Goal: Task Accomplishment & Management: Use online tool/utility

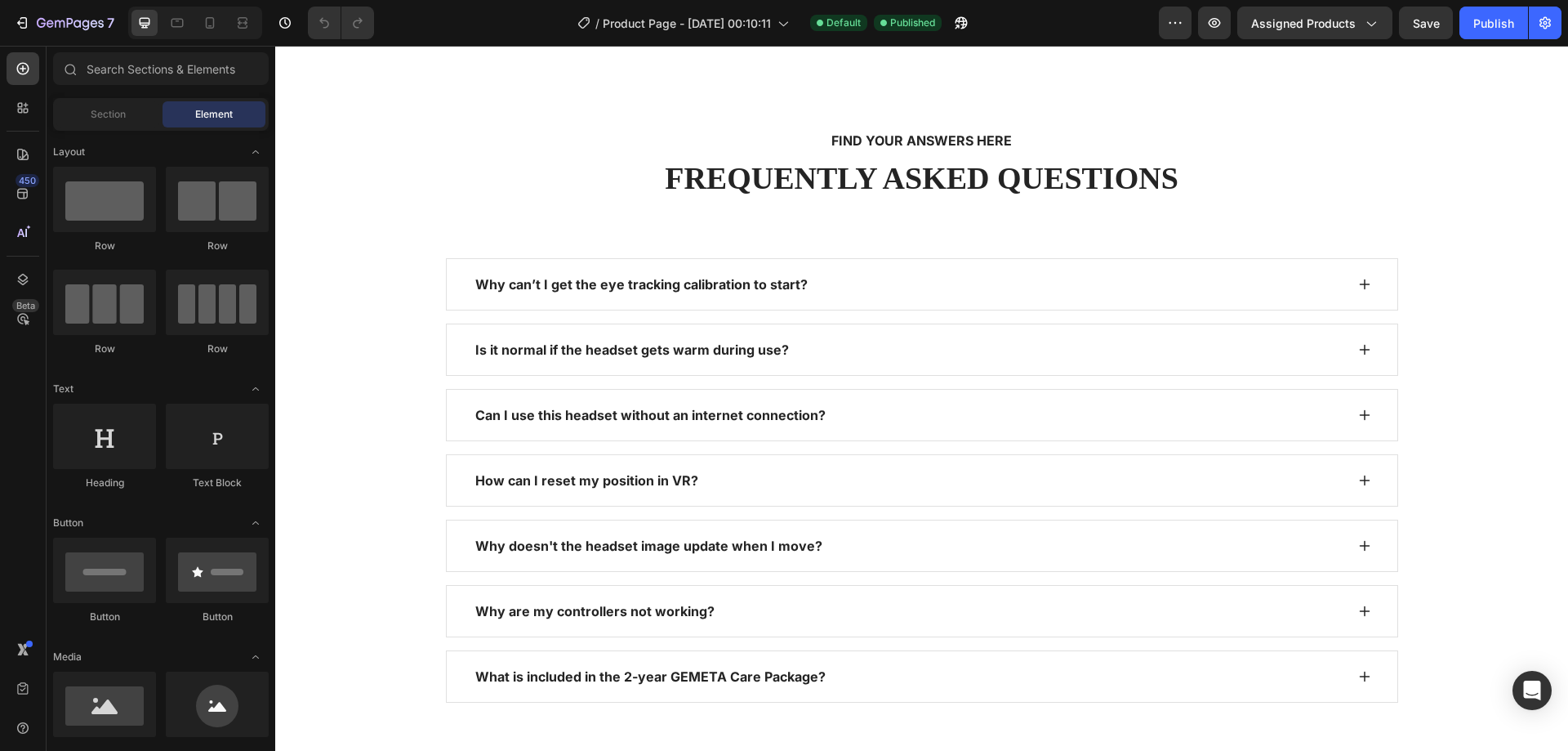
scroll to position [2340, 0]
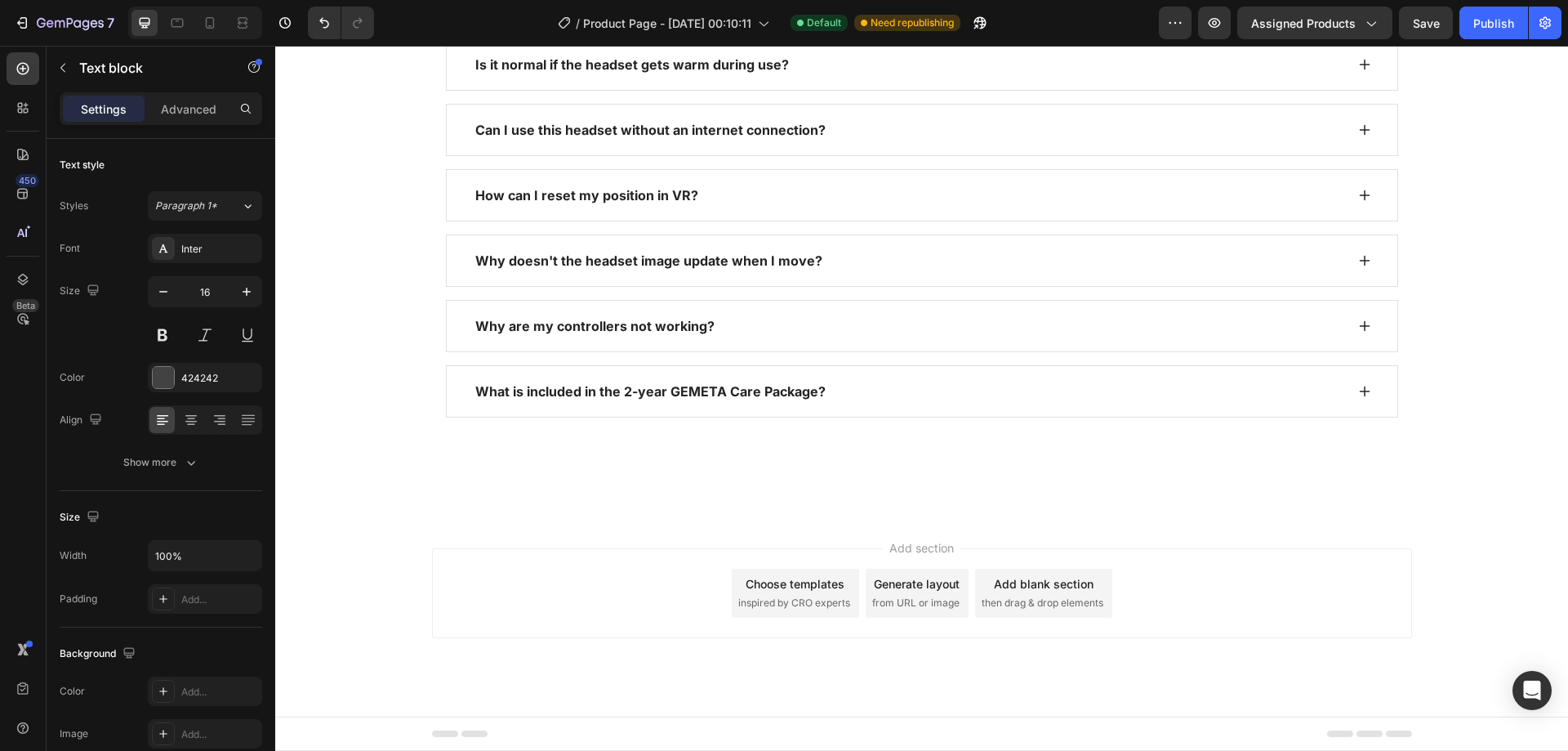
drag, startPoint x: 590, startPoint y: 353, endPoint x: 497, endPoint y: 353, distance: 93.0
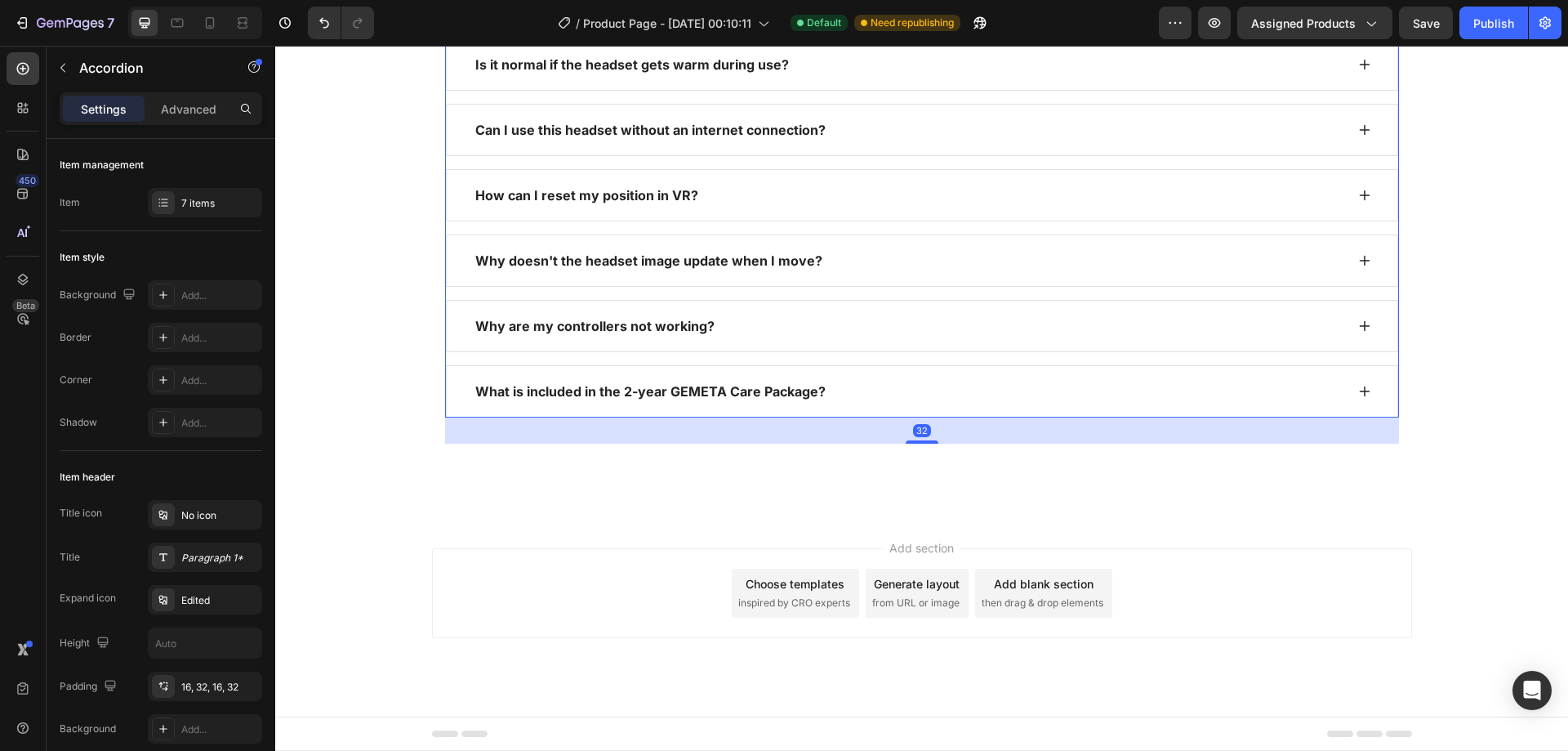
click at [841, 77] on div "Is it normal if the headset gets warm during use?" at bounding box center [908, 64] width 872 height 24
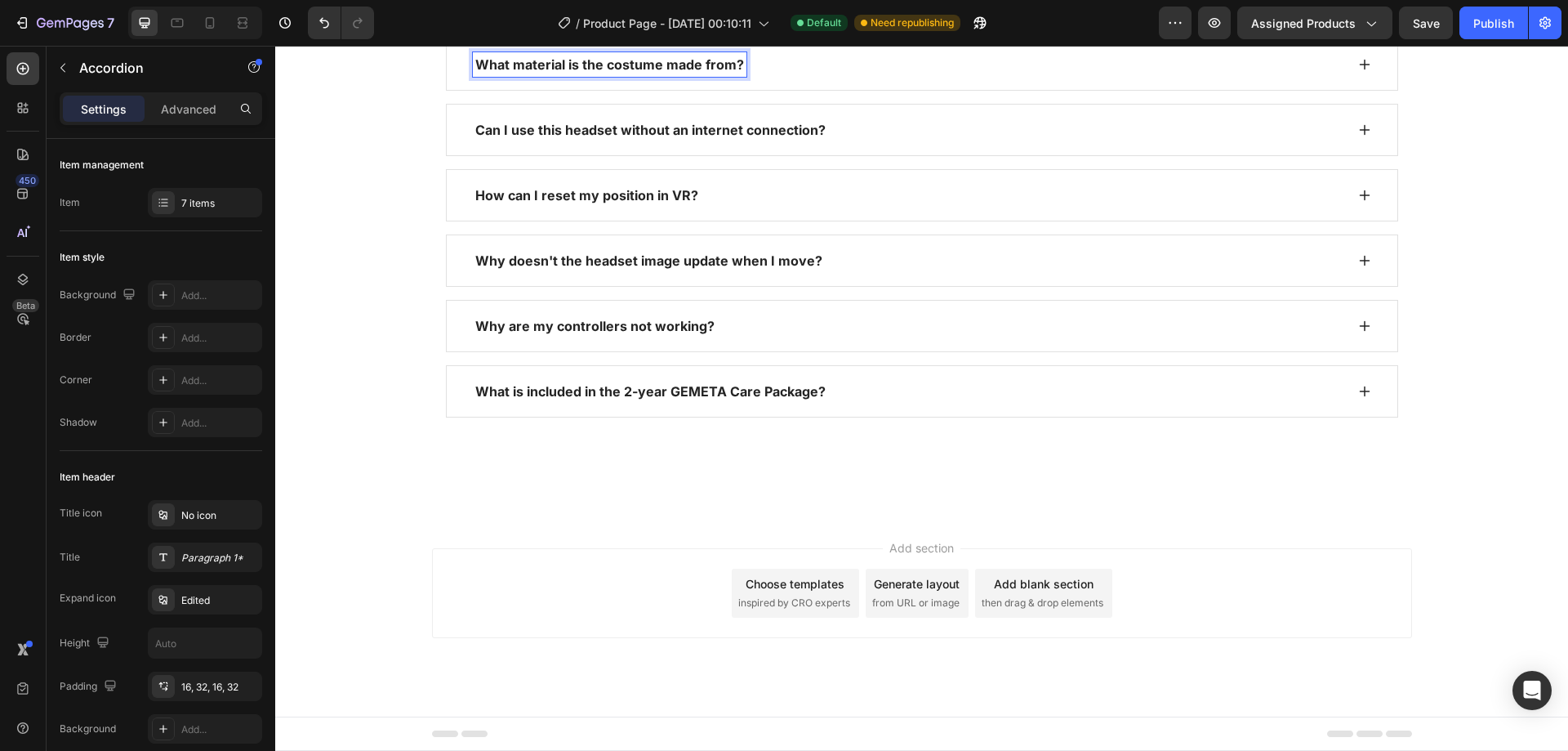
click at [797, 77] on div "What material is the costume made from?" at bounding box center [908, 64] width 872 height 24
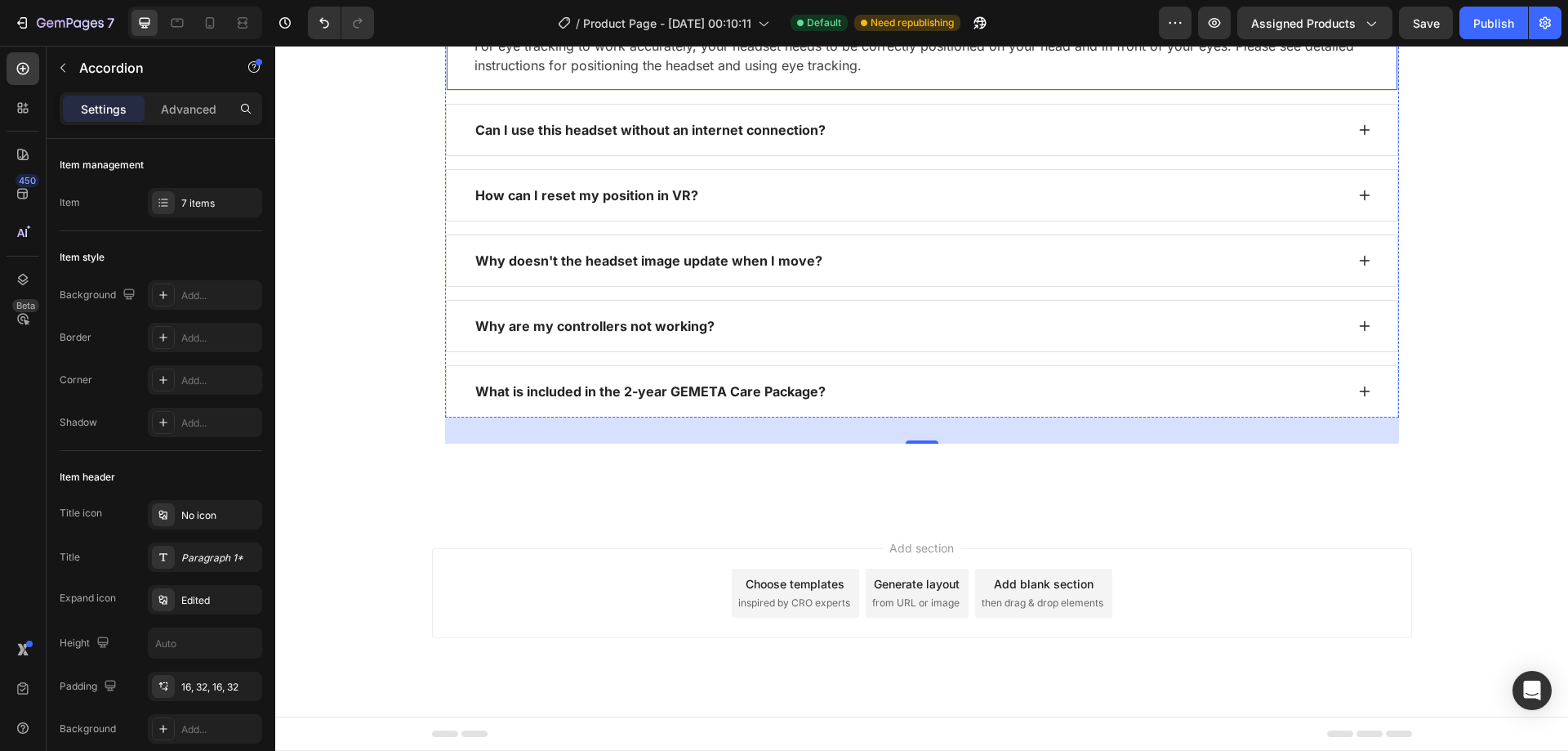
click at [702, 75] on p "For eye tracking to work accurately, your headset needs to be correctly positio…" at bounding box center [922, 55] width 895 height 39
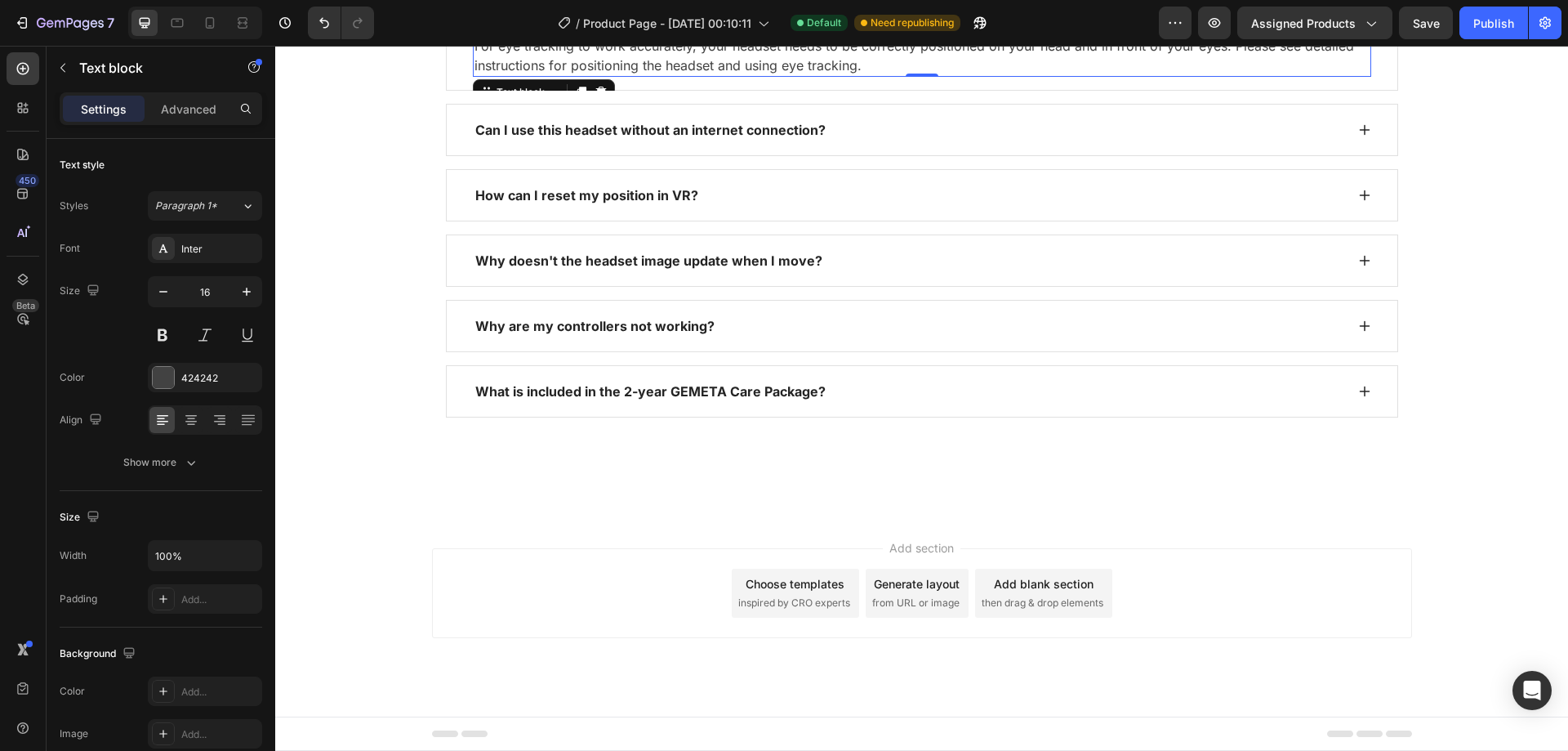
click at [702, 75] on p "For eye tracking to work accurately, your headset needs to be correctly positio…" at bounding box center [922, 55] width 895 height 39
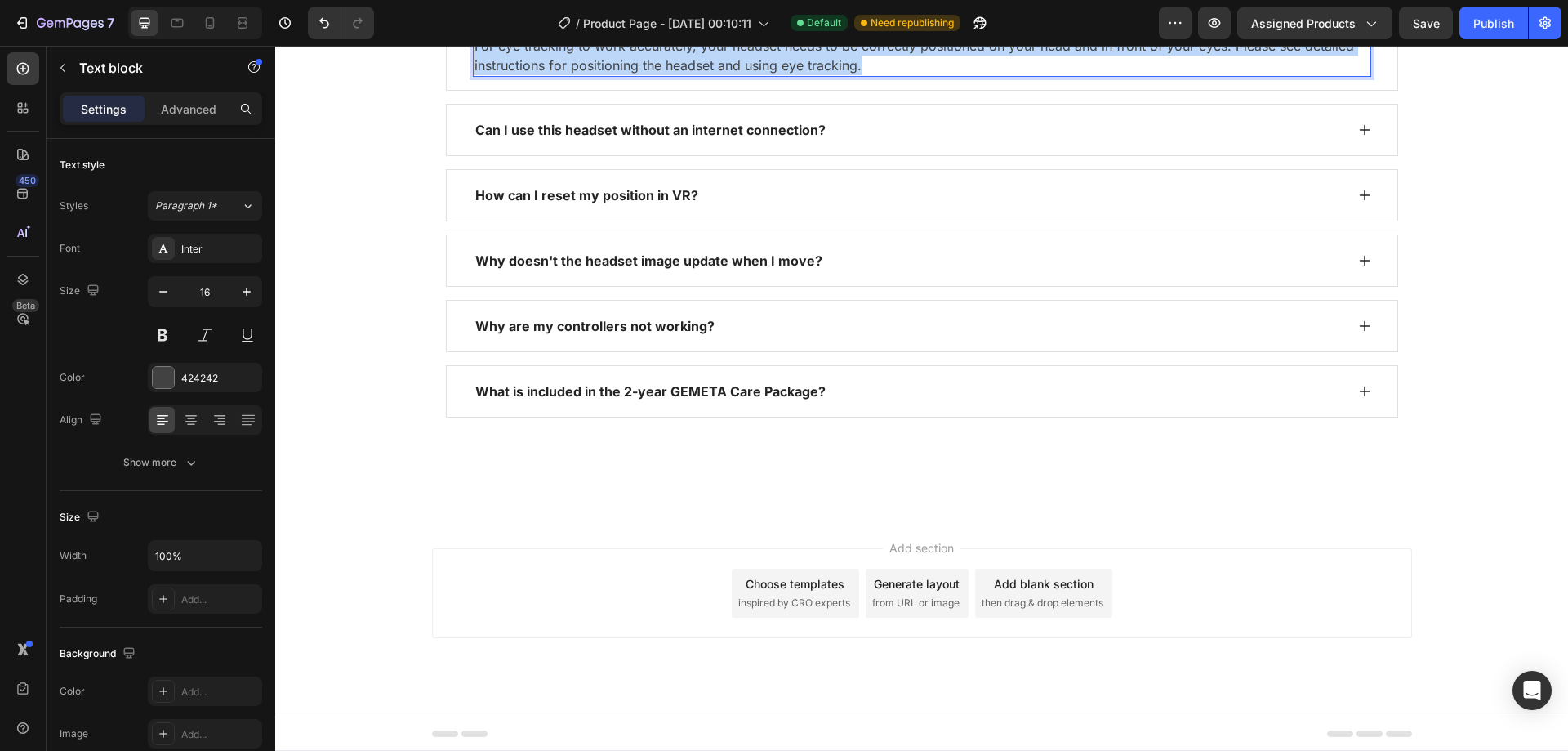
click at [702, 75] on p "For eye tracking to work accurately, your headset needs to be correctly positio…" at bounding box center [922, 55] width 895 height 39
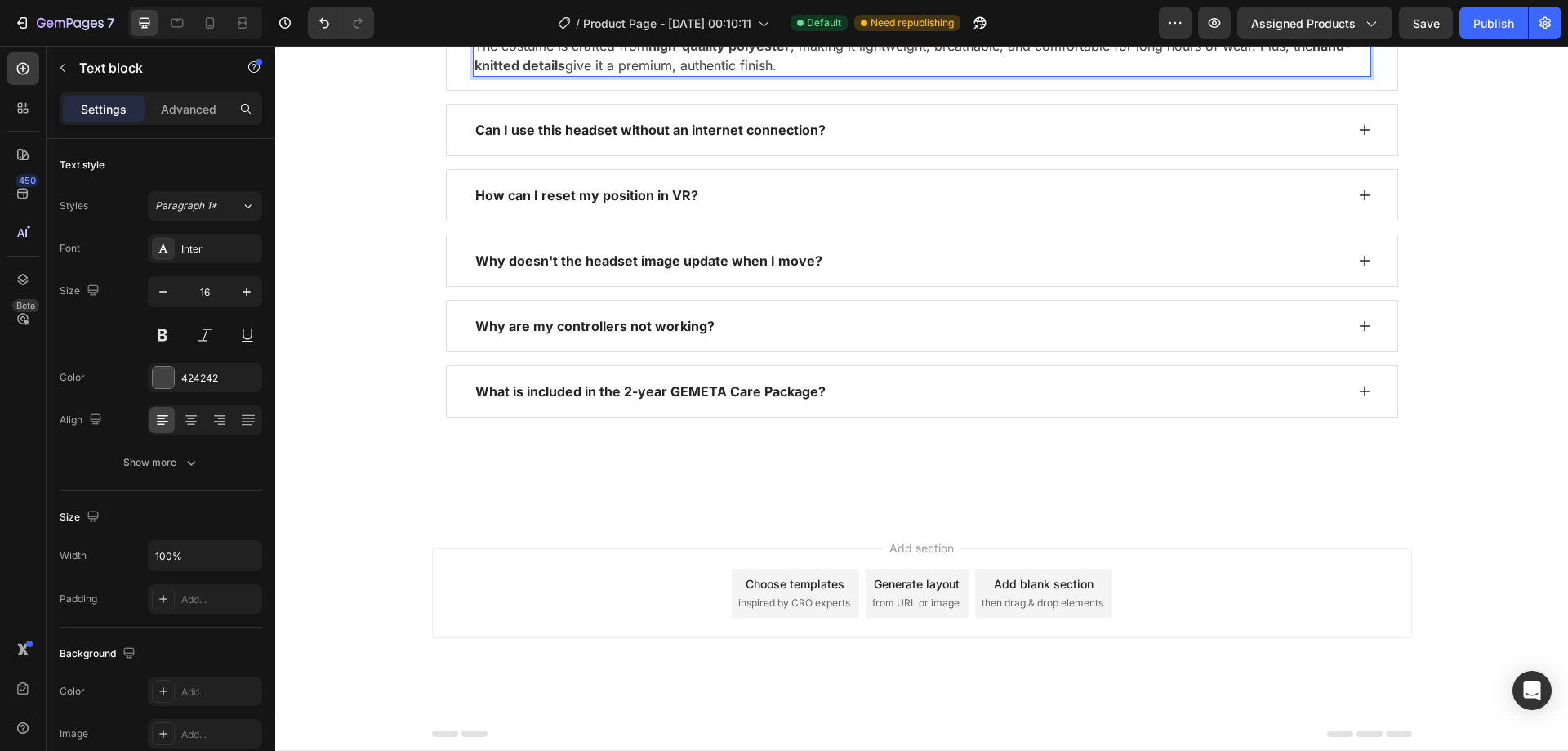
click at [484, 75] on p "The costume is crafted from high-quality polyester , making it lightweight, bre…" at bounding box center [922, 55] width 895 height 39
click at [489, 75] on p "The costume is crafted from high-quality polyester , making it lightweight, bre…" at bounding box center [922, 55] width 895 height 39
click at [547, 75] on p "Our costume is crafted from high-quality polyester , making it lightweight, bre…" at bounding box center [922, 55] width 895 height 39
click at [566, 75] on p "Our costumes is crafted from high-quality polyester , making it lightweight, br…" at bounding box center [922, 55] width 895 height 39
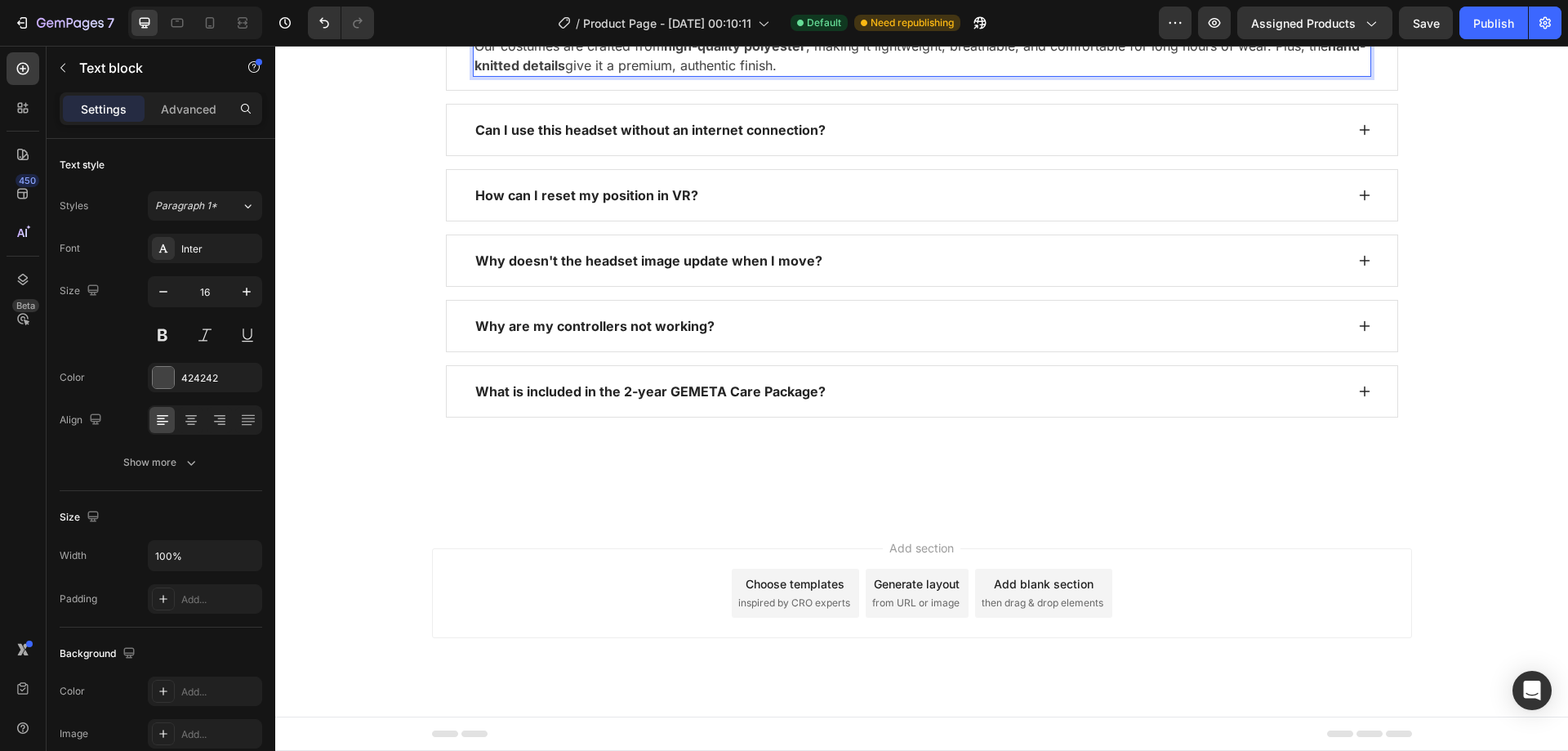
click at [866, 75] on p "Our costumes are crafted from high-quality polyester , making it lightweight, b…" at bounding box center [922, 55] width 895 height 39
click at [1347, 75] on p "Our costumes are crafted from high-quality polyester , making them lightweight,…" at bounding box center [922, 55] width 895 height 39
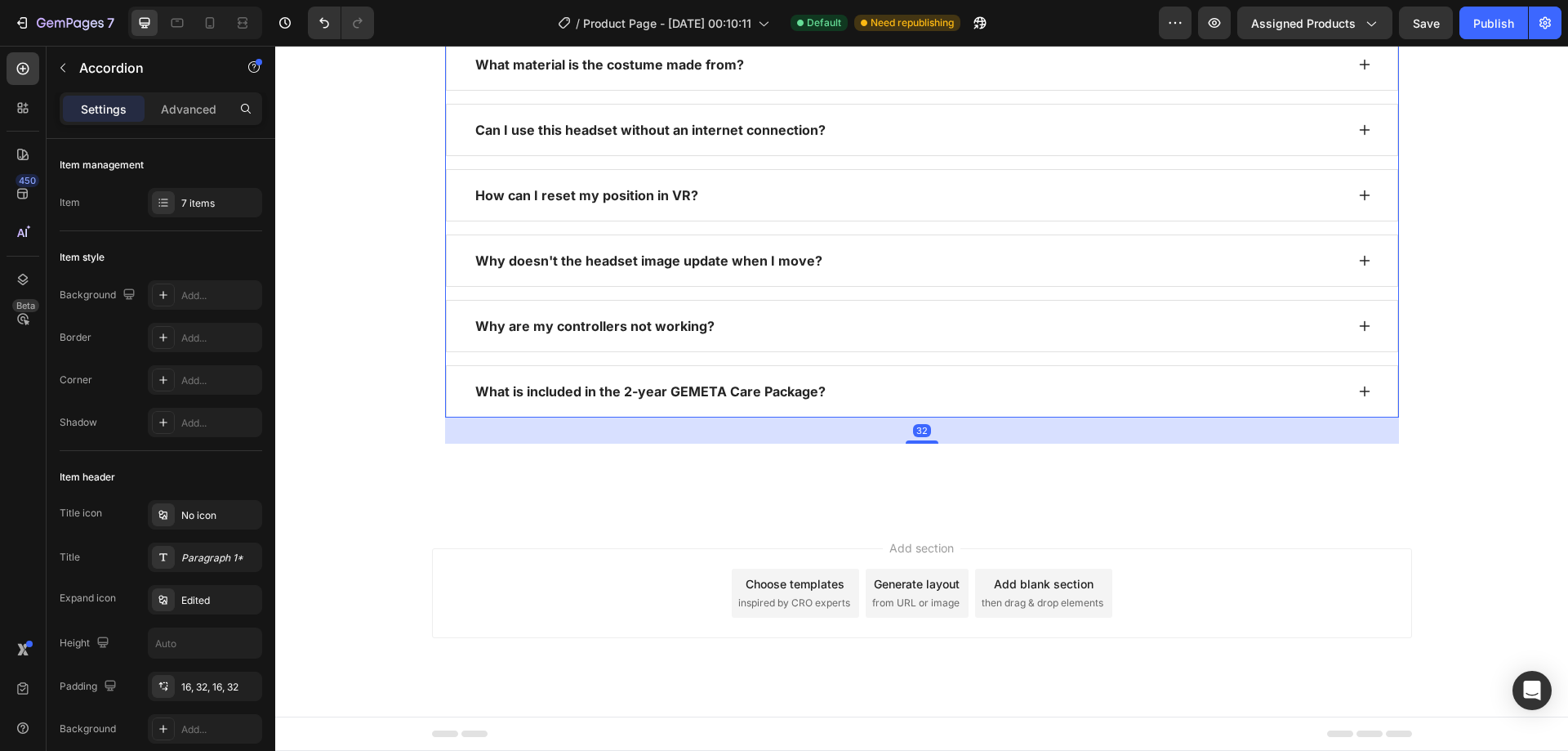
click at [918, 142] on div "Can I use this headset without an internet connection?" at bounding box center [908, 130] width 872 height 24
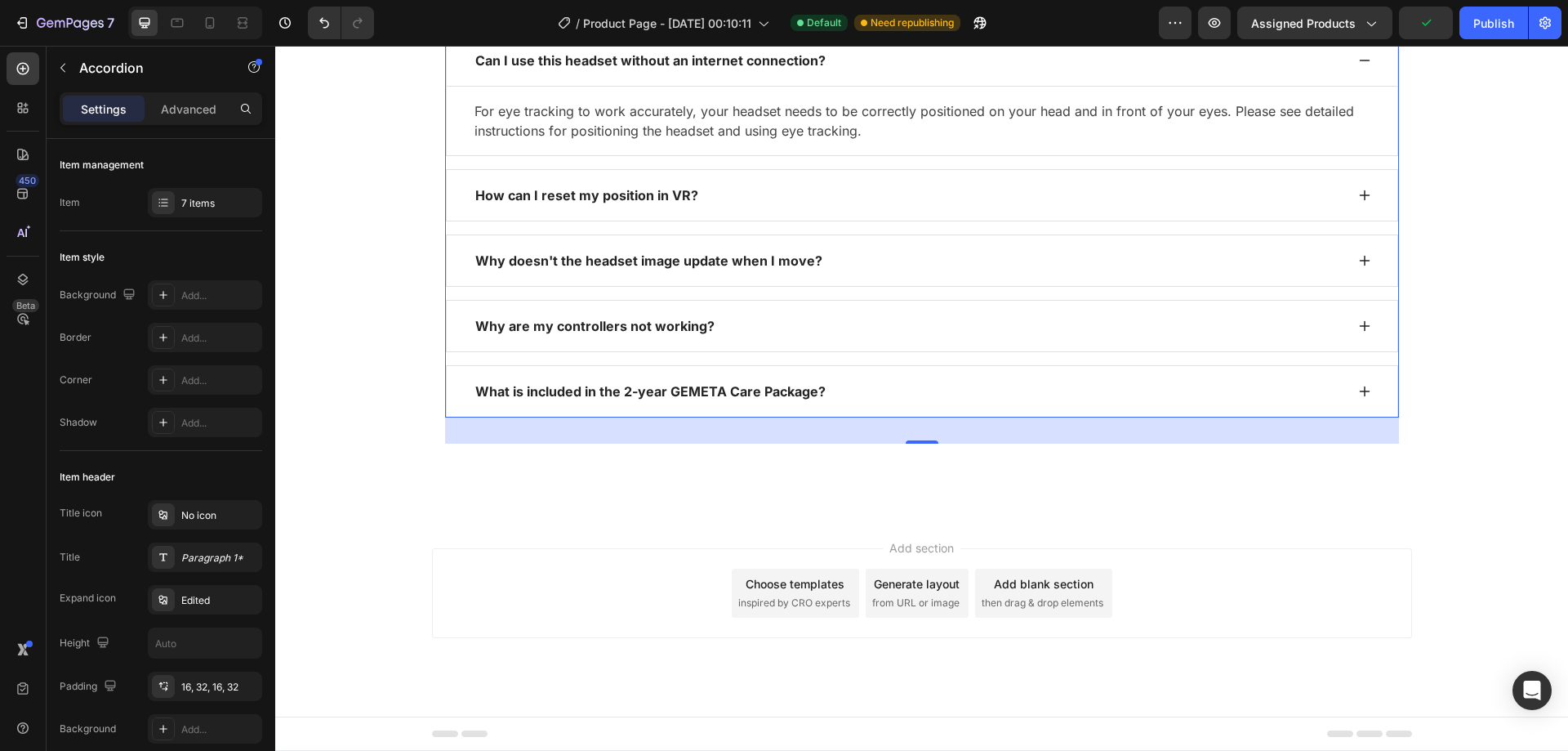
click at [688, 73] on div "Can I use this headset without an internet connection?" at bounding box center [650, 61] width 355 height 24
click at [688, 70] on p "Can I use this headset without an internet connection?" at bounding box center [650, 60] width 351 height 20
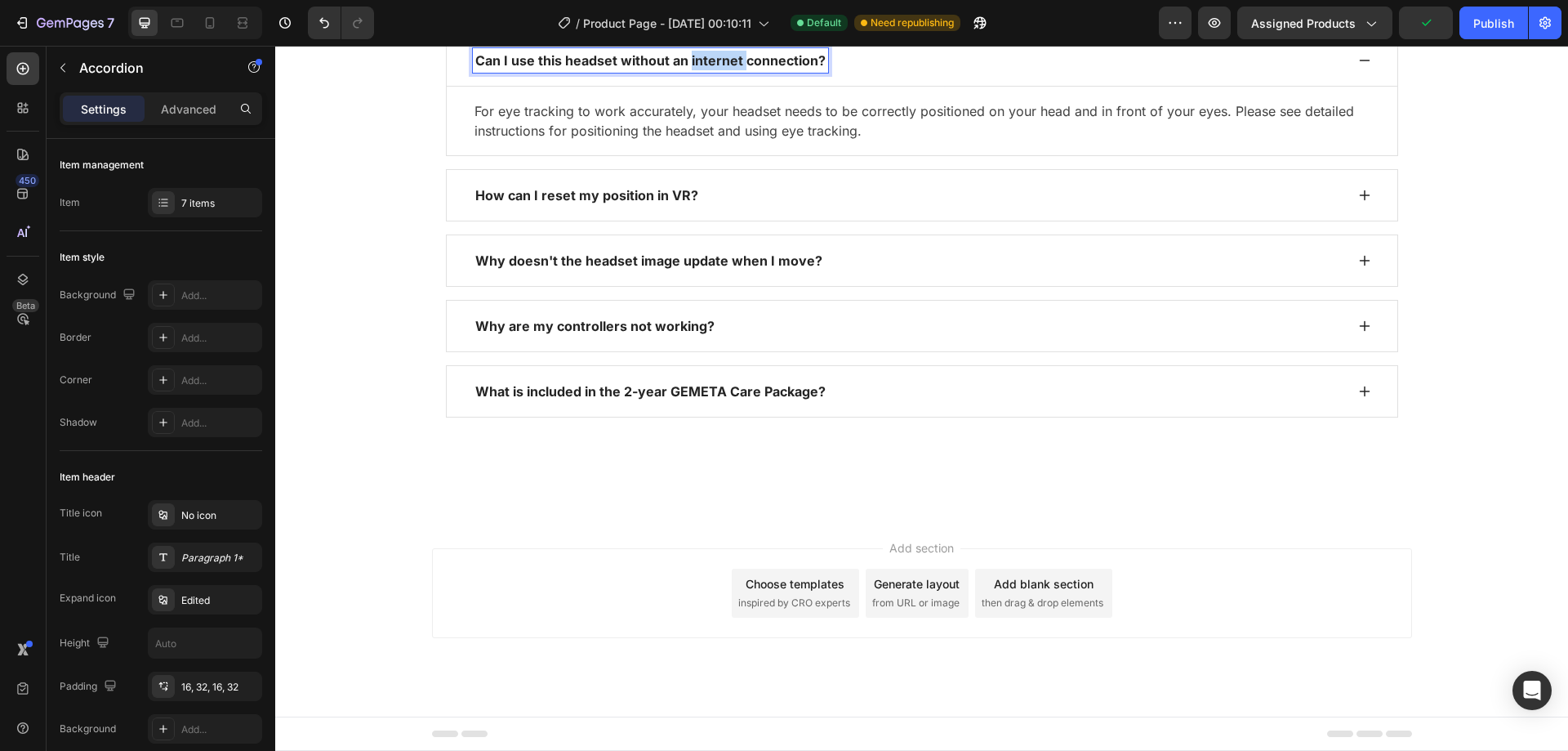
click at [688, 70] on p "Can I use this headset without an internet connection?" at bounding box center [650, 60] width 351 height 20
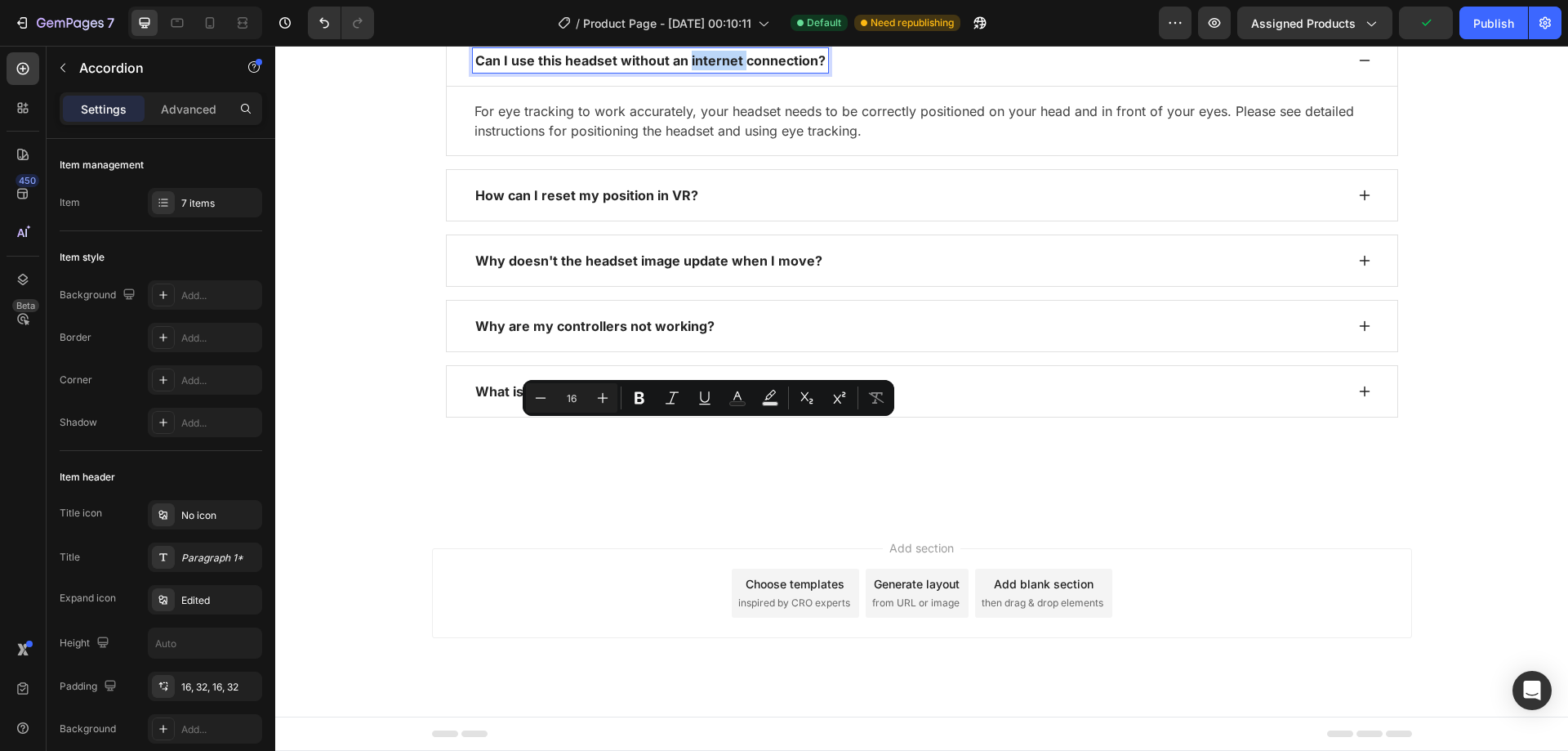
click at [689, 70] on p "Can I use this headset without an internet connection?" at bounding box center [650, 60] width 351 height 20
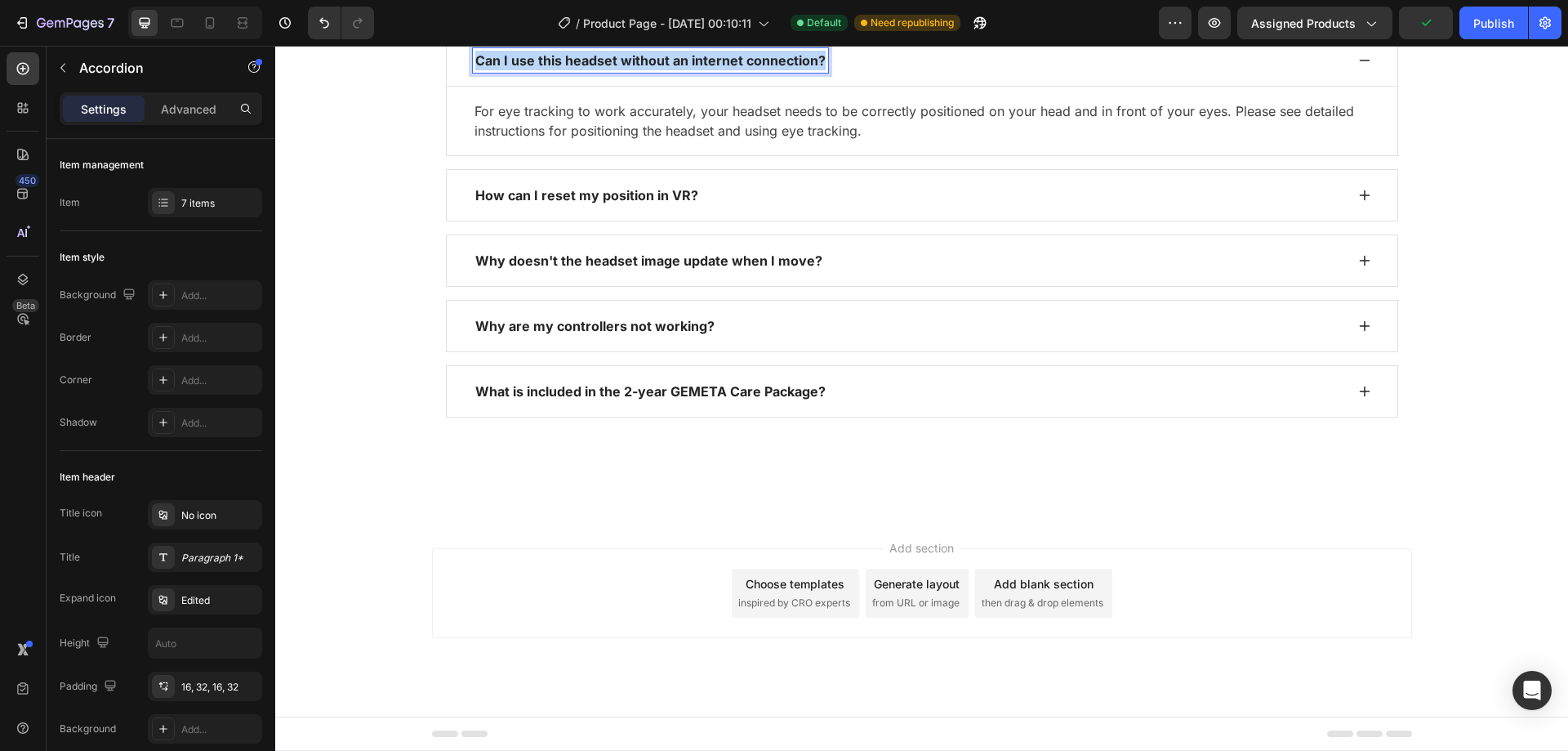
click at [689, 70] on p "Can I use this headset without an internet connection?" at bounding box center [650, 60] width 351 height 20
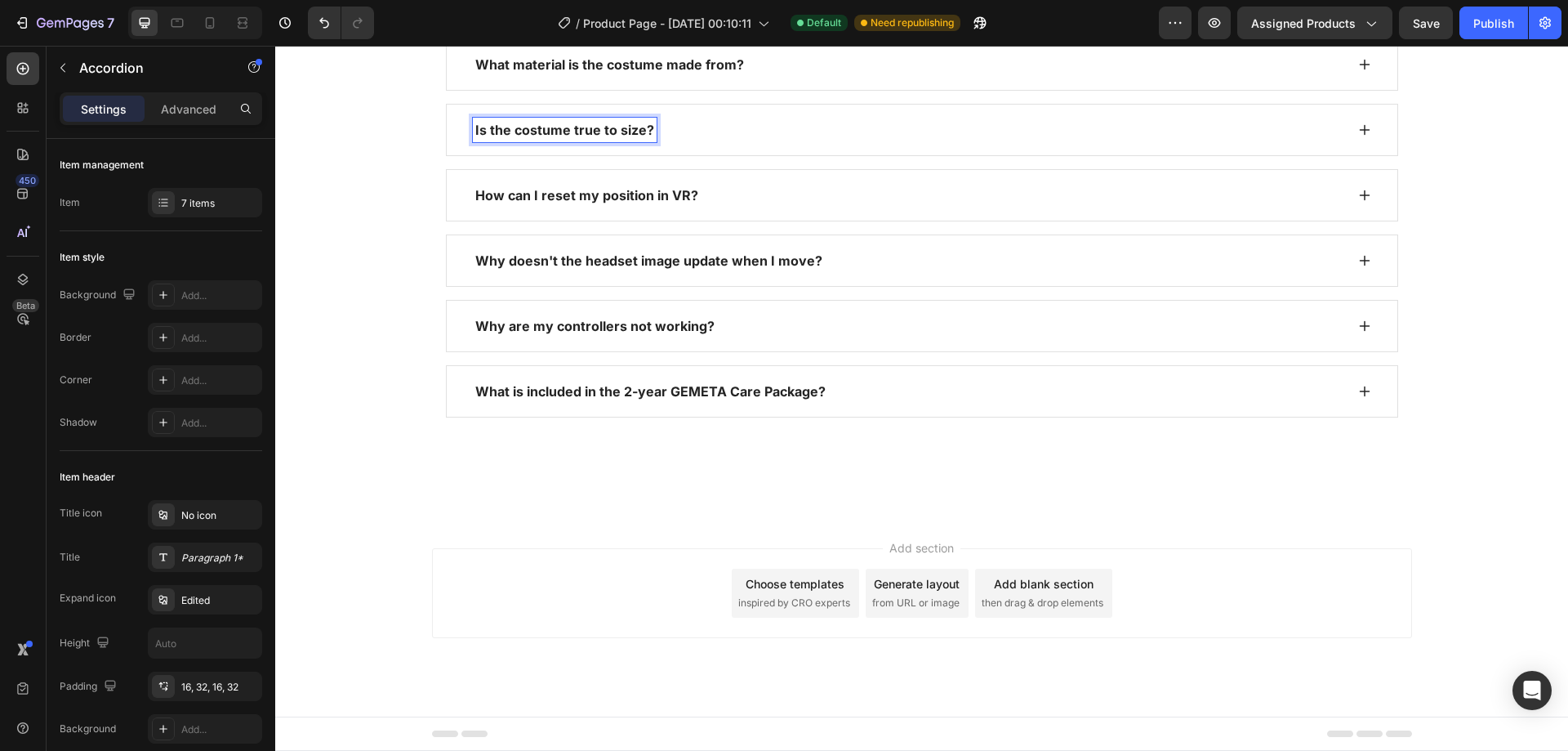
click at [825, 142] on div "Is the costume true to size?" at bounding box center [908, 130] width 872 height 24
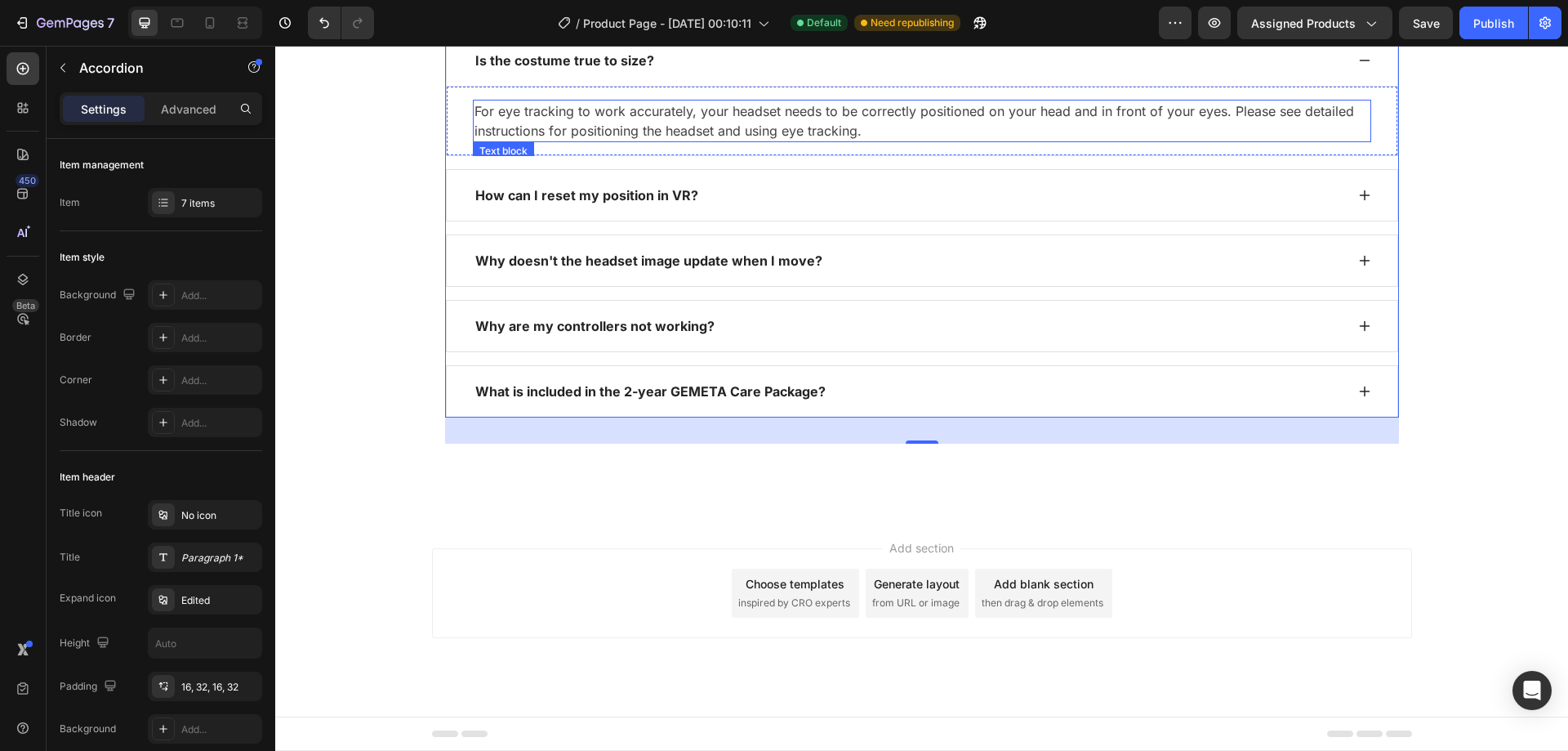
click at [643, 140] on p "For eye tracking to work accurately, your headset needs to be correctly positio…" at bounding box center [922, 120] width 895 height 39
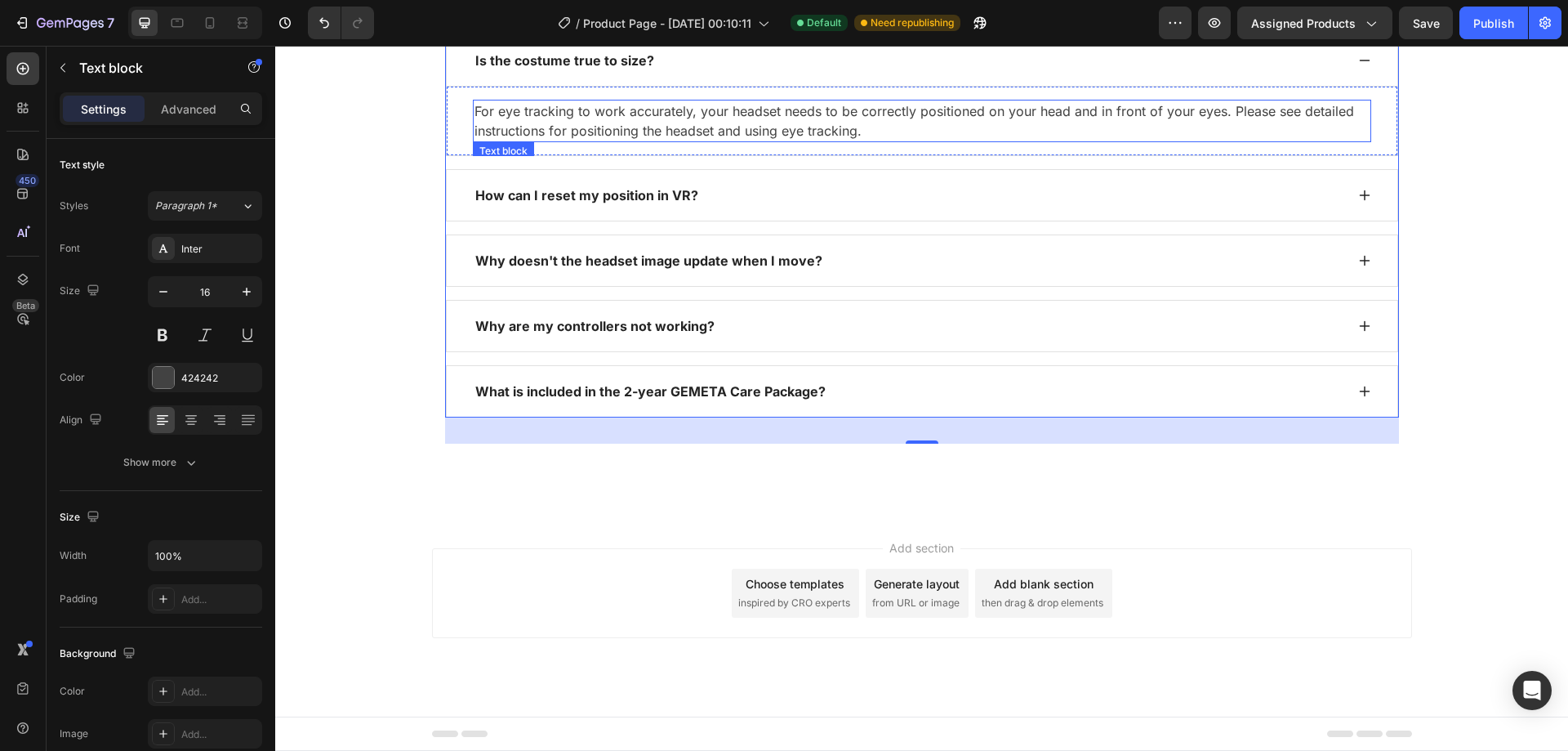
click at [643, 140] on p "For eye tracking to work accurately, your headset needs to be correctly positio…" at bounding box center [922, 120] width 895 height 39
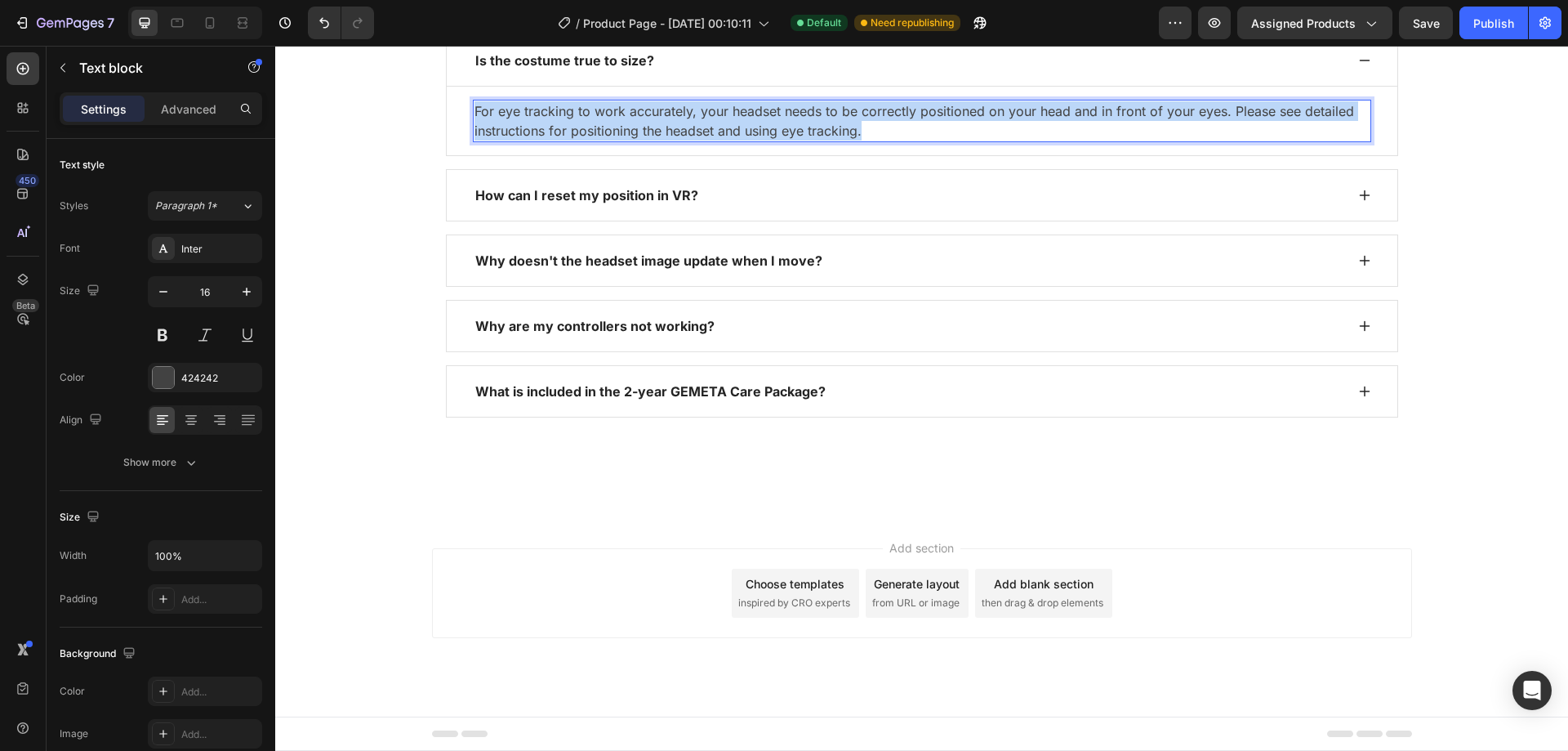
click at [643, 140] on p "For eye tracking to work accurately, your headset needs to be correctly positio…" at bounding box center [922, 120] width 895 height 39
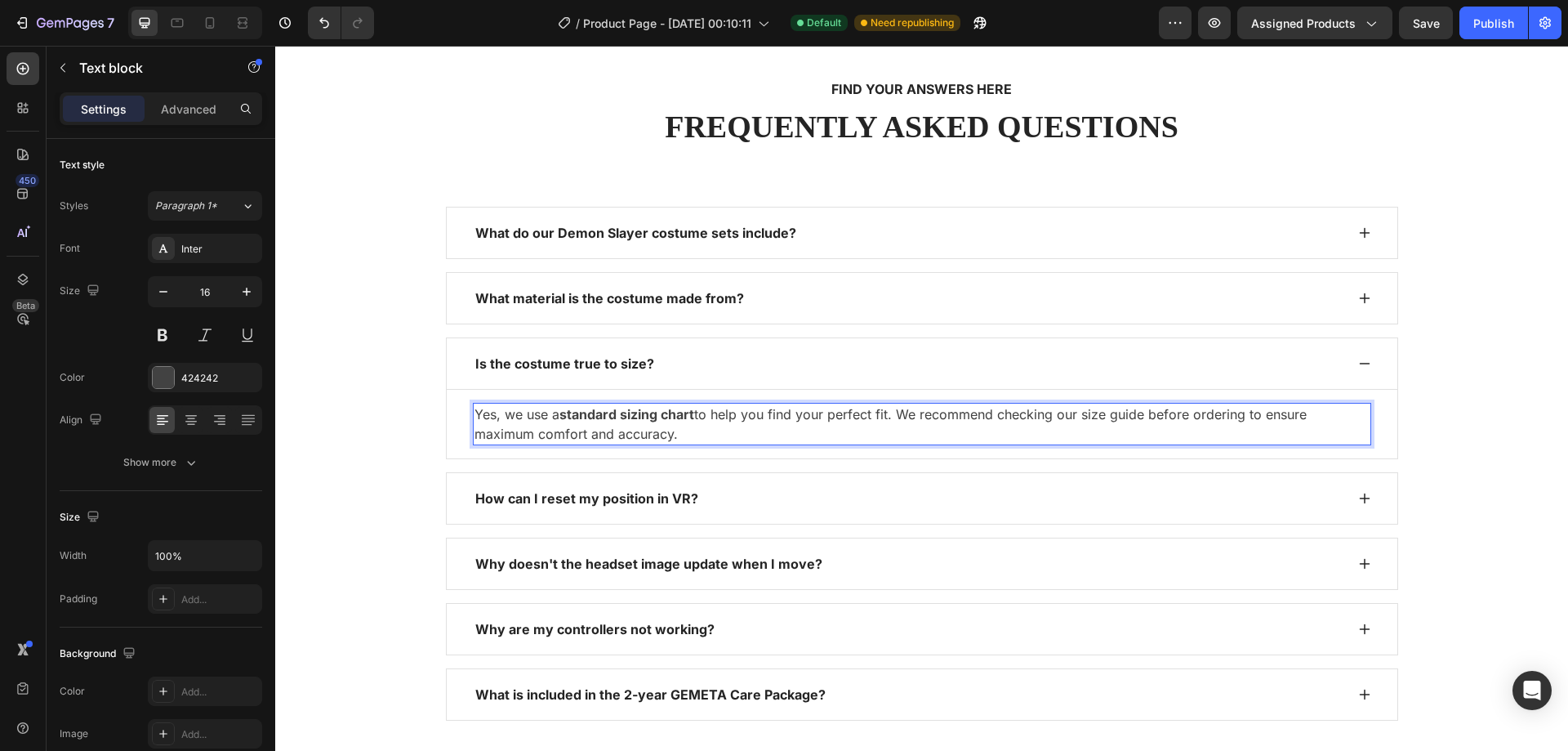
scroll to position [2421, 0]
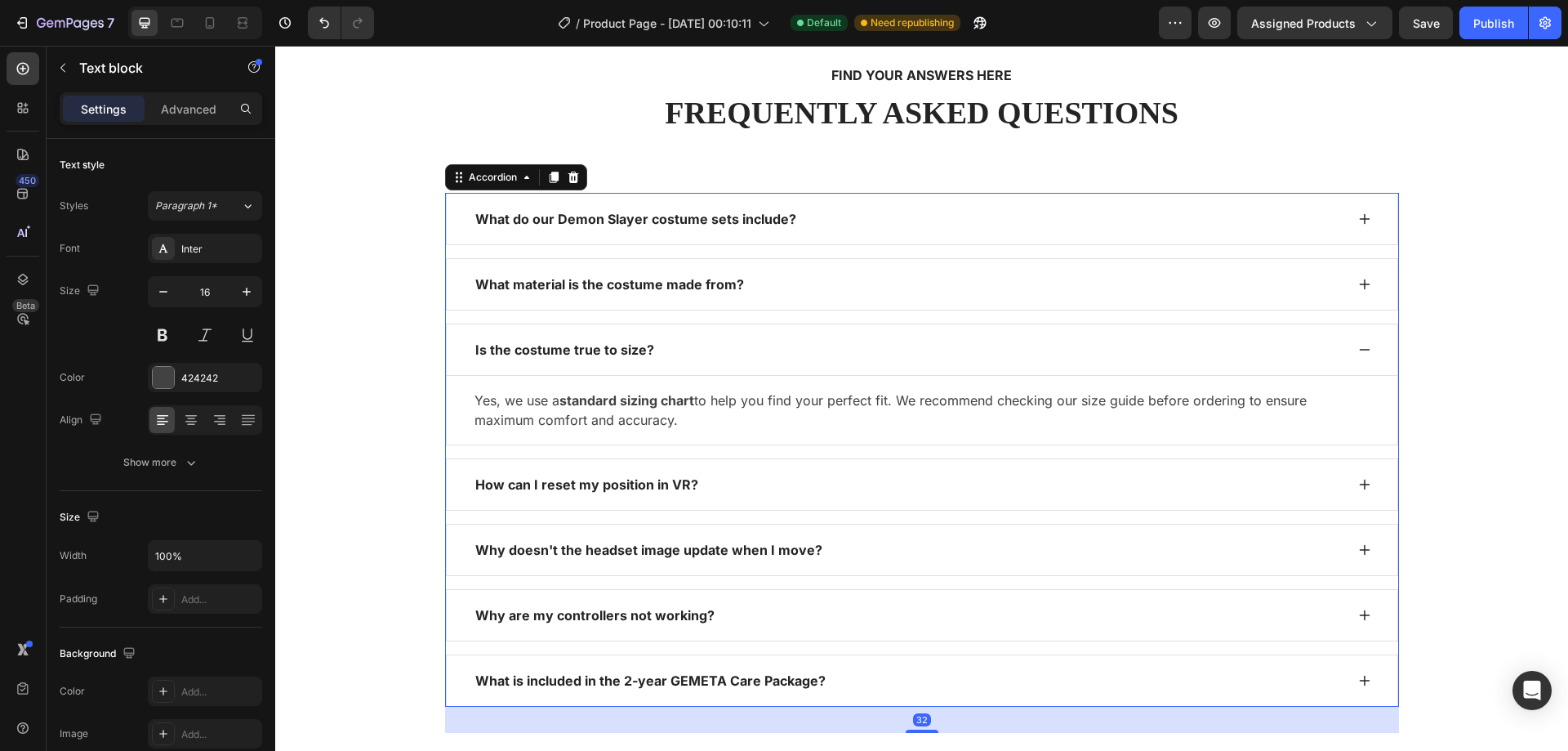
click at [673, 480] on p "How can I reset my position in VR?" at bounding box center [587, 484] width 223 height 20
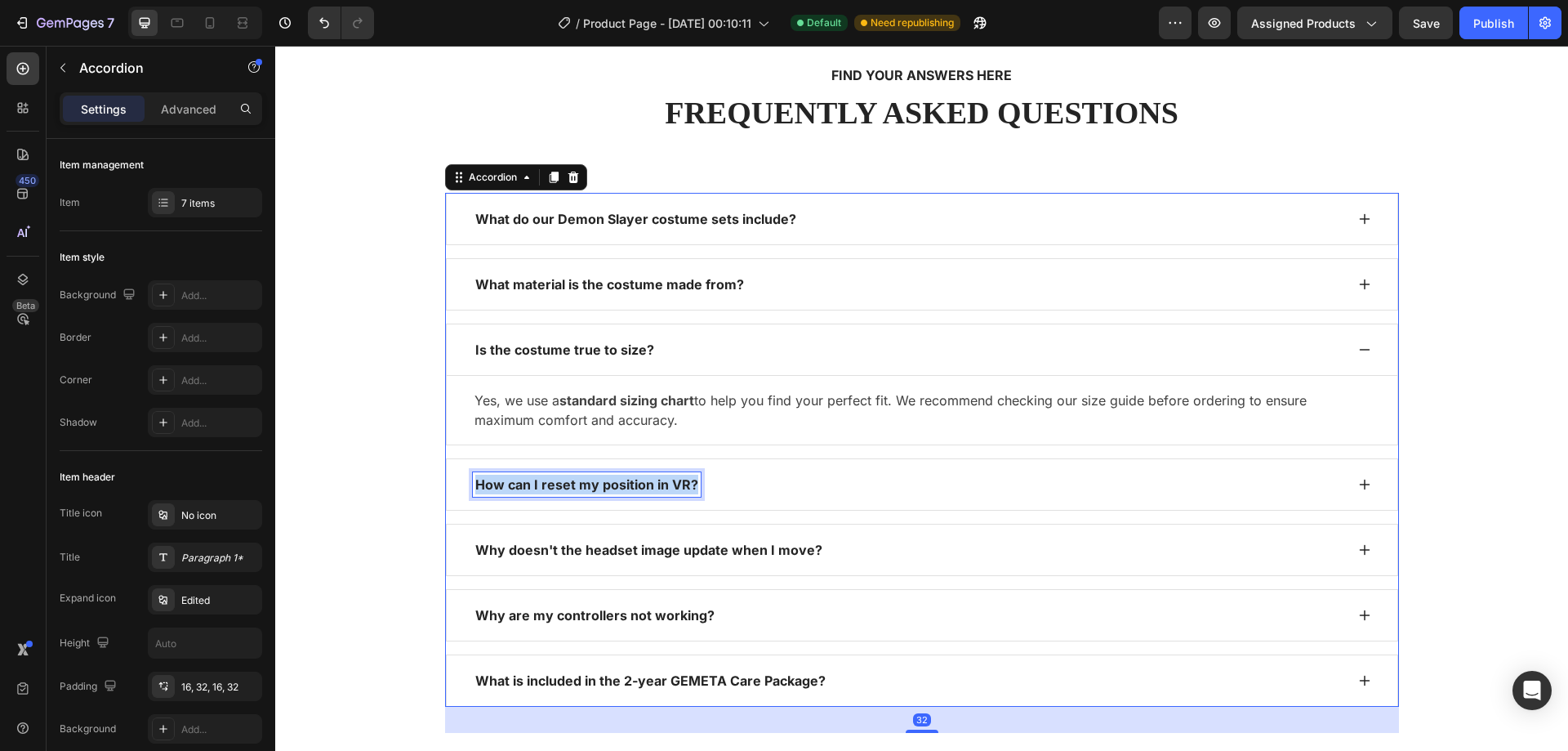
click at [673, 480] on p "How can I reset my position in VR?" at bounding box center [587, 484] width 223 height 20
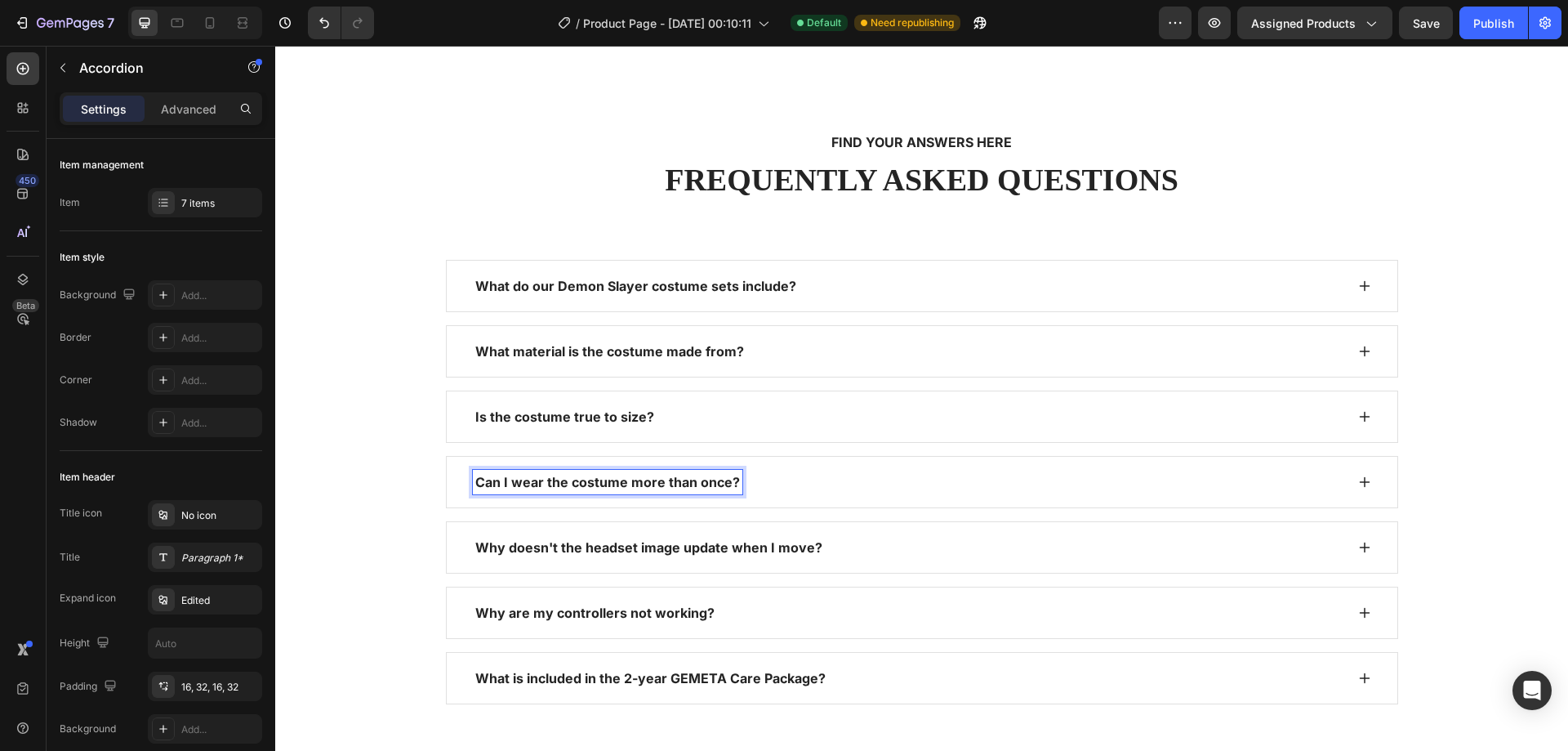
scroll to position [2352, 0]
click at [1359, 484] on icon at bounding box center [1365, 484] width 10 height 10
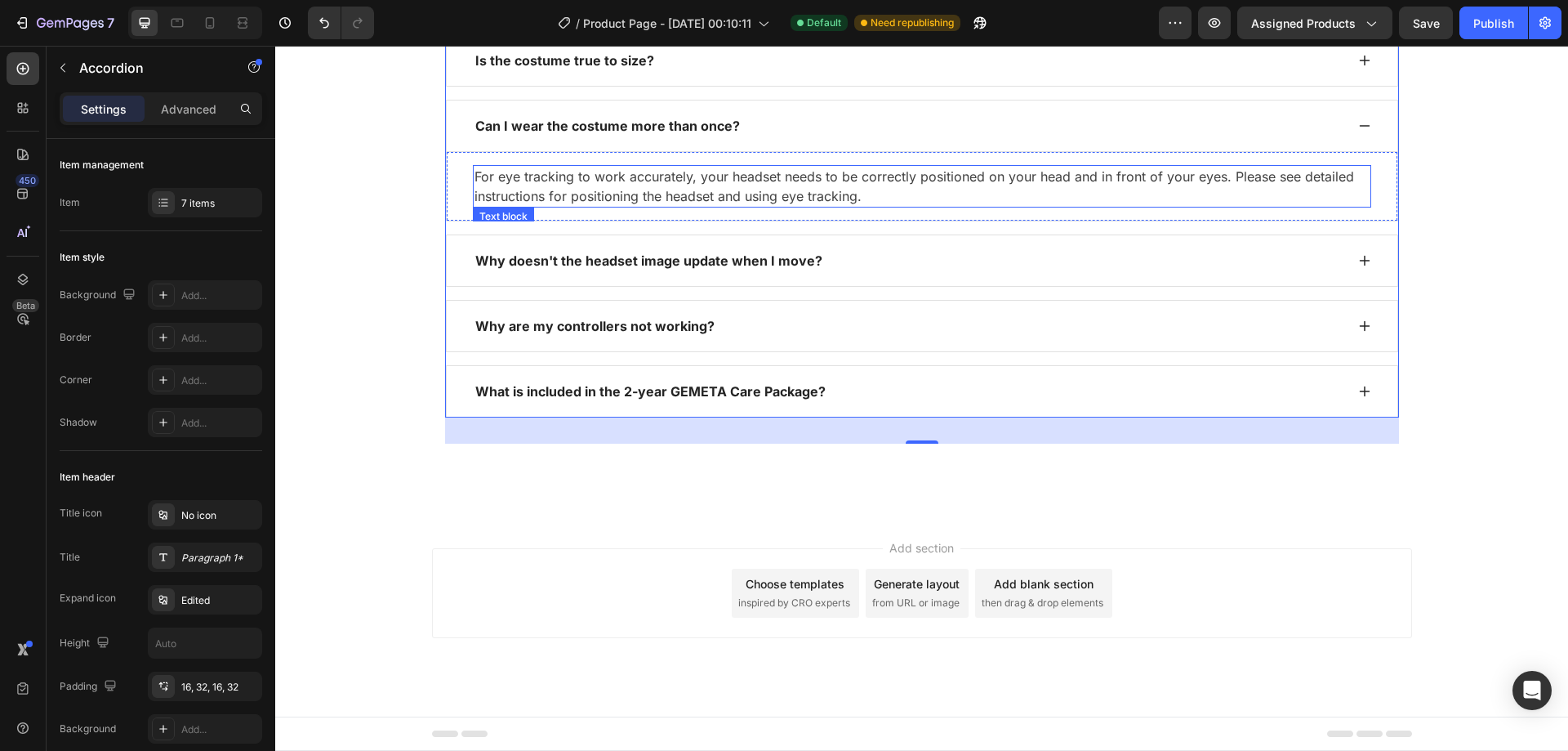
click at [776, 206] on p "For eye tracking to work accurately, your headset needs to be correctly positio…" at bounding box center [922, 185] width 895 height 39
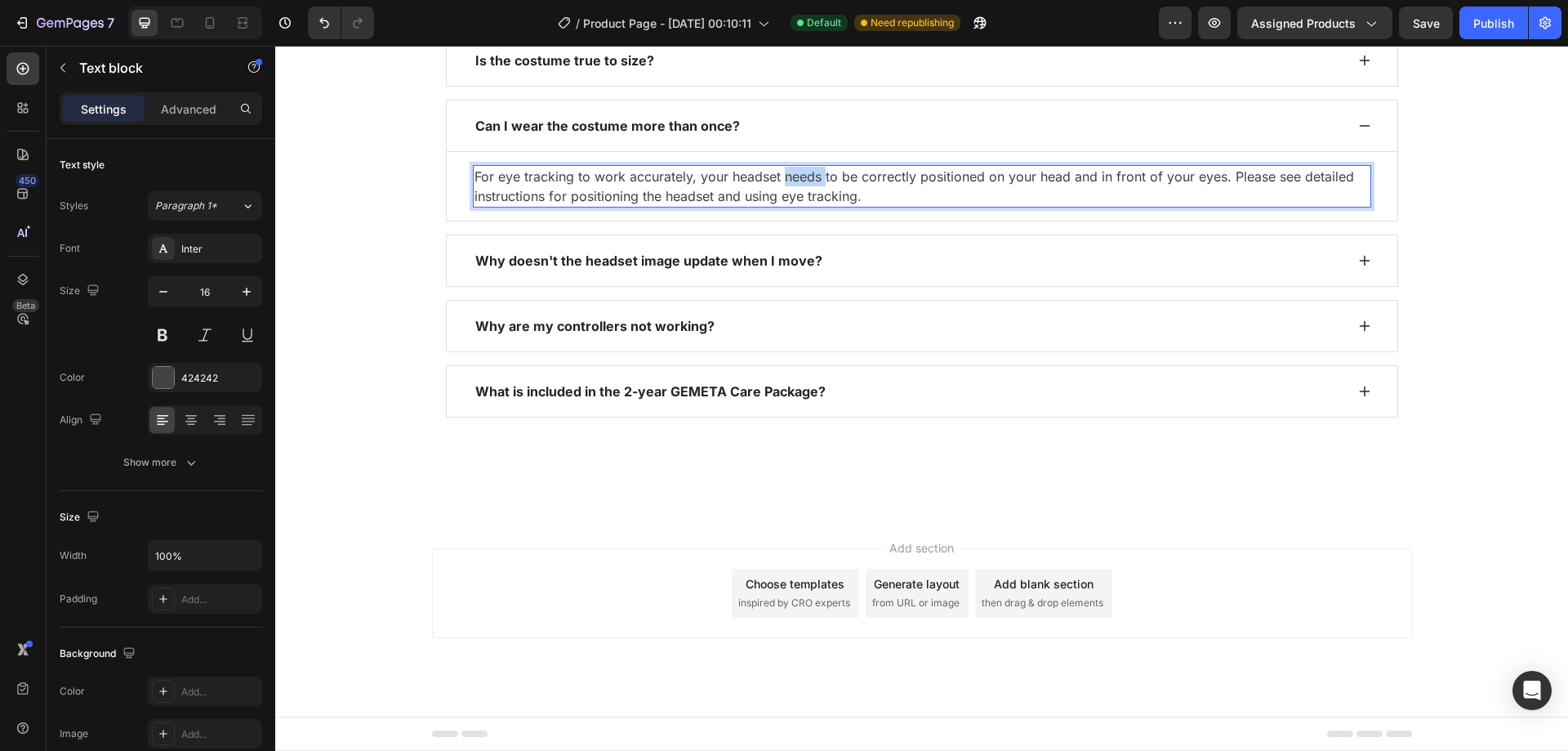
click at [776, 206] on p "For eye tracking to work accurately, your headset needs to be correctly positio…" at bounding box center [922, 185] width 895 height 39
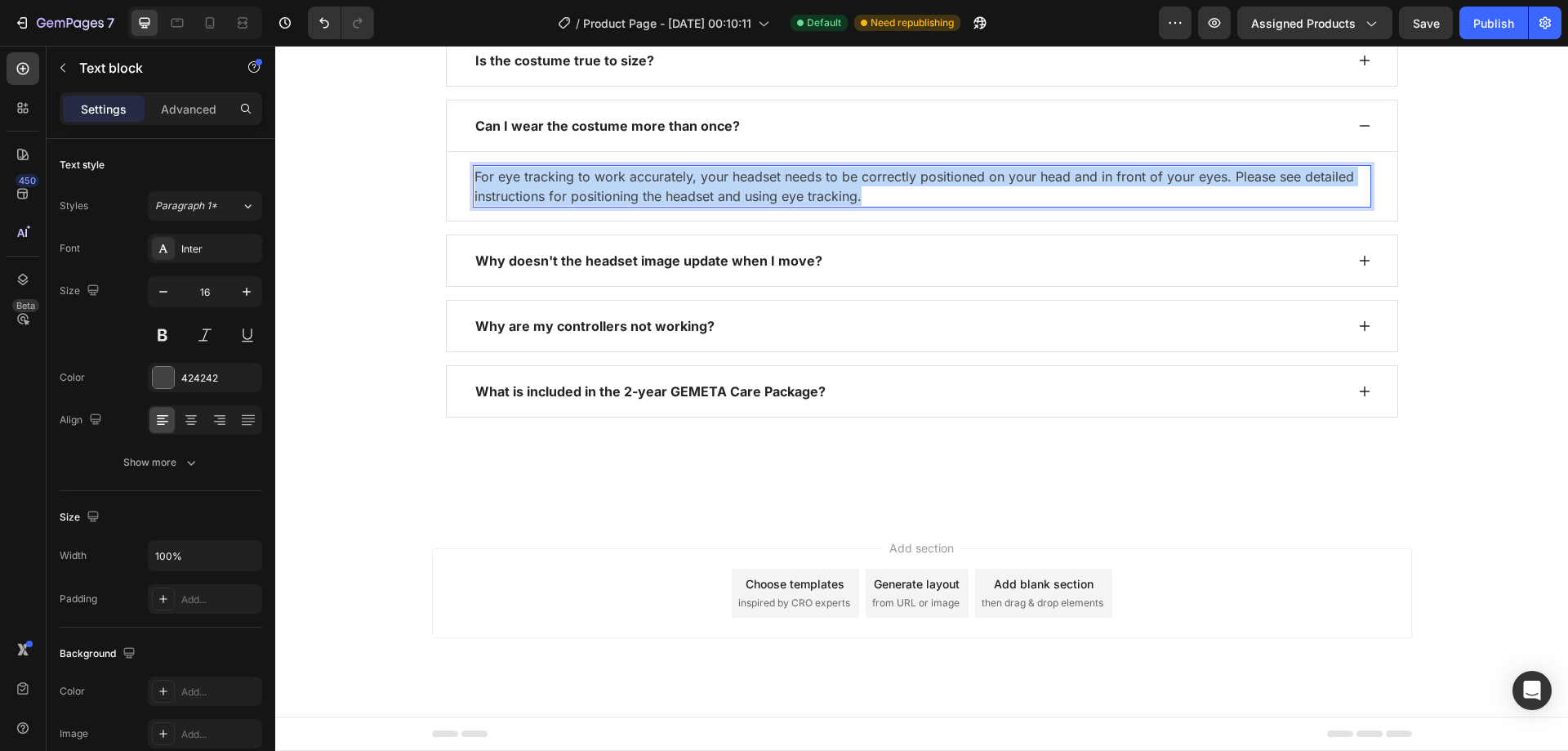
click at [776, 206] on p "For eye tracking to work accurately, your headset needs to be correctly positio…" at bounding box center [922, 185] width 895 height 39
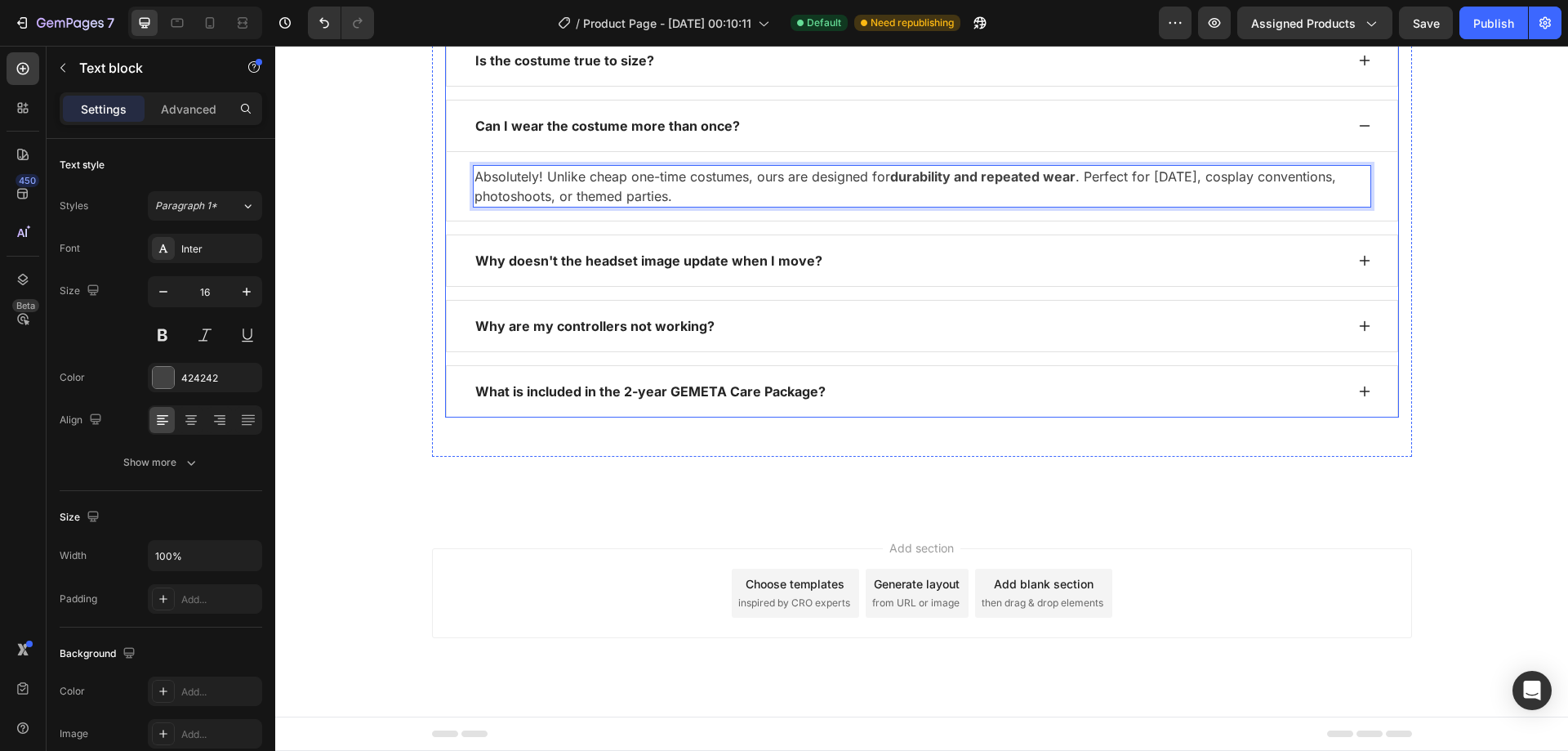
click at [687, 270] on p "Why doesn't the headset image update when I move?" at bounding box center [648, 261] width 347 height 20
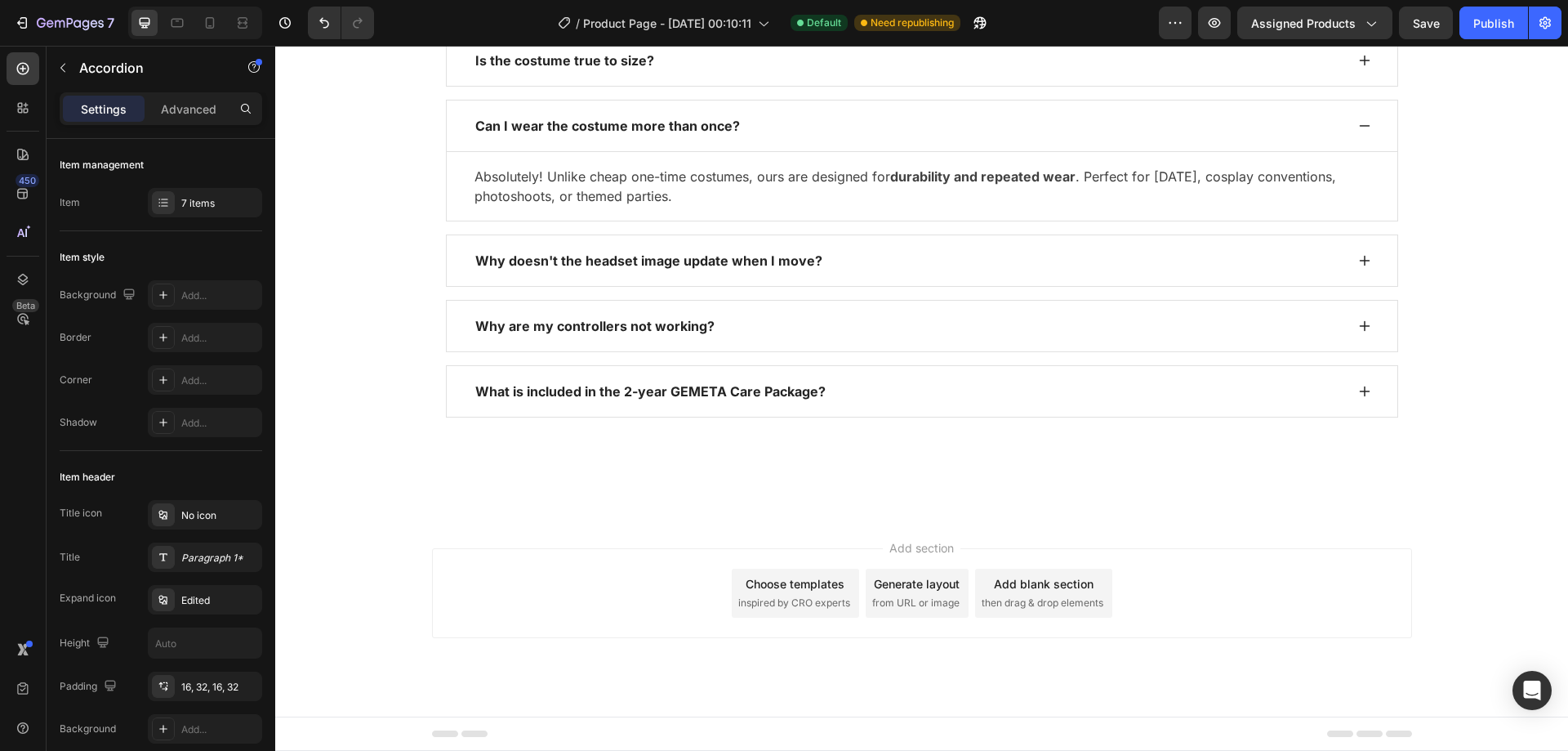
click at [900, 273] on div "Why doesn't the headset image update when I move?" at bounding box center [908, 261] width 872 height 24
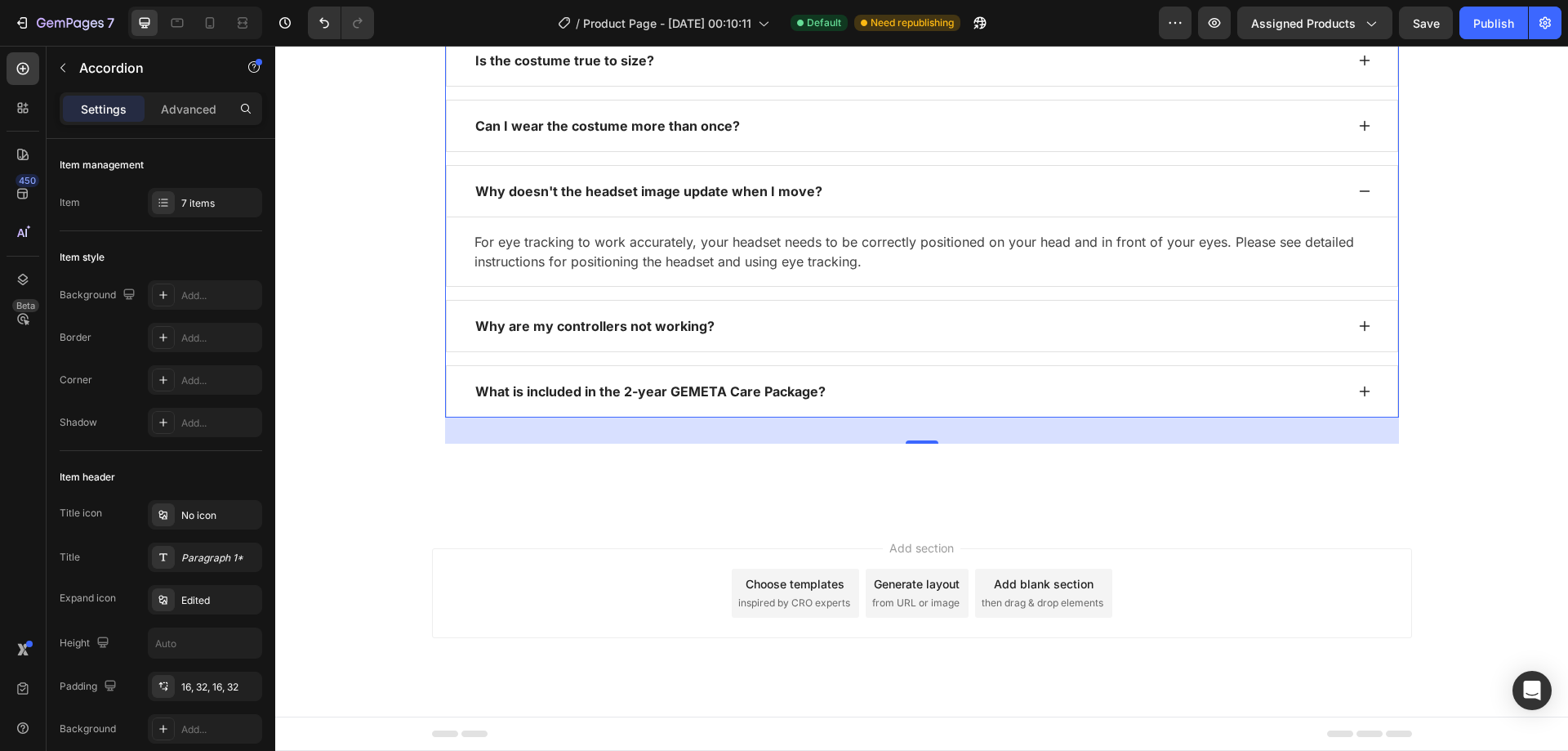
click at [655, 201] on p "Why doesn't the headset image update when I move?" at bounding box center [648, 191] width 347 height 20
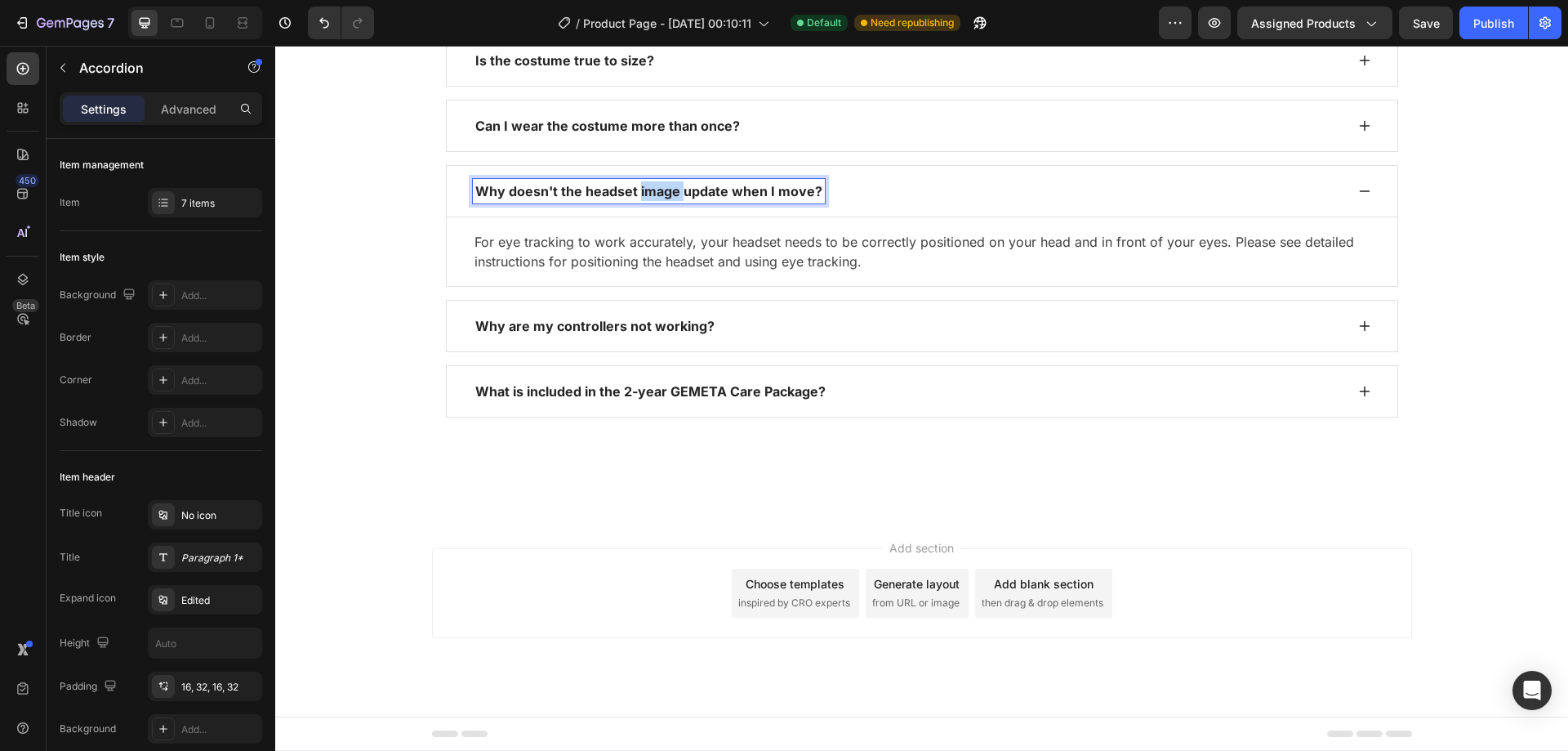
click at [655, 201] on p "Why doesn't the headset image update when I move?" at bounding box center [648, 191] width 347 height 20
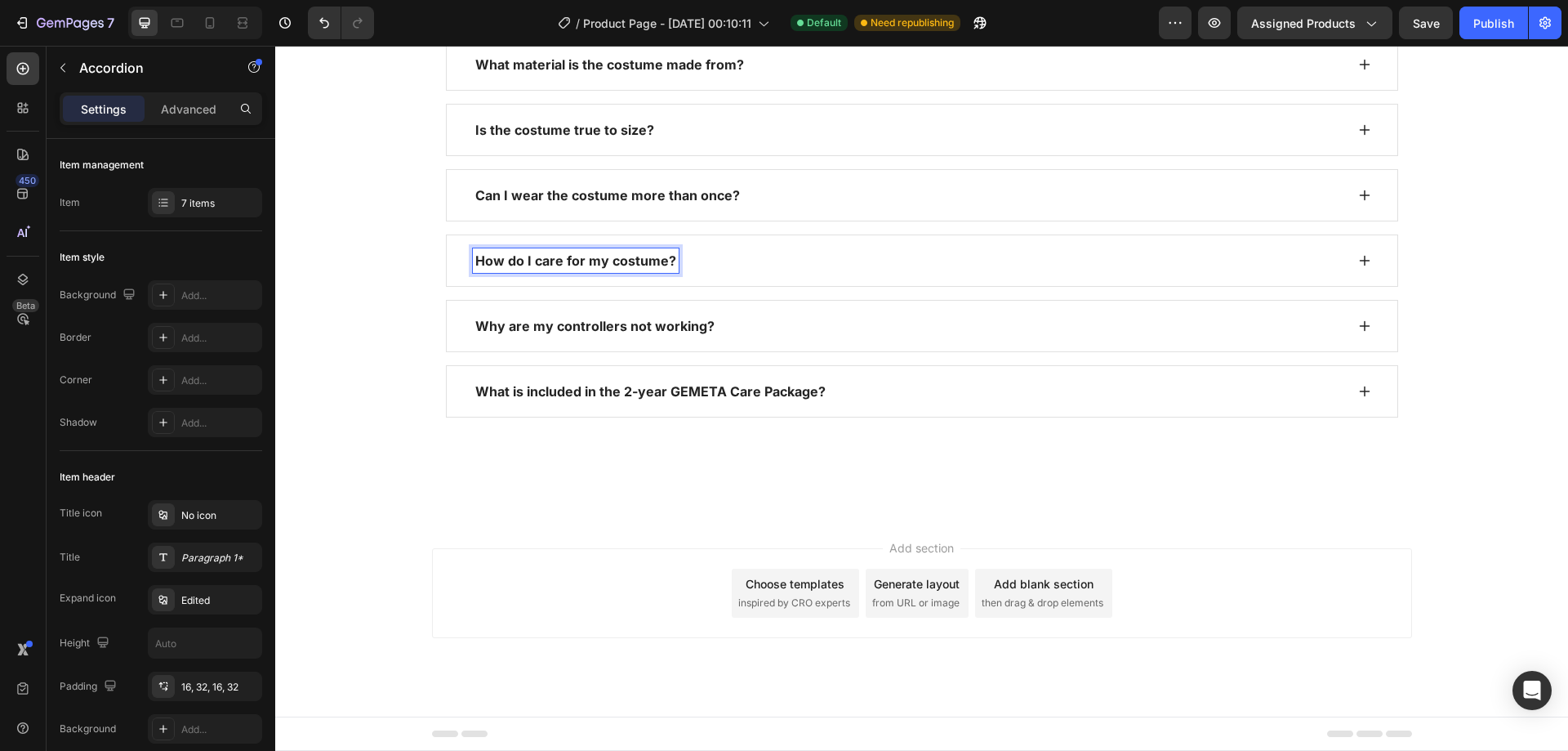
click at [745, 273] on div "How do I care for my costume?" at bounding box center [908, 261] width 872 height 24
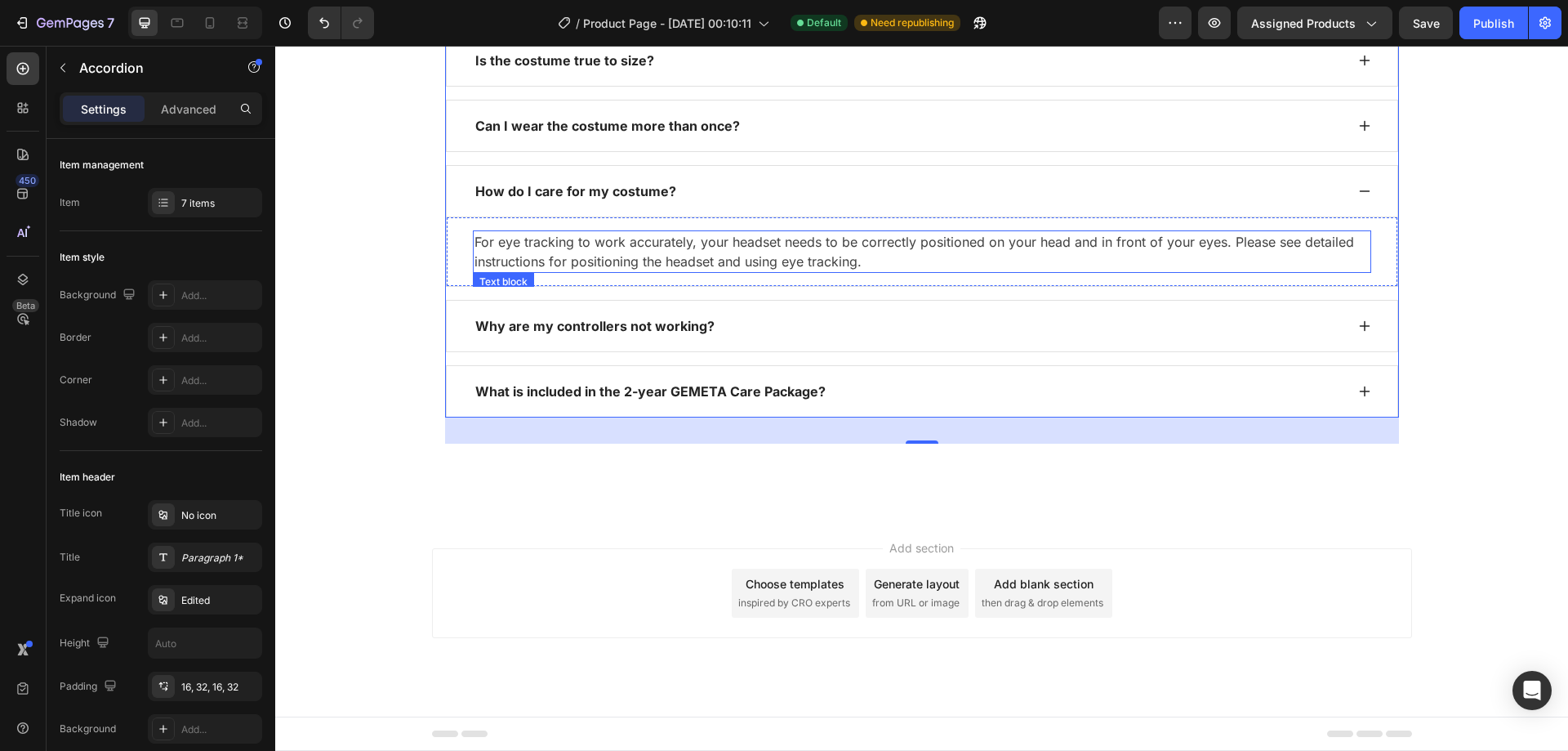
click at [671, 271] on p "For eye tracking to work accurately, your headset needs to be correctly positio…" at bounding box center [922, 251] width 895 height 39
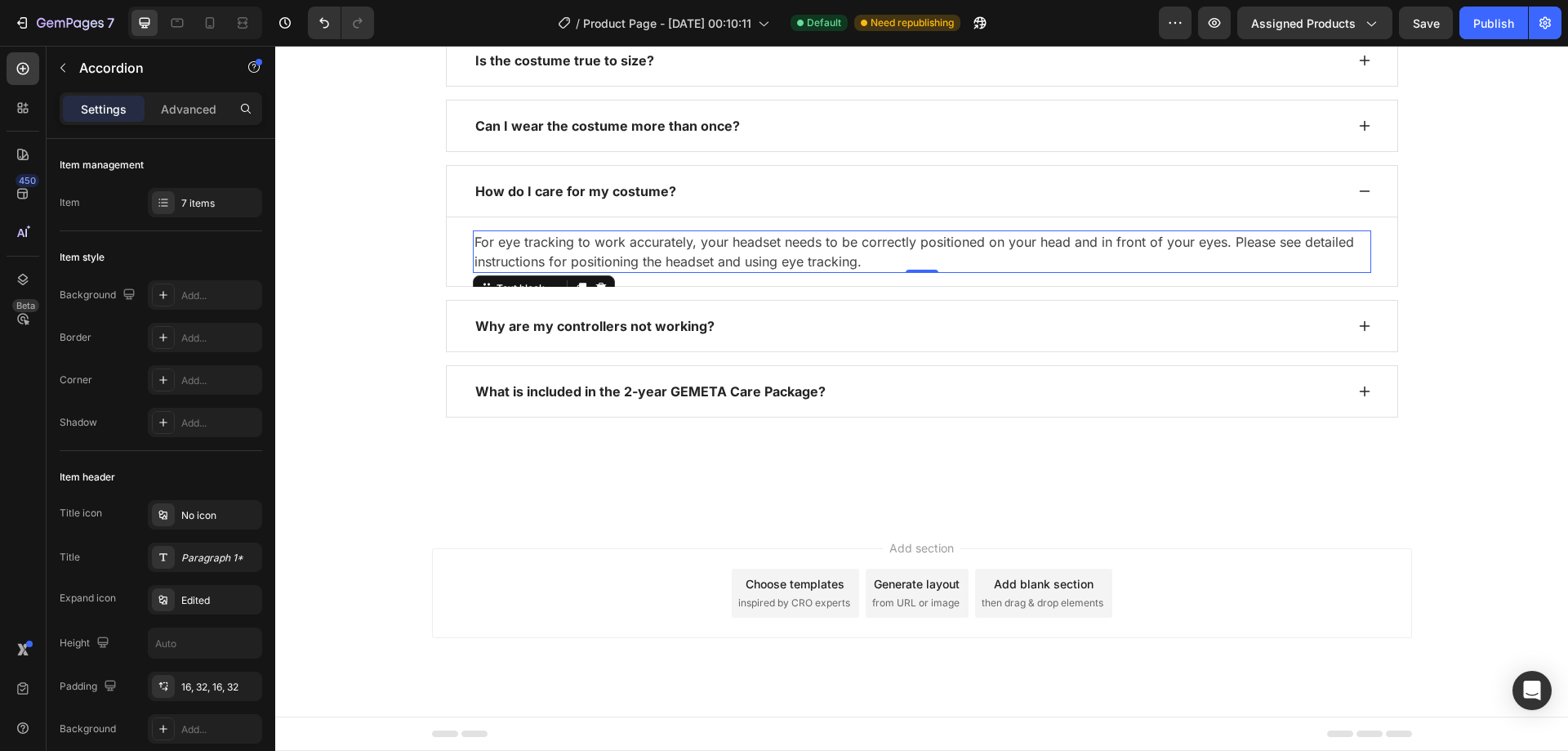
click at [671, 271] on p "For eye tracking to work accurately, your headset needs to be correctly positio…" at bounding box center [922, 251] width 895 height 39
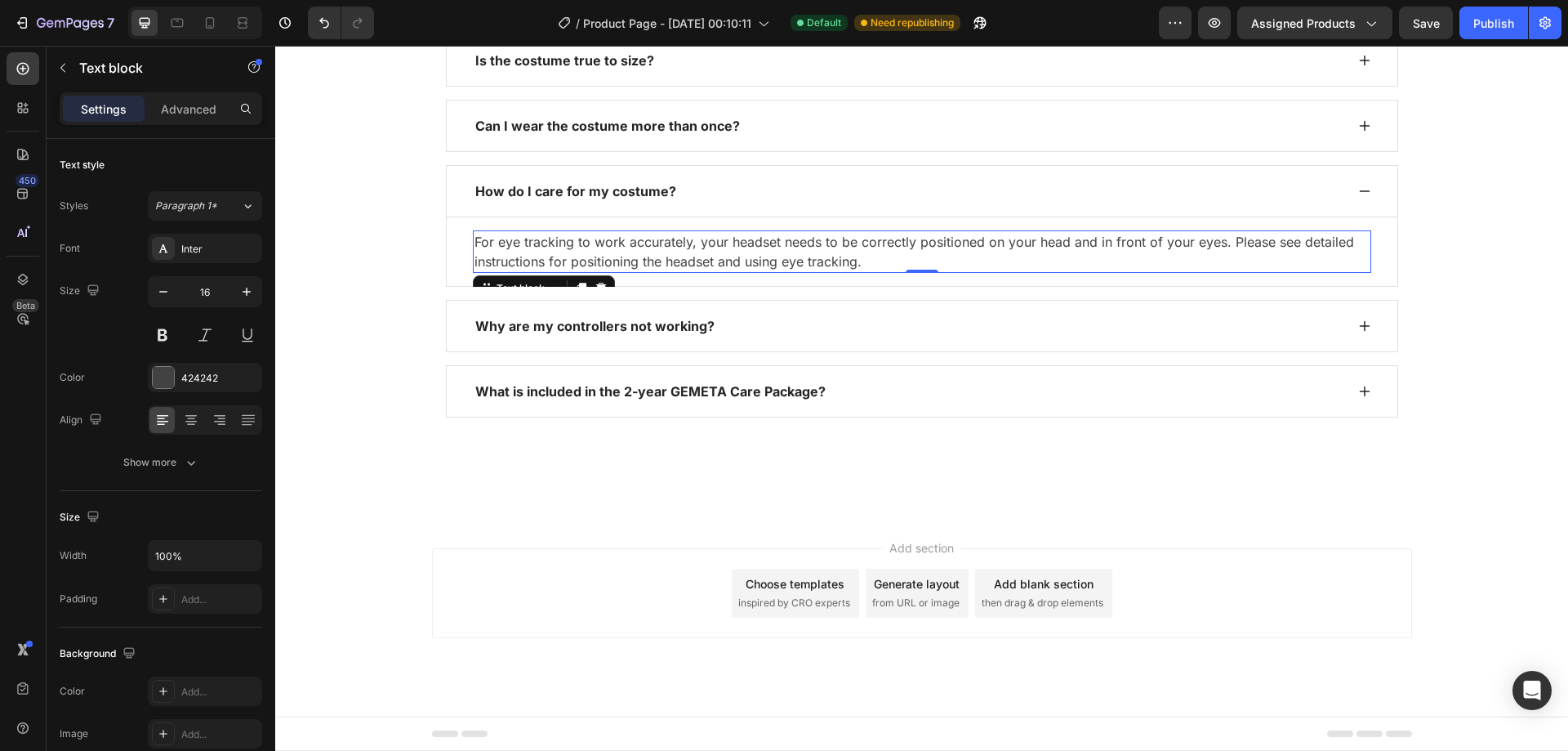
click at [671, 271] on p "For eye tracking to work accurately, your headset needs to be correctly positio…" at bounding box center [922, 251] width 895 height 39
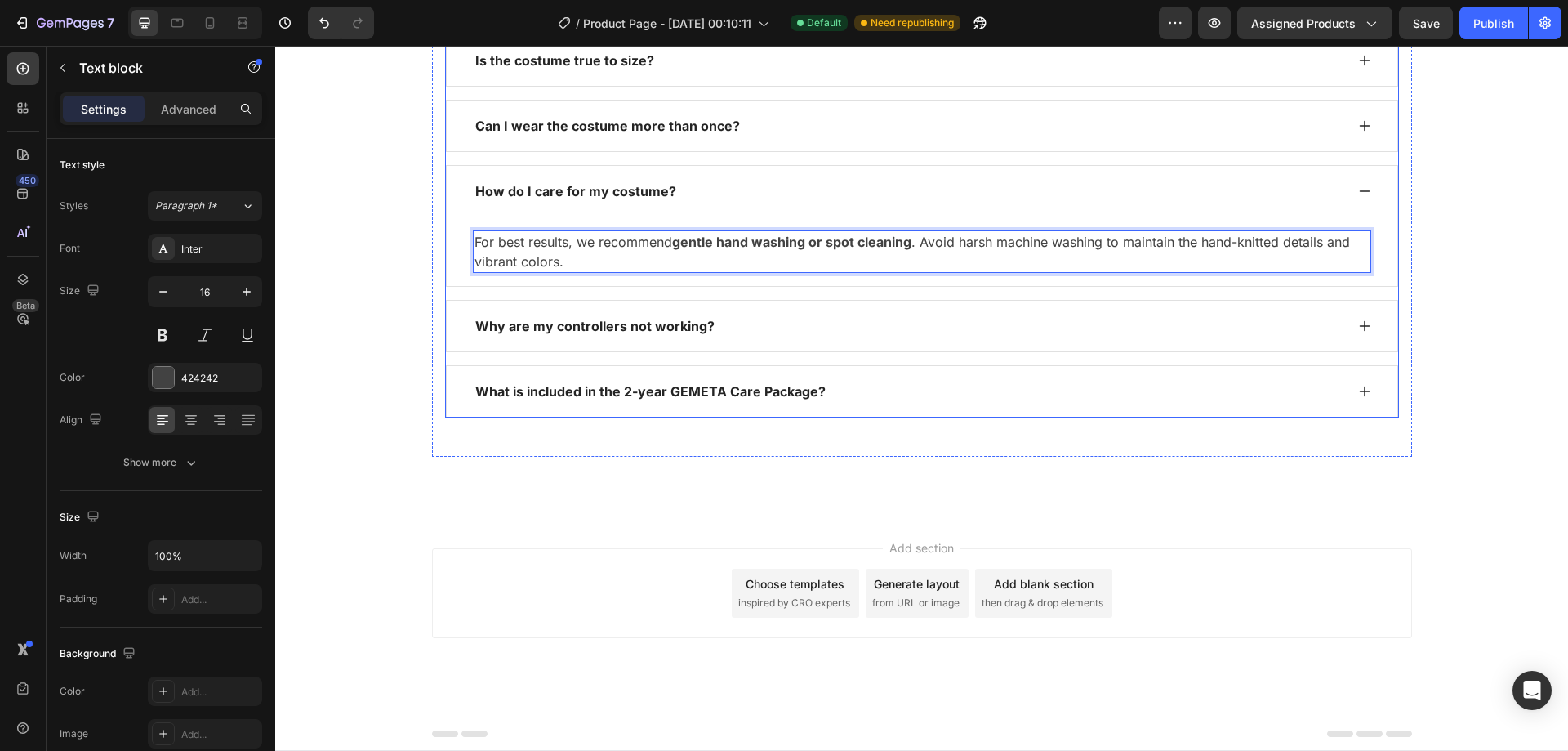
click at [538, 204] on div "How do I care for my costume?" at bounding box center [576, 191] width 206 height 24
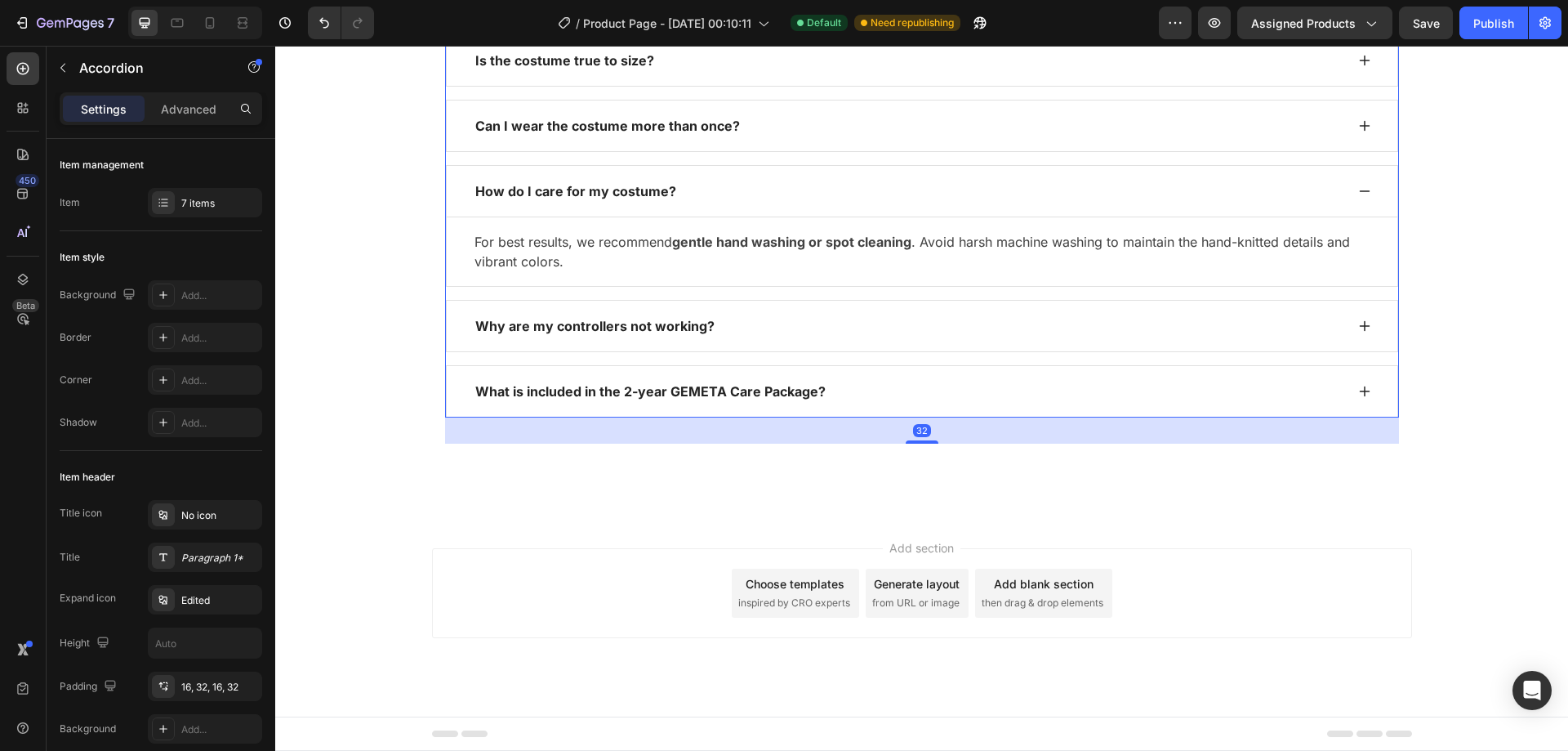
click at [723, 339] on div "Why are my controllers not working?" at bounding box center [908, 326] width 872 height 24
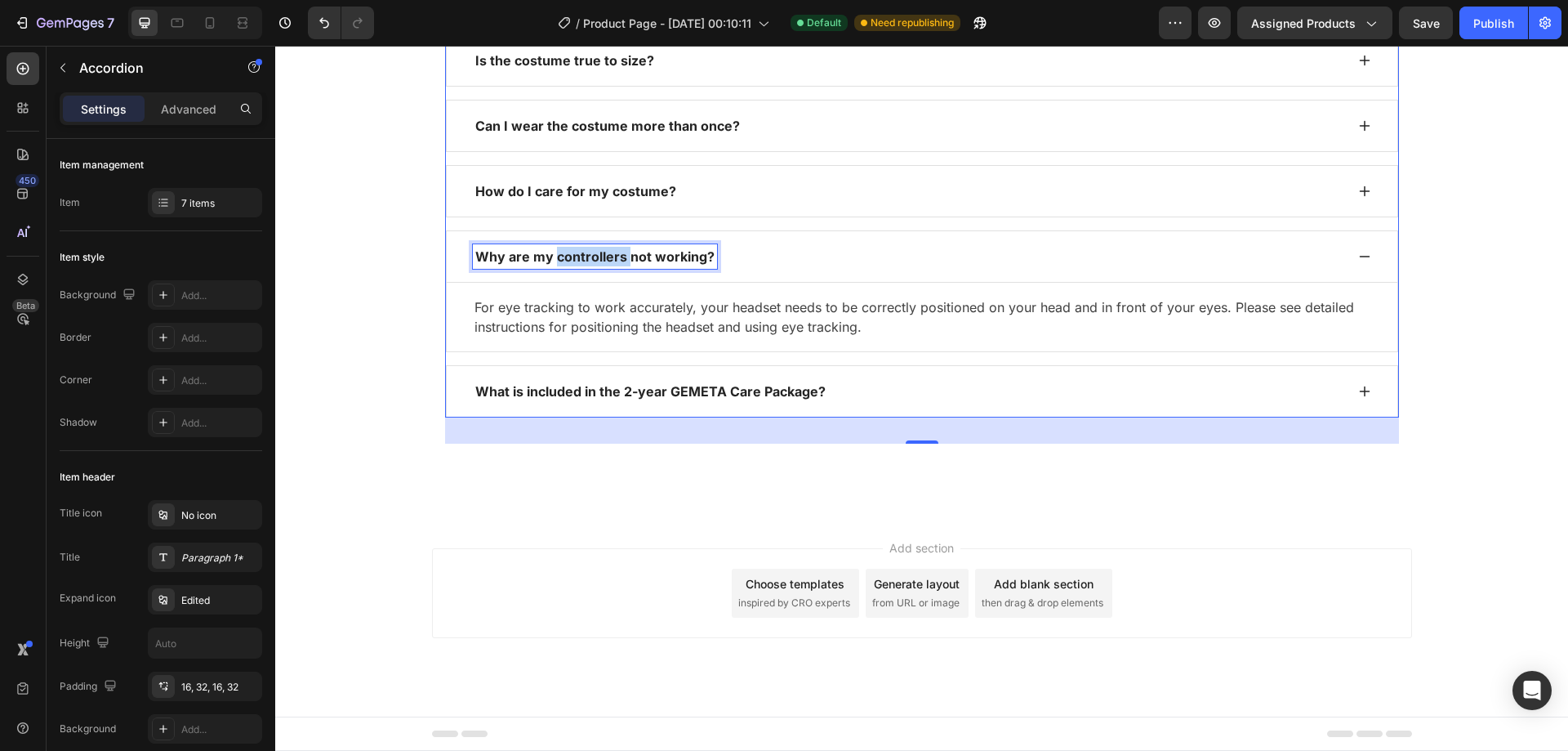
click at [604, 267] on p "Why are my controllers not working?" at bounding box center [595, 256] width 239 height 20
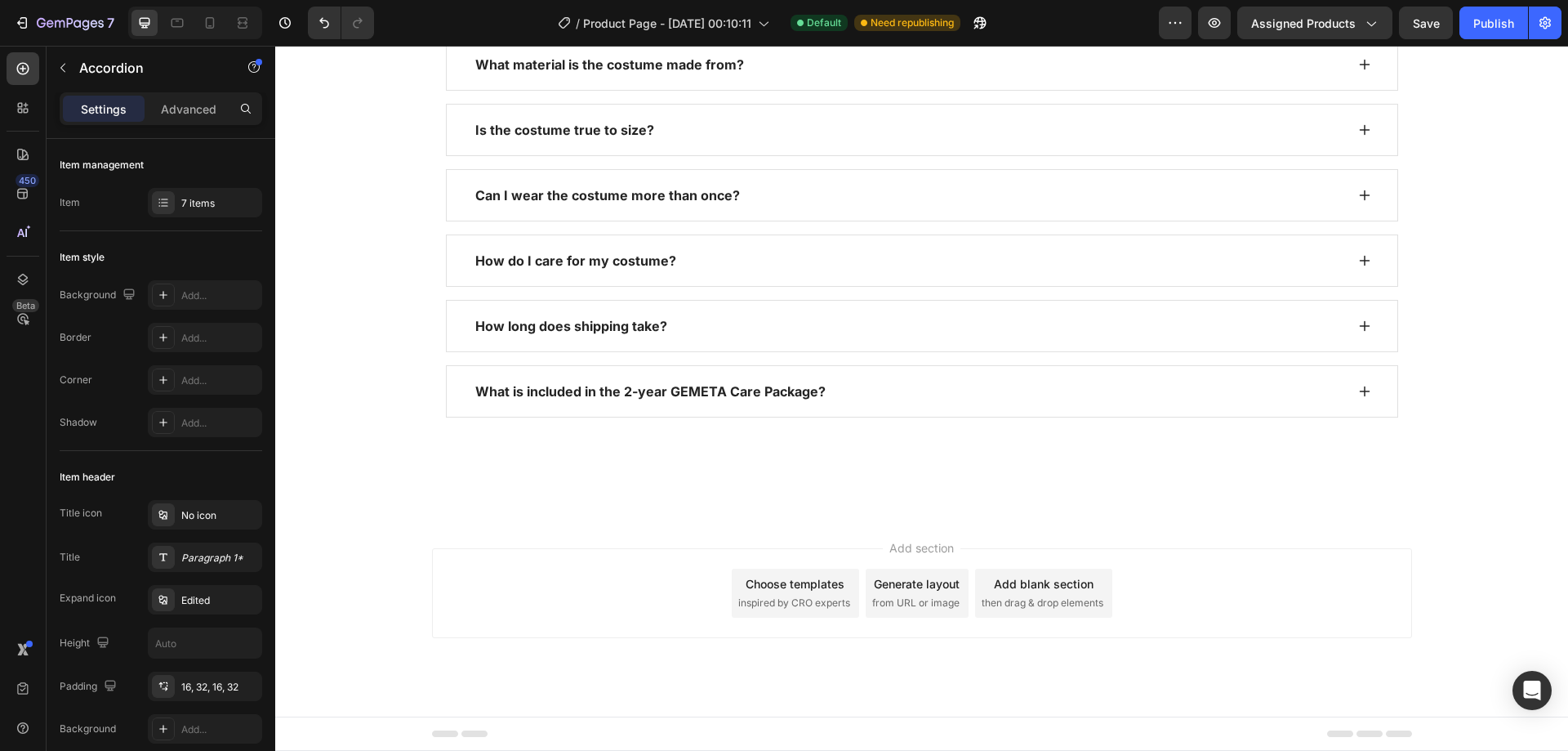
click at [756, 339] on div "How long does shipping take?" at bounding box center [908, 326] width 872 height 24
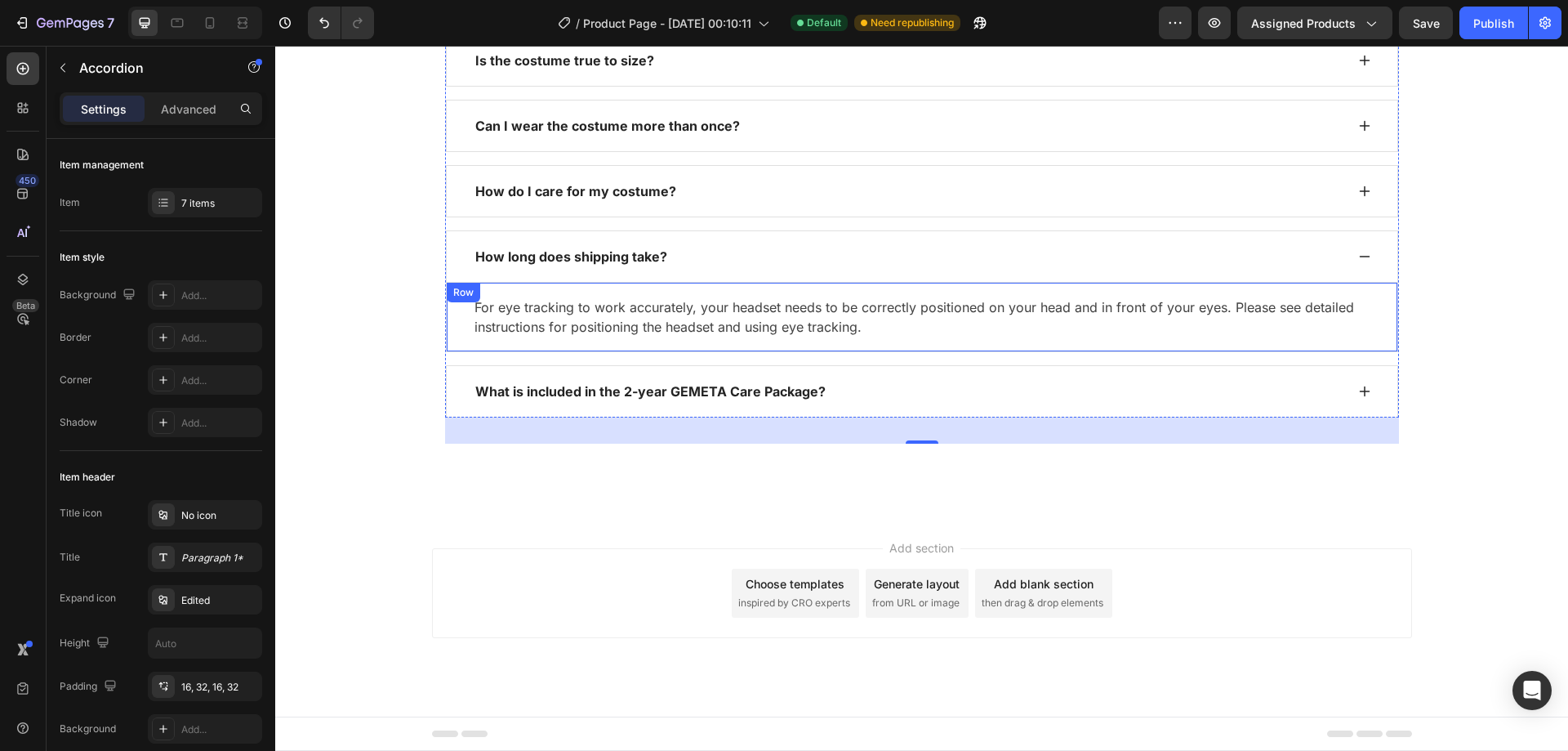
click at [671, 337] on p "For eye tracking to work accurately, your headset needs to be correctly positio…" at bounding box center [922, 316] width 895 height 39
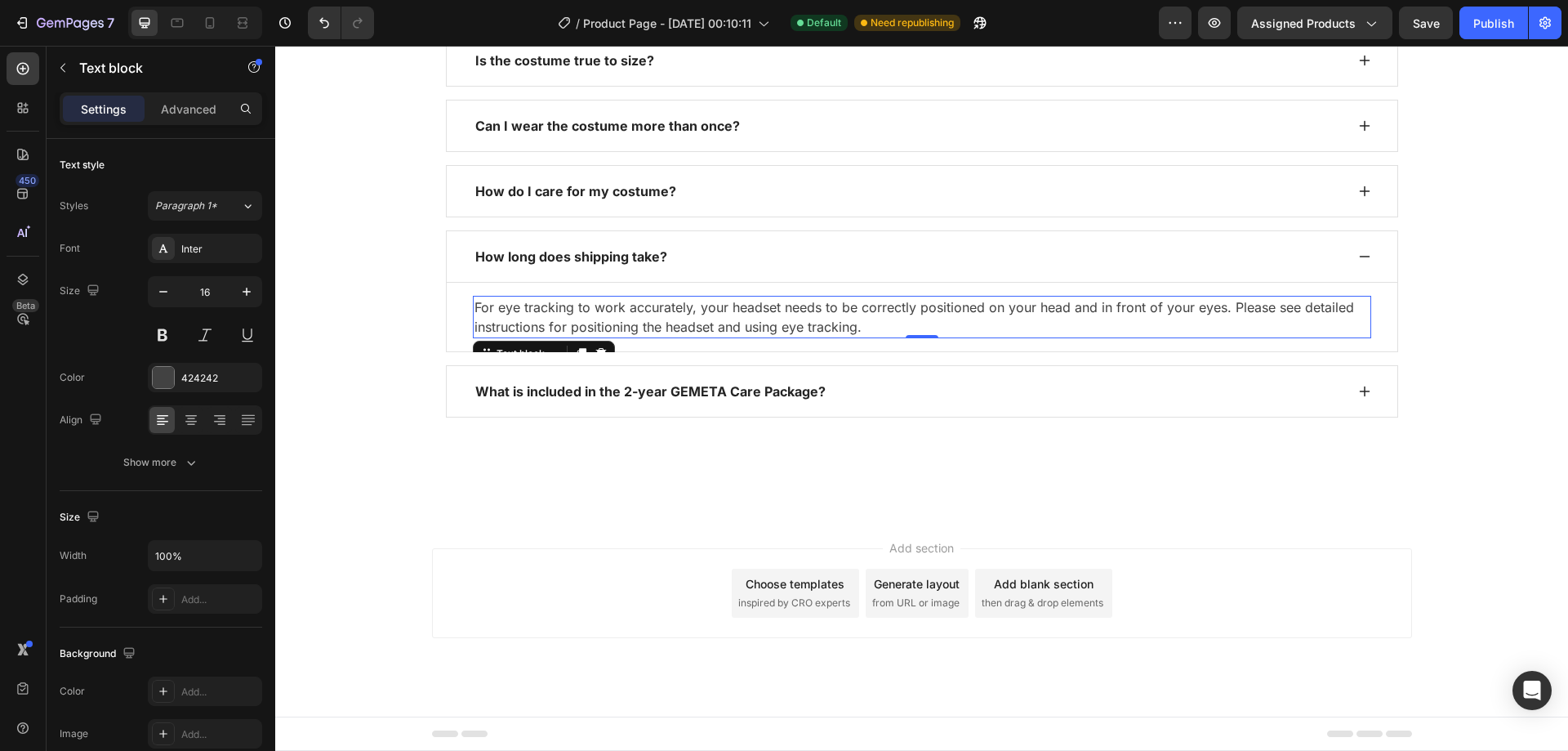
click at [671, 337] on p "For eye tracking to work accurately, your headset needs to be correctly positio…" at bounding box center [922, 316] width 895 height 39
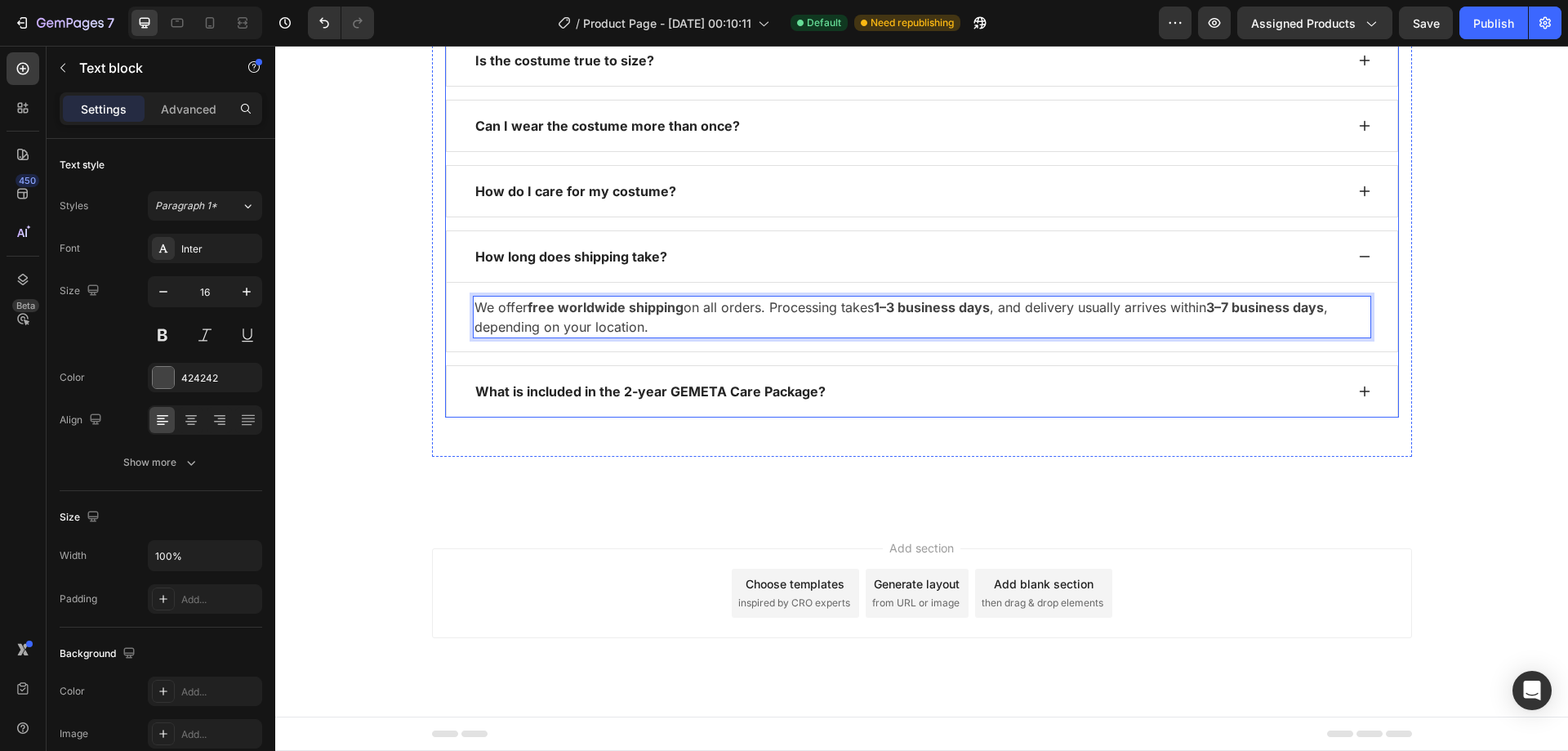
click at [774, 401] on p "What is included in the 2-year GEMETA Care Package?" at bounding box center [650, 392] width 351 height 20
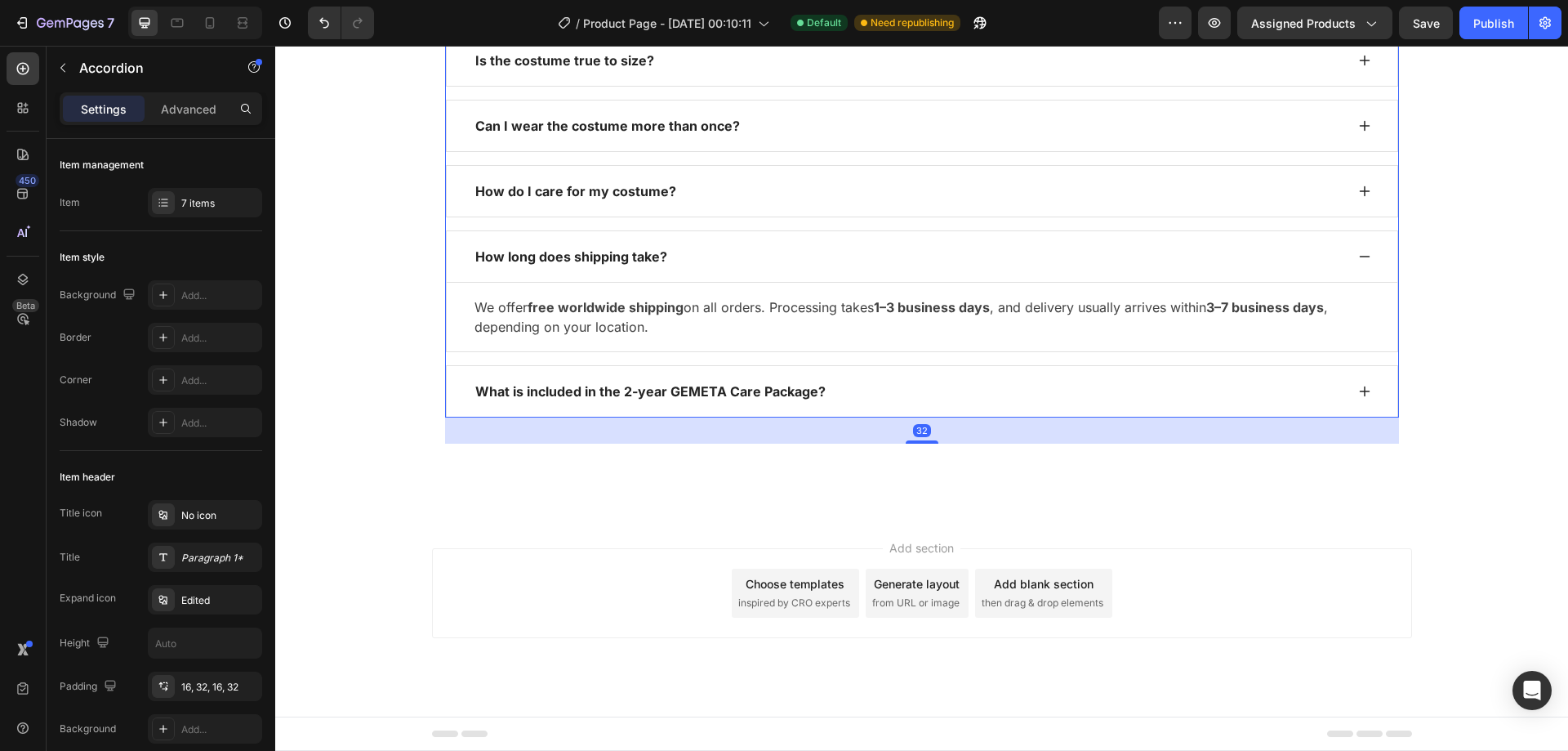
click at [893, 404] on div "What is included in the 2-year GEMETA Care Package?" at bounding box center [908, 392] width 872 height 24
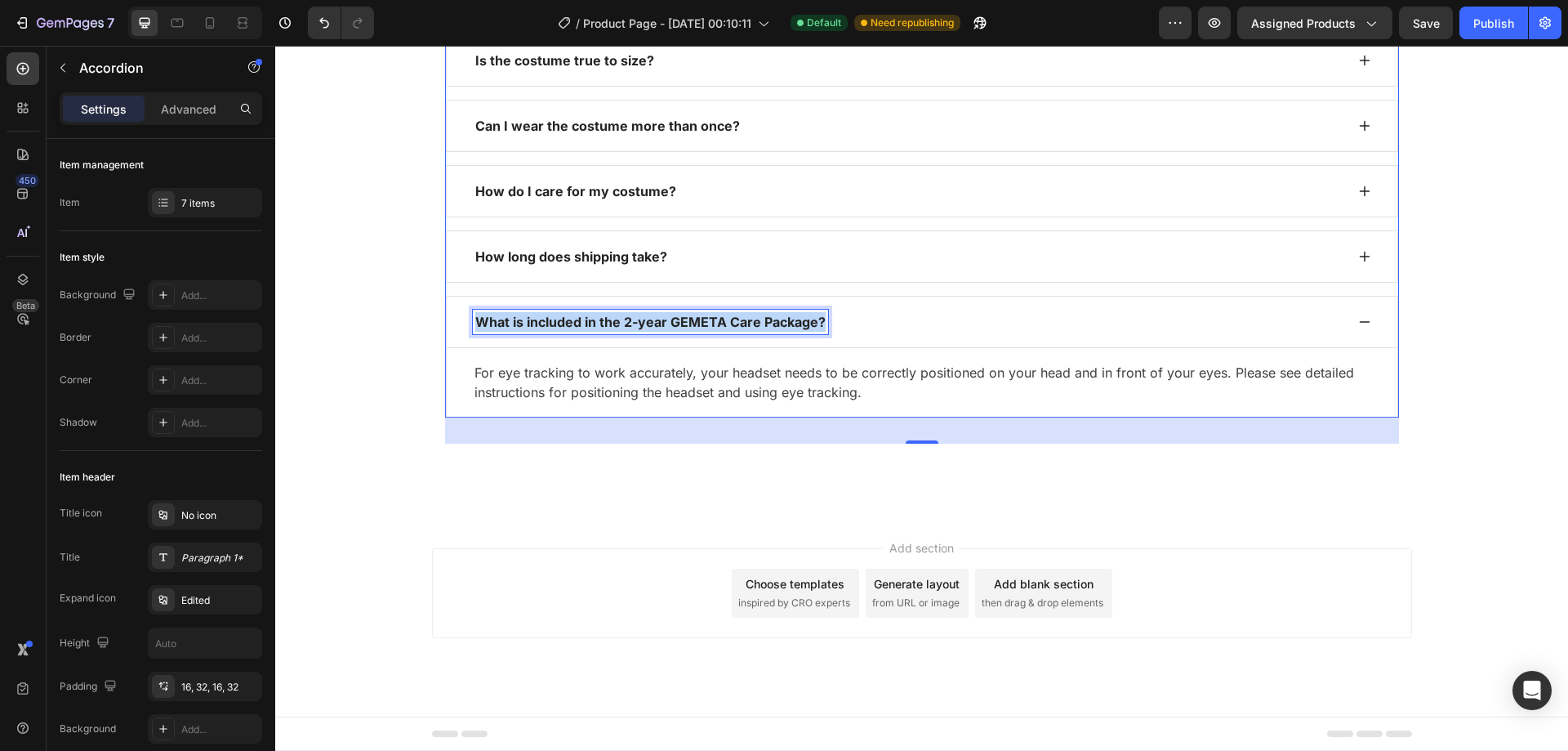
click at [649, 332] on p "What is included in the 2-year GEMETA Care Package?" at bounding box center [650, 321] width 351 height 20
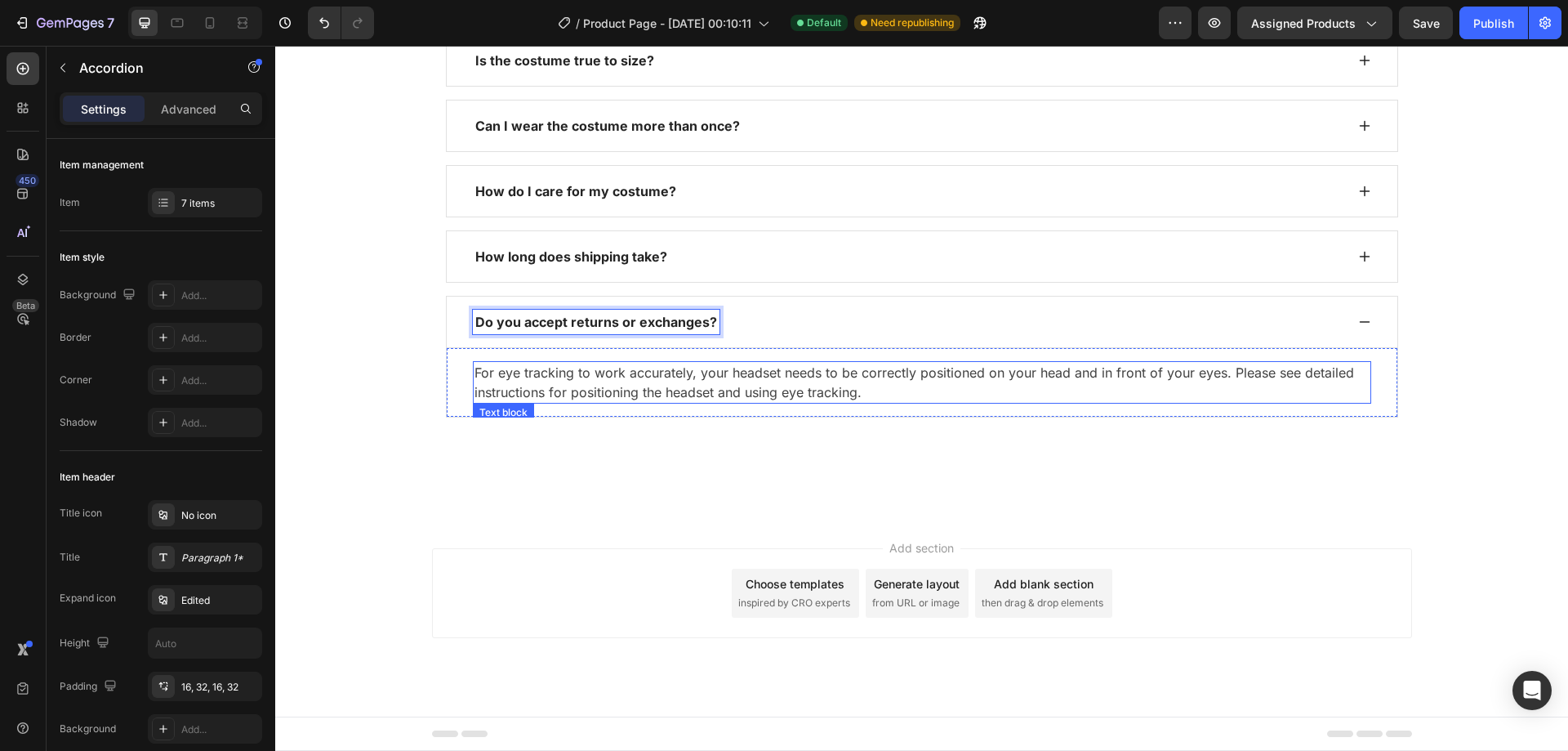
click at [691, 402] on p "For eye tracking to work accurately, your headset needs to be correctly positio…" at bounding box center [922, 382] width 895 height 39
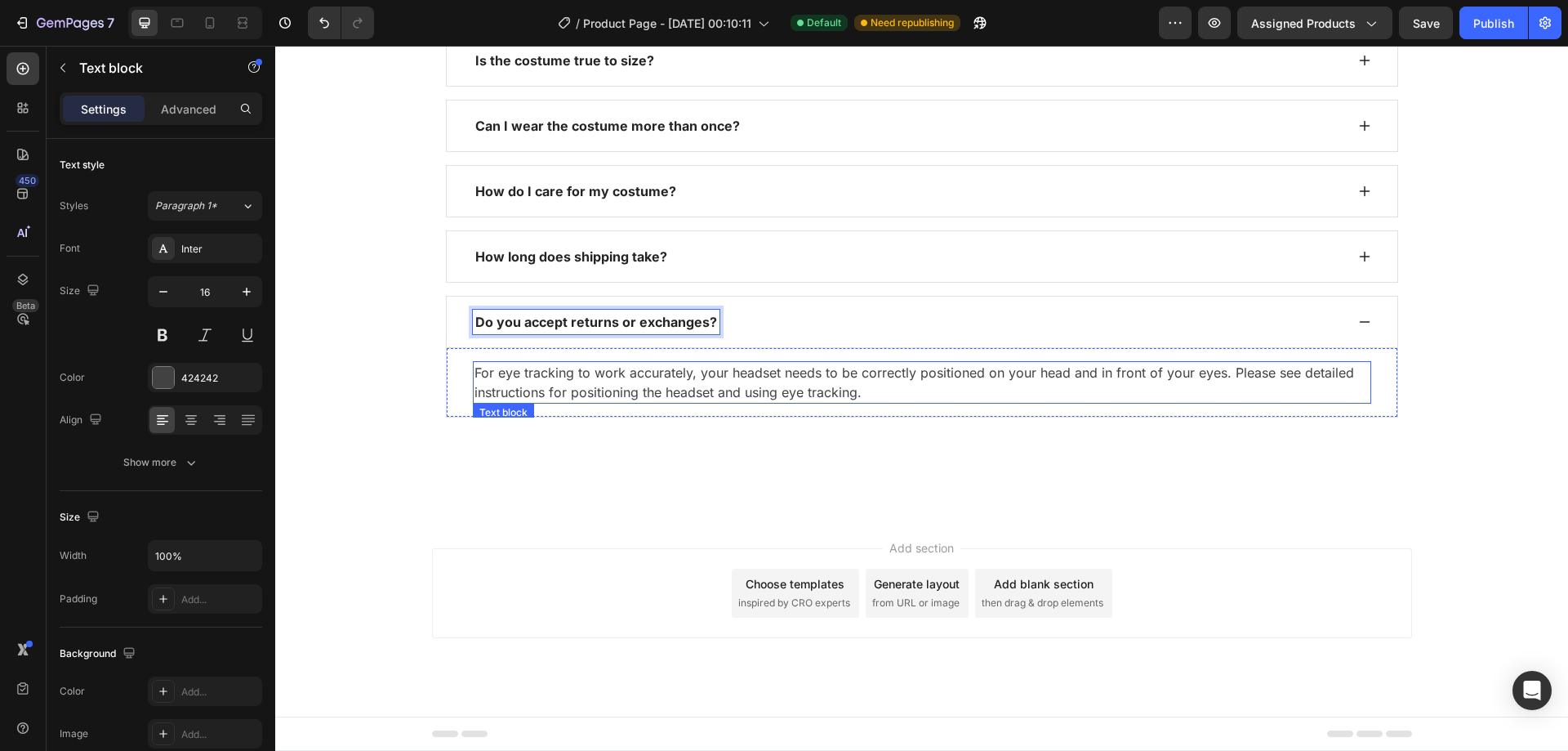
click at [691, 402] on p "For eye tracking to work accurately, your headset needs to be correctly positio…" at bounding box center [922, 382] width 895 height 39
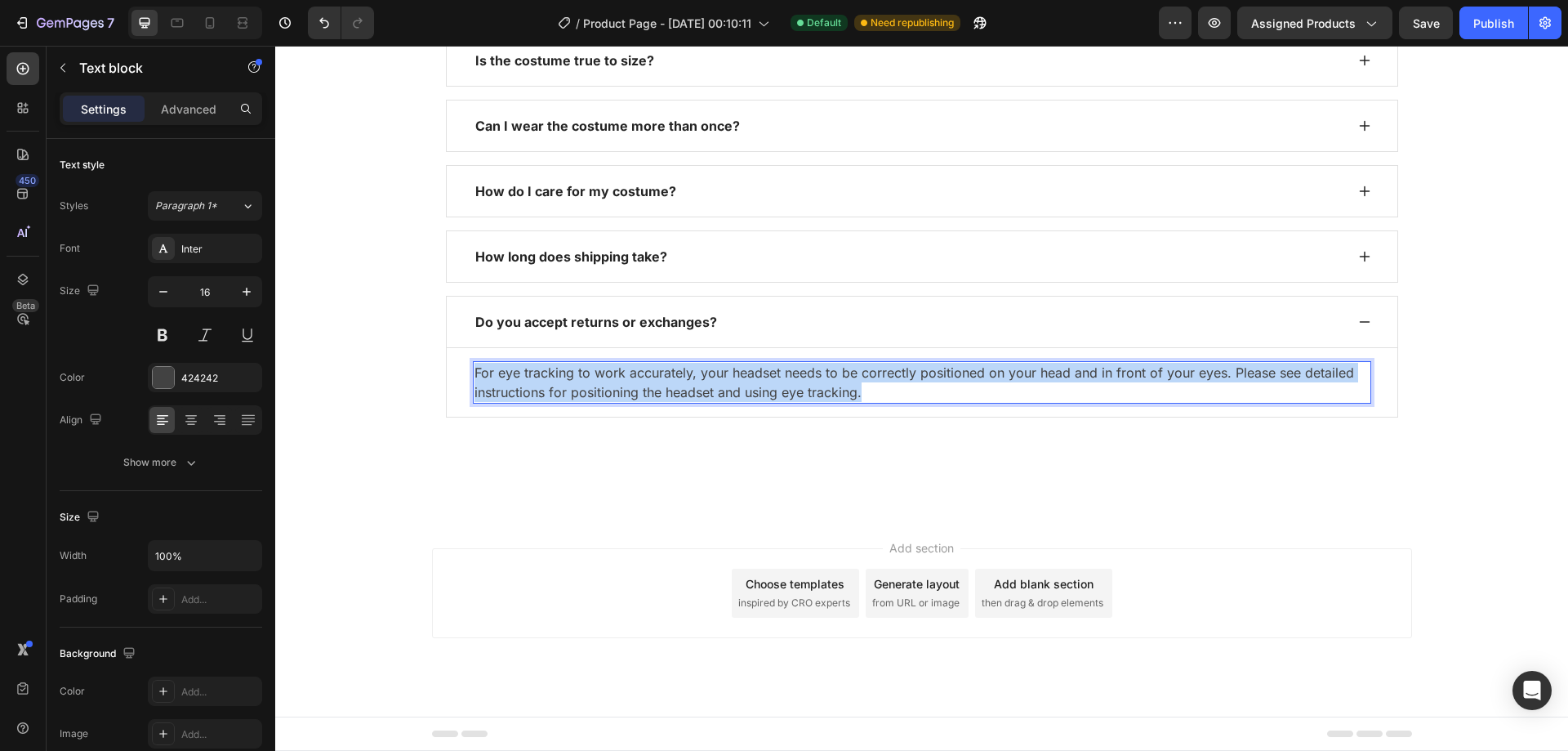
click at [691, 402] on p "For eye tracking to work accurately, your headset needs to be correctly positio…" at bounding box center [922, 382] width 895 height 39
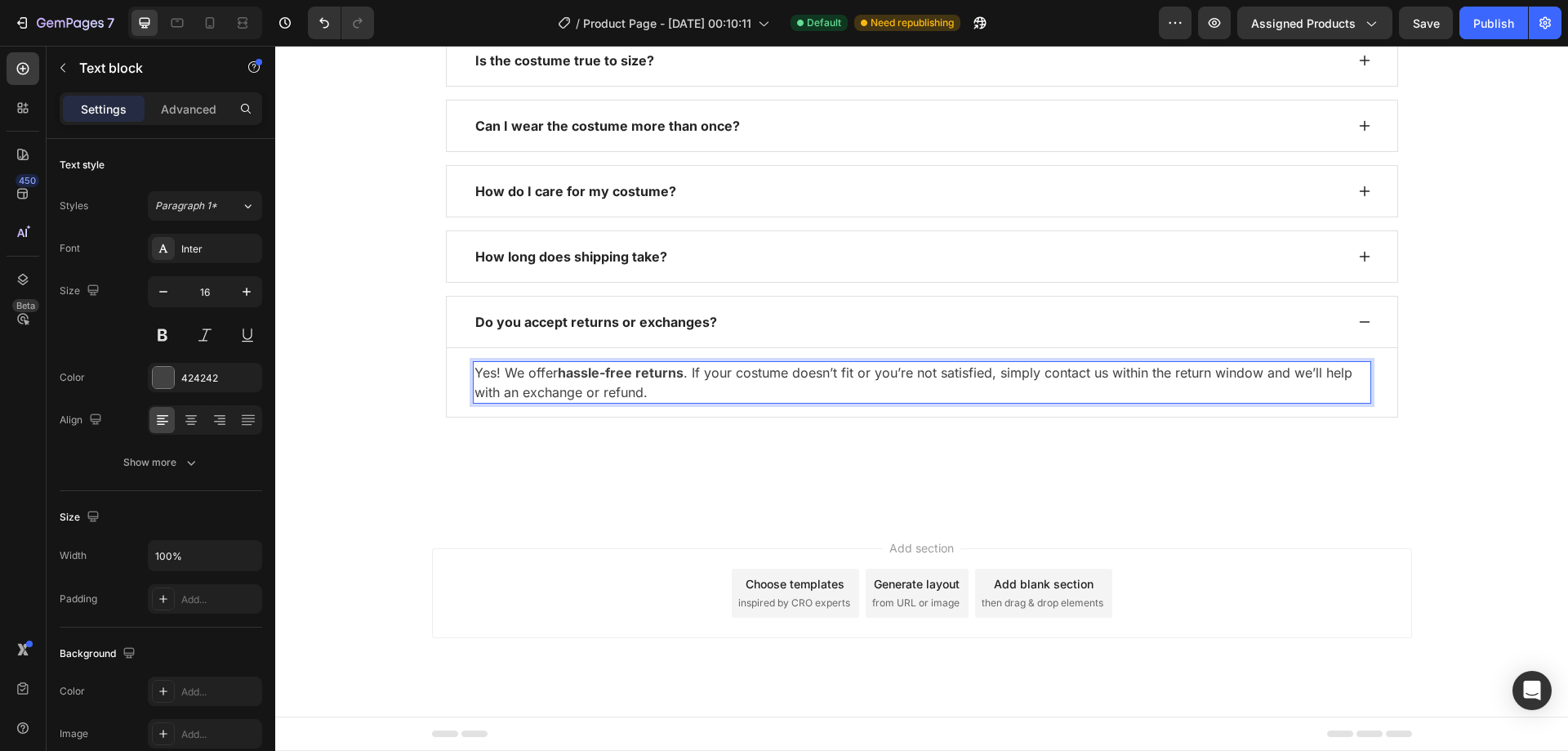
click at [630, 381] on strong "hassle-free returns" at bounding box center [620, 372] width 126 height 16
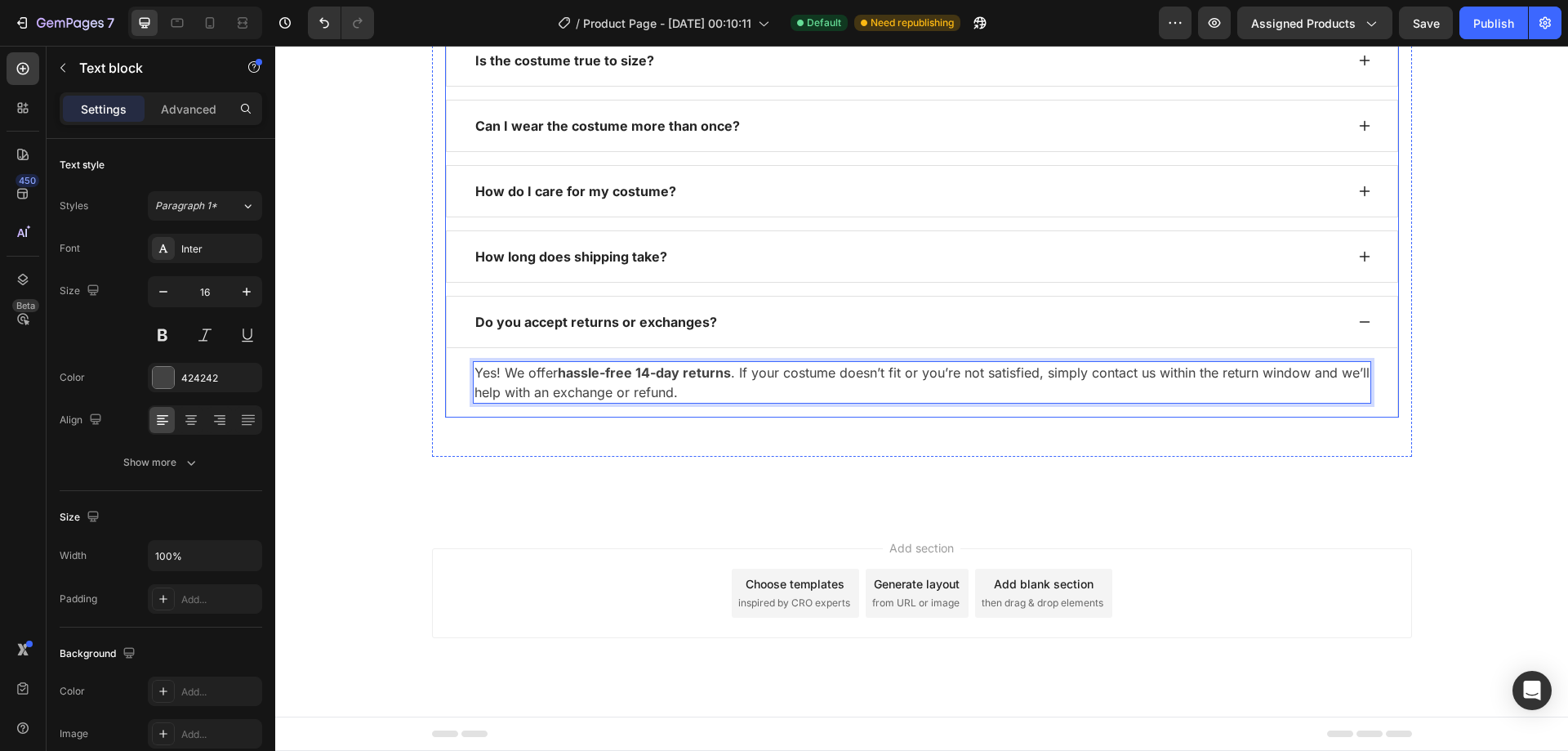
click at [845, 334] on div "Do you accept returns or exchanges?" at bounding box center [908, 321] width 872 height 24
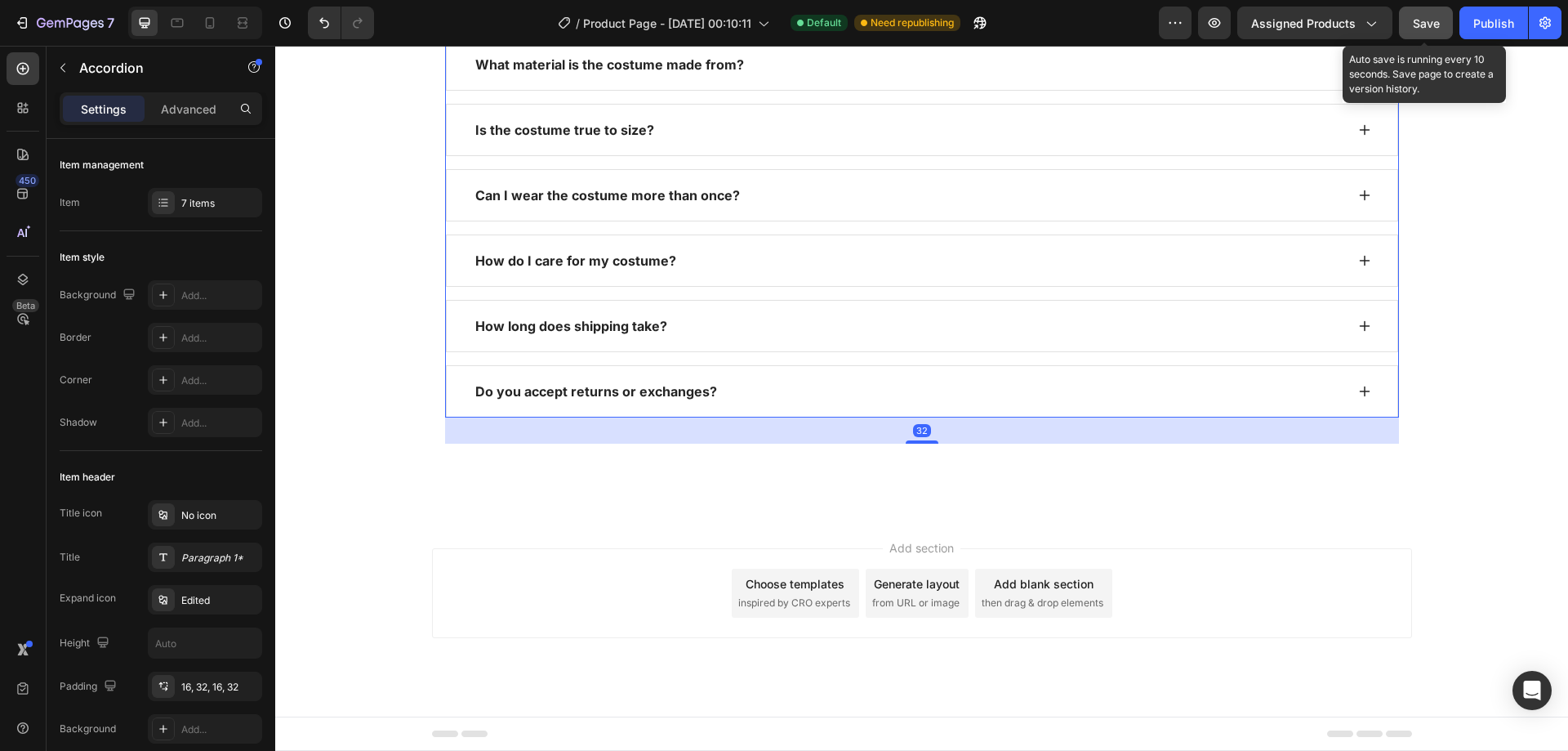
click at [1437, 28] on span "Save" at bounding box center [1426, 23] width 27 height 14
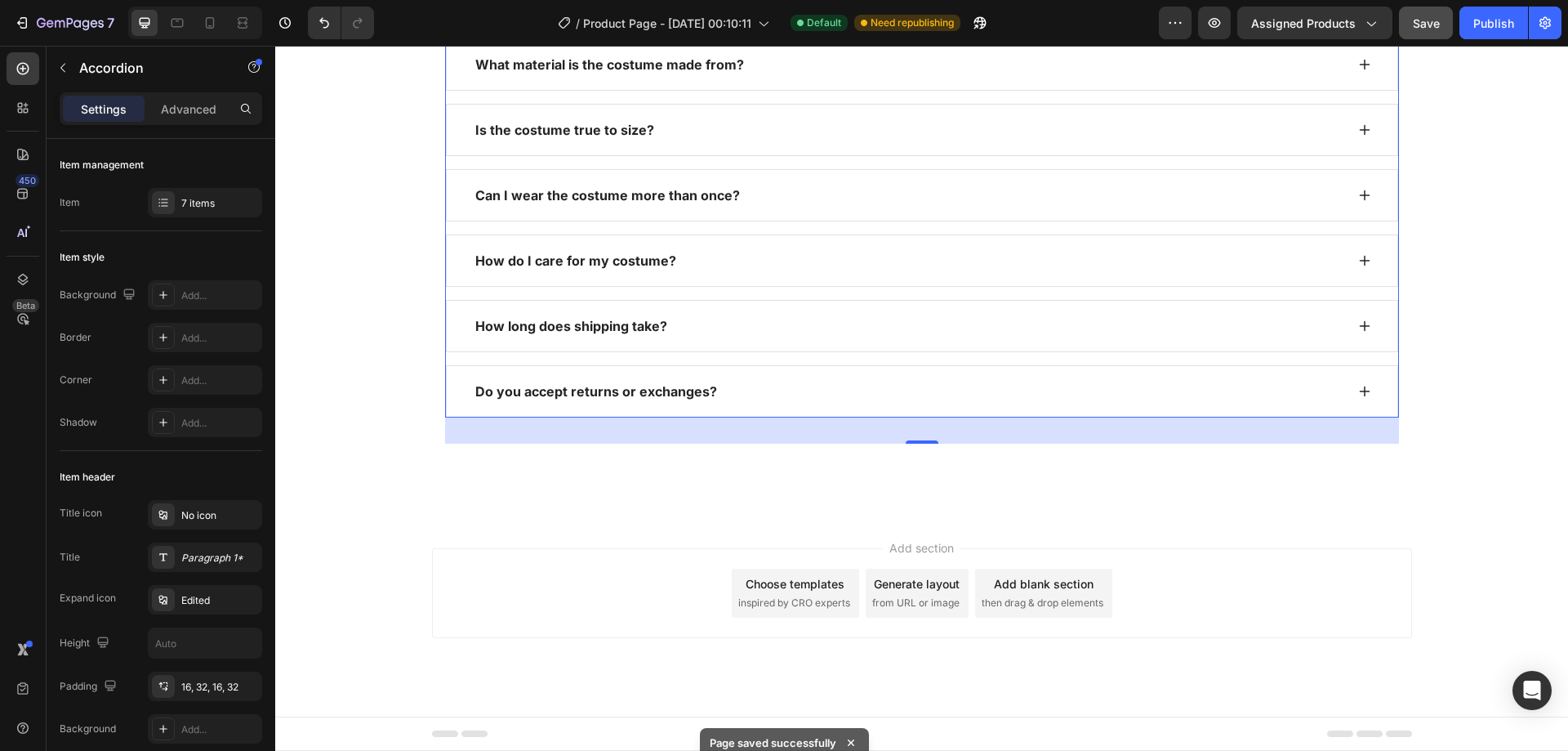
scroll to position [2075, 0]
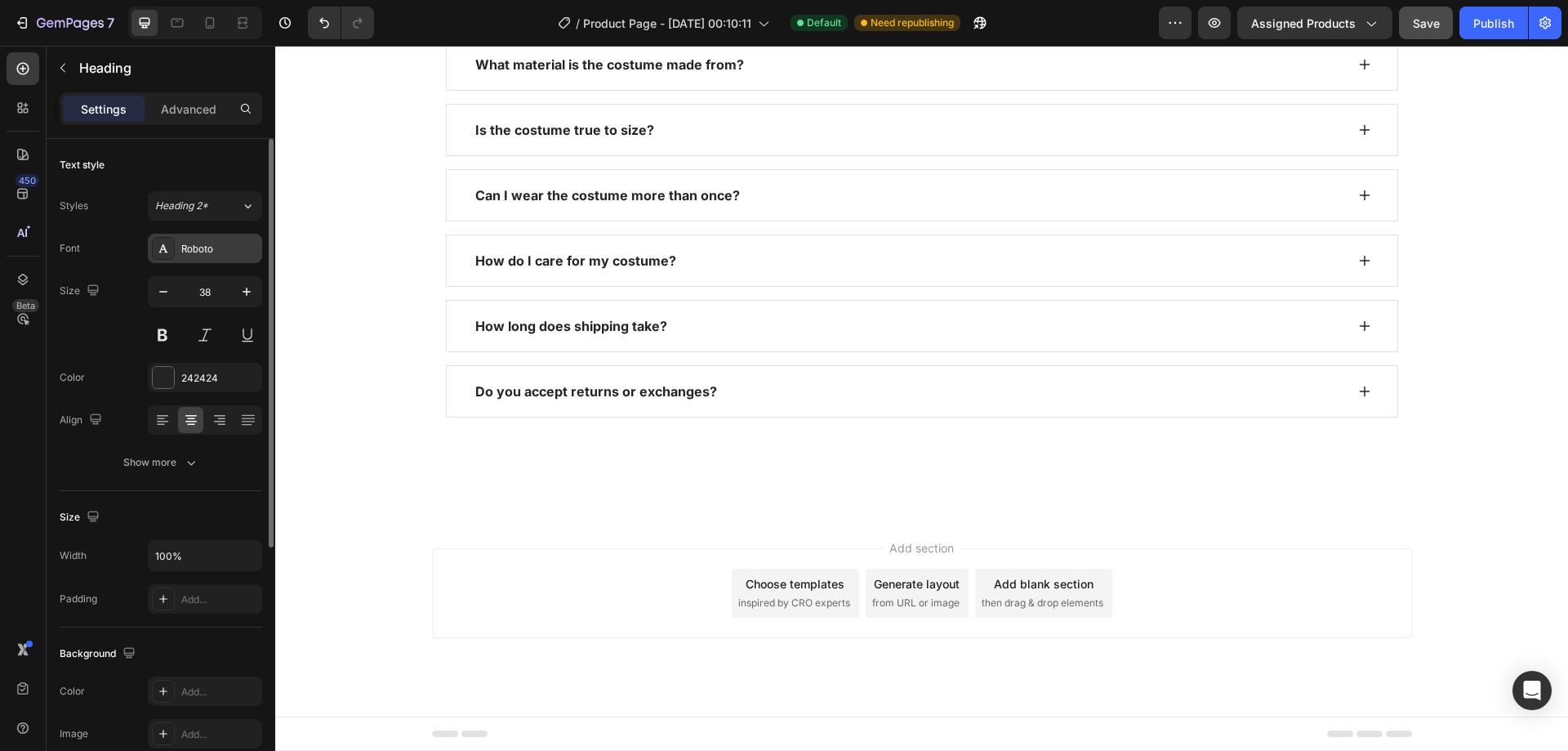
click at [233, 256] on div "Roboto" at bounding box center [205, 249] width 114 height 29
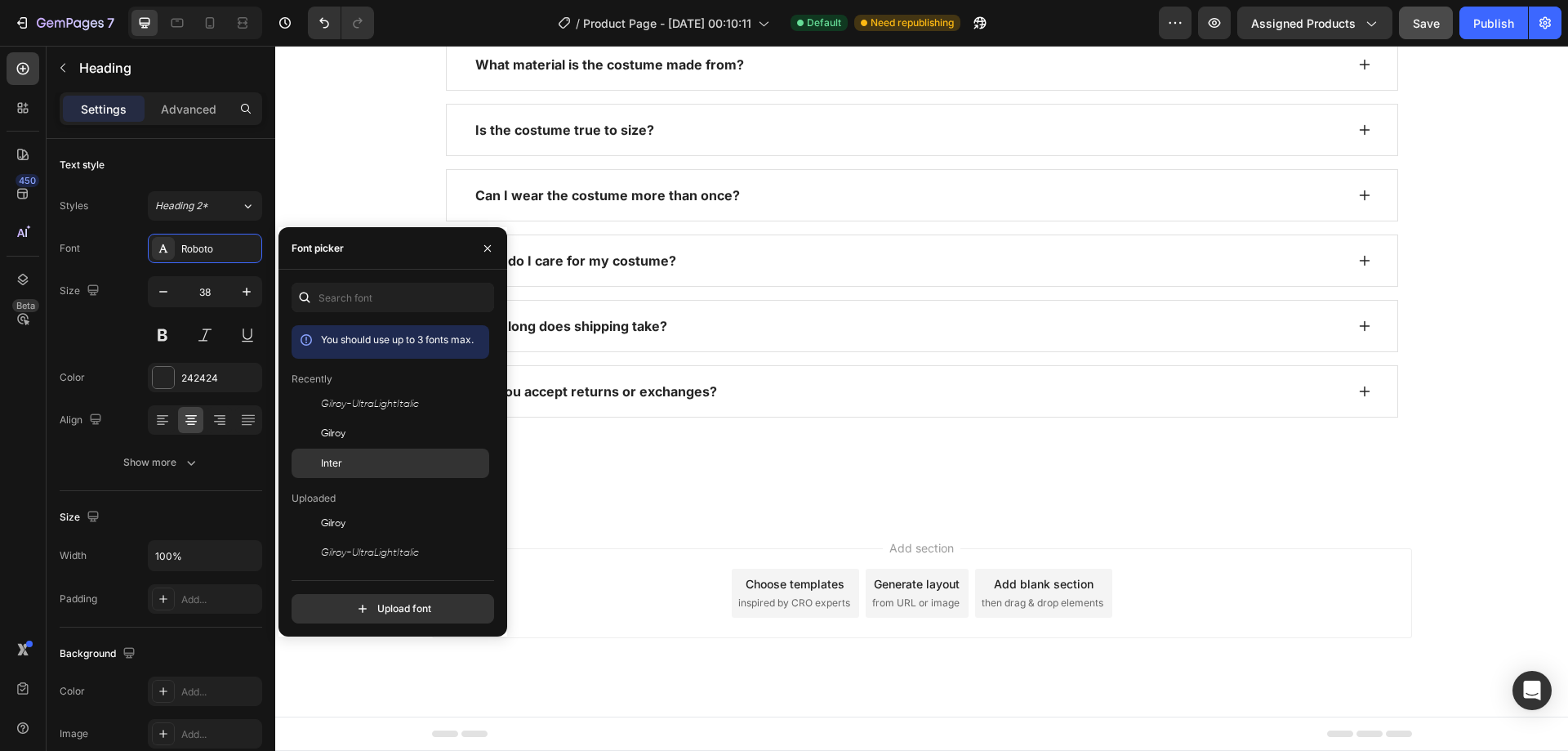
click at [392, 468] on div "Inter" at bounding box center [403, 463] width 165 height 15
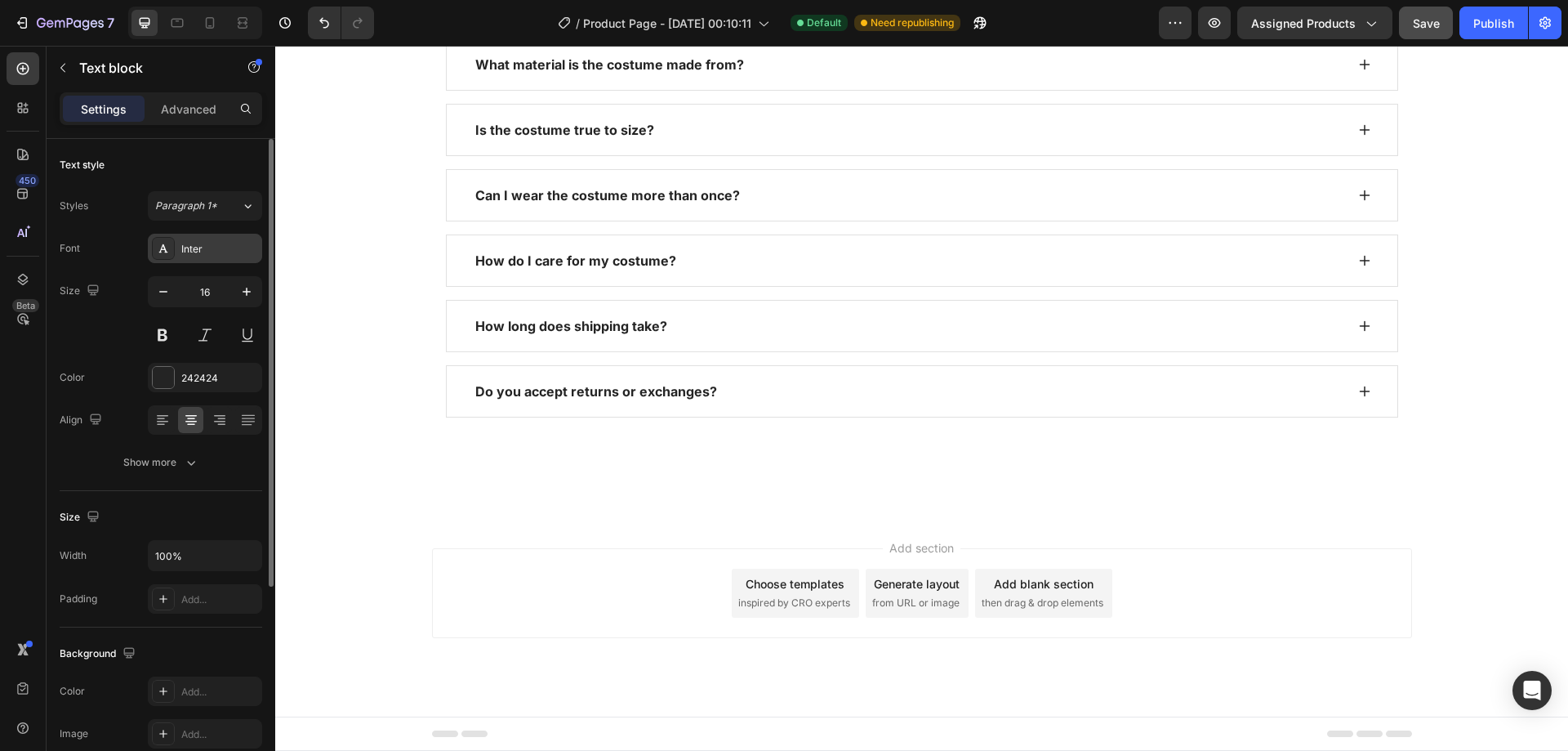
click at [219, 253] on div "Inter" at bounding box center [219, 249] width 77 height 15
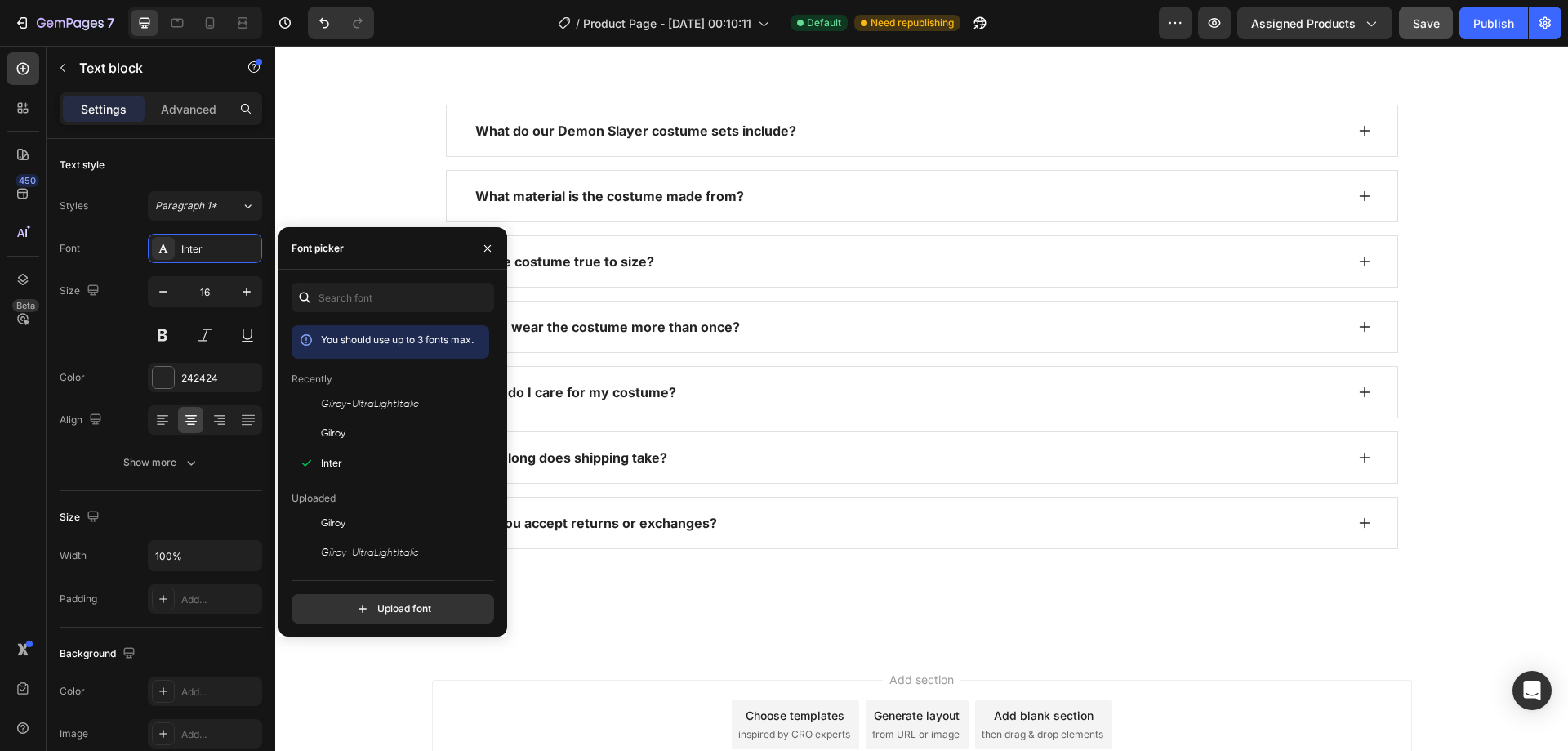
scroll to position [1830, 0]
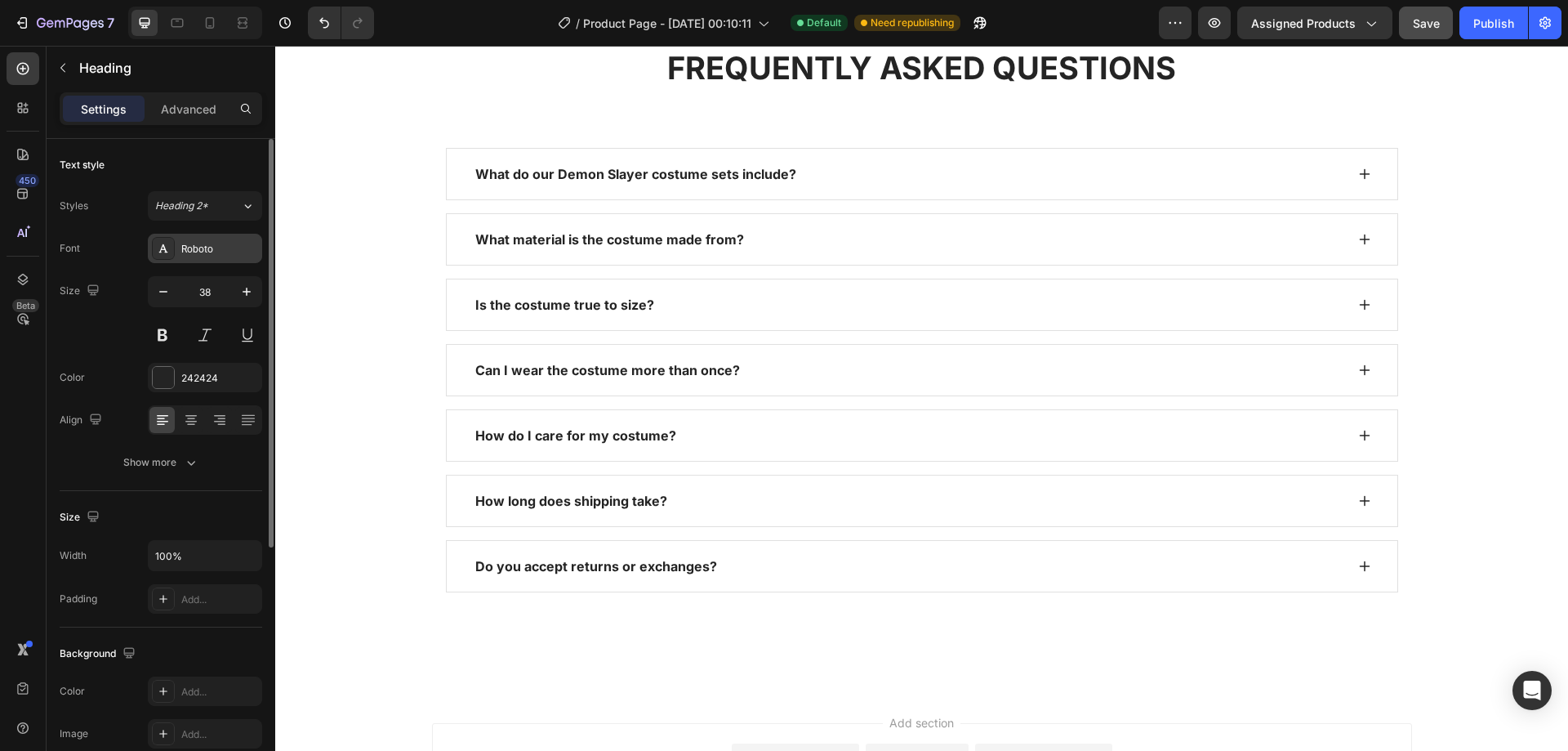
click at [211, 249] on div "Roboto" at bounding box center [219, 249] width 77 height 15
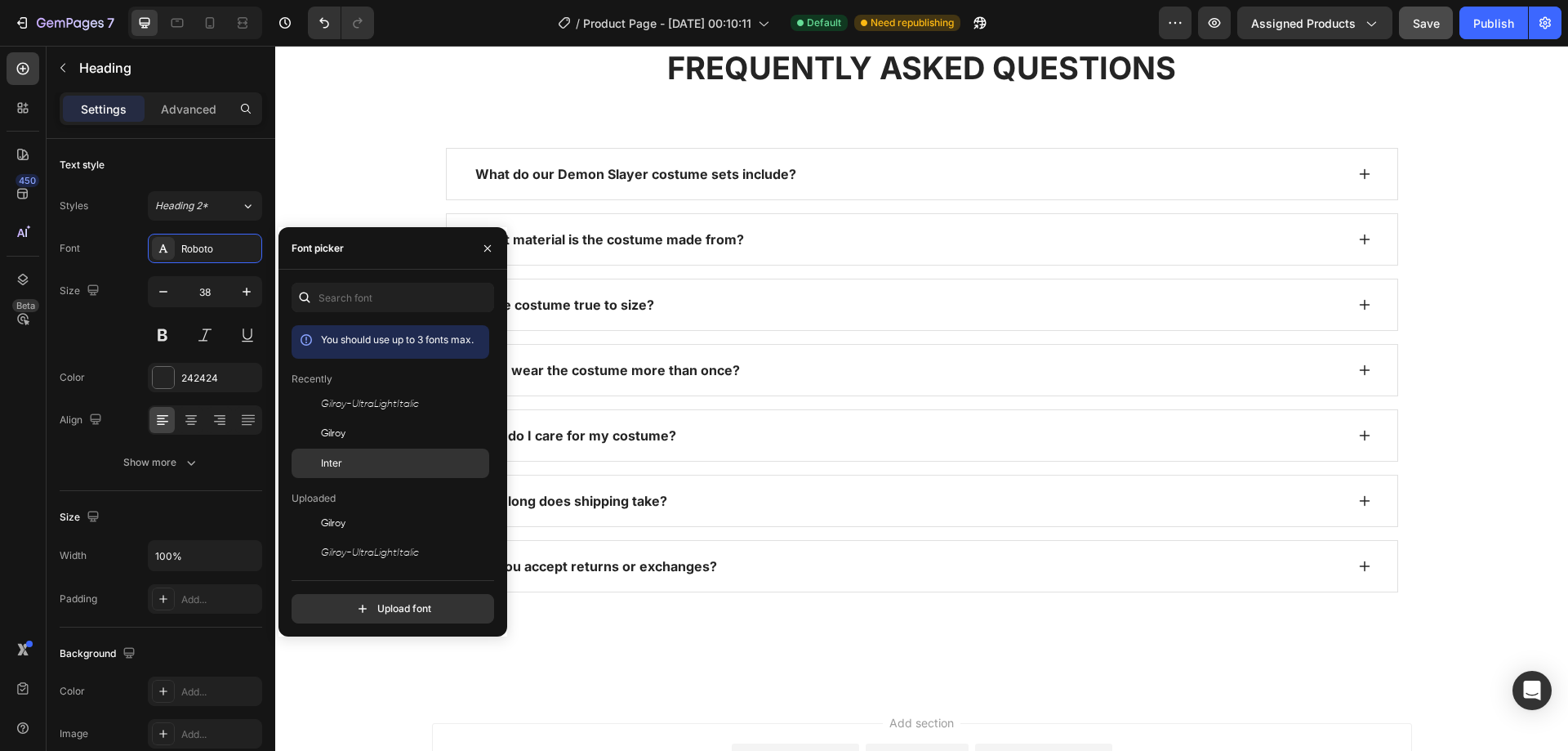
click at [361, 459] on div "Inter" at bounding box center [403, 463] width 165 height 15
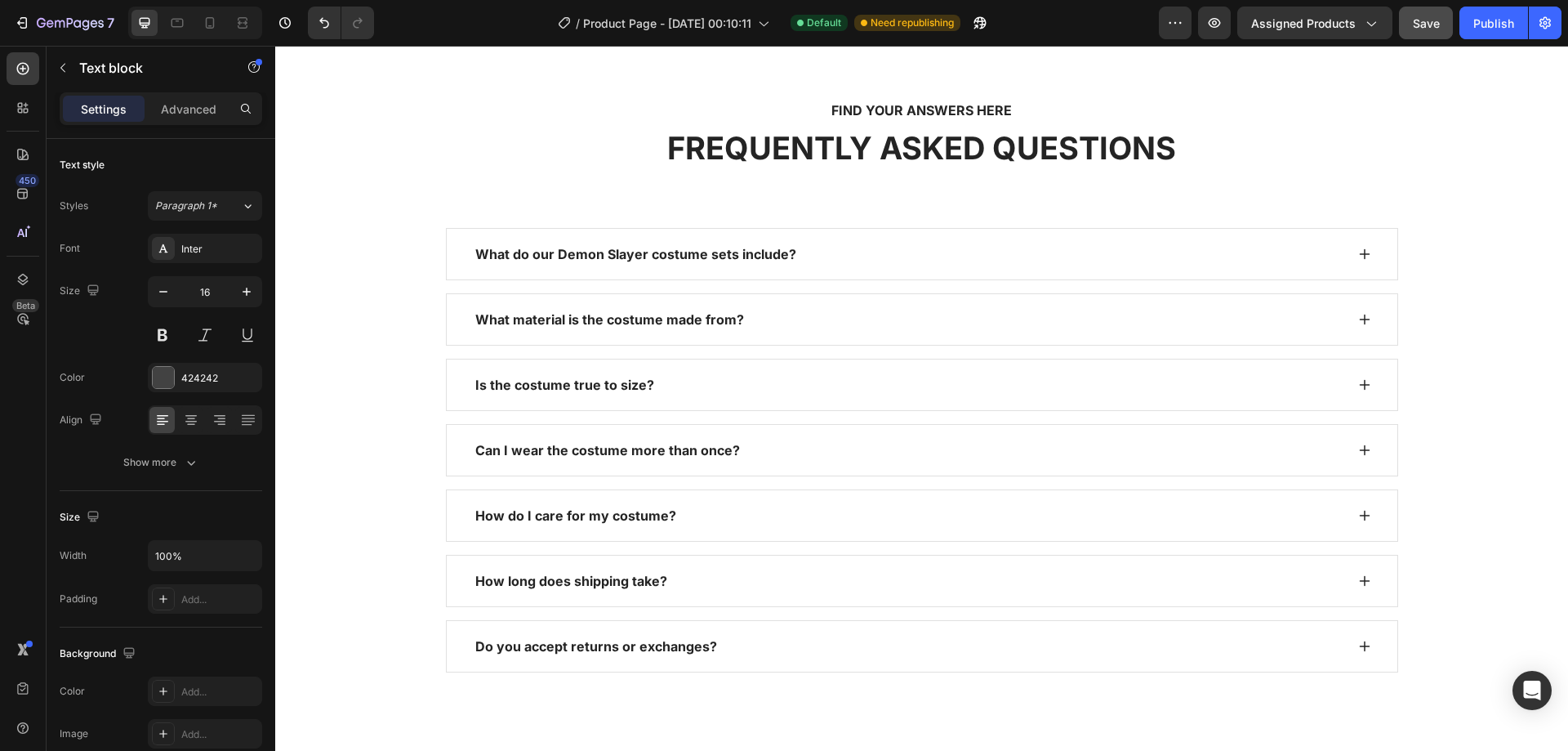
scroll to position [1504, 0]
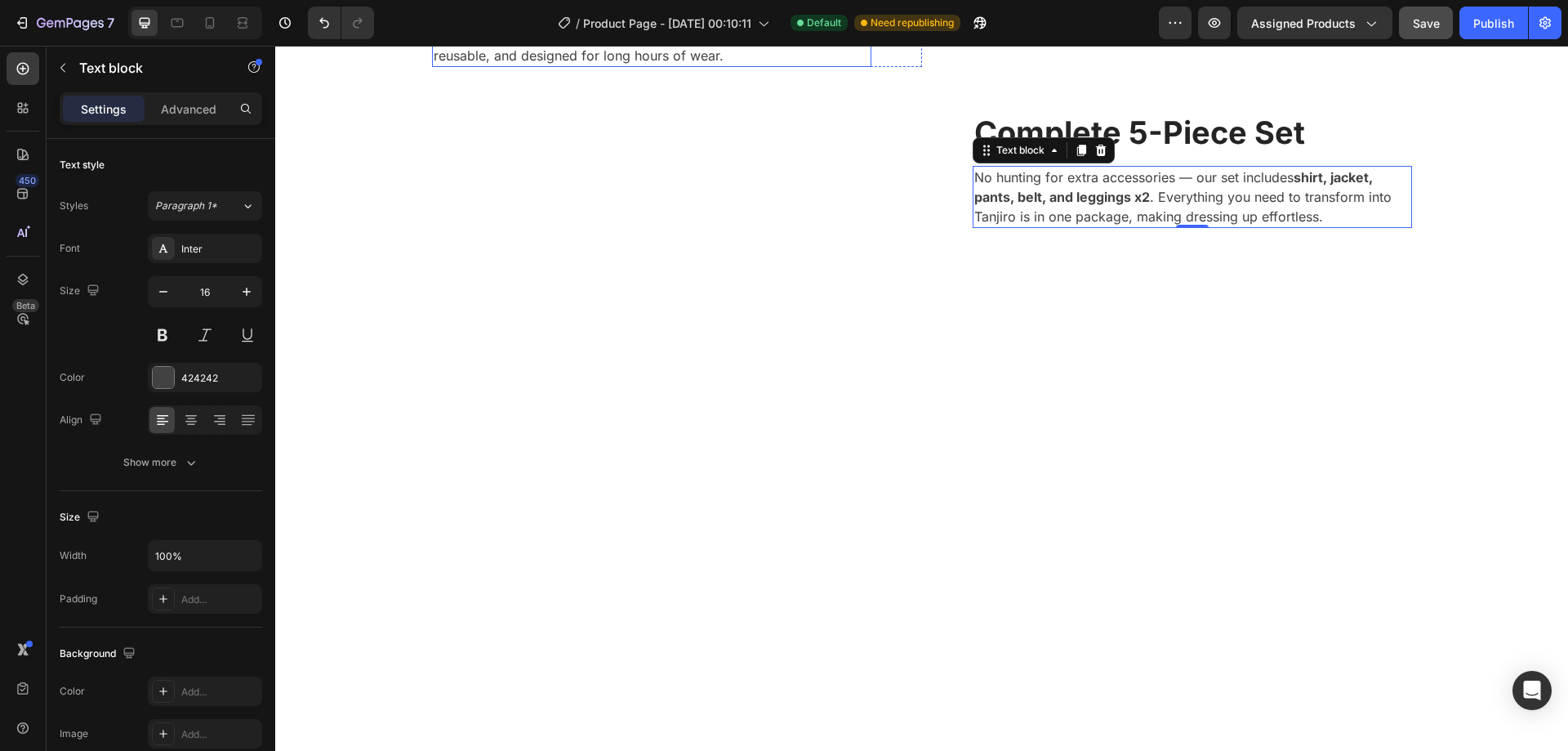
click at [687, 65] on p "Made from breathable, high-quality polyester , this costume lets you move freel…" at bounding box center [652, 36] width 436 height 59
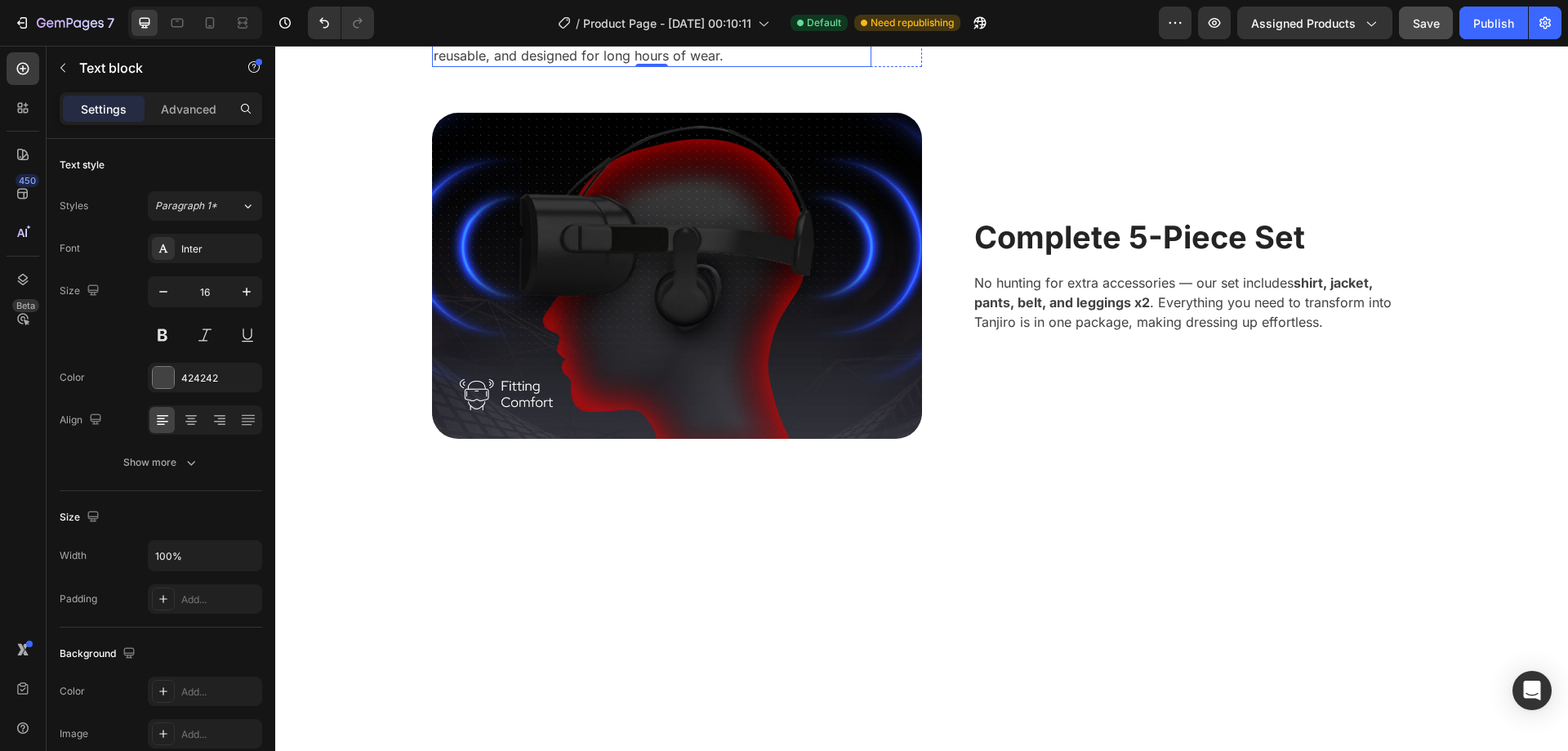
click at [220, 248] on div "Roboto" at bounding box center [219, 249] width 77 height 15
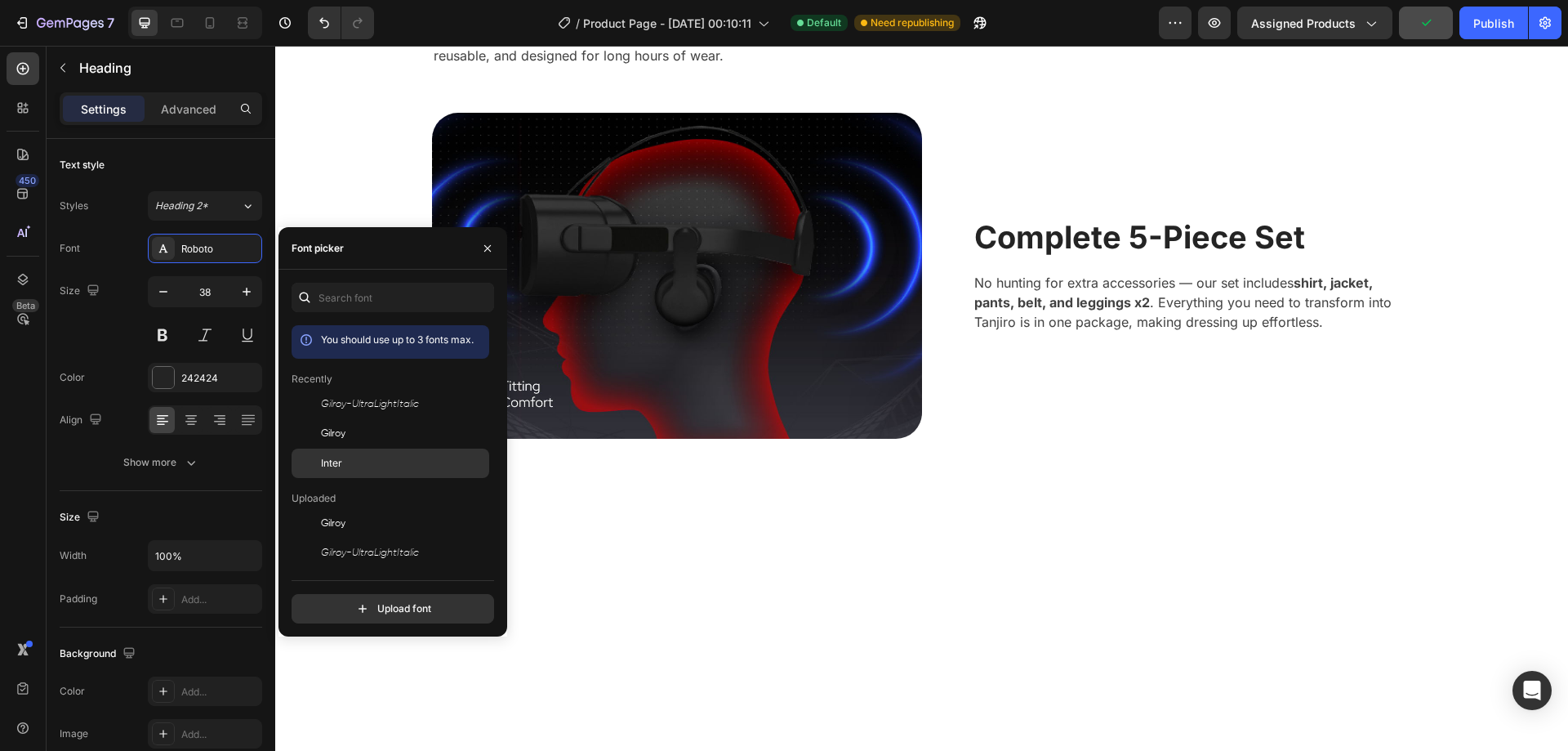
click at [380, 466] on div "Inter" at bounding box center [403, 463] width 165 height 15
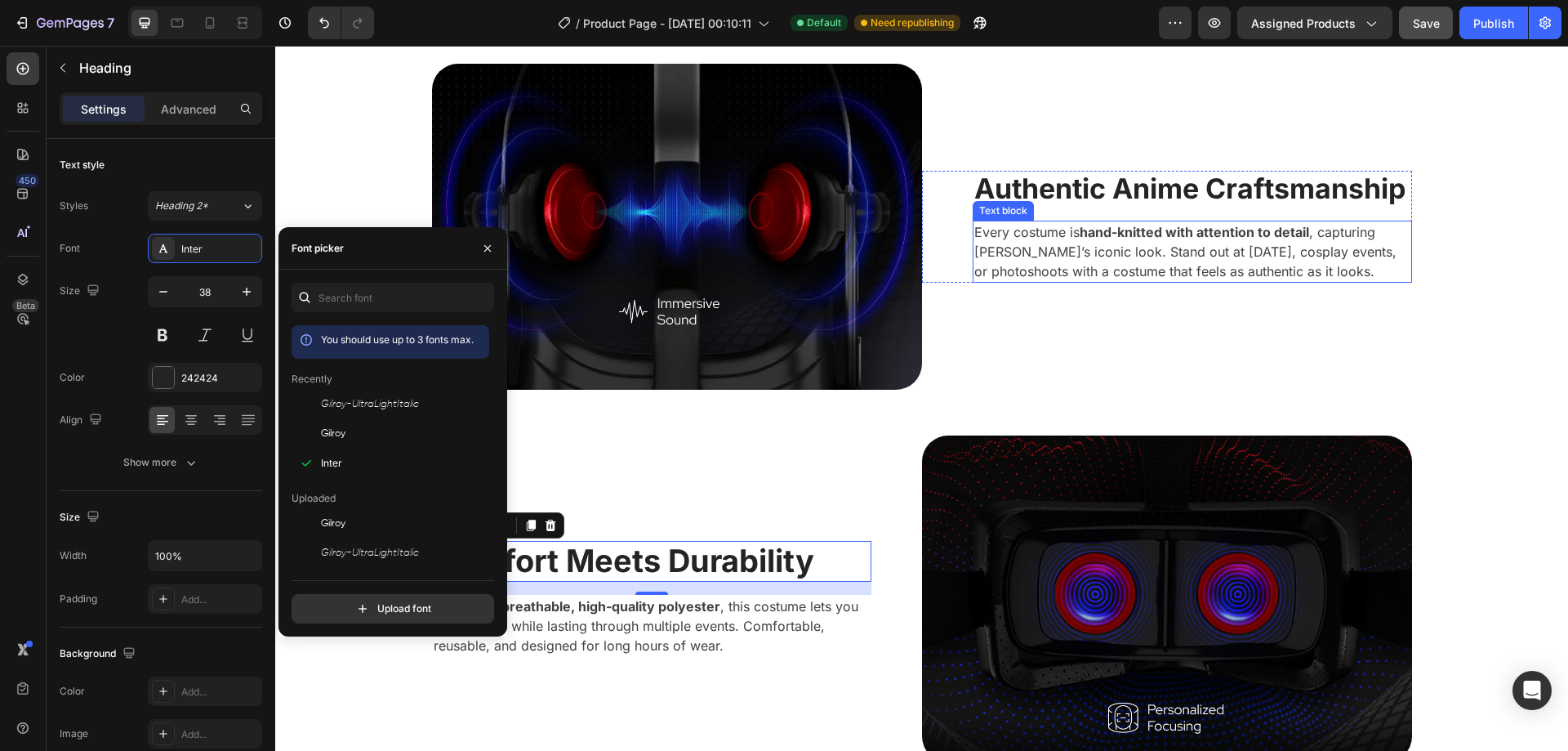
scroll to position [1095, 0]
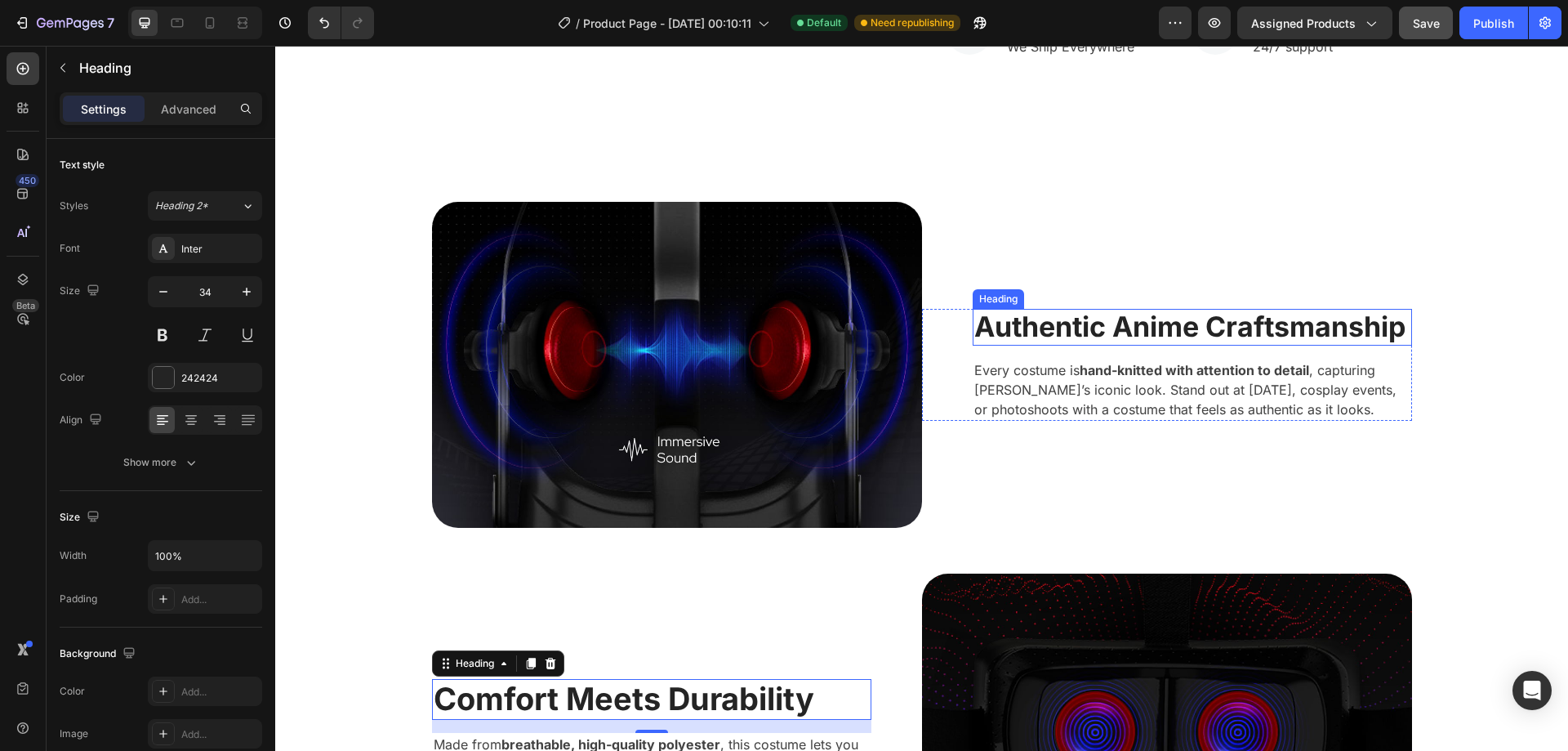
click at [1080, 324] on h2 "Authentic Anime Craftsmanship" at bounding box center [1191, 327] width 439 height 36
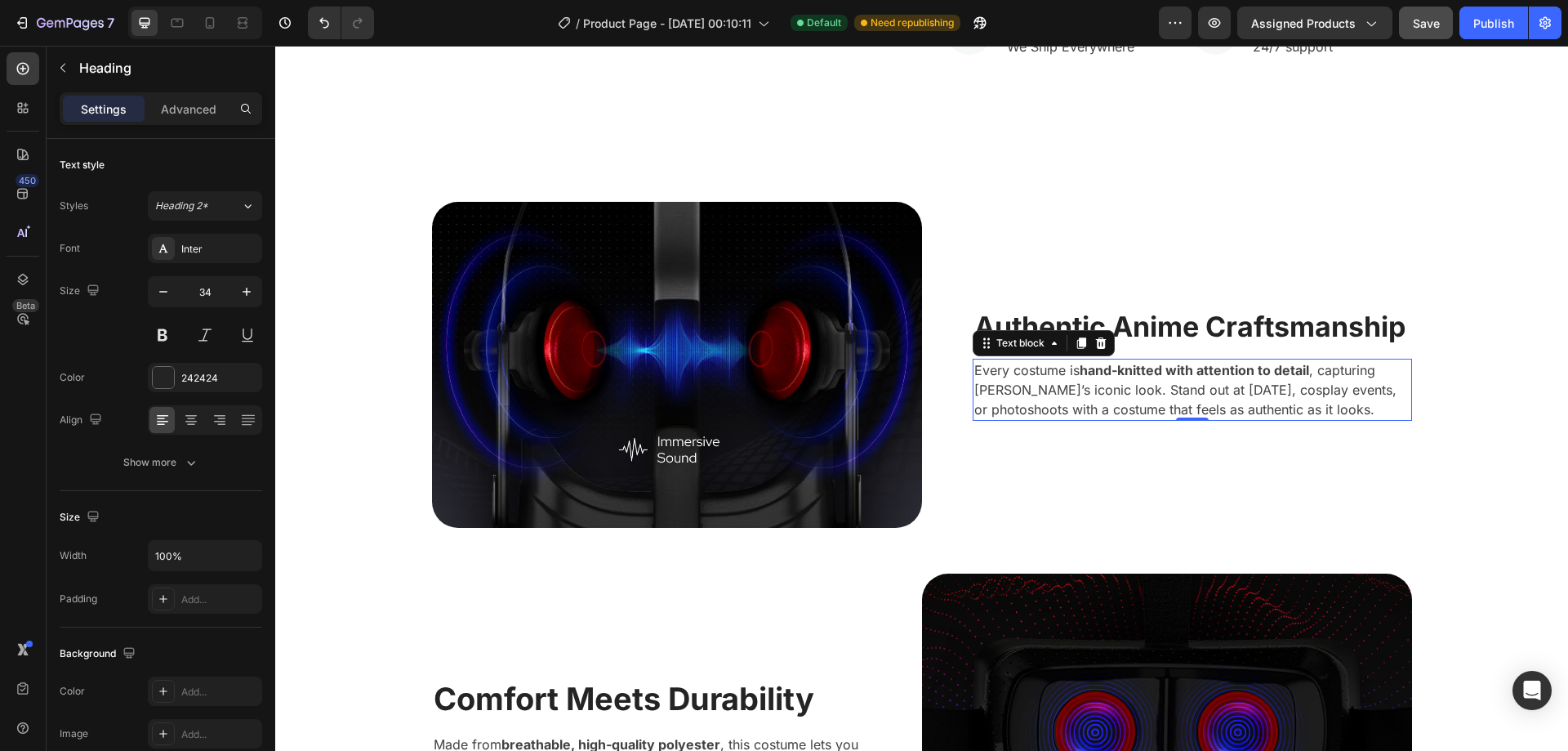
click at [1062, 361] on p "Every costume is hand-knitted with attention to detail , capturing [PERSON_NAME…" at bounding box center [1192, 390] width 436 height 59
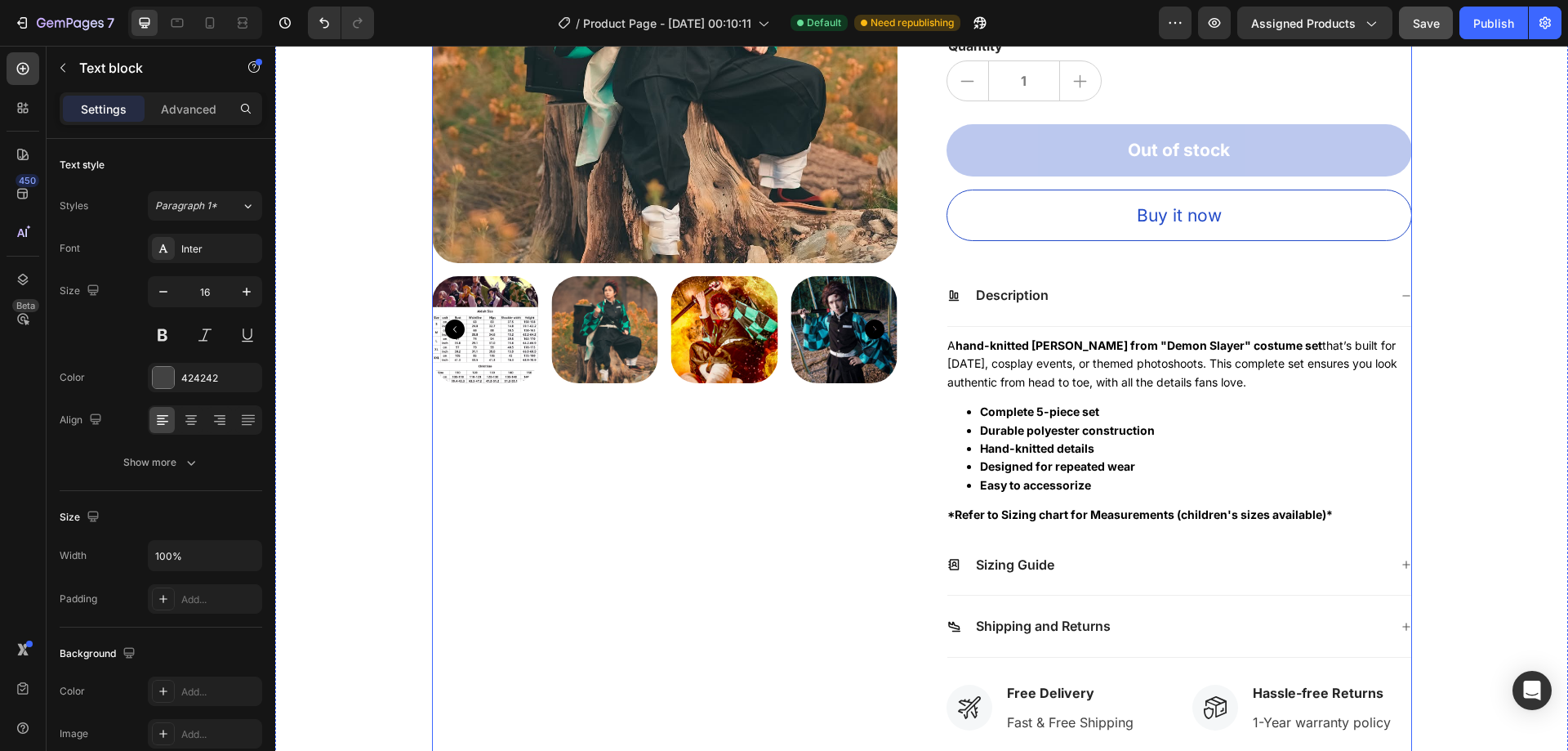
scroll to position [605, 0]
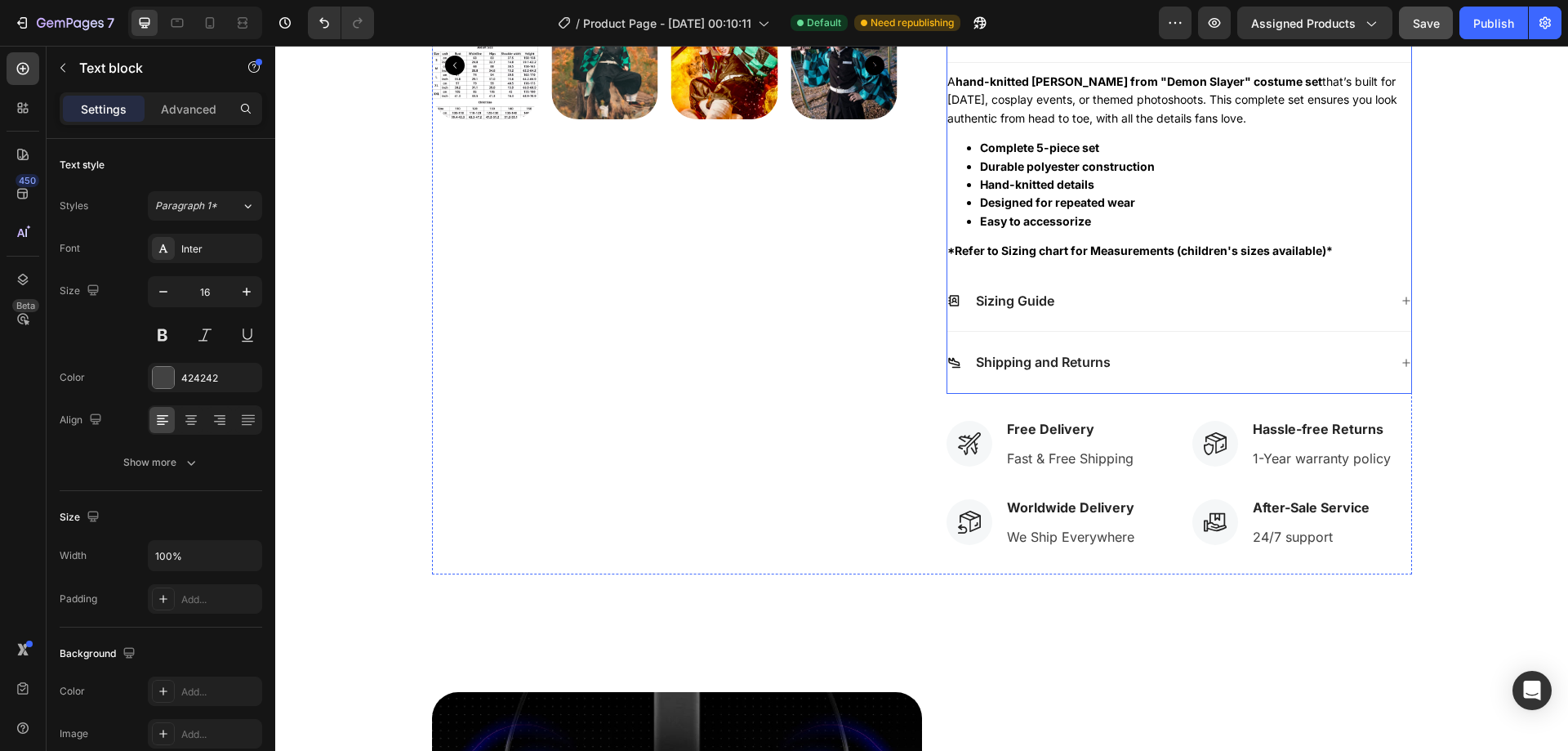
click at [1189, 372] on div "Shipping and Returns" at bounding box center [1167, 362] width 441 height 22
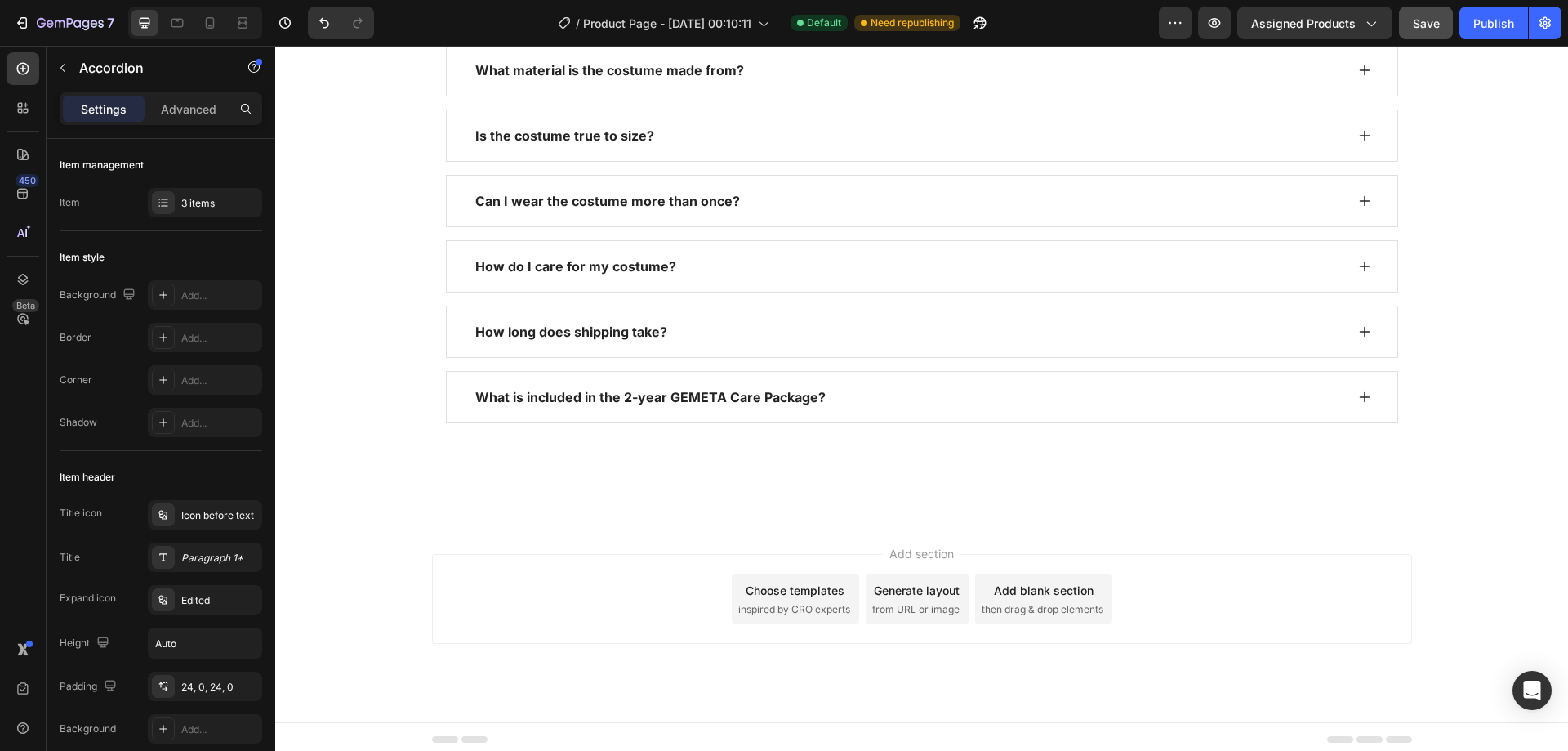
scroll to position [2524, 0]
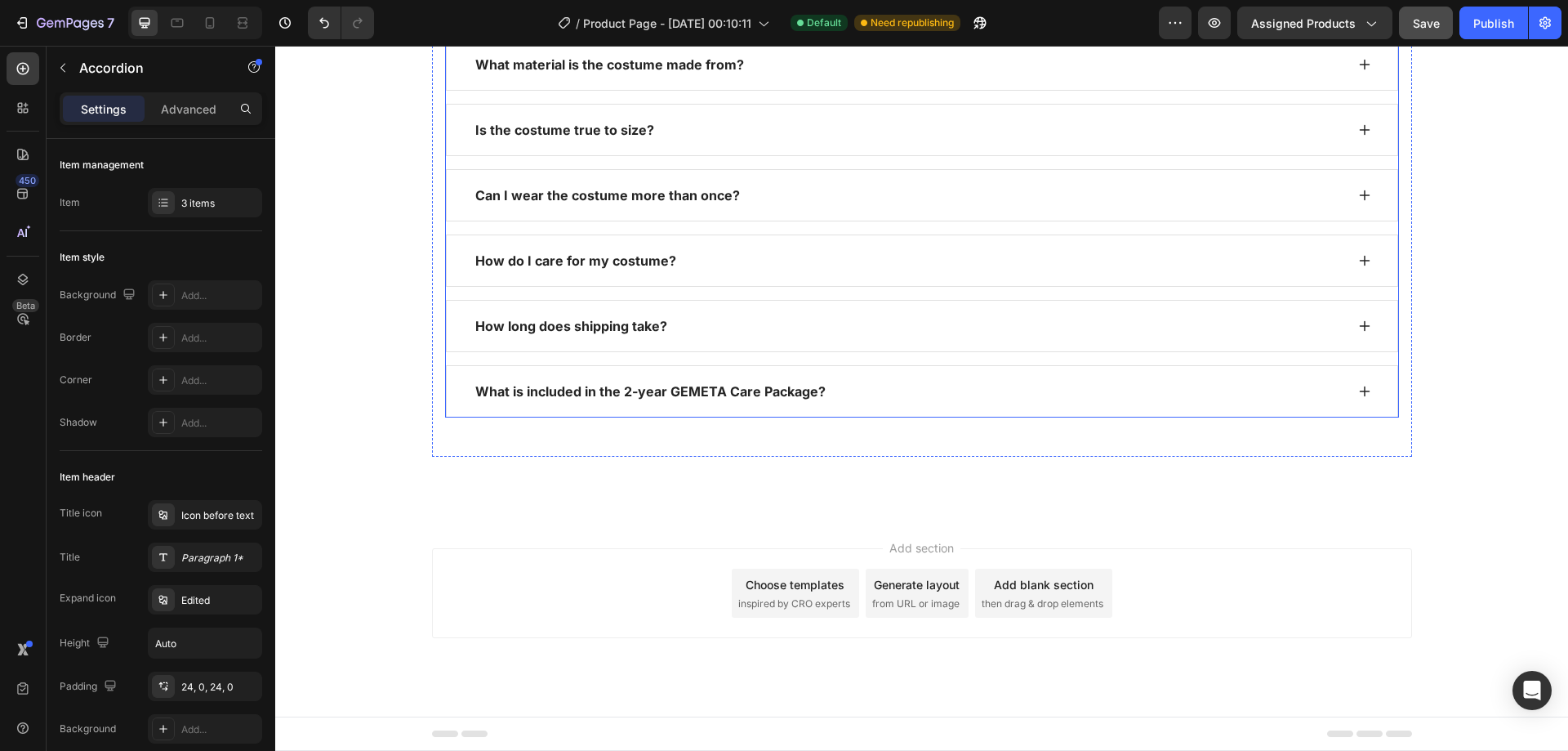
click at [700, 322] on div "How long does shipping take?" at bounding box center [908, 326] width 872 height 24
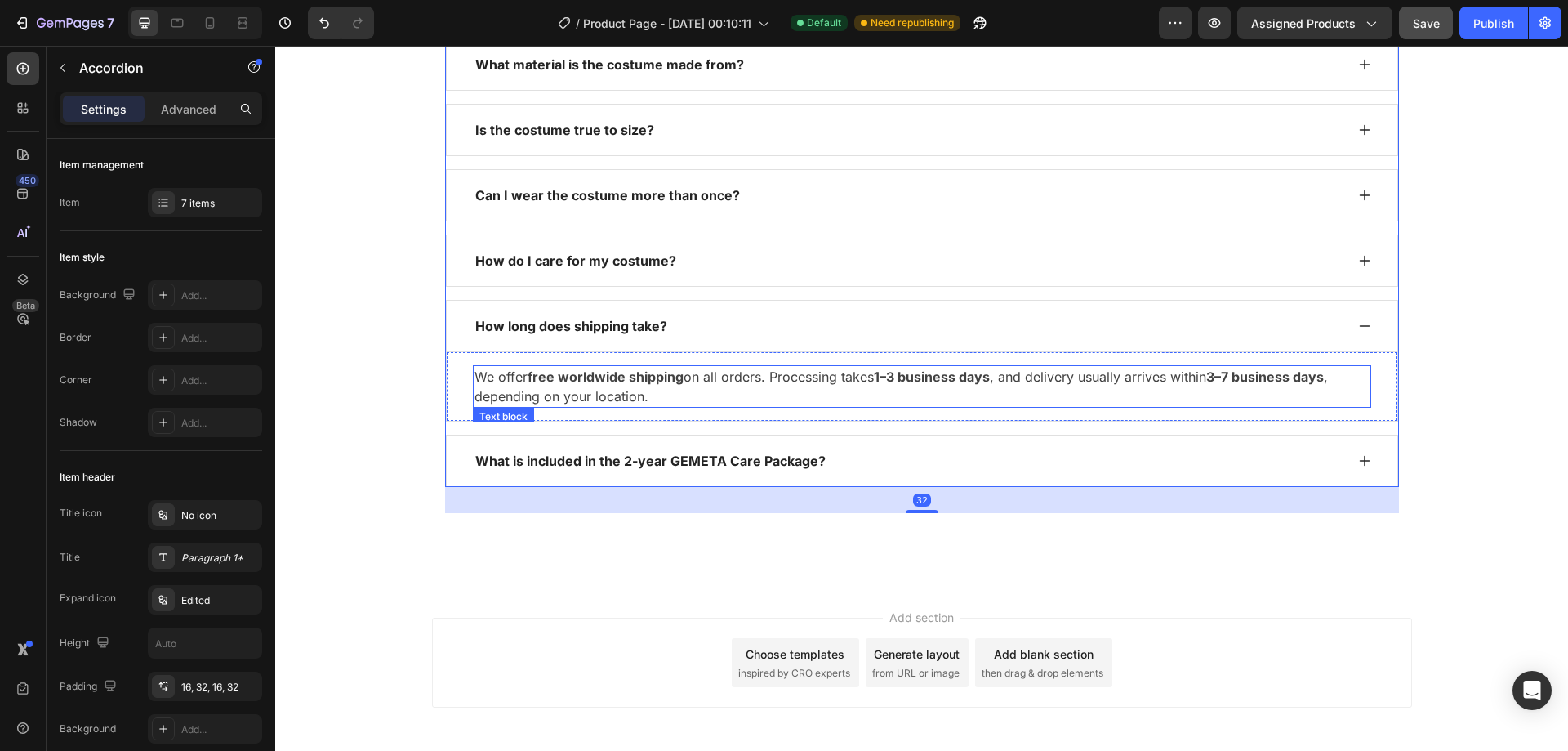
click at [481, 373] on p "We offer free worldwide shipping on all orders. Processing takes 1–3 business d…" at bounding box center [922, 386] width 895 height 39
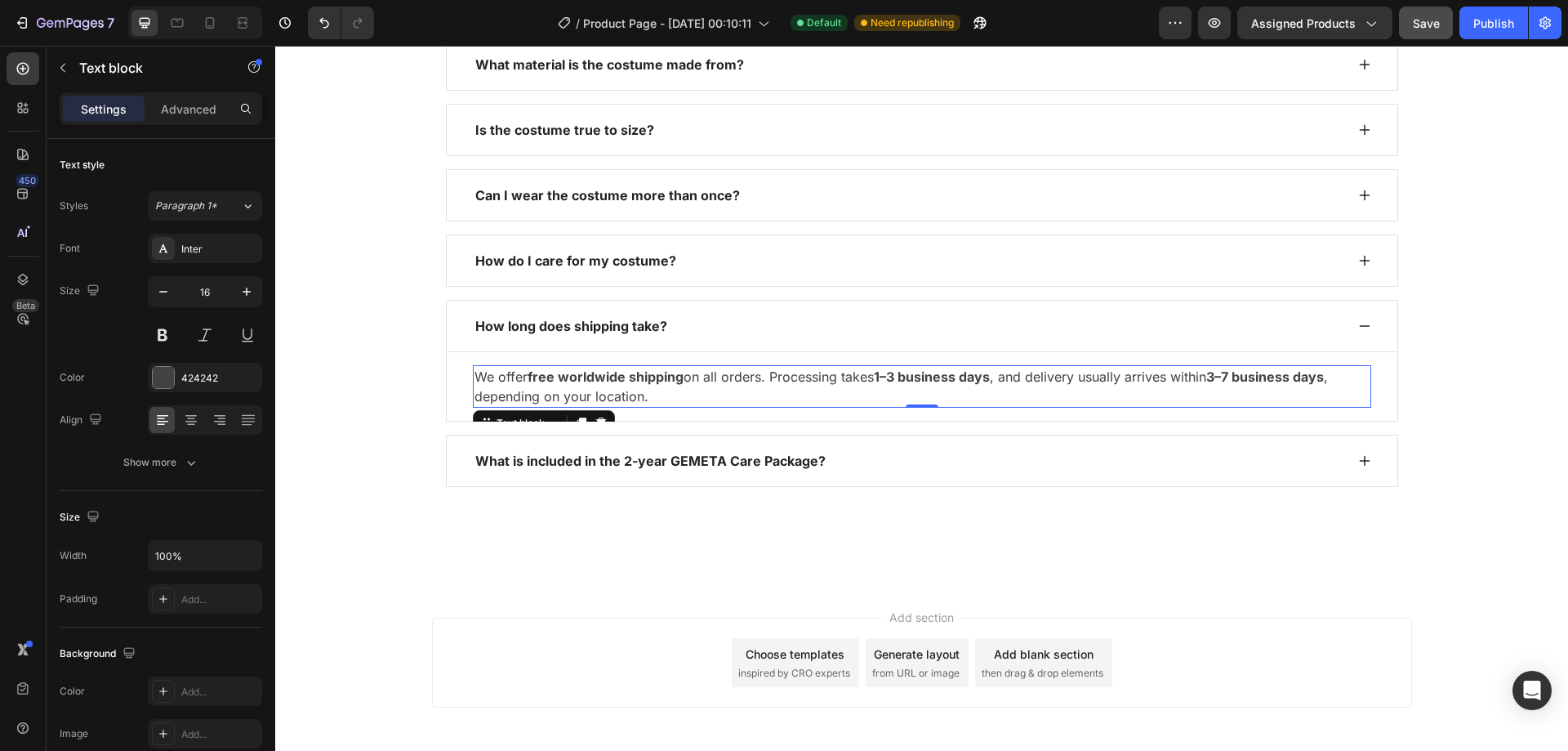
click at [485, 373] on p "We offer free worldwide shipping on all orders. Processing takes 1–3 business d…" at bounding box center [922, 386] width 895 height 39
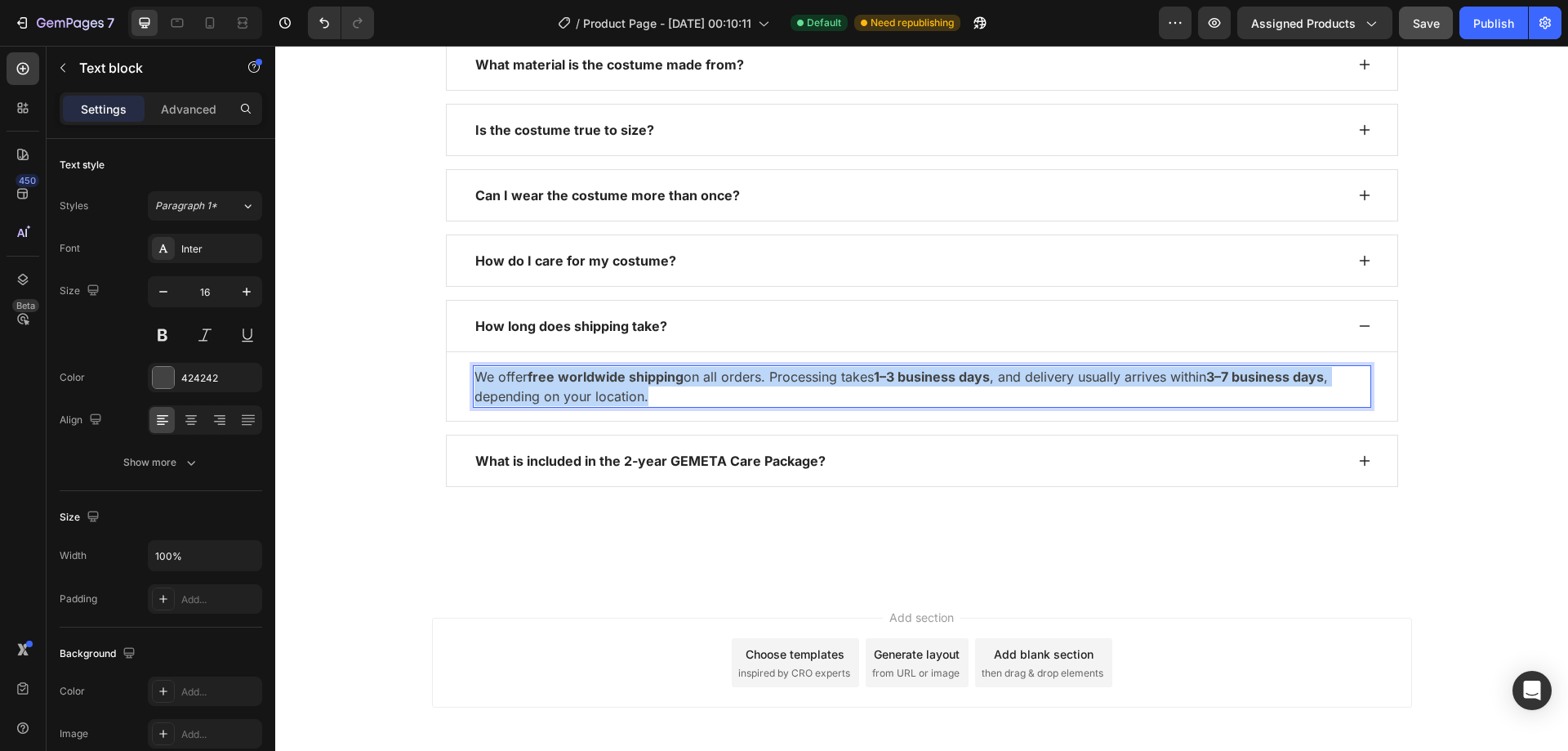
click at [485, 373] on p "We offer free worldwide shipping on all orders. Processing takes 1–3 business d…" at bounding box center [922, 386] width 895 height 39
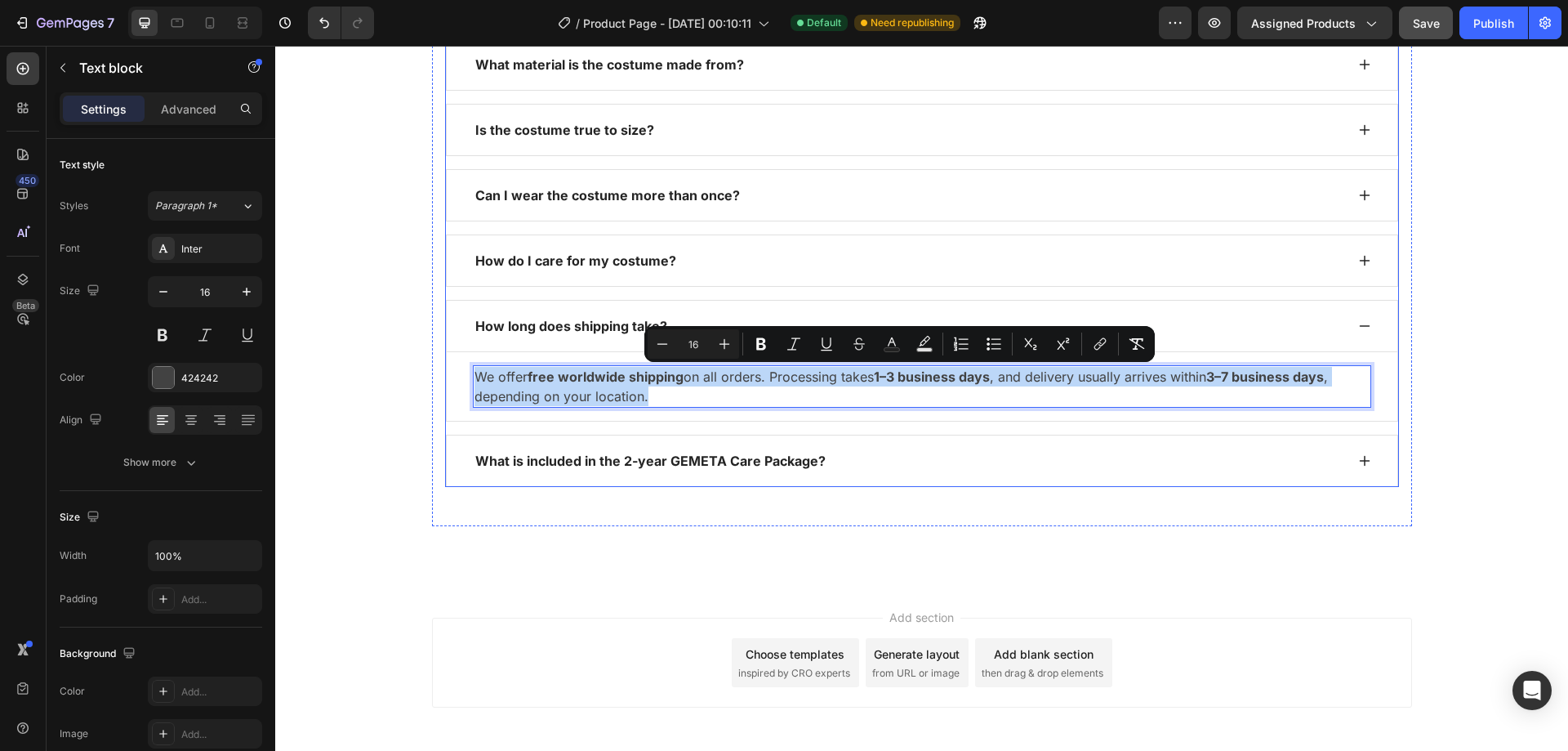
copy p "We offer free worldwide shipping on all orders. Processing takes 1–3 business d…"
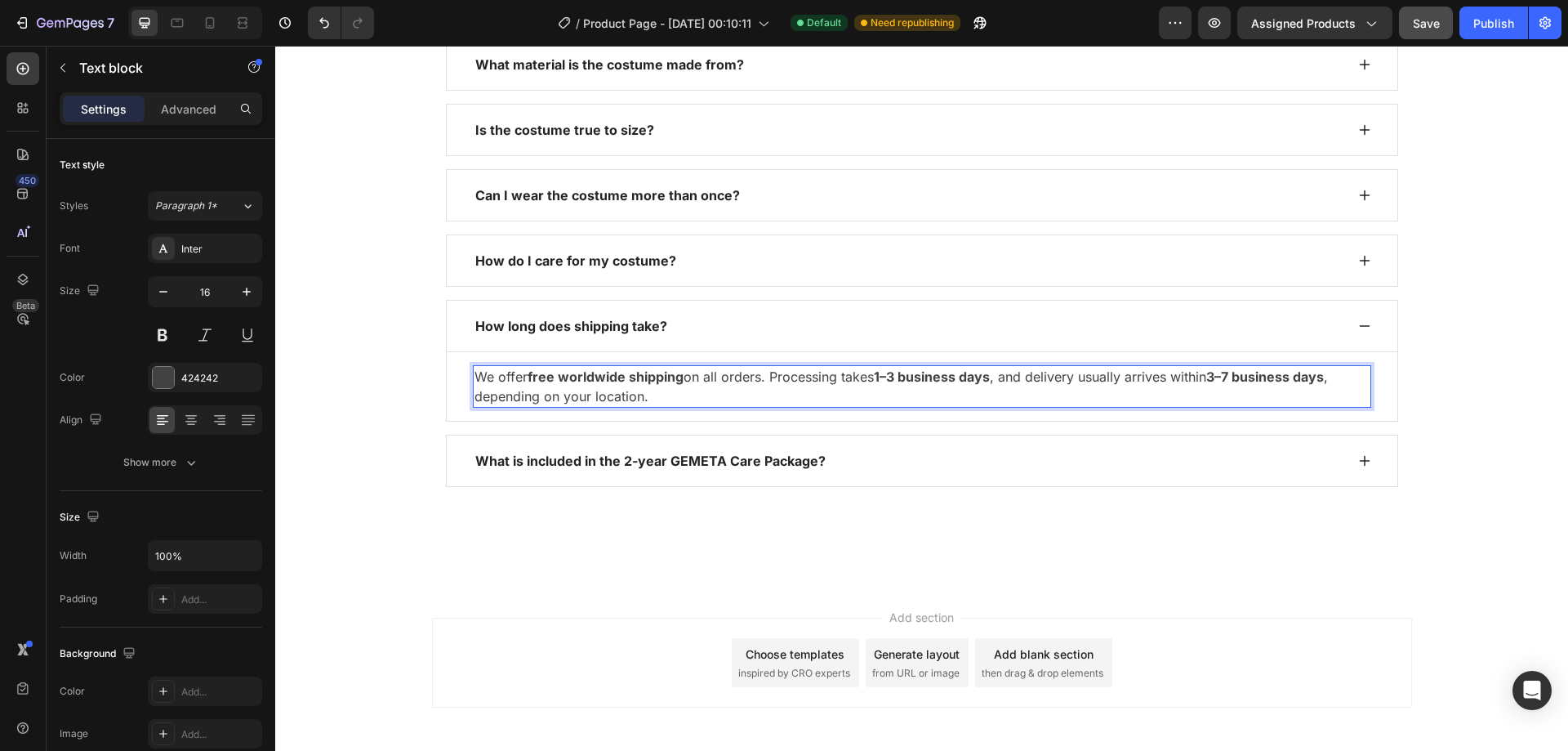
click at [657, 390] on p "We offer free worldwide shipping on all orders. Processing takes 1–3 business d…" at bounding box center [922, 386] width 895 height 39
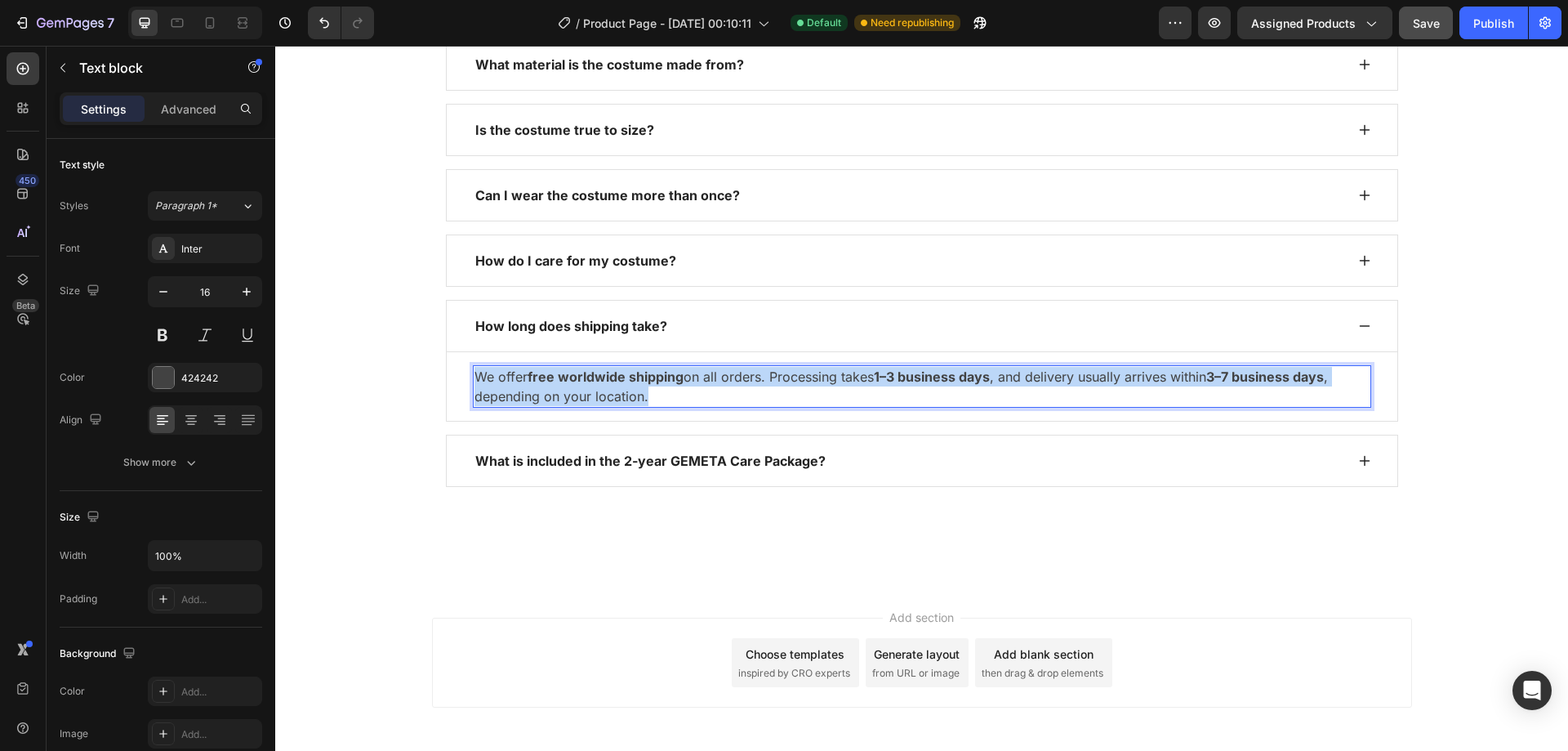
click at [657, 390] on p "We offer free worldwide shipping on all orders. Processing takes 1–3 business d…" at bounding box center [922, 386] width 895 height 39
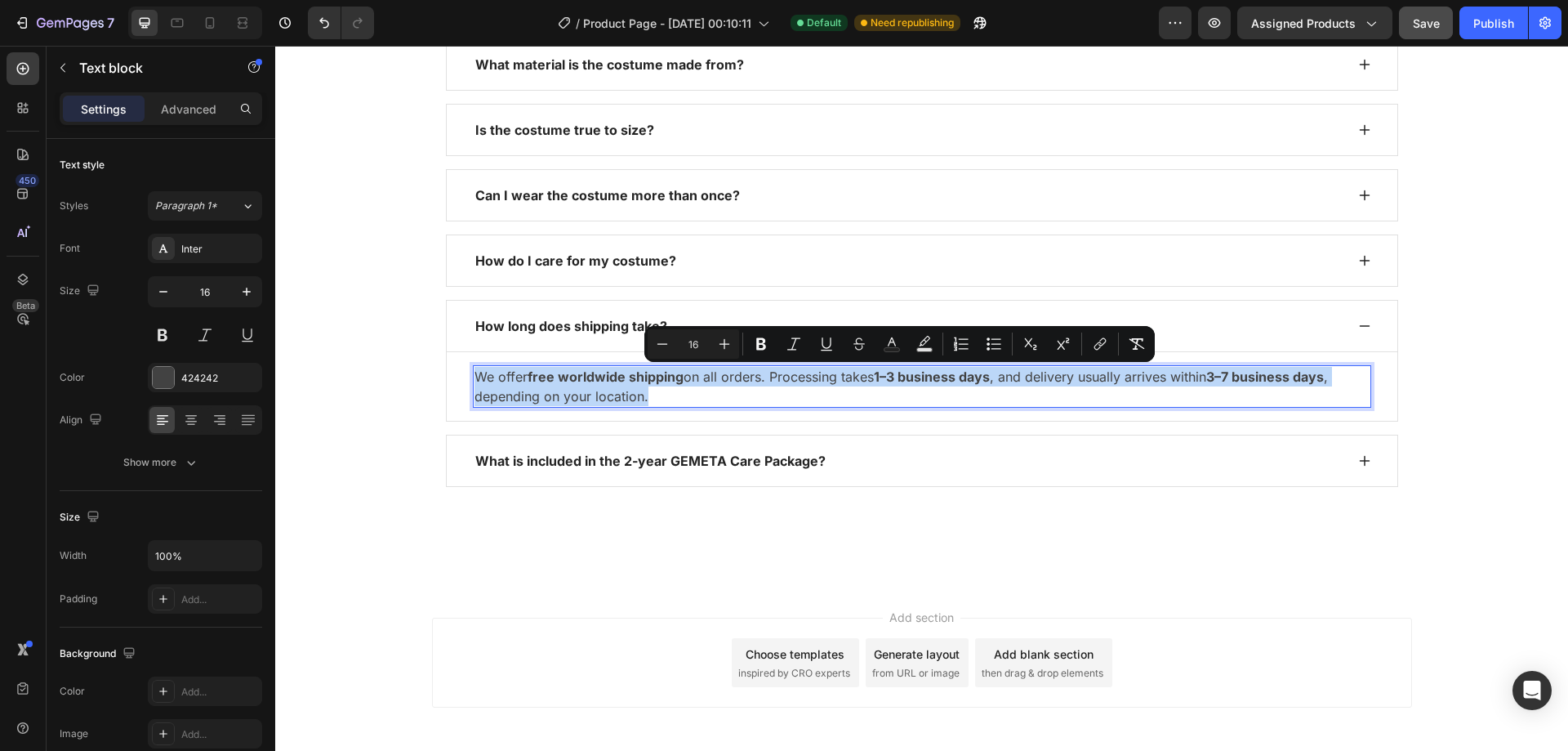
copy p "We offer free worldwide shipping on all orders. Processing takes 1–3 business d…"
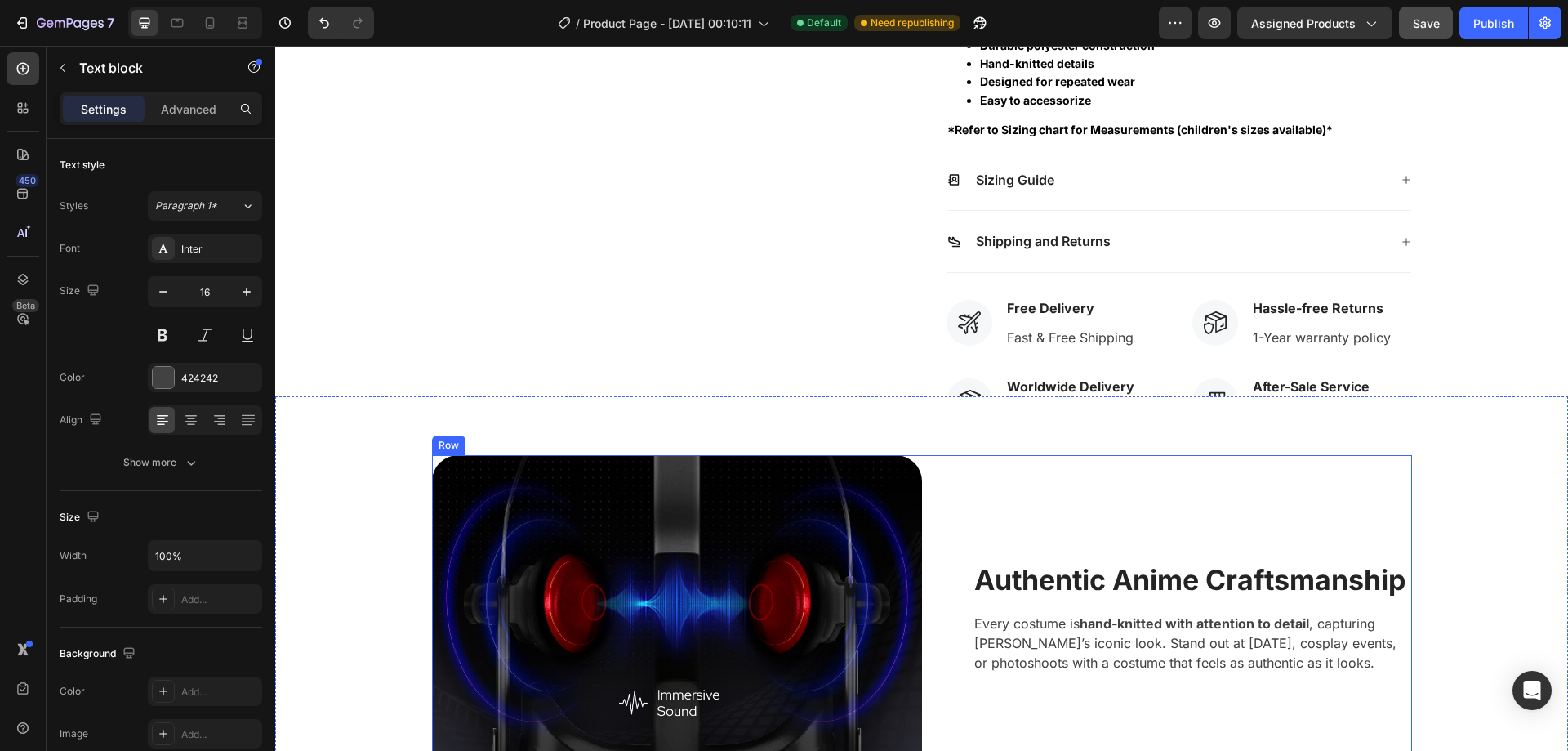
scroll to position [727, 0]
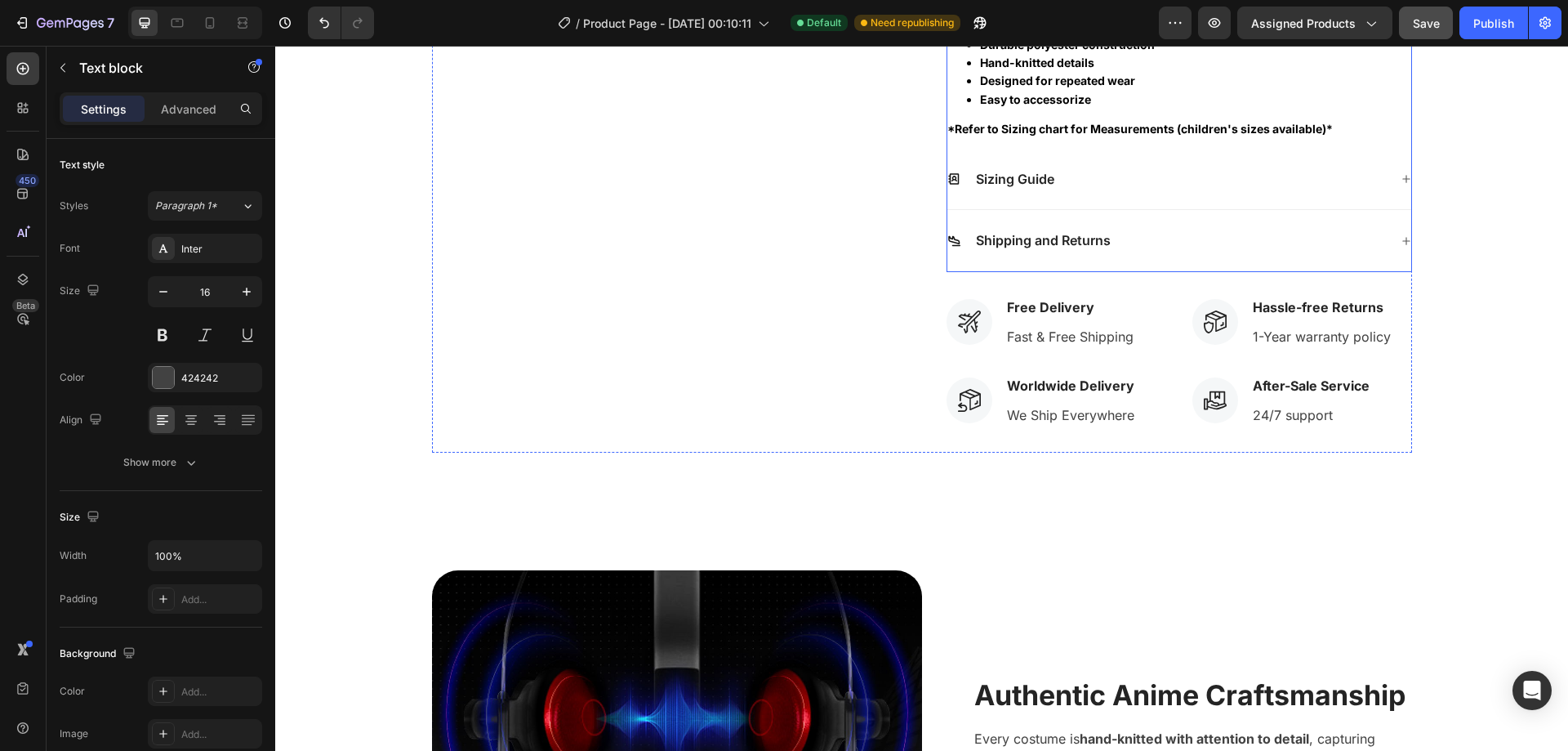
click at [1108, 250] on div "Shipping and Returns" at bounding box center [1167, 240] width 441 height 22
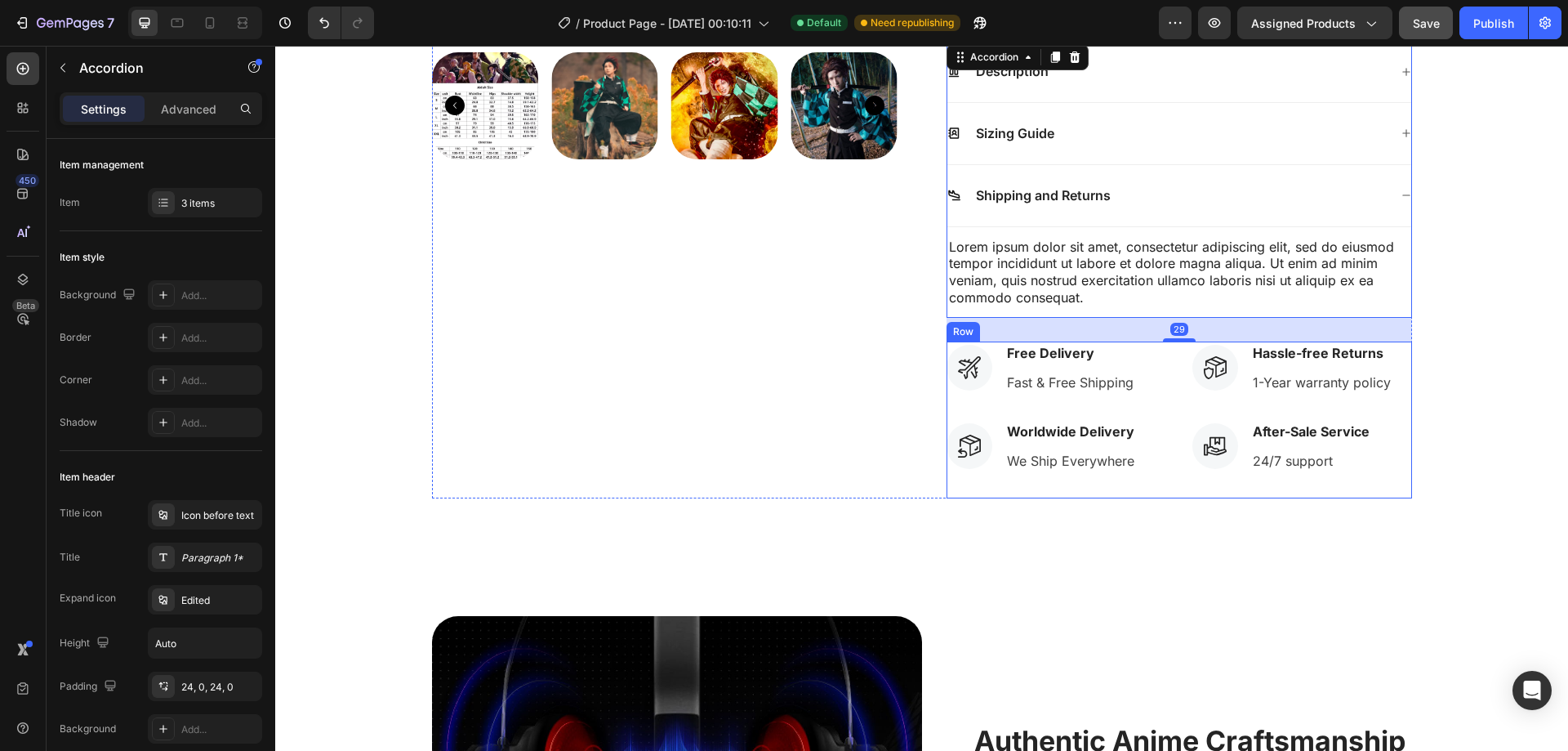
scroll to position [563, 0]
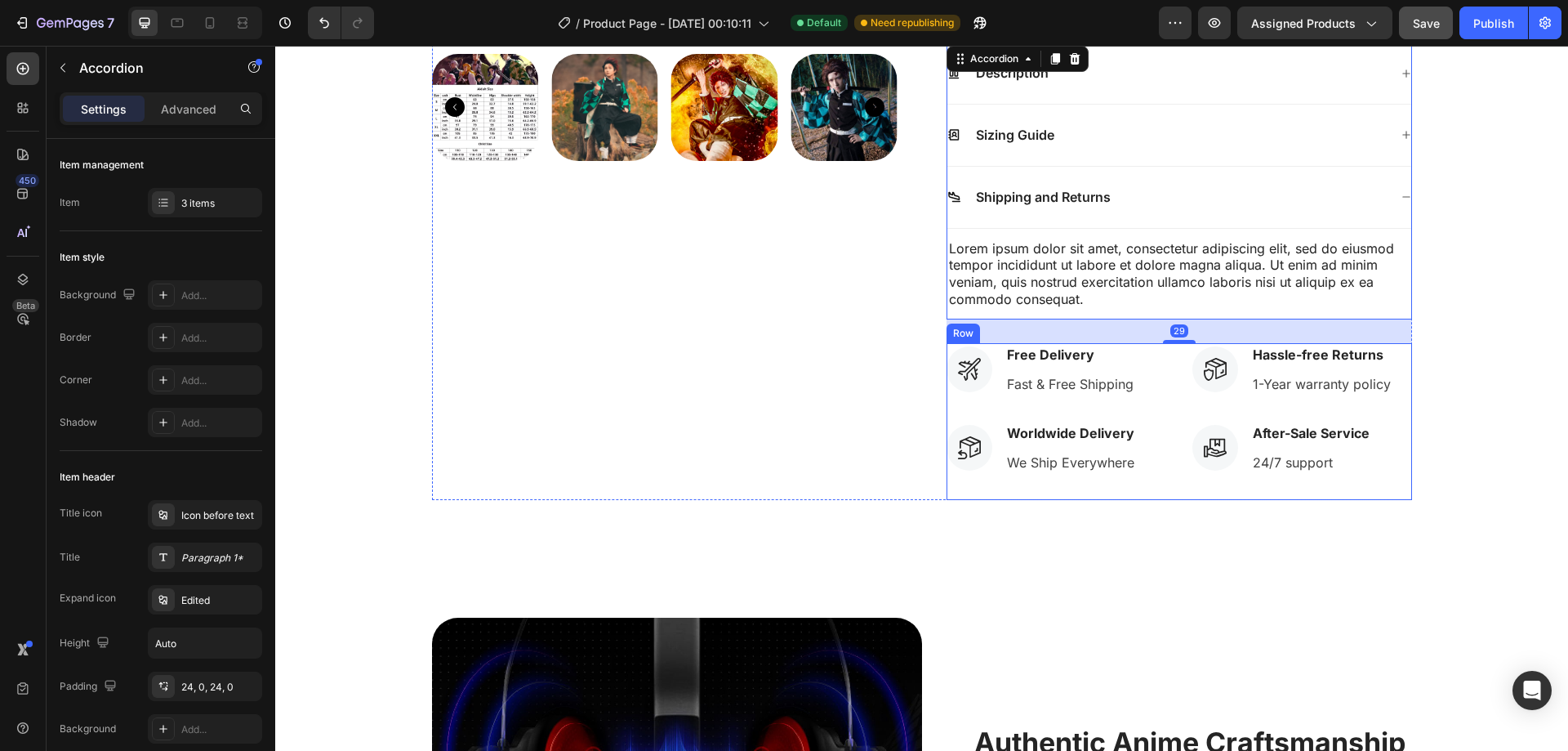
click at [1080, 251] on div "Lorem ipsum dolor sit amet, consectetur adipiscing elit, sed do eiusmod tempor …" at bounding box center [1179, 274] width 464 height 71
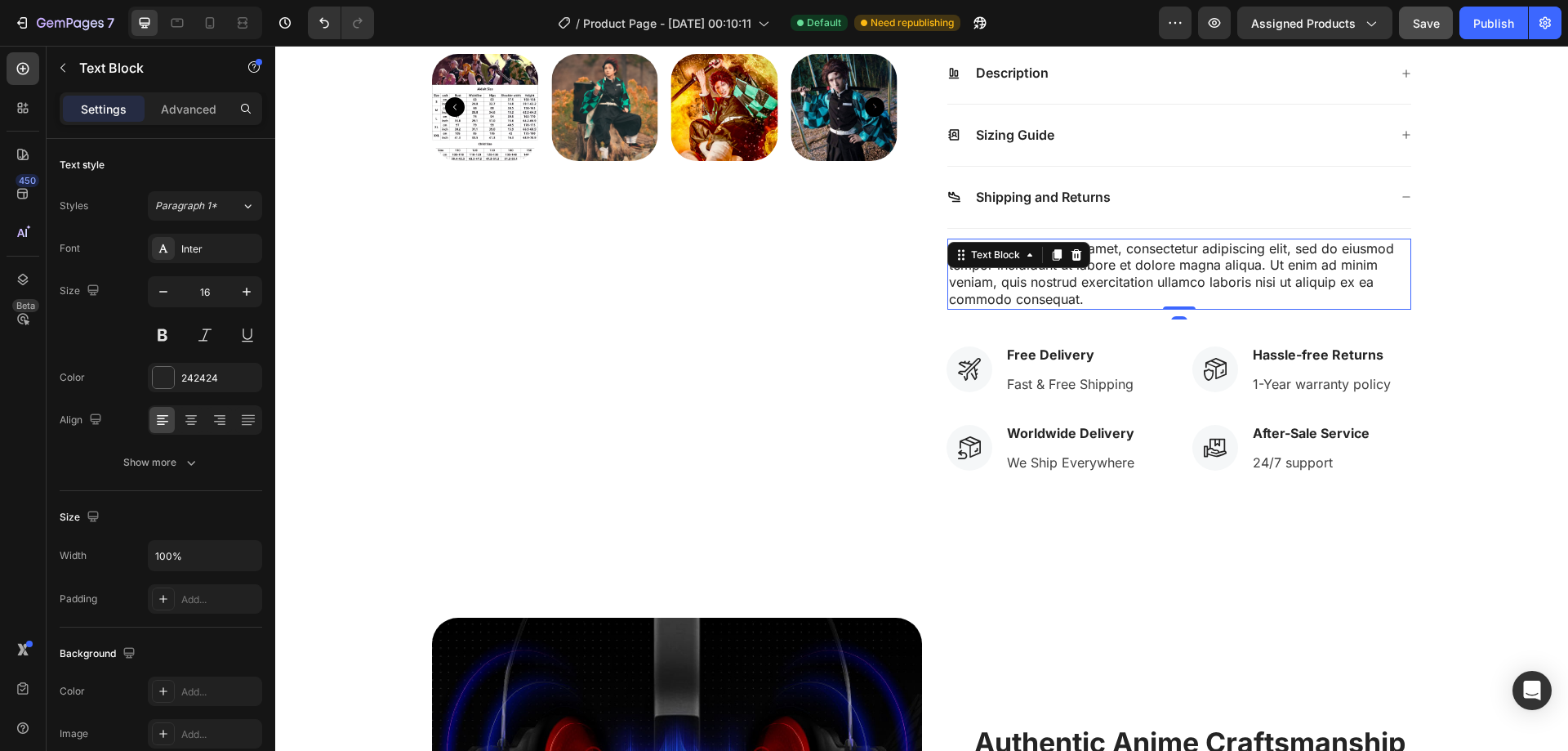
click at [1080, 252] on div "Text Block" at bounding box center [1018, 255] width 143 height 26
click at [1128, 267] on div "Lorem ipsum dolor sit amet, consectetur adipiscing elit, sed do eiusmod tempor …" at bounding box center [1179, 274] width 464 height 71
click at [1129, 267] on p "Lorem ipsum dolor sit amet, consectetur adipiscing elit, sed do eiusmod tempor …" at bounding box center [1179, 274] width 461 height 68
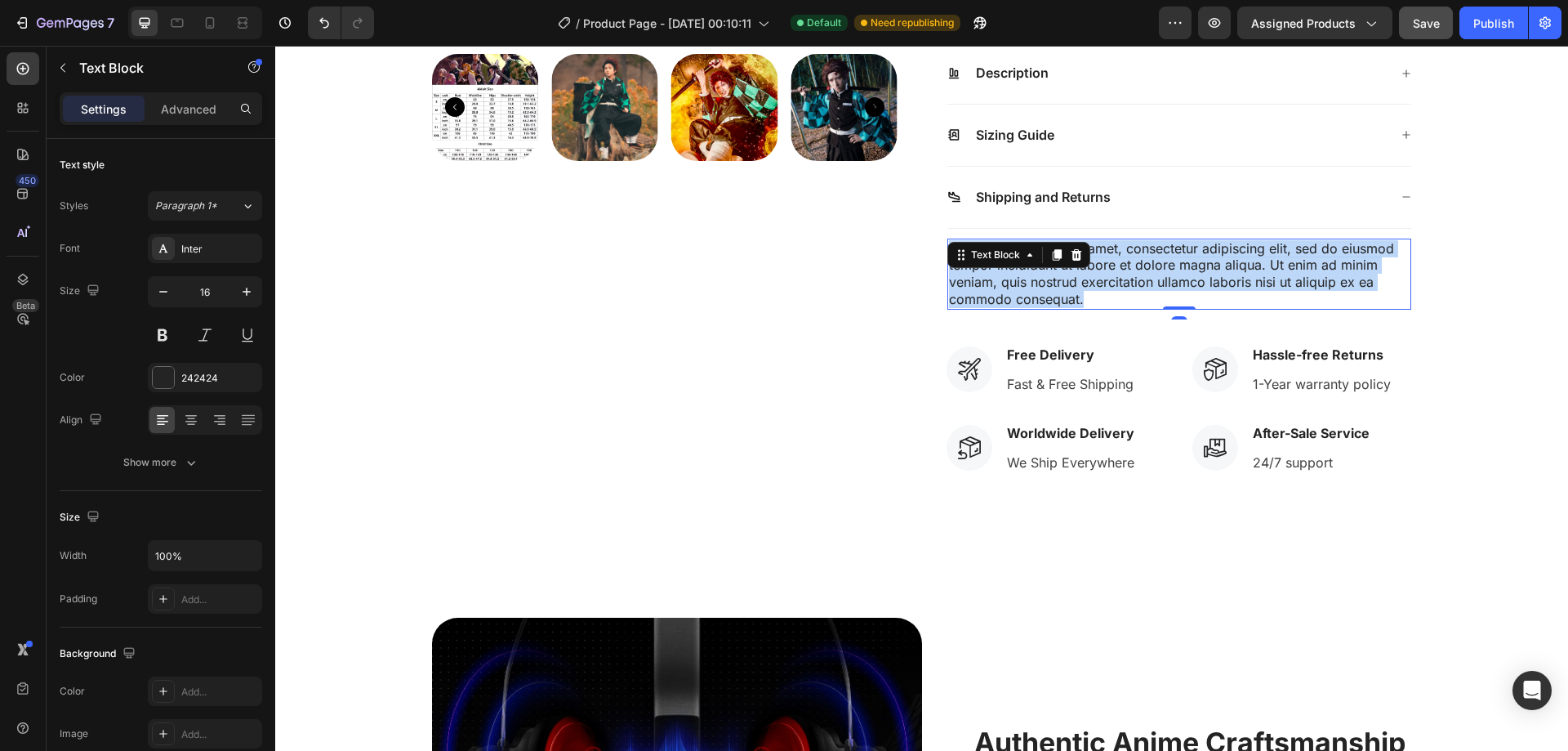
click at [1129, 267] on p "Lorem ipsum dolor sit amet, consectetur adipiscing elit, sed do eiusmod tempor …" at bounding box center [1179, 274] width 461 height 68
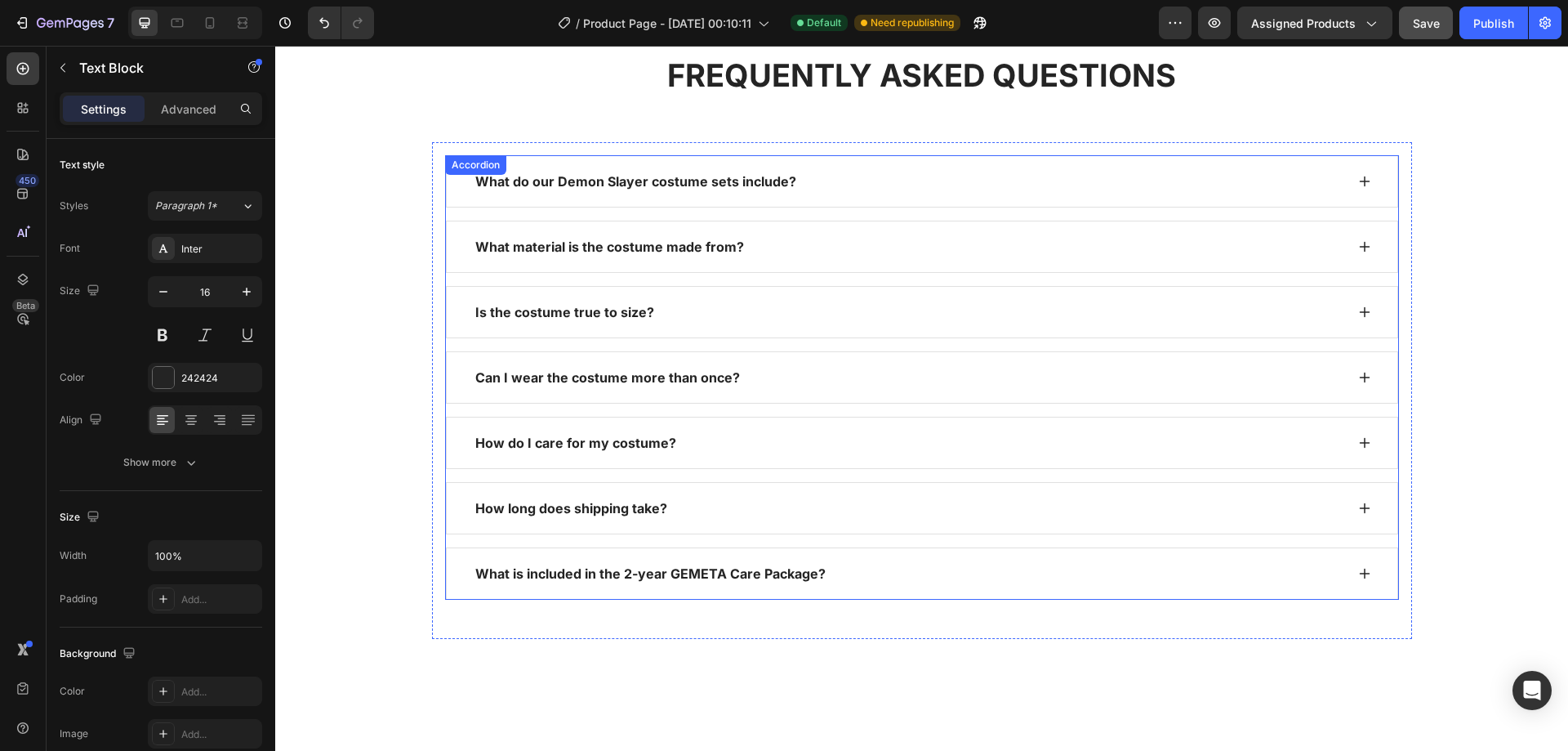
scroll to position [2283, 0]
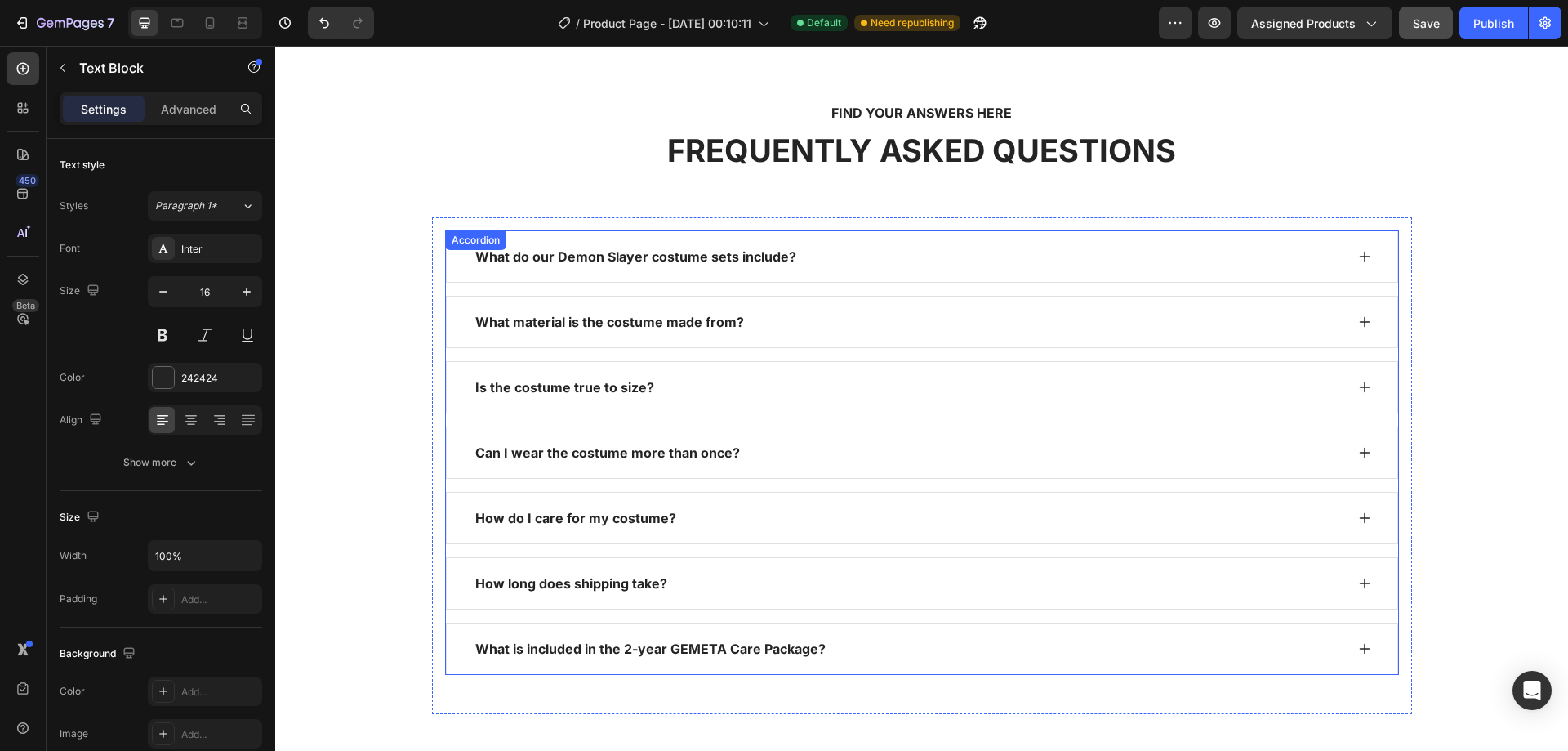
click at [884, 646] on div "What is included in the 2-year GEMETA Care Package?" at bounding box center [908, 649] width 872 height 24
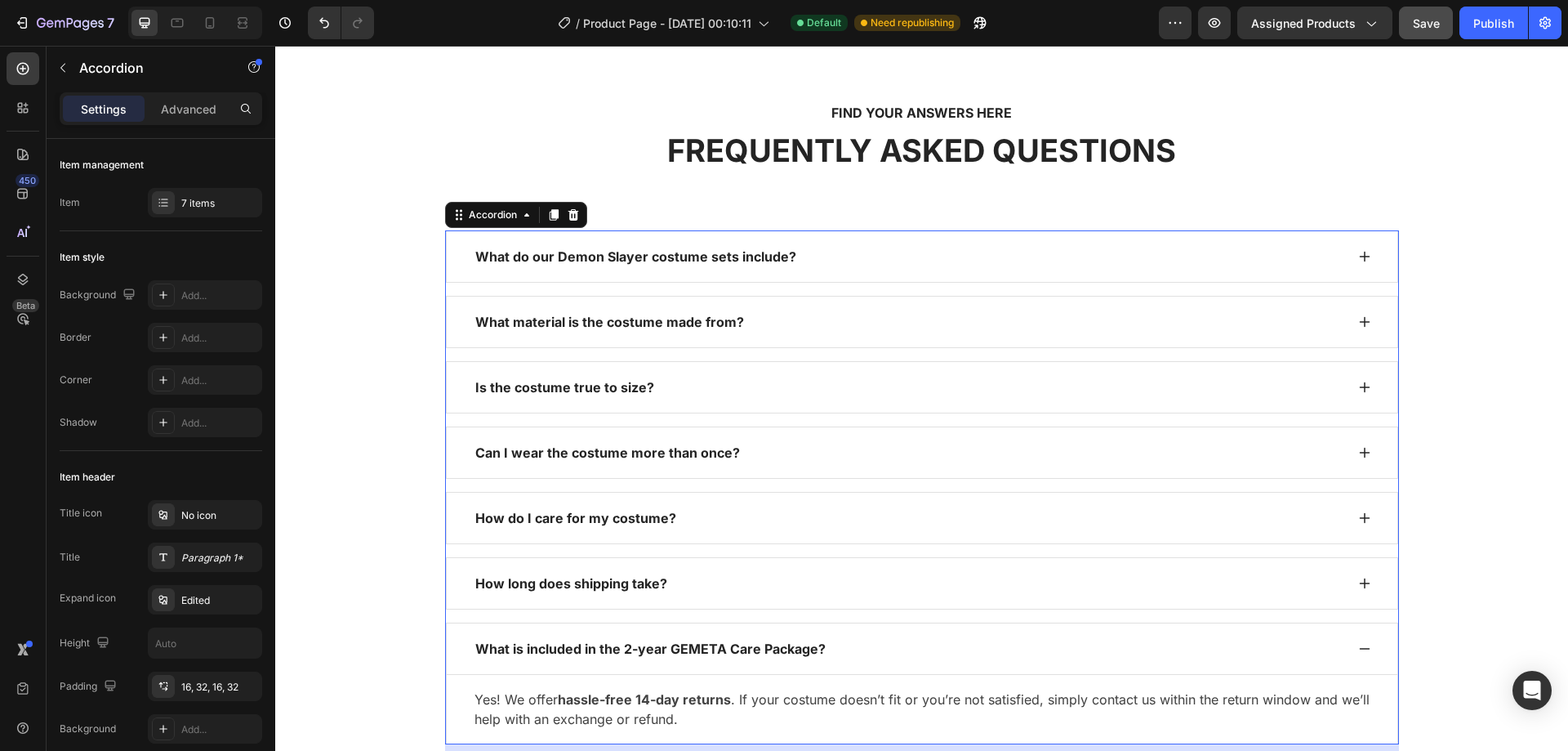
click at [646, 646] on p "What is included in the 2-year GEMETA Care Package?" at bounding box center [650, 649] width 351 height 20
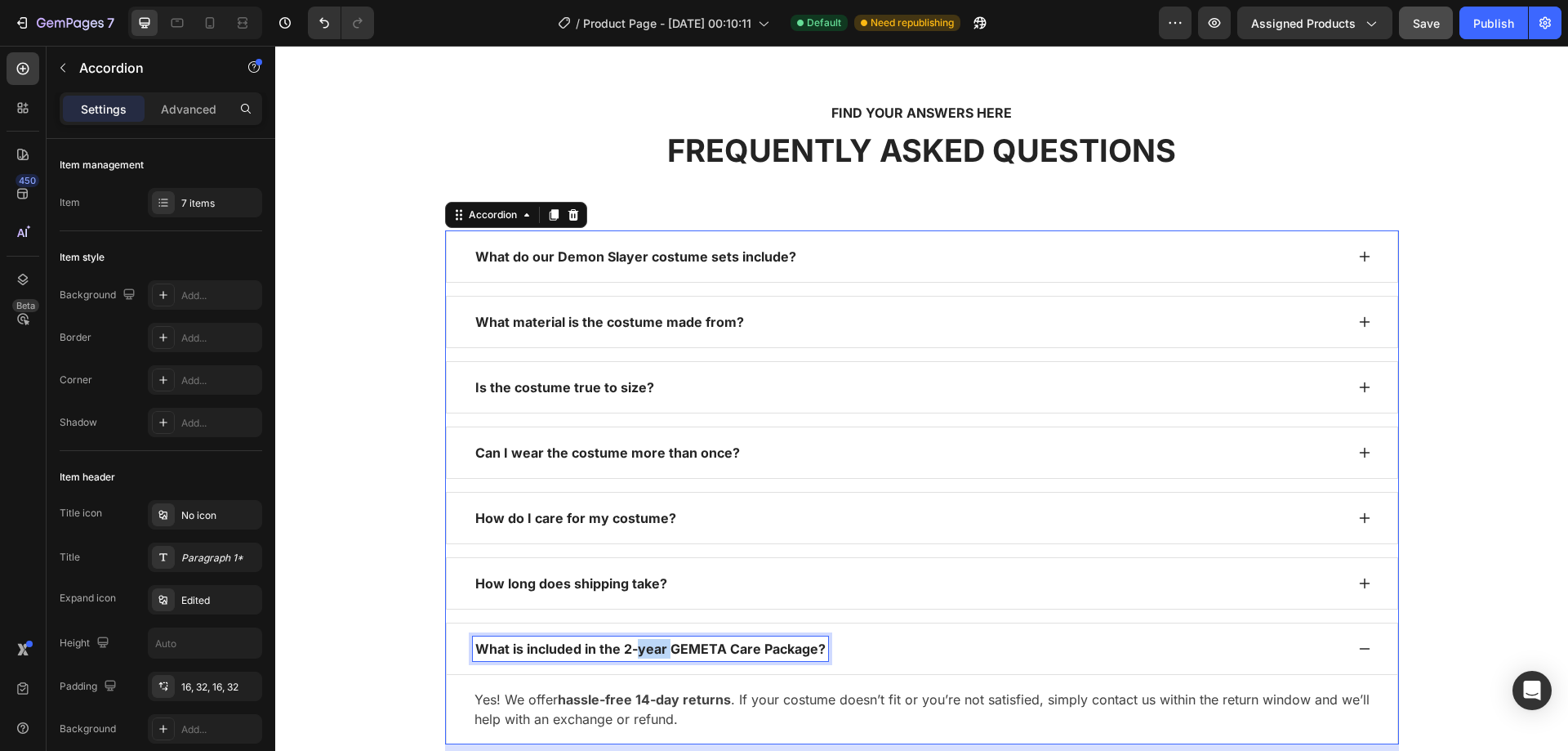
click at [646, 646] on p "What is included in the 2-year GEMETA Care Package?" at bounding box center [650, 649] width 351 height 20
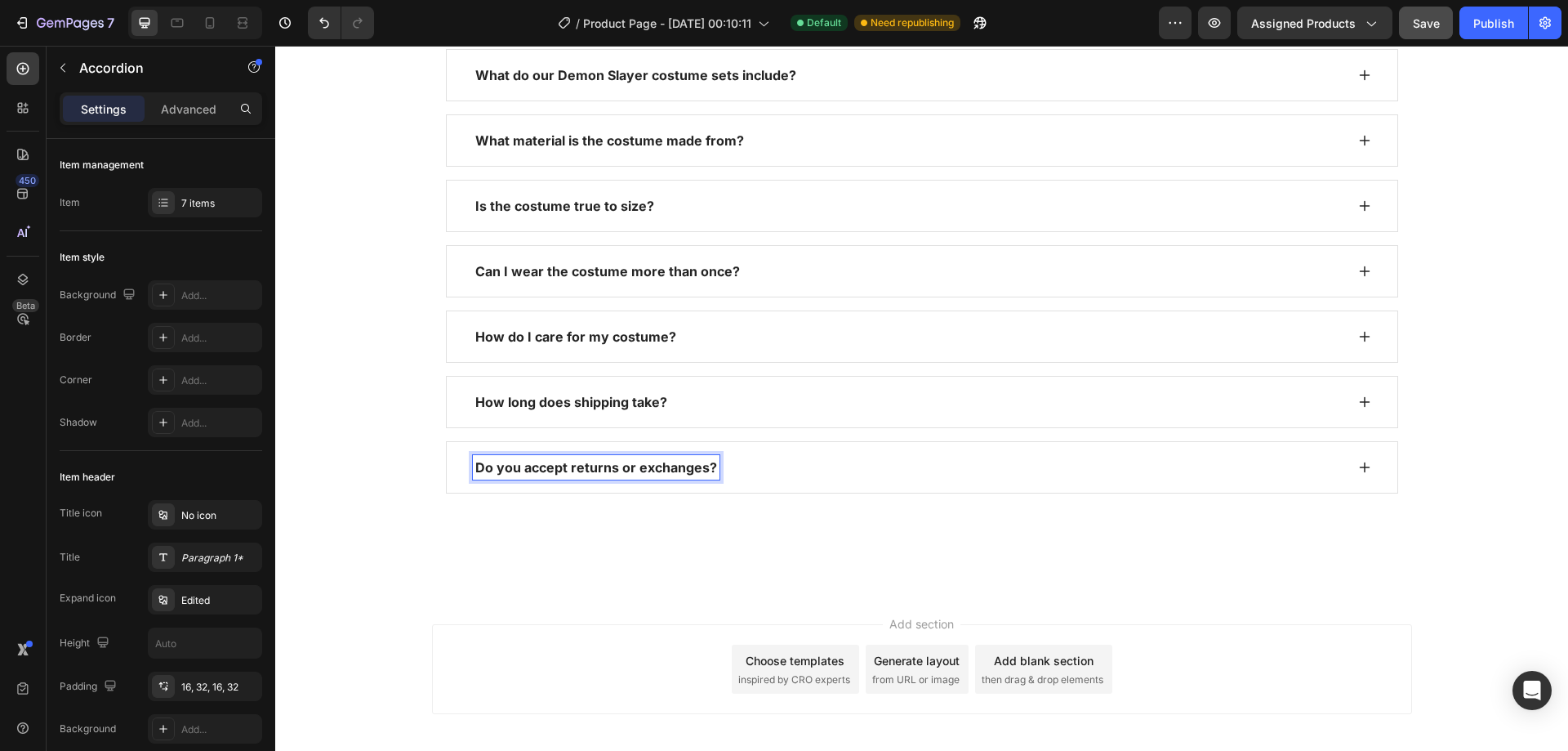
scroll to position [2541, 0]
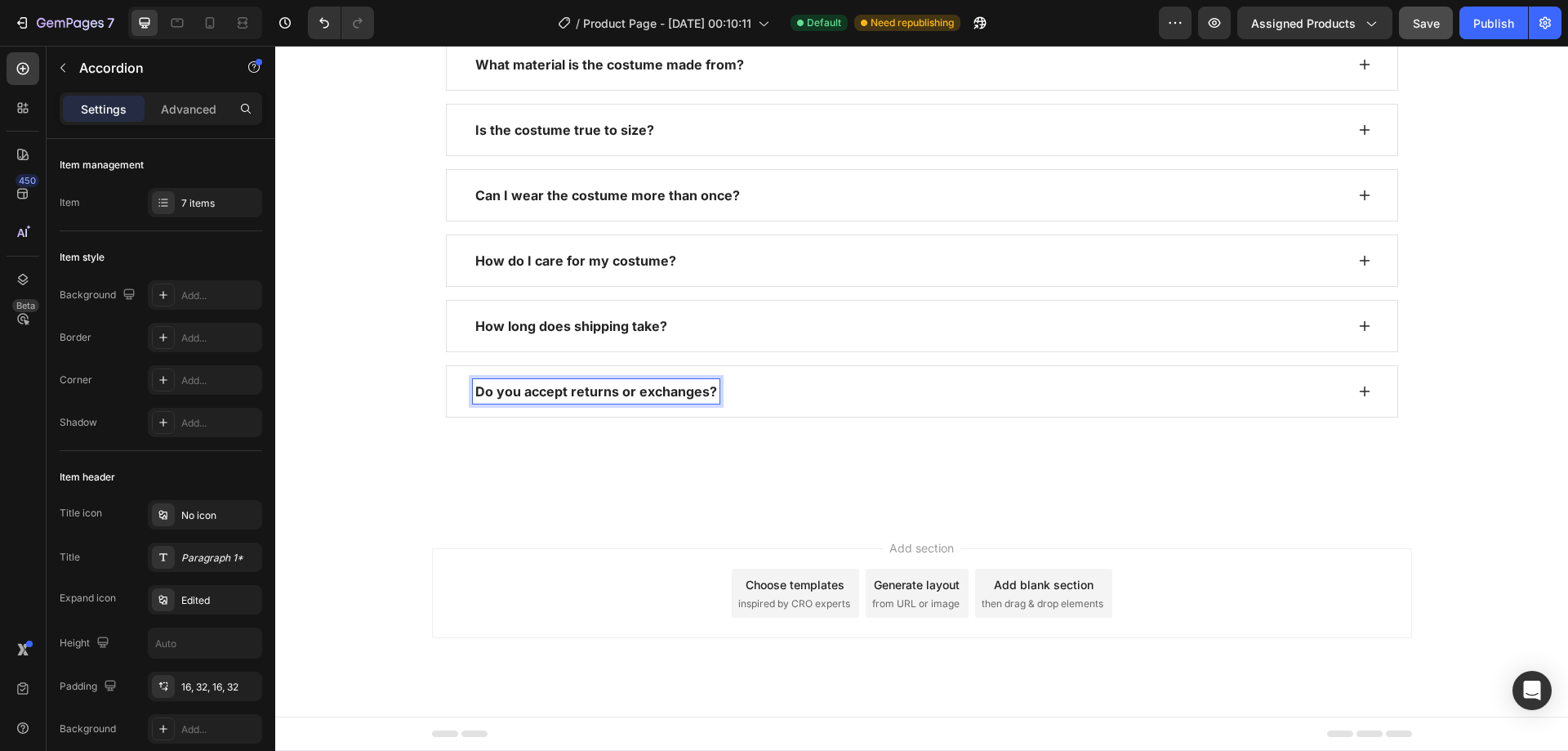
click at [731, 379] on div "Do you accept returns or exchanges?" at bounding box center [908, 392] width 872 height 24
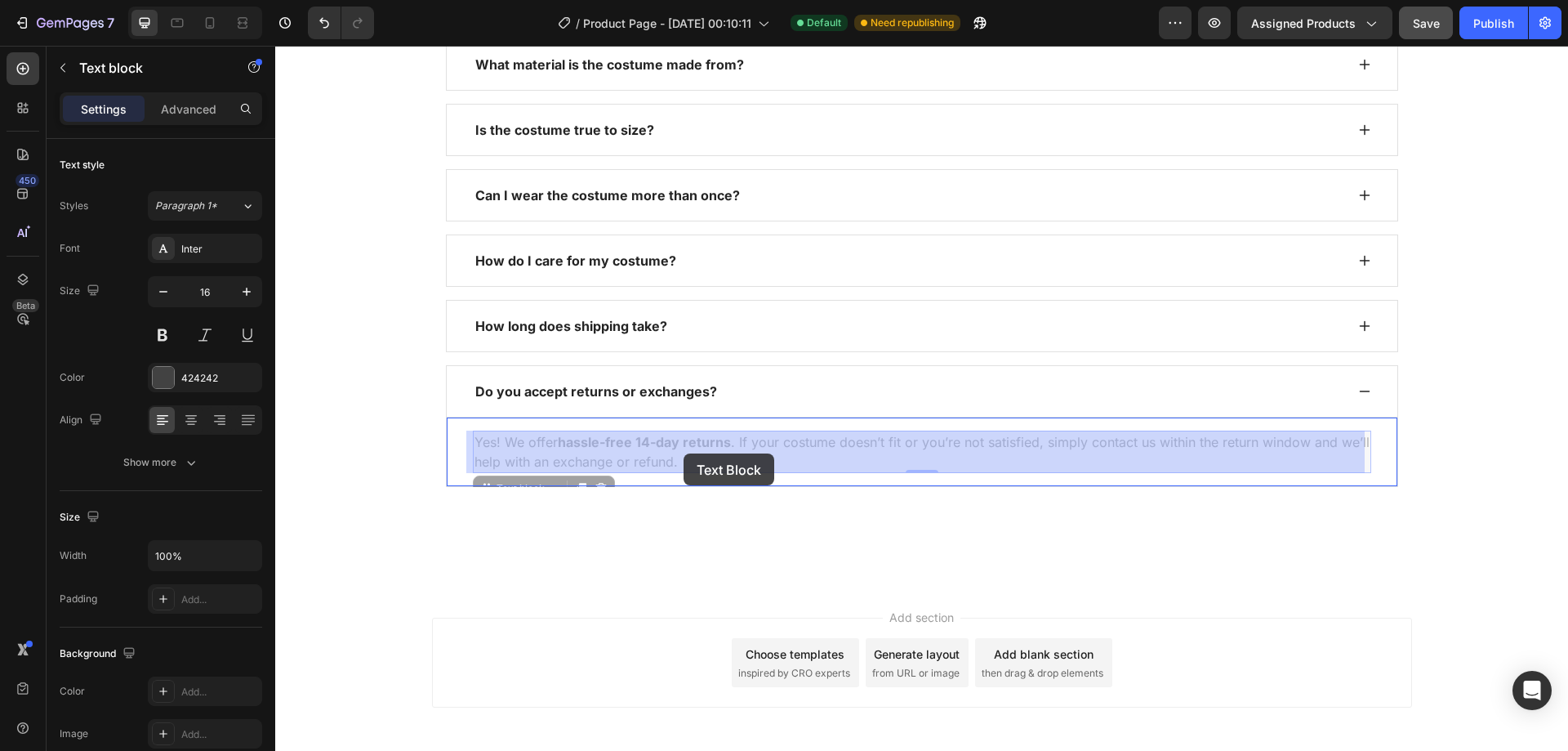
drag, startPoint x: 675, startPoint y: 462, endPoint x: 697, endPoint y: 454, distance: 23.4
drag, startPoint x: 682, startPoint y: 463, endPoint x: 504, endPoint y: 443, distance: 179.1
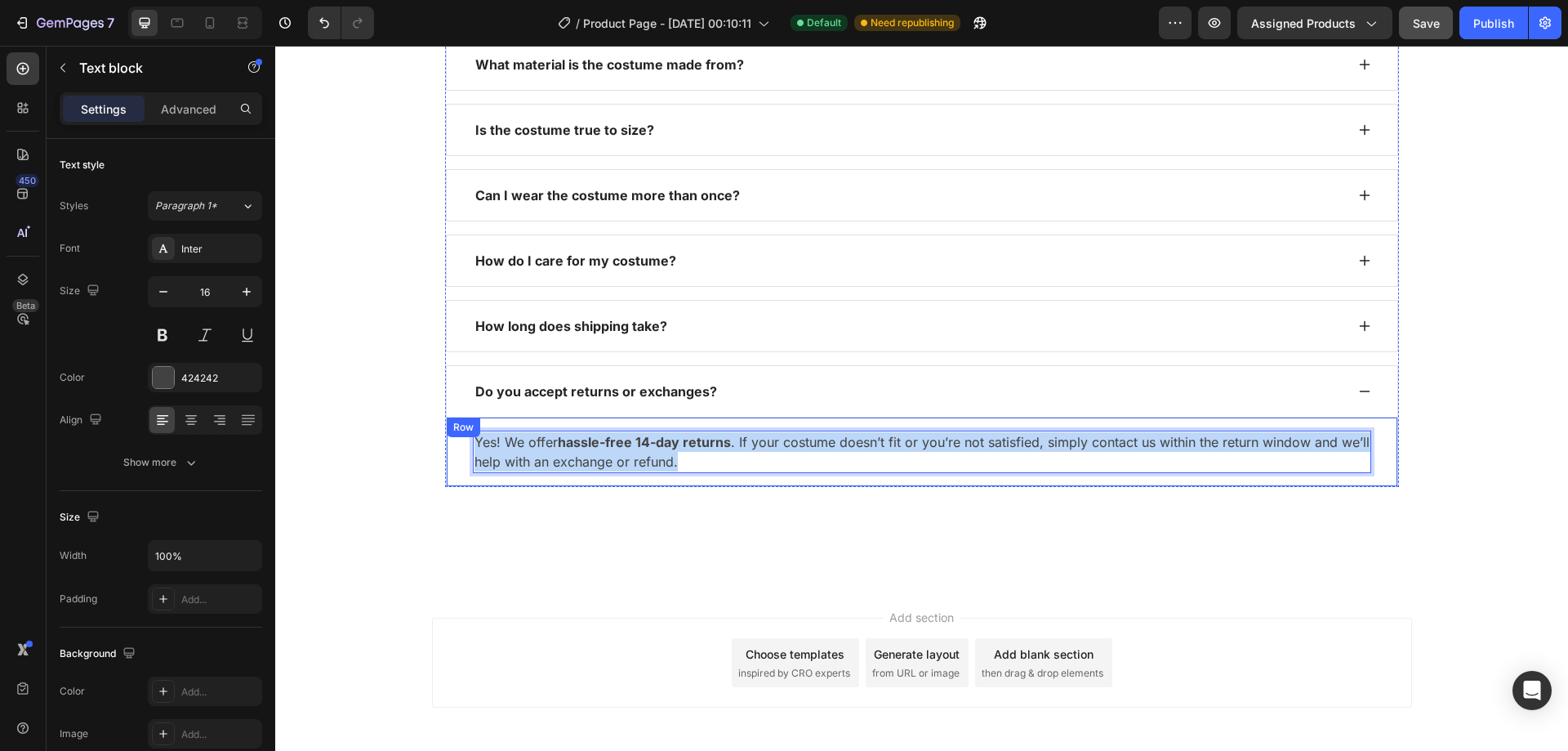
drag, startPoint x: 679, startPoint y: 463, endPoint x: 462, endPoint y: 445, distance: 217.7
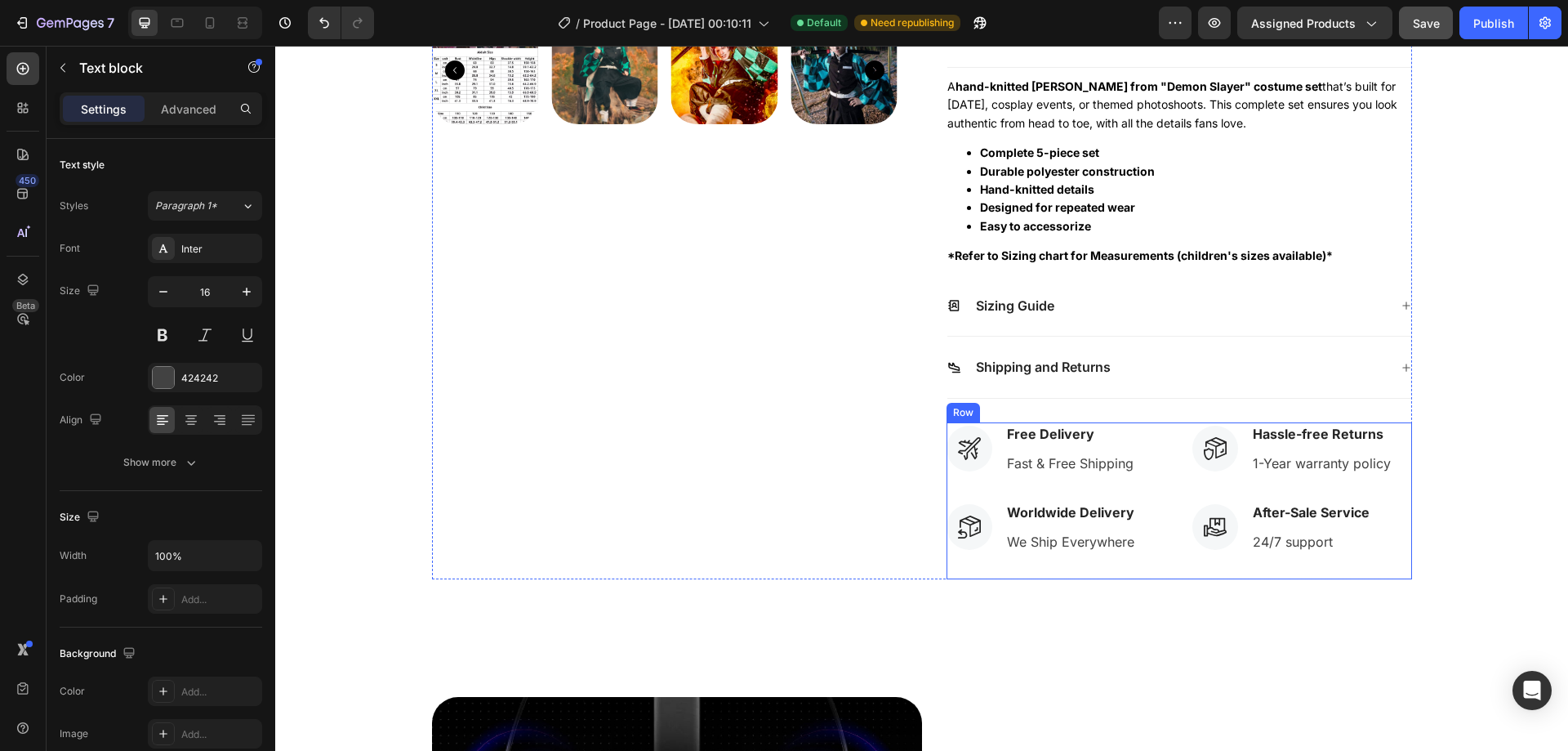
scroll to position [580, 0]
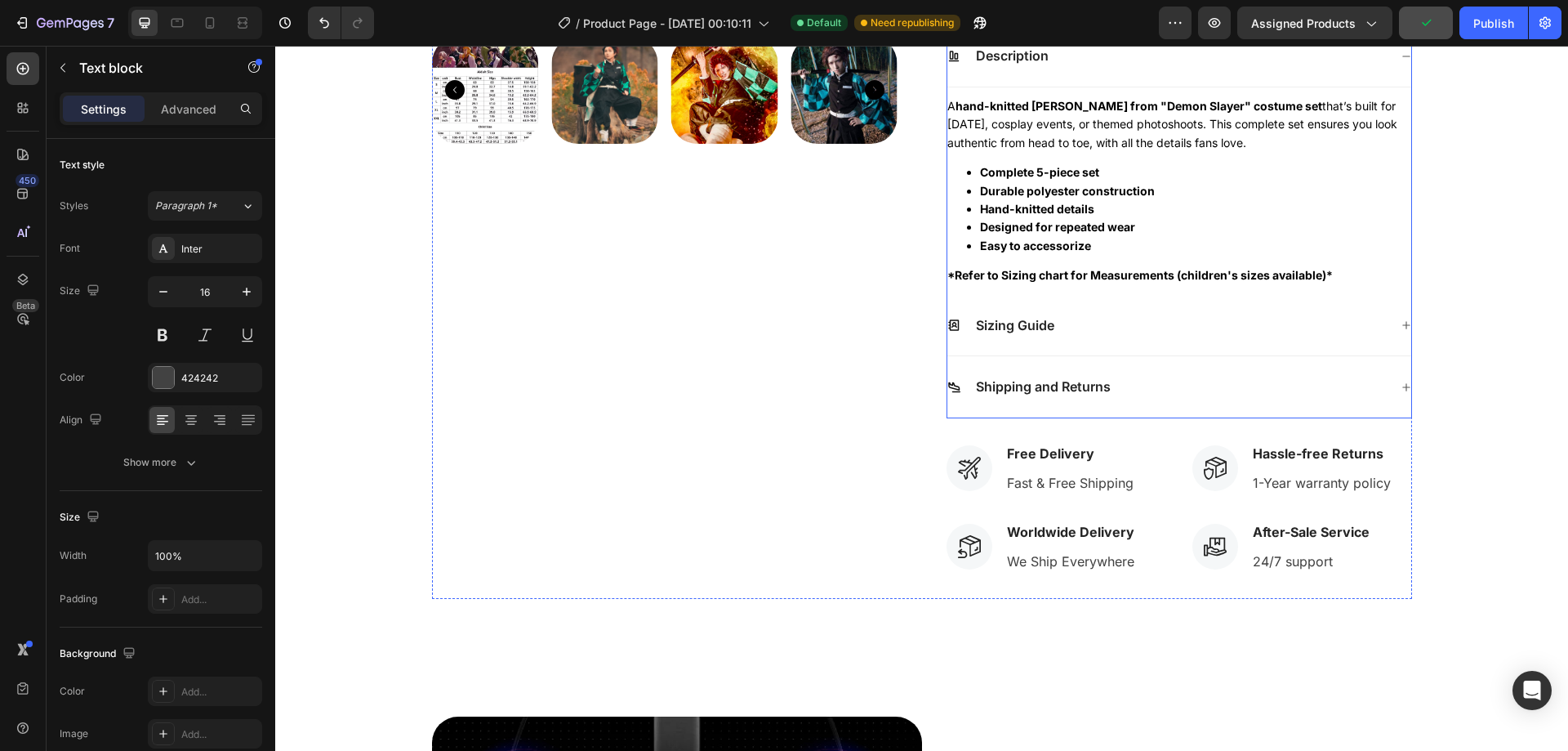
click at [1137, 386] on div "Shipping and Returns" at bounding box center [1167, 386] width 441 height 22
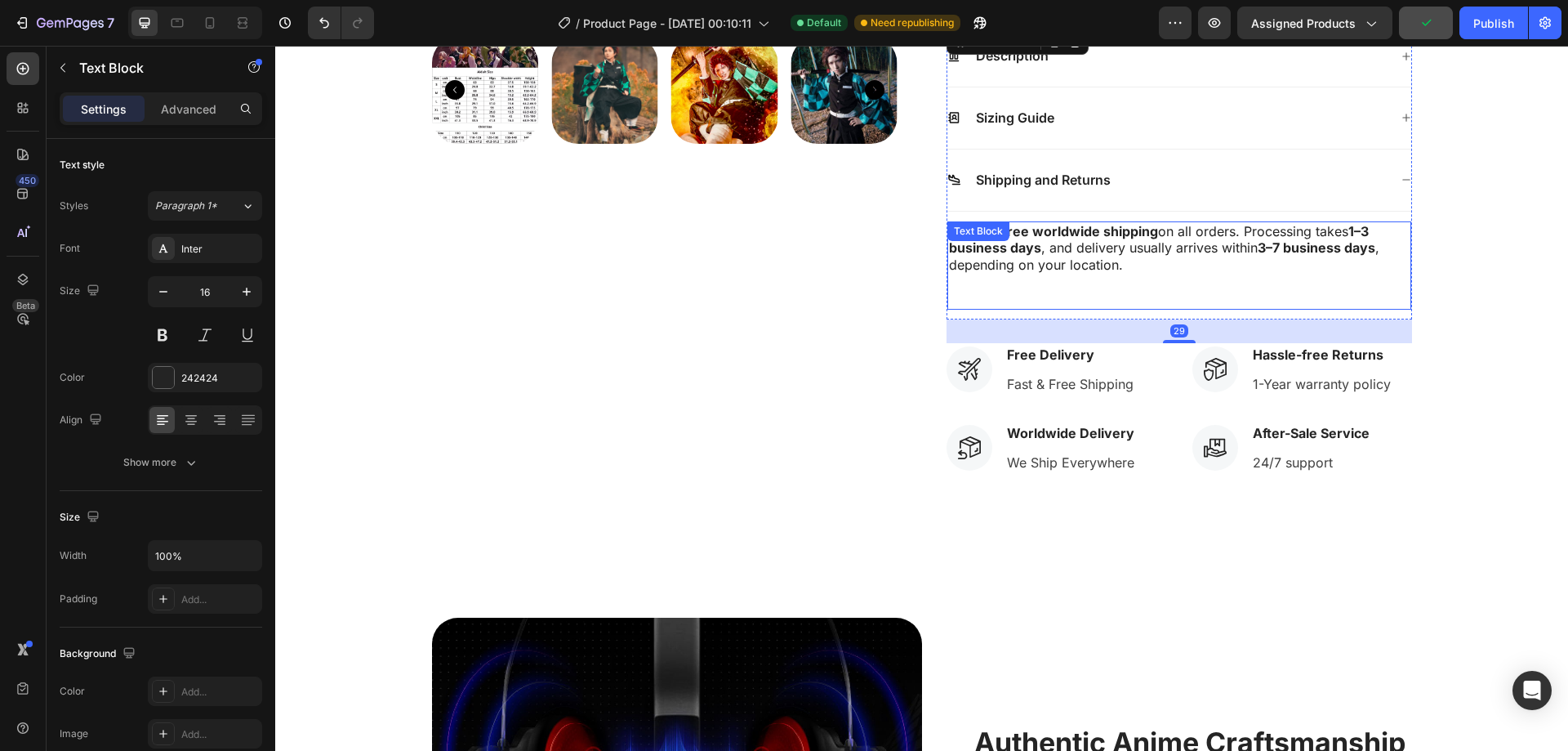
click at [1136, 272] on p "We offer free worldwide shipping on all orders. Processing takes 1–3 business d…" at bounding box center [1179, 249] width 461 height 50
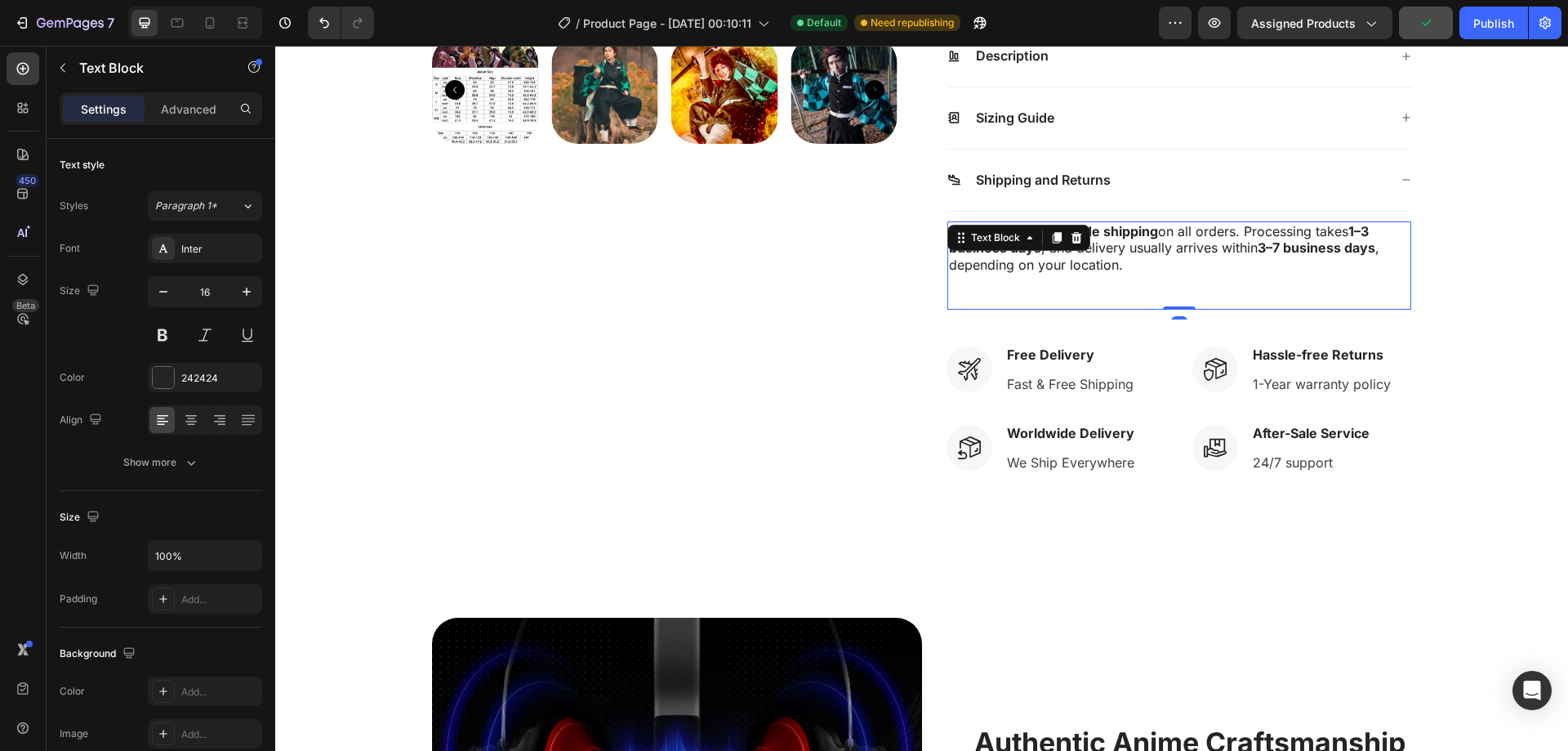
click at [1135, 265] on p "We offer free worldwide shipping on all orders. Processing takes 1–3 business d…" at bounding box center [1179, 249] width 461 height 50
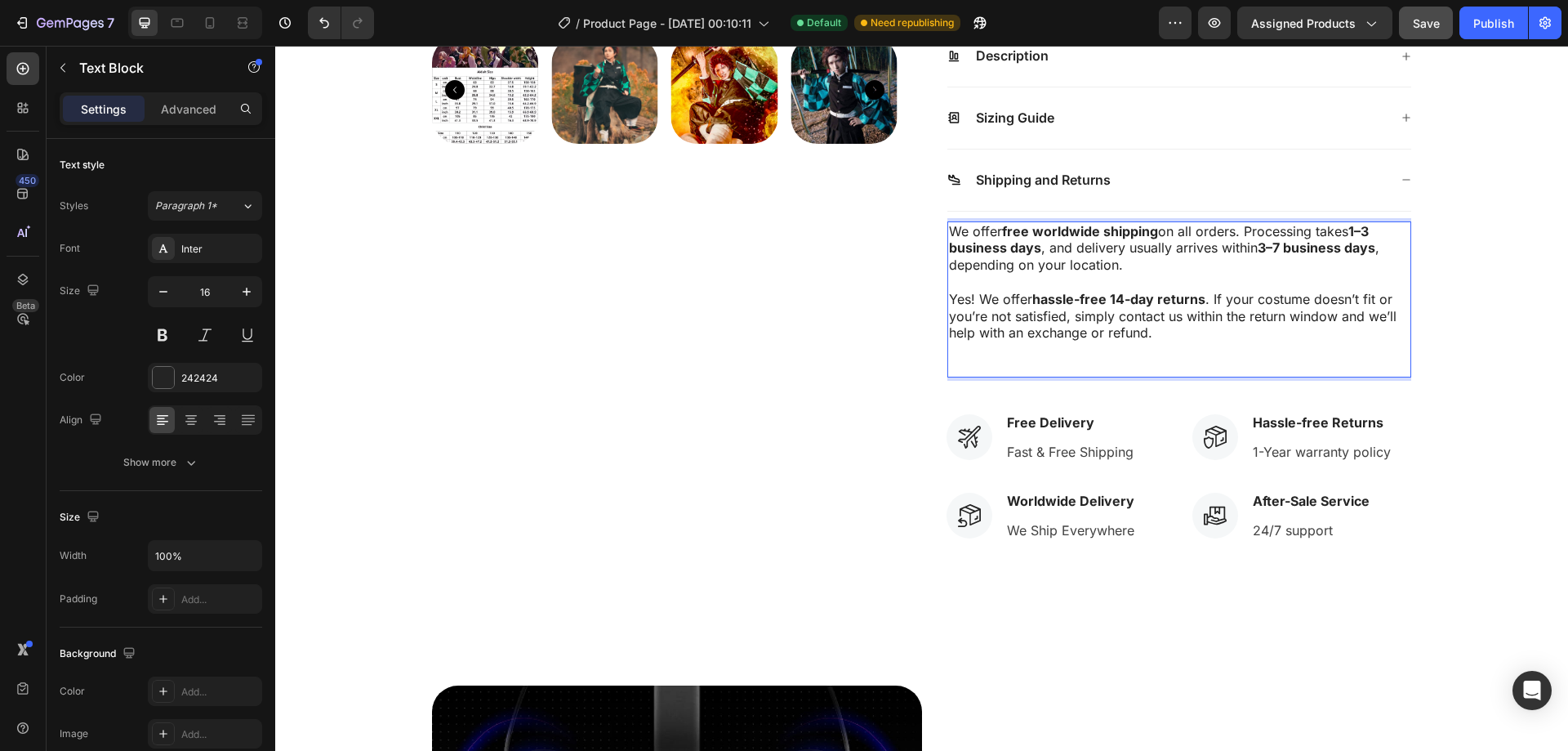
click at [1146, 367] on p "Rich Text Editor. Editing area: main" at bounding box center [1179, 367] width 461 height 17
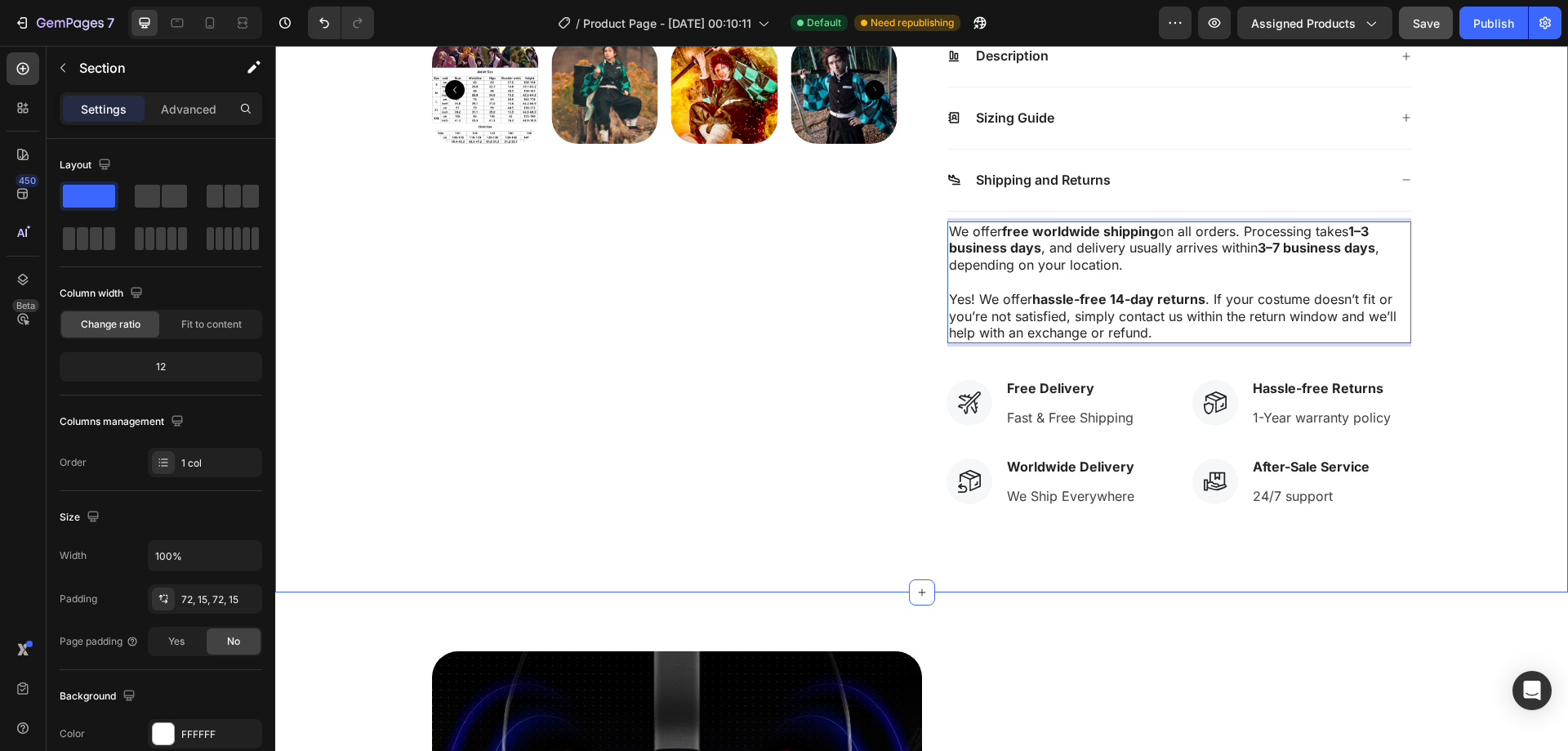
click at [1473, 243] on div "Product Images OUT OF STOCK Stock Counter Tanjiro Product Title Icon Icon Icon …" at bounding box center [921, 46] width 1268 height 975
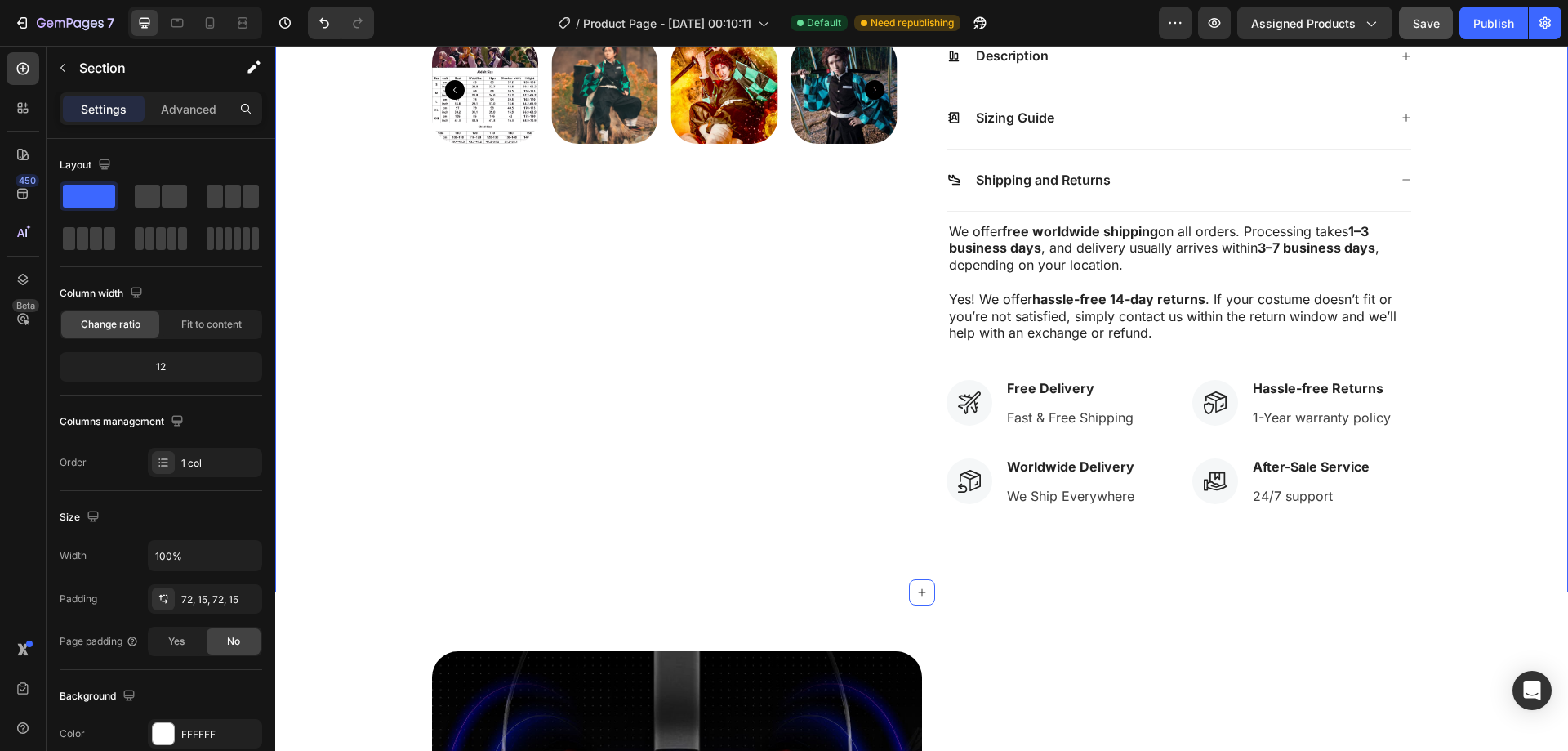
click at [1402, 177] on icon at bounding box center [1406, 179] width 10 height 10
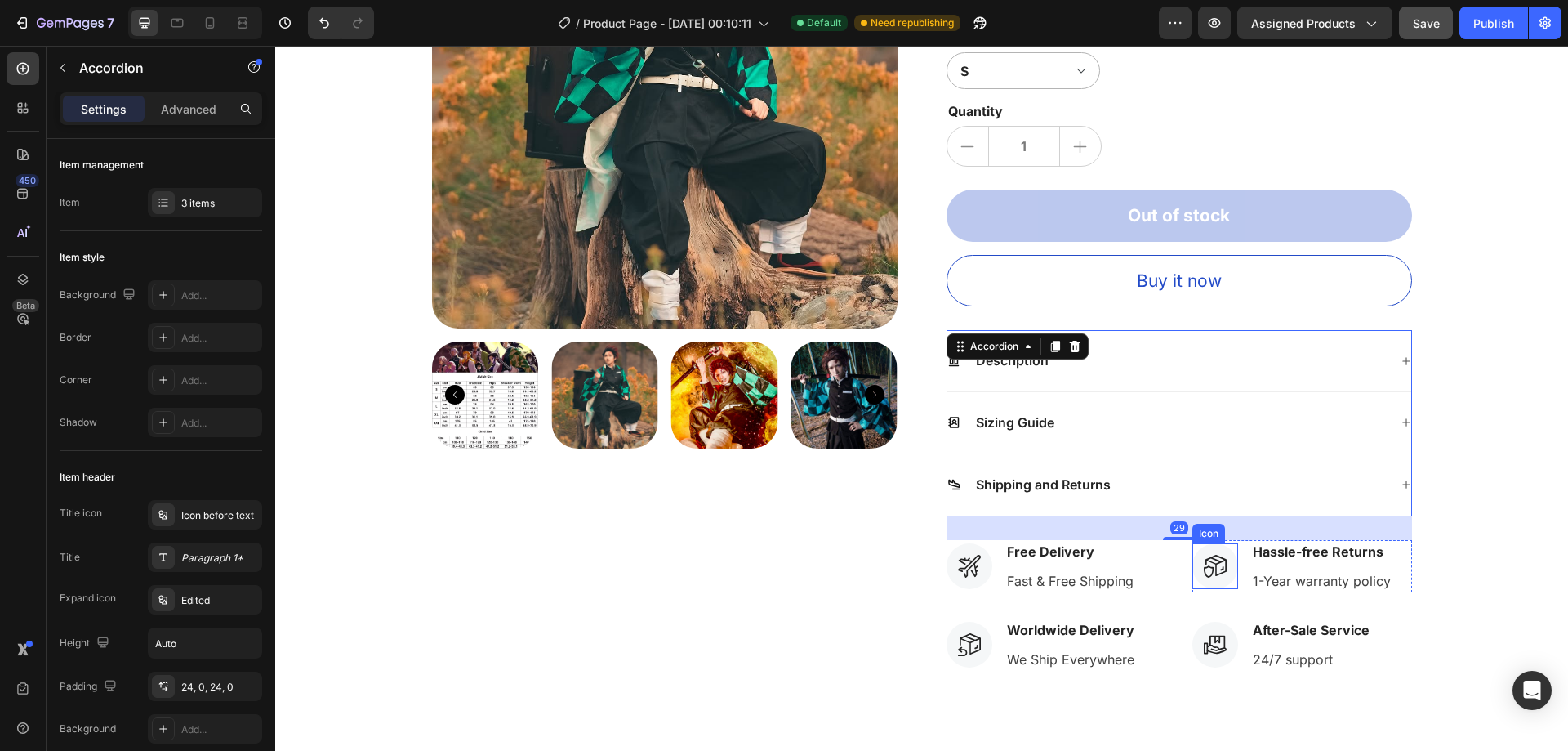
scroll to position [253, 0]
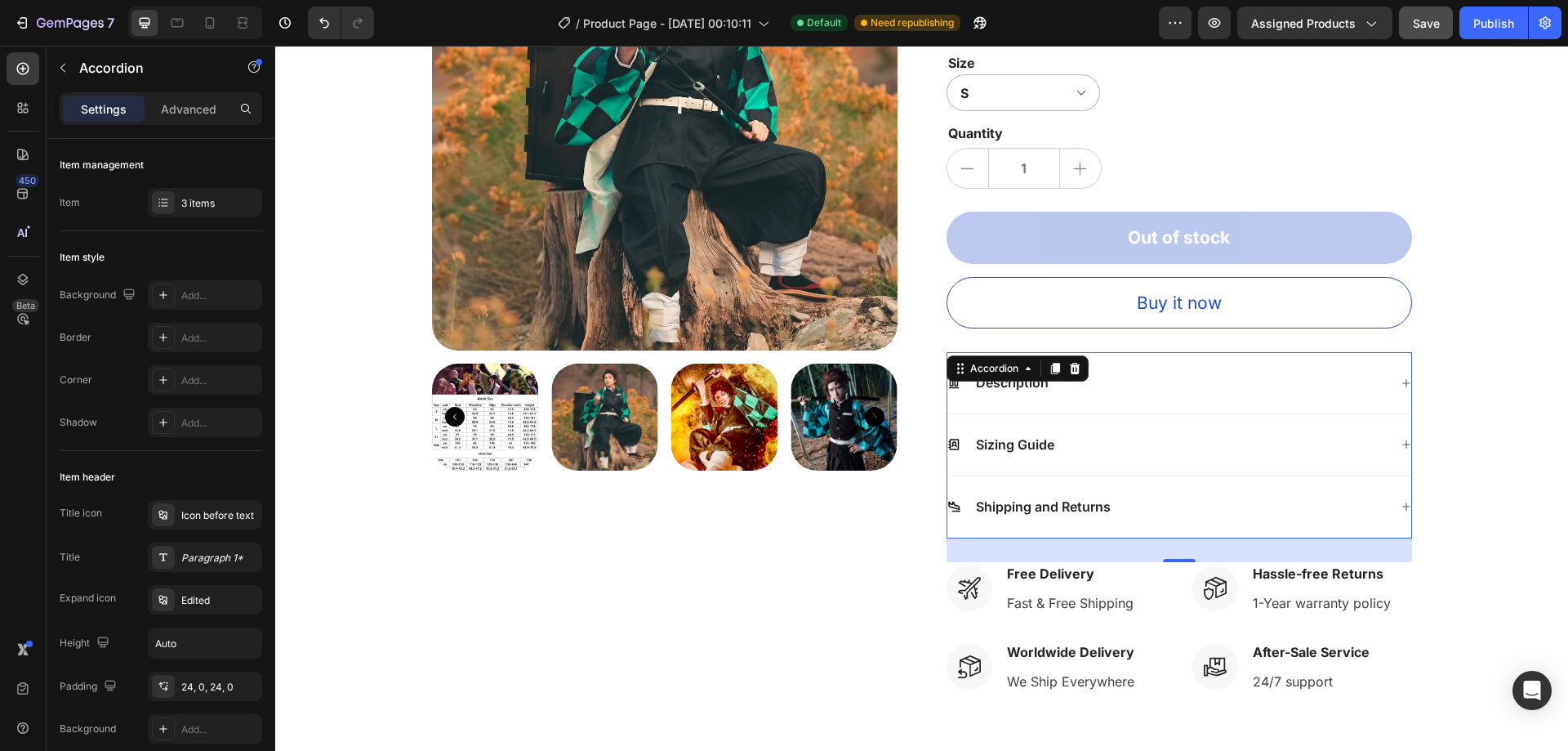
click at [1132, 446] on div "Sizing Guide" at bounding box center [1167, 444] width 441 height 22
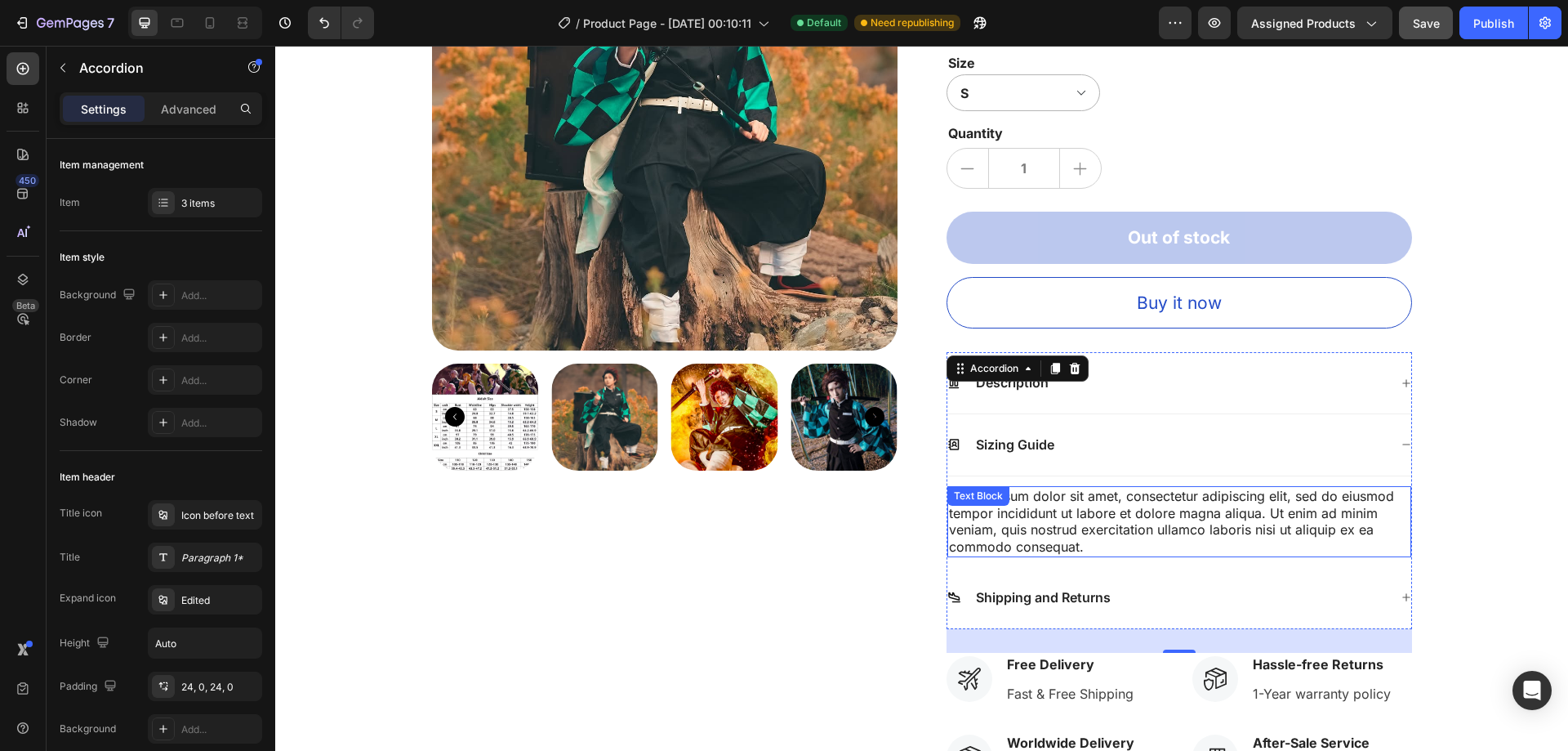
click at [1166, 523] on p "Lorem ipsum dolor sit amet, consectetur adipiscing elit, sed do eiusmod tempor …" at bounding box center [1179, 521] width 461 height 68
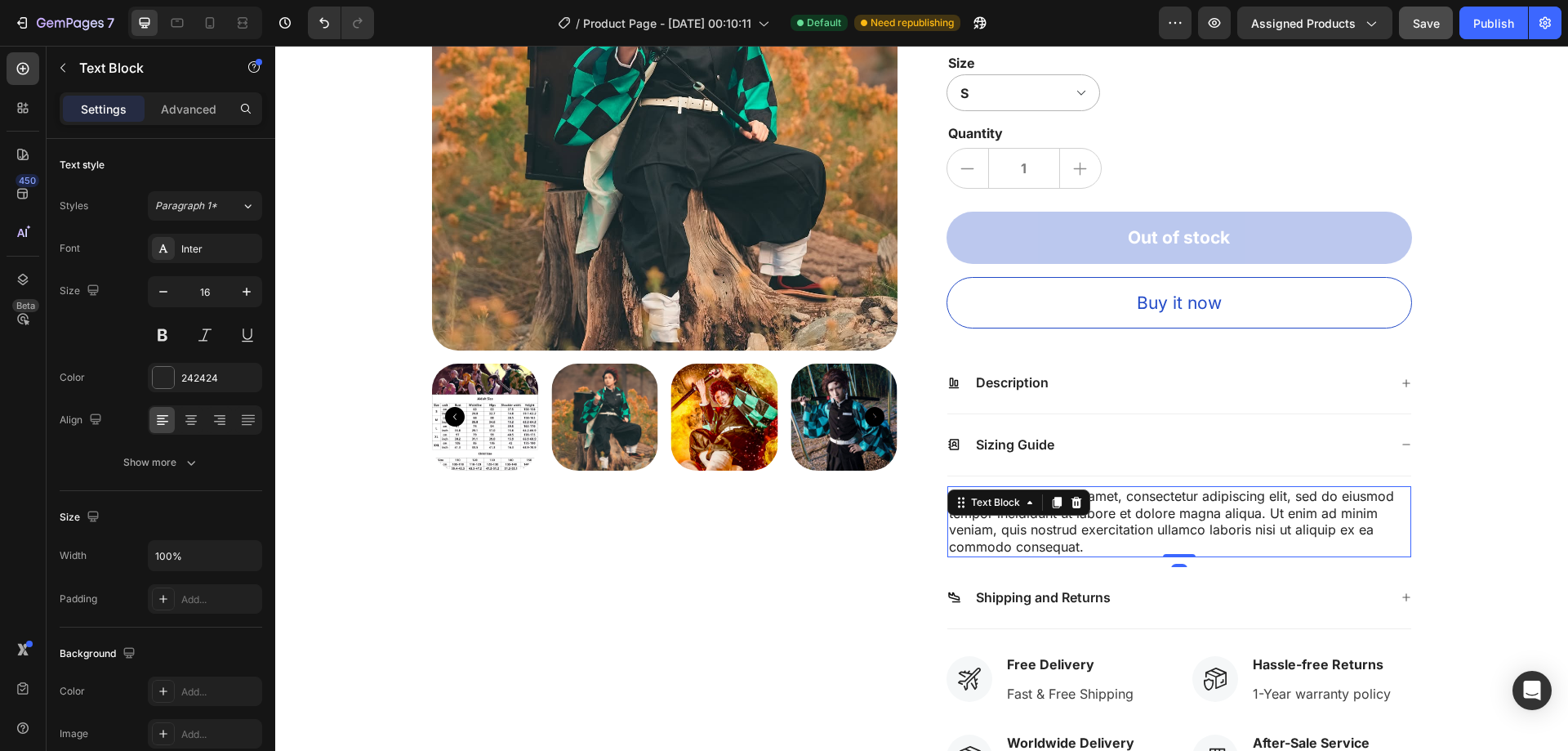
click at [1165, 524] on p "Lorem ipsum dolor sit amet, consectetur adipiscing elit, sed do eiusmod tempor …" at bounding box center [1179, 521] width 461 height 68
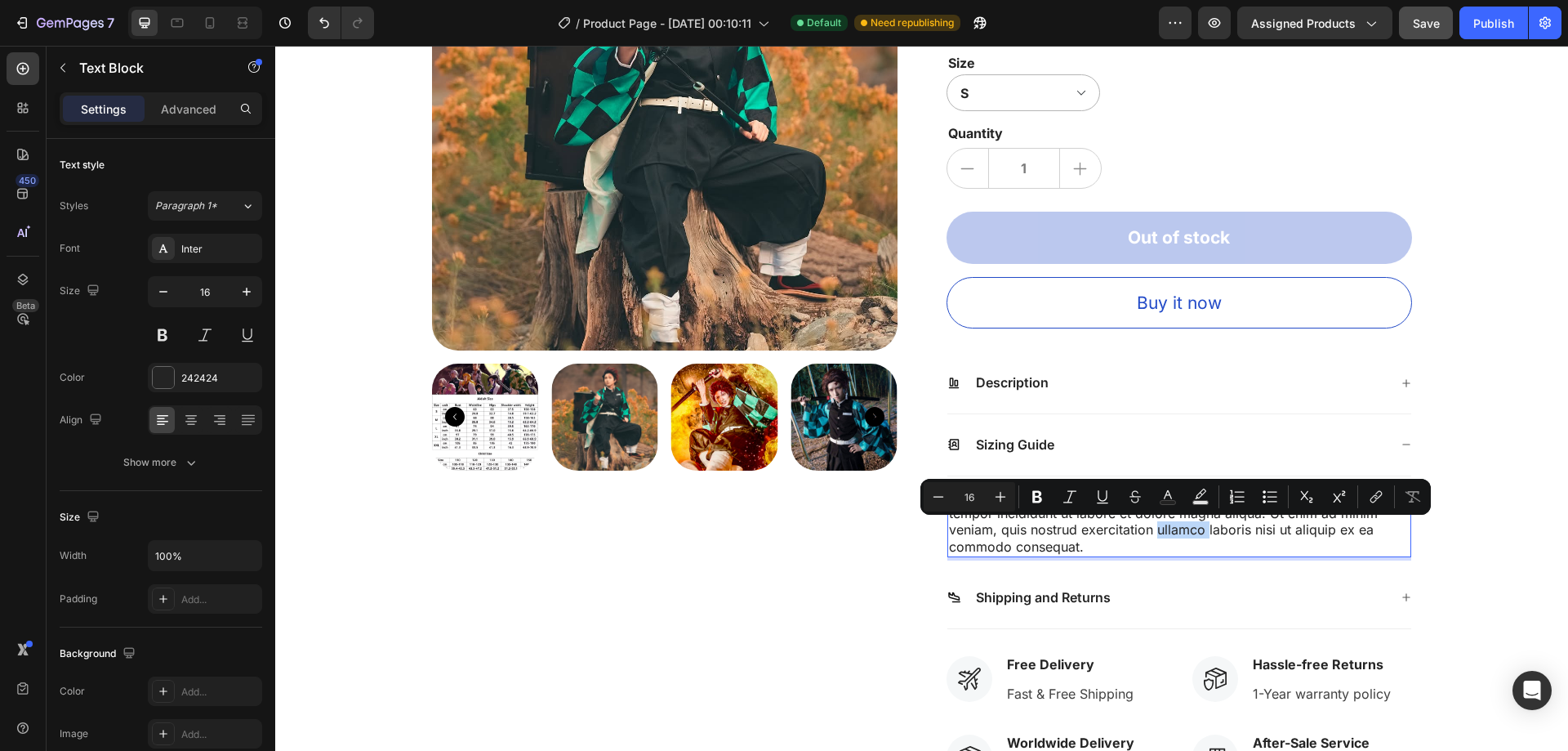
click at [1165, 526] on p "Lorem ipsum dolor sit amet, consectetur adipiscing elit, sed do eiusmod tempor …" at bounding box center [1179, 521] width 461 height 68
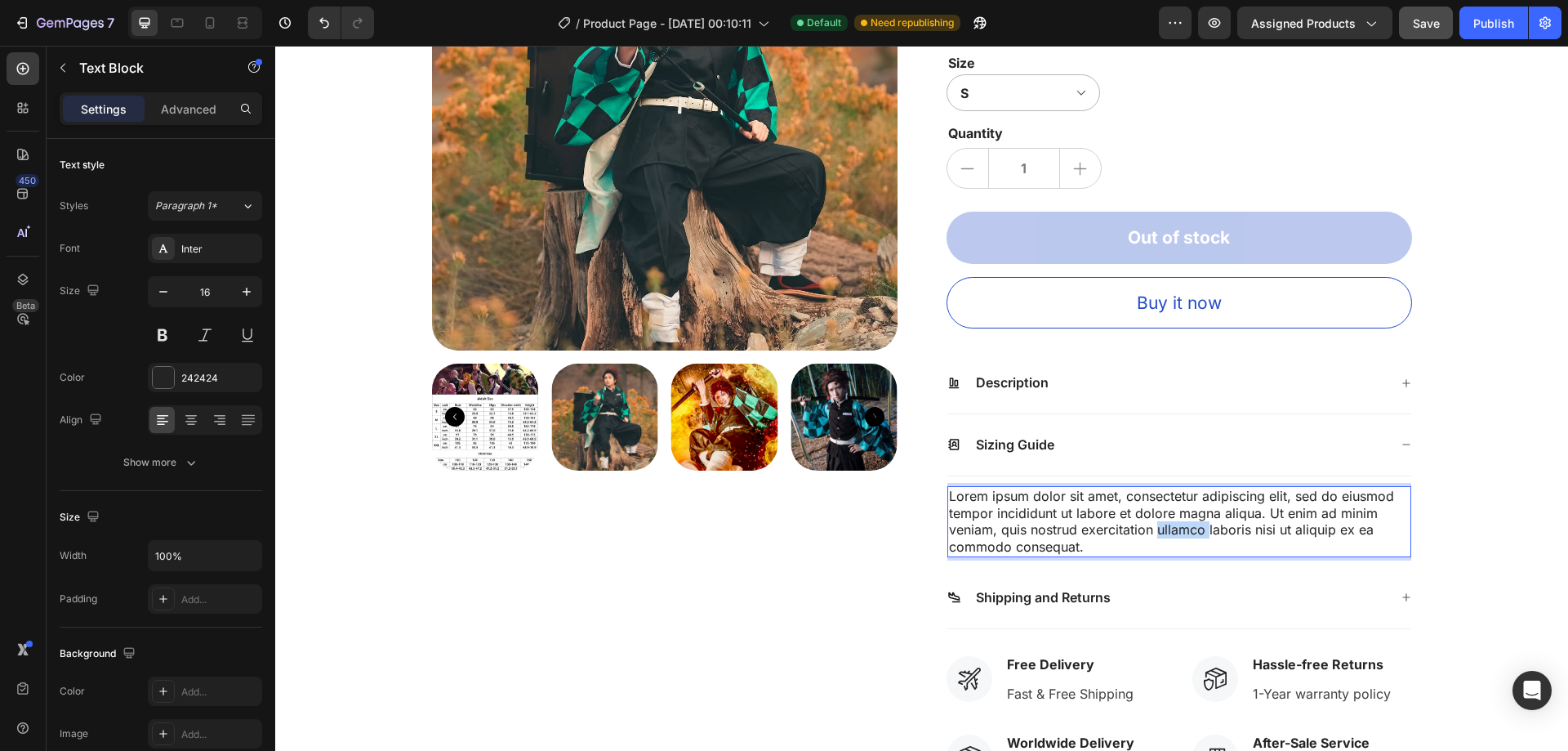
click at [1165, 526] on p "Lorem ipsum dolor sit amet, consectetur adipiscing elit, sed do eiusmod tempor …" at bounding box center [1179, 521] width 461 height 68
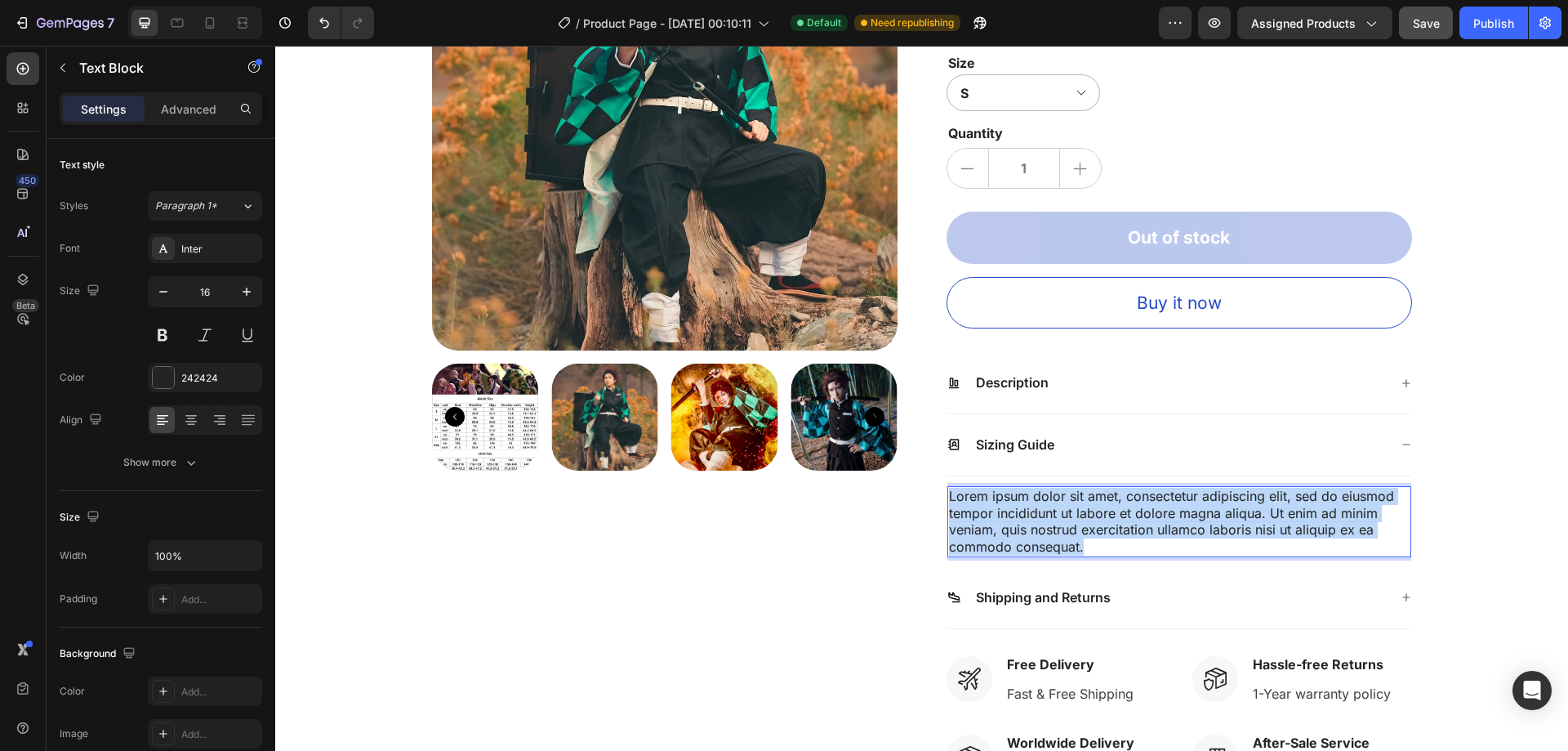
click at [1165, 526] on p "Lorem ipsum dolor sit amet, consectetur adipiscing elit, sed do eiusmod tempor …" at bounding box center [1179, 521] width 461 height 68
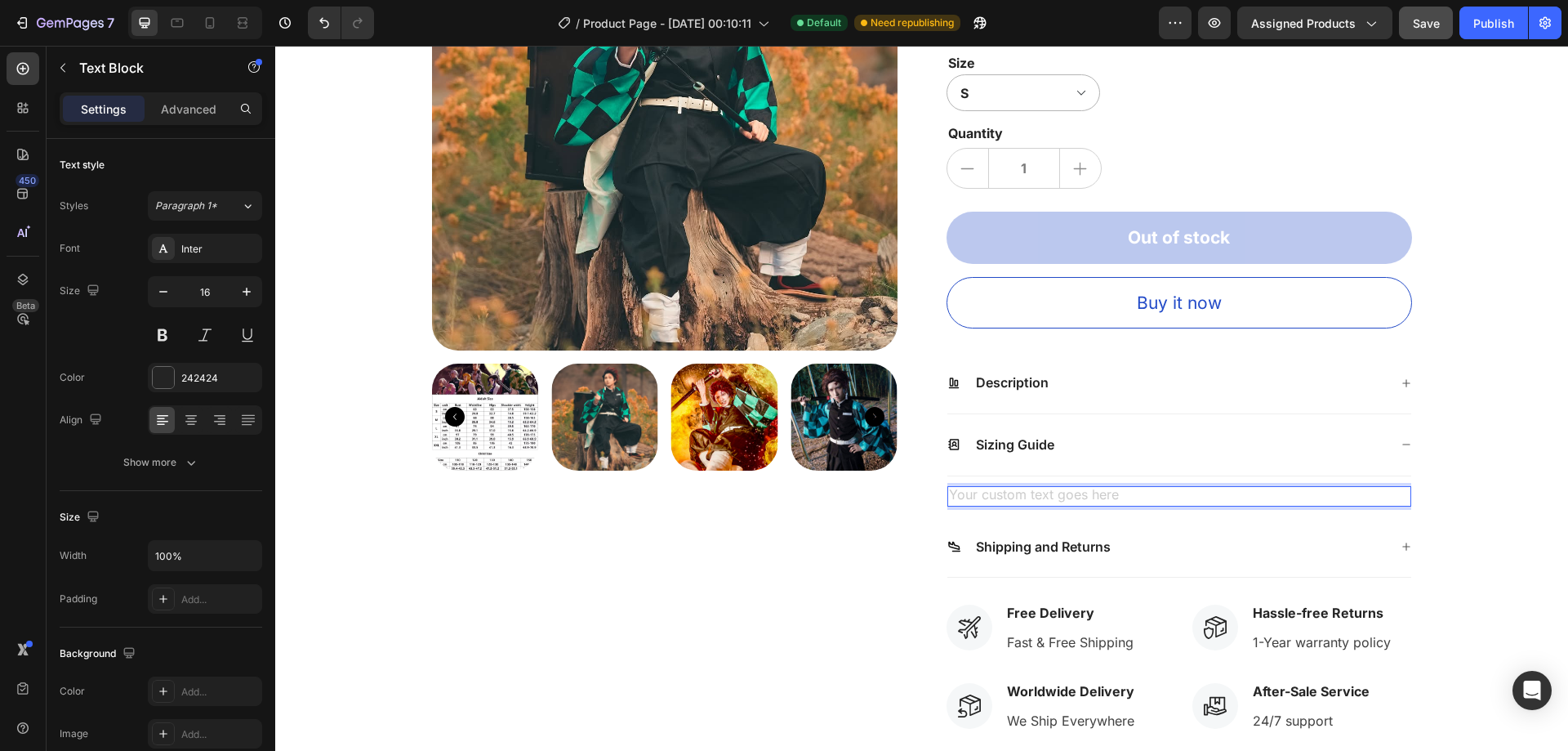
drag, startPoint x: 1130, startPoint y: 501, endPoint x: 1042, endPoint y: 484, distance: 89.6
click at [1042, 484] on div "Text Block 0" at bounding box center [1179, 496] width 464 height 40
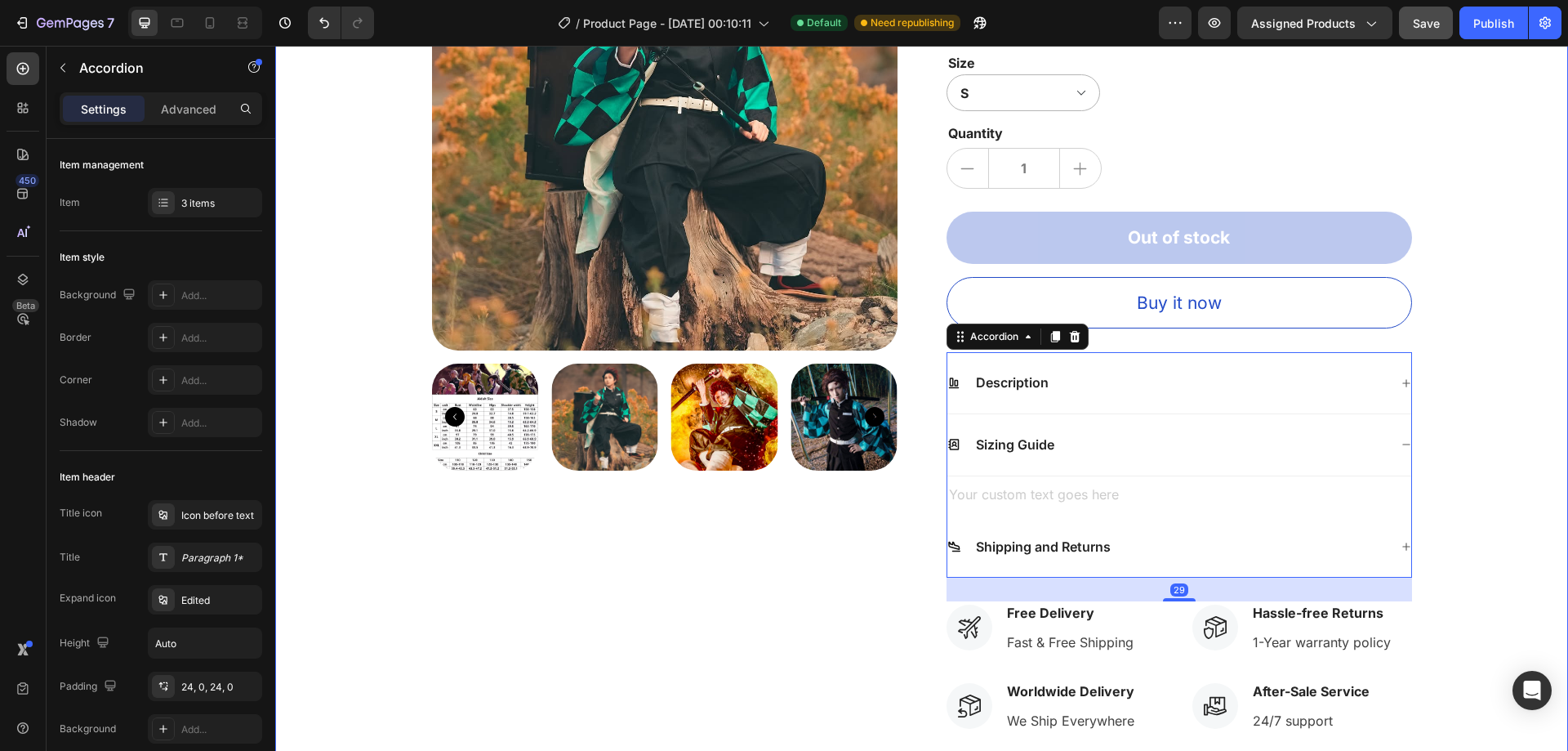
click at [1303, 492] on div "Rich Text Editor. Editing area: main" at bounding box center [1179, 496] width 464 height 21
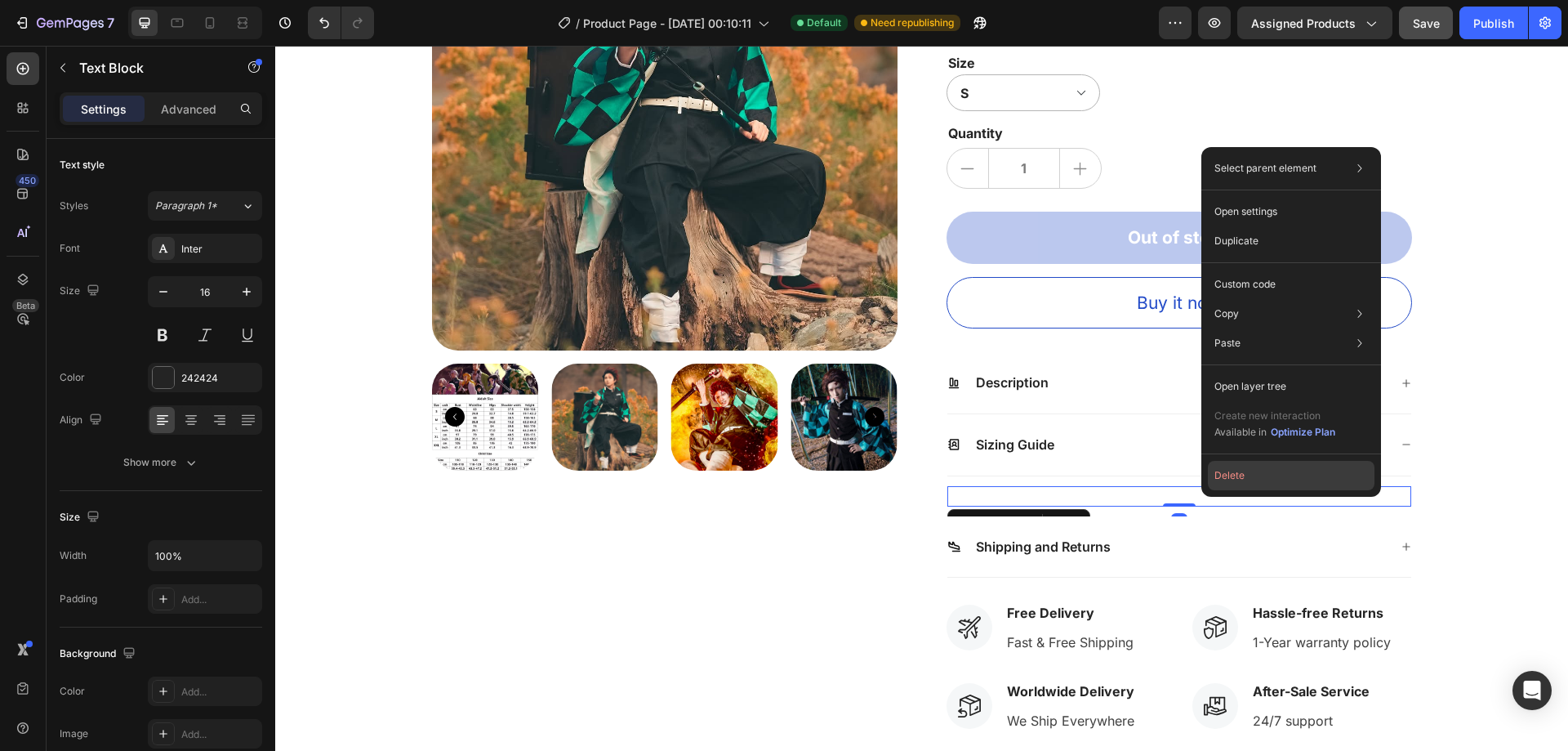
click at [1241, 471] on button "Delete" at bounding box center [1291, 476] width 166 height 29
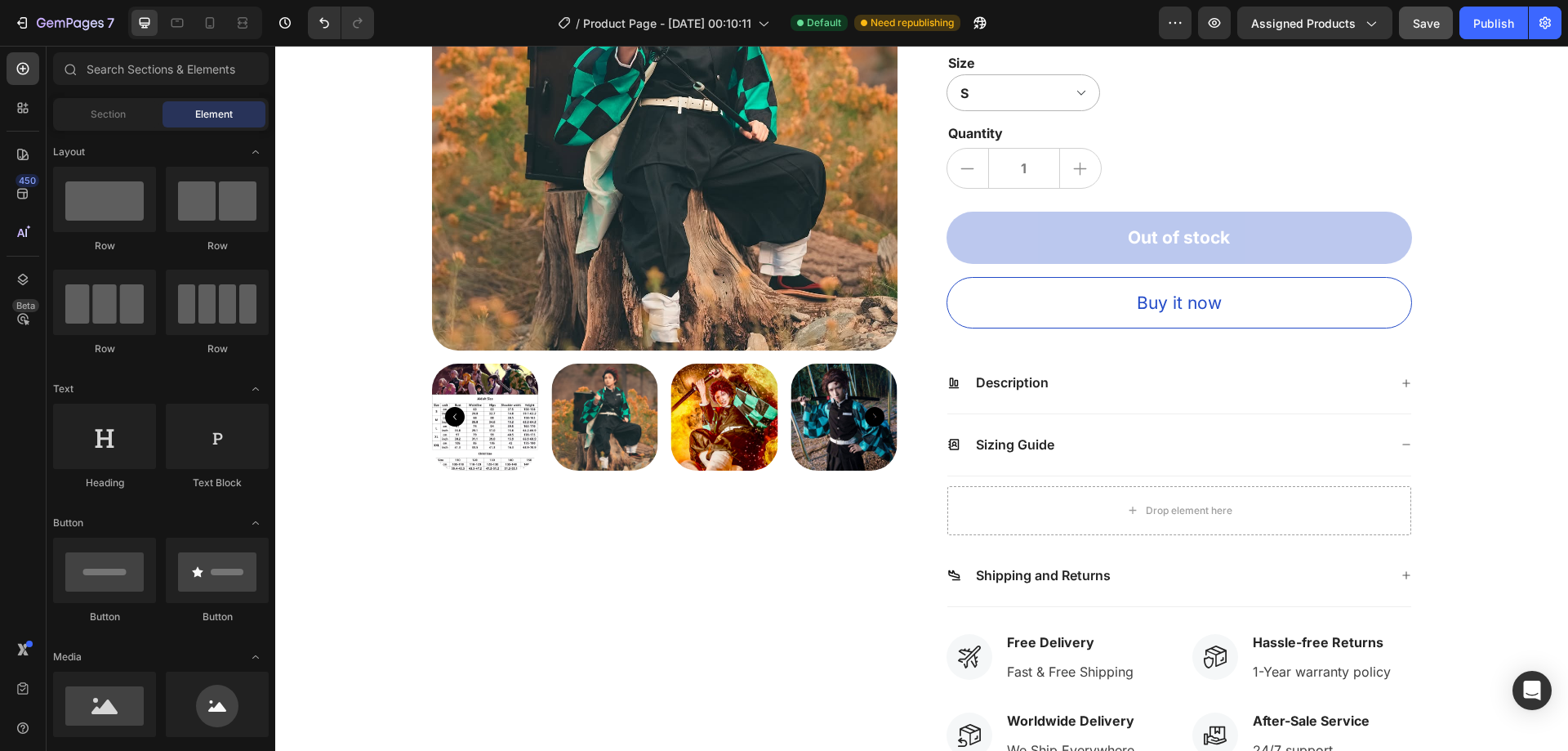
scroll to position [81, 0]
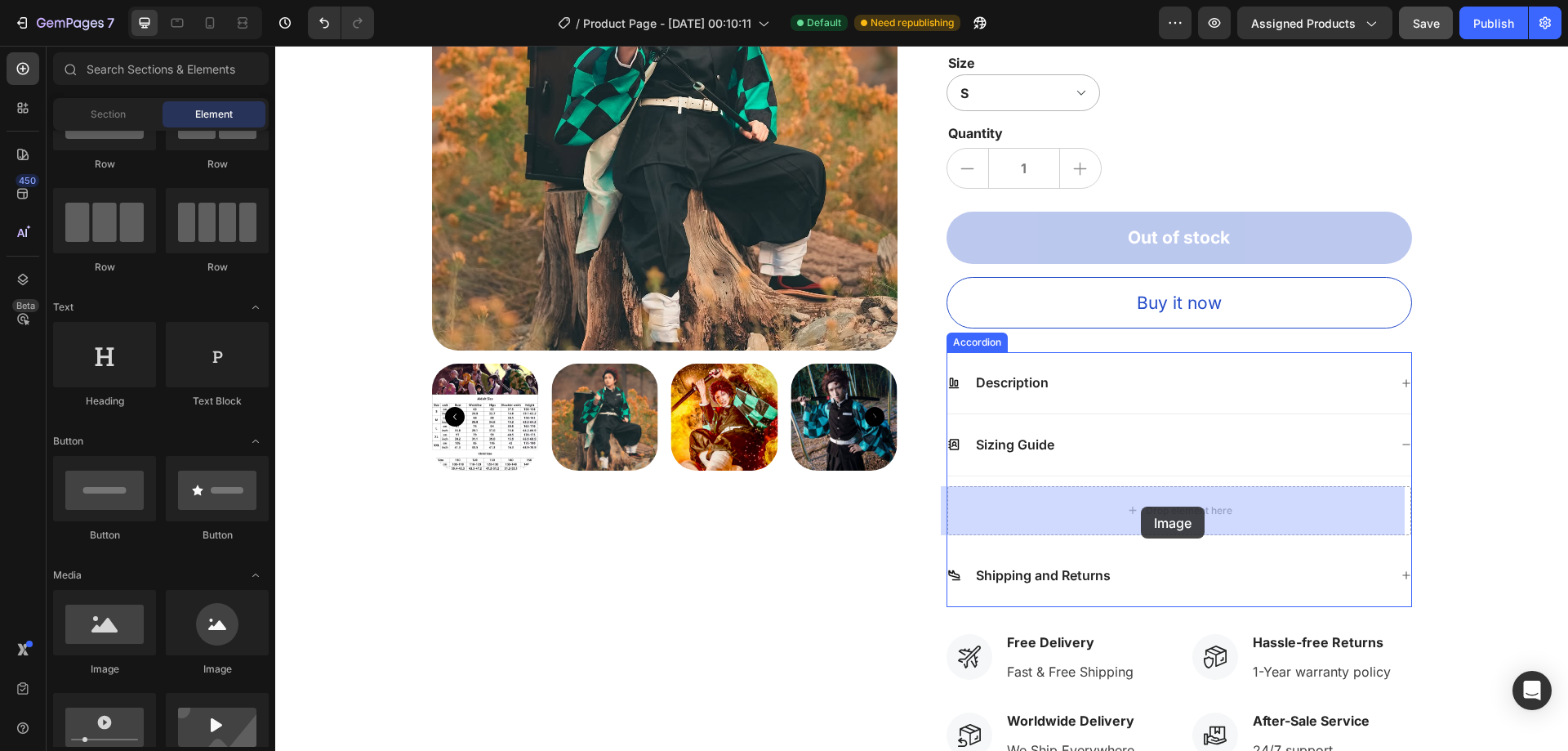
drag, startPoint x: 400, startPoint y: 664, endPoint x: 1141, endPoint y: 507, distance: 757.4
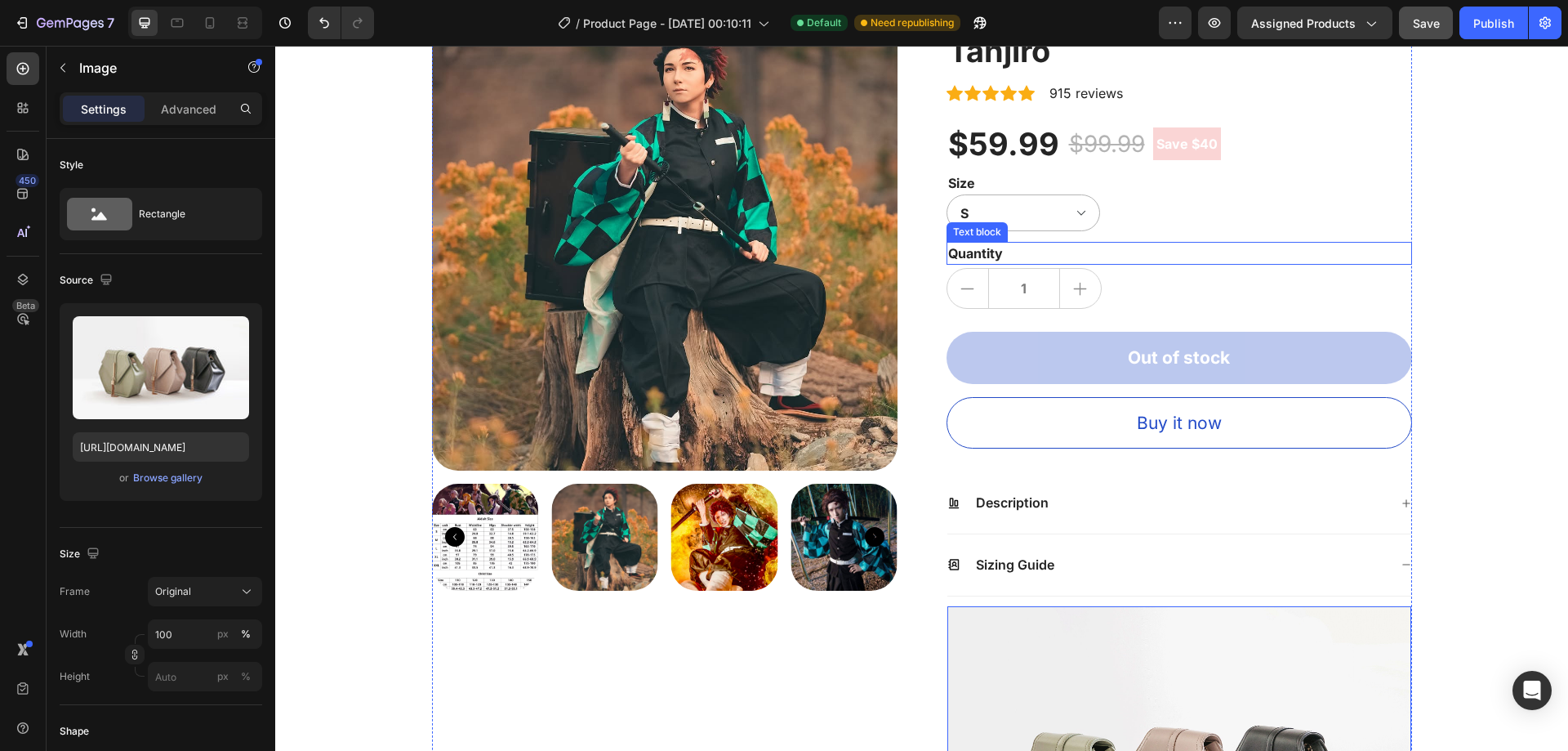
scroll to position [498, 0]
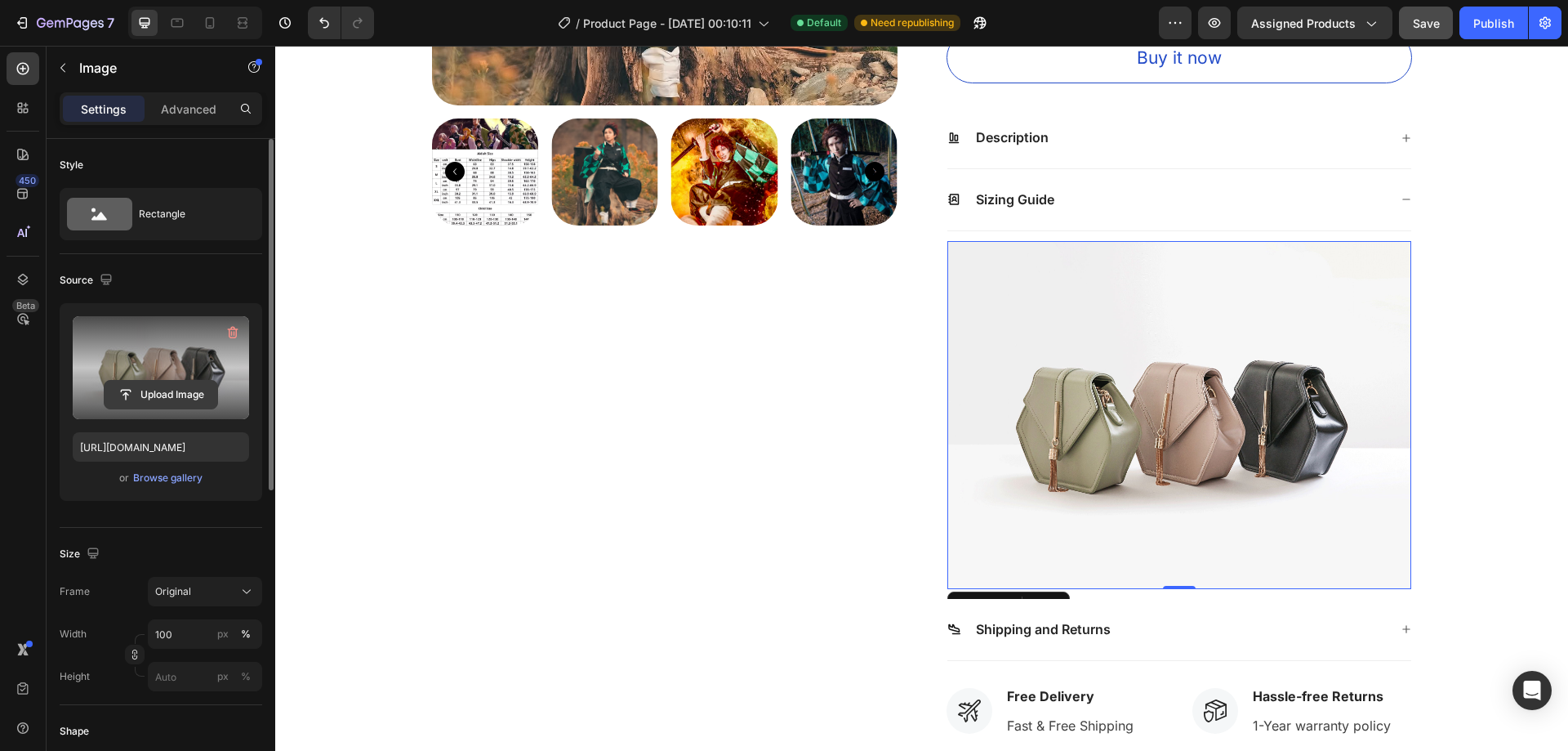
click at [165, 396] on input "file" at bounding box center [161, 395] width 113 height 28
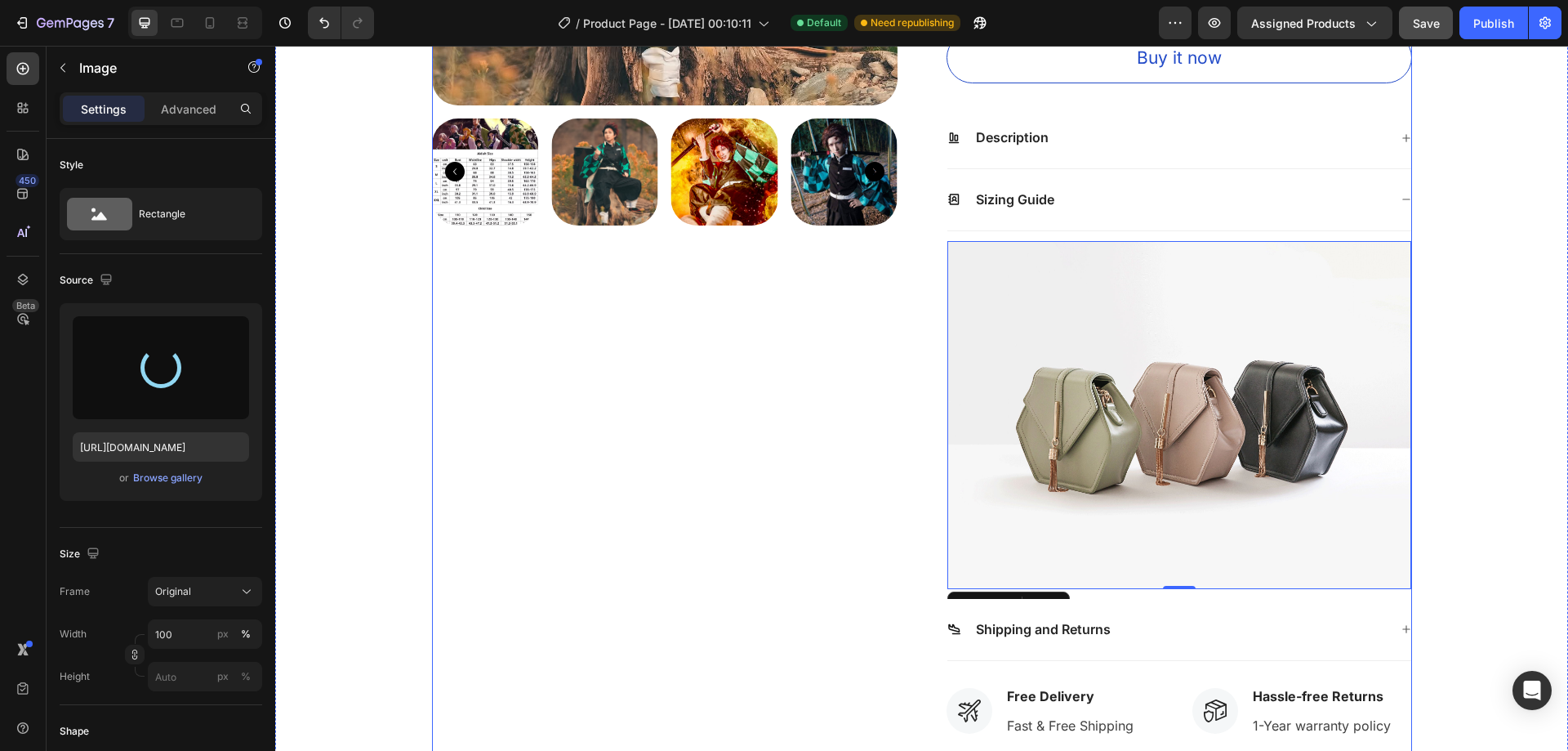
type input "https://cdn.shopify.com/s/files/1/0954/7461/4568/files/gempages_586223082071393…"
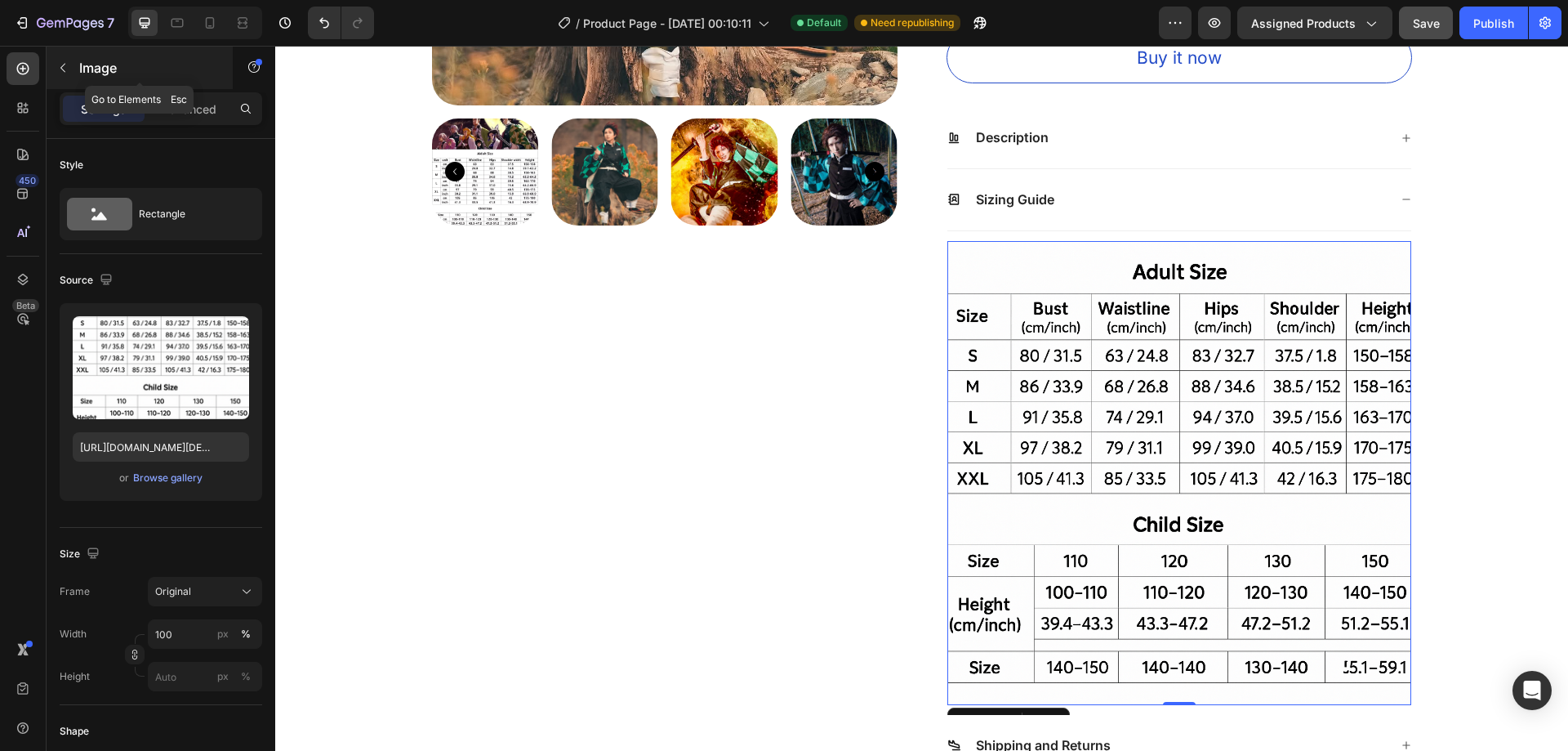
click at [101, 59] on p "Image" at bounding box center [148, 68] width 139 height 20
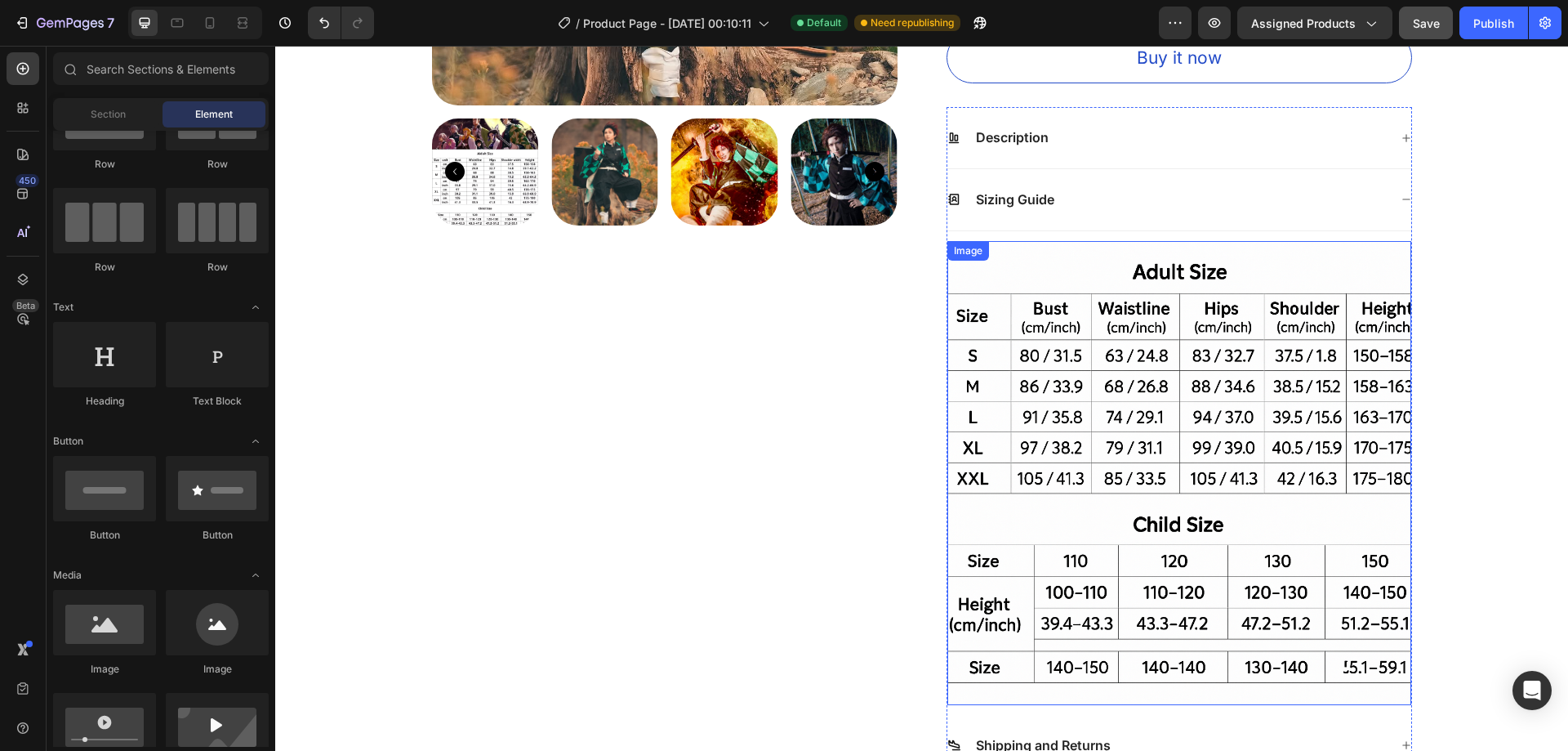
click at [1187, 428] on img at bounding box center [1179, 473] width 464 height 464
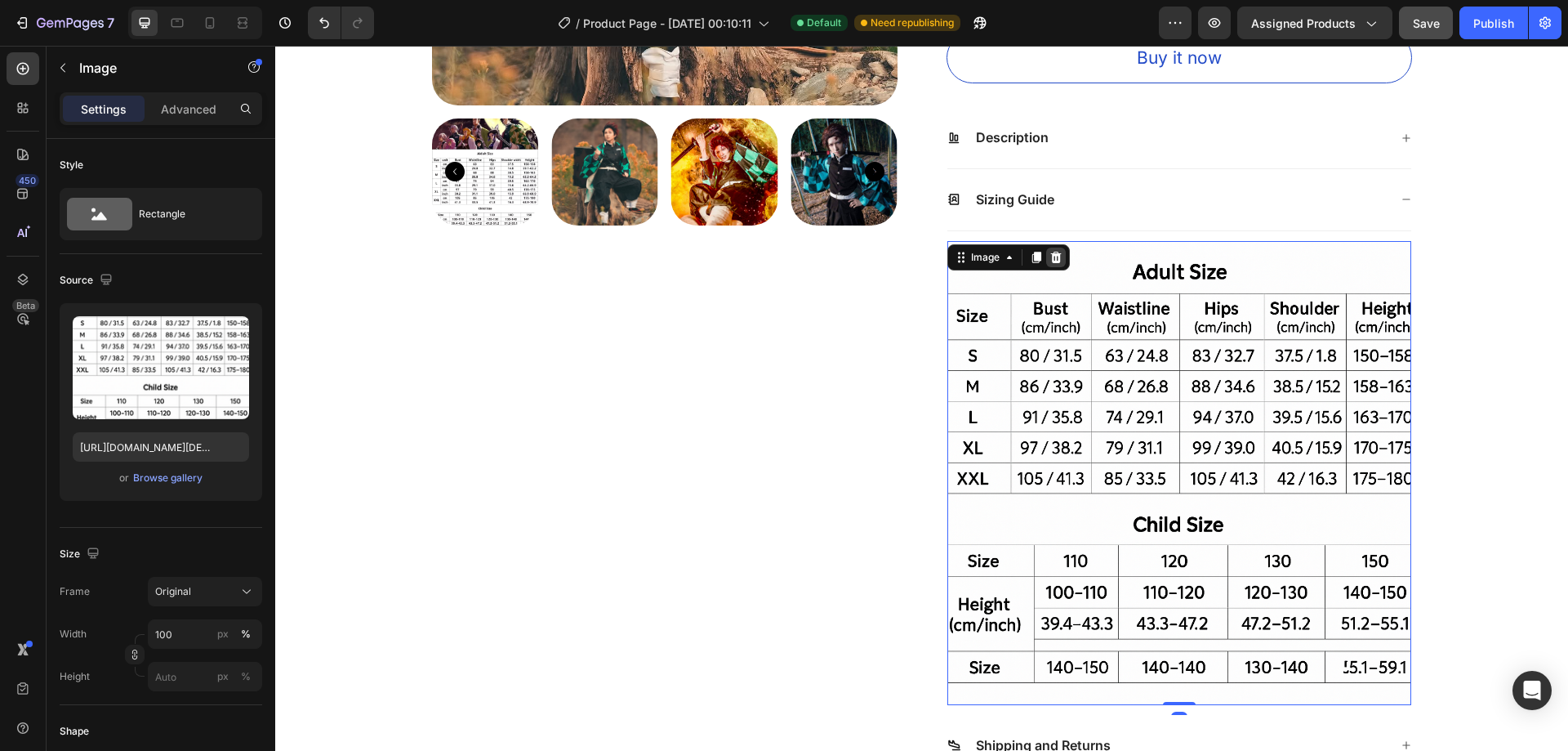
click at [1046, 264] on div at bounding box center [1055, 257] width 20 height 20
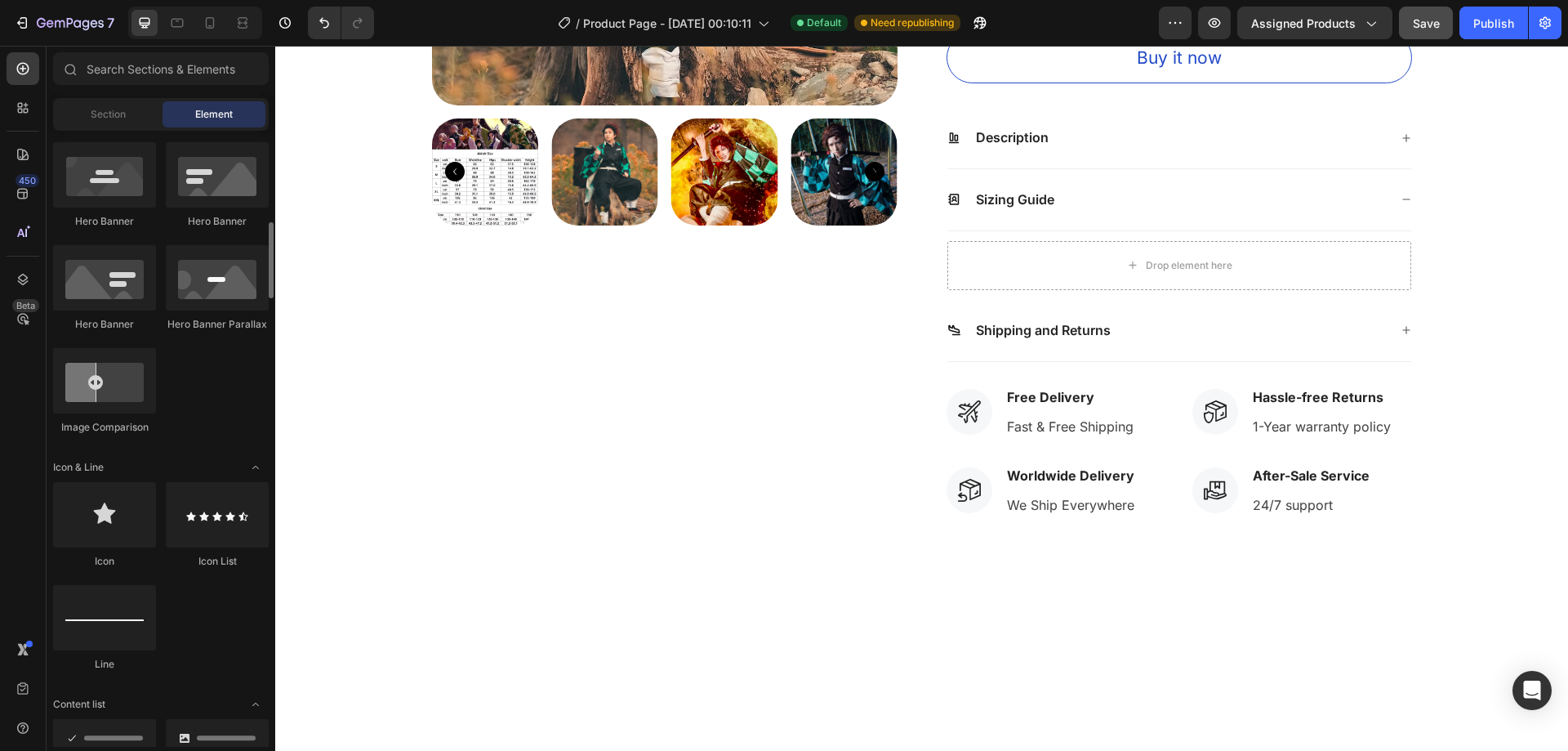
scroll to position [817, 0]
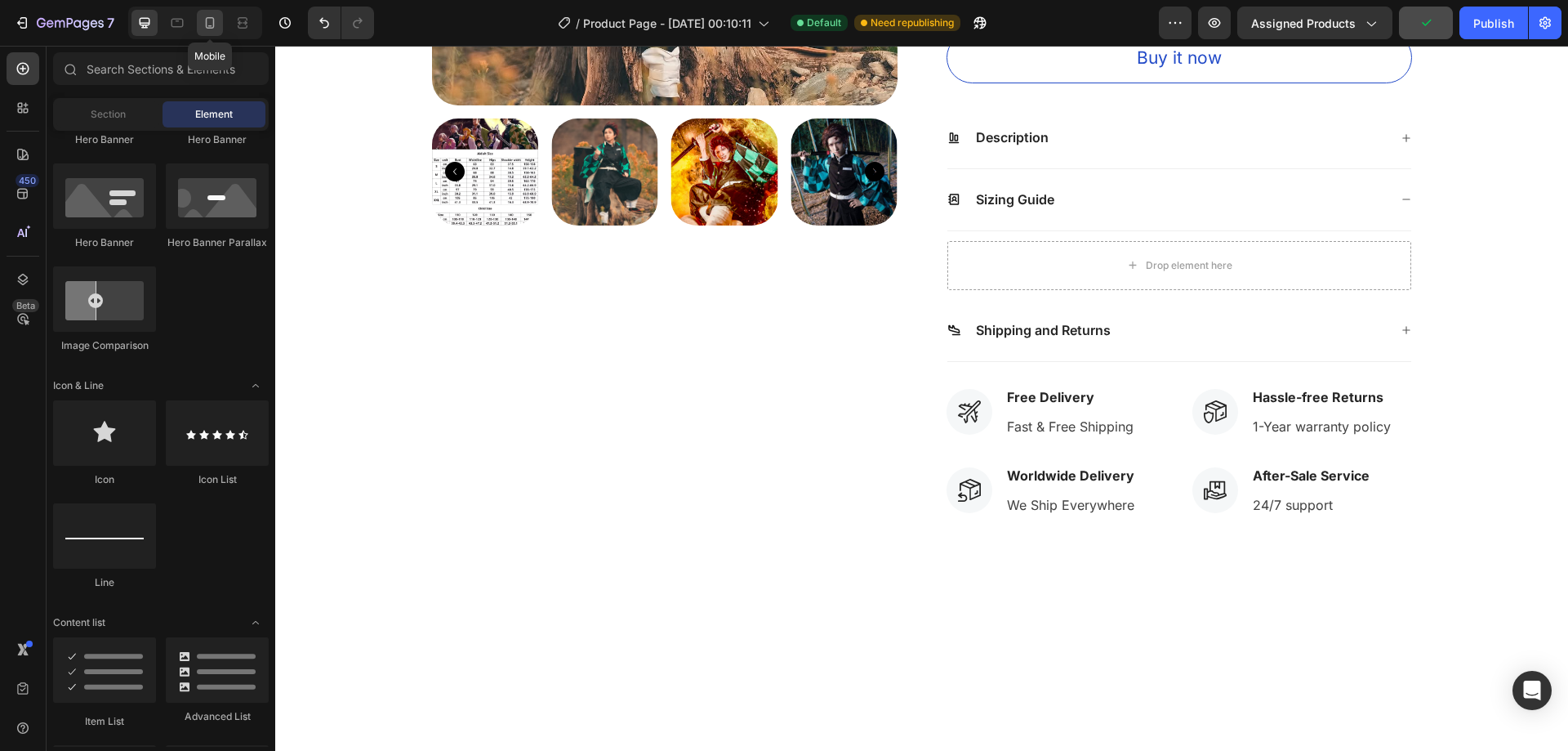
click at [211, 24] on icon at bounding box center [210, 23] width 16 height 16
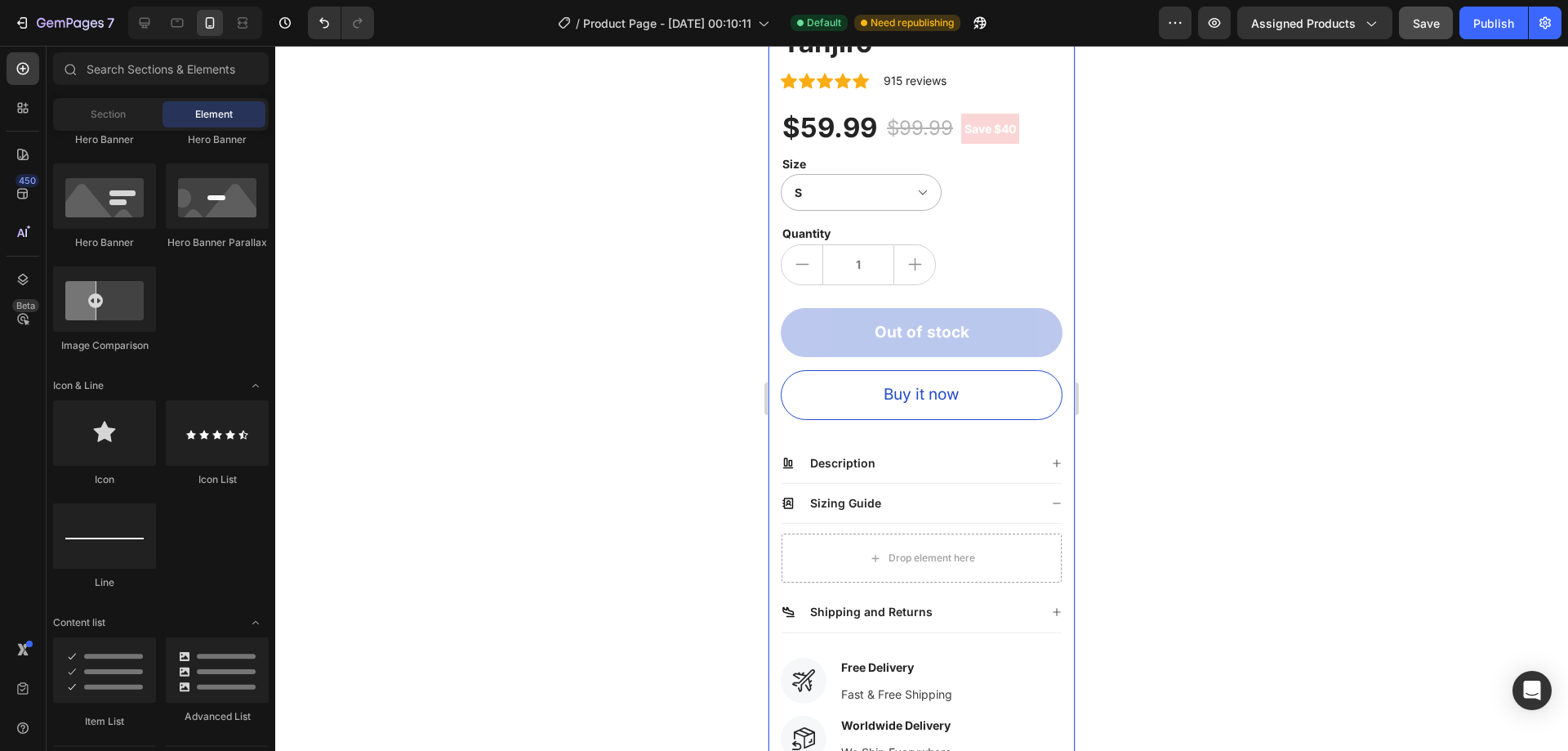
scroll to position [832, 0]
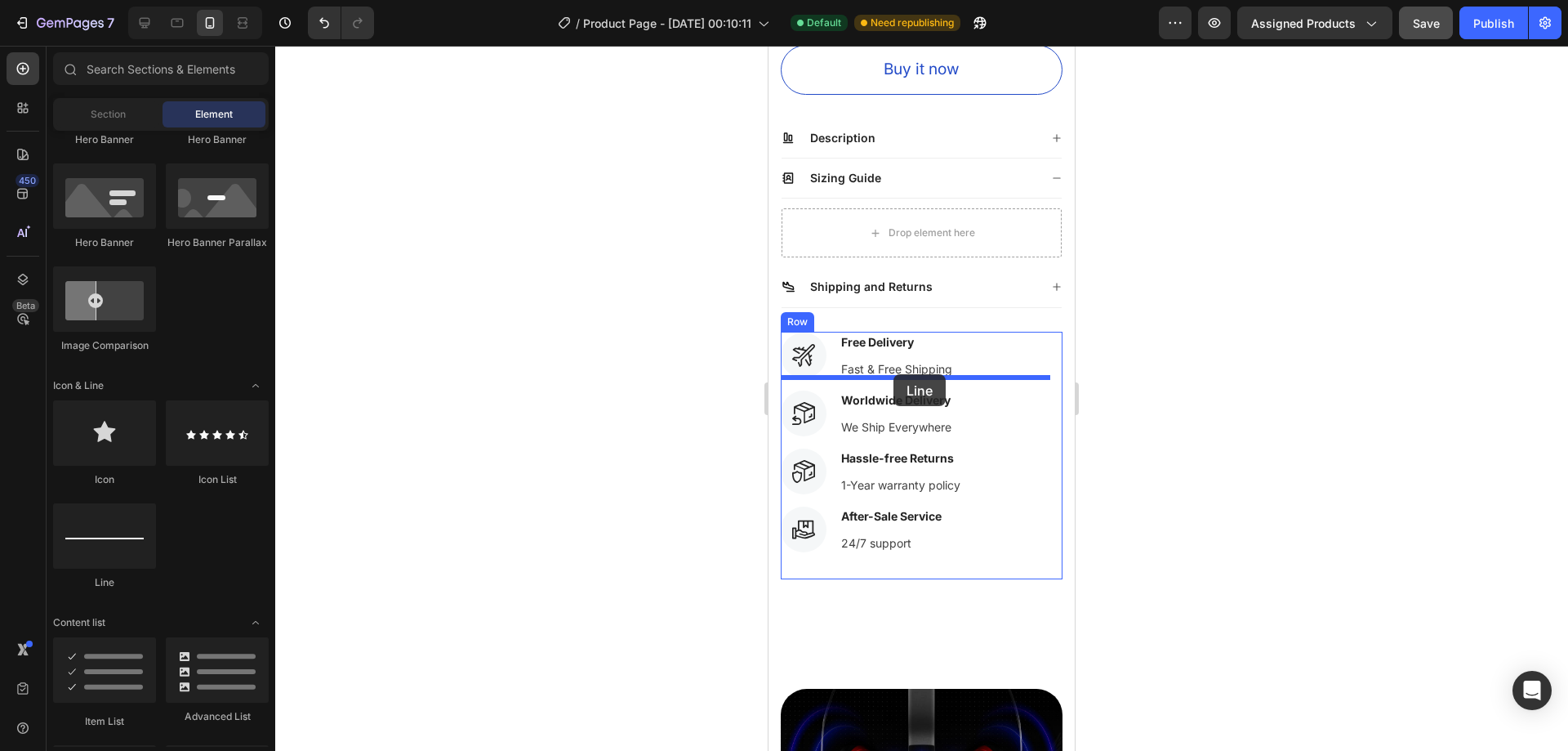
drag, startPoint x: 875, startPoint y: 587, endPoint x: 894, endPoint y: 374, distance: 213.8
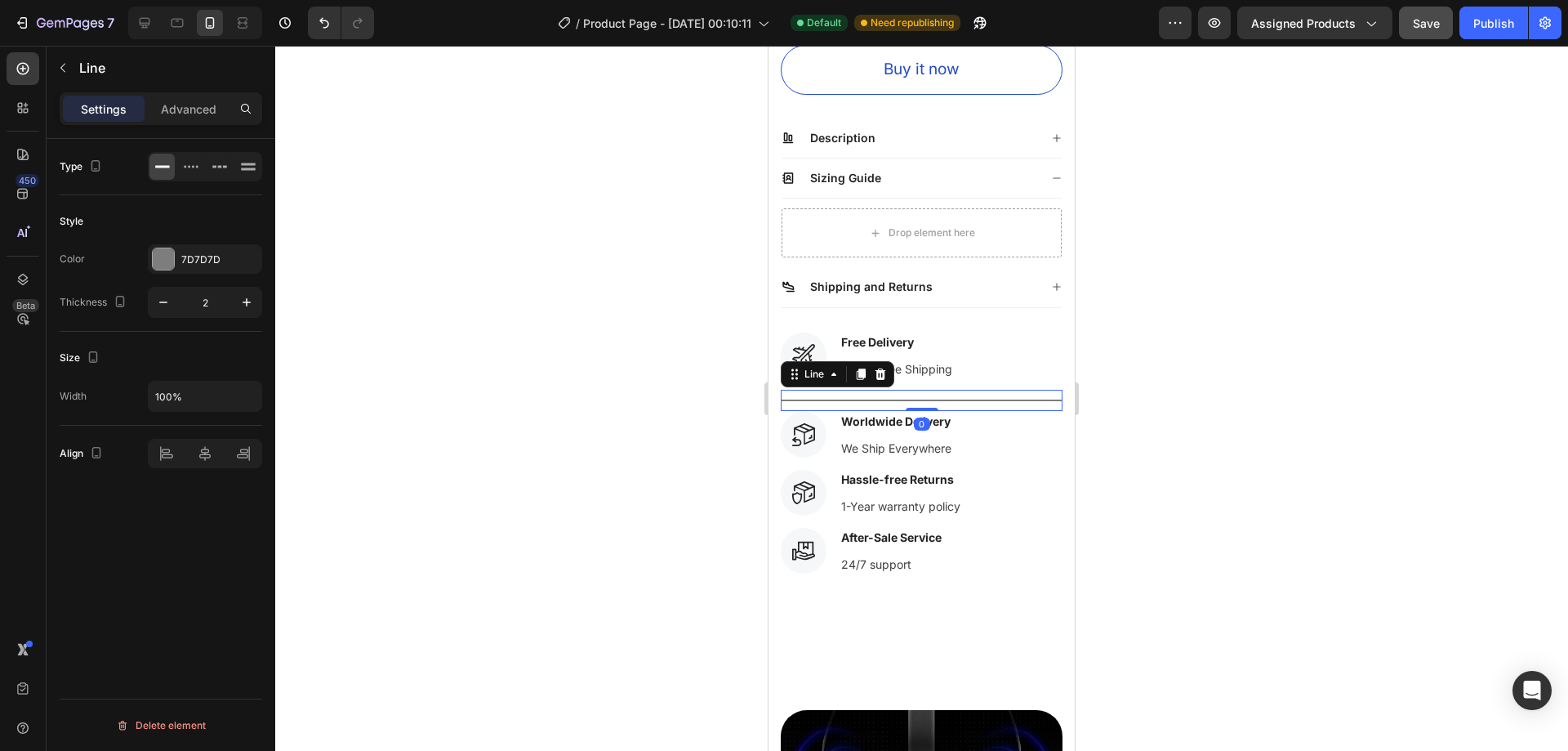
drag, startPoint x: 926, startPoint y: 422, endPoint x: 925, endPoint y: 385, distance: 37.0
click at [922, 390] on div "Title Line 0" at bounding box center [921, 400] width 281 height 22
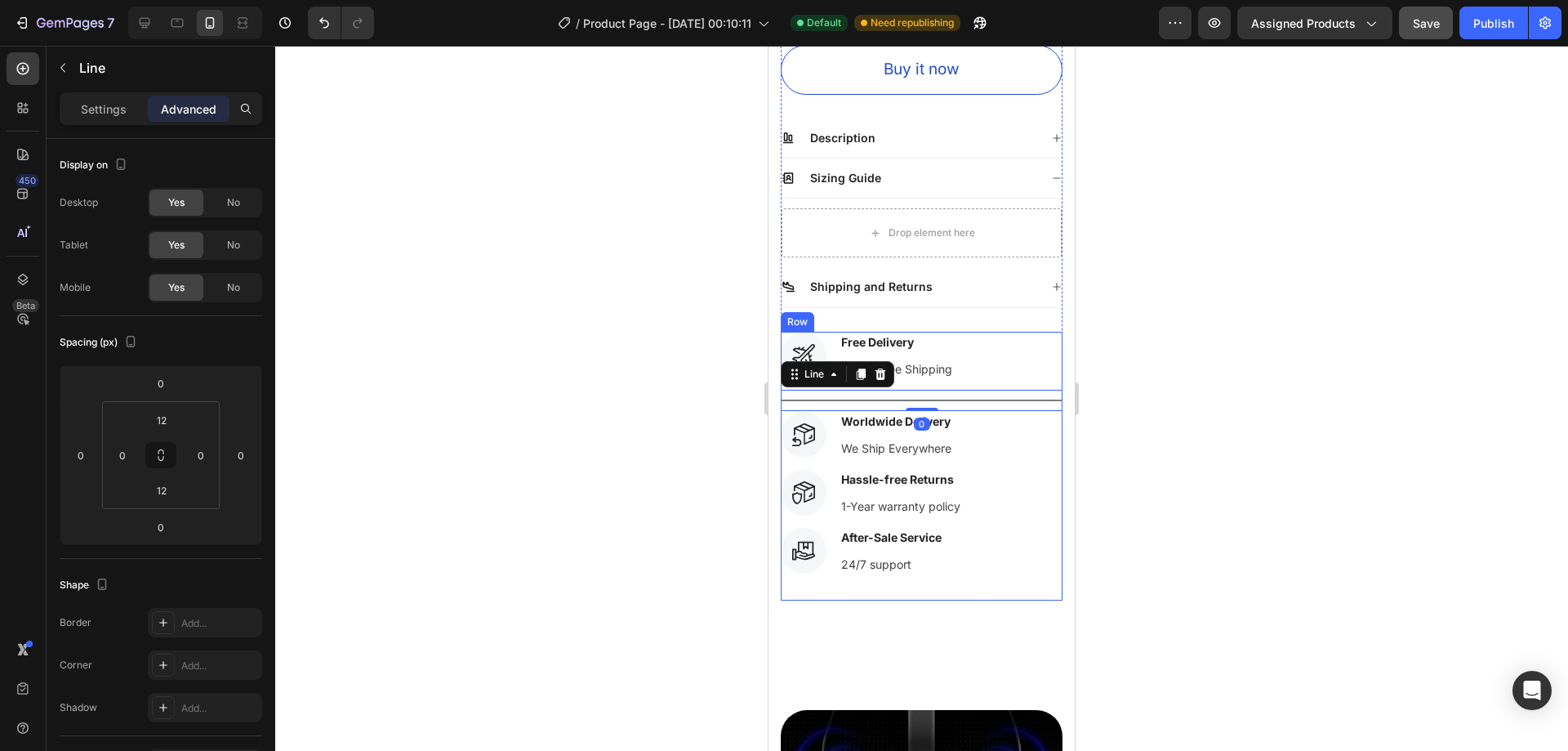
click at [925, 365] on p "Fast & Free Shipping" at bounding box center [897, 369] width 111 height 17
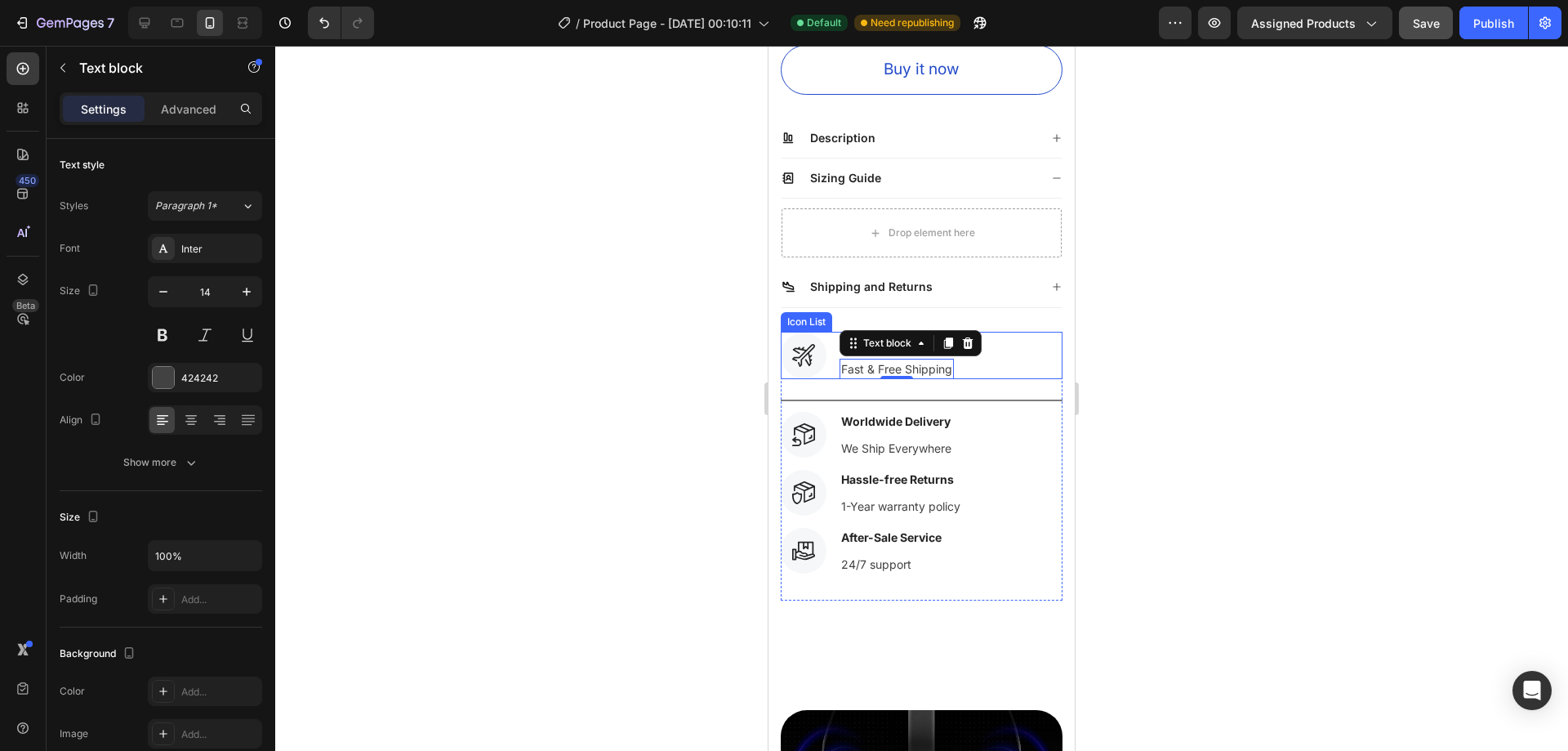
click at [962, 374] on div "Icon Free Delivery Text block Fast & Free Shipping Text block 0 Icon List Title…" at bounding box center [921, 400] width 281 height 137
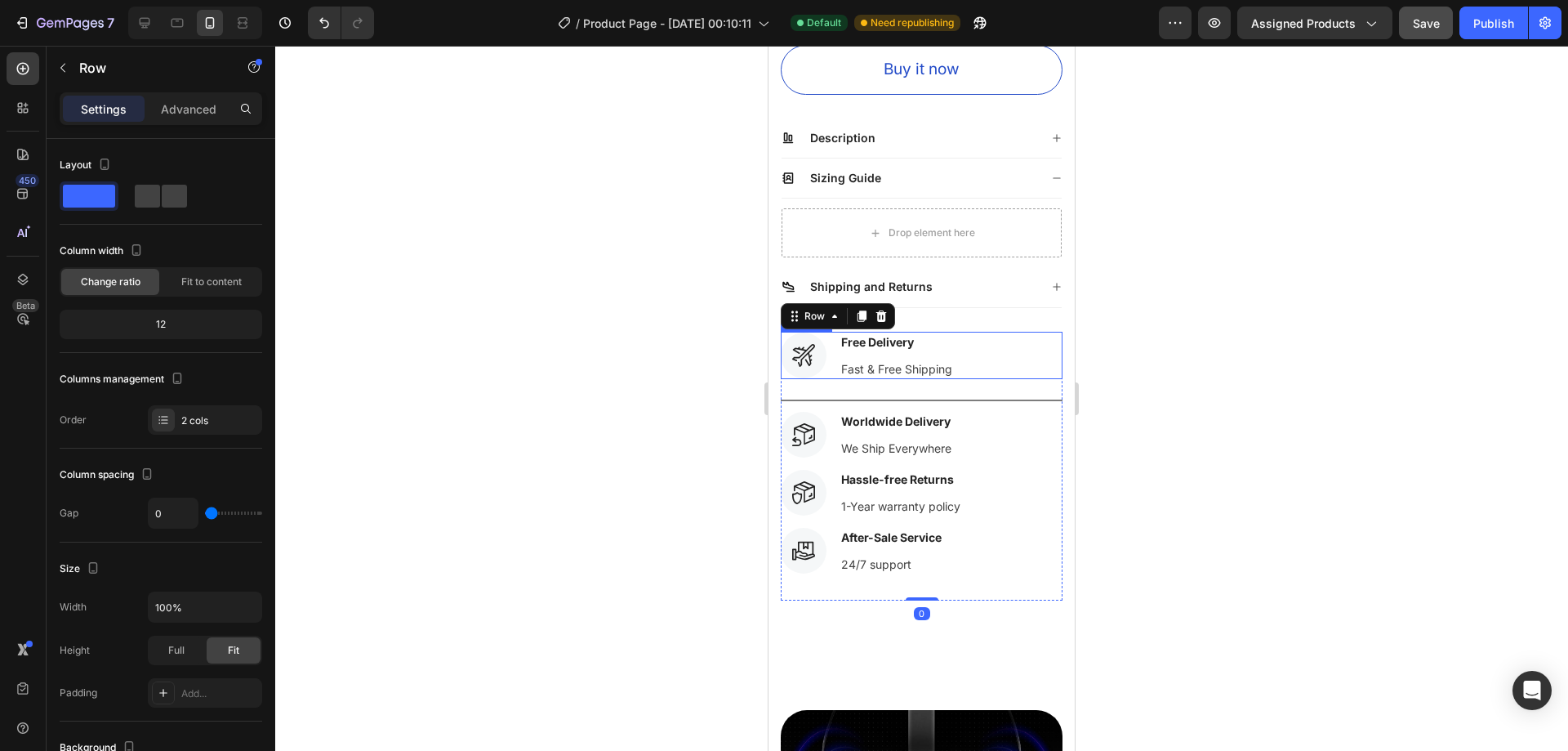
click at [969, 351] on div "Icon Free Delivery Text block Fast & Free Shipping Text block" at bounding box center [921, 355] width 281 height 48
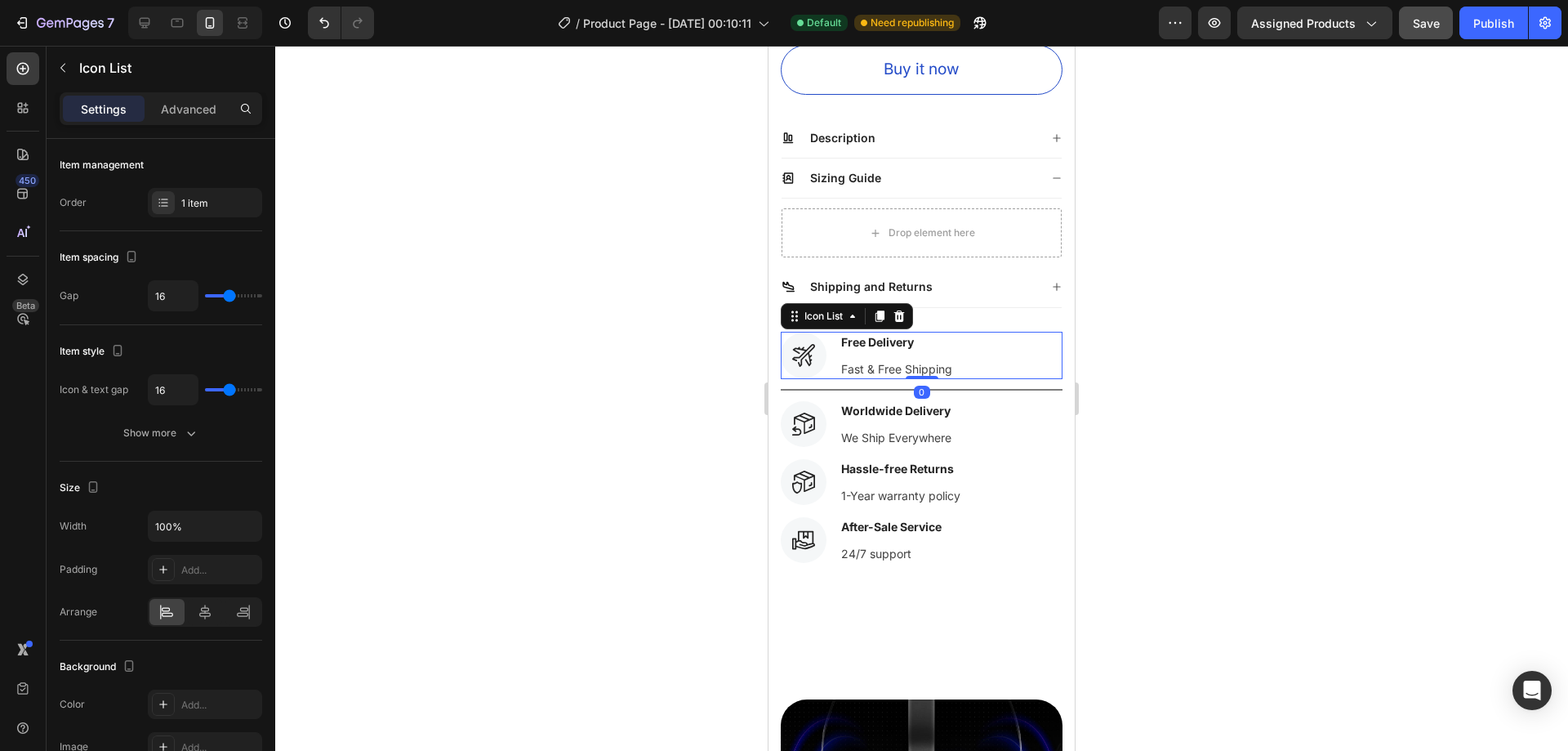
drag, startPoint x: 928, startPoint y: 375, endPoint x: 930, endPoint y: 341, distance: 34.1
click at [930, 341] on div "Icon Free Delivery Text block Fast & Free Shipping Text block Icon List 0" at bounding box center [921, 355] width 281 height 48
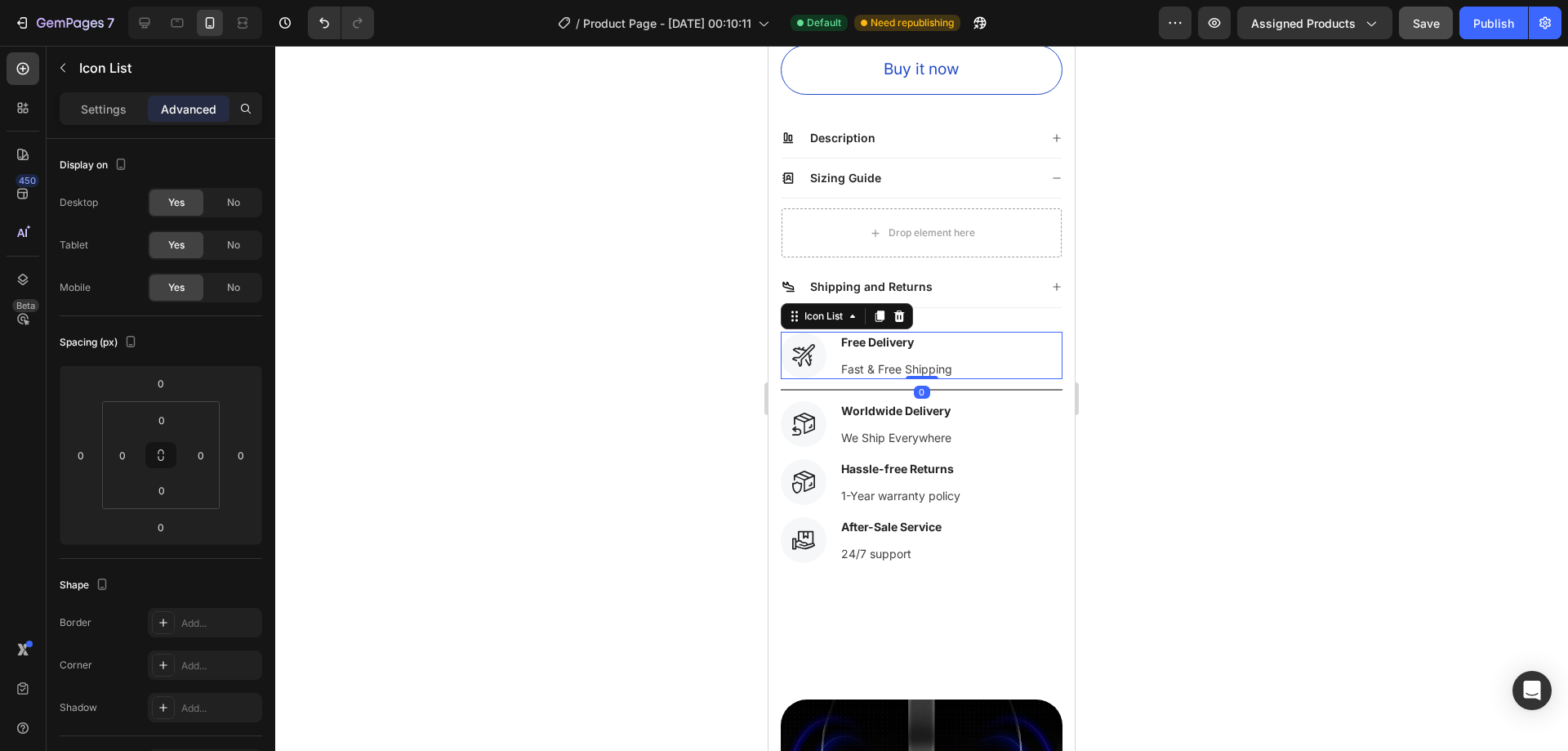
click at [1145, 360] on div at bounding box center [921, 398] width 1293 height 705
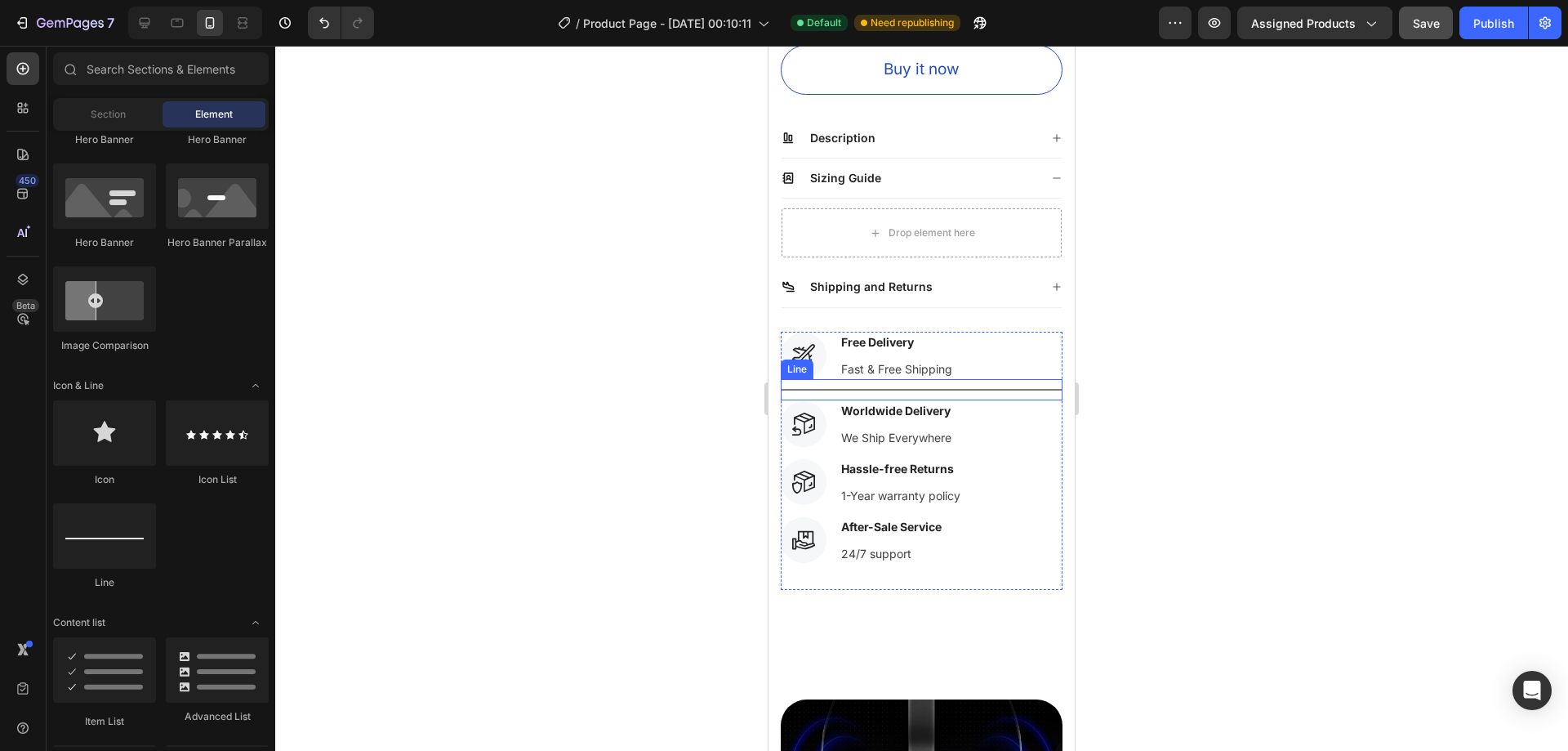
click at [963, 379] on div "Title Line" at bounding box center [921, 390] width 281 height 22
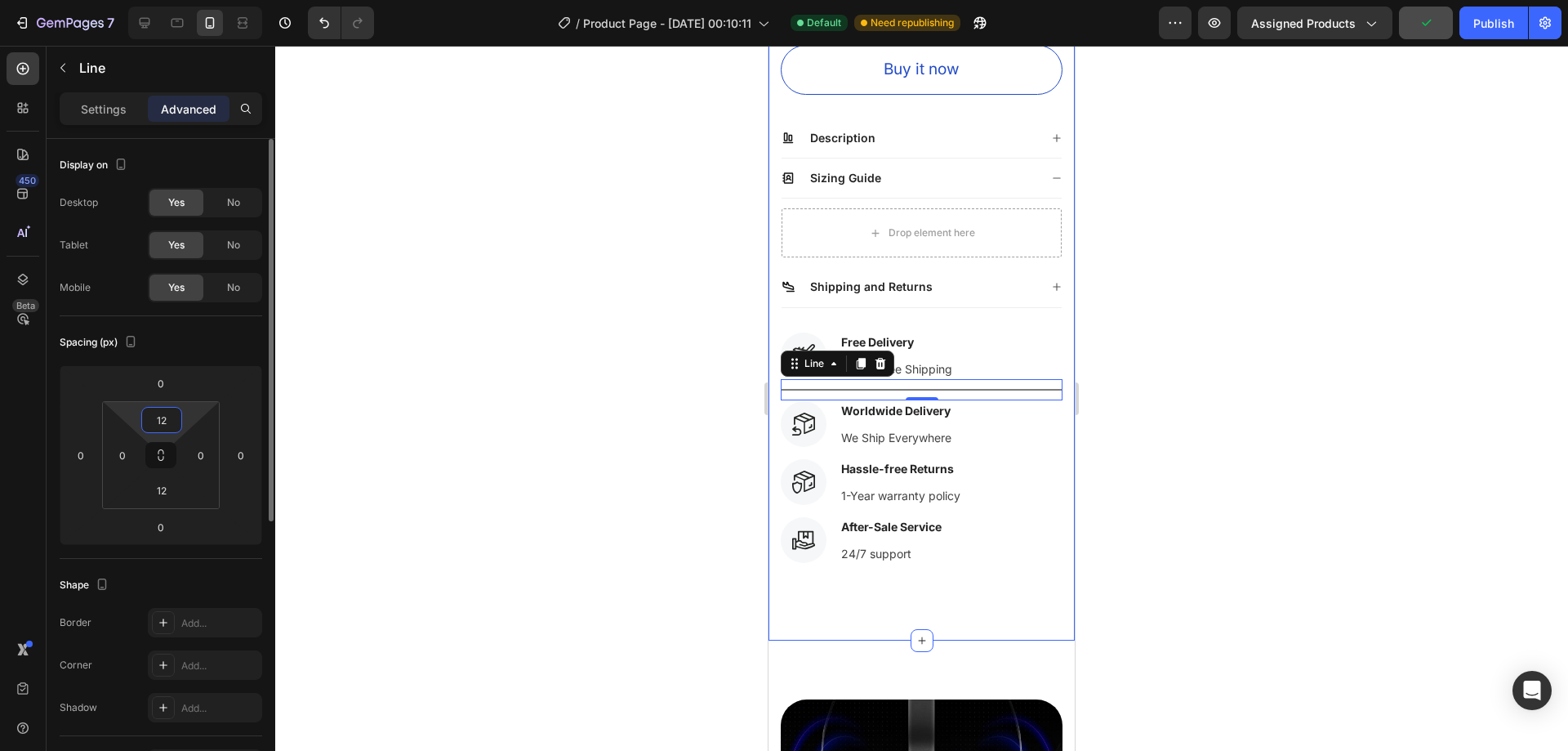
click at [176, 423] on input "12" at bounding box center [162, 420] width 33 height 24
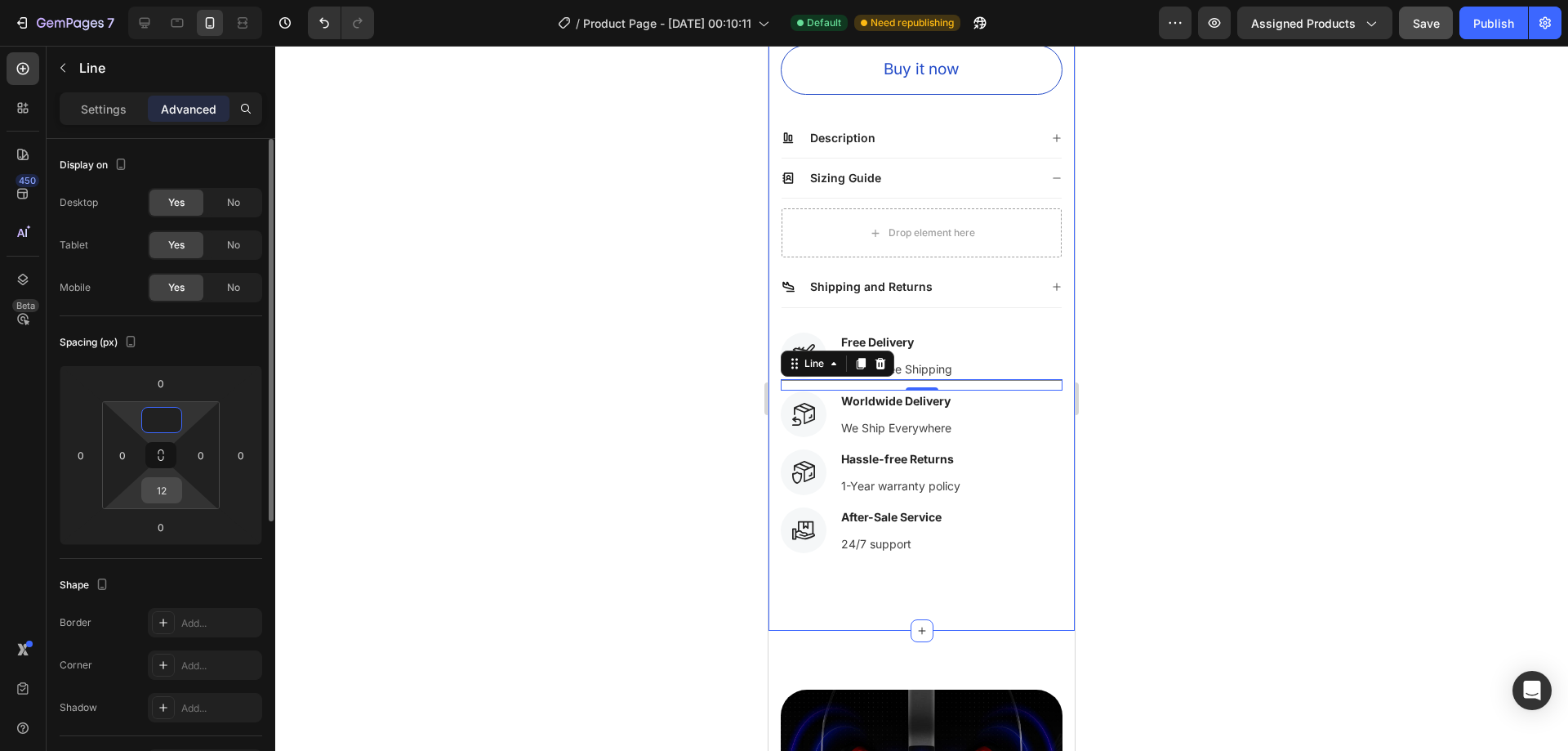
type input "0"
click at [174, 491] on input "12" at bounding box center [162, 490] width 33 height 24
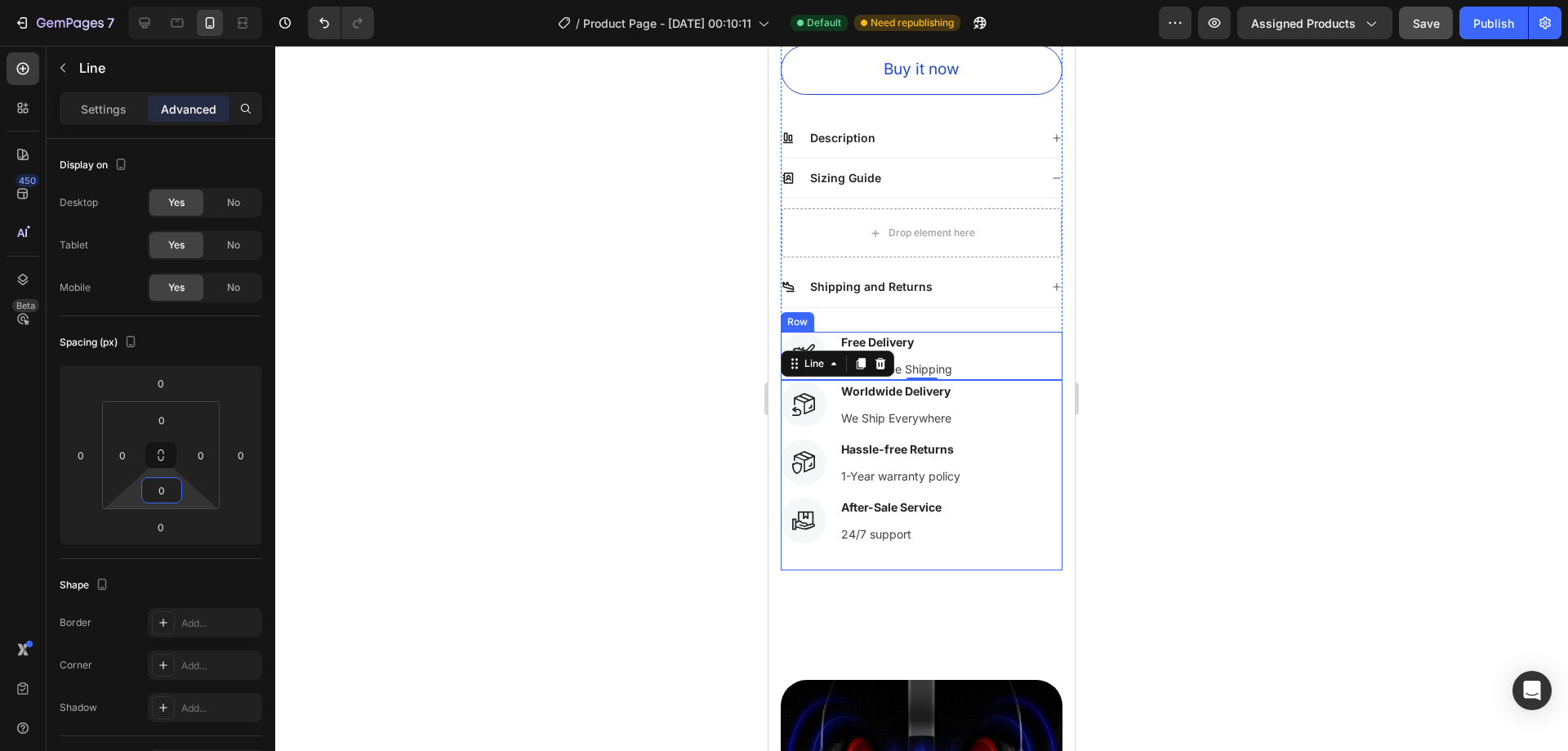
click at [1155, 411] on div at bounding box center [921, 398] width 1293 height 705
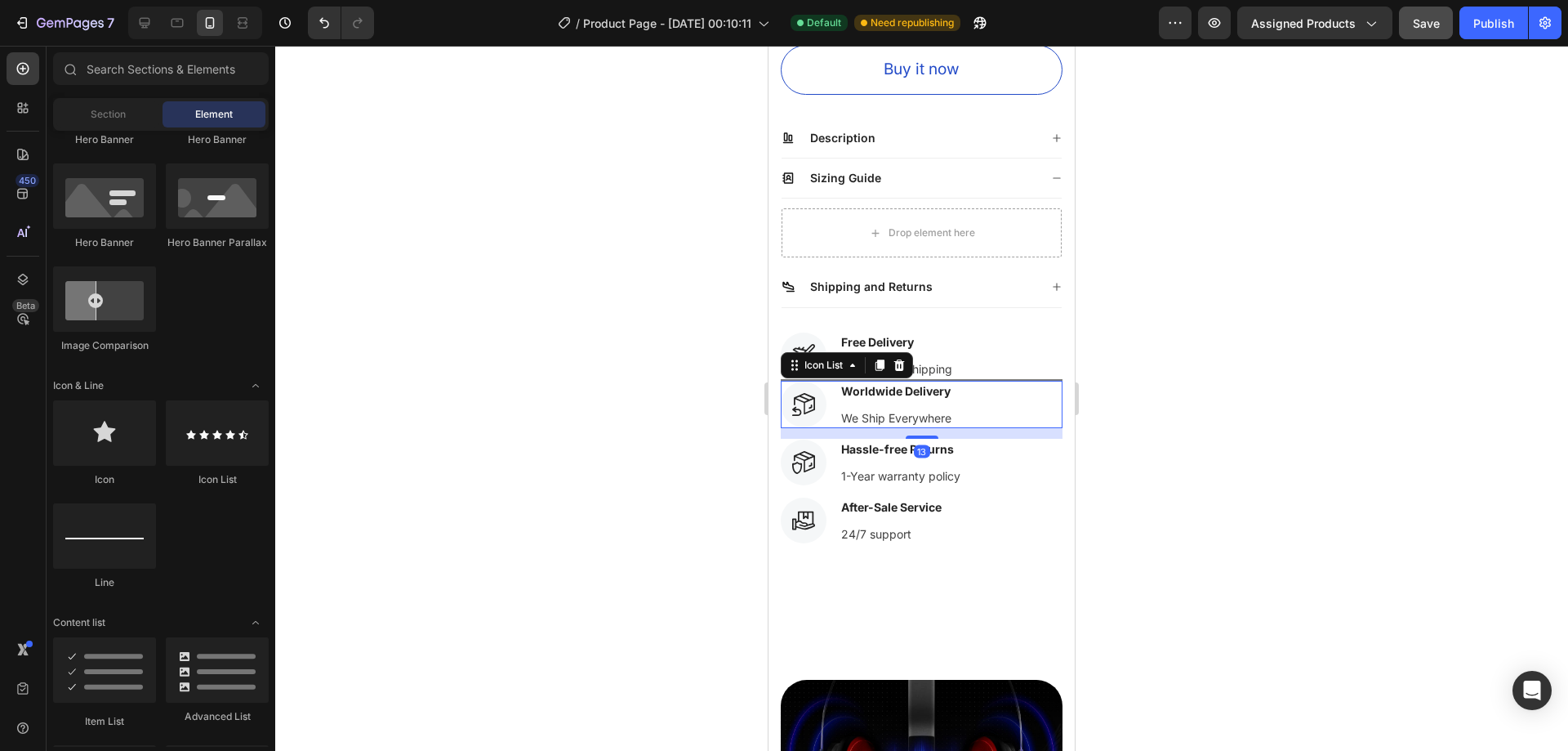
click at [988, 381] on div "Icon Worldwide Delivery Text block We Ship Everywhere Text block" at bounding box center [921, 405] width 281 height 48
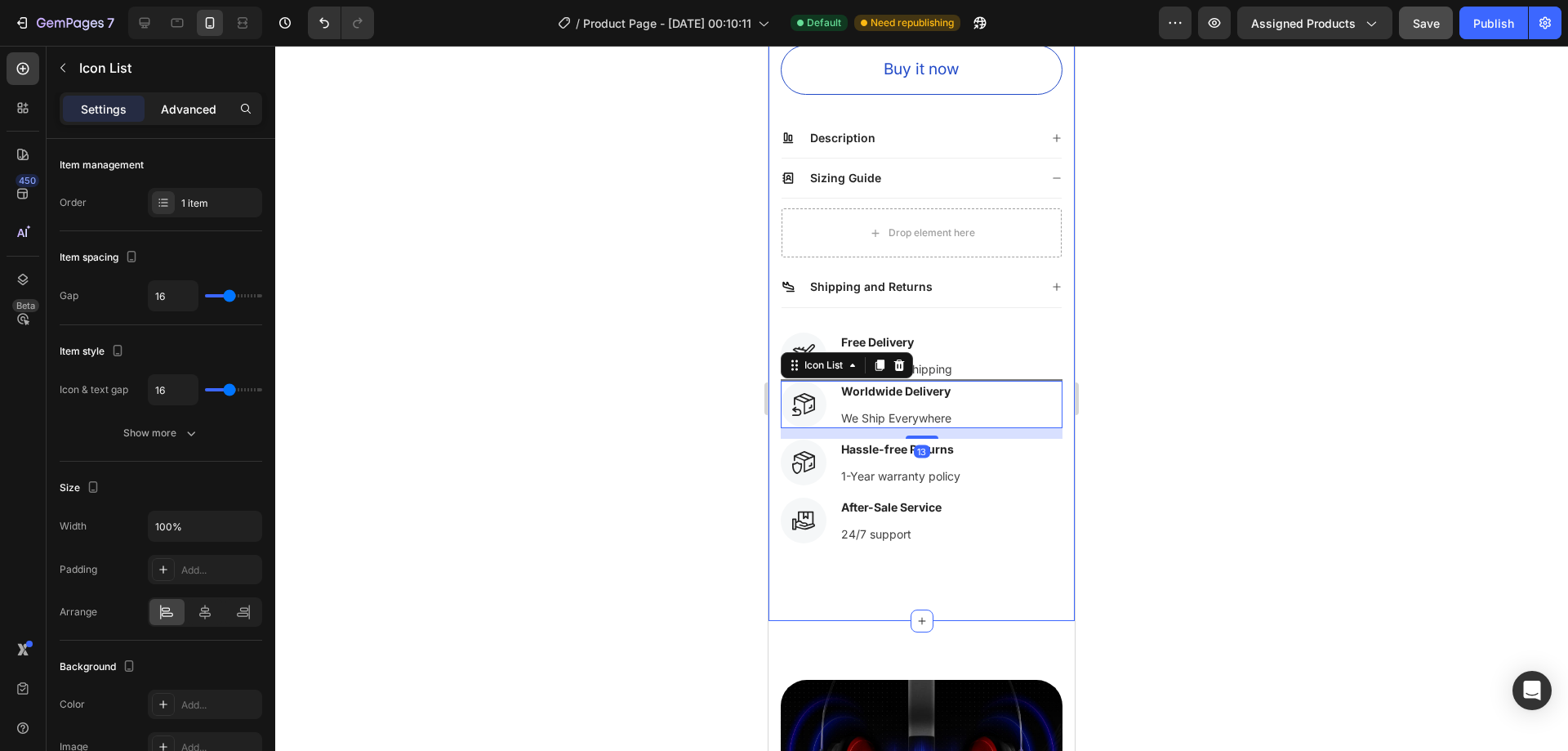
click at [185, 106] on p "Advanced" at bounding box center [189, 109] width 55 height 17
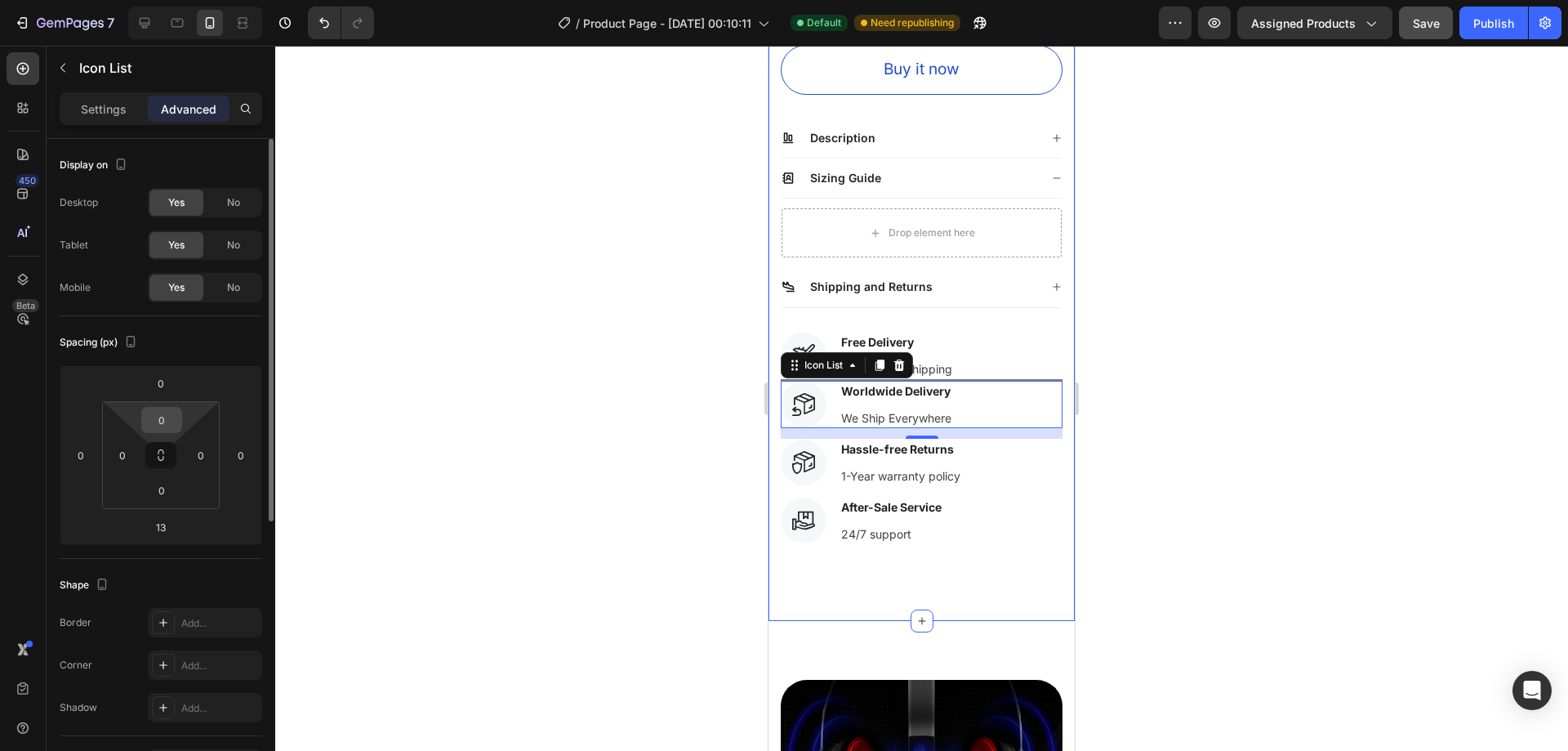
click at [175, 424] on input "0" at bounding box center [162, 420] width 33 height 24
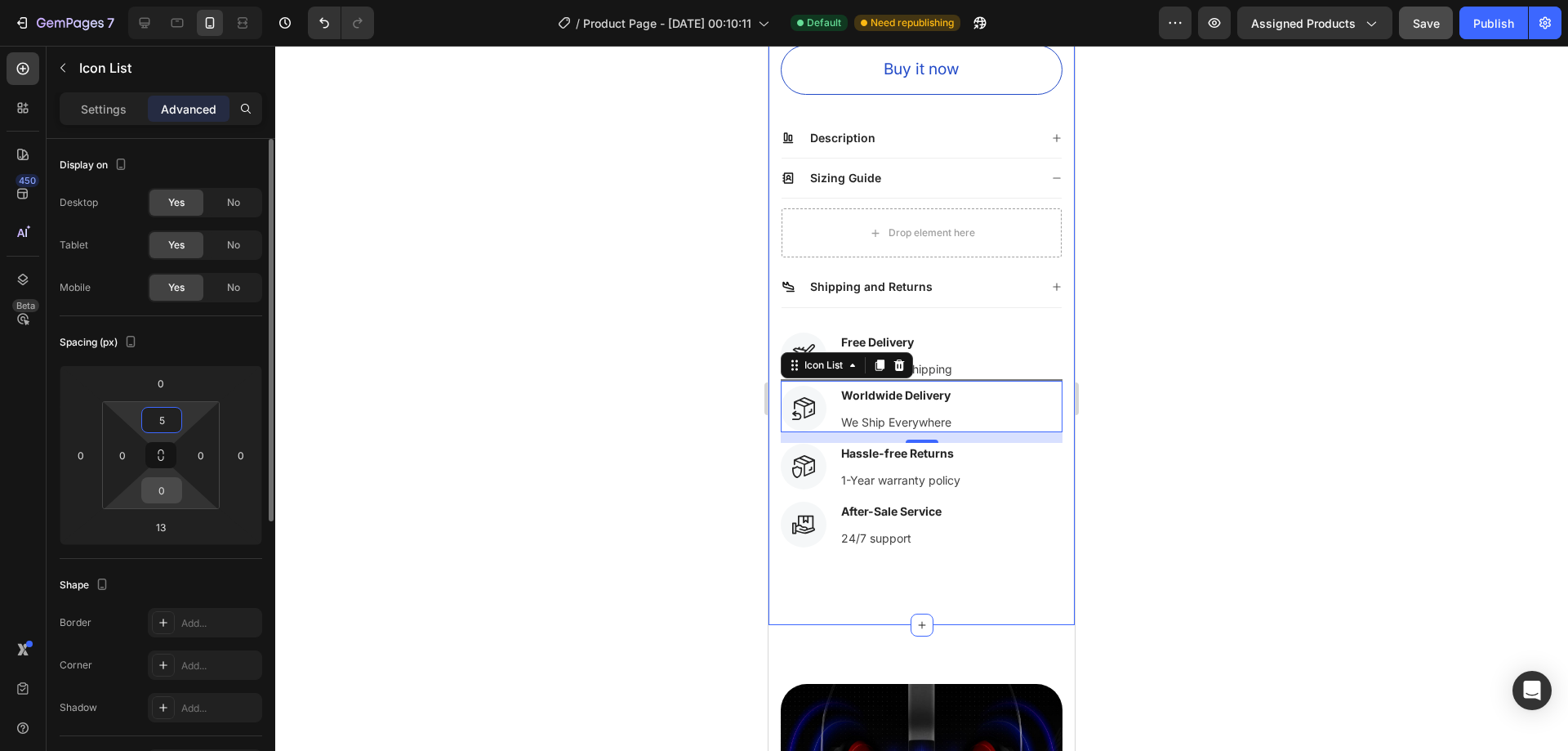
type input "5"
click at [168, 489] on input "0" at bounding box center [162, 490] width 33 height 24
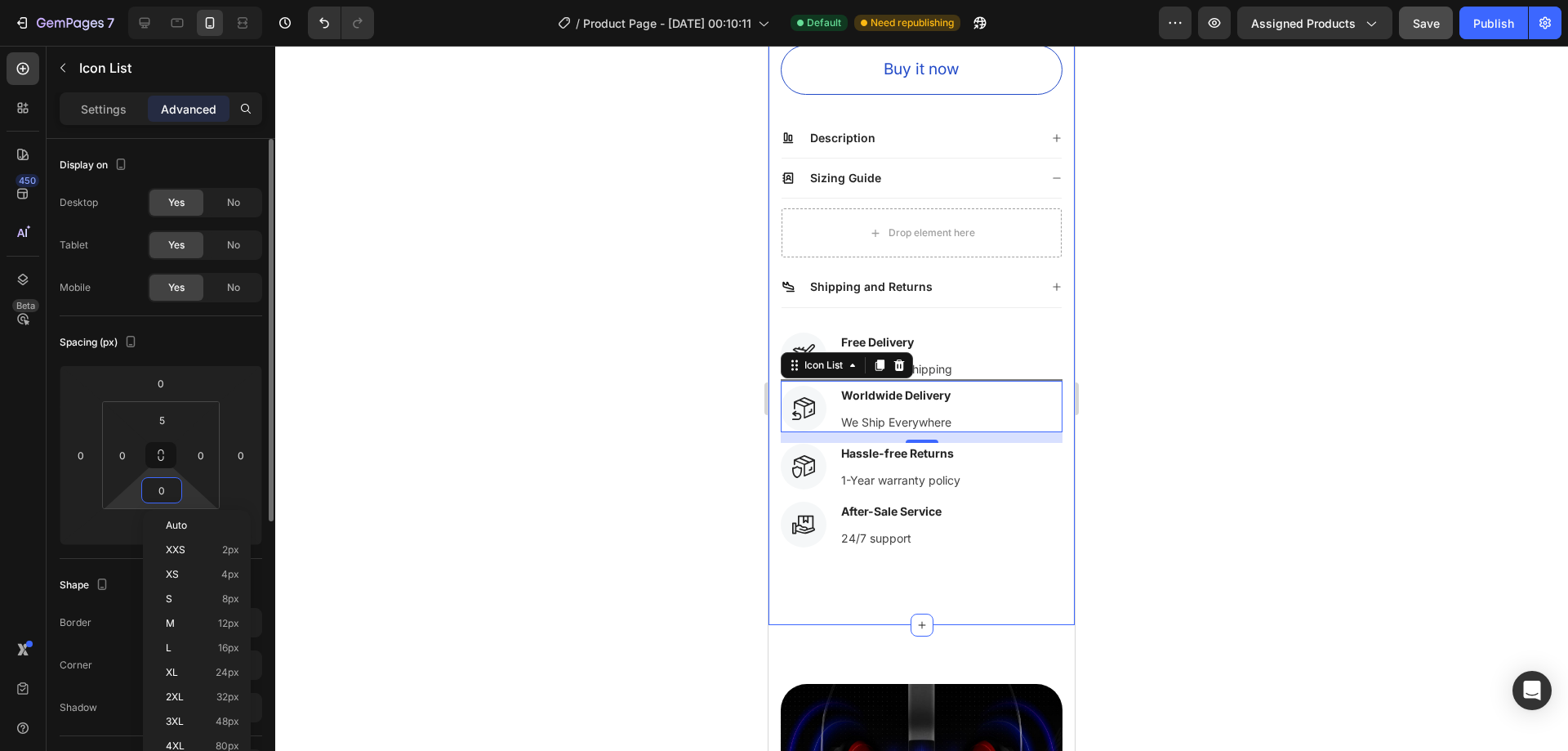
type input "5"
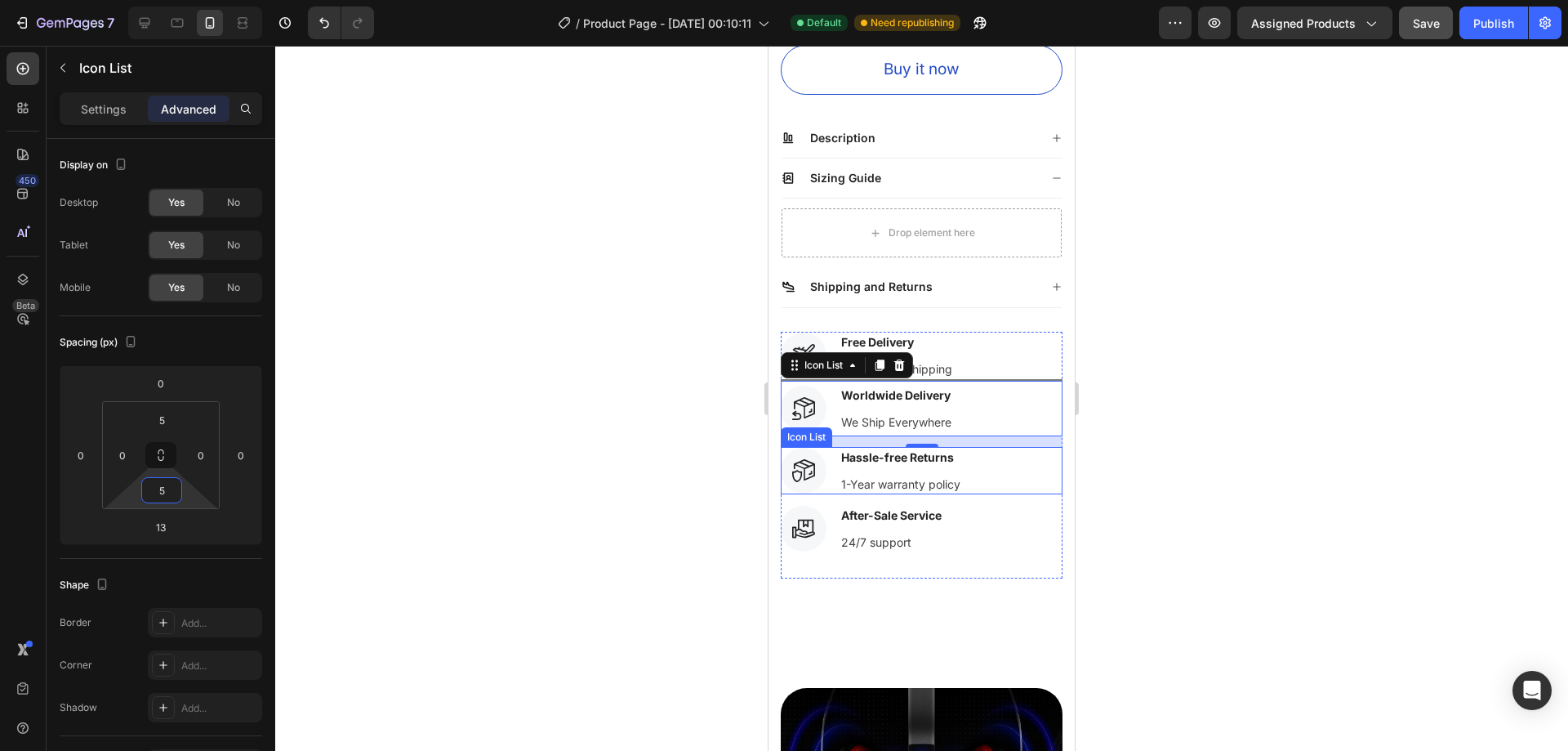
click at [1197, 421] on div at bounding box center [921, 398] width 1293 height 705
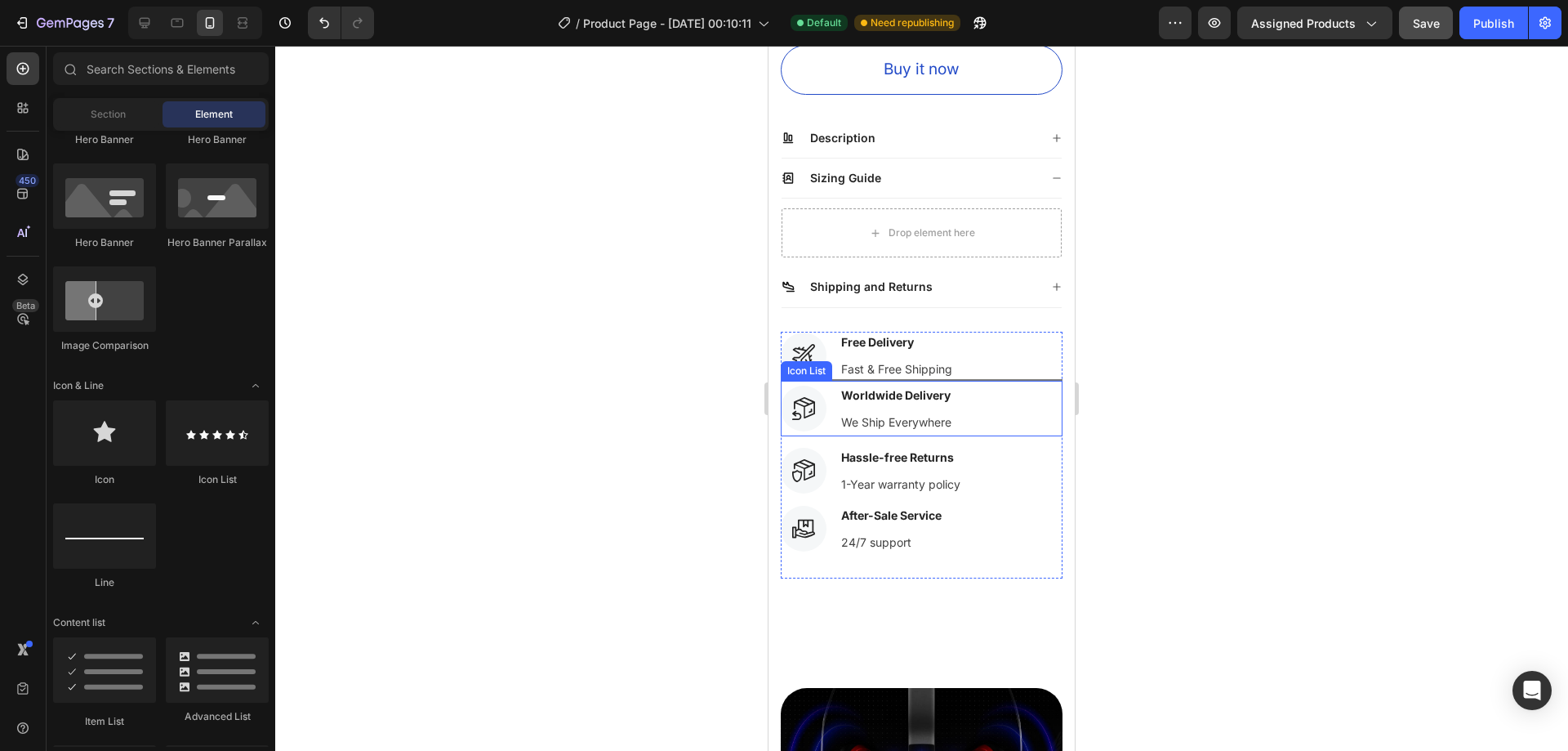
click at [1034, 381] on div "Icon Worldwide Delivery Text block We Ship Everywhere Text block" at bounding box center [921, 409] width 281 height 55
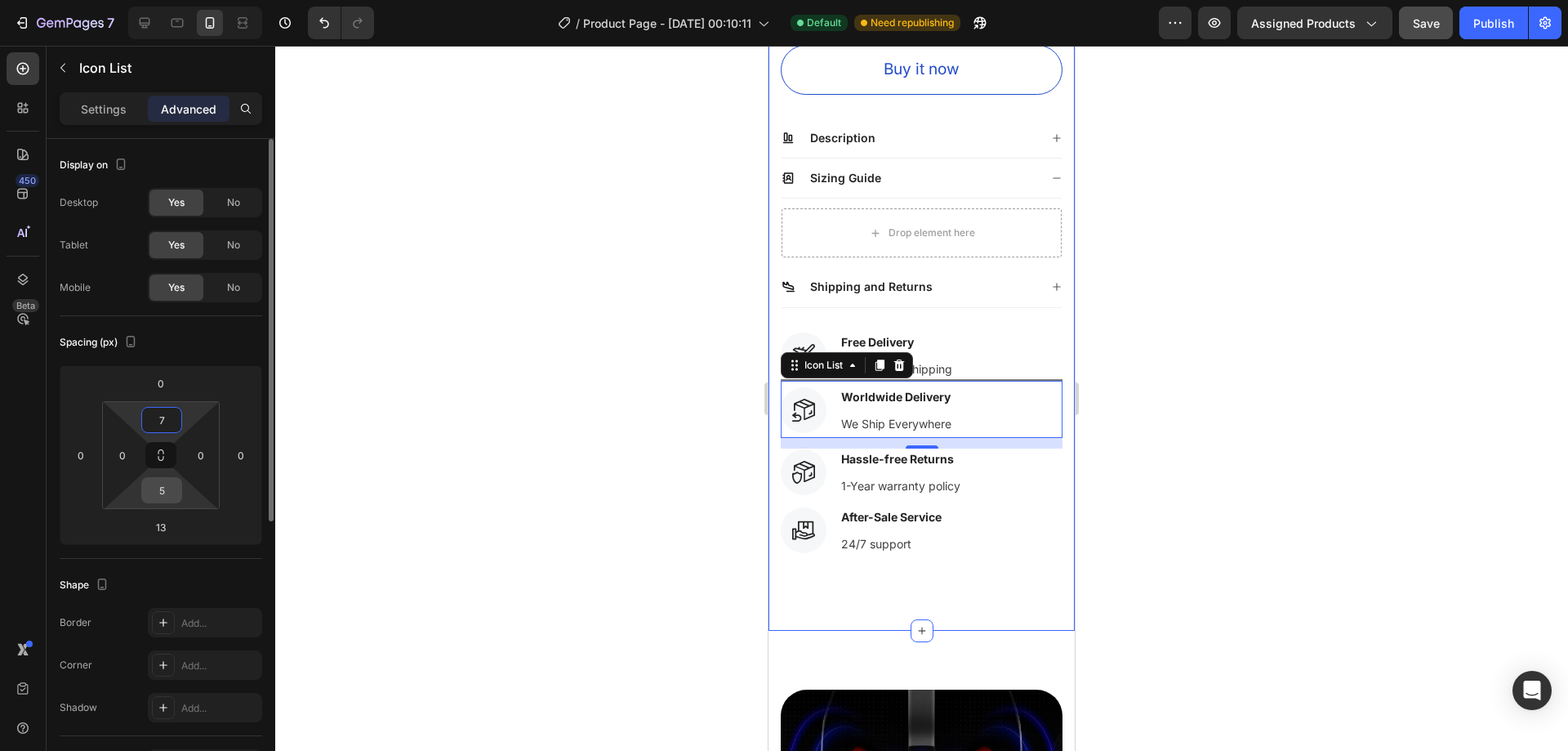
type input "7"
drag, startPoint x: 168, startPoint y: 489, endPoint x: 139, endPoint y: 487, distance: 29.1
click at [139, 487] on div "7 0 5 0" at bounding box center [161, 455] width 118 height 108
click at [175, 497] on input "5" at bounding box center [162, 490] width 33 height 24
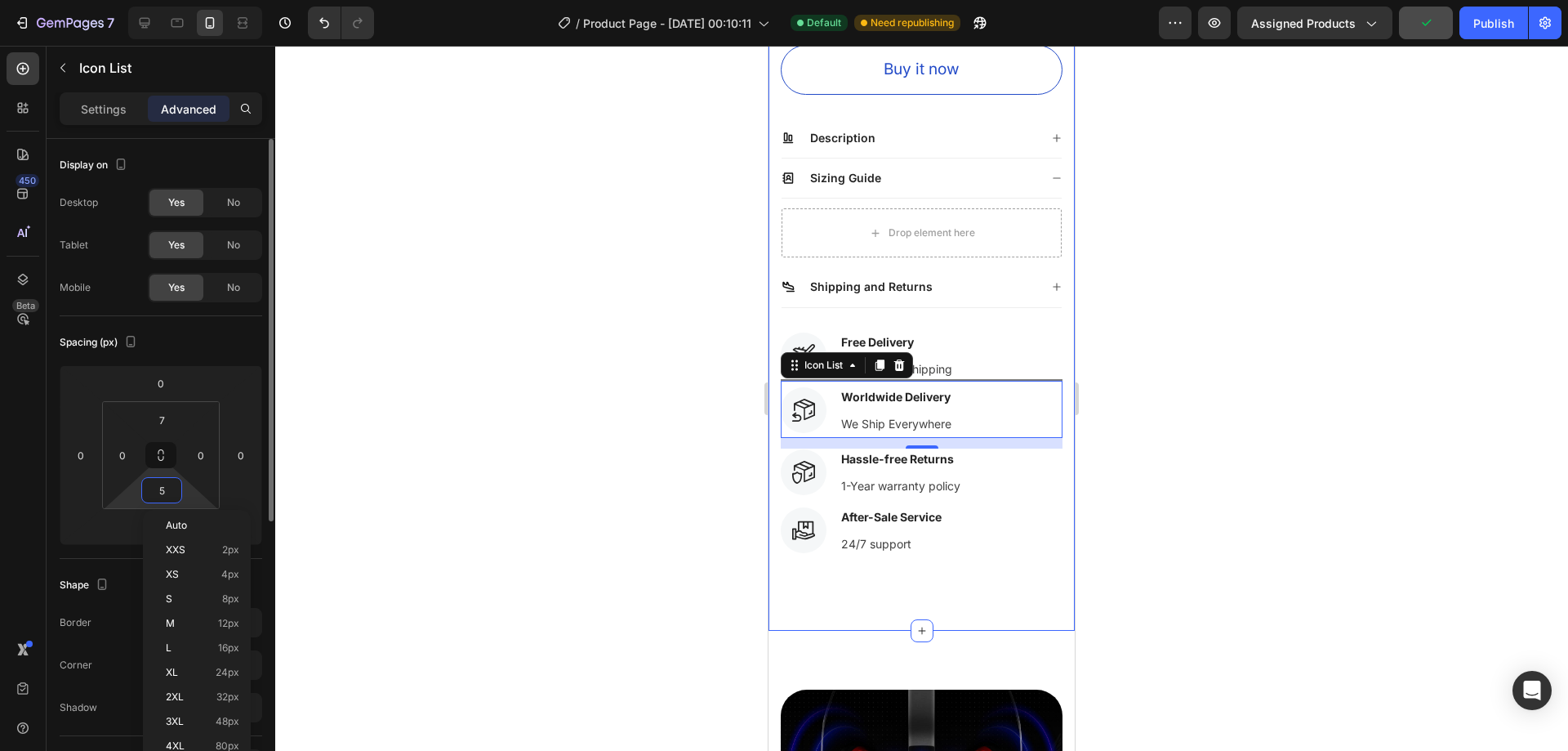
click at [174, 497] on input "5" at bounding box center [162, 490] width 33 height 24
type input "7"
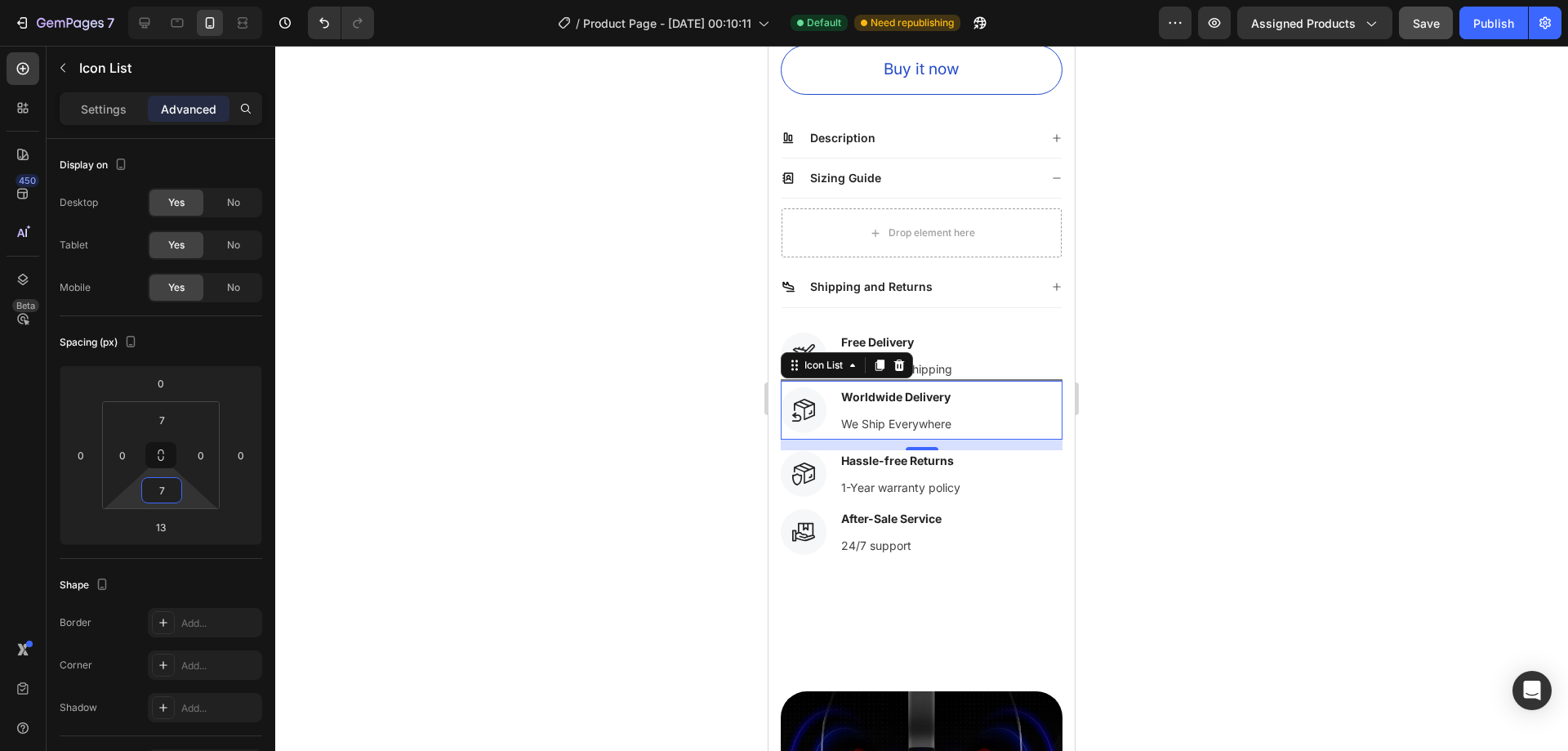
click at [1155, 413] on div at bounding box center [921, 398] width 1293 height 705
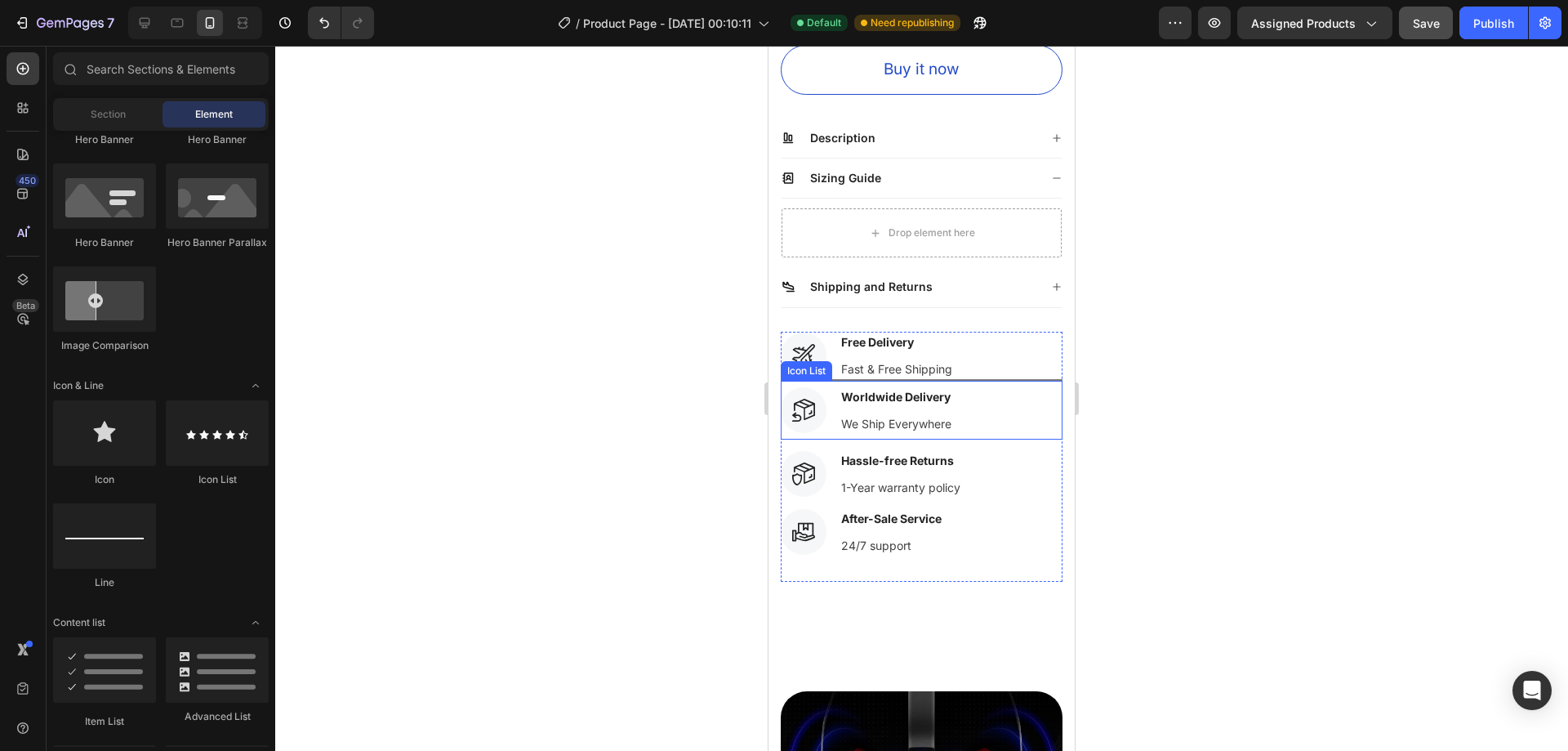
click at [906, 381] on div "Icon Worldwide Delivery Text block We Ship Everywhere Text block" at bounding box center [921, 411] width 281 height 59
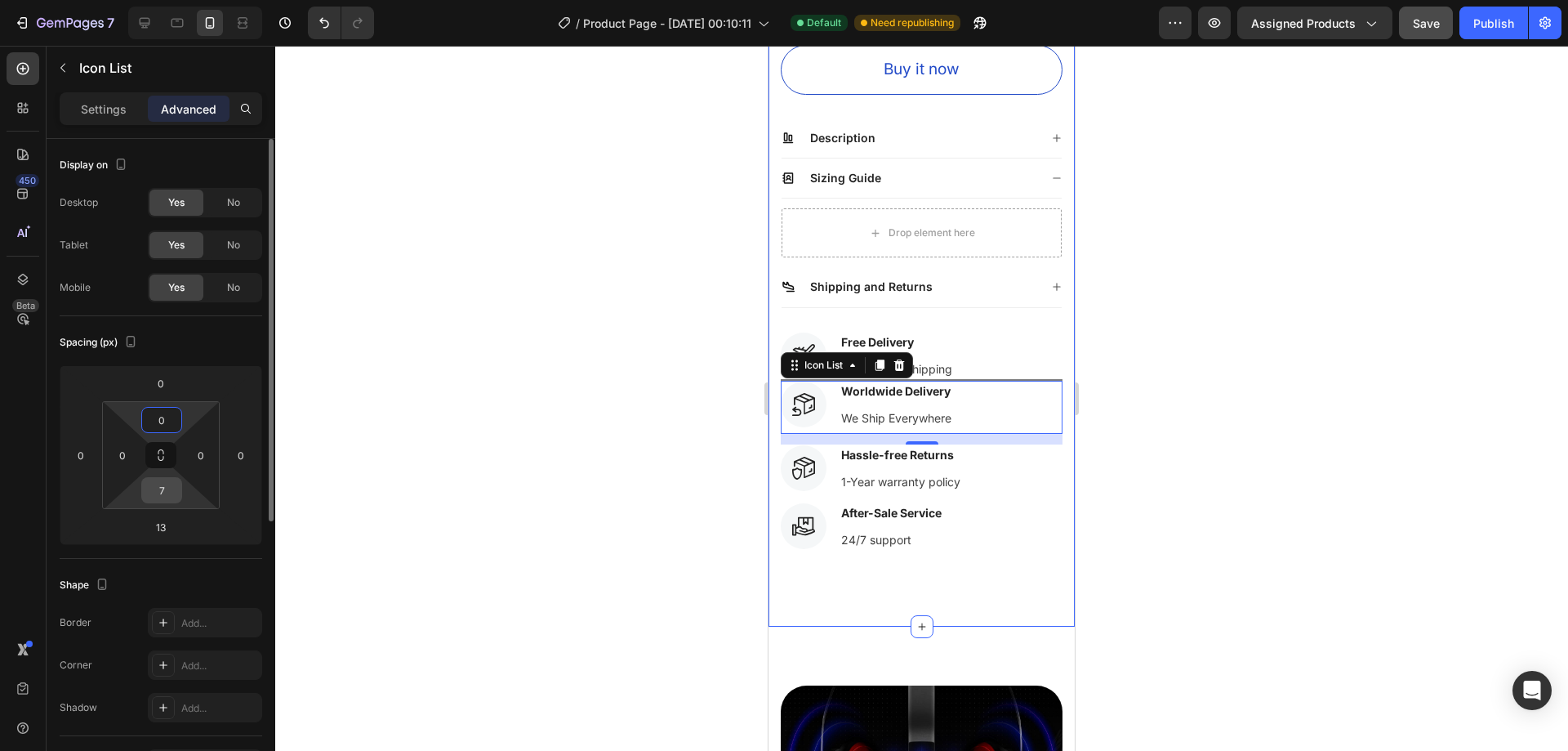
type input "0"
drag, startPoint x: 168, startPoint y: 492, endPoint x: 141, endPoint y: 490, distance: 27.1
click at [143, 490] on div "7" at bounding box center [161, 490] width 41 height 26
drag, startPoint x: 170, startPoint y: 489, endPoint x: 146, endPoint y: 488, distance: 24.0
click at [152, 489] on input "7" at bounding box center [162, 490] width 33 height 24
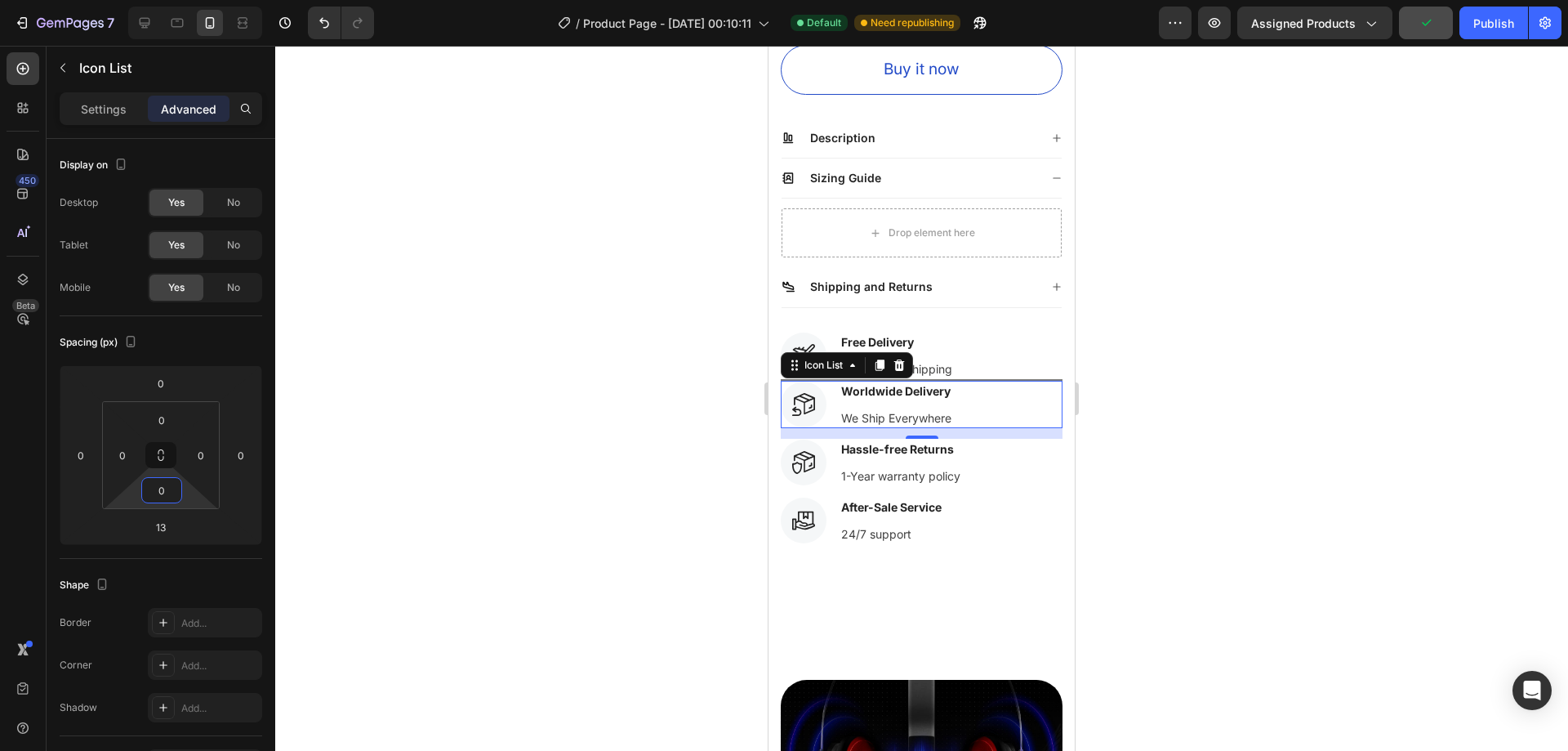
type input "0"
click at [1127, 365] on div at bounding box center [921, 398] width 1293 height 705
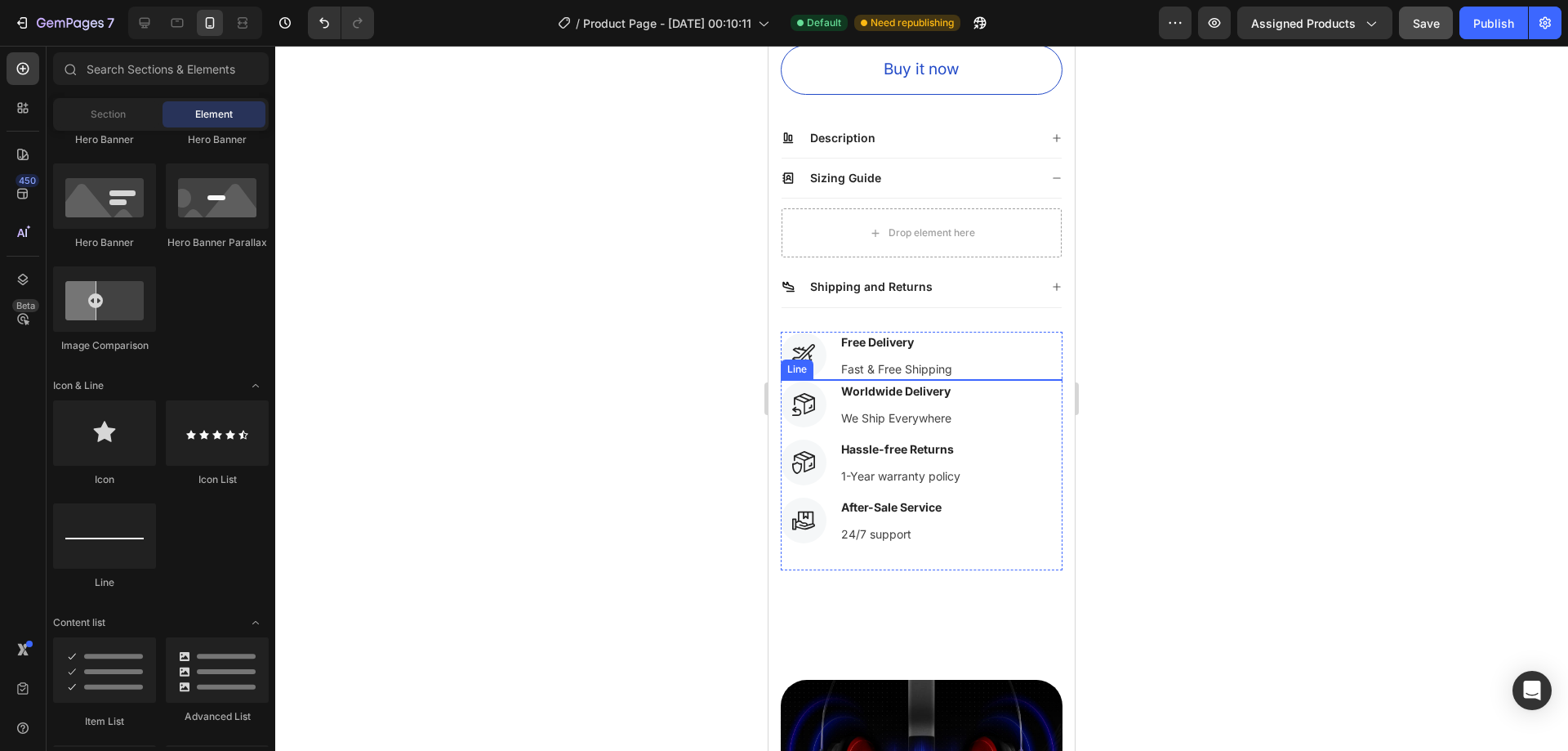
click at [941, 379] on div at bounding box center [921, 380] width 281 height 2
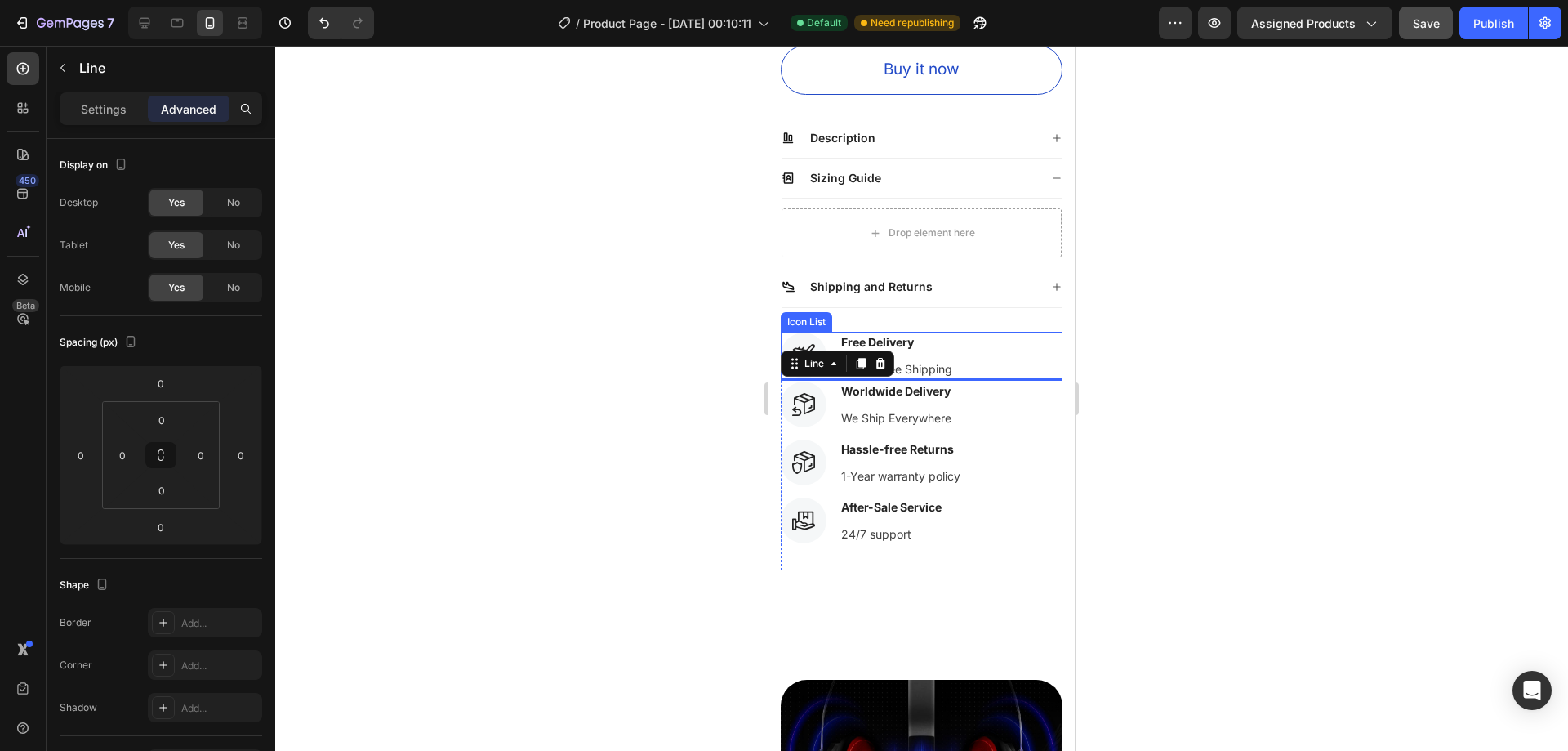
click at [974, 355] on div "Icon Free Delivery Text block Fast & Free Shipping Text block" at bounding box center [921, 355] width 281 height 48
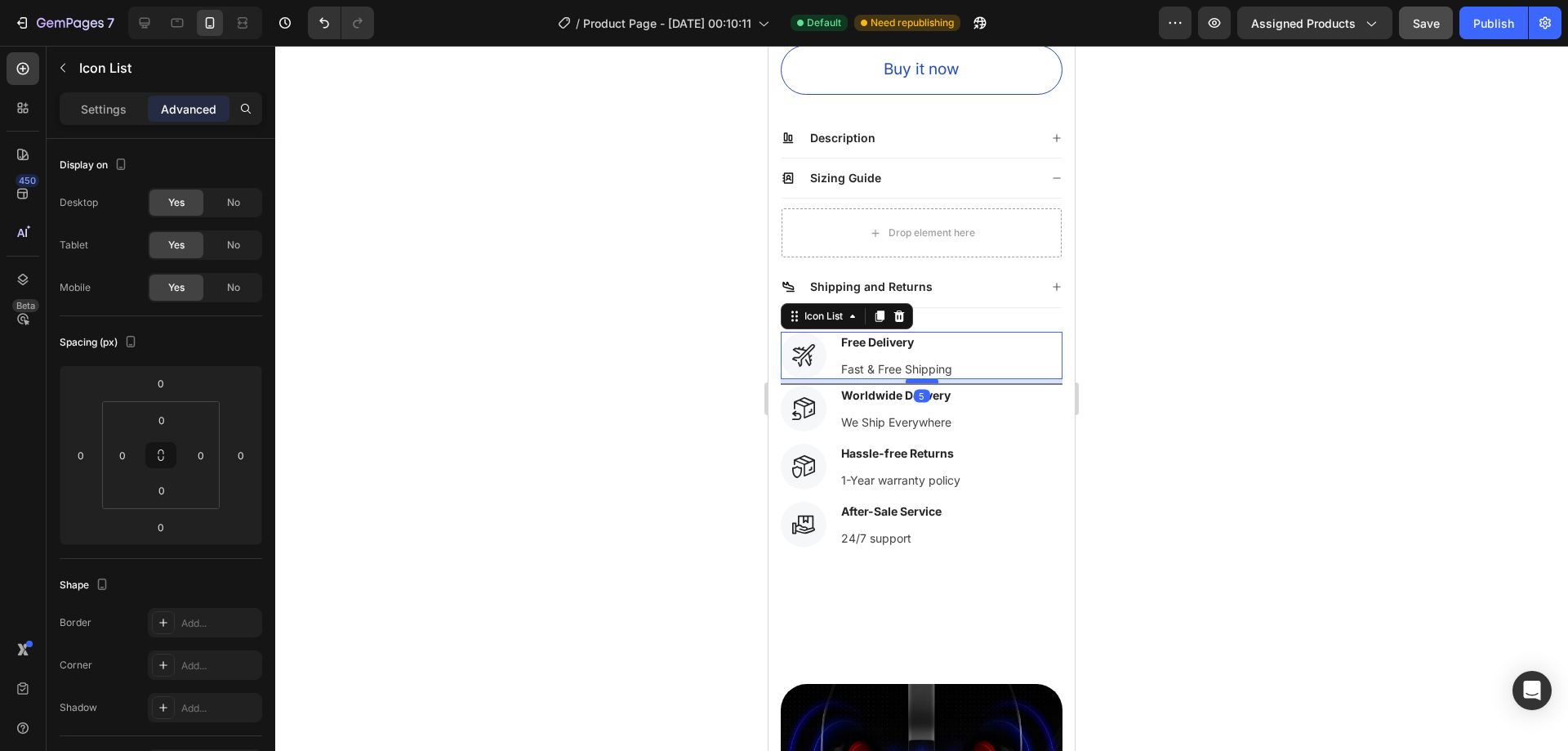
click at [919, 379] on div at bounding box center [922, 381] width 33 height 5
type input "5"
click at [1101, 379] on div at bounding box center [921, 398] width 1293 height 705
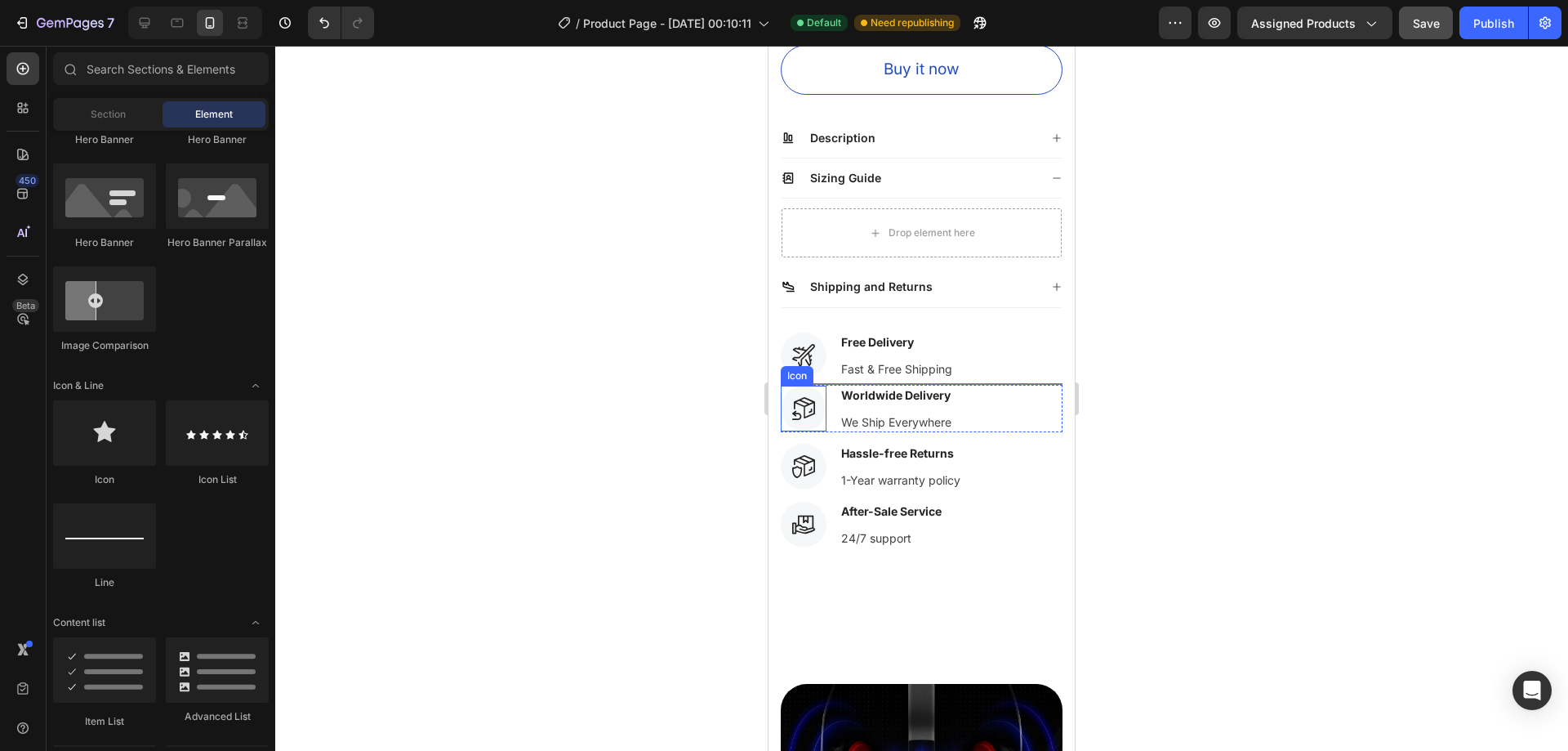
click at [821, 385] on div "Icon" at bounding box center [803, 408] width 46 height 46
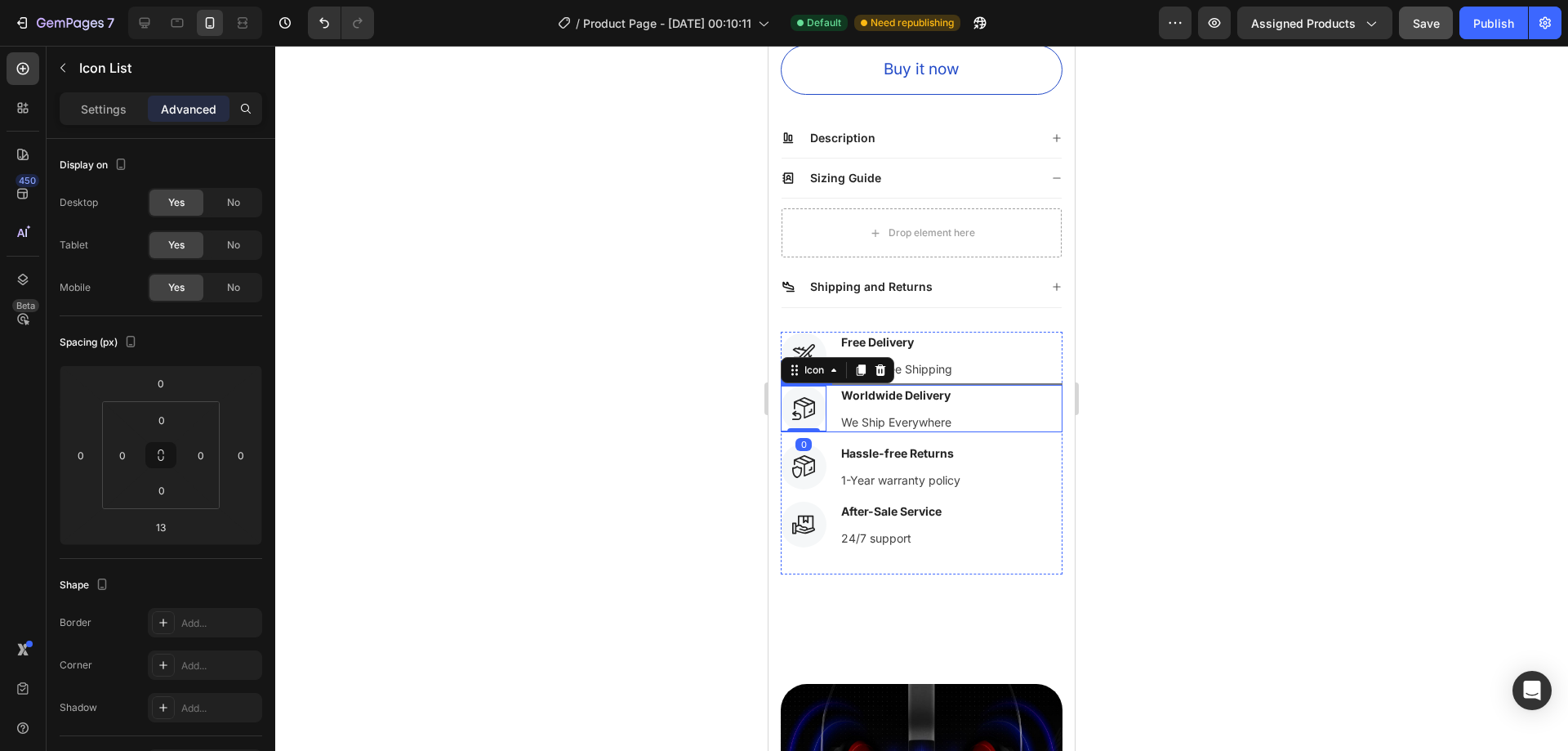
click at [991, 385] on div "Icon 0 Worldwide Delivery Text block We Ship Everywhere Text block" at bounding box center [921, 408] width 281 height 48
click at [962, 383] on div at bounding box center [921, 384] width 281 height 2
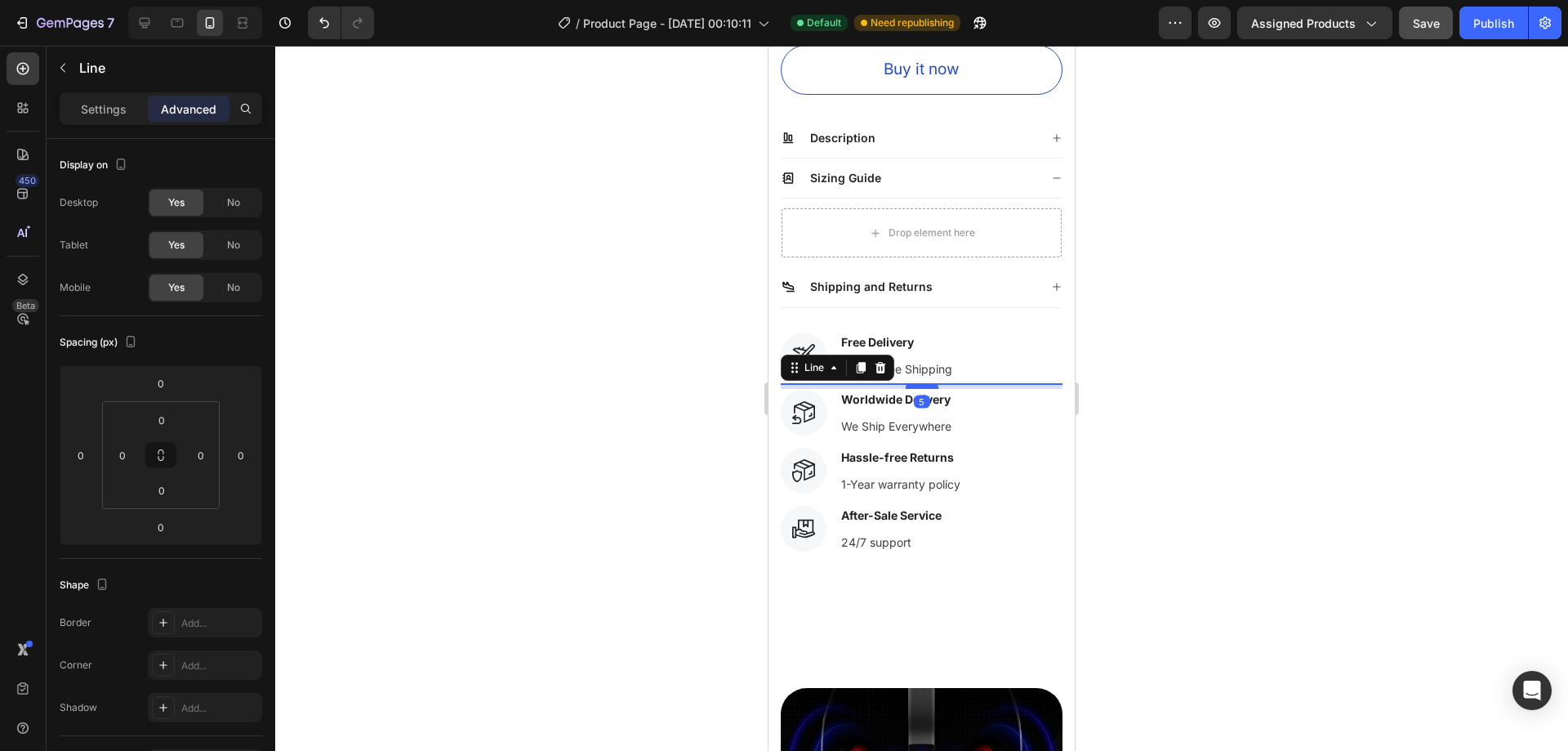
click at [915, 384] on div at bounding box center [922, 386] width 33 height 5
type input "5"
click at [1217, 380] on div at bounding box center [921, 398] width 1293 height 705
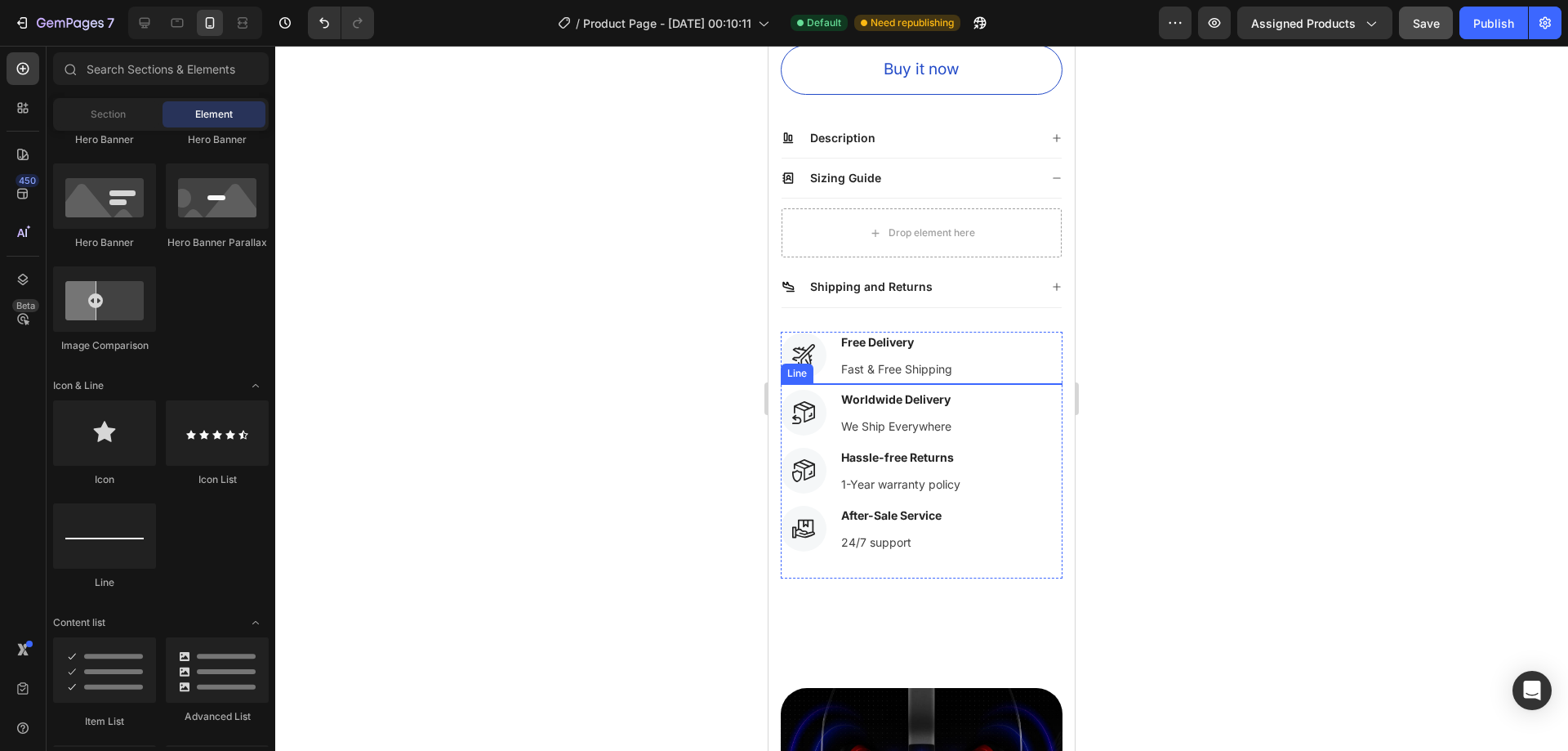
click at [1022, 383] on div at bounding box center [921, 384] width 281 height 2
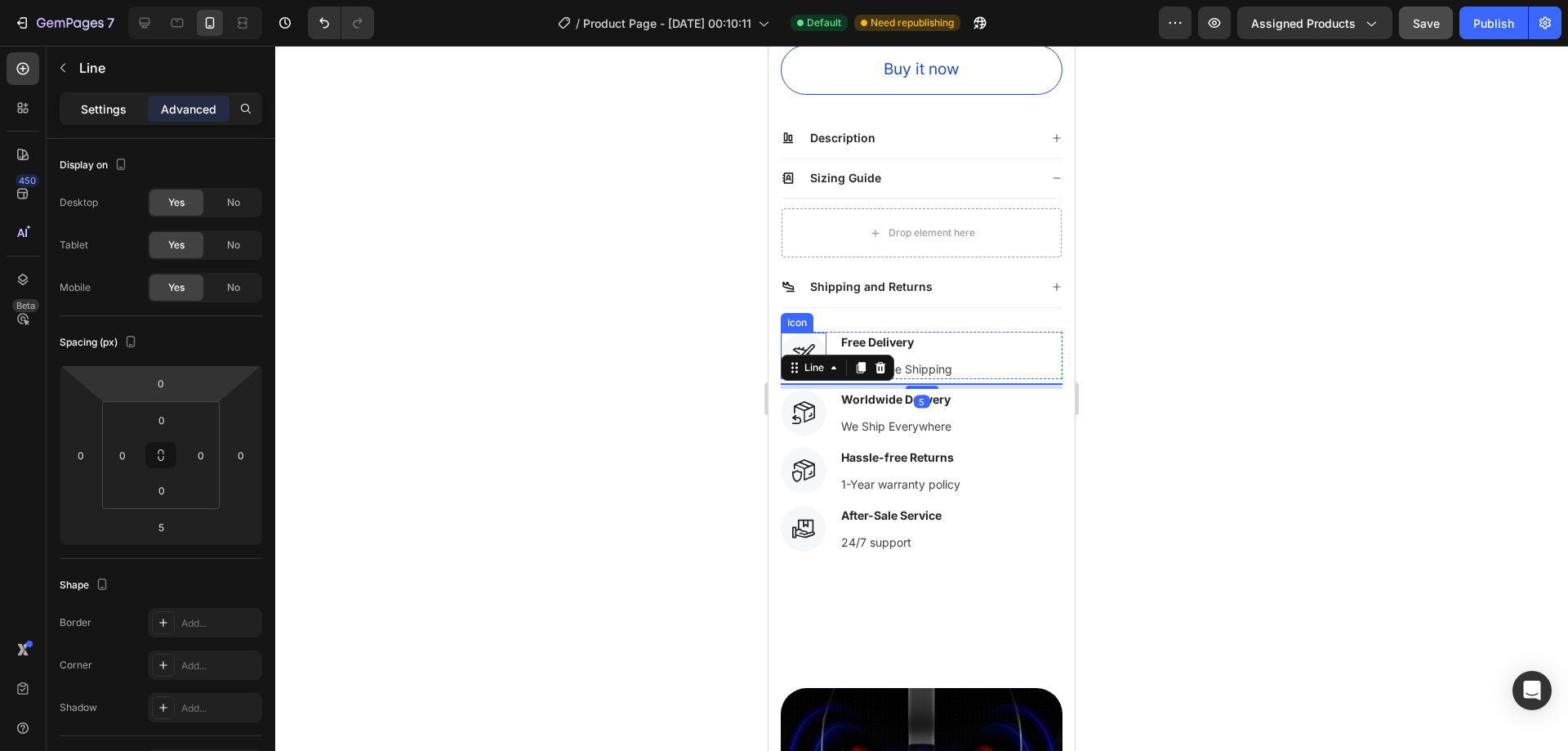
click at [108, 108] on p "Settings" at bounding box center [103, 109] width 46 height 17
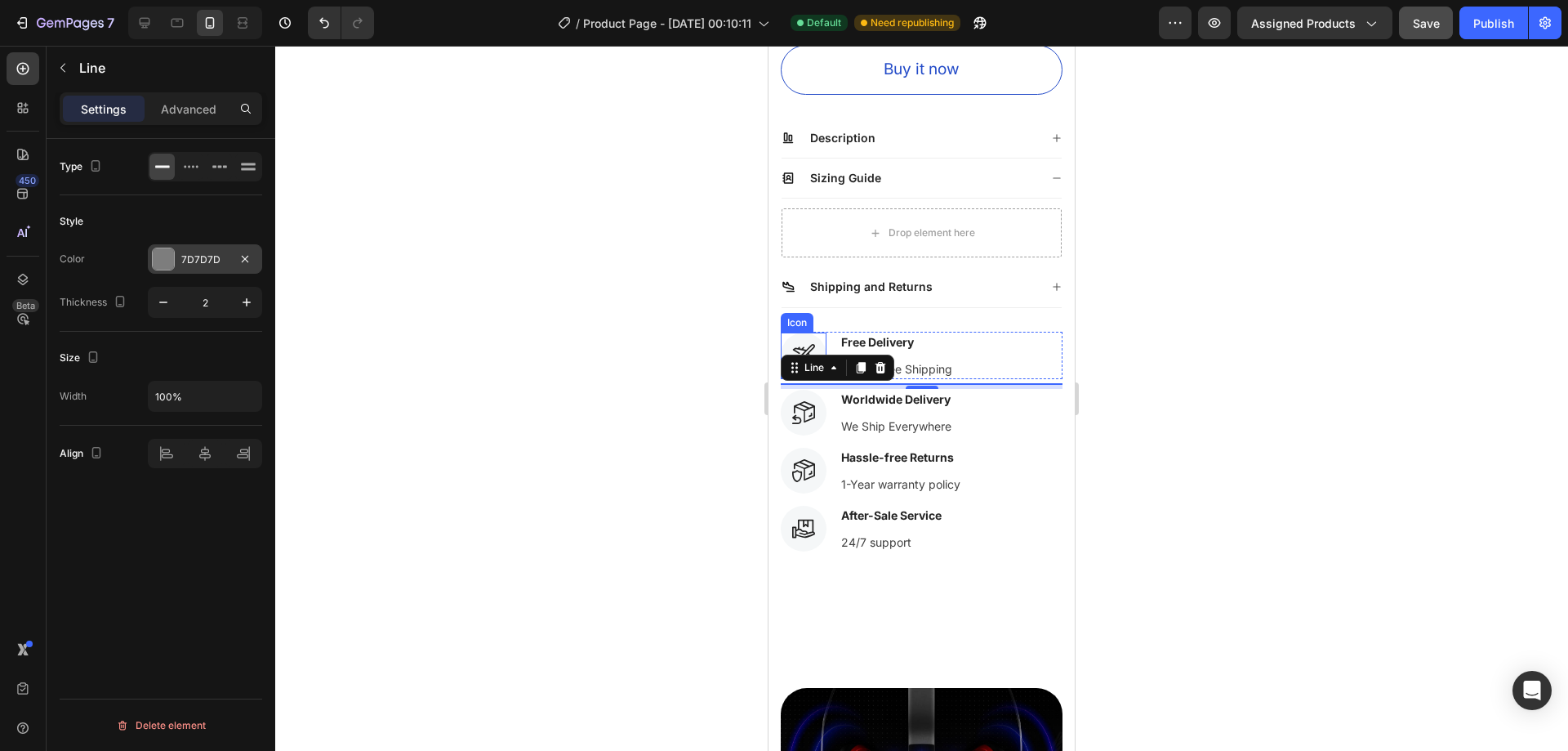
click at [196, 257] on div "7D7D7D" at bounding box center [204, 259] width 48 height 15
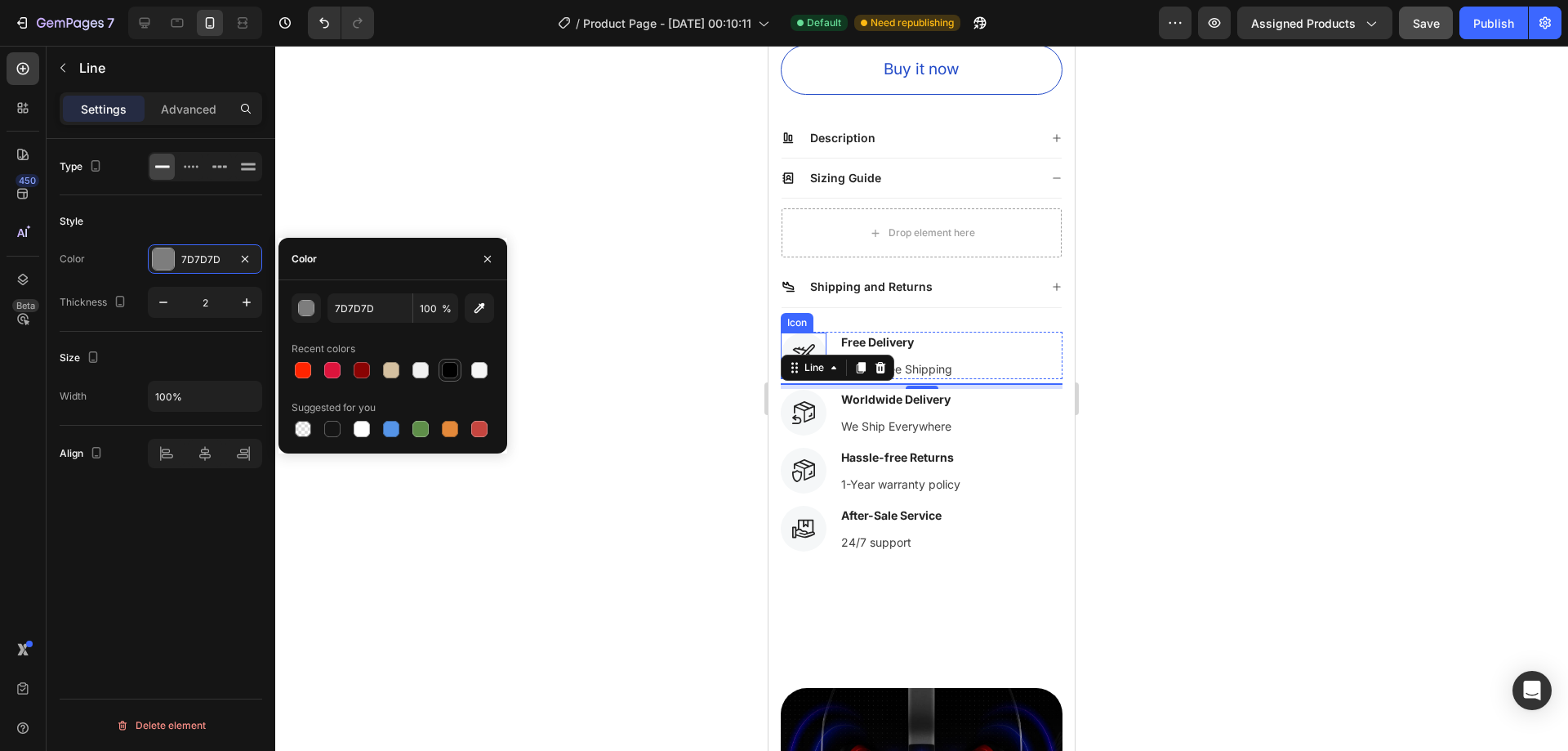
click at [454, 374] on div at bounding box center [449, 370] width 16 height 16
type input "000000"
click at [675, 428] on div at bounding box center [921, 398] width 1293 height 705
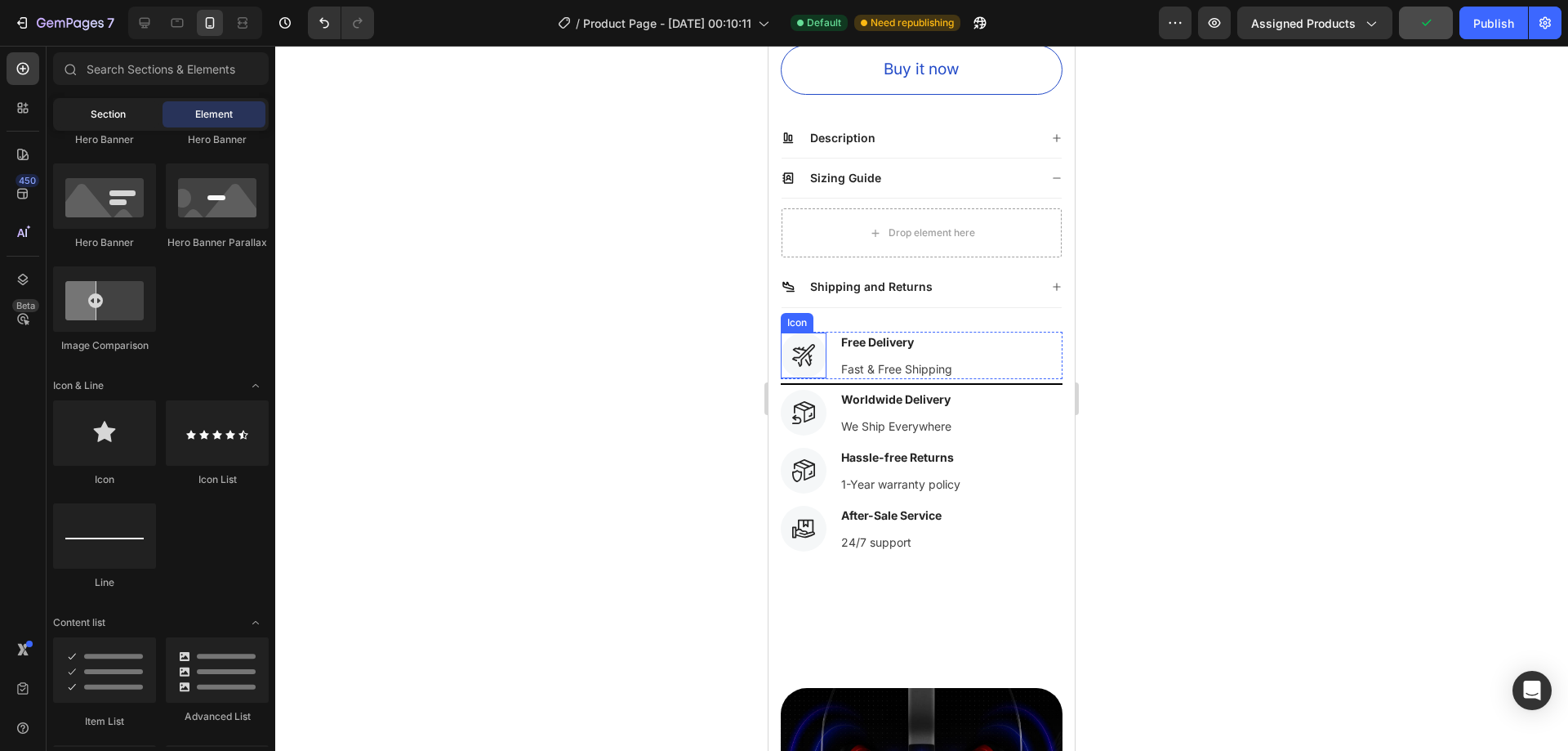
click at [113, 114] on span "Section" at bounding box center [108, 114] width 35 height 15
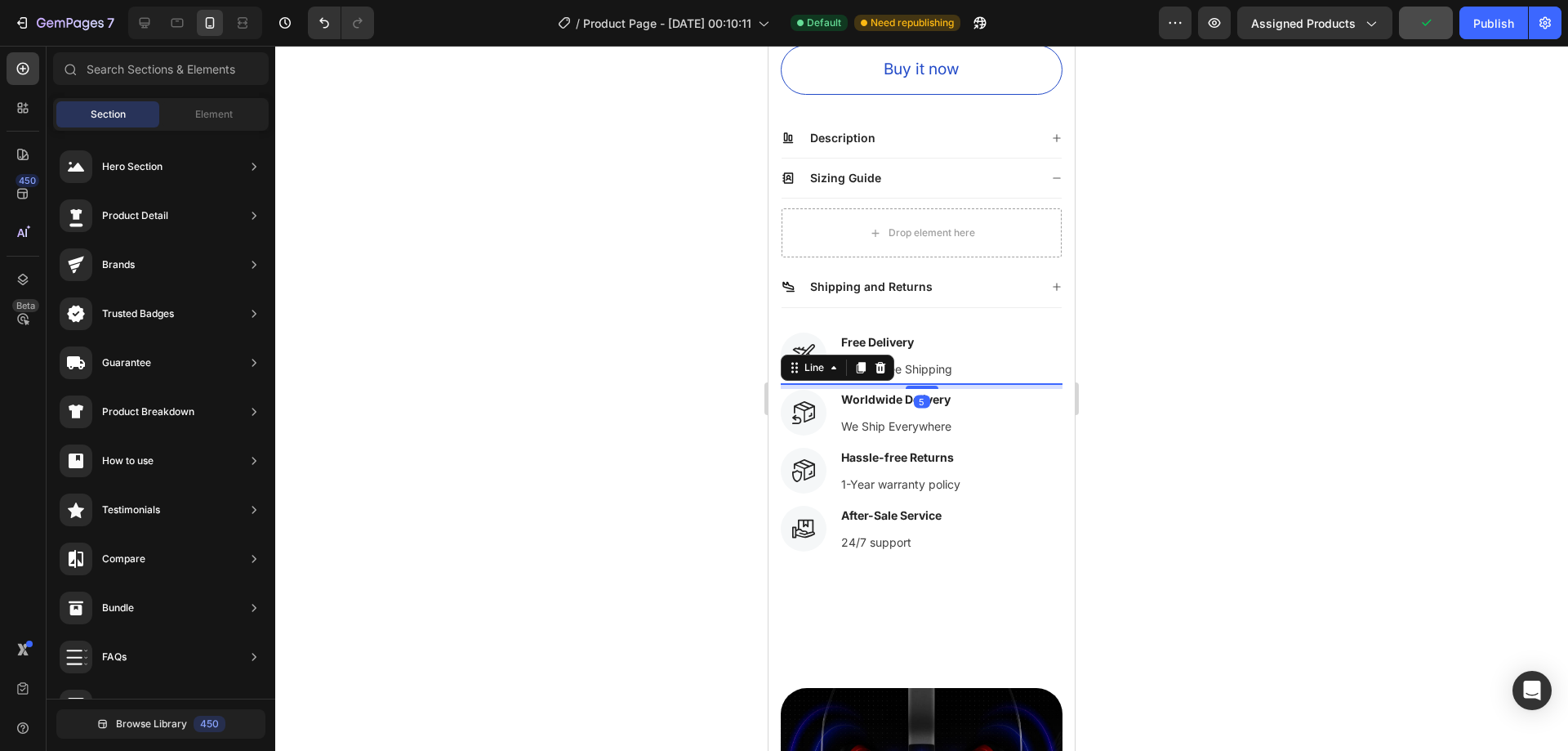
click at [997, 383] on div at bounding box center [921, 384] width 281 height 2
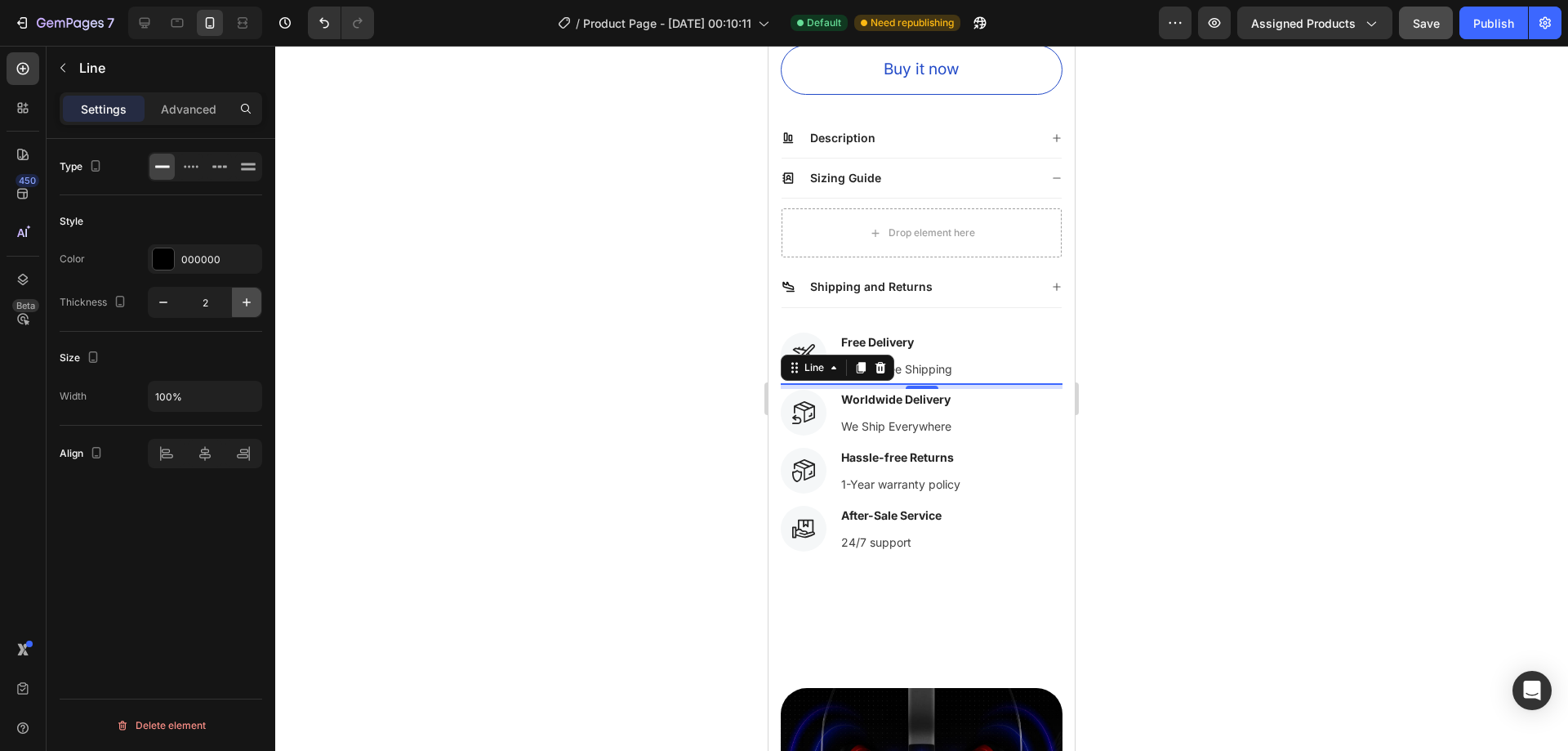
click at [249, 304] on icon "button" at bounding box center [246, 302] width 16 height 16
type input "4"
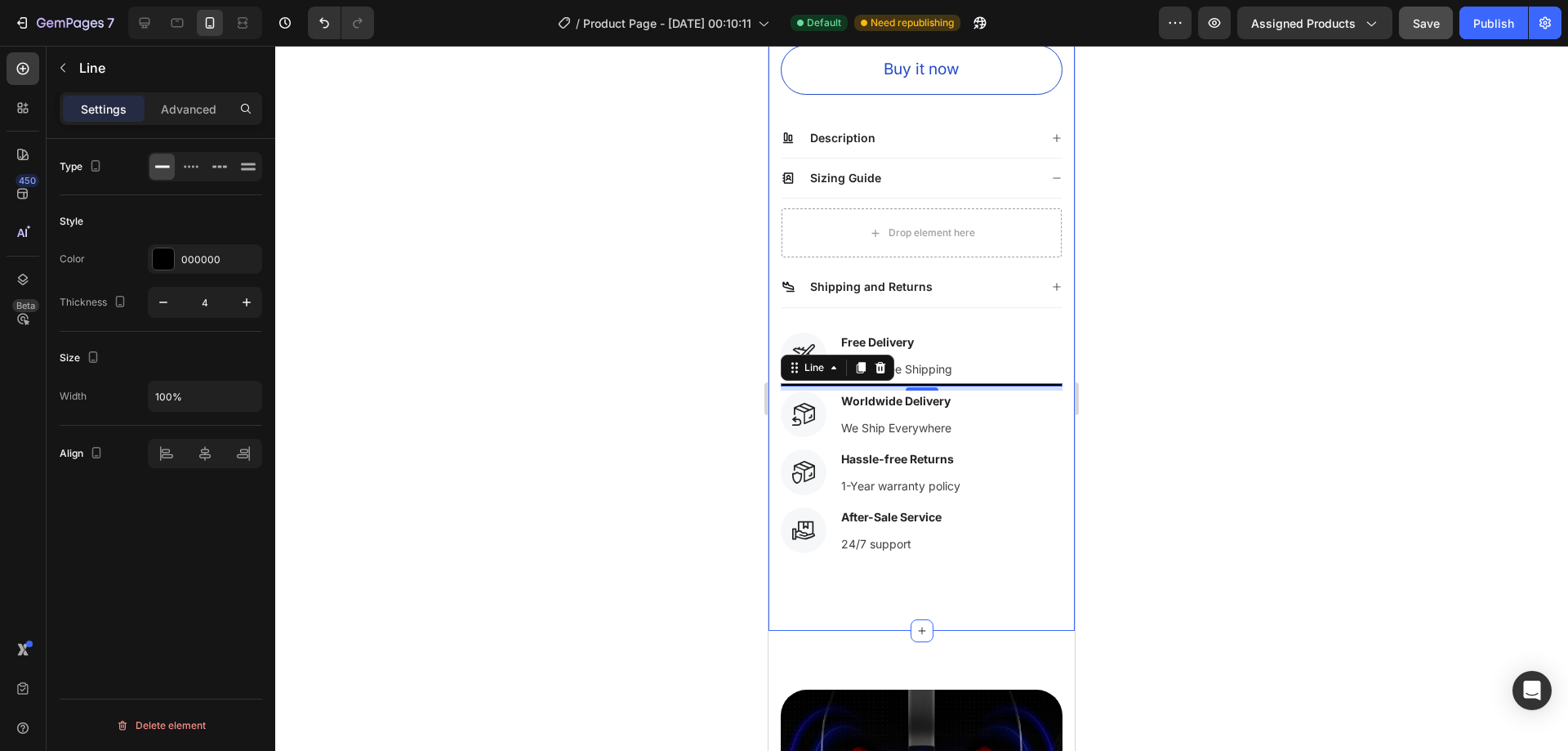
click at [1193, 382] on div at bounding box center [921, 398] width 1293 height 705
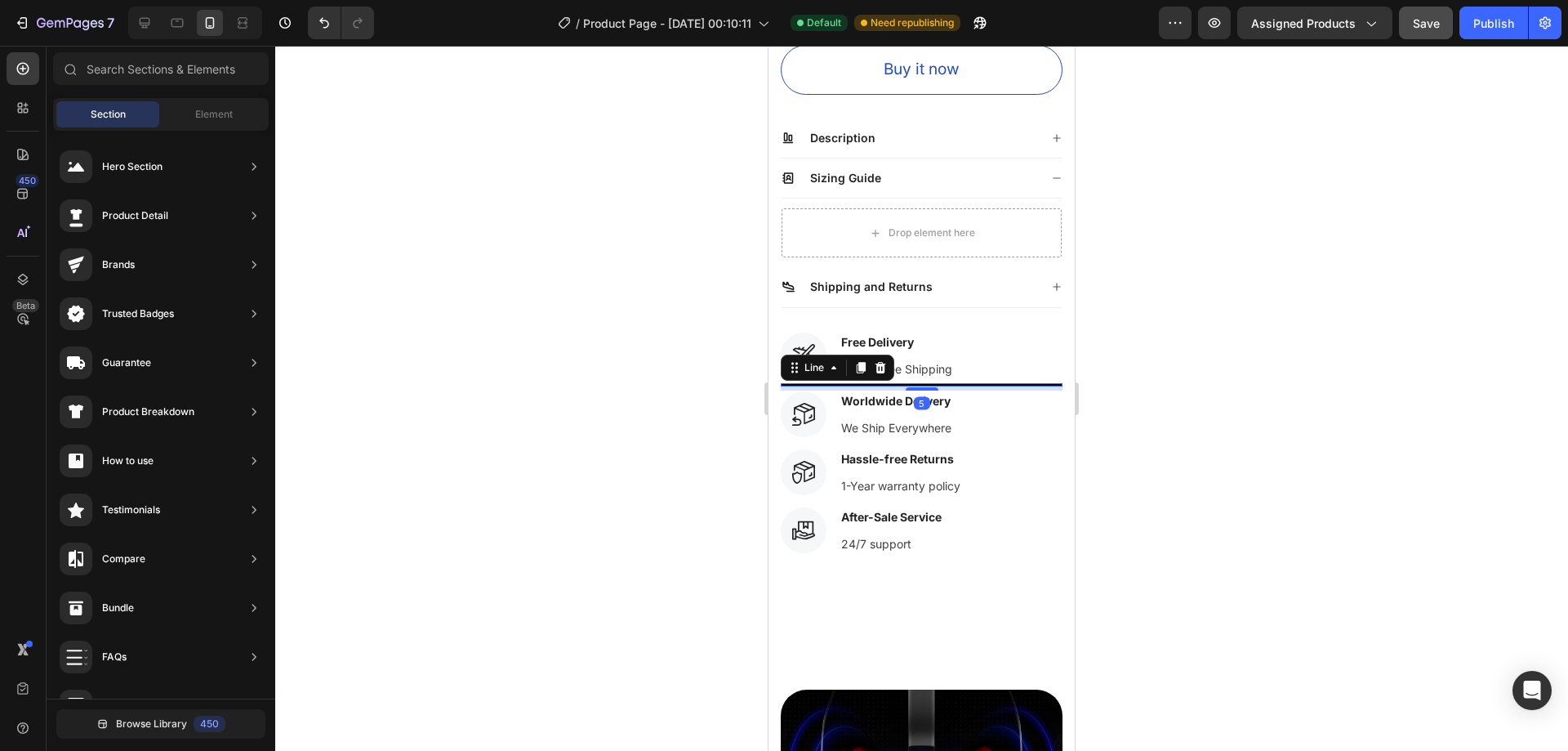
click at [930, 383] on div at bounding box center [921, 385] width 281 height 3
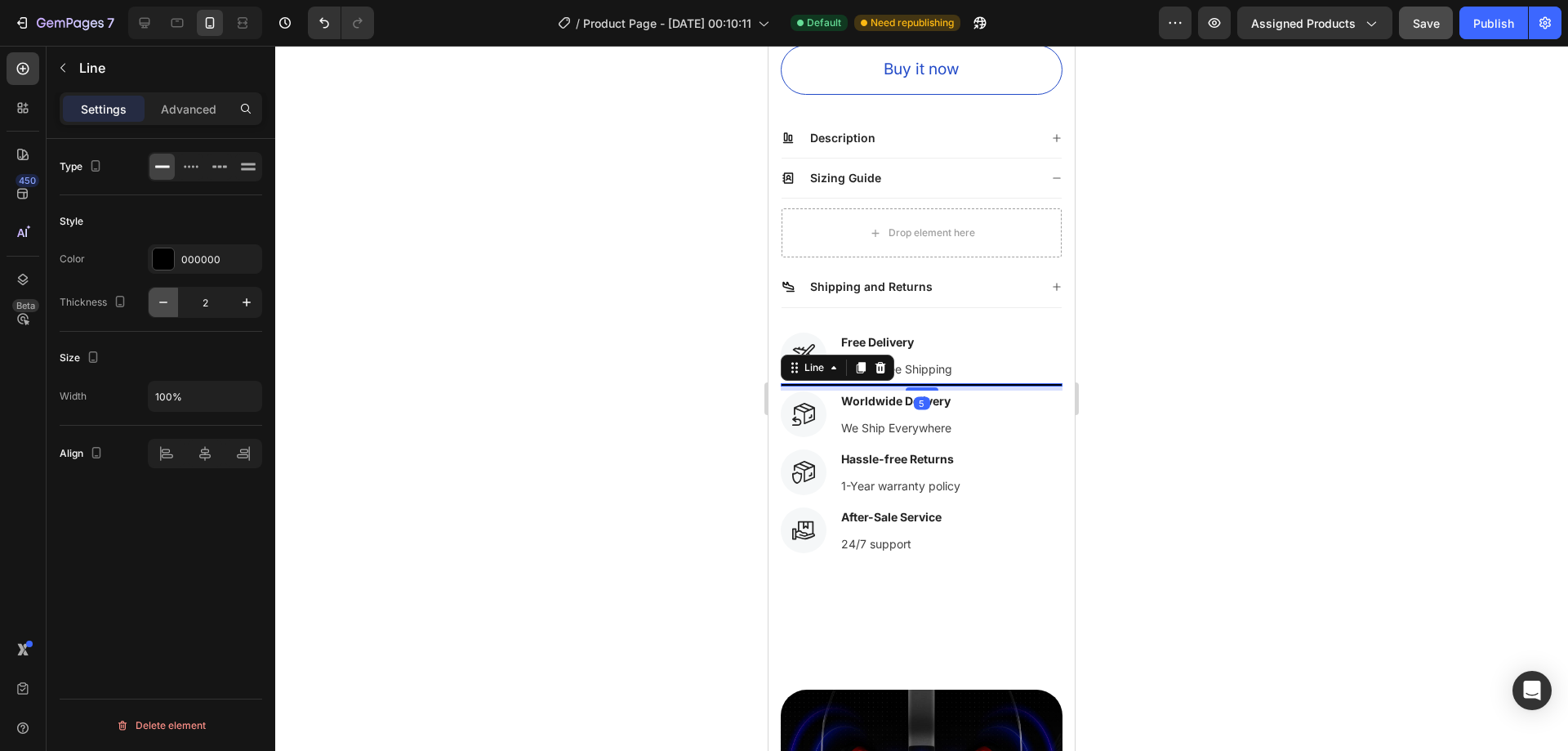
click at [164, 302] on icon "button" at bounding box center [163, 302] width 8 height 2
type input "1"
click at [563, 380] on div at bounding box center [921, 398] width 1293 height 705
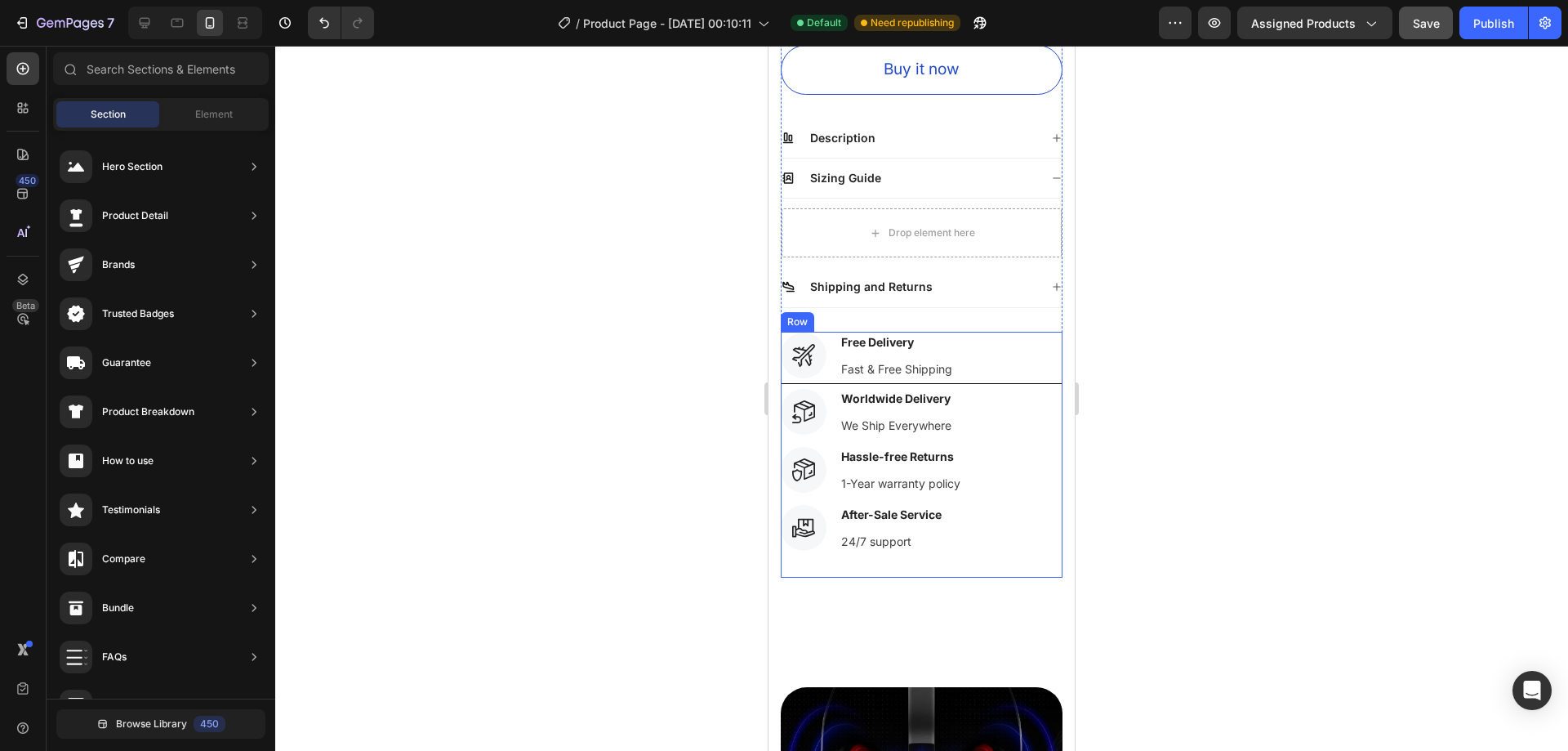
click at [799, 372] on div "Icon Free Delivery Text block Fast & Free Shipping Text block Icon List Title L…" at bounding box center [921, 389] width 281 height 114
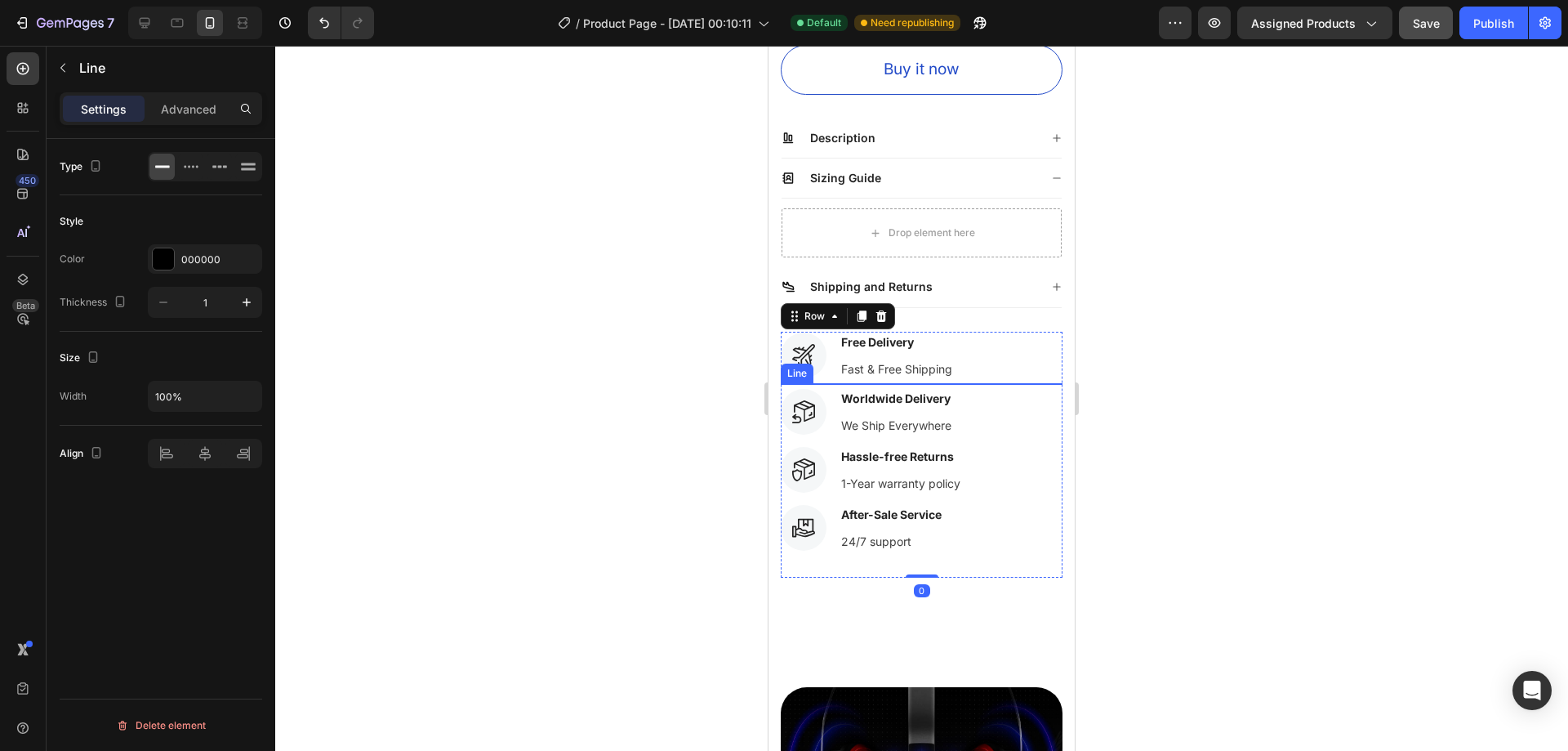
click at [799, 383] on div "Title Line" at bounding box center [921, 383] width 281 height 1
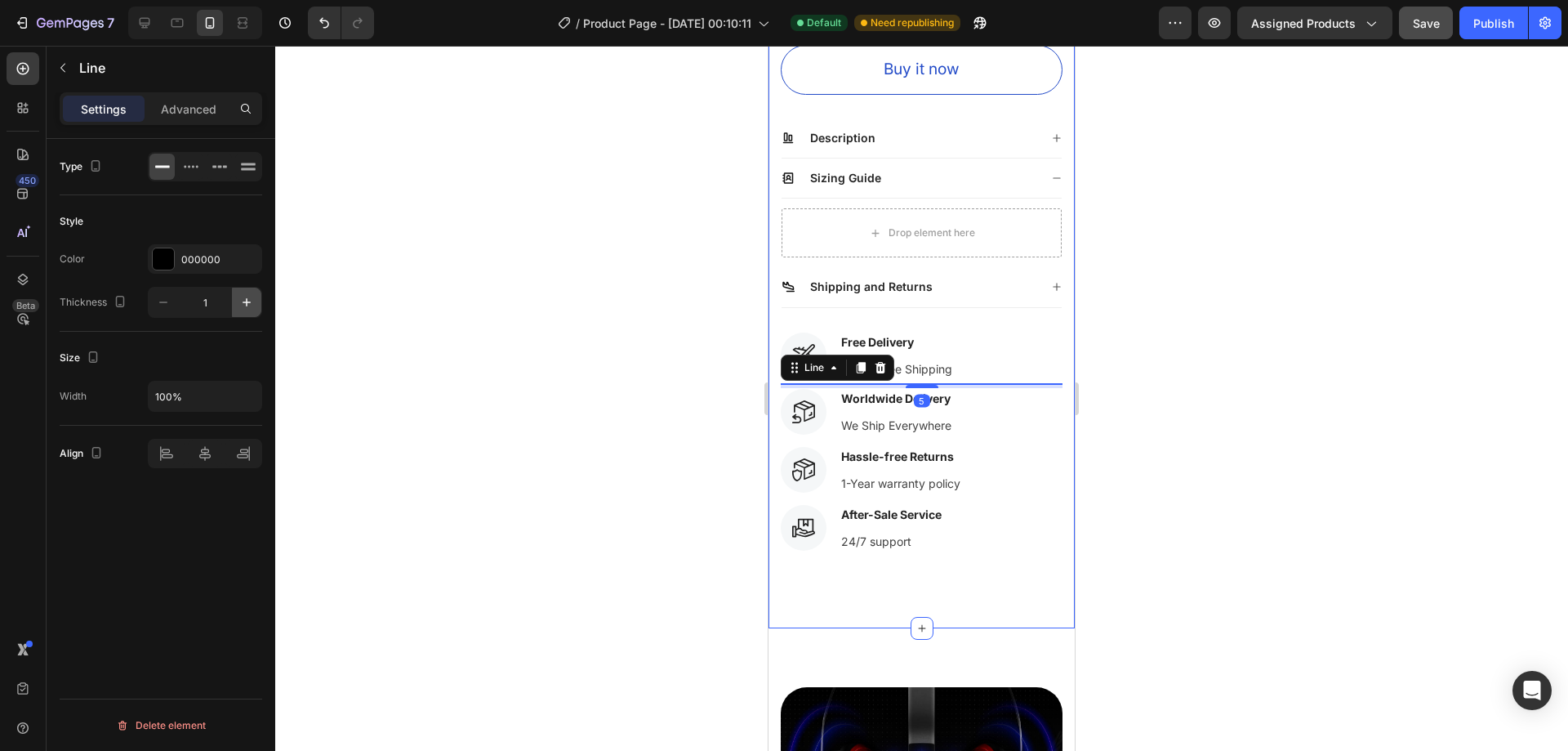
click at [237, 308] on button "button" at bounding box center [247, 302] width 29 height 29
type input "3"
click at [423, 408] on div at bounding box center [921, 398] width 1293 height 705
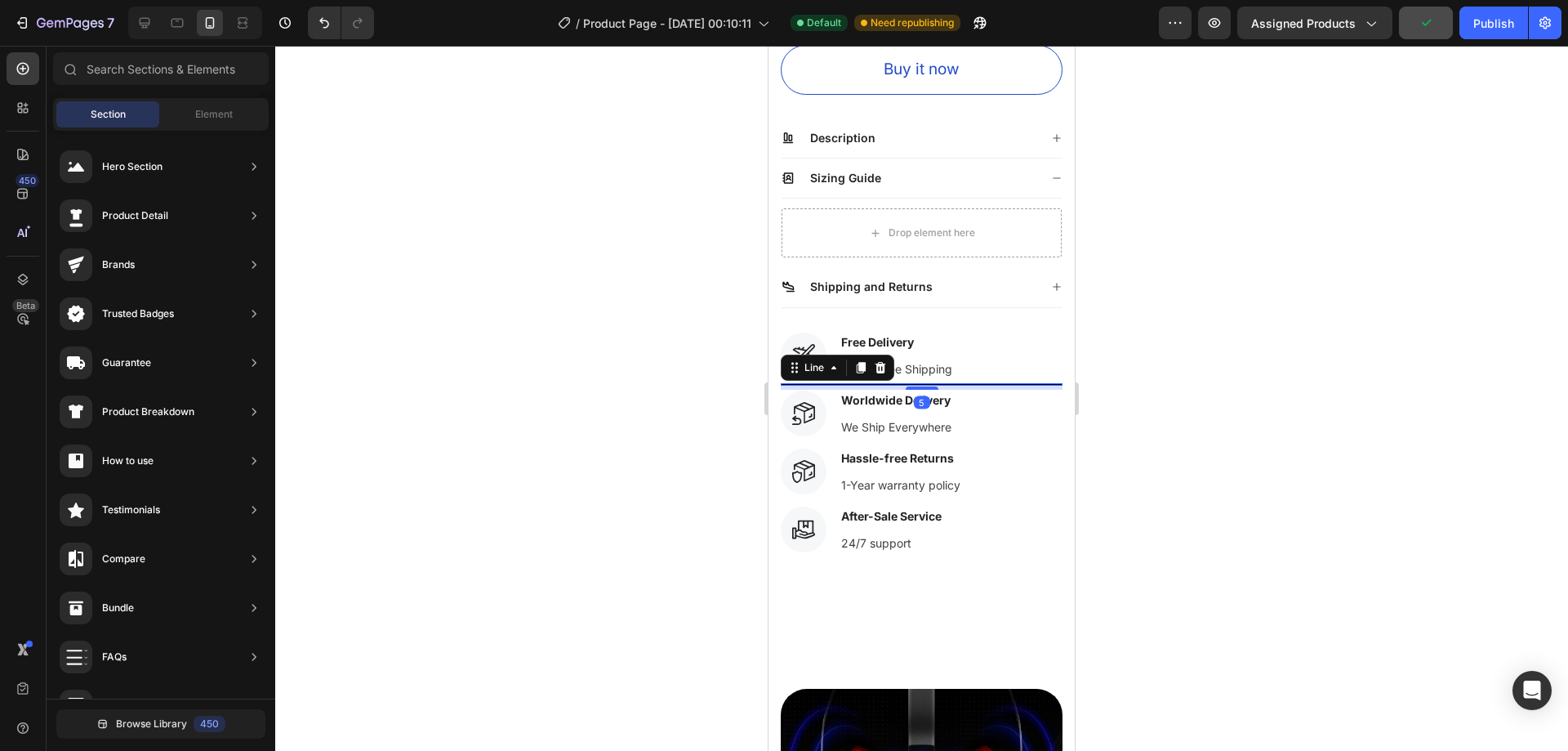
click at [865, 383] on div at bounding box center [921, 384] width 281 height 3
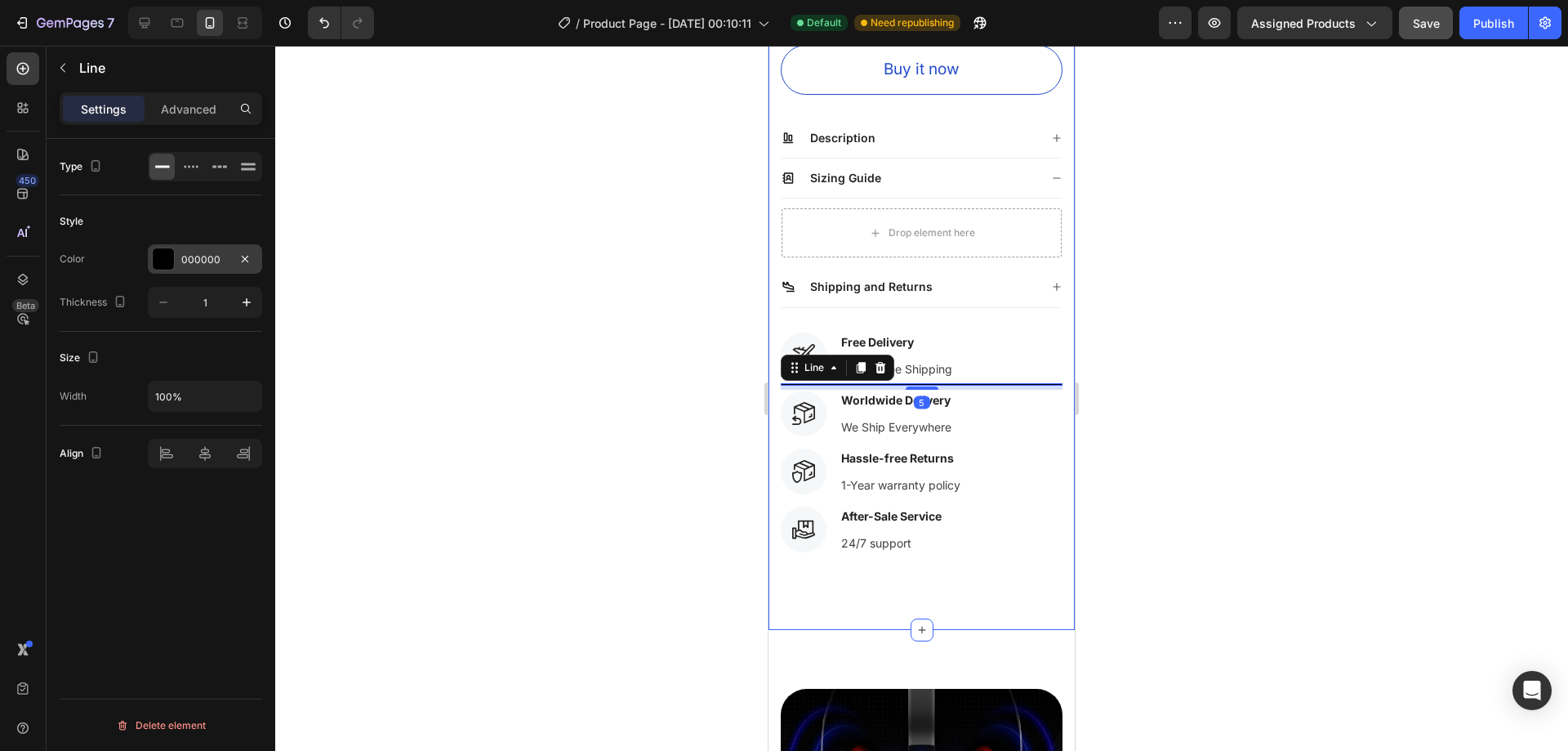
click at [210, 260] on div "000000" at bounding box center [204, 259] width 48 height 15
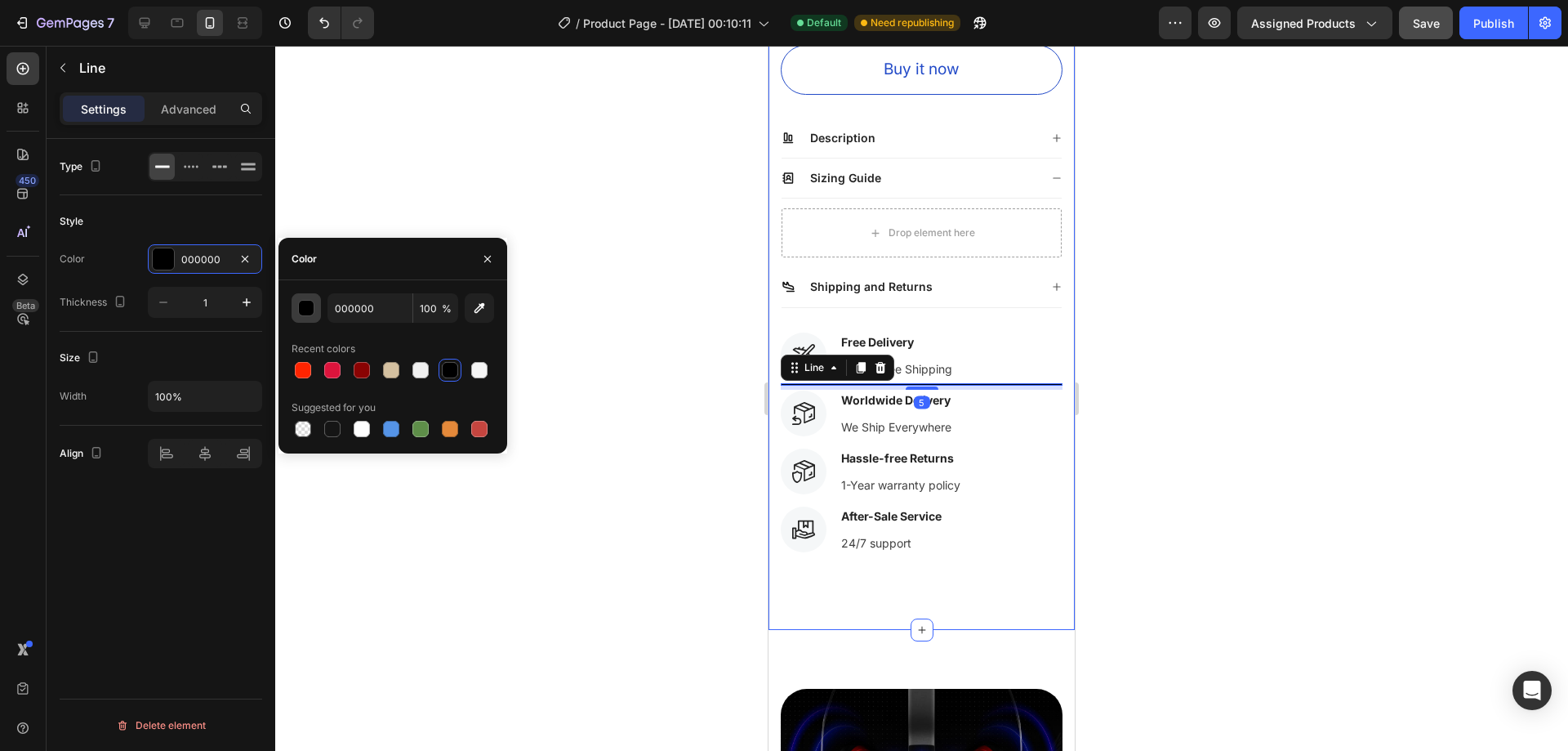
click at [309, 311] on div "button" at bounding box center [307, 308] width 16 height 16
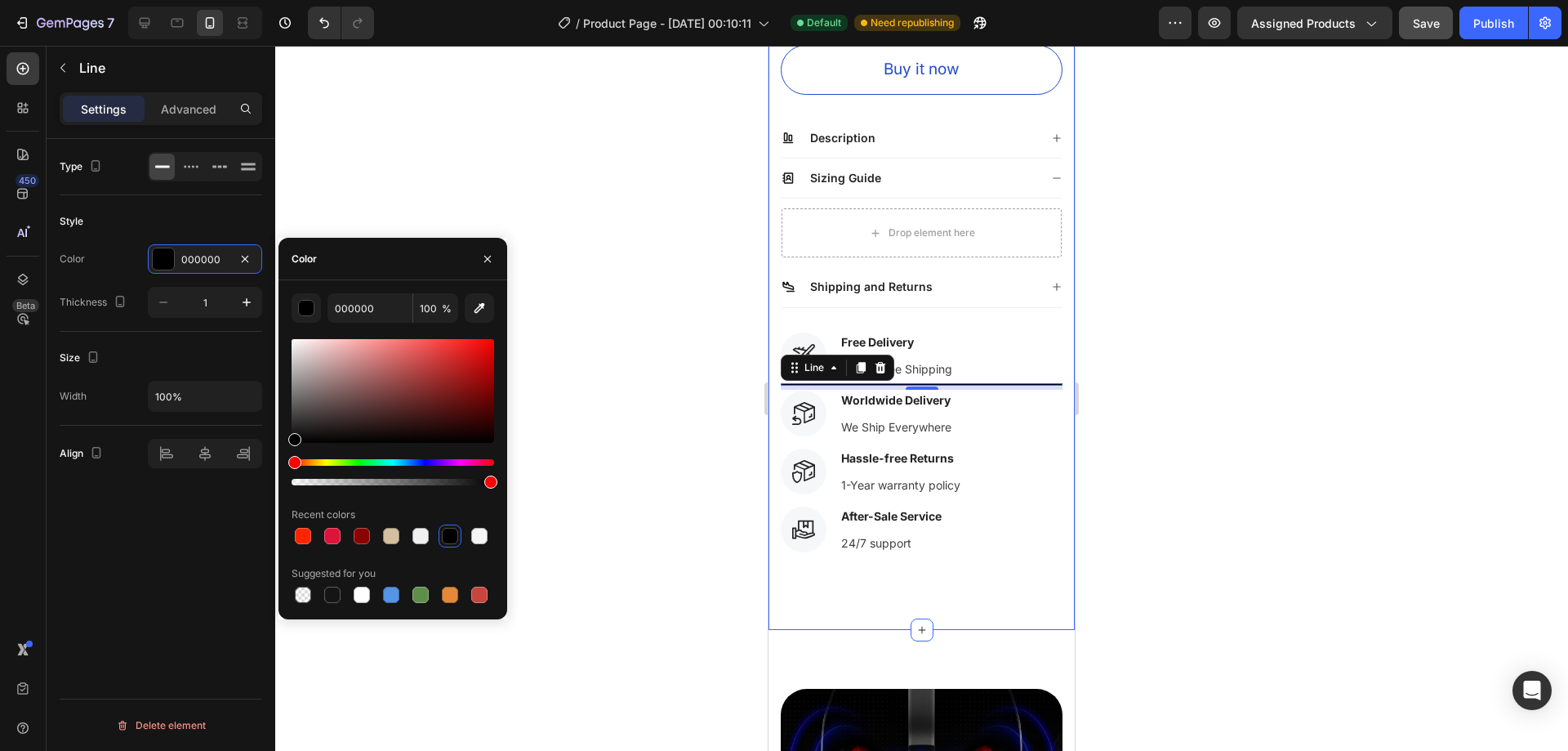
drag, startPoint x: 484, startPoint y: 482, endPoint x: 559, endPoint y: 477, distance: 75.2
click at [559, 0] on div "7 / Product Page - Sep 27, 00:10:11 Default Need republishing Preview Assigned …" at bounding box center [784, 0] width 1568 height 0
click at [295, 432] on div at bounding box center [296, 435] width 13 height 13
type input "191919"
drag, startPoint x: 295, startPoint y: 432, endPoint x: 295, endPoint y: 424, distance: 8.0
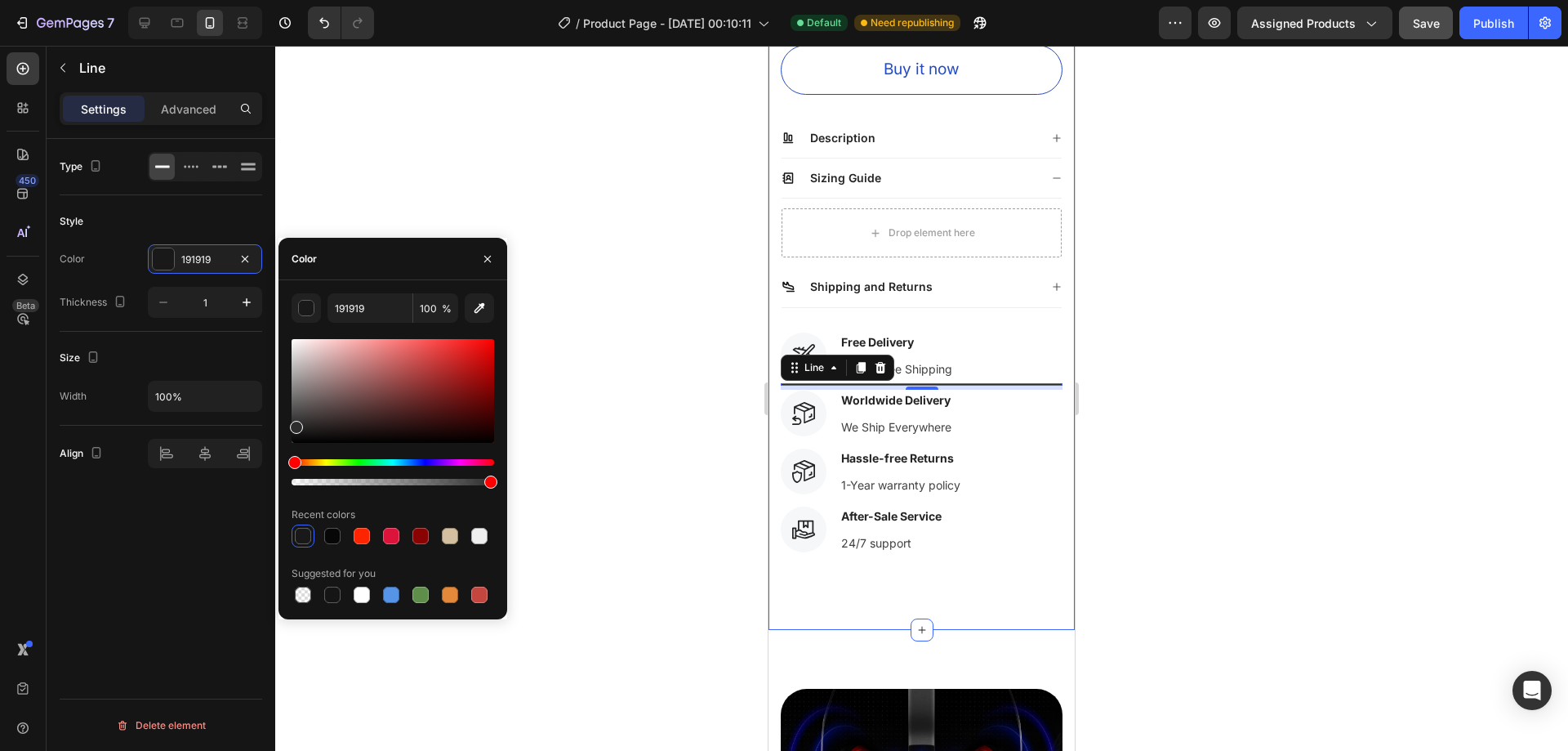
click at [295, 424] on div at bounding box center [296, 427] width 13 height 13
click at [558, 401] on div at bounding box center [921, 398] width 1293 height 705
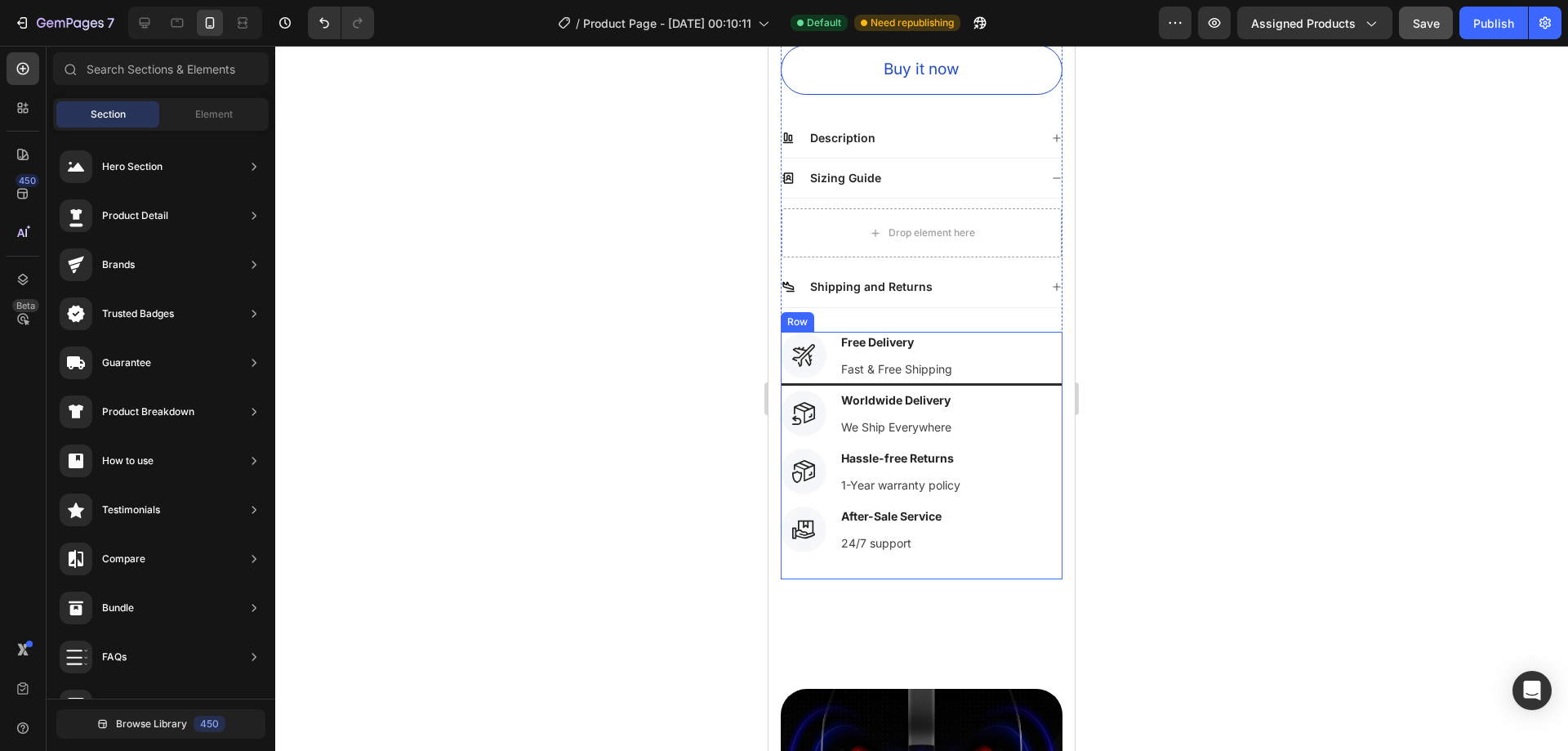
click at [852, 367] on div "Icon Free Delivery Text block Fast & Free Shipping Text block Icon List Title L…" at bounding box center [921, 390] width 281 height 116
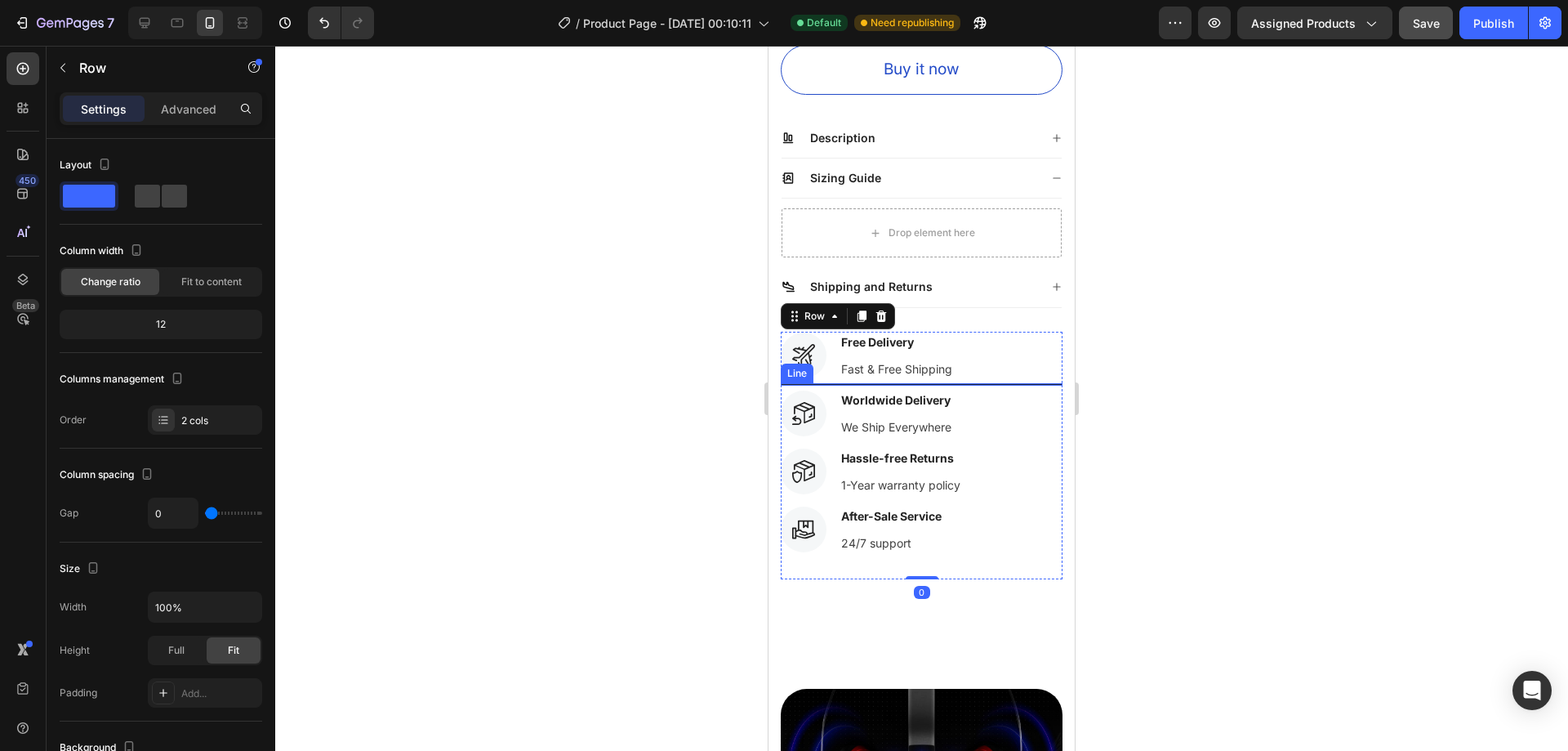
click at [853, 383] on div at bounding box center [921, 384] width 281 height 3
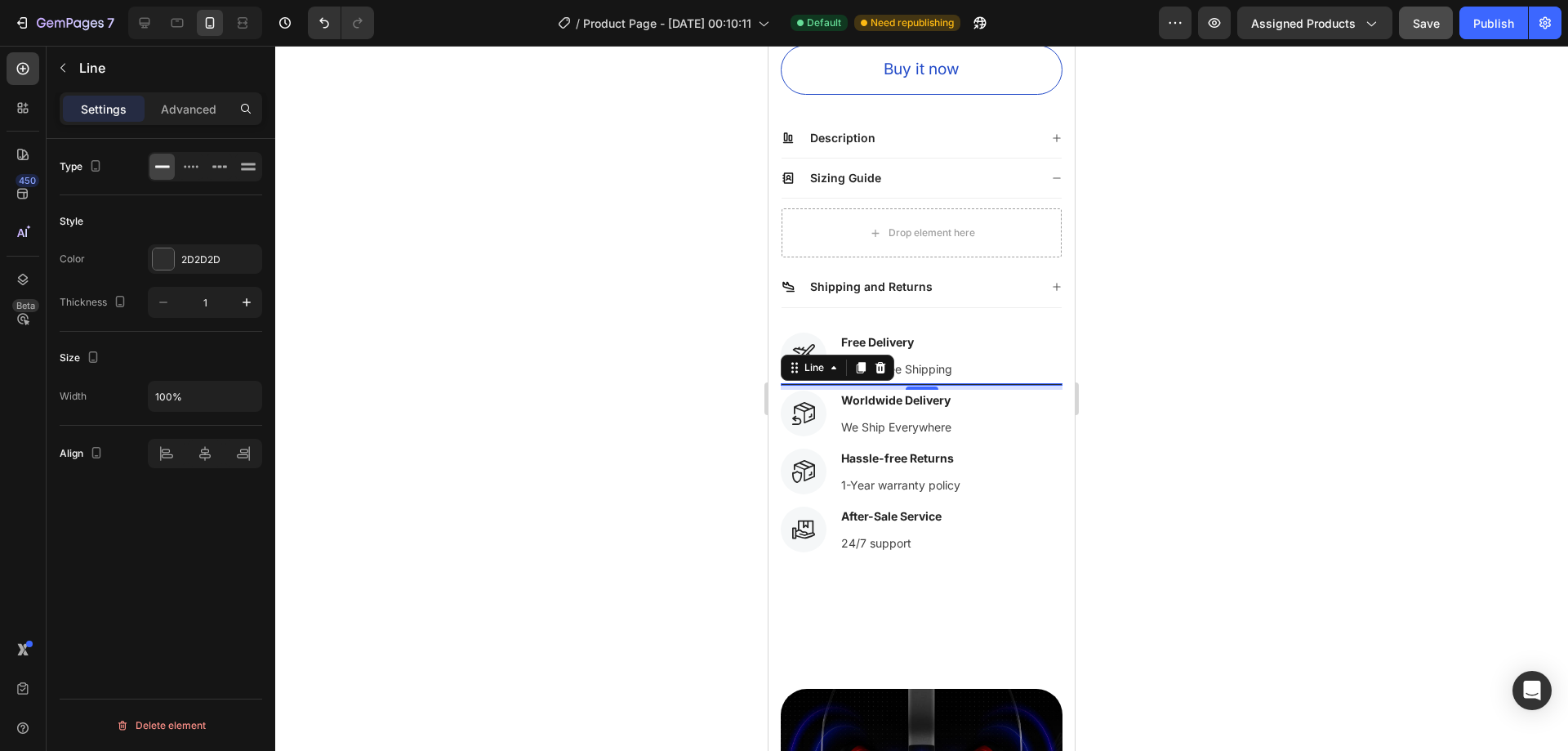
click at [597, 352] on div at bounding box center [921, 398] width 1293 height 705
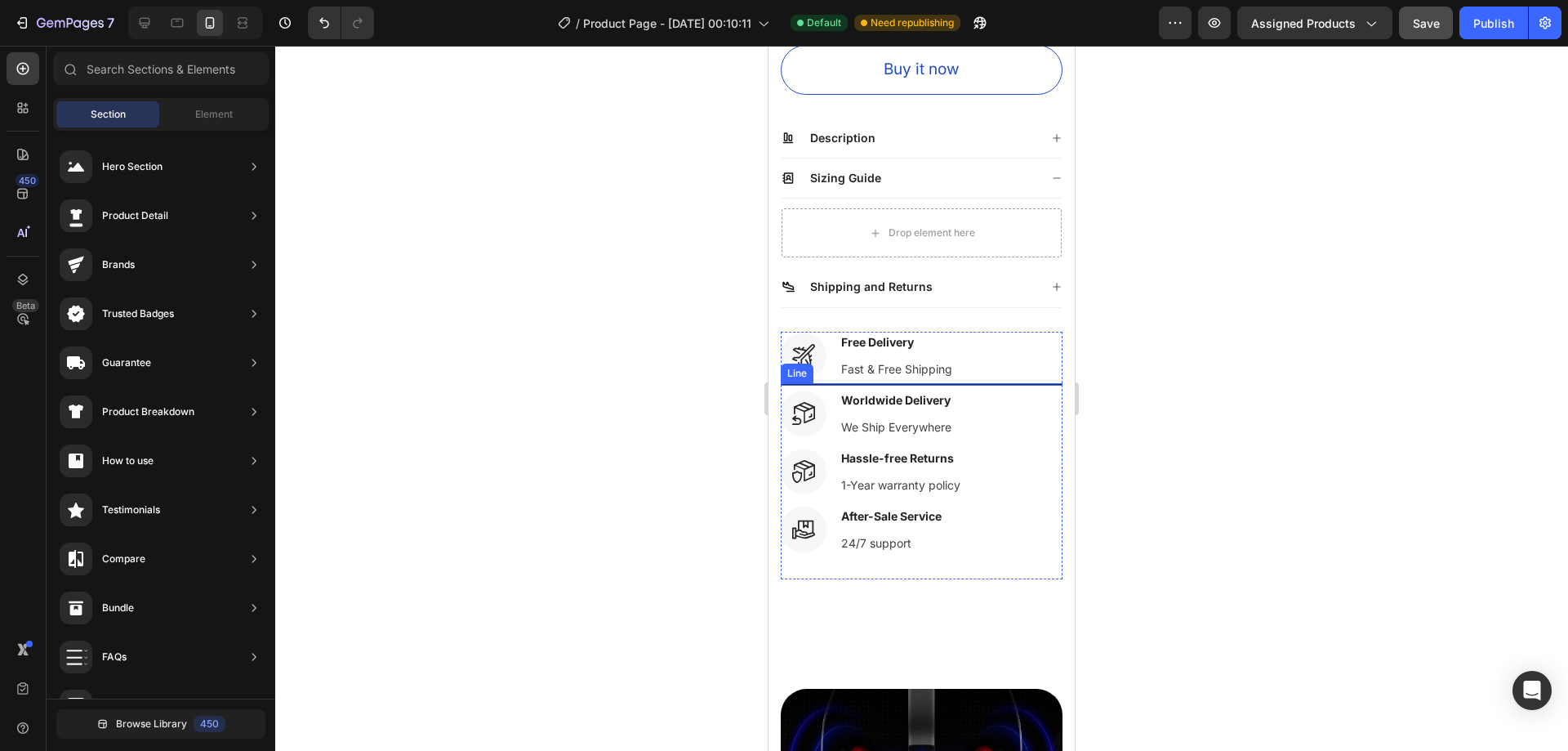
click at [842, 368] on div "Icon Free Delivery Text block Fast & Free Shipping Text block Icon List Title L…" at bounding box center [921, 390] width 281 height 116
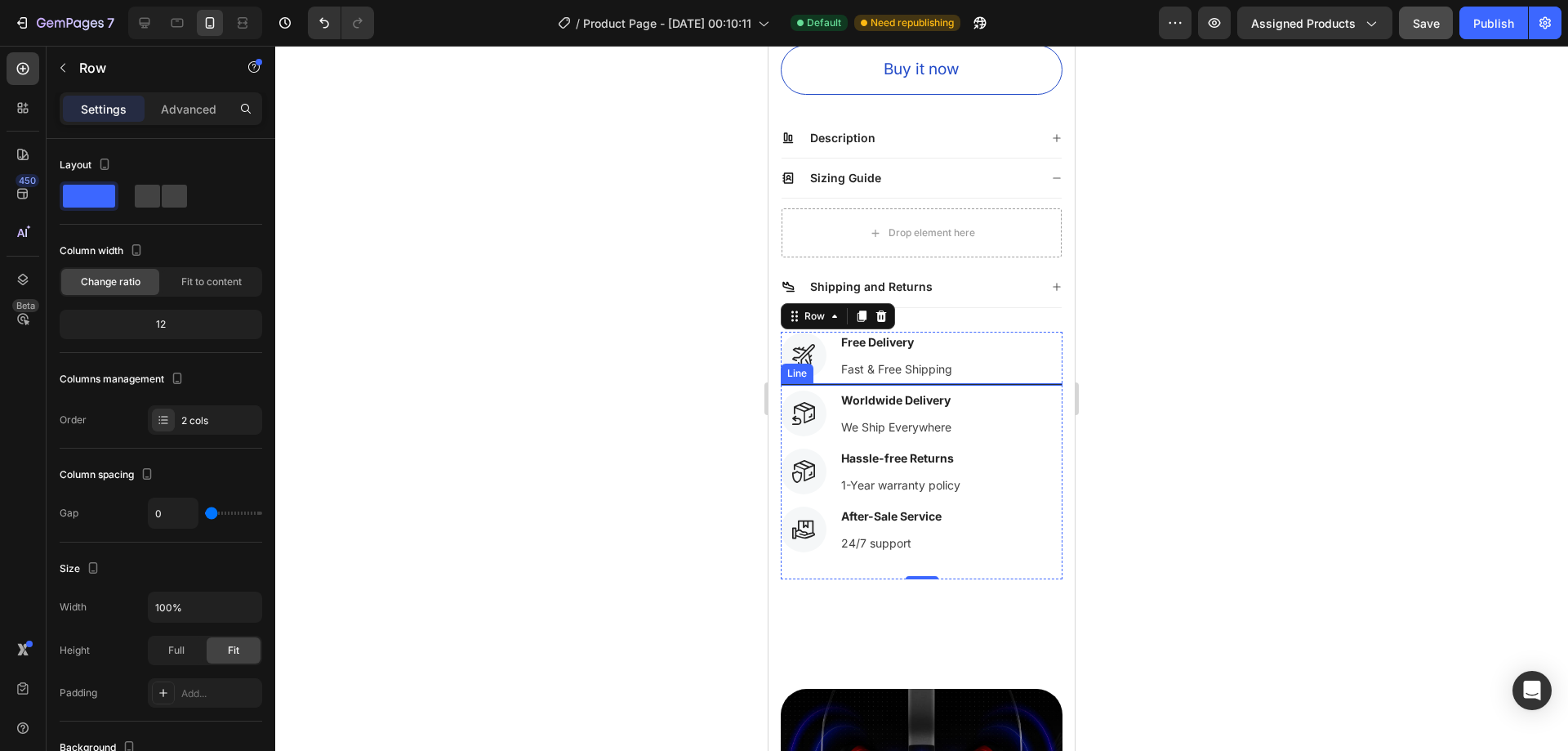
click at [839, 383] on div at bounding box center [921, 384] width 281 height 3
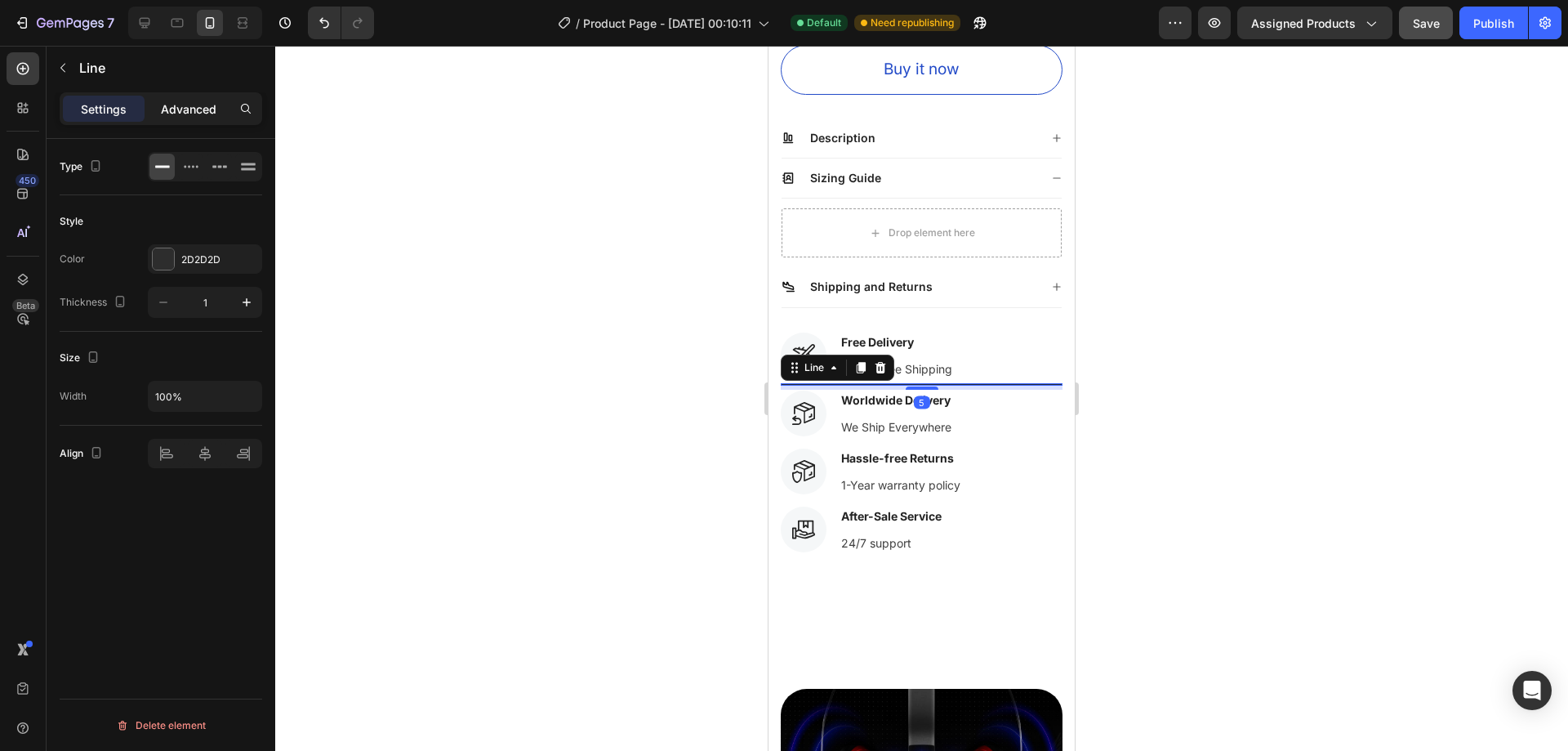
click at [184, 115] on p "Advanced" at bounding box center [189, 109] width 55 height 17
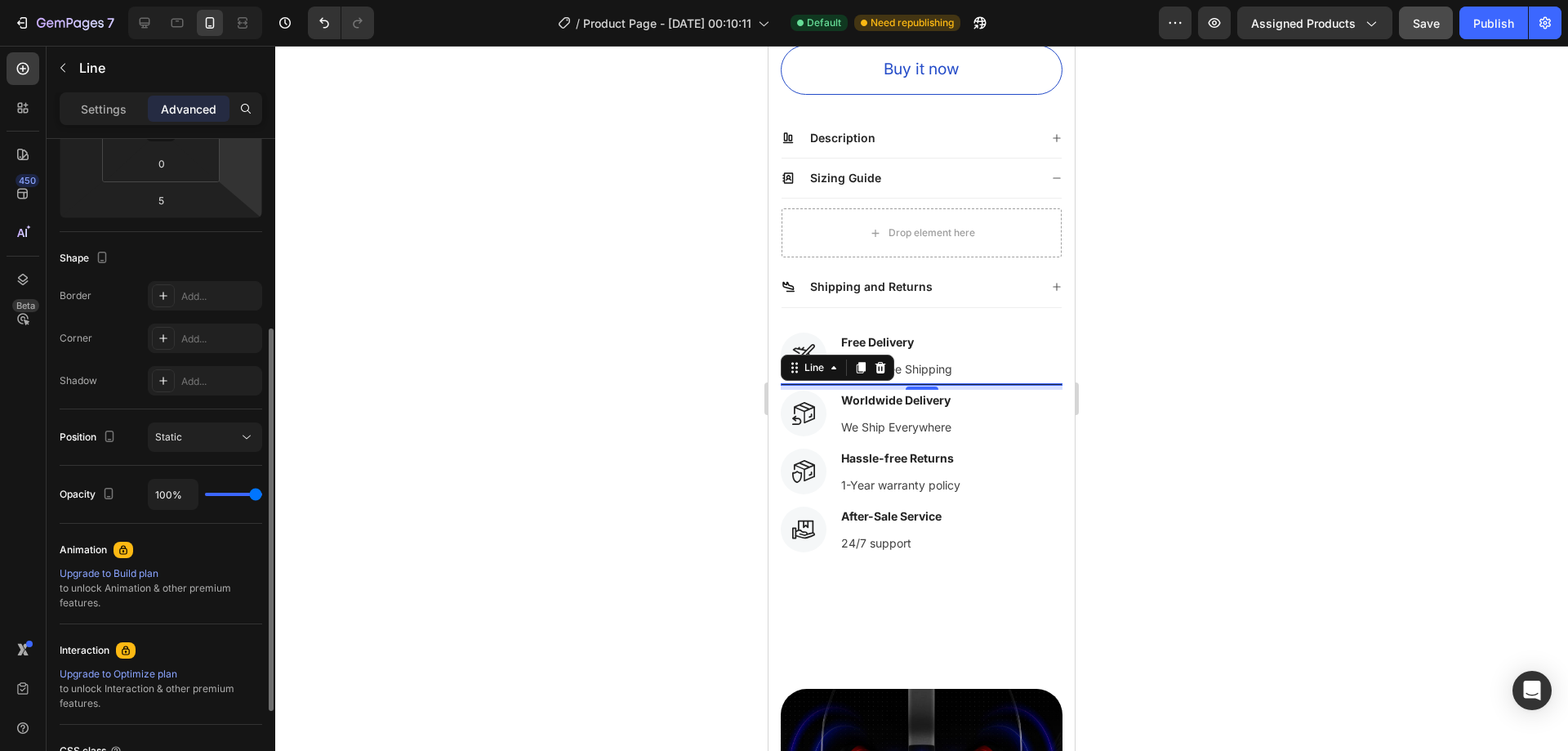
scroll to position [245, 0]
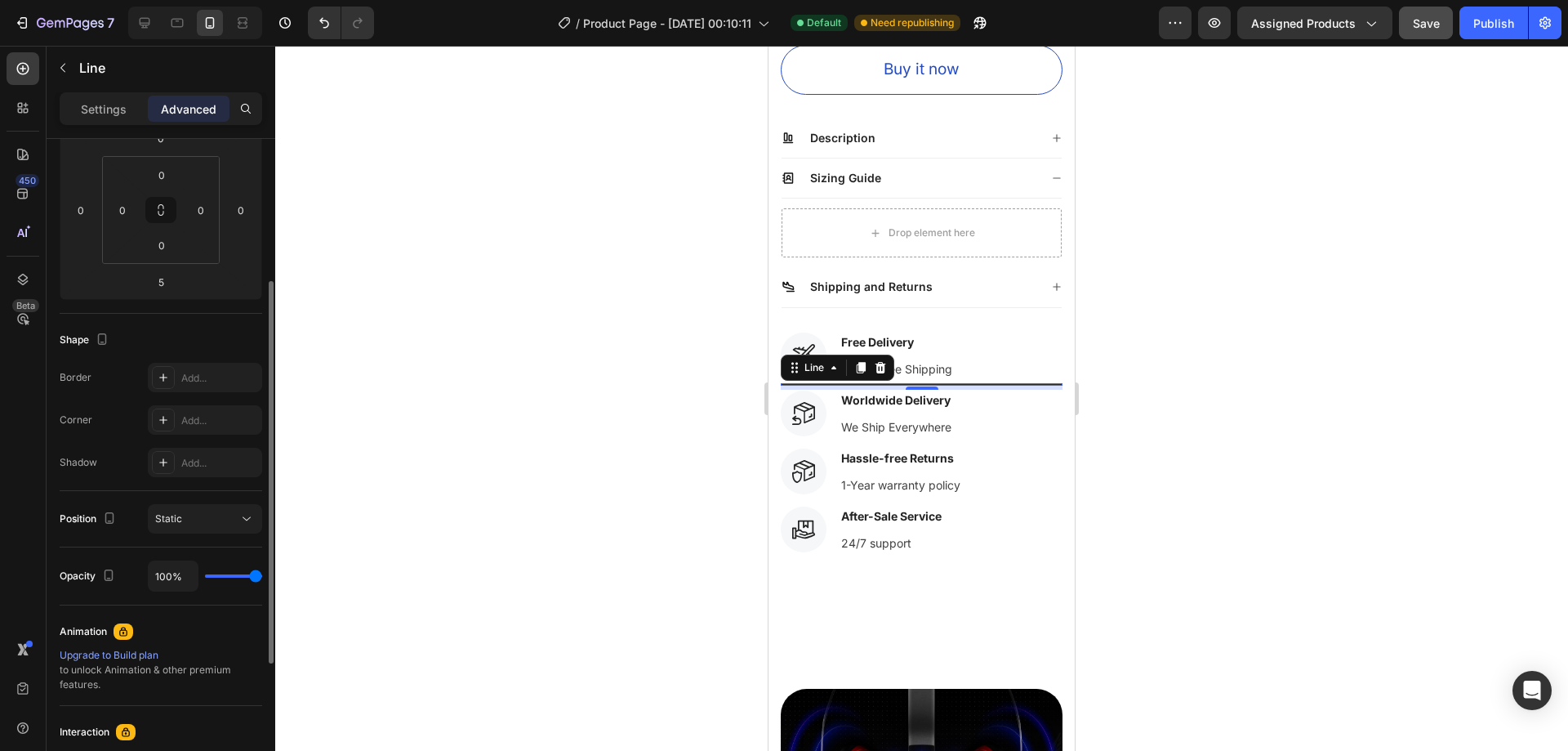
type input "93%"
type input "93"
type input "91%"
type input "91"
type input "89%"
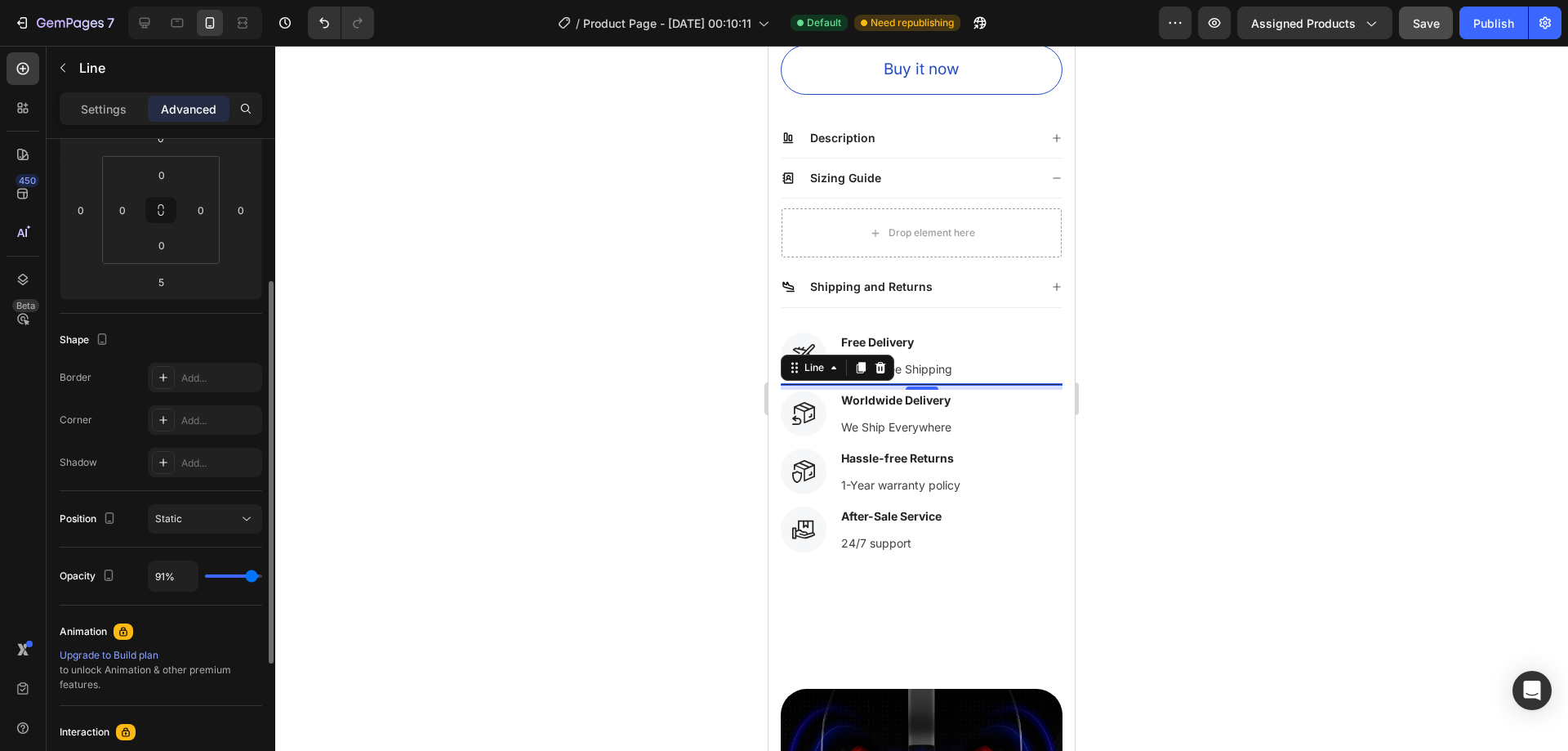
type input "89"
type input "87%"
type input "87"
type input "85%"
type input "85"
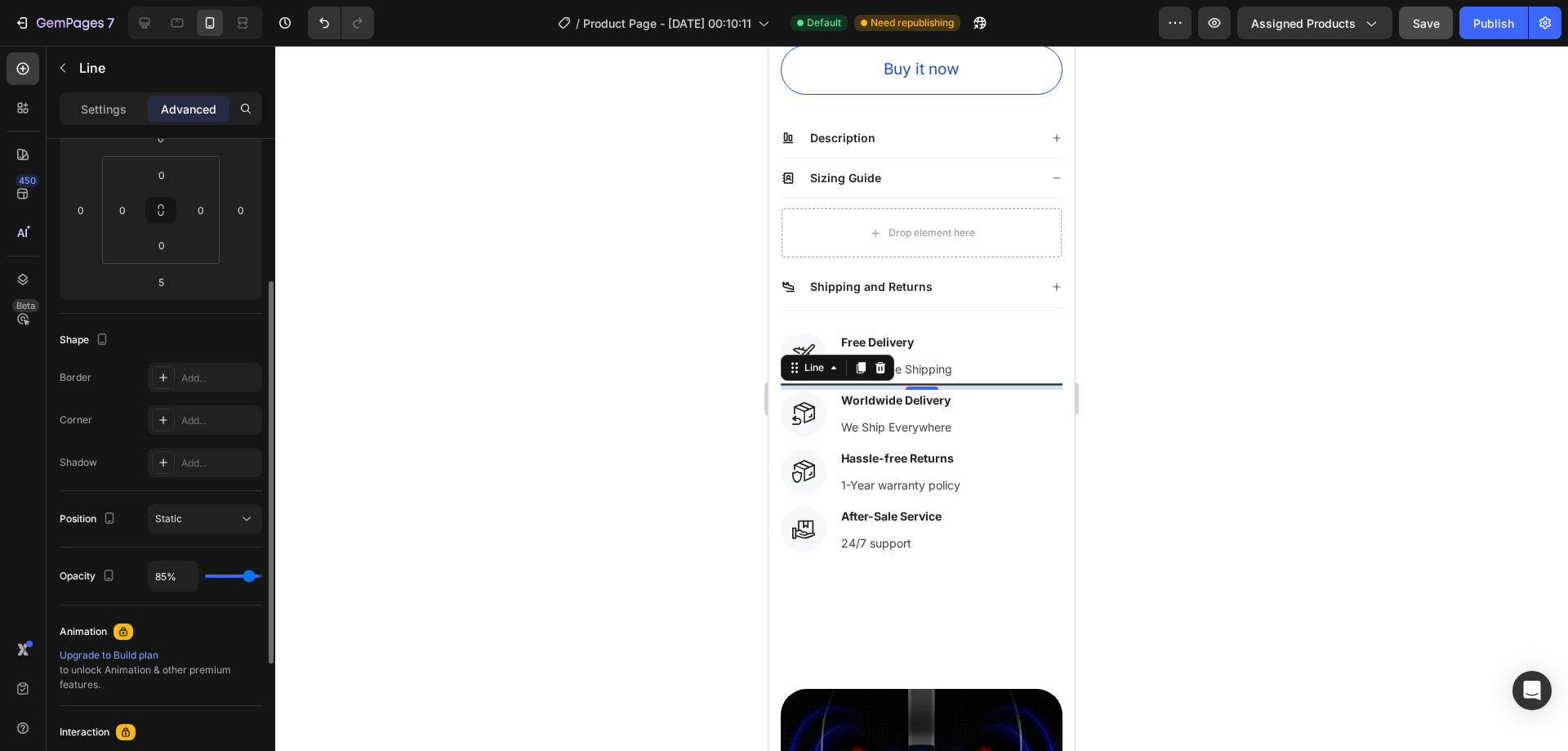
type input "83%"
type input "83"
type input "81%"
type input "81"
type input "80%"
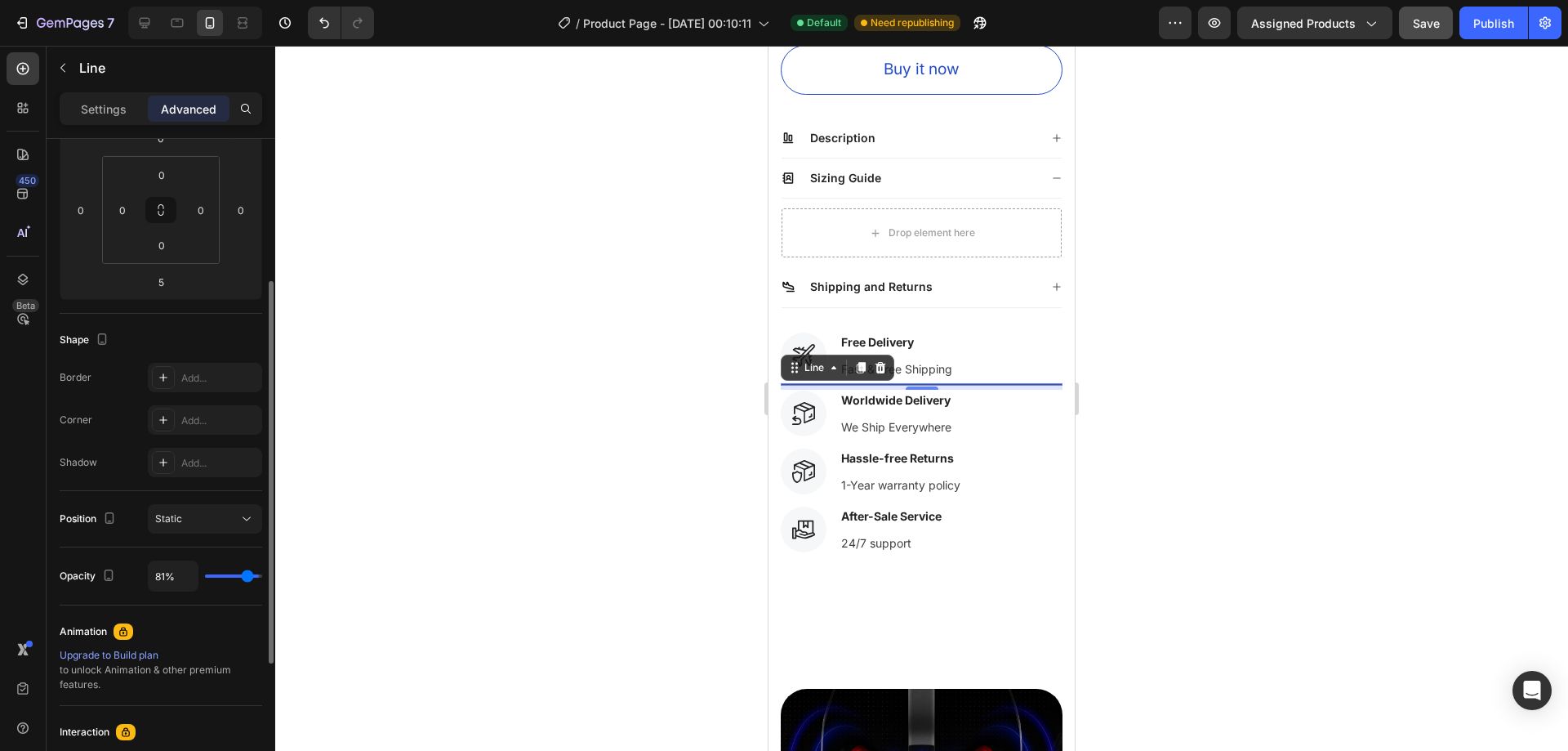
type input "80"
type input "78%"
type input "78"
type input "76%"
type input "76"
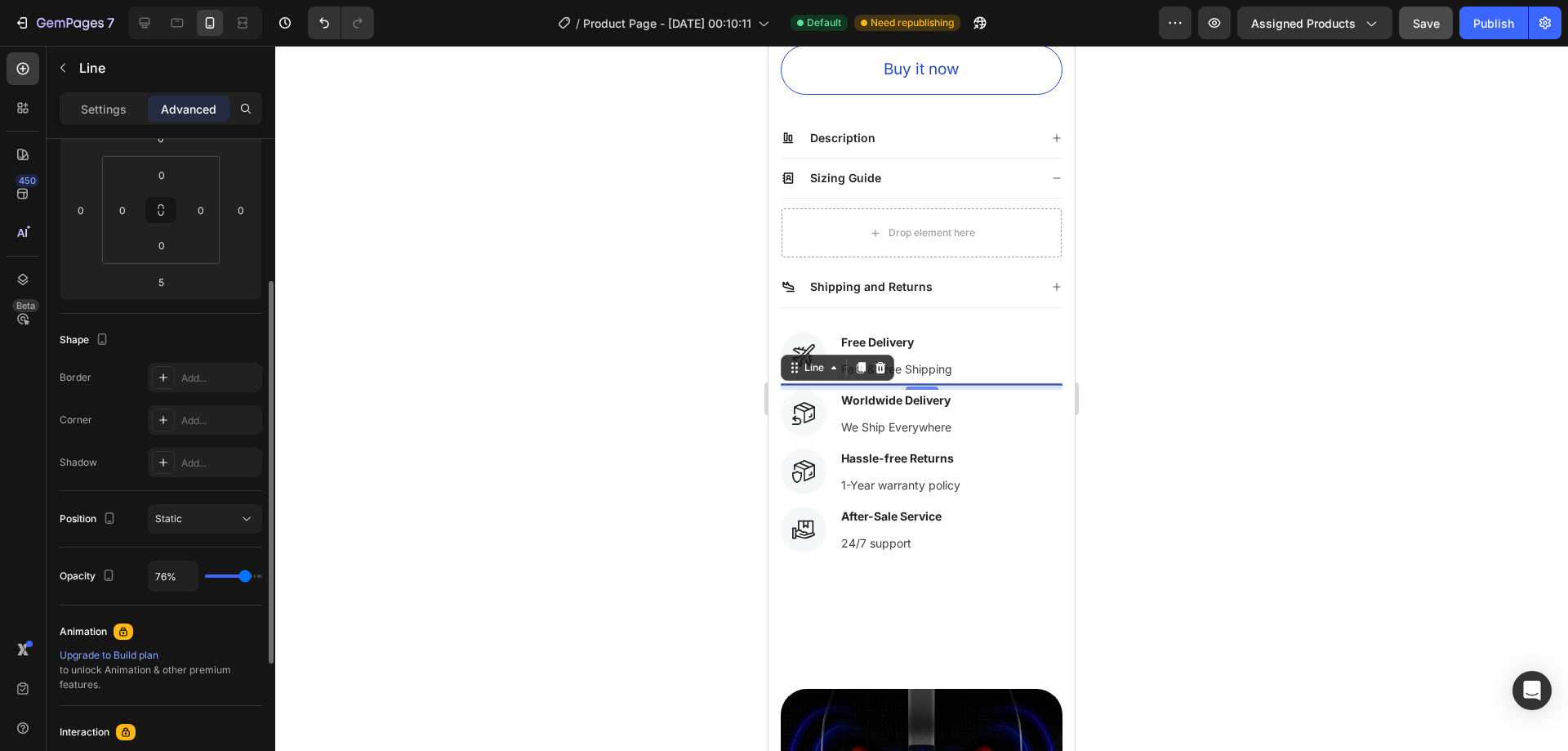
type input "74%"
drag, startPoint x: 253, startPoint y: 576, endPoint x: 244, endPoint y: 576, distance: 9.0
type input "74"
click at [244, 576] on input "range" at bounding box center [234, 576] width 57 height 3
click at [498, 541] on div at bounding box center [921, 398] width 1293 height 705
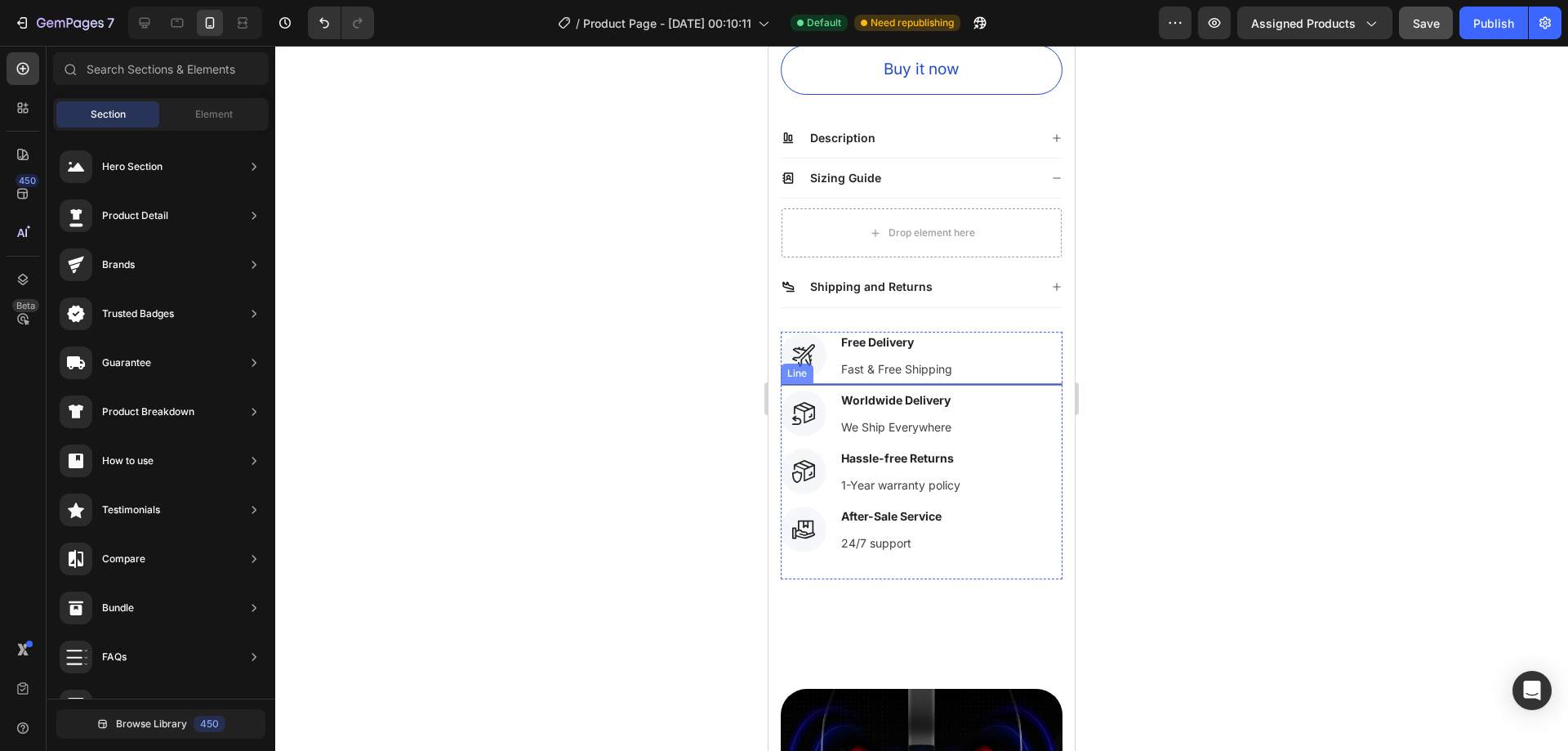
click at [923, 383] on div at bounding box center [921, 384] width 281 height 3
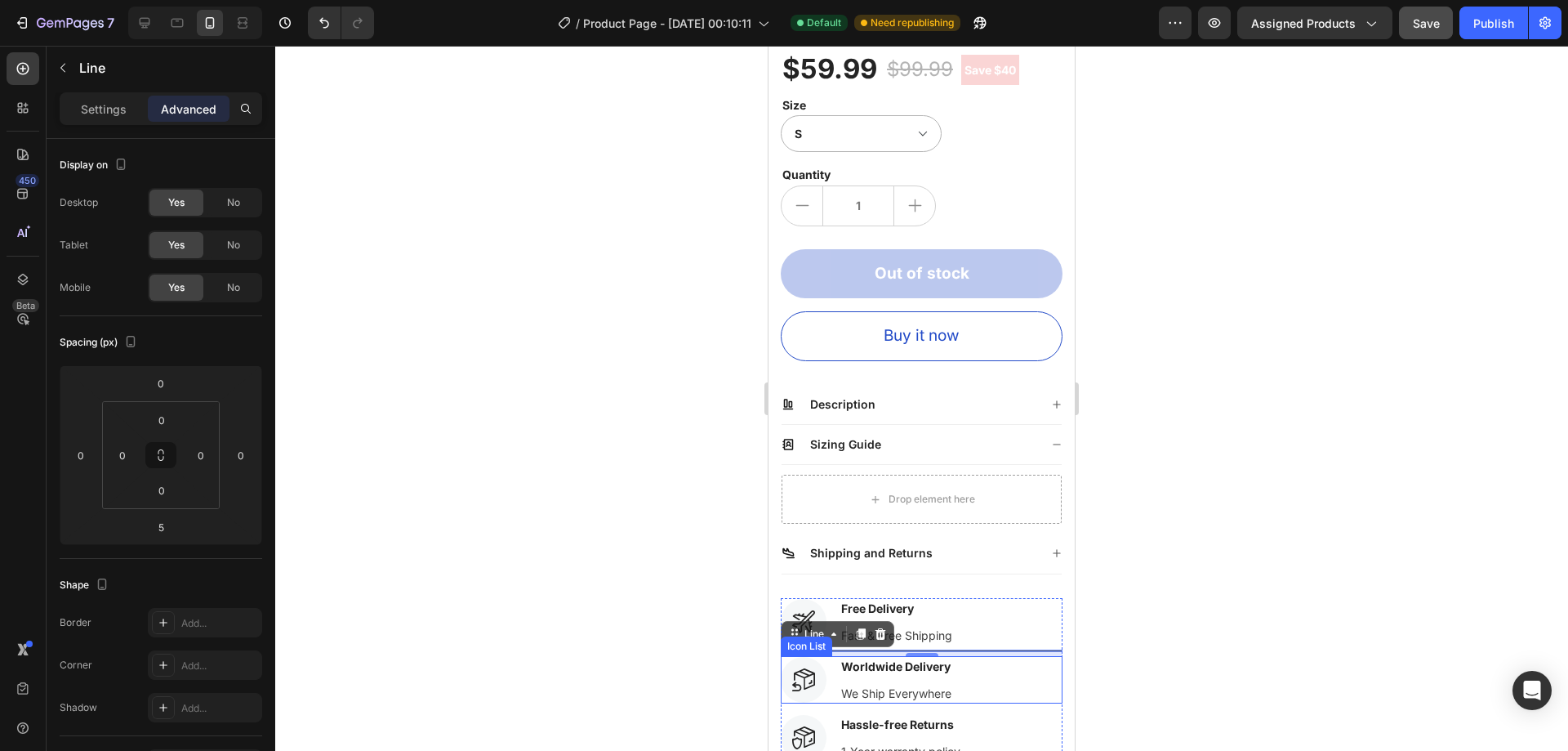
scroll to position [424, 0]
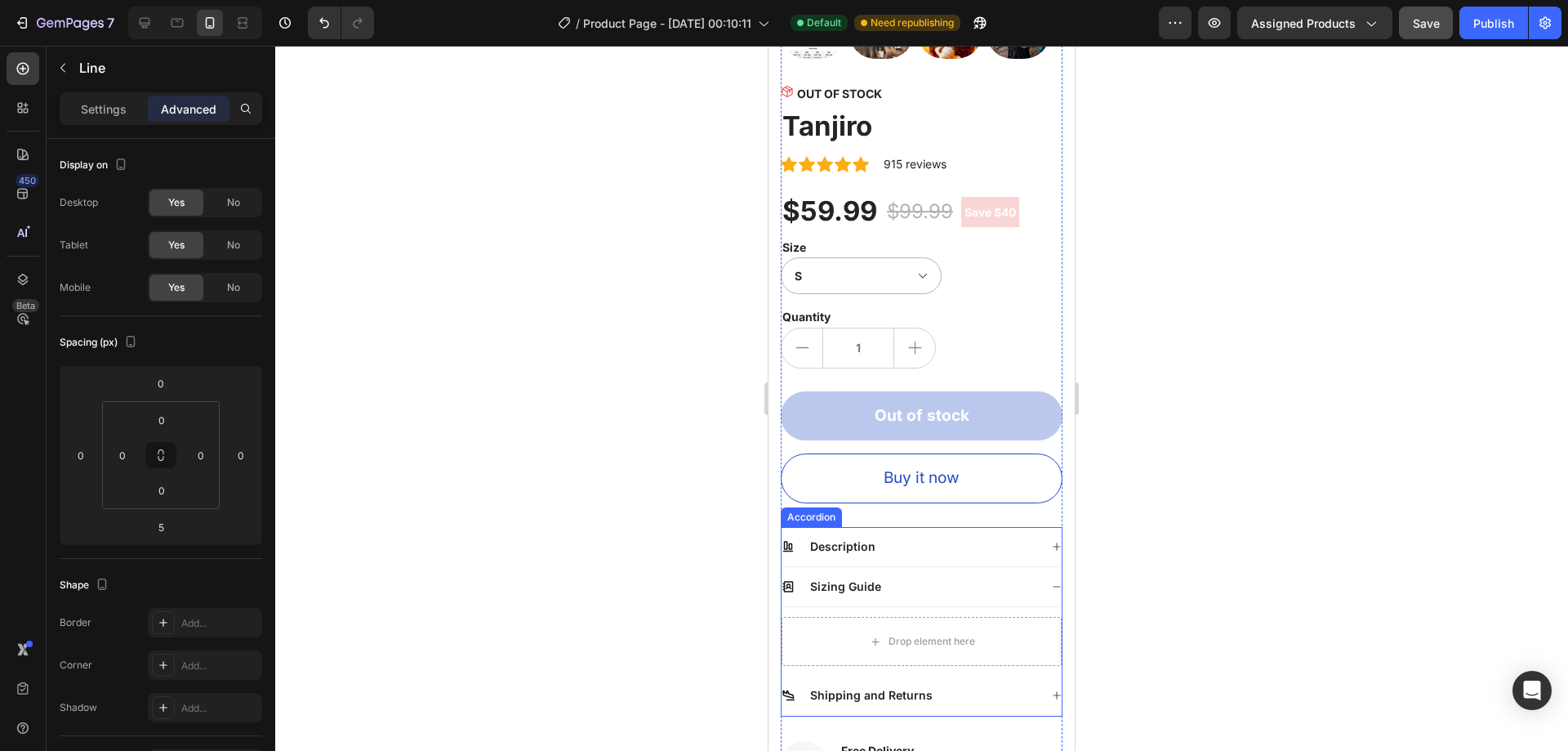
click at [1053, 586] on icon at bounding box center [1056, 586] width 7 height 1
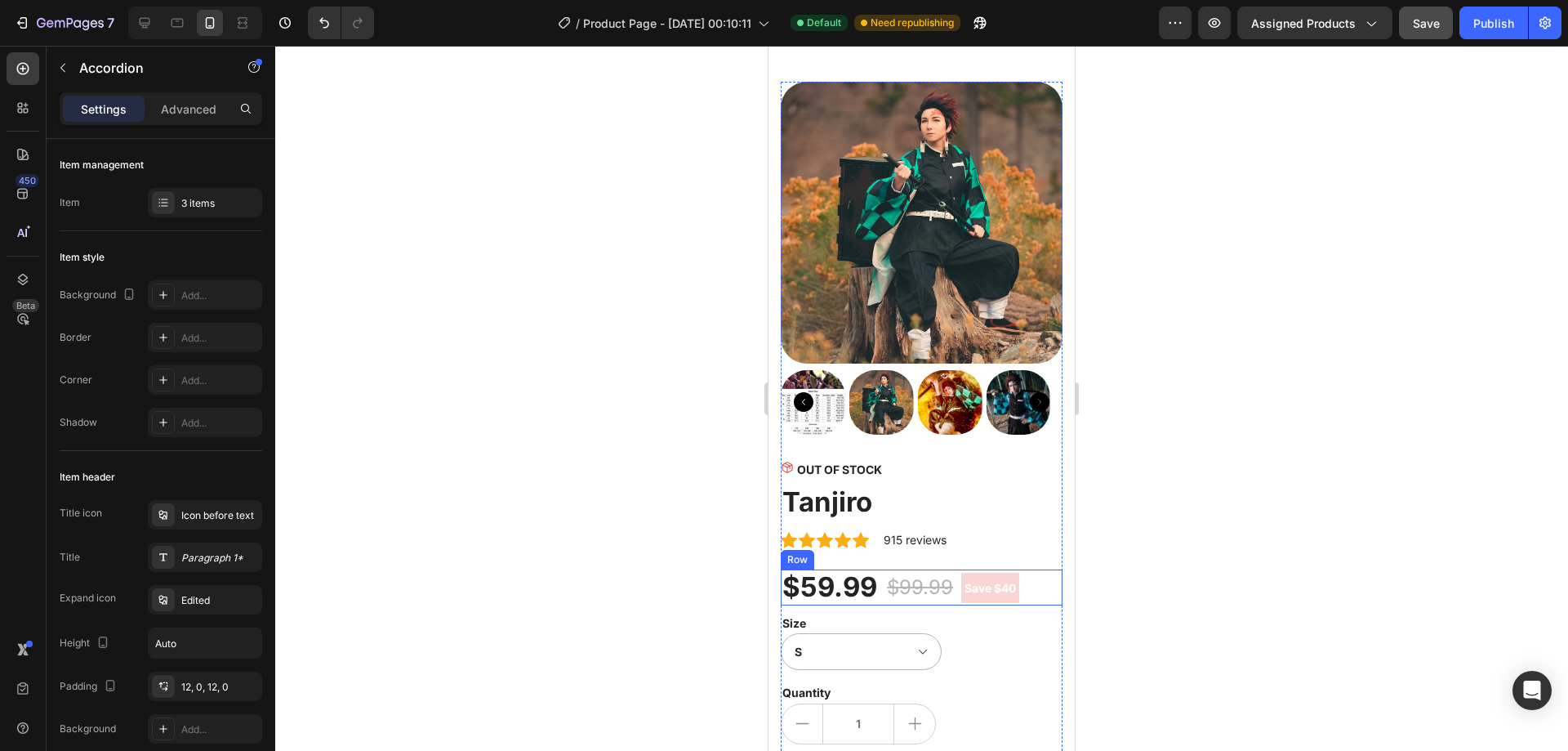
scroll to position [409, 0]
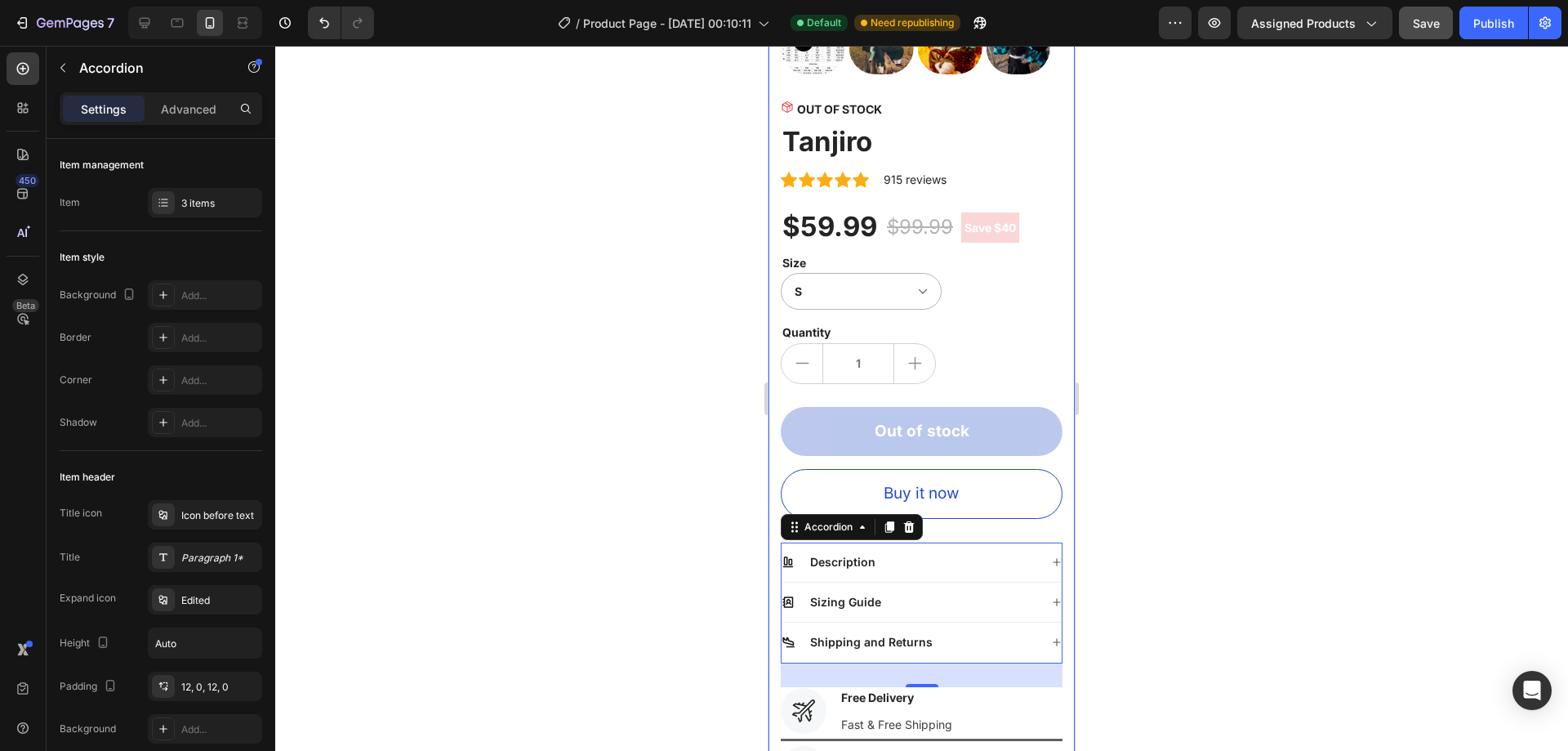
click at [1198, 447] on div at bounding box center [921, 398] width 1293 height 705
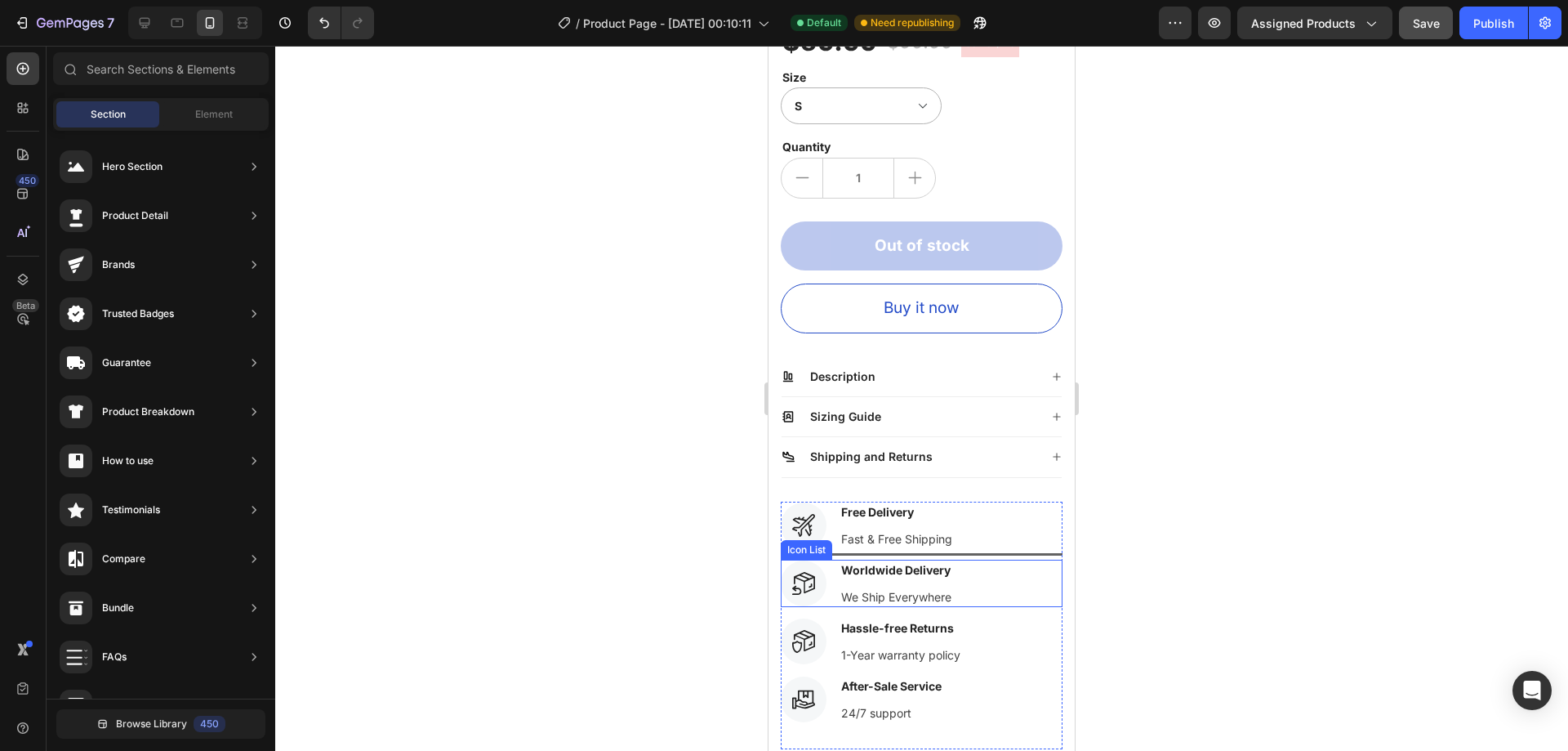
scroll to position [654, 0]
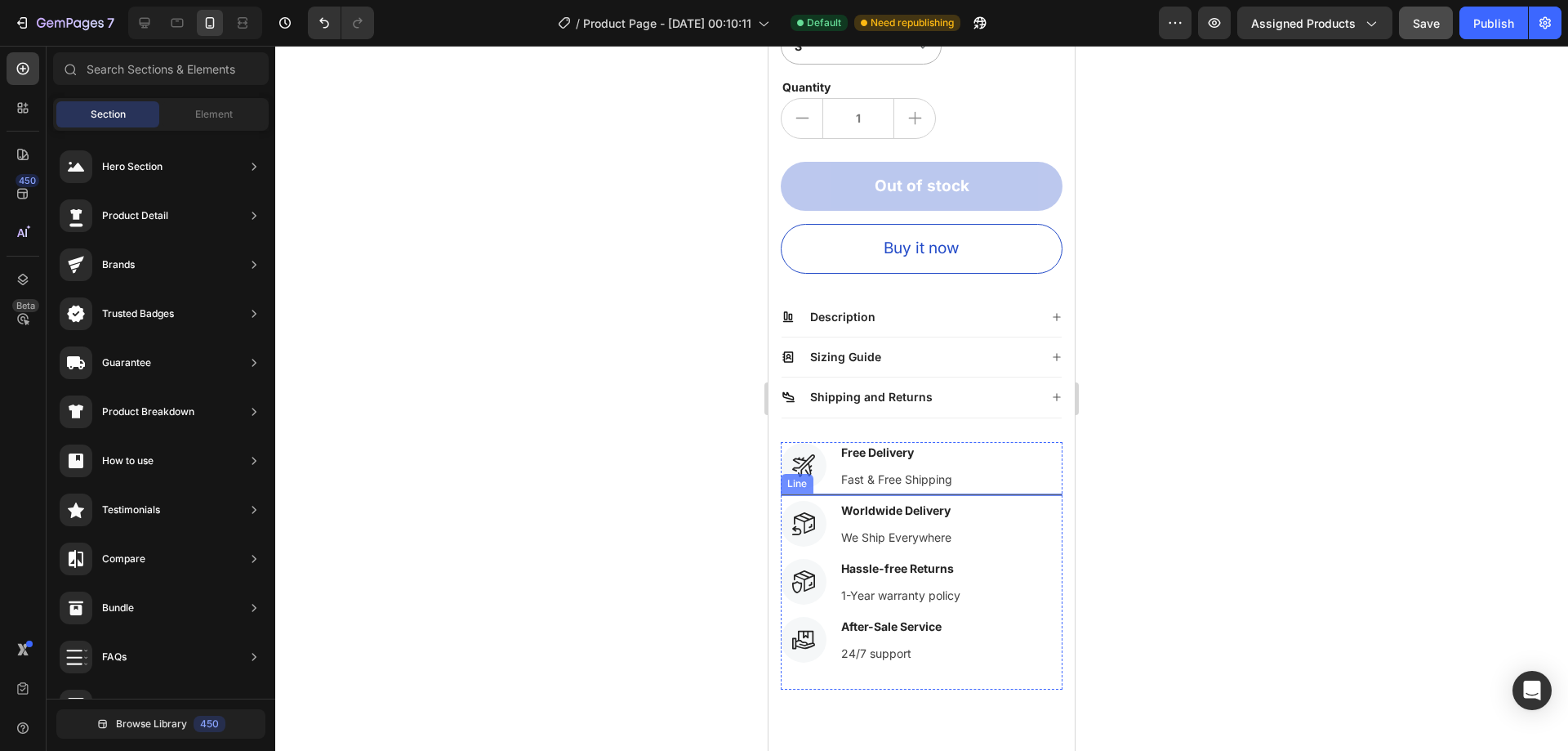
click at [907, 494] on div at bounding box center [921, 495] width 281 height 3
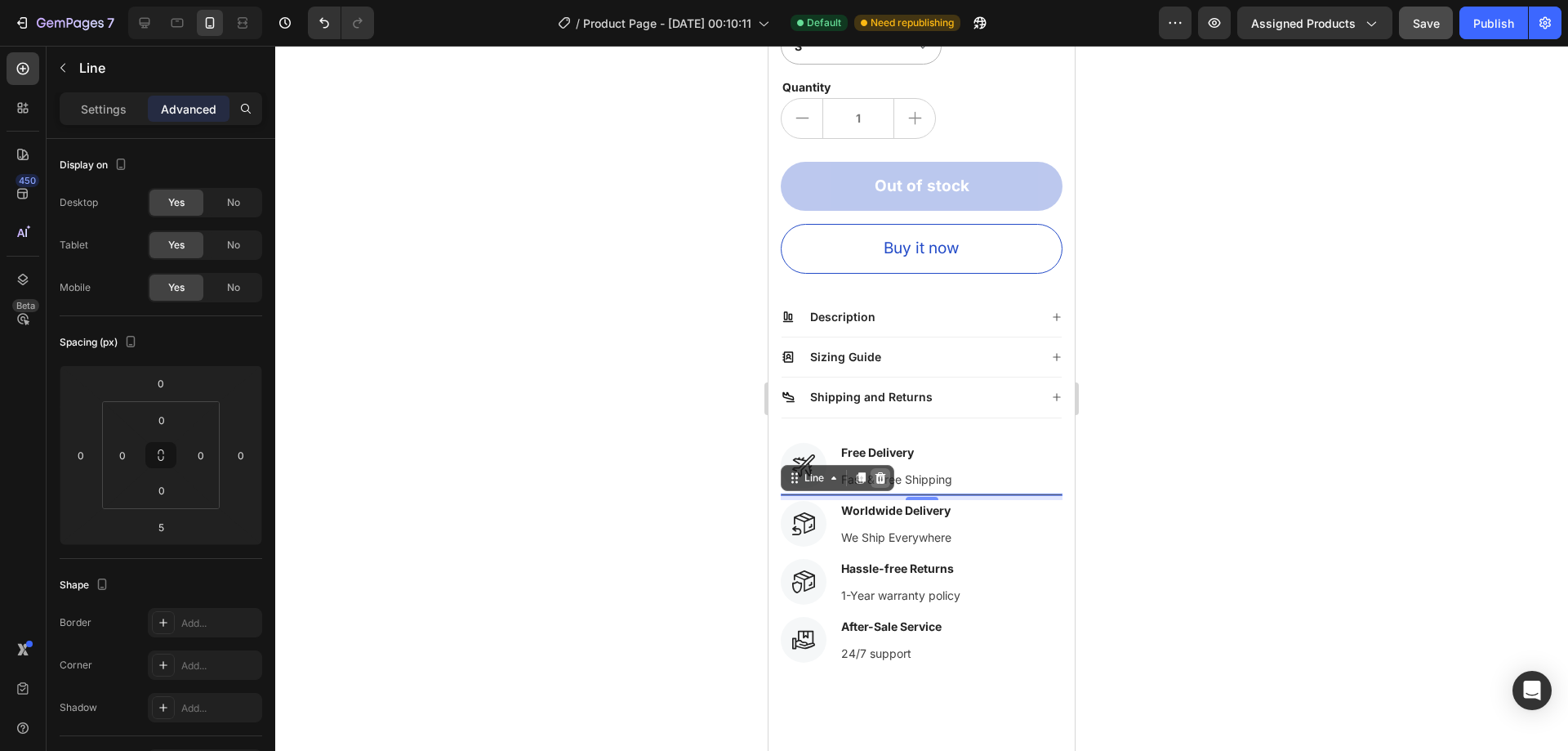
click at [886, 471] on icon at bounding box center [880, 477] width 13 height 13
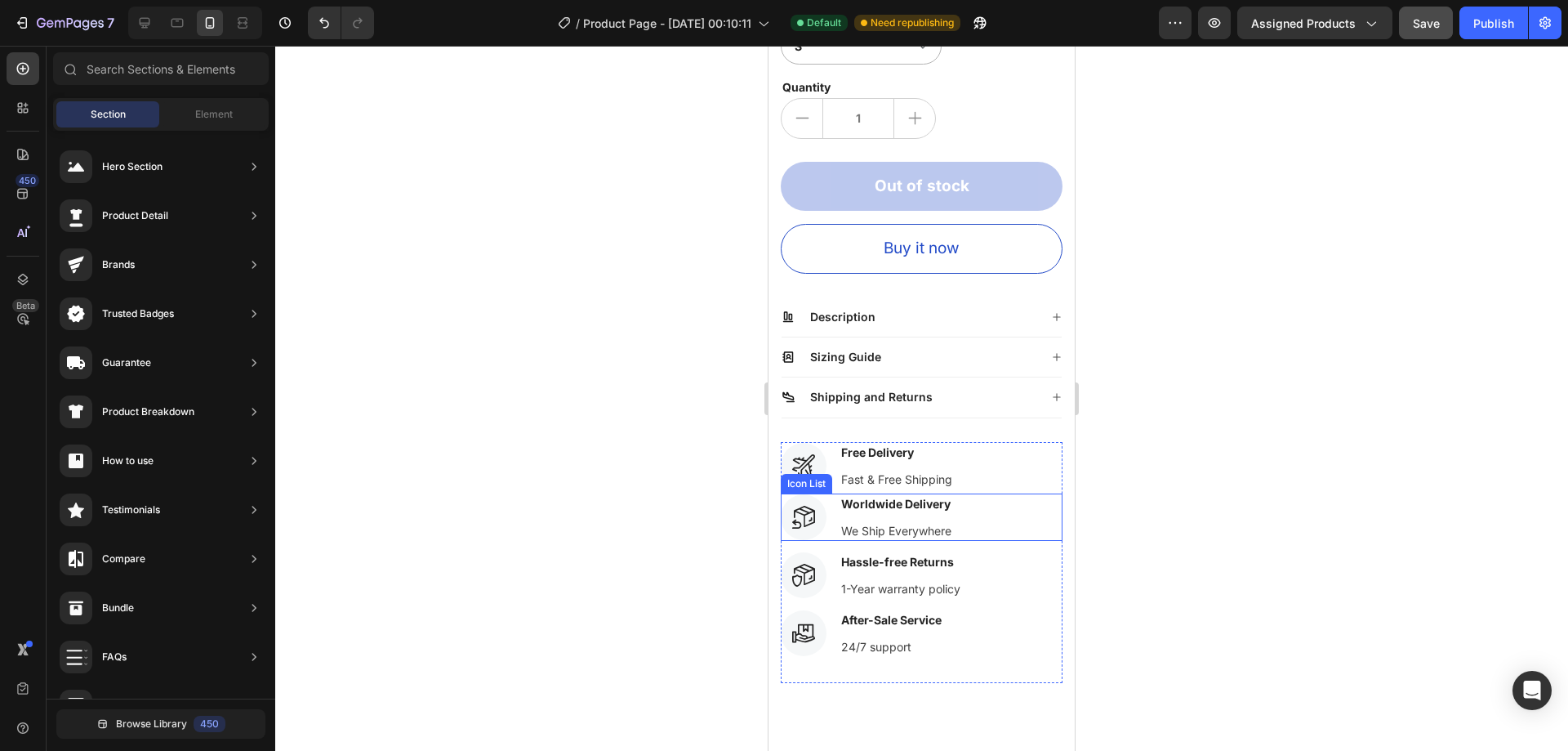
click at [952, 506] on div "Worldwide Delivery Text block We Ship Everywhere Text block" at bounding box center [896, 517] width 113 height 48
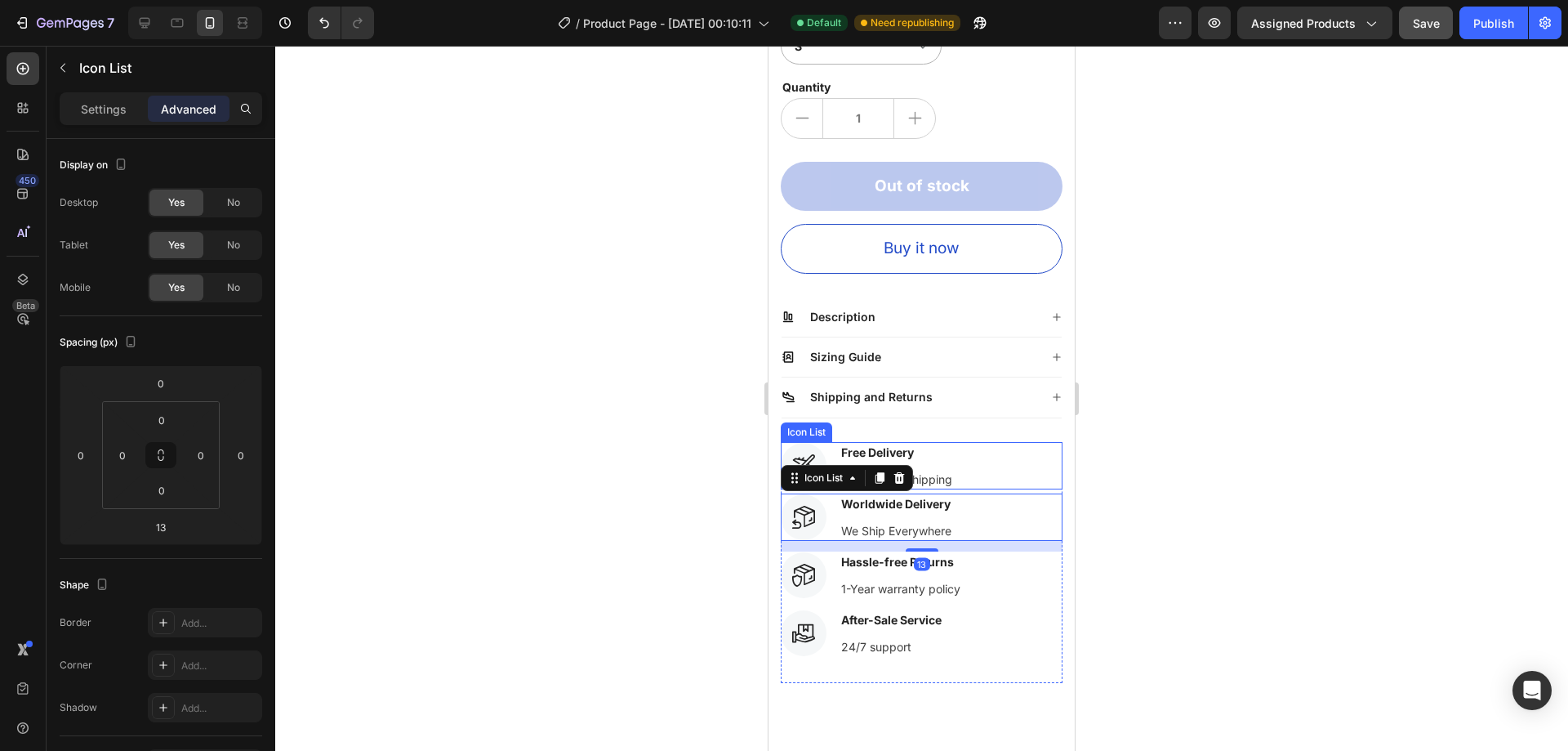
click at [962, 469] on div "Icon Free Delivery Text block Fast & Free Shipping Text block" at bounding box center [921, 465] width 281 height 48
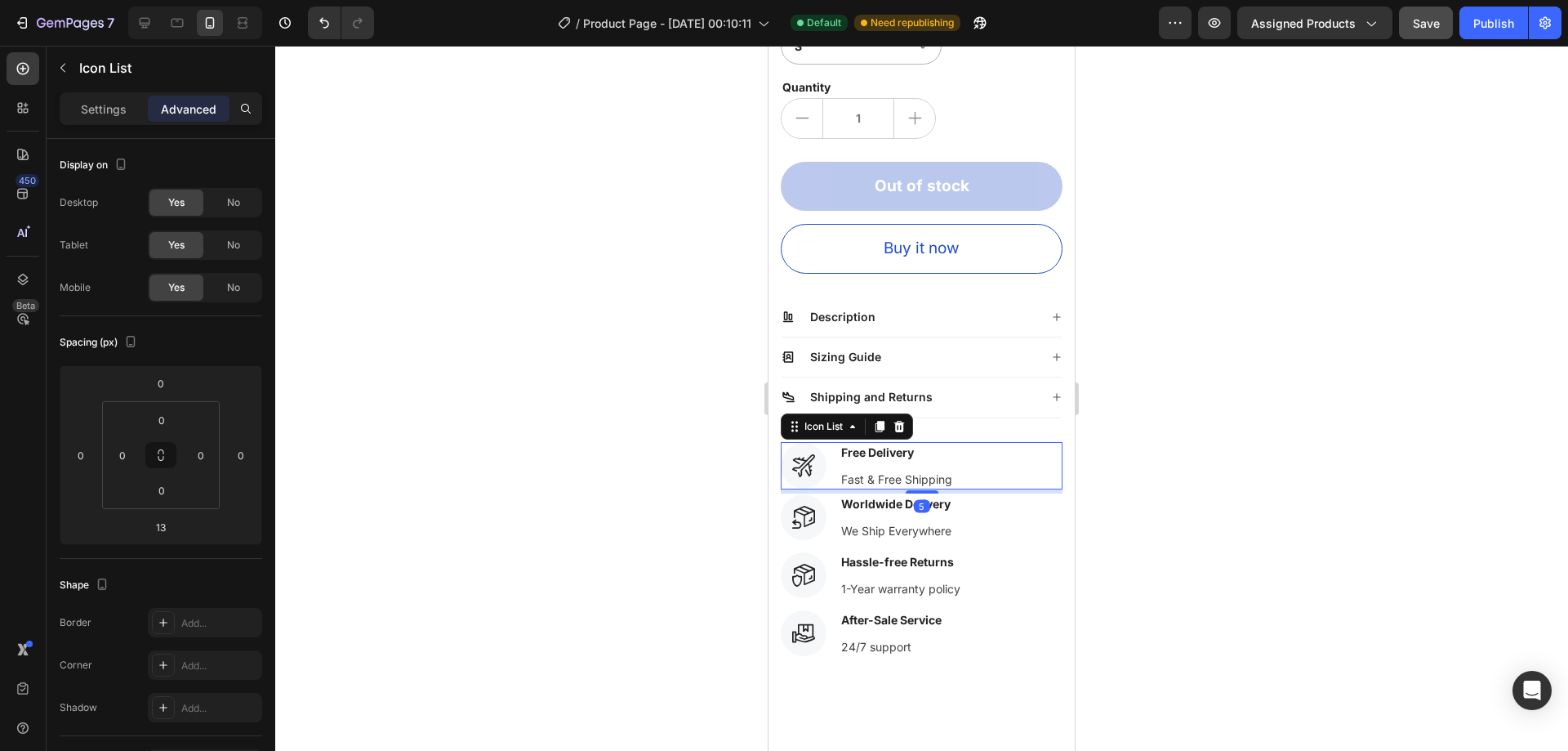
scroll to position [245, 0]
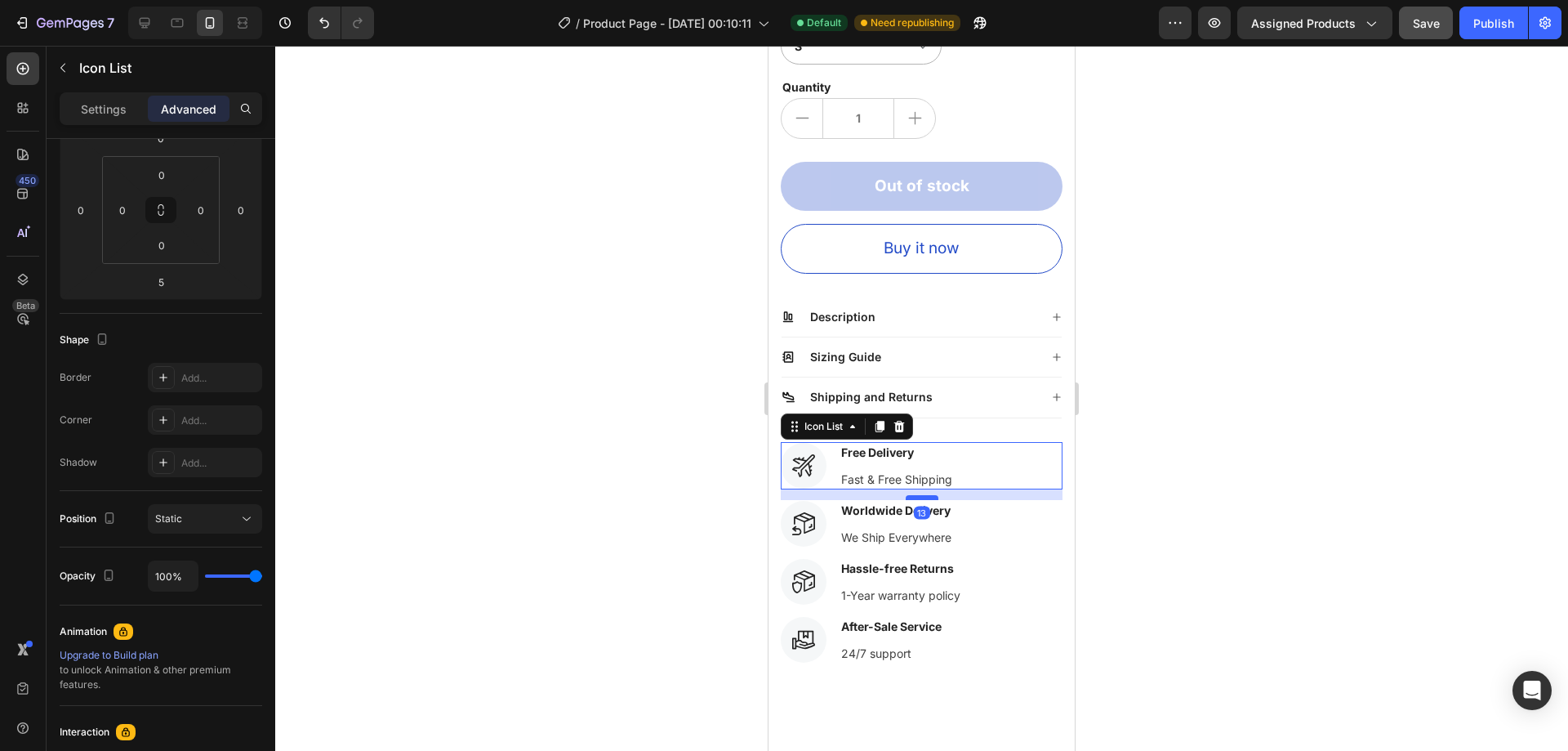
click at [922, 495] on div at bounding box center [922, 498] width 33 height 5
type input "13"
click at [920, 532] on p "We Ship Everywhere" at bounding box center [896, 537] width 110 height 17
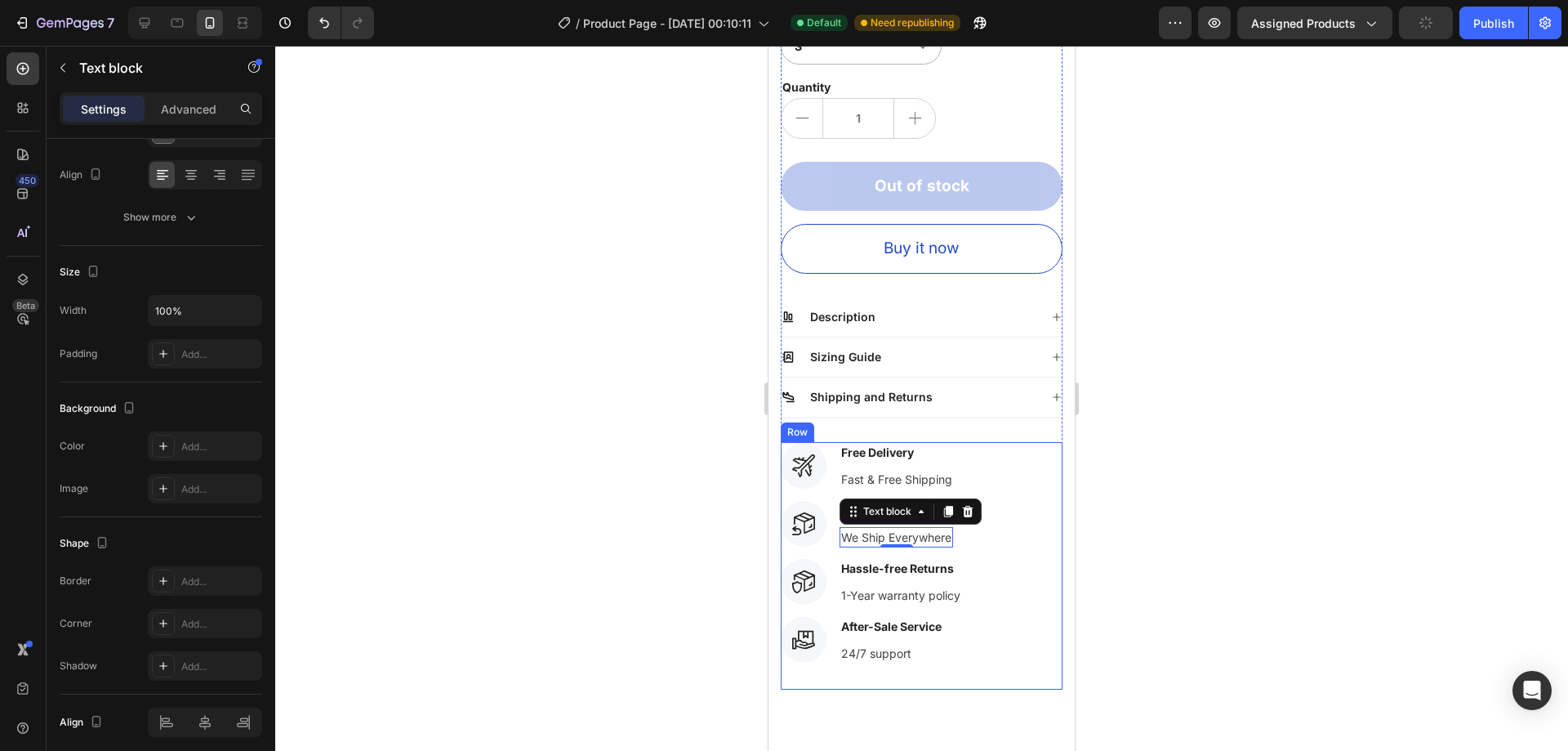
scroll to position [0, 0]
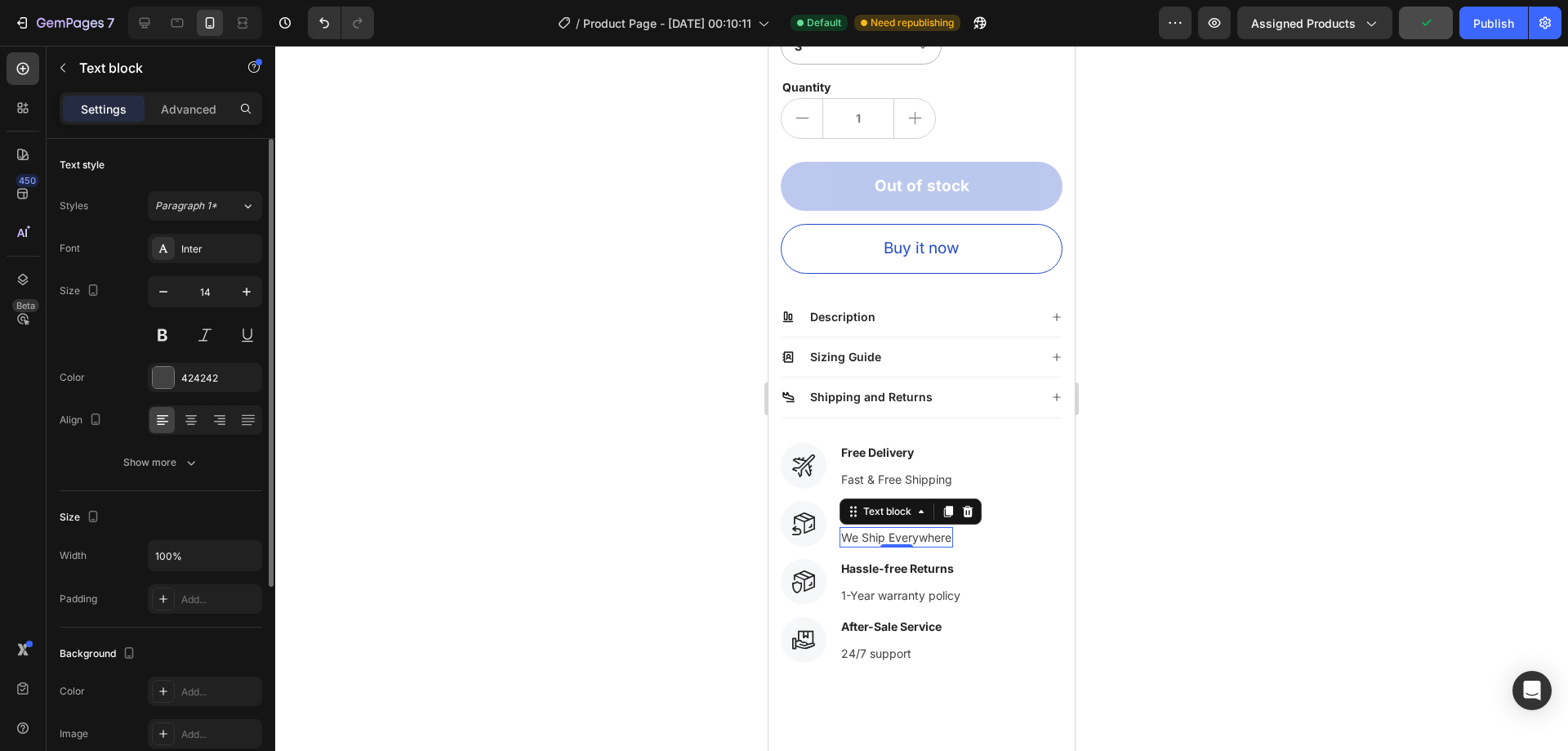
click at [952, 534] on div "We Ship Everywhere" at bounding box center [896, 537] width 113 height 21
click at [977, 527] on div "Icon Worldwide Delivery Text block We Ship Everywhere Text block 0" at bounding box center [921, 523] width 281 height 48
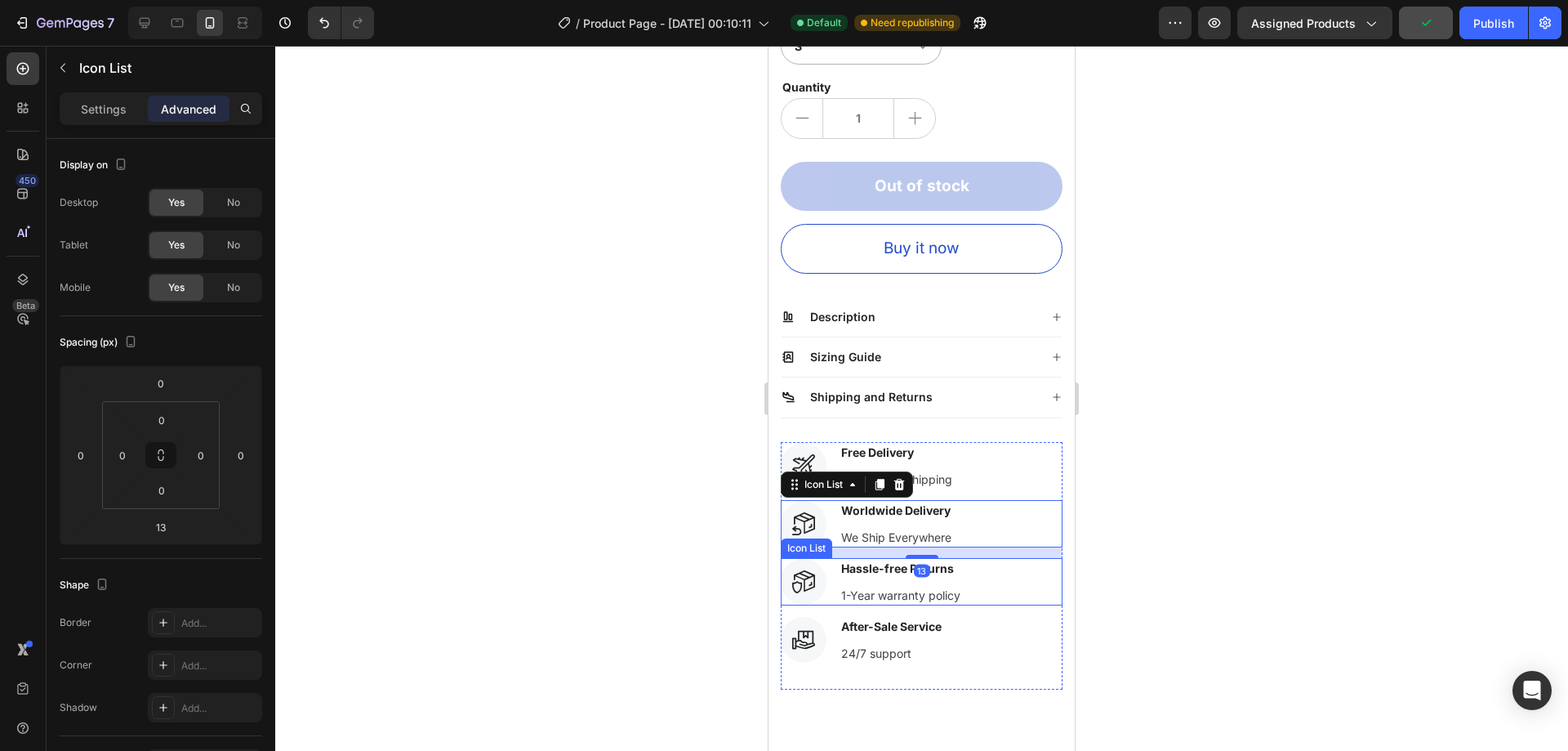
click at [971, 559] on div "Icon Hassle-free Returns Text block 1-Year warranty policy Text block" at bounding box center [921, 581] width 281 height 48
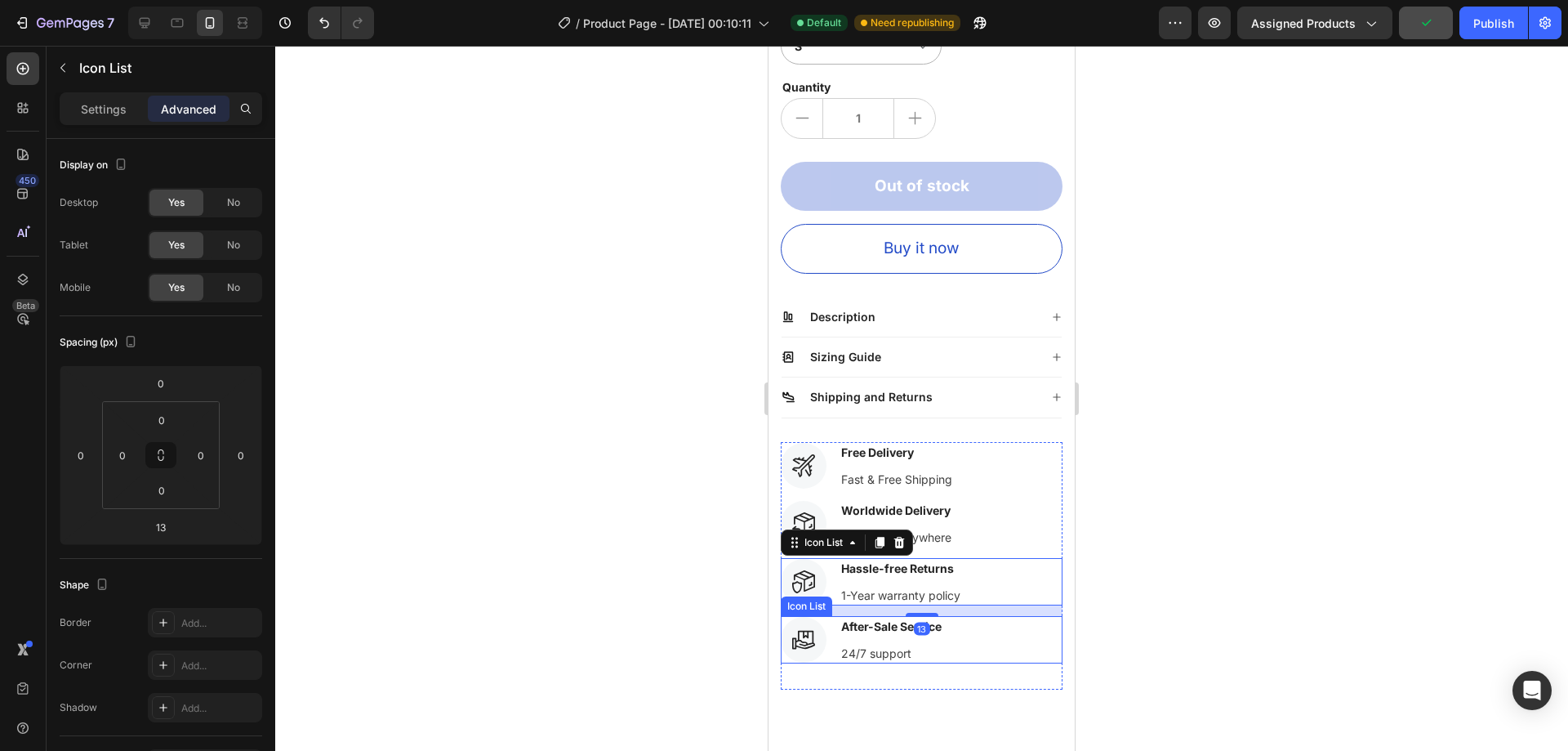
click at [986, 621] on div "Icon After-Sale Service Text block 24/7 support Text block" at bounding box center [921, 639] width 281 height 48
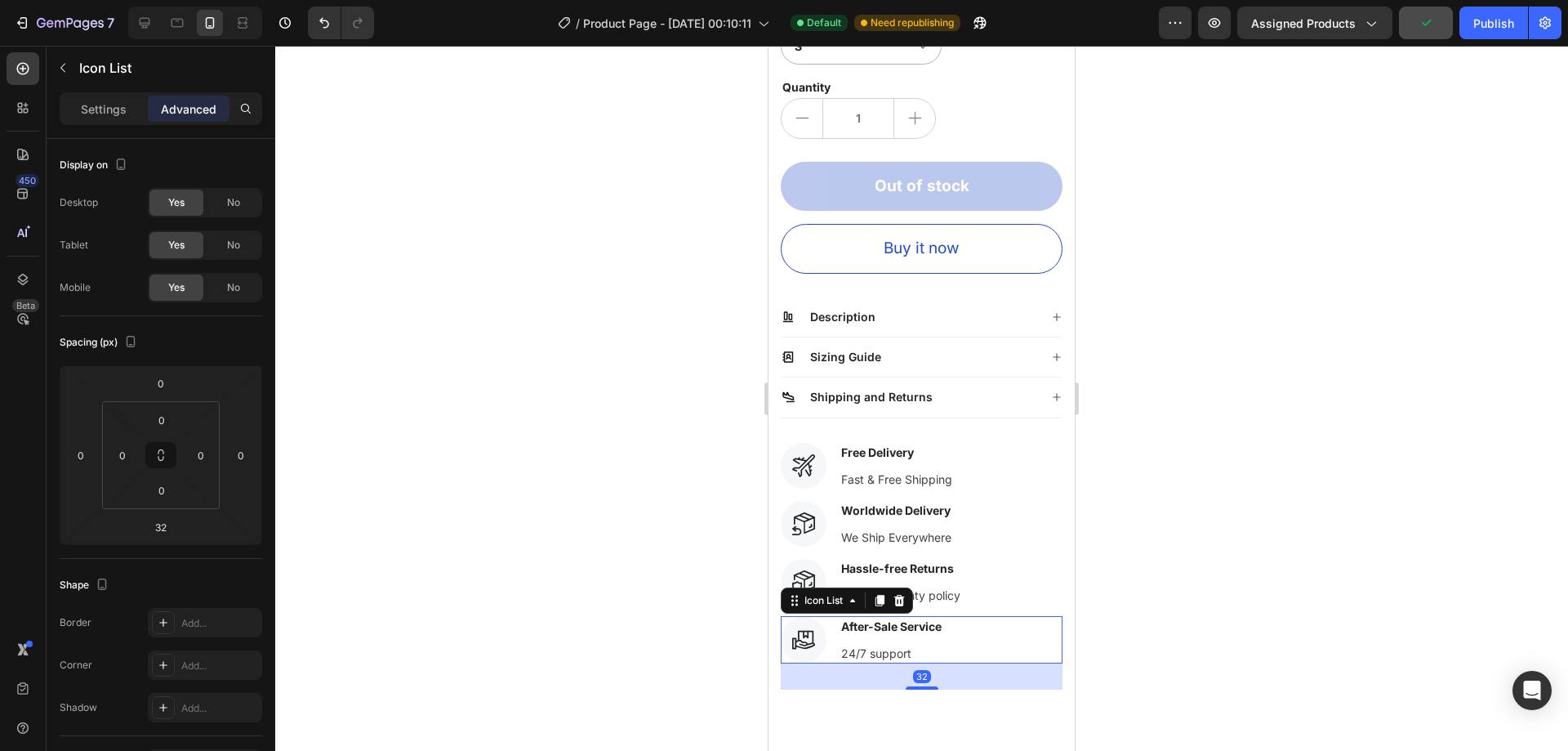
click at [1147, 569] on div at bounding box center [921, 398] width 1293 height 705
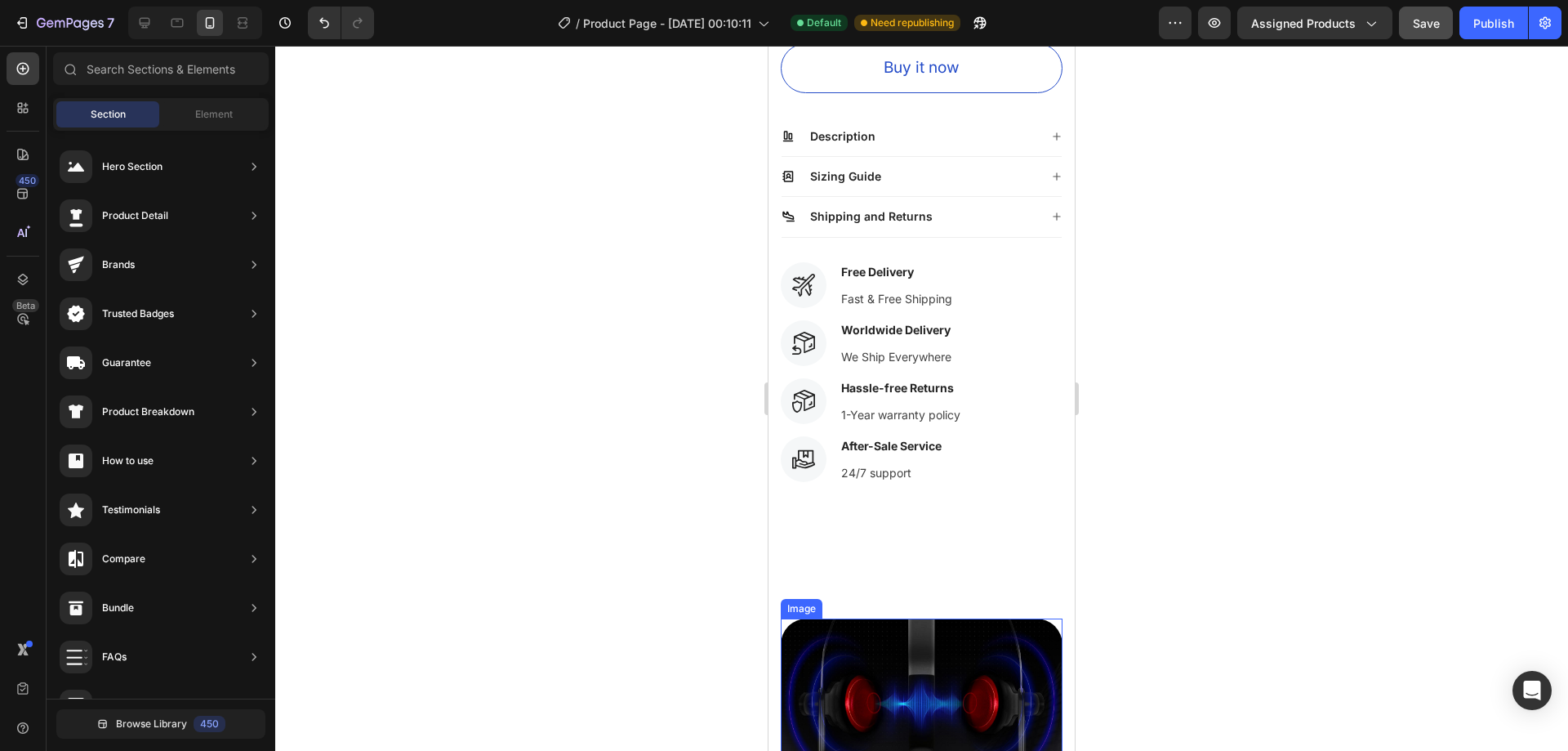
scroll to position [817, 0]
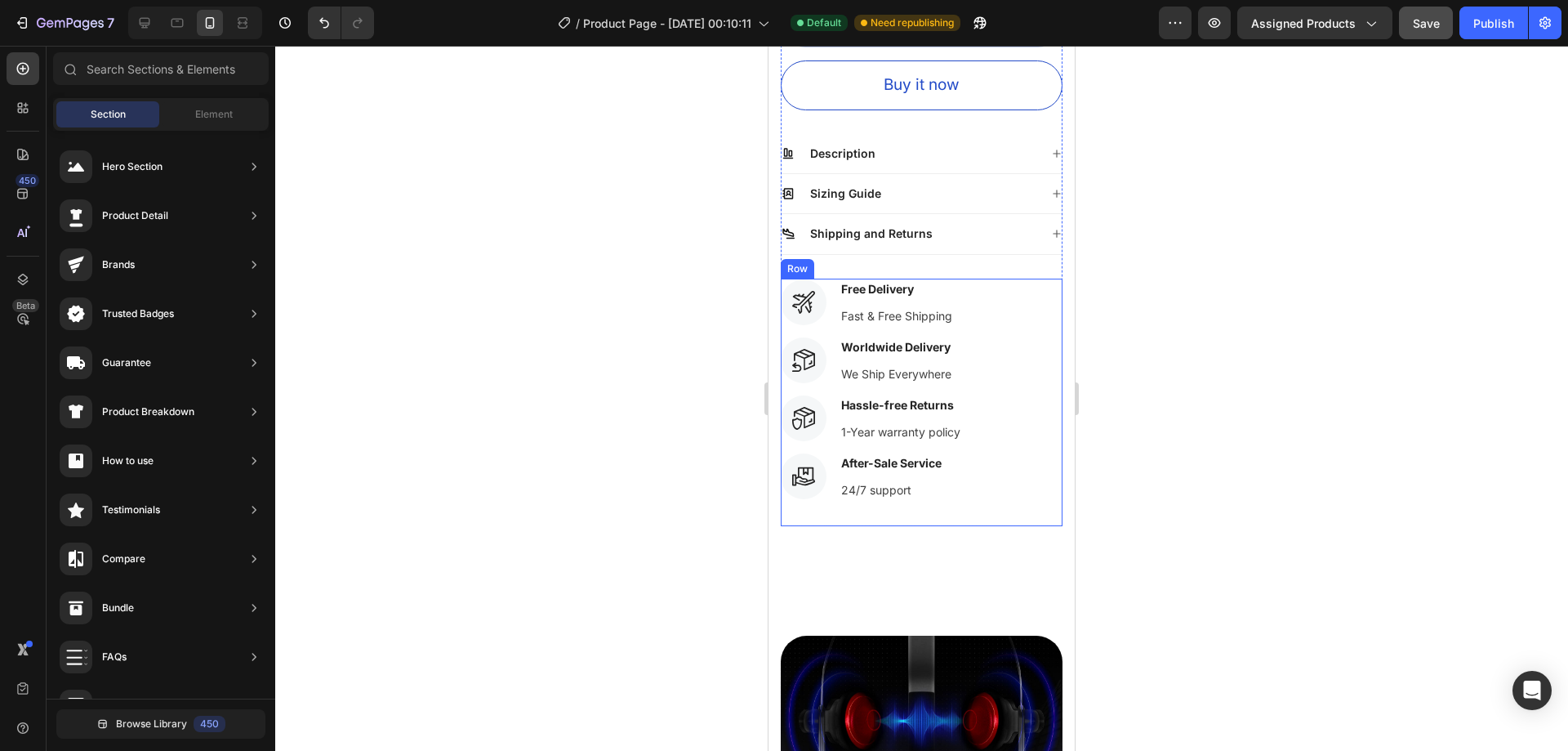
click at [987, 469] on div "Icon After-Sale Service Text block 24/7 support Text block" at bounding box center [921, 476] width 281 height 48
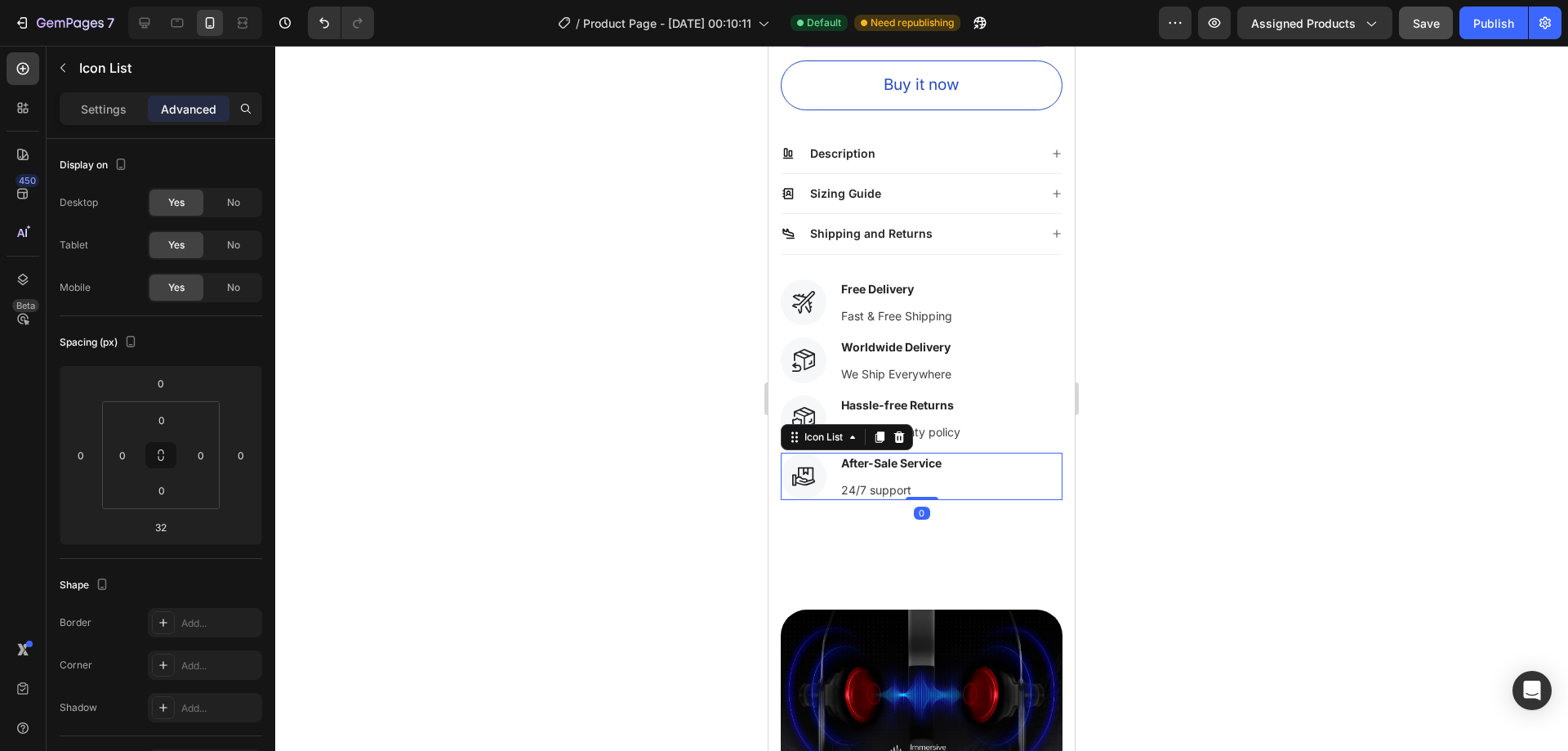
drag, startPoint x: 925, startPoint y: 511, endPoint x: 923, endPoint y: 481, distance: 30.1
click at [923, 481] on div "Icon After-Sale Service Text block 24/7 support Text block Icon List 0" at bounding box center [921, 476] width 281 height 48
type input "0"
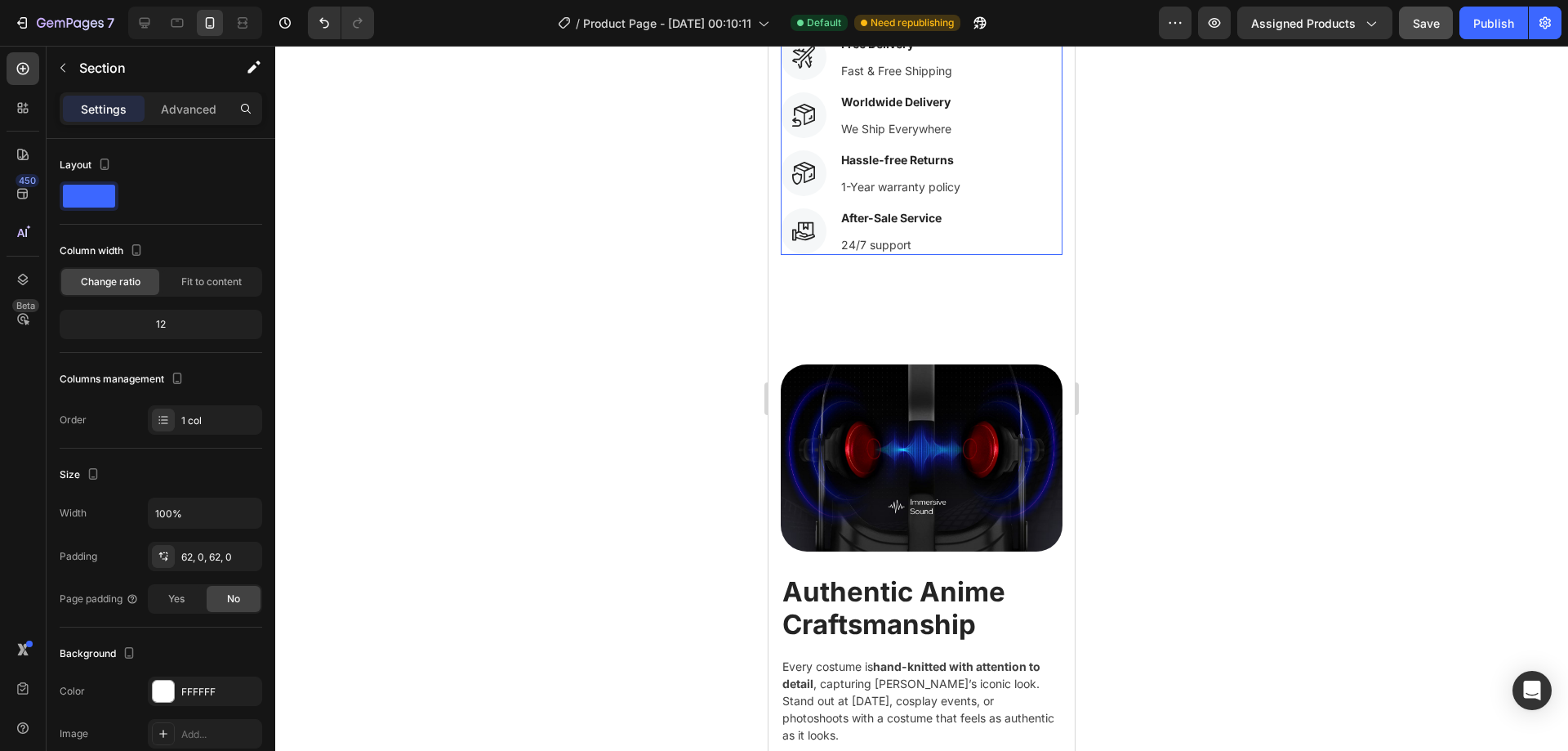
scroll to position [1359, 0]
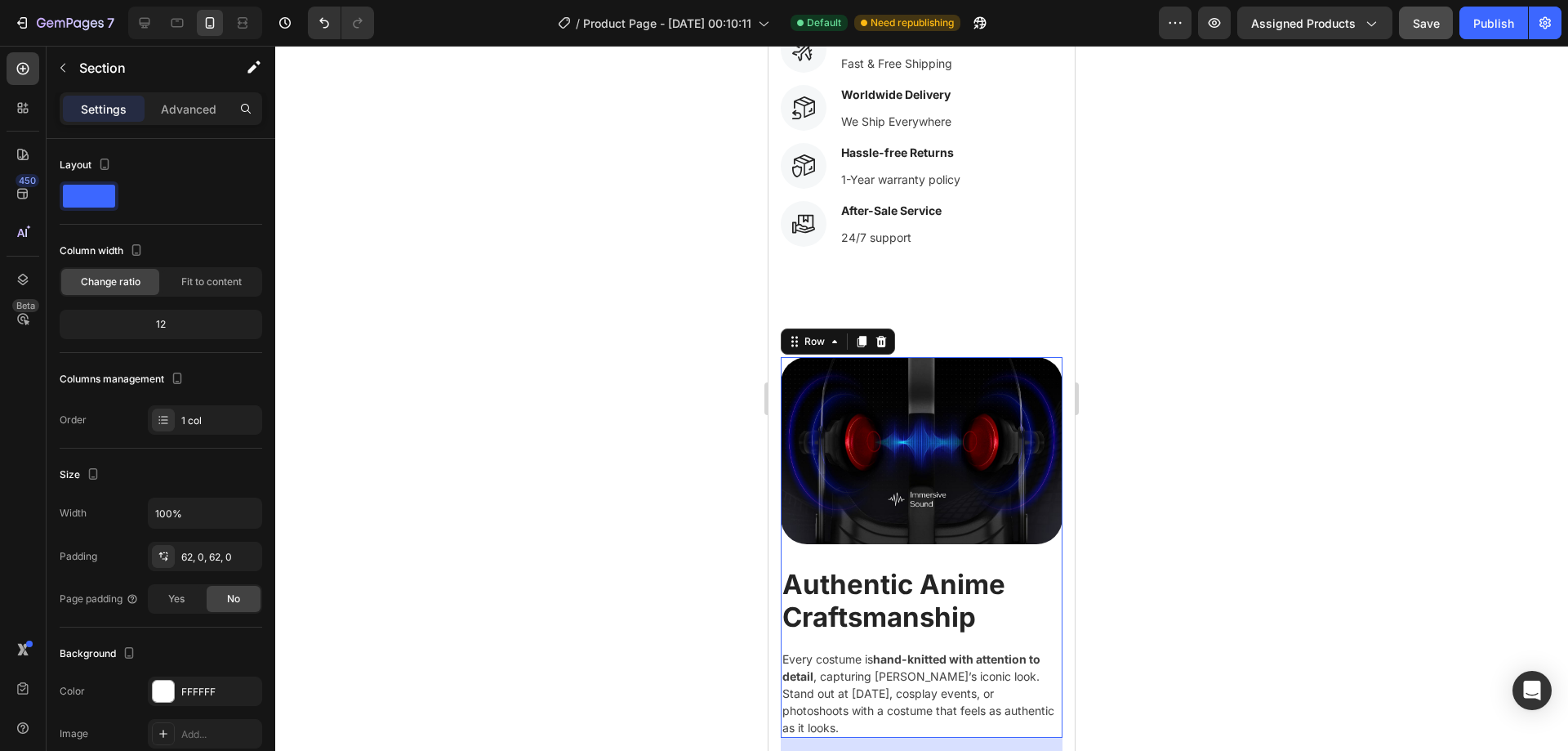
click at [790, 534] on div "Image" at bounding box center [921, 462] width 281 height 210
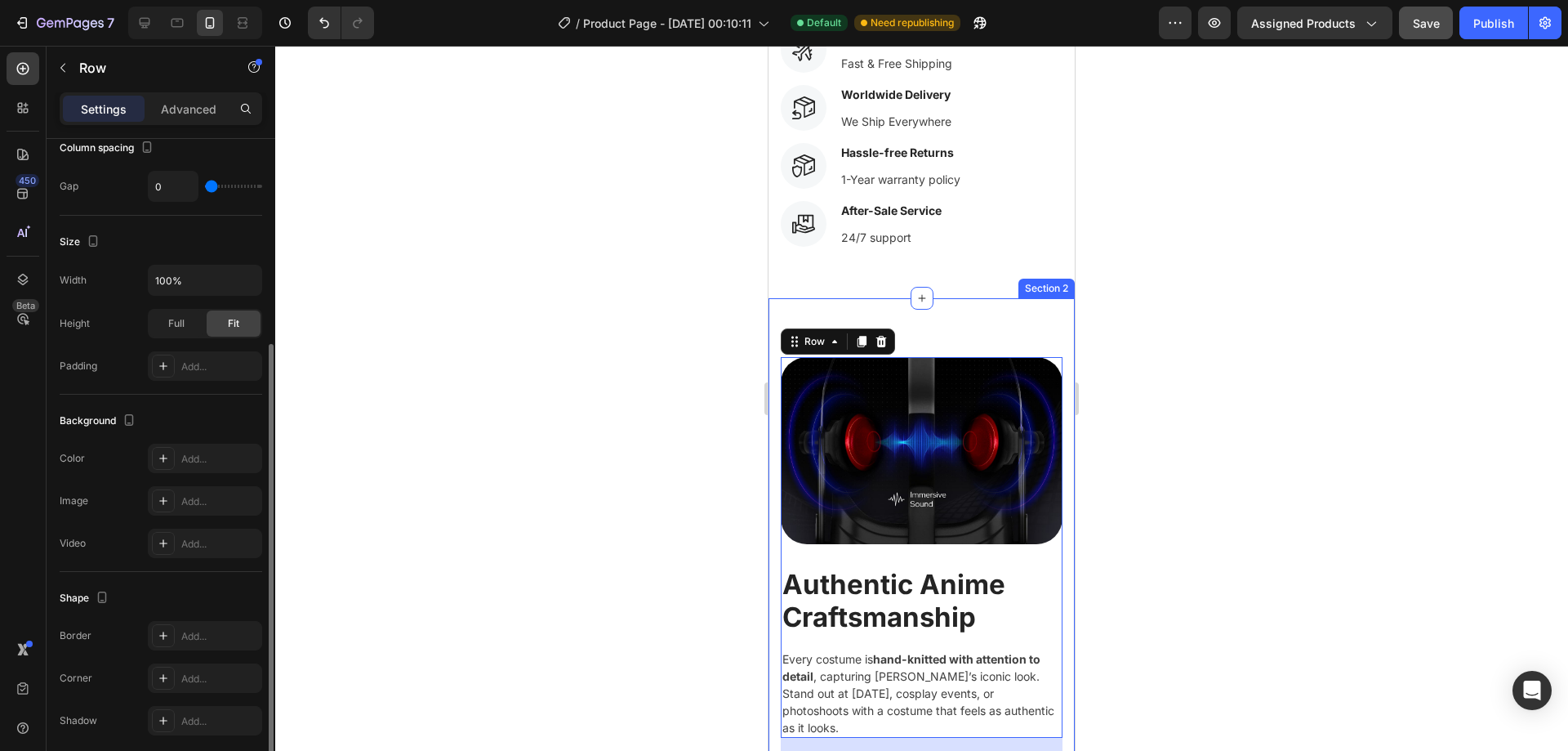
scroll to position [390, 0]
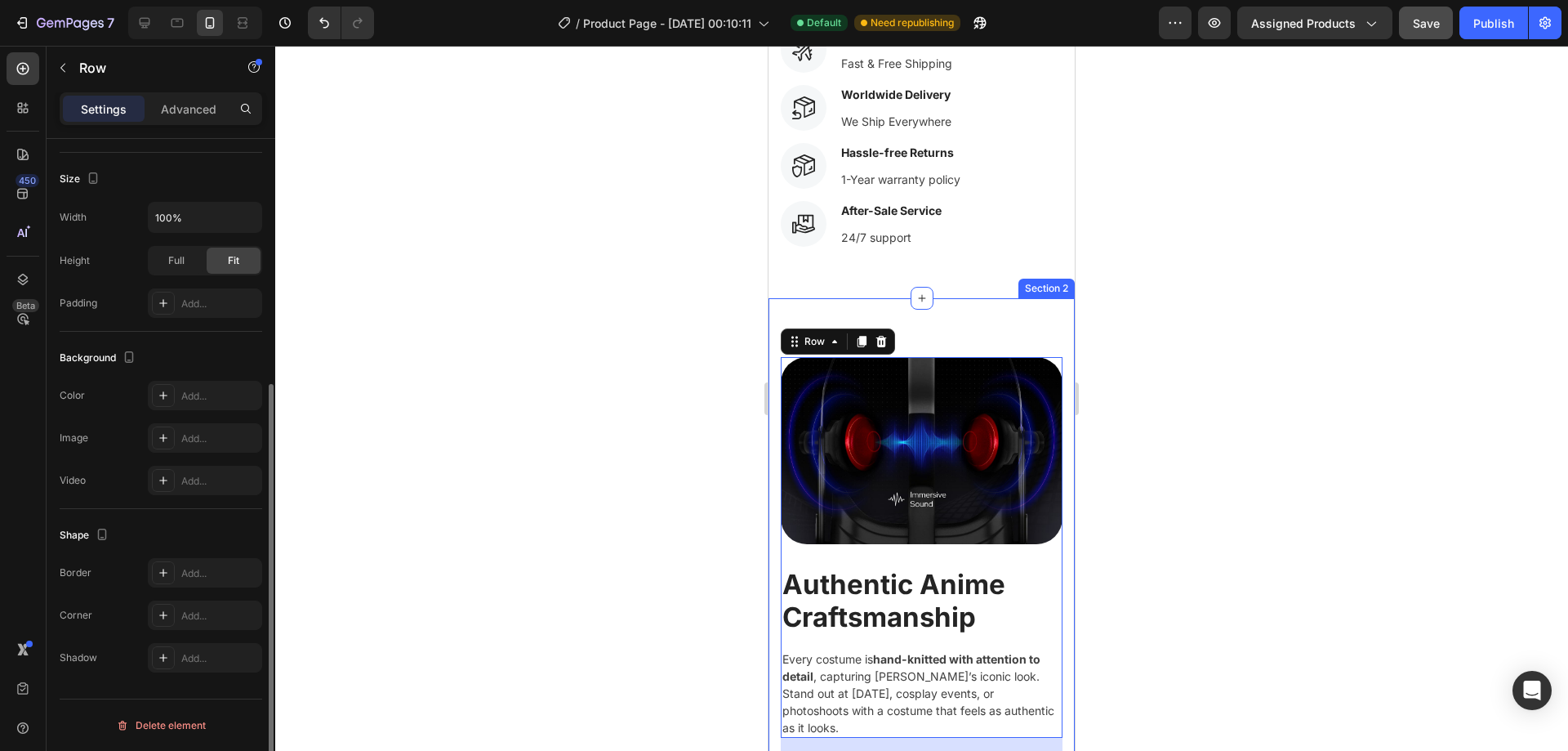
click at [987, 421] on img at bounding box center [921, 450] width 281 height 187
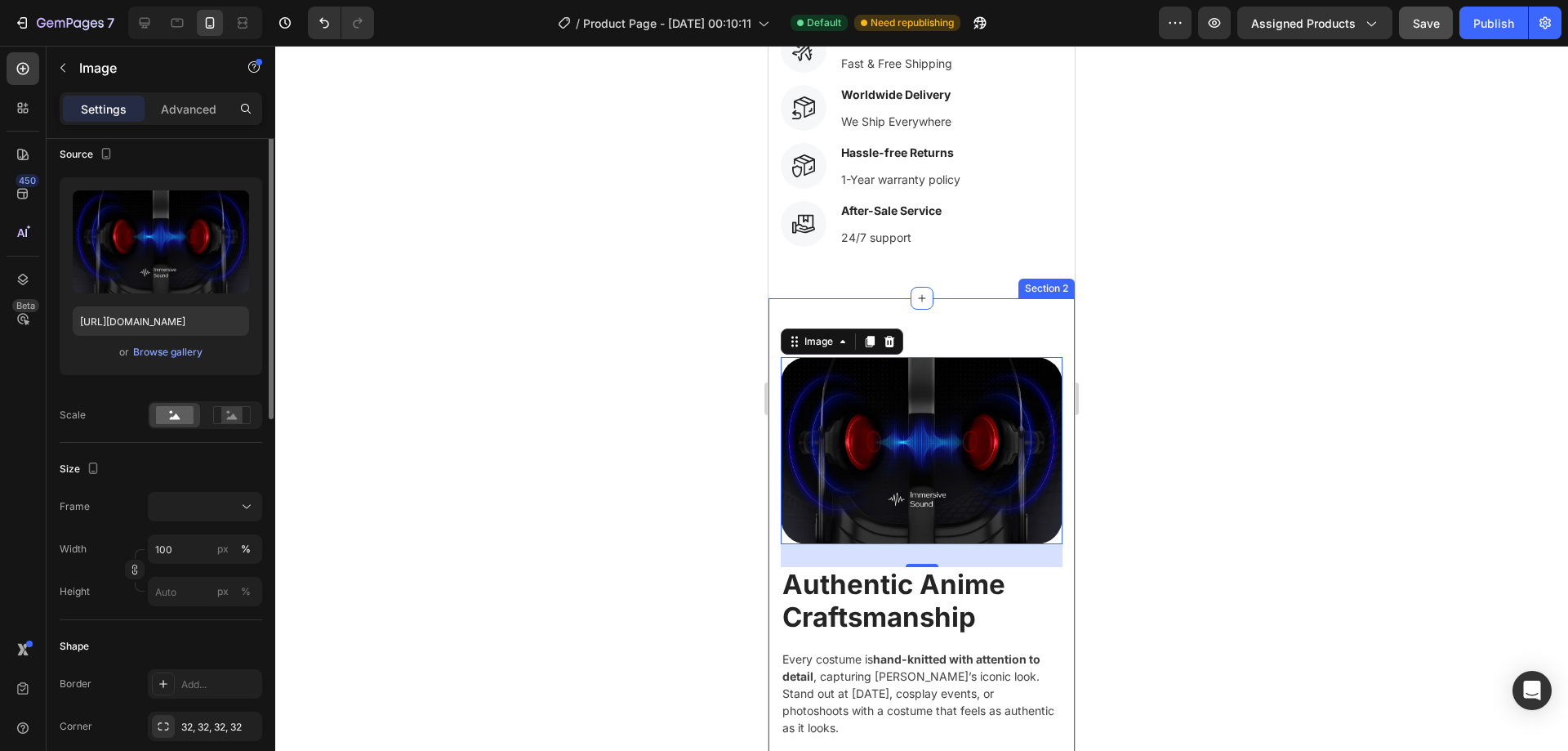
scroll to position [0, 0]
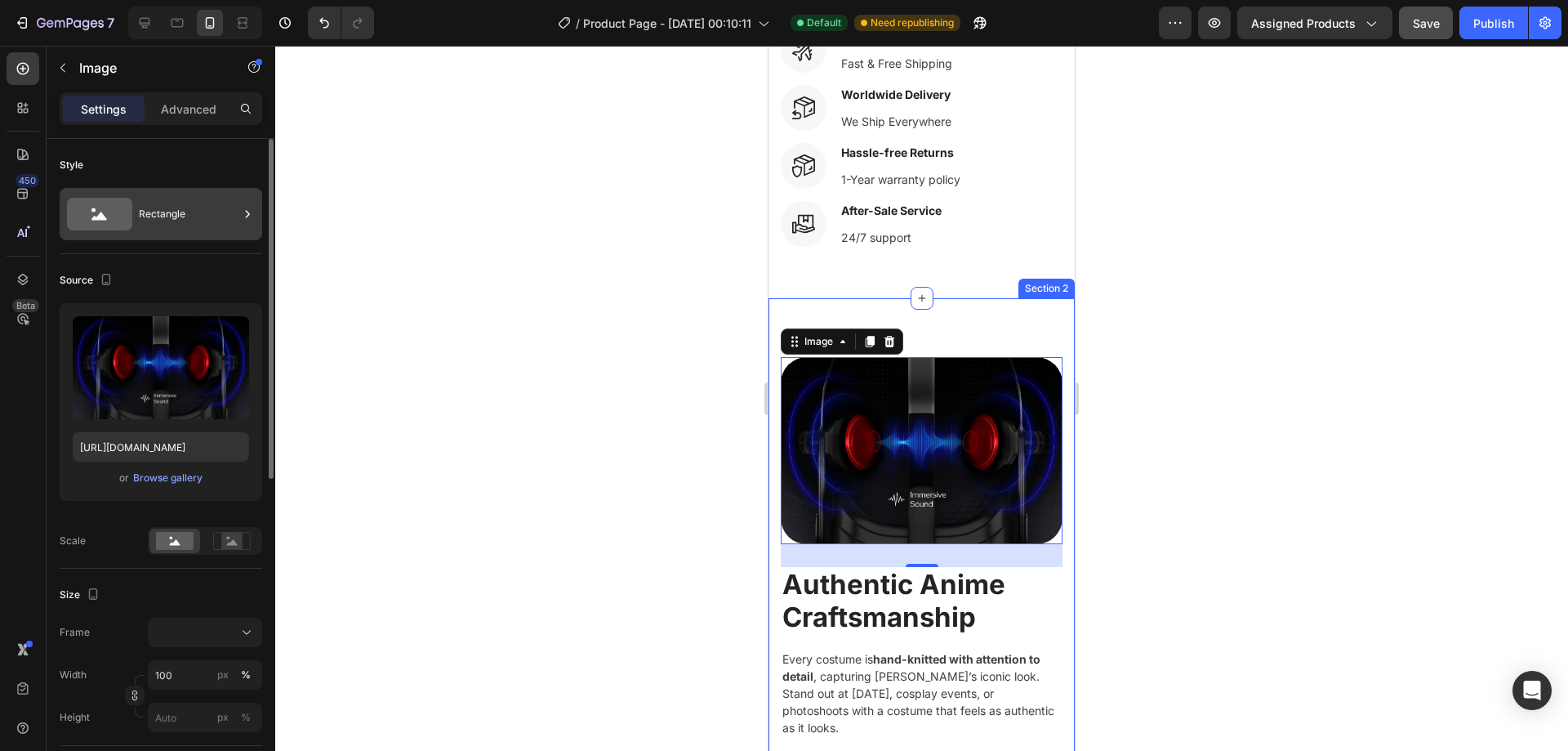
click at [166, 217] on div "Rectangle" at bounding box center [188, 213] width 100 height 37
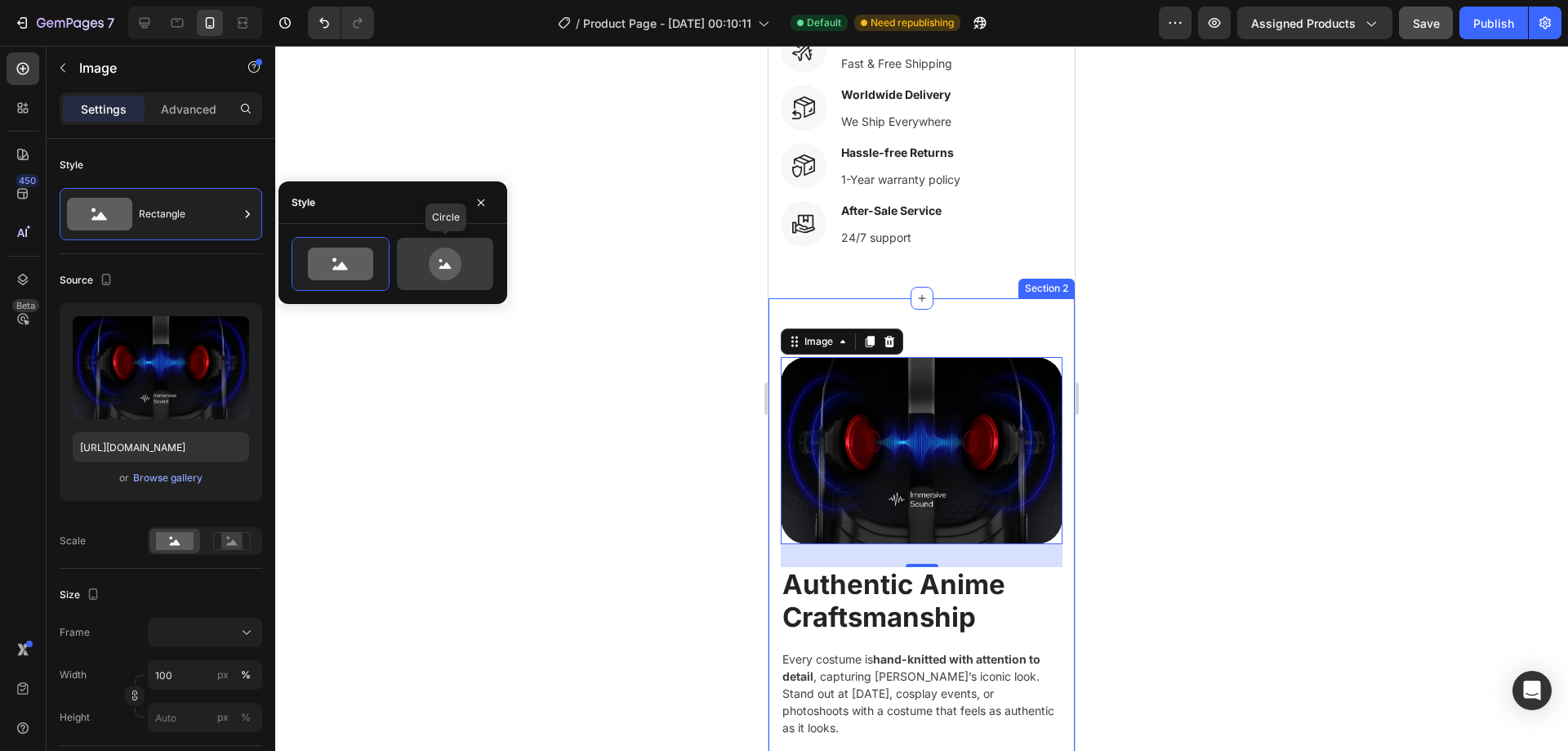
click at [438, 255] on icon at bounding box center [445, 264] width 33 height 33
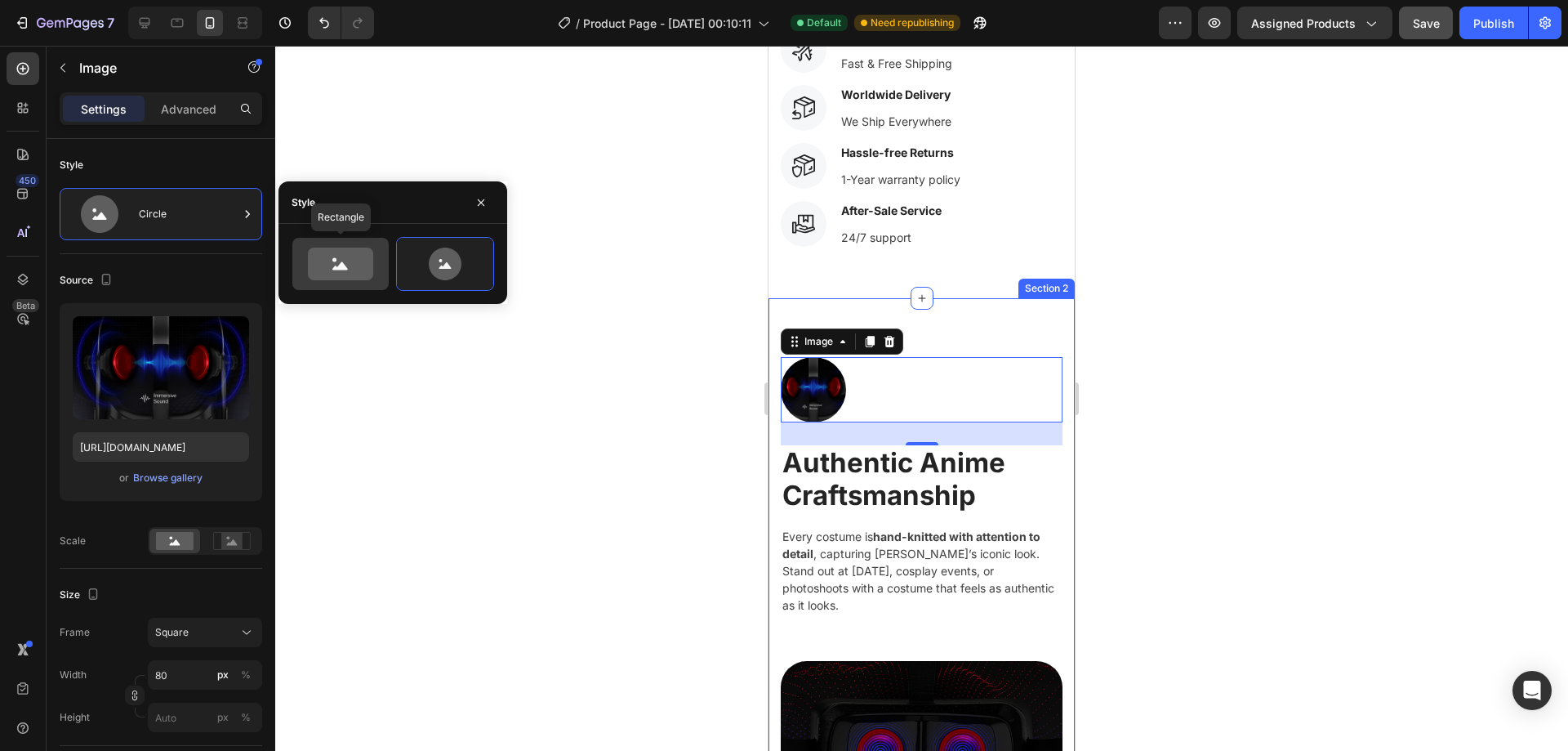
click at [371, 259] on icon at bounding box center [340, 264] width 65 height 33
type input "100"
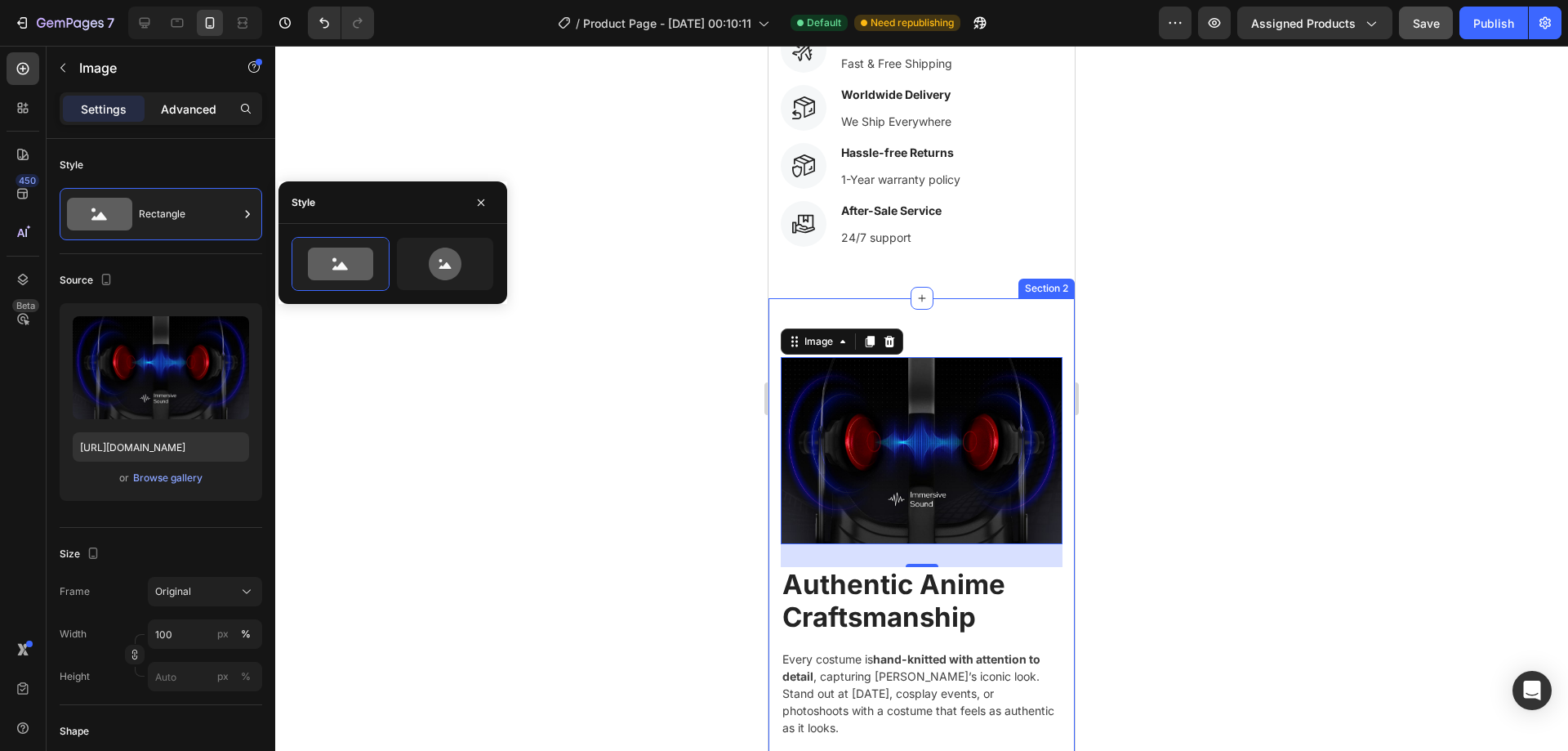
click at [220, 109] on div "Advanced" at bounding box center [189, 108] width 81 height 26
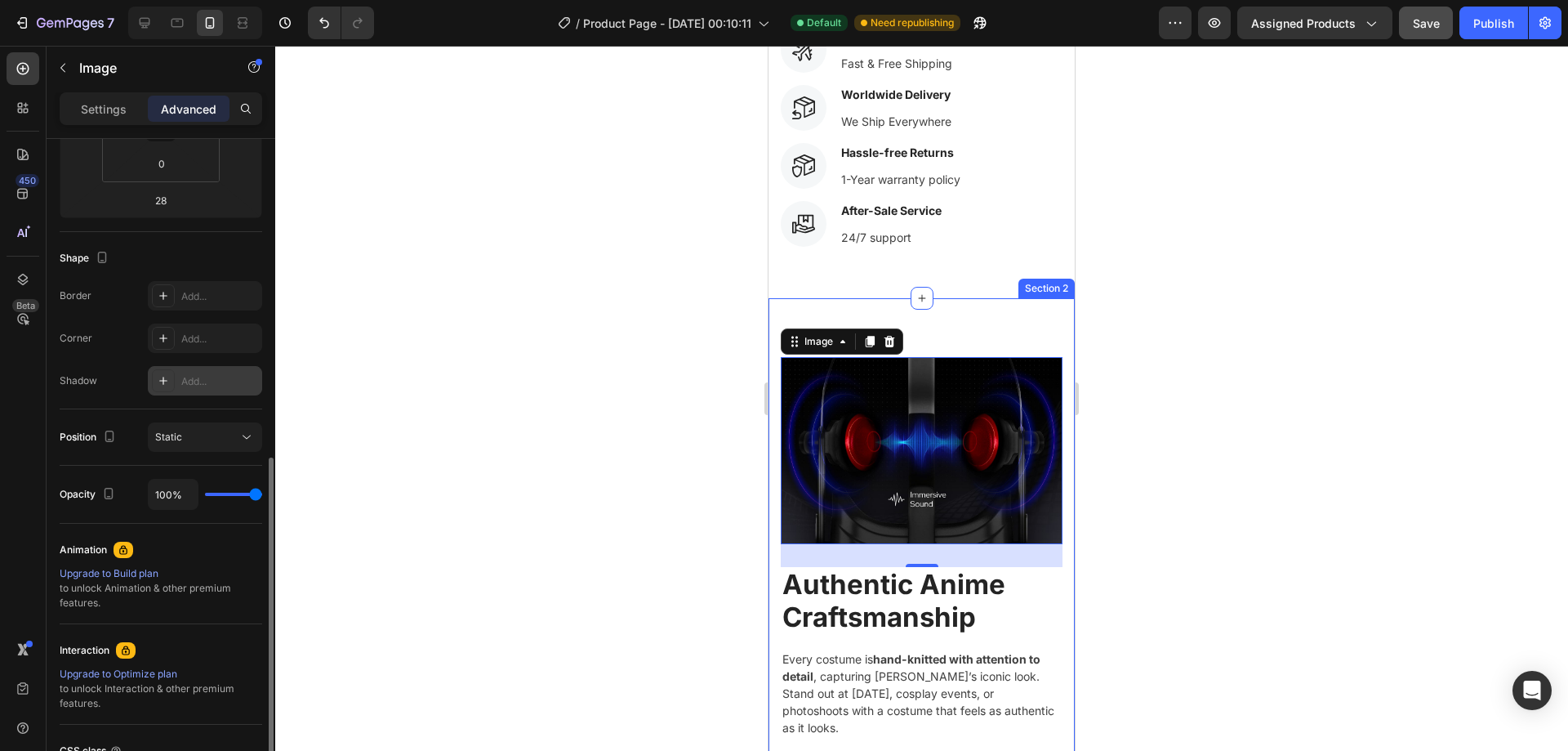
scroll to position [476, 0]
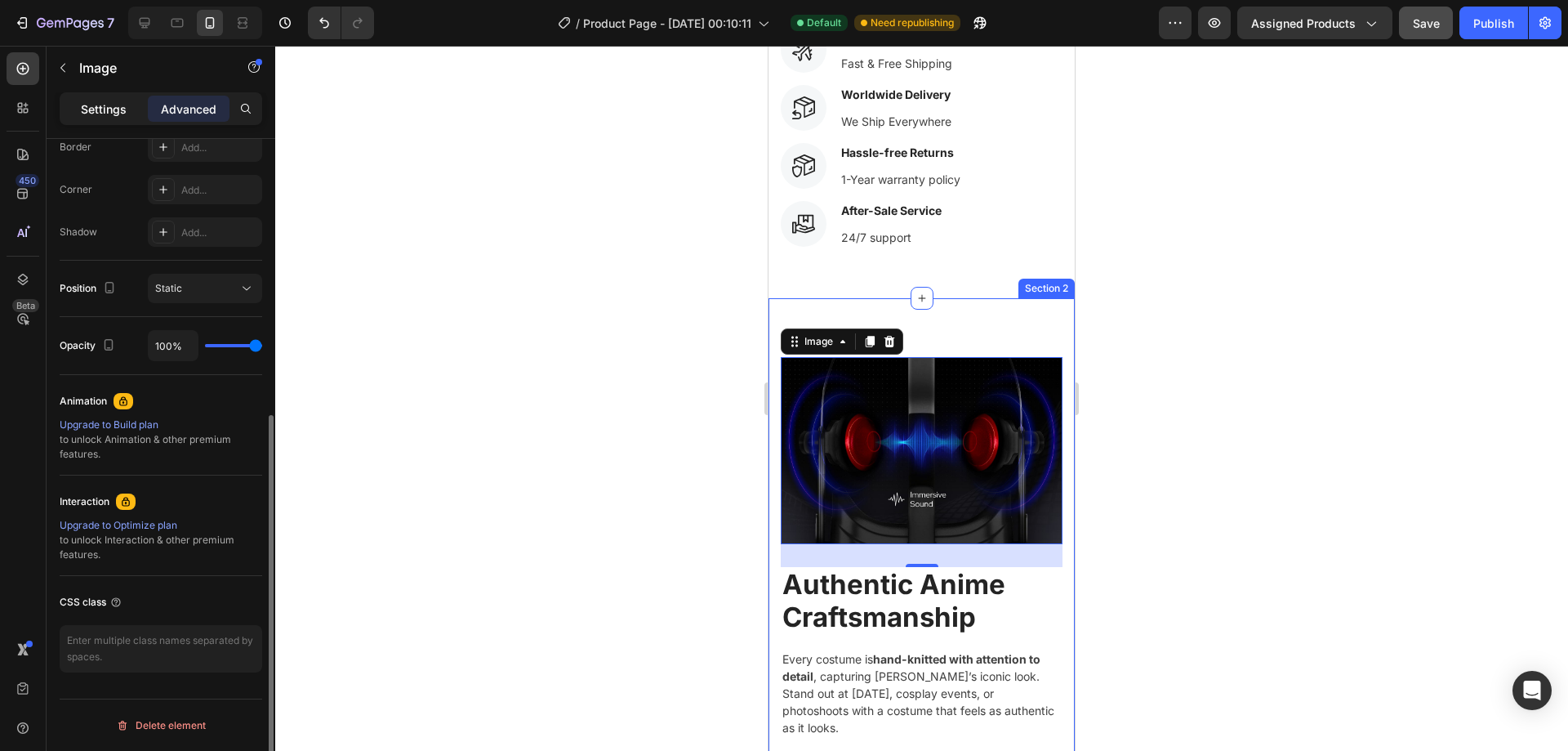
click at [115, 100] on p "Settings" at bounding box center [103, 109] width 46 height 17
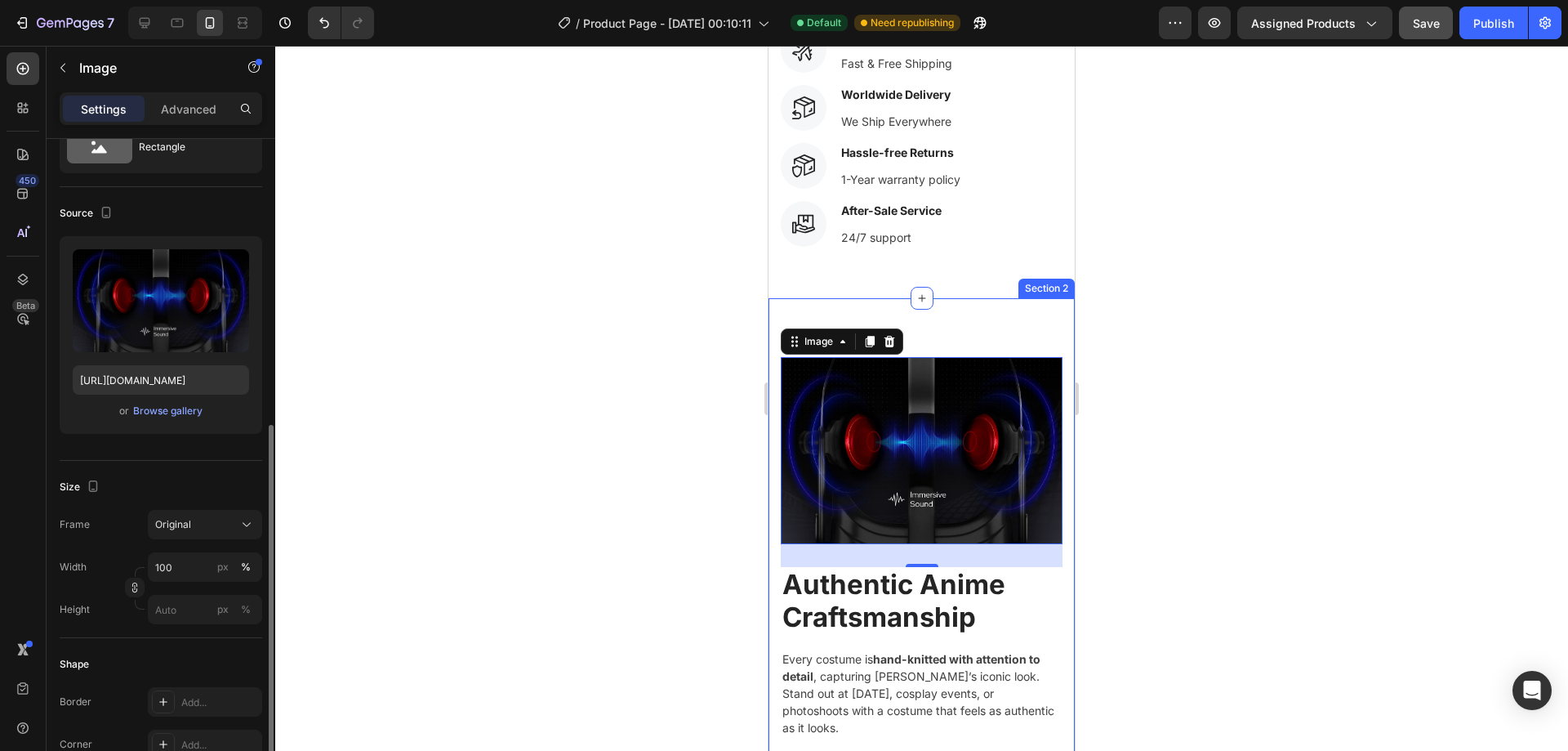
scroll to position [0, 0]
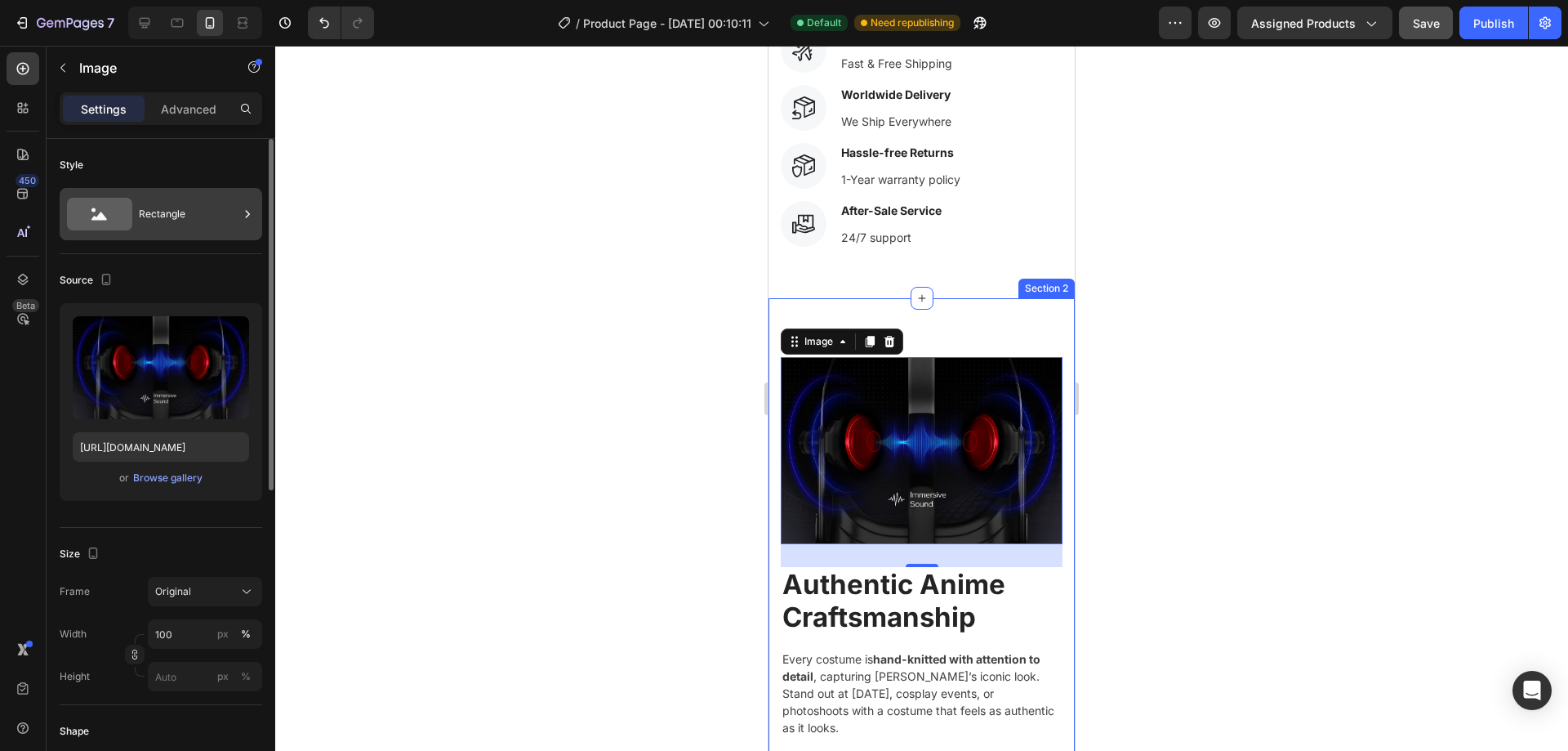
click at [203, 232] on div "Rectangle" at bounding box center [188, 213] width 100 height 37
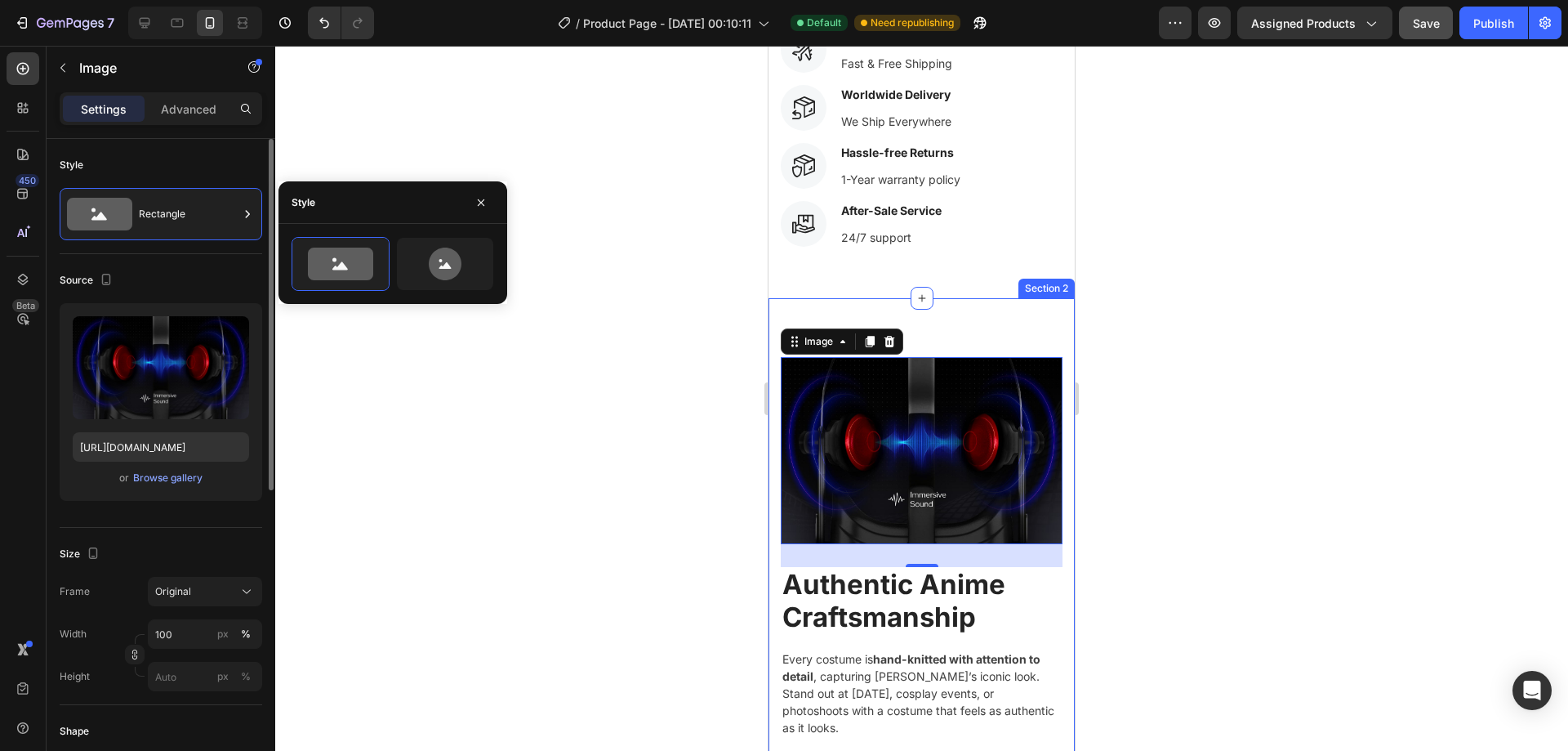
click at [207, 156] on div "Style" at bounding box center [161, 165] width 203 height 26
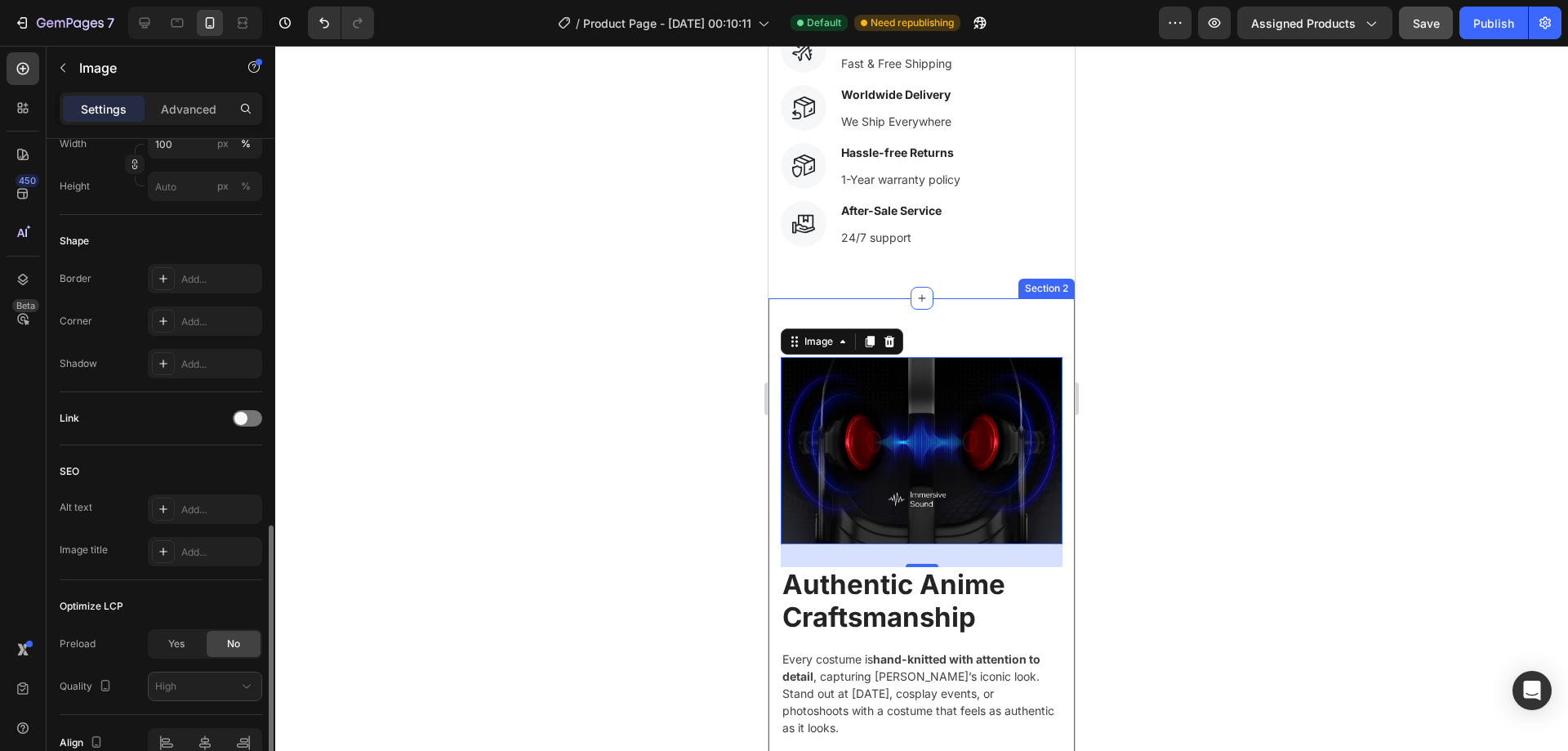
scroll to position [572, 0]
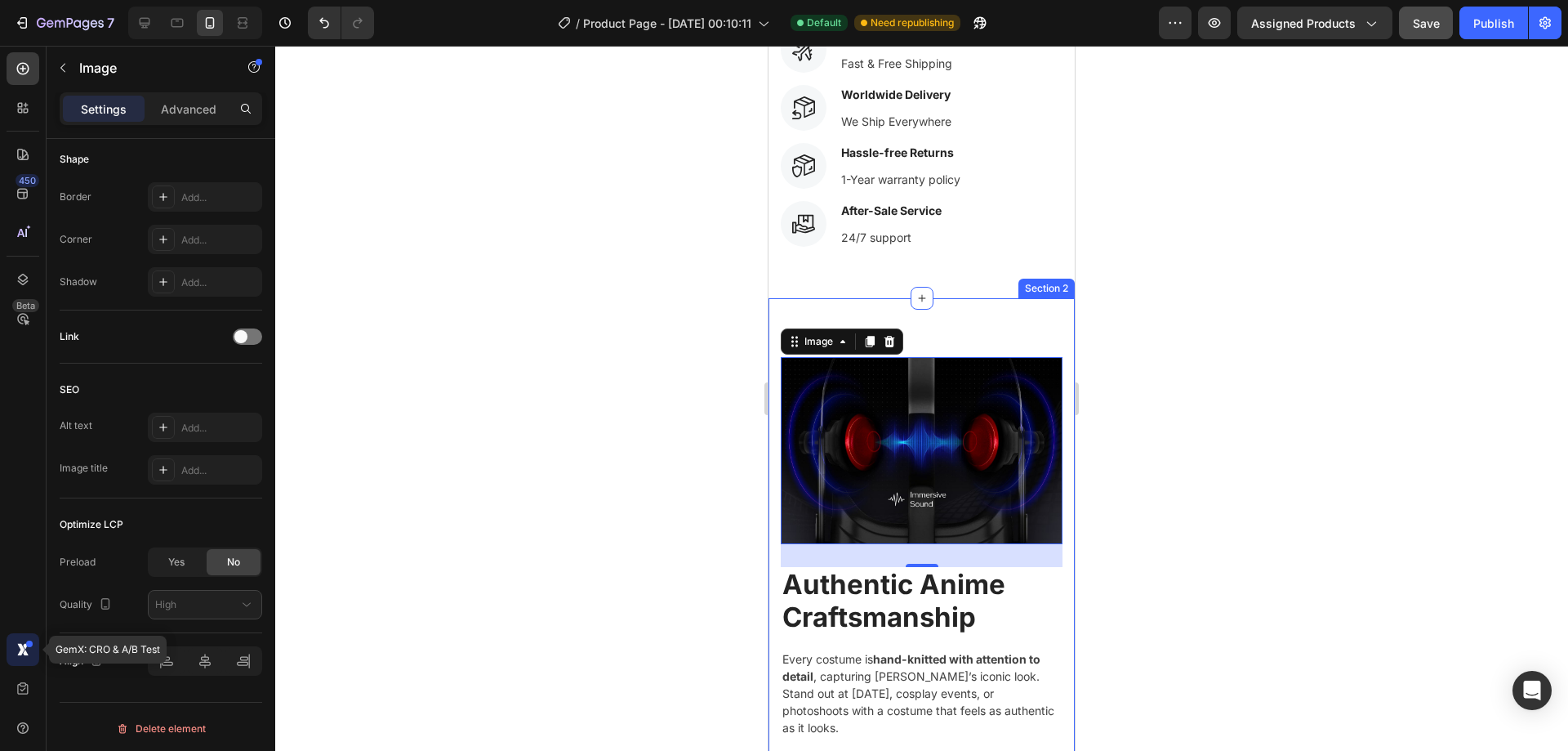
click at [24, 641] on div at bounding box center [23, 650] width 33 height 33
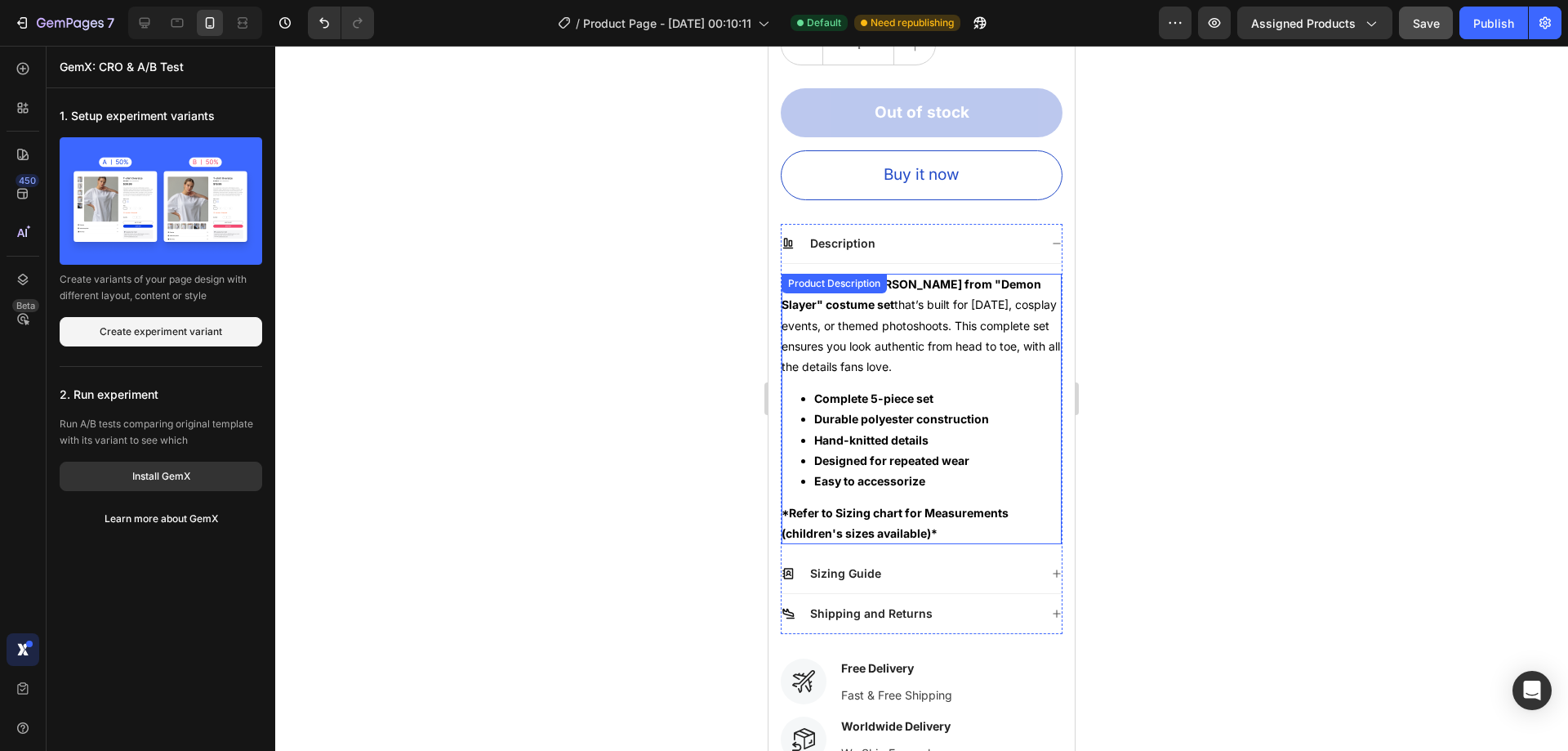
scroll to position [787, 0]
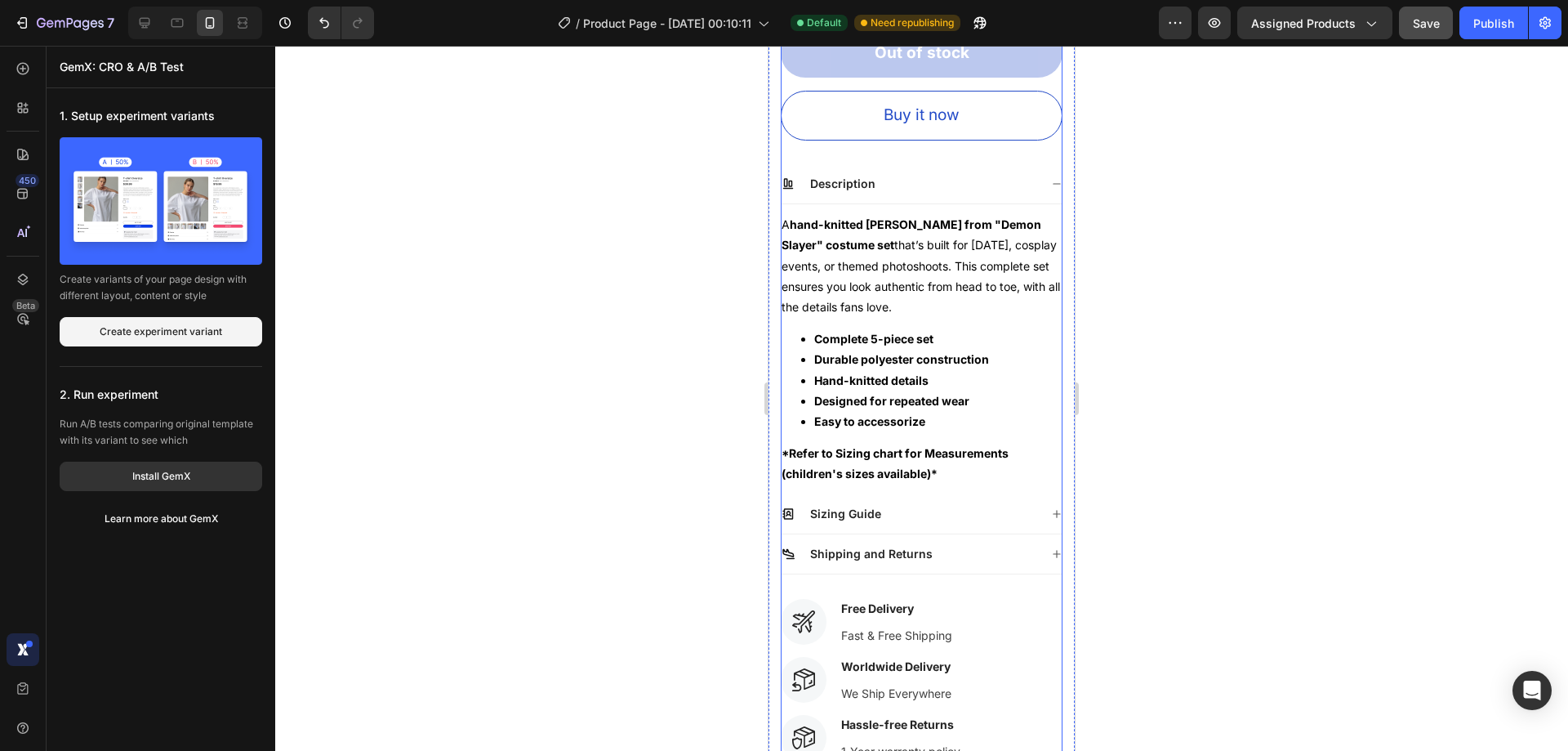
click at [911, 174] on div "Description" at bounding box center [910, 184] width 257 height 20
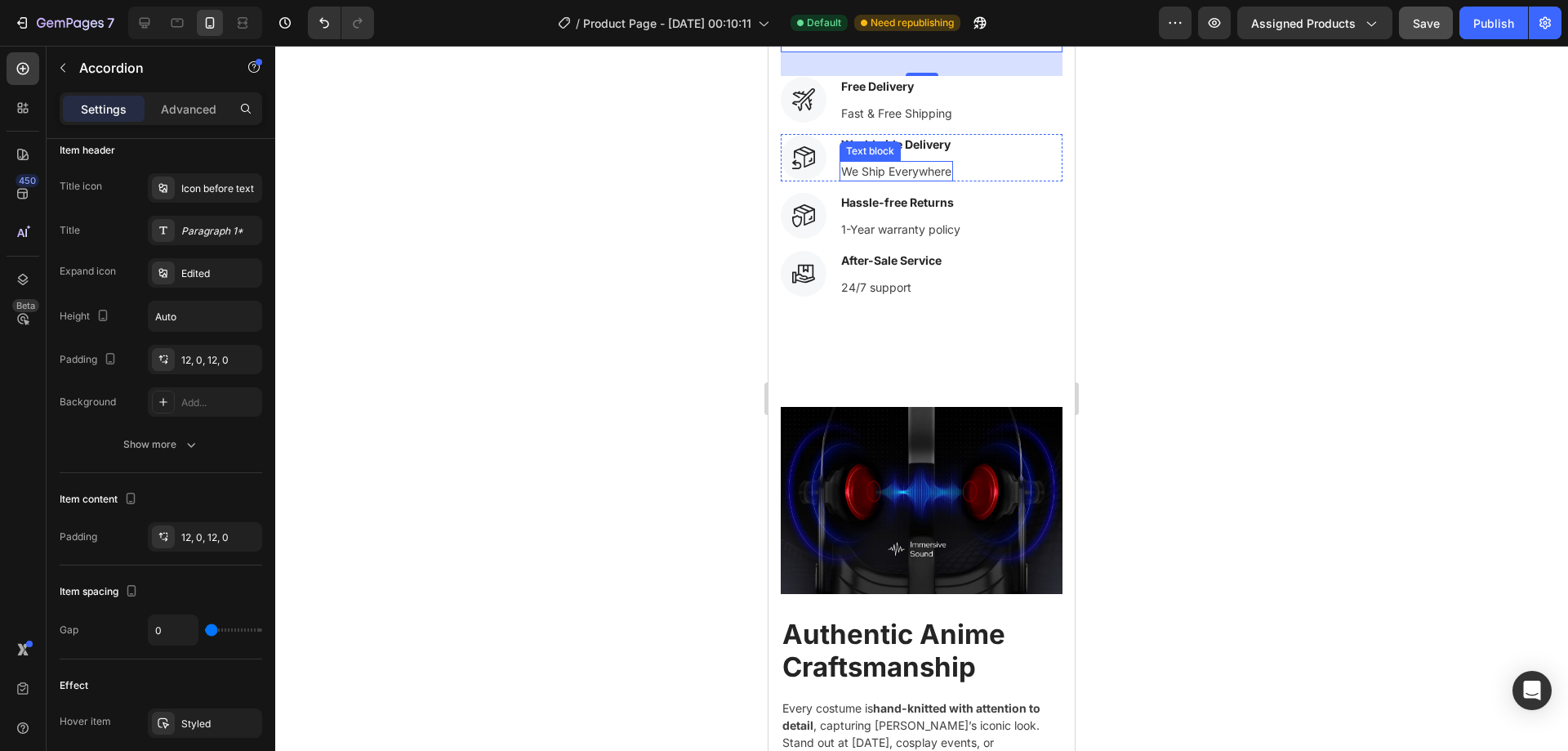
scroll to position [1062, 0]
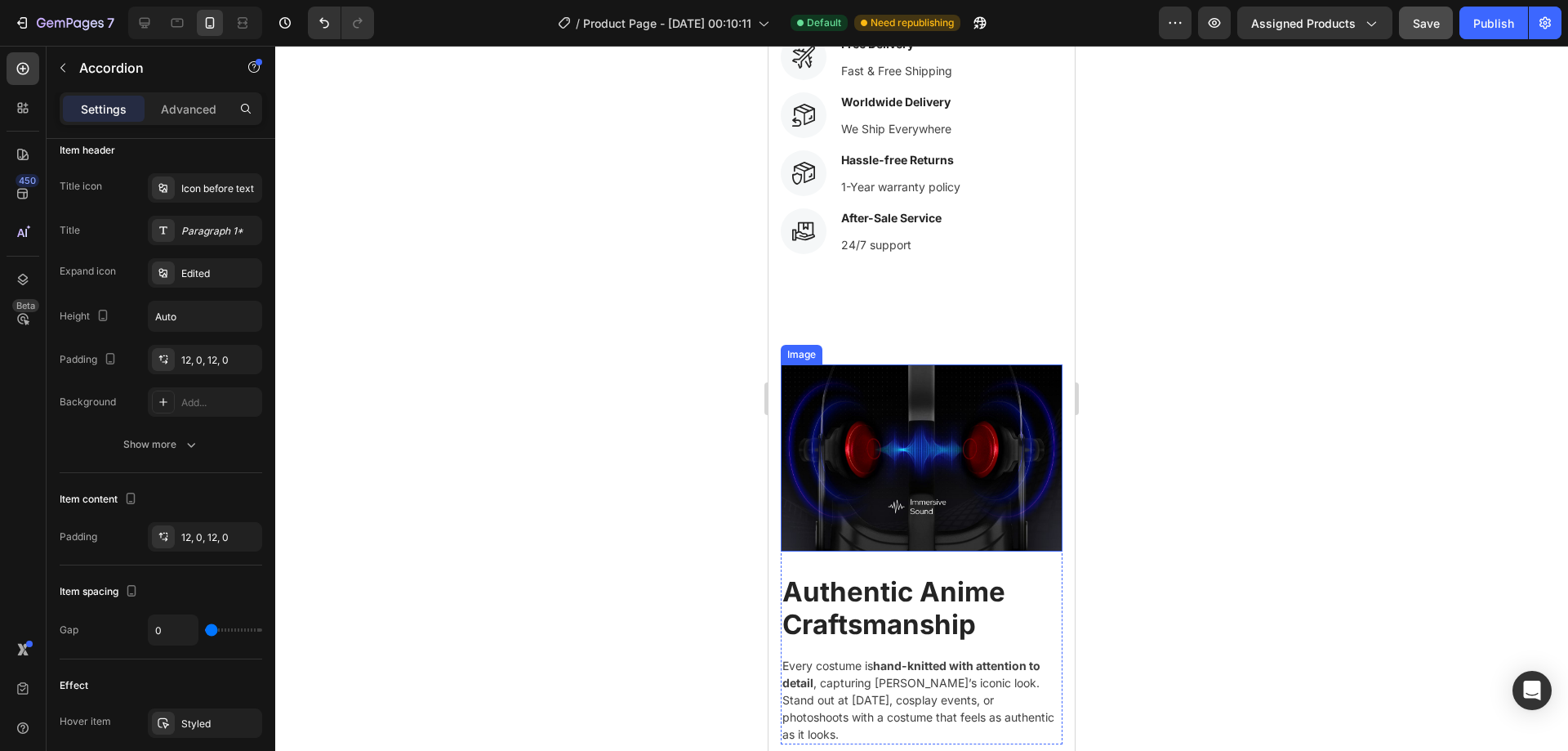
click at [926, 388] on img at bounding box center [921, 458] width 281 height 187
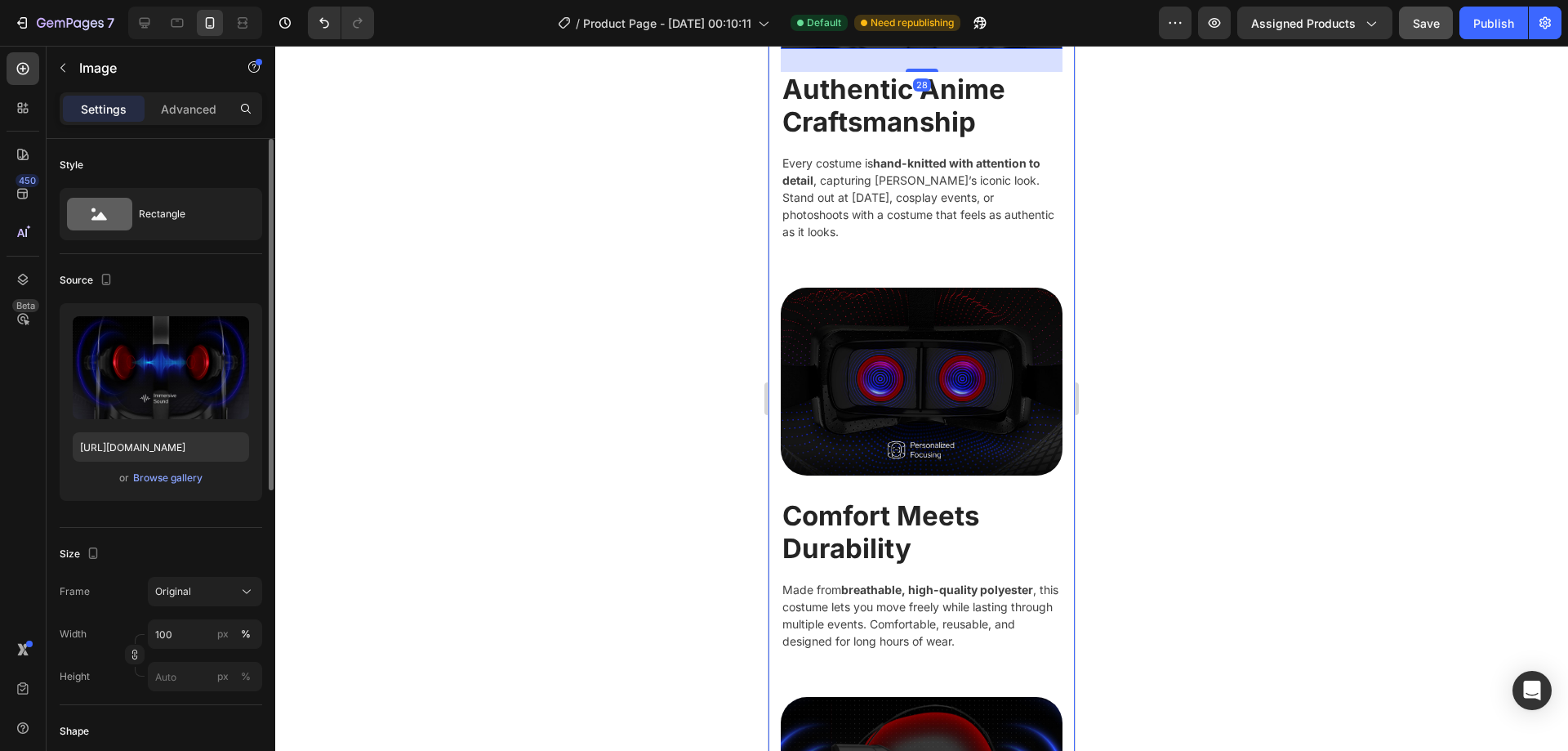
scroll to position [245, 0]
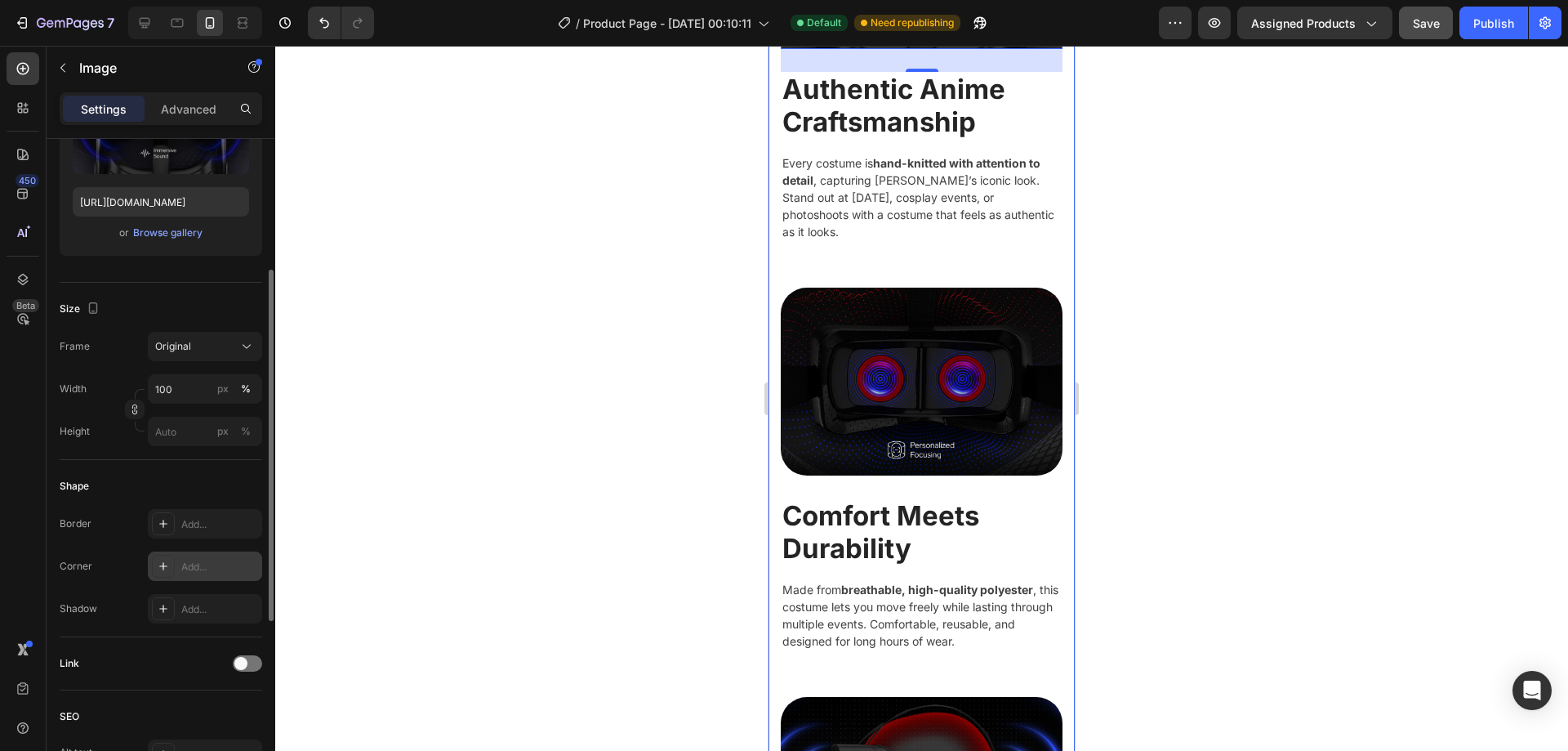
click at [212, 560] on div "Add..." at bounding box center [219, 566] width 77 height 15
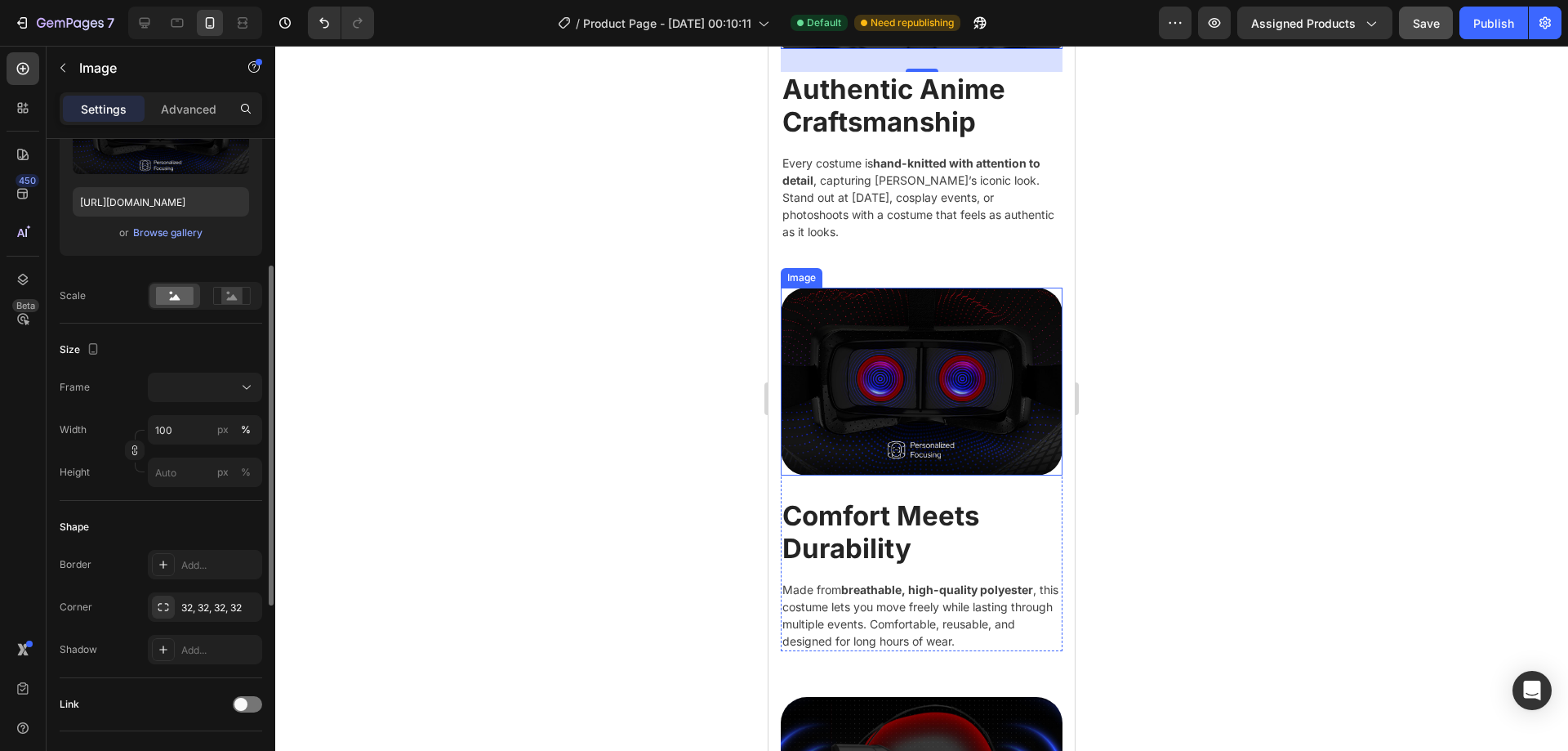
click at [898, 373] on img at bounding box center [921, 381] width 281 height 188
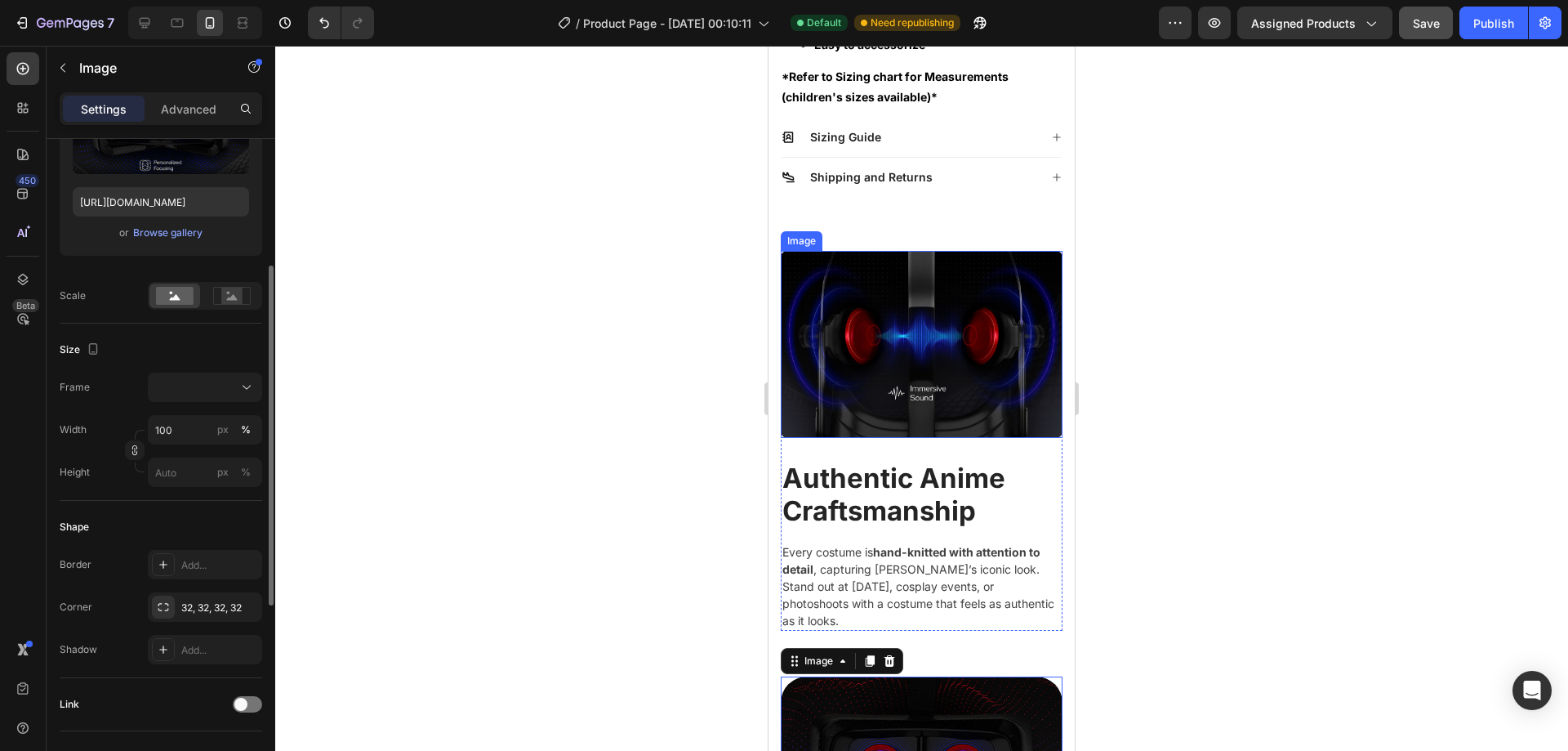
scroll to position [1321, 0]
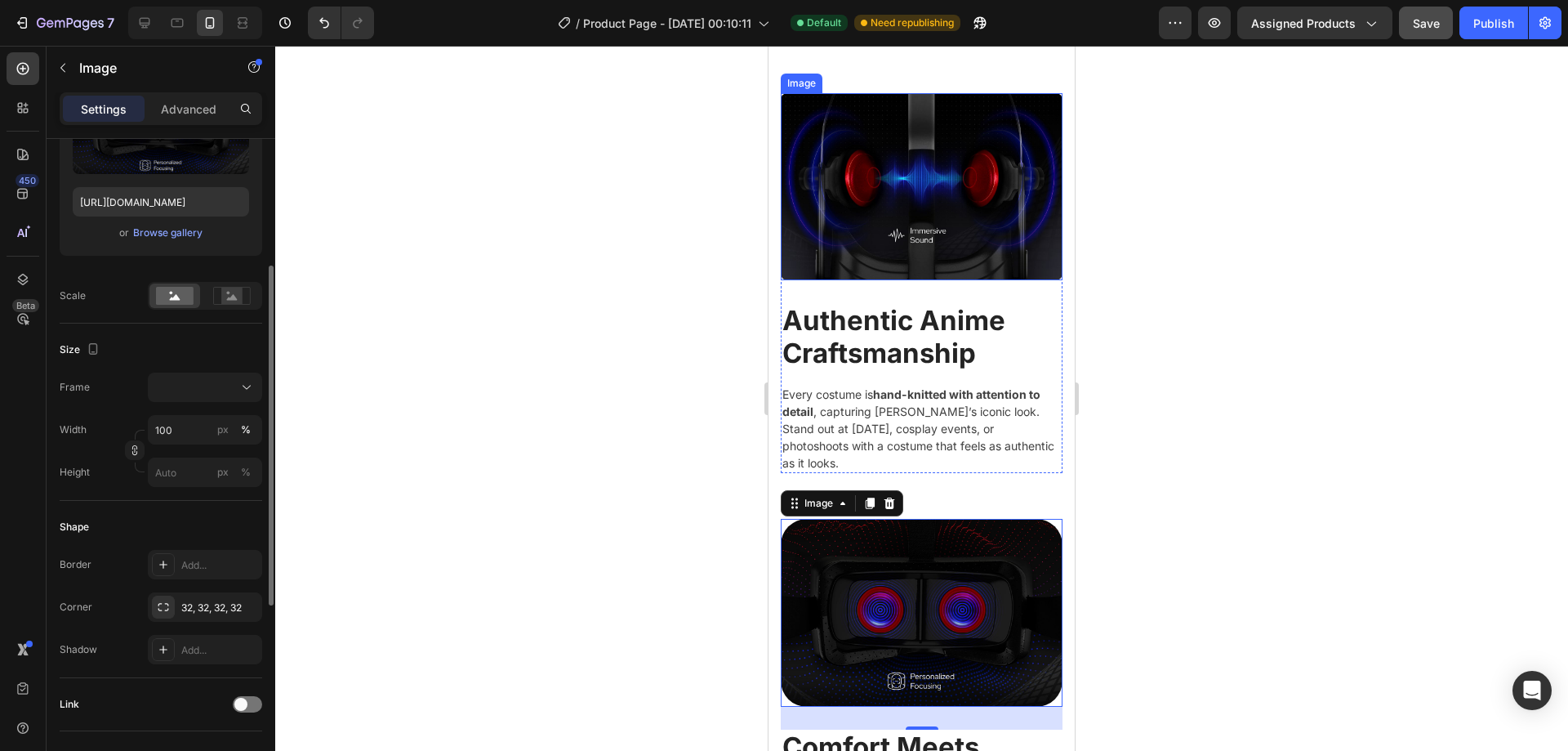
click at [886, 206] on img at bounding box center [921, 187] width 281 height 187
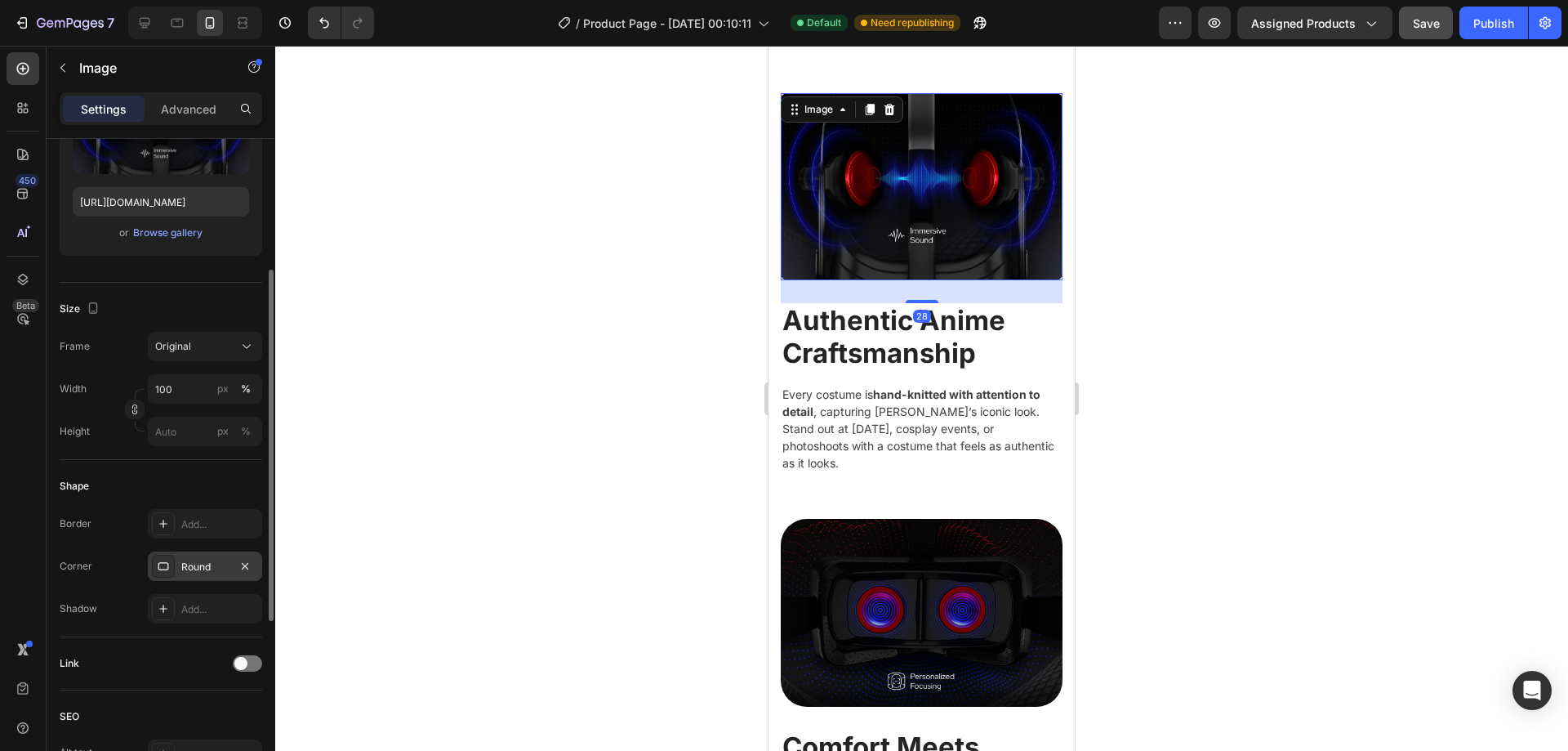
click at [235, 566] on div "Round" at bounding box center [205, 566] width 114 height 29
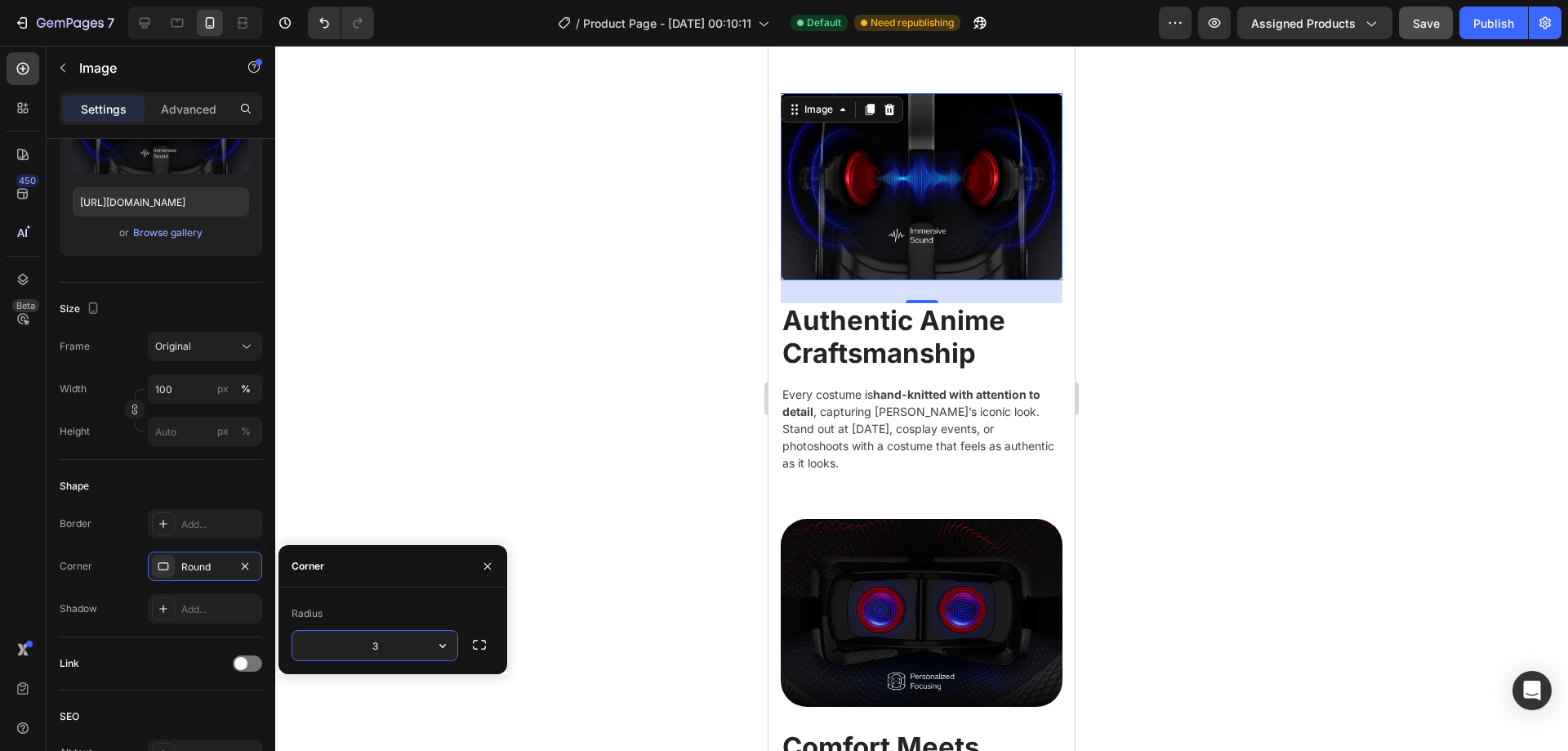
type input "32"
click at [233, 489] on div "Shape" at bounding box center [161, 486] width 203 height 26
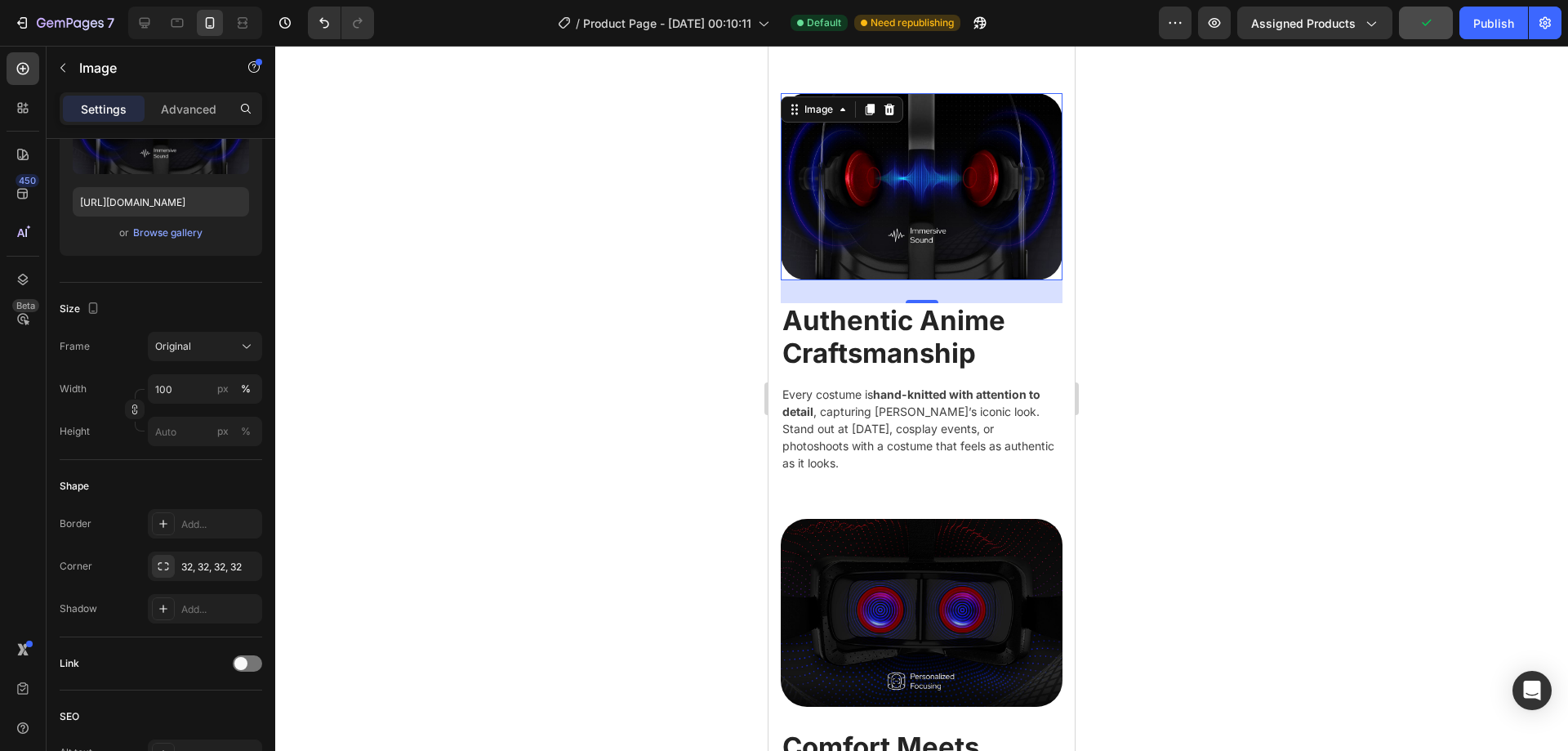
click at [1041, 284] on div "28" at bounding box center [921, 292] width 281 height 23
click at [1021, 172] on img at bounding box center [921, 187] width 281 height 187
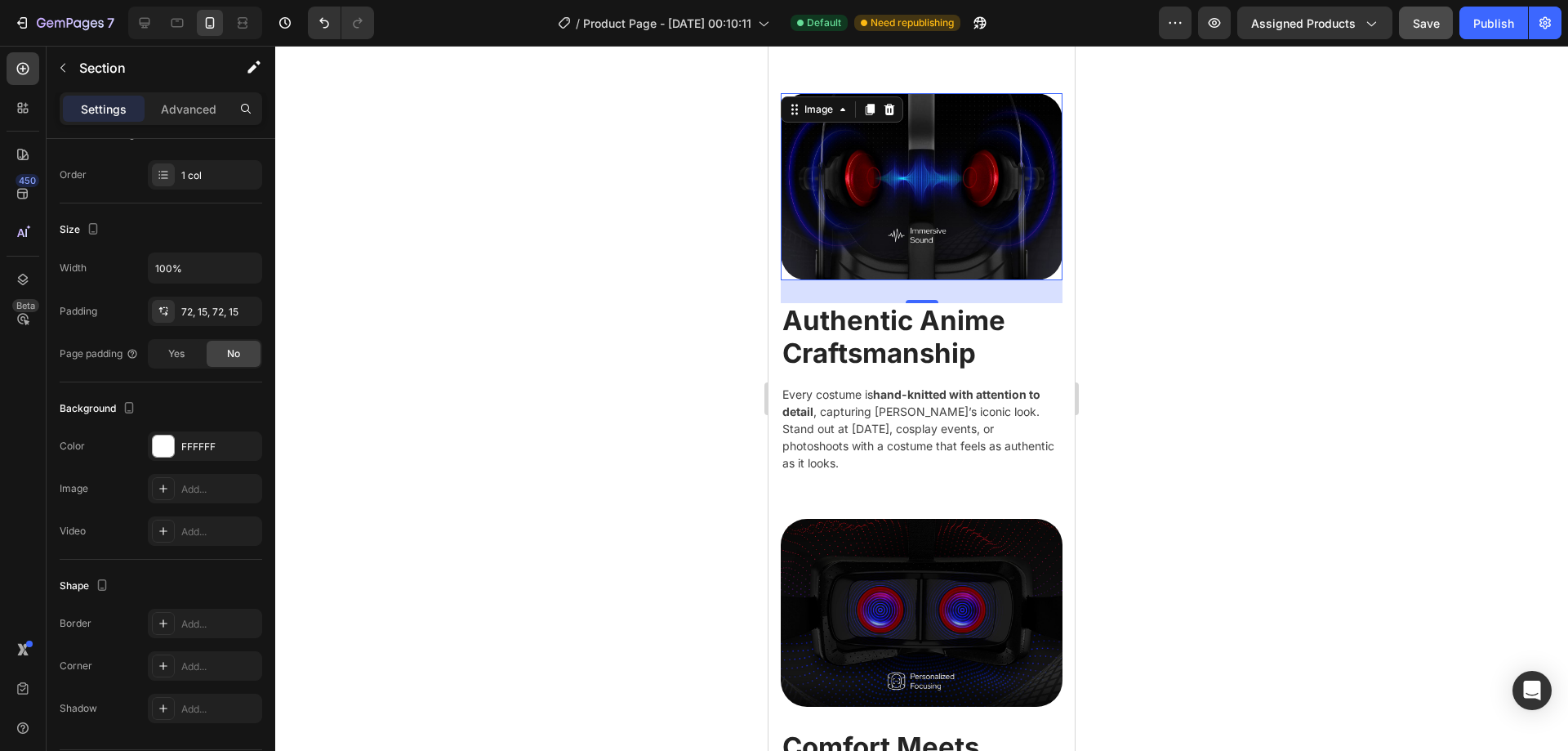
click at [1007, 82] on div "Image 28 Authentic Anime Craftsmanship Heading Every costume is hand-knitted wi…" at bounding box center [922, 693] width 307 height 1317
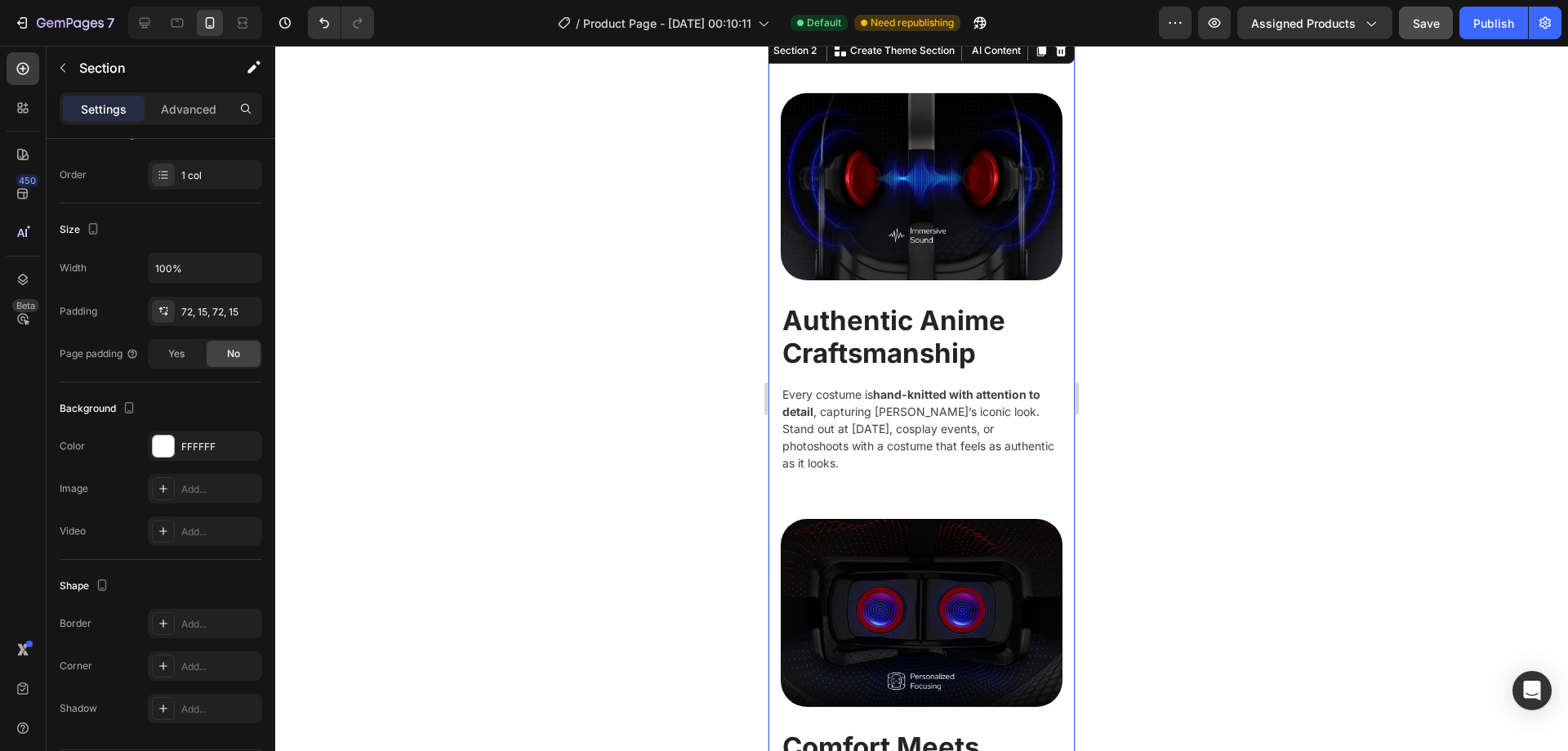
scroll to position [0, 0]
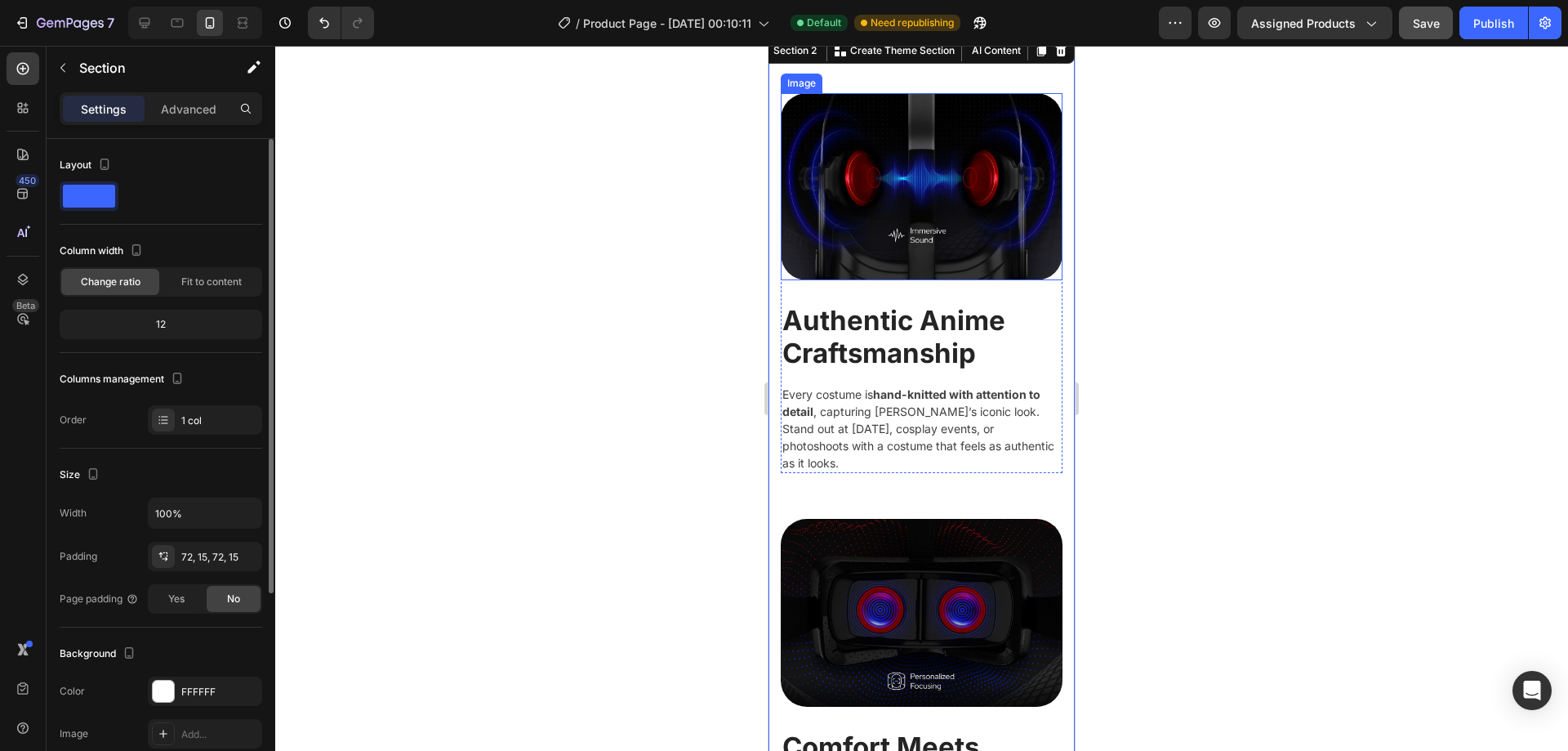
click at [1003, 144] on img at bounding box center [921, 187] width 281 height 187
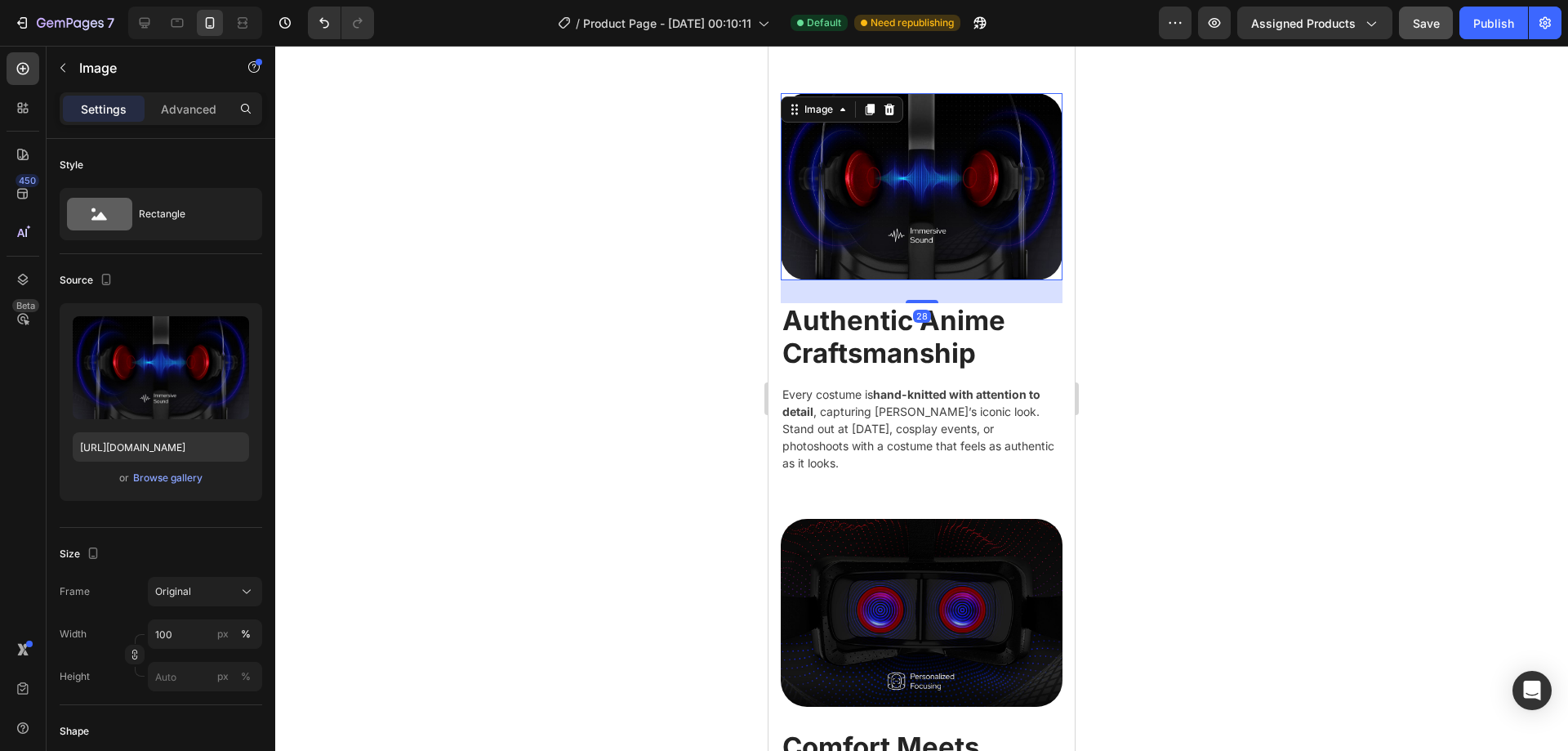
click at [1032, 310] on h2 "Authentic Anime Craftsmanship" at bounding box center [921, 337] width 281 height 68
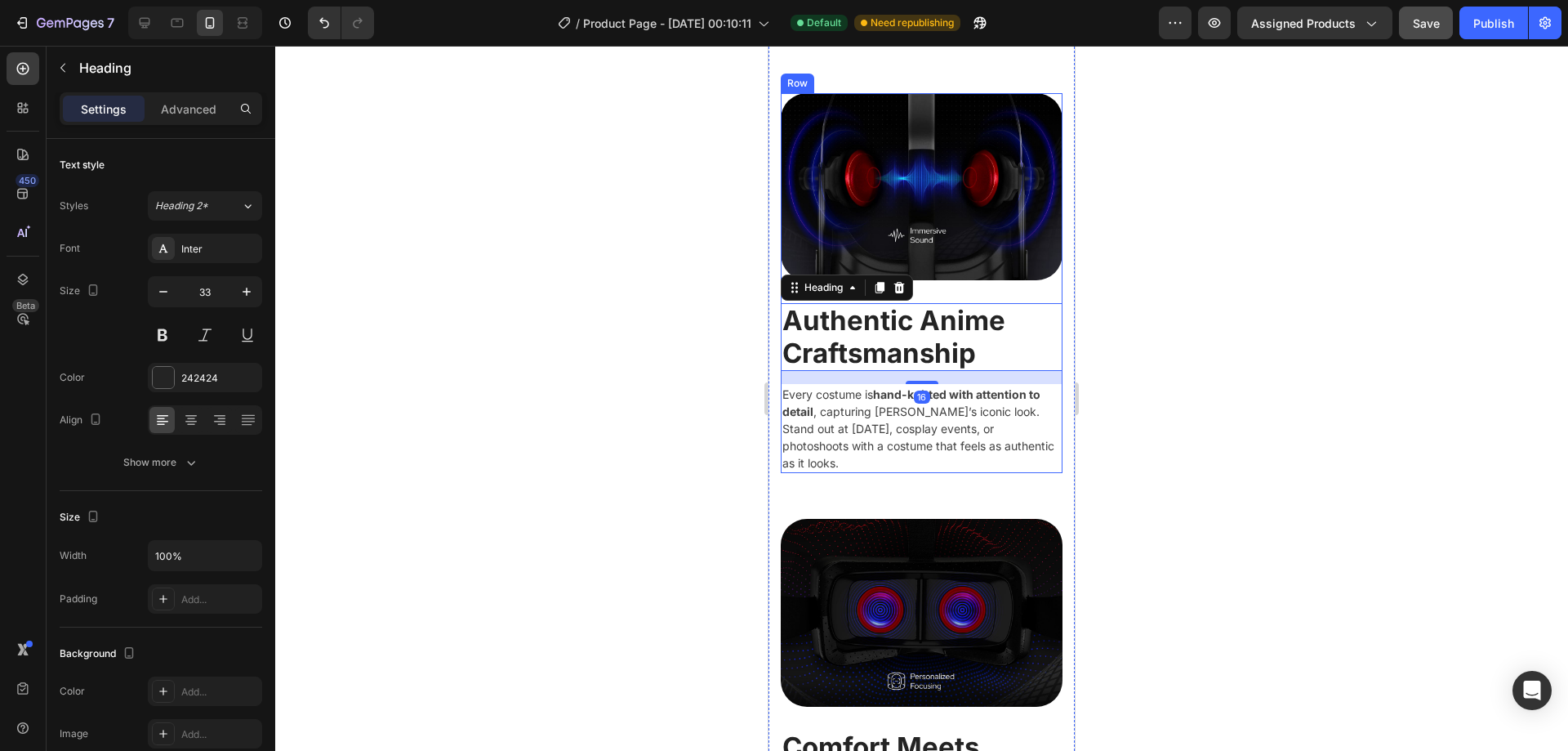
click at [1050, 282] on div "Image Authentic Anime Craftsmanship Heading 16 Every costume is hand-knitted wi…" at bounding box center [922, 693] width 307 height 1317
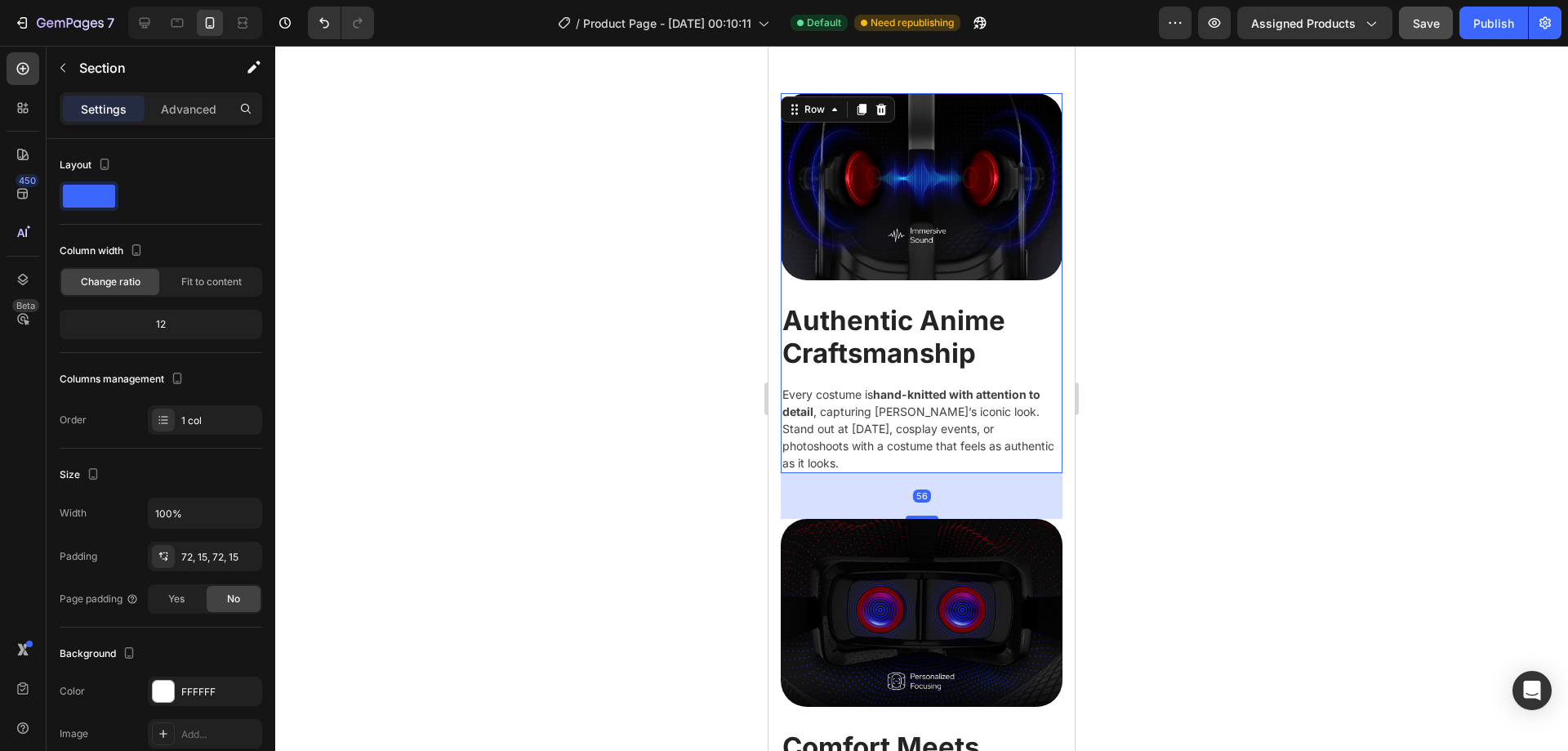
click at [1046, 281] on div "Image" at bounding box center [921, 198] width 281 height 210
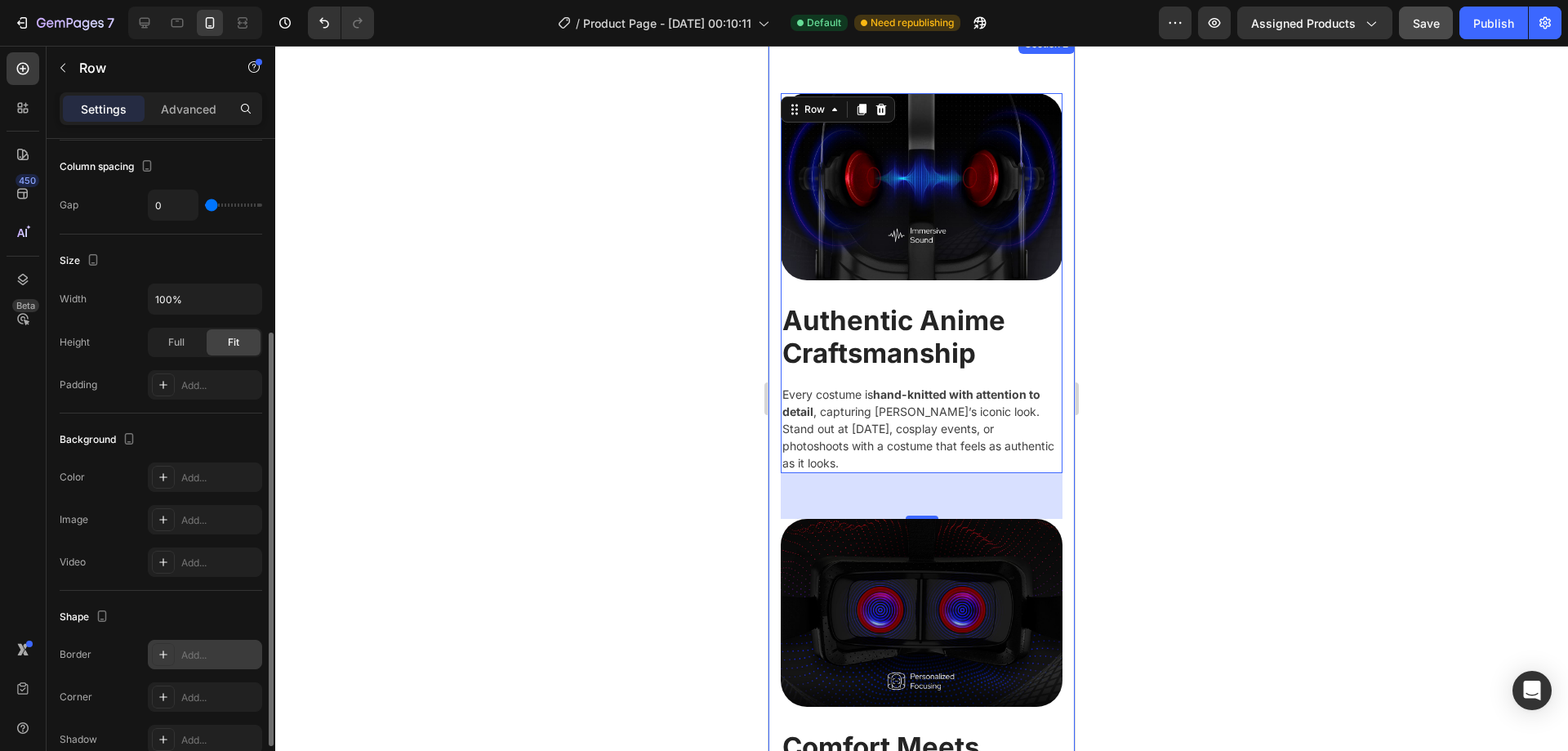
scroll to position [390, 0]
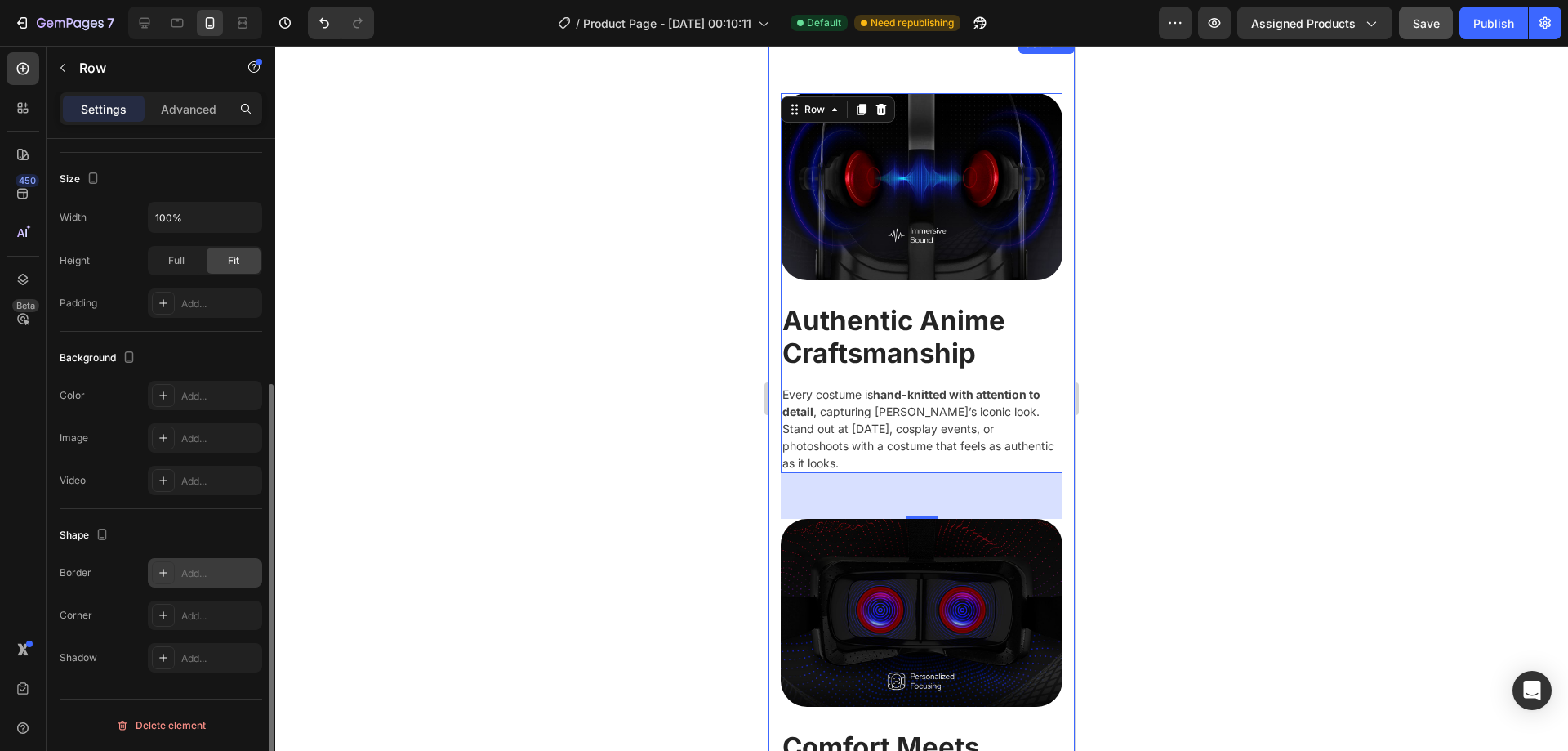
click at [210, 573] on div "Add..." at bounding box center [219, 573] width 77 height 15
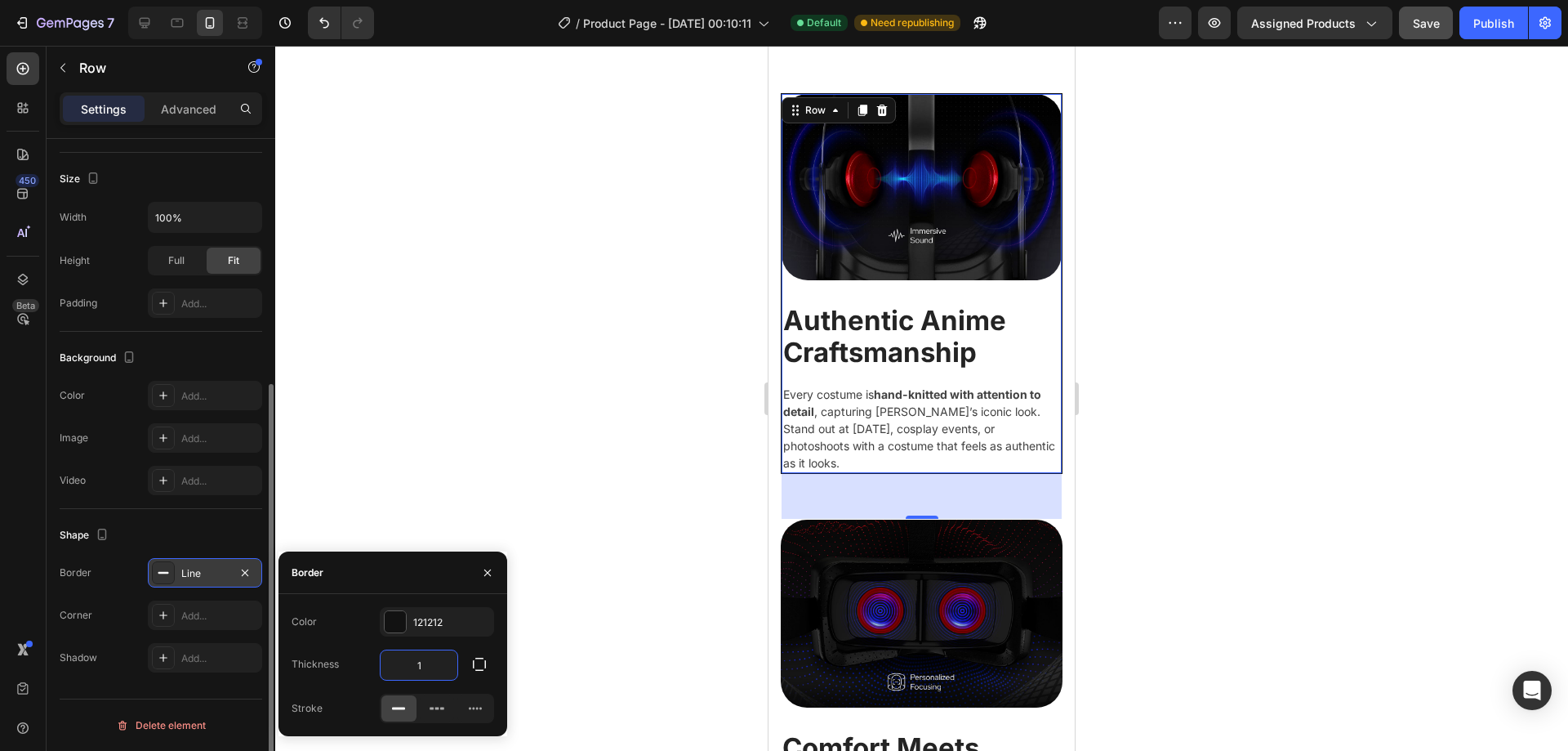
type input "2"
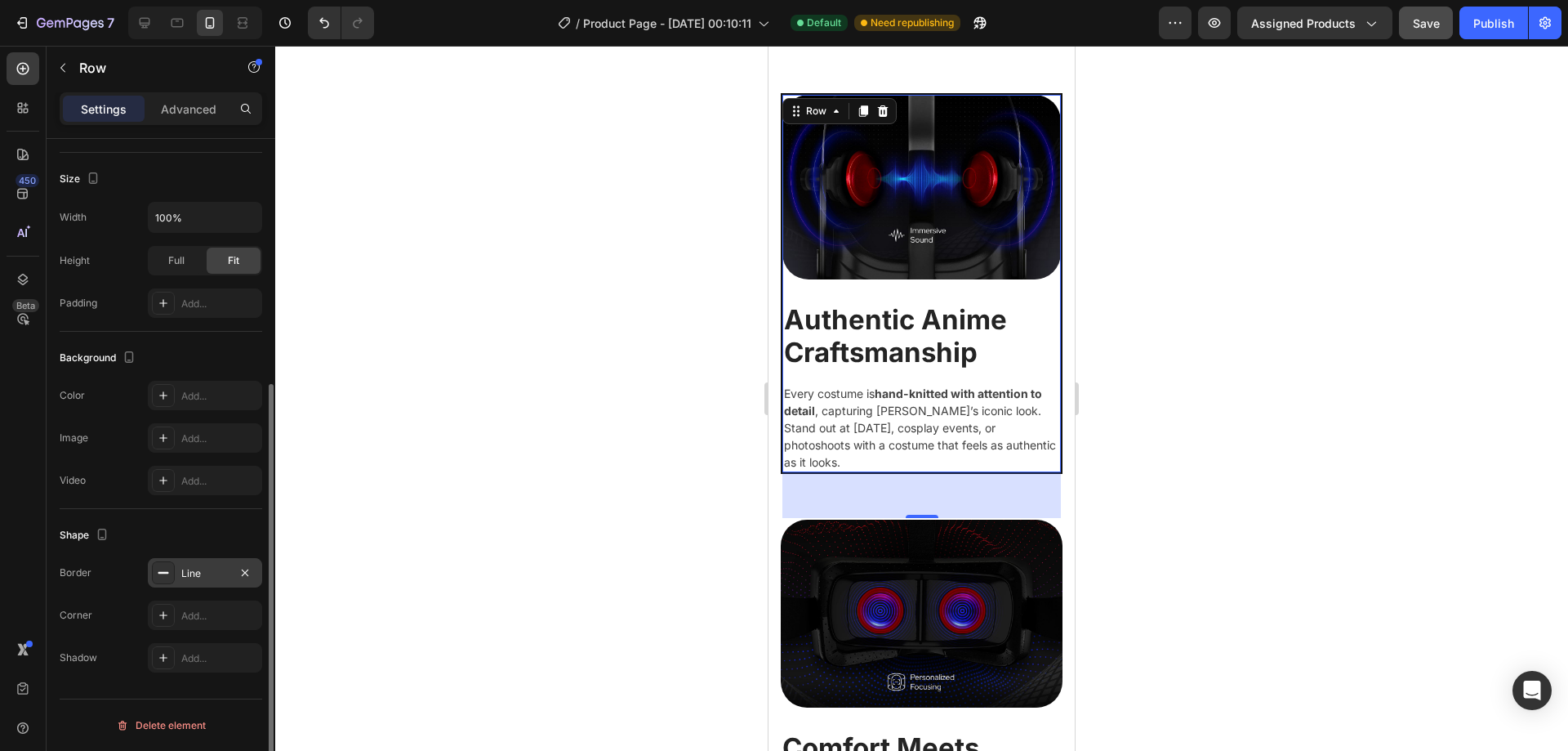
click at [1223, 455] on div at bounding box center [921, 398] width 1293 height 705
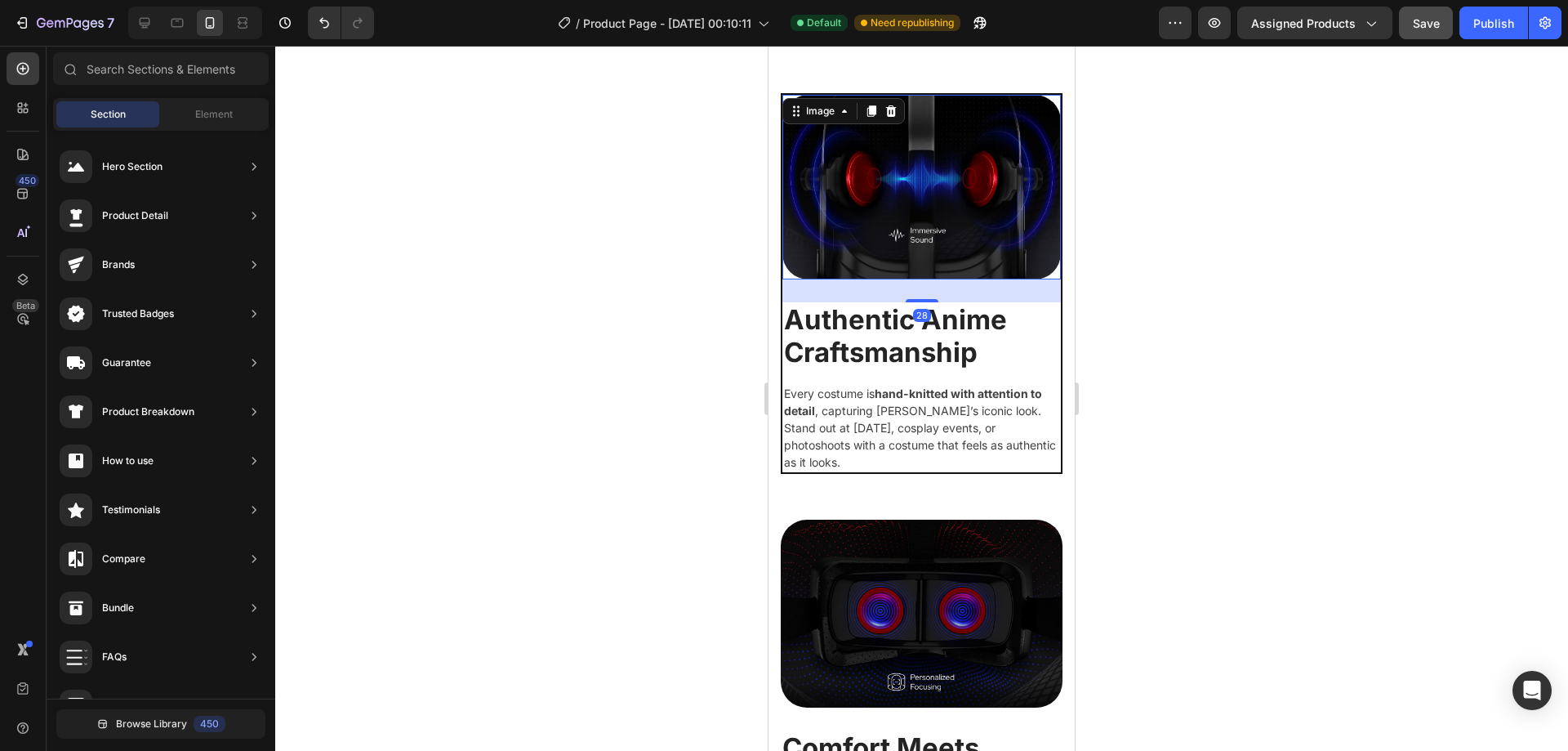
click at [865, 130] on img at bounding box center [922, 187] width 279 height 185
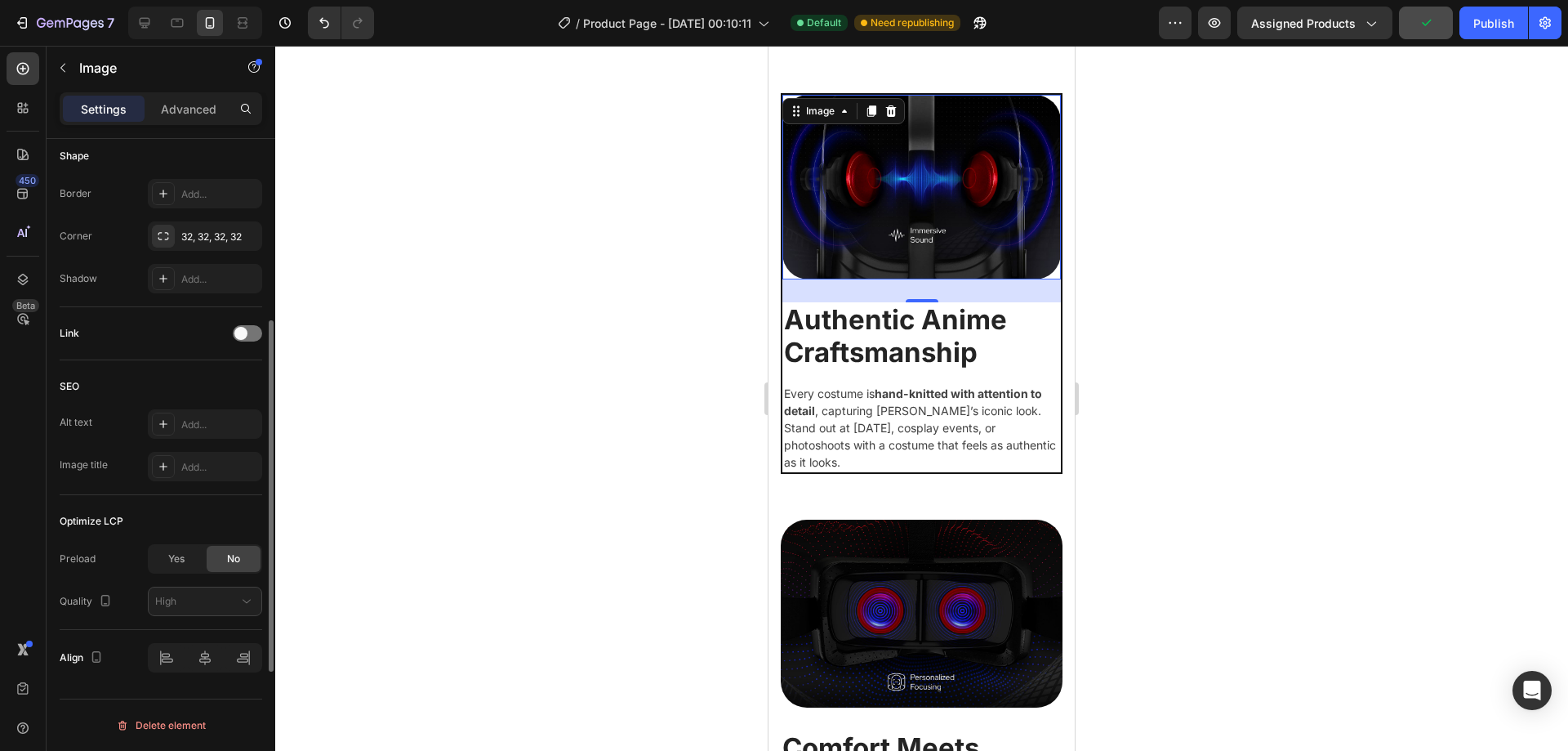
scroll to position [330, 0]
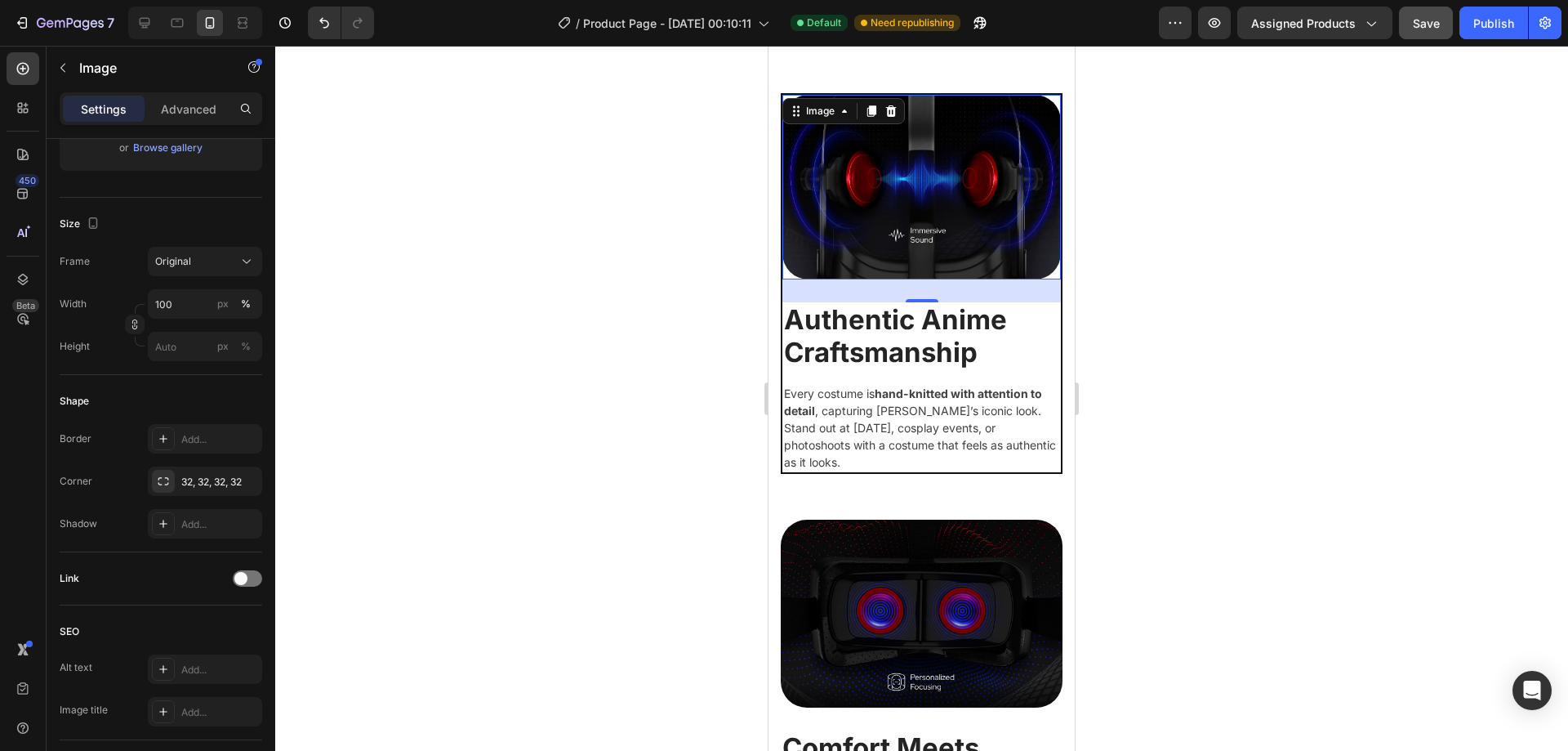
click at [796, 280] on div "28" at bounding box center [922, 291] width 279 height 23
click at [1046, 98] on div at bounding box center [922, 187] width 279 height 185
click at [1047, 94] on div at bounding box center [922, 187] width 279 height 185
click at [1163, 269] on div at bounding box center [921, 398] width 1293 height 705
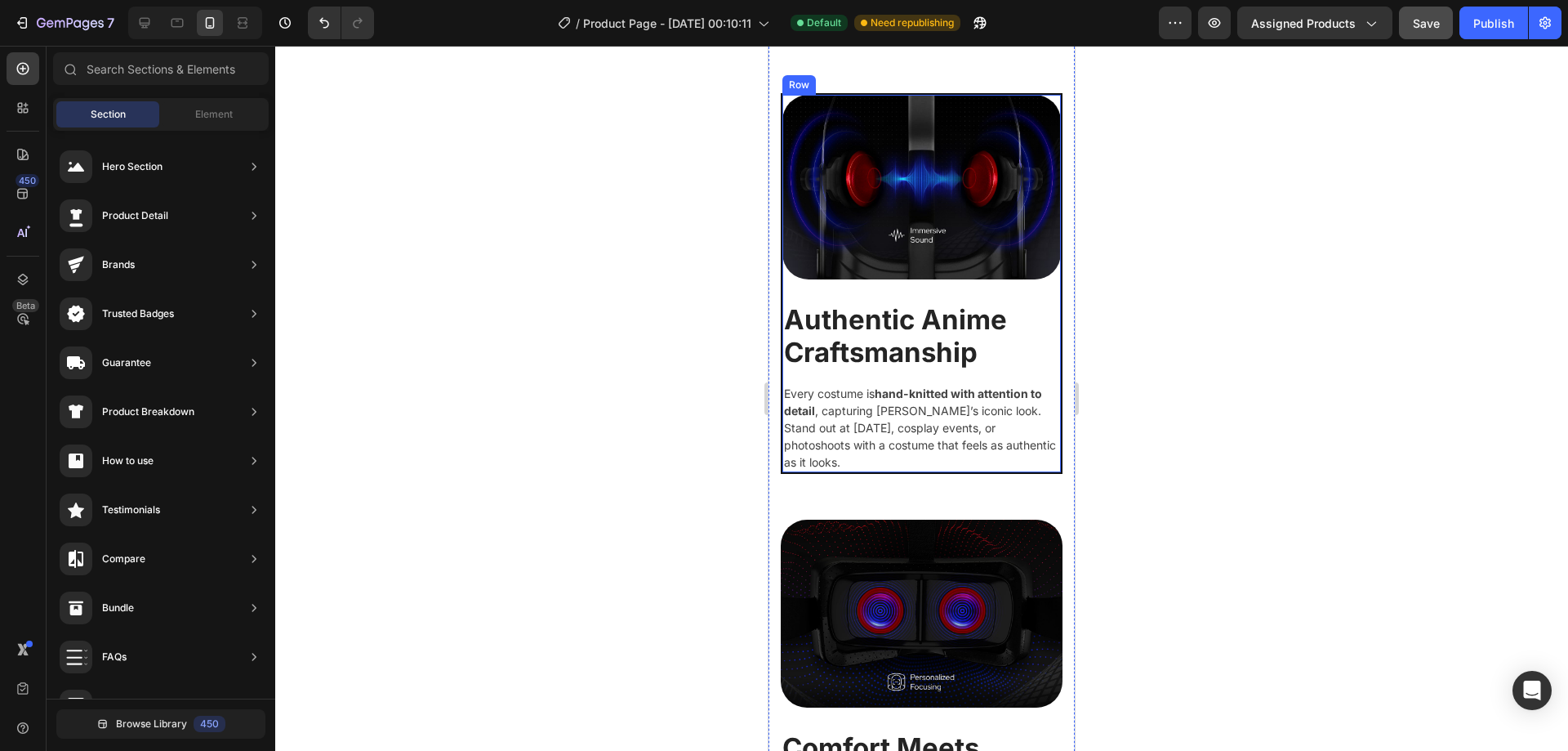
click at [941, 291] on div "Image" at bounding box center [922, 198] width 279 height 209
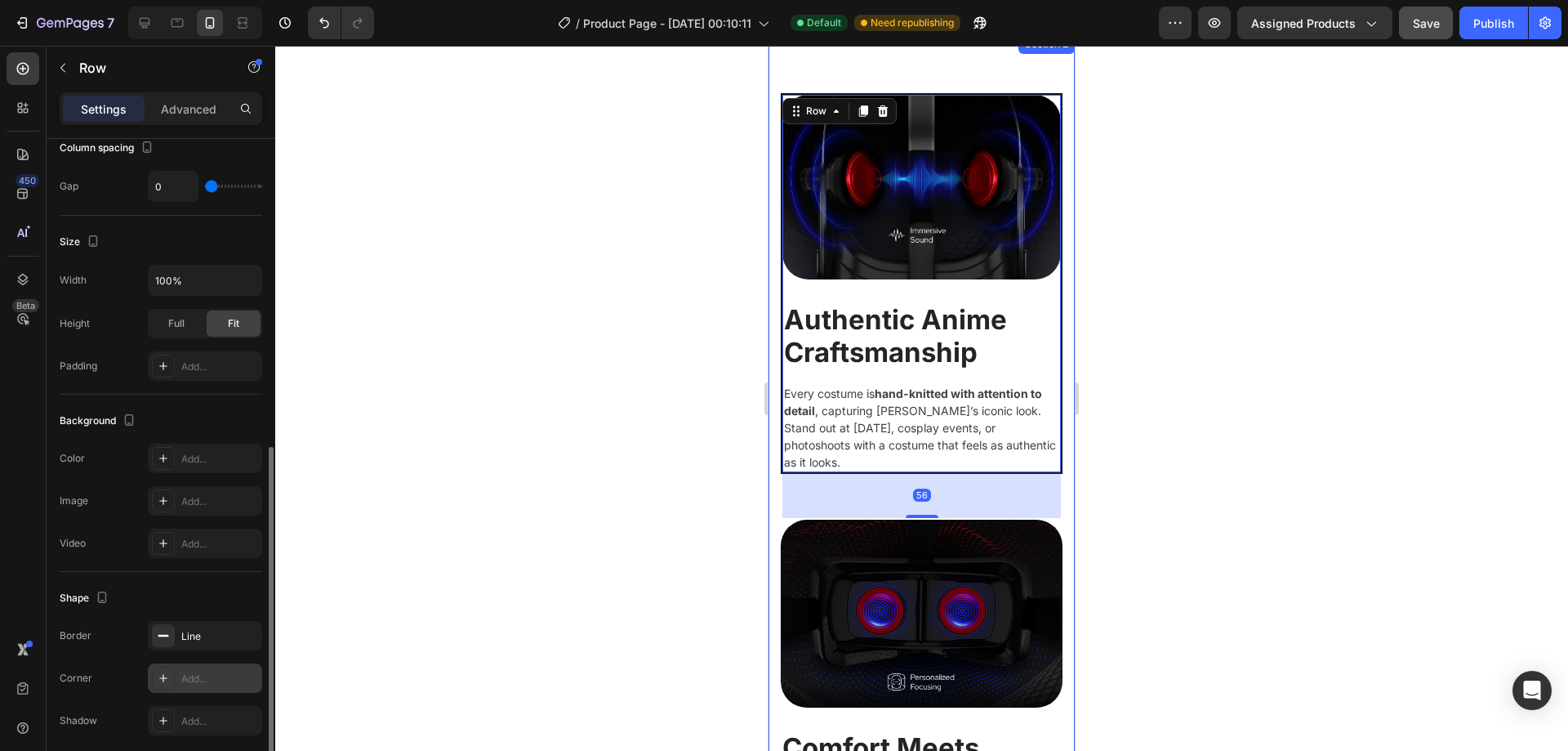
scroll to position [390, 0]
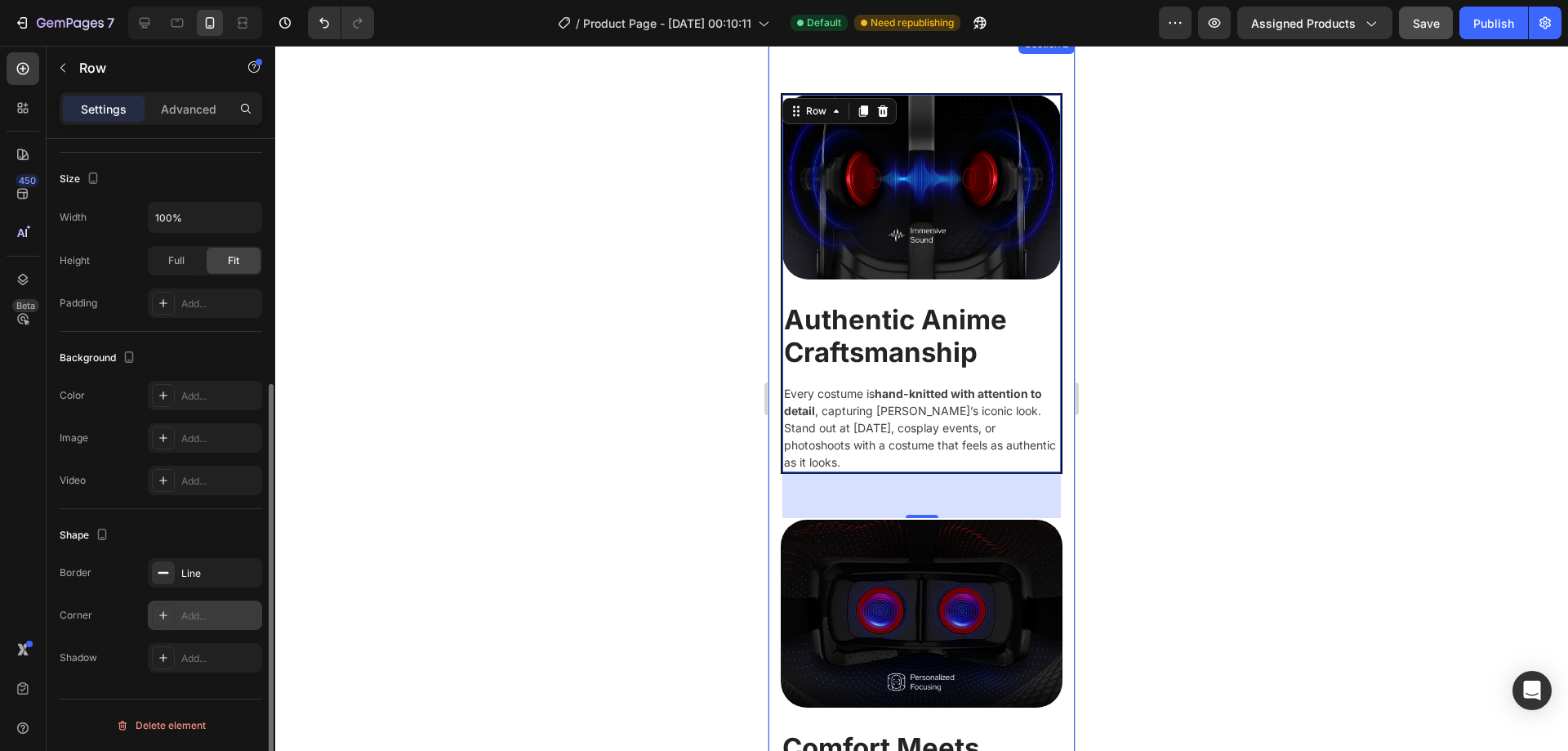
click at [209, 612] on div "Add..." at bounding box center [219, 616] width 77 height 15
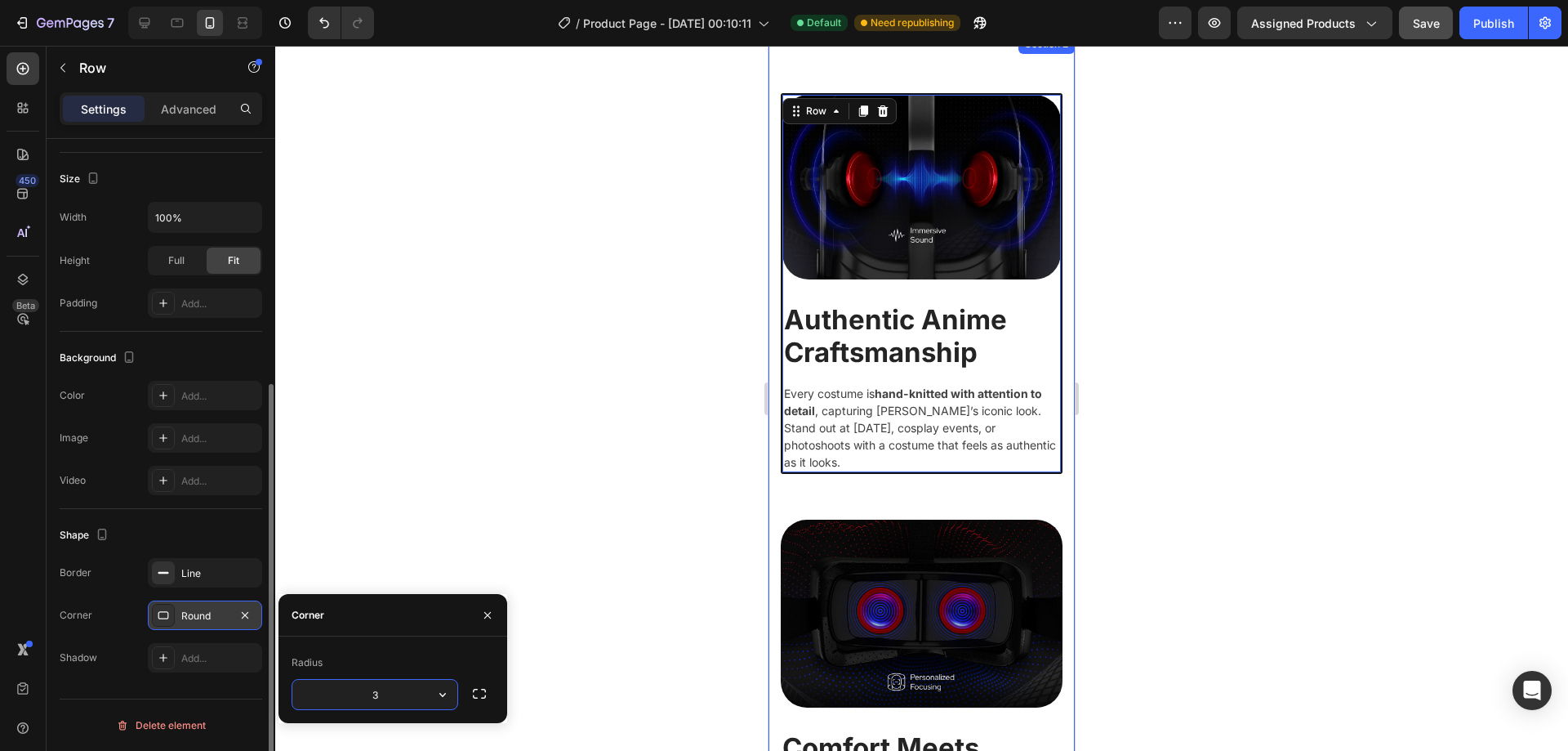
type input "32"
click at [679, 422] on div at bounding box center [921, 398] width 1293 height 705
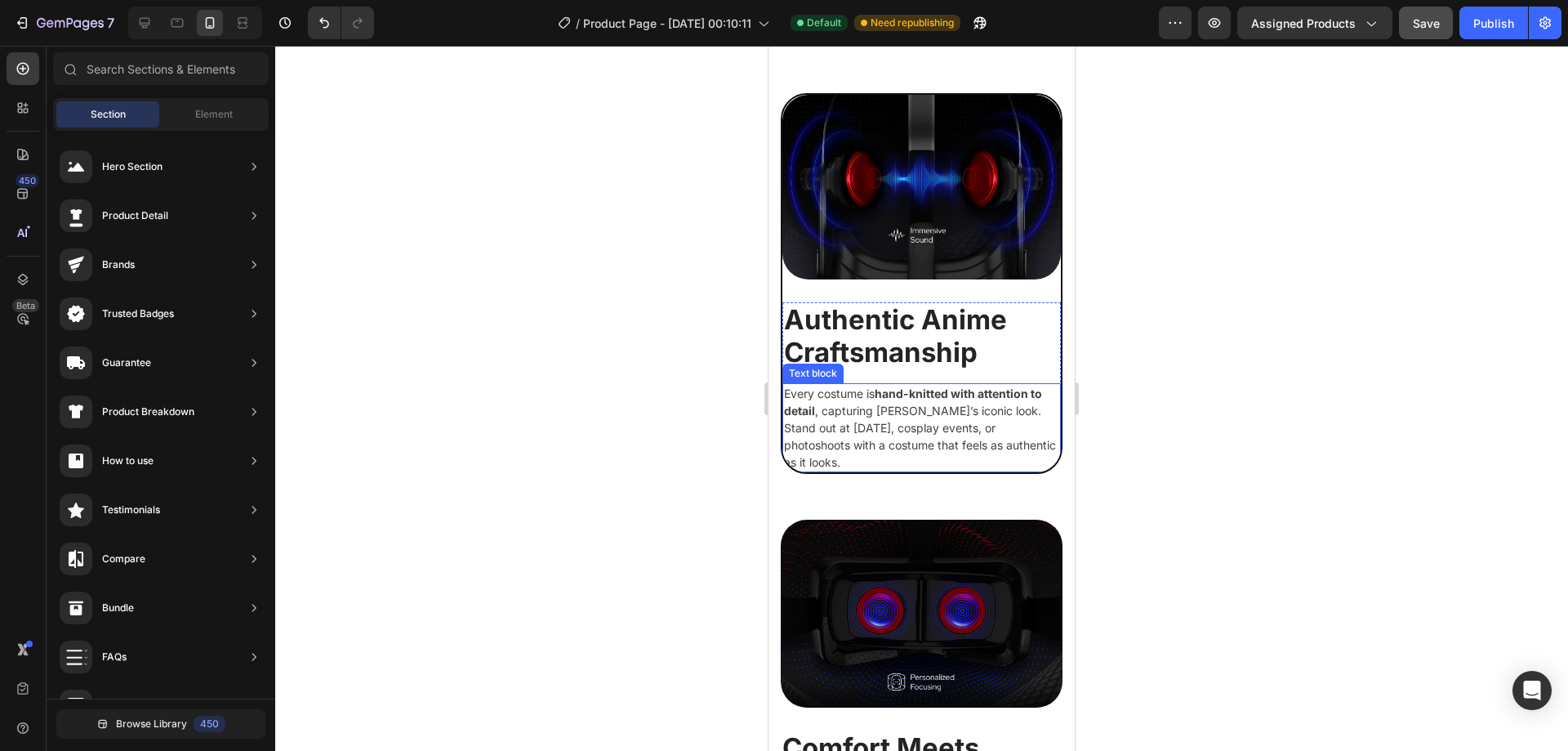
click at [901, 423] on p "Every costume is hand-knitted with attention to detail , capturing [PERSON_NAME…" at bounding box center [922, 427] width 275 height 86
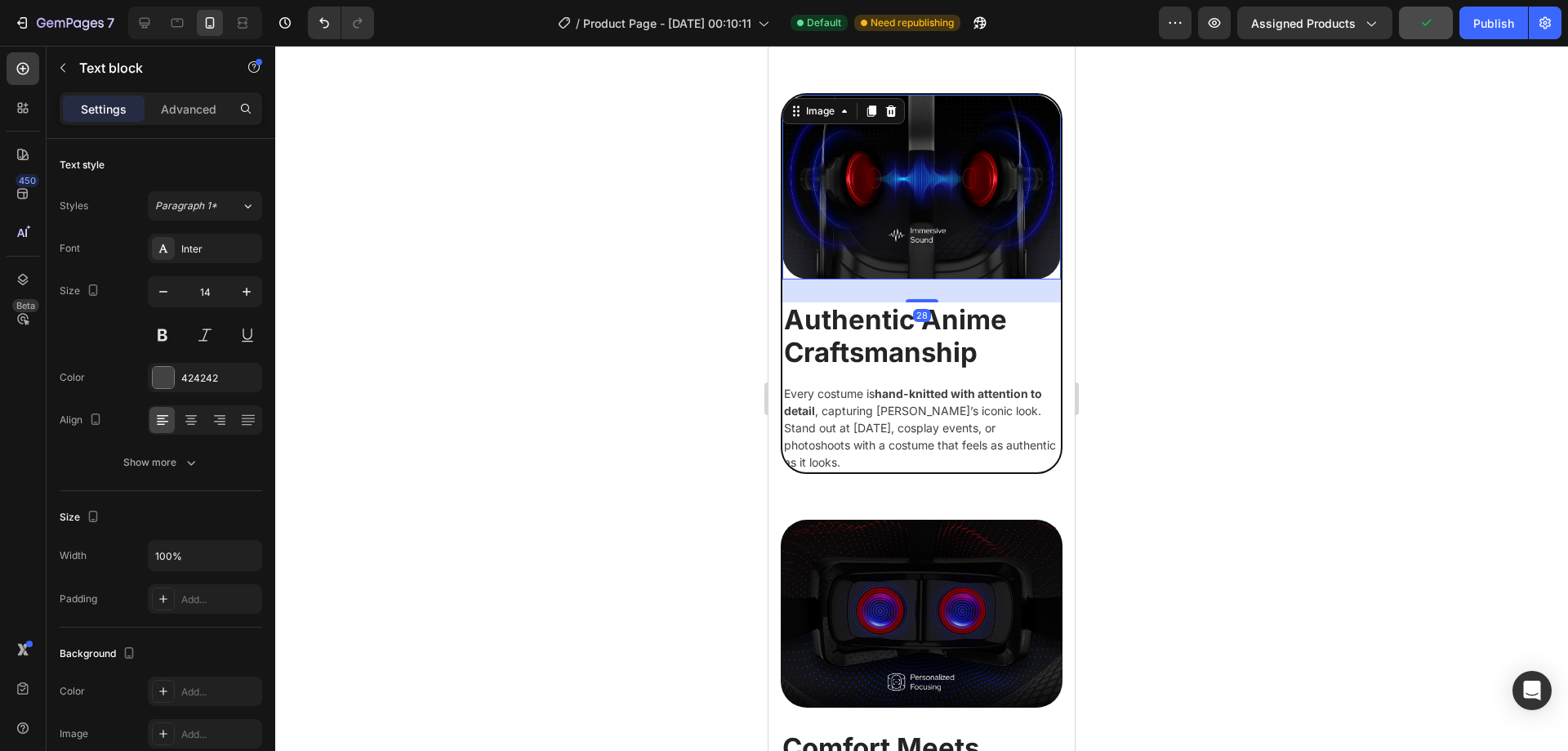
click at [939, 121] on img at bounding box center [922, 187] width 279 height 185
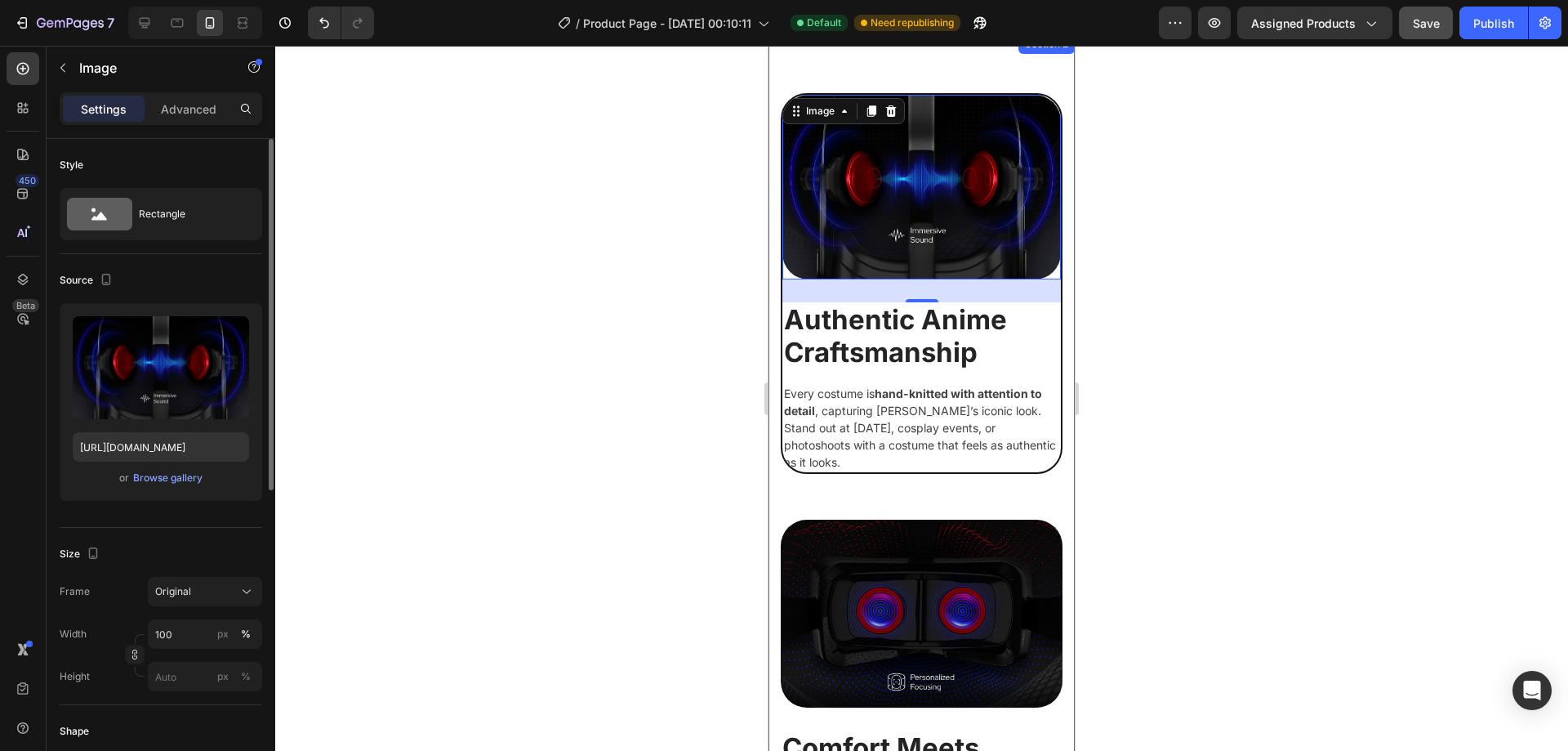
scroll to position [81, 0]
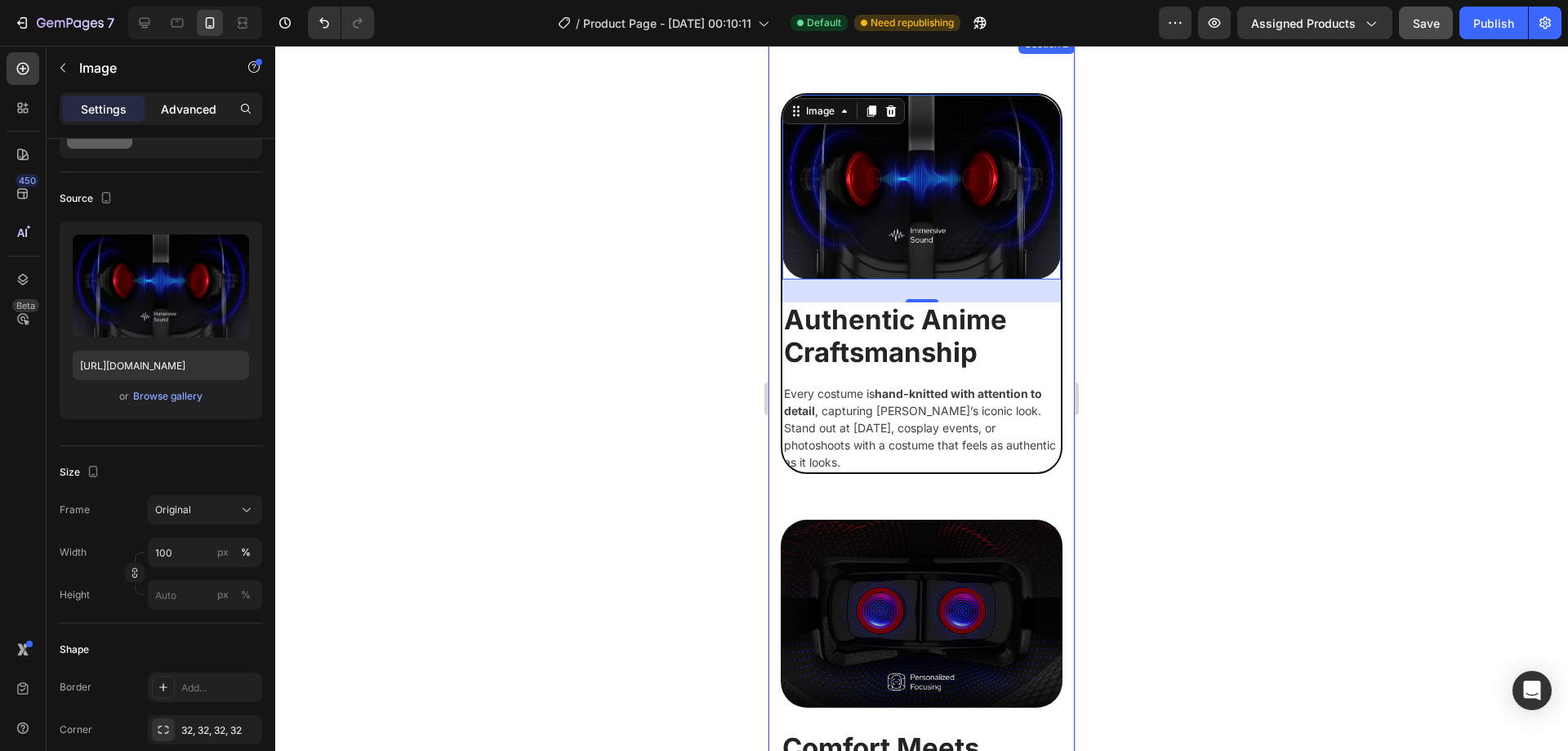
click at [199, 103] on p "Advanced" at bounding box center [189, 109] width 55 height 17
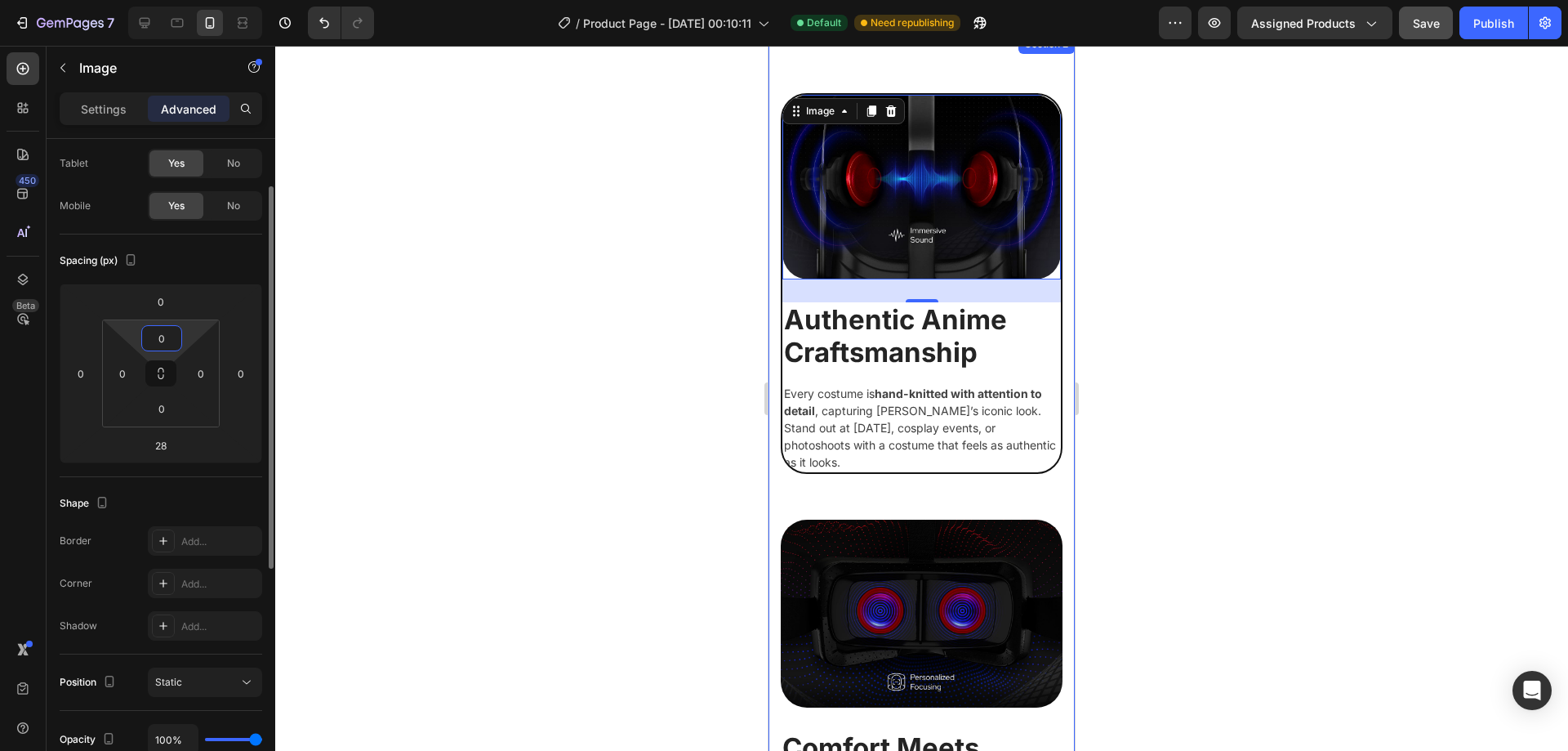
drag, startPoint x: 172, startPoint y: 331, endPoint x: 153, endPoint y: 331, distance: 19.0
click at [153, 331] on input "0" at bounding box center [162, 338] width 33 height 24
click at [166, 305] on input "0" at bounding box center [161, 301] width 33 height 24
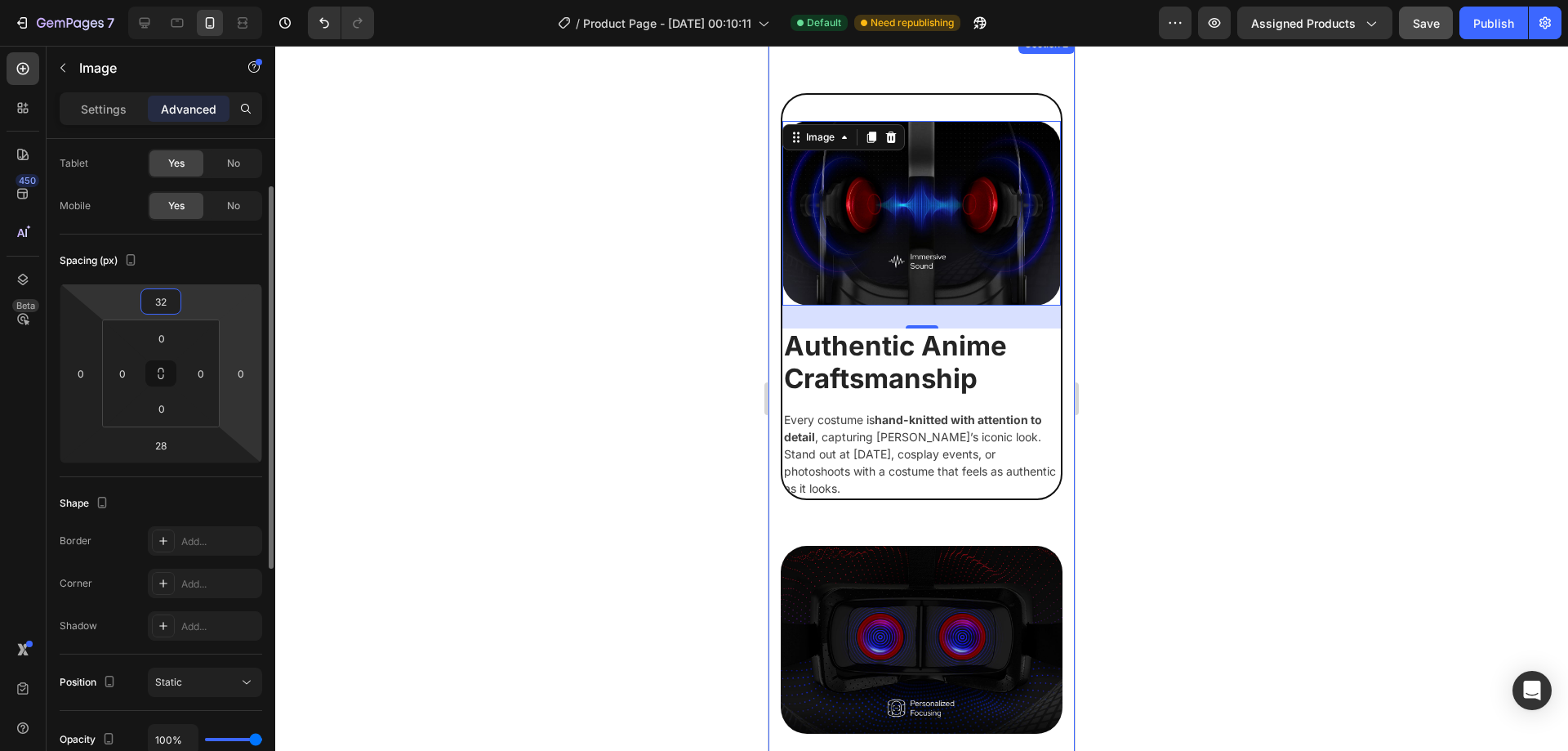
type input "3"
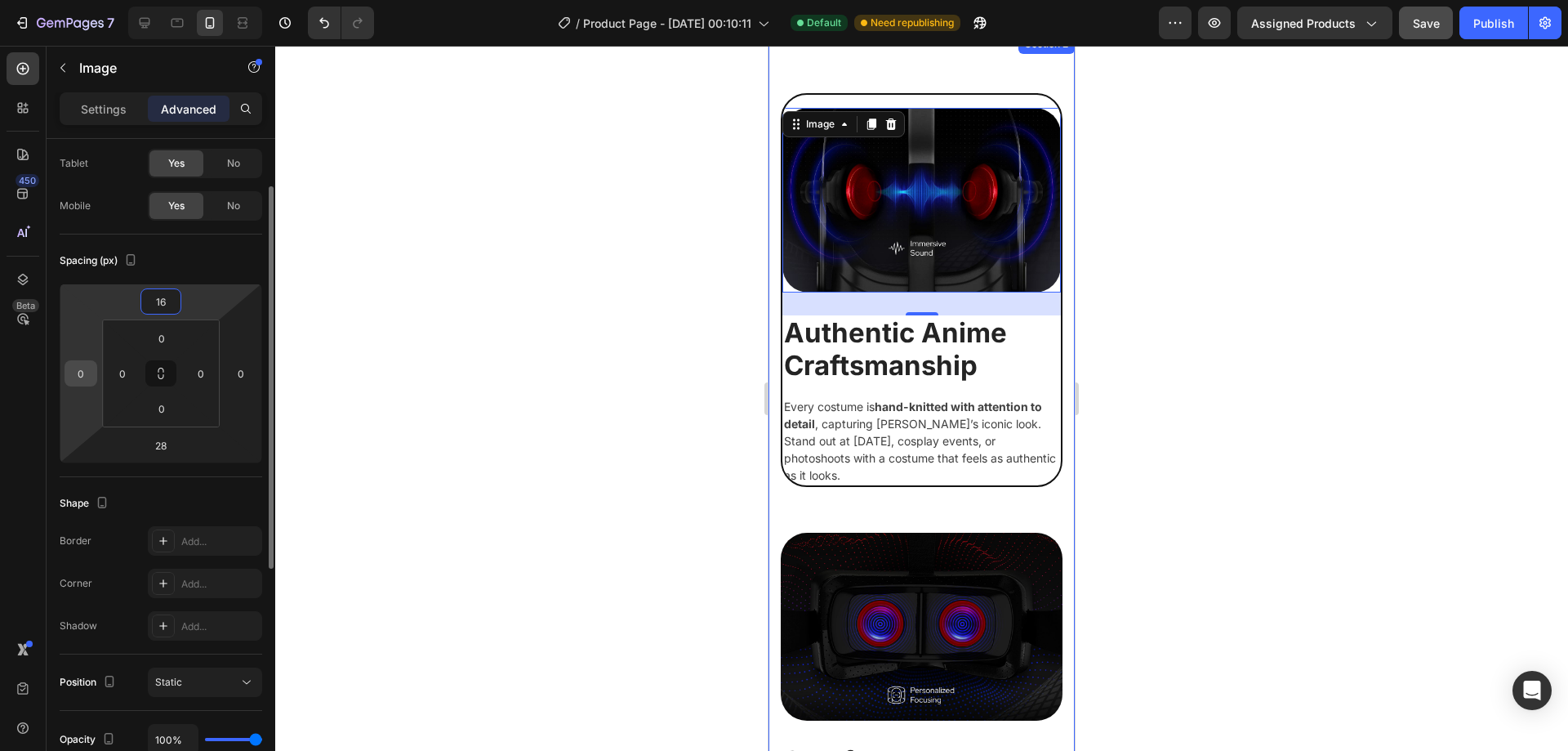
type input "16"
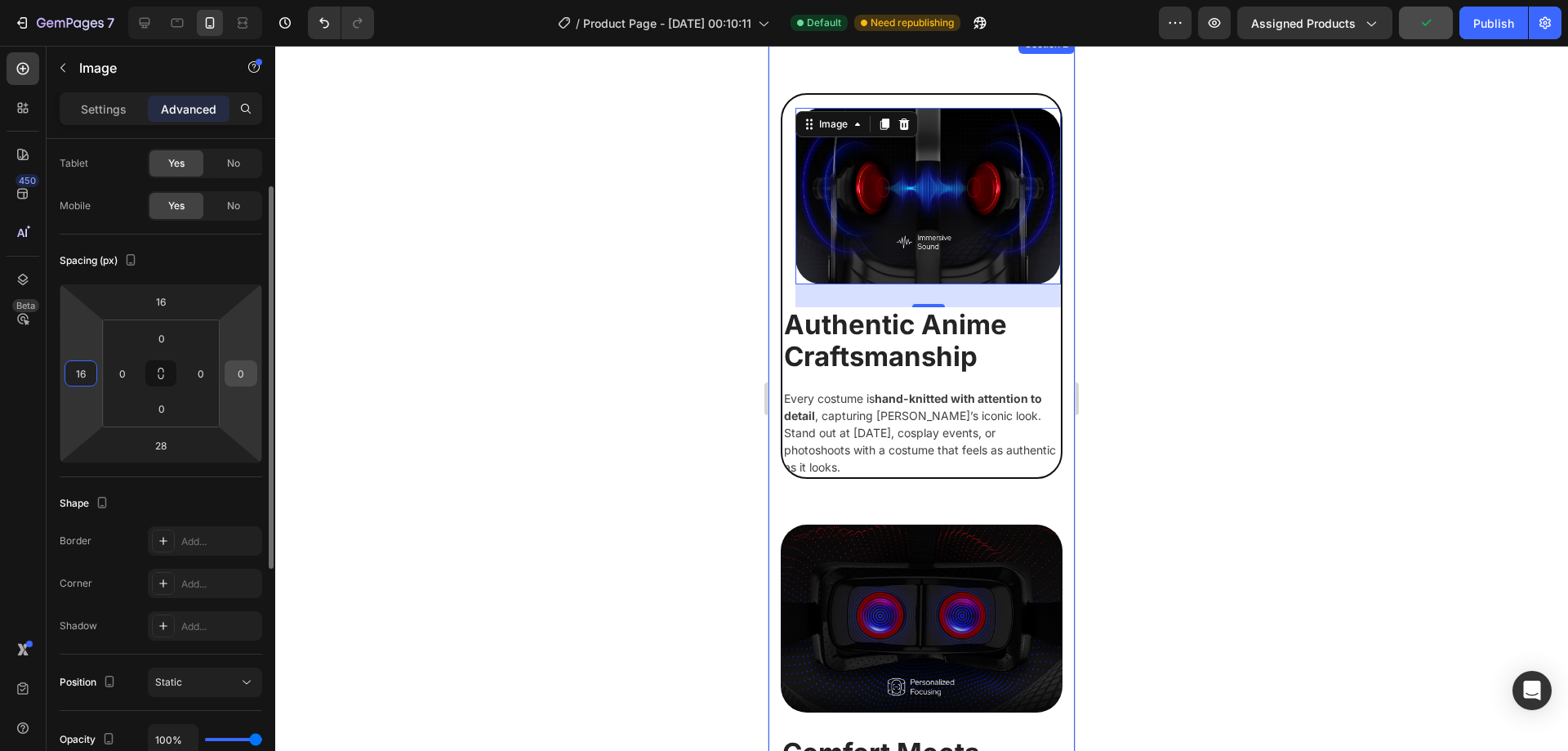
type input "16"
drag, startPoint x: 228, startPoint y: 373, endPoint x: 219, endPoint y: 374, distance: 9.1
click at [219, 374] on div "16 16 28 0 0 0 0 0" at bounding box center [161, 373] width 203 height 180
click at [252, 376] on input "0" at bounding box center [241, 373] width 24 height 24
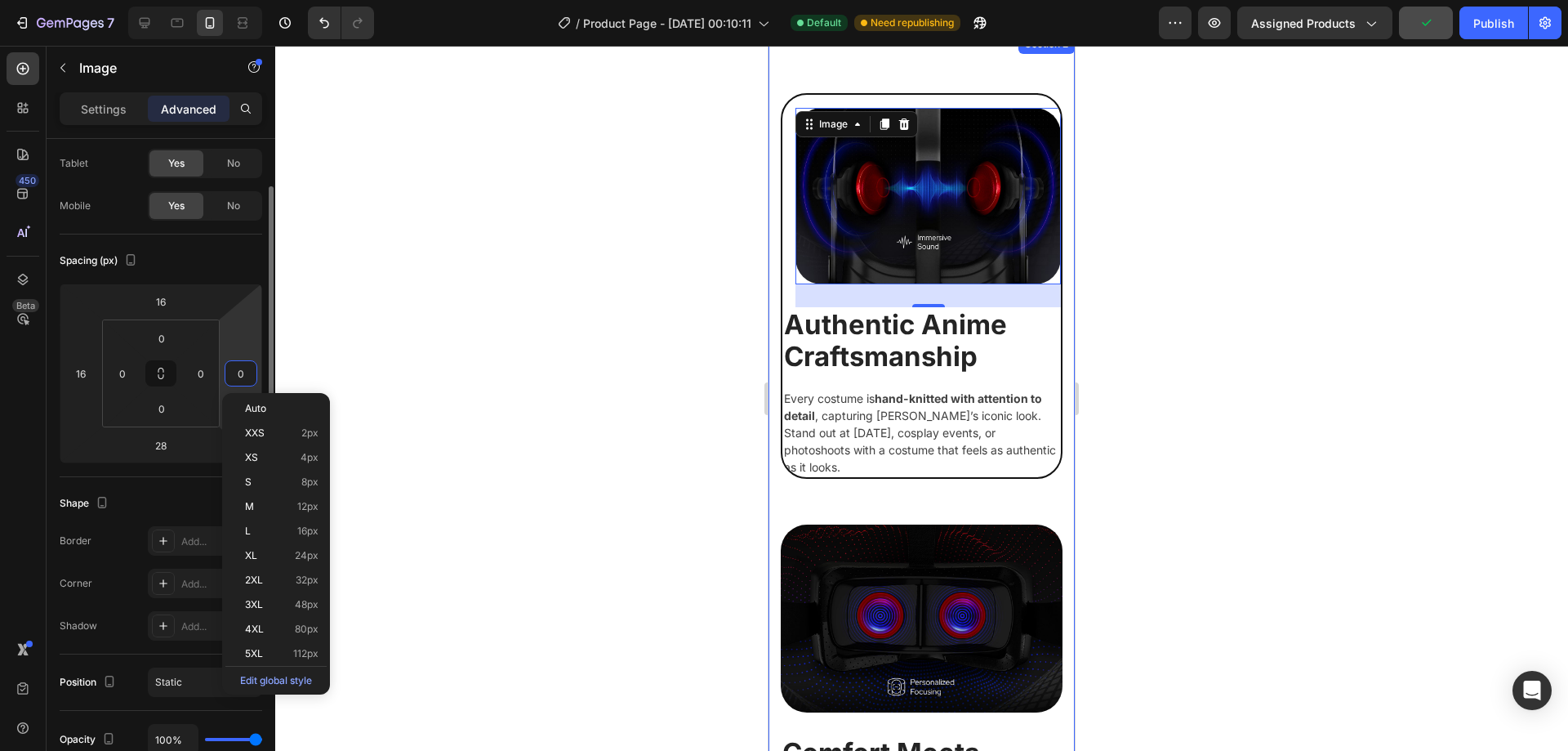
click at [254, 374] on div "0" at bounding box center [241, 373] width 33 height 26
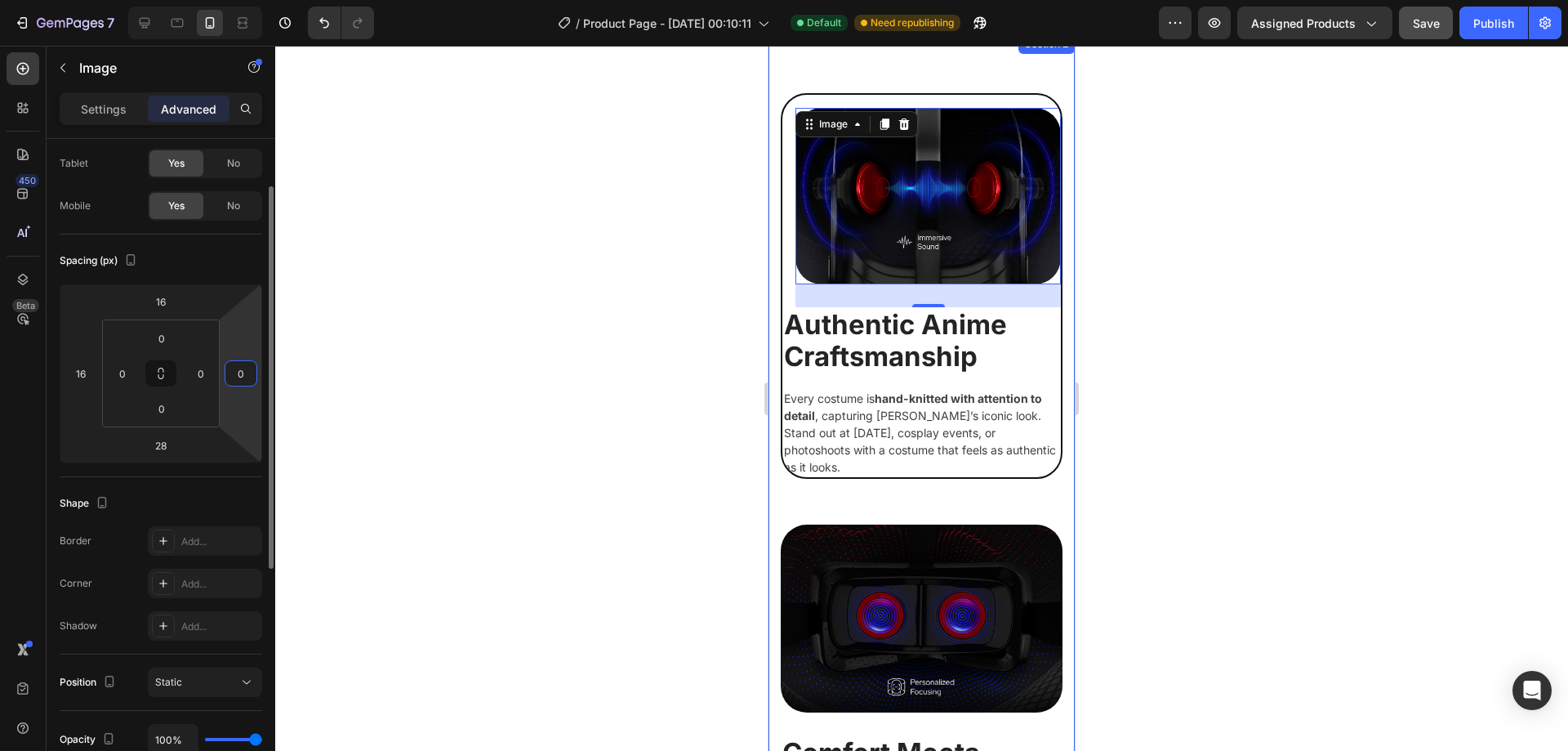
click at [248, 375] on input "0" at bounding box center [241, 373] width 24 height 24
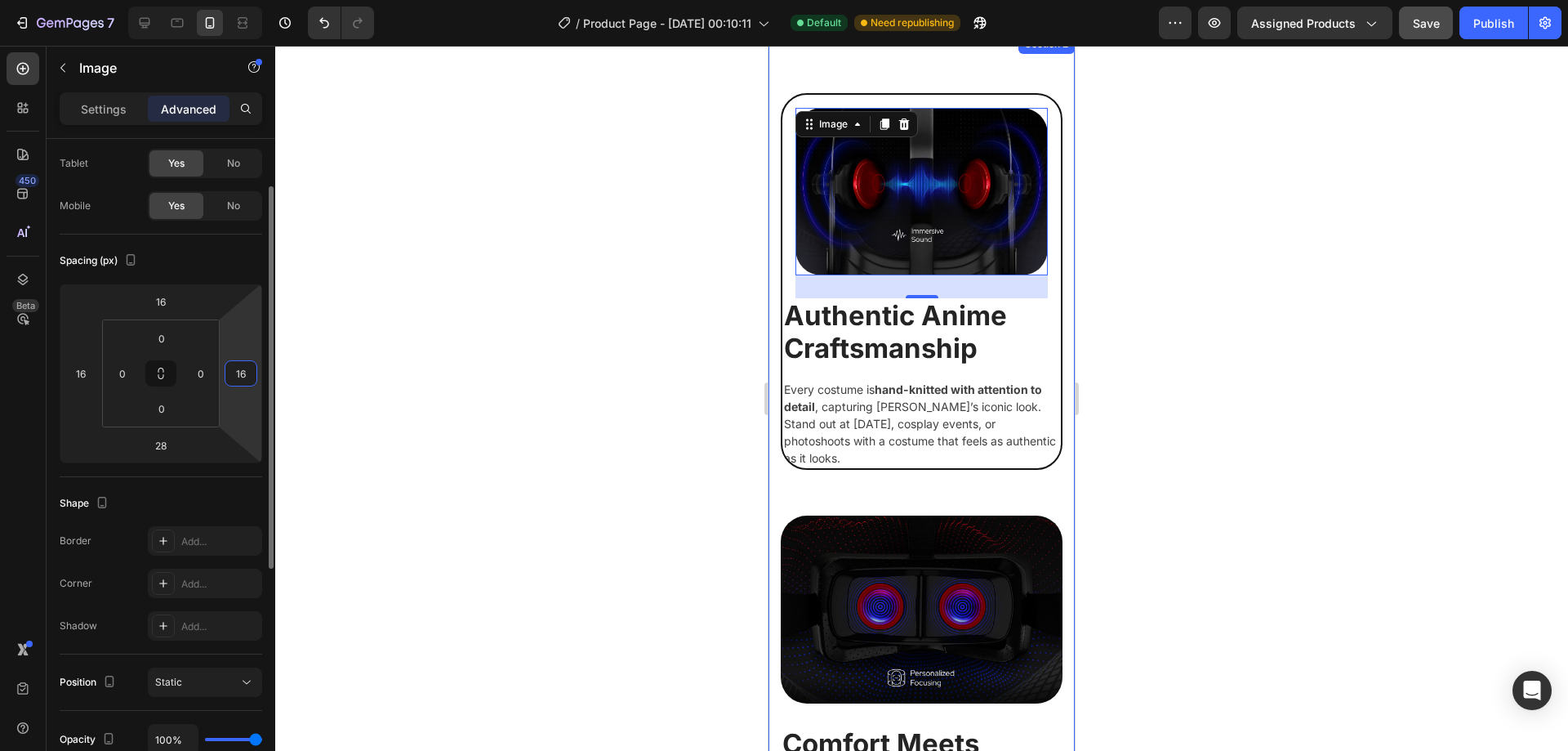
type input "1"
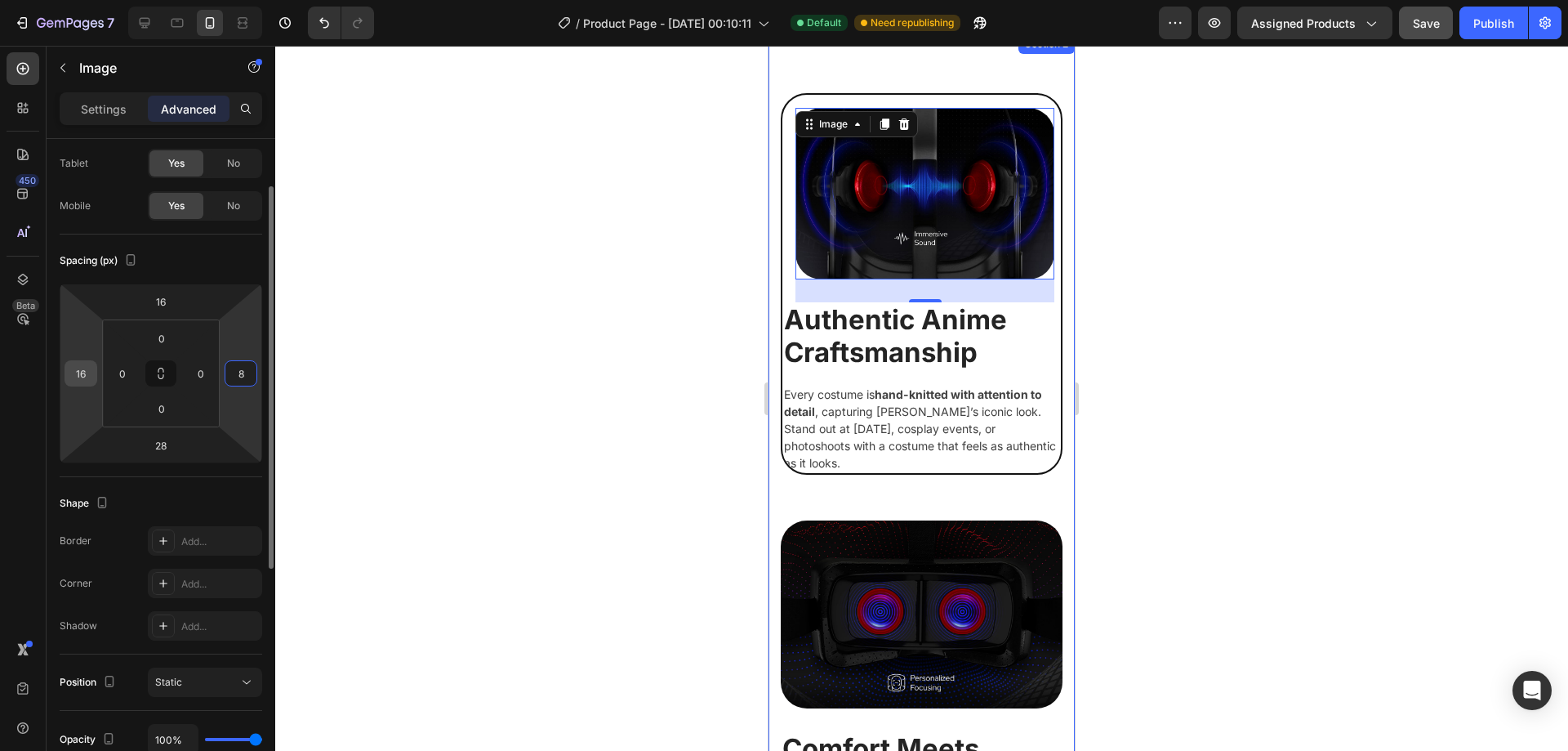
type input "8"
click at [89, 374] on input "16" at bounding box center [81, 373] width 24 height 24
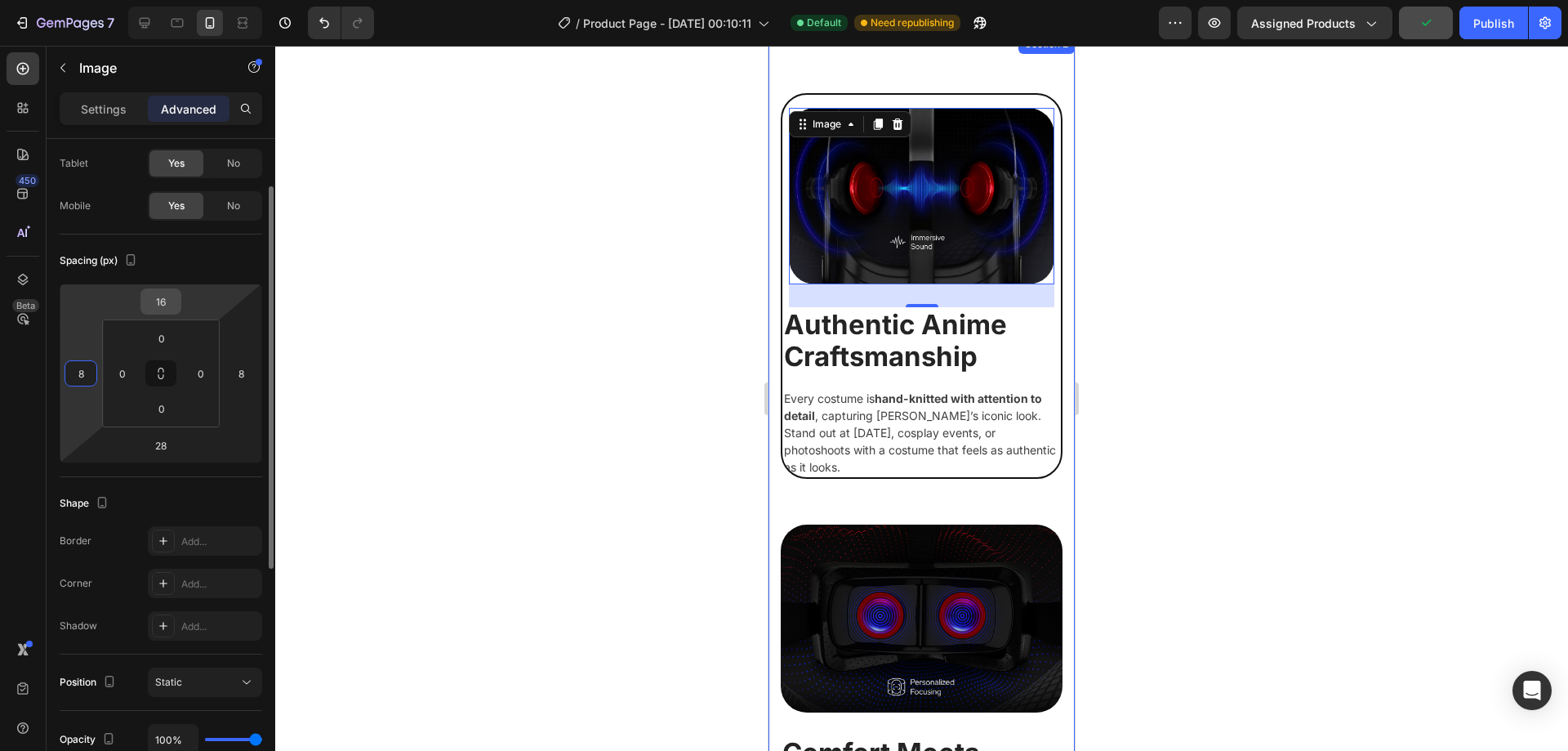
type input "8"
click at [166, 305] on input "16" at bounding box center [161, 301] width 33 height 24
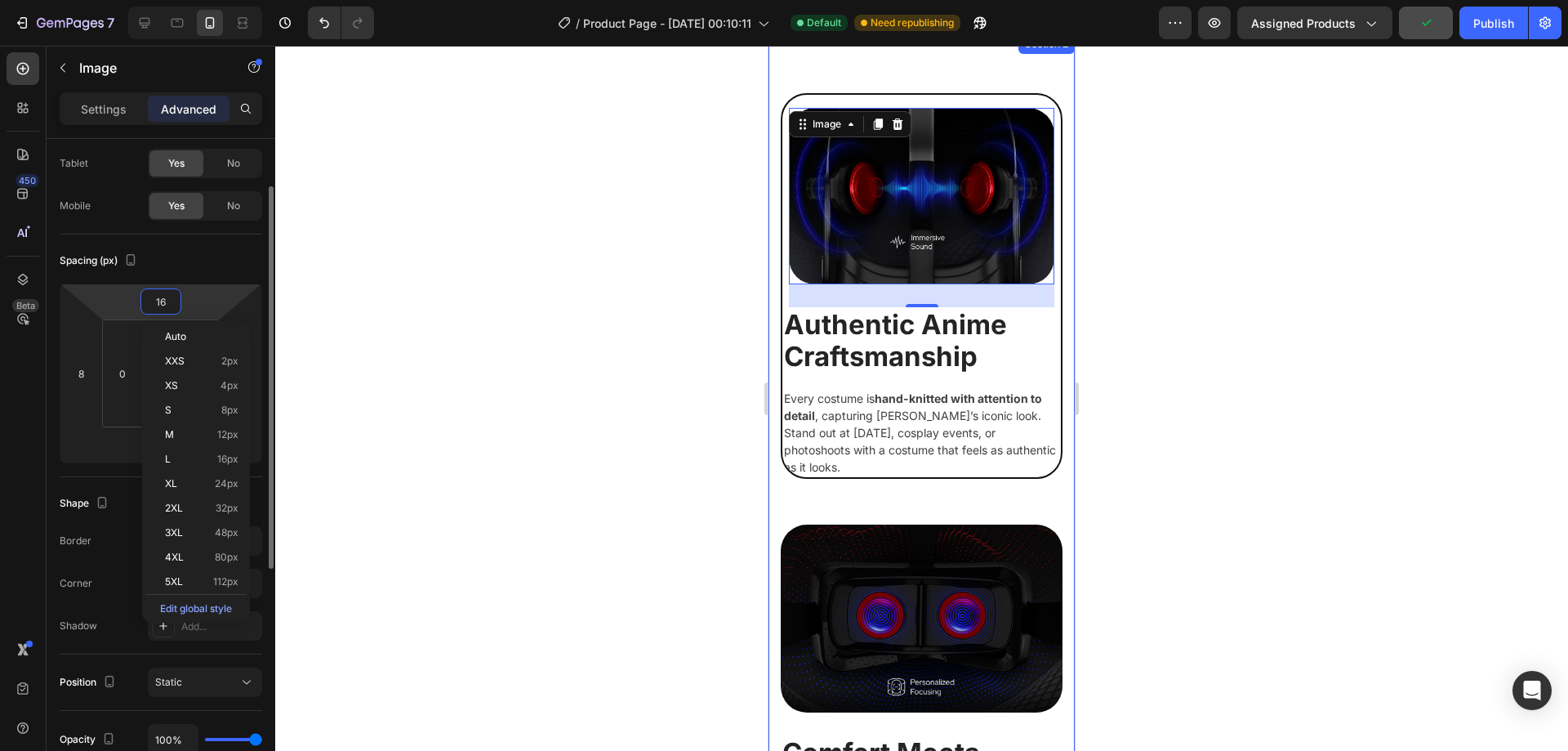
click at [166, 304] on input "16" at bounding box center [161, 301] width 33 height 24
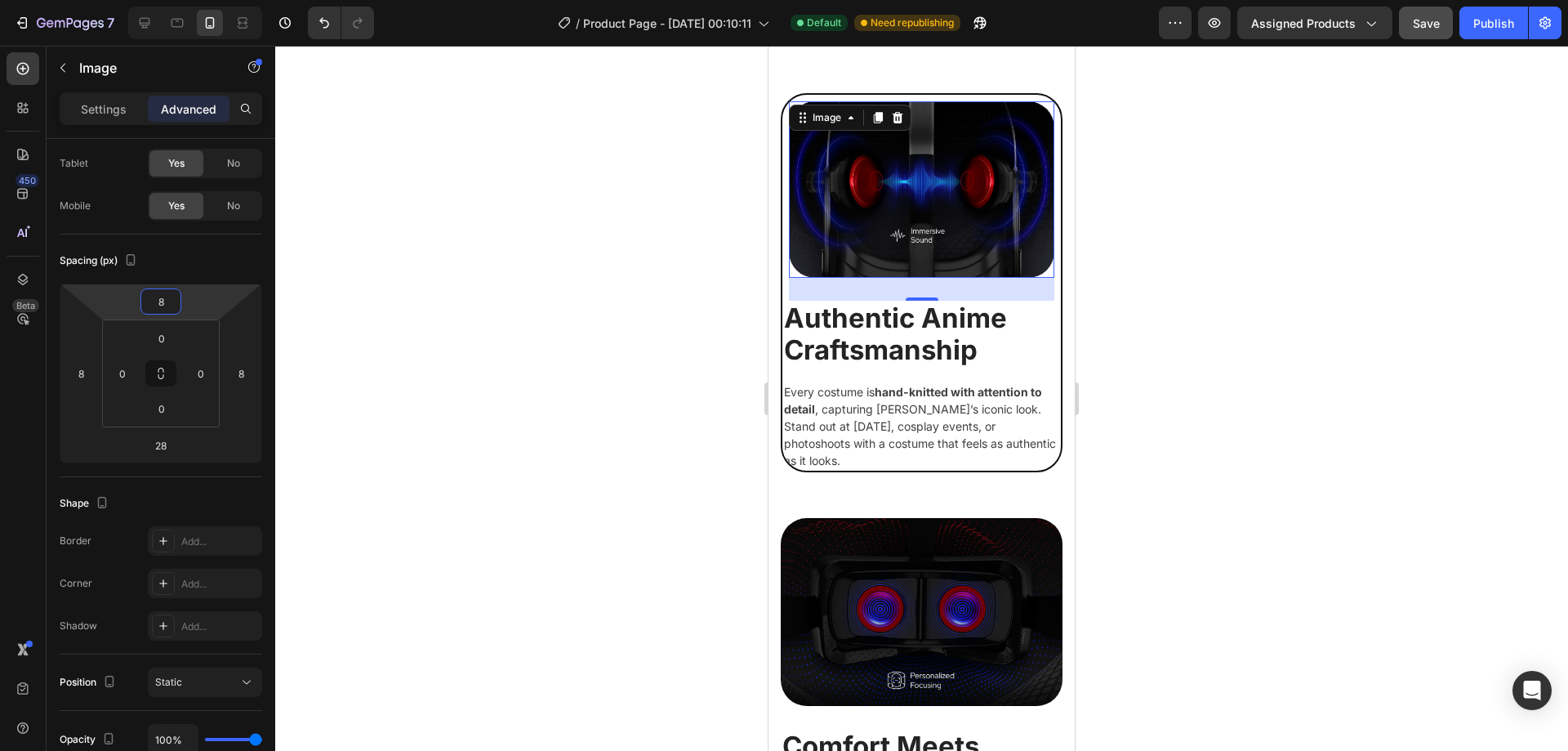
type input "8"
click at [1095, 272] on div at bounding box center [921, 398] width 1293 height 705
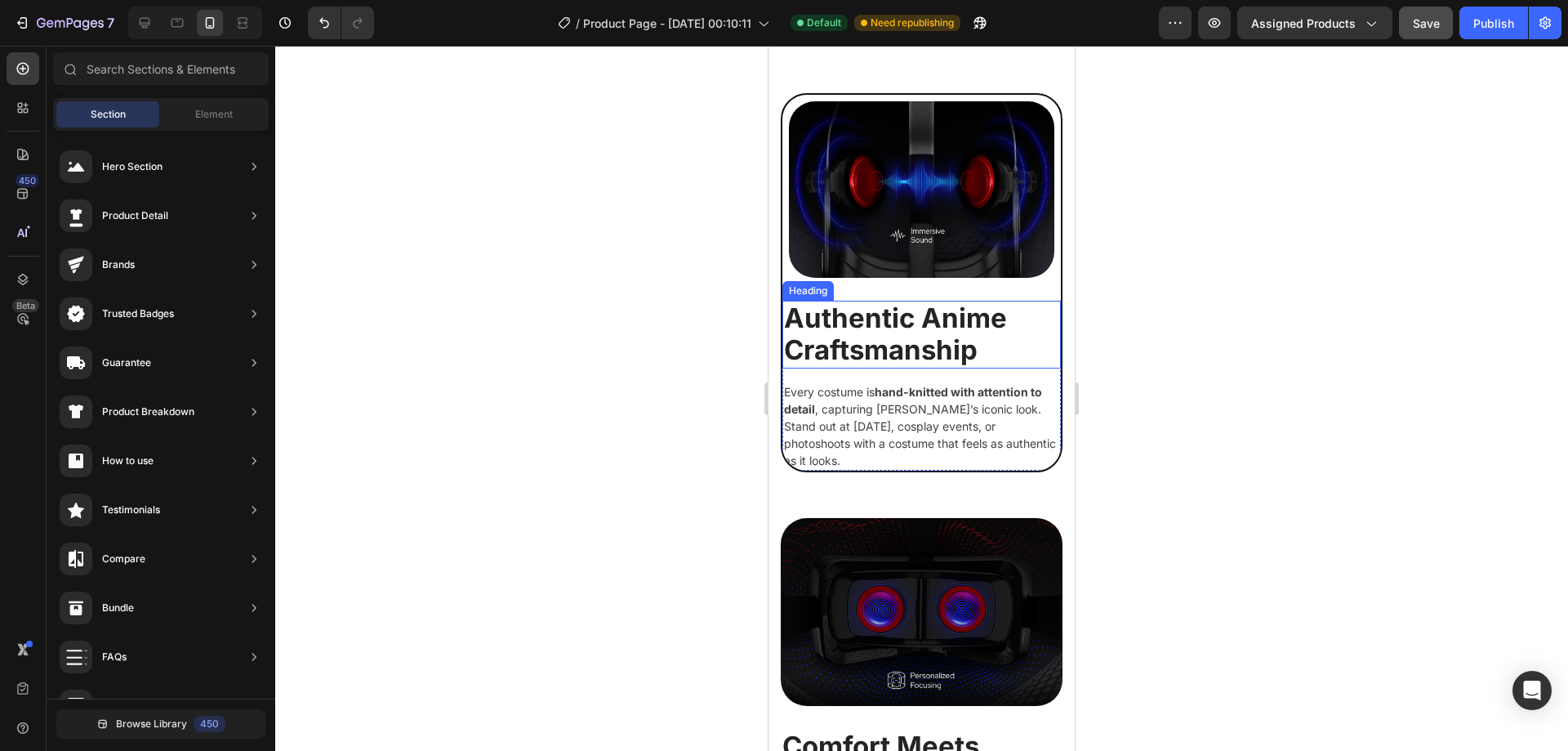
click at [921, 308] on h2 "Authentic Anime Craftsmanship" at bounding box center [922, 334] width 279 height 68
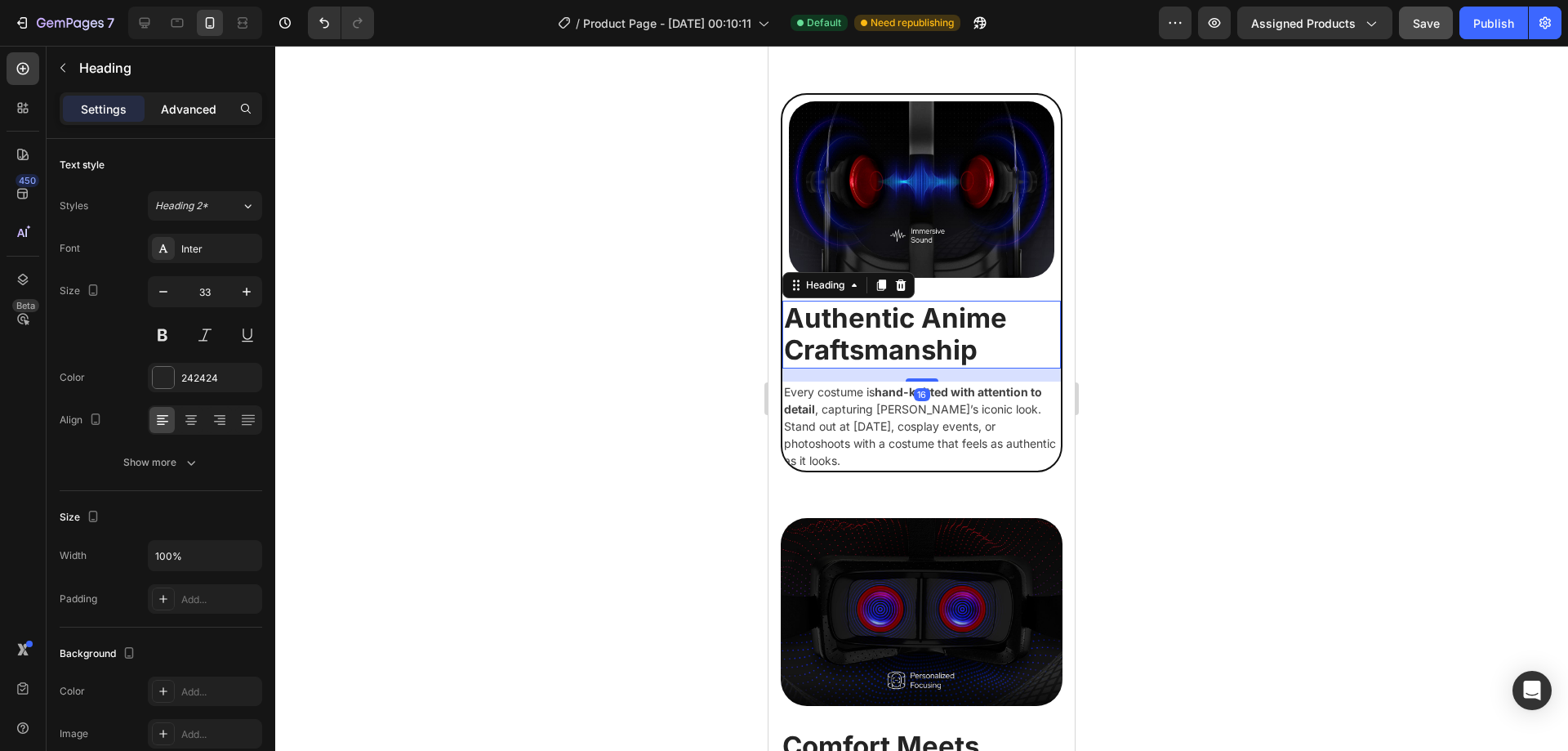
click at [187, 111] on p "Advanced" at bounding box center [189, 109] width 55 height 17
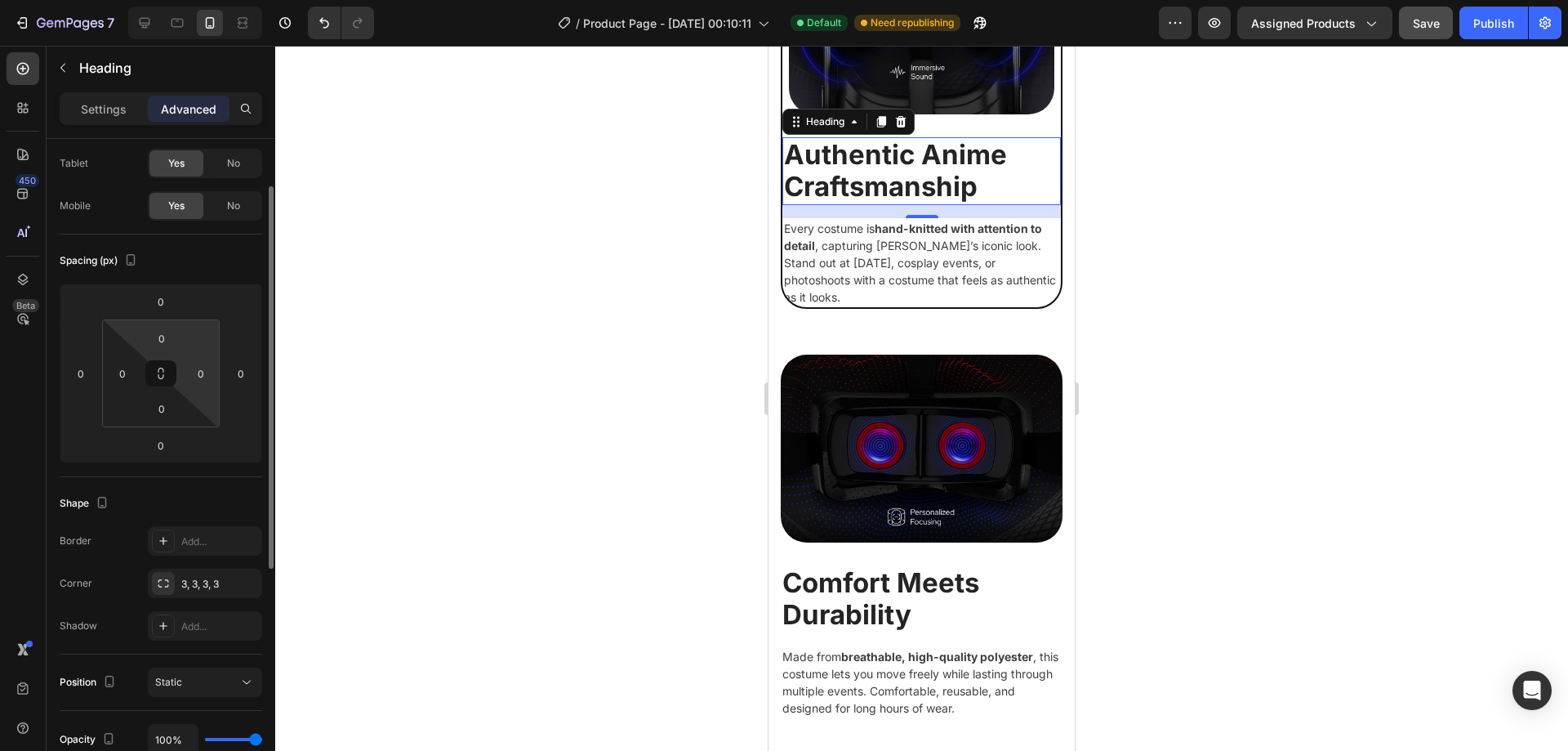
scroll to position [0, 0]
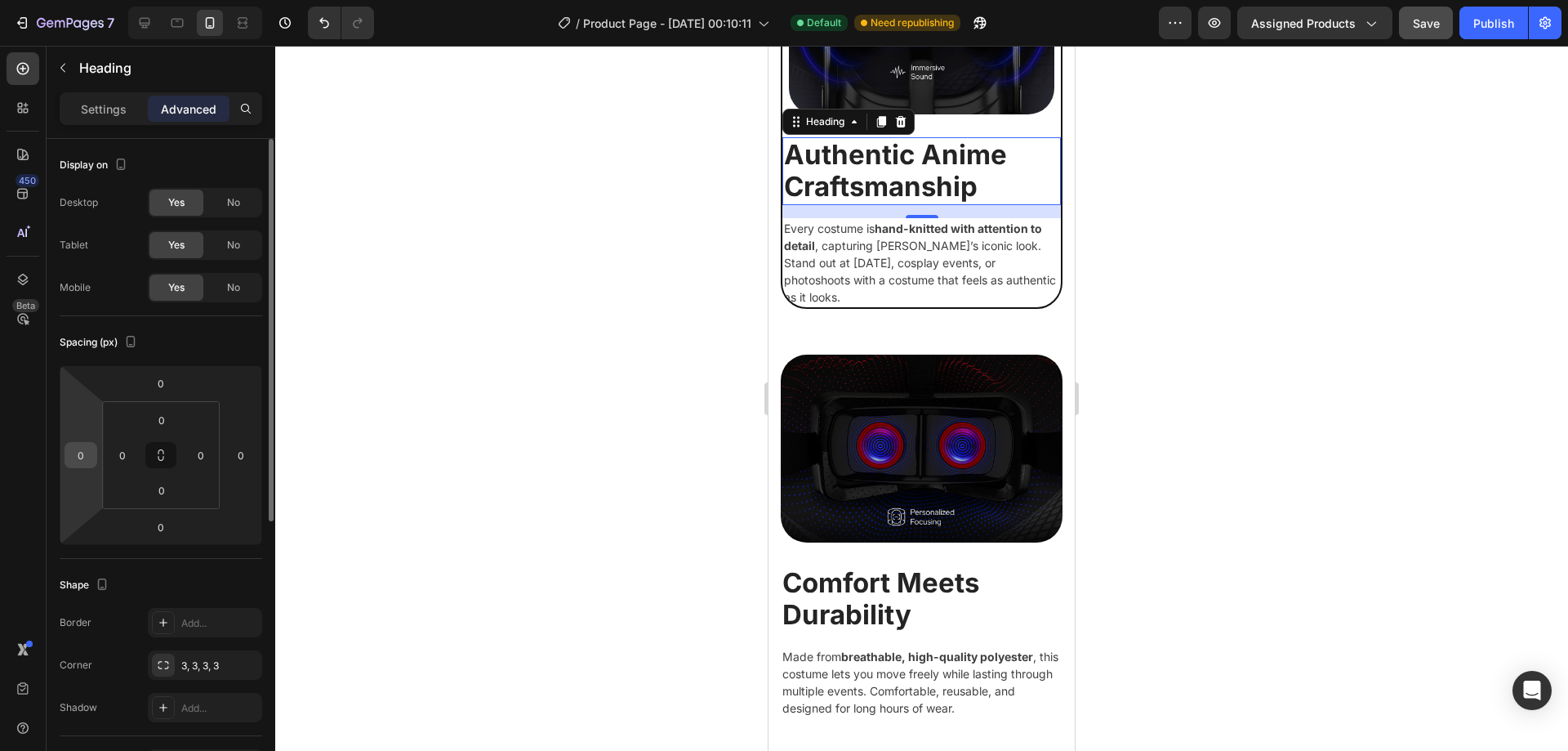
click at [88, 452] on input "0" at bounding box center [81, 455] width 24 height 24
type input "8"
click at [236, 456] on input "0" at bounding box center [241, 455] width 24 height 24
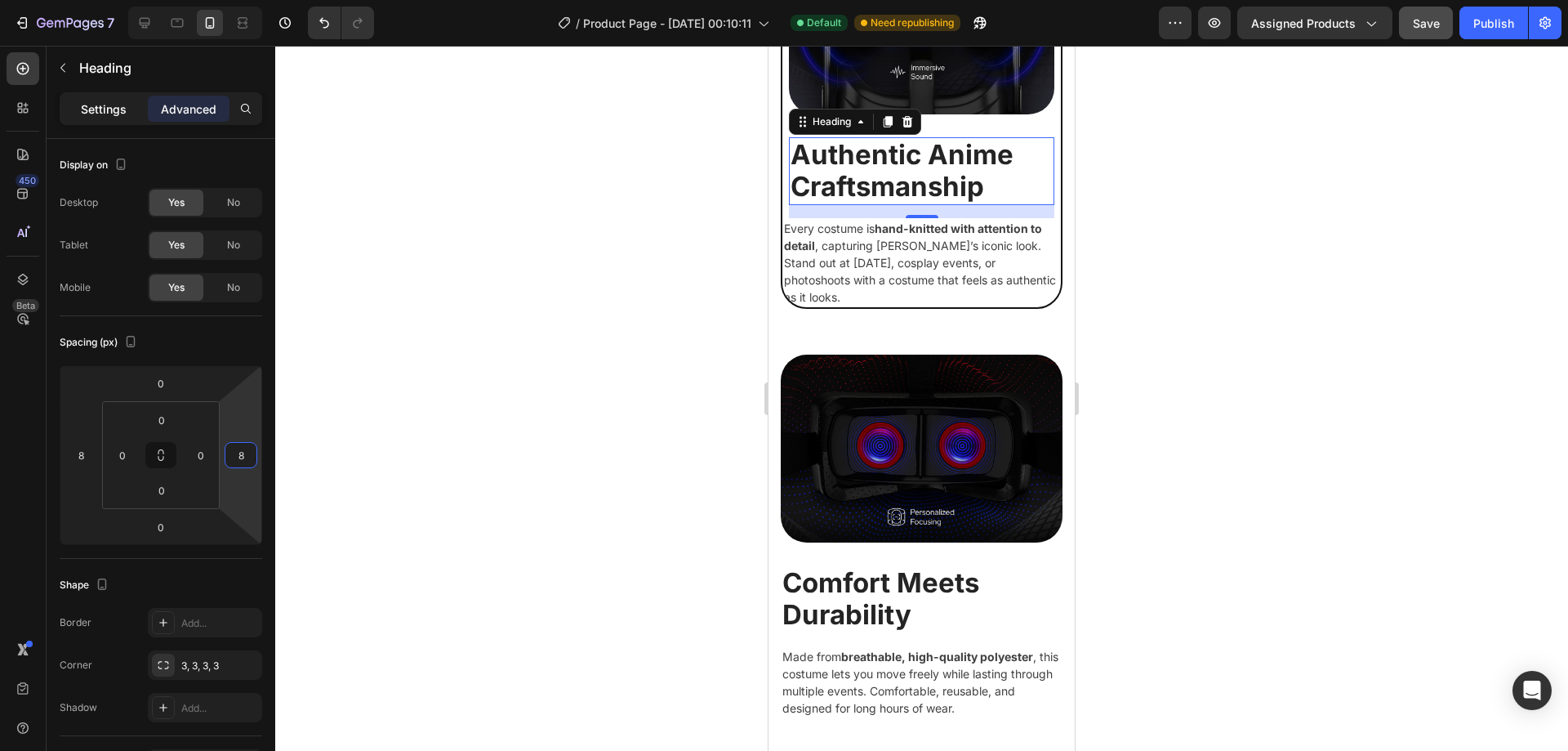
type input "8"
click at [109, 113] on p "Settings" at bounding box center [103, 109] width 46 height 17
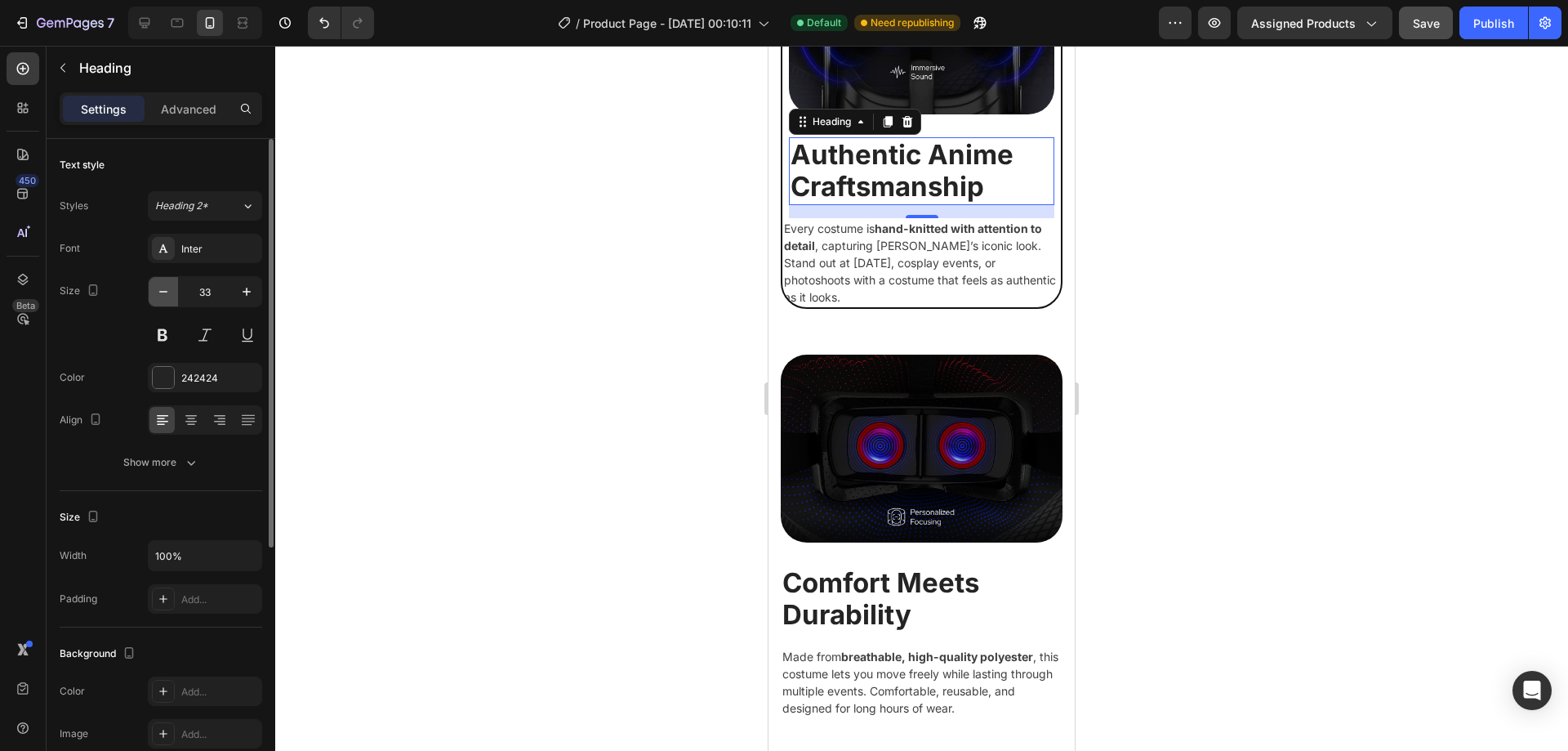
click at [166, 288] on icon "button" at bounding box center [163, 291] width 16 height 16
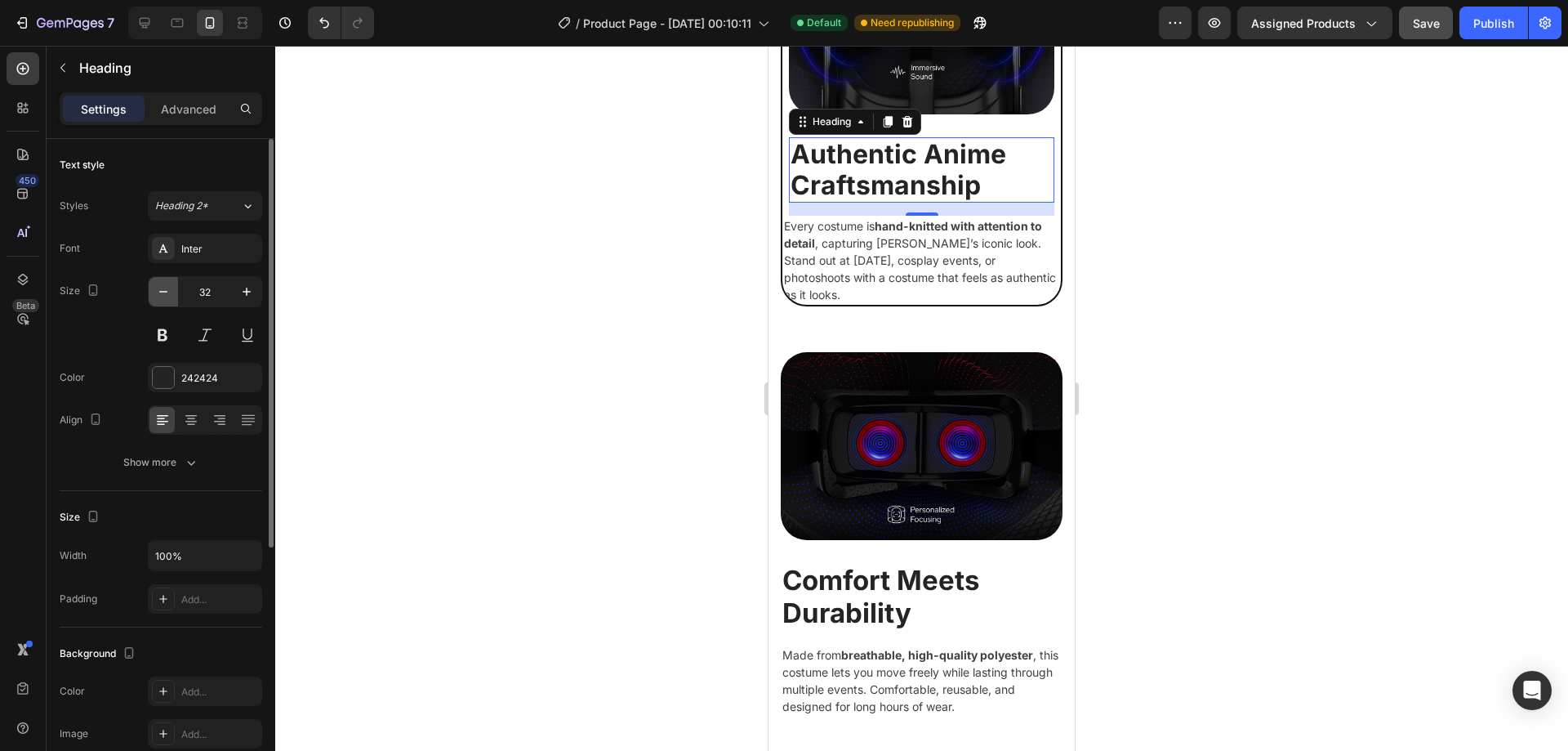
click at [166, 288] on icon "button" at bounding box center [163, 291] width 16 height 16
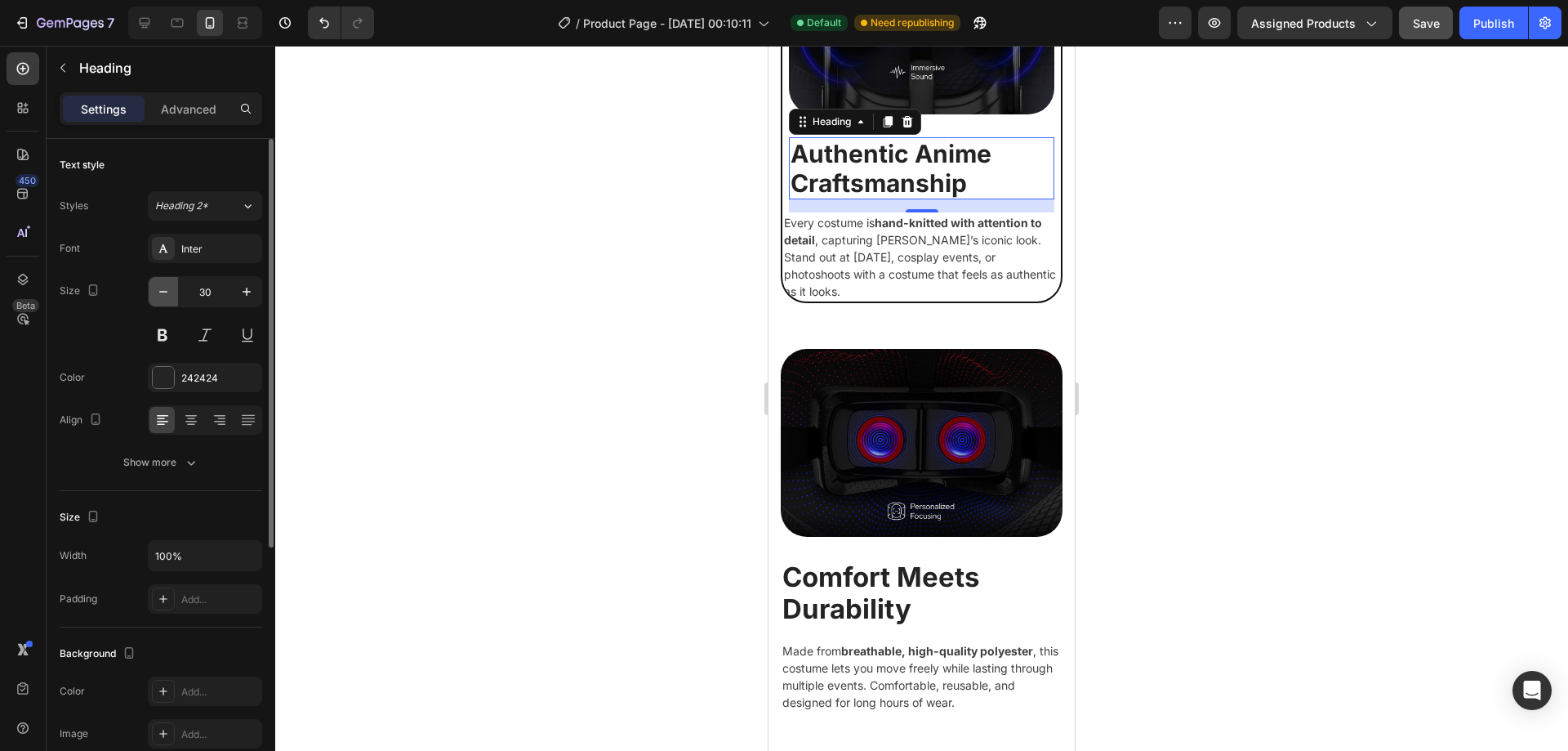
click at [166, 288] on icon "button" at bounding box center [163, 291] width 16 height 16
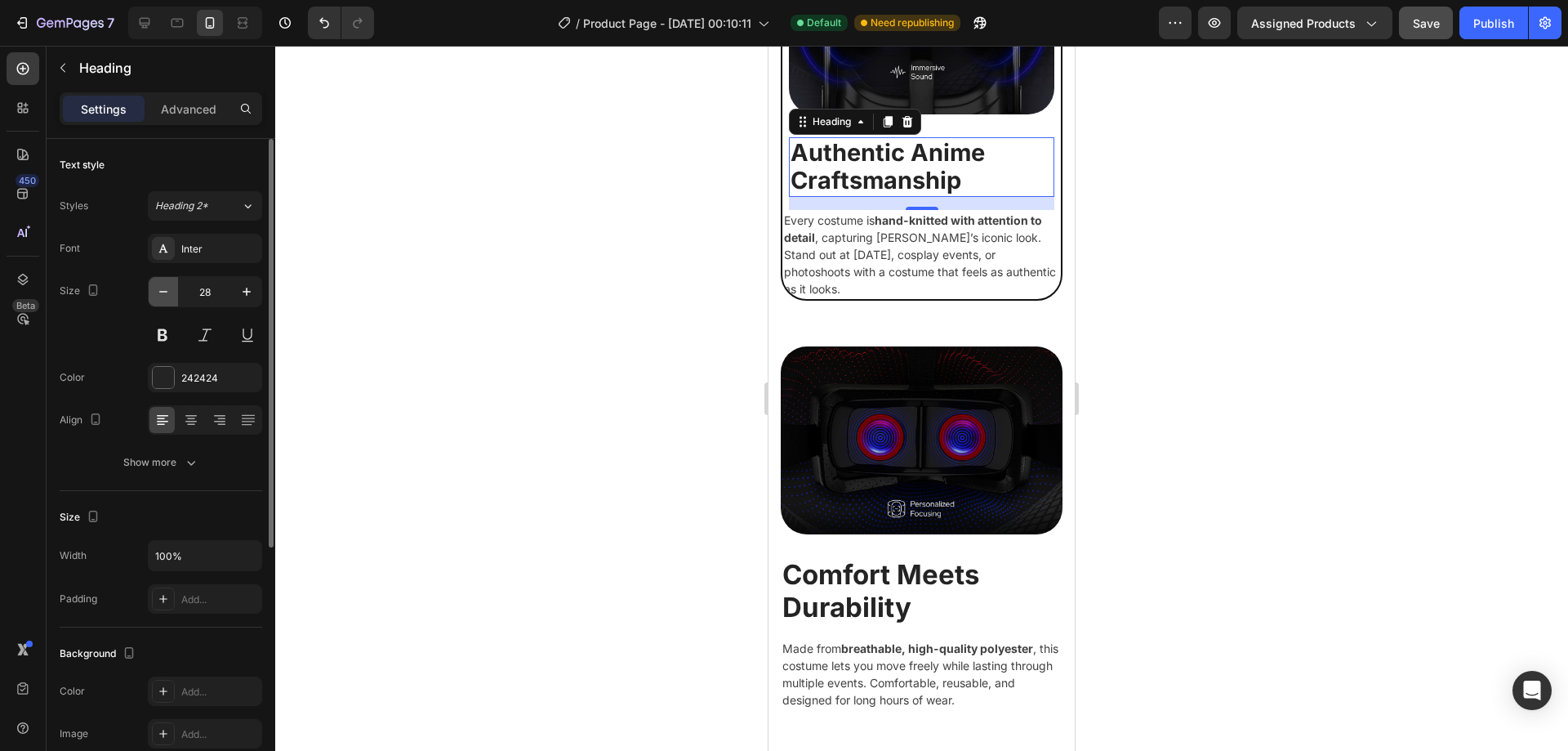
click at [166, 288] on icon "button" at bounding box center [163, 291] width 16 height 16
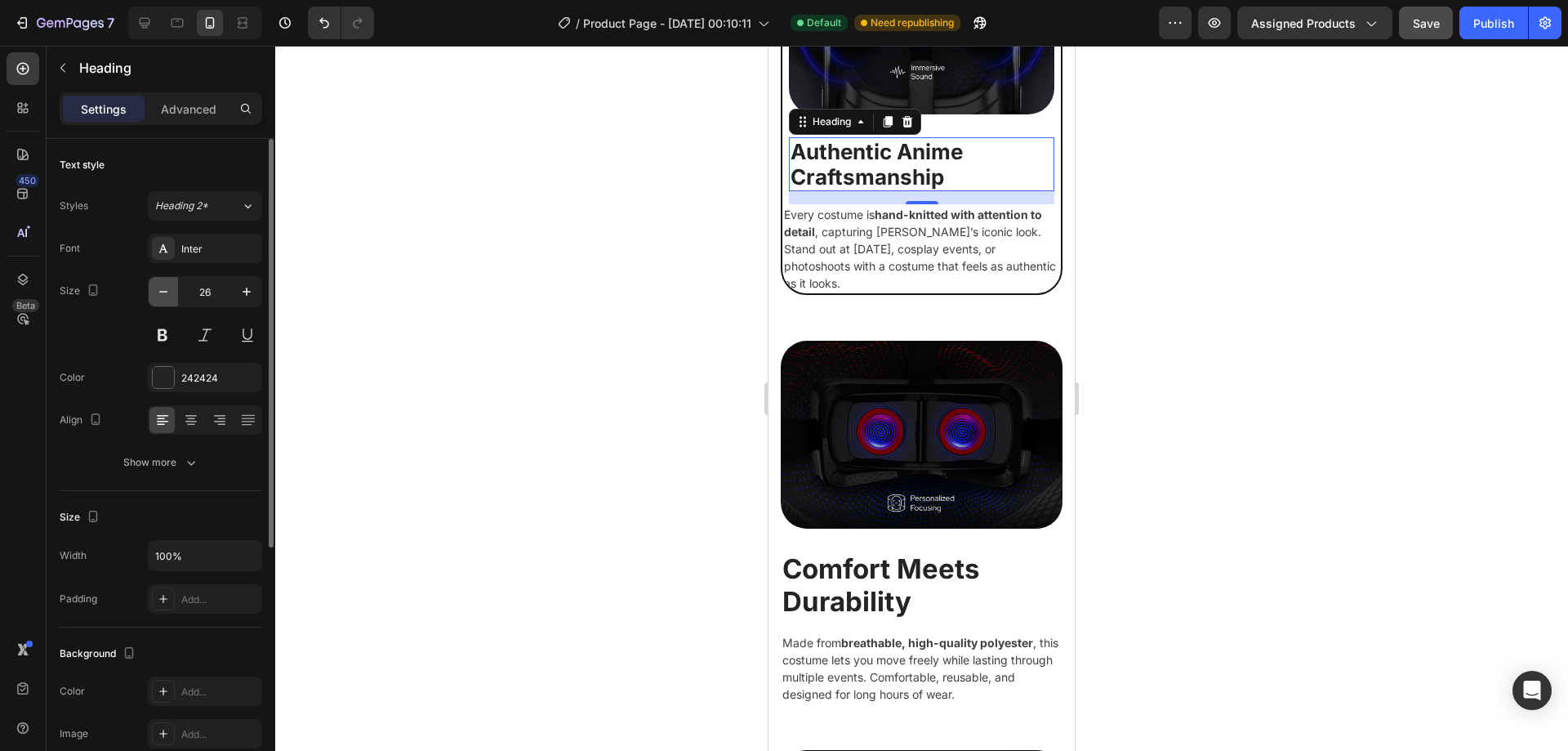
click at [166, 288] on icon "button" at bounding box center [163, 291] width 16 height 16
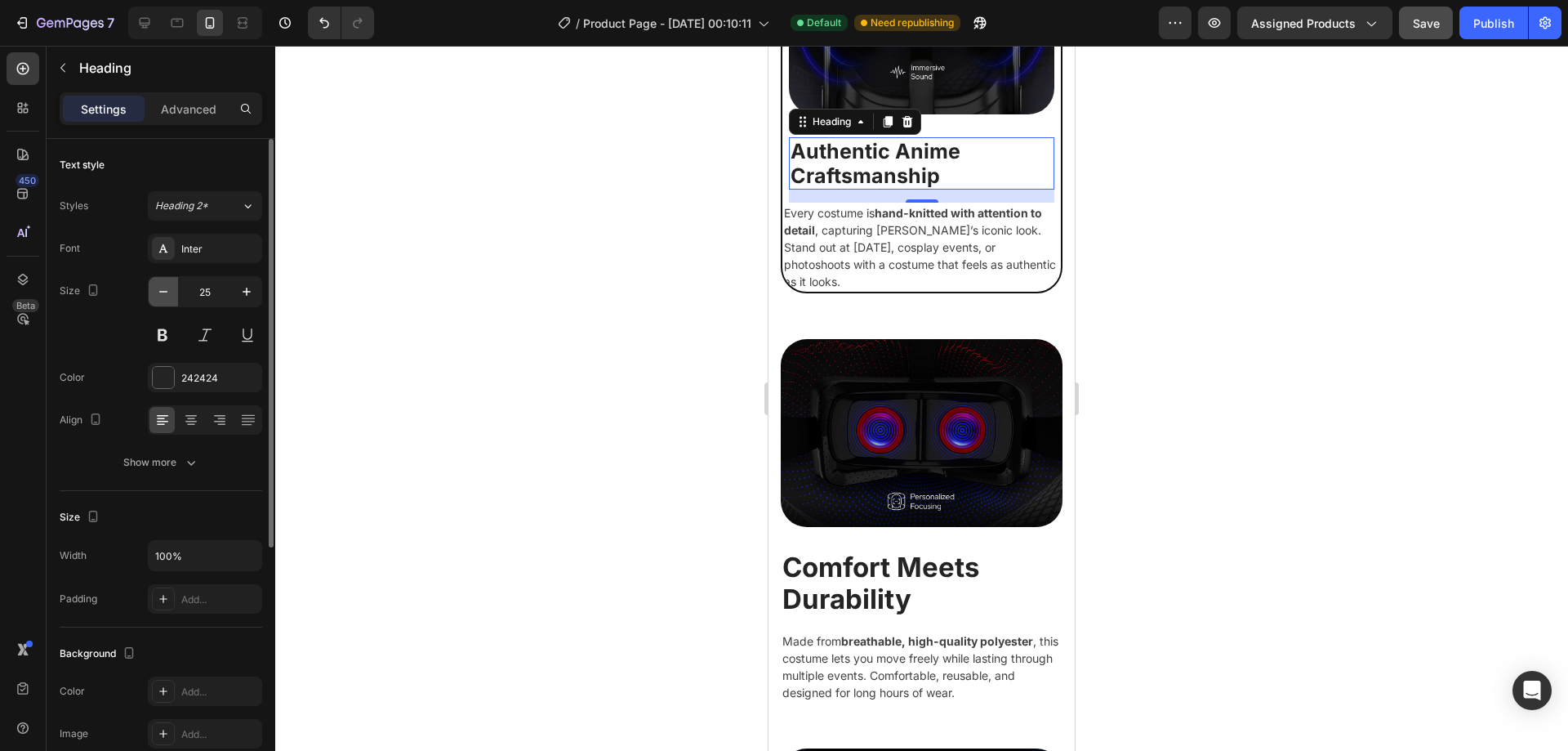
click at [166, 288] on icon "button" at bounding box center [163, 291] width 16 height 16
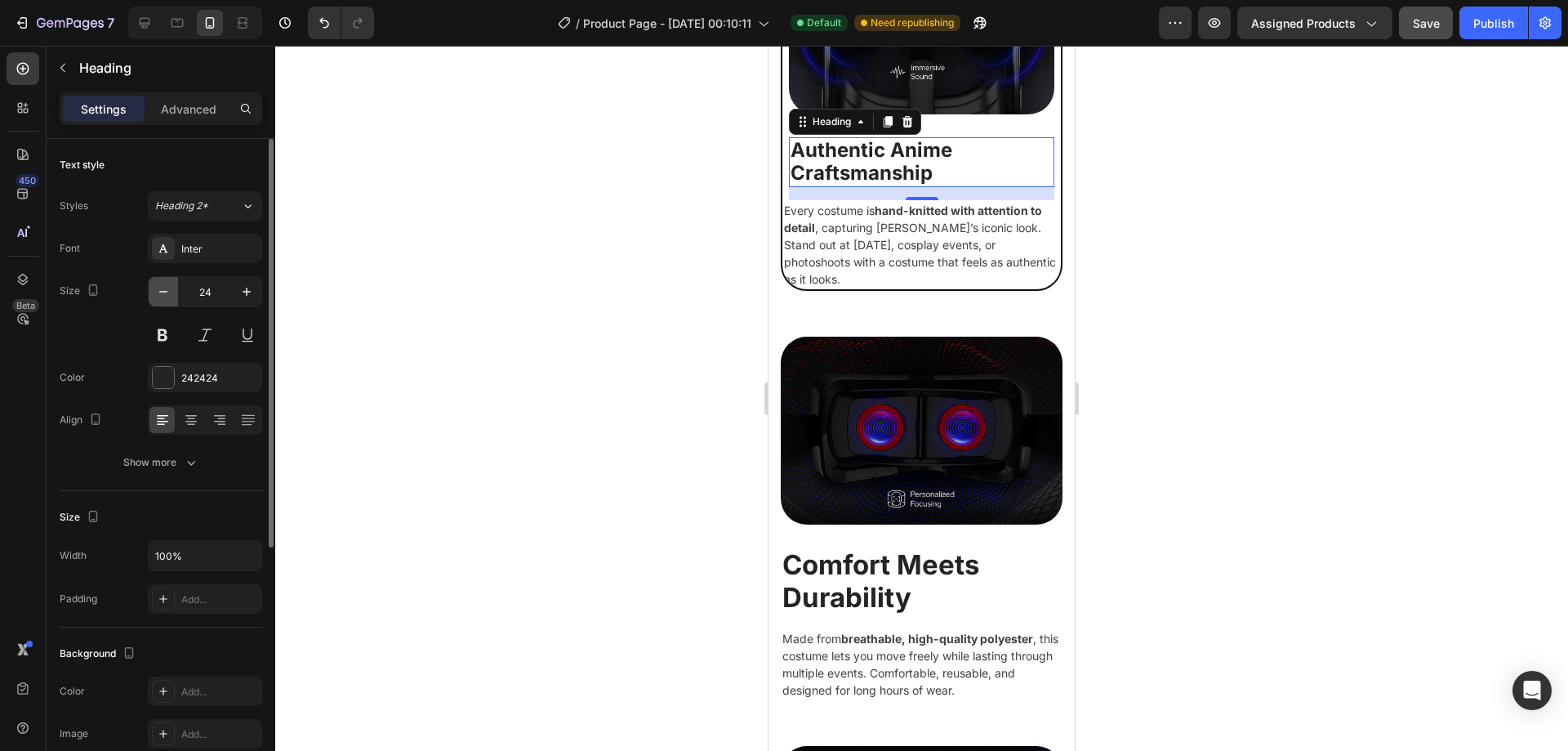
click at [166, 288] on icon "button" at bounding box center [163, 291] width 16 height 16
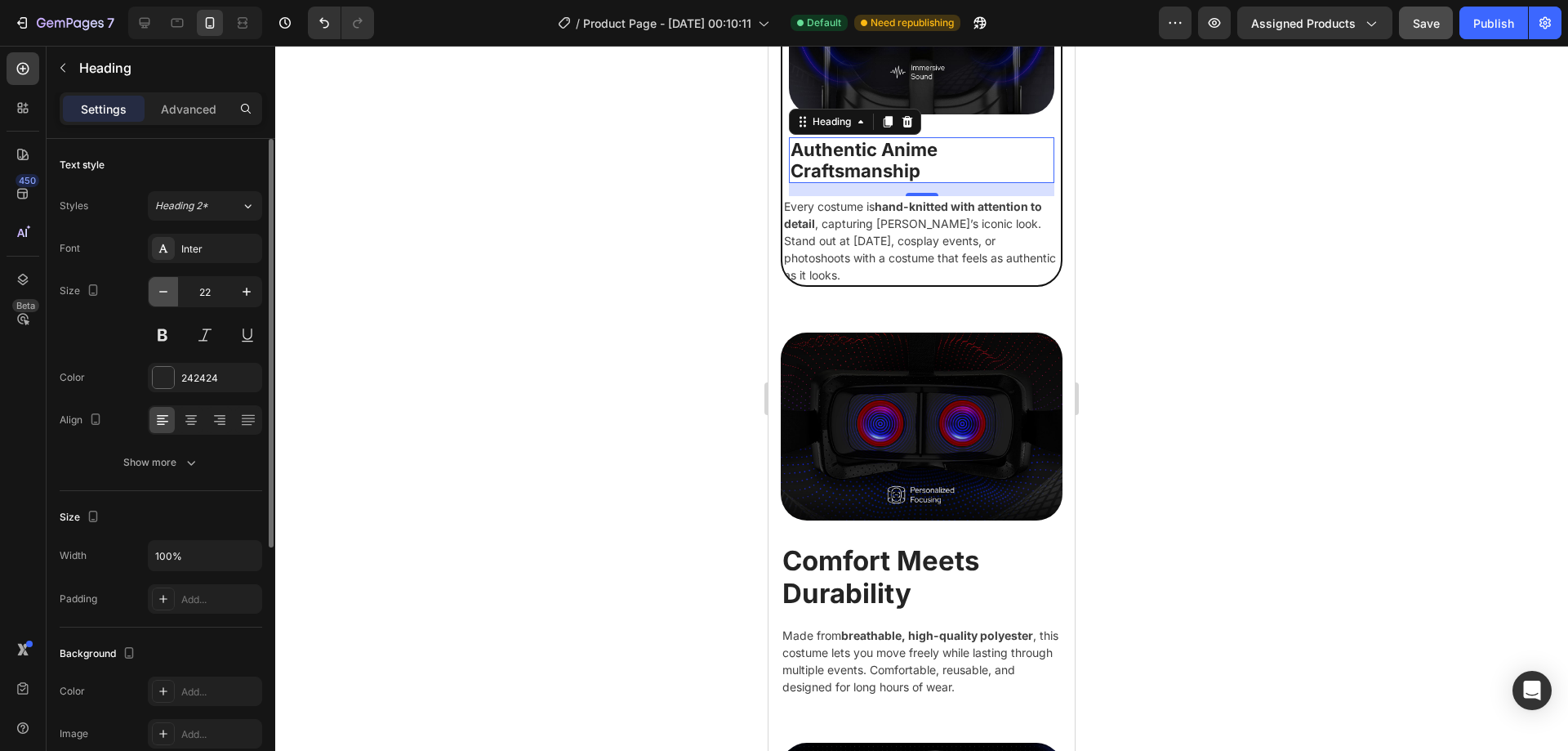
click at [166, 288] on icon "button" at bounding box center [163, 291] width 16 height 16
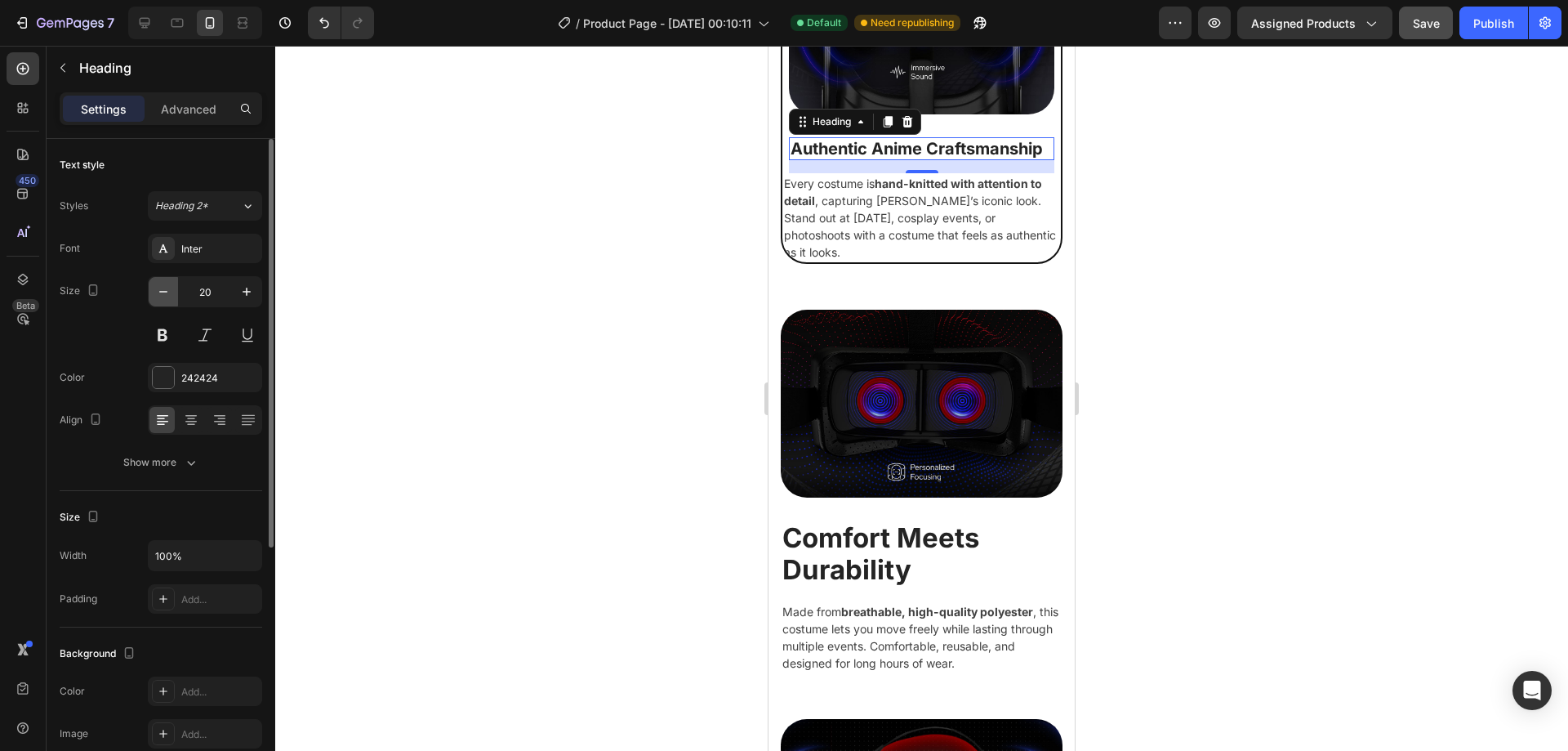
click at [166, 288] on icon "button" at bounding box center [163, 291] width 16 height 16
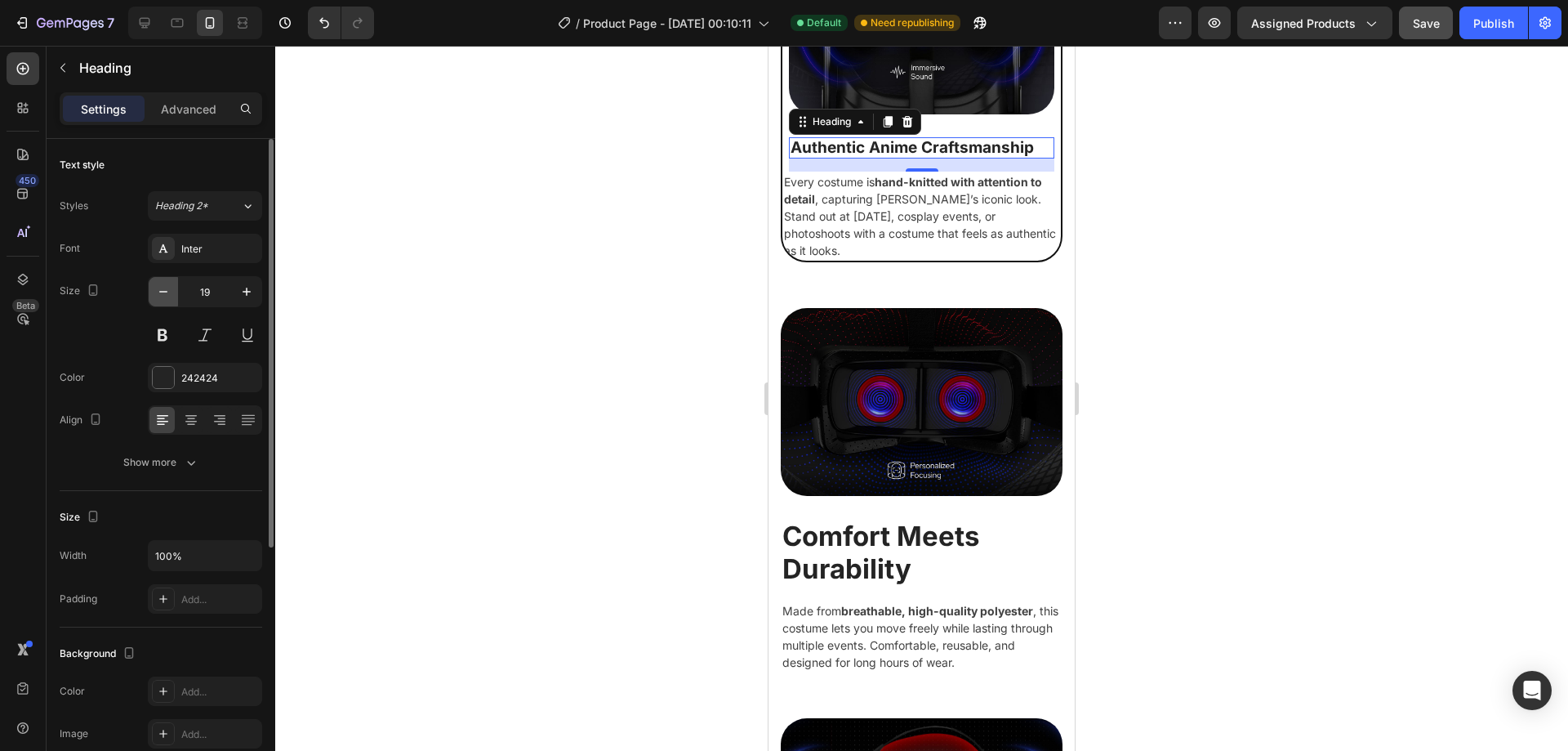
click at [166, 288] on icon "button" at bounding box center [163, 291] width 16 height 16
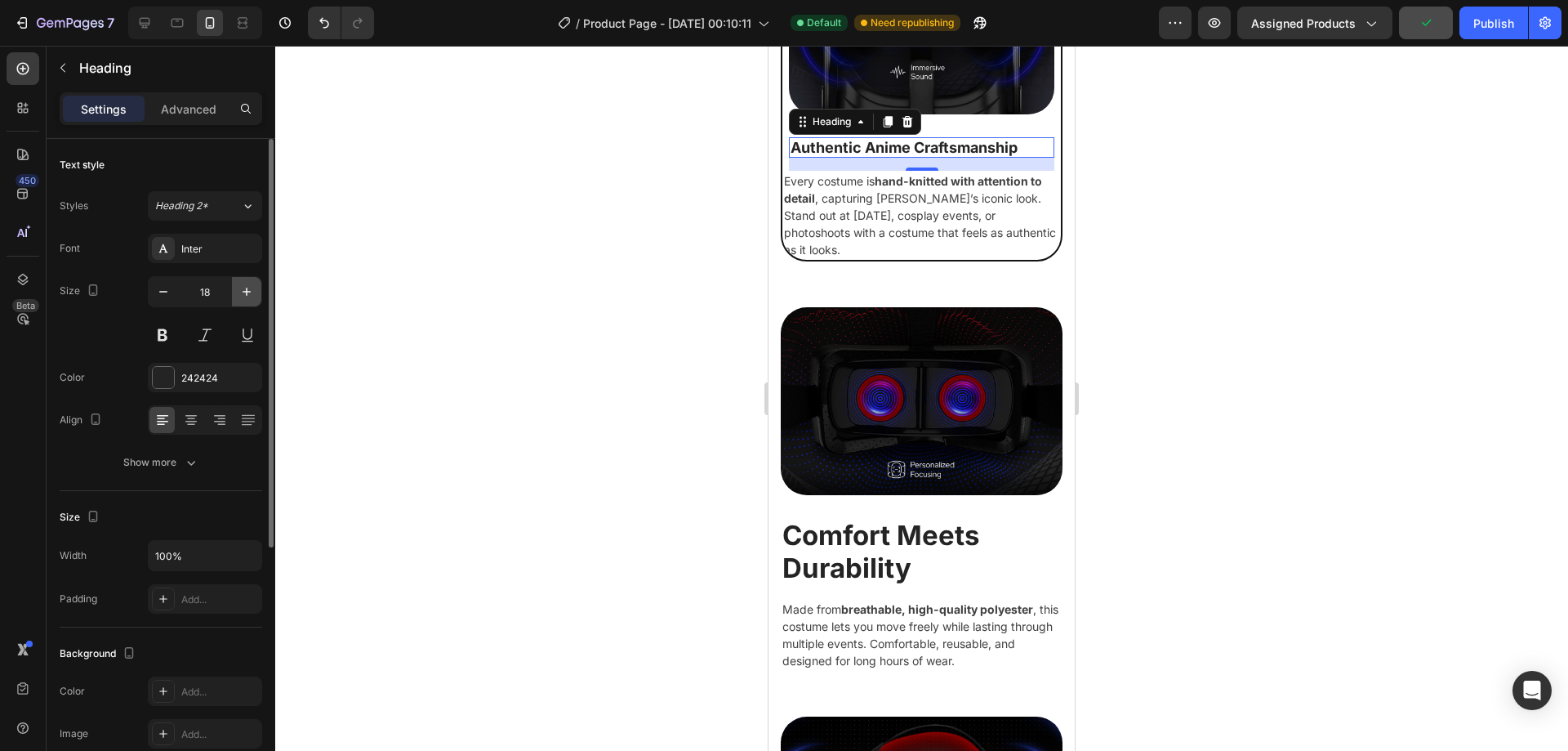
click at [254, 293] on icon "button" at bounding box center [246, 291] width 16 height 16
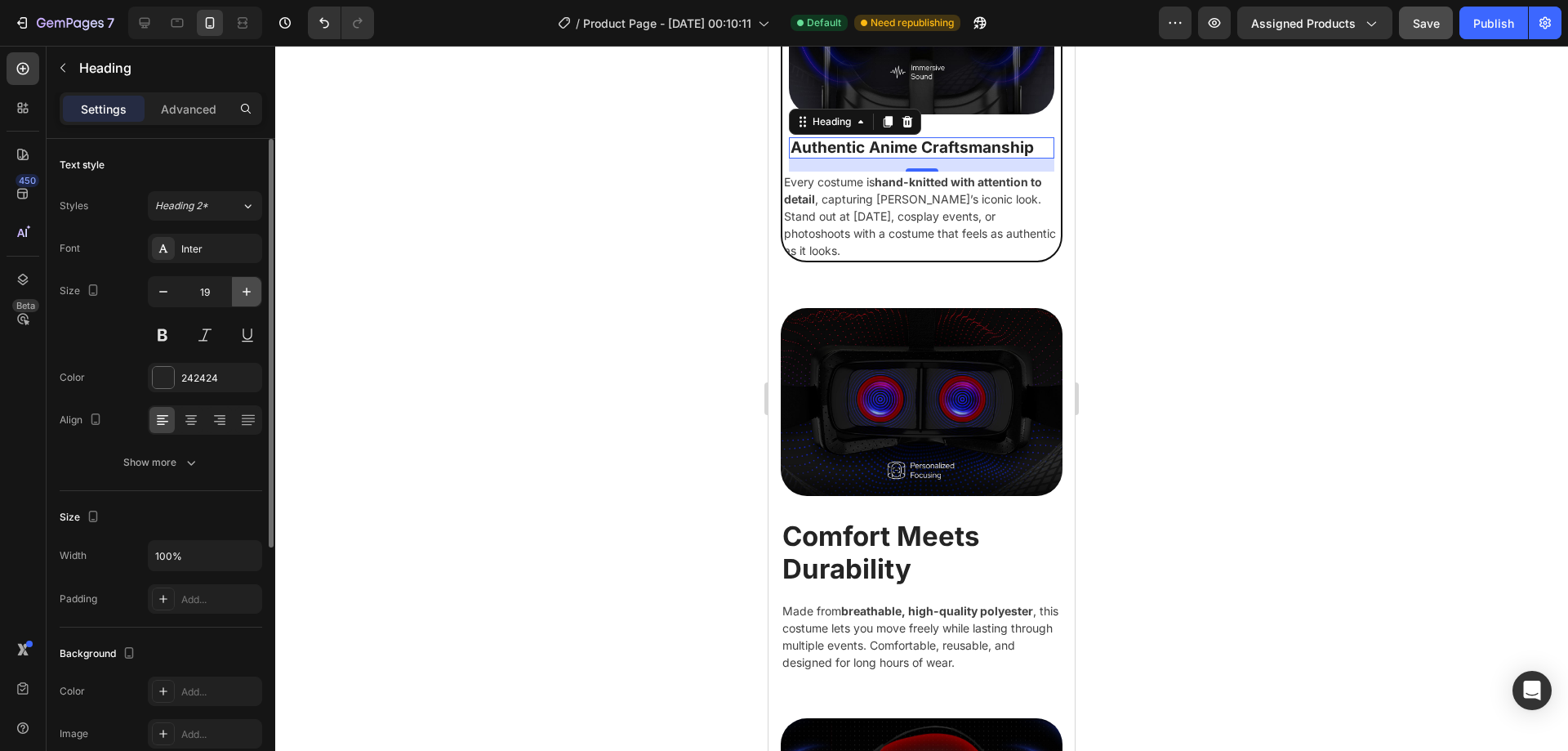
click at [254, 293] on icon "button" at bounding box center [246, 291] width 16 height 16
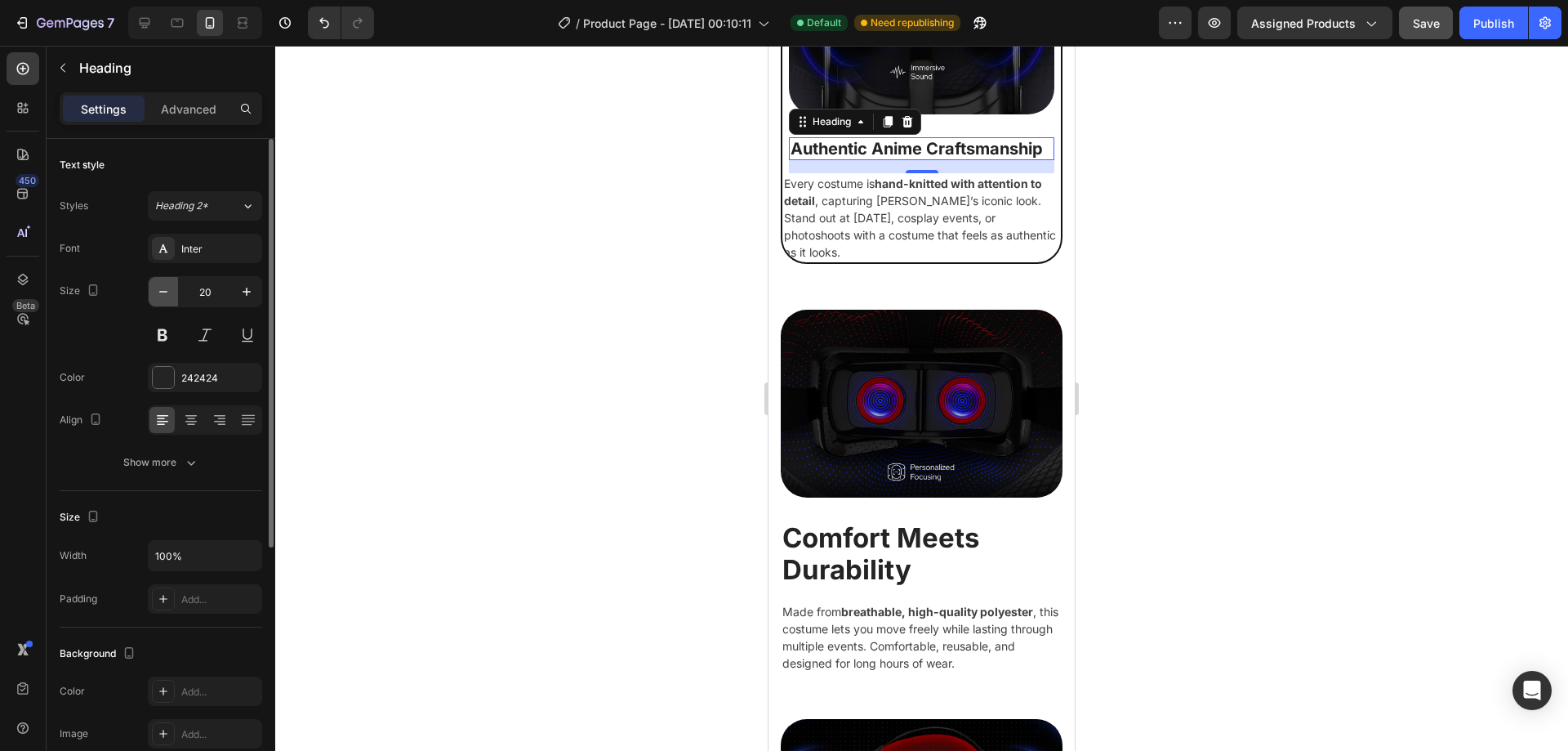
click at [166, 290] on icon "button" at bounding box center [163, 291] width 16 height 16
type input "19"
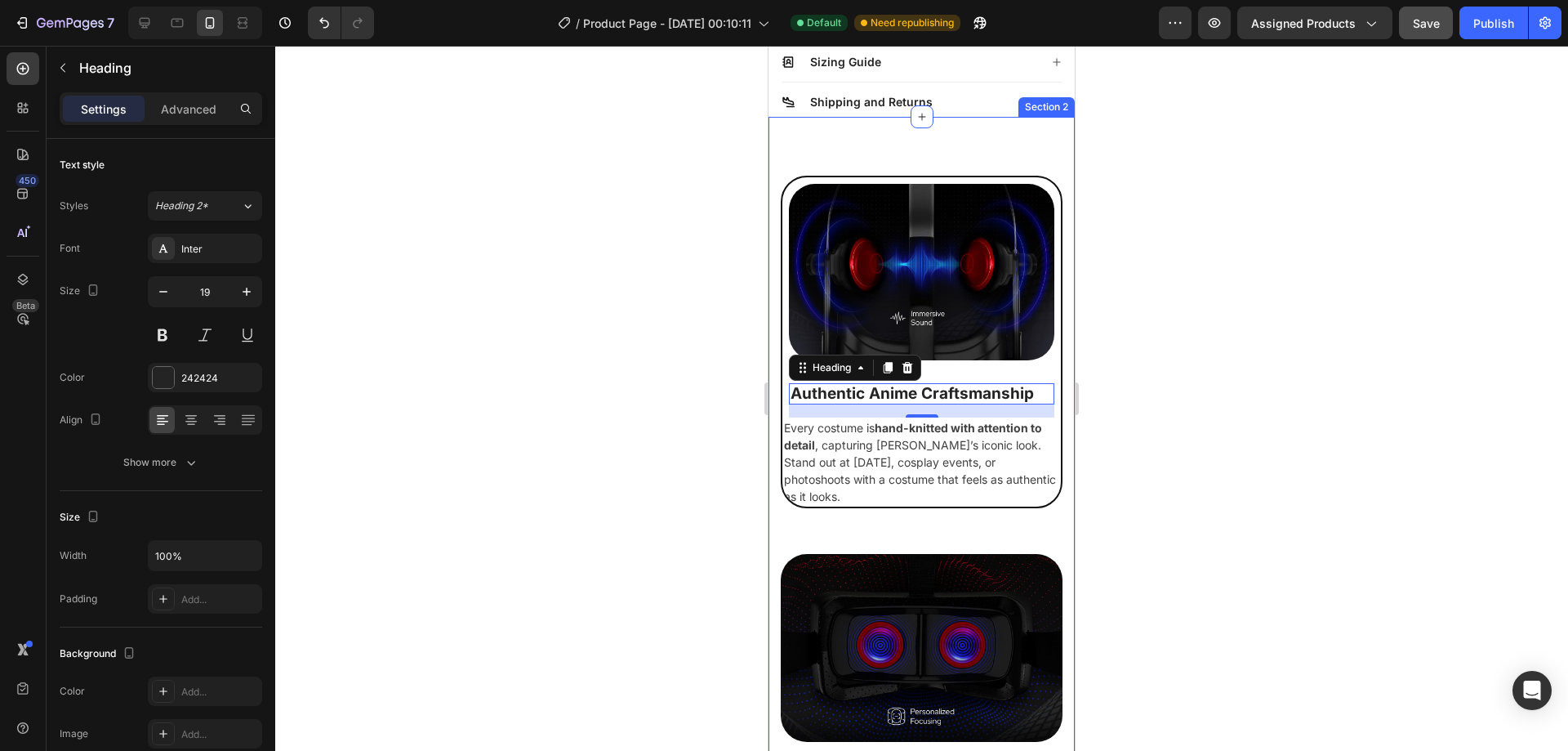
scroll to position [1325, 0]
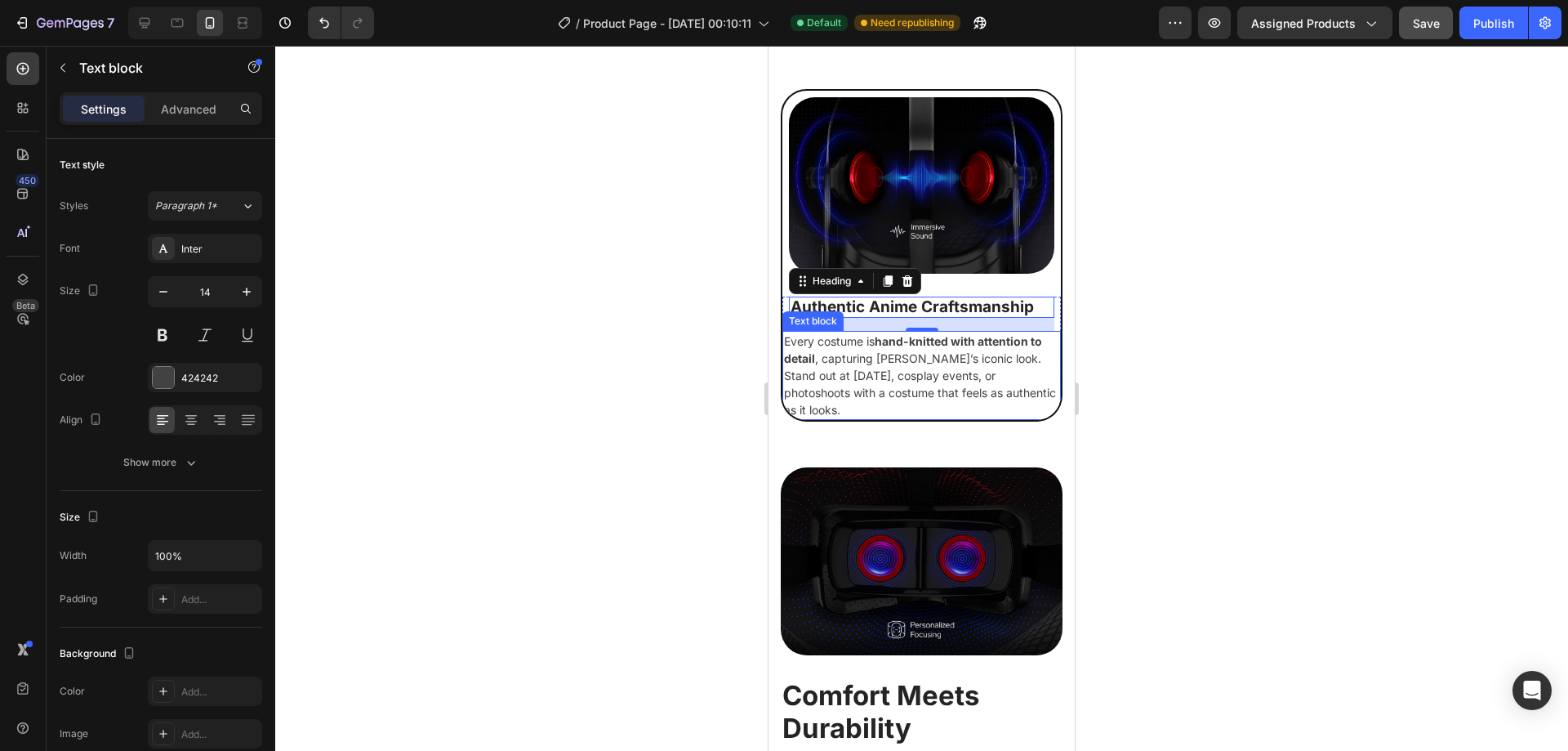
click at [855, 346] on p "Every costume is hand-knitted with attention to detail , capturing [PERSON_NAME…" at bounding box center [922, 375] width 275 height 86
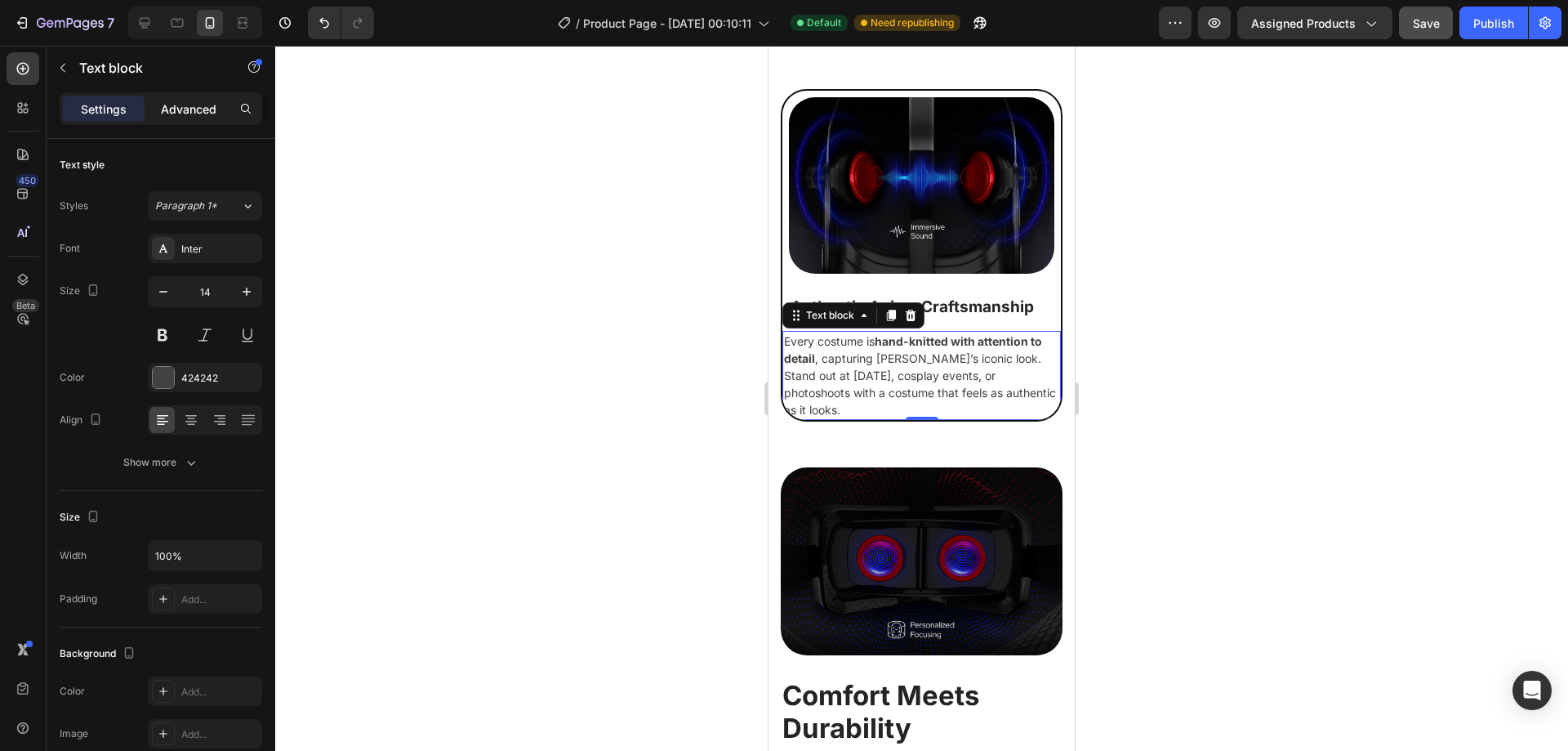
click at [195, 107] on p "Advanced" at bounding box center [189, 109] width 55 height 17
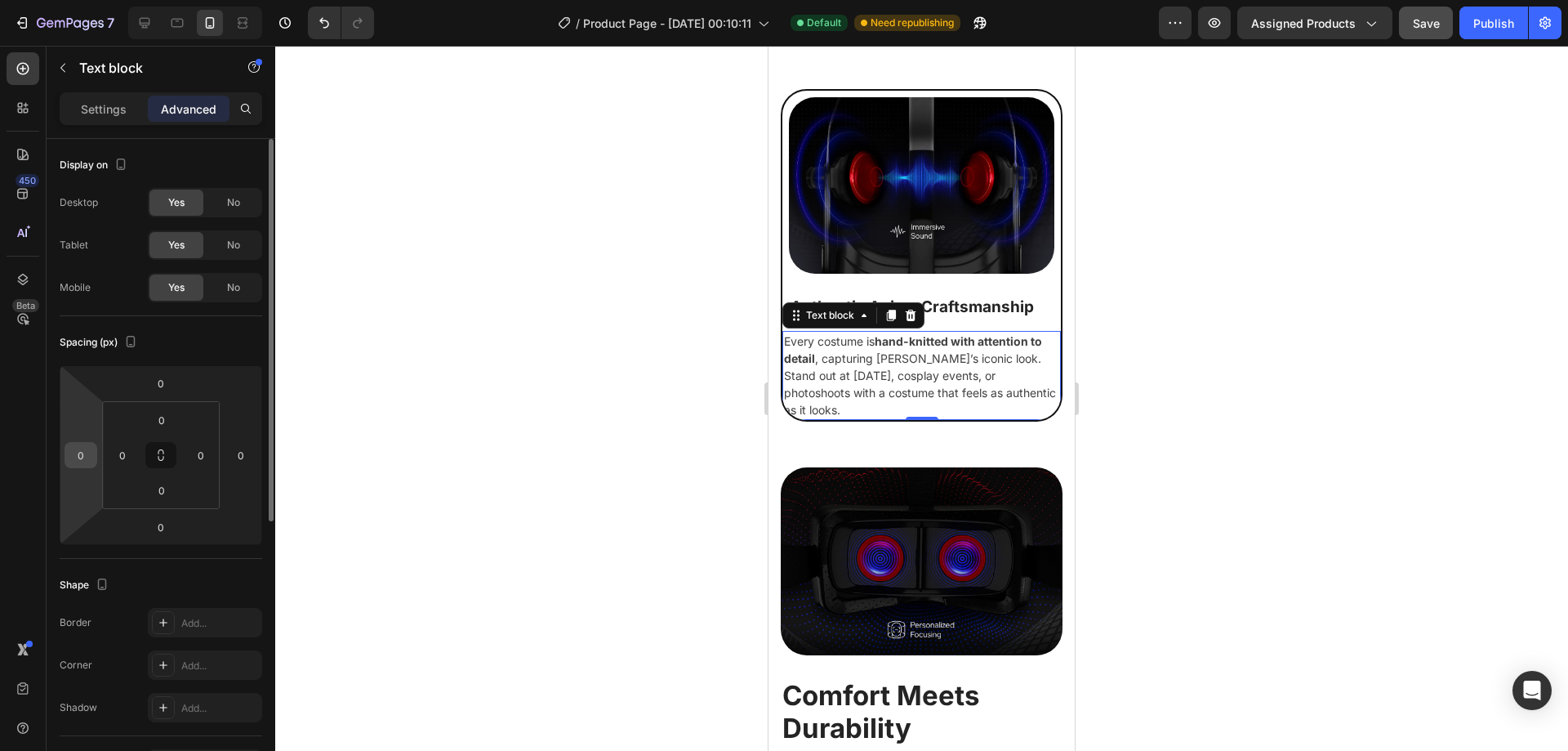
click at [86, 457] on input "0" at bounding box center [81, 455] width 24 height 24
type input "8"
click at [246, 450] on input "0" at bounding box center [241, 455] width 24 height 24
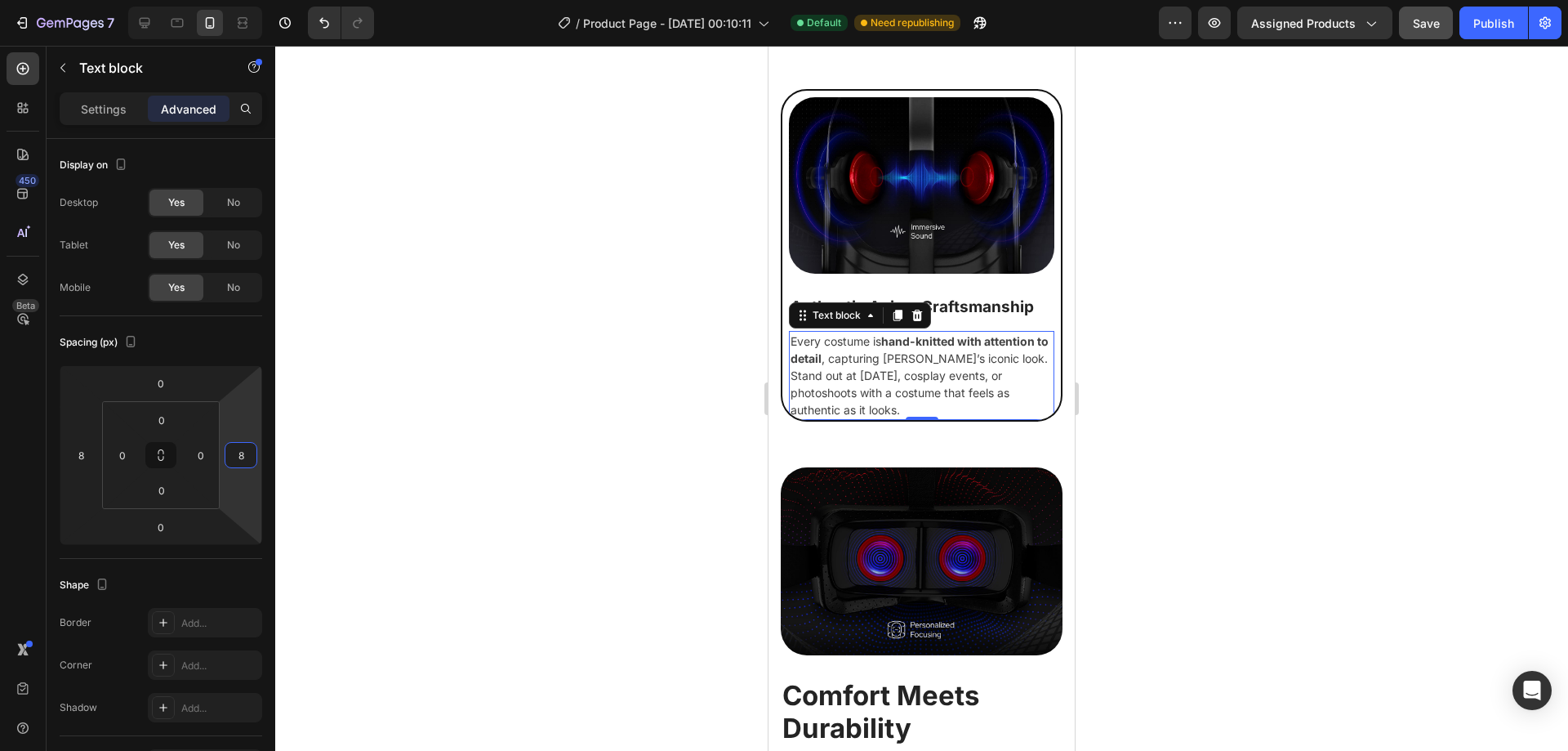
type input "8"
click at [521, 431] on div at bounding box center [921, 398] width 1293 height 705
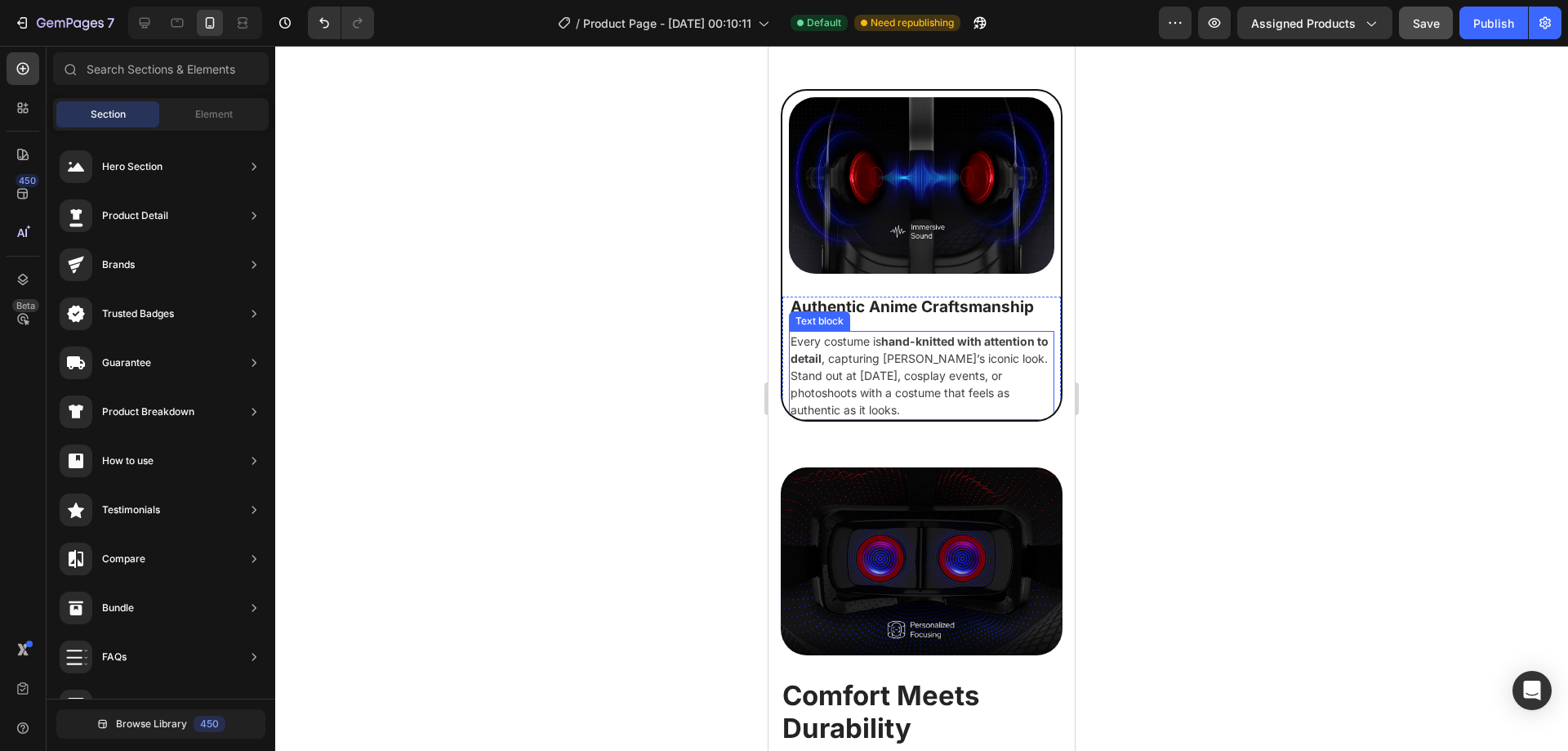
click at [856, 380] on p "Every costume is hand-knitted with attention to detail , capturing [PERSON_NAME…" at bounding box center [921, 375] width 262 height 86
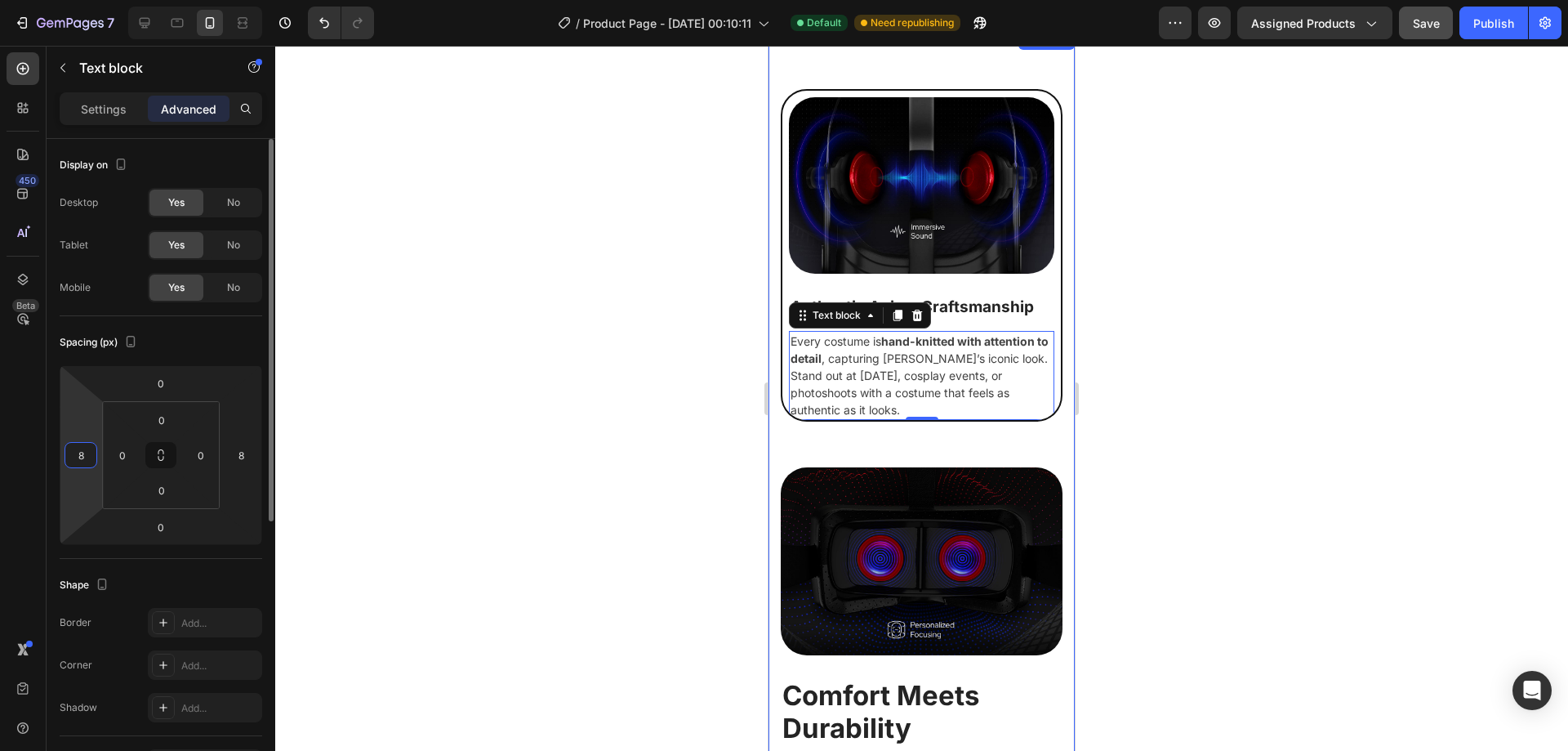
click at [90, 452] on input "8" at bounding box center [81, 455] width 24 height 24
type input "1"
type input "8"
click at [164, 526] on input "0" at bounding box center [161, 527] width 33 height 24
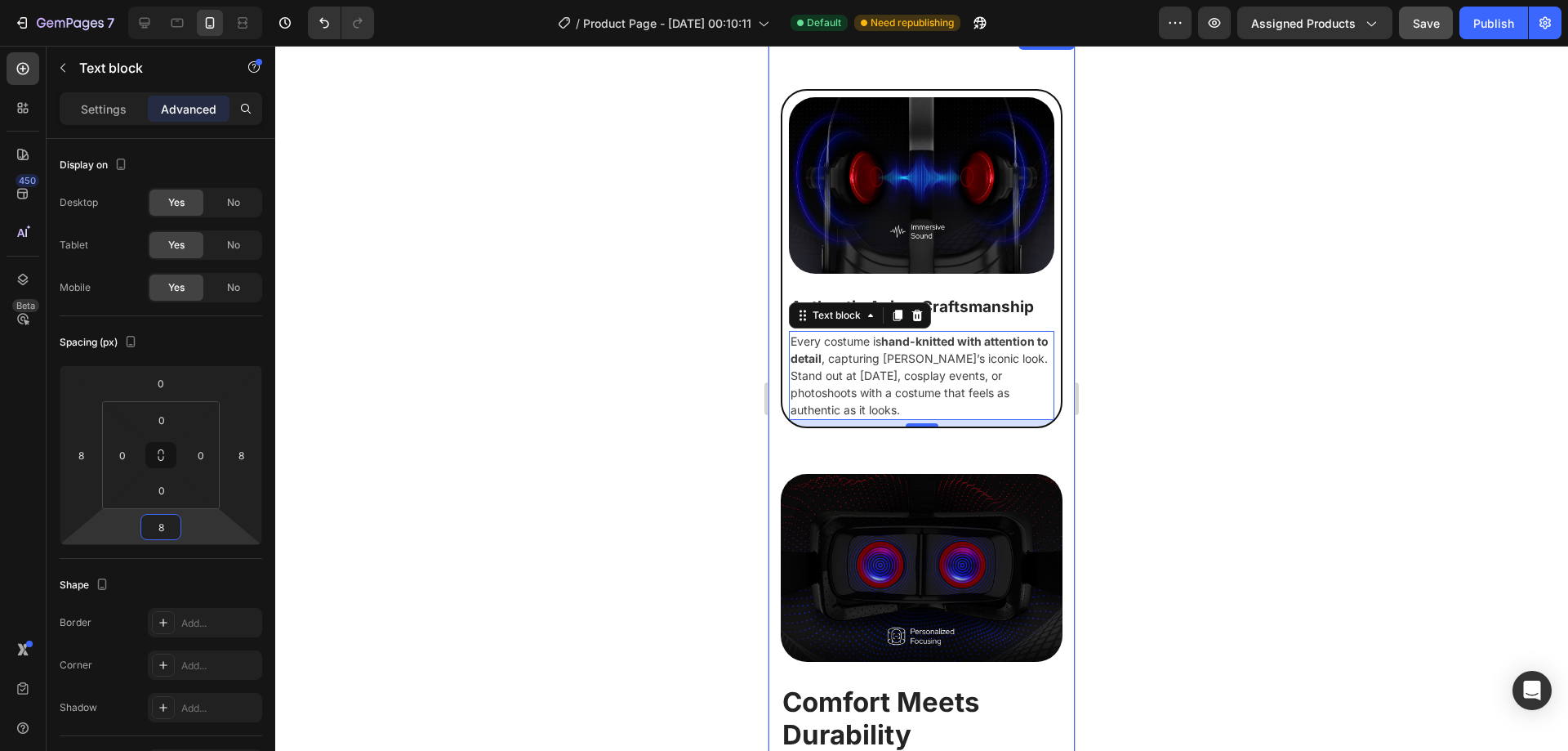
type input "8"
click at [657, 443] on div at bounding box center [921, 398] width 1293 height 705
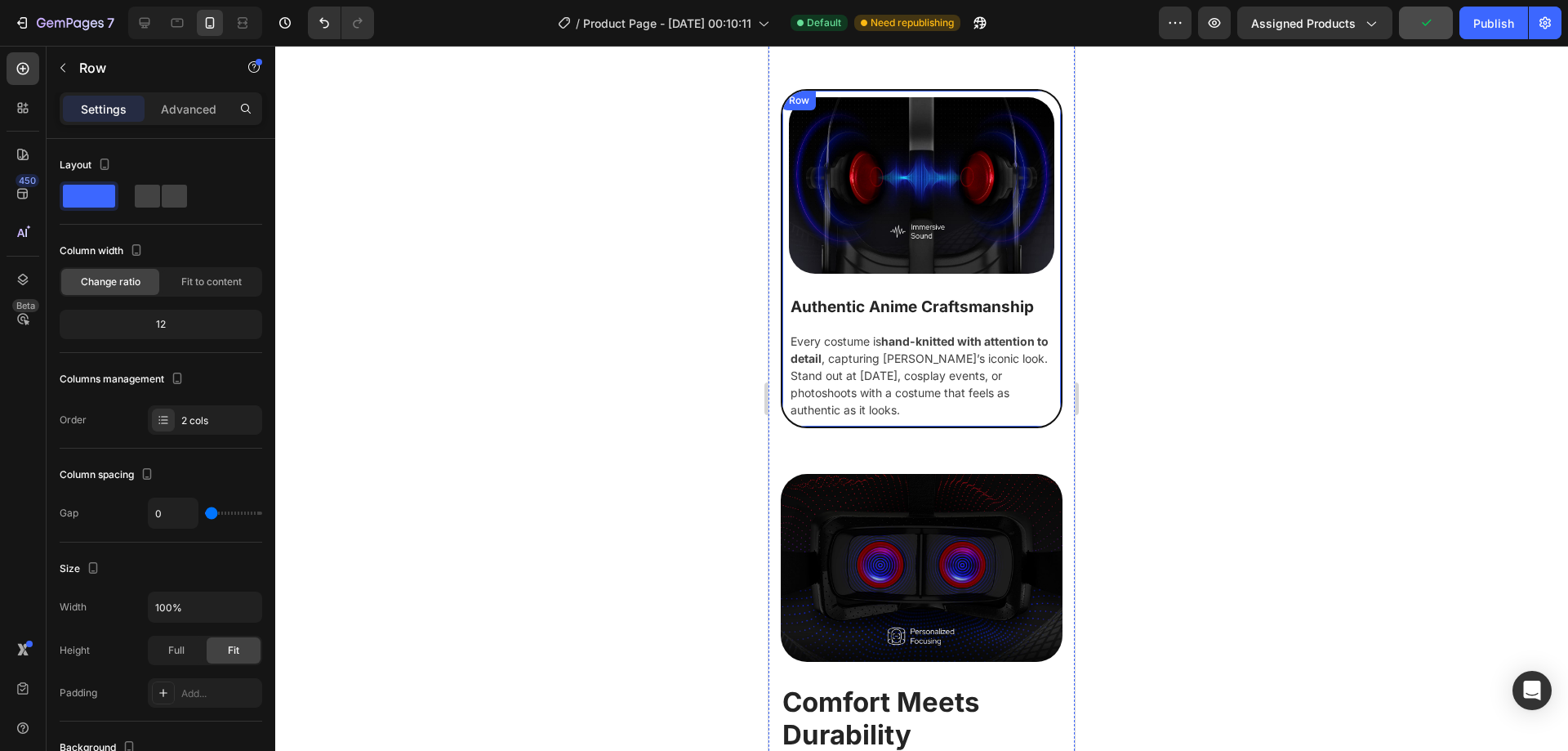
click at [881, 91] on div "Image" at bounding box center [922, 194] width 279 height 206
click at [193, 103] on p "Advanced" at bounding box center [189, 109] width 55 height 17
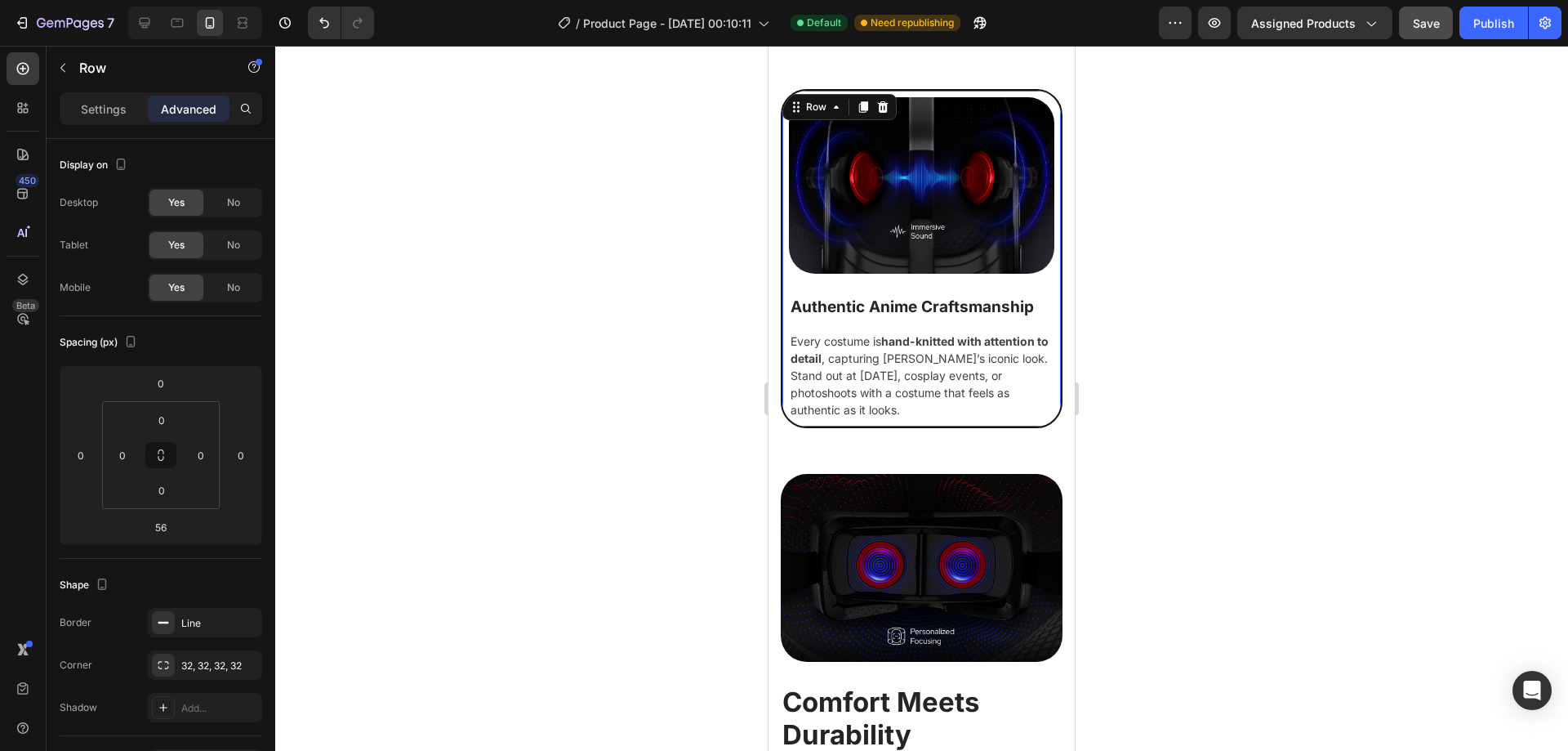
click at [1029, 272] on div "Image" at bounding box center [922, 194] width 279 height 206
click at [892, 184] on img at bounding box center [921, 185] width 266 height 177
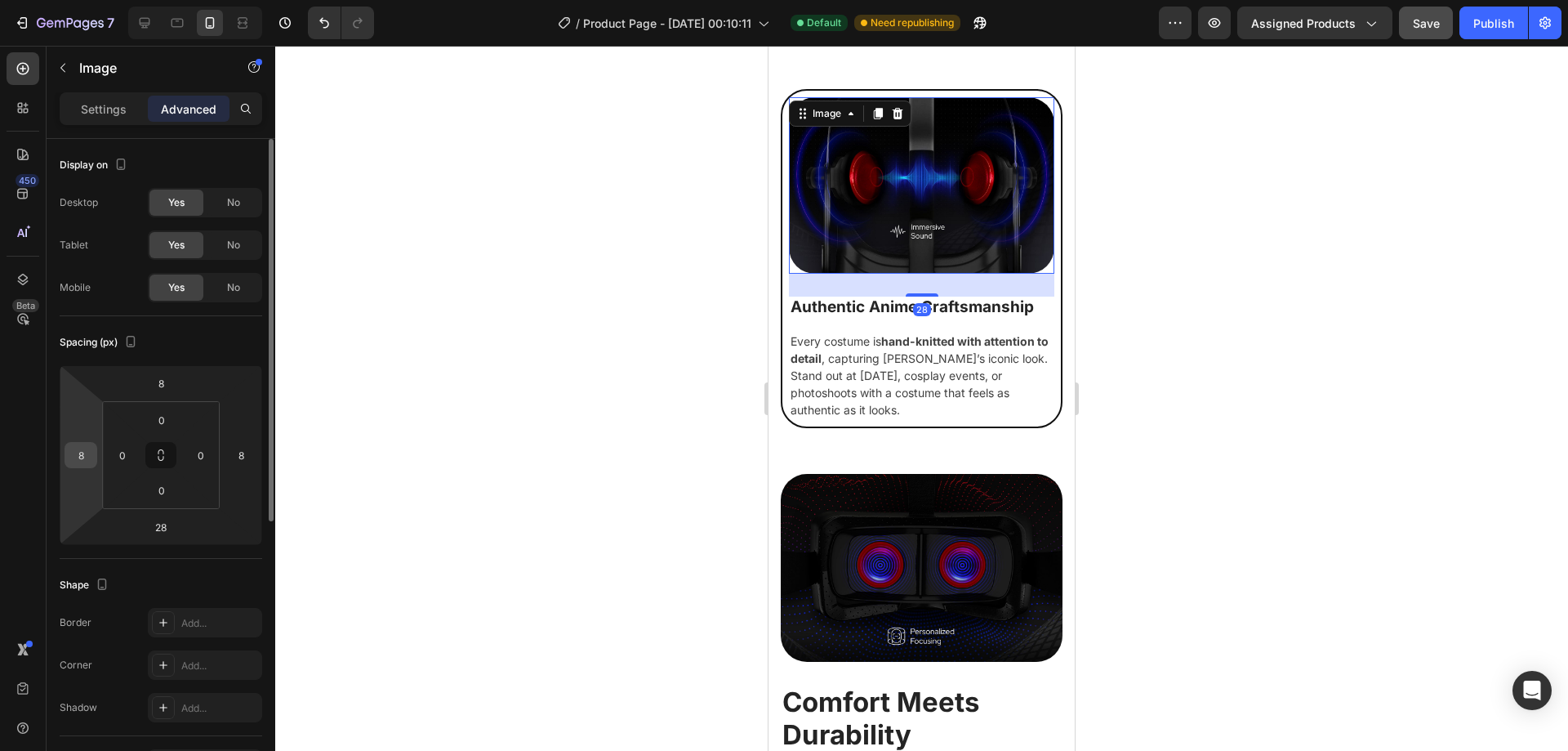
click at [88, 457] on input "8" at bounding box center [81, 455] width 24 height 24
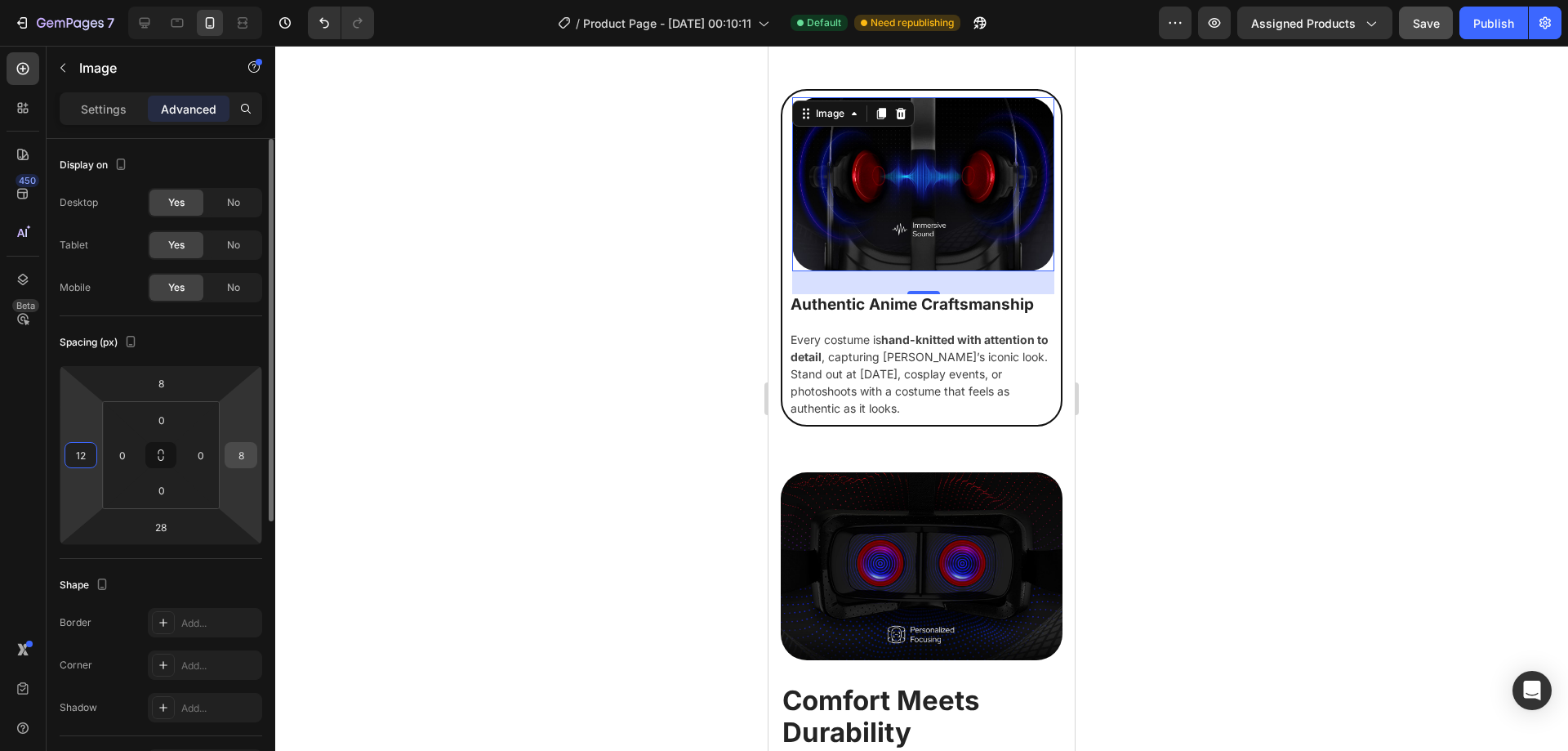
type input "12"
click at [237, 456] on input "8" at bounding box center [241, 455] width 24 height 24
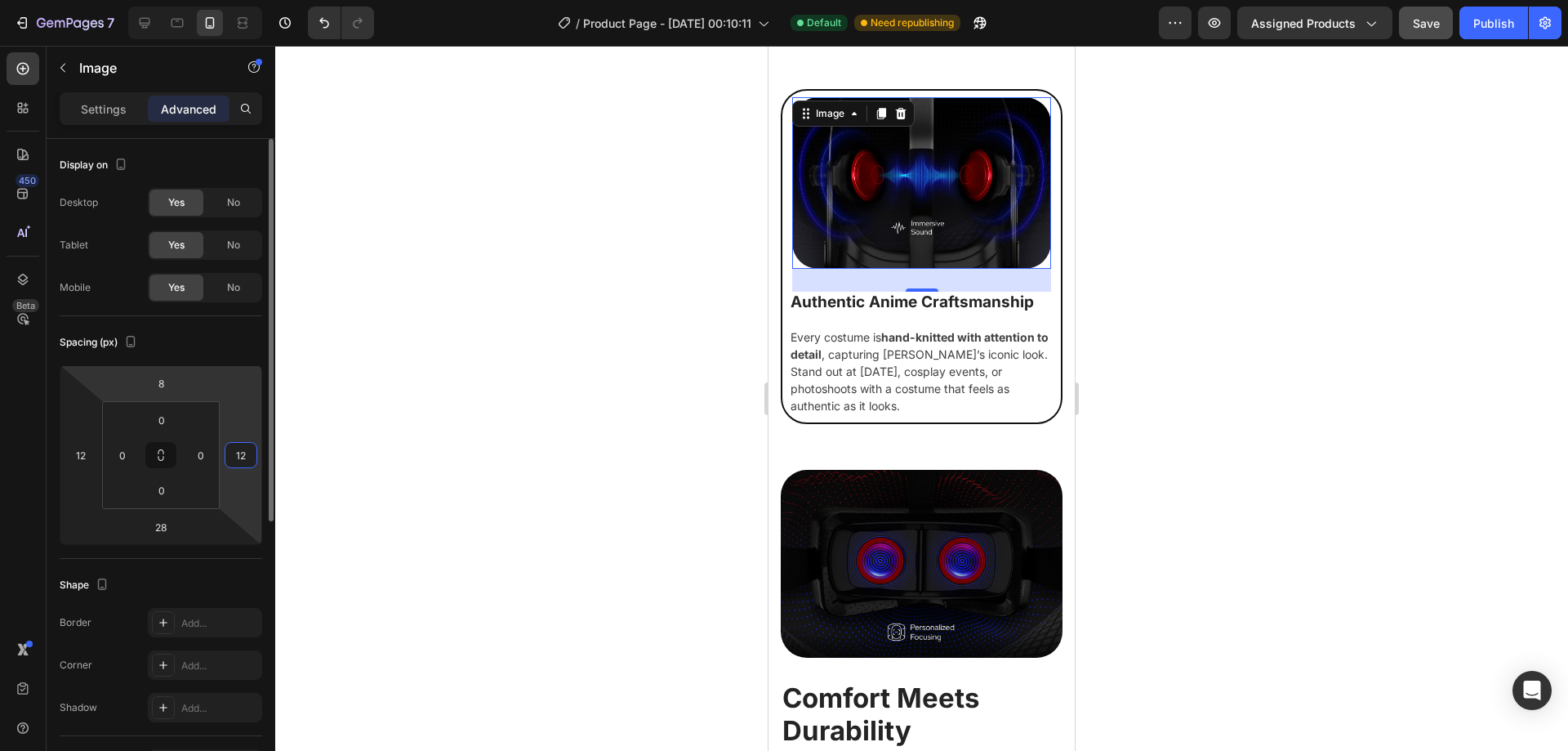
type input "12"
click at [193, 0] on html "7 / Product Page - Sep 27, 00:10:11 Default Need republishing Preview Assigned …" at bounding box center [784, 0] width 1568 height 0
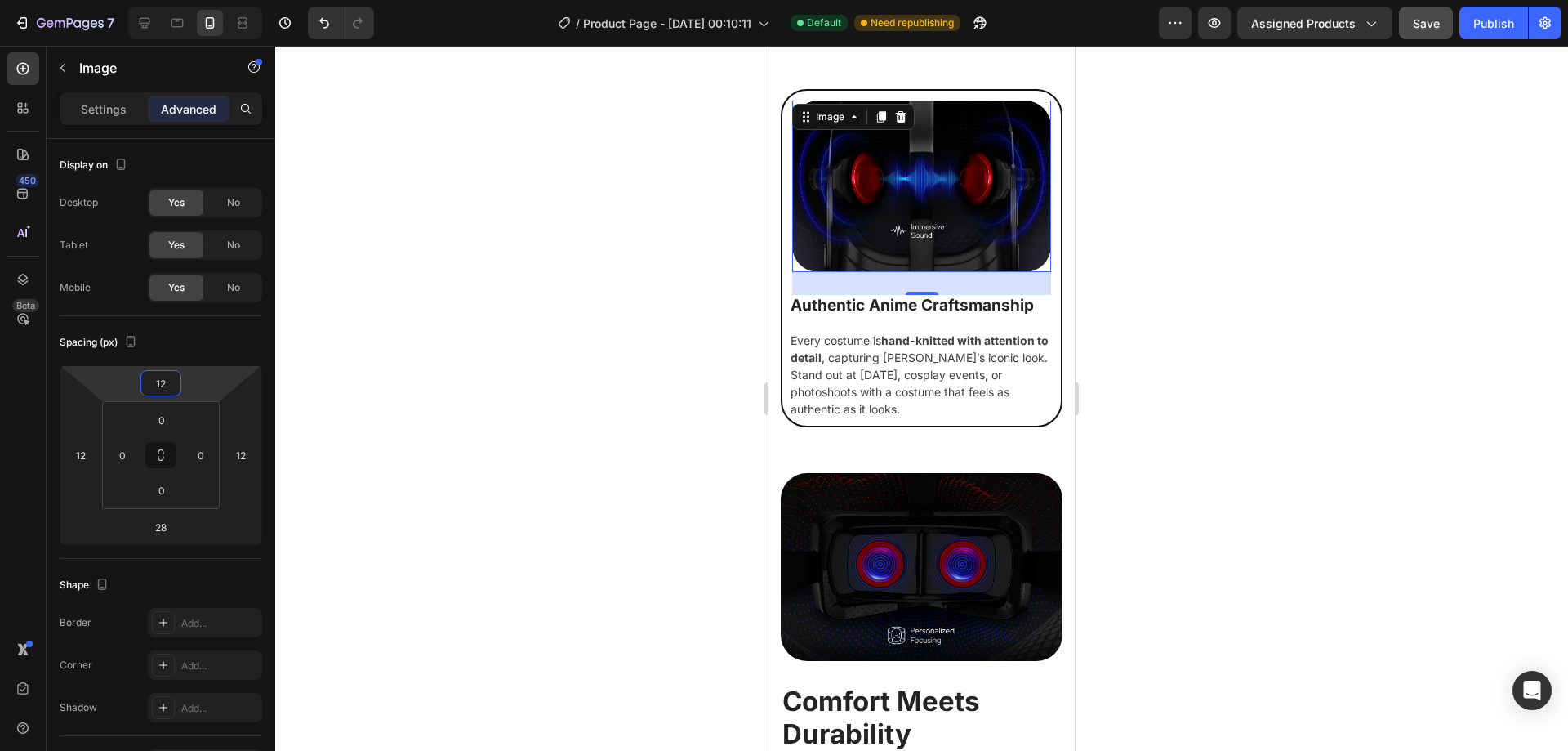
type input "12"
click at [1203, 314] on div at bounding box center [921, 398] width 1293 height 705
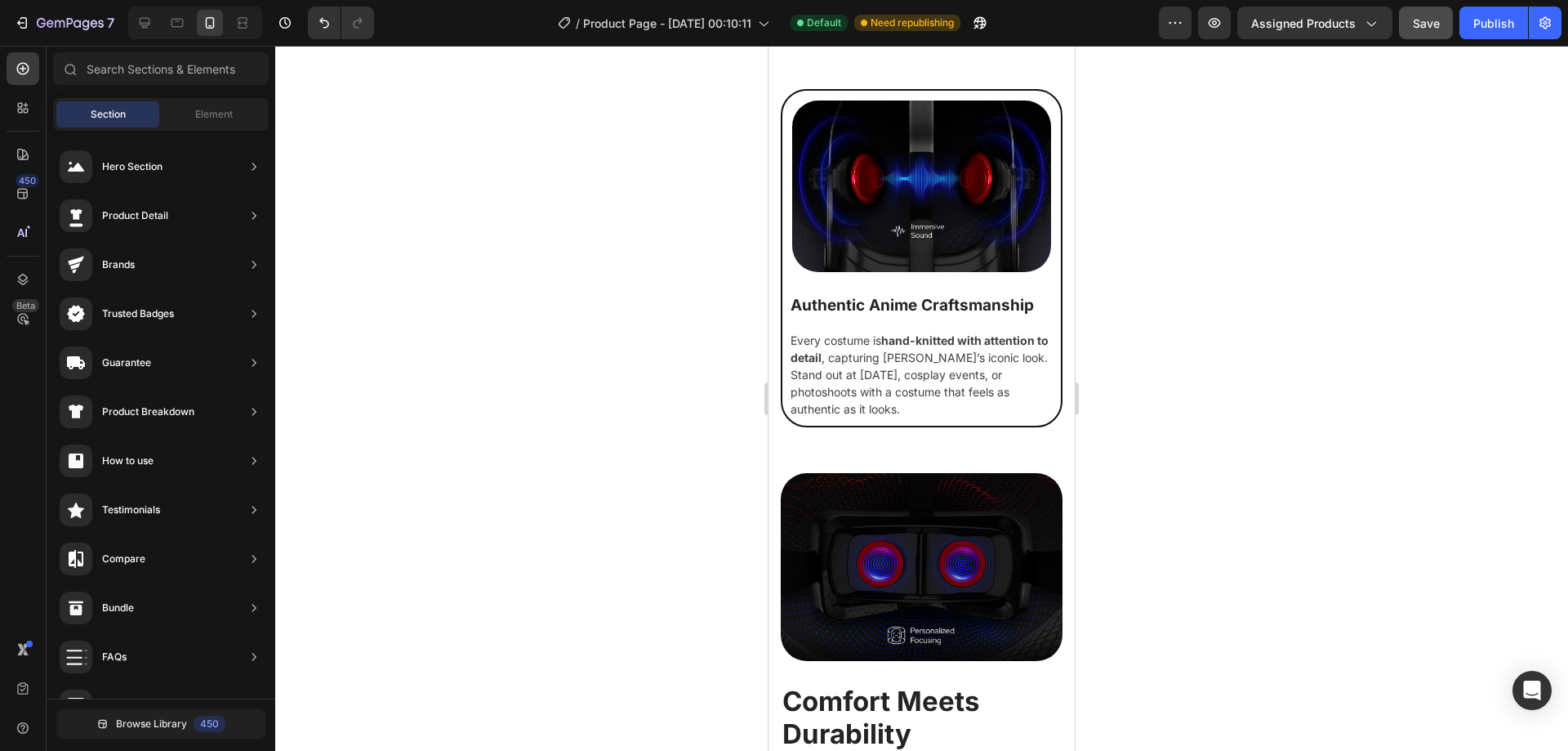
click at [889, 369] on p "Every costume is hand-knitted with attention to detail , capturing [PERSON_NAME…" at bounding box center [921, 374] width 262 height 86
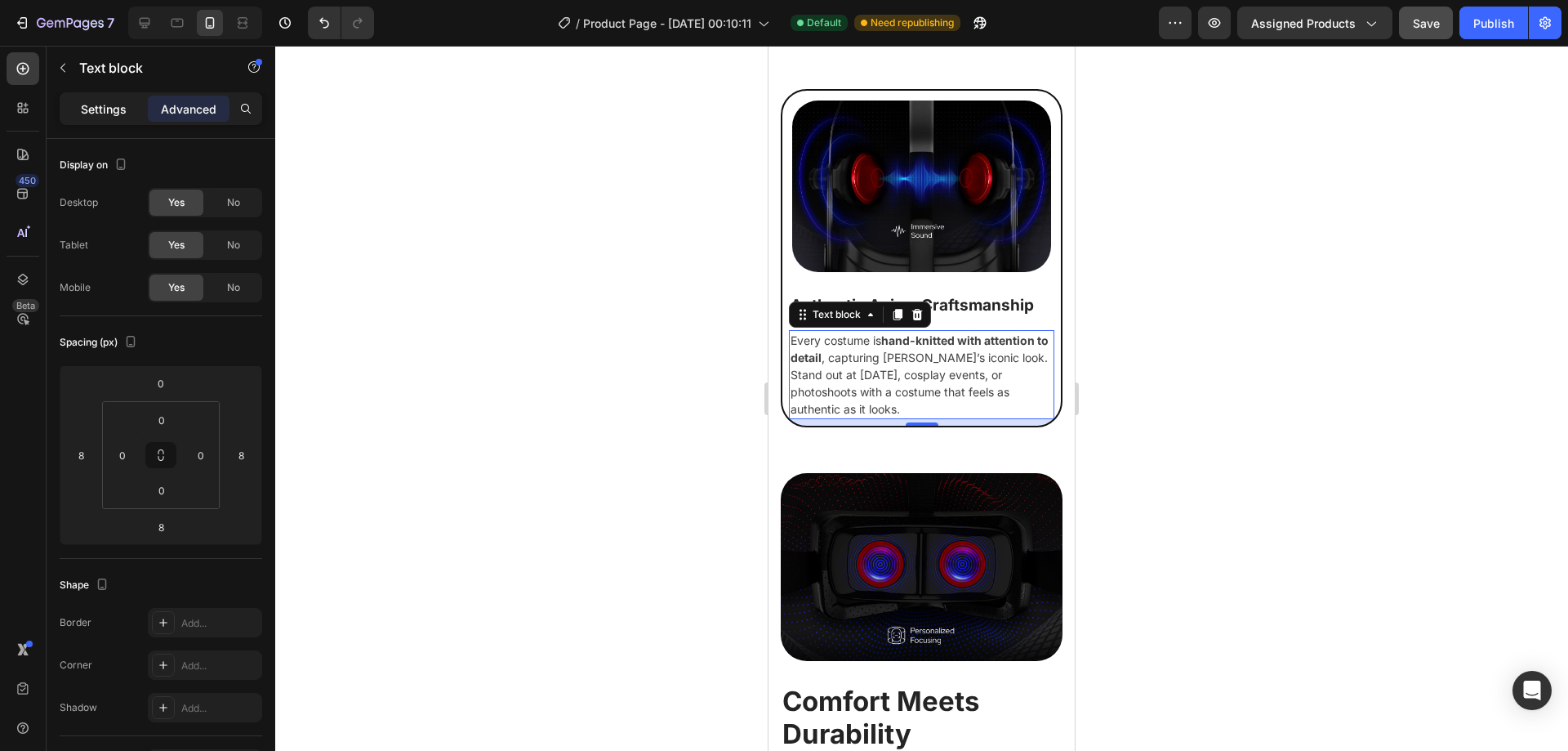
click at [123, 102] on p "Settings" at bounding box center [103, 109] width 46 height 17
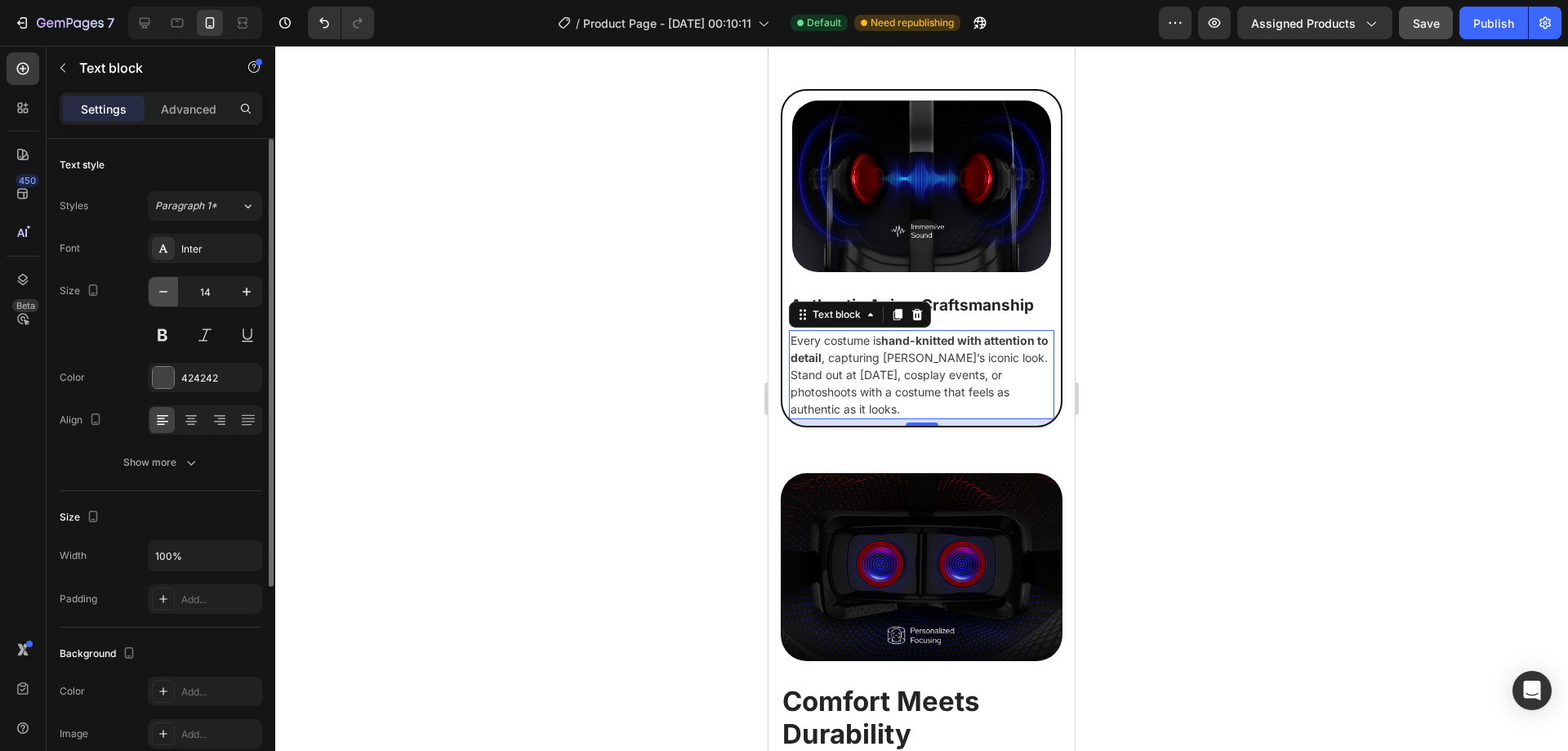
click at [177, 292] on button "button" at bounding box center [164, 292] width 29 height 29
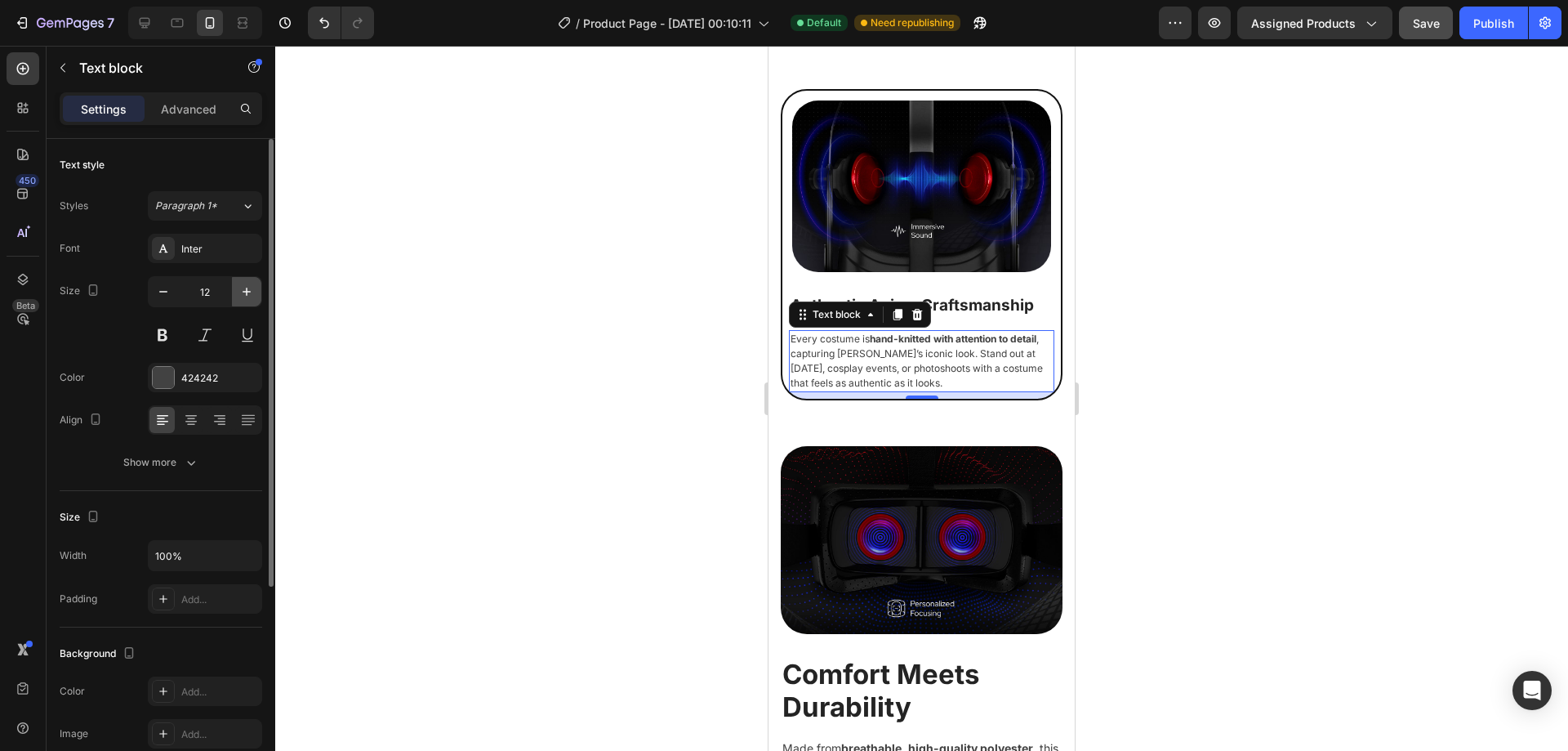
click at [250, 292] on icon "button" at bounding box center [246, 291] width 8 height 8
type input "13"
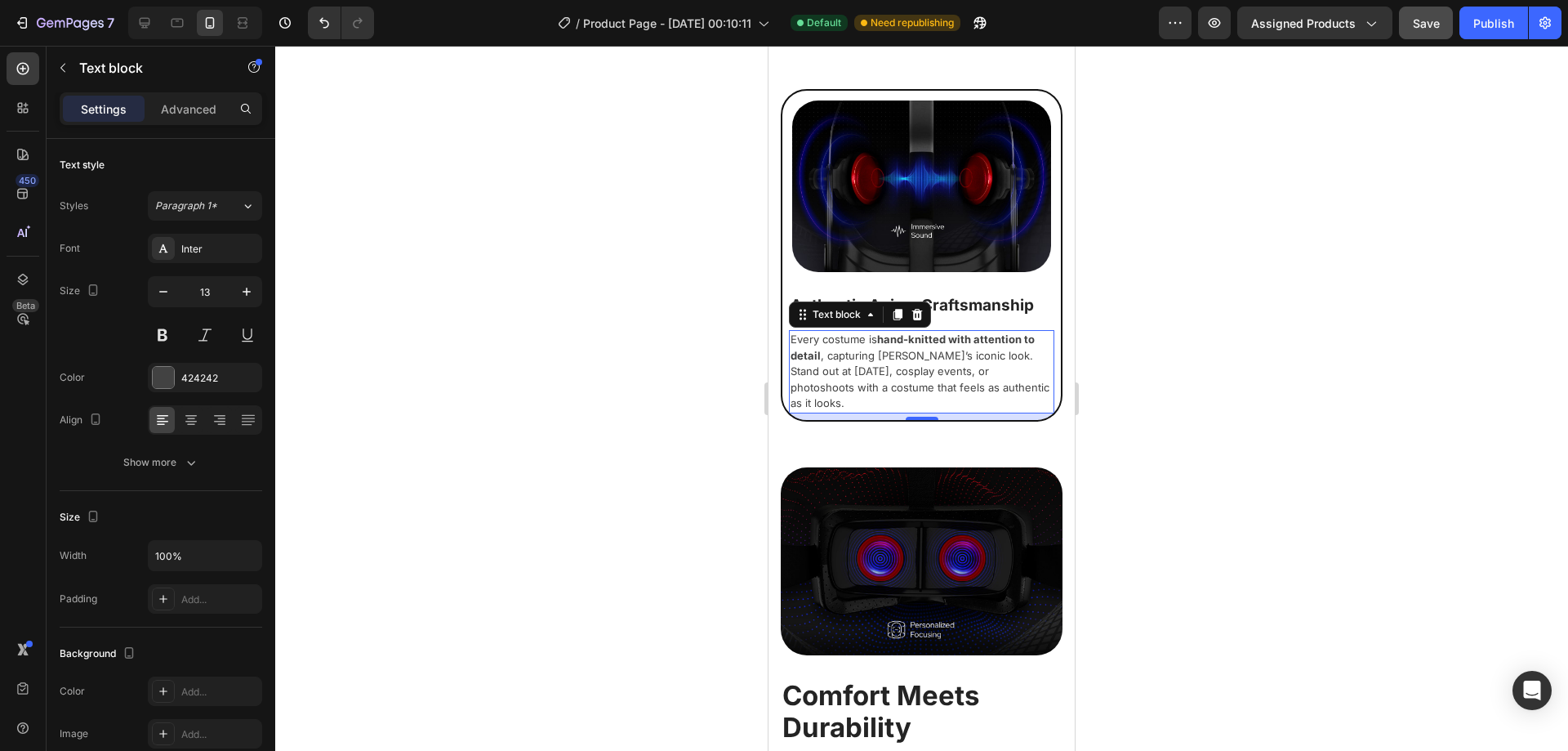
click at [1116, 399] on div at bounding box center [921, 398] width 1293 height 705
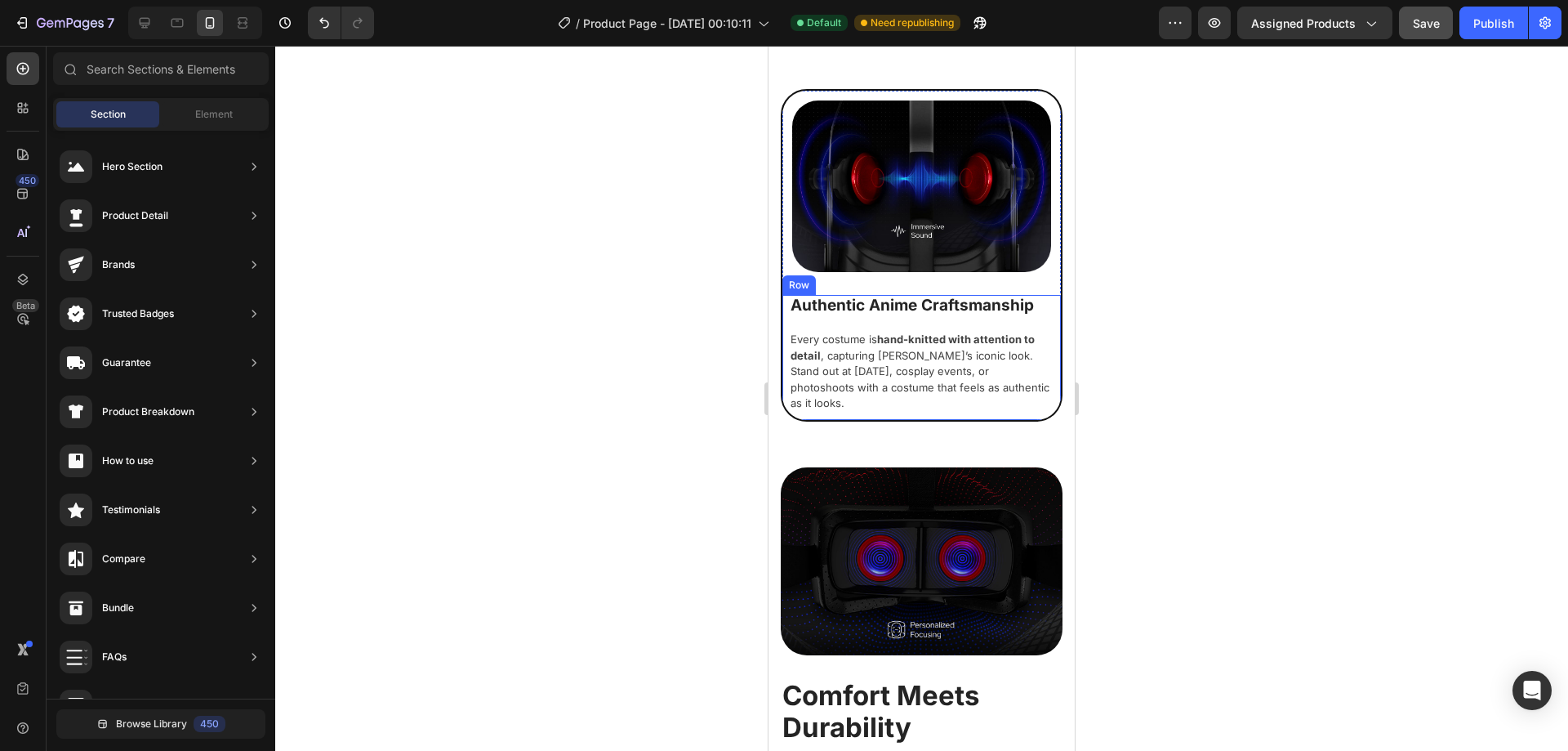
click at [927, 312] on div "Authentic Anime Craftsmanship Heading Every costume is hand-knitted with attent…" at bounding box center [922, 357] width 279 height 124
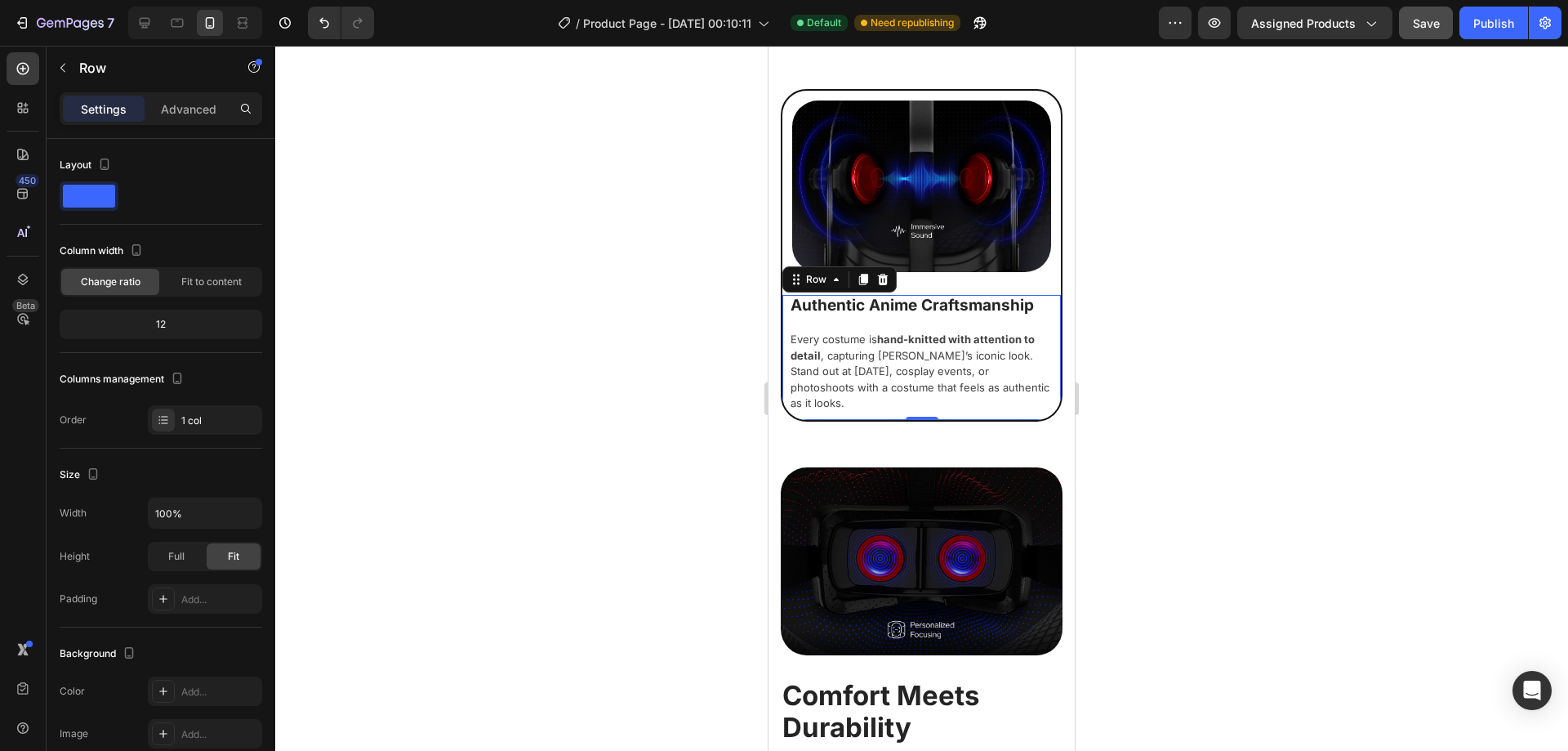
click at [925, 315] on div "Authentic Anime Craftsmanship Heading Every costume is hand-knitted with attent…" at bounding box center [922, 357] width 279 height 124
click at [935, 301] on h2 "Authentic Anime Craftsmanship" at bounding box center [921, 306] width 266 height 22
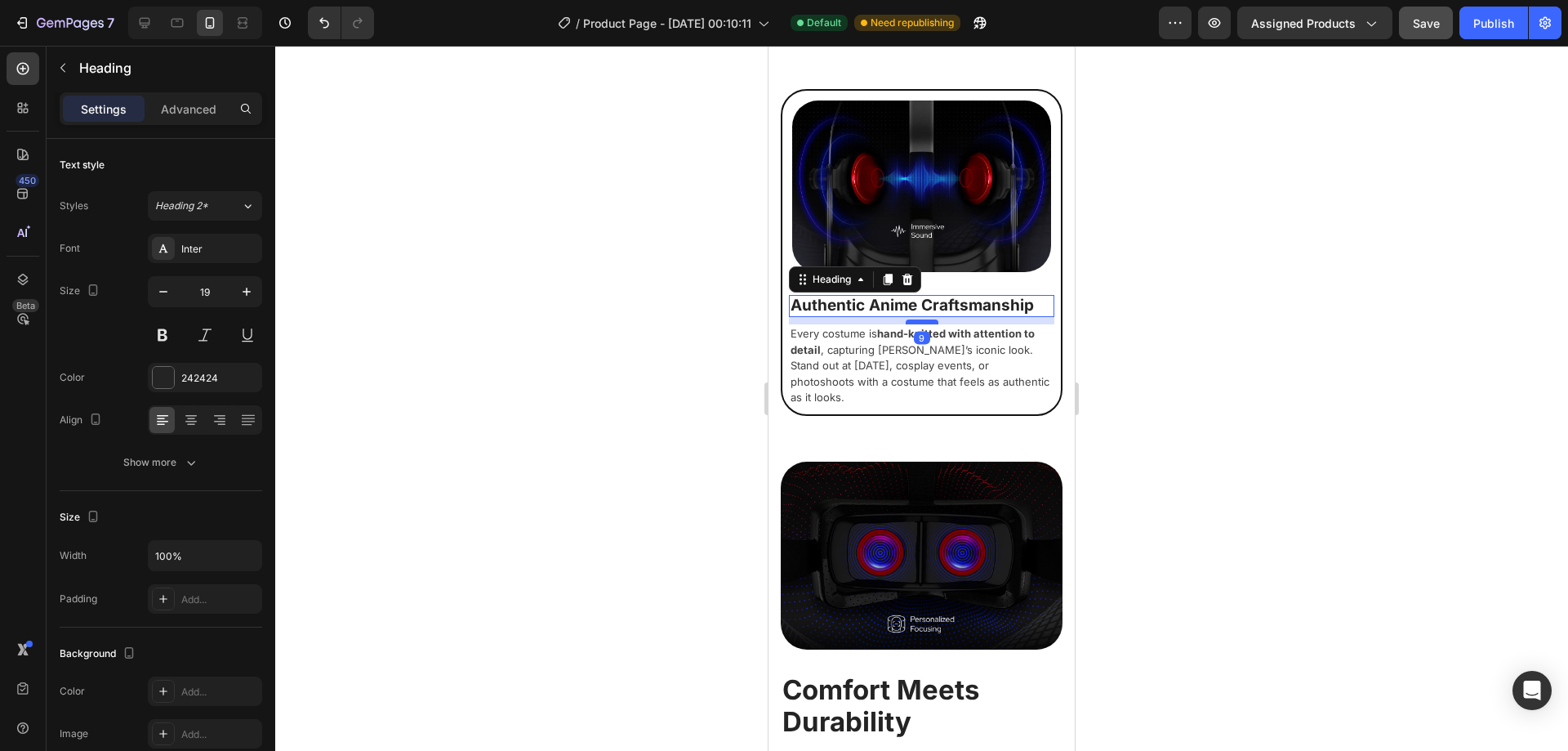
click at [926, 320] on div at bounding box center [922, 322] width 33 height 5
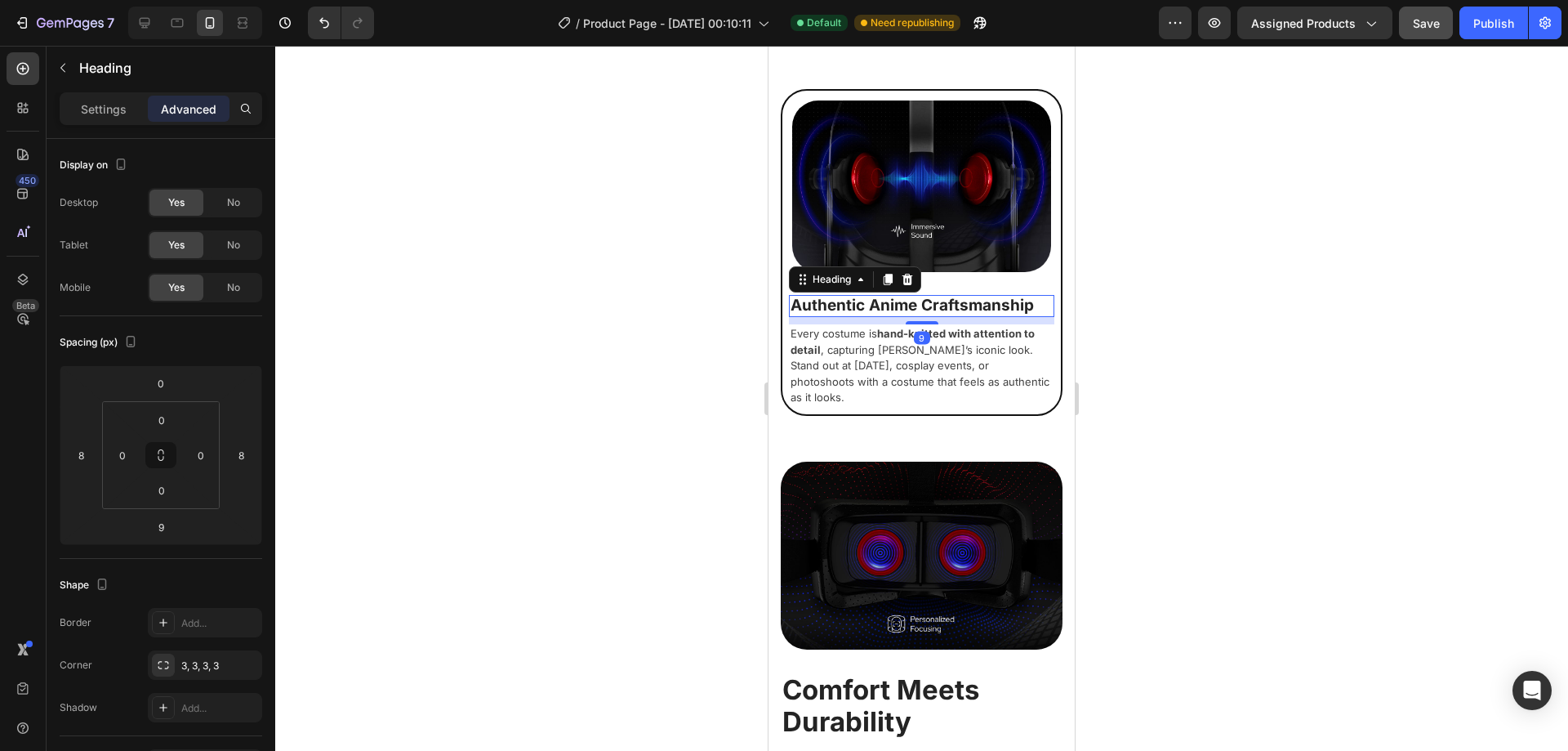
click at [1184, 322] on div at bounding box center [921, 398] width 1293 height 705
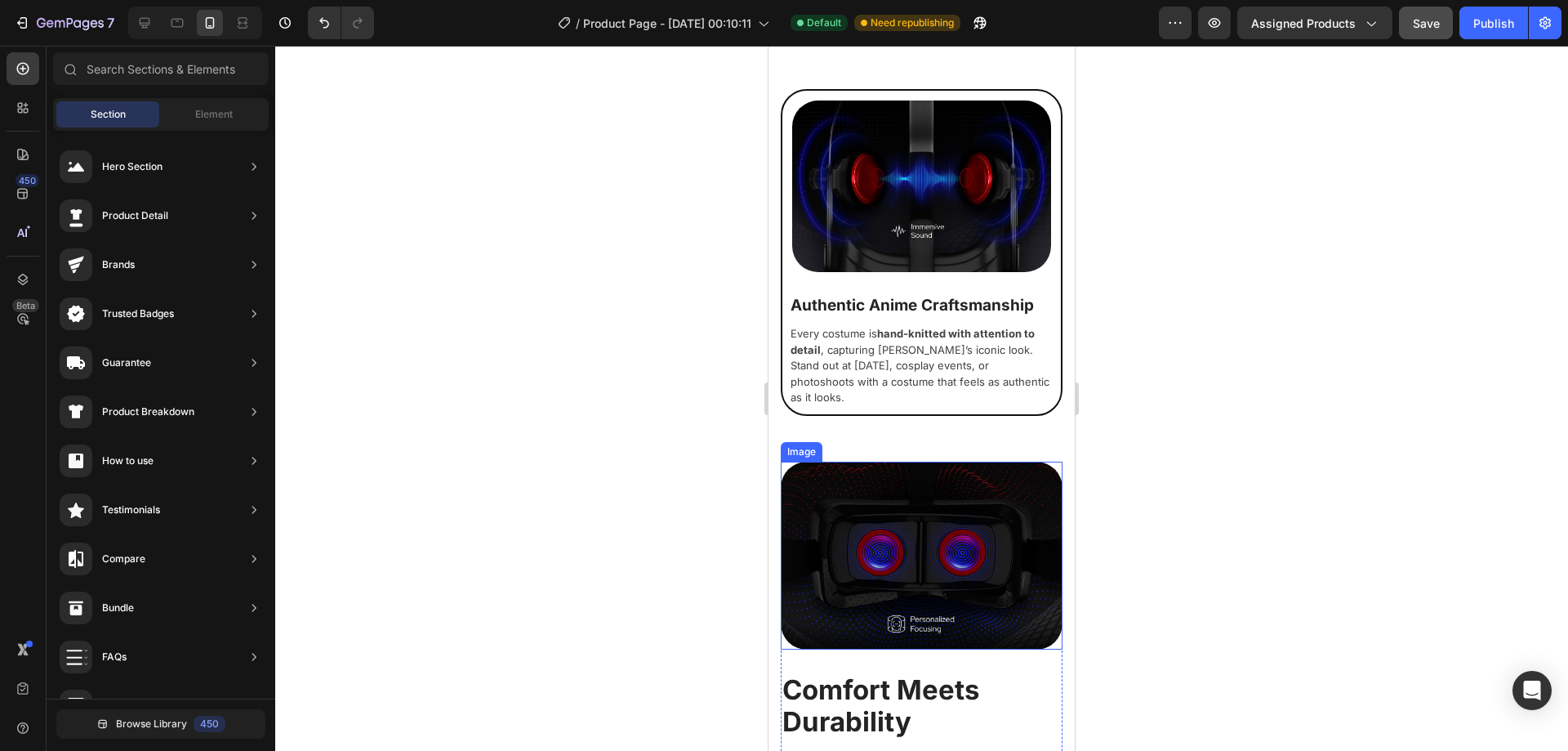
click at [785, 462] on div at bounding box center [921, 555] width 281 height 188
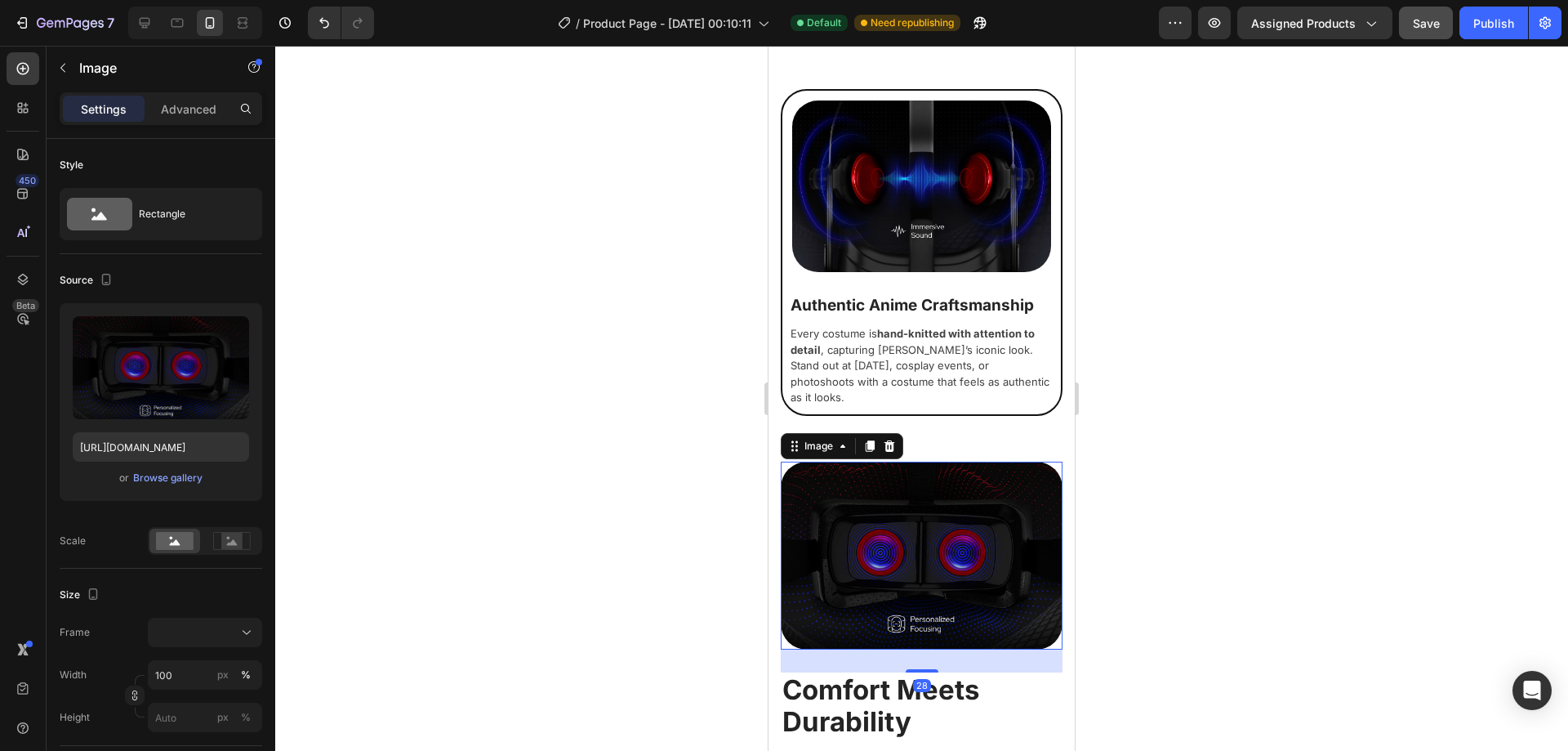
click at [1004, 650] on div "28" at bounding box center [921, 661] width 281 height 23
click at [1151, 624] on div at bounding box center [921, 398] width 1293 height 705
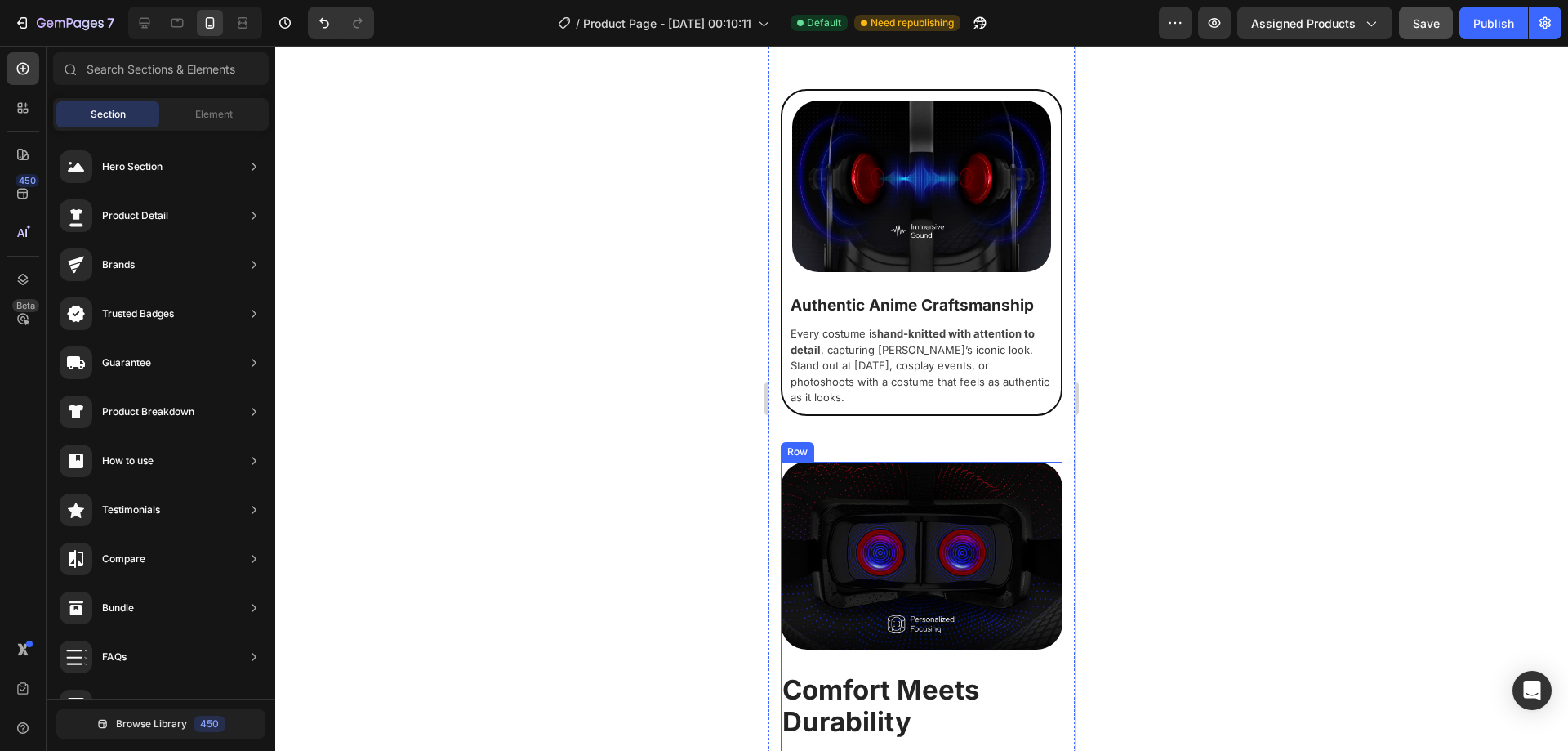
click at [1001, 672] on h2 "Comfort Meets Durability" at bounding box center [921, 706] width 281 height 68
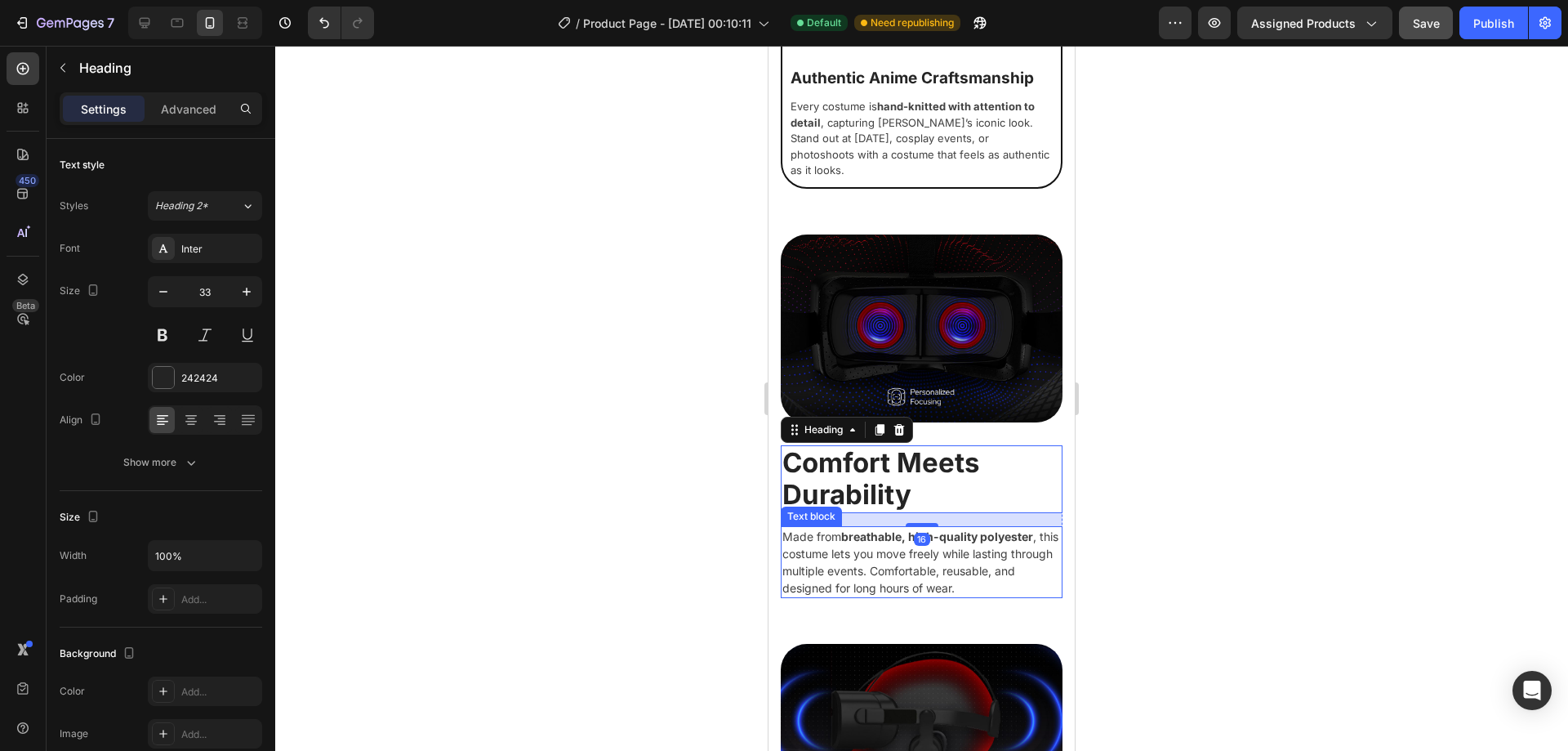
scroll to position [1652, 0]
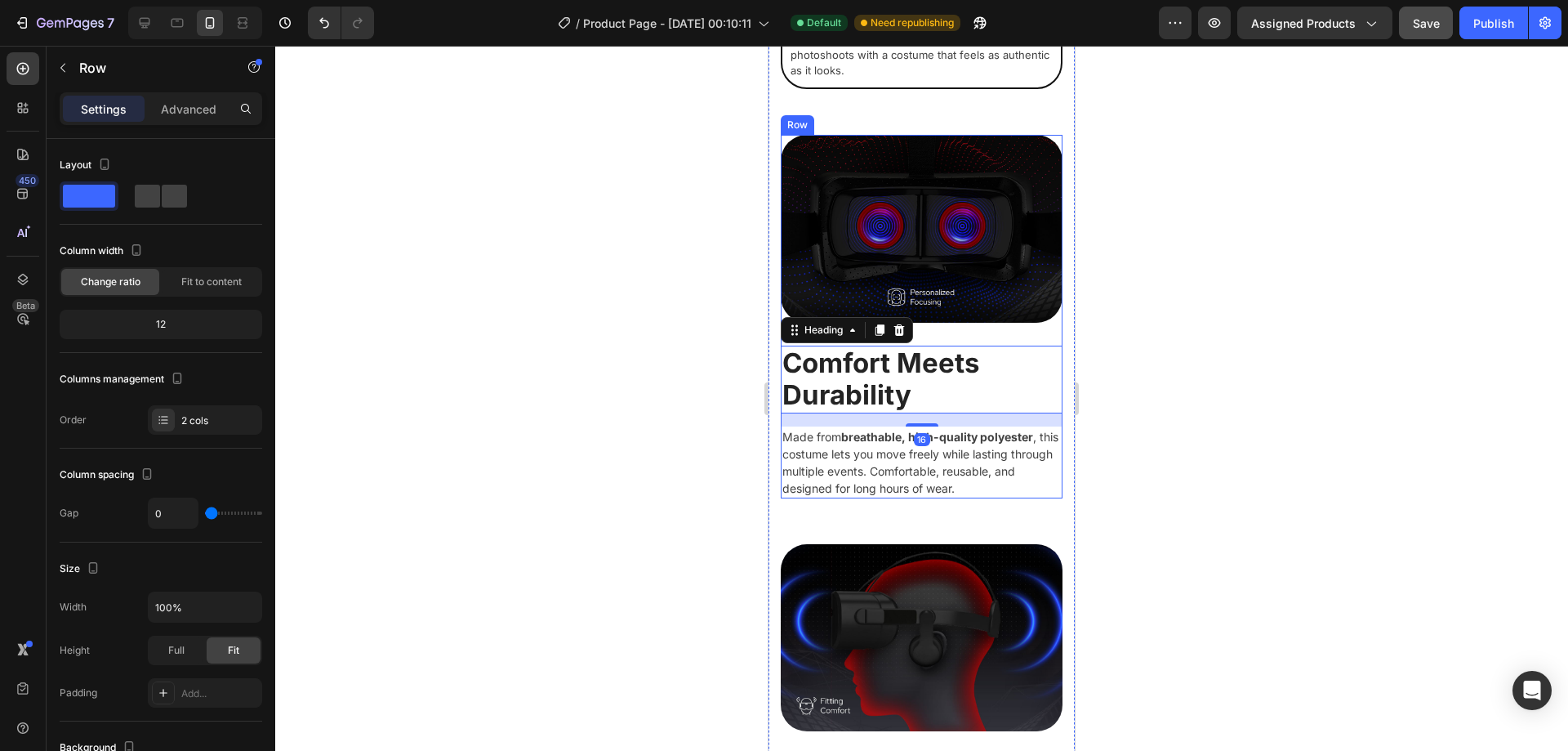
click at [1029, 296] on div "Image" at bounding box center [921, 240] width 281 height 210
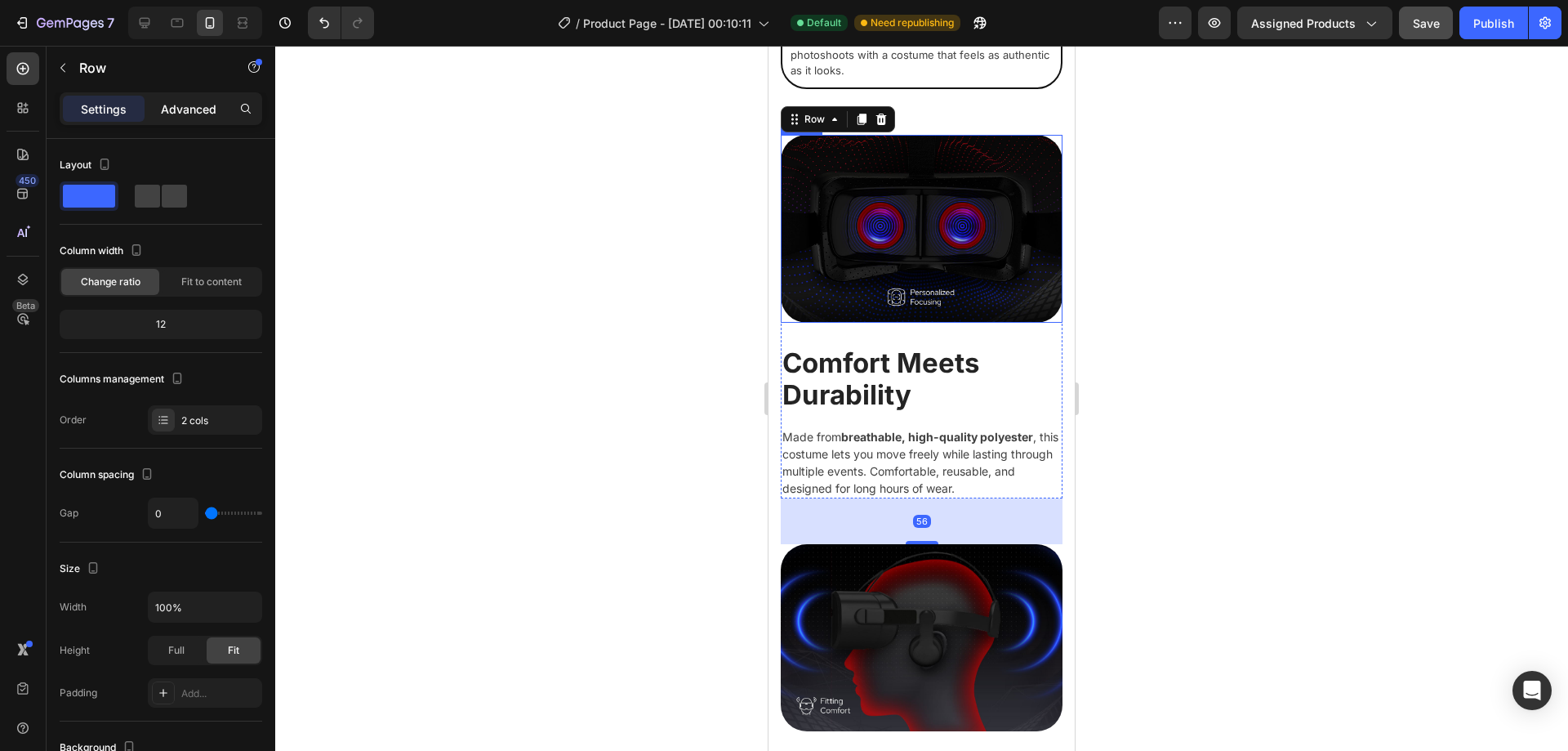
click at [195, 109] on p "Advanced" at bounding box center [189, 109] width 55 height 17
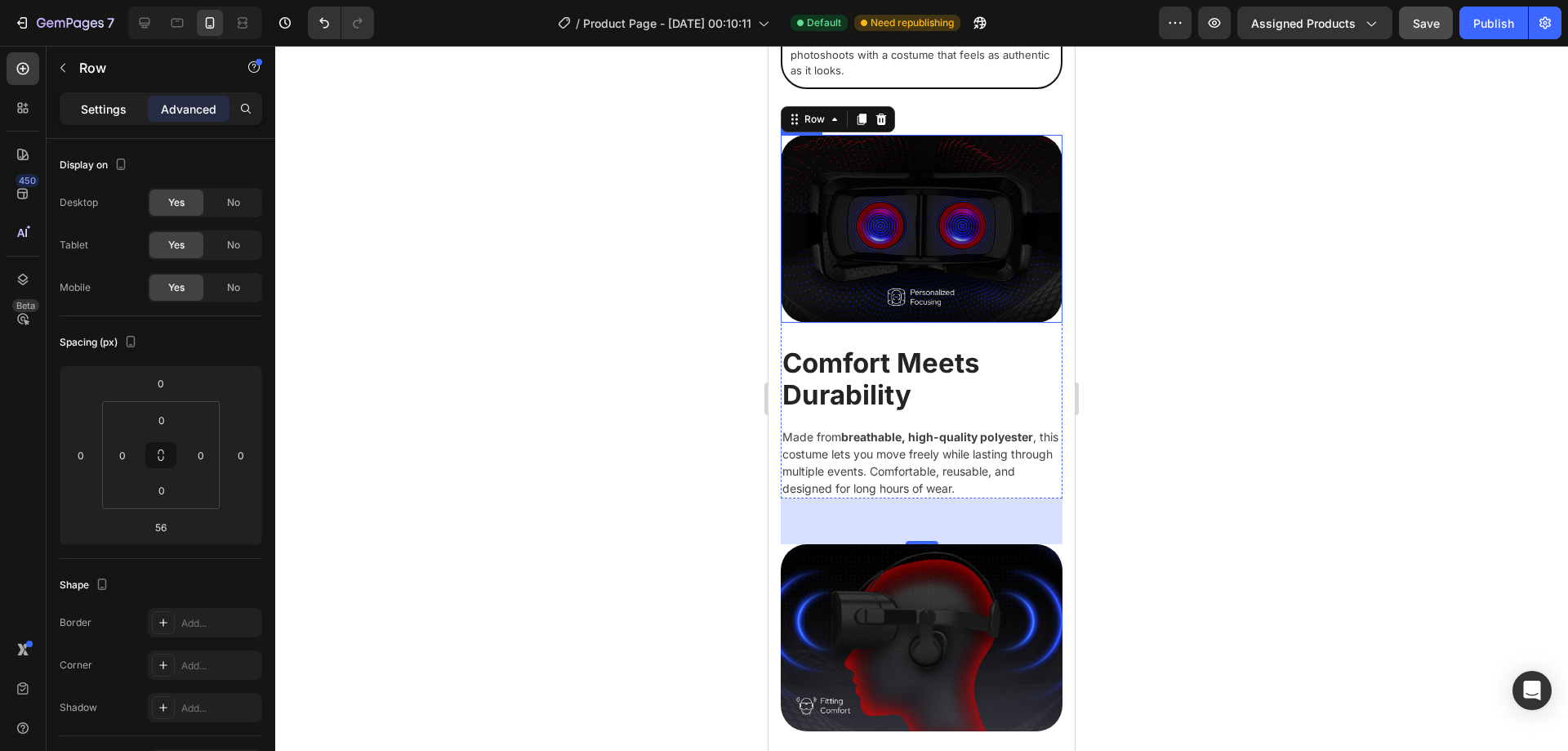
click at [93, 109] on p "Settings" at bounding box center [103, 109] width 46 height 17
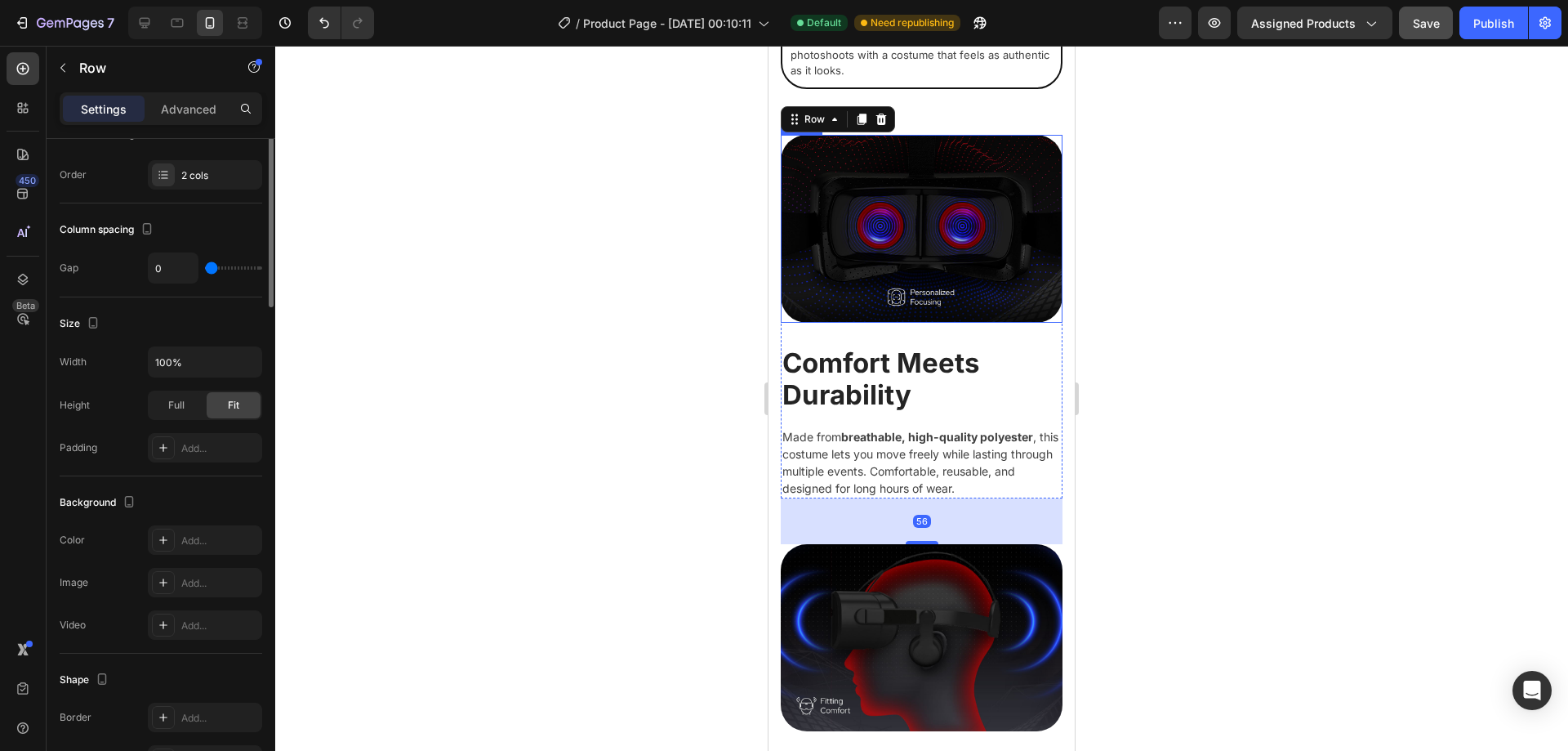
scroll to position [390, 0]
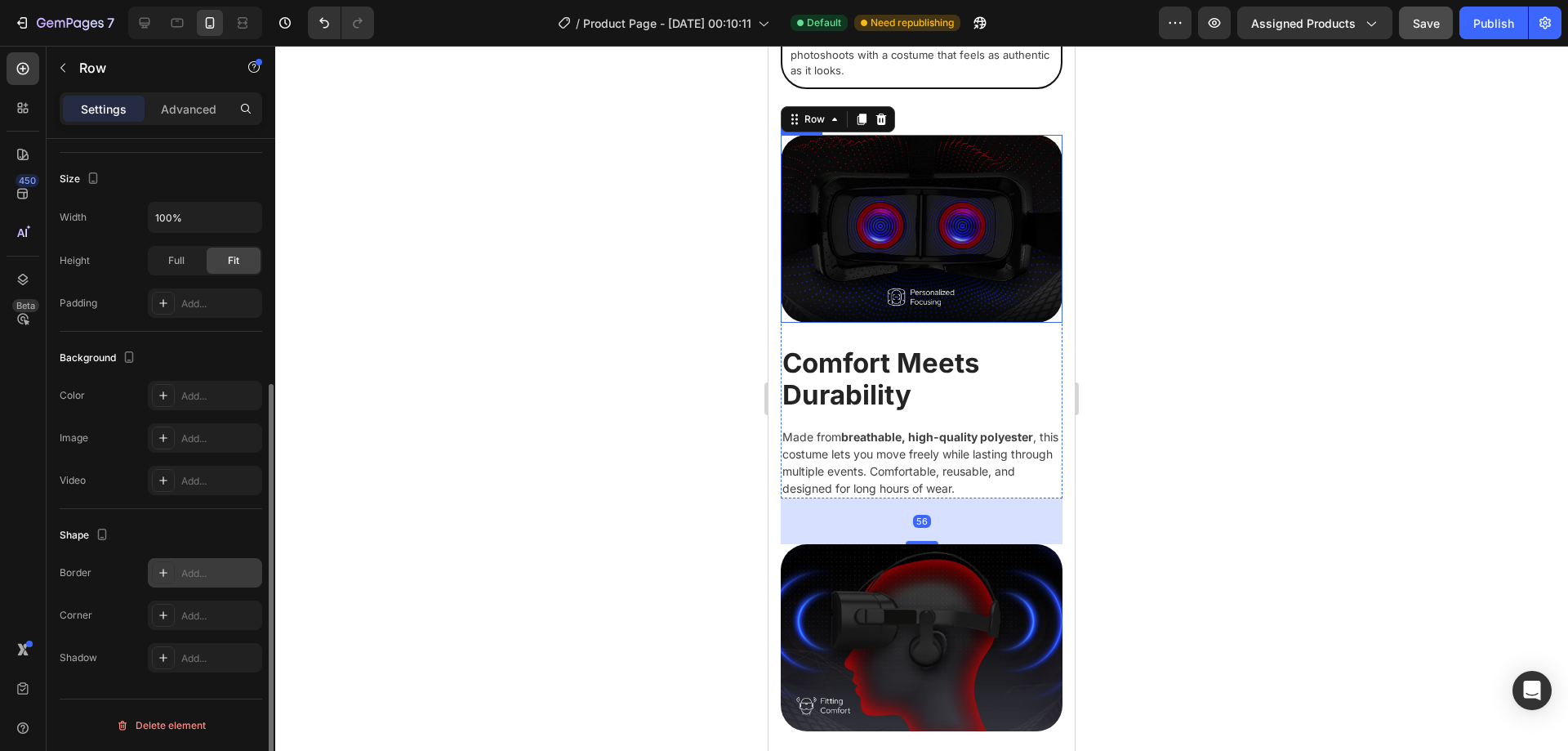
click at [218, 577] on div "Add..." at bounding box center [219, 573] width 77 height 15
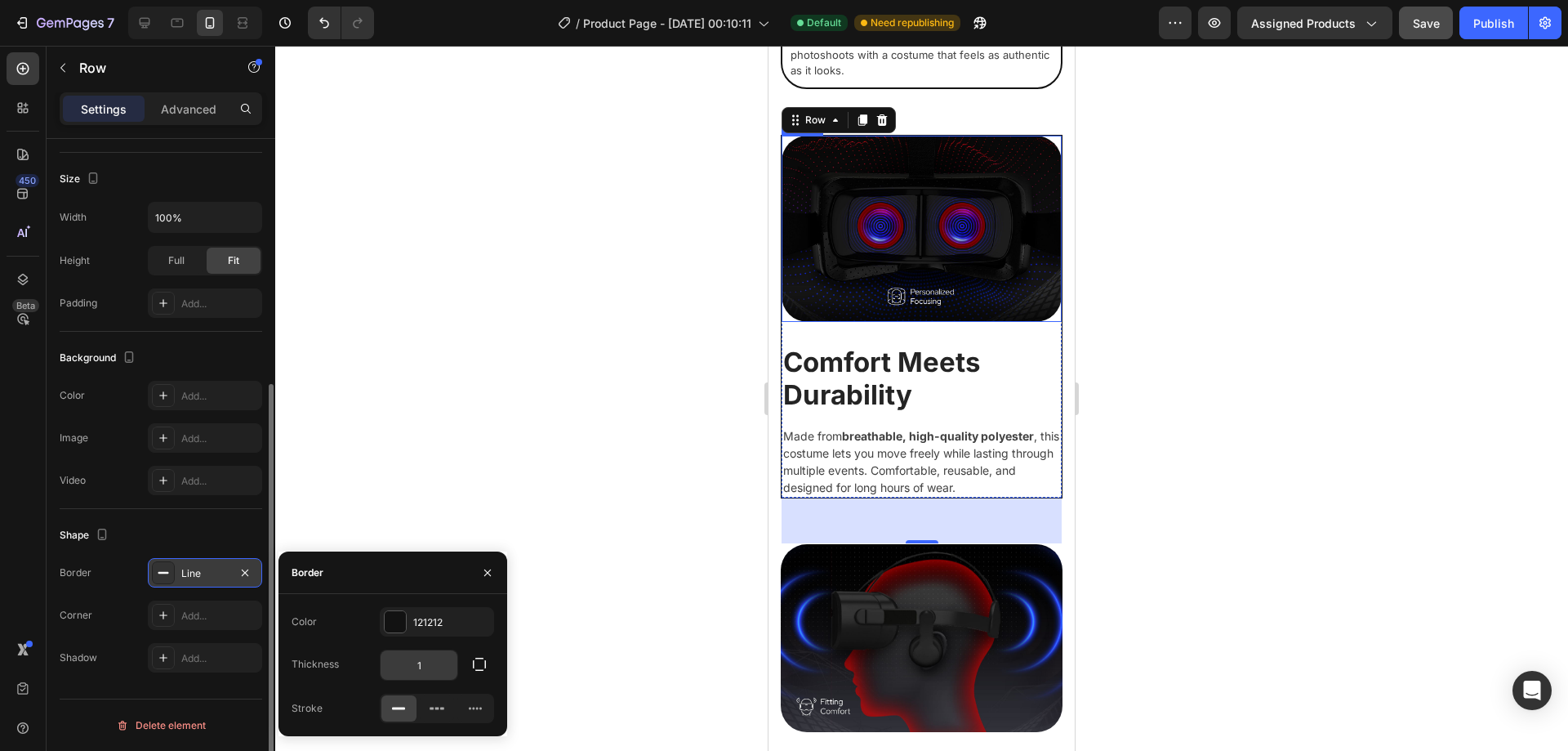
click at [432, 660] on input "1" at bounding box center [419, 665] width 77 height 29
type input "2"
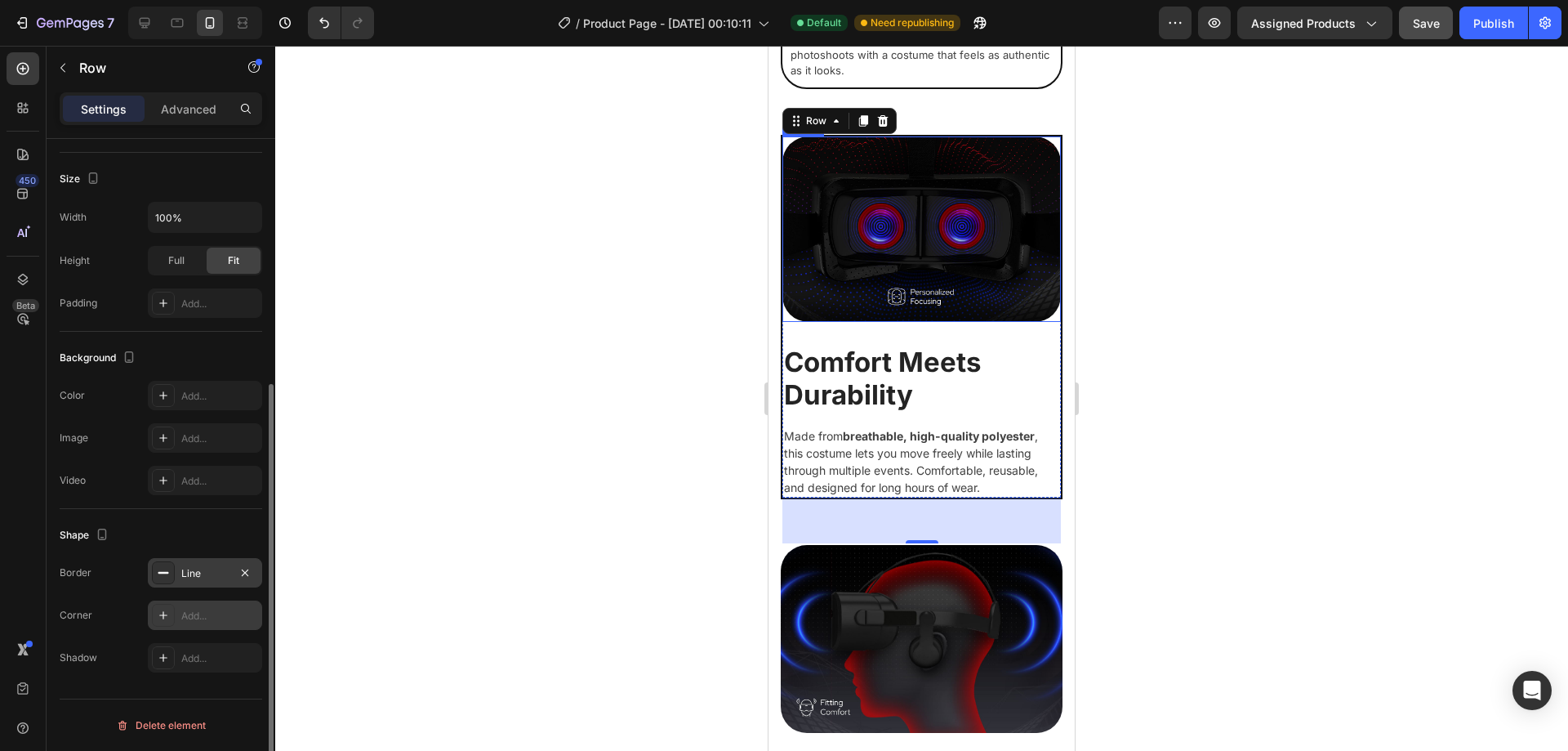
click at [205, 609] on div "Add..." at bounding box center [219, 616] width 77 height 15
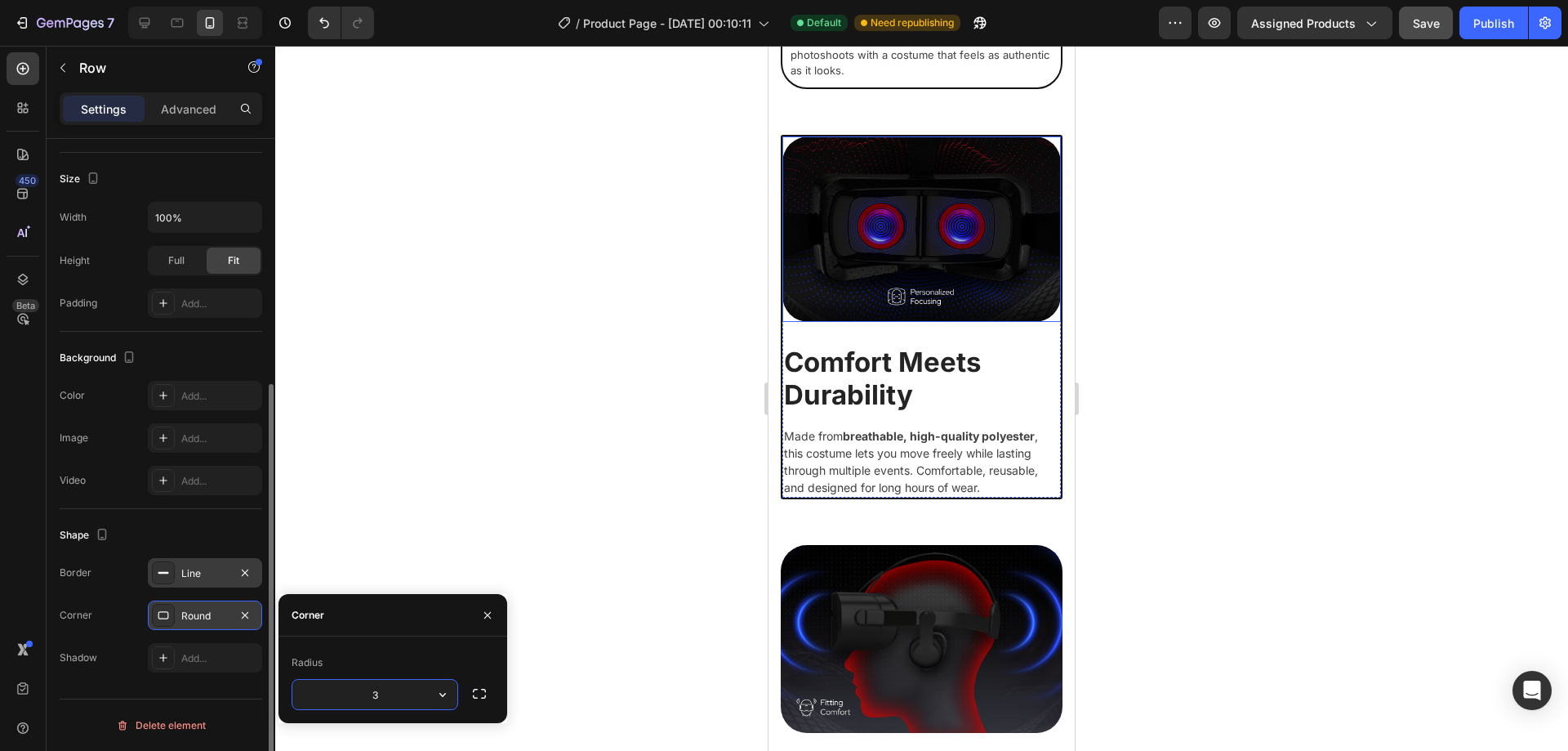
type input "32"
click at [855, 237] on img at bounding box center [922, 230] width 279 height 185
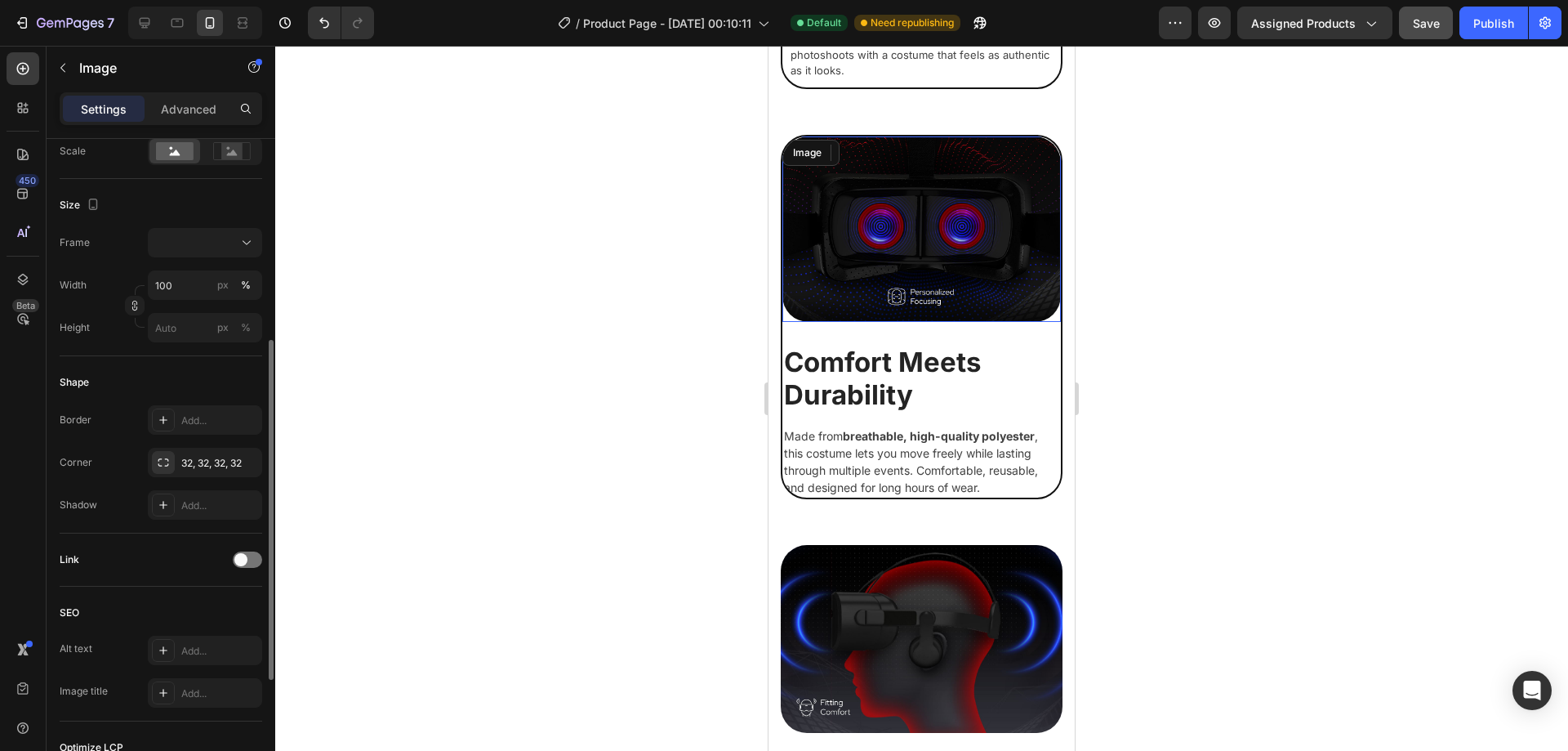
scroll to position [0, 0]
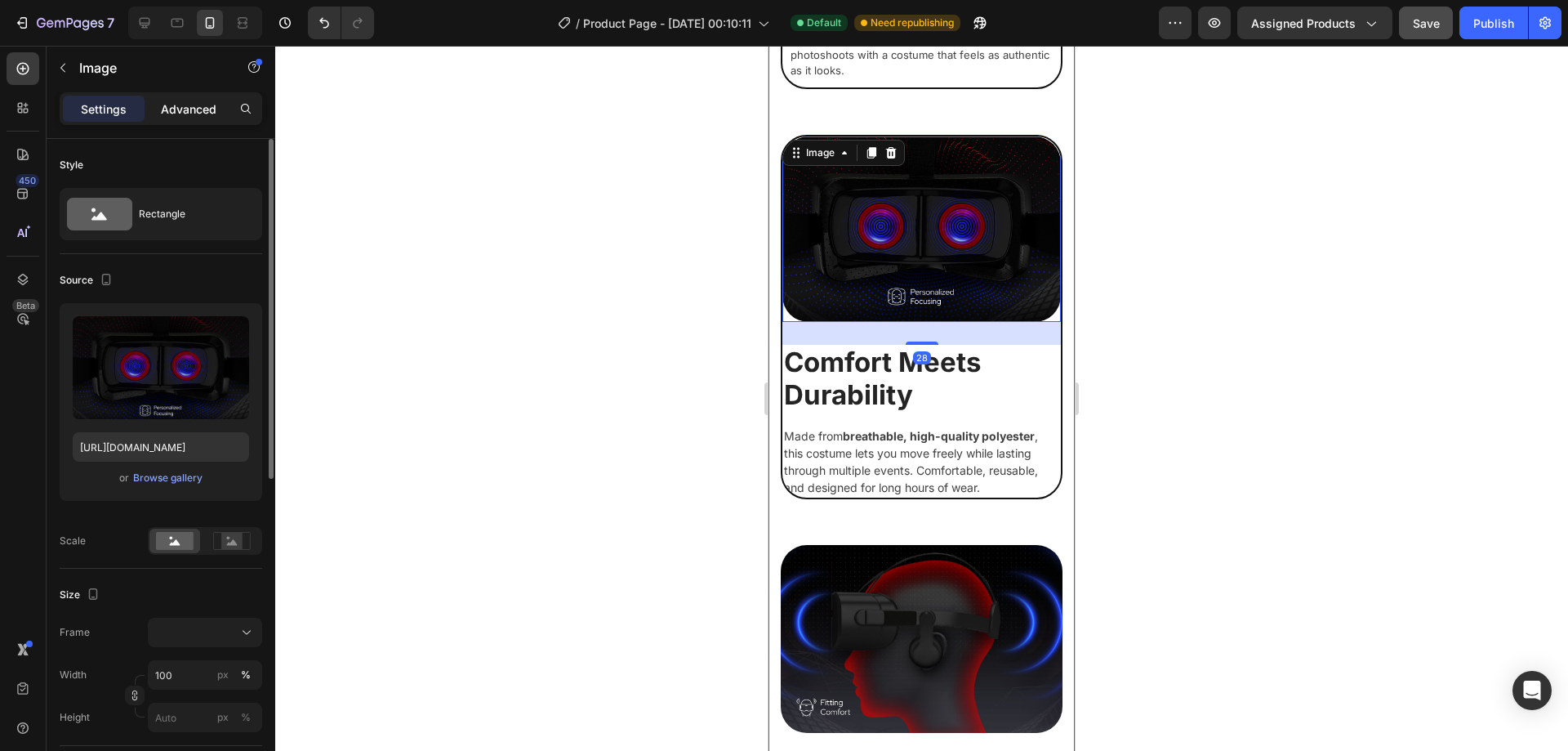
click at [190, 113] on p "Advanced" at bounding box center [189, 109] width 55 height 17
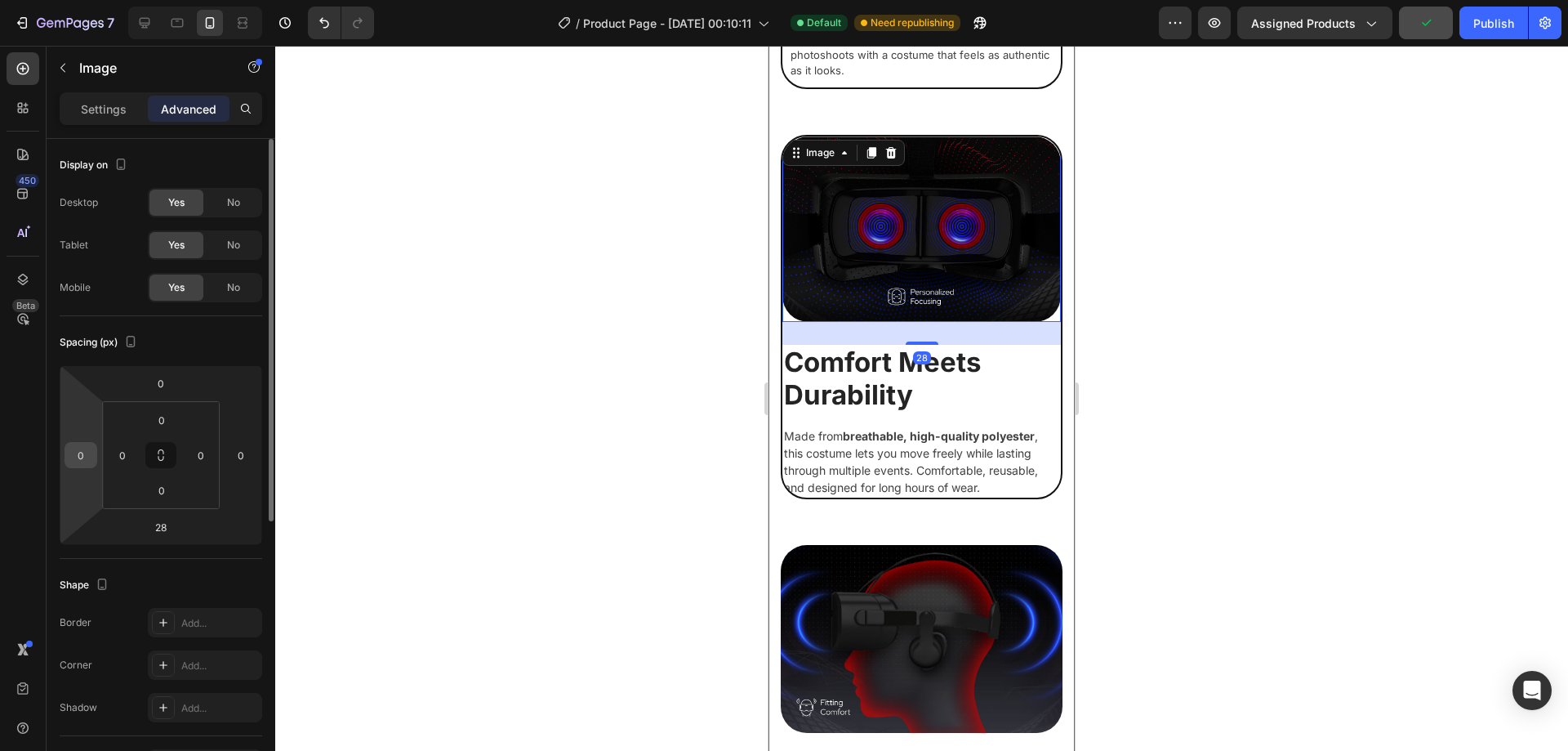
click at [77, 457] on input "0" at bounding box center [81, 455] width 24 height 24
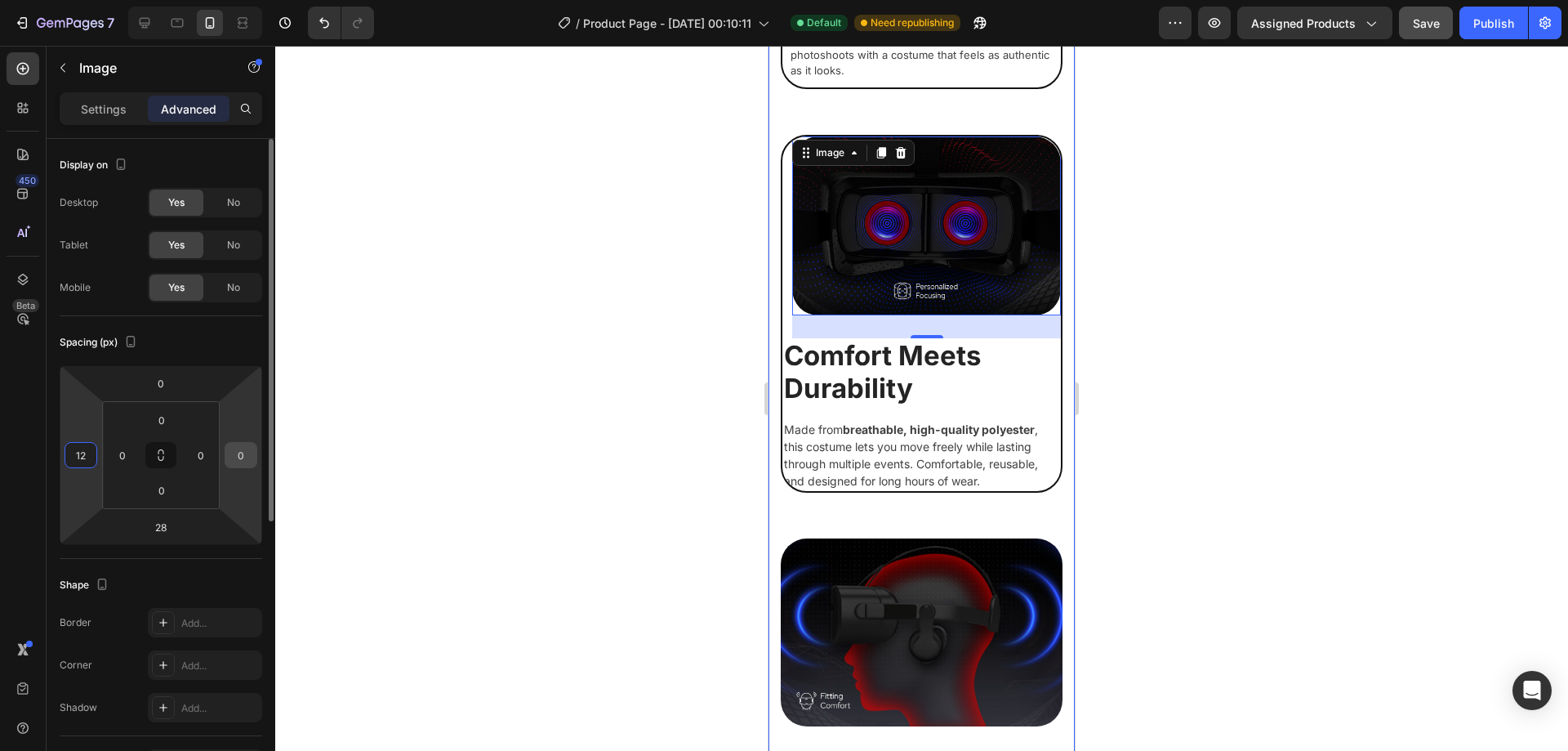
type input "12"
drag, startPoint x: 246, startPoint y: 456, endPoint x: 224, endPoint y: 455, distance: 22.0
click at [224, 455] on div "0" at bounding box center [241, 455] width 33 height 26
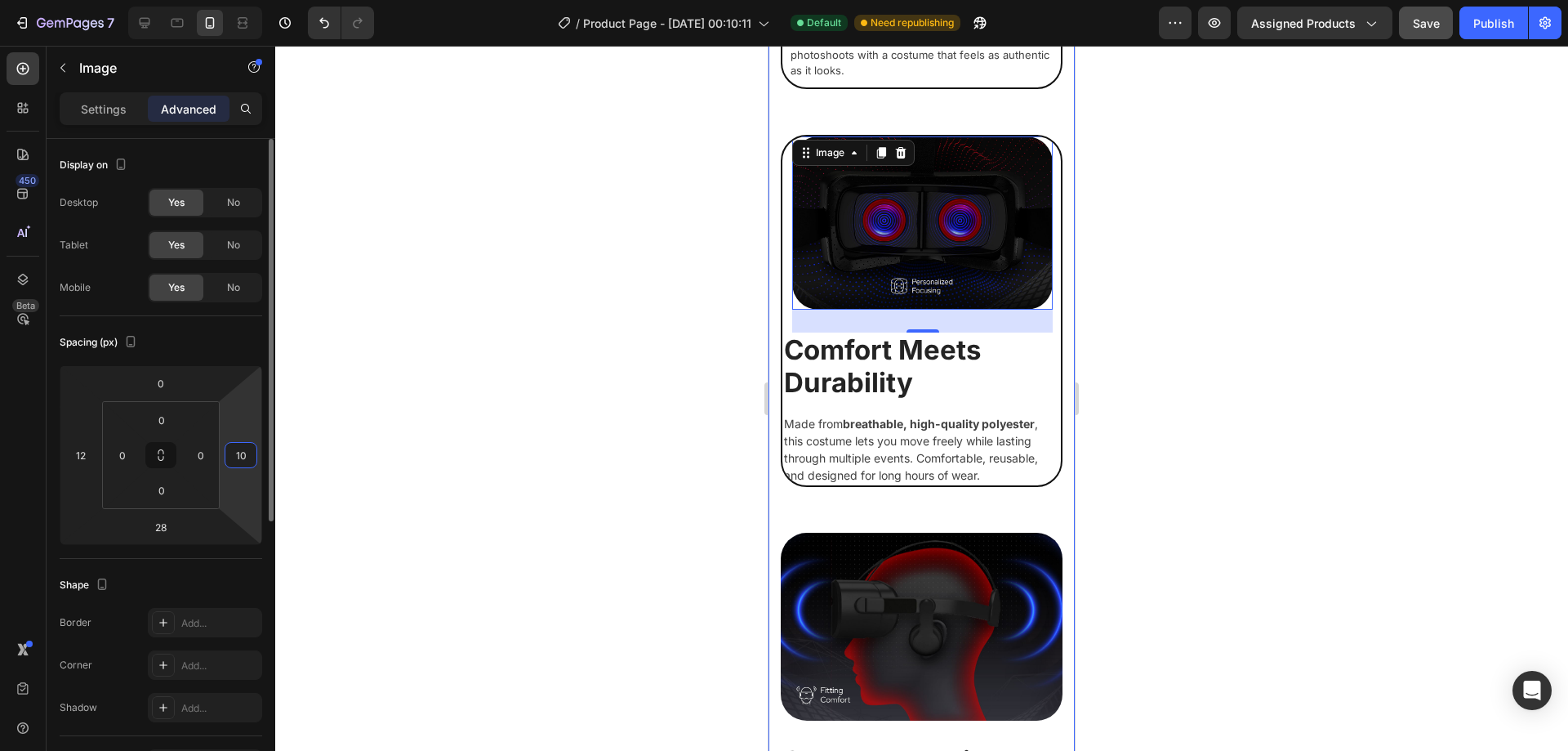
click at [248, 455] on input "10" at bounding box center [241, 455] width 24 height 24
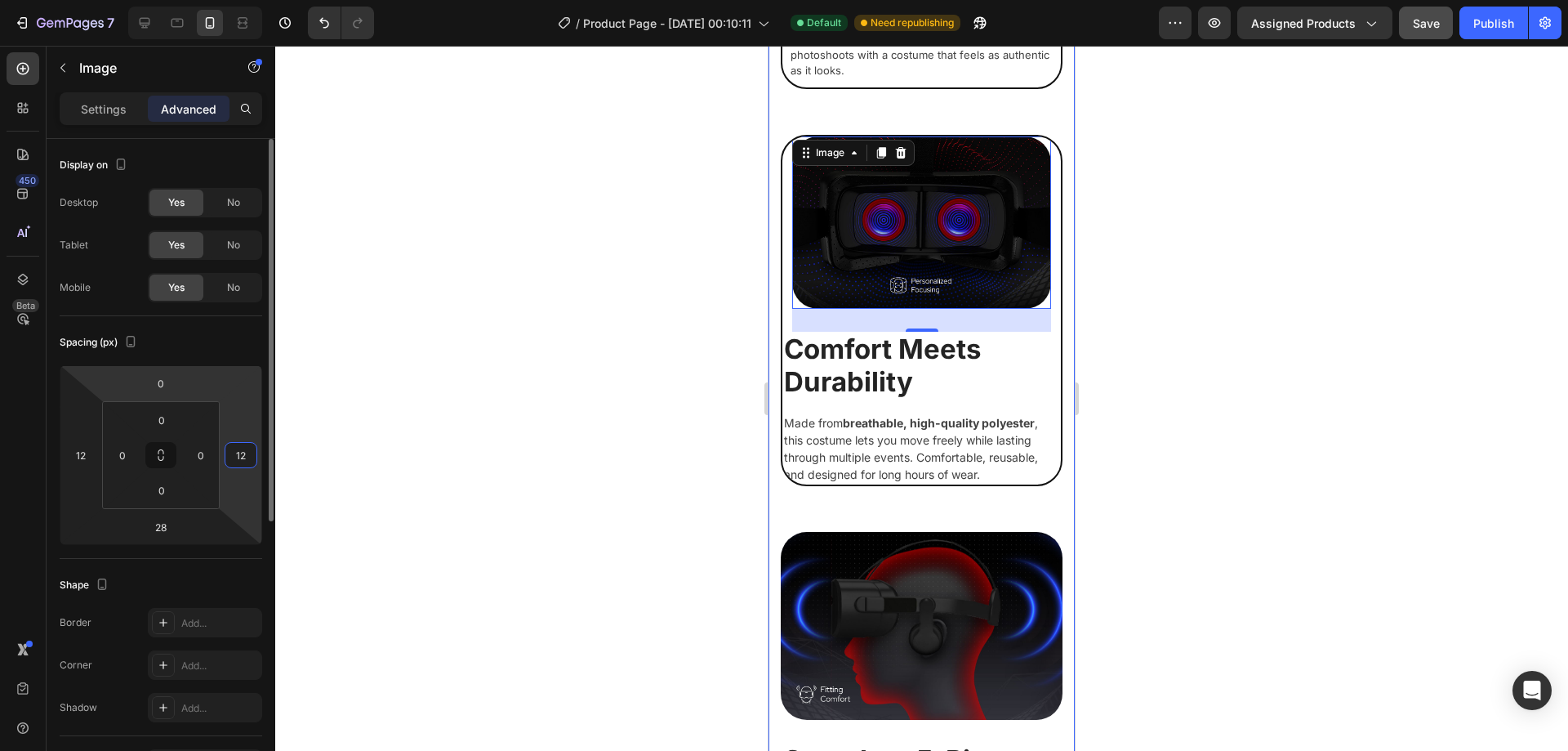
type input "12"
click at [183, 0] on html "7 / Product Page - Sep 27, 00:10:11 Default Need republishing Preview Assigned …" at bounding box center [784, 0] width 1568 height 0
click at [172, 383] on input "0" at bounding box center [161, 383] width 33 height 24
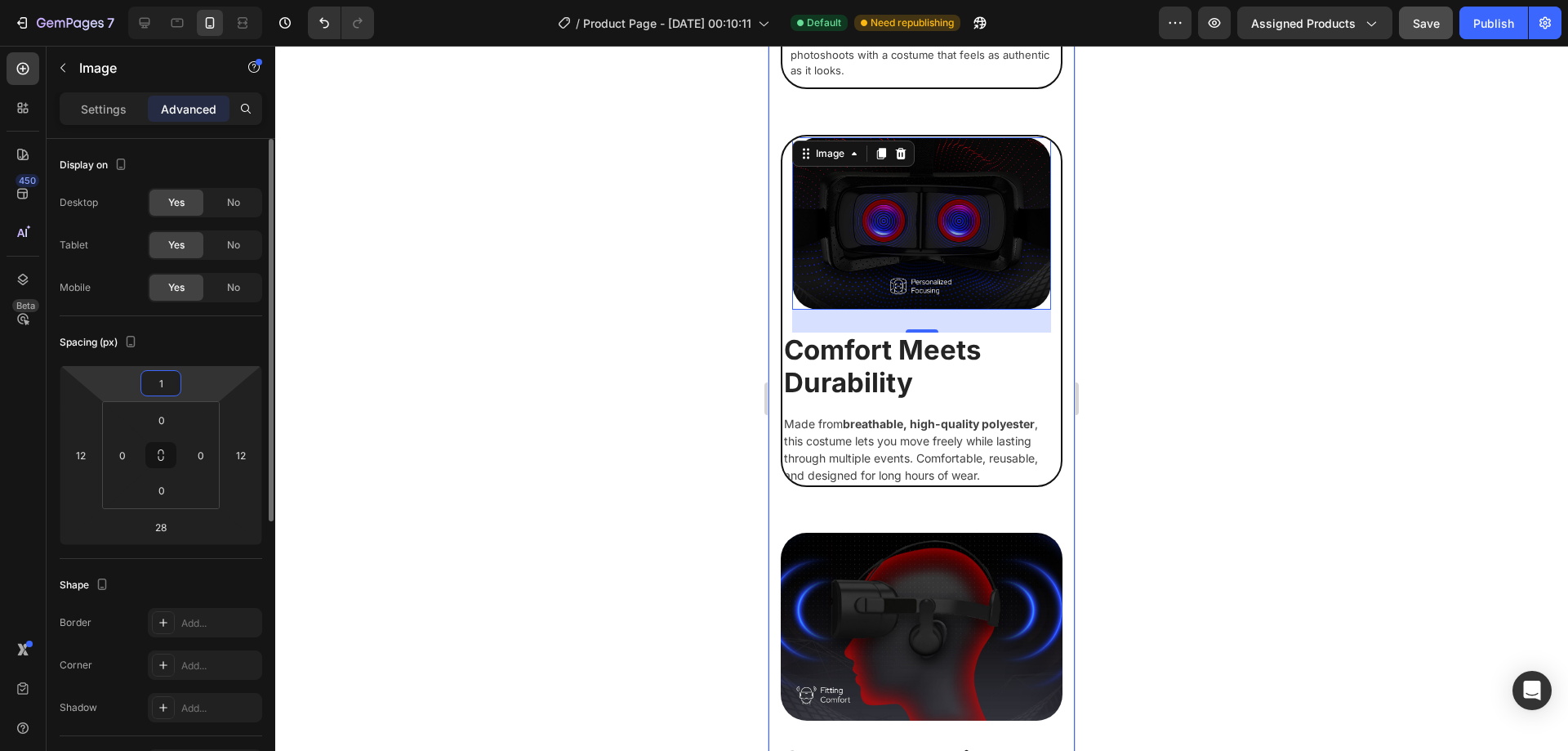
type input "12"
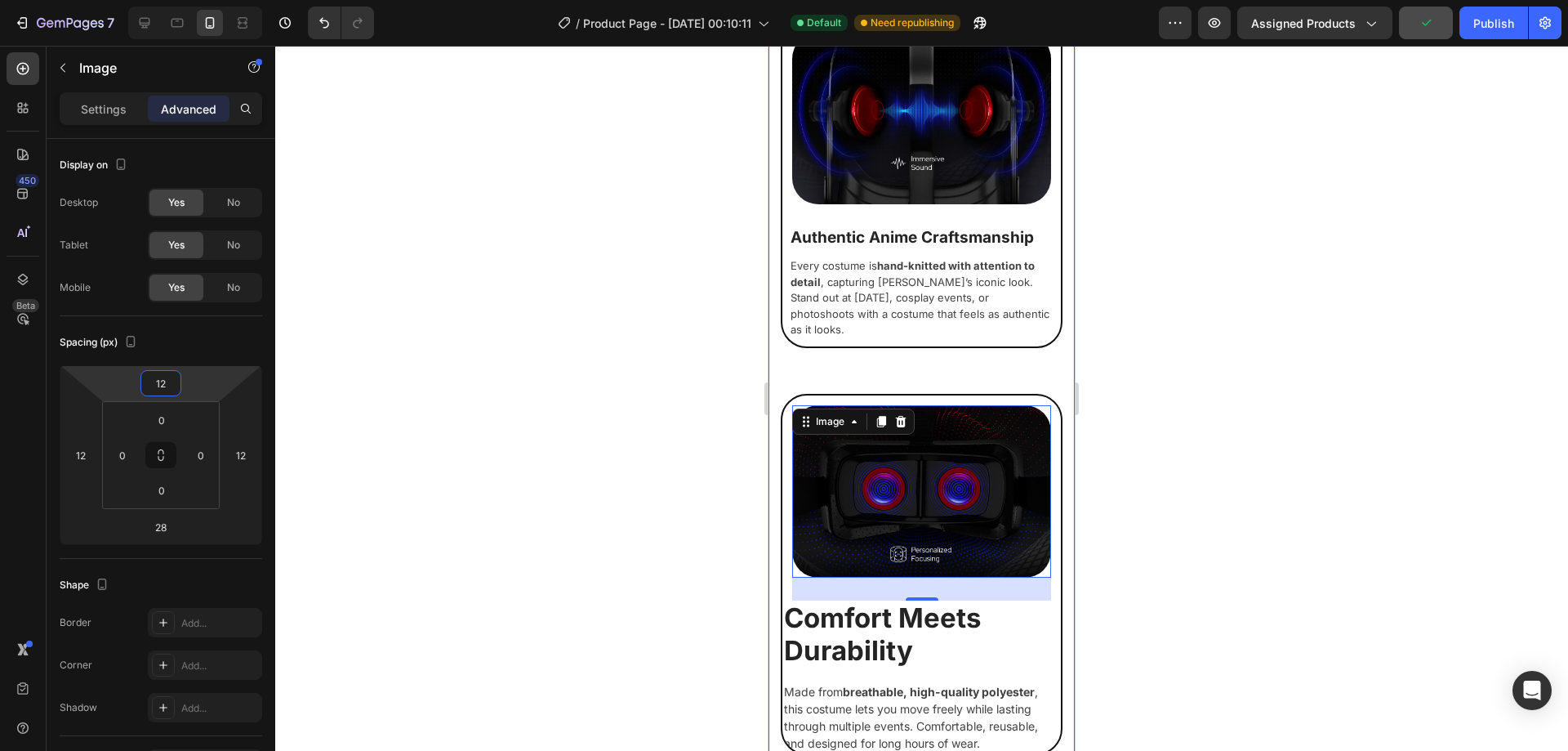
scroll to position [1407, 0]
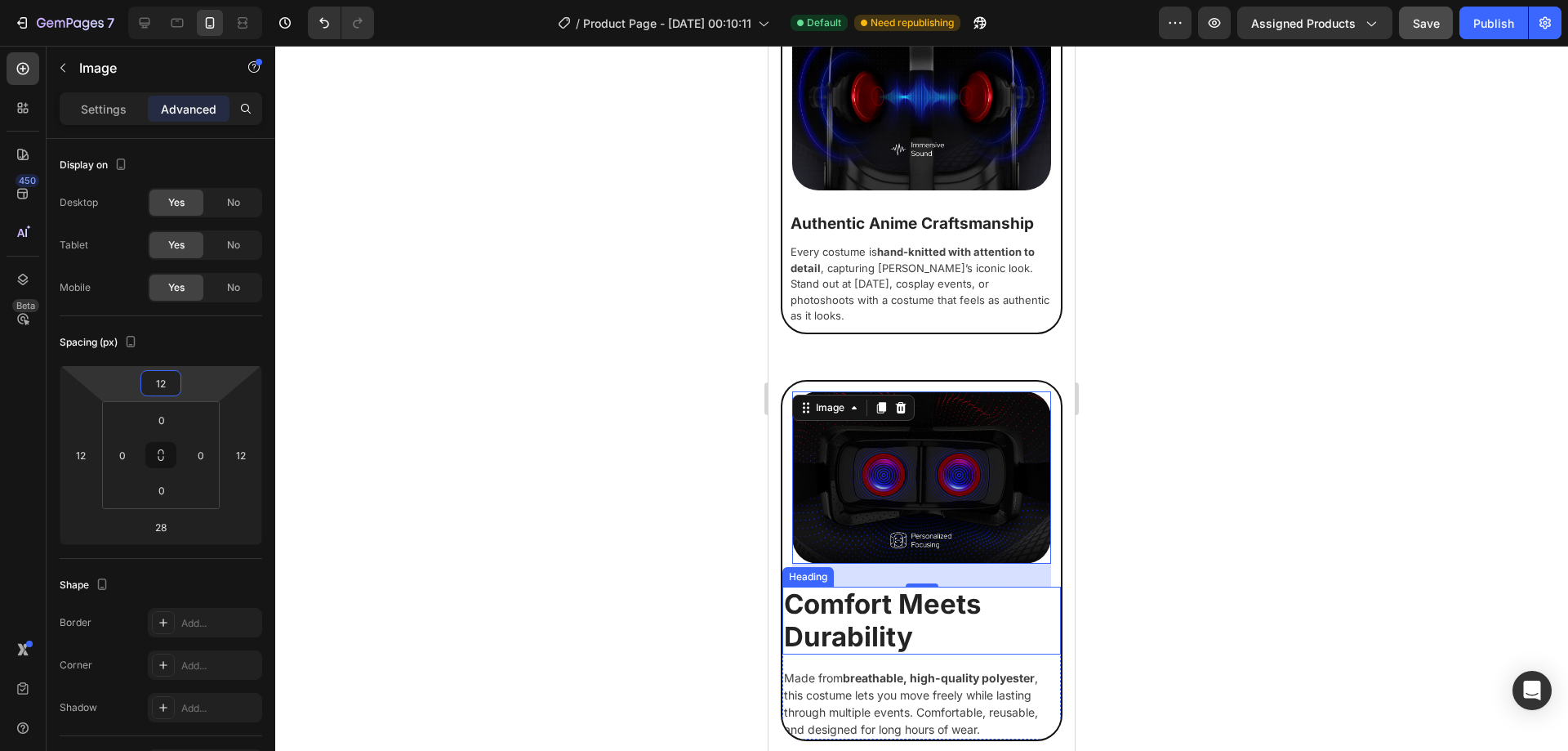
click at [912, 609] on h2 "Comfort Meets Durability" at bounding box center [922, 620] width 279 height 68
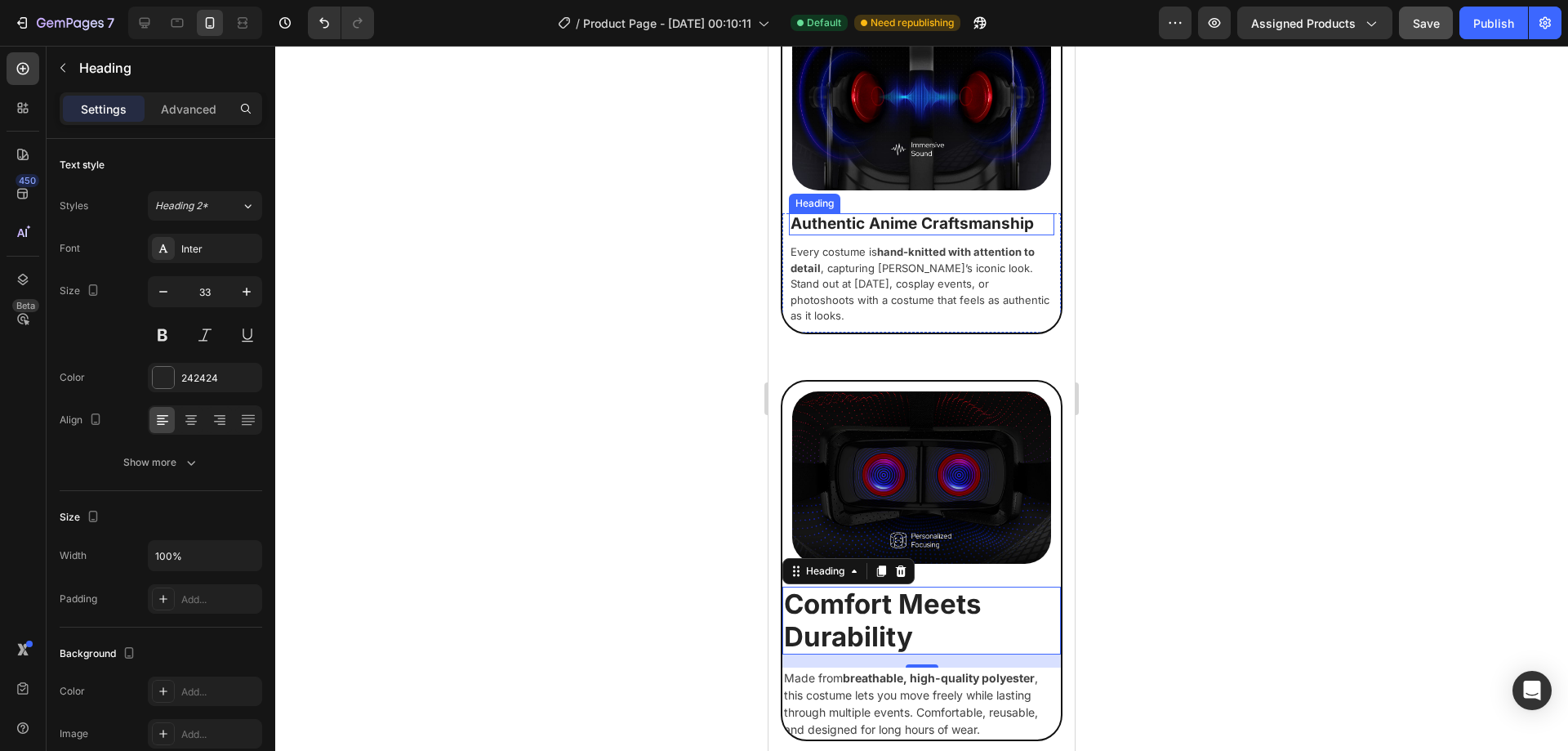
click at [941, 217] on h2 "Authentic Anime Craftsmanship" at bounding box center [921, 223] width 266 height 22
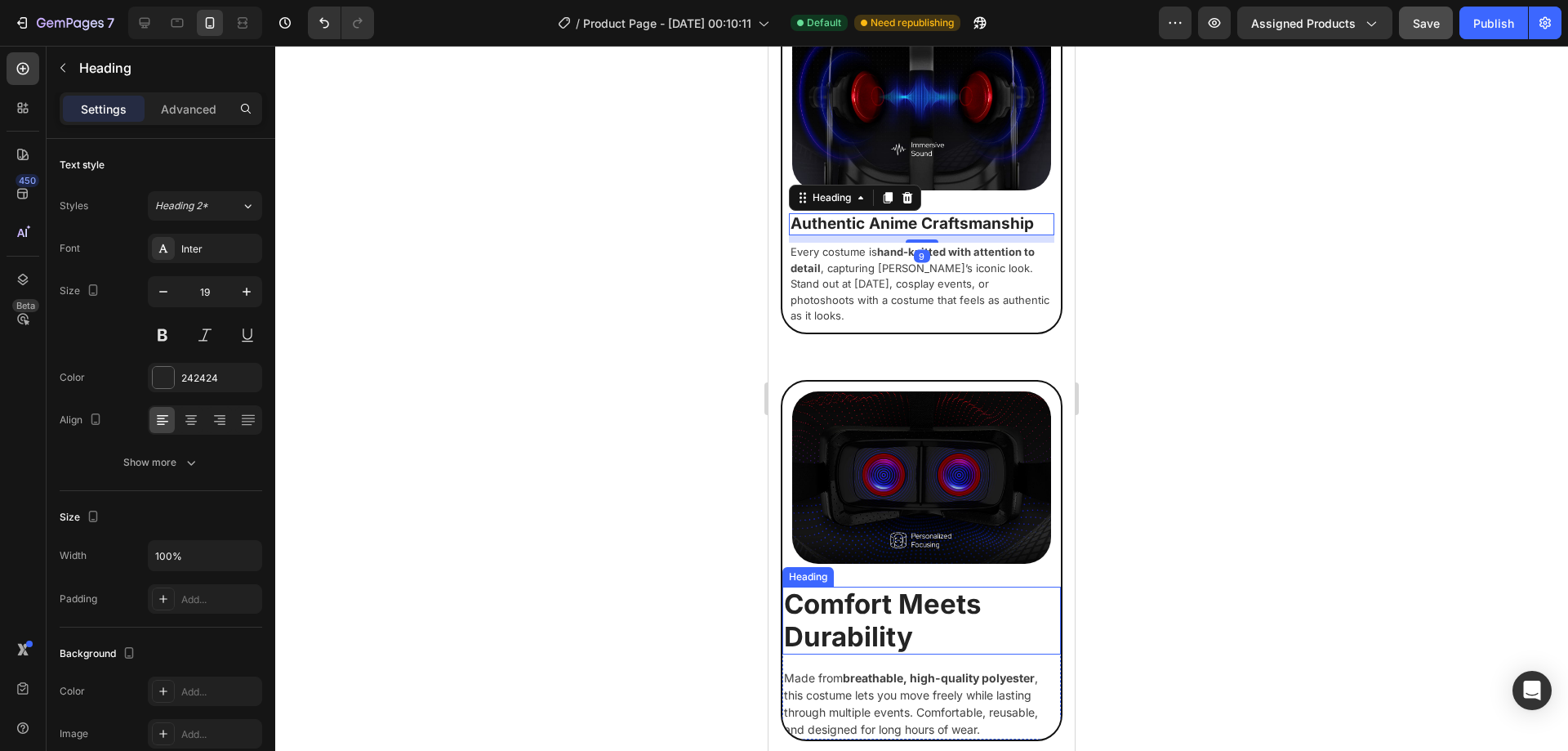
click at [914, 586] on h2 "Comfort Meets Durability" at bounding box center [922, 620] width 279 height 68
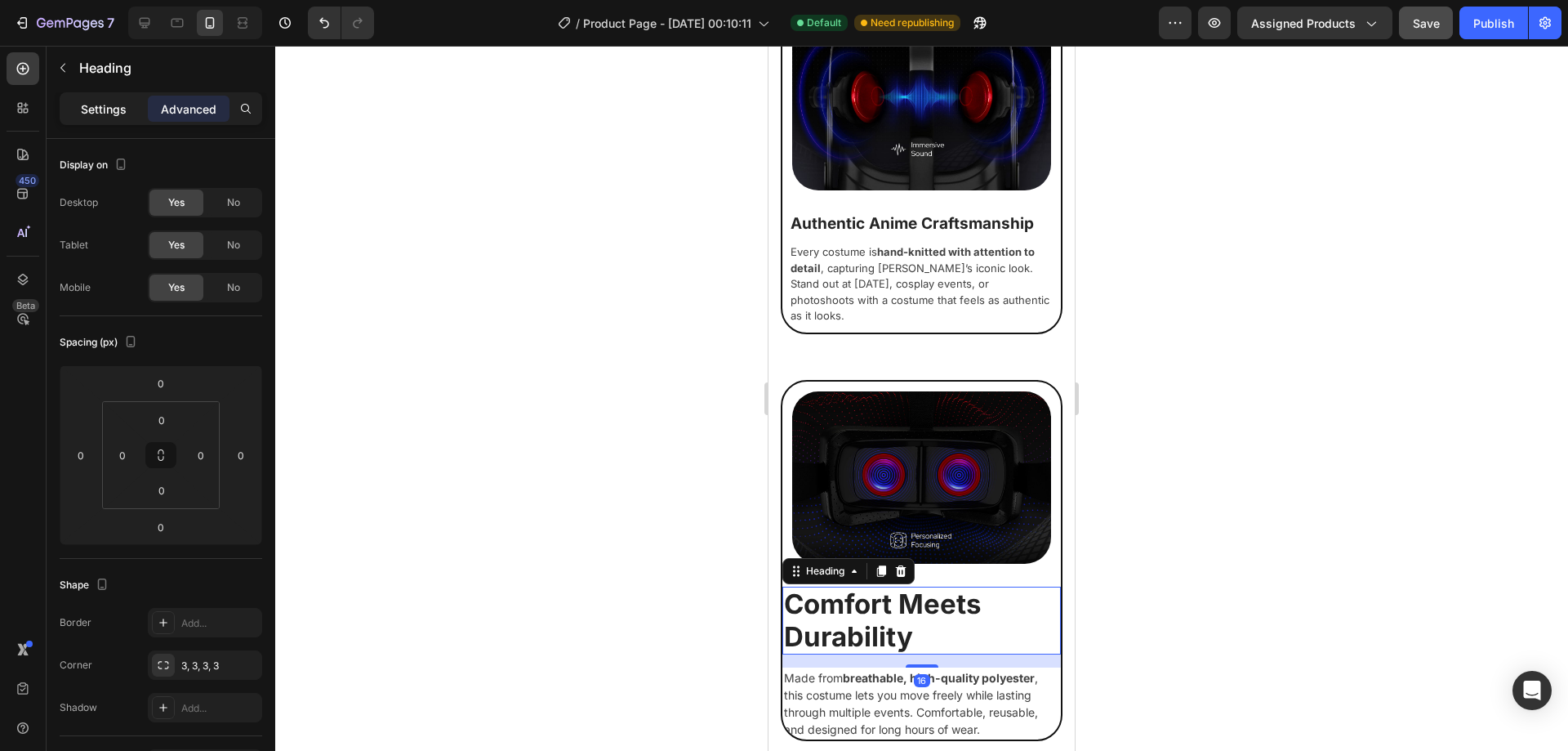
click at [100, 100] on p "Settings" at bounding box center [103, 109] width 46 height 17
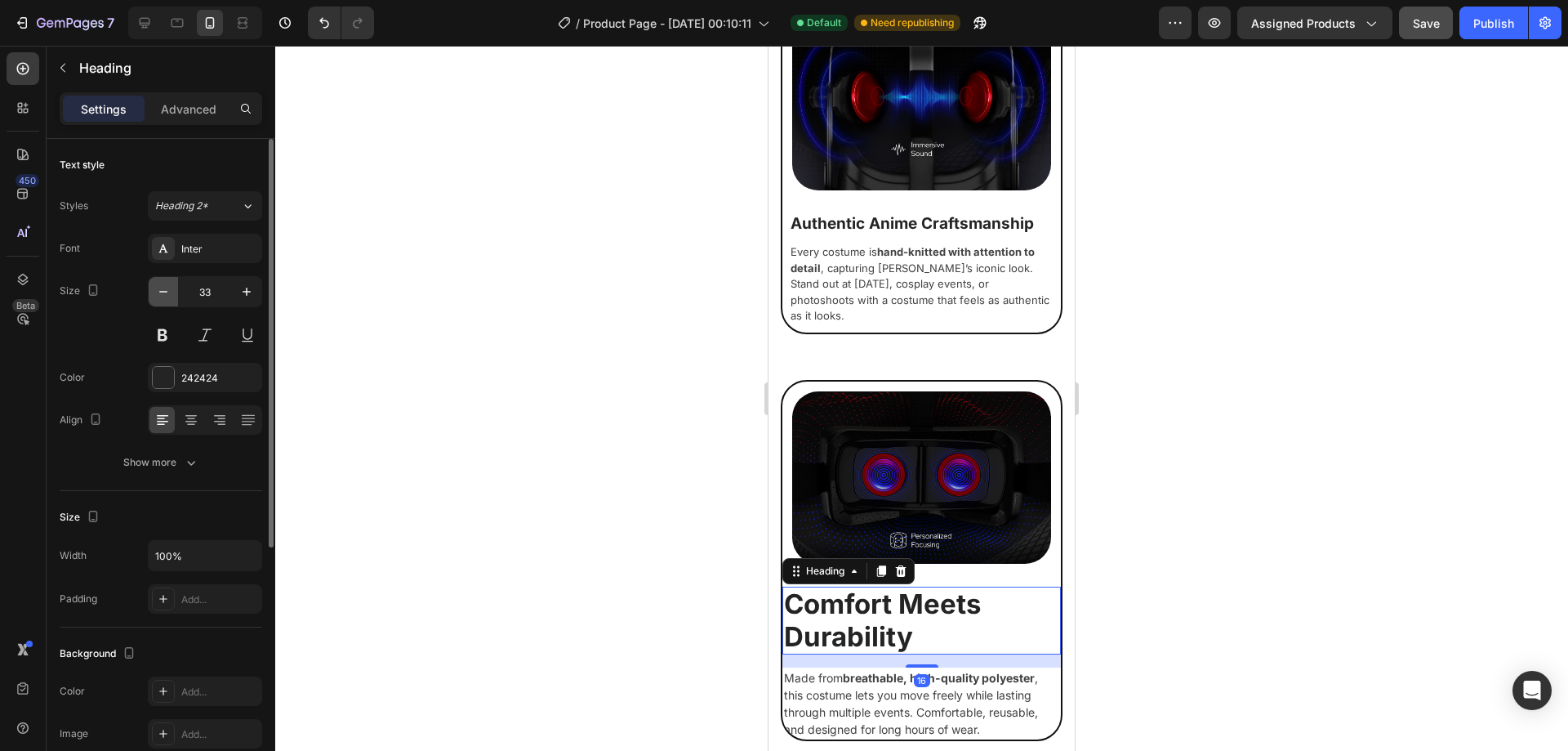
click at [156, 296] on icon "button" at bounding box center [163, 291] width 16 height 16
click at [158, 297] on icon "button" at bounding box center [163, 291] width 16 height 16
click at [161, 298] on icon "button" at bounding box center [163, 291] width 16 height 16
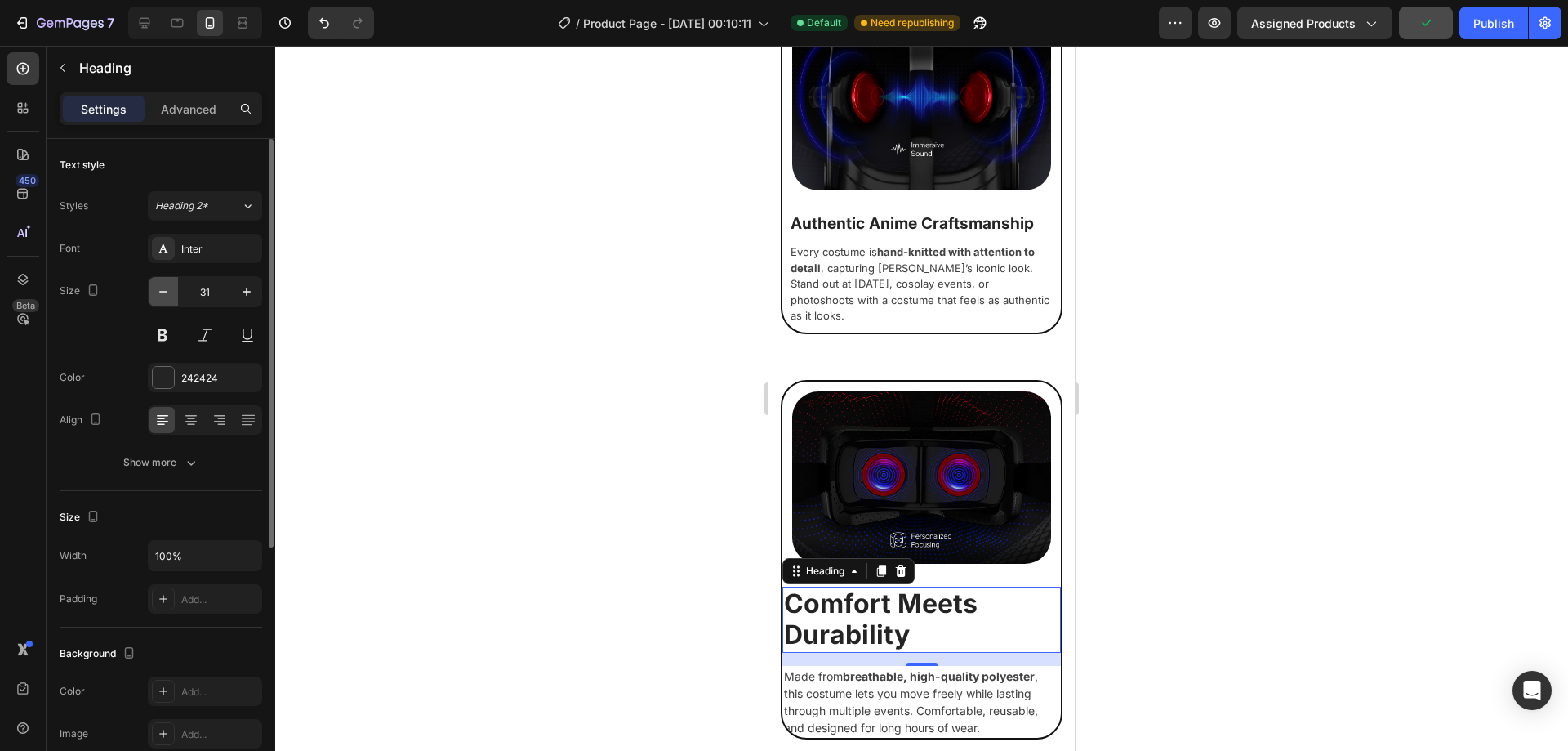
click at [161, 298] on icon "button" at bounding box center [163, 291] width 16 height 16
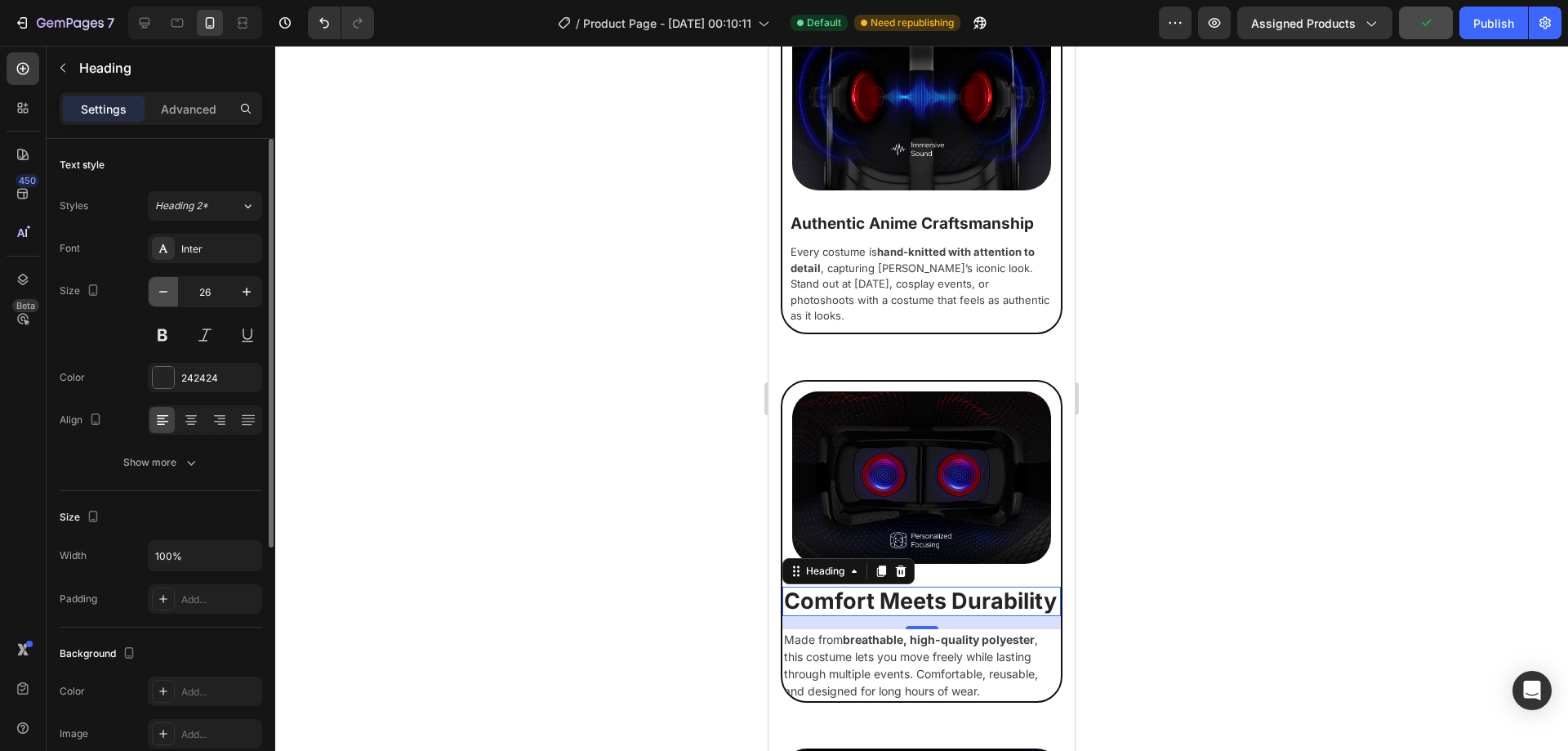
click at [161, 298] on icon "button" at bounding box center [163, 291] width 16 height 16
click at [161, 297] on icon "button" at bounding box center [163, 291] width 16 height 16
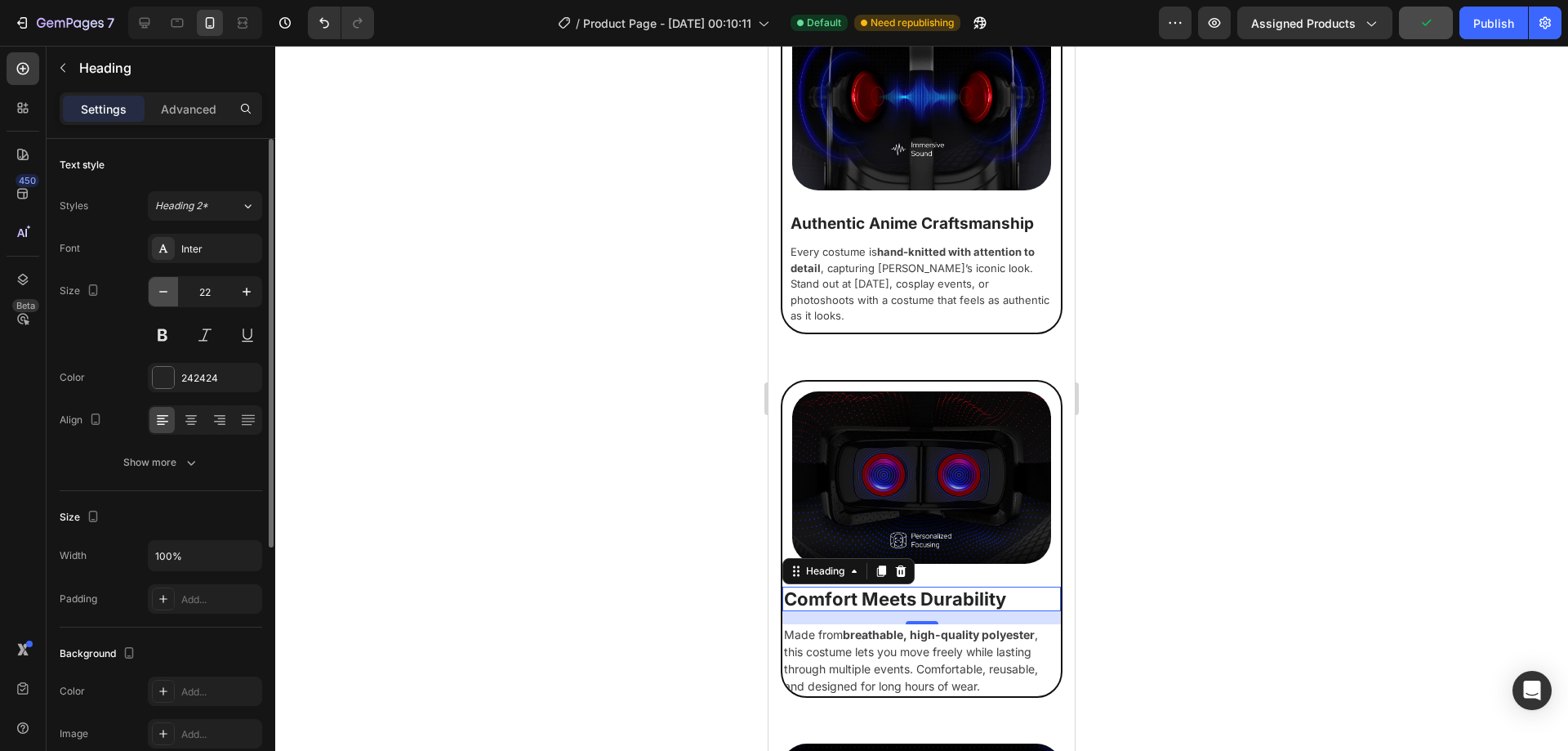
click at [160, 297] on icon "button" at bounding box center [163, 291] width 16 height 16
click at [244, 288] on icon "button" at bounding box center [246, 291] width 16 height 16
click at [244, 288] on icon "button" at bounding box center [246, 291] width 16 height 16
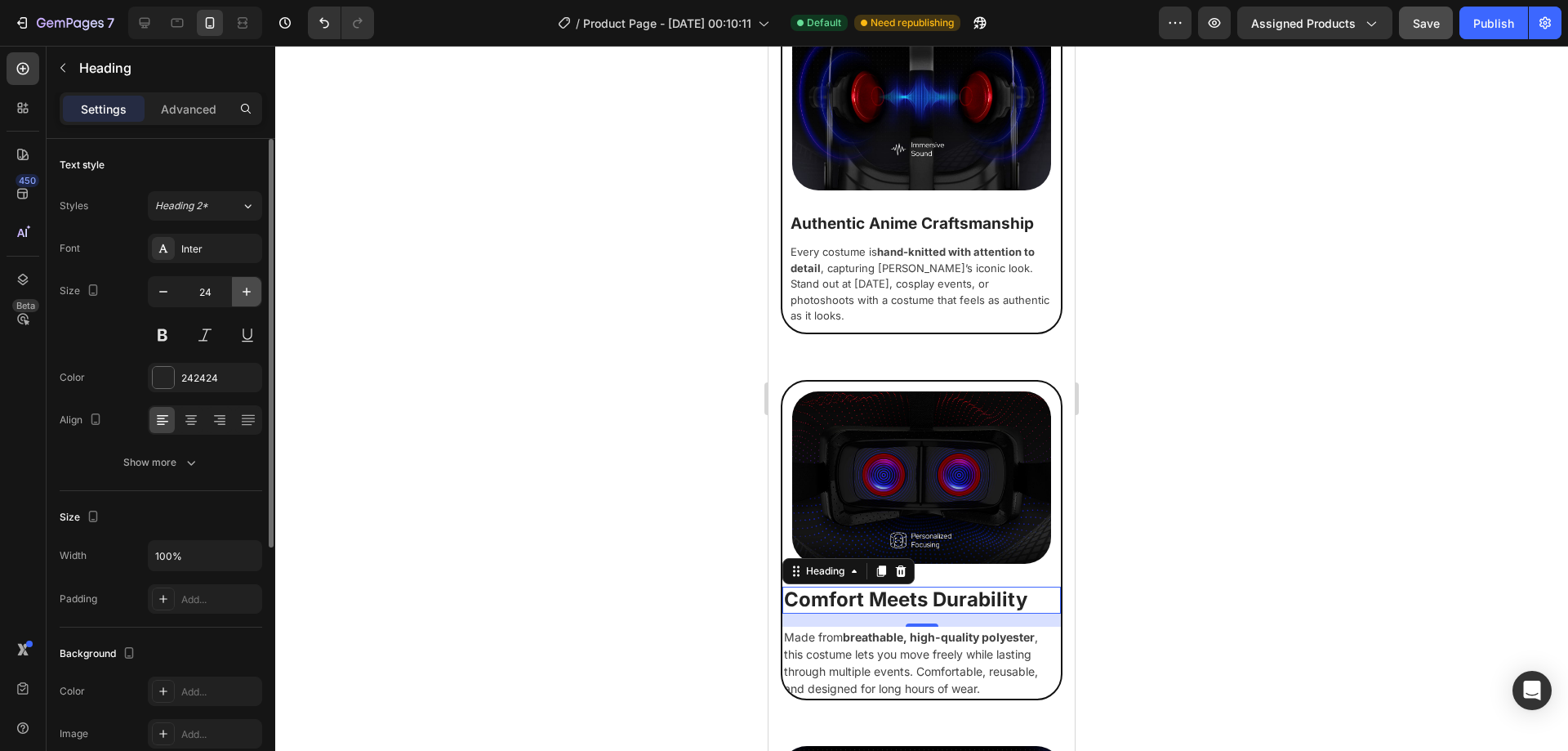
click at [244, 288] on icon "button" at bounding box center [246, 291] width 16 height 16
type input "25"
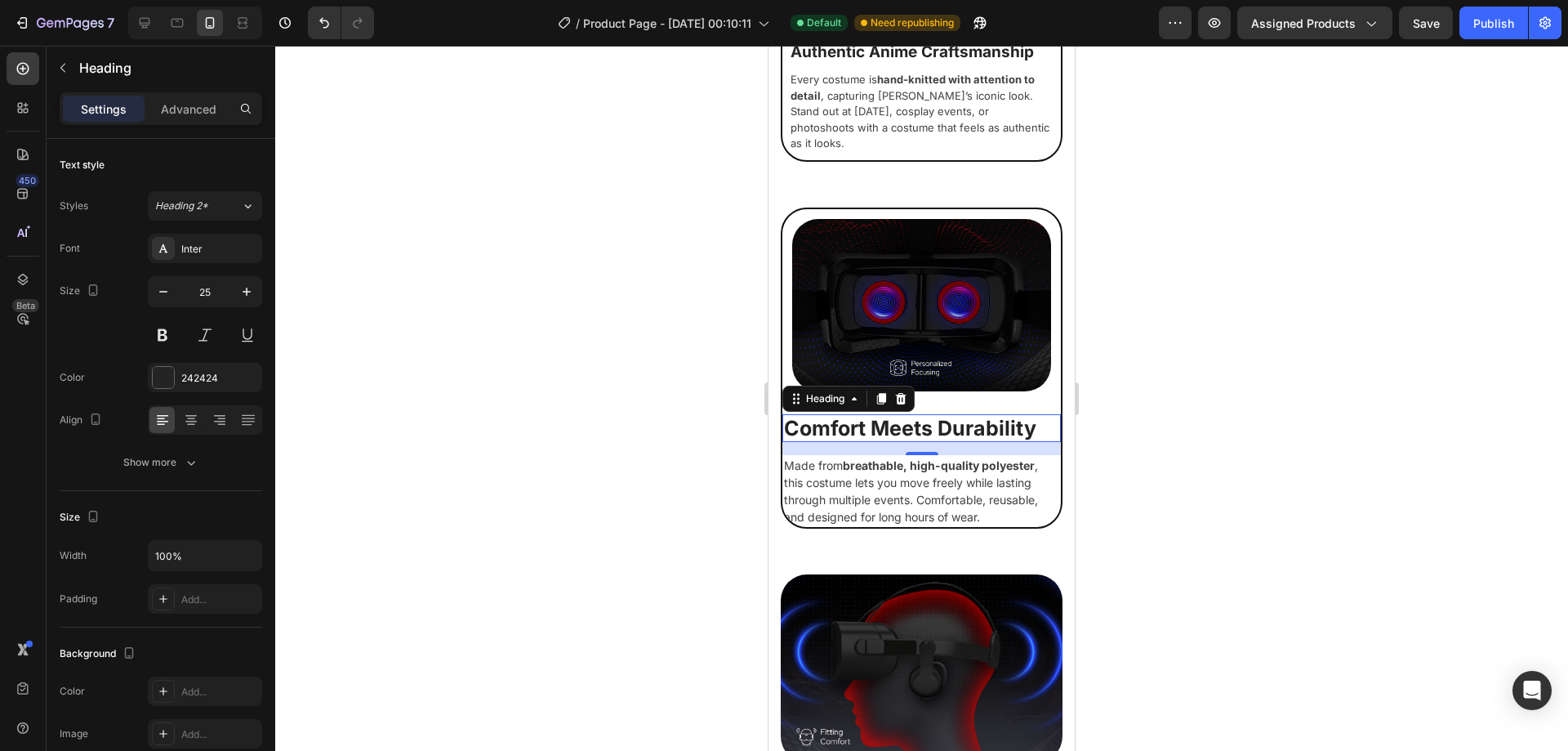
click at [244, 288] on icon "button" at bounding box center [246, 291] width 16 height 16
click at [164, 294] on icon "button" at bounding box center [163, 291] width 16 height 16
type input "24"
click at [202, 104] on p "Advanced" at bounding box center [189, 109] width 55 height 17
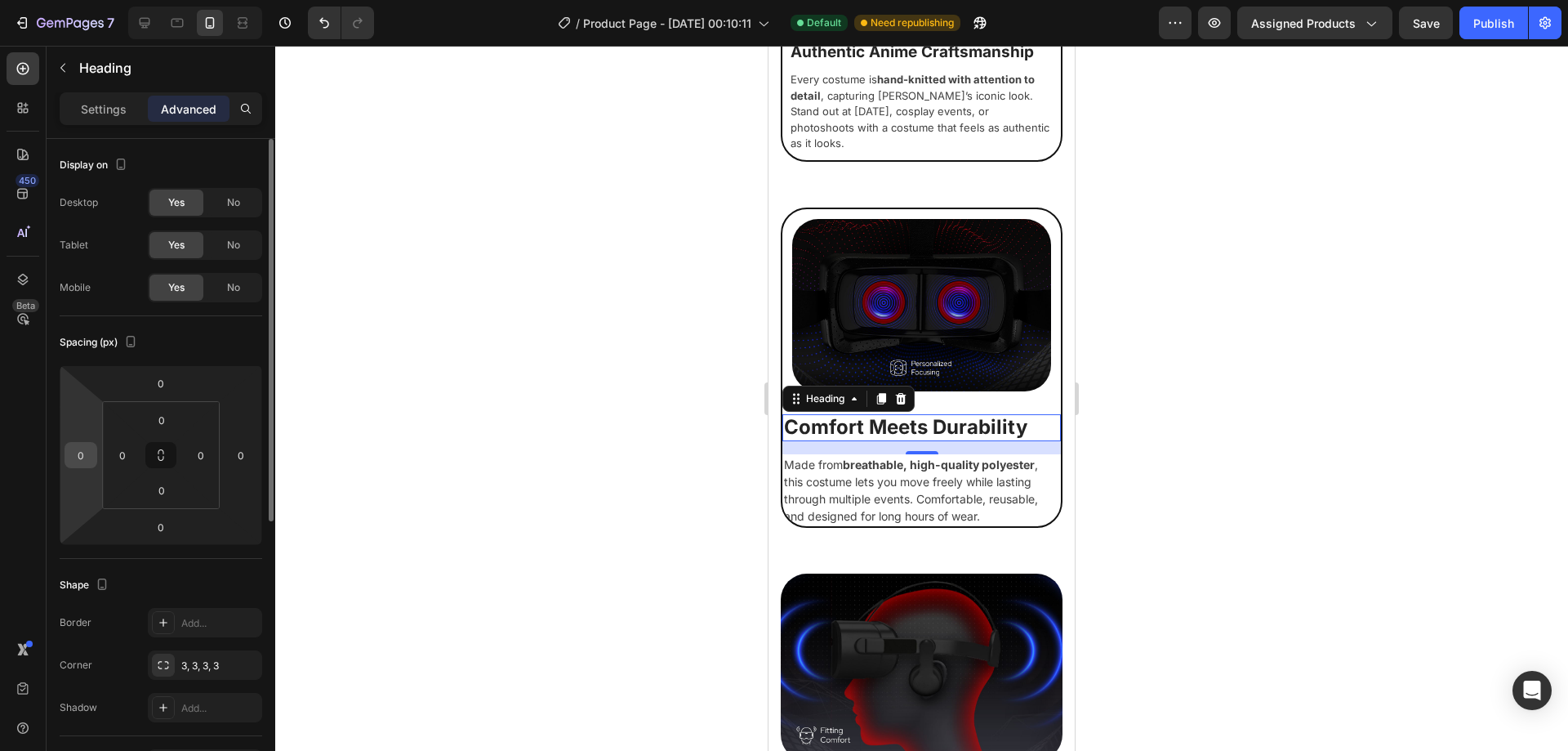
click at [88, 446] on input "0" at bounding box center [81, 455] width 24 height 24
type input "8"
click at [248, 453] on input "0" at bounding box center [241, 455] width 24 height 24
type input "8"
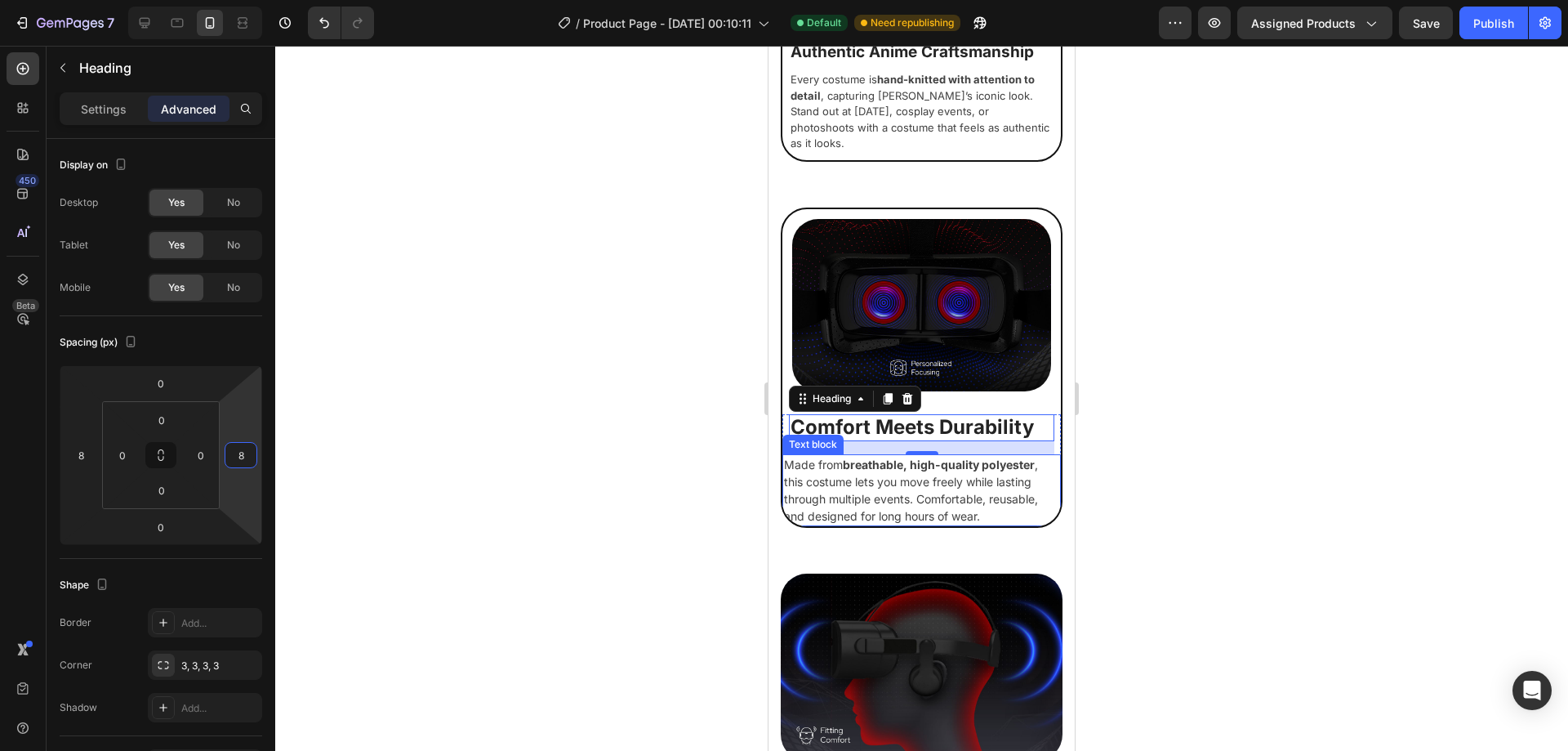
click at [829, 525] on p "Made from breathable, high-quality polyester , this costume lets you move freel…" at bounding box center [922, 489] width 275 height 68
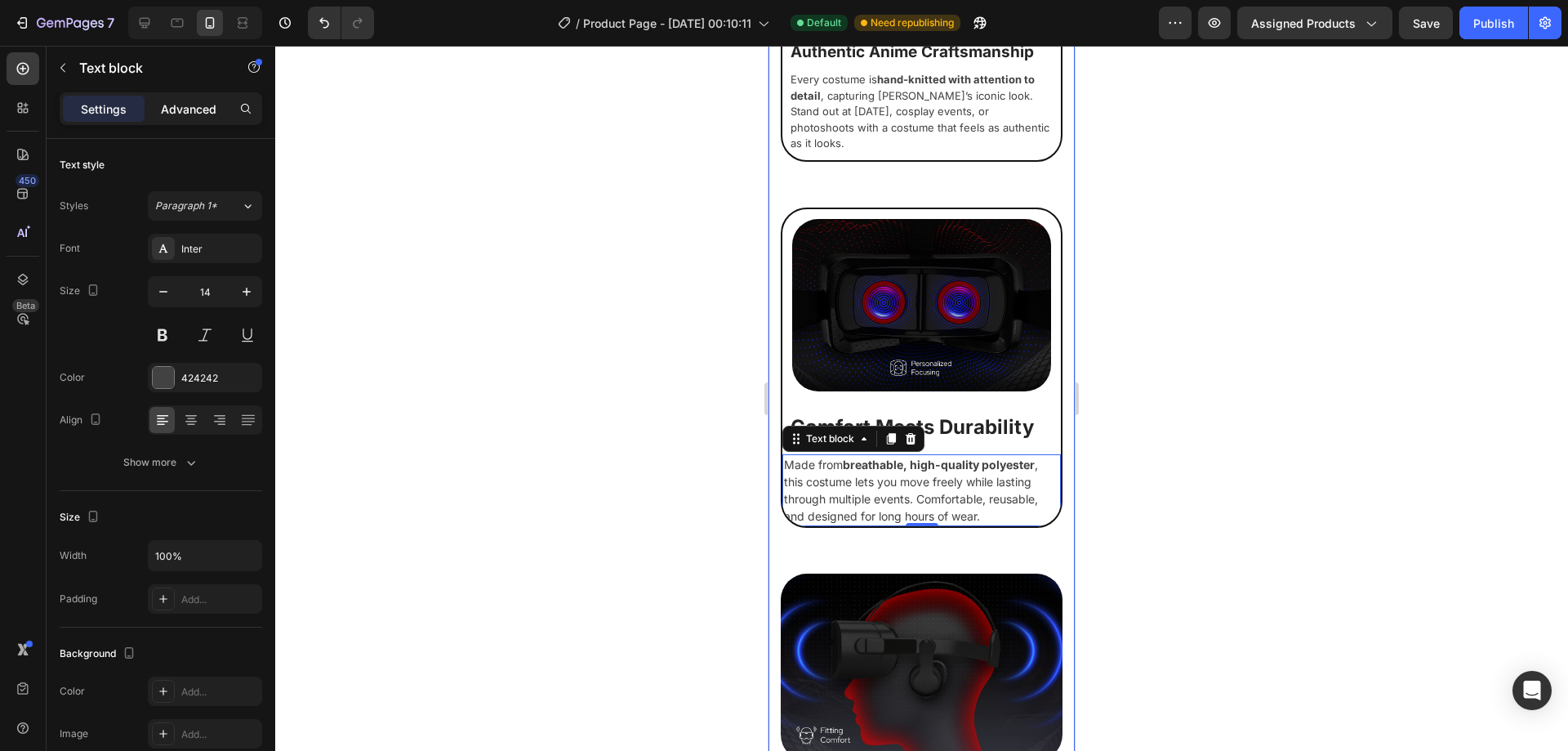
click at [200, 112] on p "Advanced" at bounding box center [189, 109] width 55 height 17
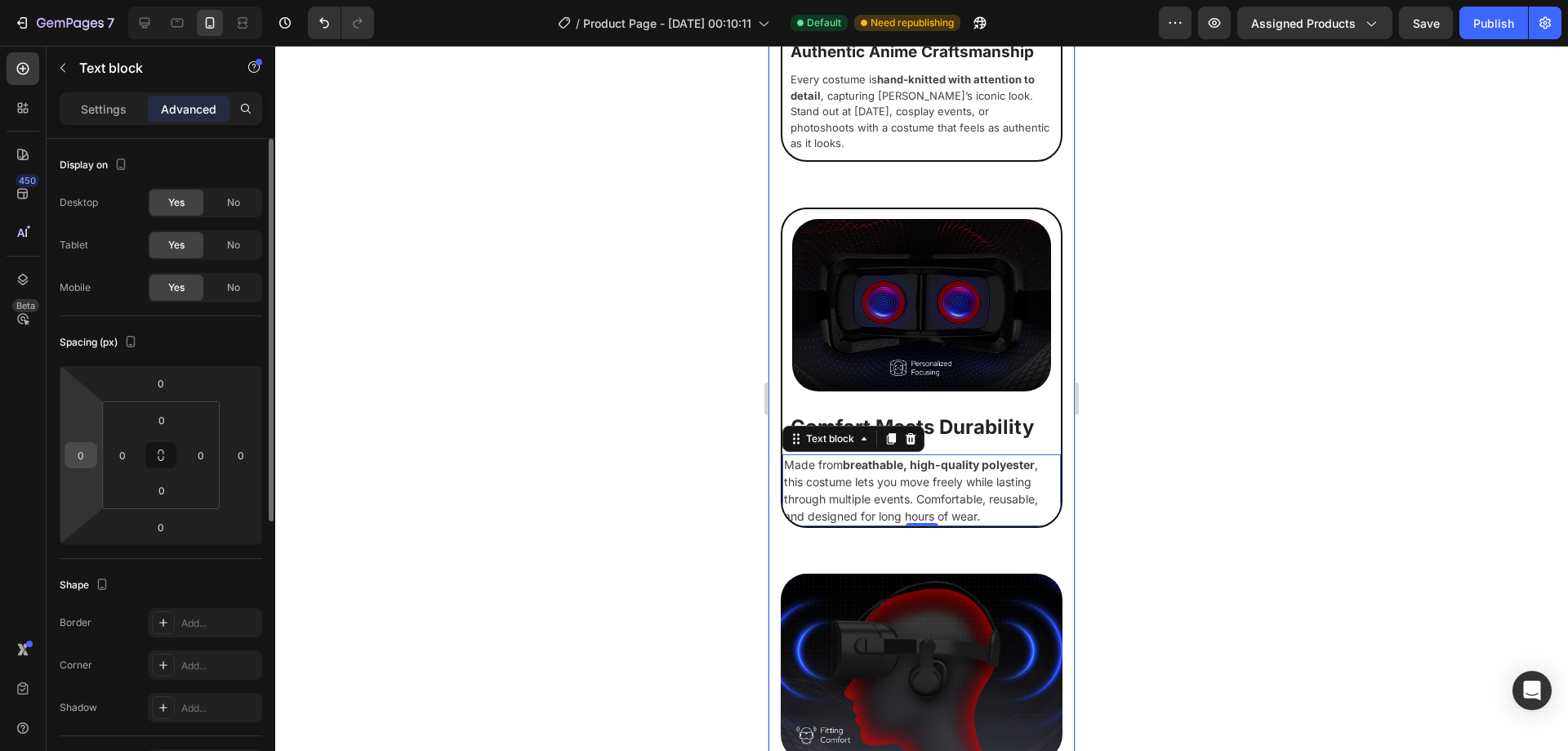
click at [88, 455] on input "0" at bounding box center [81, 455] width 24 height 24
type input "8"
click at [243, 451] on input "0" at bounding box center [241, 455] width 24 height 24
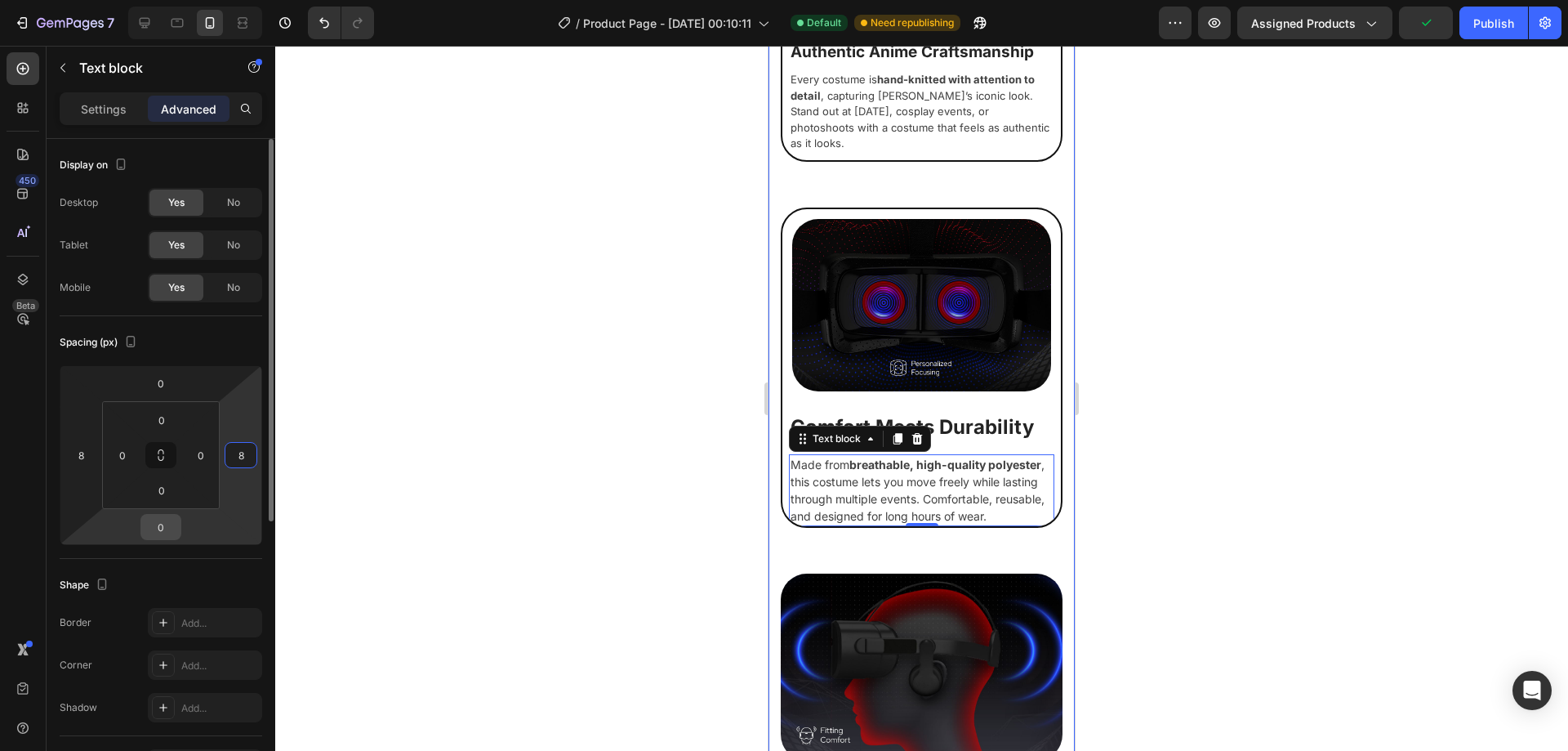
type input "8"
click at [176, 528] on input "0" at bounding box center [161, 527] width 33 height 24
type input "8"
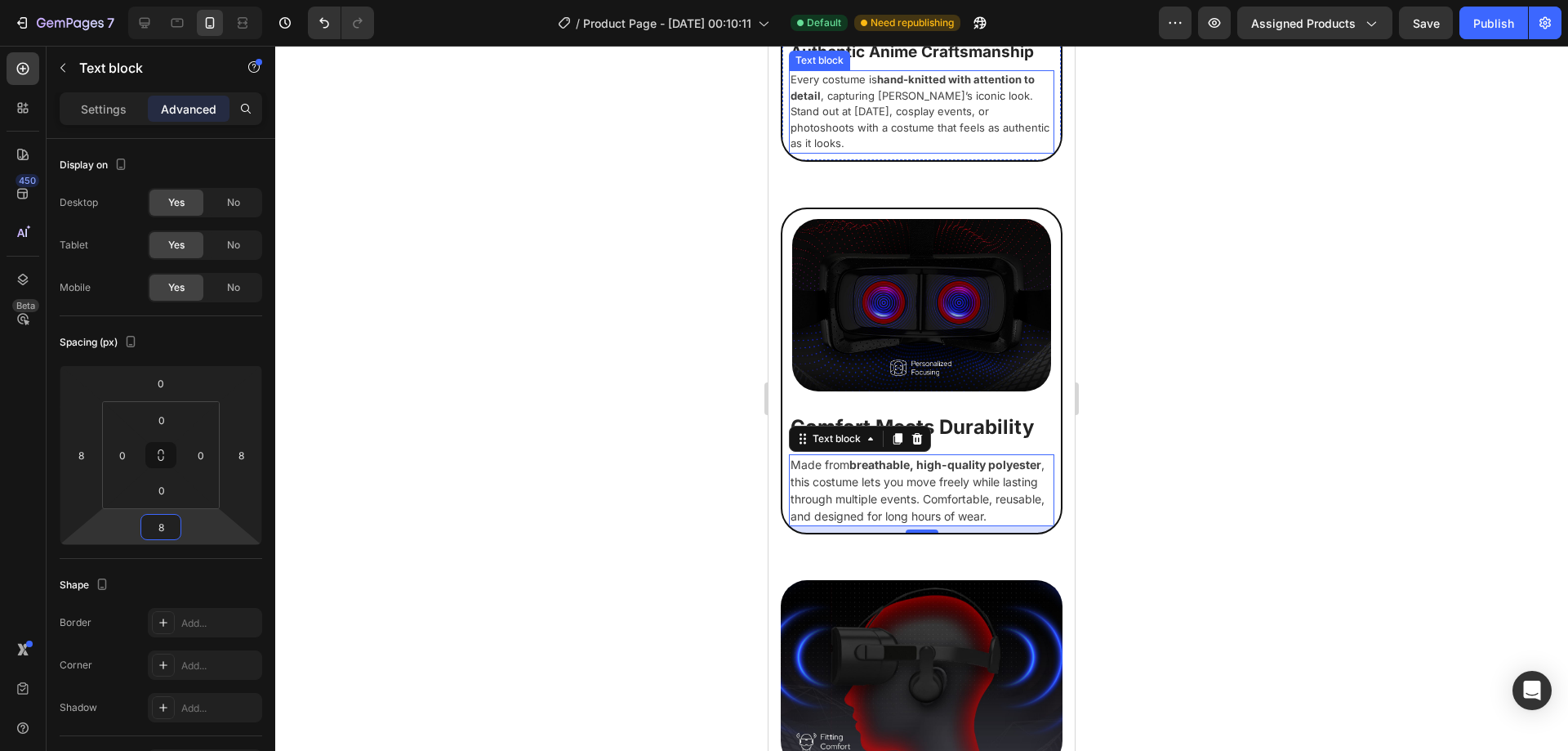
click at [933, 152] on p "Every costume is hand-knitted with attention to detail , capturing [PERSON_NAME…" at bounding box center [921, 112] width 262 height 80
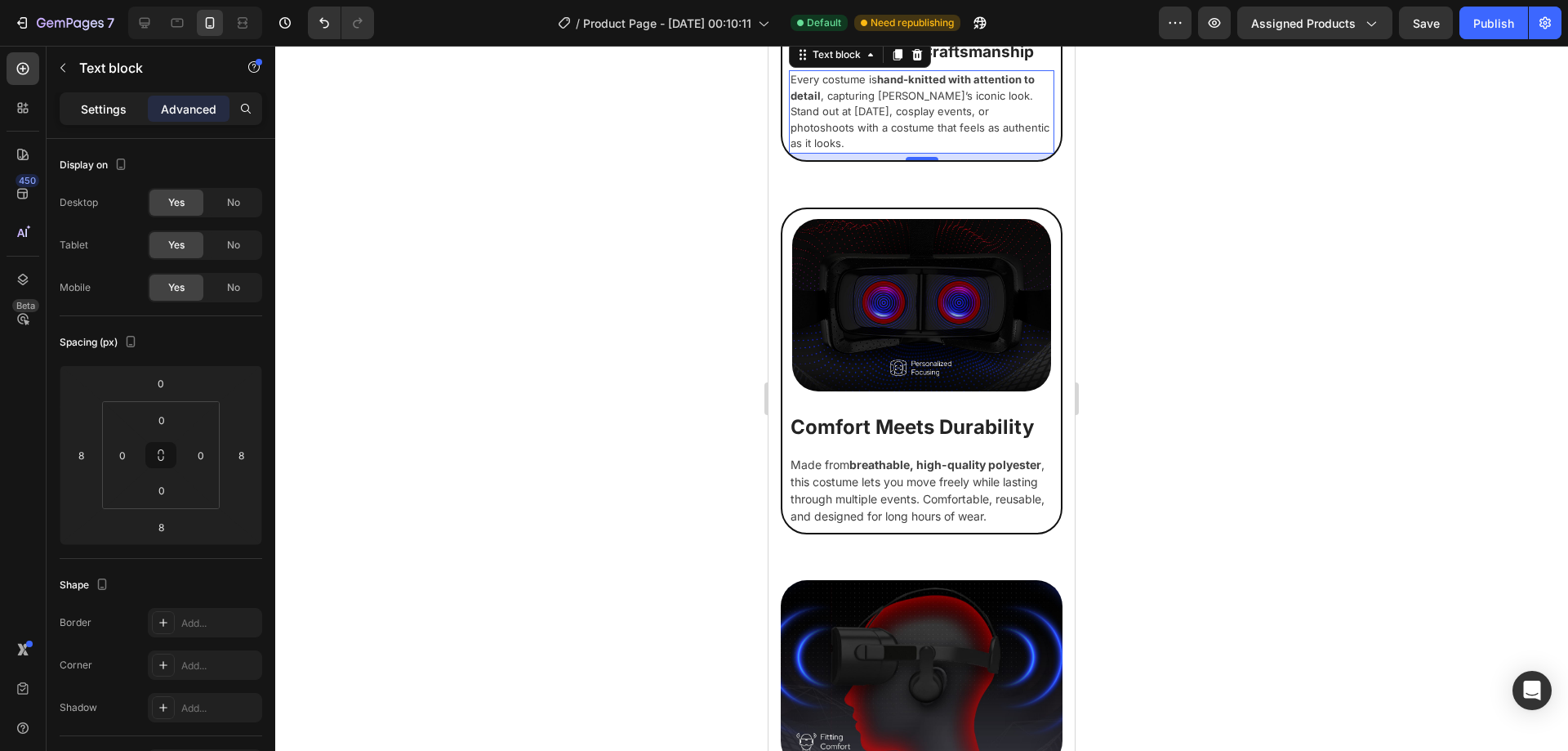
click at [100, 96] on div "Settings" at bounding box center [104, 108] width 81 height 26
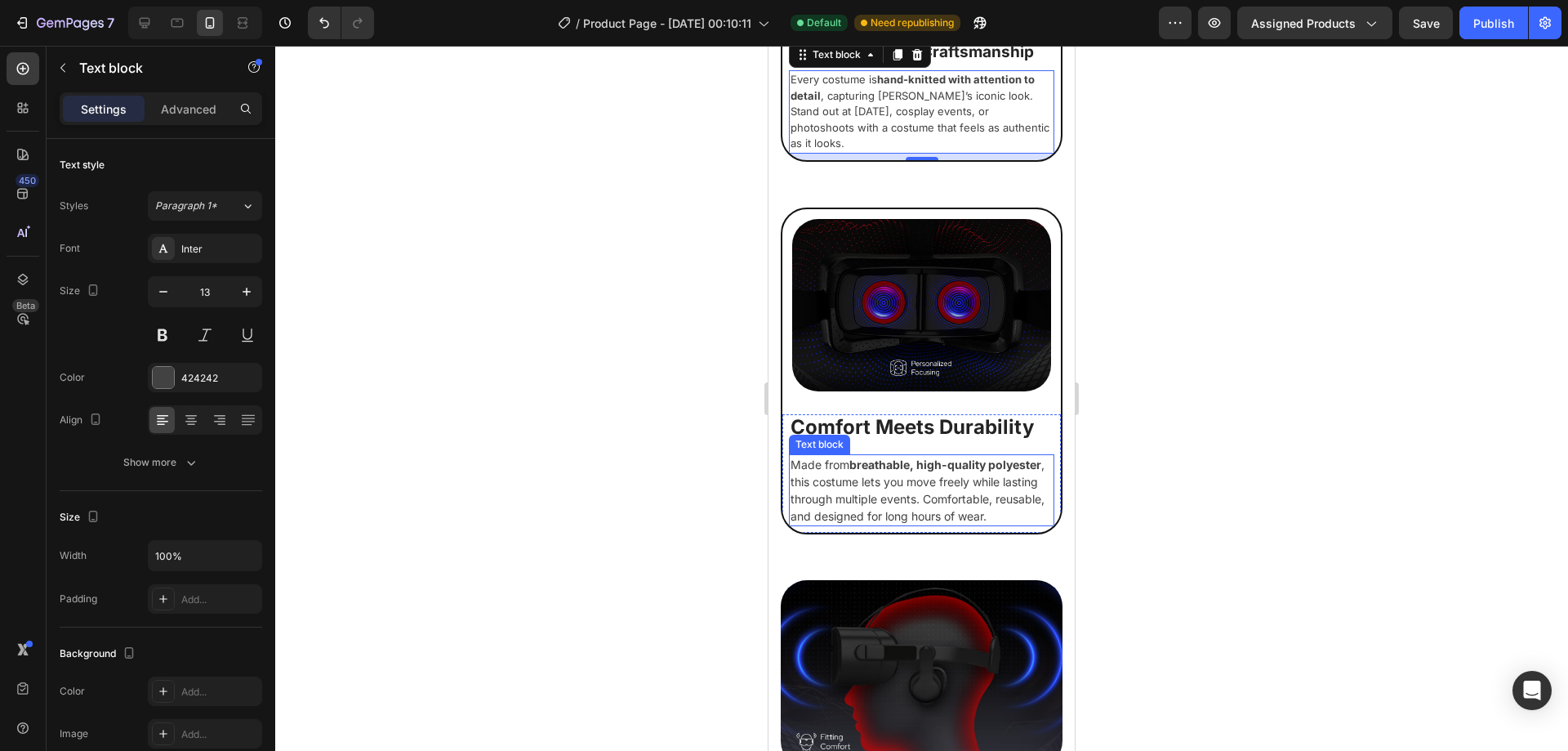
click at [909, 525] on p "Made from breathable, high-quality polyester , this costume lets you move freel…" at bounding box center [921, 489] width 262 height 68
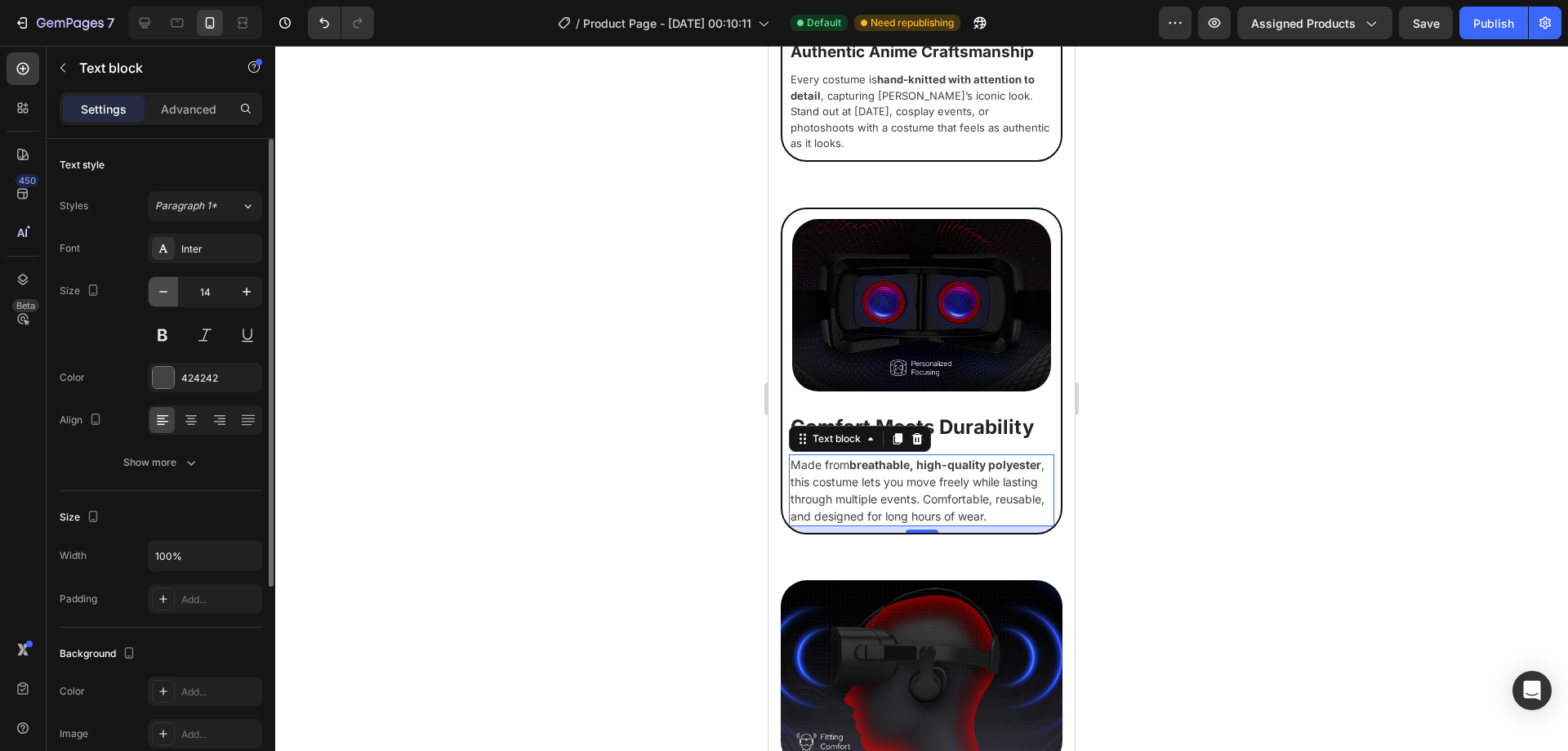
click at [167, 290] on icon "button" at bounding box center [163, 291] width 16 height 16
type input "13"
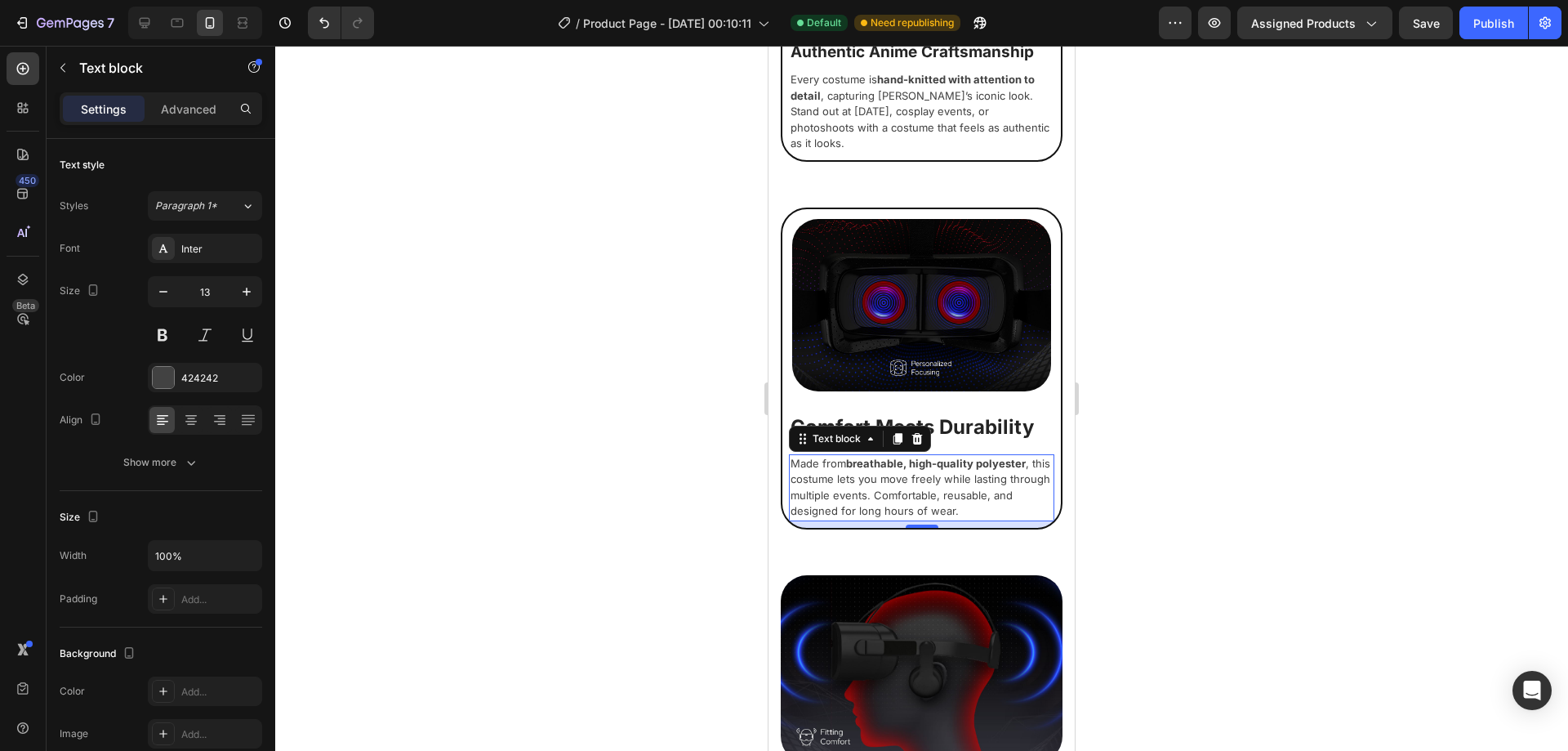
click at [1125, 549] on div at bounding box center [921, 398] width 1293 height 705
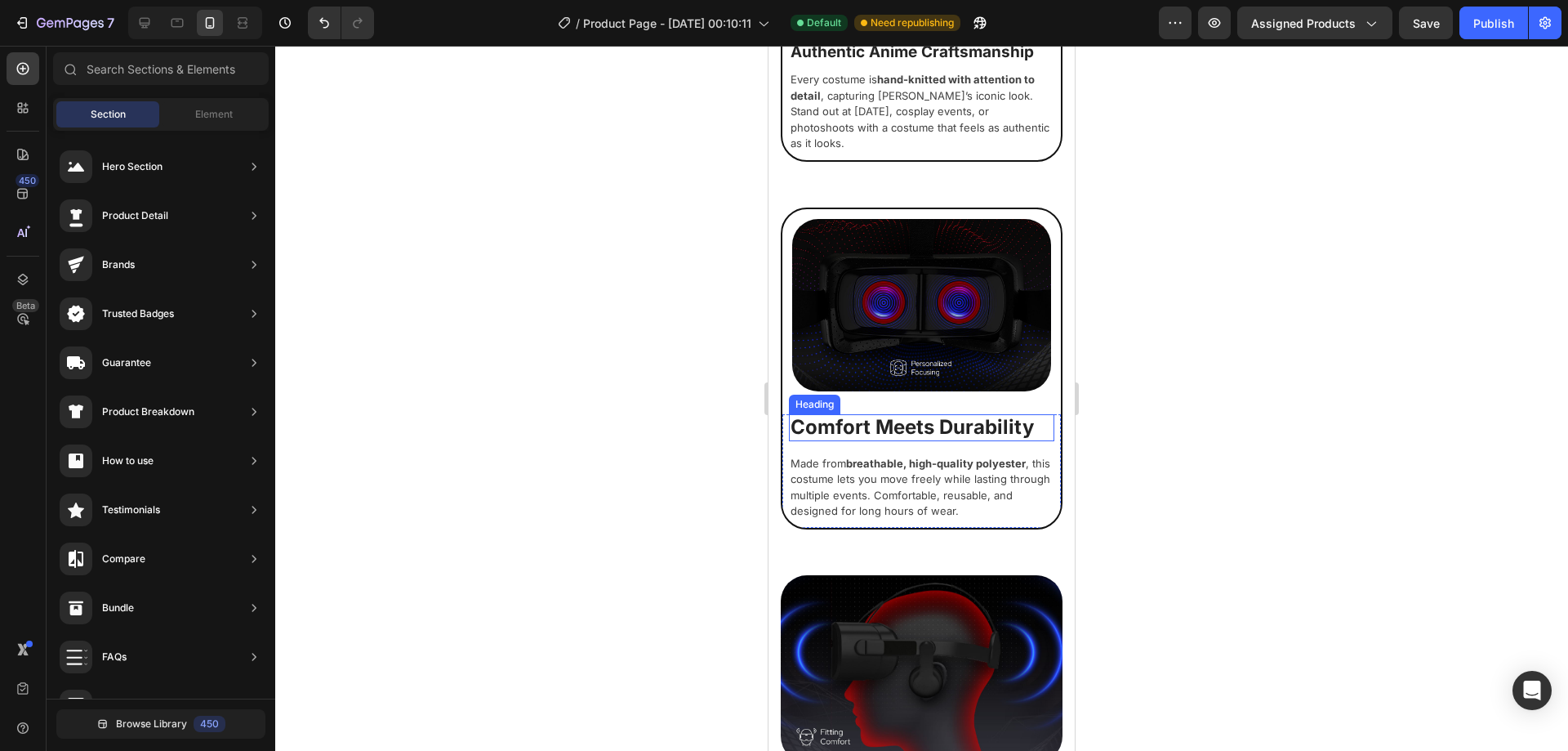
click at [936, 528] on div "Comfort Meets Durability Heading Made from breathable, high-quality polyester ,…" at bounding box center [922, 470] width 279 height 113
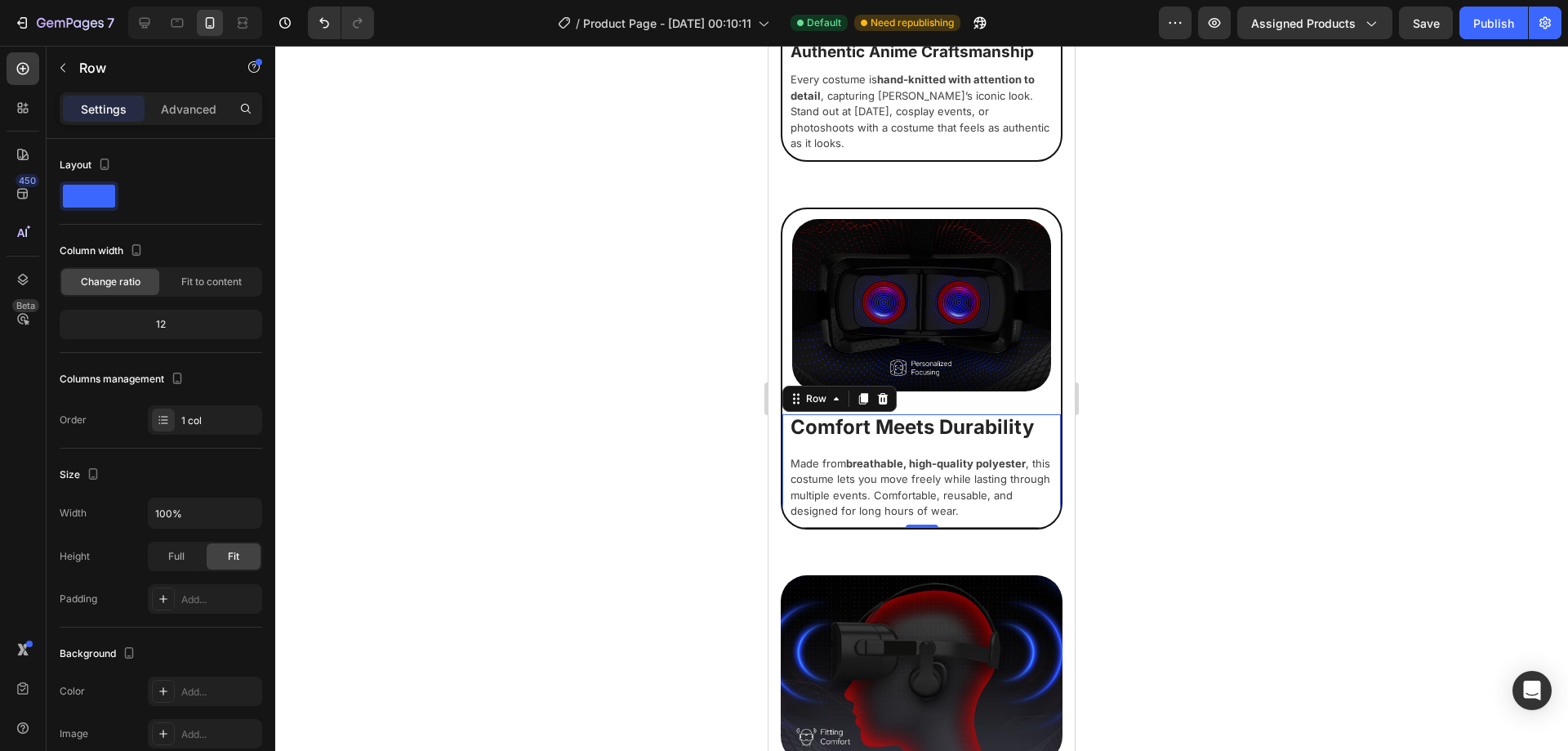
click at [934, 441] on h2 "Comfort Meets Durability" at bounding box center [921, 427] width 266 height 27
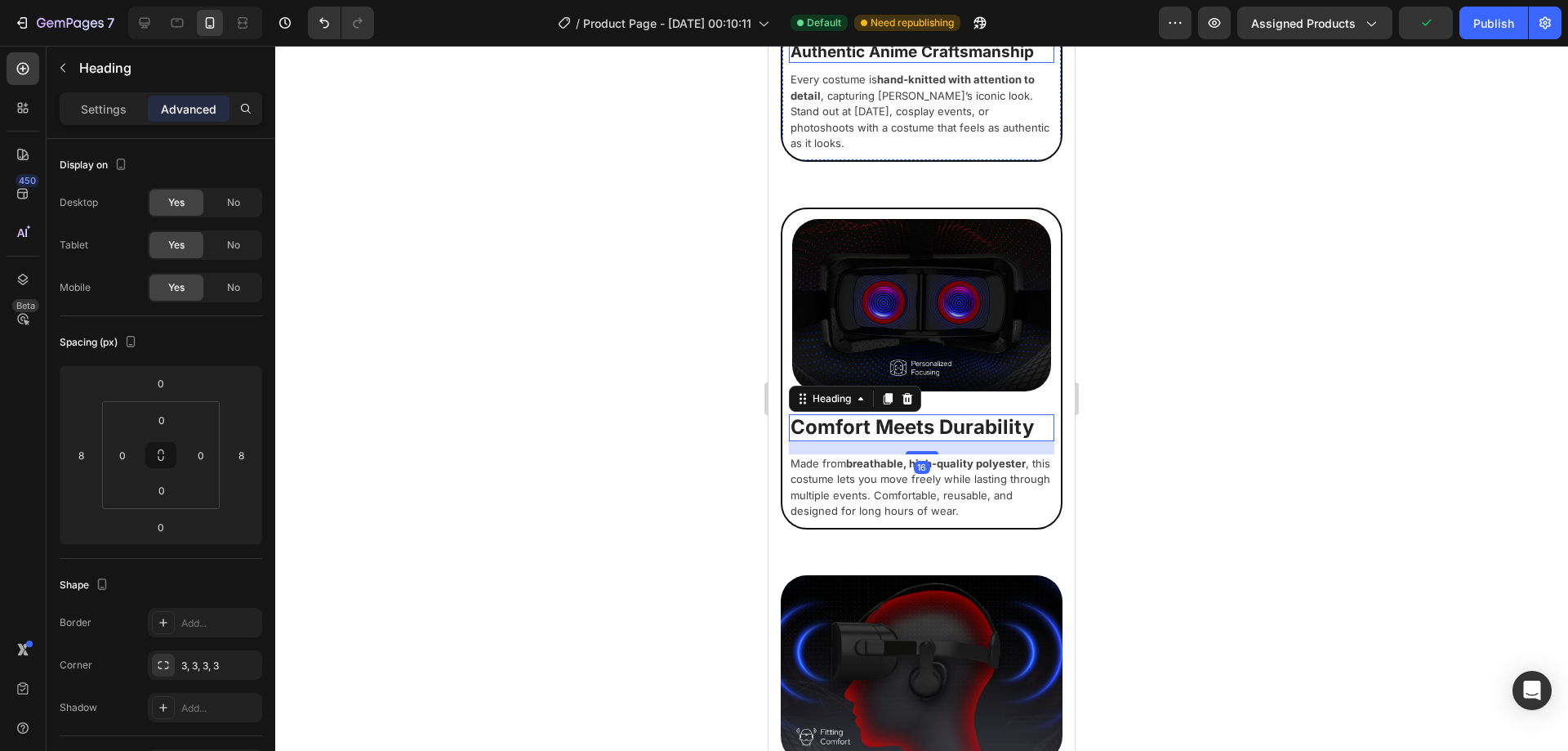
click at [928, 64] on h2 "Authentic Anime Craftsmanship" at bounding box center [921, 52] width 266 height 22
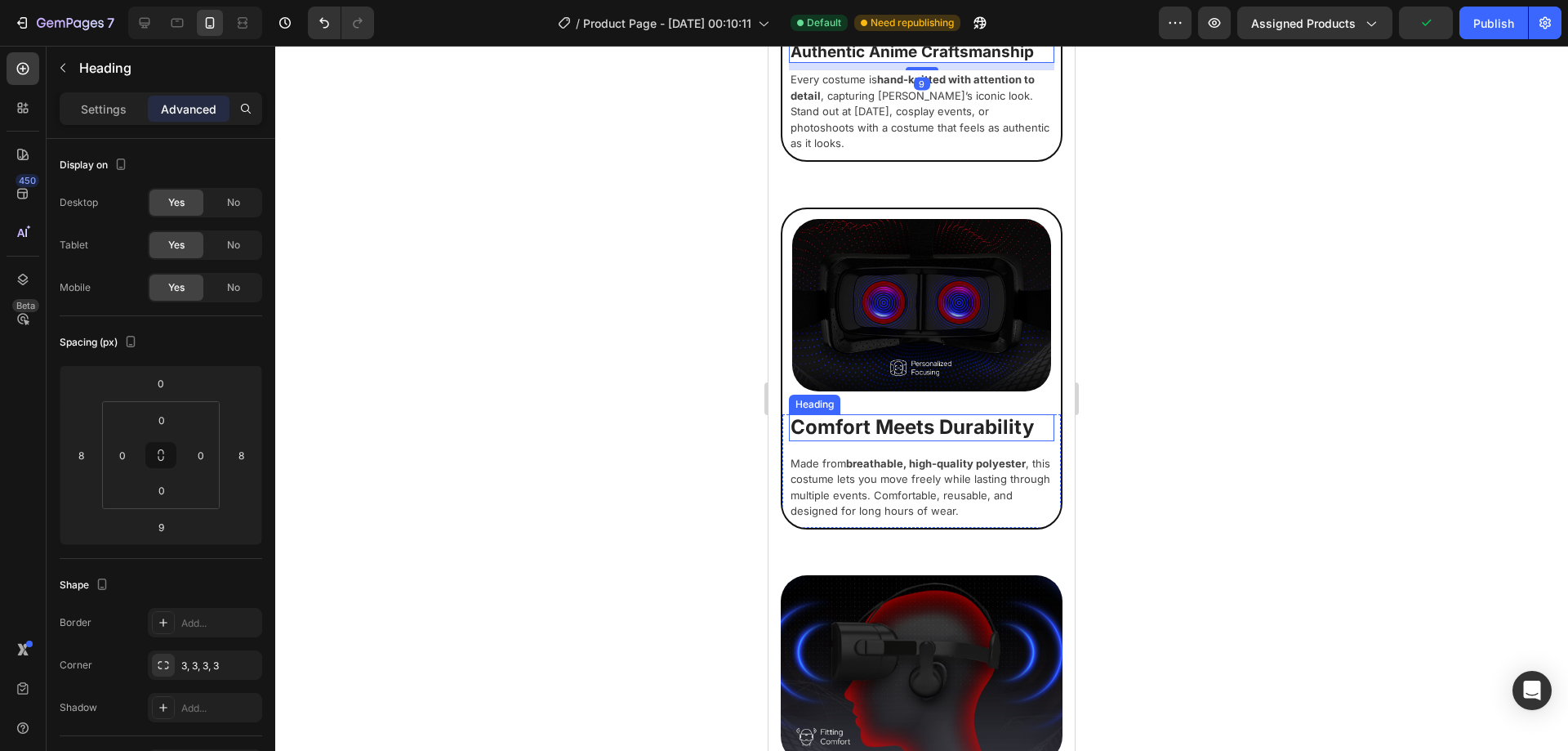
click at [934, 441] on h2 "Comfort Meets Durability" at bounding box center [921, 427] width 266 height 27
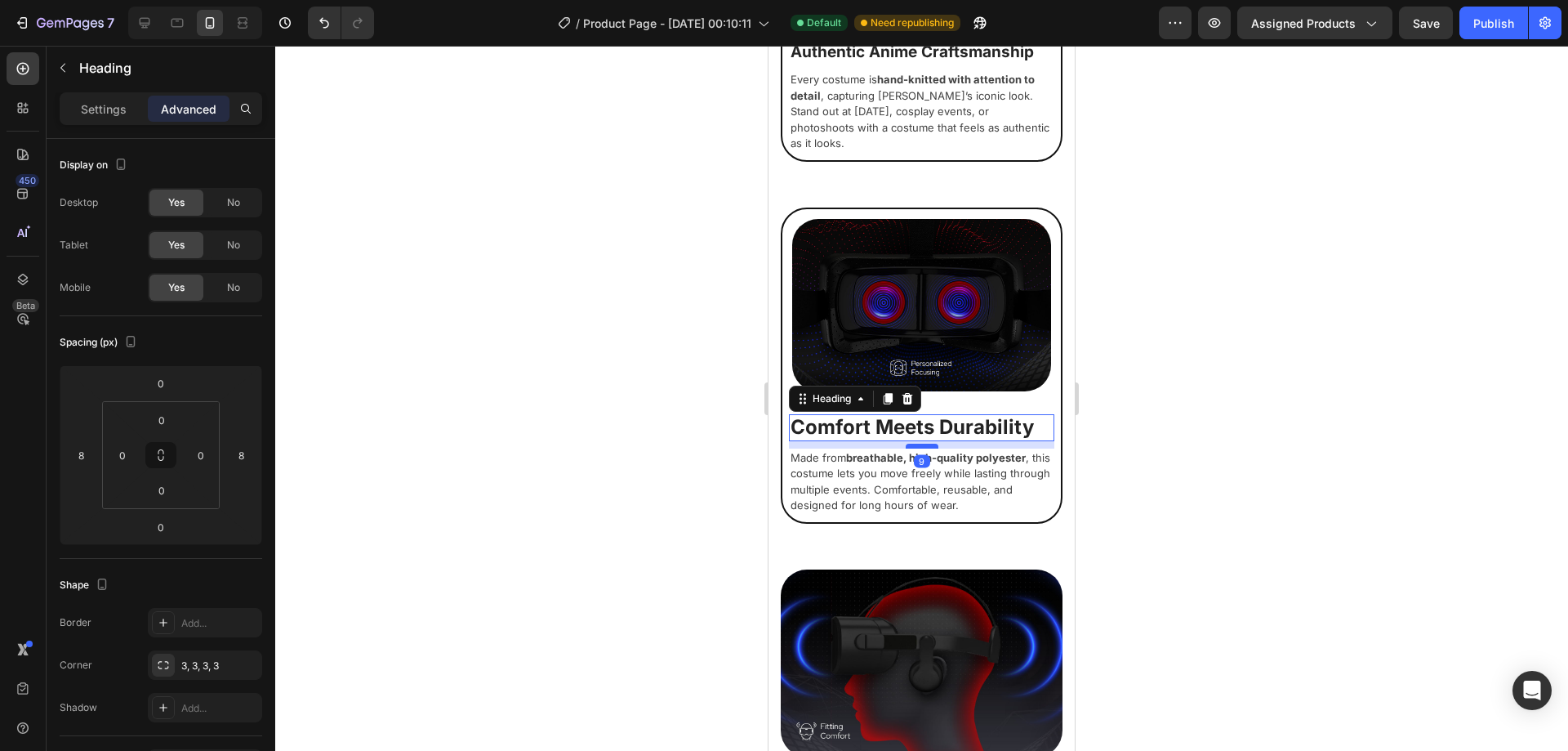
click at [917, 449] on div at bounding box center [922, 446] width 33 height 5
type input "9"
click at [1113, 594] on div at bounding box center [921, 398] width 1293 height 705
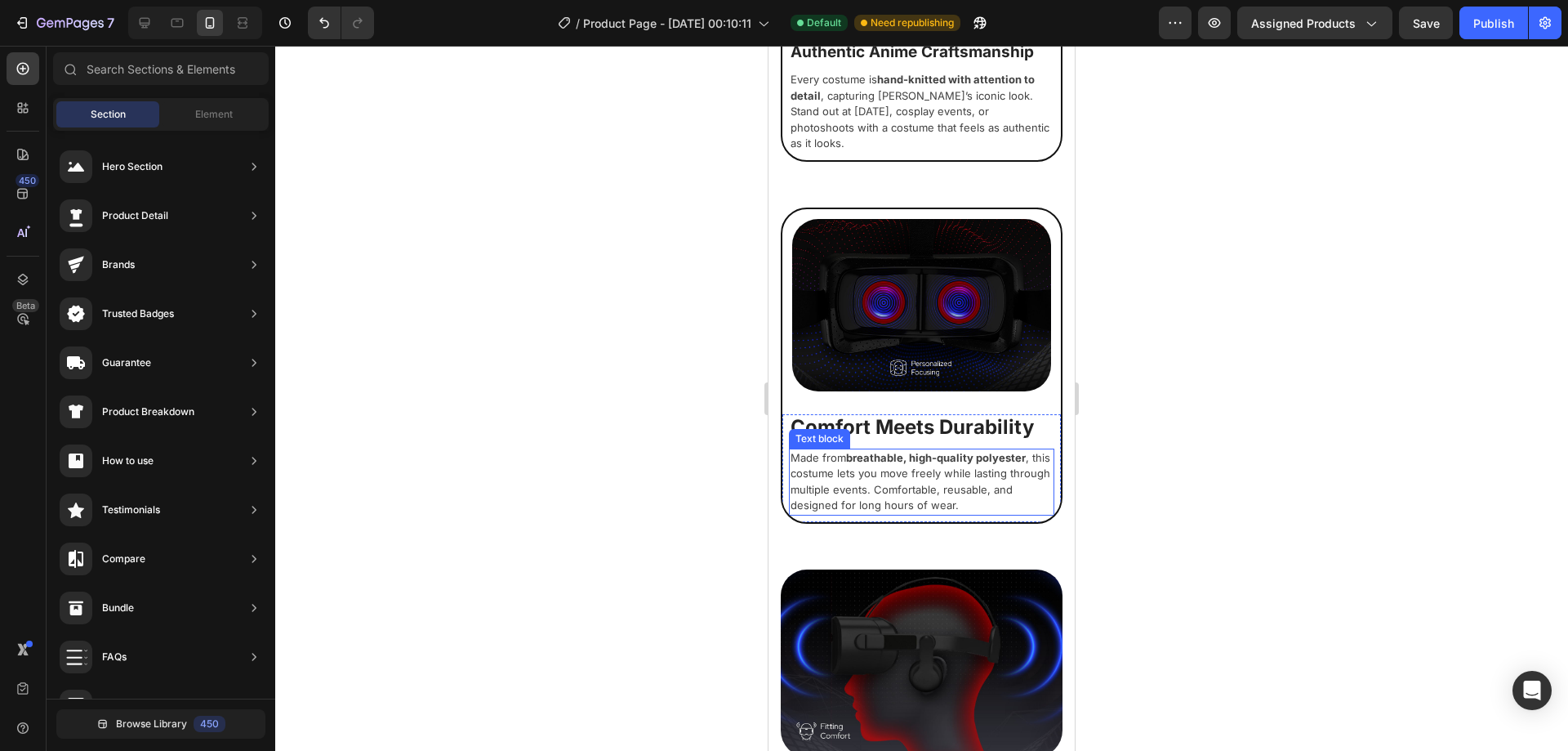
click at [847, 514] on p "Made from breathable, high-quality polyester , this costume lets you move freel…" at bounding box center [921, 482] width 262 height 64
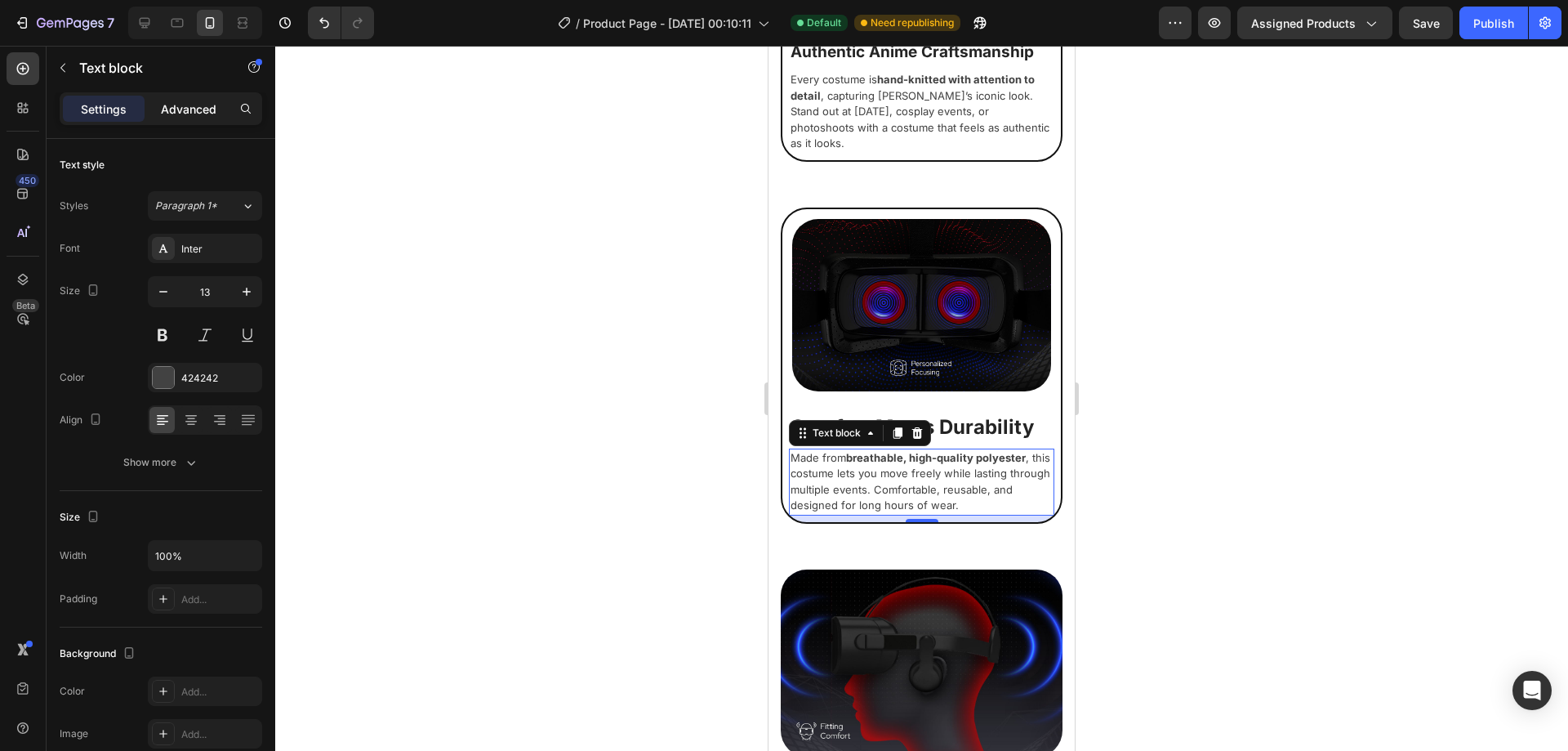
click at [204, 118] on div "Advanced" at bounding box center [189, 108] width 81 height 26
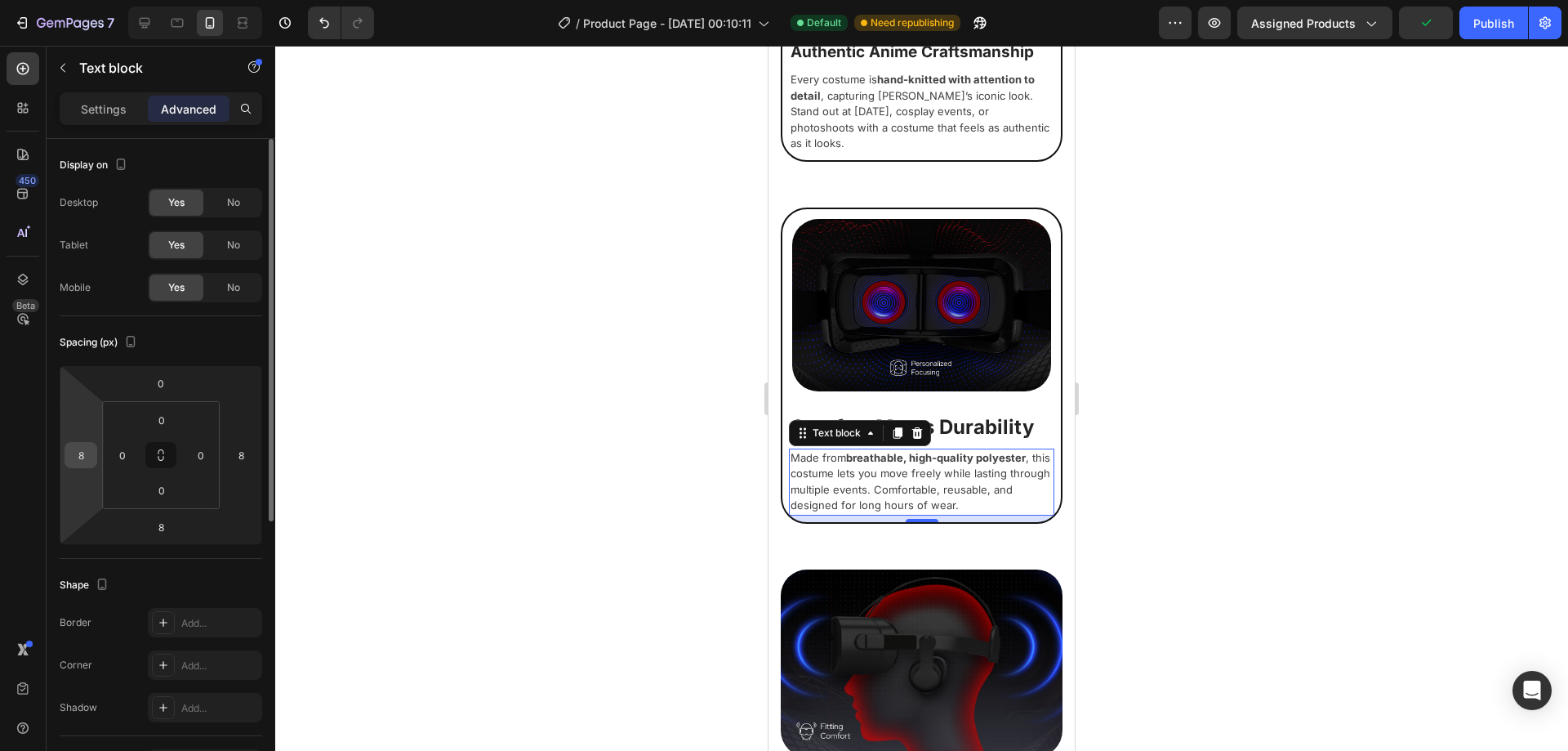
click at [90, 456] on input "8" at bounding box center [81, 455] width 24 height 24
type input "12"
click at [249, 452] on input "8" at bounding box center [241, 455] width 24 height 24
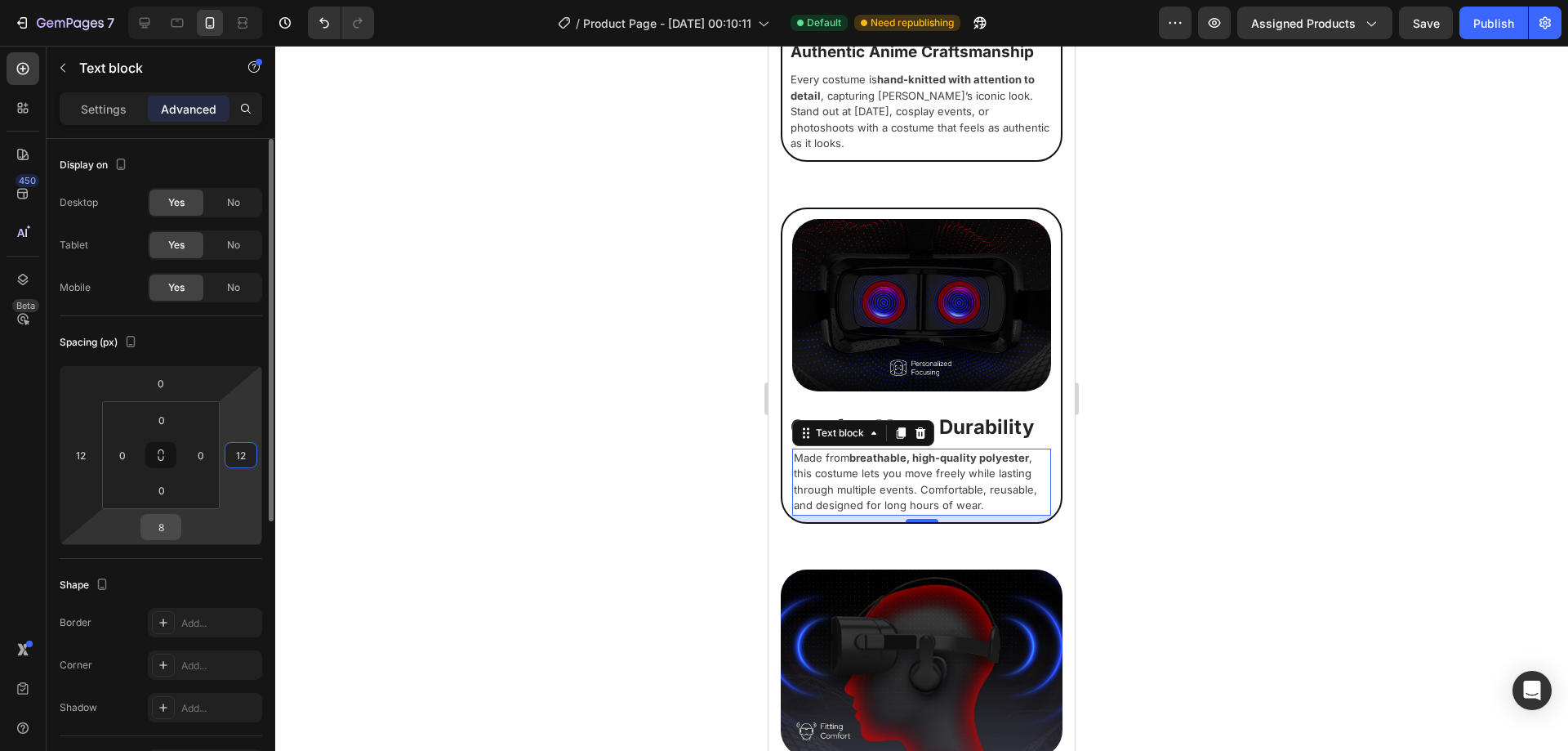
type input "12"
click at [167, 521] on input "8" at bounding box center [161, 527] width 33 height 24
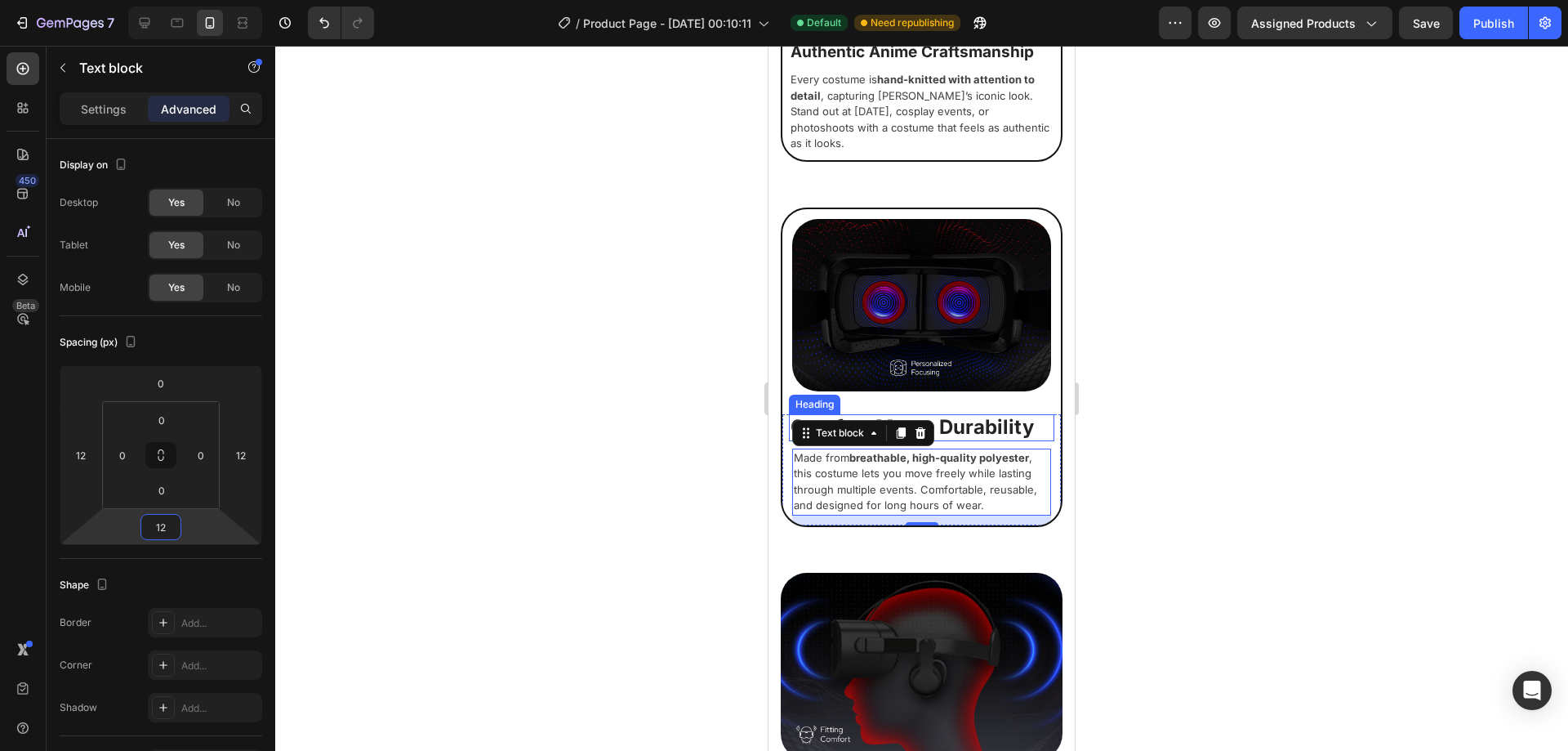
type input "12"
click at [1202, 557] on div at bounding box center [921, 398] width 1293 height 705
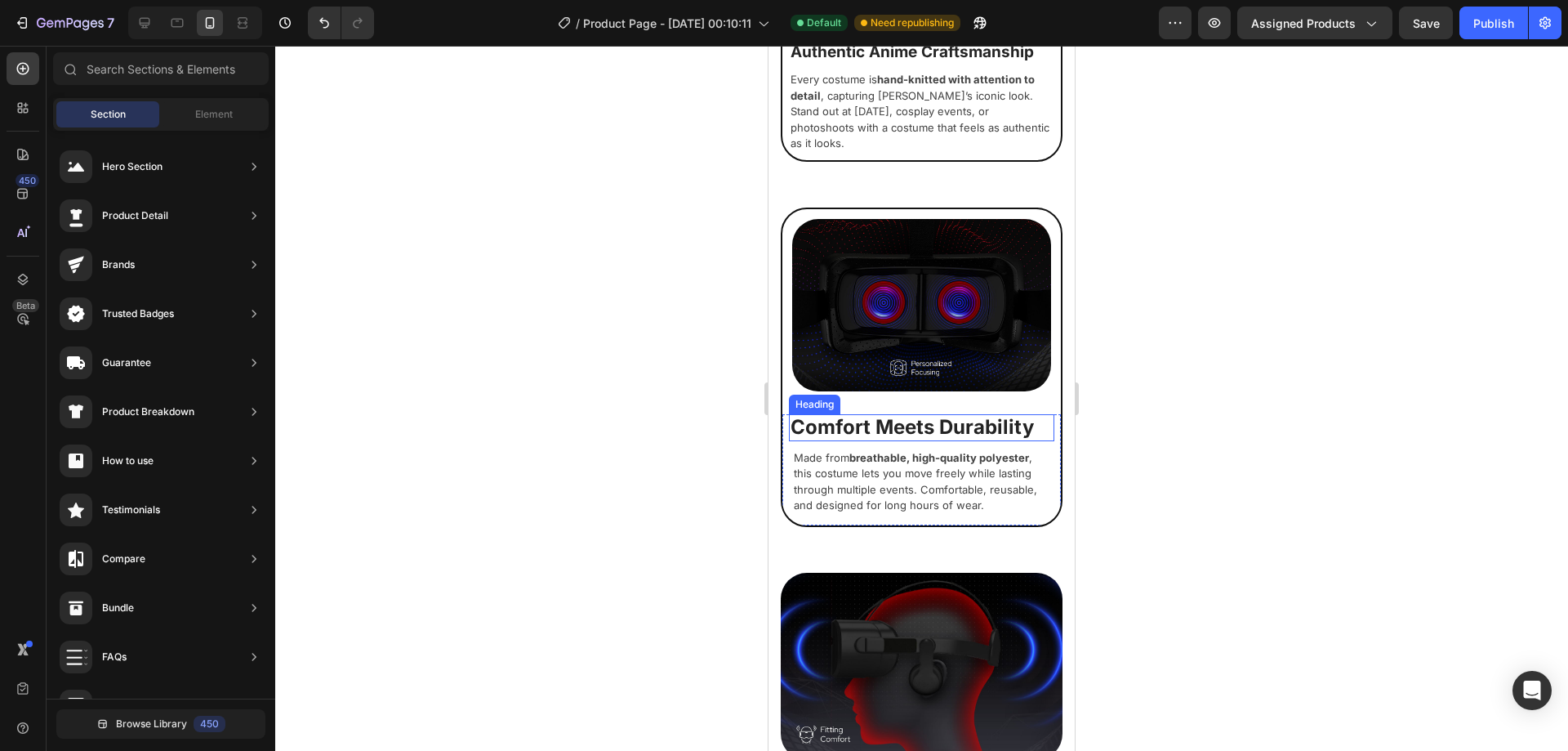
click at [955, 441] on h2 "Comfort Meets Durability" at bounding box center [921, 427] width 266 height 27
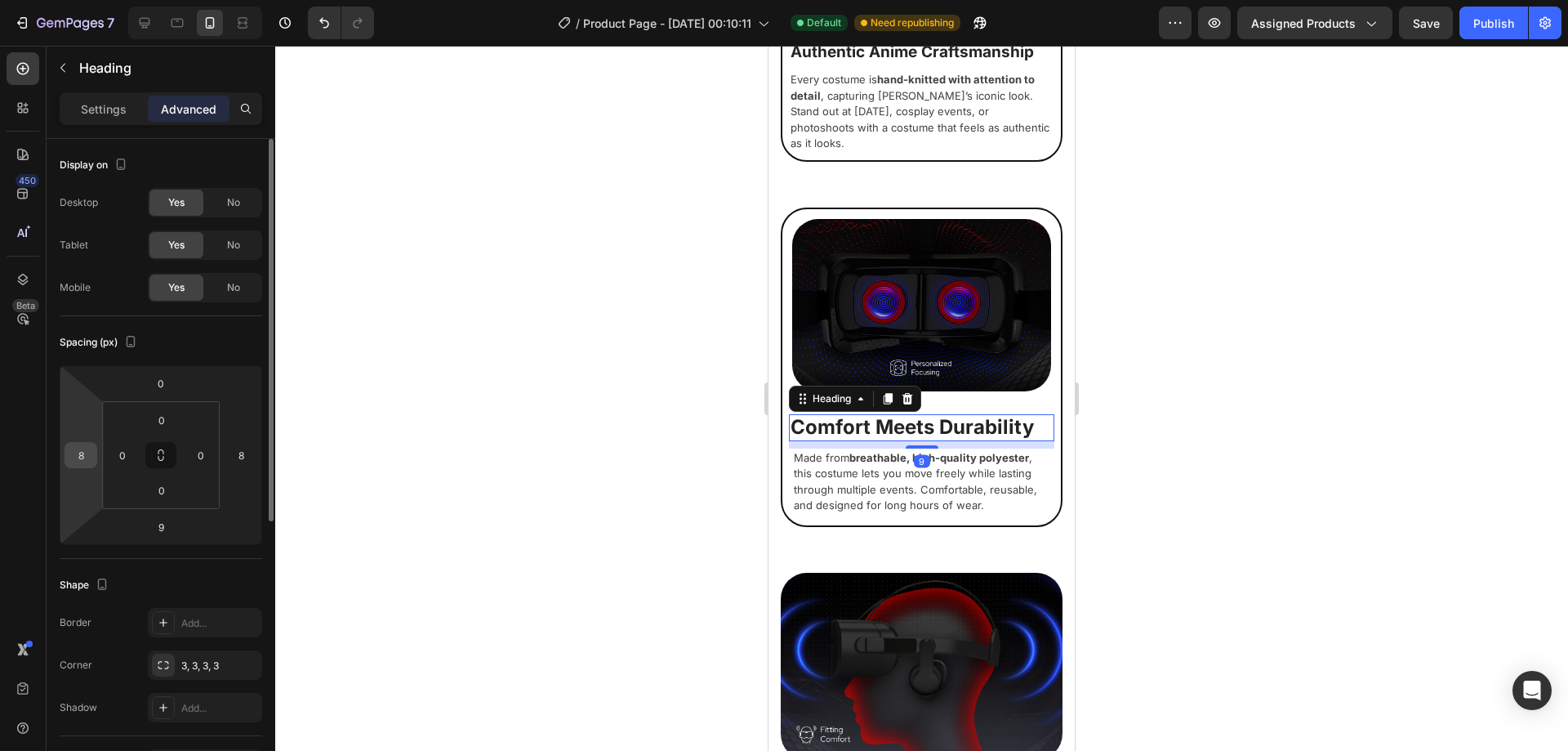
click at [83, 456] on input "8" at bounding box center [81, 455] width 24 height 24
type input "12"
click at [237, 460] on input "8" at bounding box center [241, 455] width 24 height 24
type input "12"
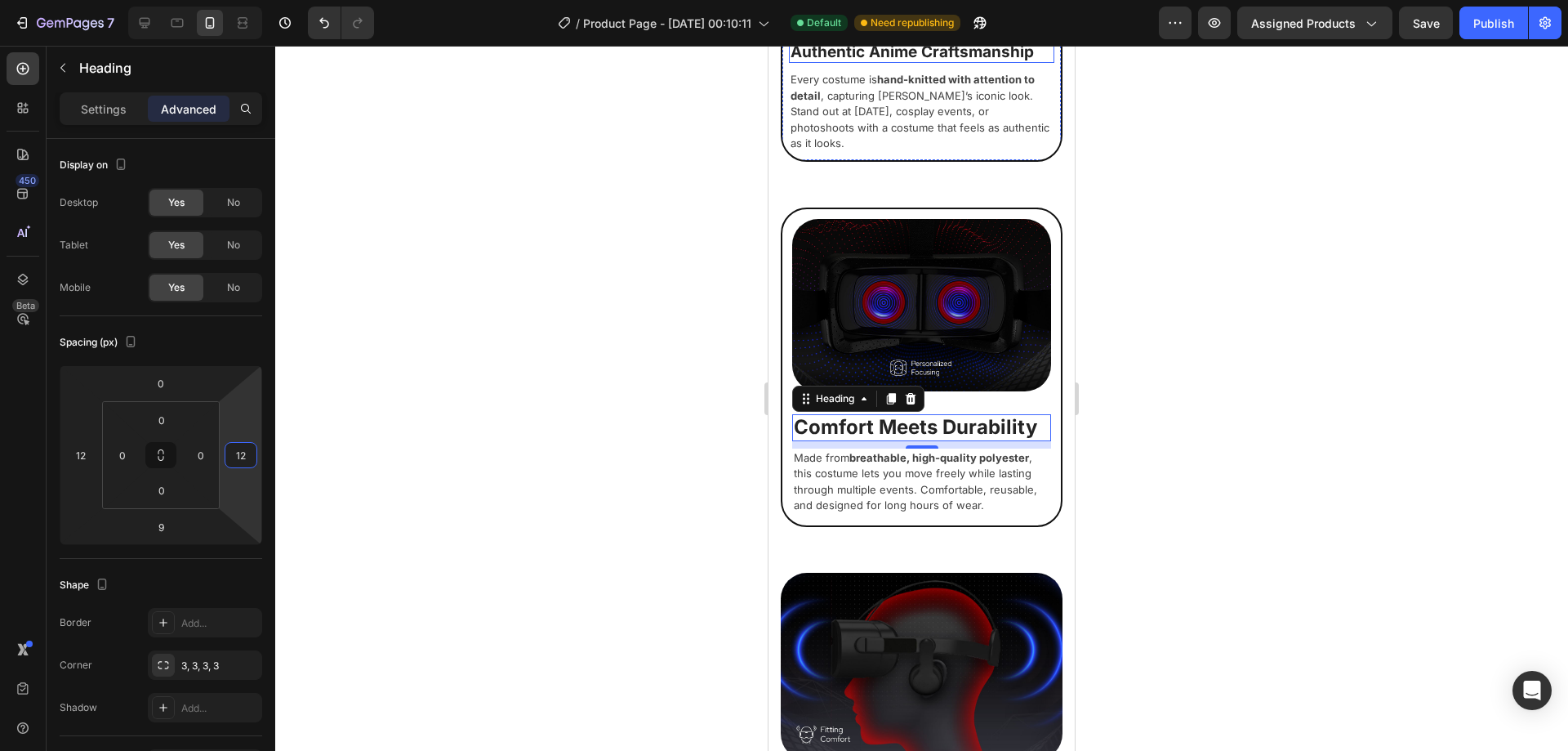
click at [862, 64] on h2 "Authentic Anime Craftsmanship" at bounding box center [921, 52] width 266 height 22
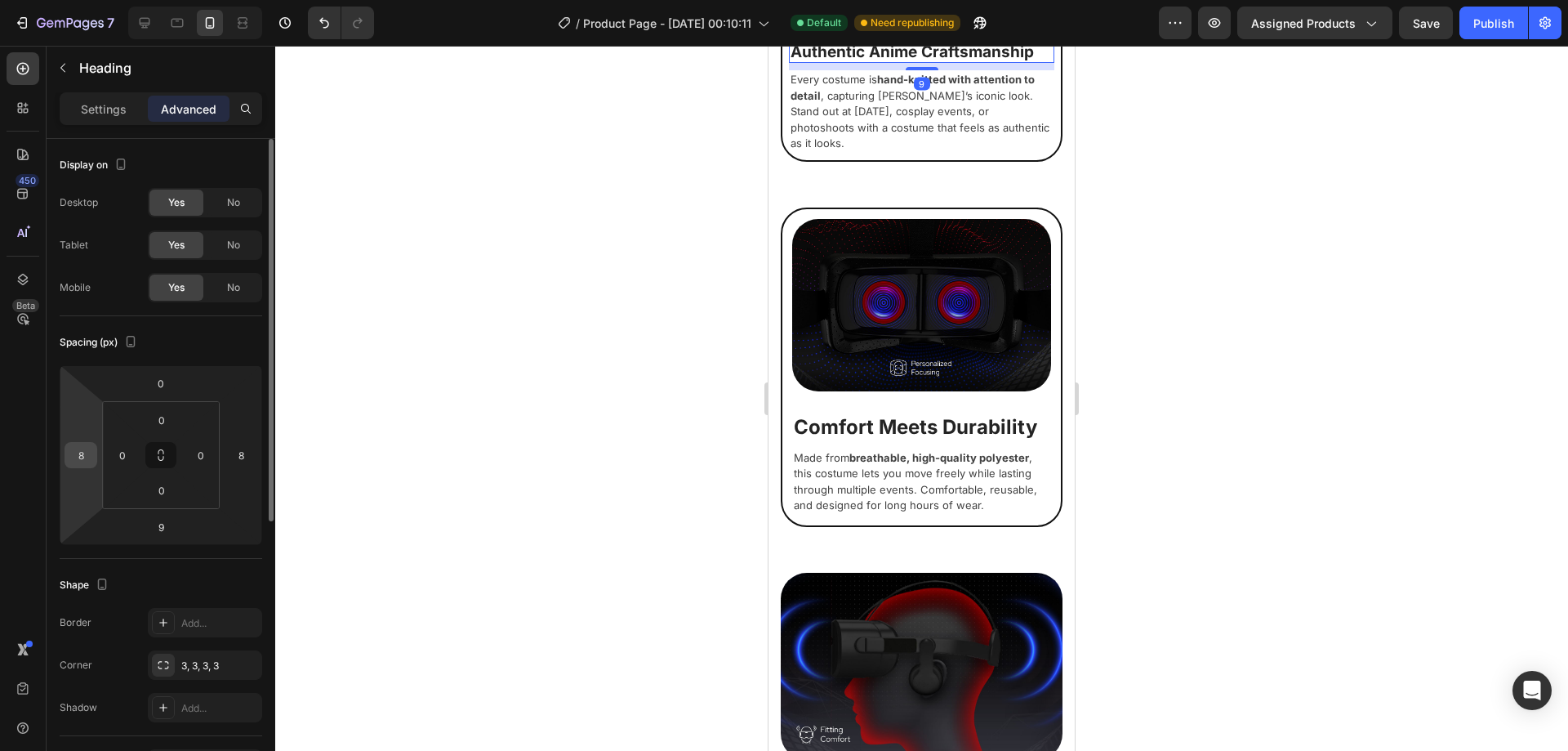
click at [85, 463] on input "8" at bounding box center [81, 455] width 24 height 24
type input "12"
click at [249, 460] on input "8" at bounding box center [241, 455] width 24 height 24
type input "12"
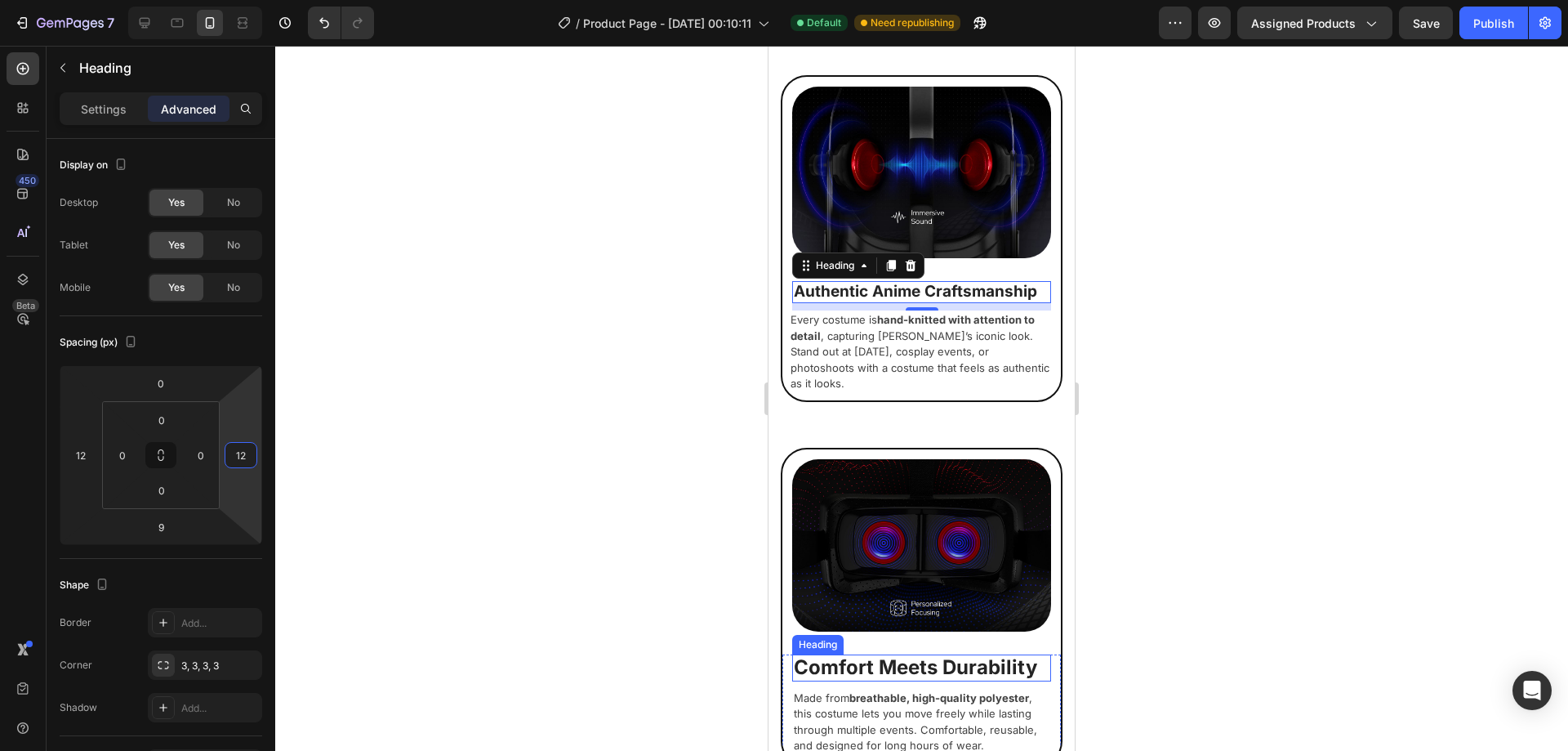
scroll to position [1325, 0]
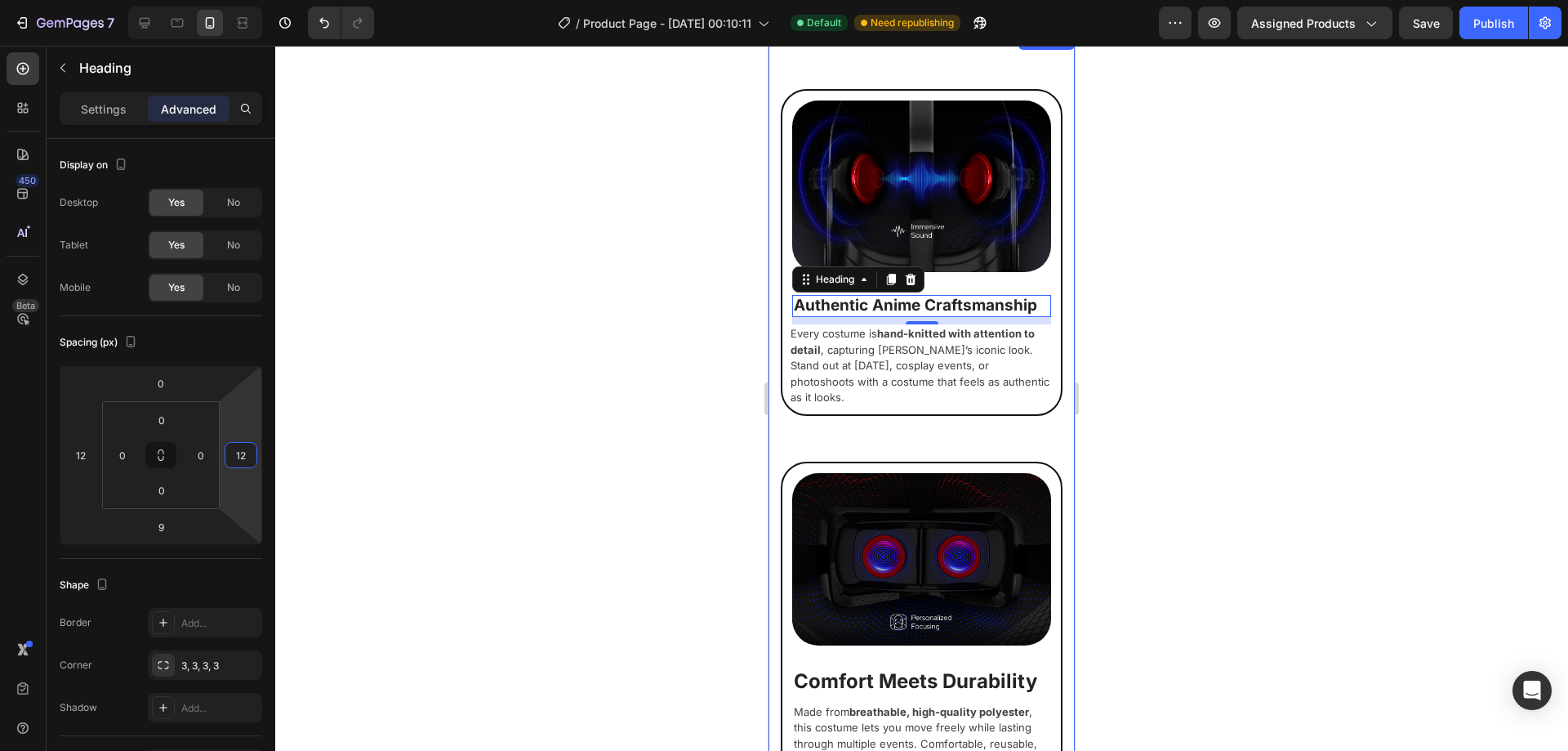
click at [922, 404] on div "Image Authentic Anime Craftsmanship Heading 9 Every costume is hand-knitted wit…" at bounding box center [921, 640] width 281 height 1102
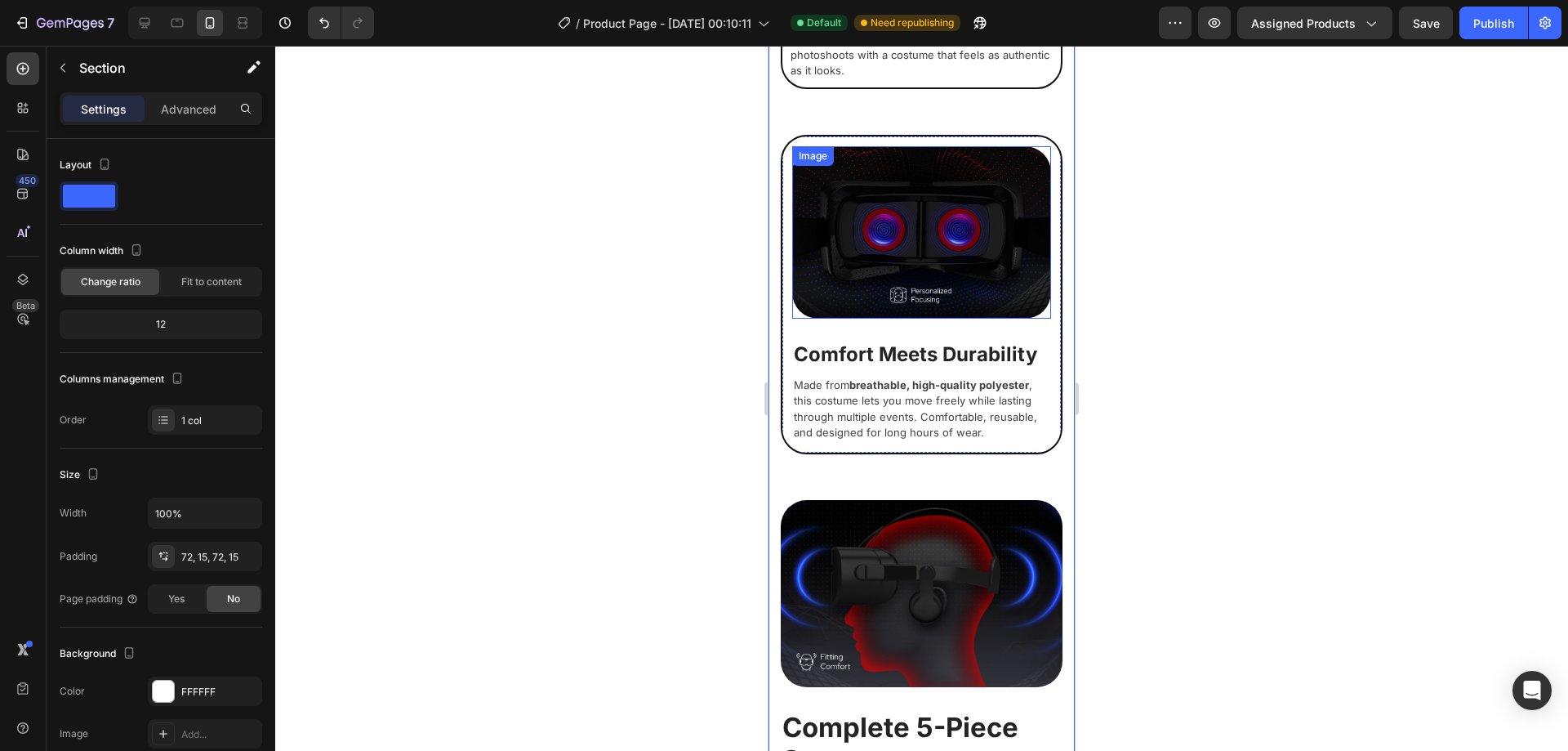
scroll to position [1734, 0]
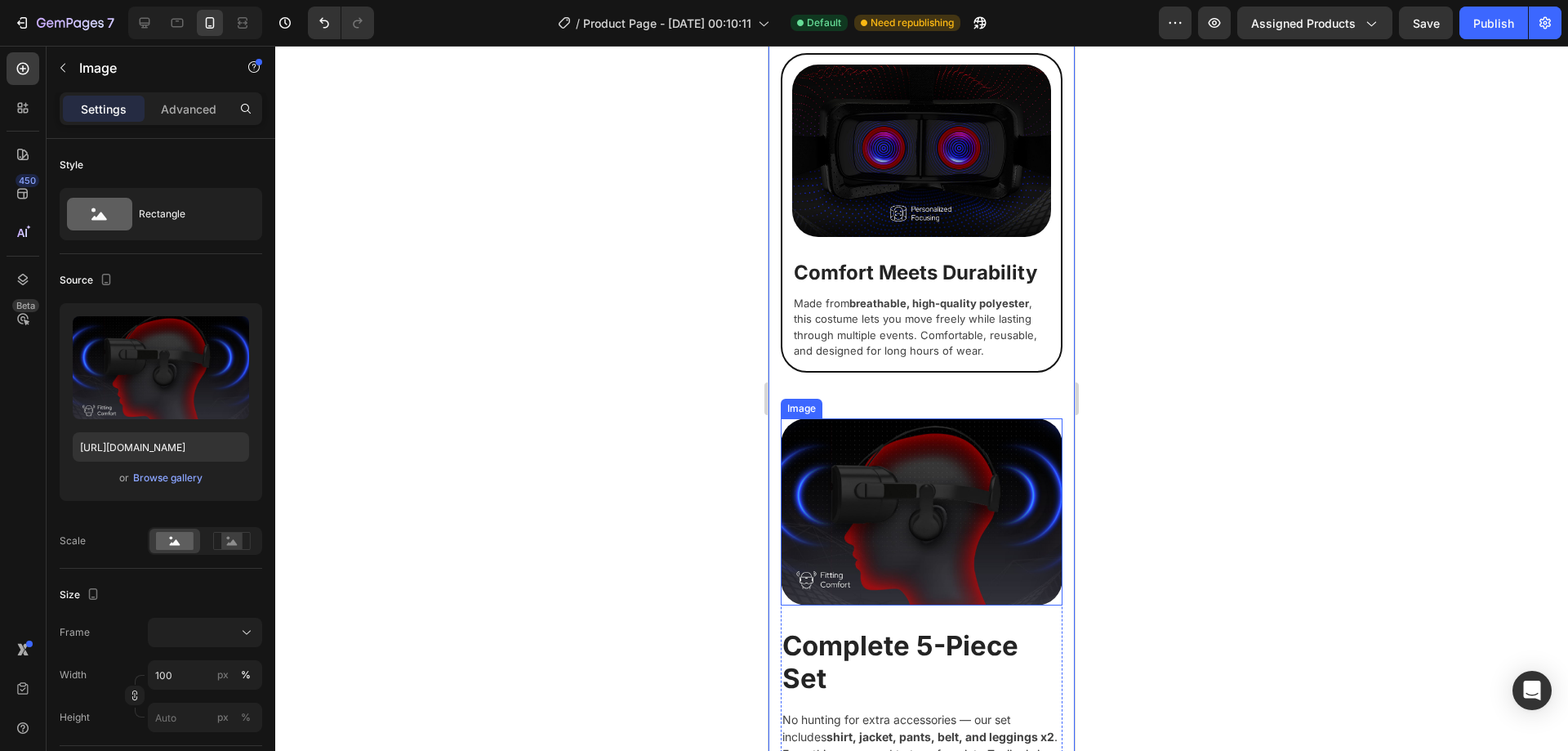
click at [883, 486] on img at bounding box center [921, 512] width 281 height 187
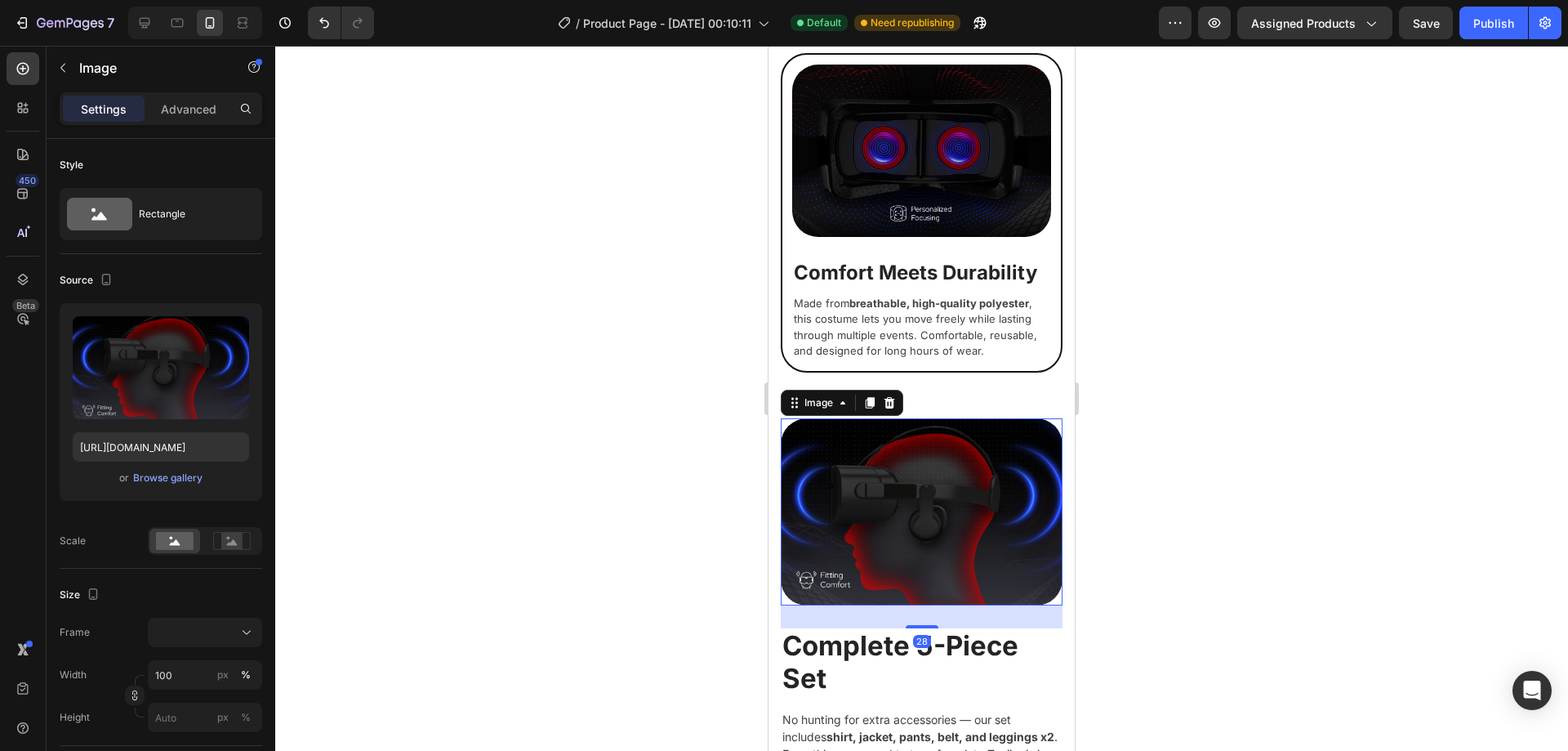
click at [860, 605] on div "28" at bounding box center [921, 617] width 281 height 23
click at [1131, 625] on div at bounding box center [921, 398] width 1293 height 705
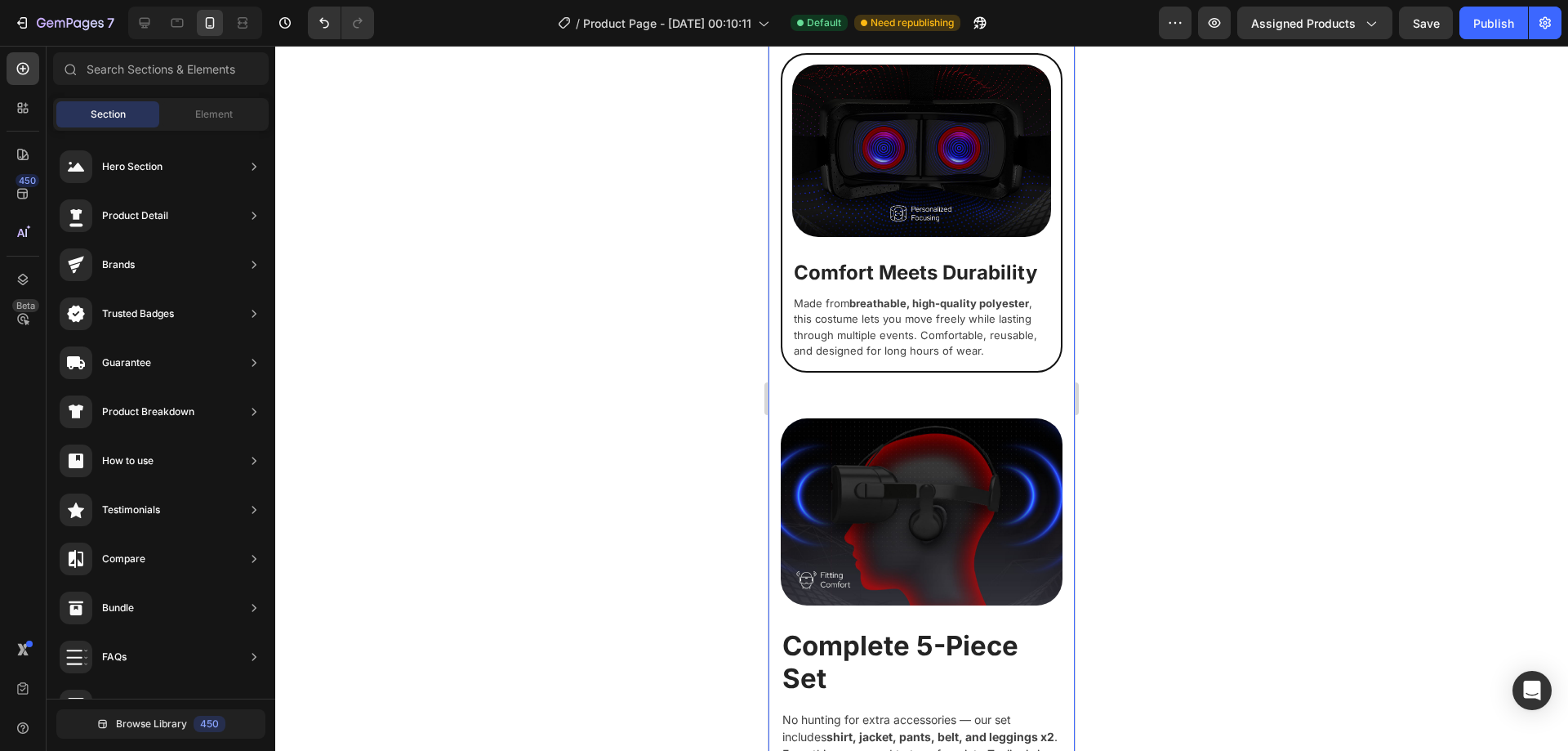
click at [1047, 628] on h2 "Complete 5-Piece Set" at bounding box center [921, 662] width 281 height 68
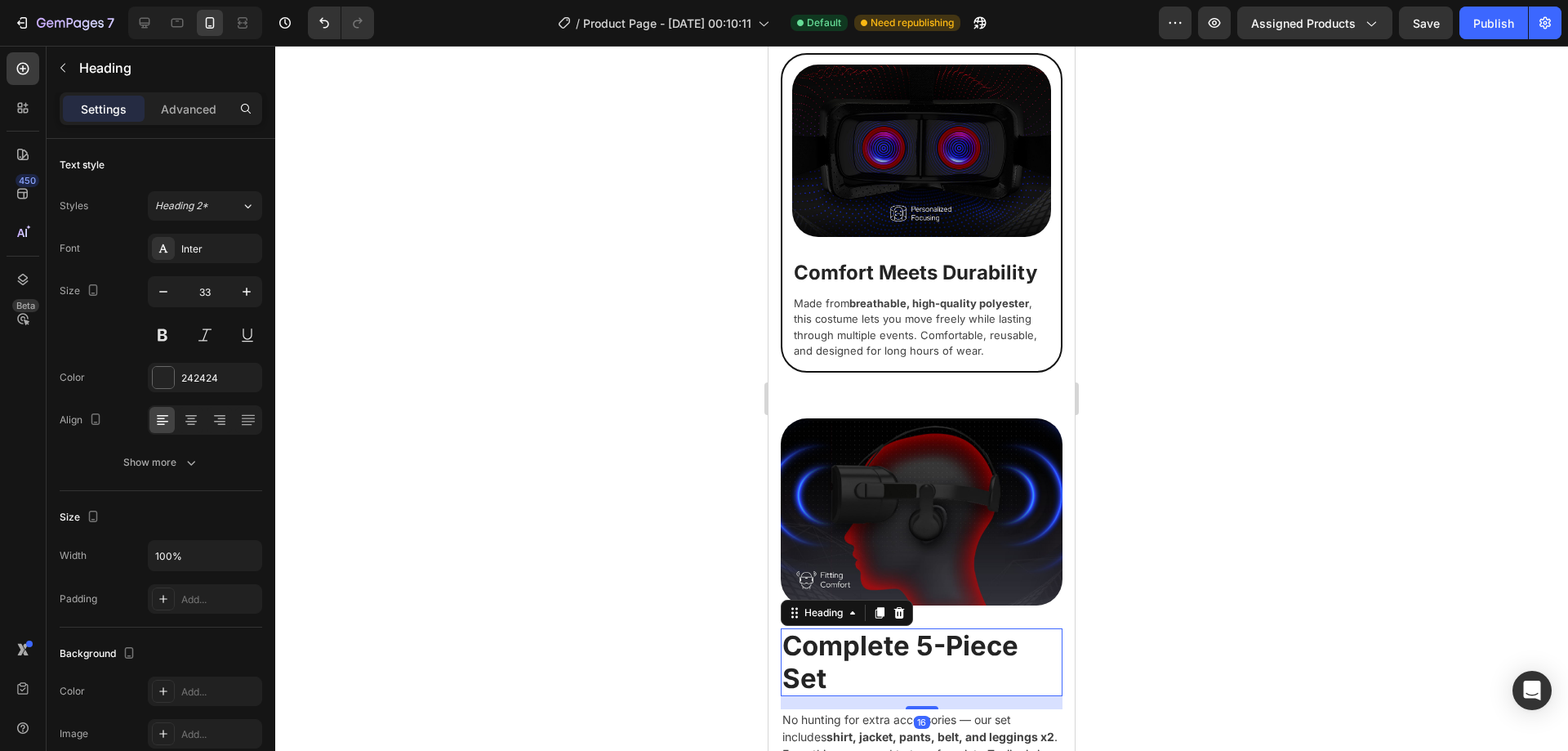
click at [1047, 628] on h2 "Complete 5-Piece Set" at bounding box center [921, 662] width 281 height 68
click at [1048, 573] on div "Image" at bounding box center [921, 523] width 281 height 210
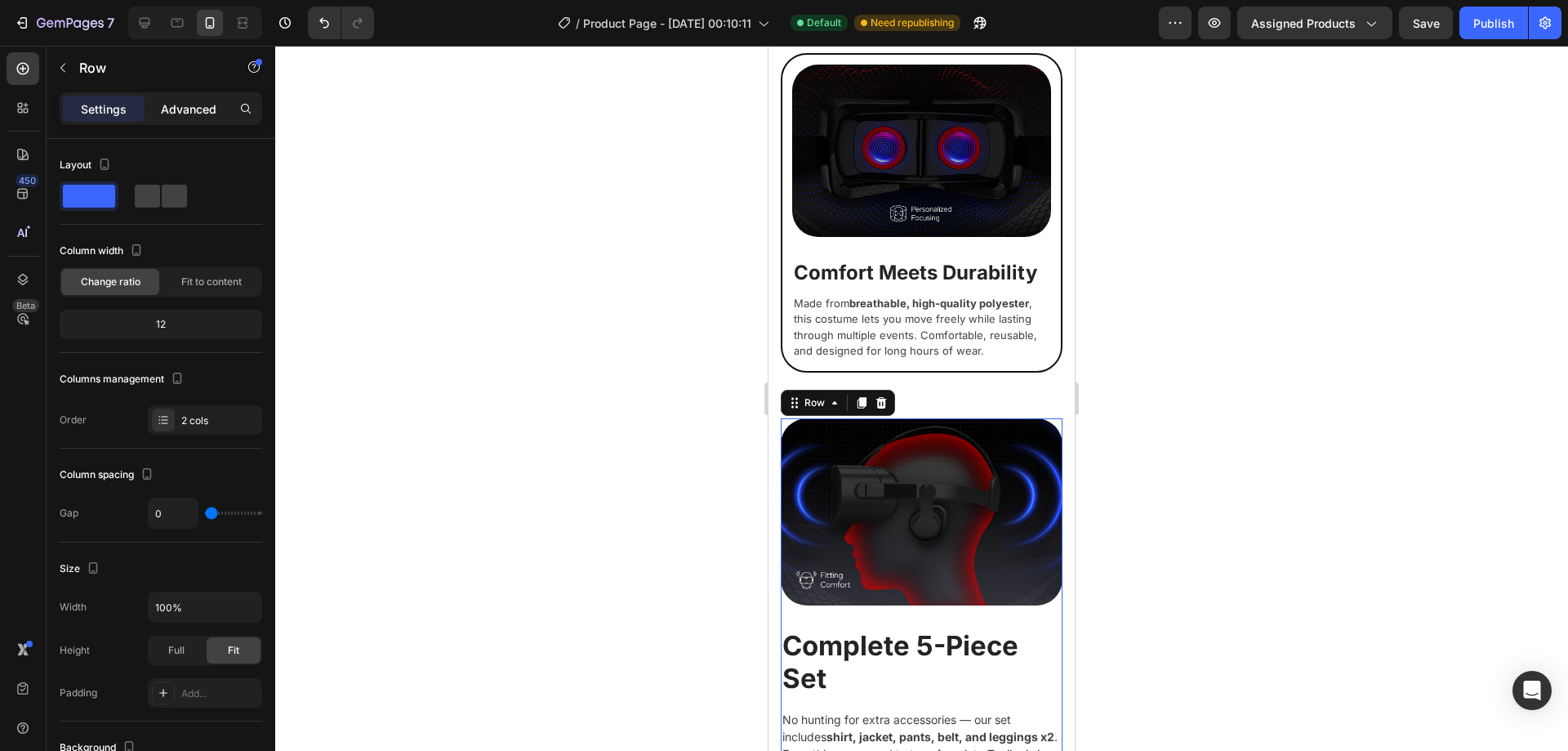
click at [199, 111] on p "Advanced" at bounding box center [189, 109] width 55 height 17
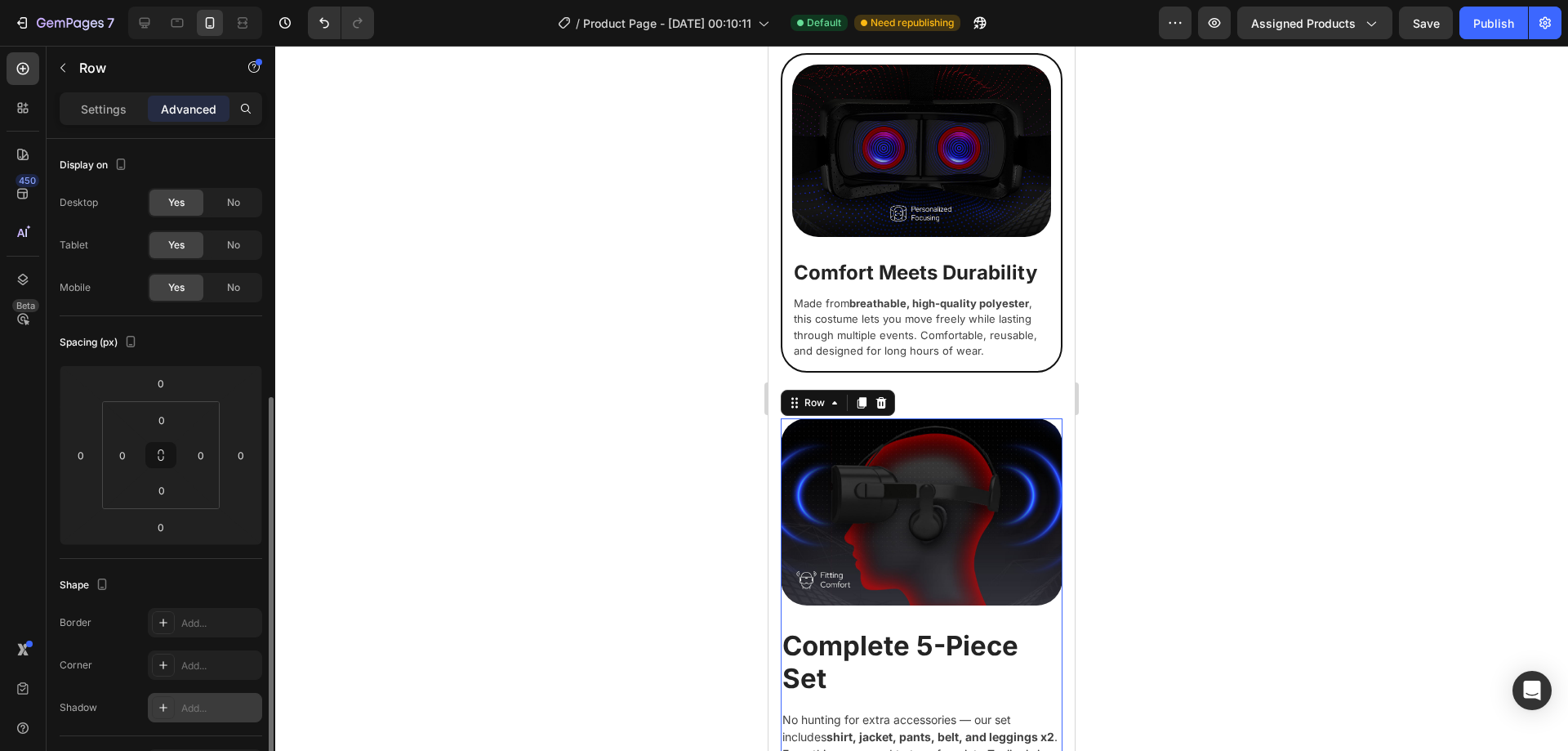
scroll to position [164, 0]
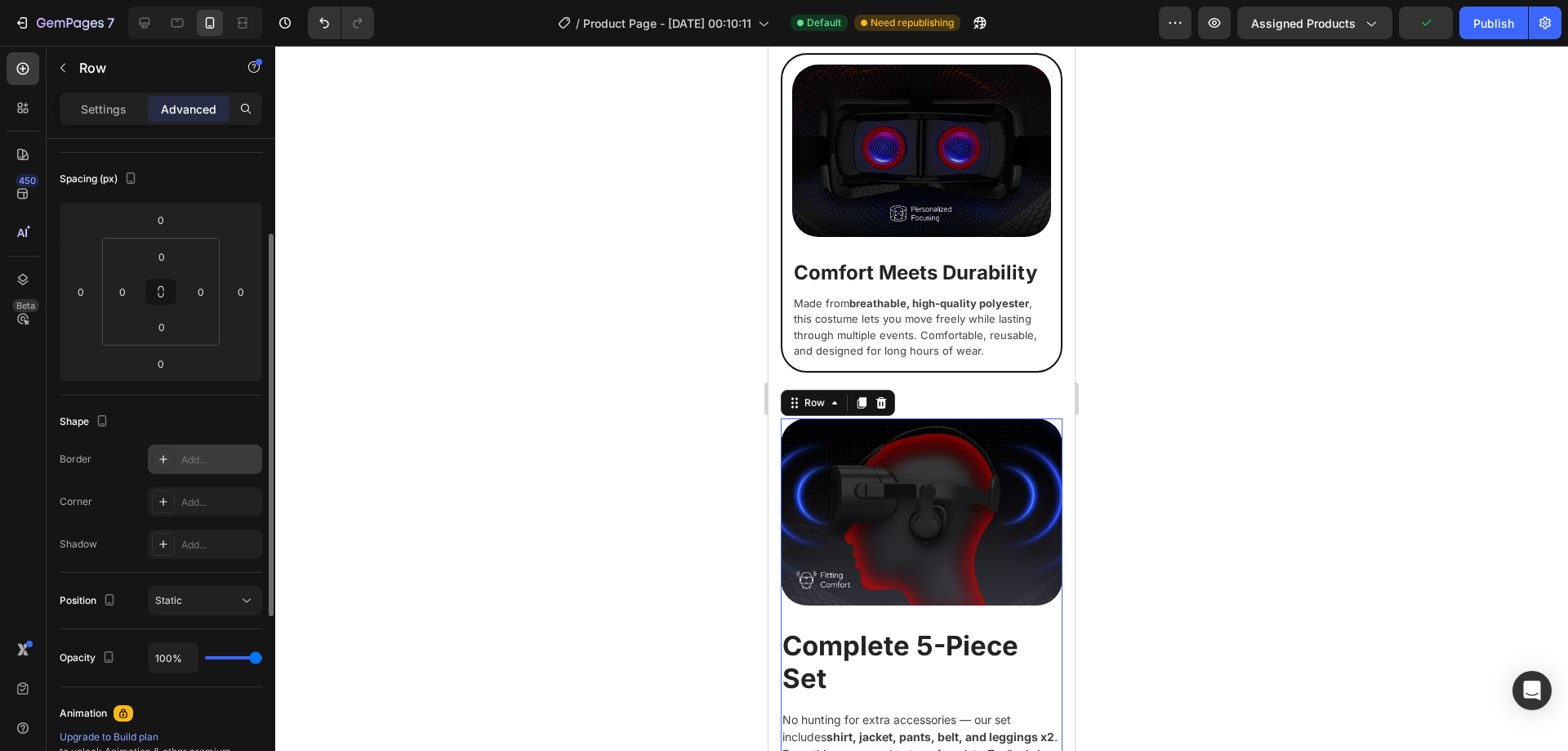
click at [204, 460] on div "Add..." at bounding box center [219, 460] width 77 height 15
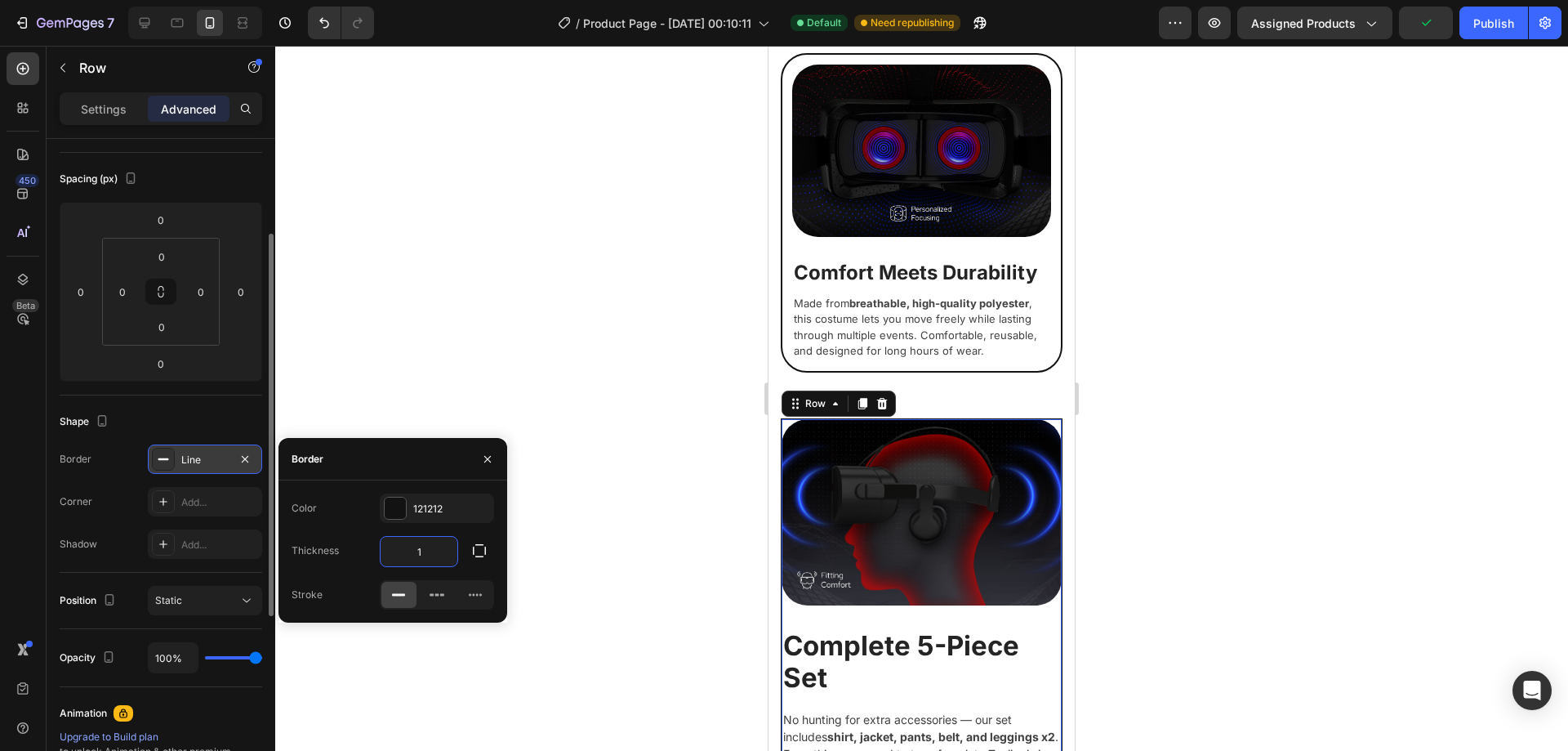
click at [434, 555] on input "1" at bounding box center [419, 552] width 77 height 29
type input "2"
click at [210, 497] on div "Add..." at bounding box center [219, 502] width 77 height 15
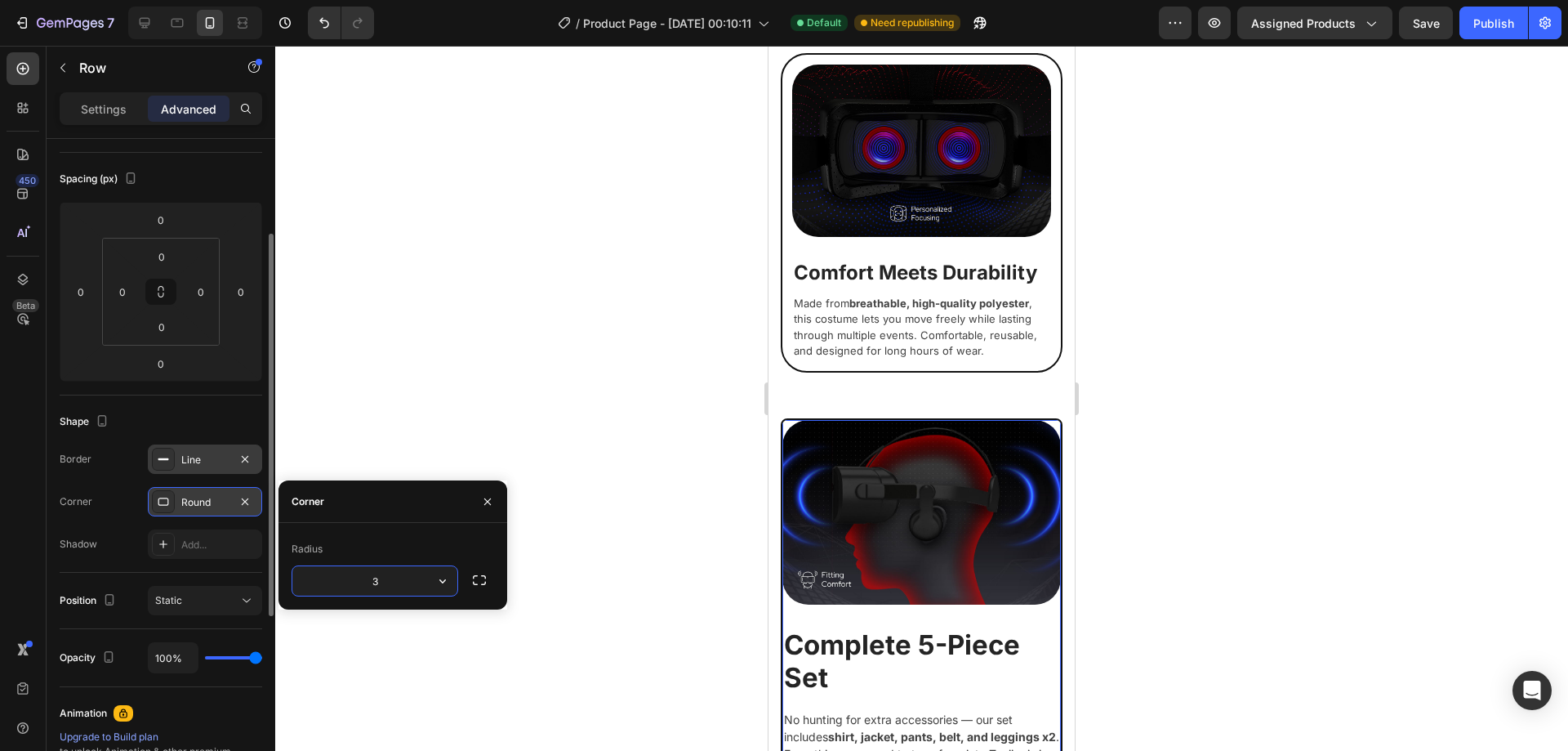
type input "32"
click at [869, 501] on img at bounding box center [922, 513] width 279 height 185
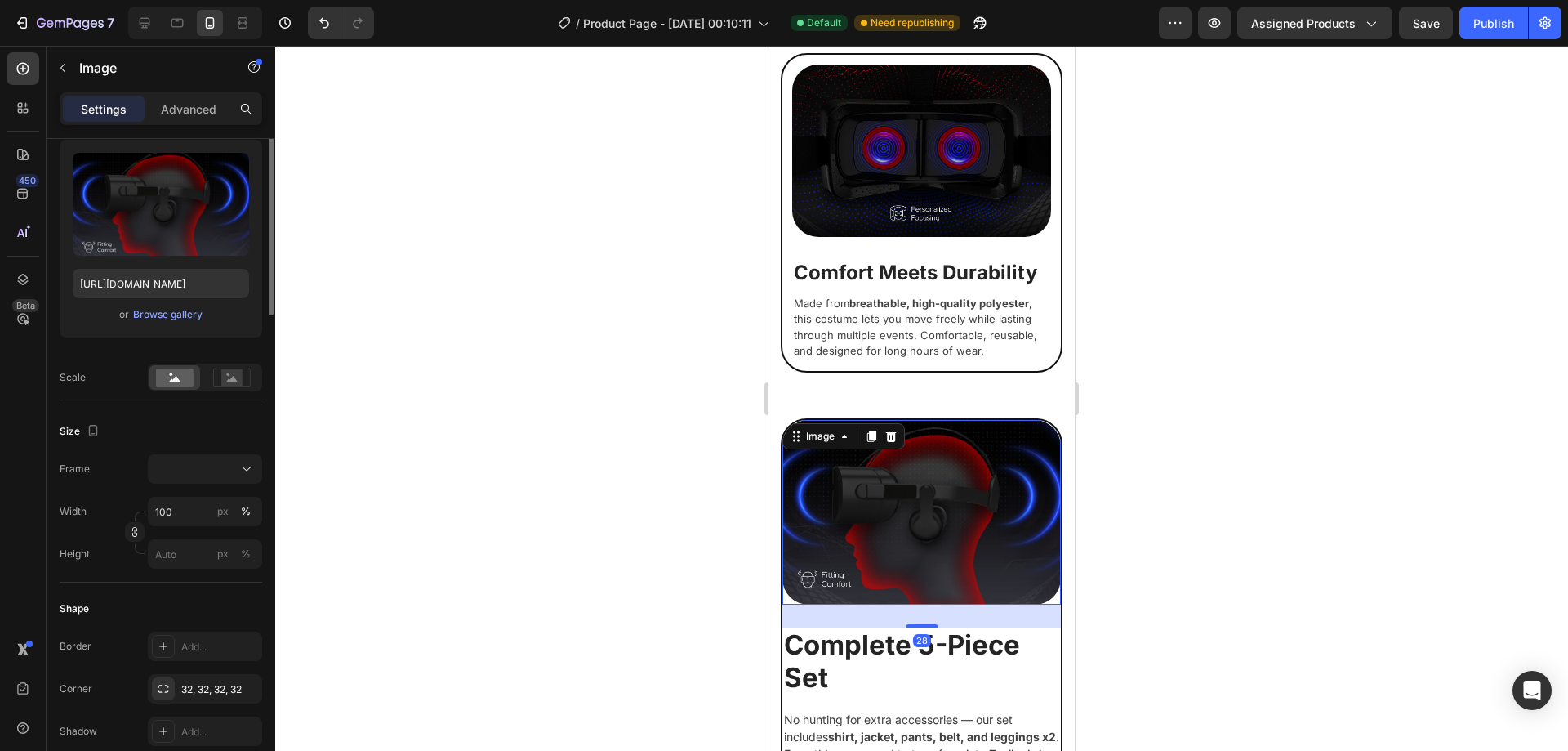
scroll to position [0, 0]
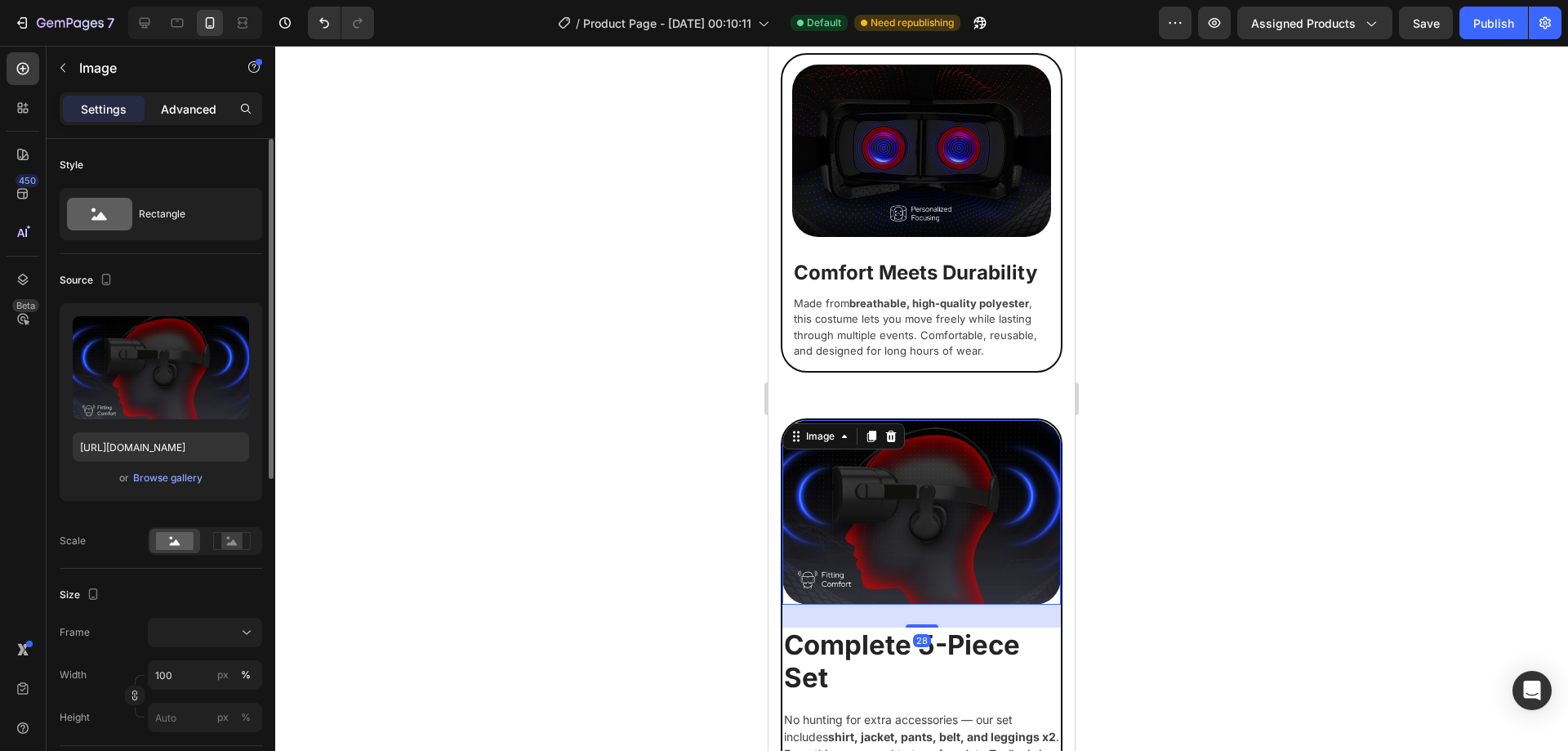
click at [194, 113] on p "Advanced" at bounding box center [189, 109] width 55 height 17
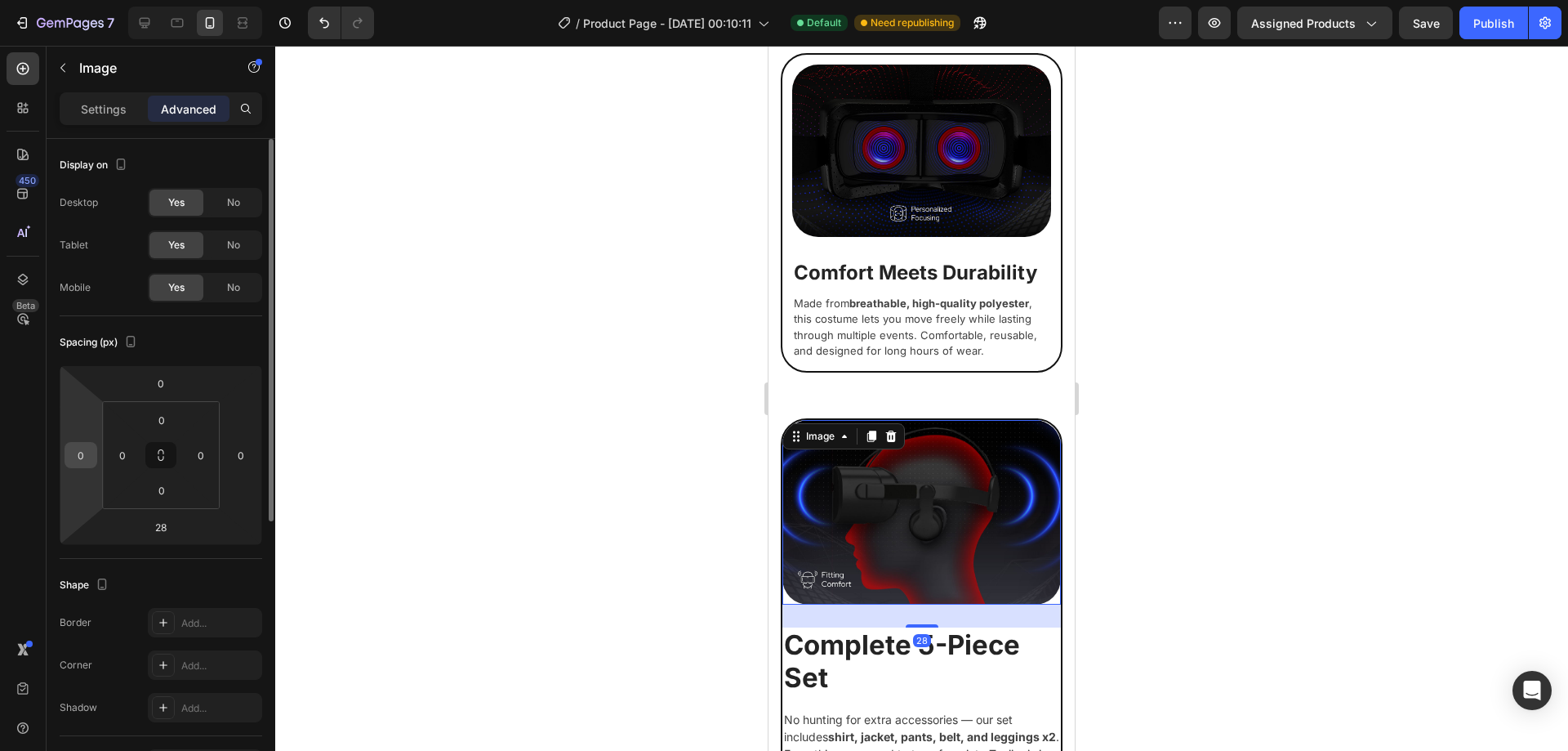
click at [89, 464] on input "0" at bounding box center [81, 455] width 24 height 24
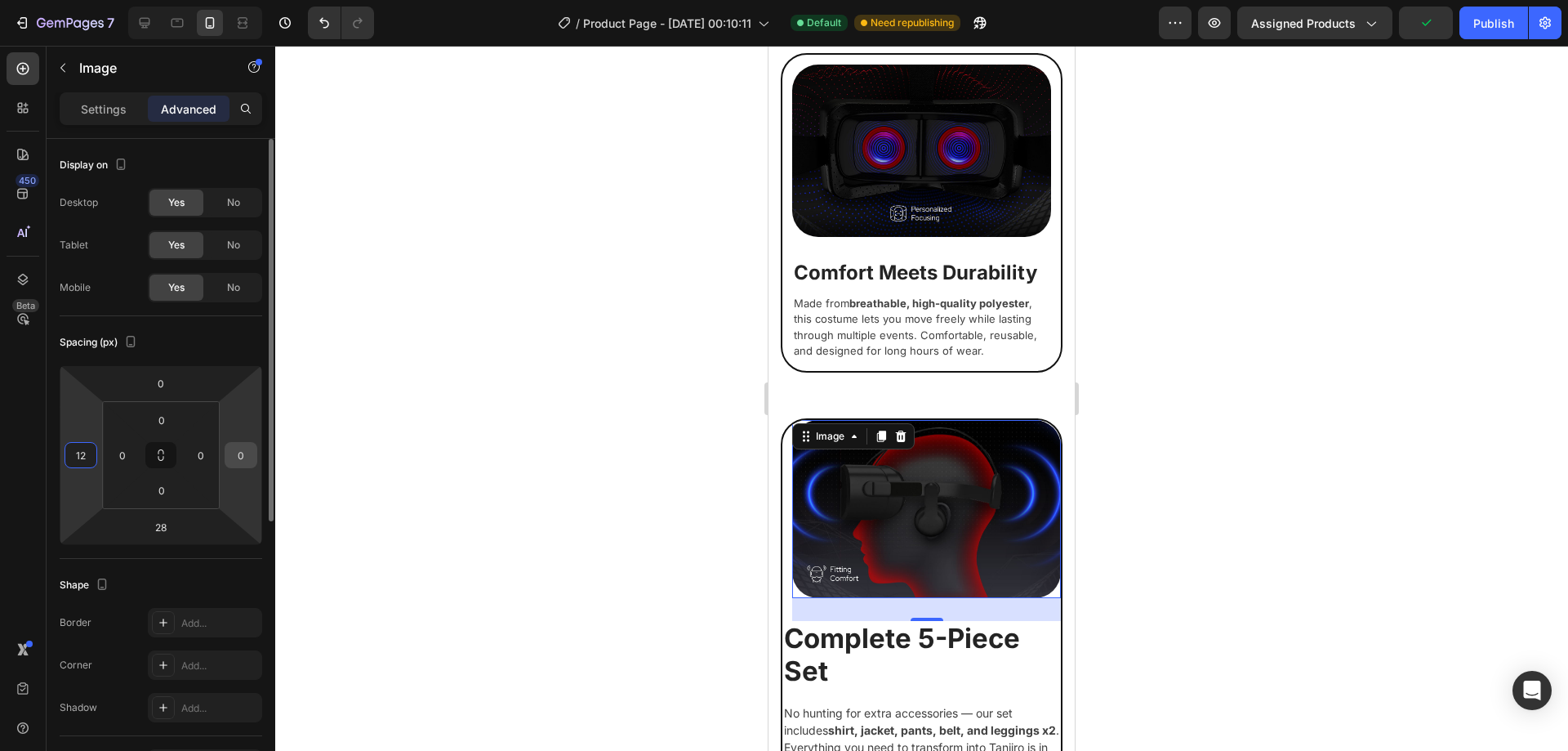
type input "12"
click at [246, 460] on input "0" at bounding box center [241, 455] width 24 height 24
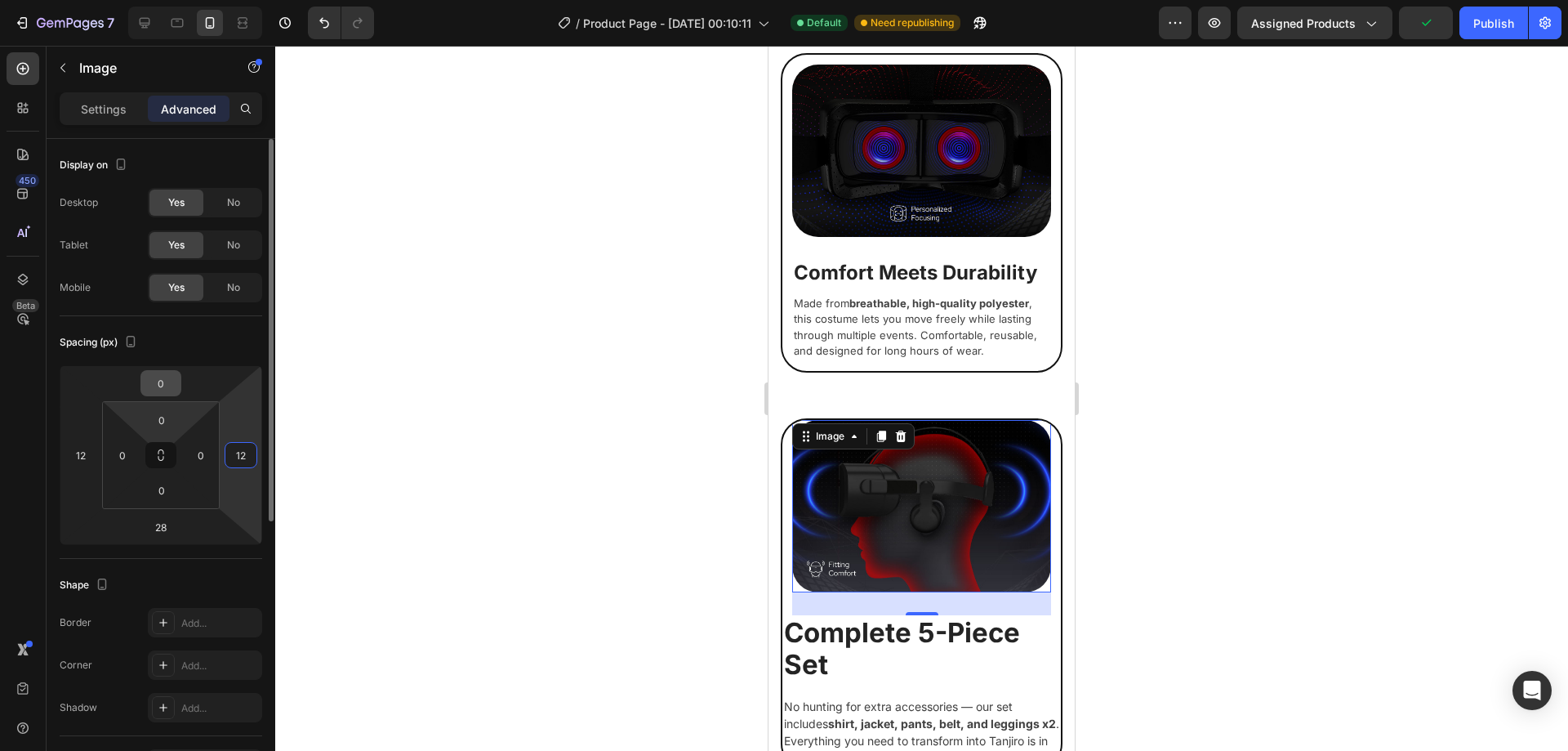
type input "12"
click at [175, 385] on input "0" at bounding box center [161, 383] width 33 height 24
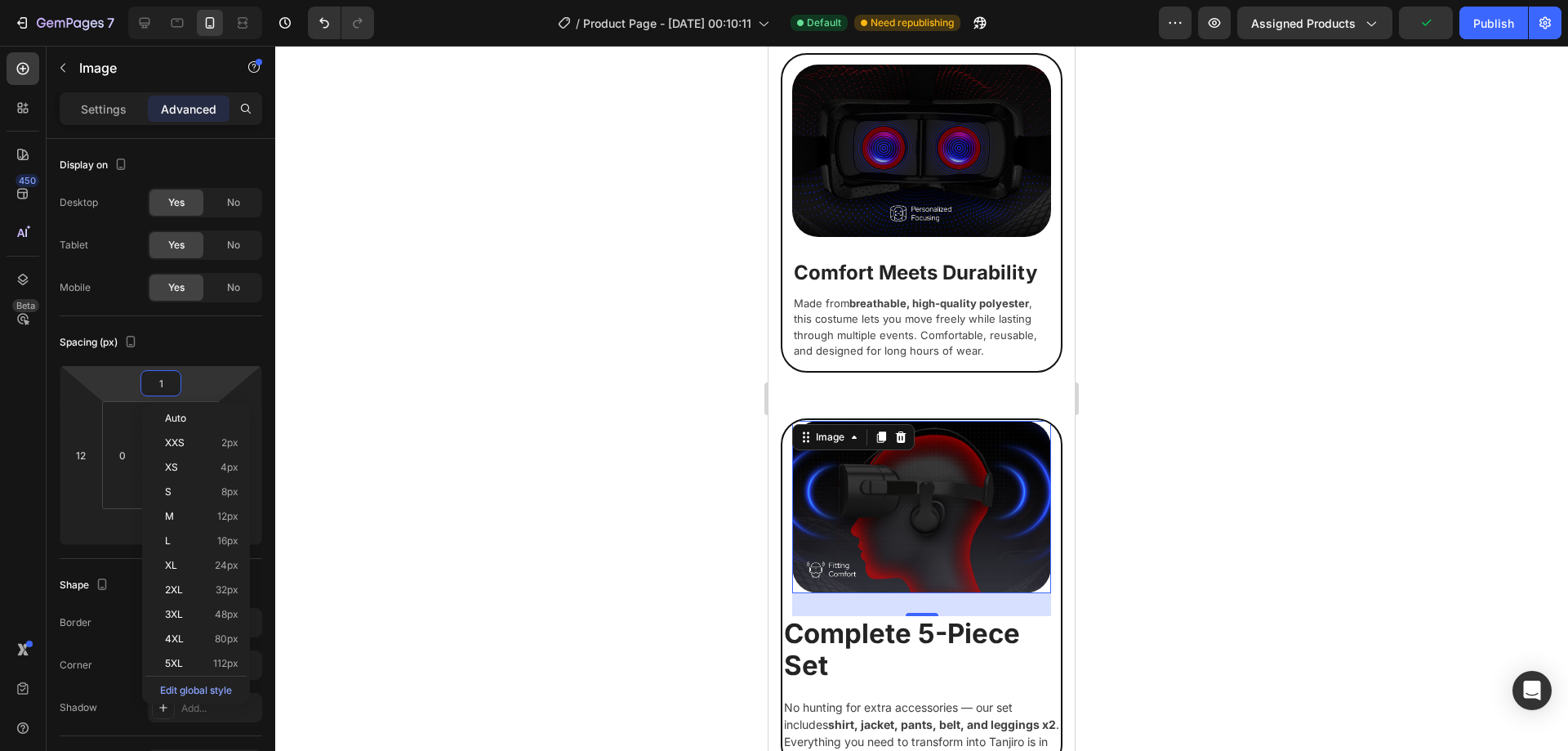
type input "12"
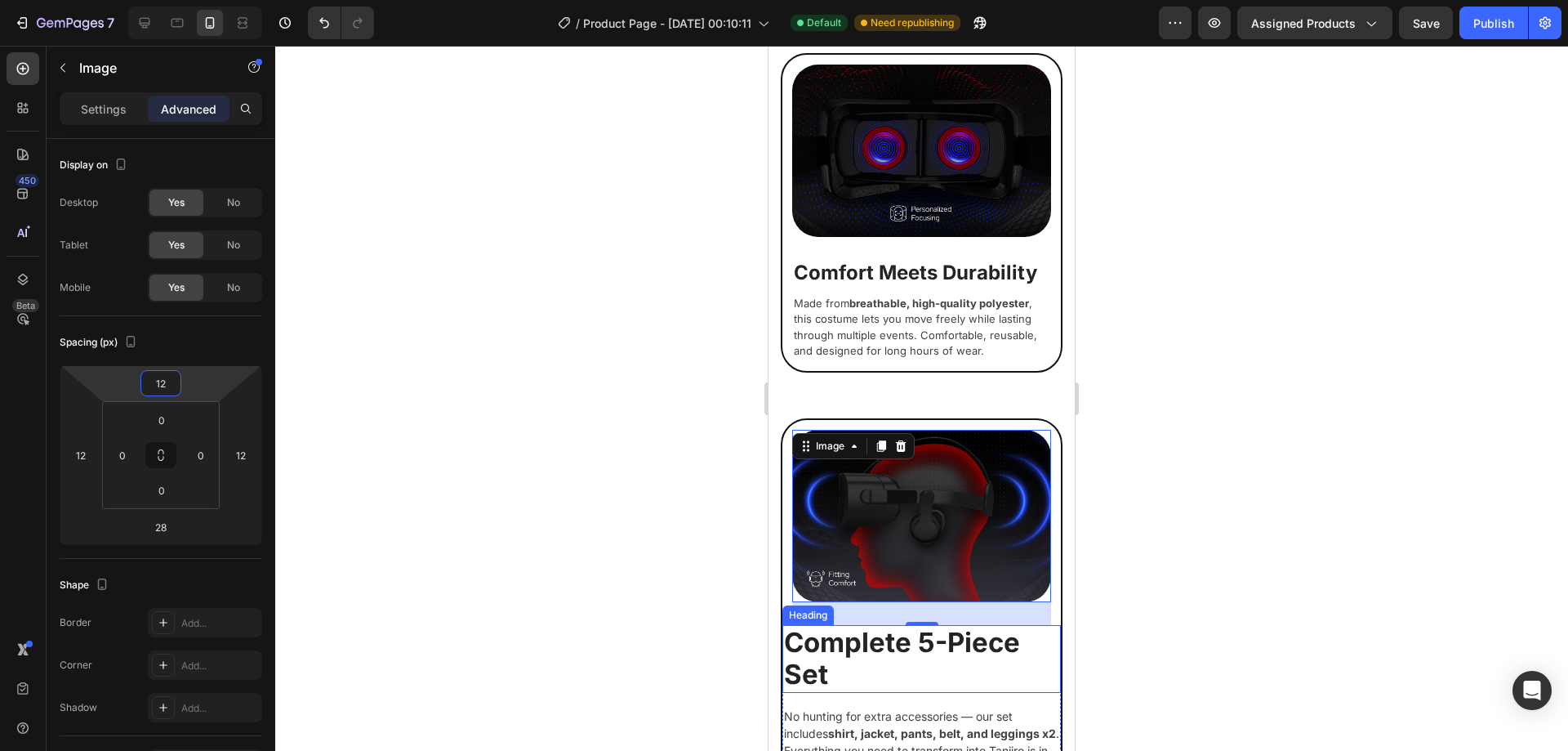
click at [942, 626] on p "Complete 5-Piece Set" at bounding box center [922, 658] width 275 height 65
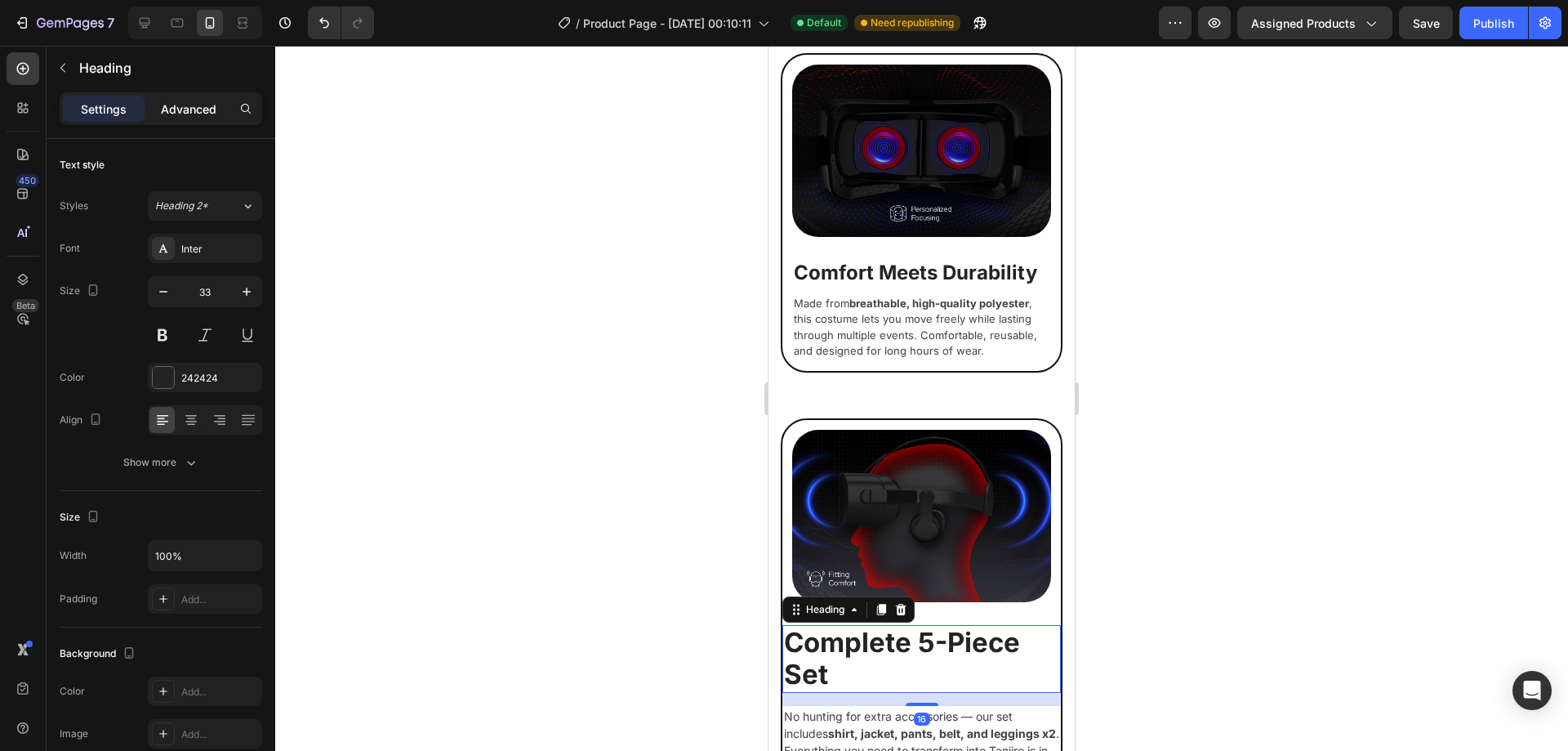
click at [197, 109] on p "Advanced" at bounding box center [189, 109] width 55 height 17
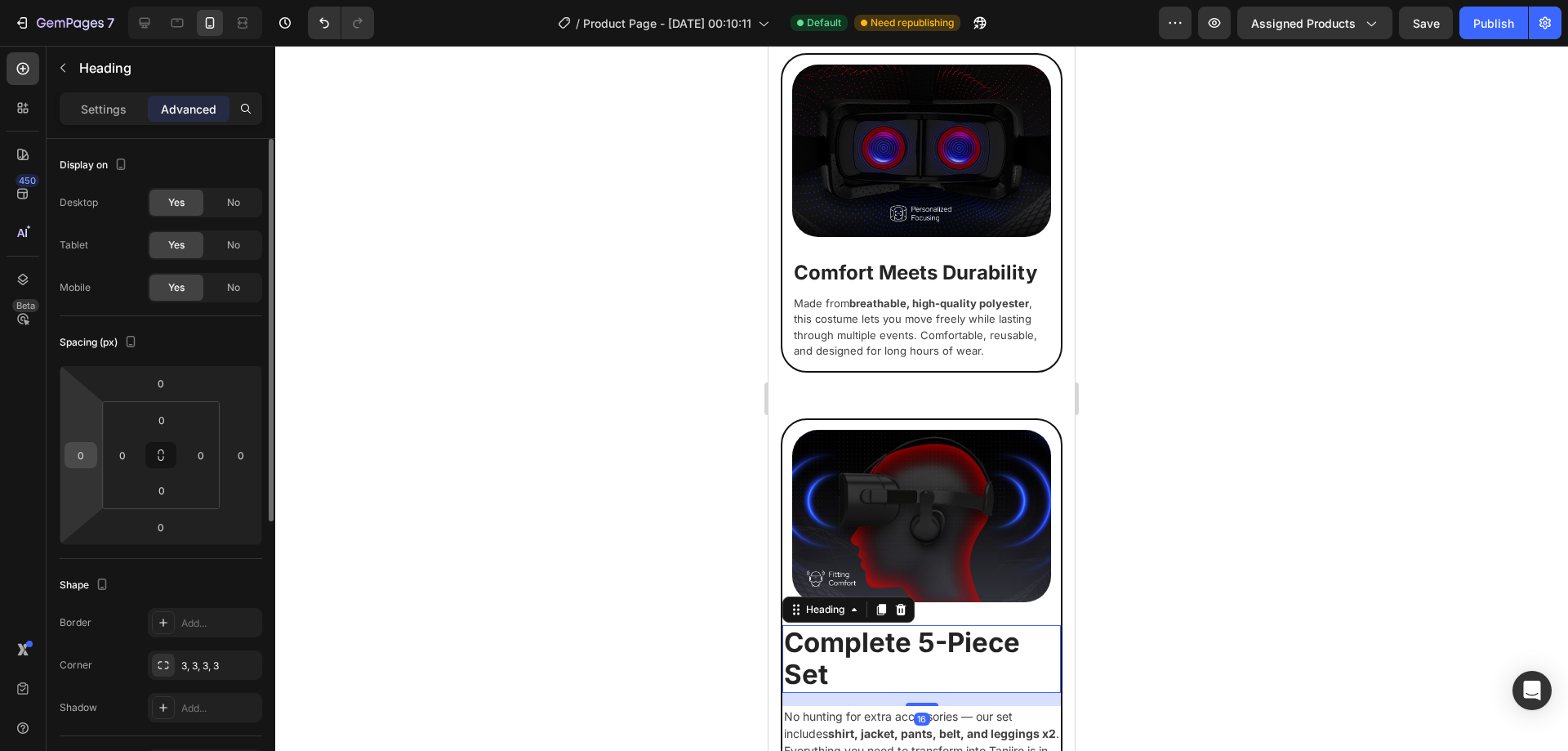
click at [95, 448] on div "0" at bounding box center [81, 455] width 33 height 26
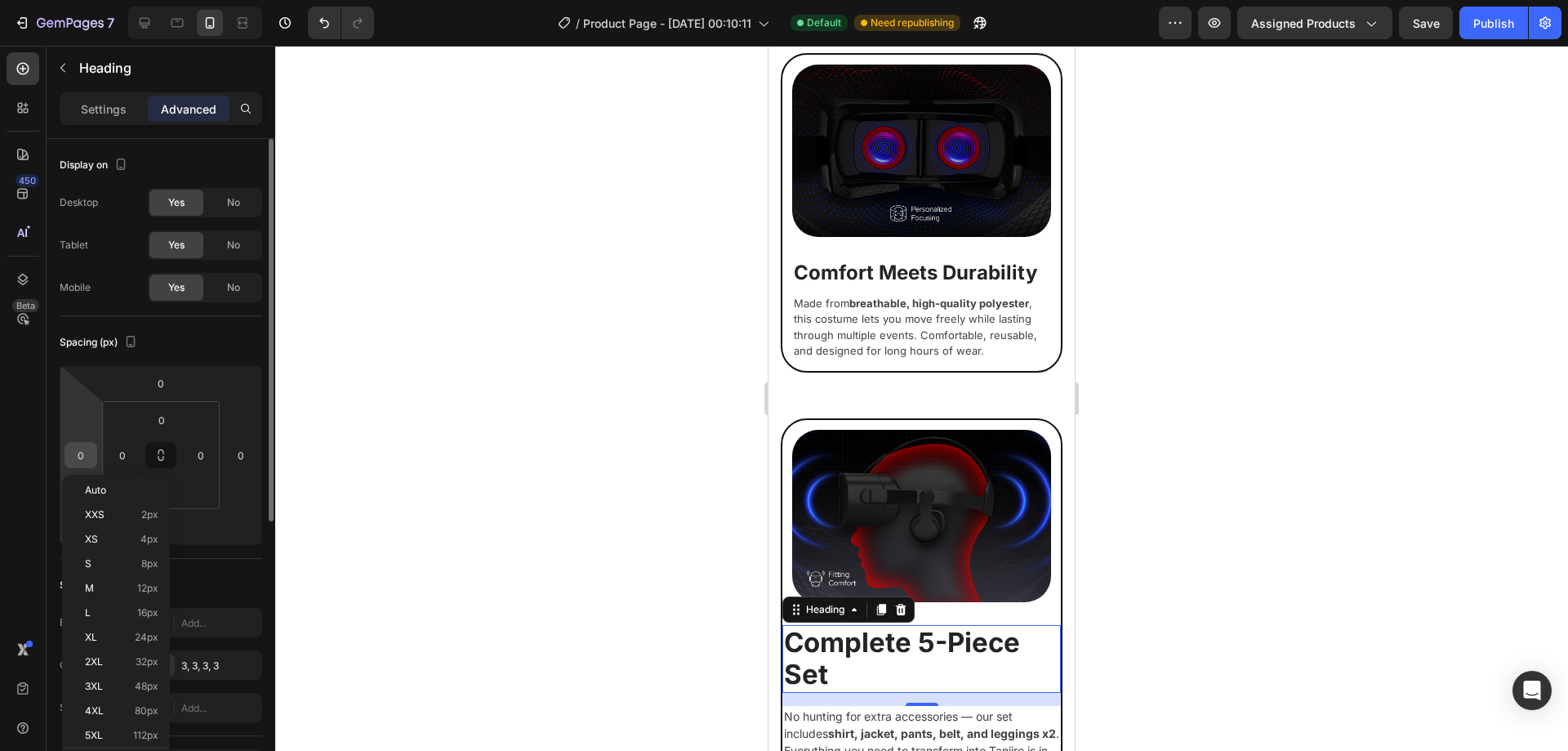
click at [90, 454] on input "0" at bounding box center [81, 455] width 24 height 24
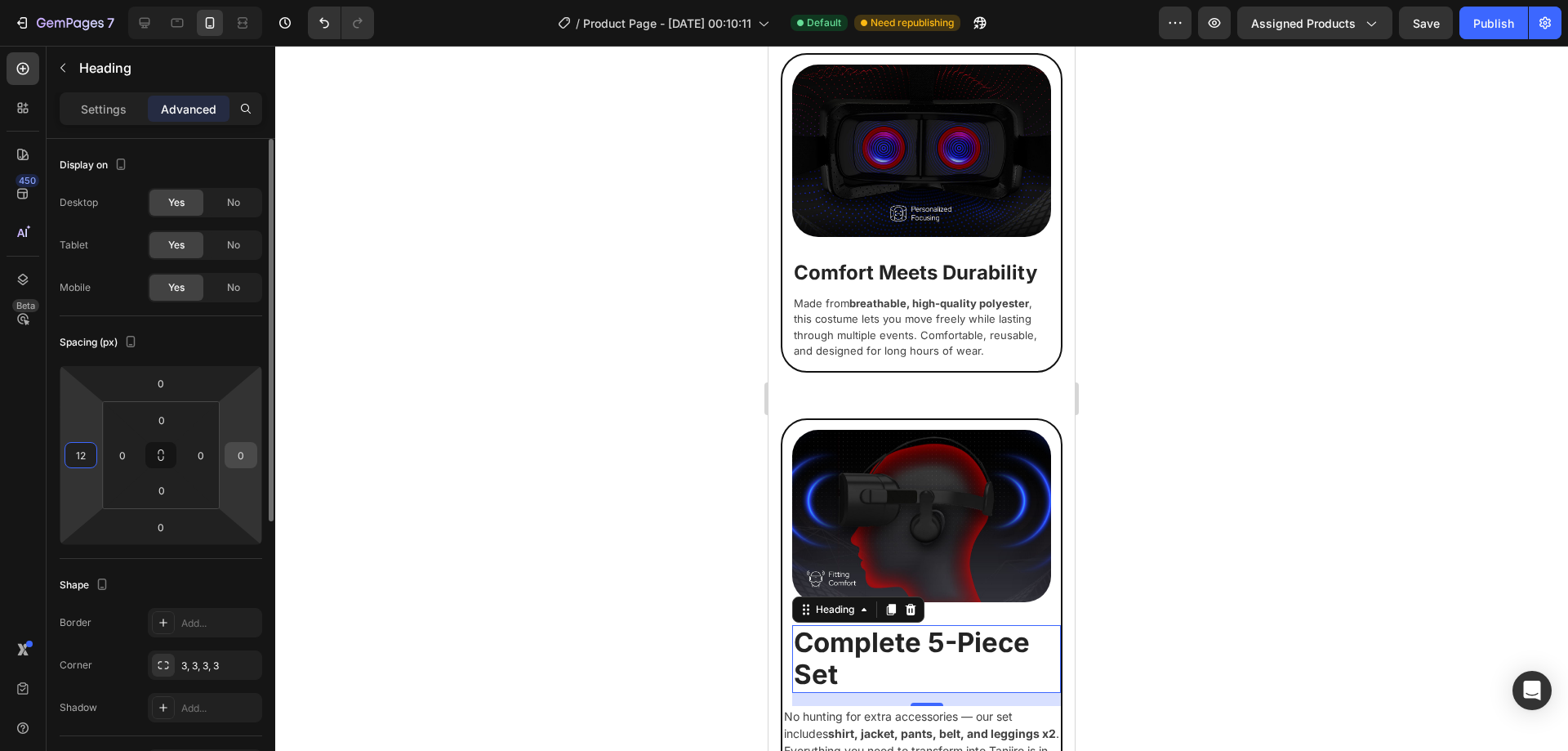
type input "12"
click at [252, 458] on input "0" at bounding box center [241, 455] width 24 height 24
type input "12"
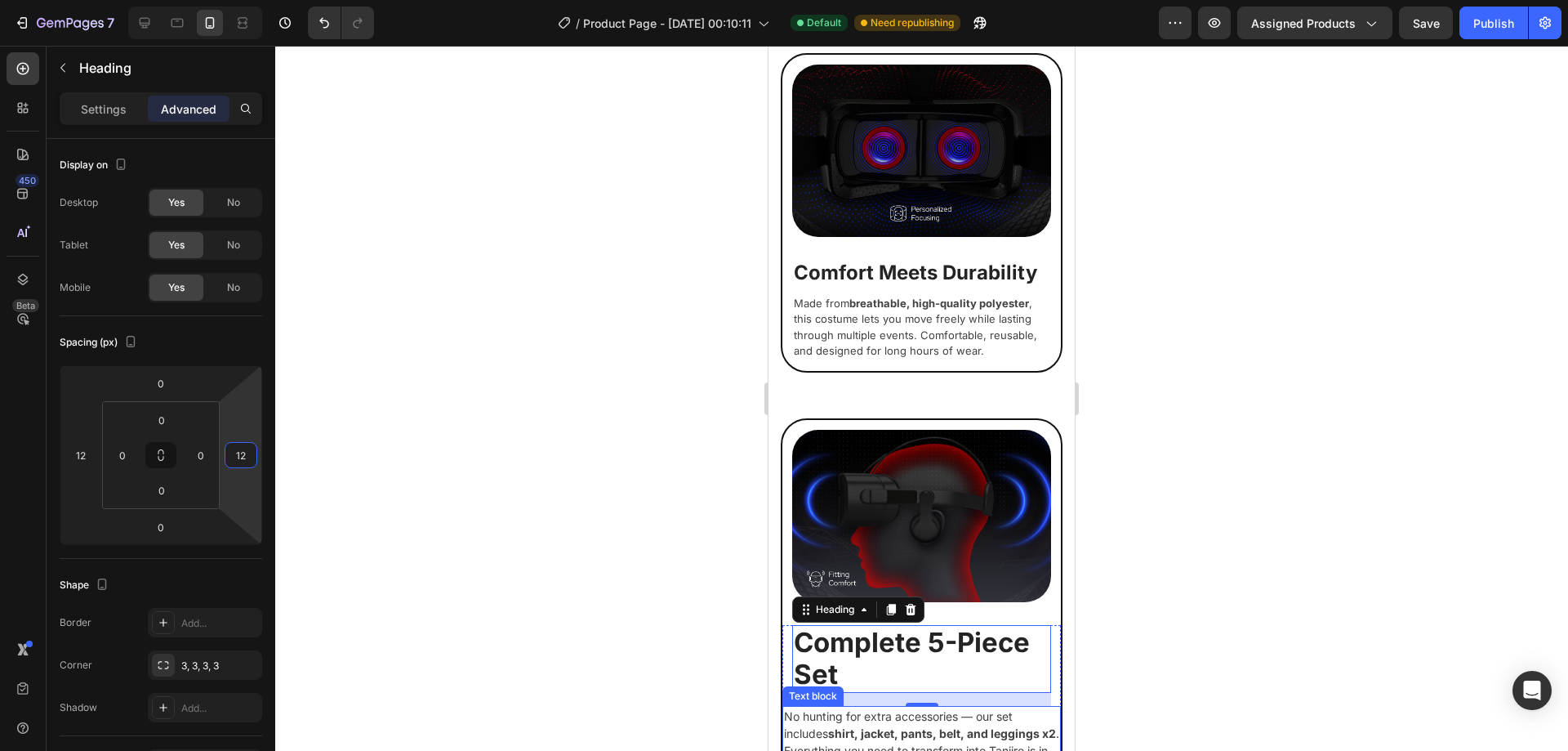
click at [849, 708] on p "No hunting for extra accessories — our set includes shirt, jacket, pants, belt,…" at bounding box center [922, 741] width 275 height 68
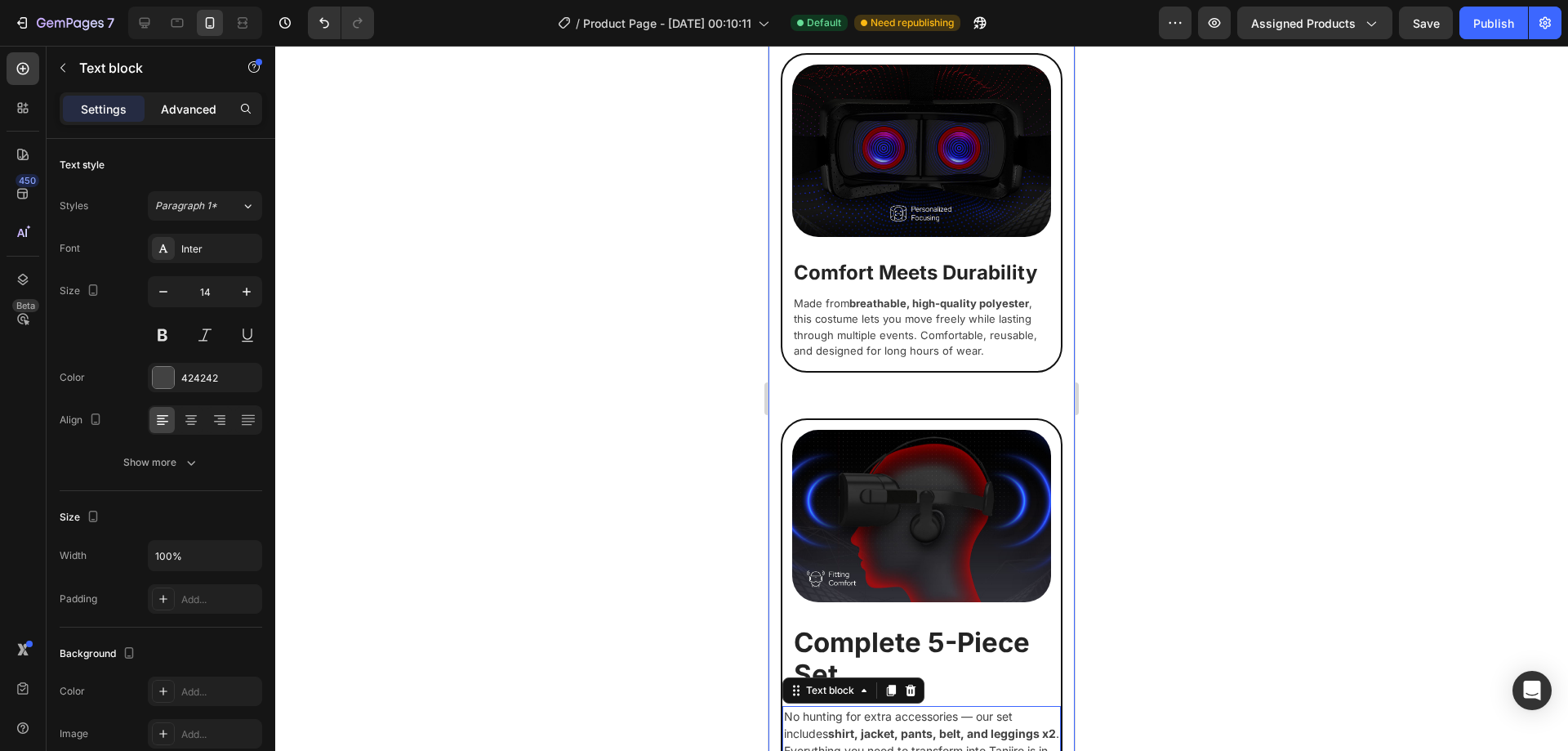
click at [210, 115] on p "Advanced" at bounding box center [189, 109] width 55 height 17
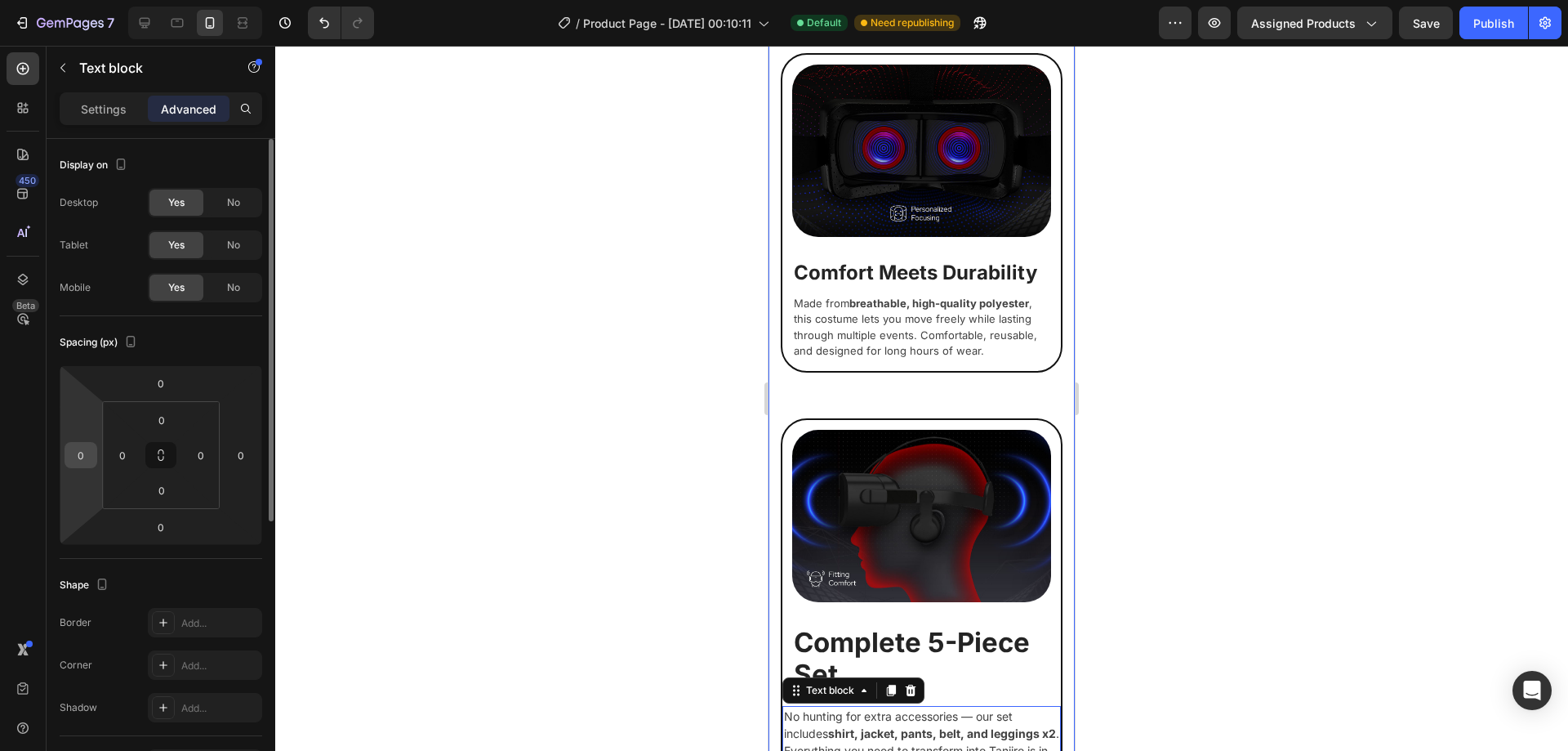
click at [94, 462] on div "0" at bounding box center [81, 455] width 33 height 26
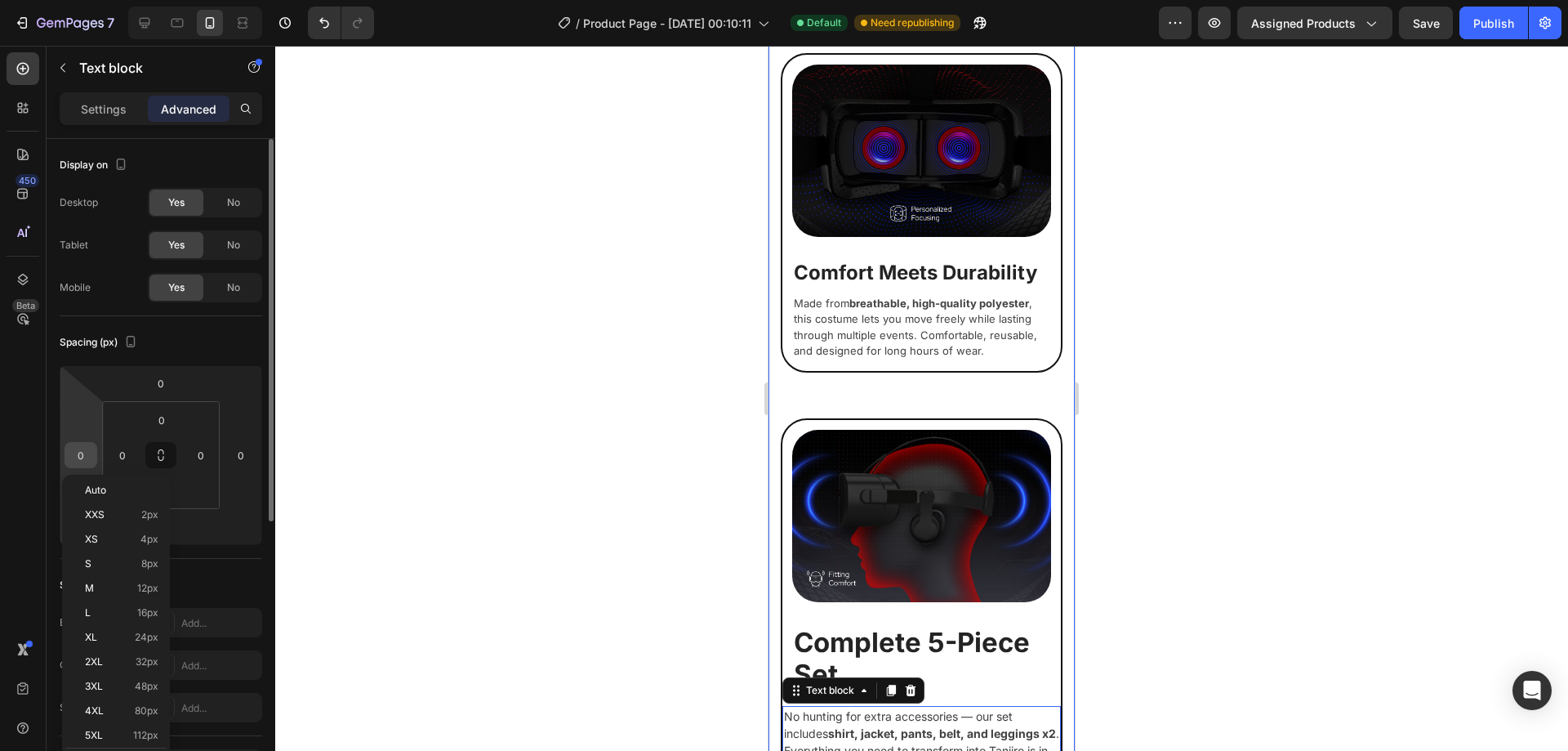
click at [81, 452] on input "0" at bounding box center [81, 455] width 24 height 24
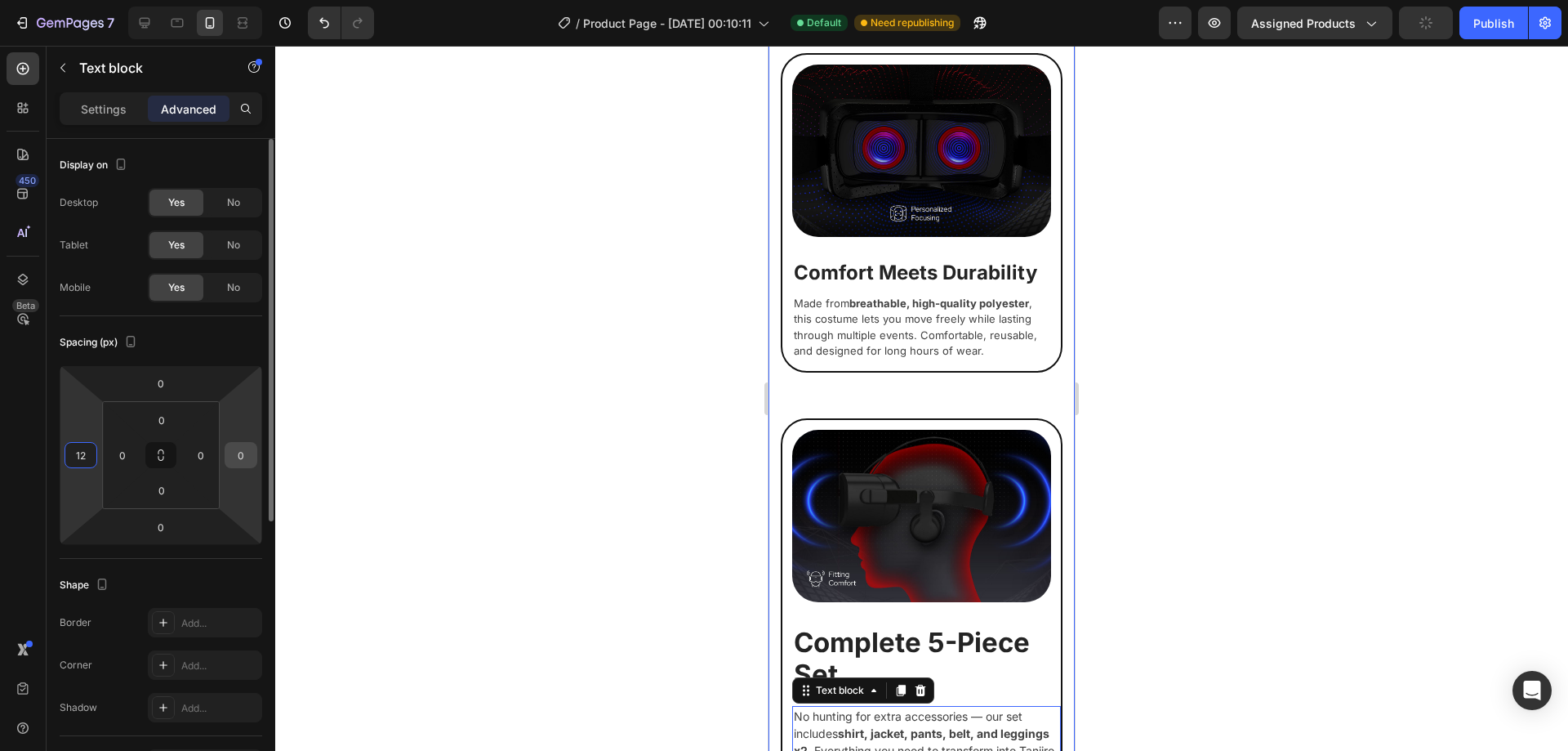
type input "12"
click at [249, 458] on input "0" at bounding box center [241, 455] width 24 height 24
type input "12"
click at [180, 521] on div "0" at bounding box center [160, 527] width 41 height 26
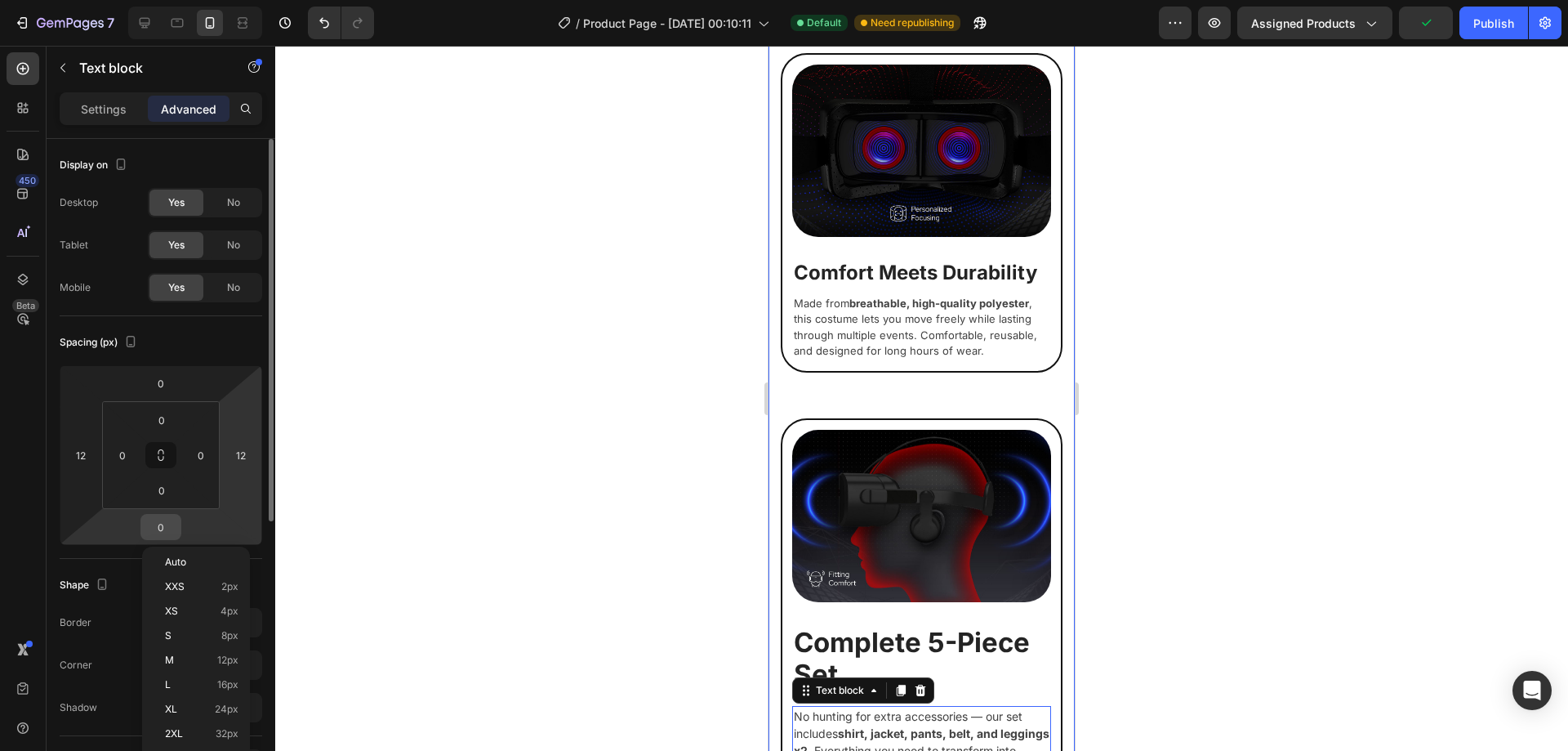
click at [171, 527] on input "0" at bounding box center [161, 527] width 33 height 24
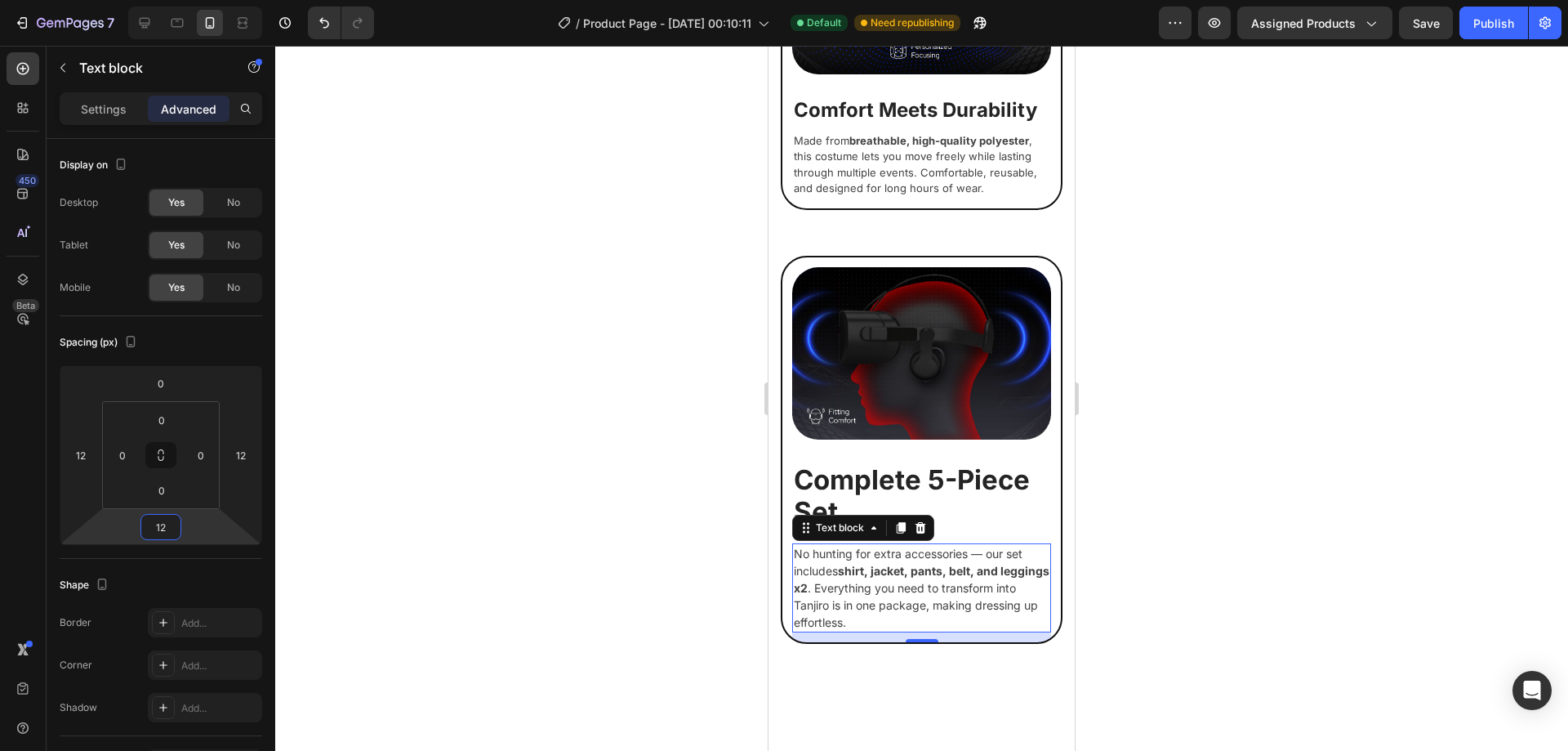
scroll to position [1897, 0]
type input "12"
click at [94, 104] on p "Settings" at bounding box center [103, 109] width 46 height 17
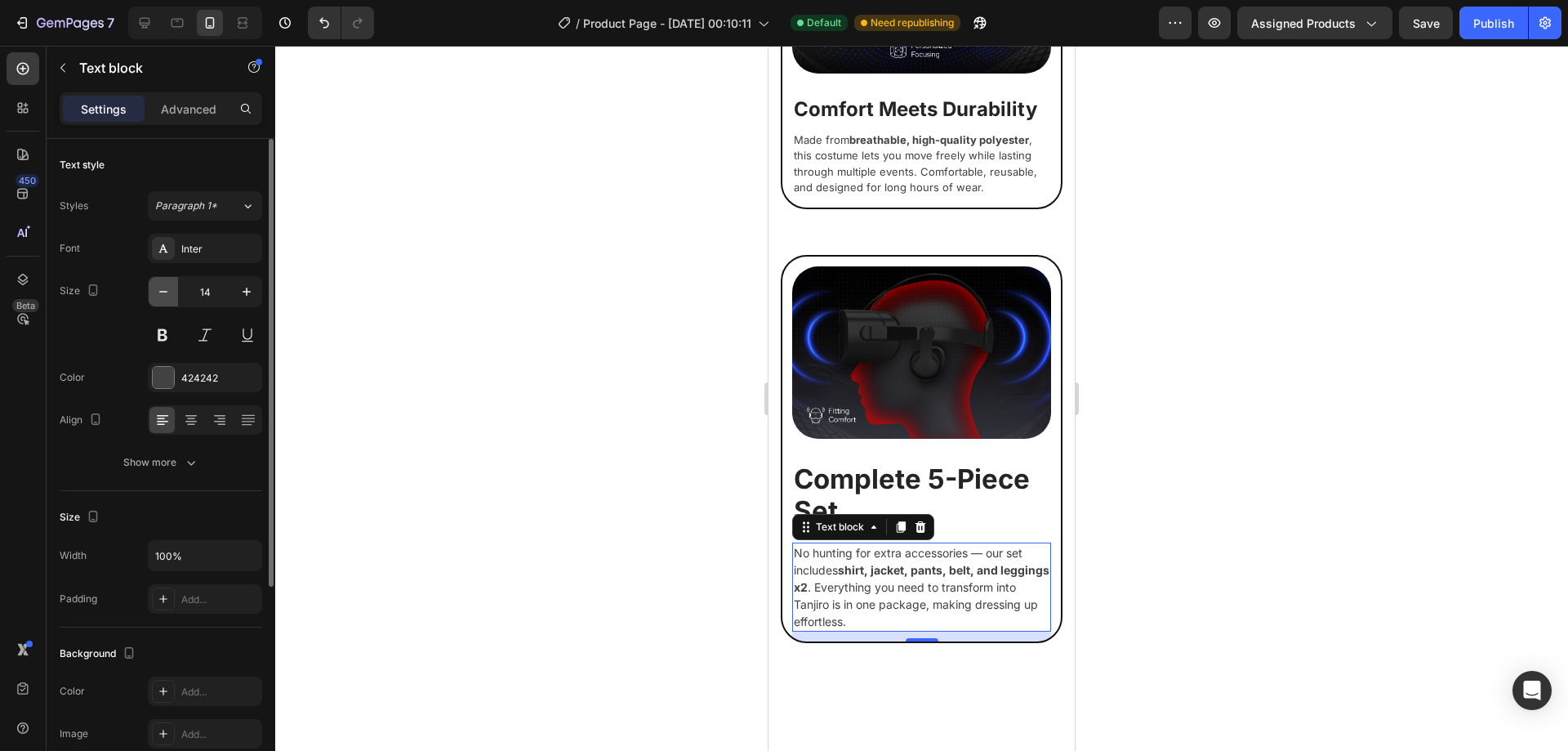
click at [169, 291] on icon "button" at bounding box center [163, 291] width 16 height 16
type input "13"
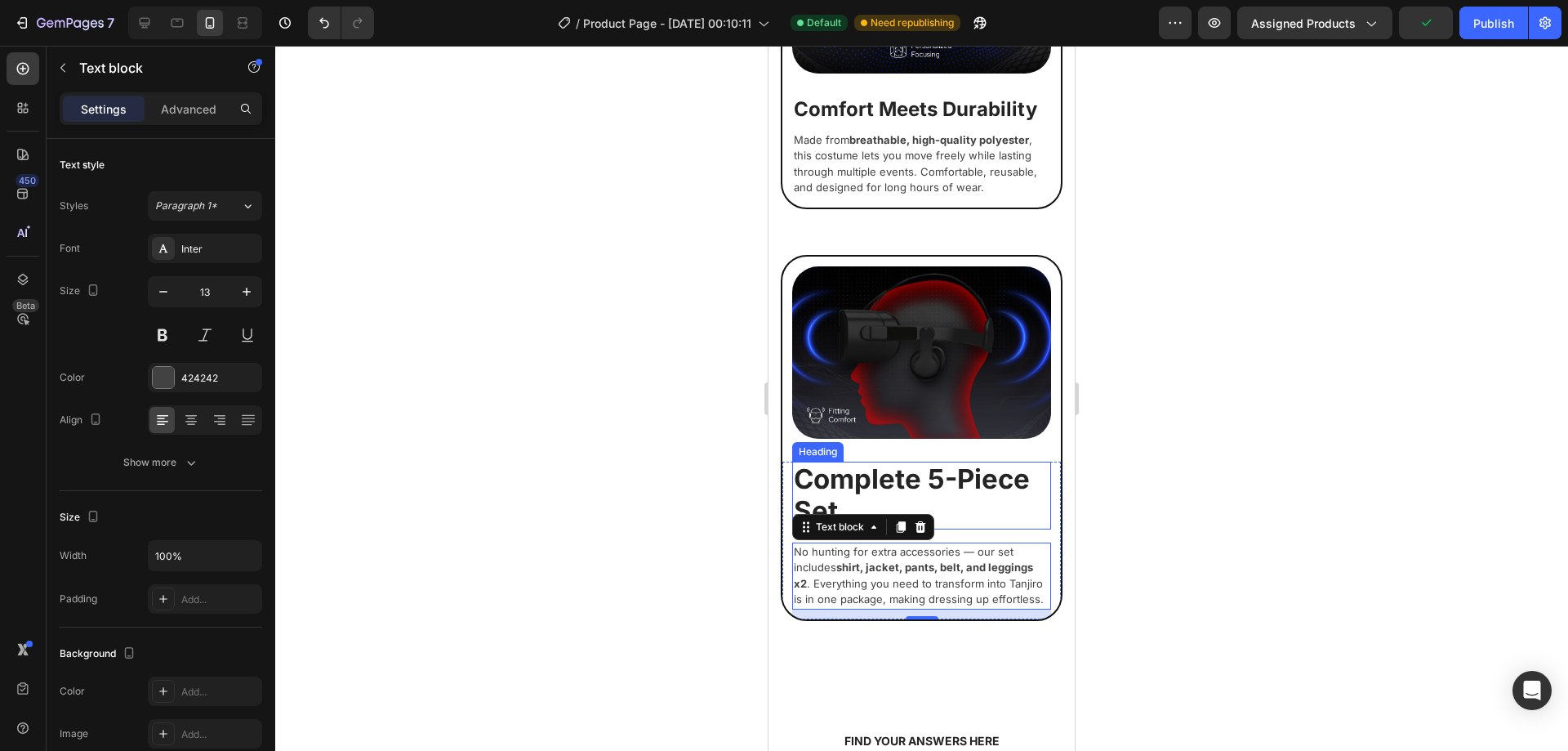
click at [922, 463] on p "Complete 5-Piece Set" at bounding box center [921, 495] width 255 height 65
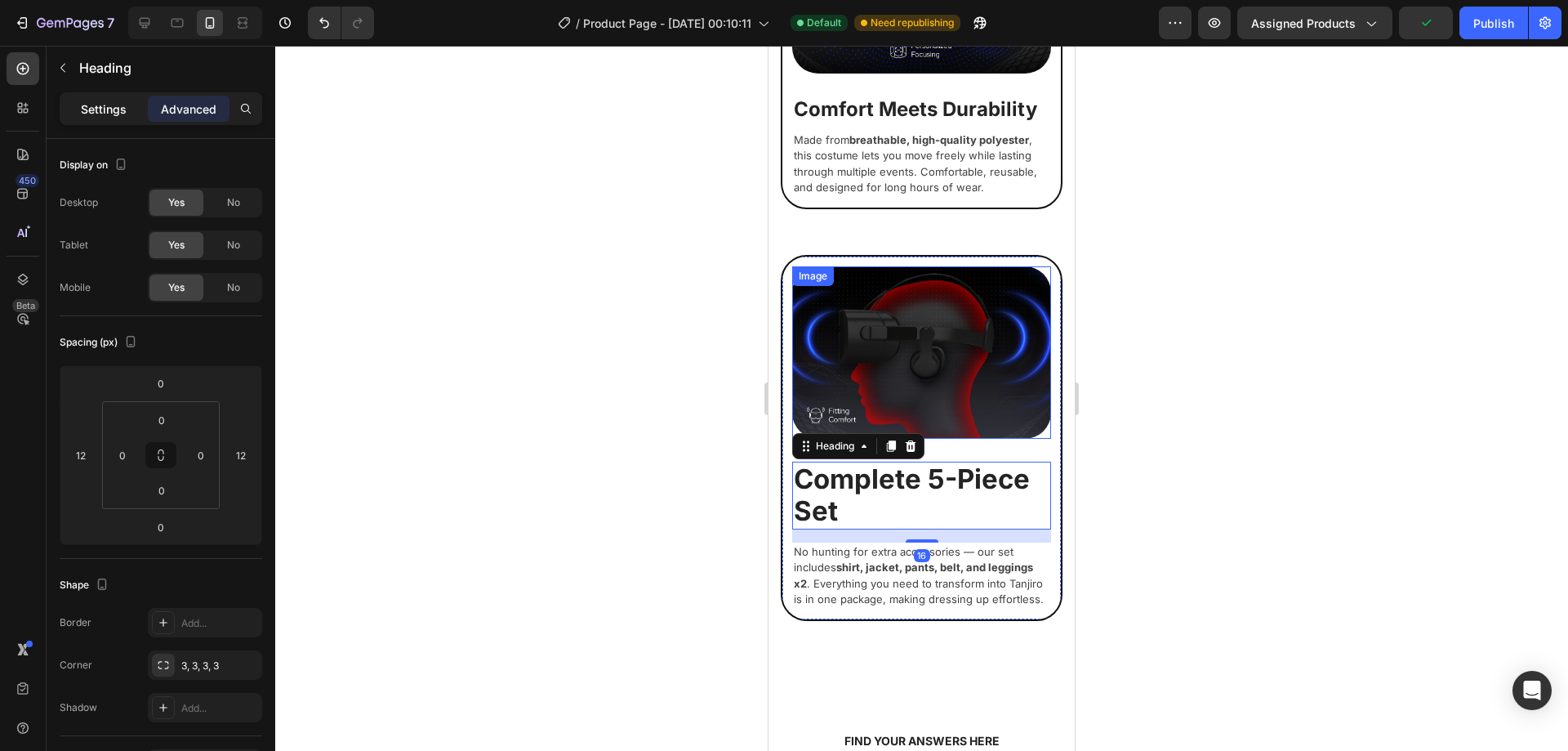
click at [107, 107] on p "Settings" at bounding box center [103, 109] width 46 height 17
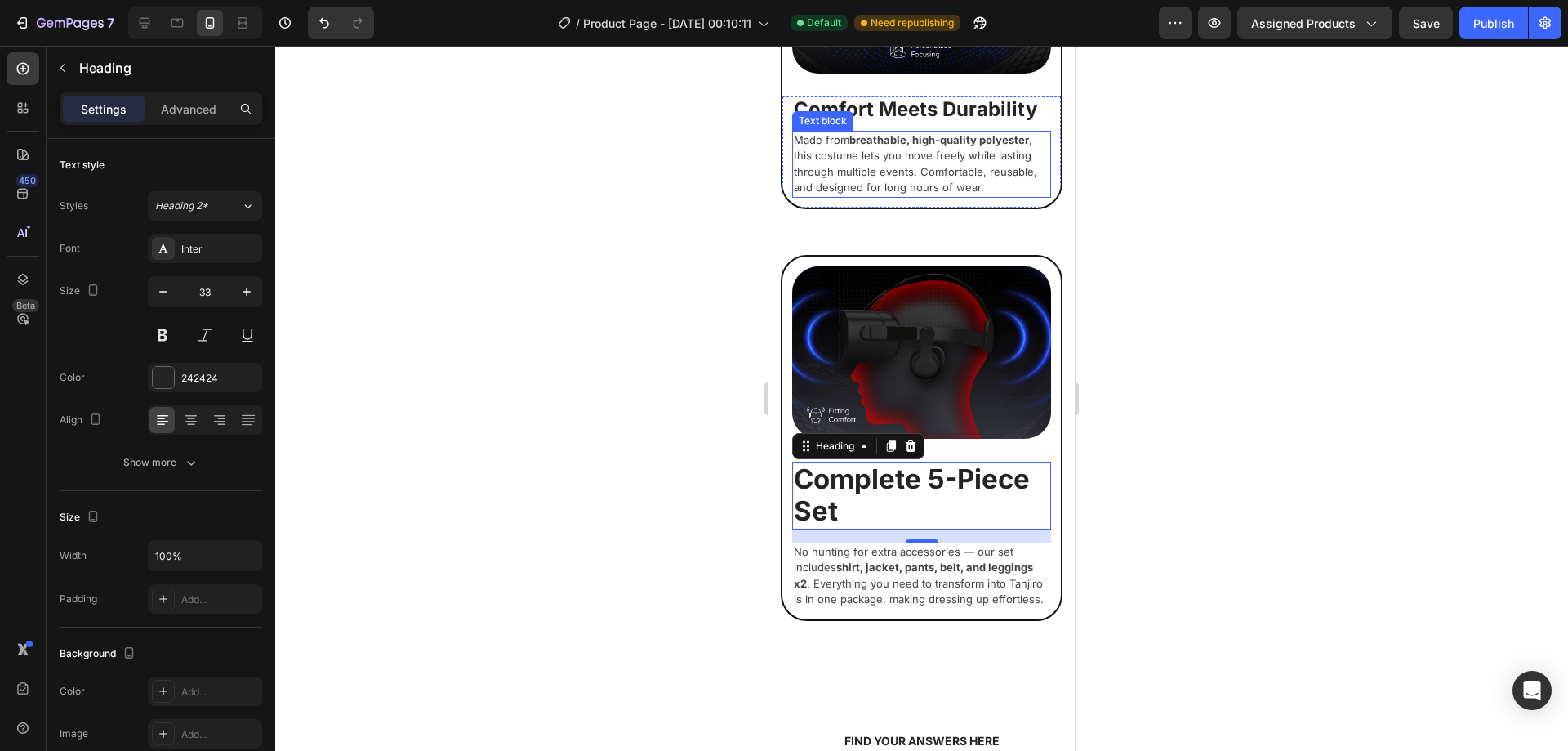
click at [886, 96] on h2 "Comfort Meets Durability" at bounding box center [921, 109] width 259 height 27
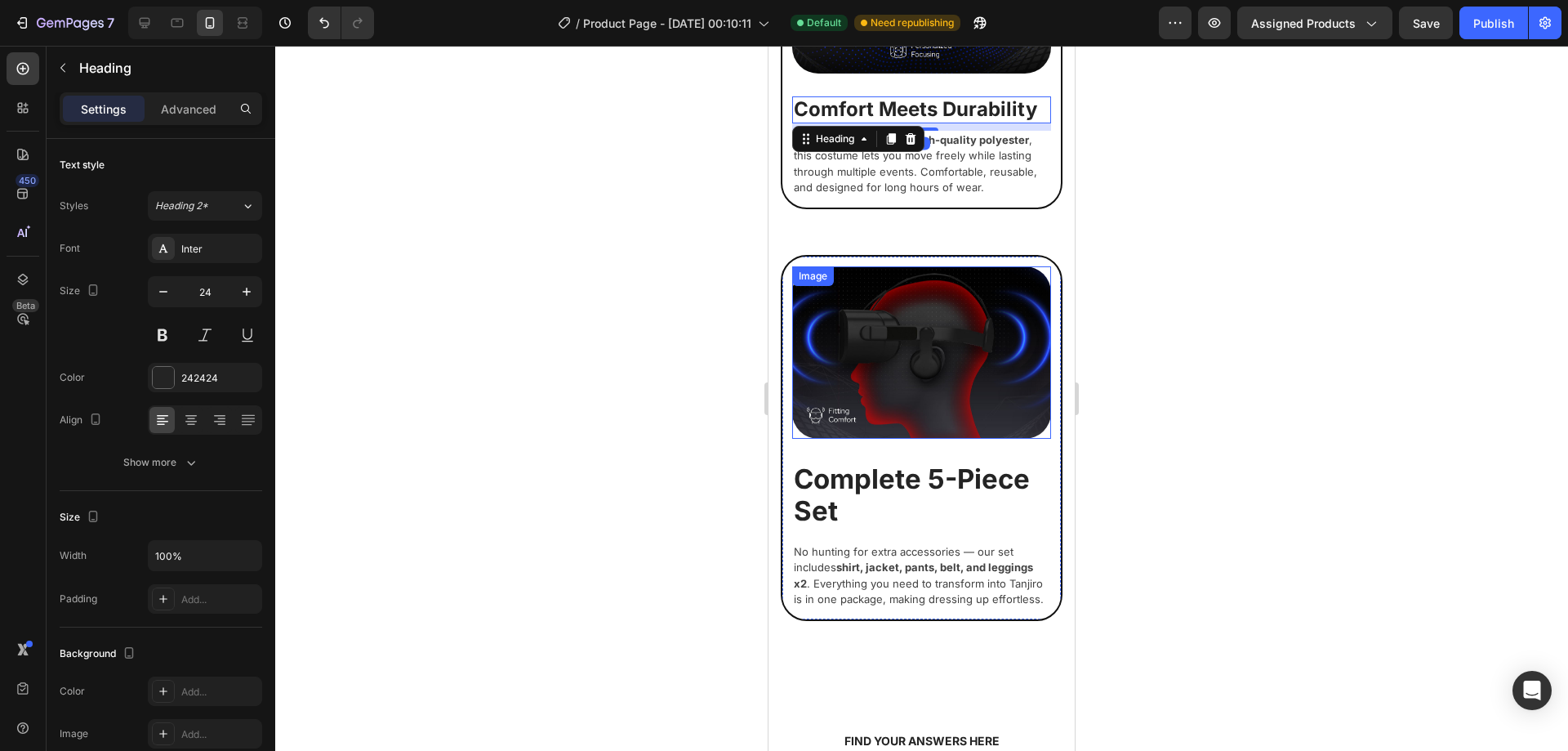
click at [901, 463] on p "Complete 5-Piece Set" at bounding box center [921, 495] width 255 height 65
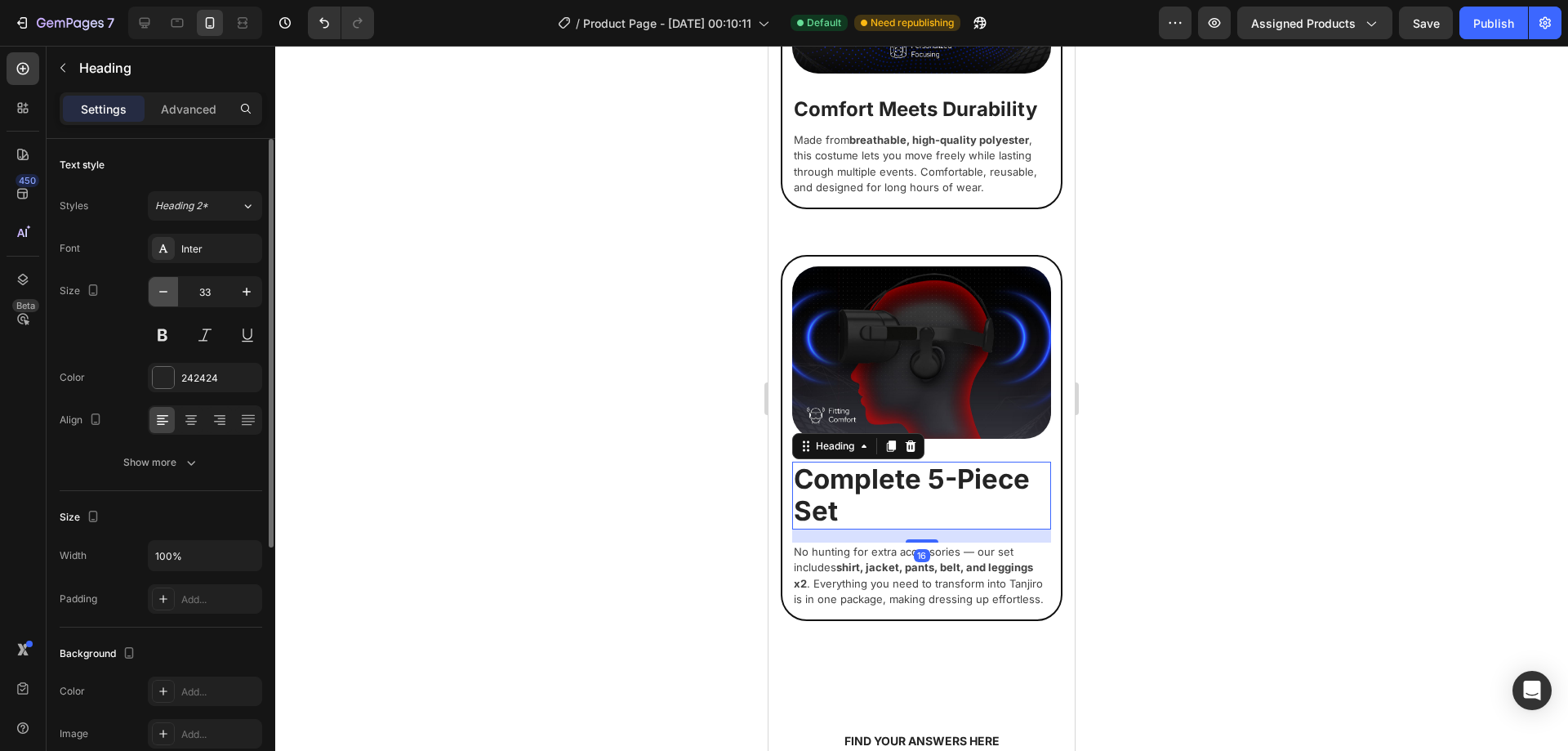
click at [164, 286] on icon "button" at bounding box center [163, 291] width 16 height 16
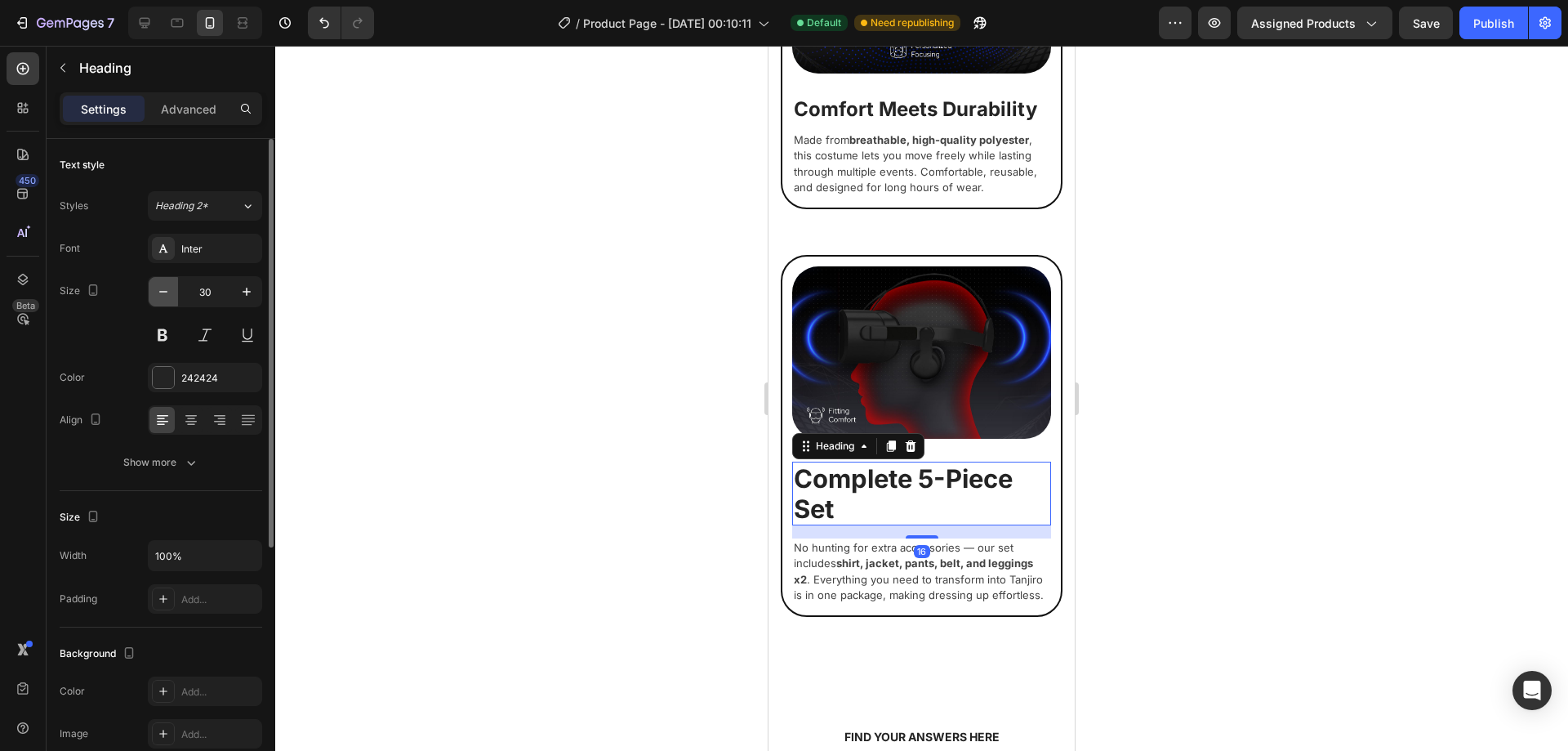
click at [164, 286] on icon "button" at bounding box center [163, 291] width 16 height 16
click at [162, 286] on icon "button" at bounding box center [163, 291] width 16 height 16
click at [161, 286] on icon "button" at bounding box center [163, 291] width 16 height 16
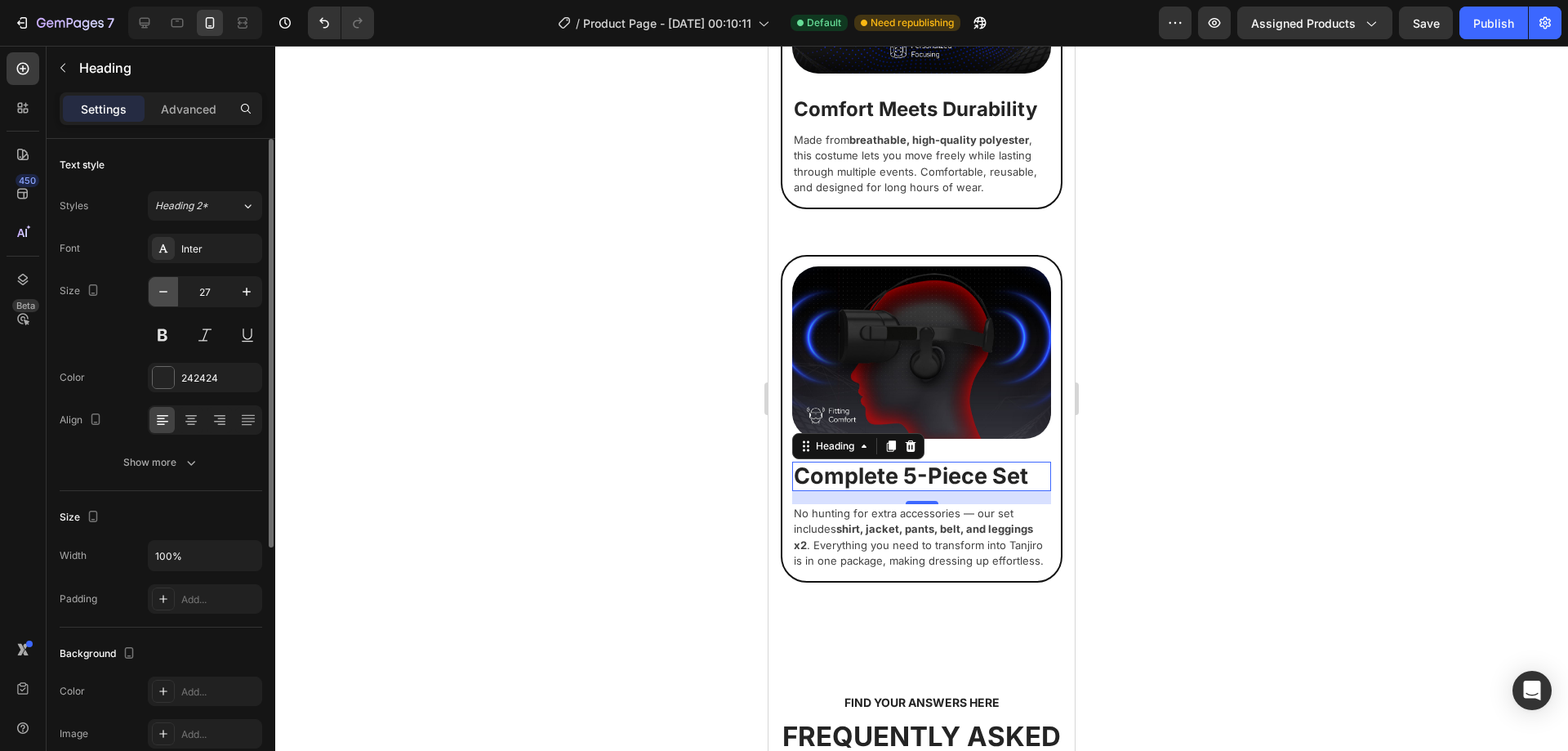
click at [161, 286] on icon "button" at bounding box center [163, 291] width 16 height 16
click at [162, 286] on icon "button" at bounding box center [163, 291] width 16 height 16
type input "24"
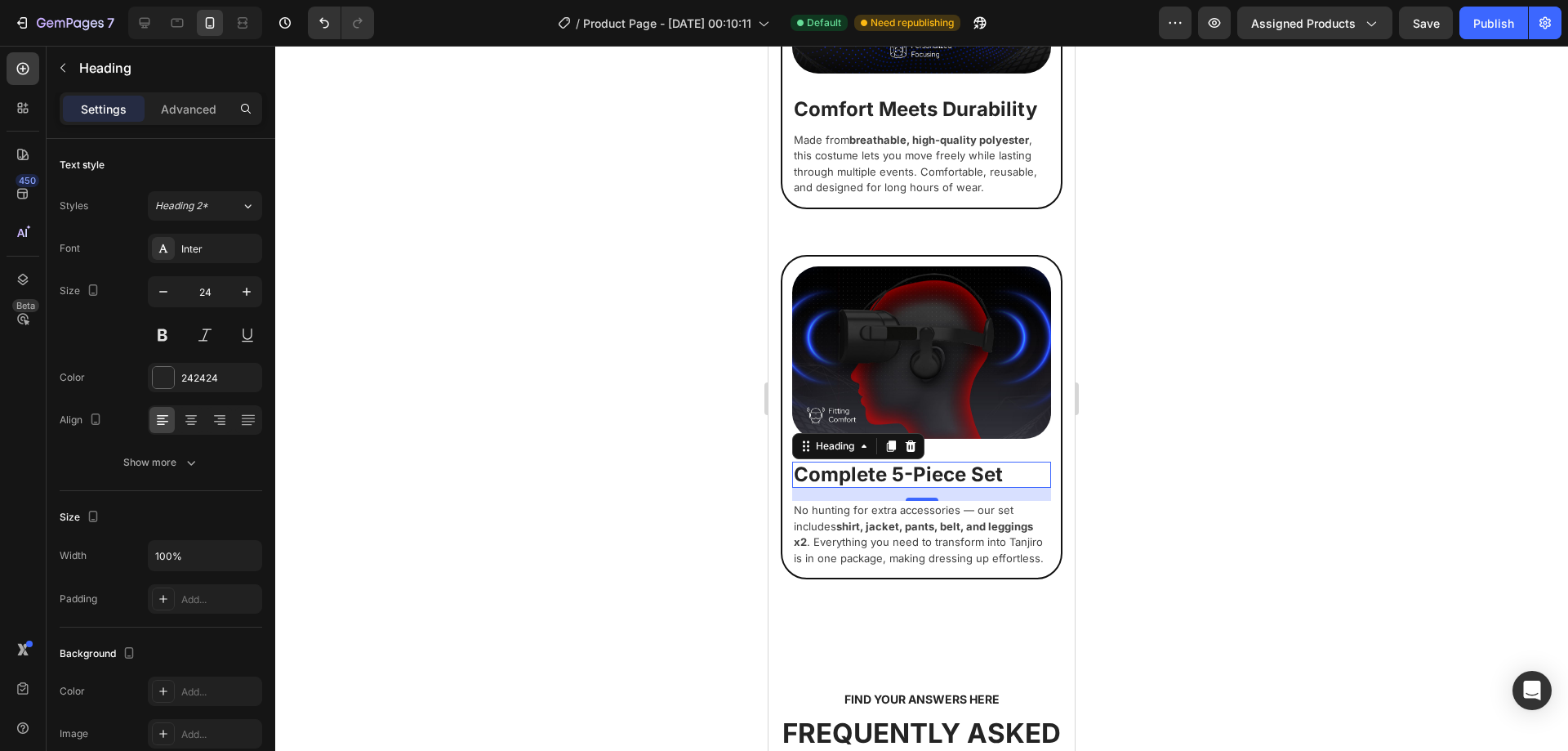
click at [1139, 463] on div at bounding box center [921, 398] width 1293 height 705
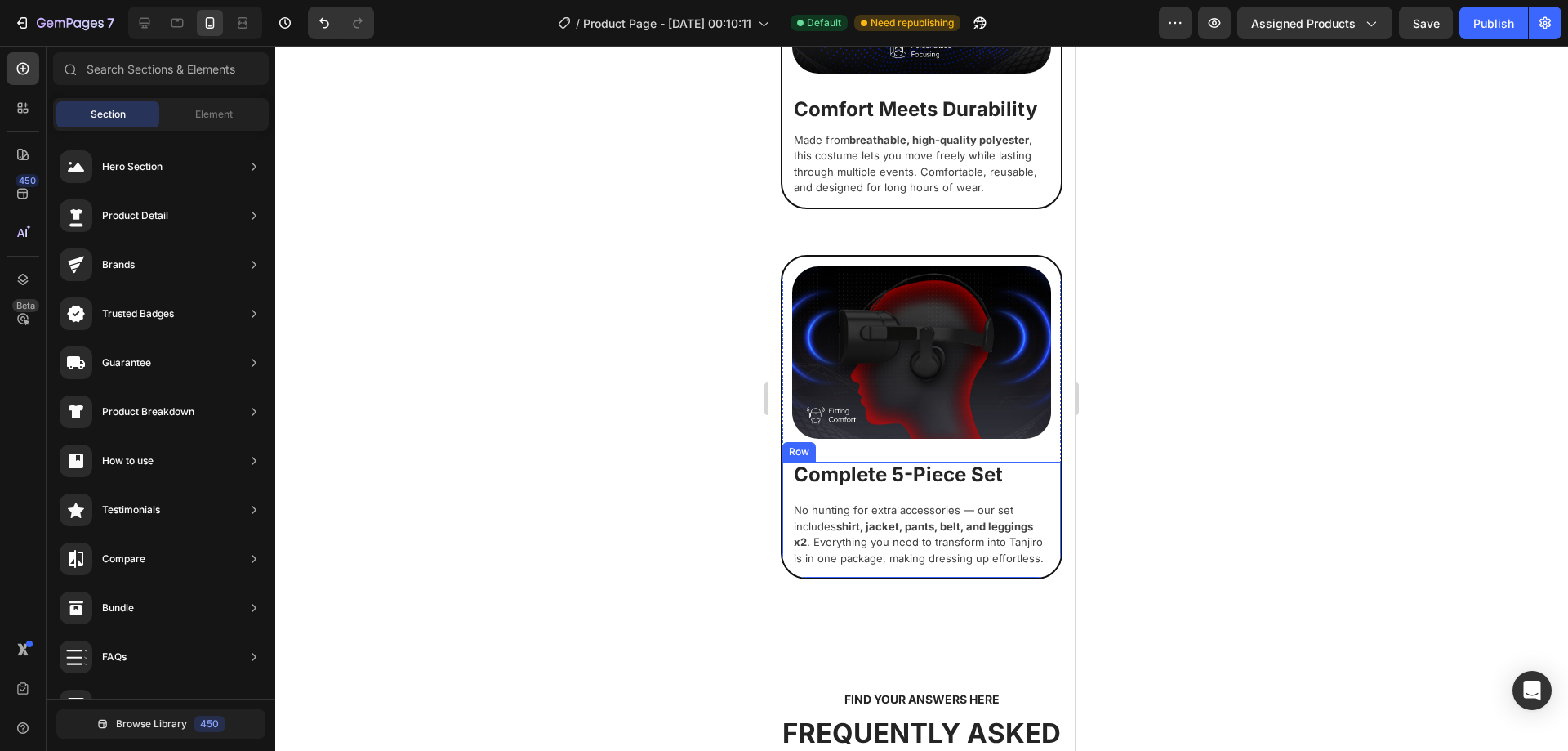
click at [900, 463] on p "Complete 5-Piece Set" at bounding box center [921, 475] width 255 height 23
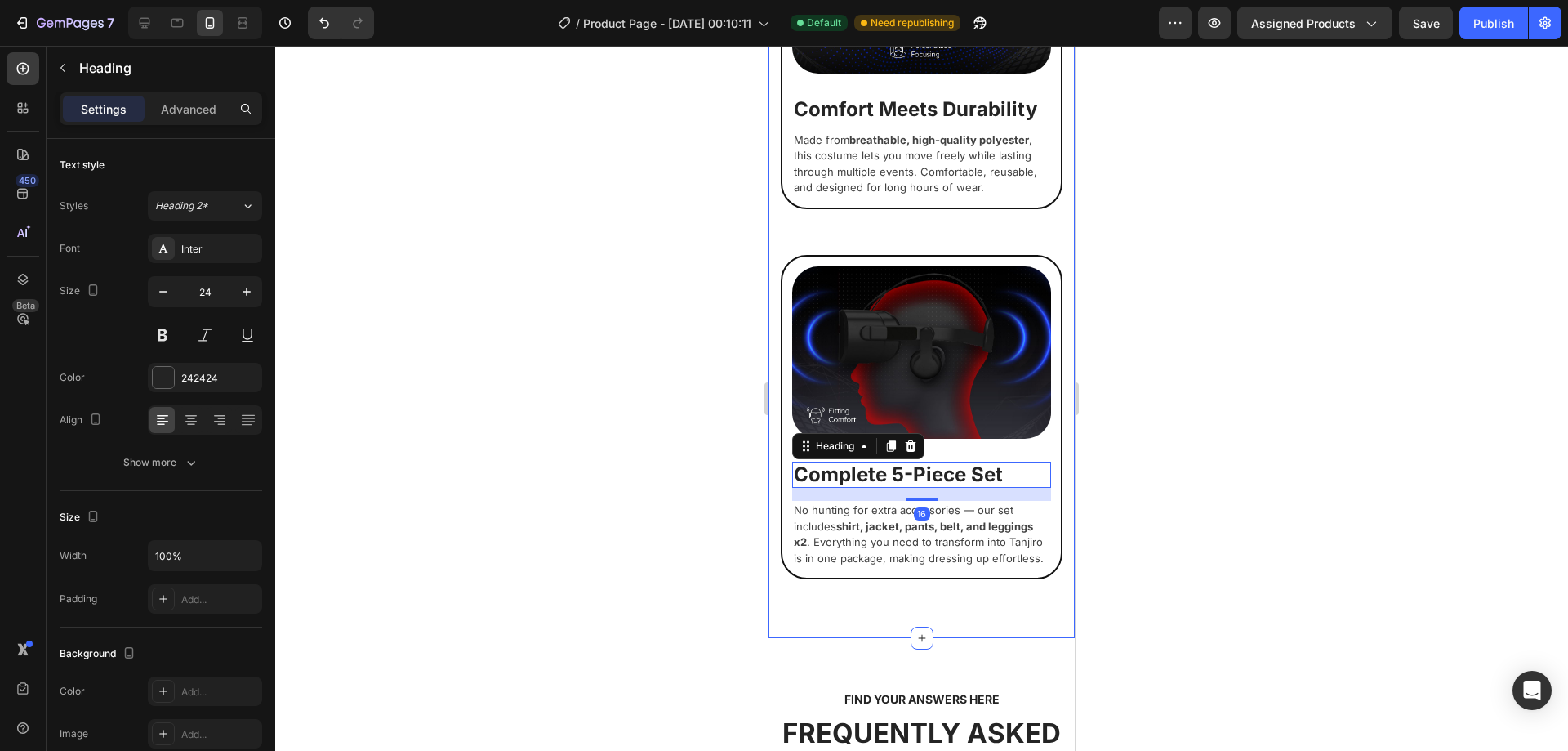
click at [1297, 435] on div at bounding box center [921, 398] width 1293 height 705
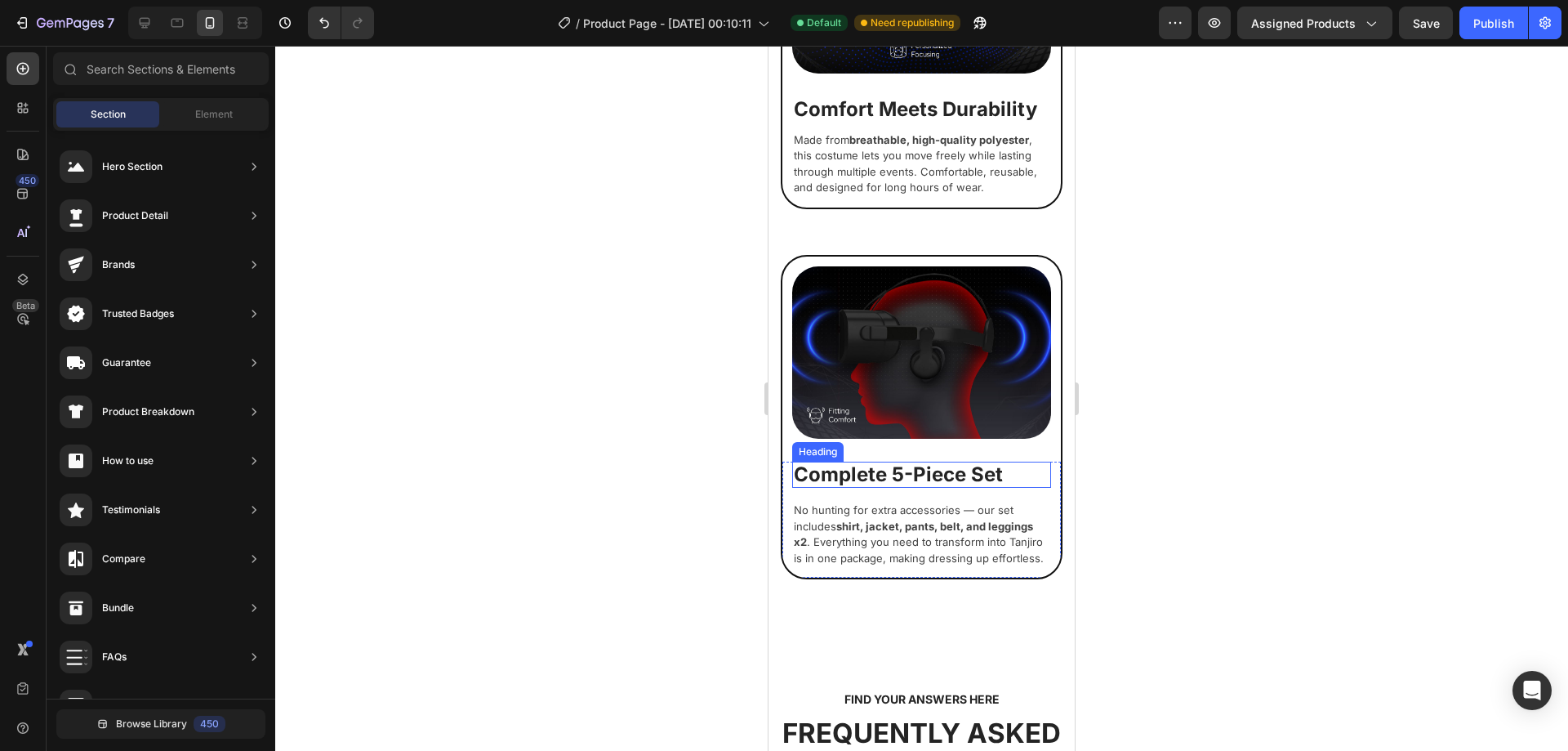
click at [888, 463] on p "Complete 5-Piece Set" at bounding box center [921, 475] width 255 height 23
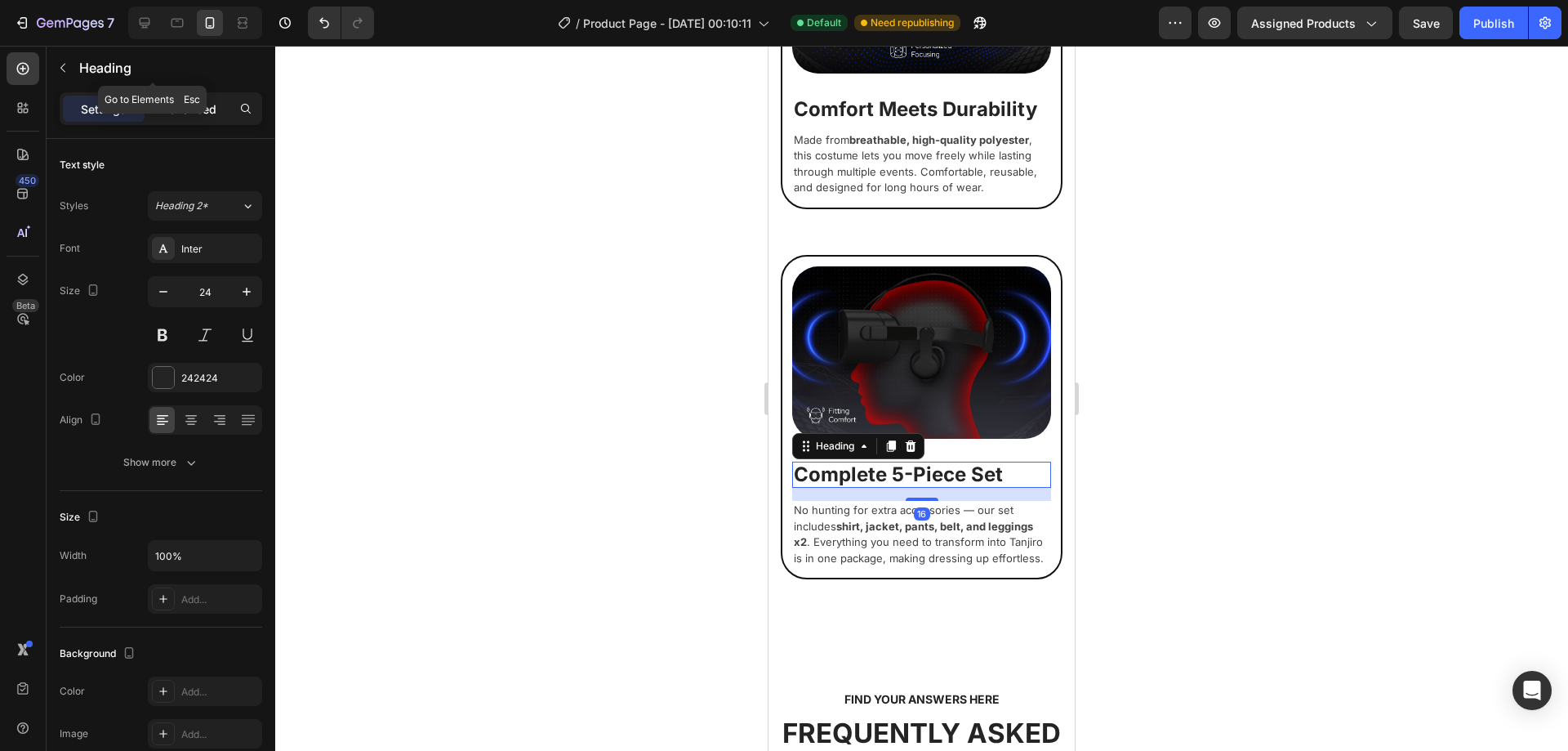
click at [192, 96] on div "Advanced" at bounding box center [189, 108] width 81 height 26
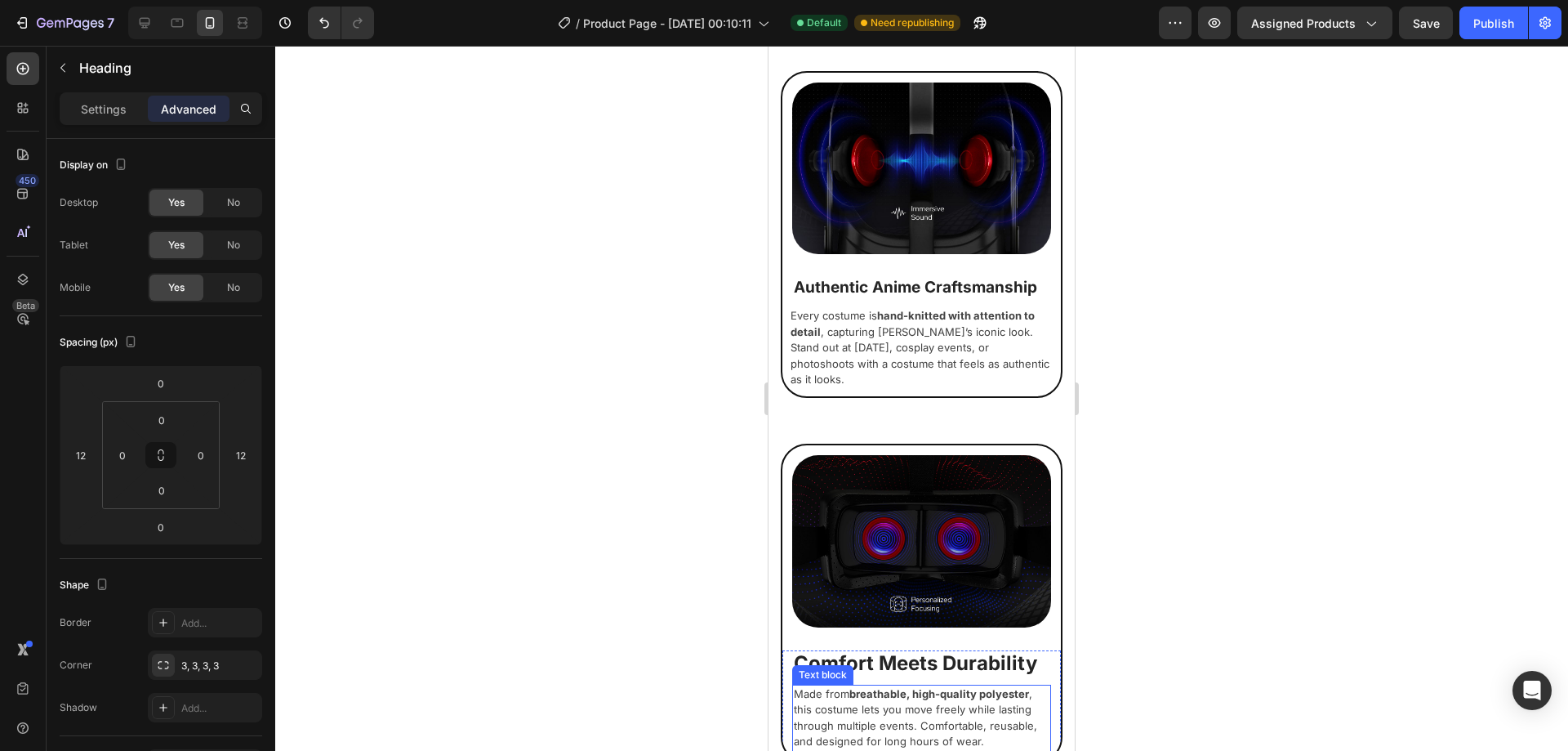
scroll to position [1325, 0]
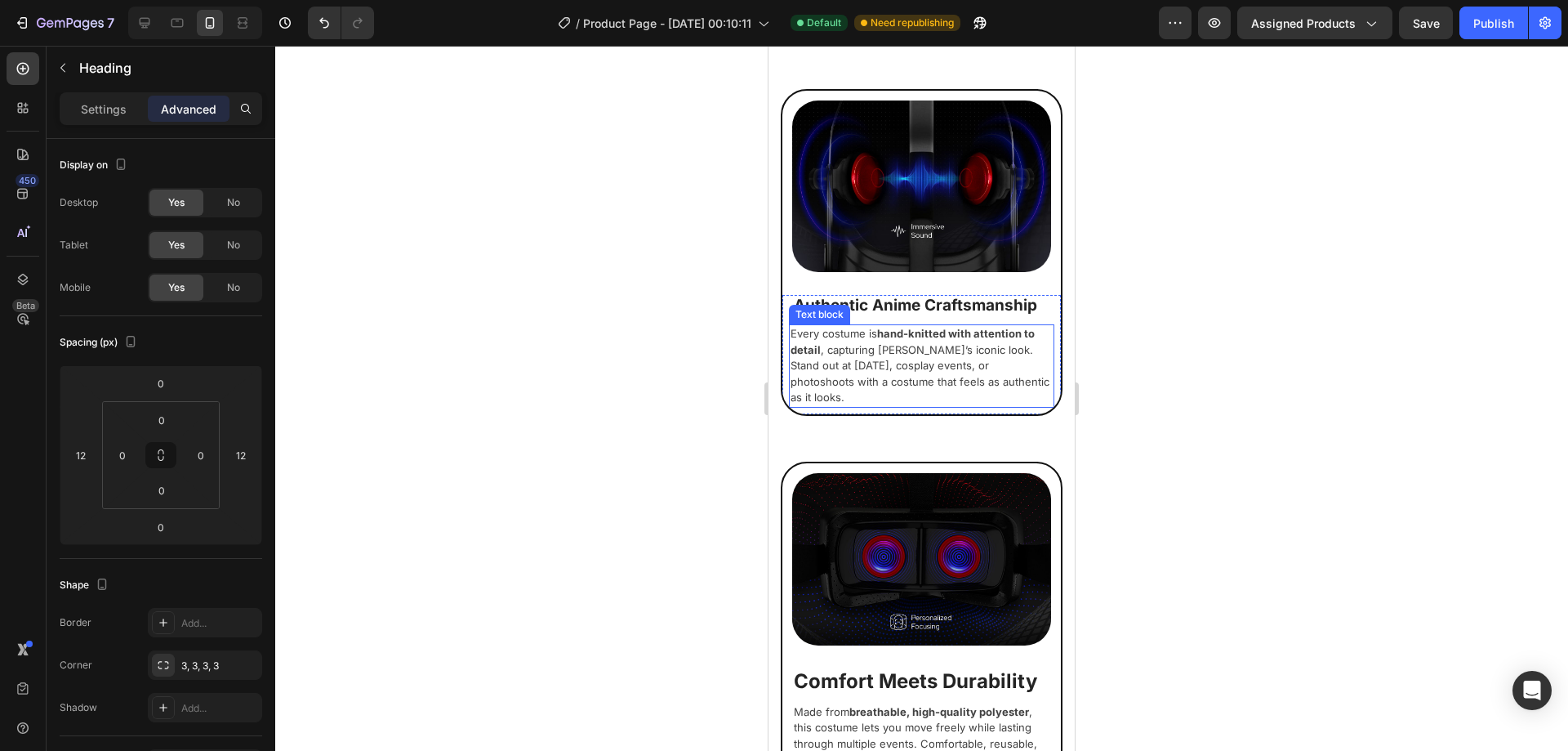
click at [841, 344] on p "Every costume is hand-knitted with attention to detail , capturing [PERSON_NAME…" at bounding box center [921, 366] width 262 height 80
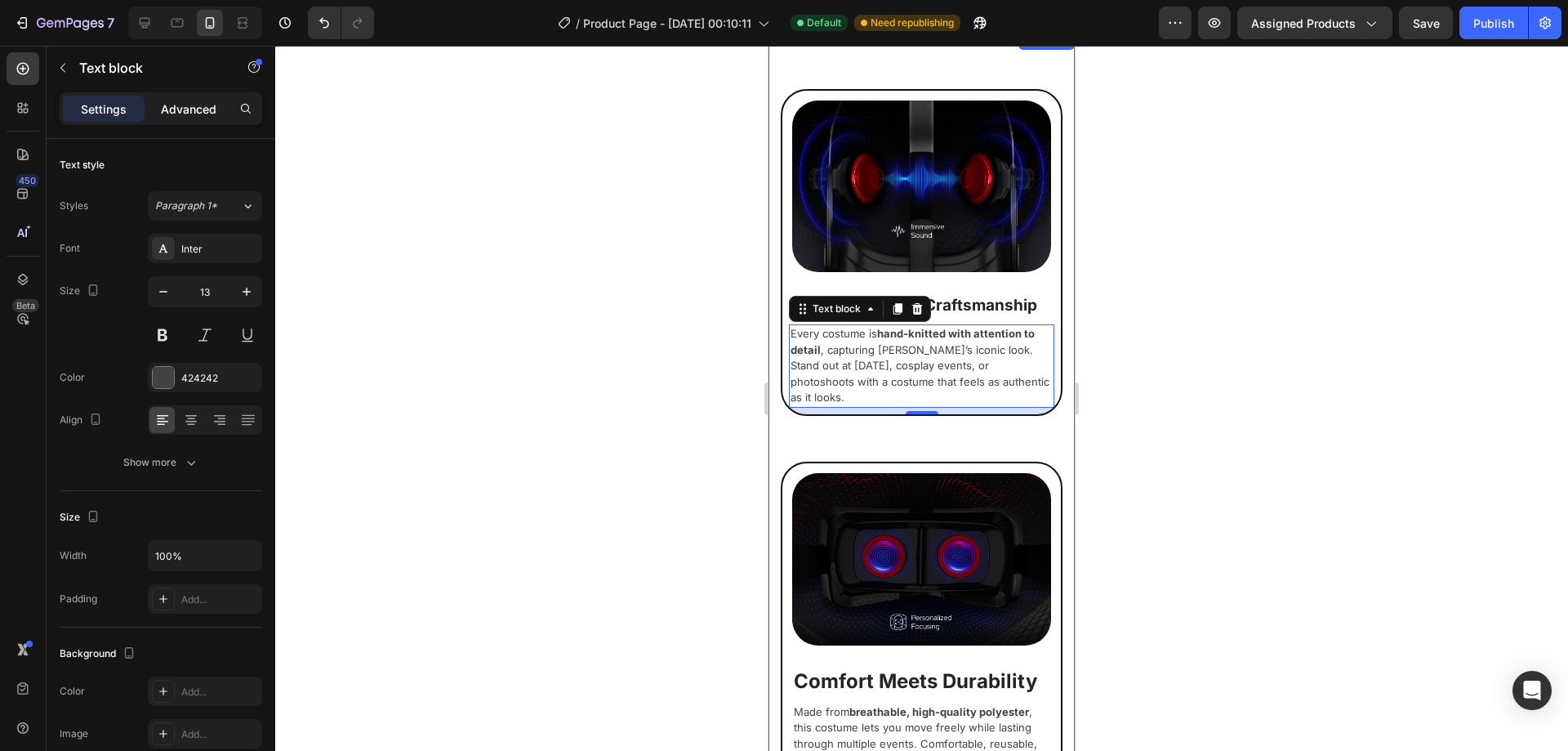
click at [170, 108] on p "Advanced" at bounding box center [189, 109] width 55 height 17
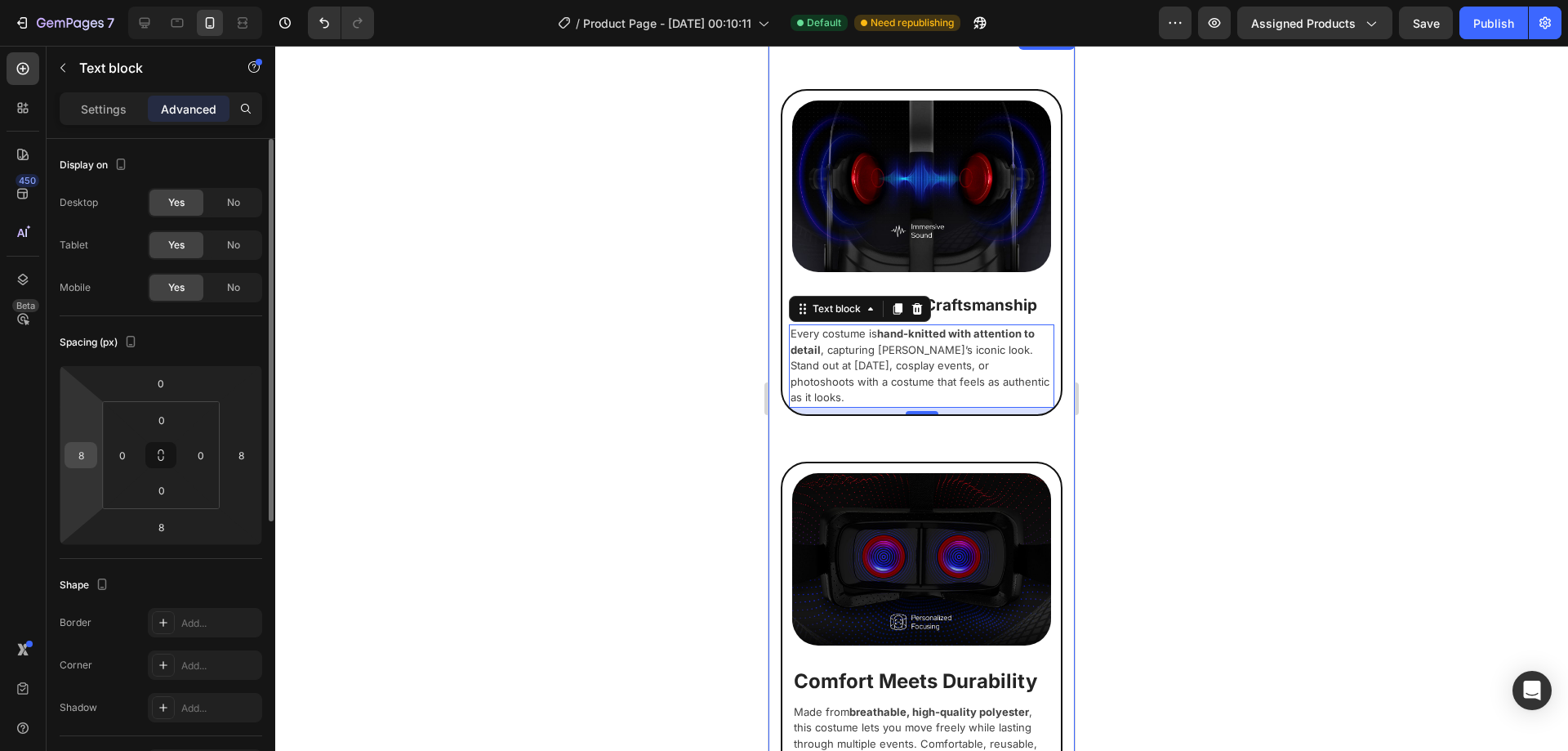
click at [89, 454] on input "8" at bounding box center [81, 455] width 24 height 24
type input "12"
click at [242, 450] on input "8" at bounding box center [241, 455] width 24 height 24
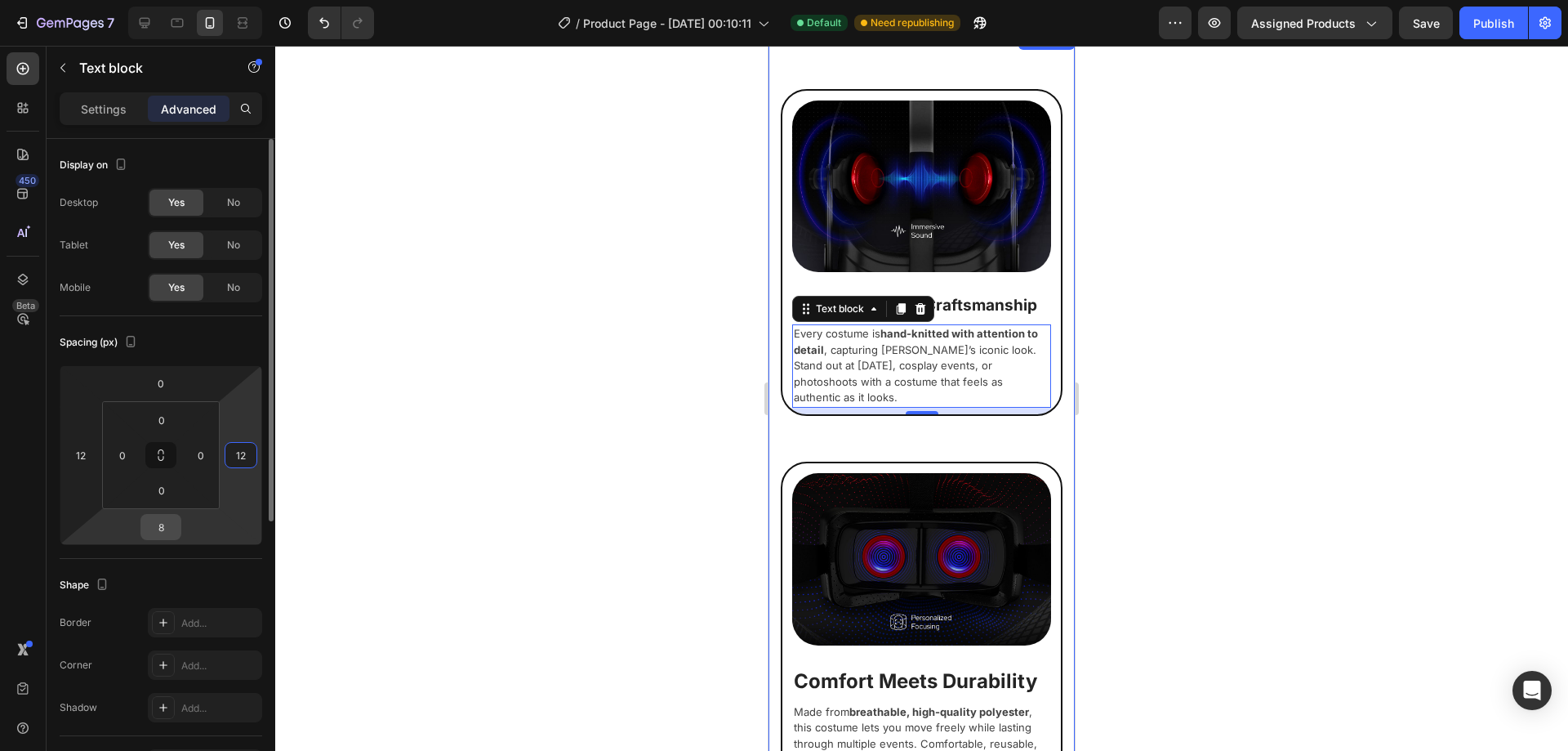
type input "12"
click at [165, 526] on input "8" at bounding box center [161, 527] width 33 height 24
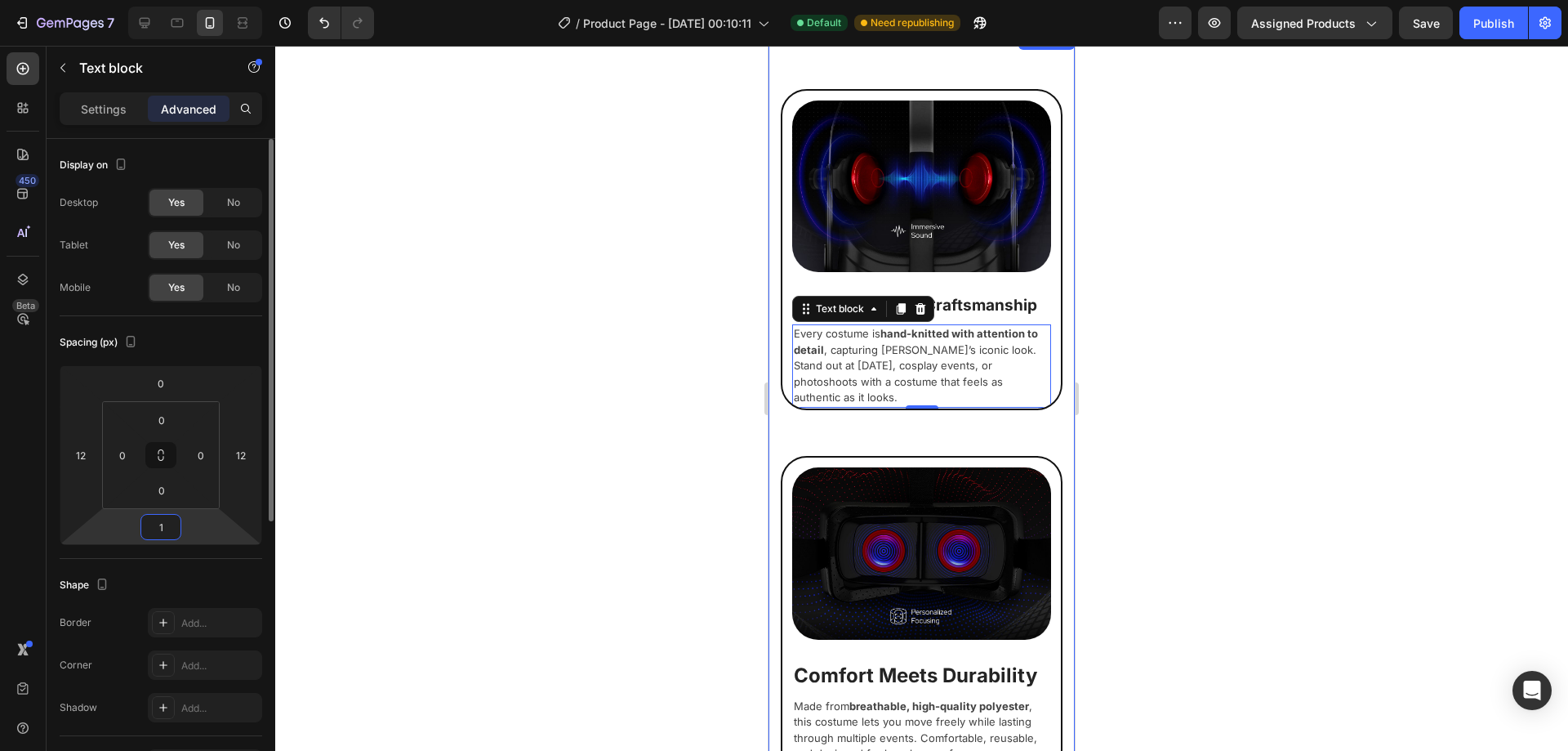
type input "12"
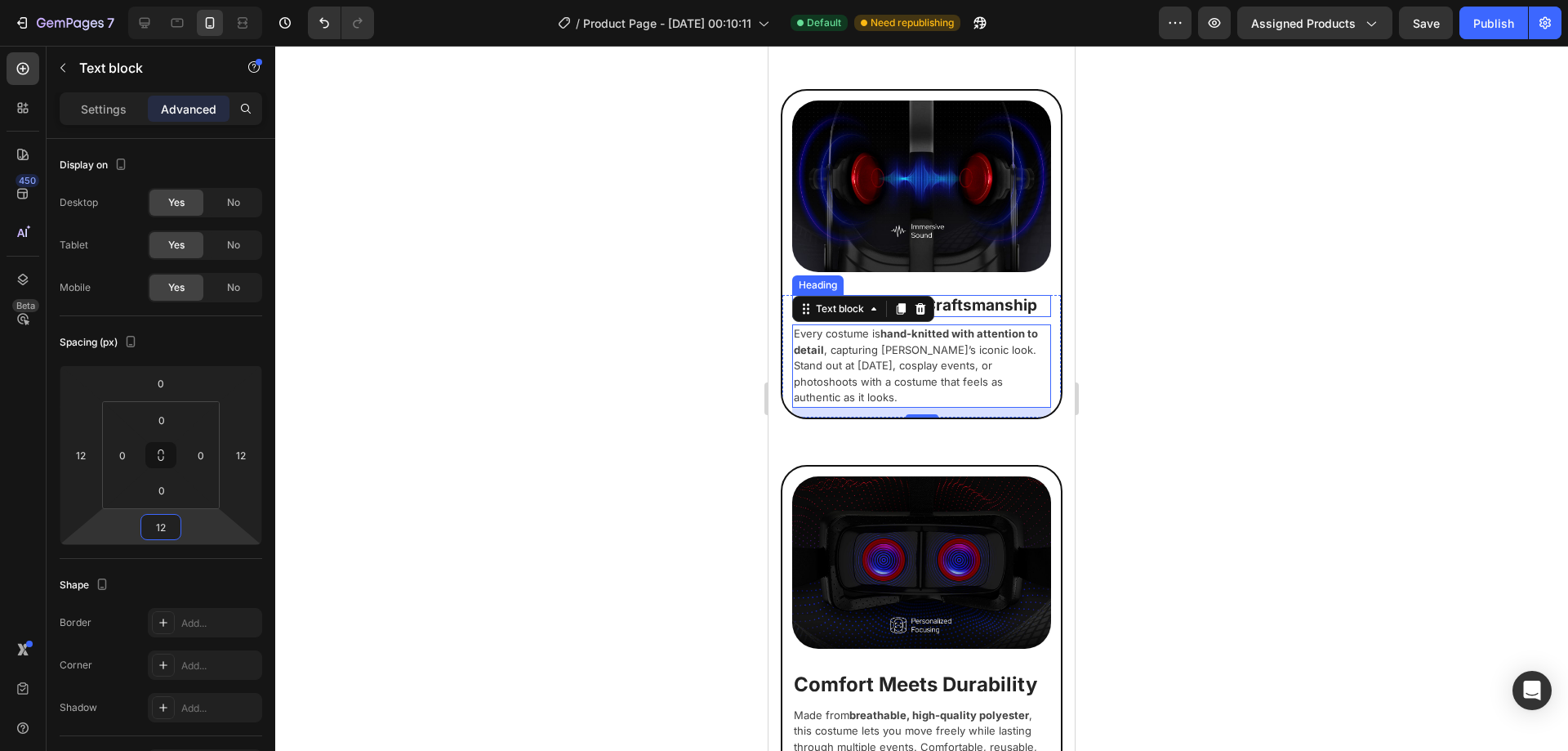
click at [1026, 295] on h2 "Authentic Anime Craftsmanship" at bounding box center [921, 306] width 259 height 22
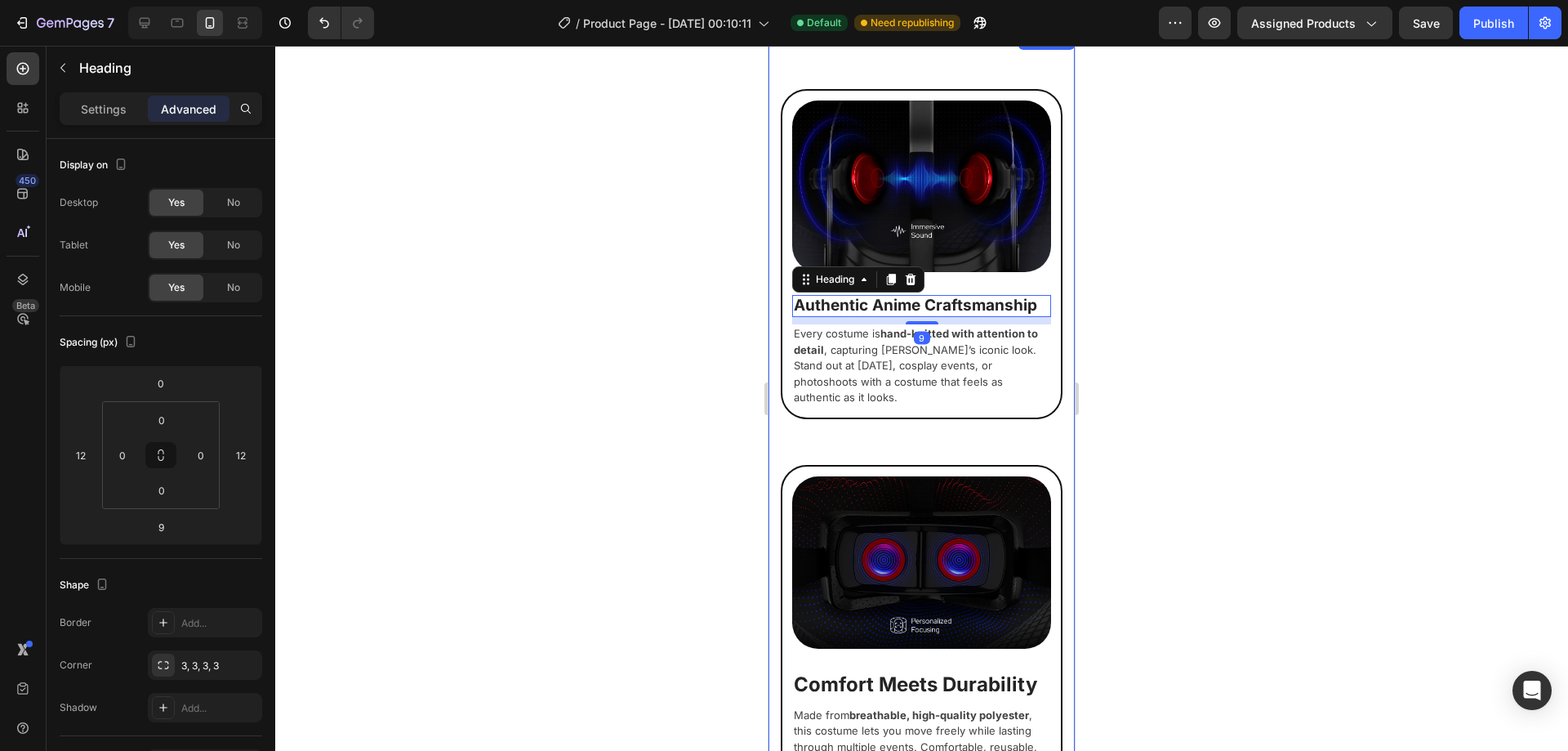
click at [638, 462] on div at bounding box center [921, 398] width 1293 height 705
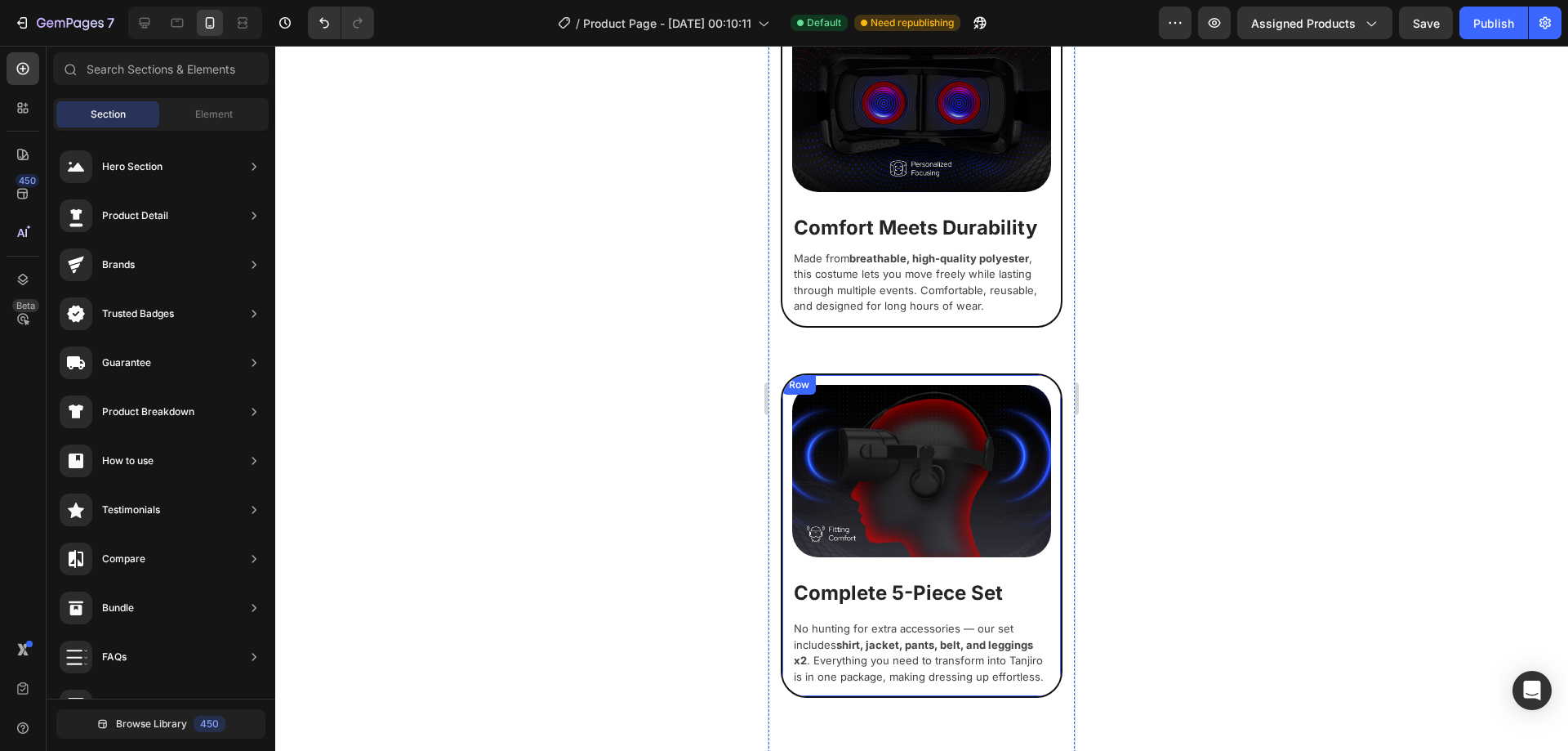
scroll to position [1816, 0]
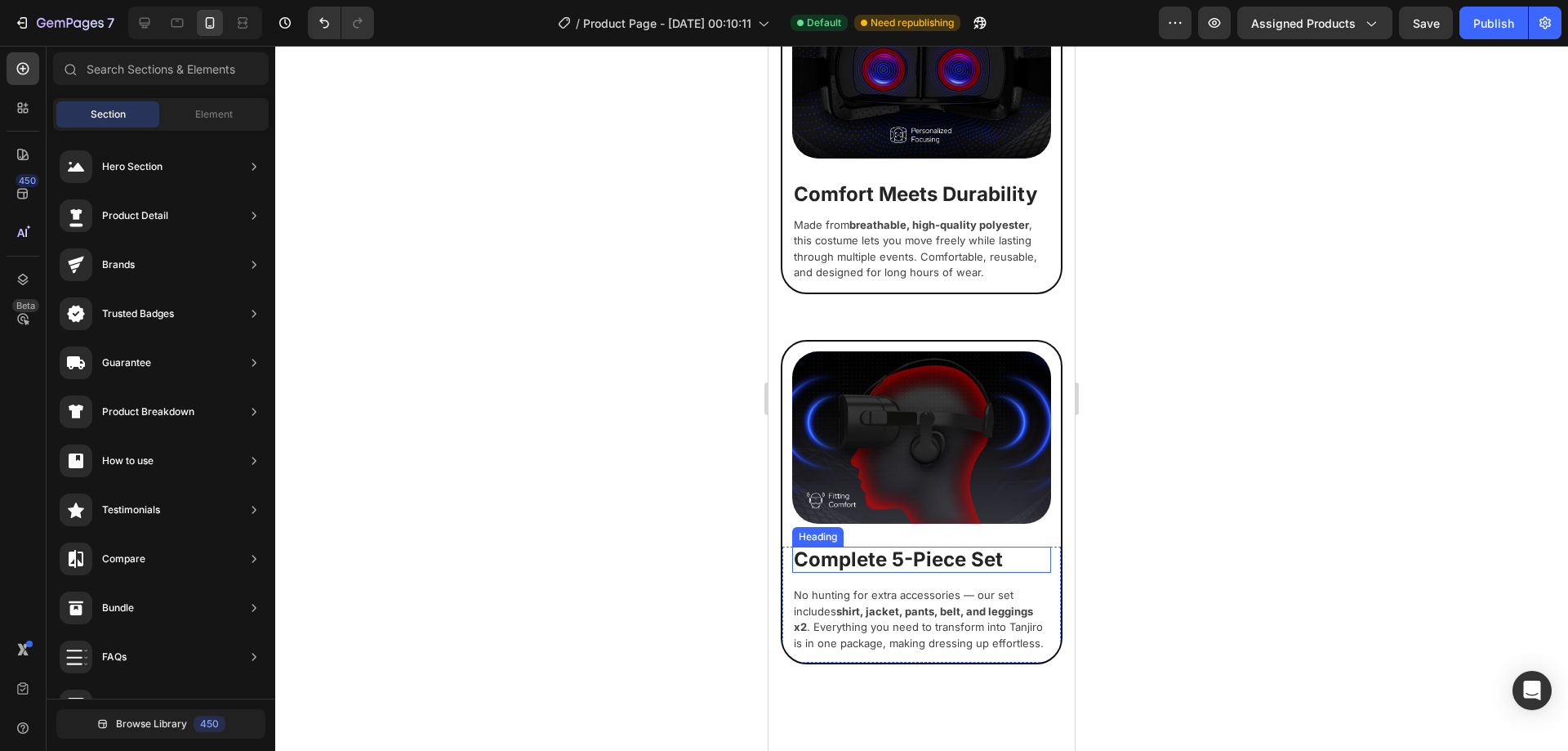
click at [910, 548] on p "Complete 5-Piece Set" at bounding box center [921, 560] width 255 height 23
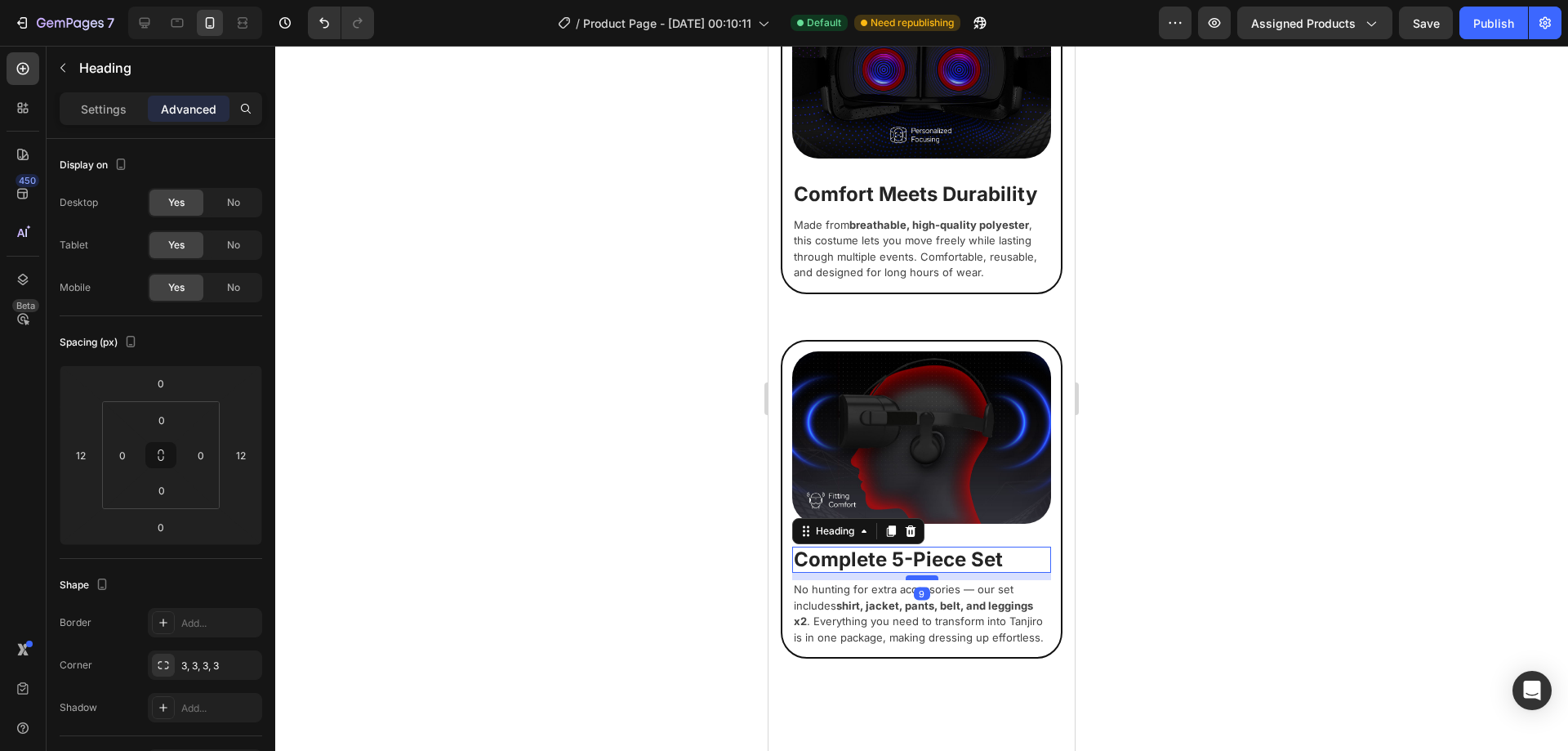
click at [917, 575] on div at bounding box center [922, 578] width 33 height 5
type input "9"
click at [1203, 439] on div at bounding box center [921, 398] width 1293 height 705
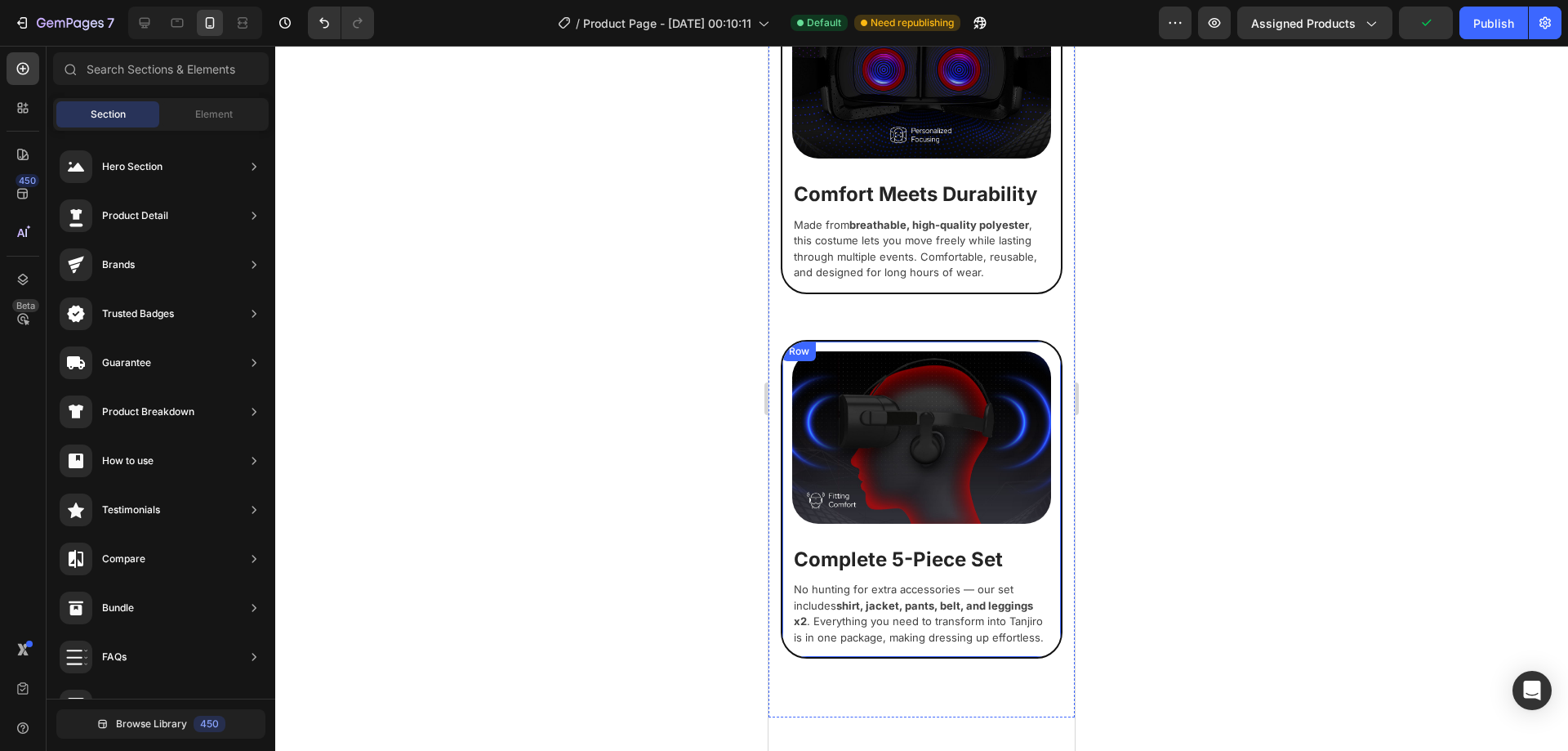
click at [907, 478] on img at bounding box center [921, 437] width 259 height 172
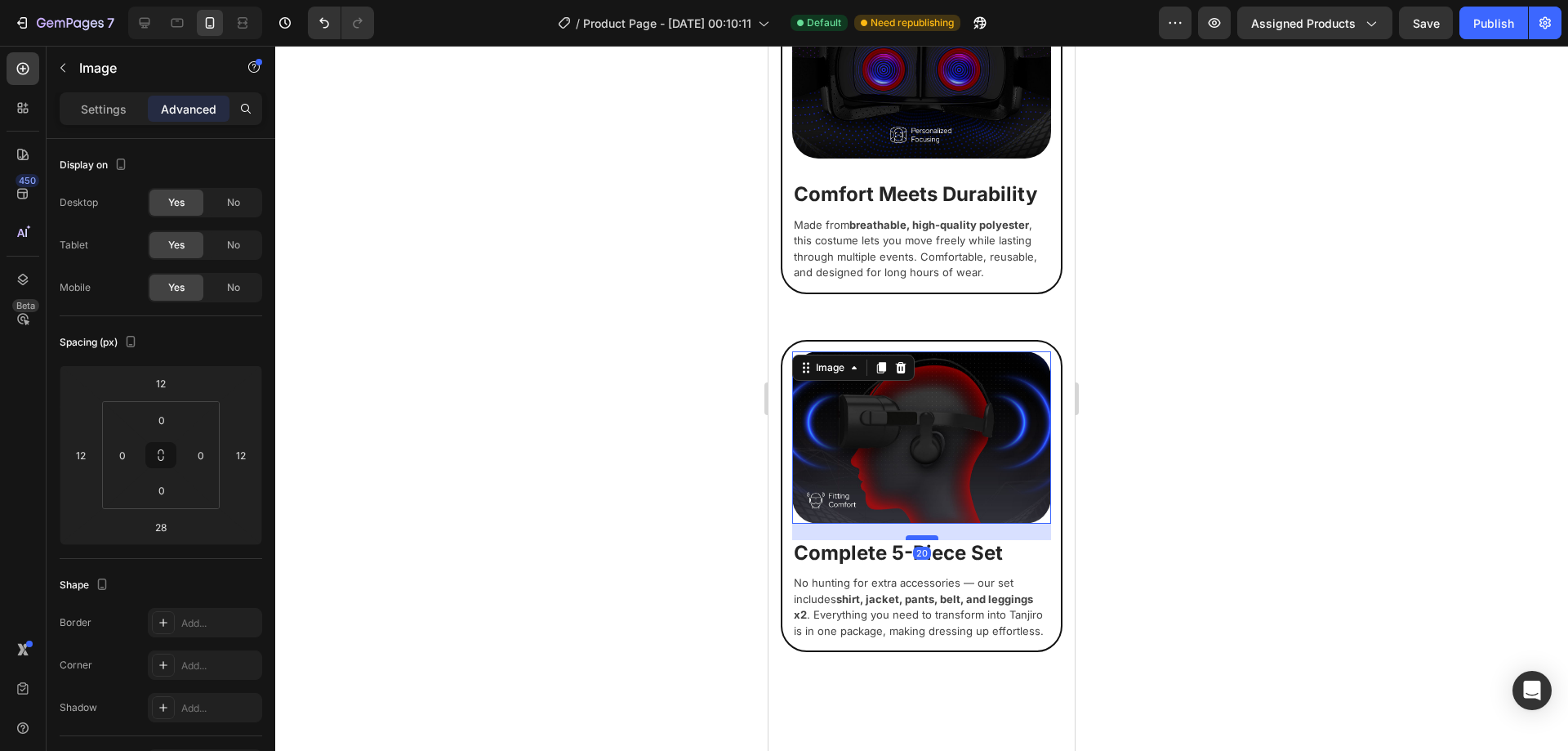
click at [915, 535] on div at bounding box center [922, 538] width 33 height 5
type input "20"
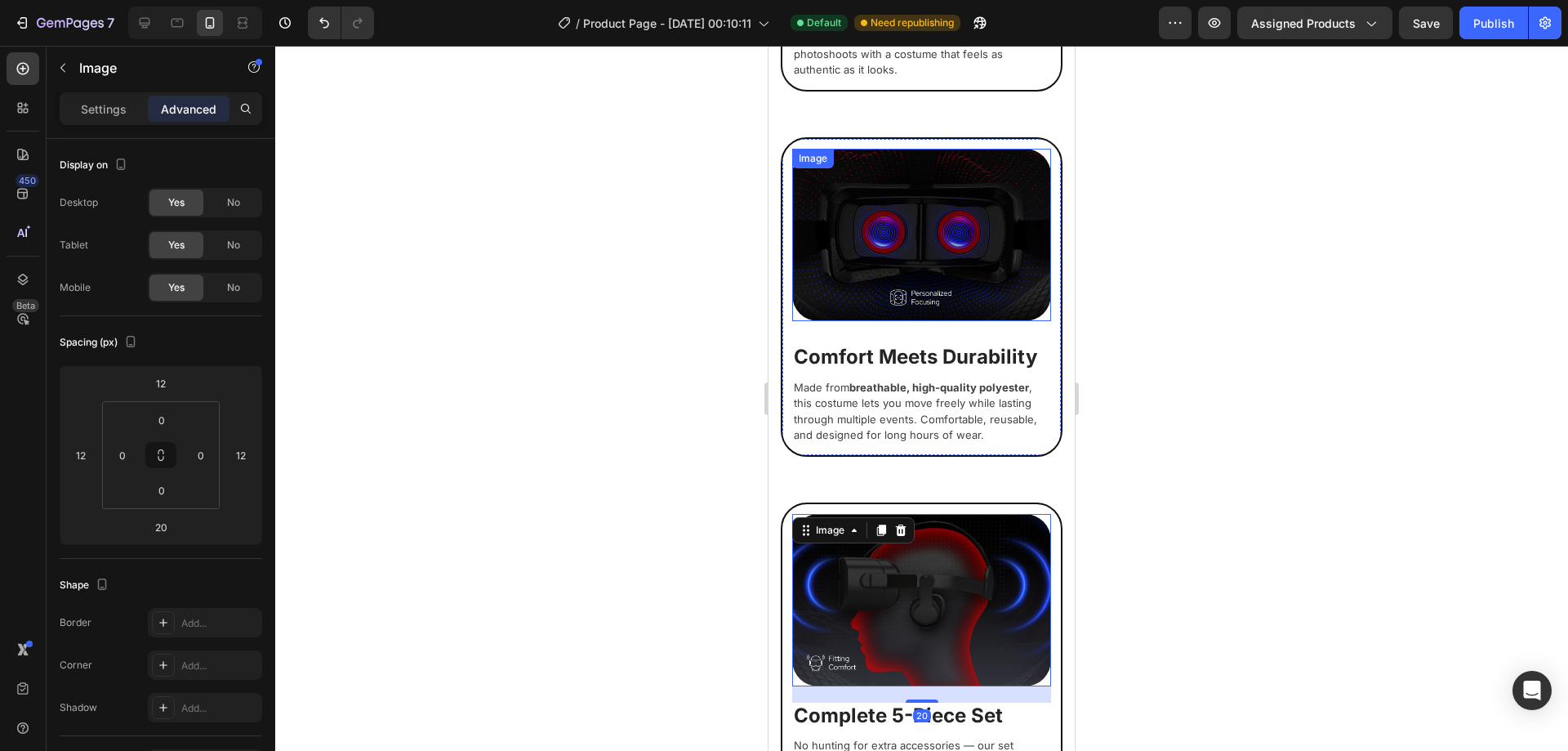
scroll to position [1652, 0]
click at [920, 292] on img at bounding box center [921, 236] width 259 height 172
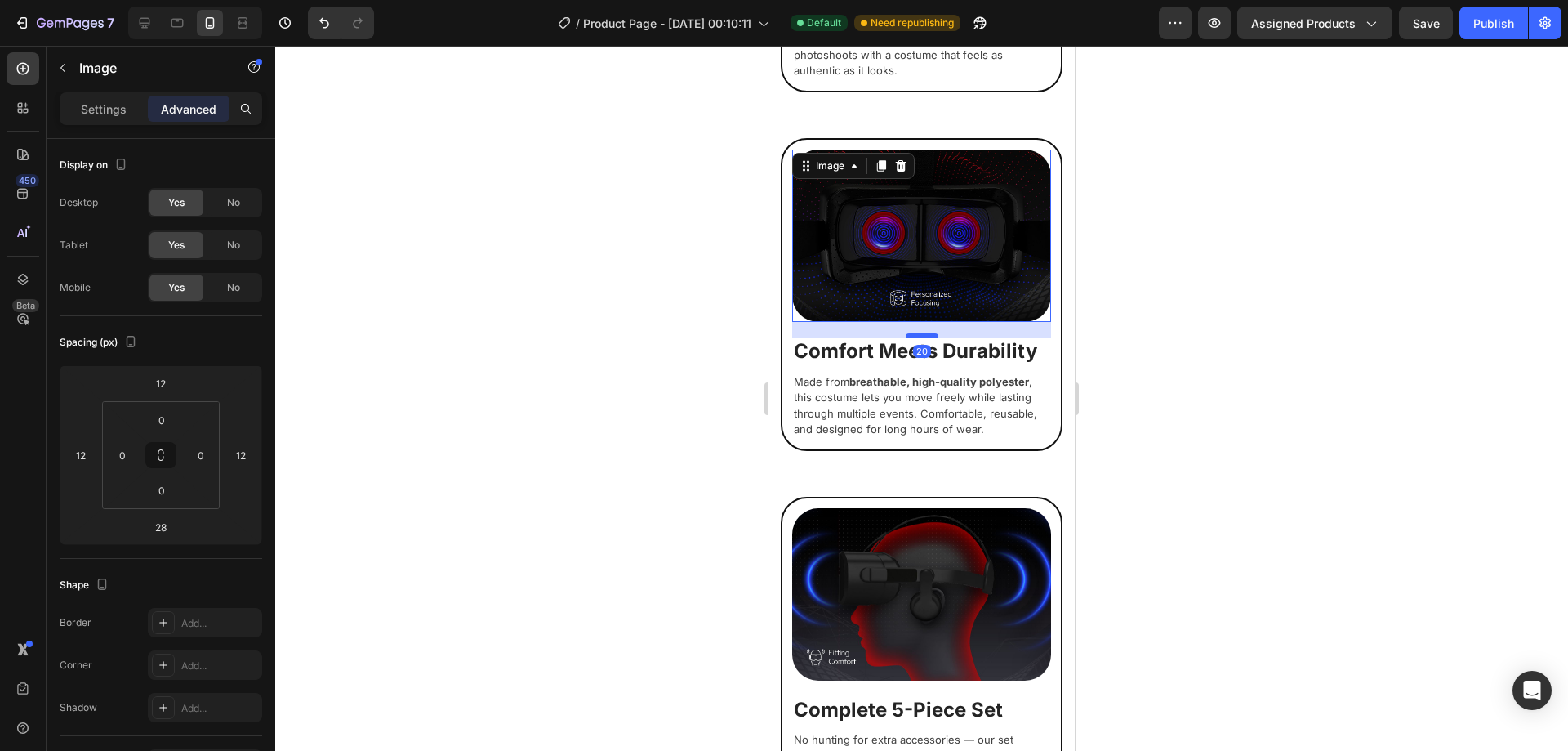
drag, startPoint x: 927, startPoint y: 326, endPoint x: 921, endPoint y: 320, distance: 8.5
click at [921, 333] on div at bounding box center [922, 336] width 33 height 5
type input "20"
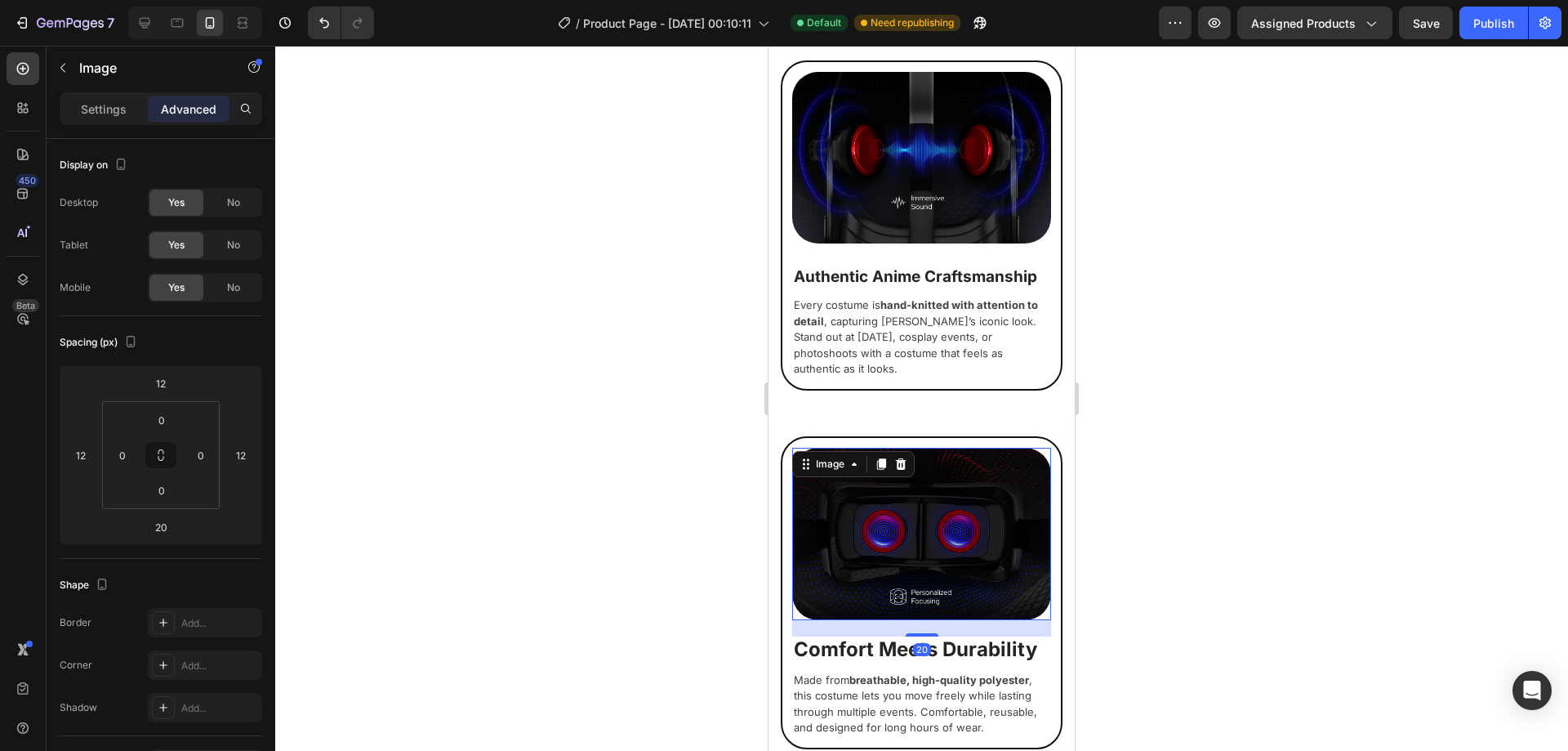
scroll to position [1325, 0]
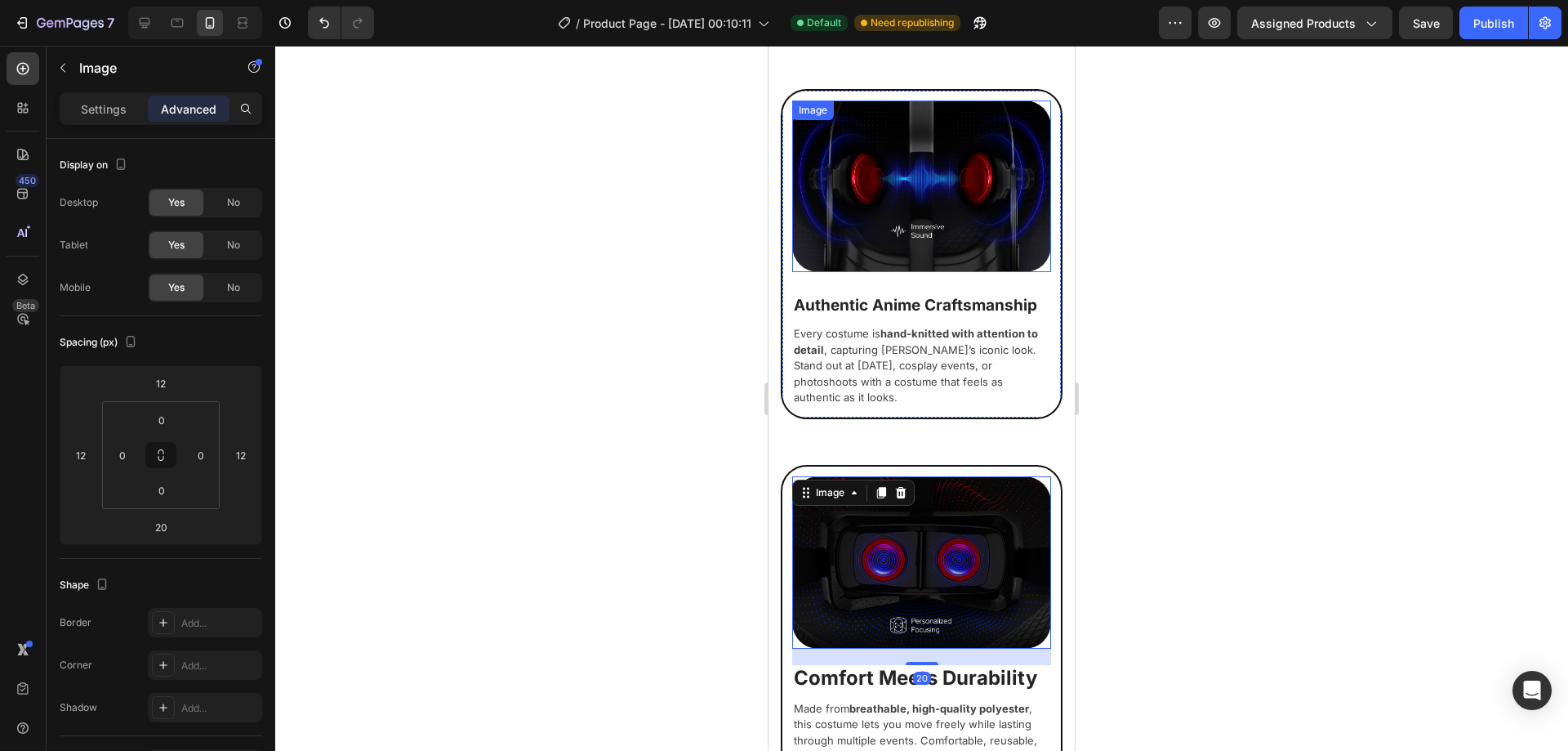
click at [930, 255] on img at bounding box center [921, 186] width 259 height 172
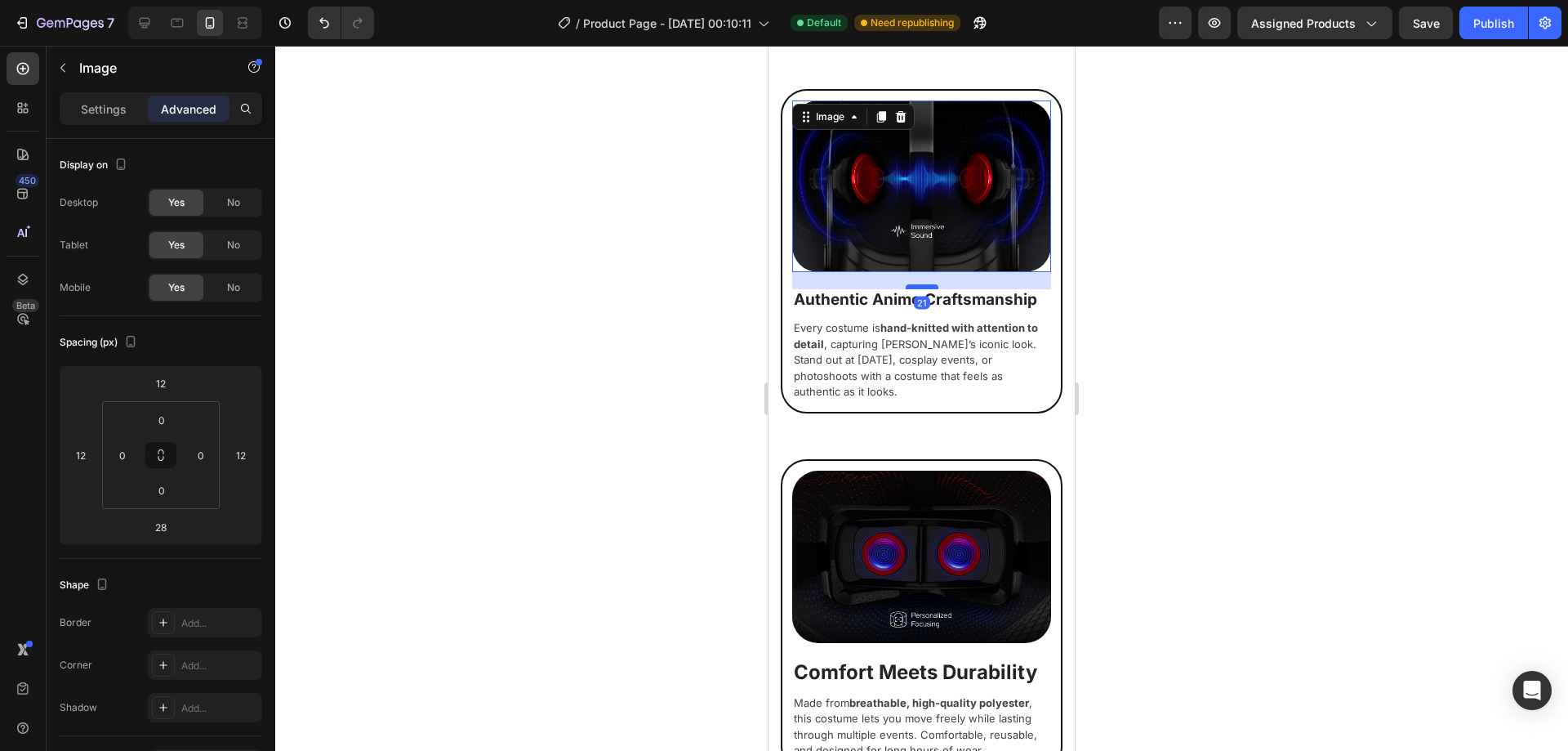
click at [921, 284] on div at bounding box center [922, 287] width 33 height 5
click at [920, 283] on div at bounding box center [922, 286] width 33 height 5
type input "20"
click at [1205, 396] on div at bounding box center [921, 398] width 1293 height 705
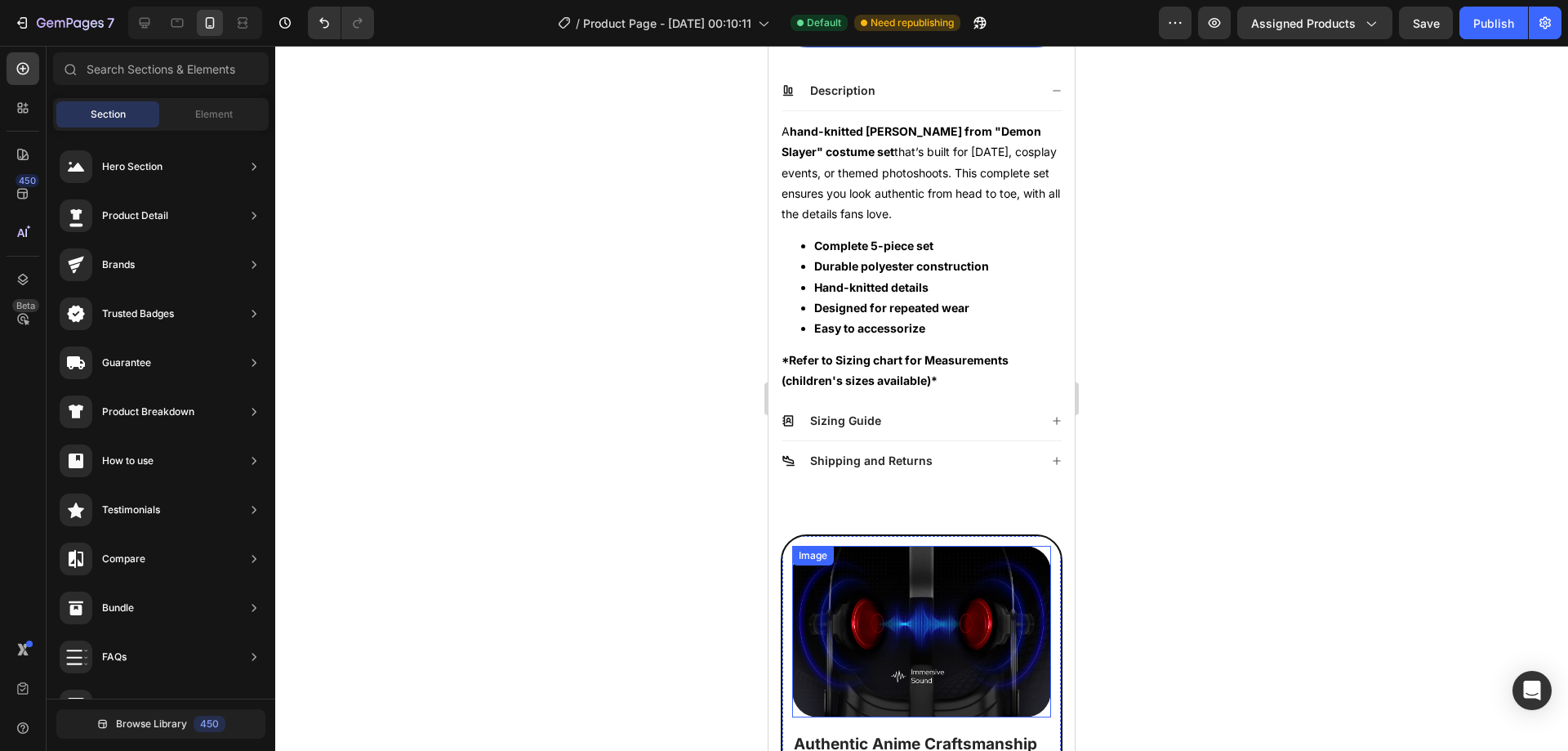
scroll to position [672, 0]
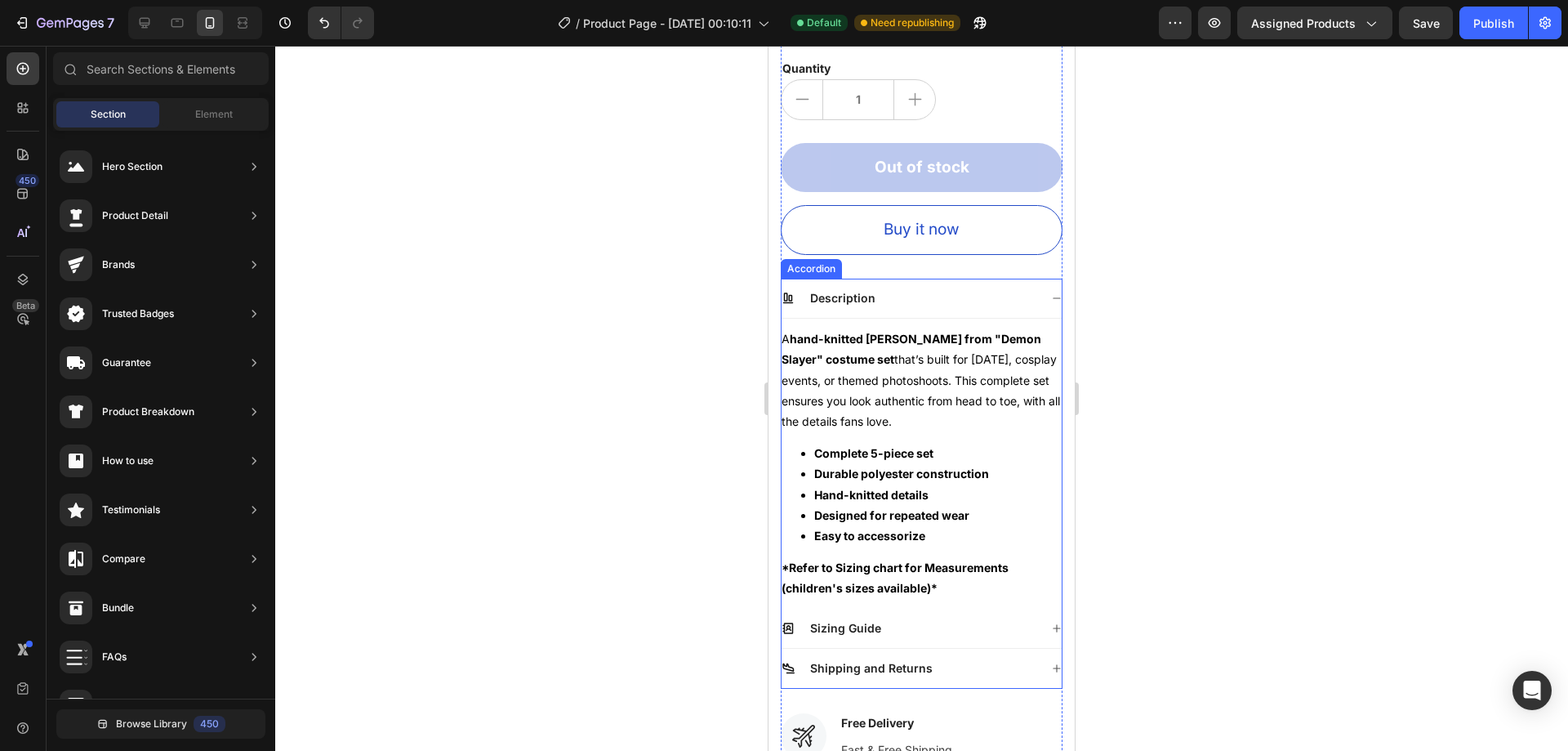
click at [907, 618] on div "Sizing Guide" at bounding box center [910, 628] width 257 height 20
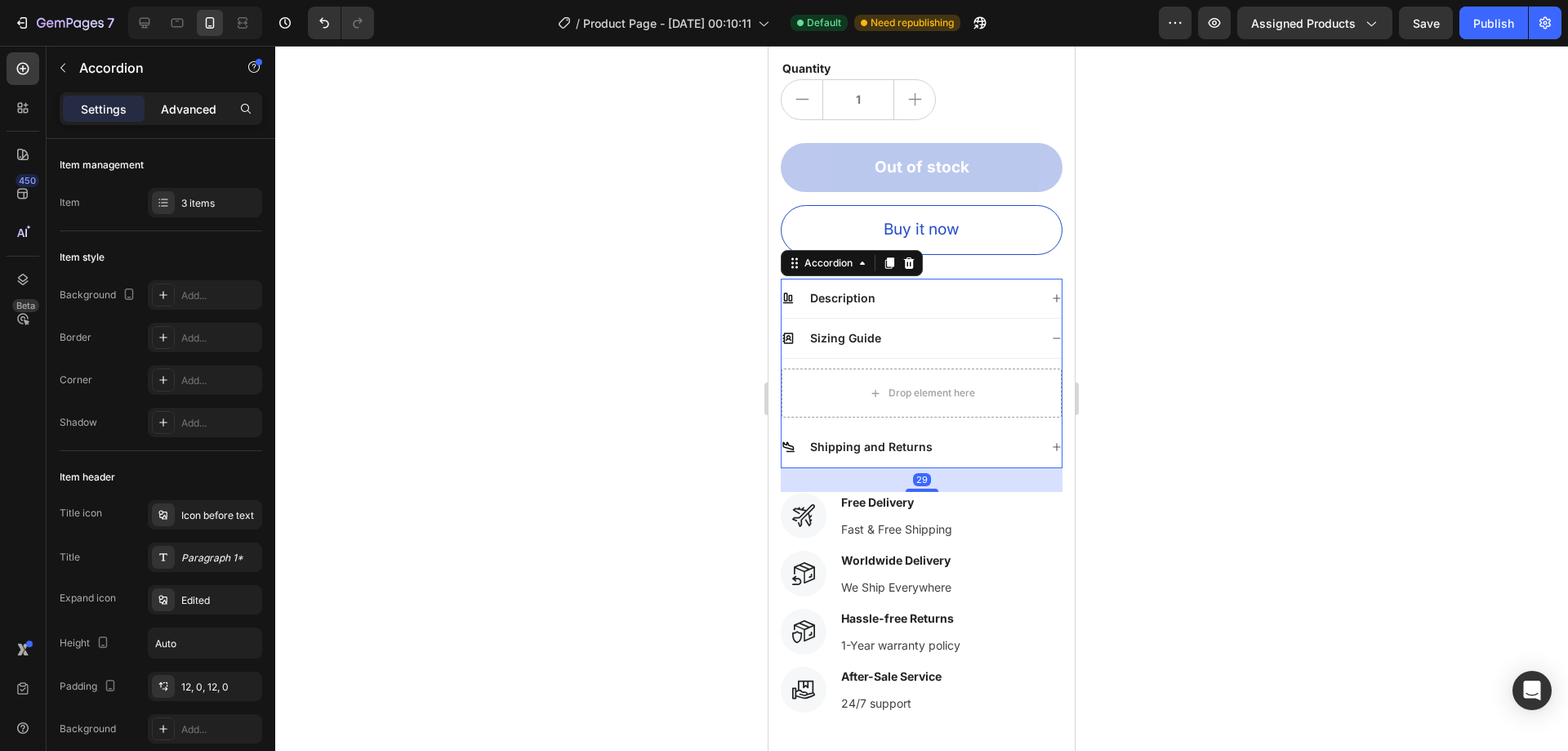
click at [180, 98] on div "Advanced" at bounding box center [189, 108] width 81 height 26
type input "100%"
type input "100"
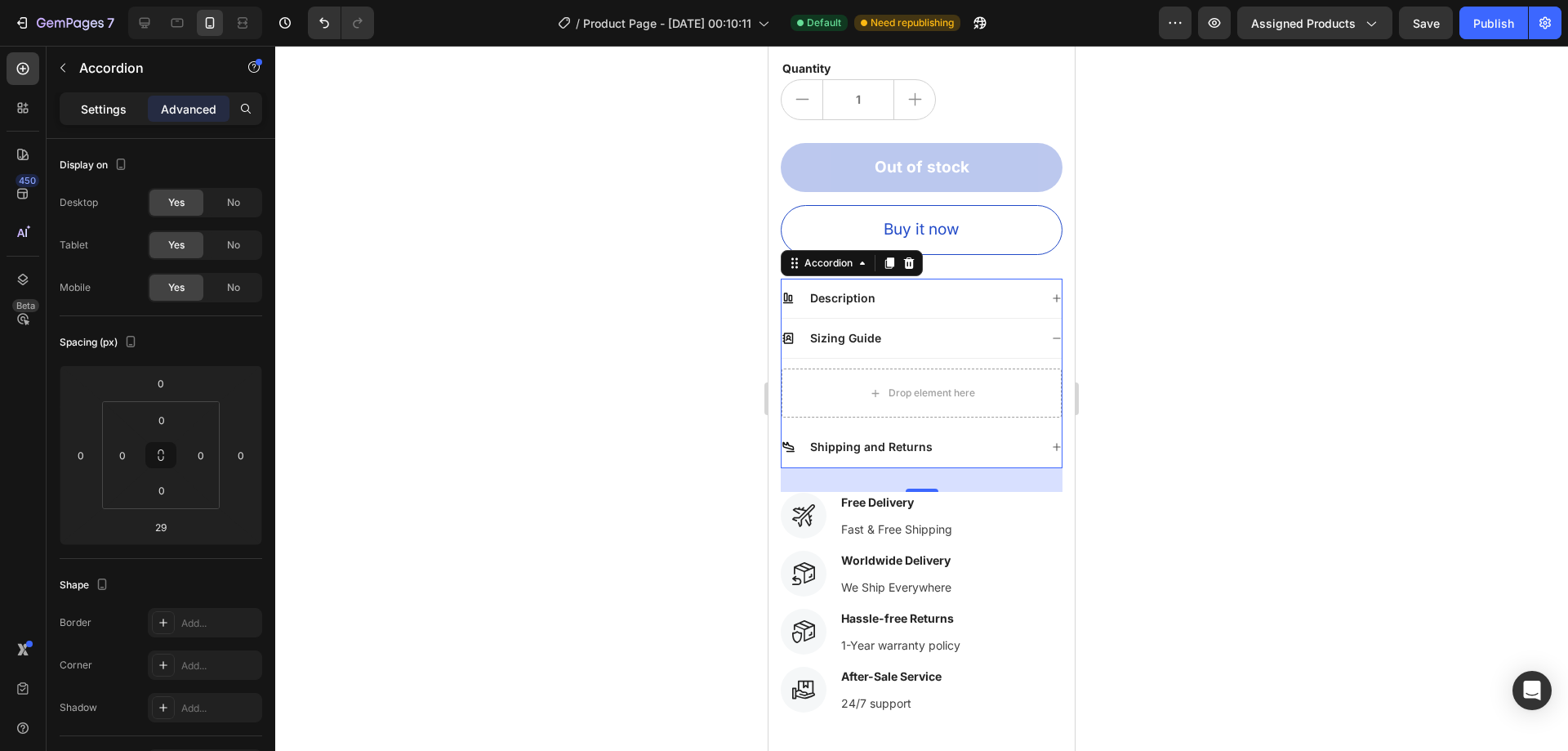
click at [105, 106] on p "Settings" at bounding box center [103, 109] width 46 height 17
type input "0"
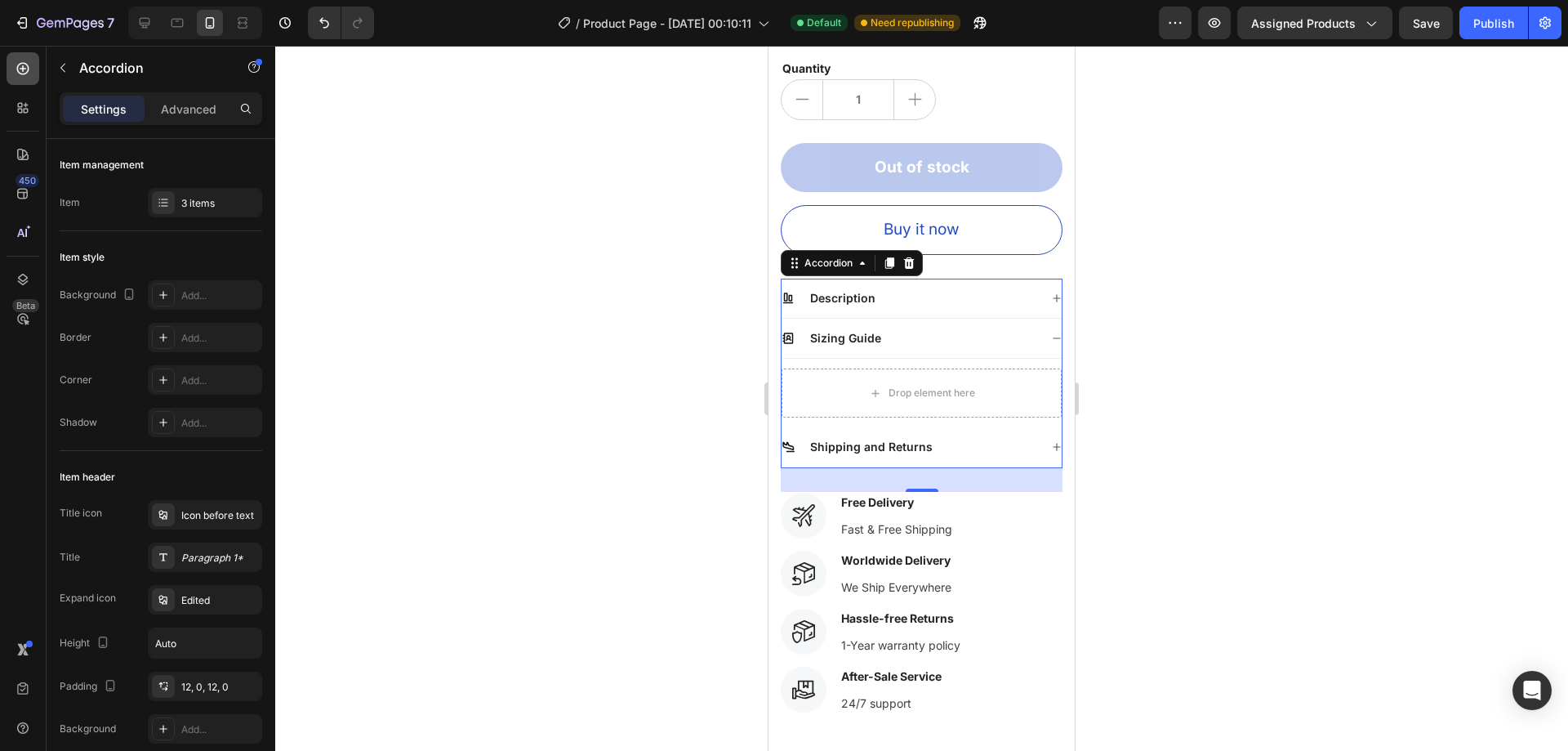
click at [17, 66] on icon at bounding box center [23, 68] width 16 height 16
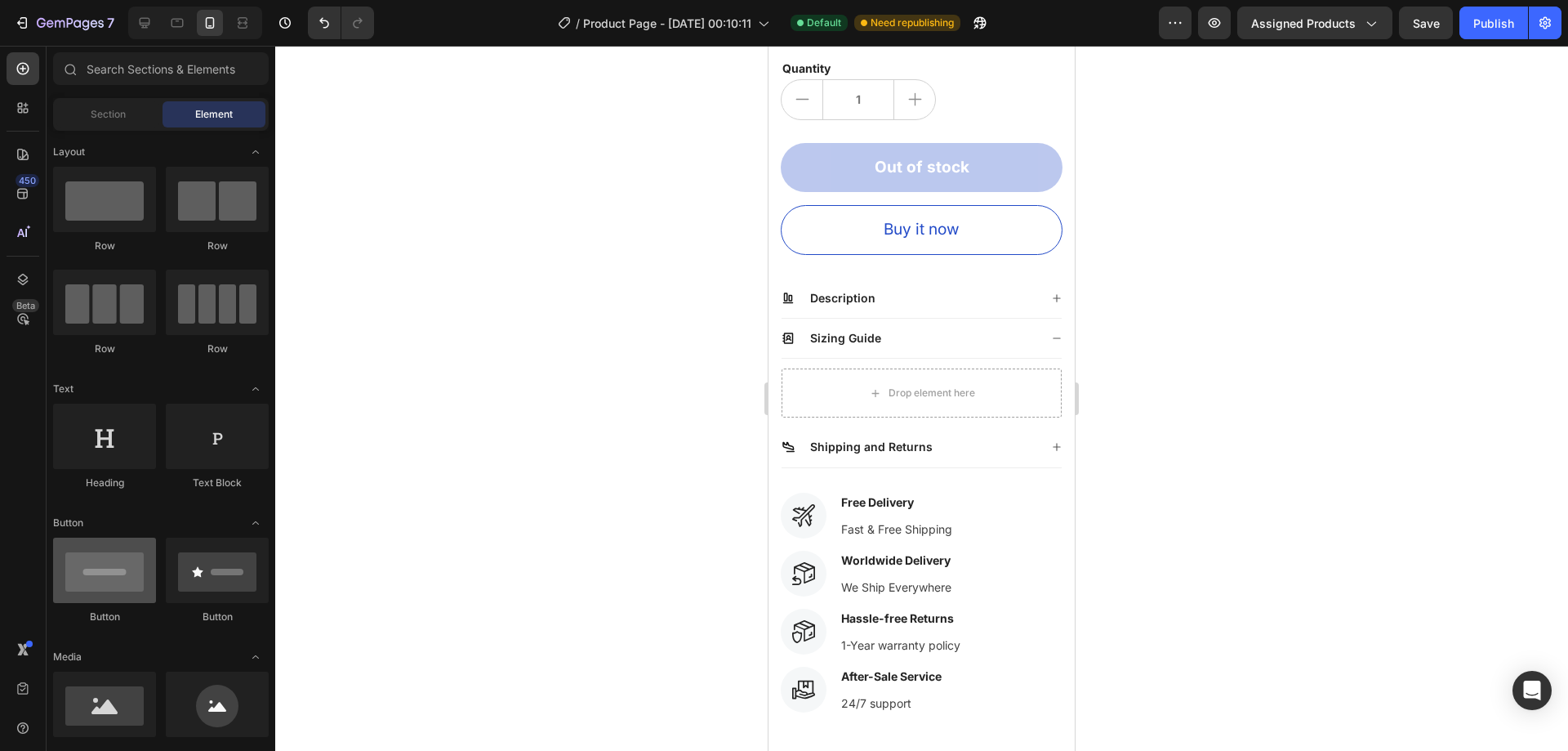
scroll to position [81, 0]
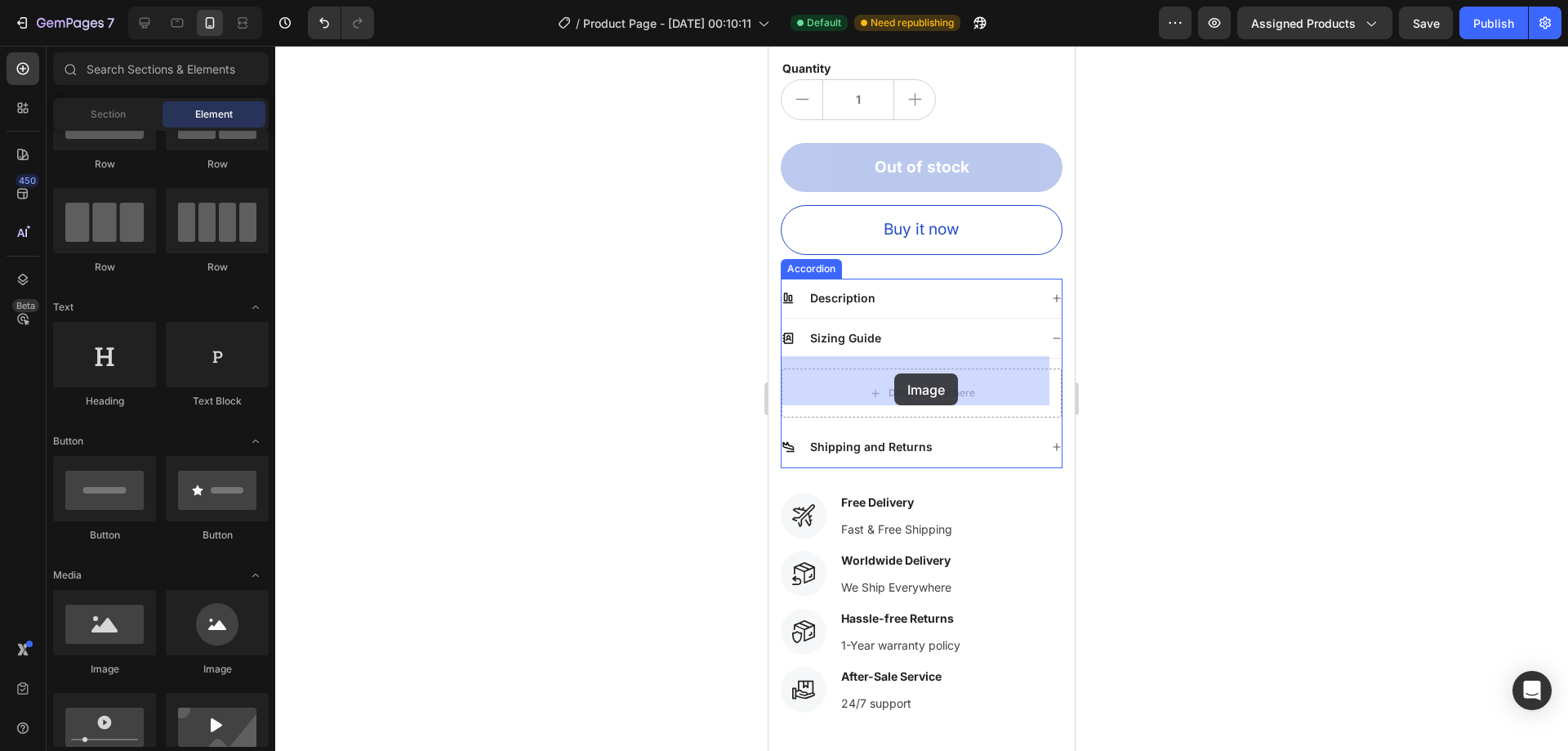
drag, startPoint x: 903, startPoint y: 656, endPoint x: 894, endPoint y: 373, distance: 283.1
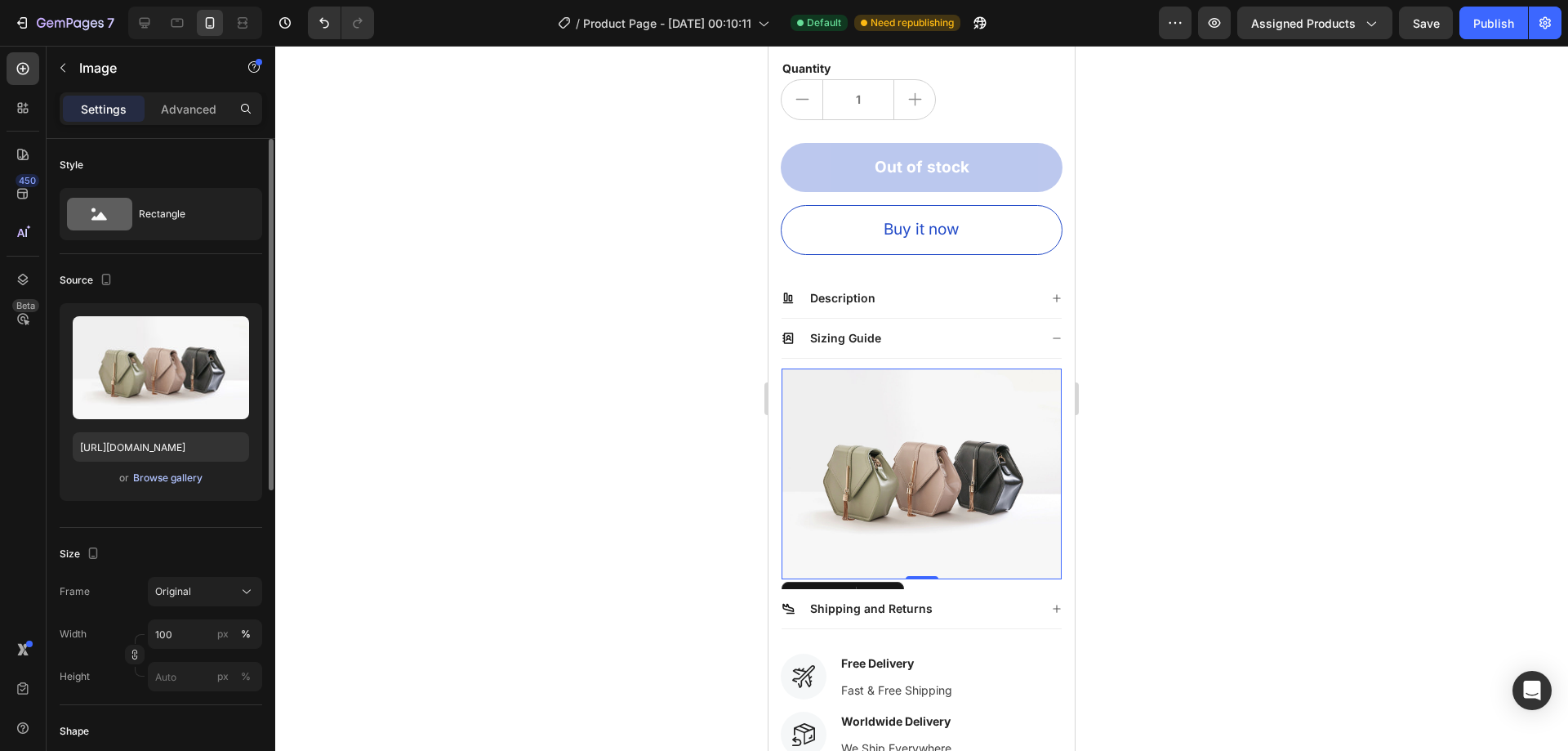
click at [164, 472] on div "Browse gallery" at bounding box center [168, 477] width 69 height 15
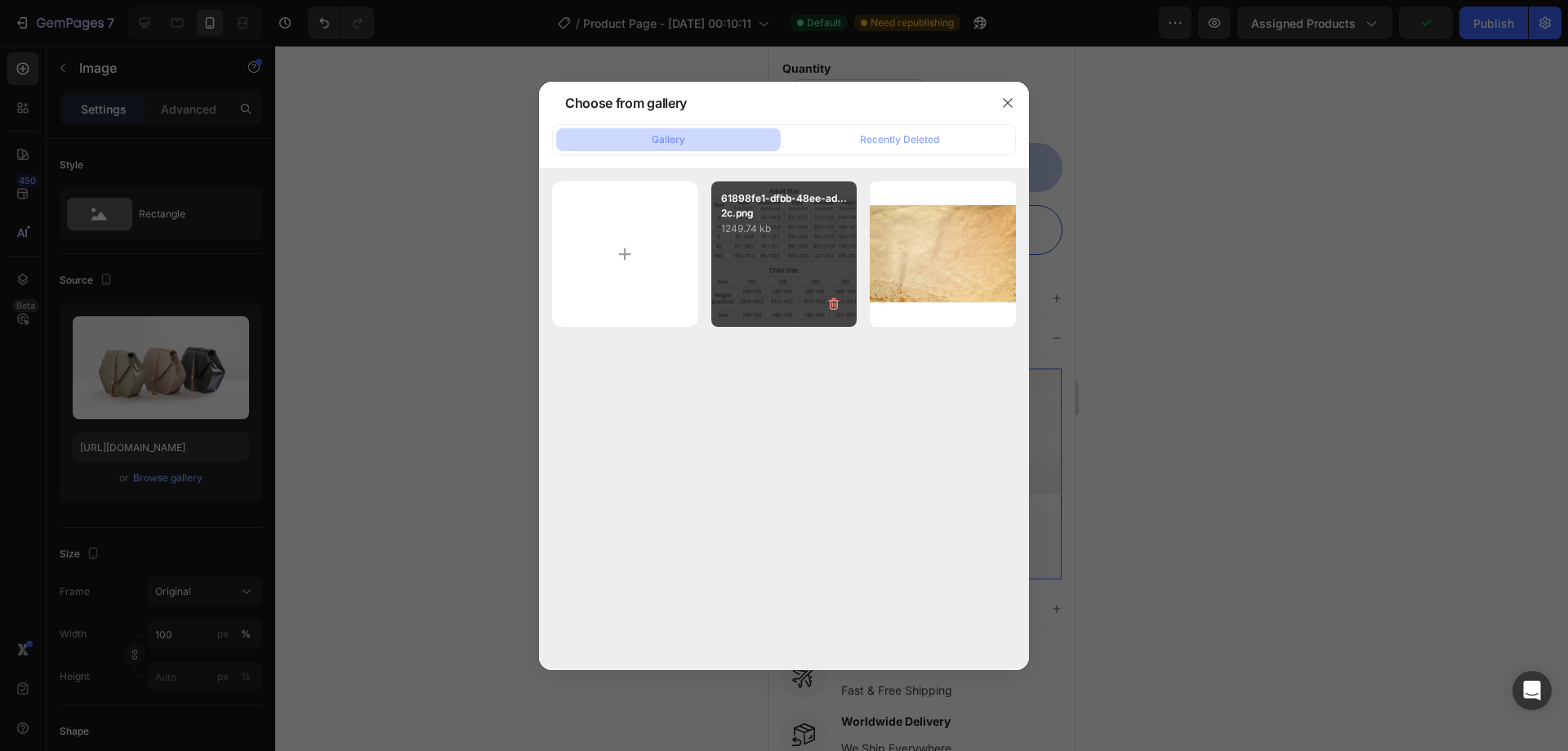
click at [803, 250] on div "61898fe1-dfbb-48ee-ad...2c.png 1249.74 kb" at bounding box center [784, 254] width 146 height 146
type input "https://cdn.shopify.com/s/files/1/0954/7461/4568/files/gempages_586223082071393…"
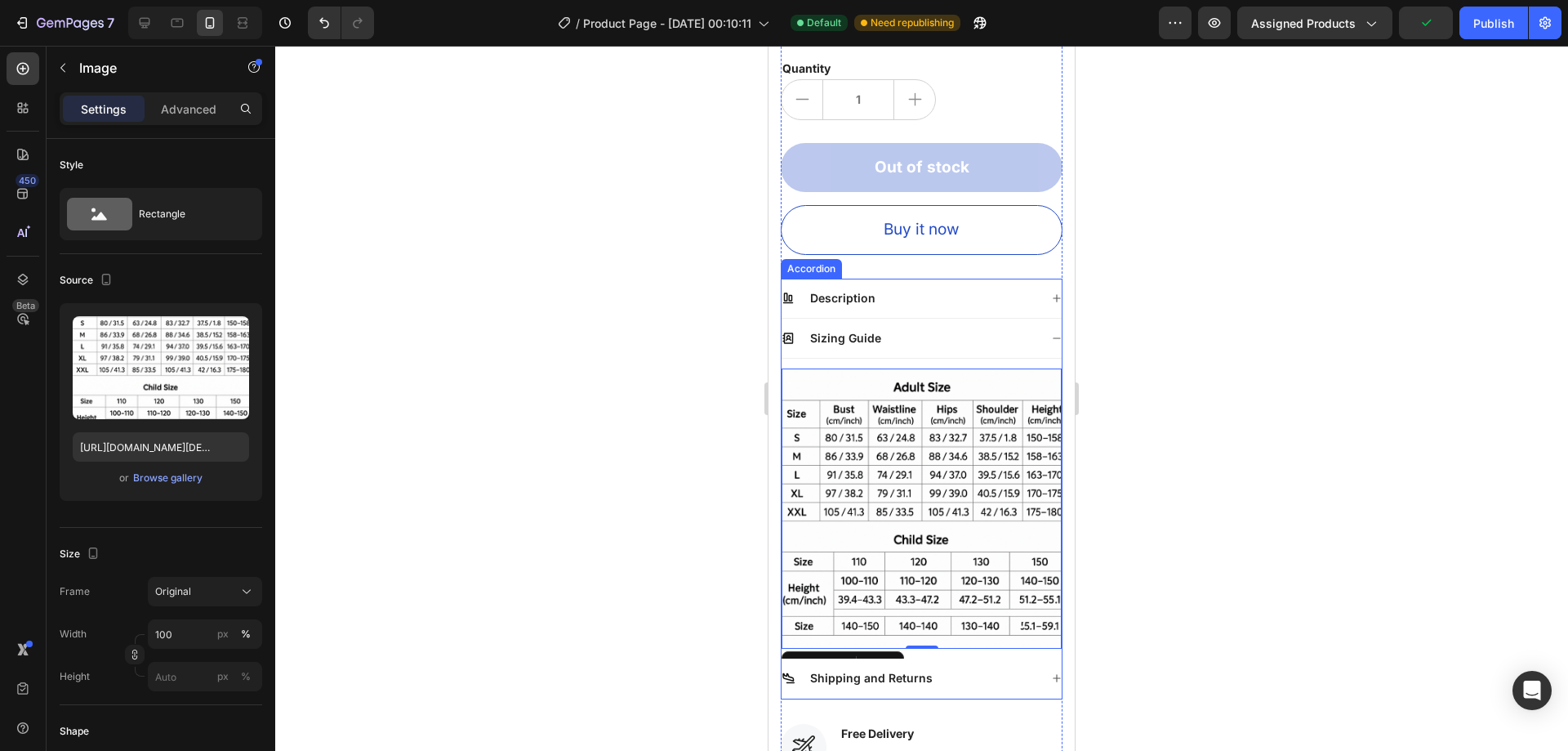
click at [923, 329] on div "Sizing Guide" at bounding box center [910, 338] width 257 height 20
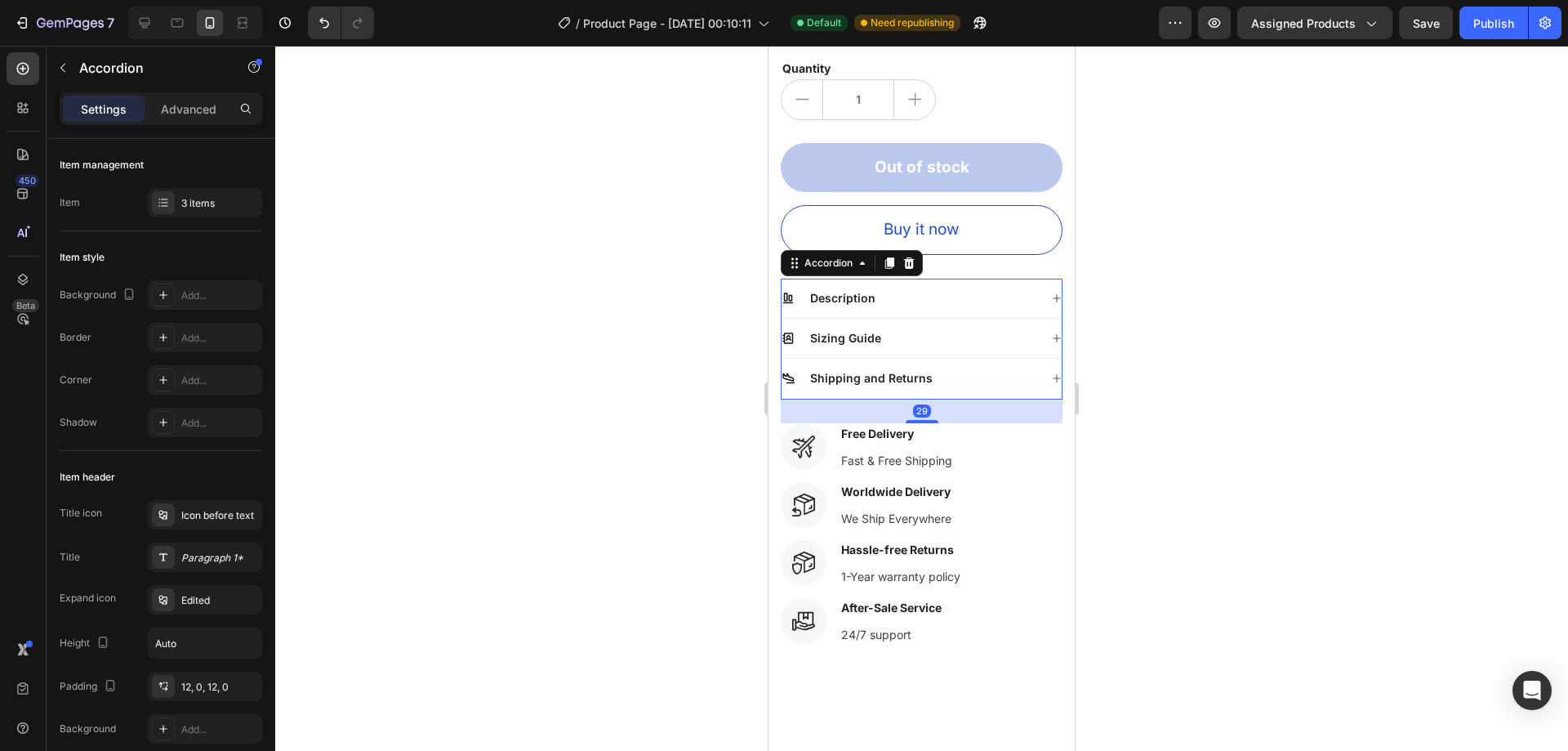
click at [950, 288] on div "Description" at bounding box center [910, 298] width 257 height 20
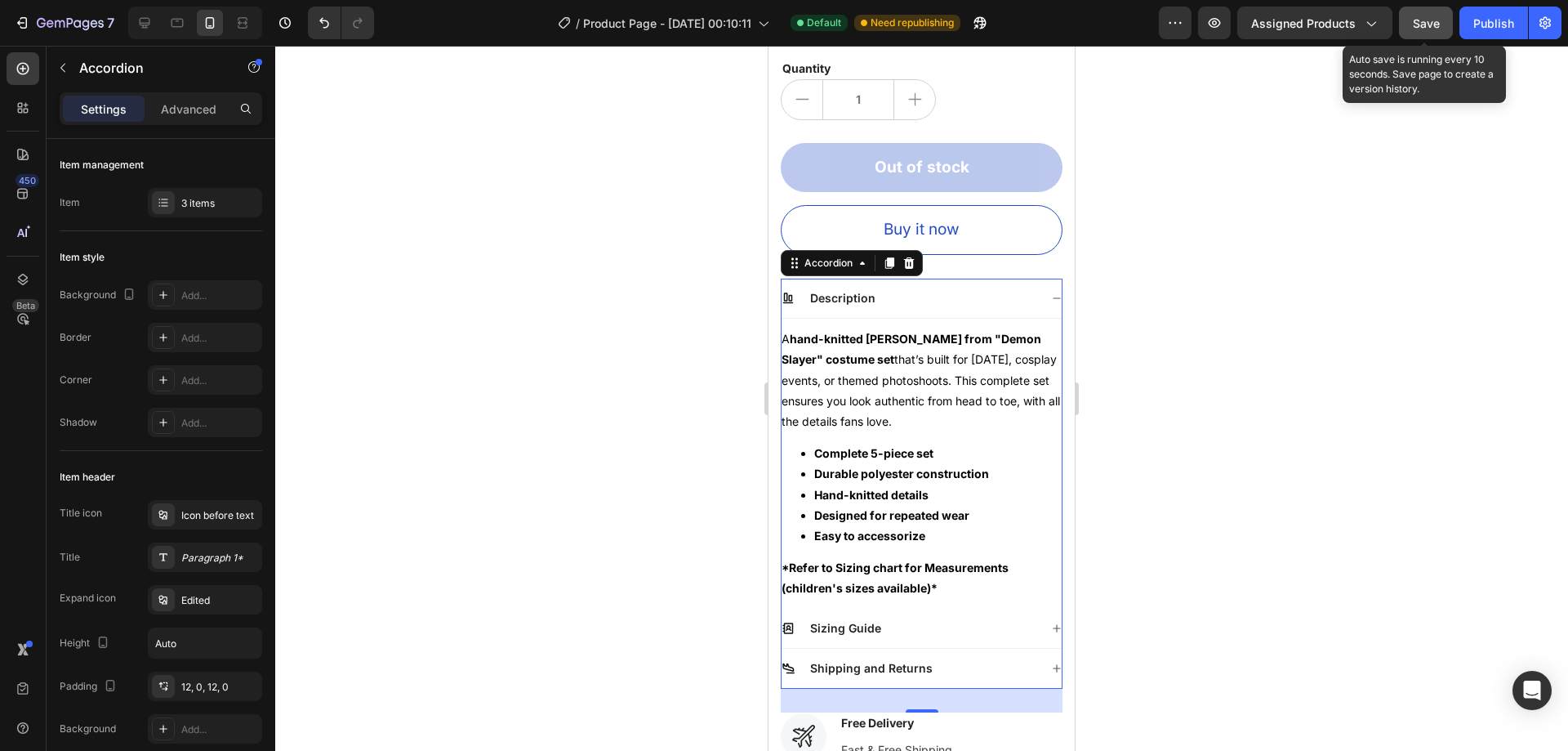
click at [1432, 13] on button "Save" at bounding box center [1426, 23] width 54 height 33
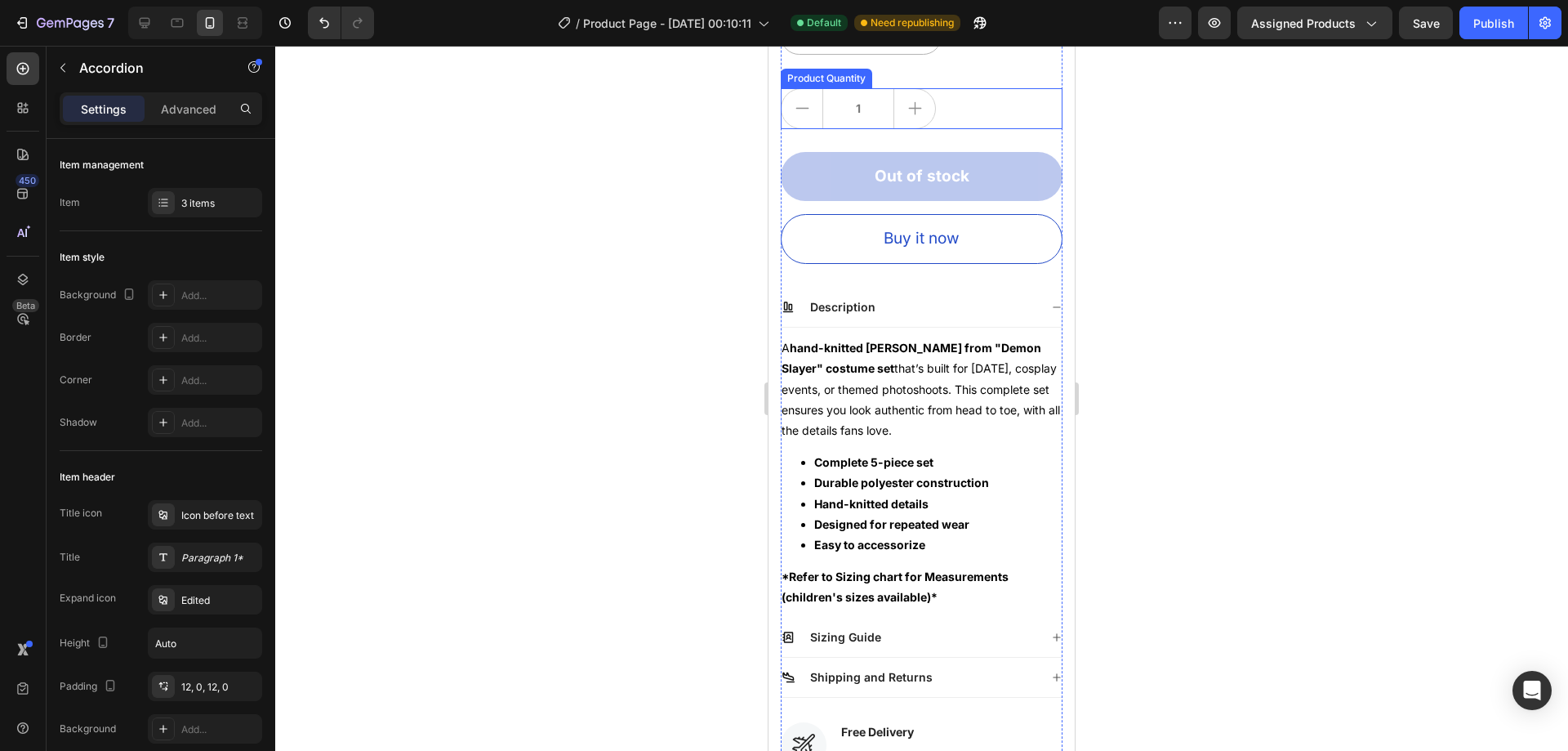
scroll to position [735, 0]
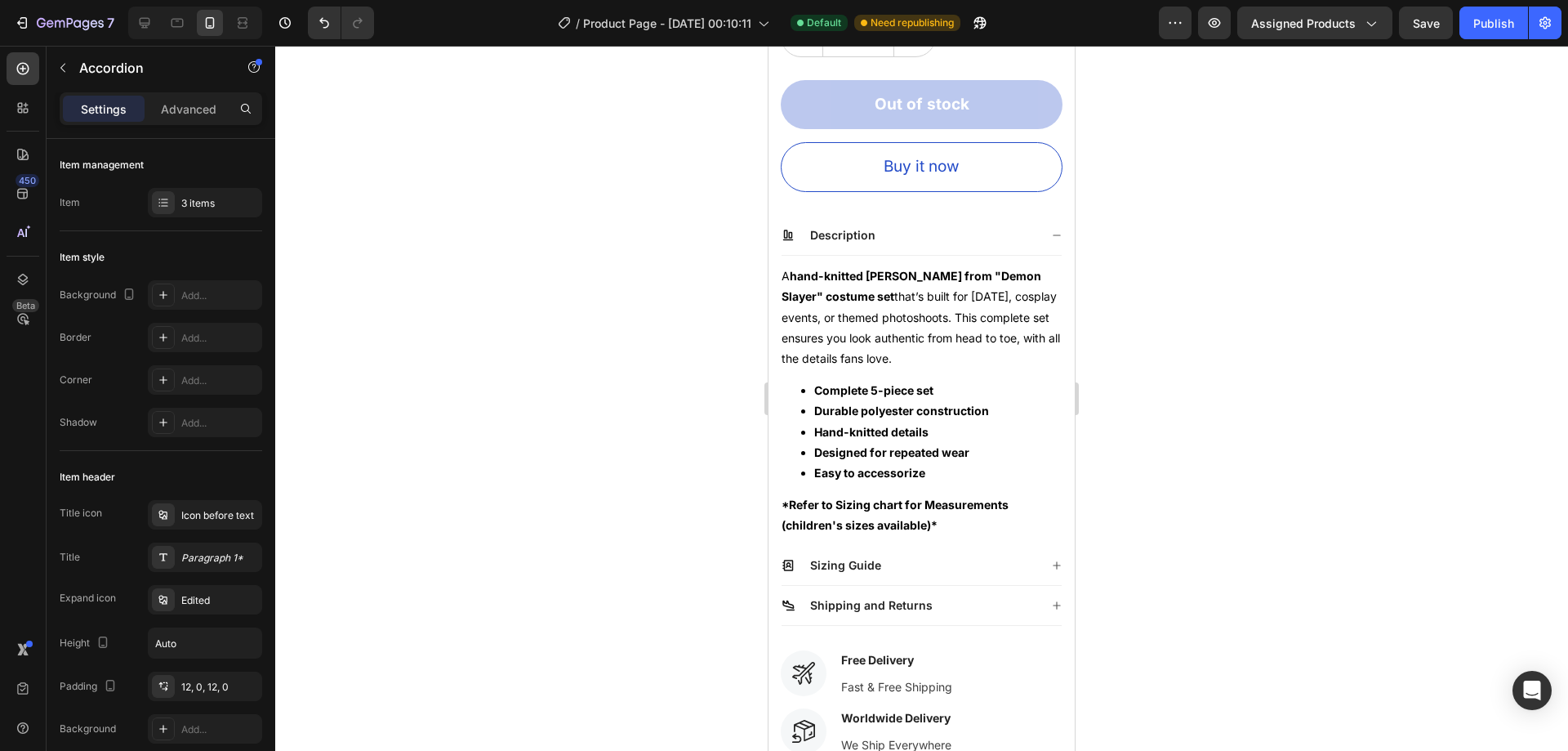
click at [930, 227] on div "Description" at bounding box center [910, 235] width 257 height 20
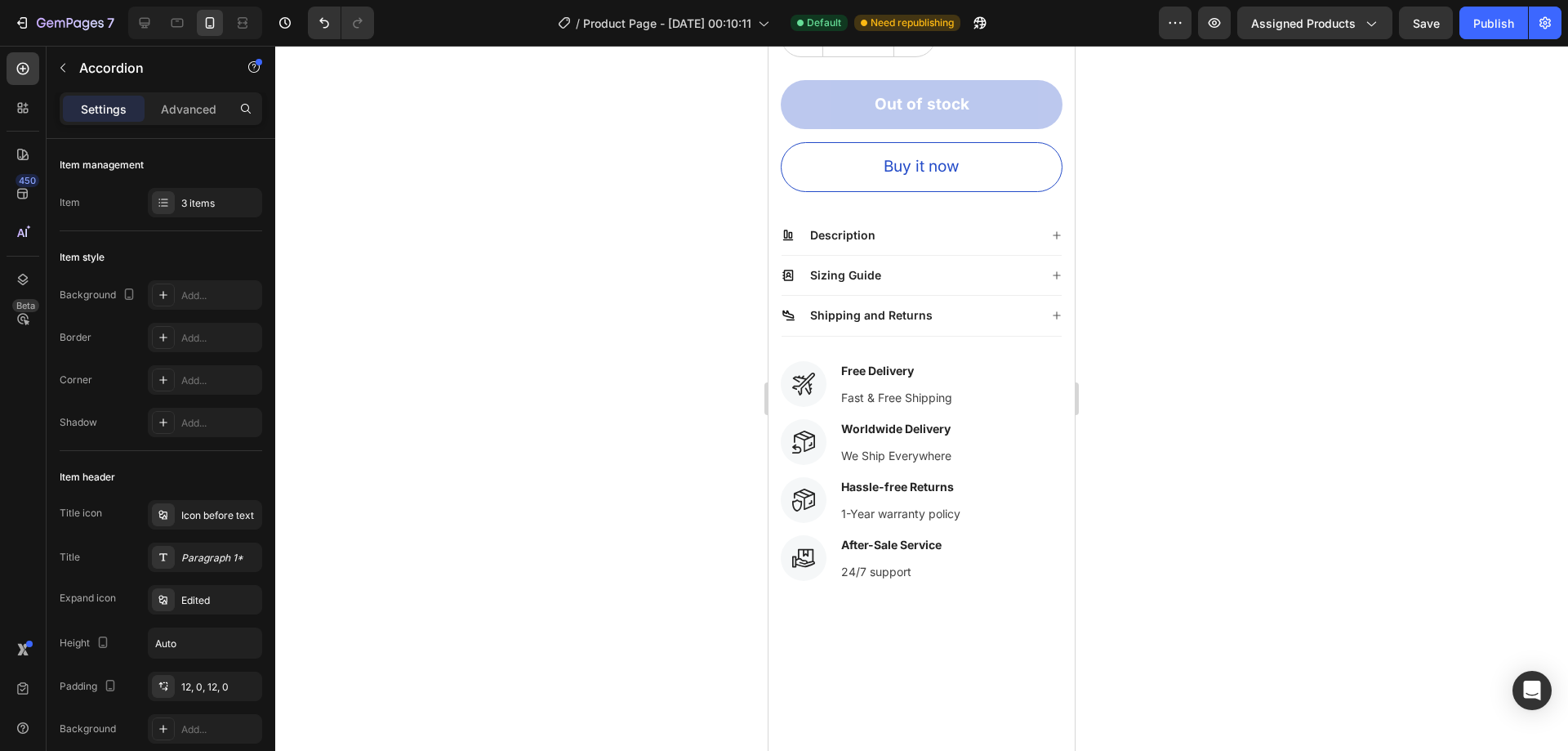
click at [930, 227] on div "Description" at bounding box center [910, 235] width 257 height 20
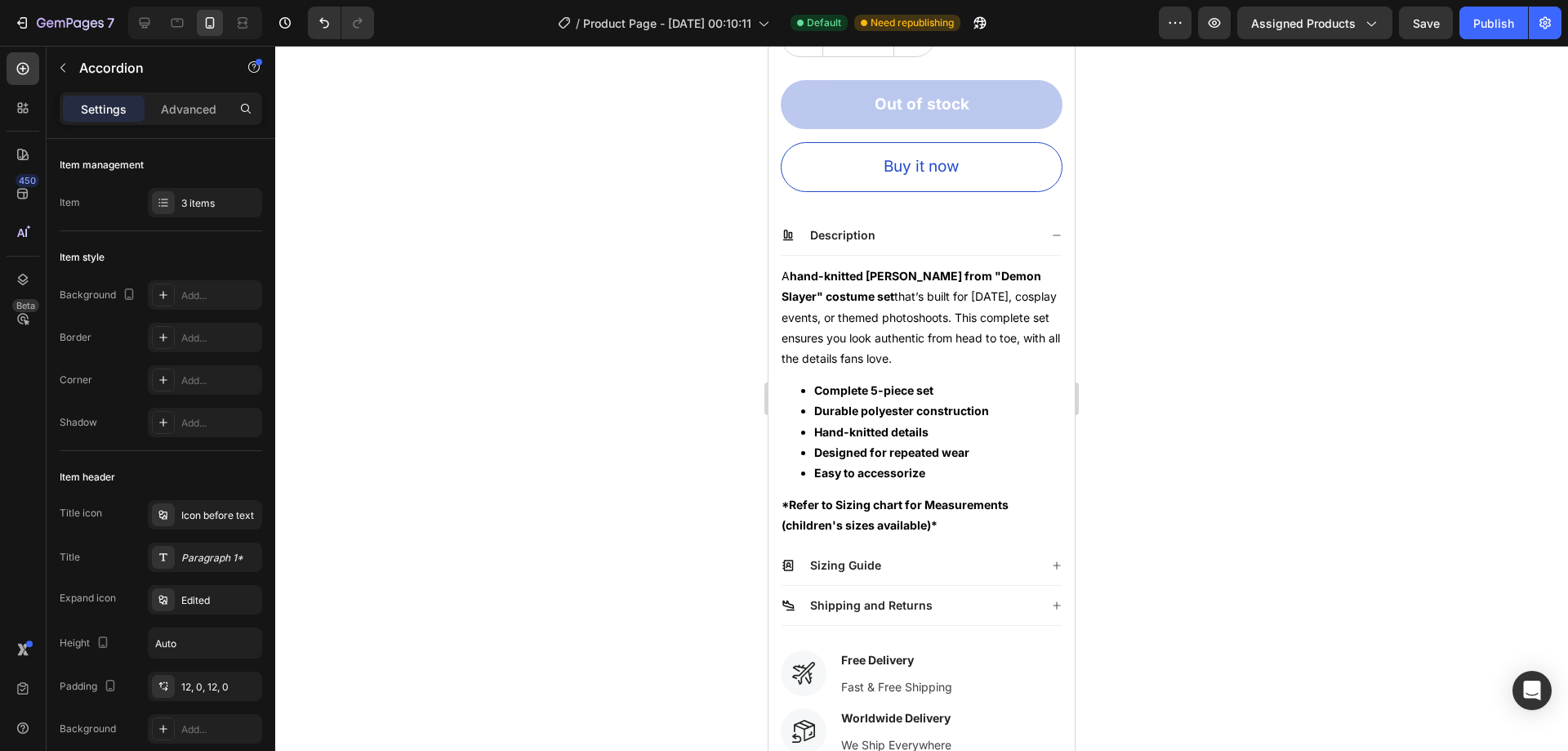
click at [928, 225] on div "Description" at bounding box center [910, 235] width 257 height 20
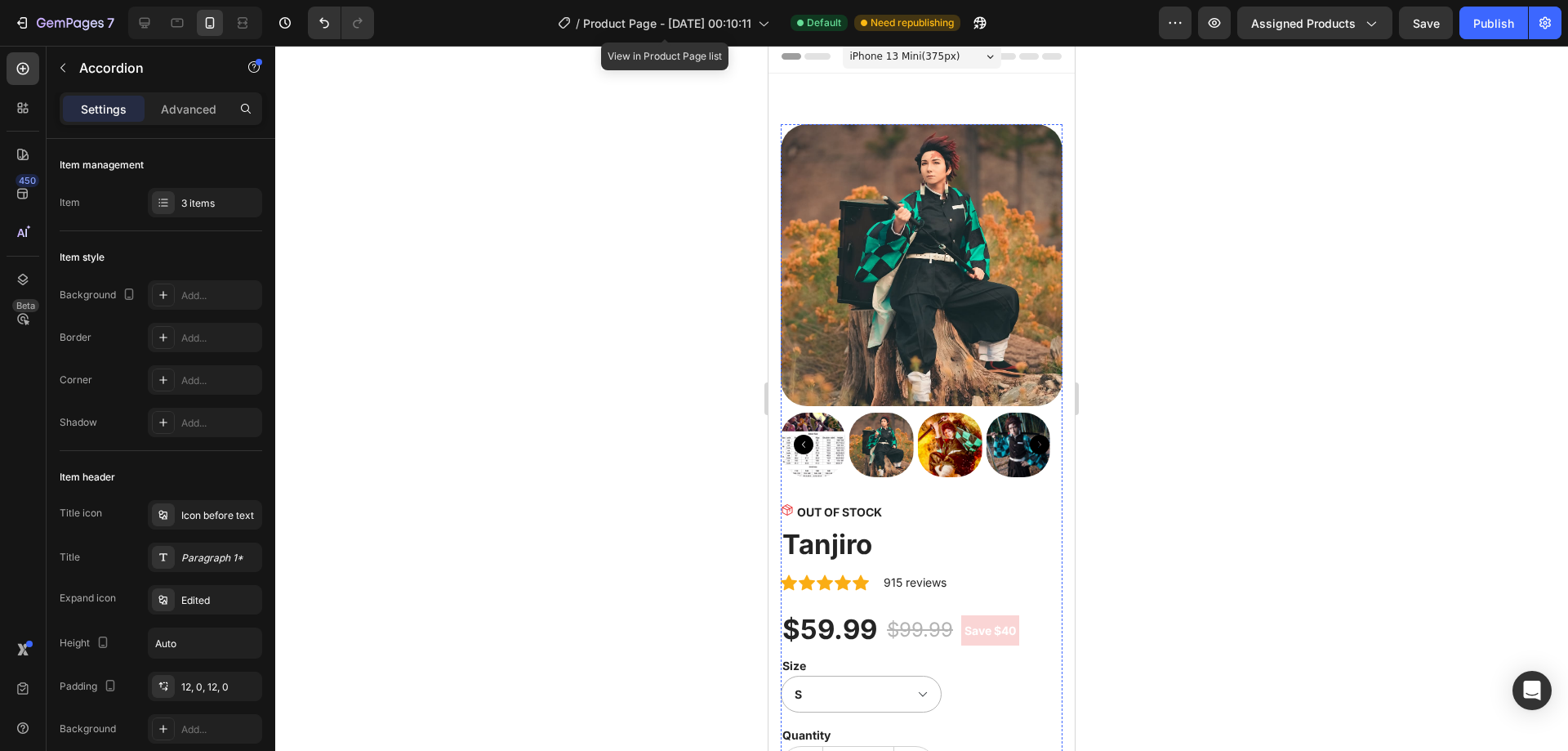
scroll to position [0, 0]
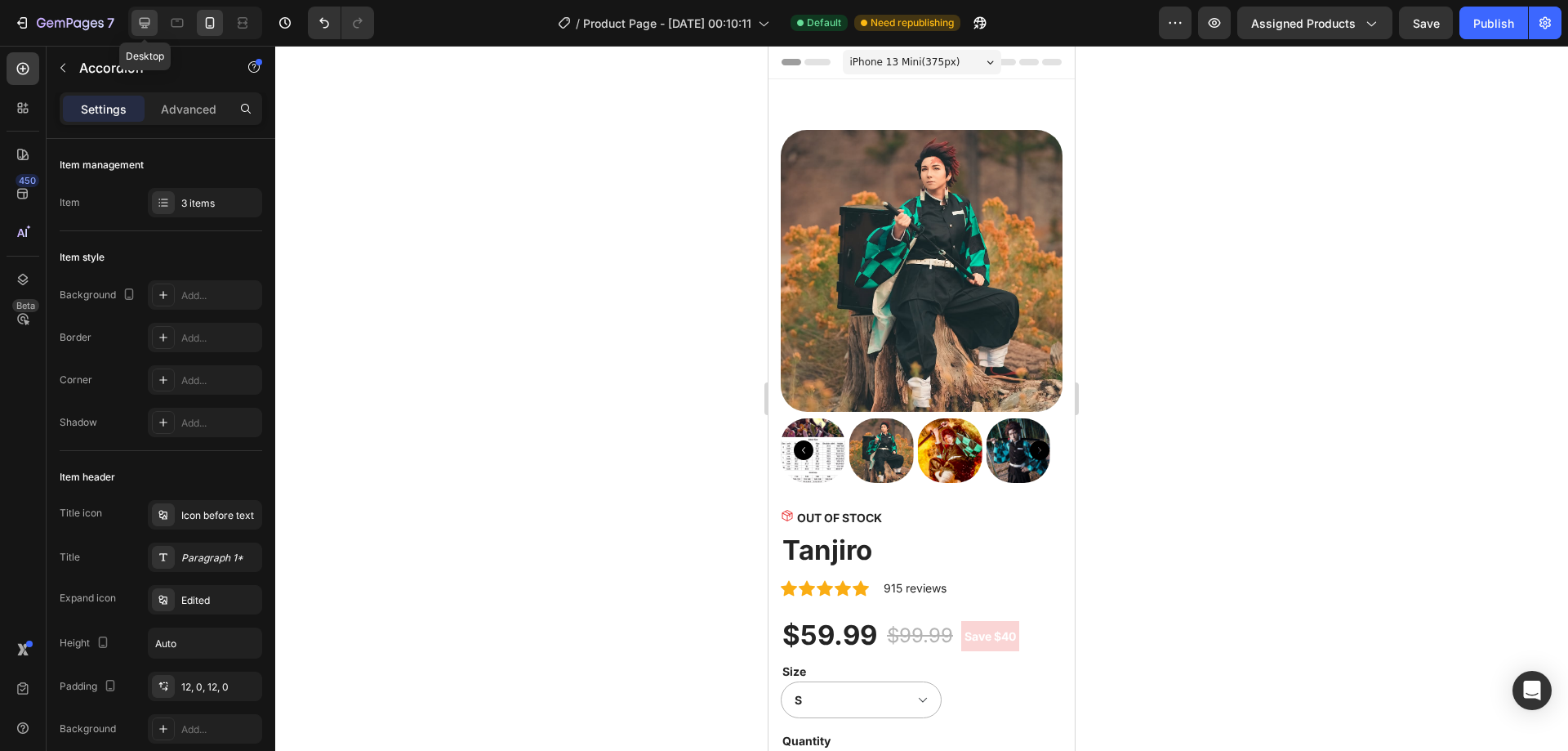
click at [143, 23] on icon at bounding box center [145, 23] width 10 height 10
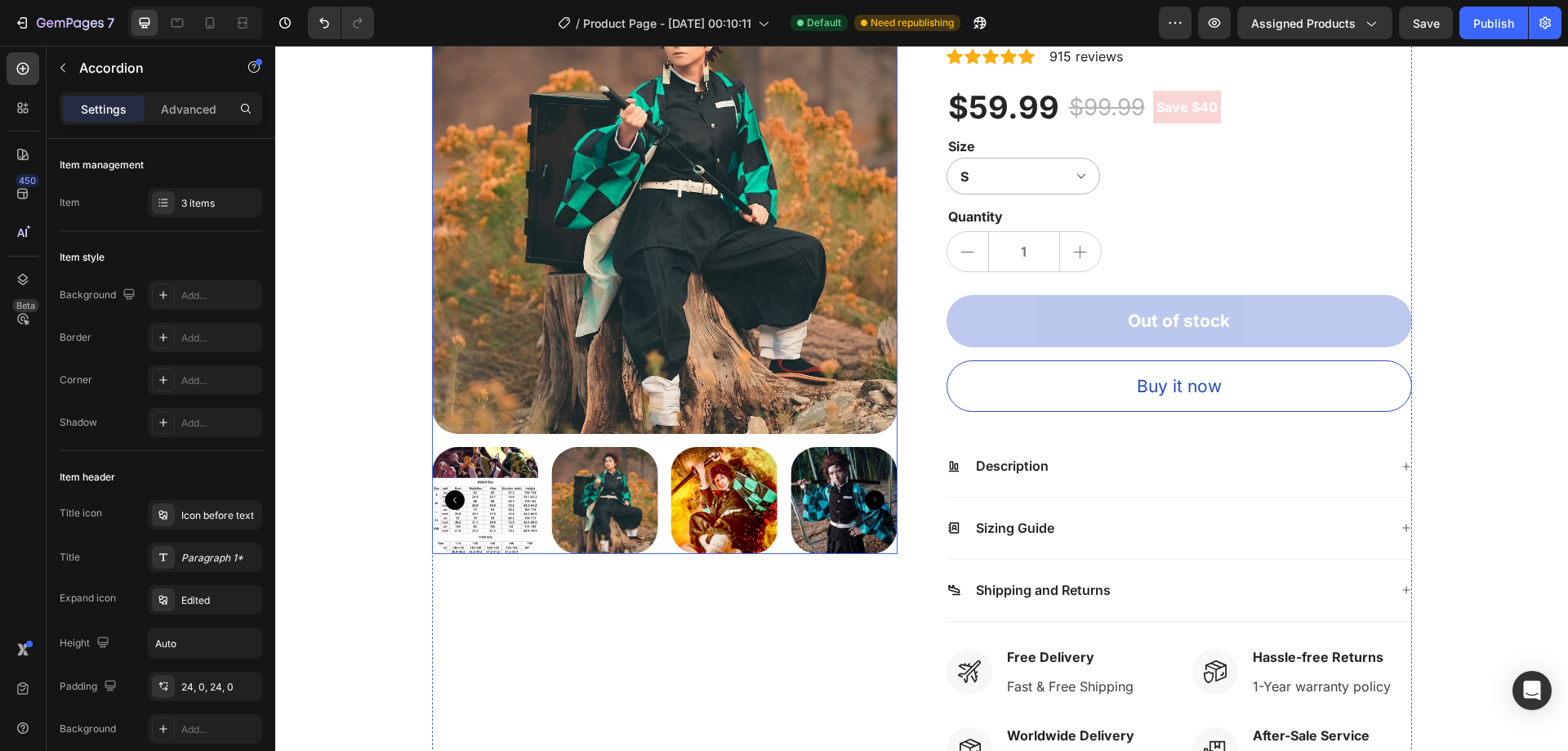
scroll to position [327, 0]
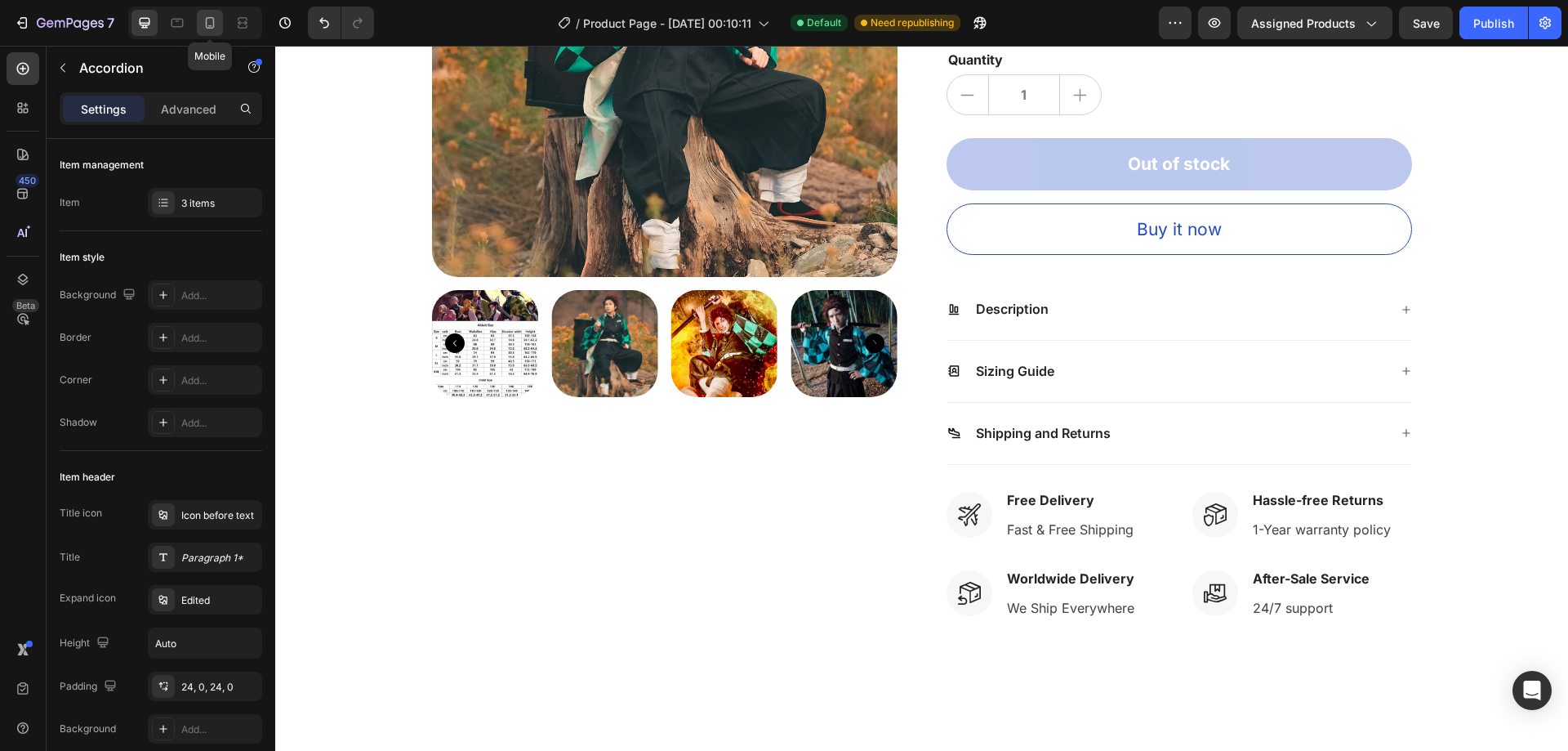
click at [219, 22] on div at bounding box center [210, 23] width 26 height 26
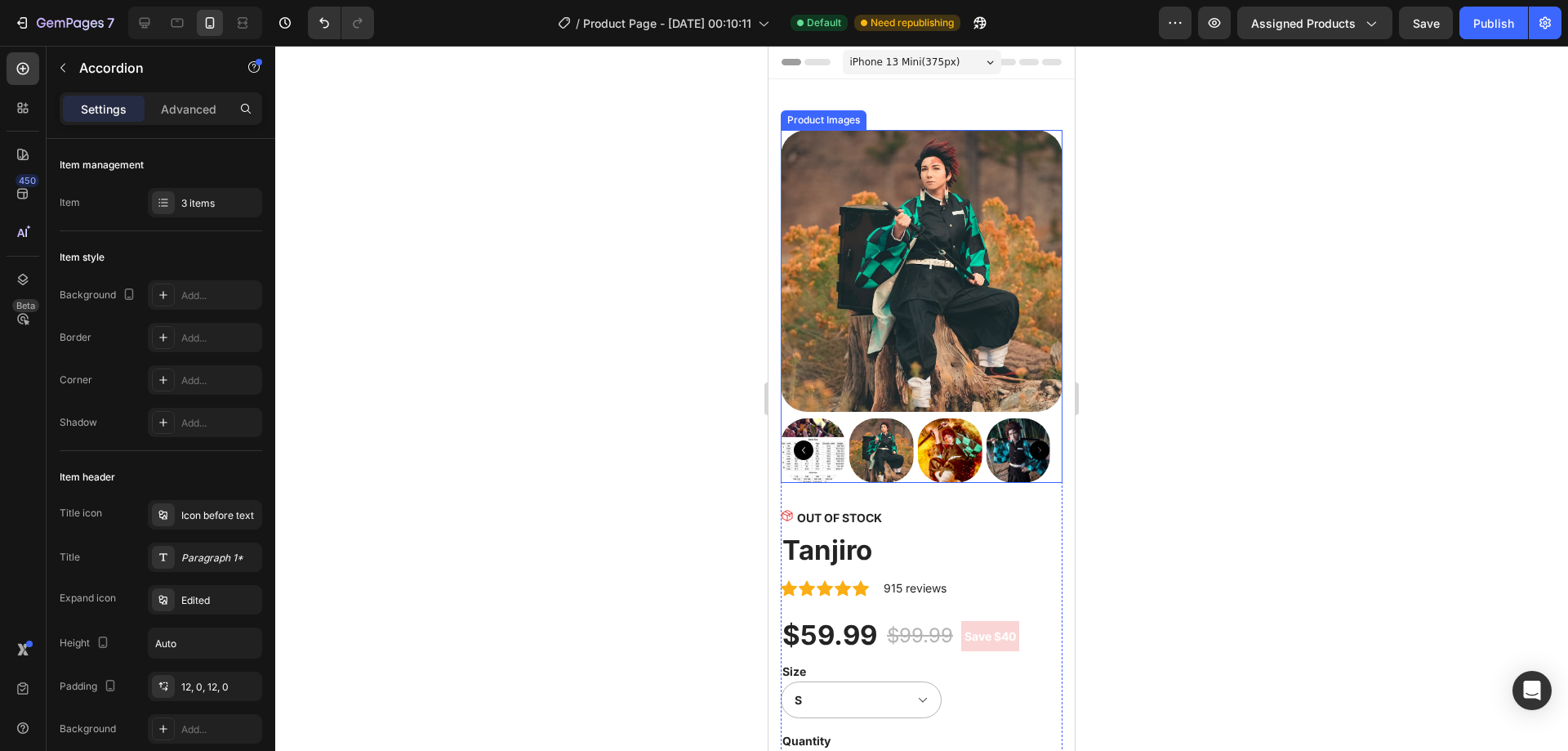
click at [886, 444] on img at bounding box center [881, 450] width 65 height 65
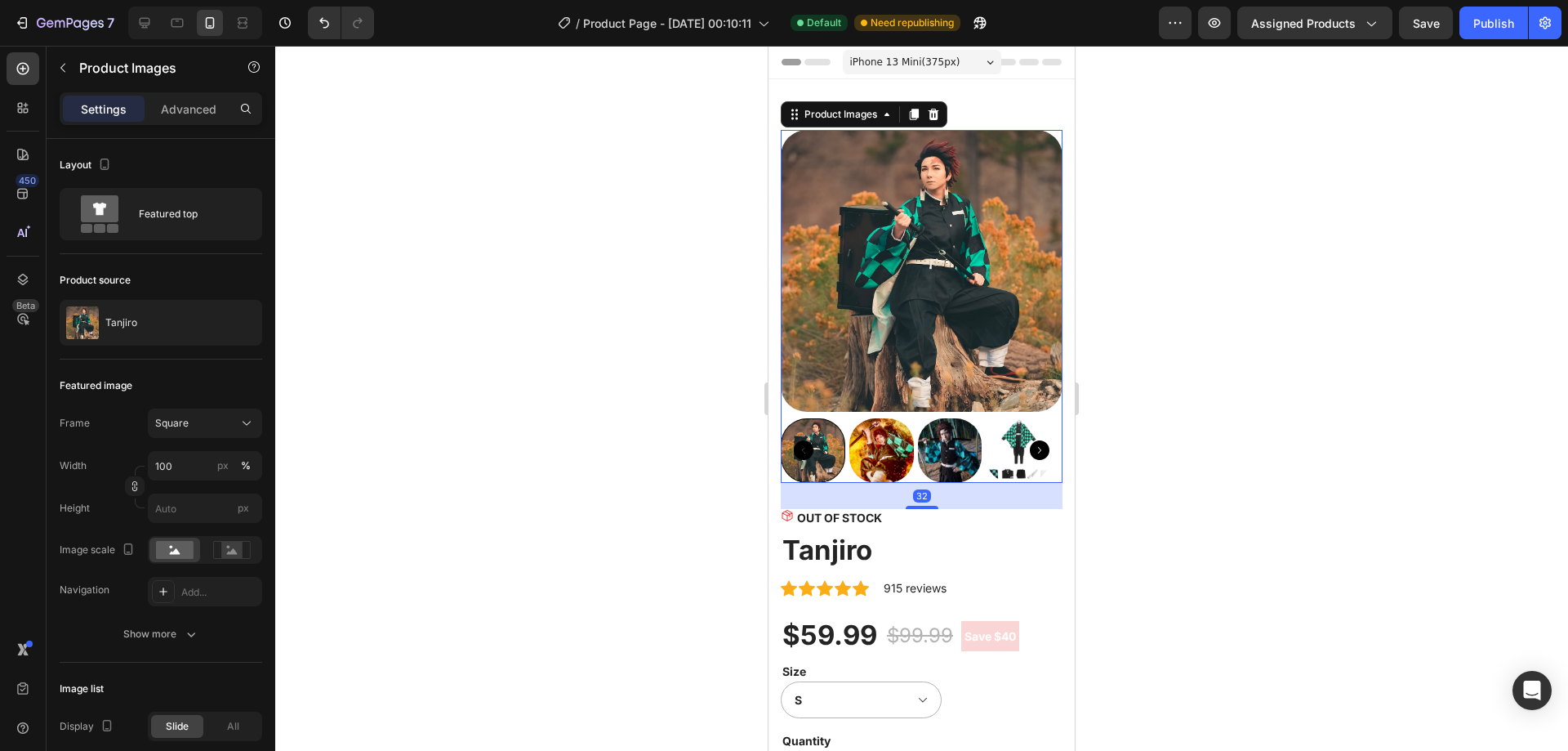
click at [900, 434] on img at bounding box center [881, 450] width 65 height 65
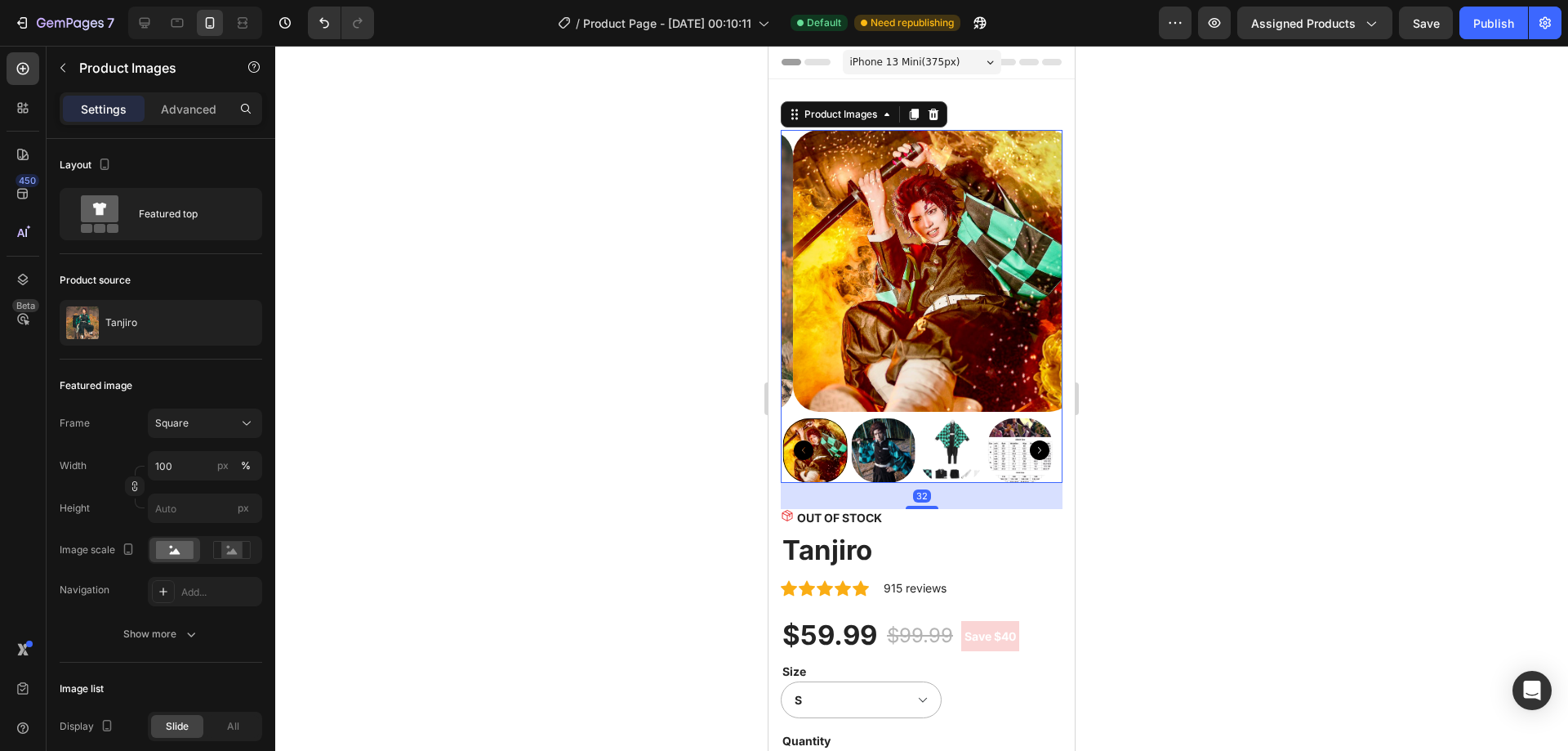
click at [913, 436] on img at bounding box center [883, 450] width 65 height 65
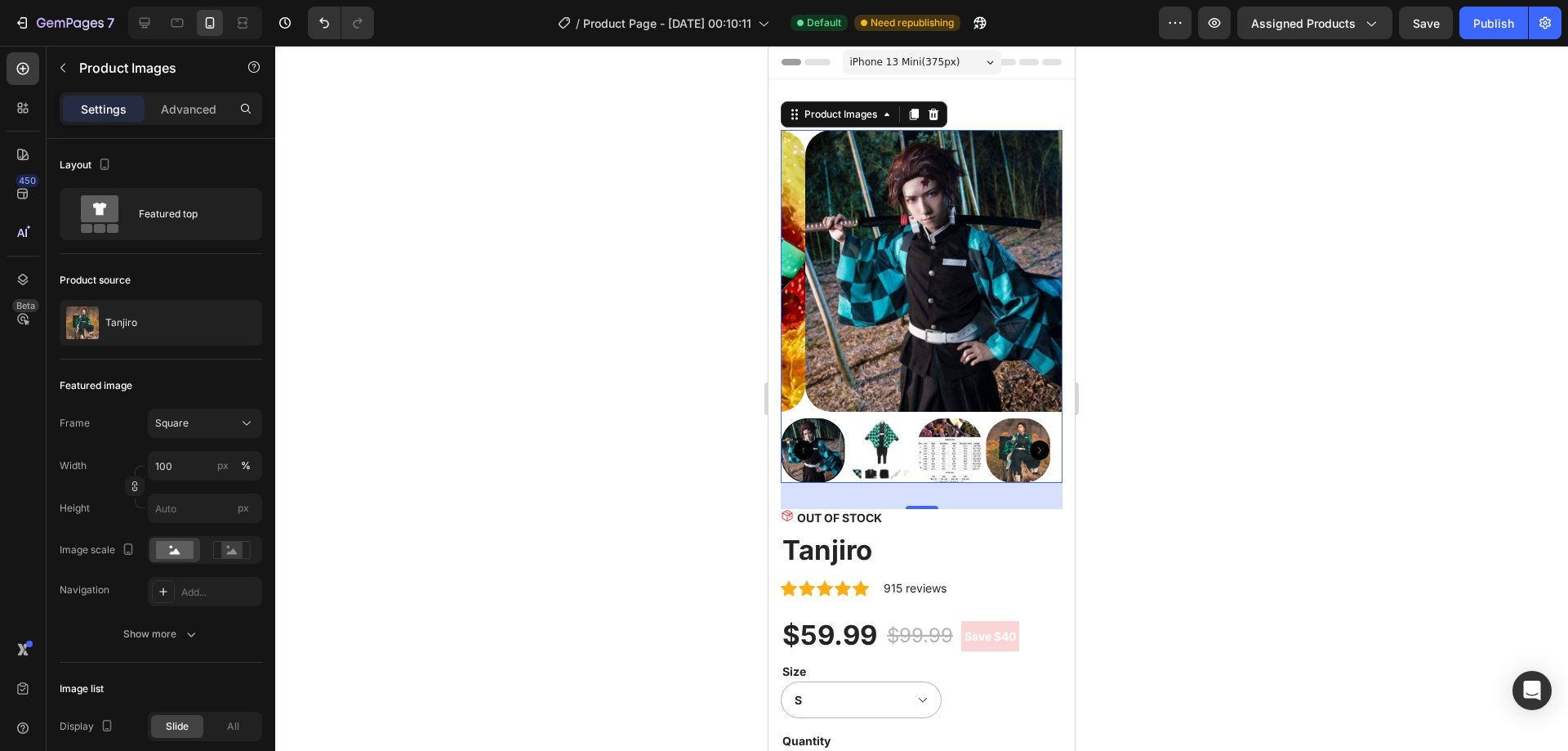
click at [897, 434] on img at bounding box center [881, 450] width 65 height 65
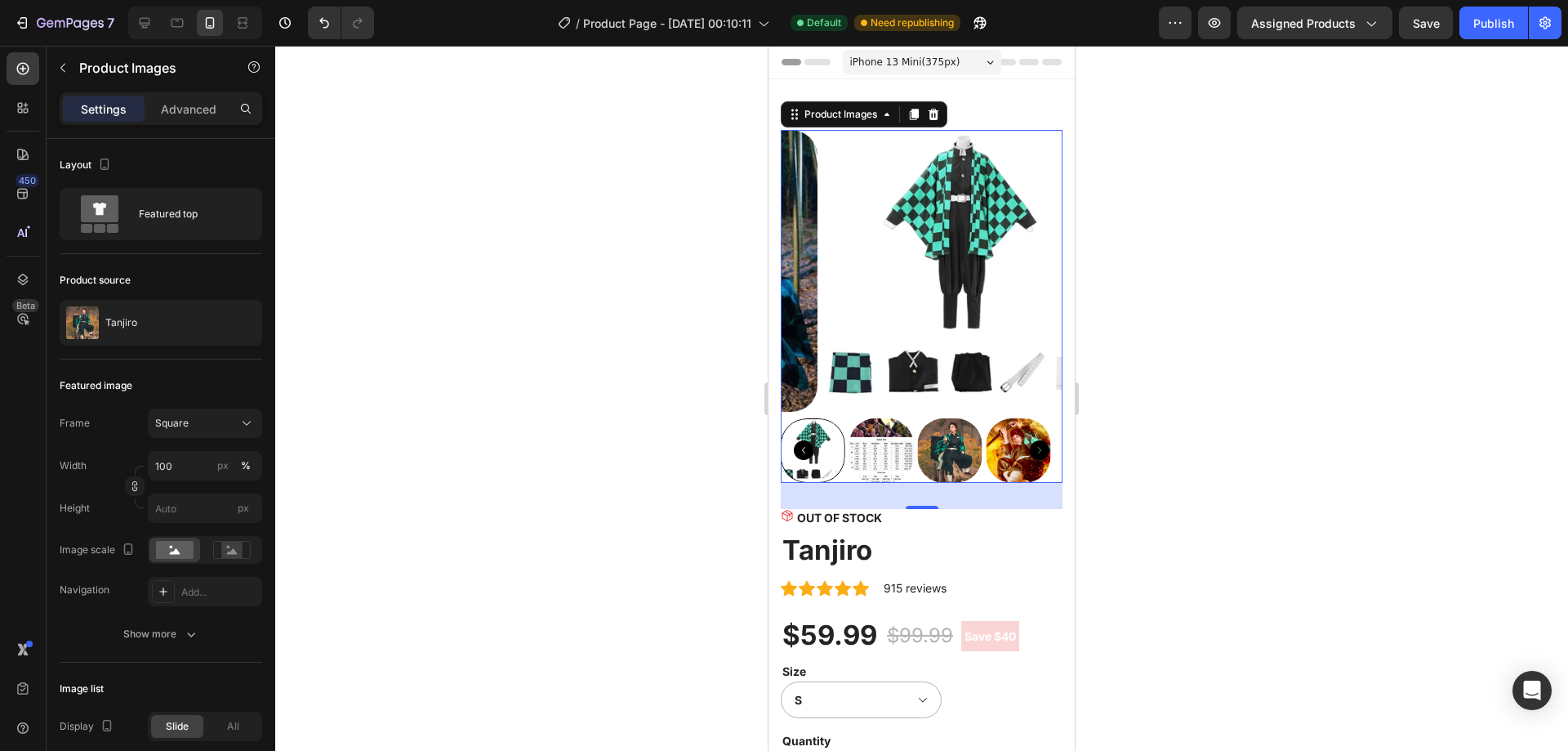
click at [1106, 374] on div at bounding box center [921, 398] width 1293 height 705
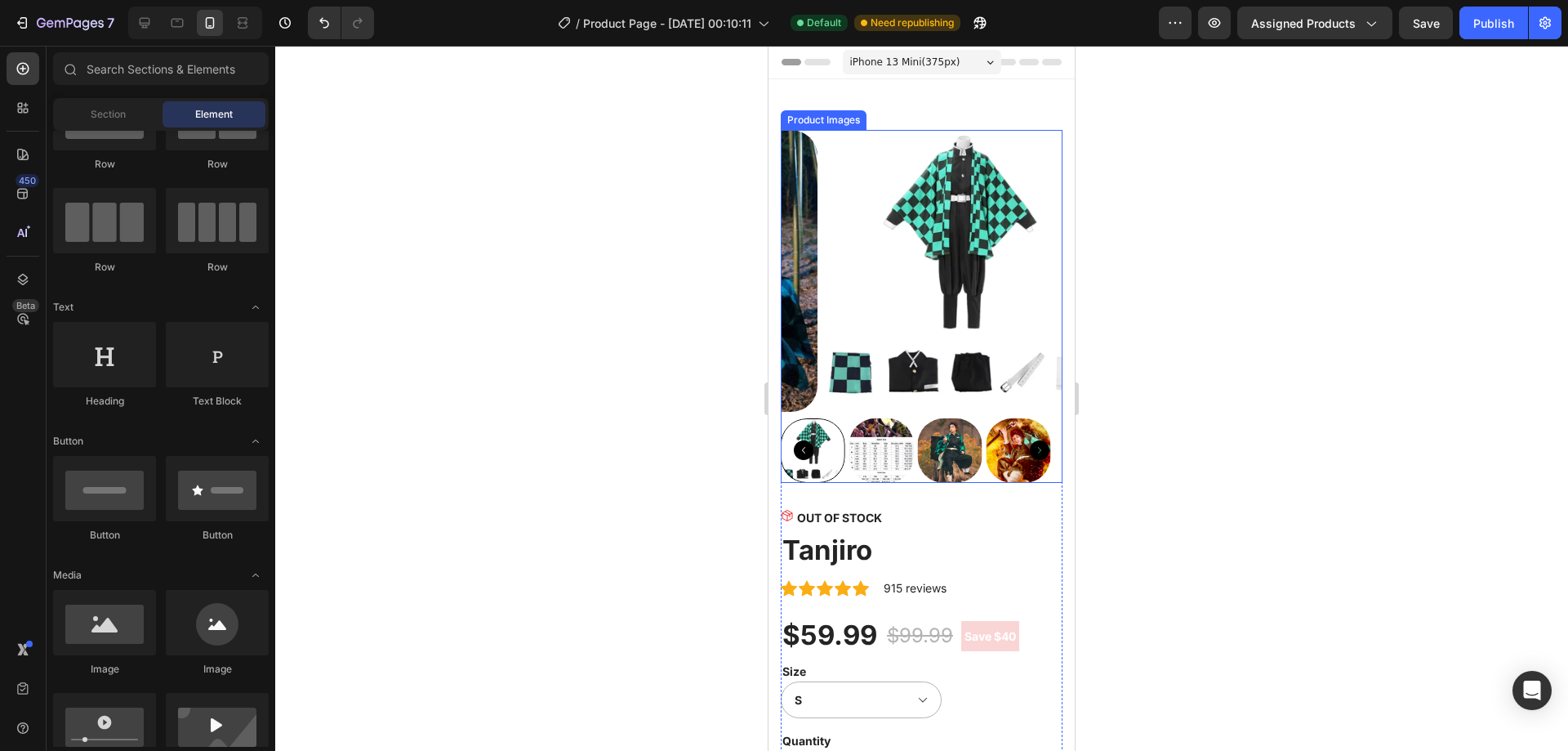
click at [900, 432] on img at bounding box center [881, 450] width 65 height 65
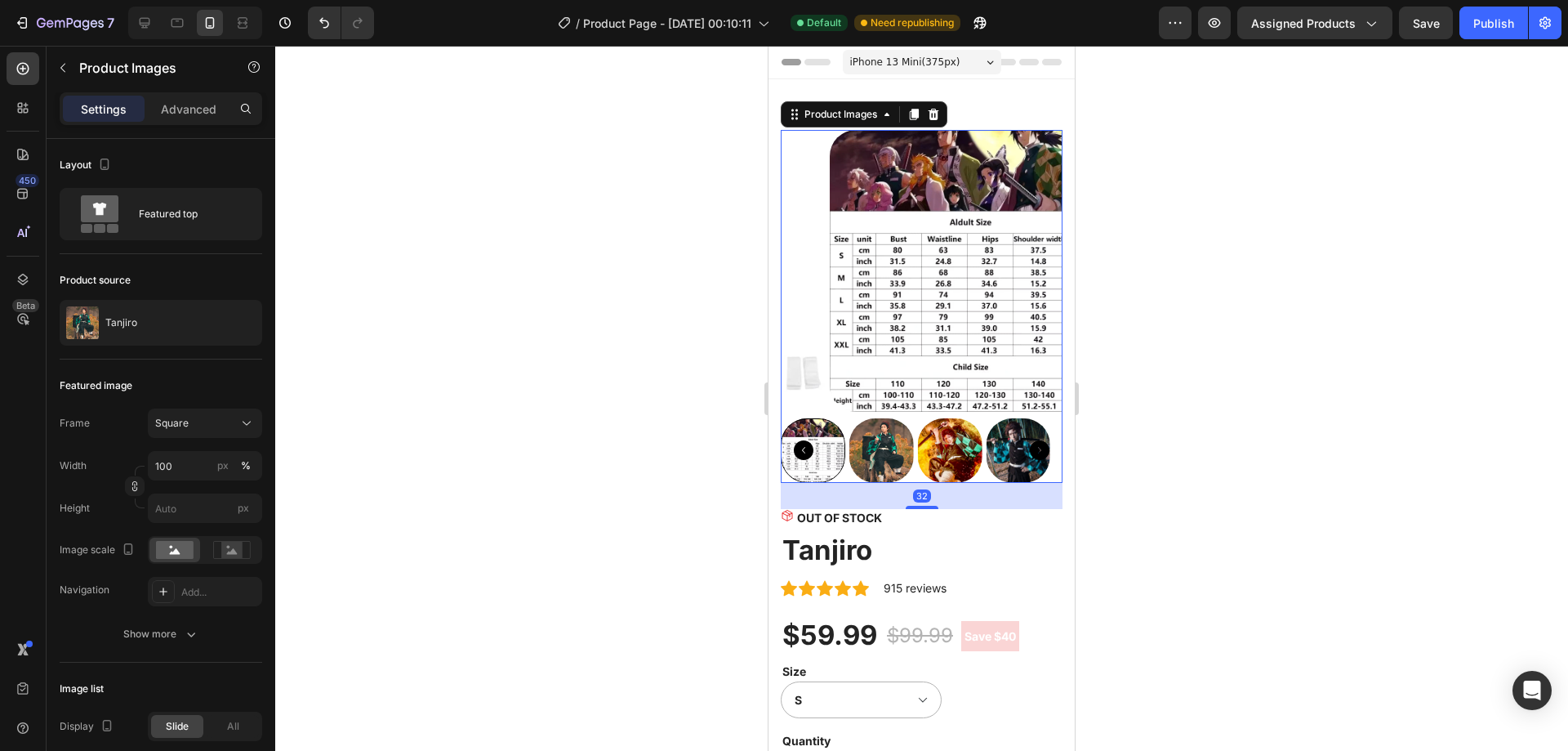
click at [907, 425] on img at bounding box center [881, 450] width 65 height 65
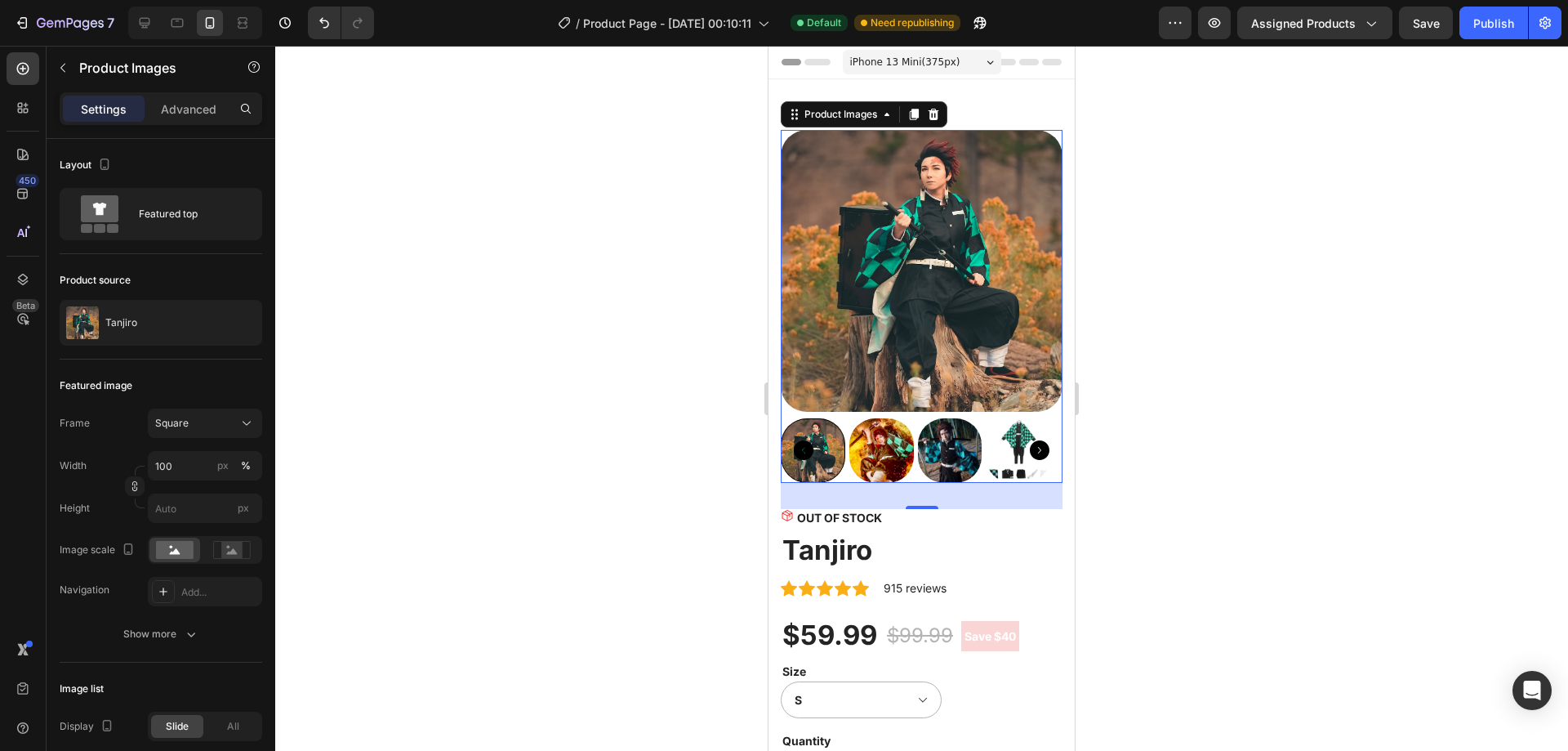
click at [952, 55] on div "iPhone 13 Mini ( 375 px)" at bounding box center [921, 62] width 158 height 24
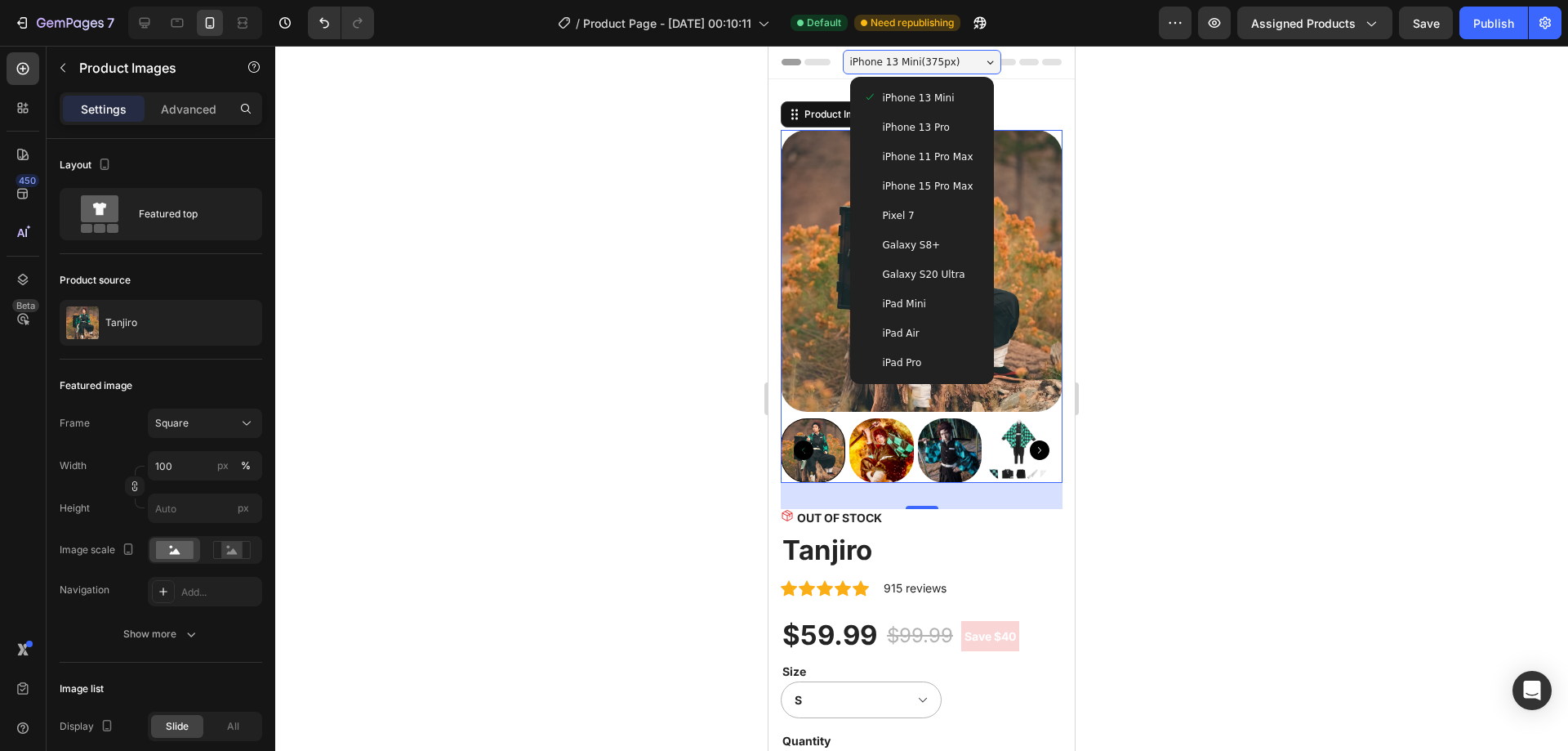
click at [945, 123] on div "iPhone 13 Pro" at bounding box center [922, 127] width 118 height 16
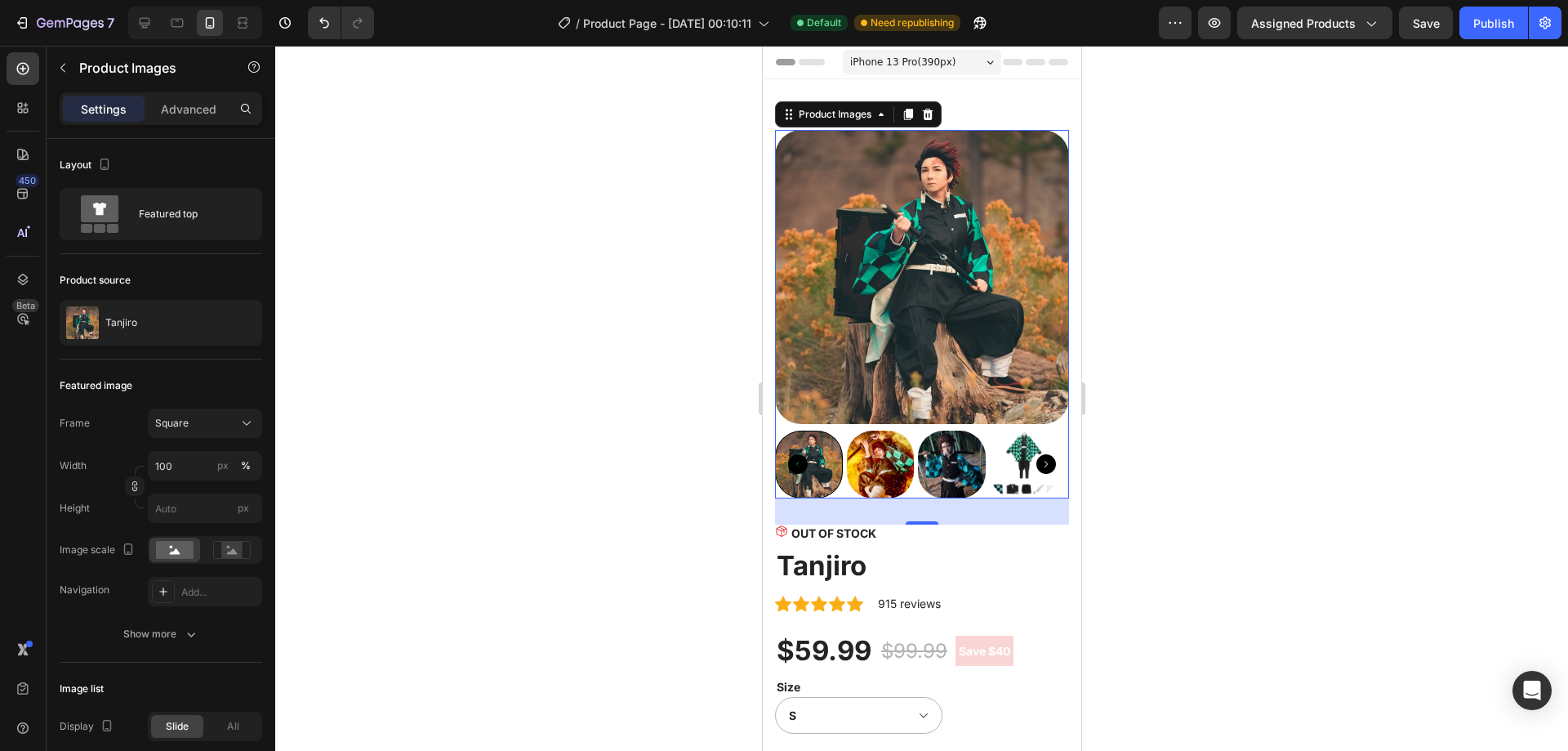
click at [928, 65] on span "iPhone 13 Pro ( 390 px)" at bounding box center [902, 62] width 106 height 16
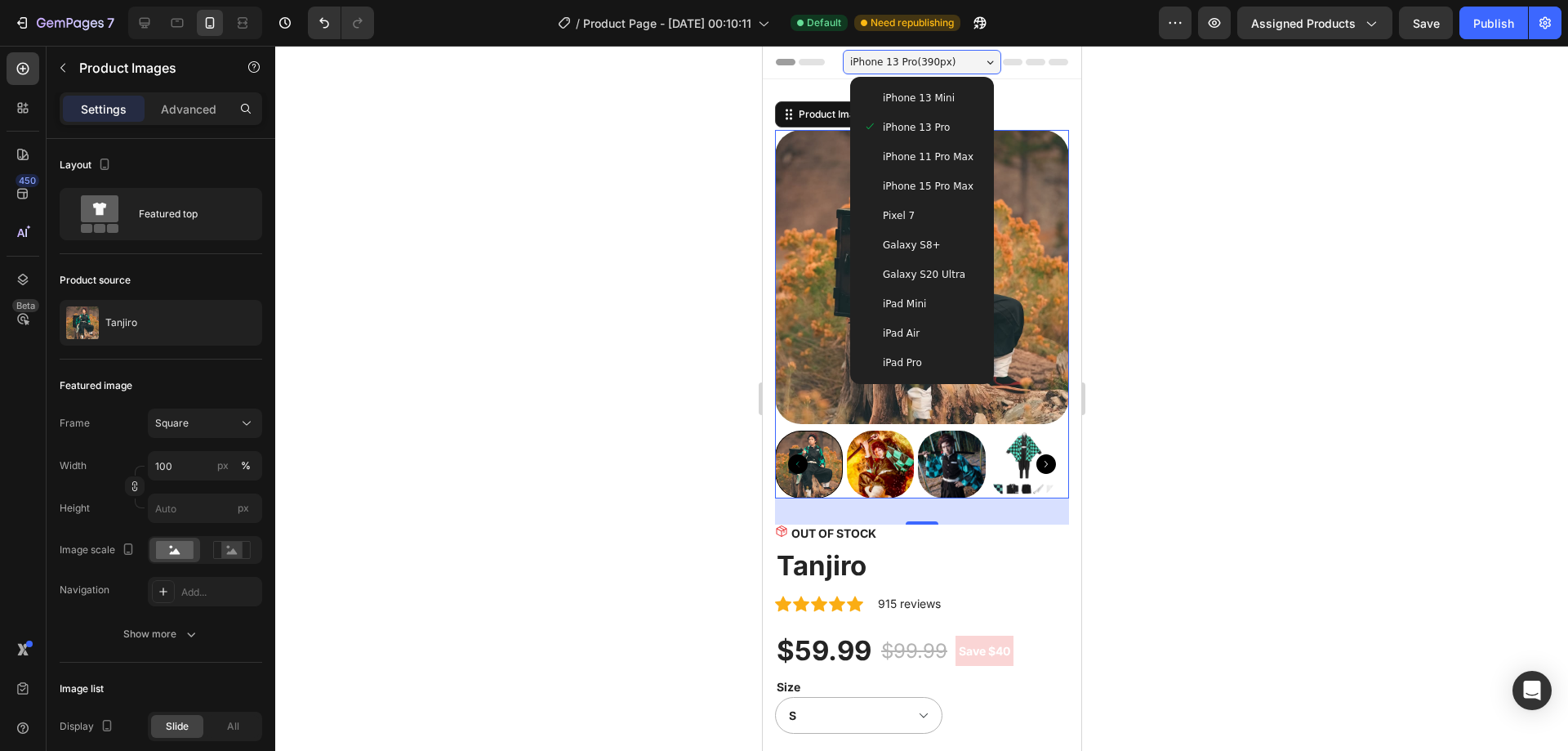
click at [933, 190] on span "iPhone 15 Pro Max" at bounding box center [927, 186] width 91 height 16
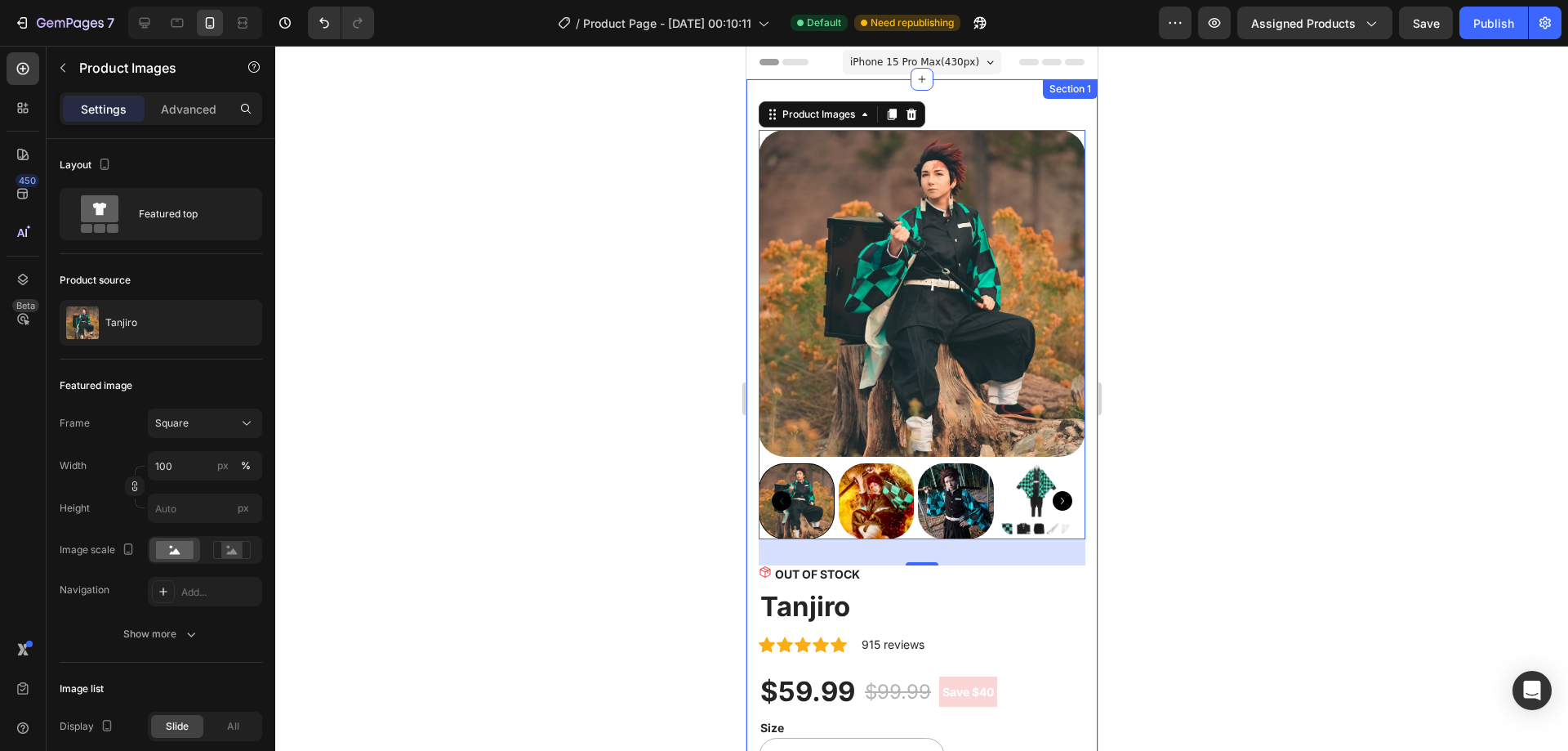
click at [1081, 267] on div "Product Images 32 OUT OF STOCK Stock Counter Tanjiro Product Title Icon Icon Ic…" at bounding box center [921, 751] width 352 height 1344
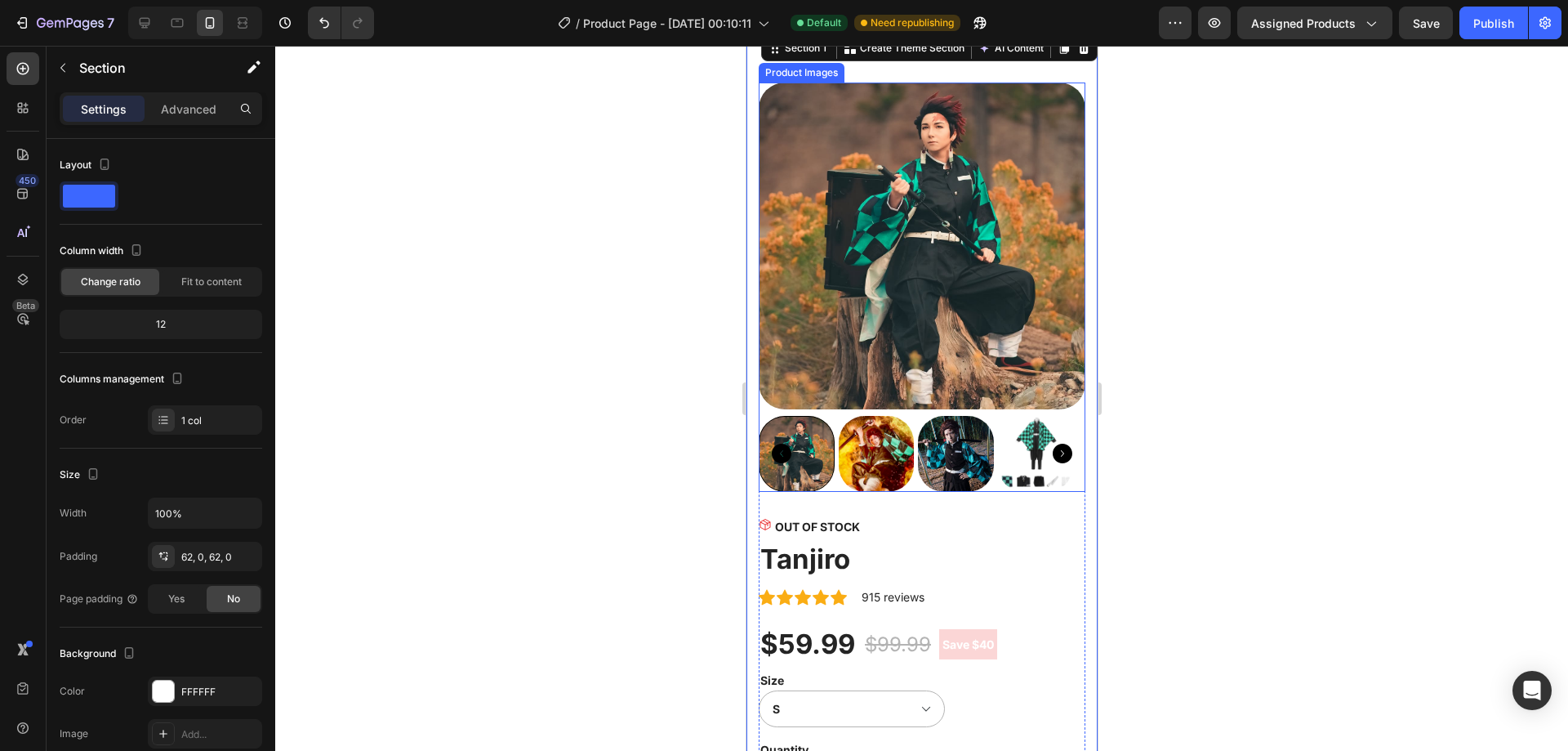
scroll to position [81, 0]
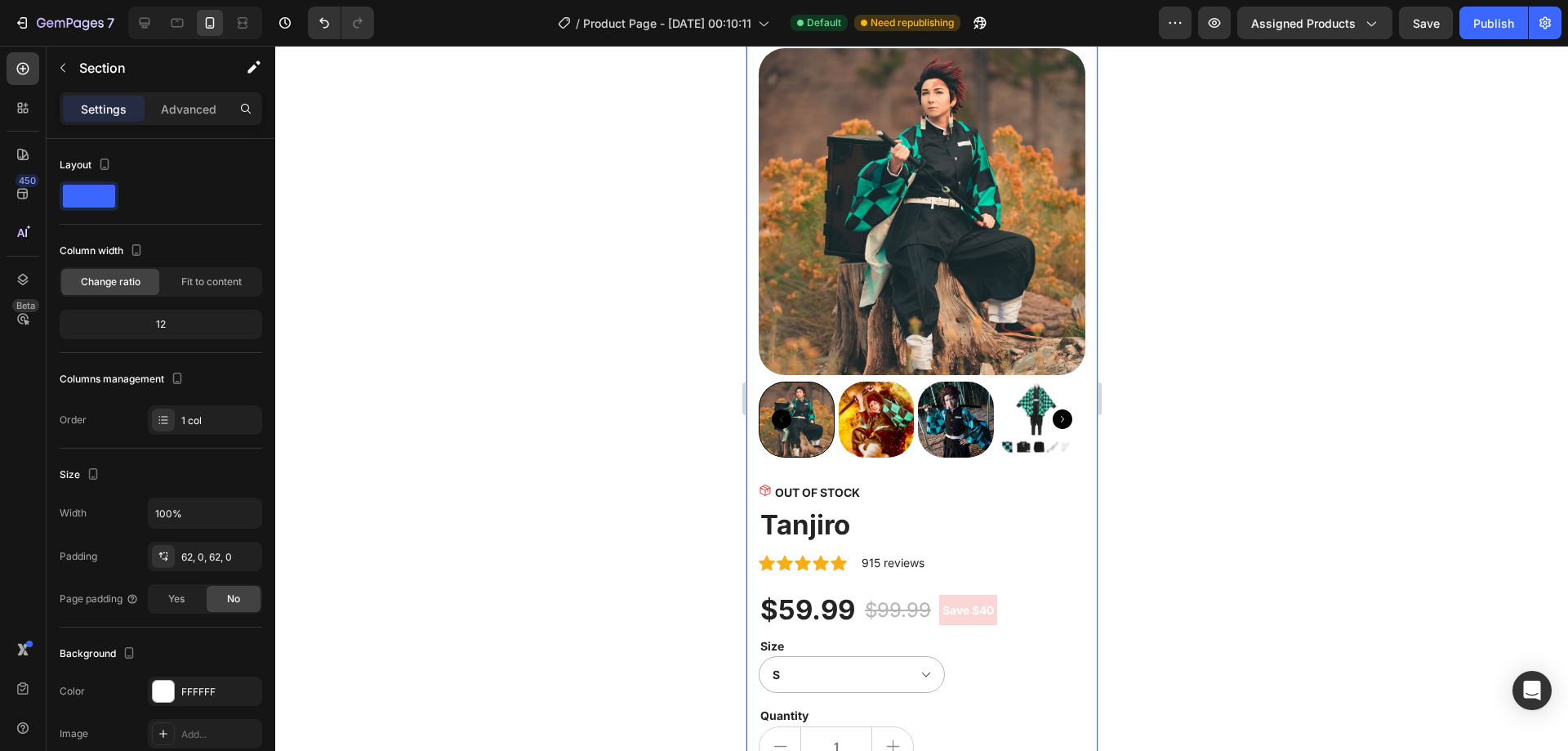
click at [1184, 329] on div at bounding box center [921, 398] width 1293 height 705
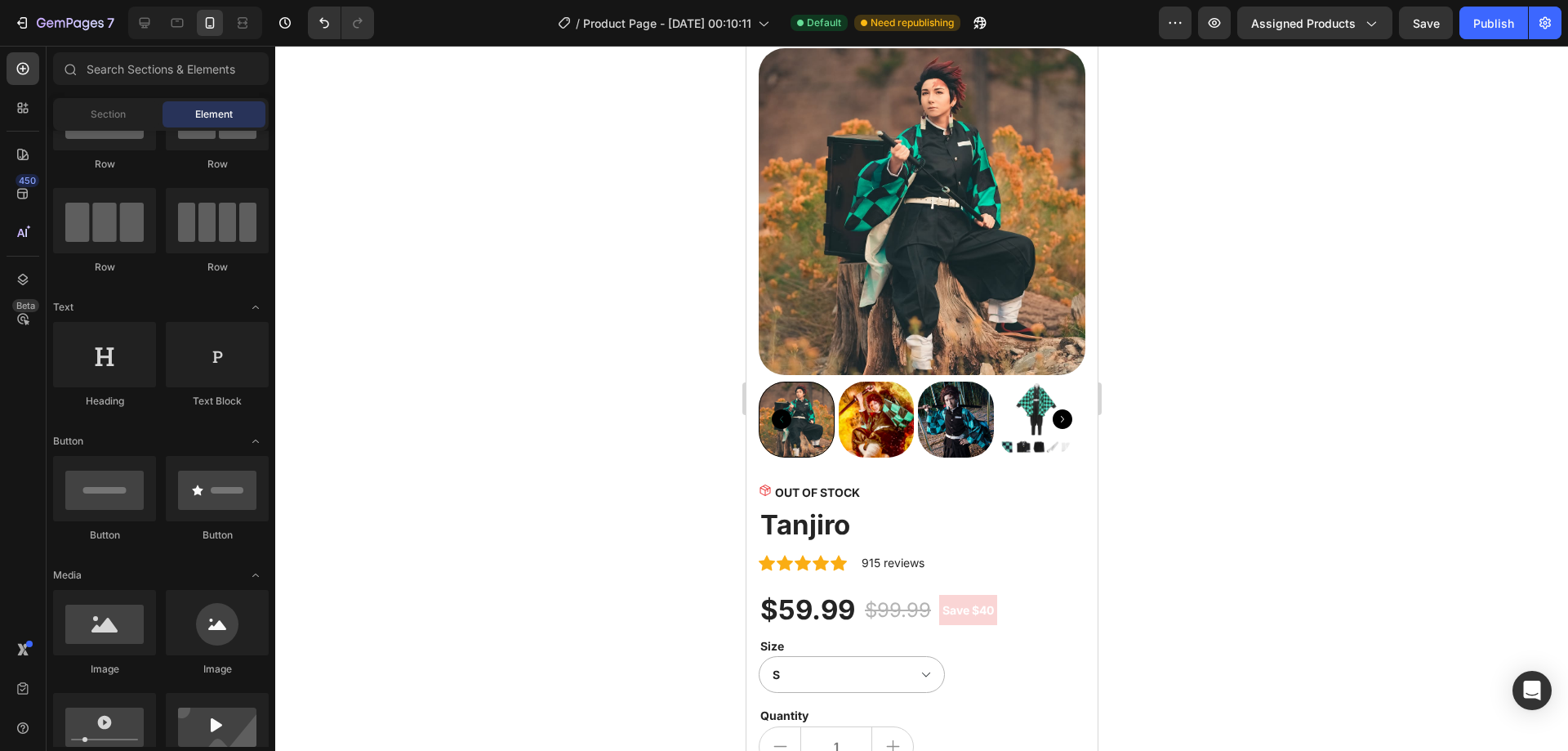
scroll to position [0, 0]
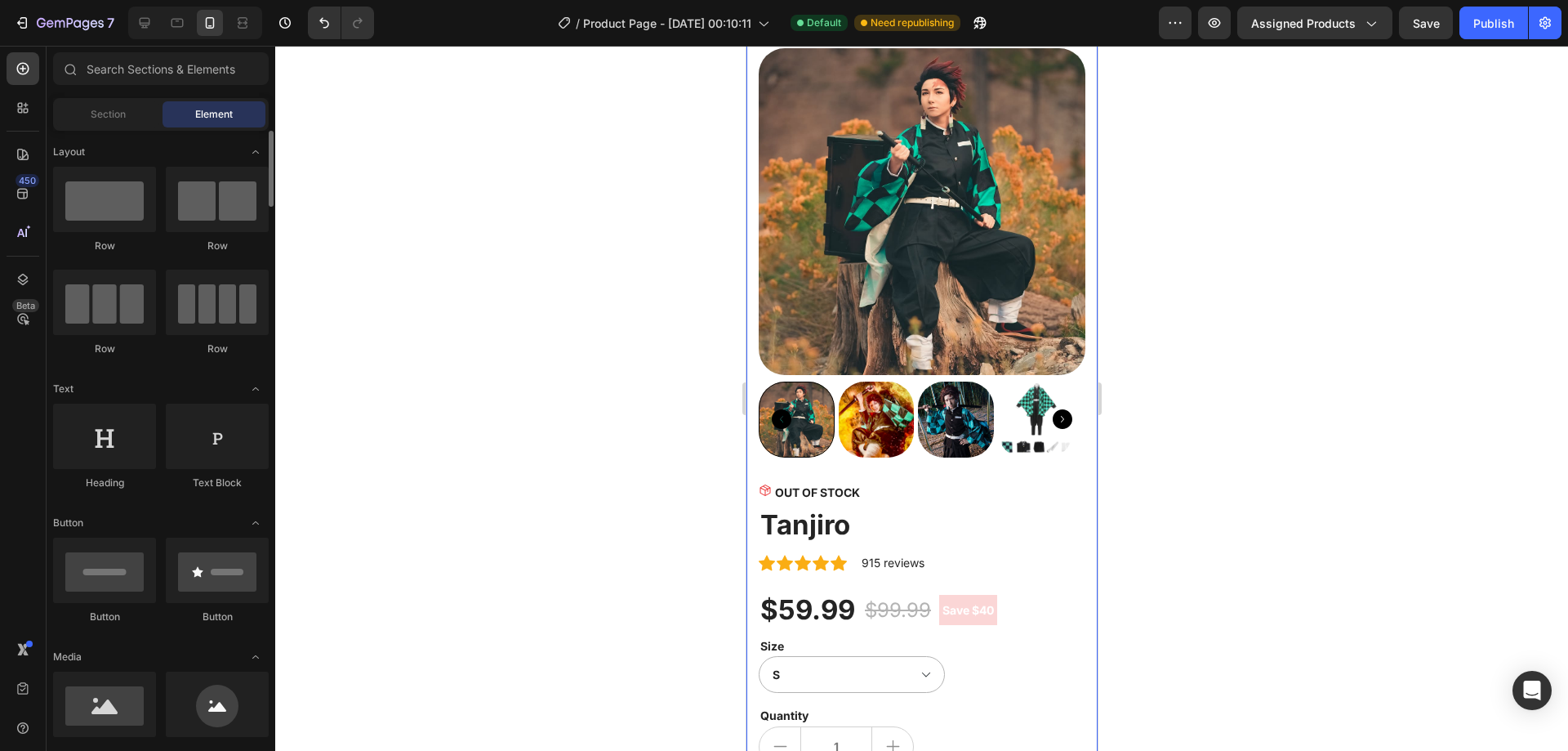
click at [919, 249] on img at bounding box center [920, 211] width 326 height 327
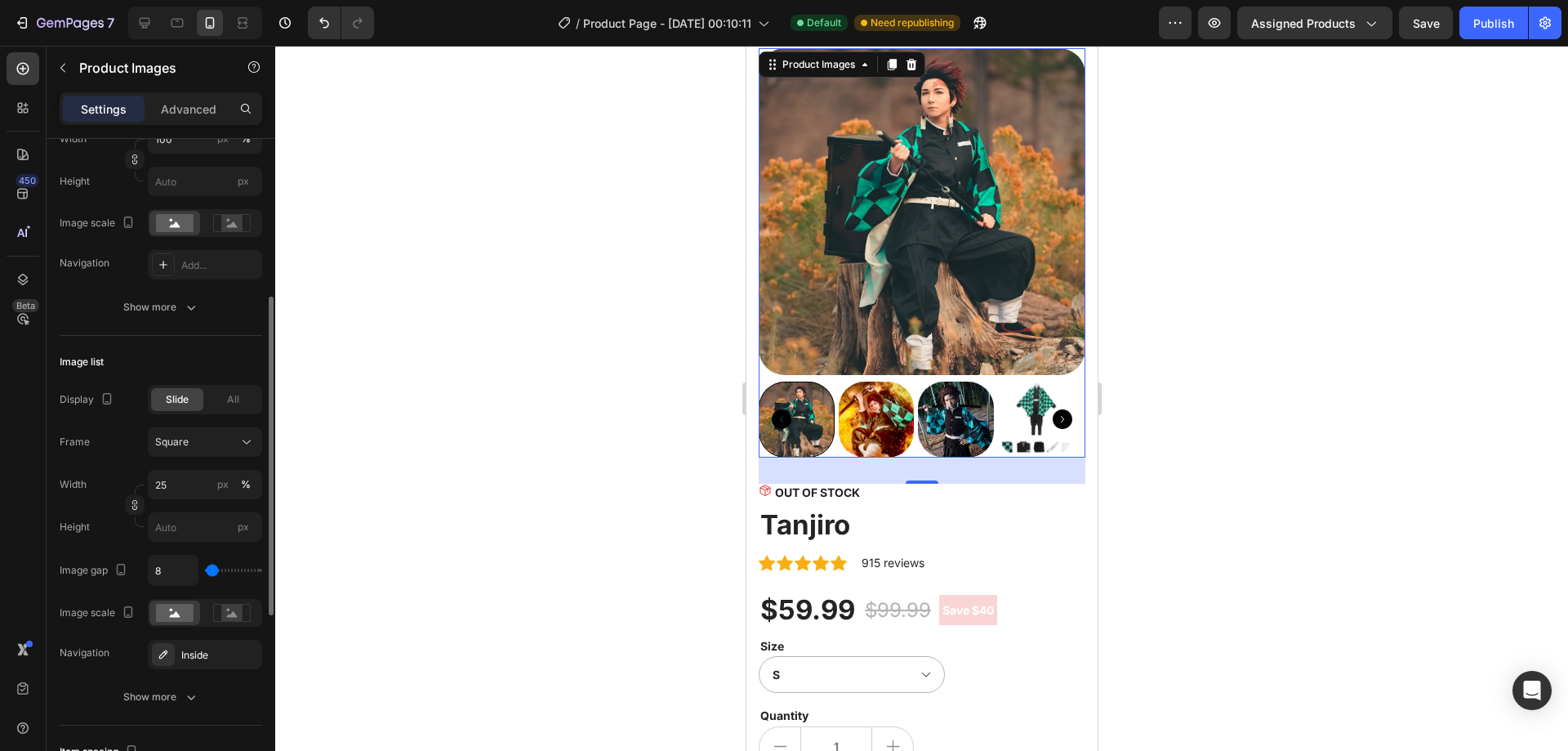
scroll to position [572, 0]
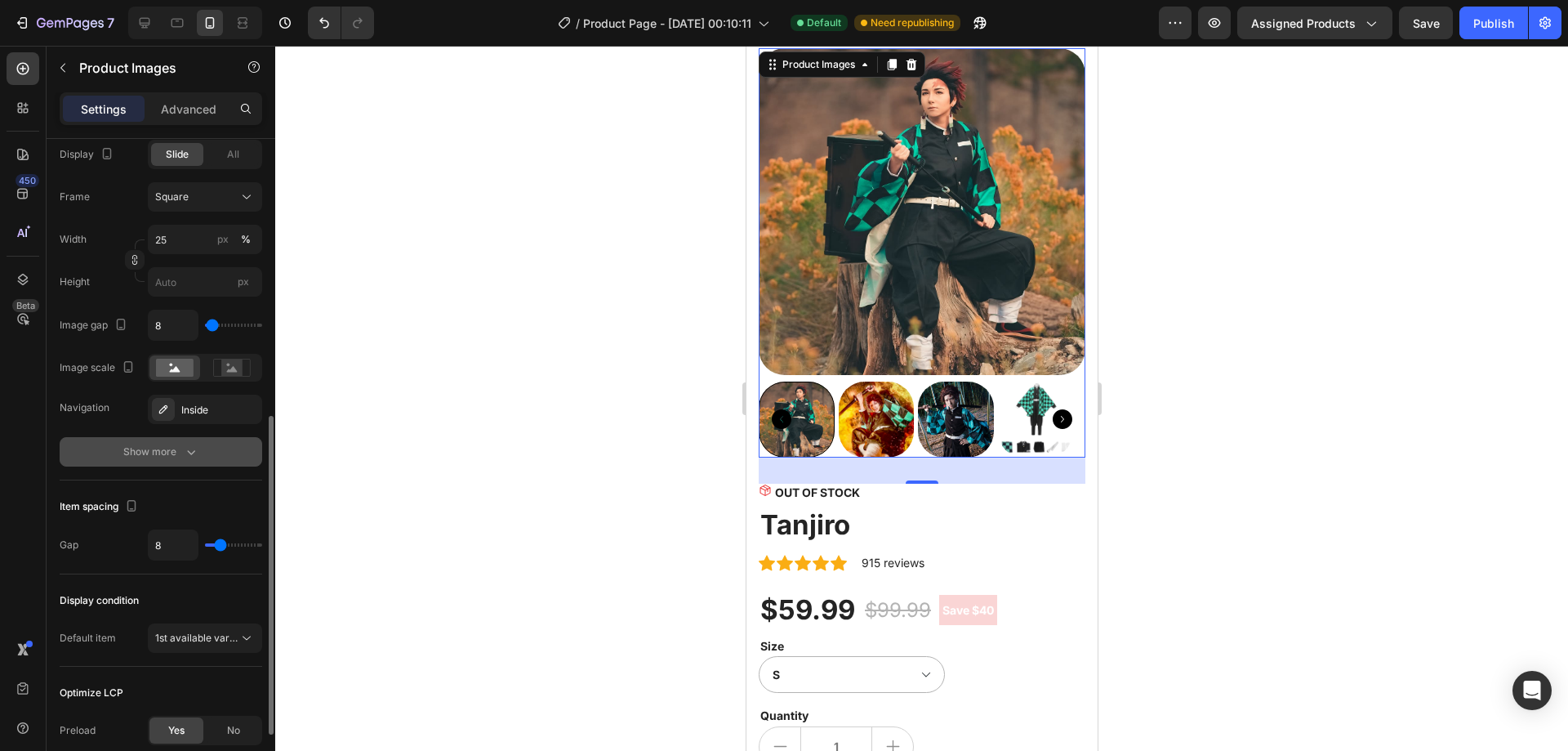
click at [168, 450] on div "Show more" at bounding box center [161, 451] width 76 height 16
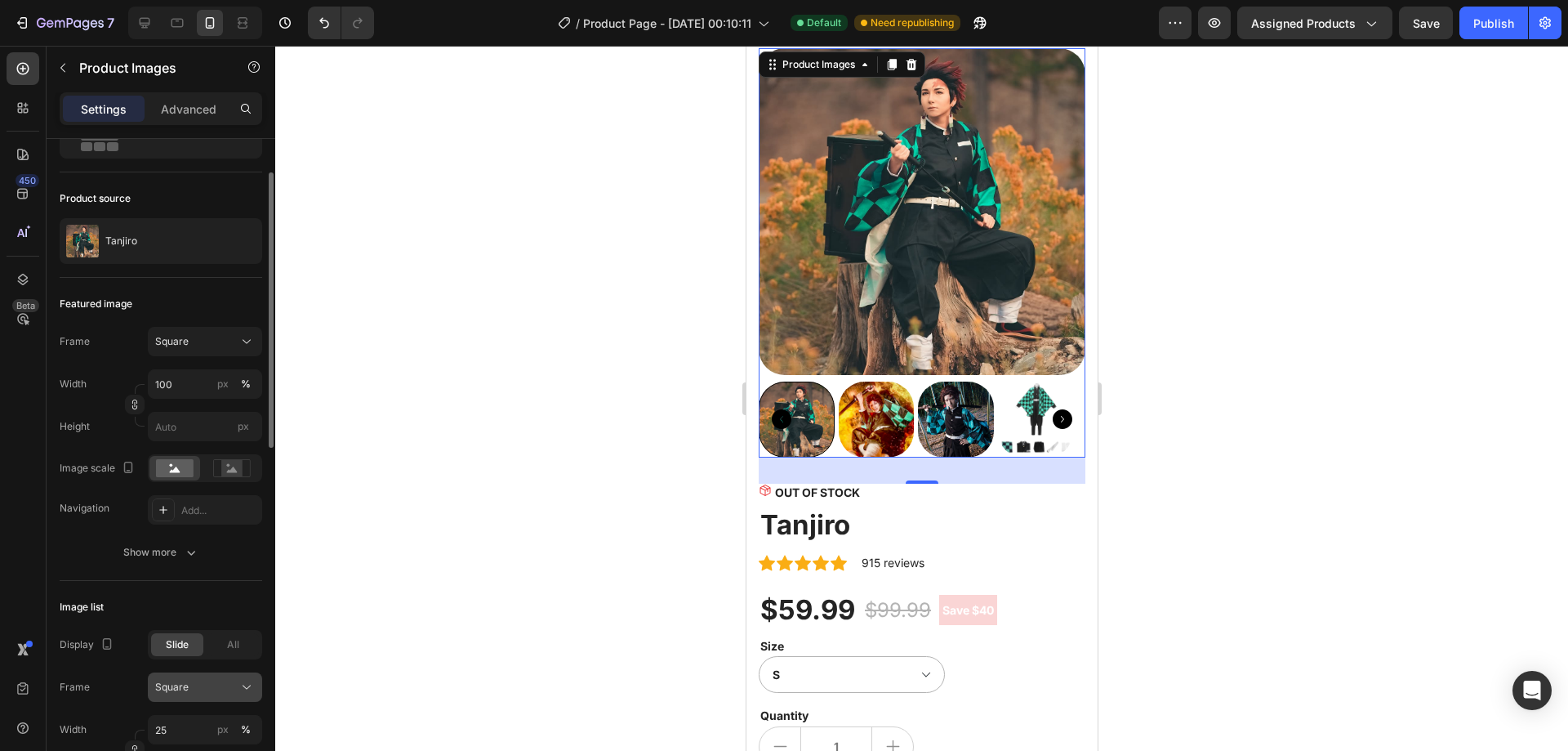
scroll to position [0, 0]
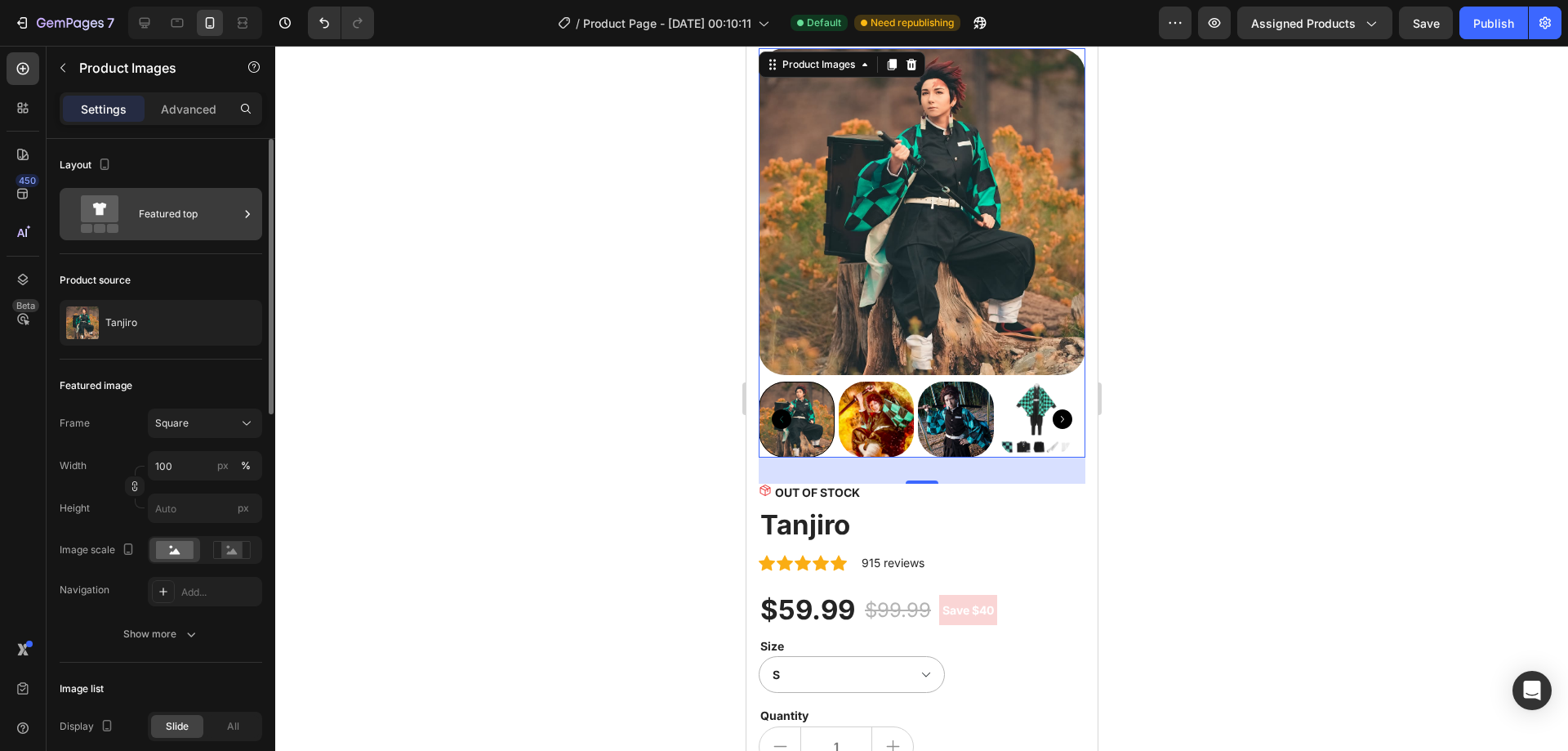
click at [184, 217] on div "Featured top" at bounding box center [188, 213] width 100 height 37
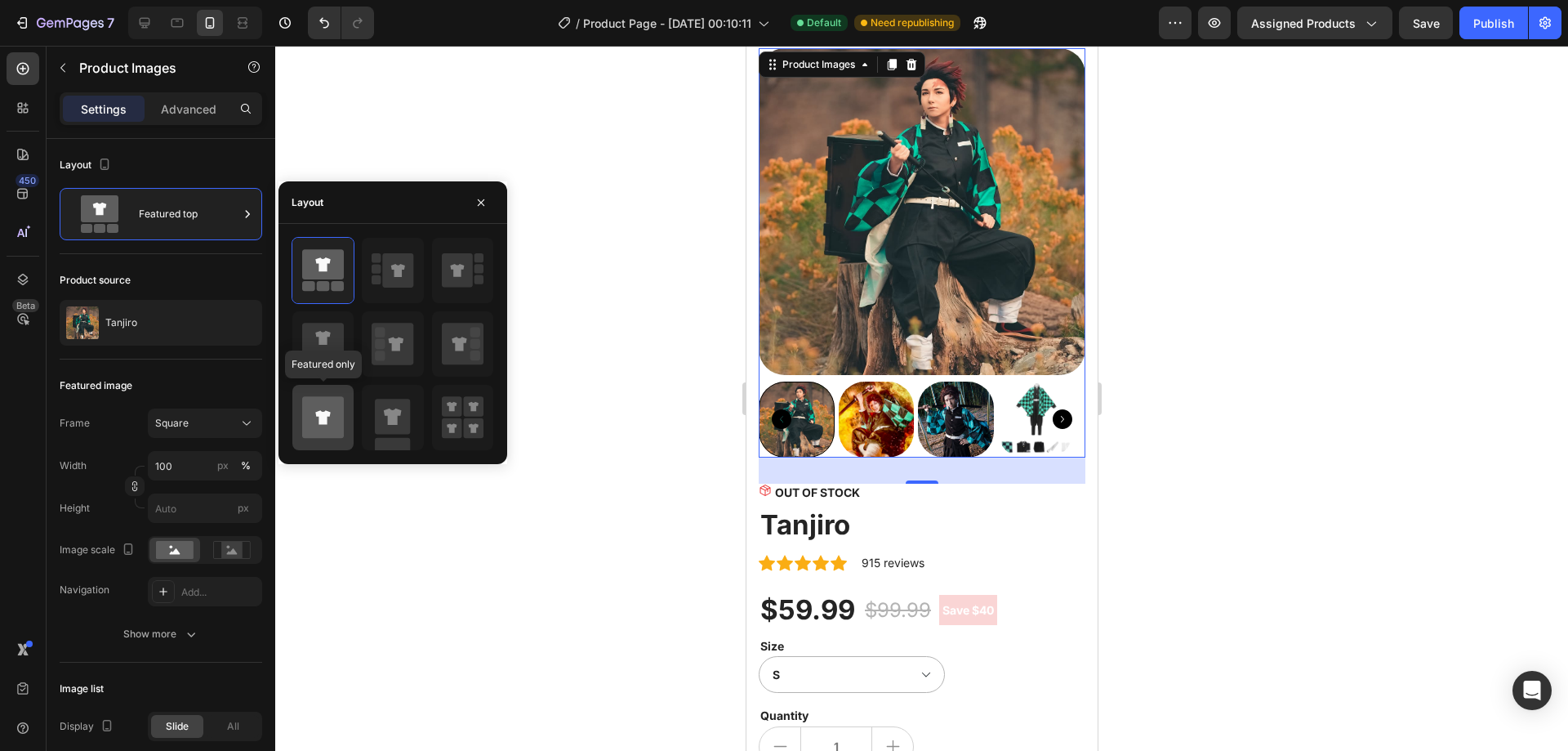
click at [319, 415] on icon at bounding box center [322, 418] width 15 height 14
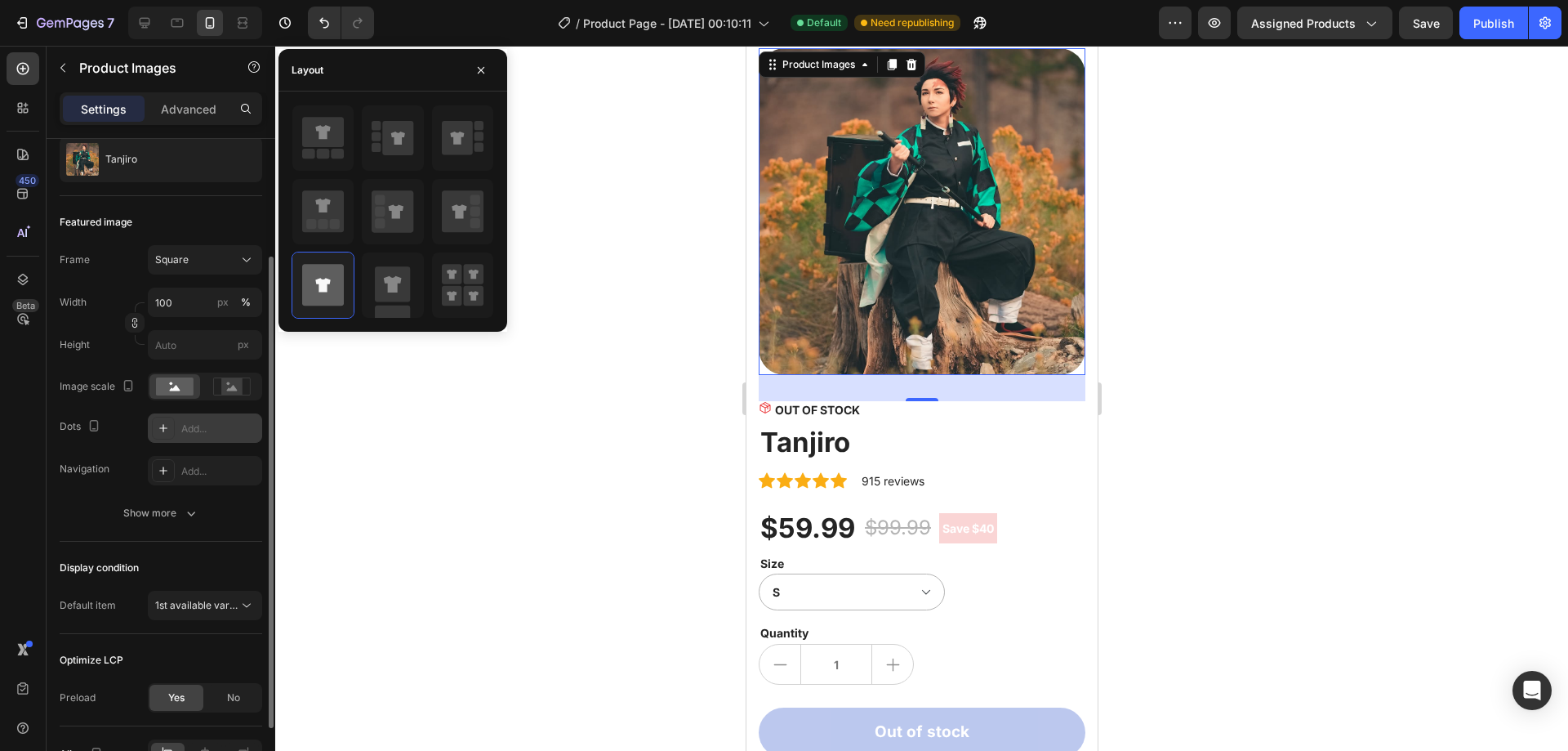
scroll to position [245, 0]
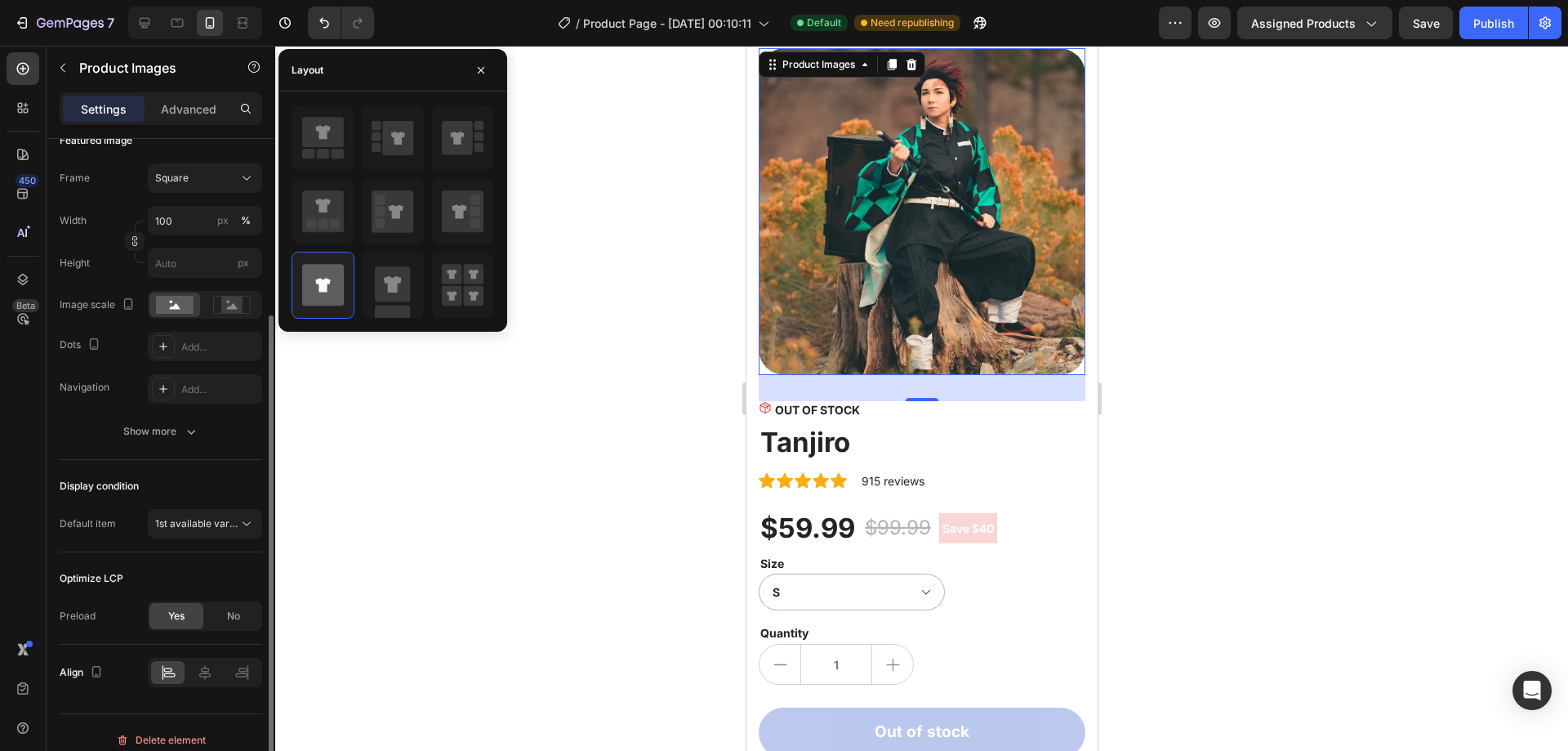
click at [184, 468] on div "Display condition Default item 1st available variant" at bounding box center [161, 506] width 203 height 93
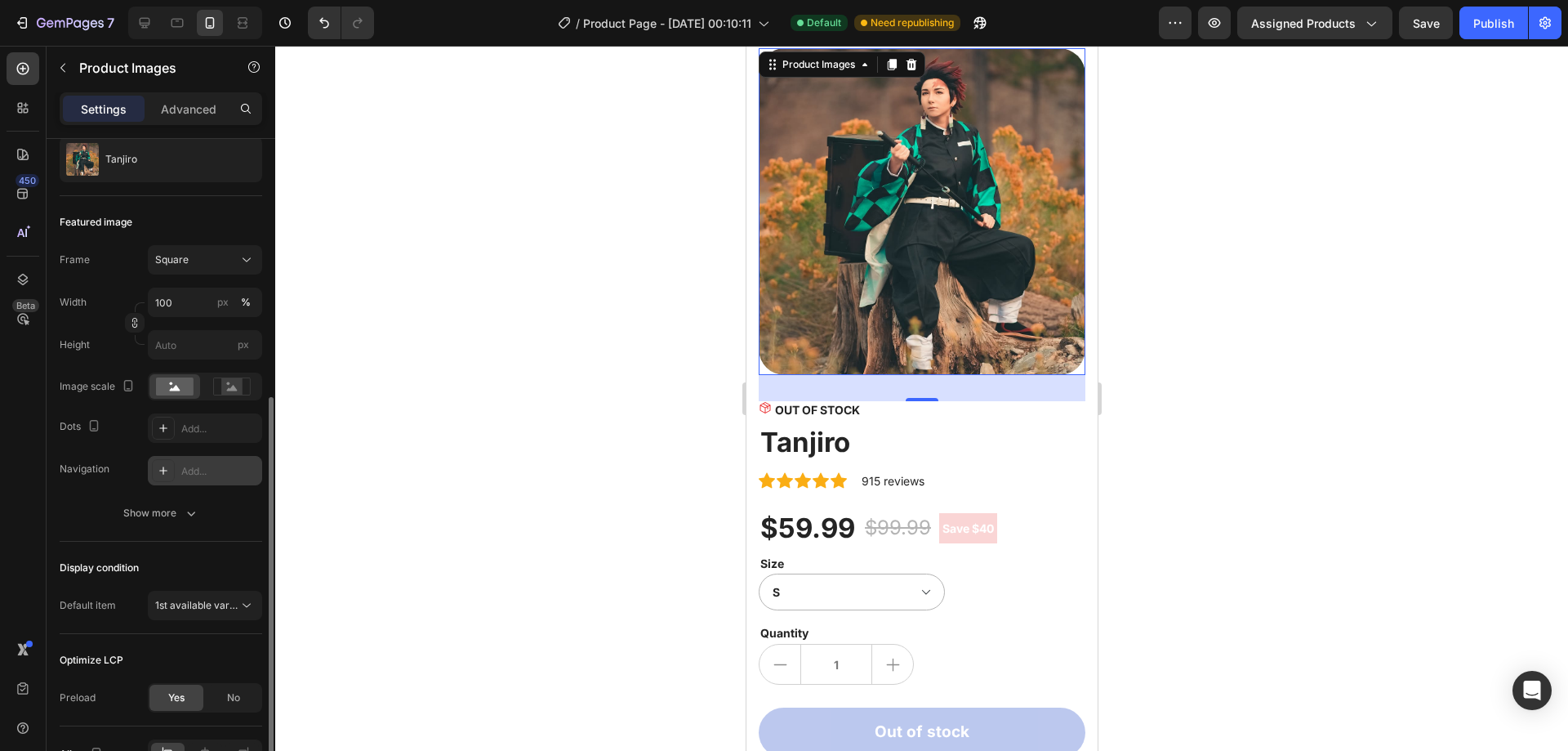
scroll to position [81, 0]
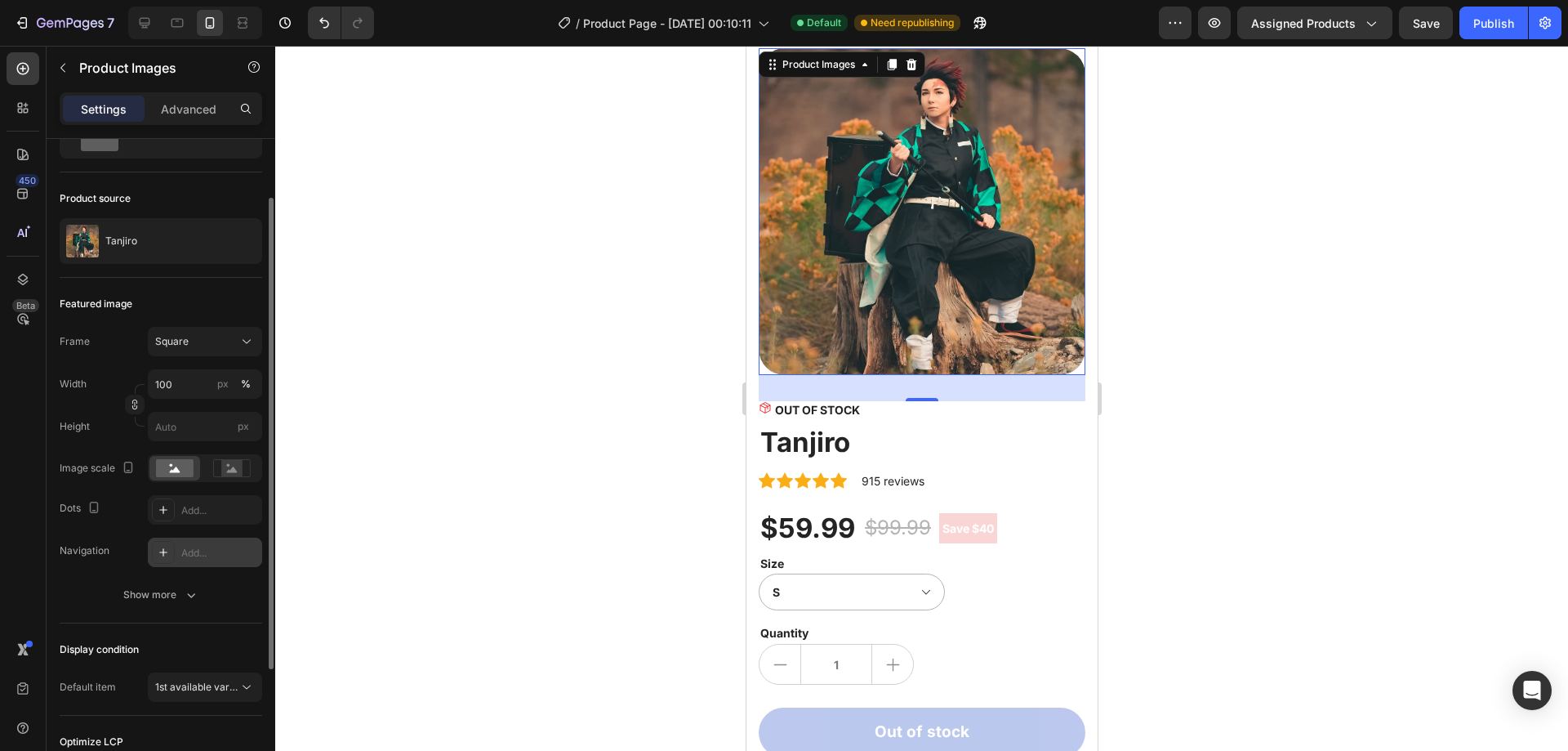
click at [223, 558] on div "Add..." at bounding box center [219, 553] width 77 height 15
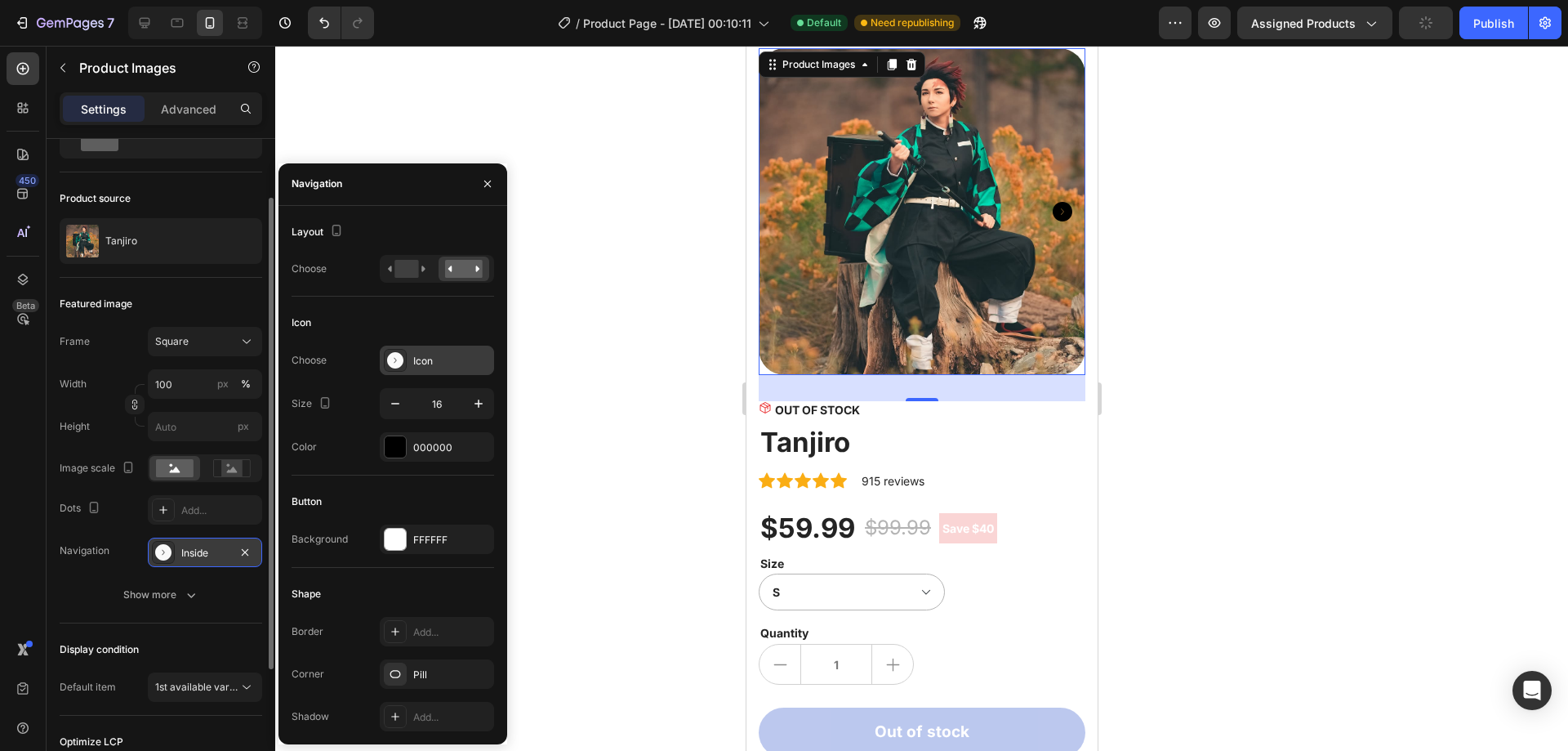
click at [474, 360] on div "Icon" at bounding box center [451, 360] width 77 height 15
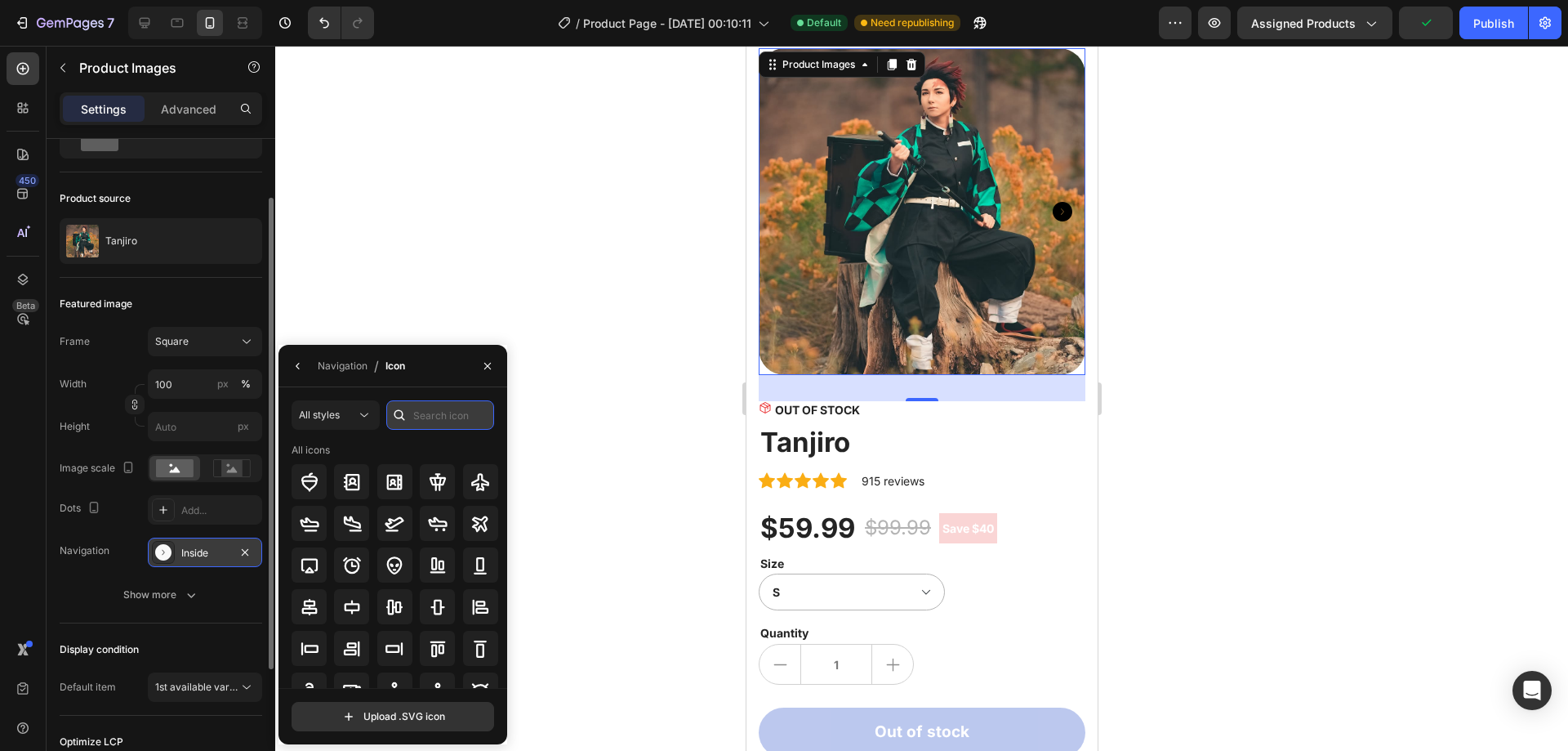
click at [459, 411] on input "text" at bounding box center [440, 415] width 108 height 29
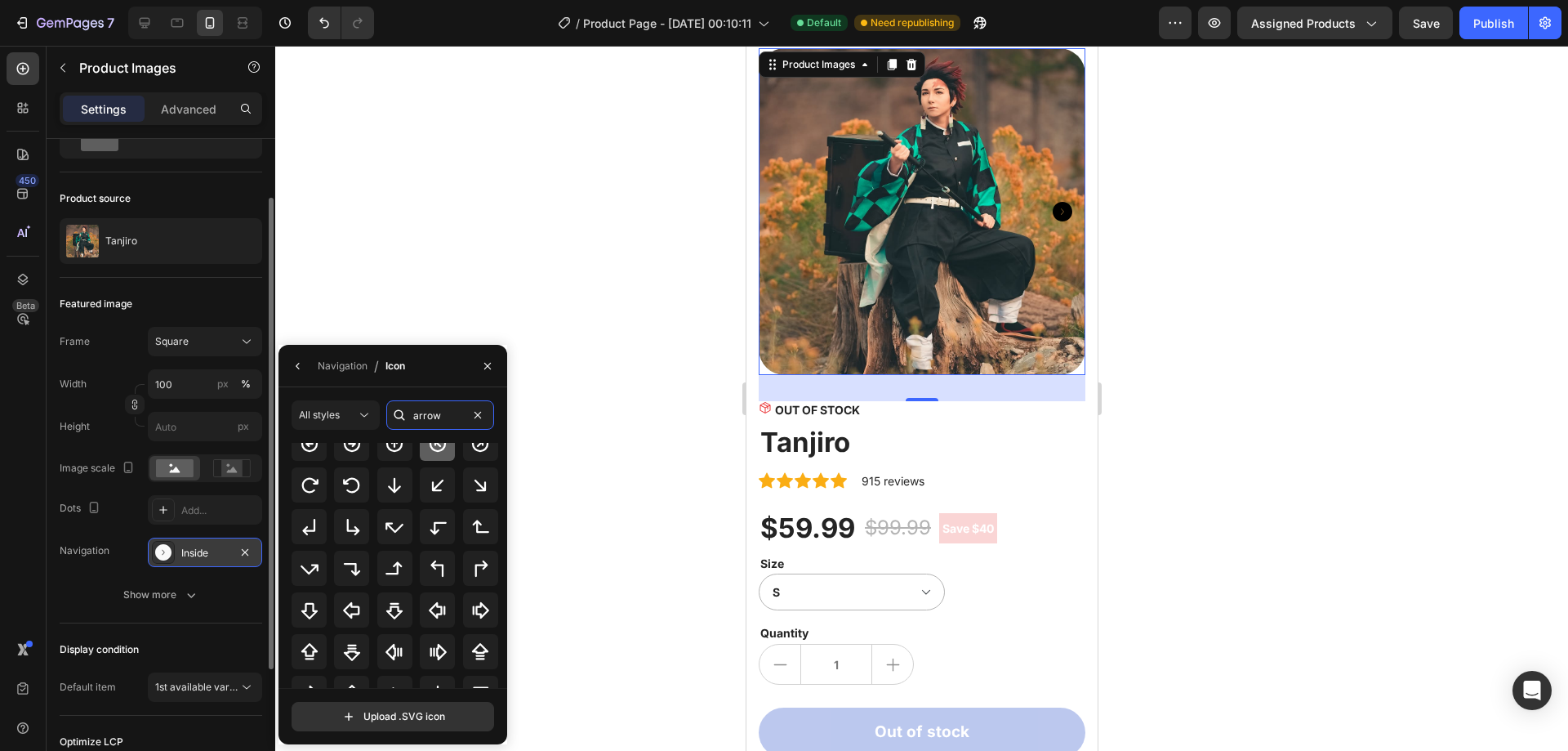
scroll to position [180, 0]
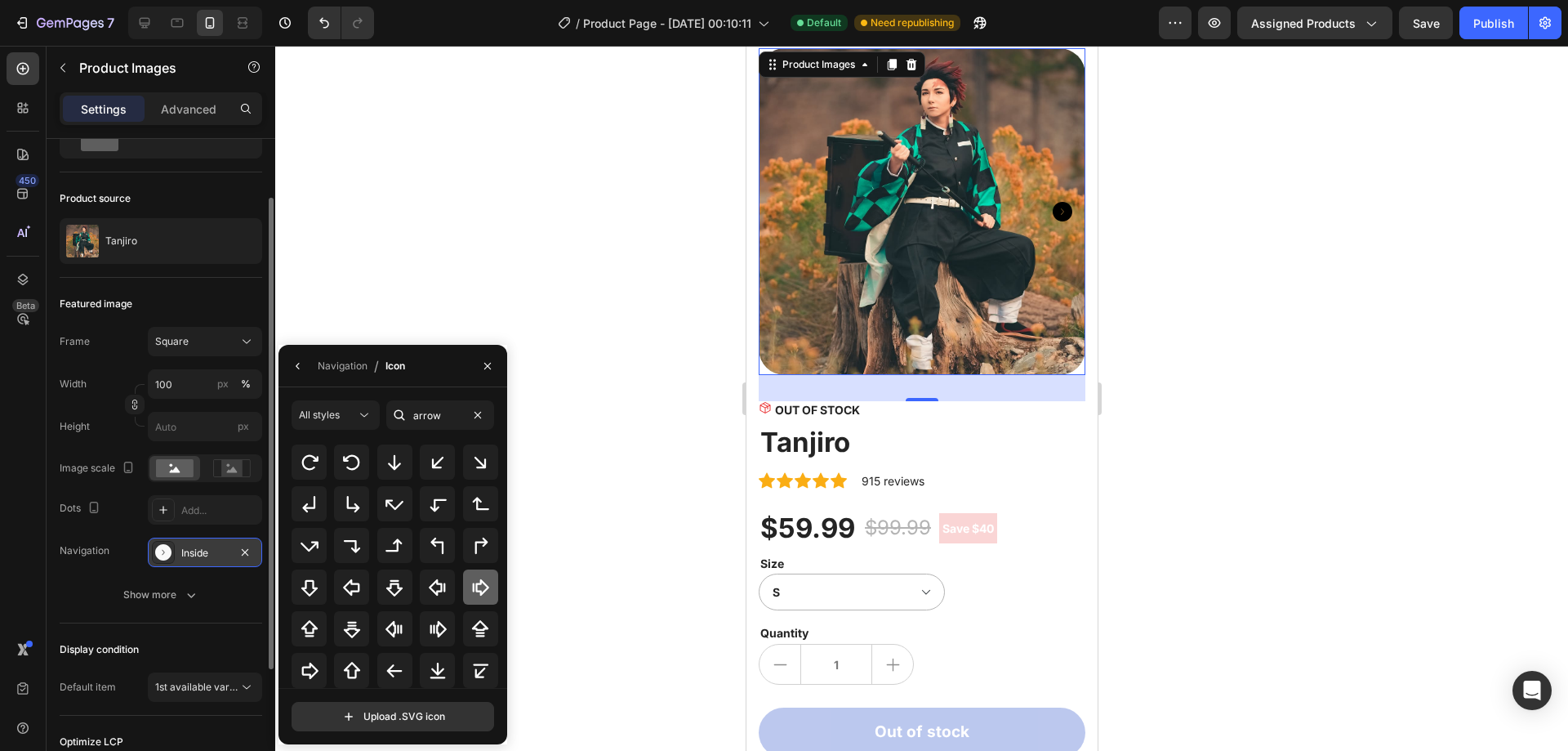
click at [480, 586] on icon at bounding box center [480, 587] width 20 height 20
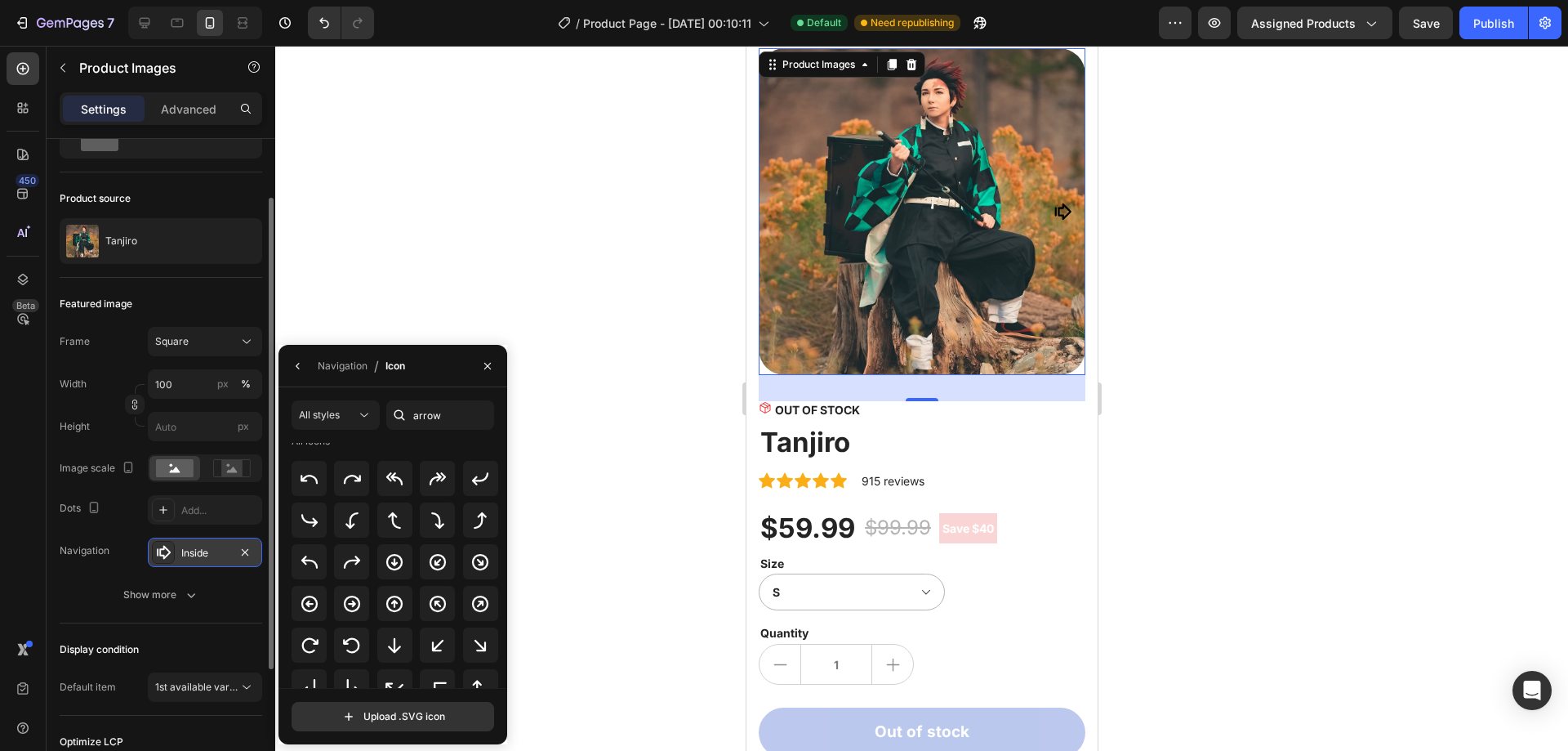
scroll to position [0, 0]
type input "arro"
click at [482, 367] on icon "button" at bounding box center [487, 366] width 13 height 13
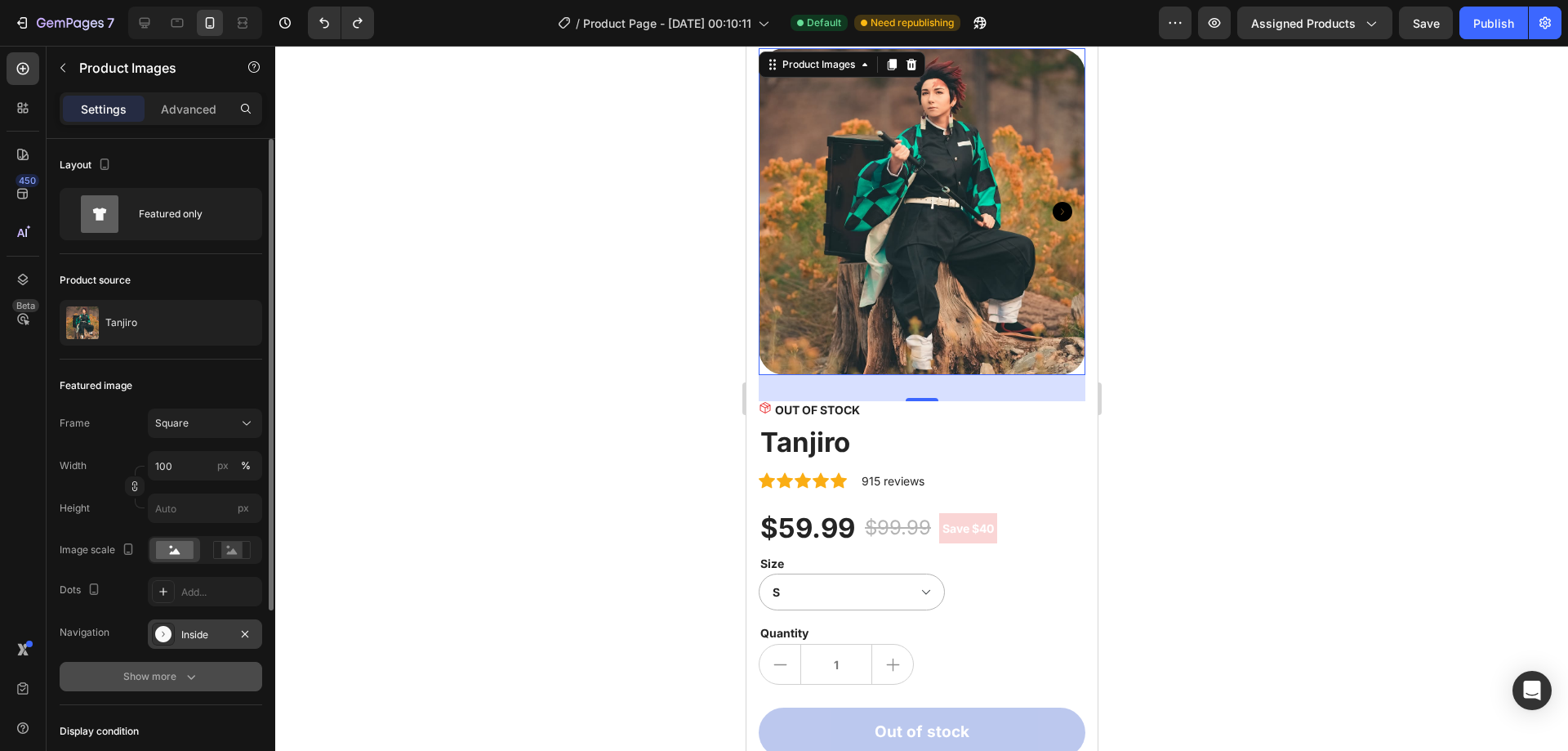
scroll to position [164, 0]
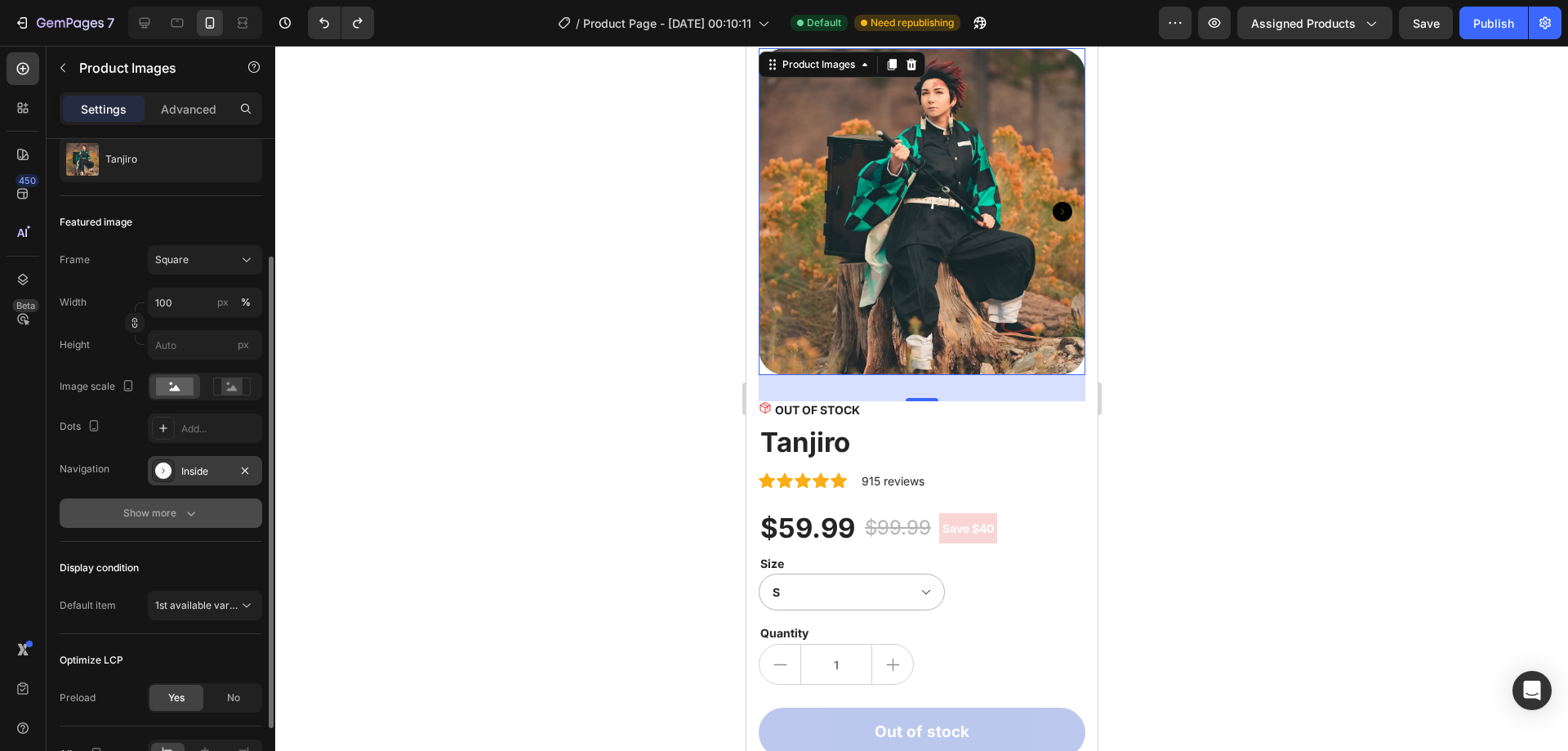
click at [190, 523] on button "Show more" at bounding box center [161, 513] width 203 height 29
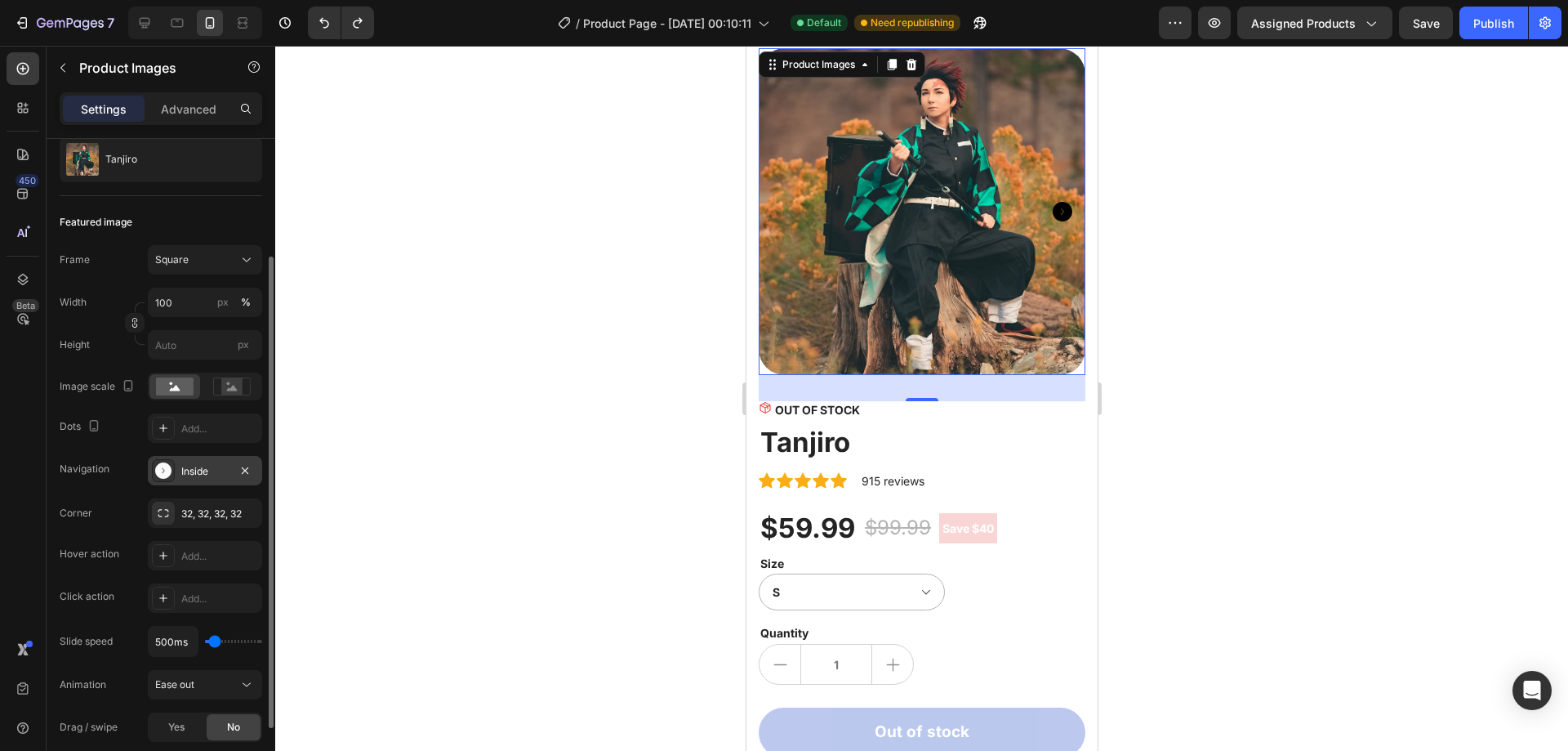
scroll to position [327, 0]
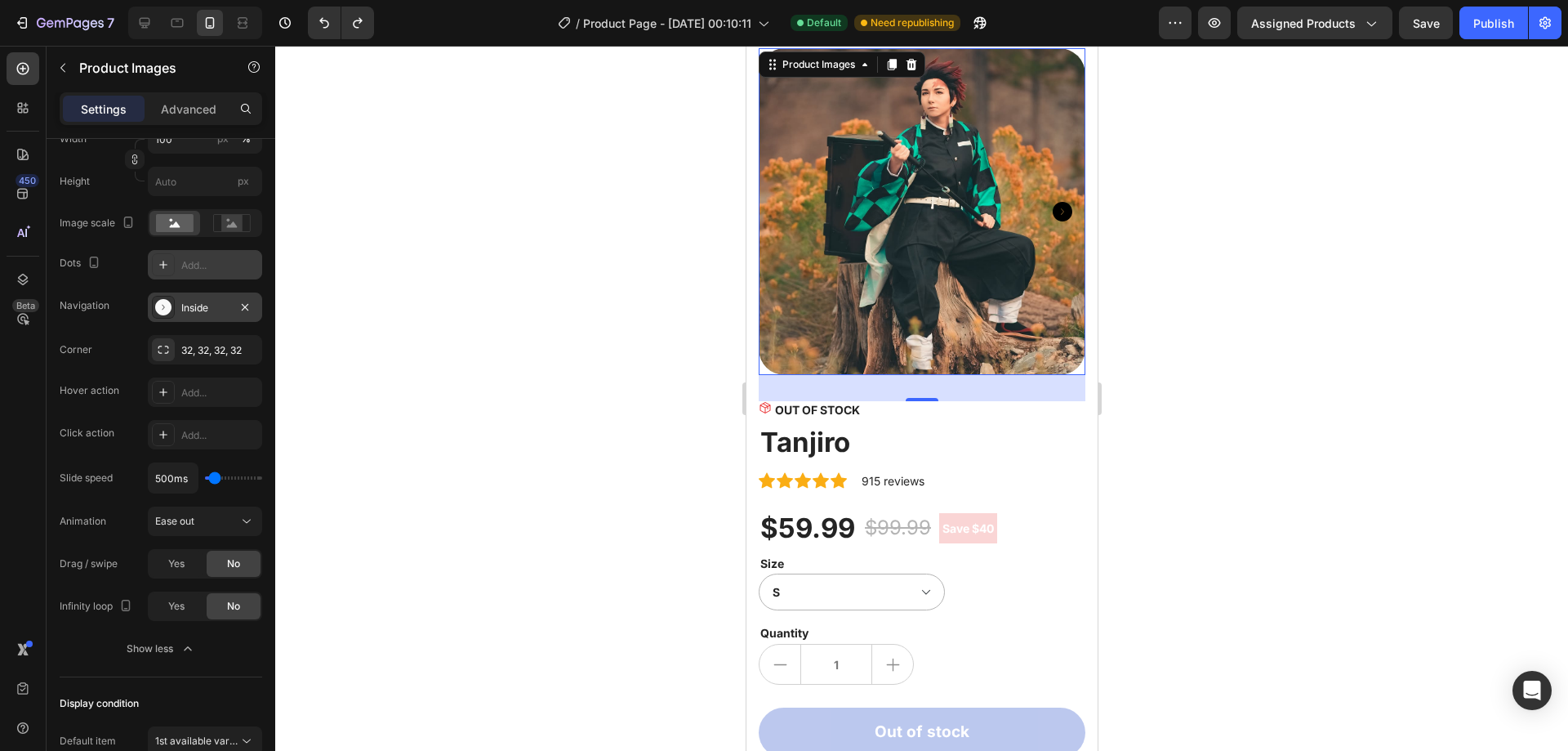
click at [209, 260] on div "Add..." at bounding box center [219, 265] width 77 height 15
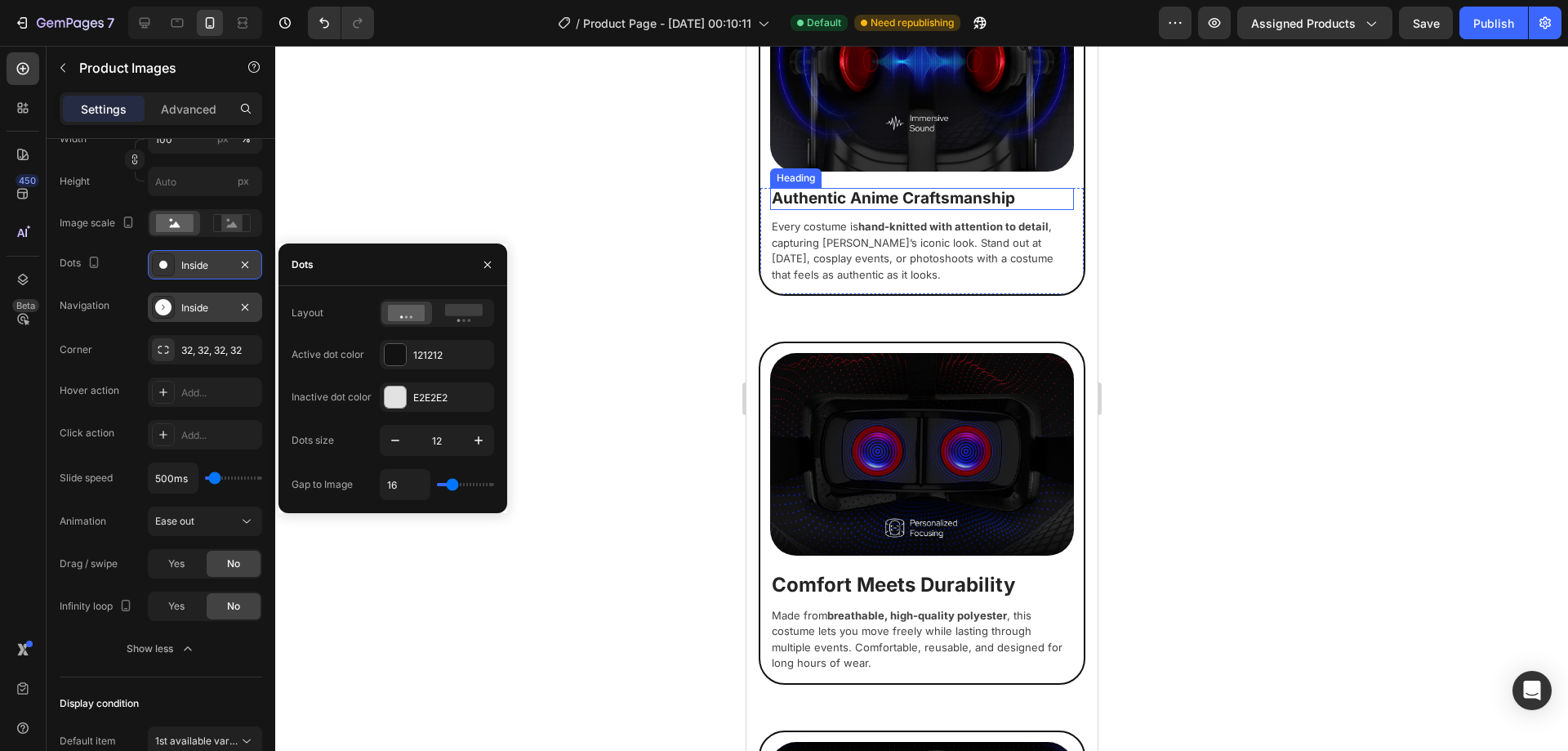
scroll to position [1307, 0]
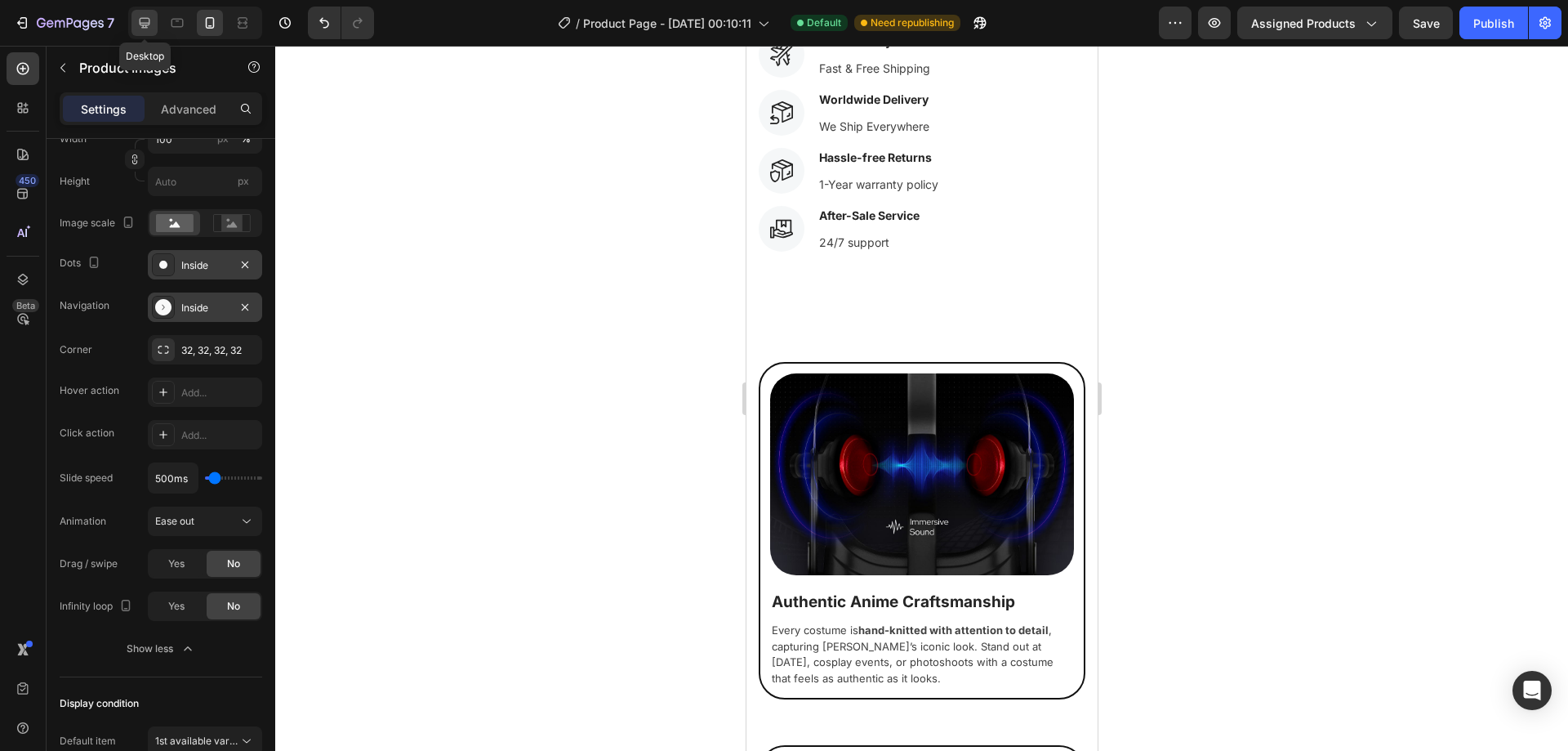
click at [152, 26] on icon at bounding box center [145, 23] width 16 height 16
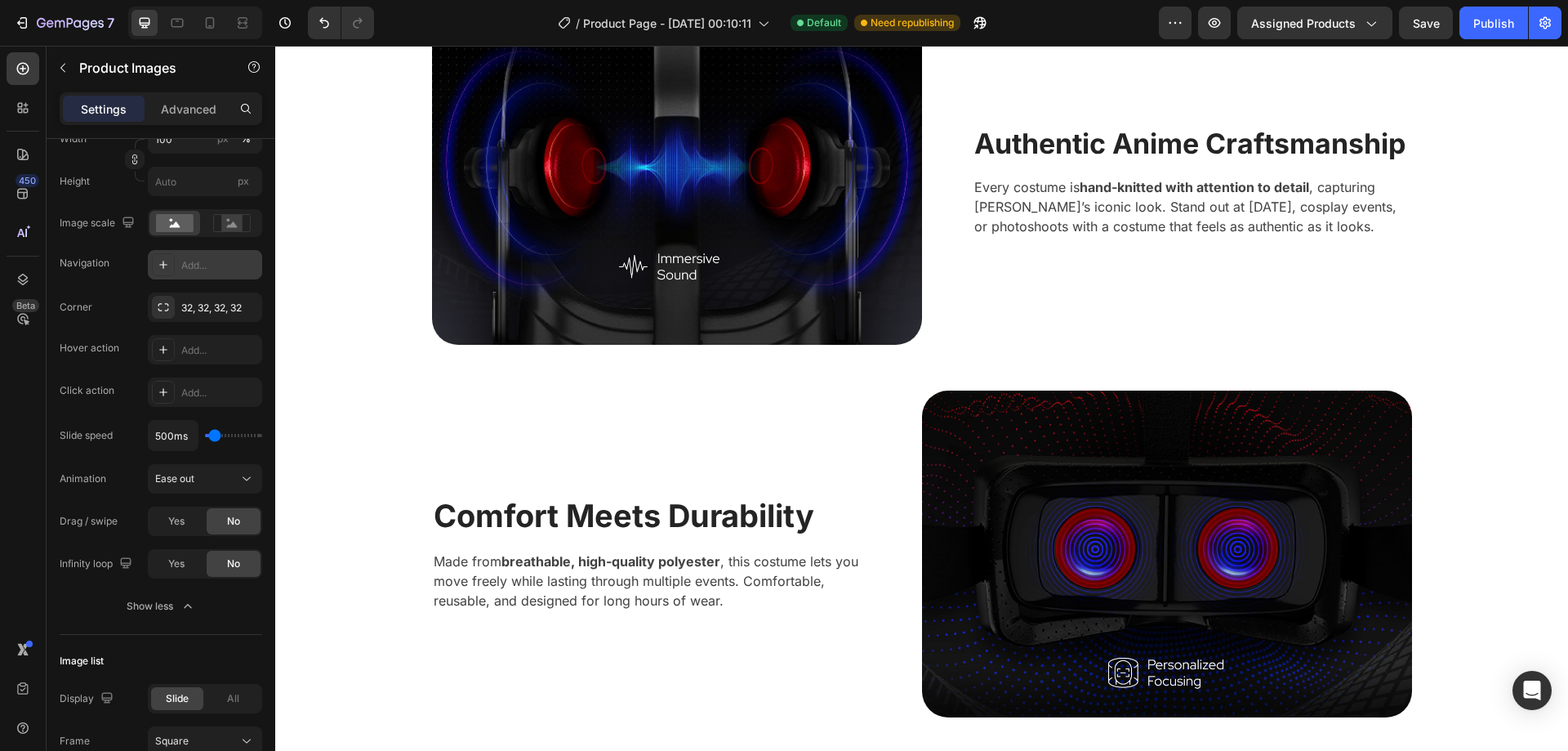
scroll to position [1264, 0]
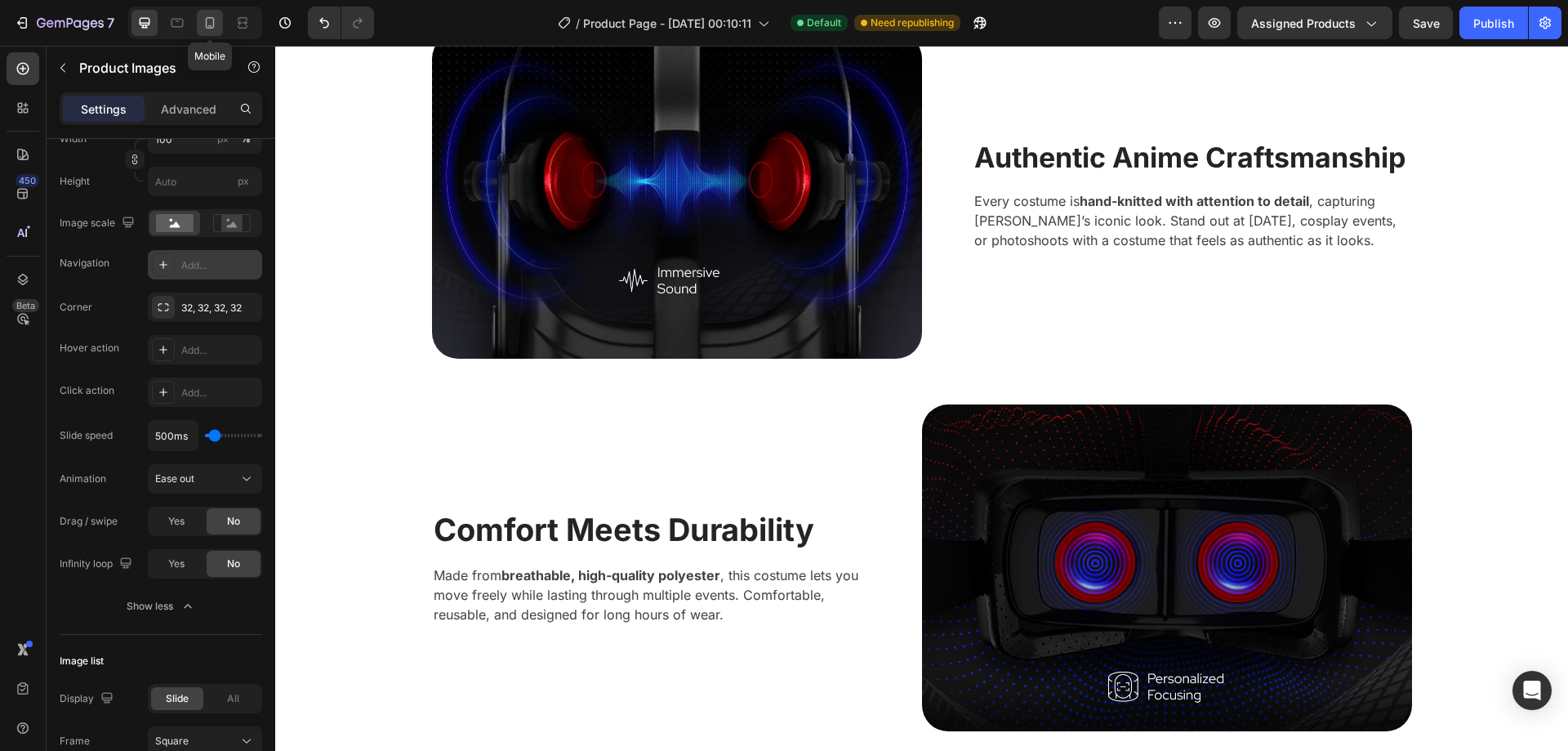
click at [216, 23] on icon at bounding box center [210, 23] width 16 height 16
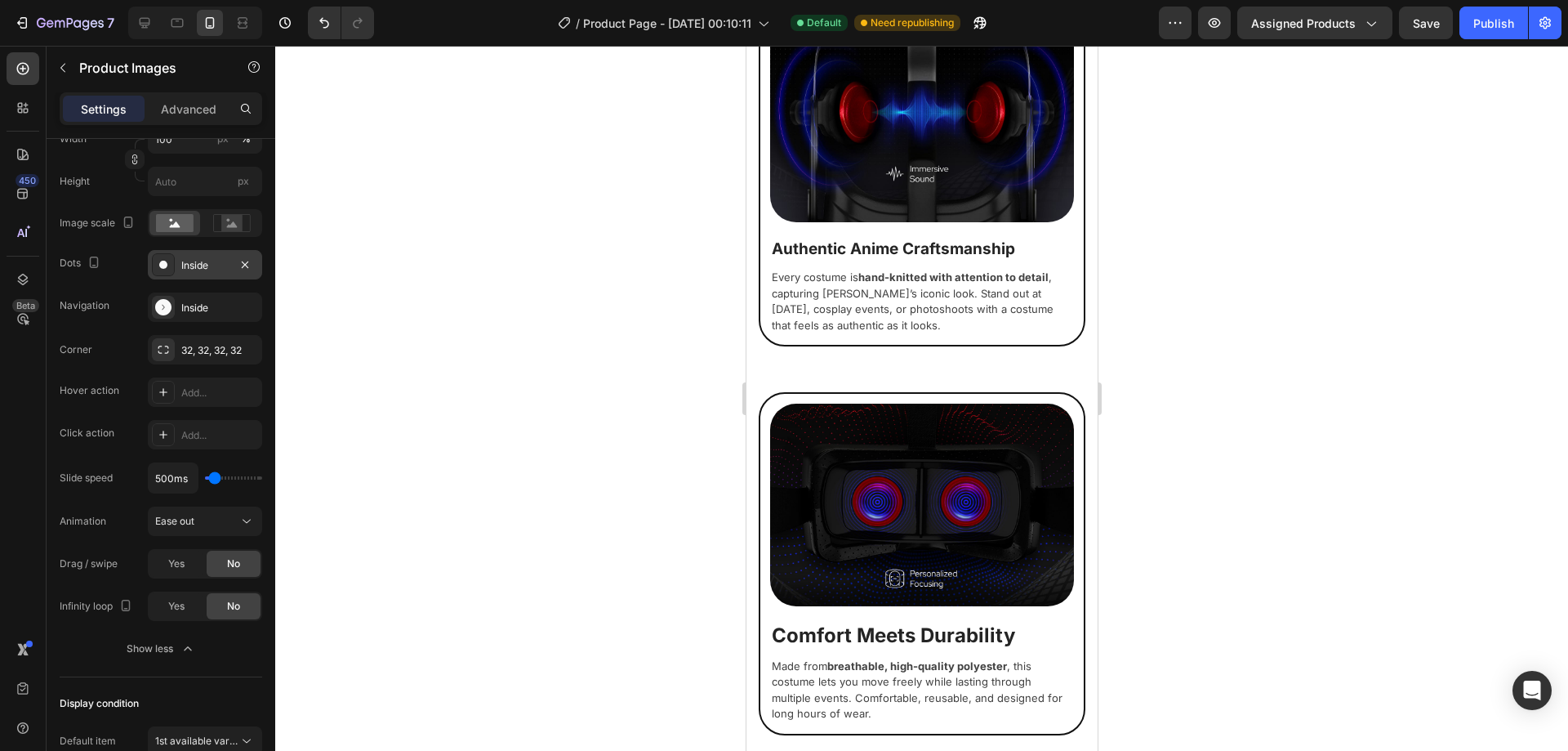
scroll to position [1610, 0]
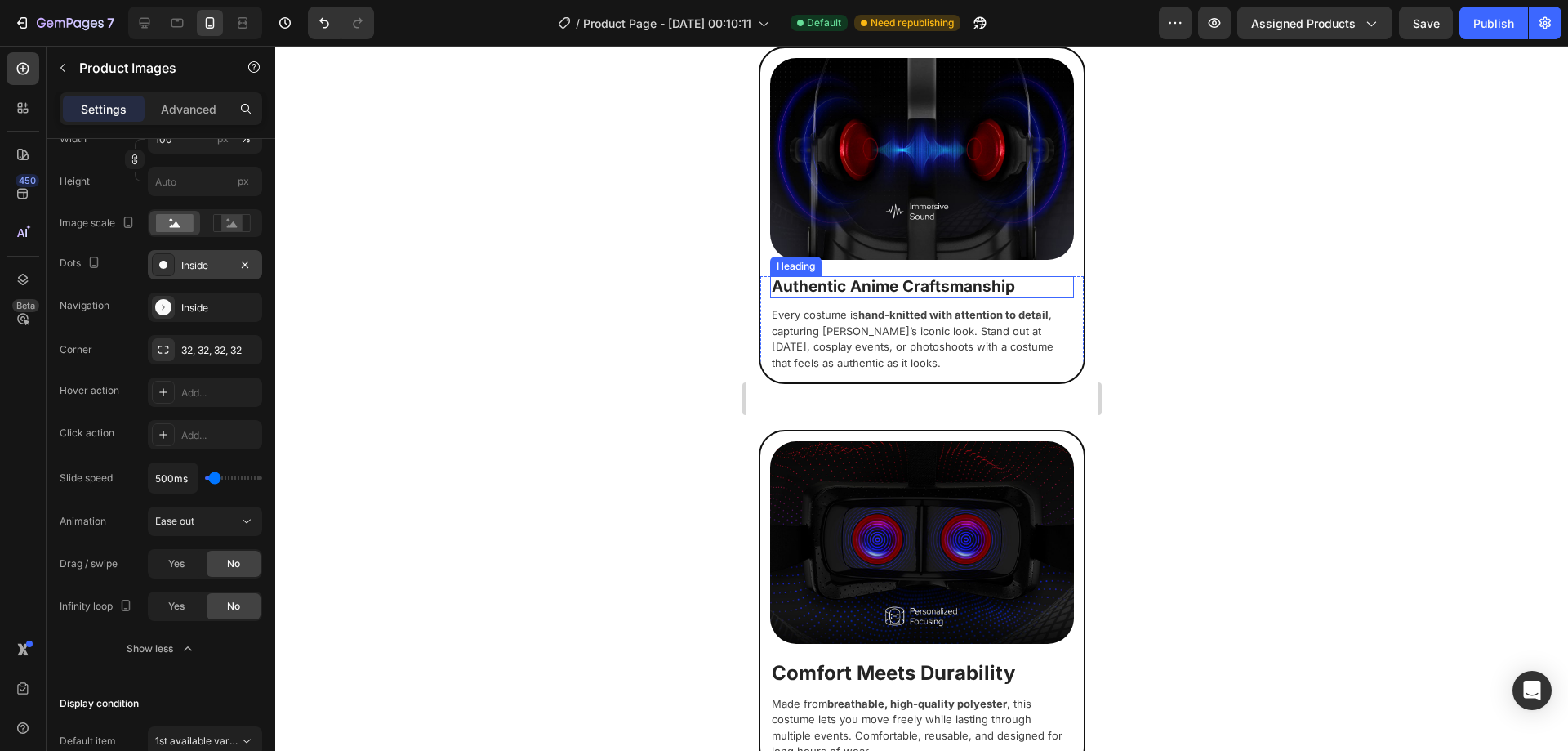
click at [896, 277] on h2 "Authentic Anime Craftsmanship" at bounding box center [921, 287] width 304 height 22
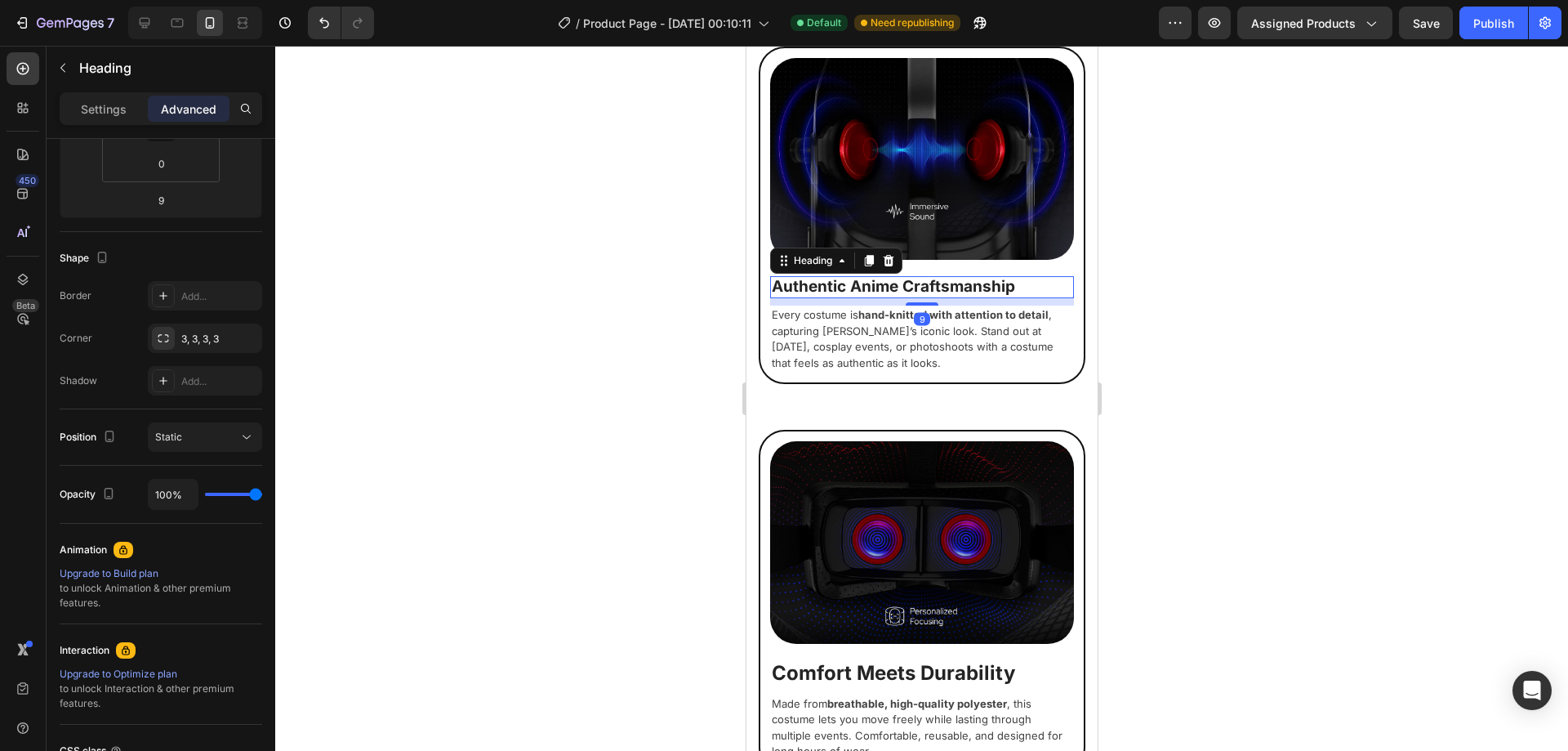
scroll to position [0, 0]
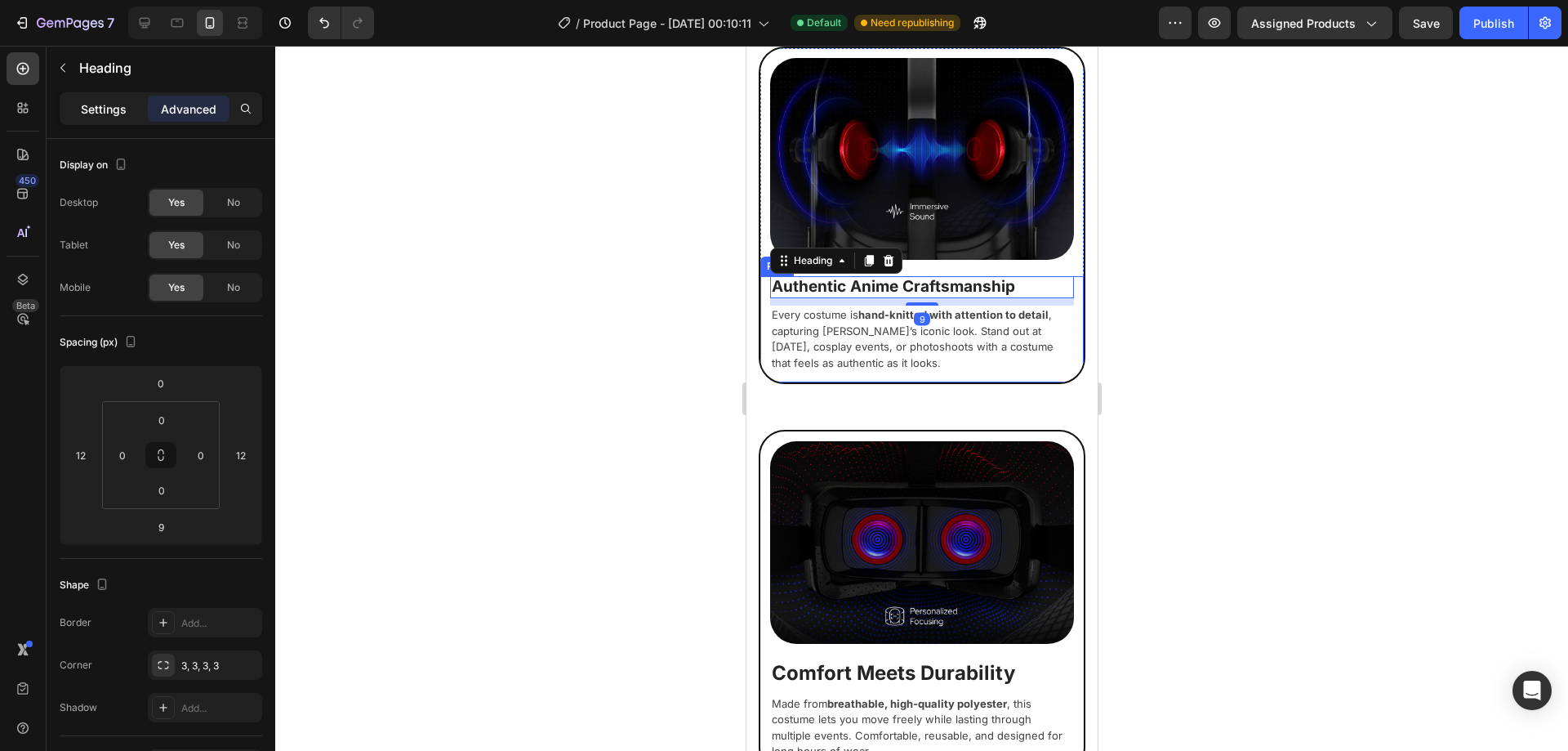
click at [102, 95] on div "Settings" at bounding box center [104, 108] width 81 height 26
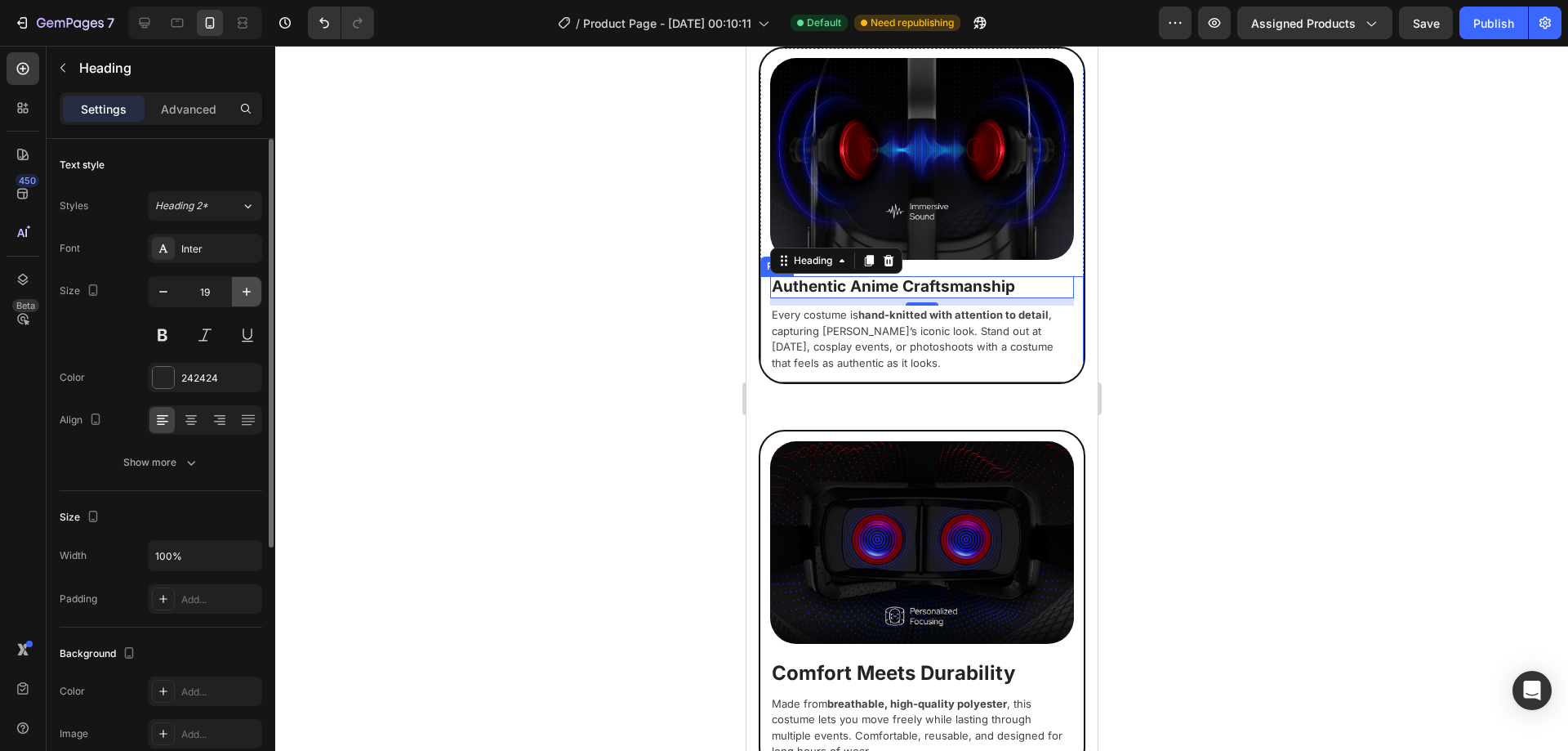
click at [248, 291] on icon "button" at bounding box center [246, 291] width 16 height 16
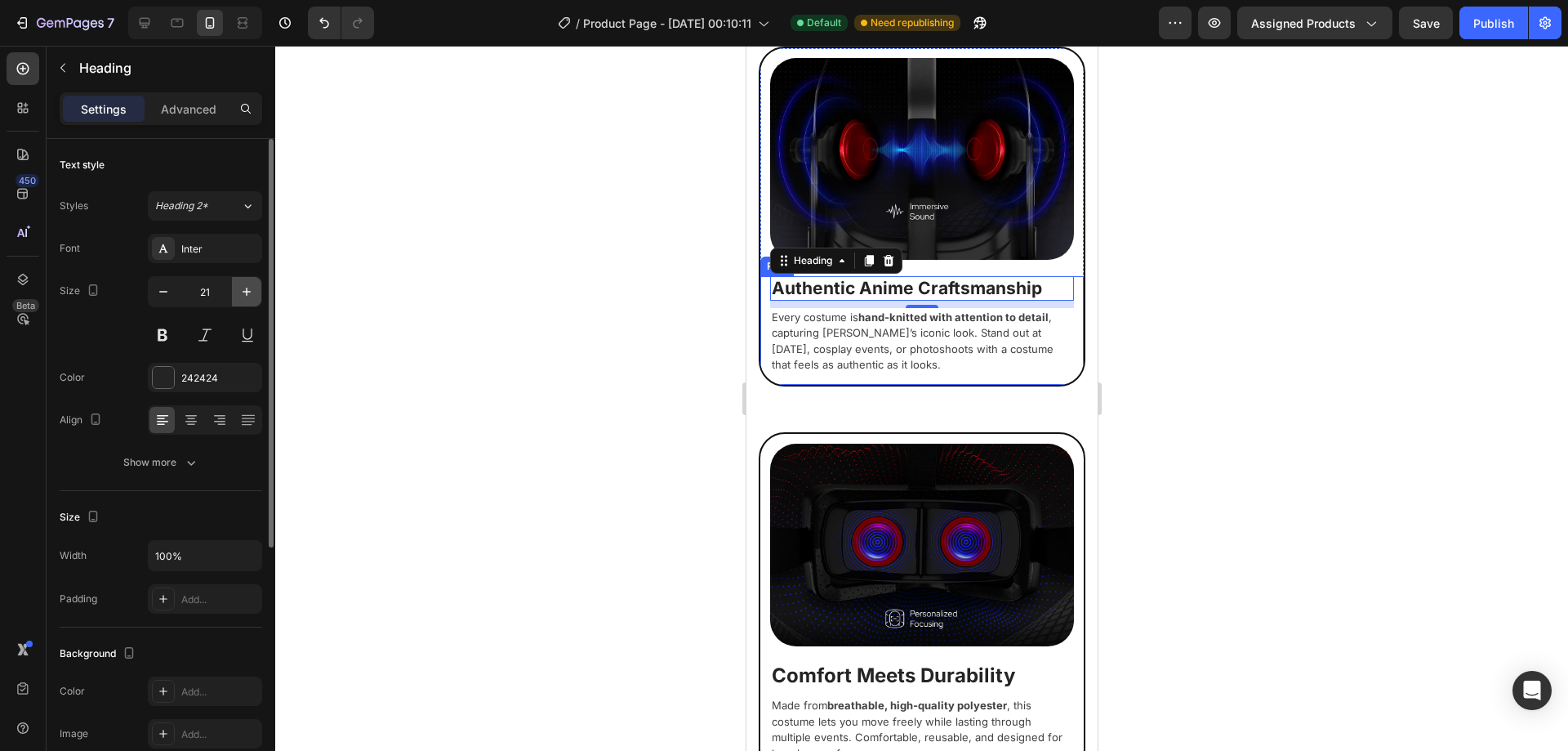
click at [248, 289] on icon "button" at bounding box center [246, 291] width 16 height 16
type input "22"
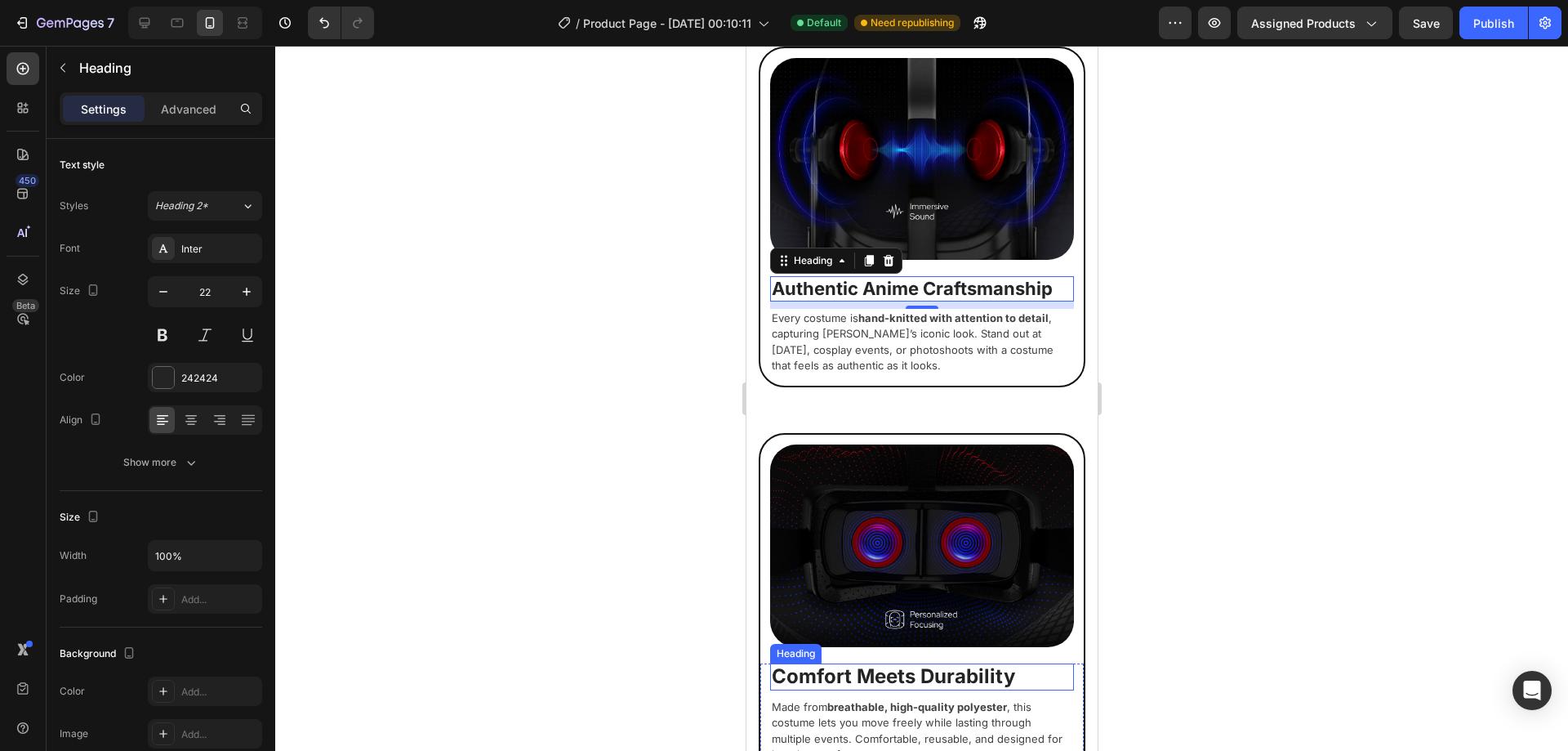
click at [898, 664] on h2 "Comfort Meets Durability" at bounding box center [921, 677] width 304 height 27
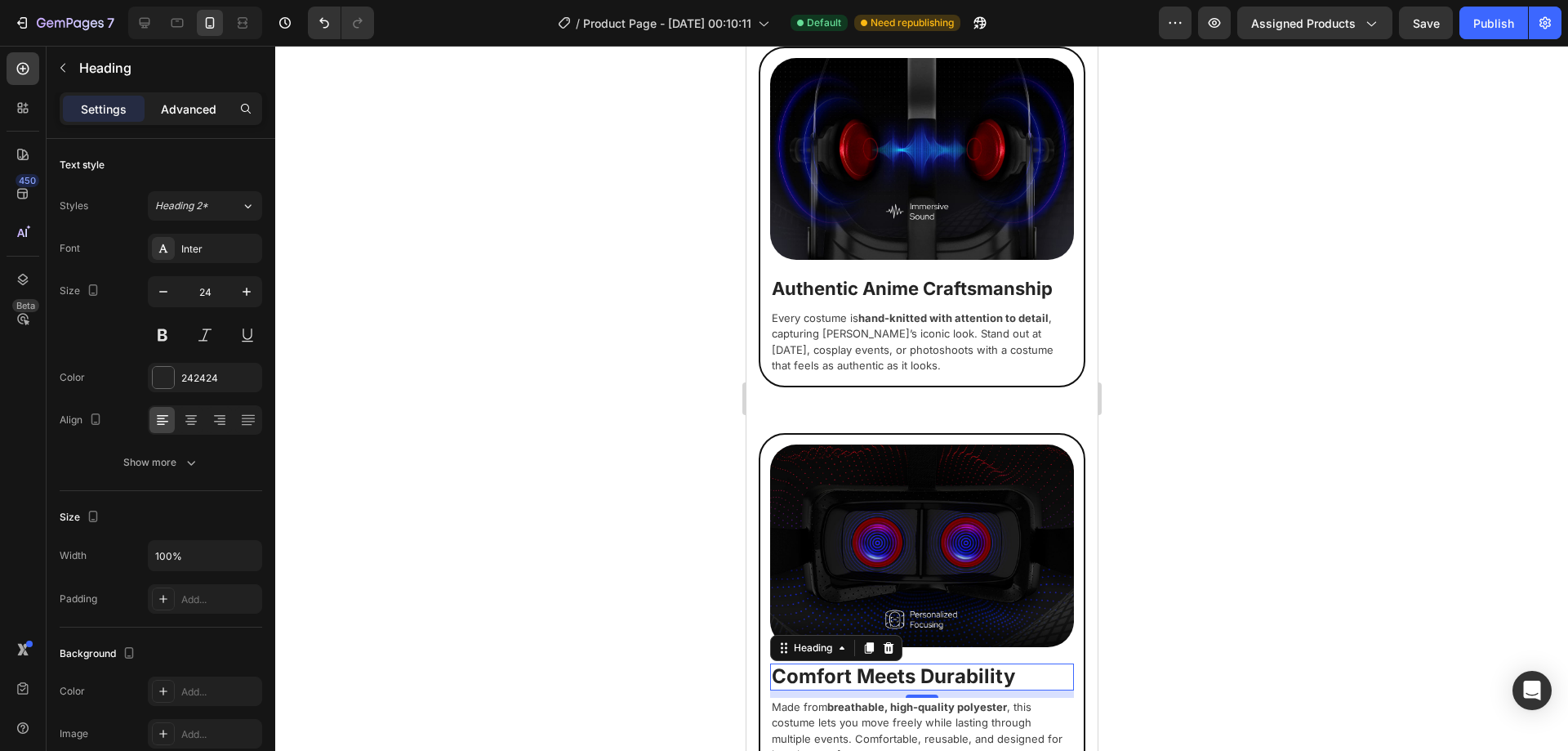
click at [184, 107] on p "Advanced" at bounding box center [189, 109] width 55 height 17
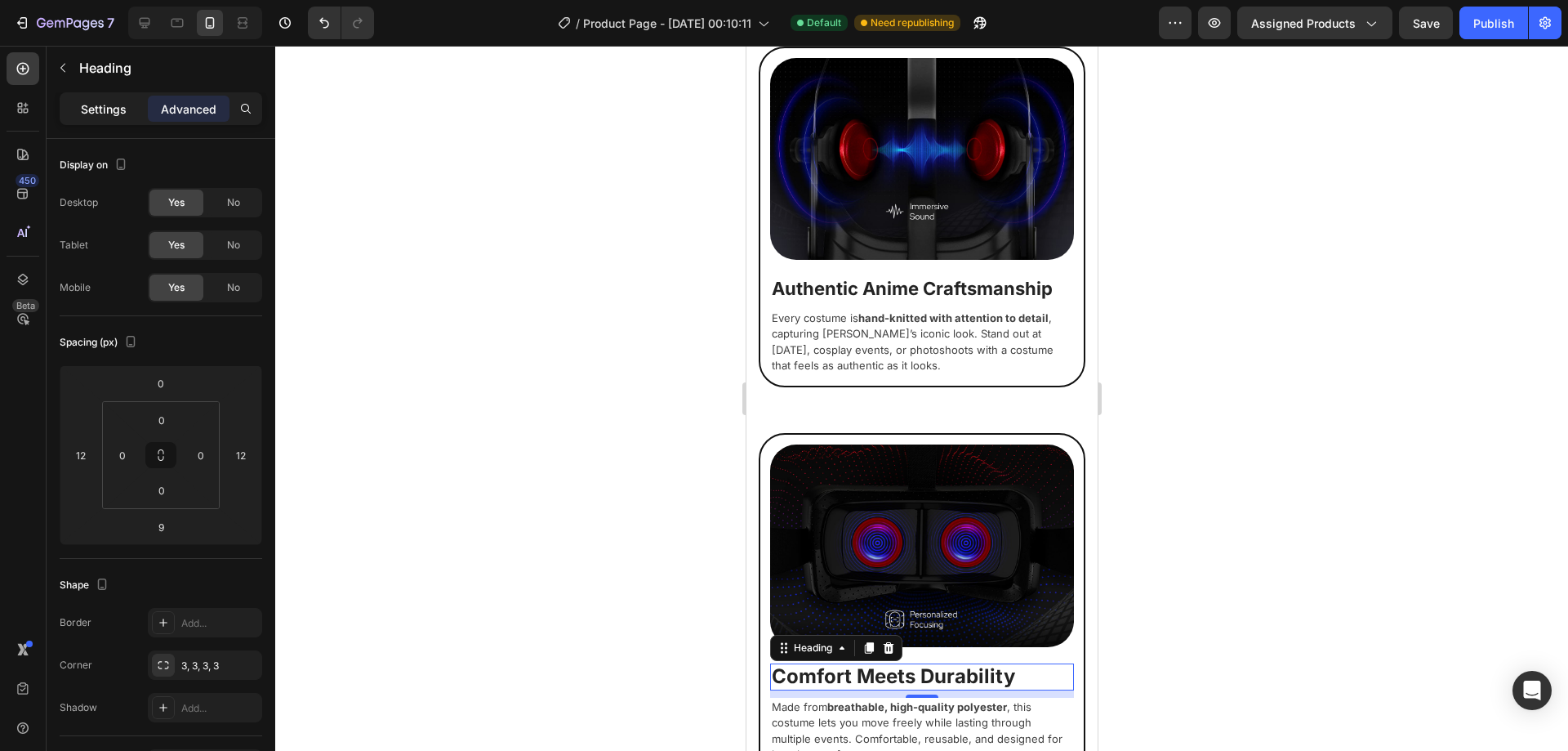
click at [119, 109] on p "Settings" at bounding box center [103, 109] width 46 height 17
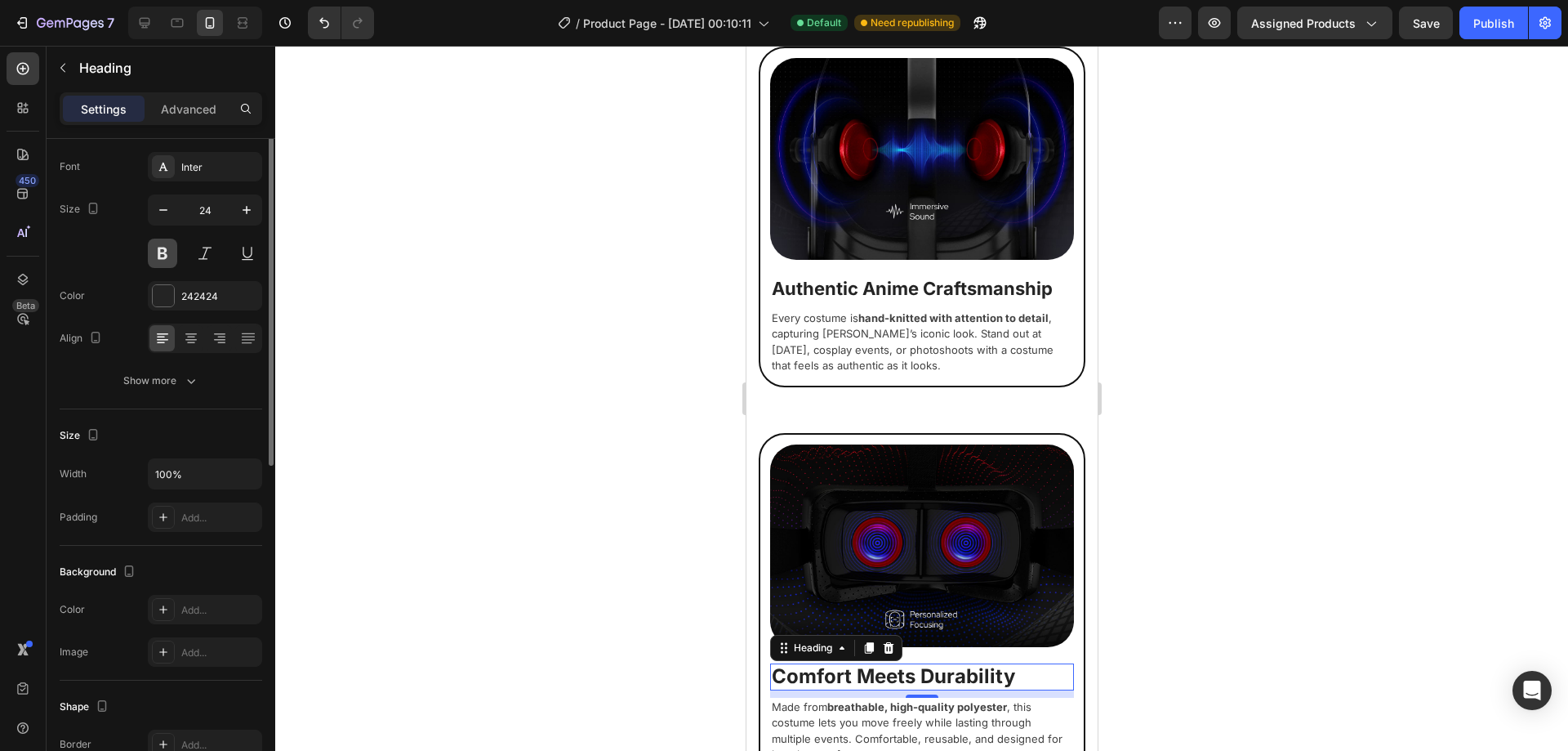
scroll to position [164, 0]
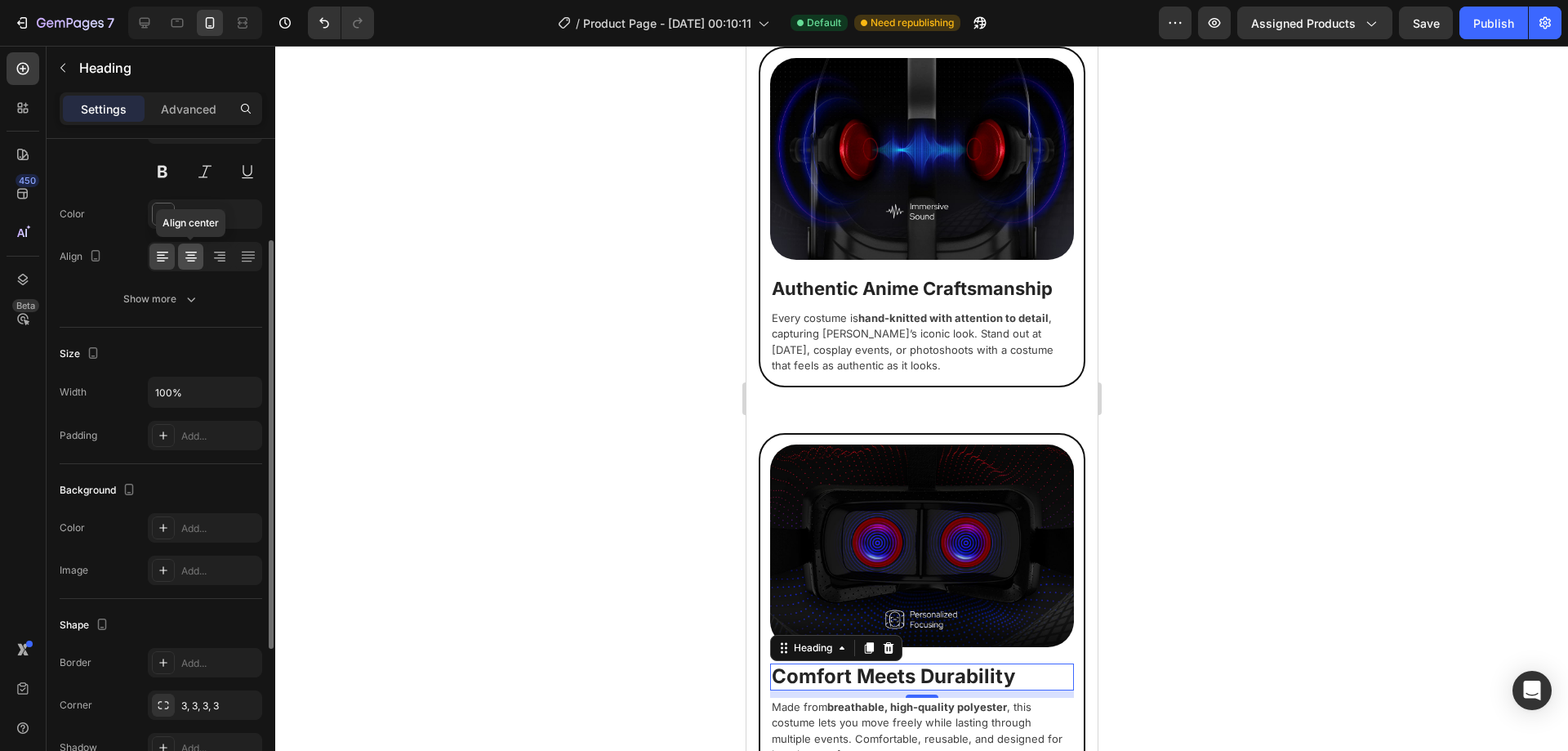
click at [185, 254] on icon at bounding box center [190, 256] width 16 height 16
click at [642, 515] on div at bounding box center [921, 398] width 1293 height 705
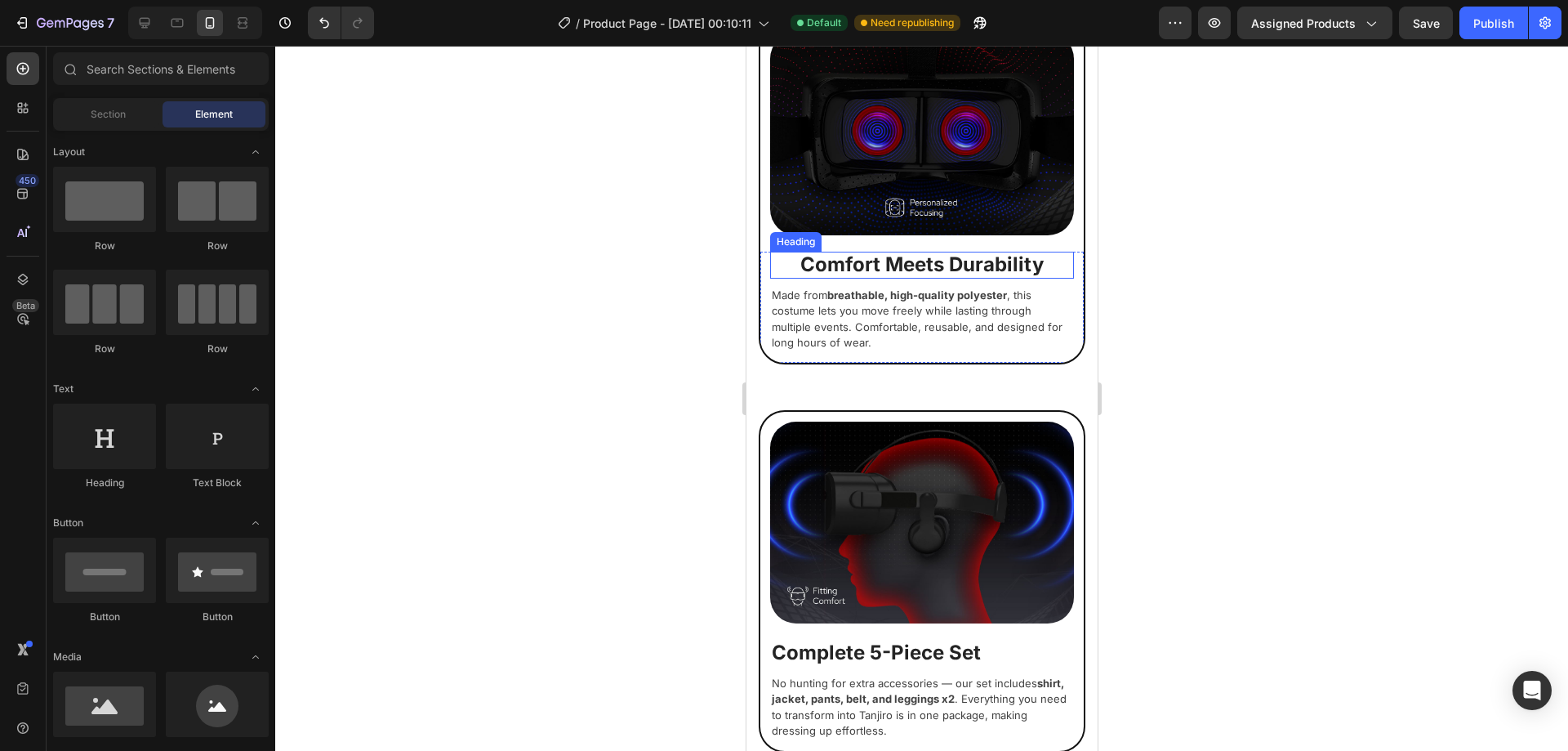
scroll to position [2101, 0]
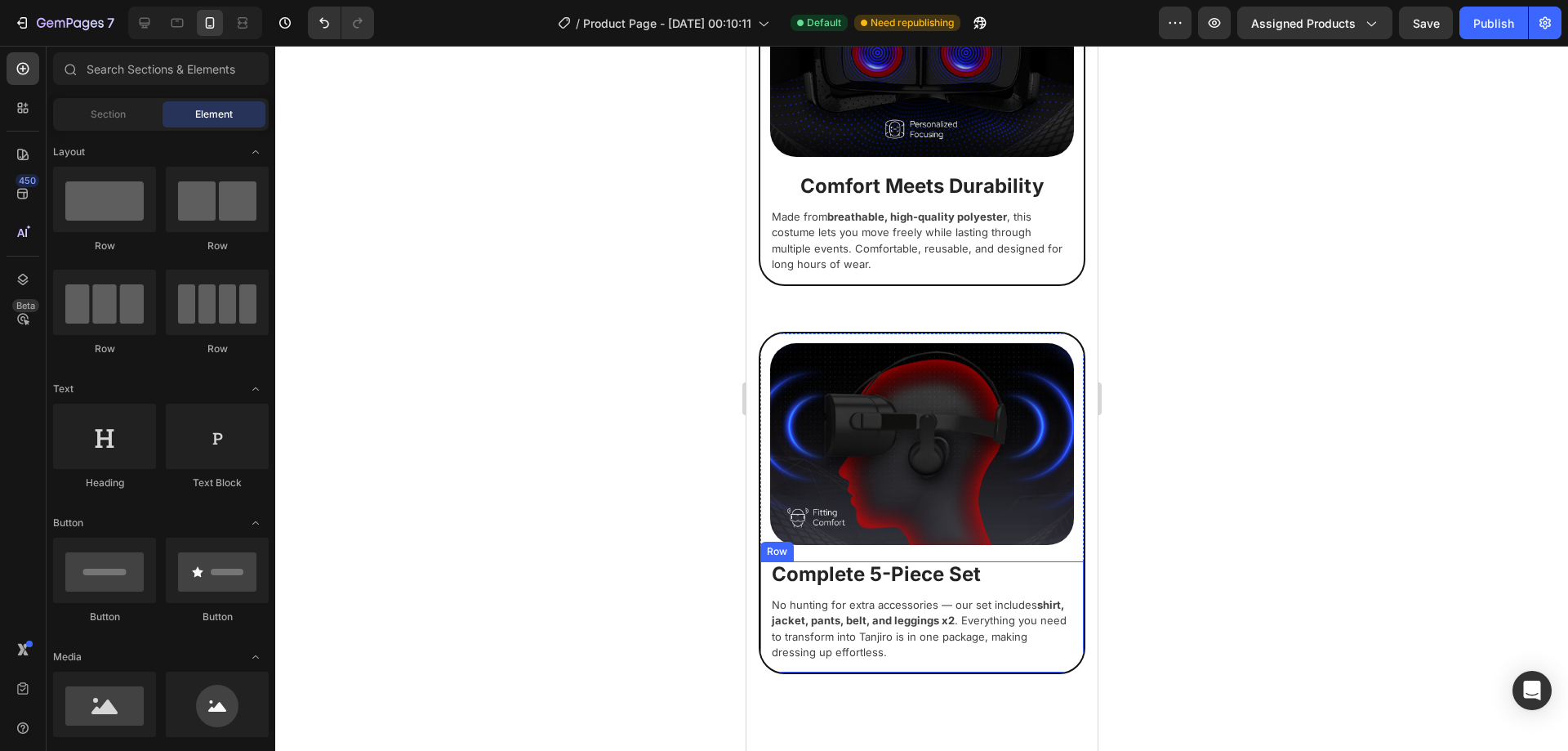
click at [915, 561] on h2 "Complete 5-Piece Set" at bounding box center [921, 574] width 304 height 27
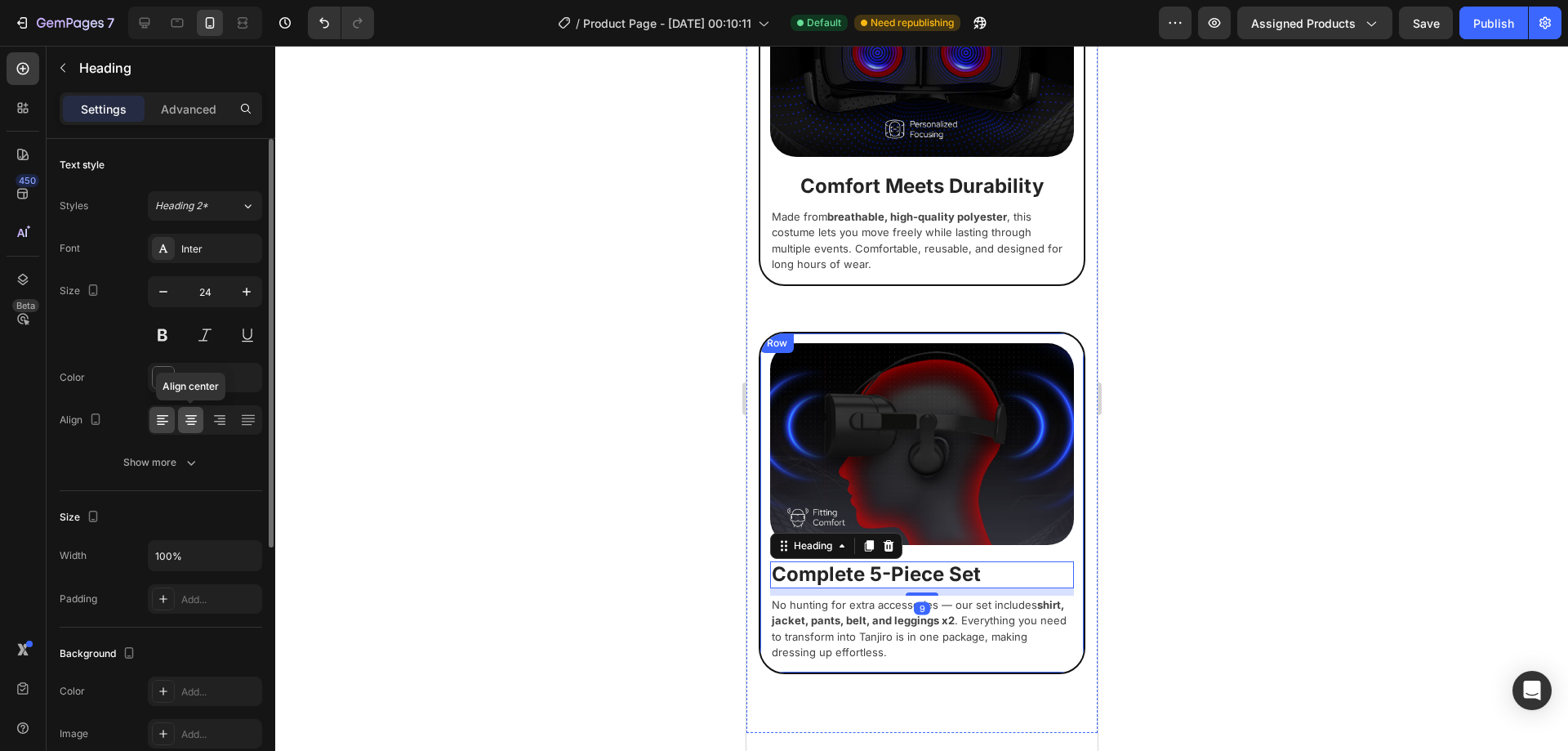
click at [196, 411] on div at bounding box center [190, 420] width 25 height 26
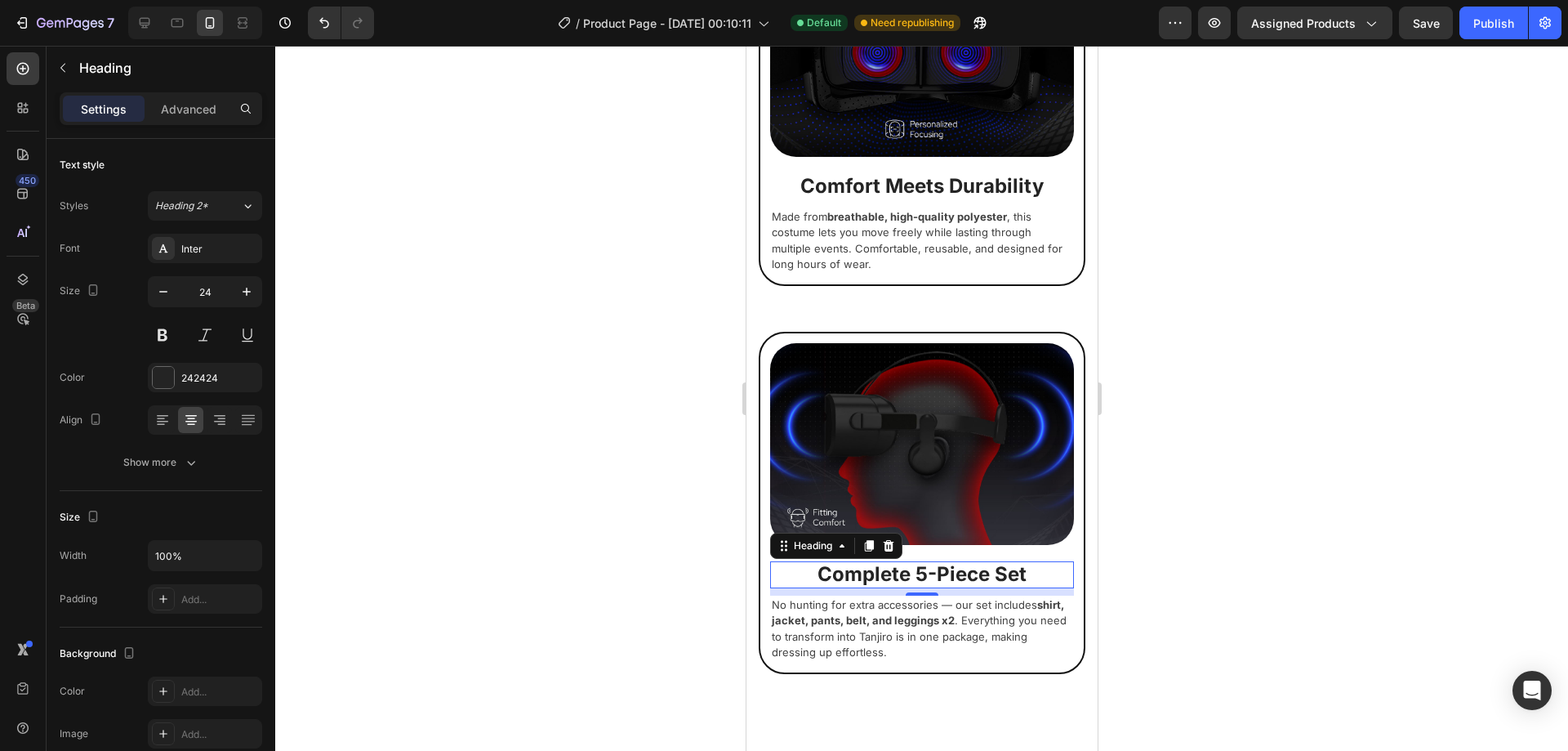
click at [1215, 359] on div at bounding box center [921, 398] width 1293 height 705
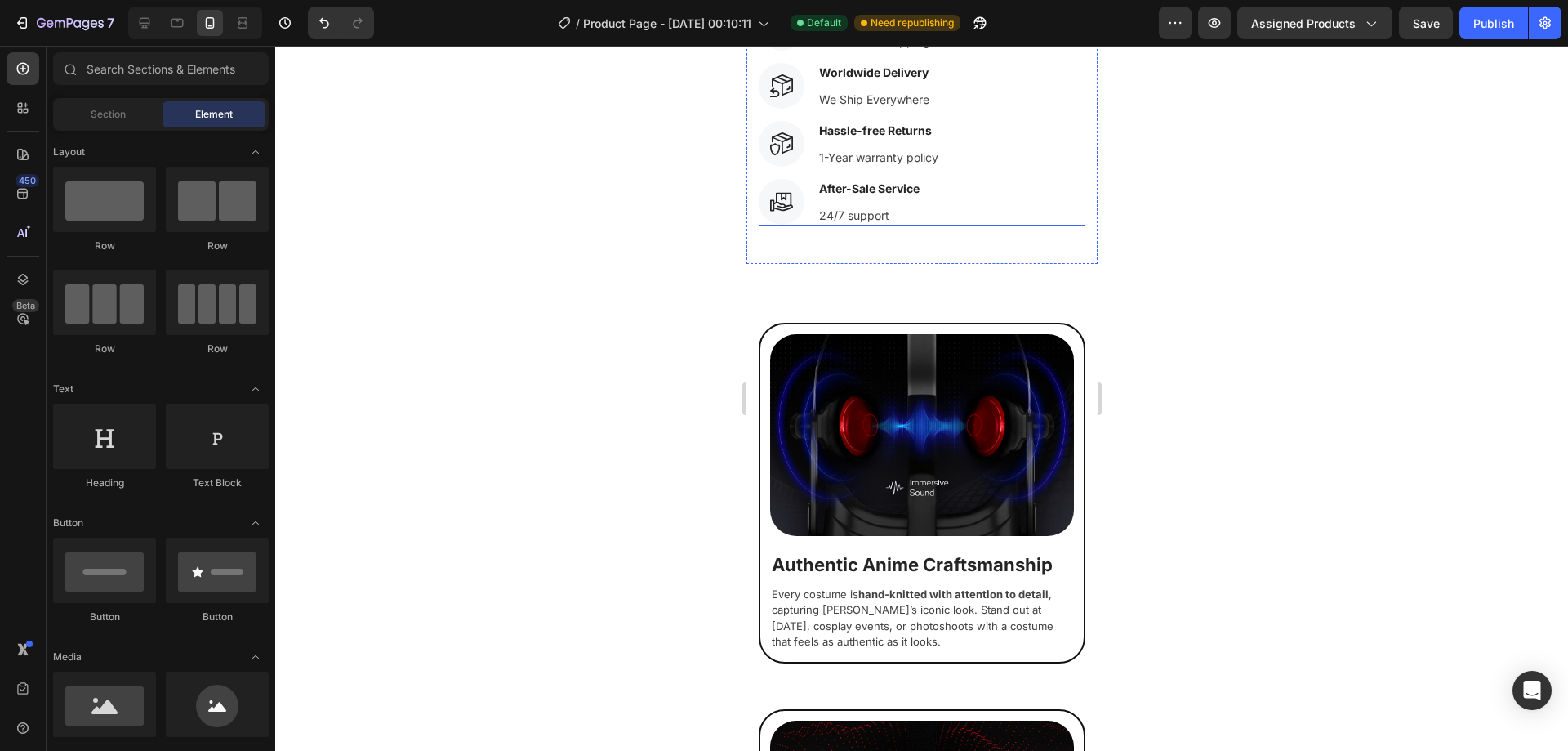
scroll to position [1382, 0]
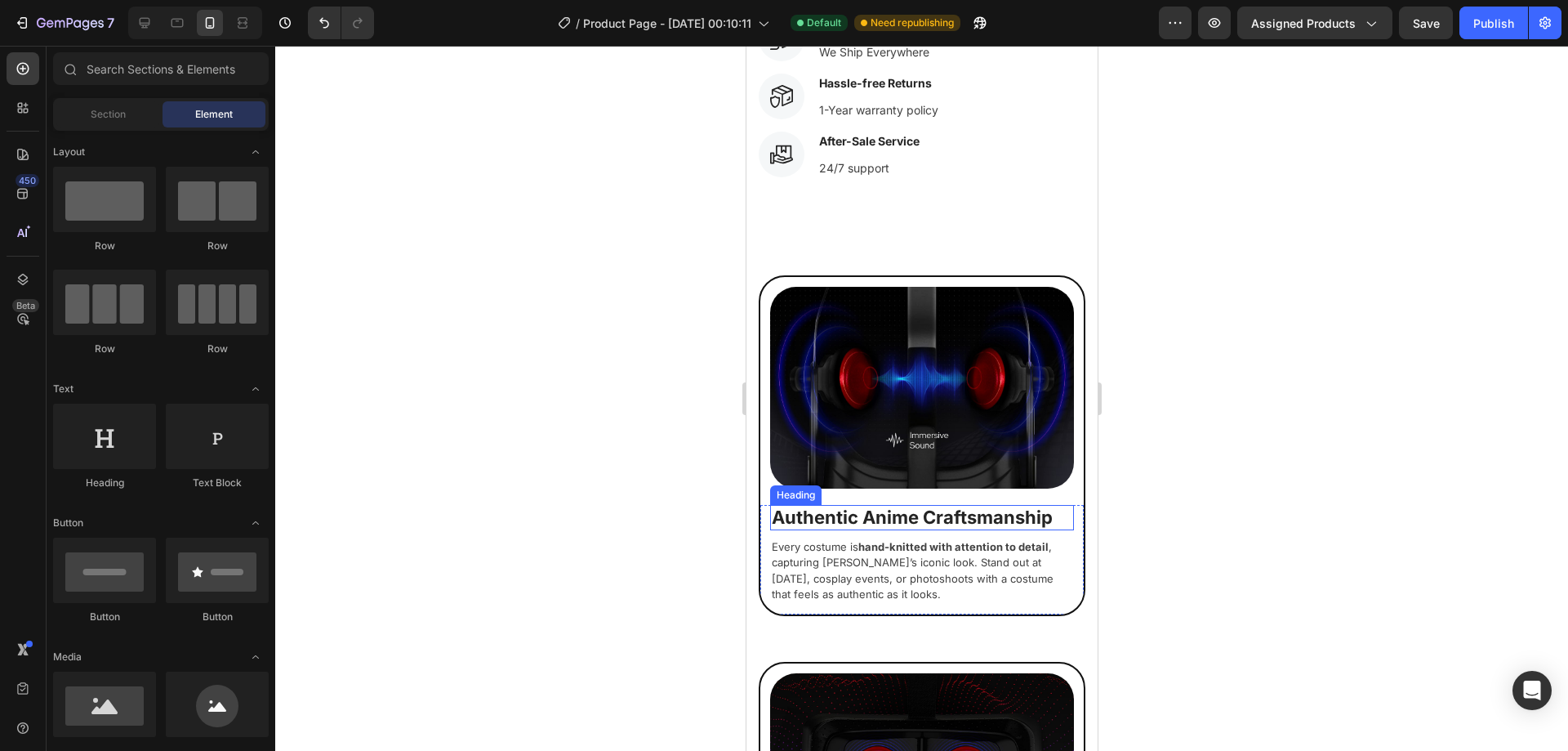
click at [914, 512] on h2 "Authentic Anime Craftsmanship" at bounding box center [921, 517] width 304 height 24
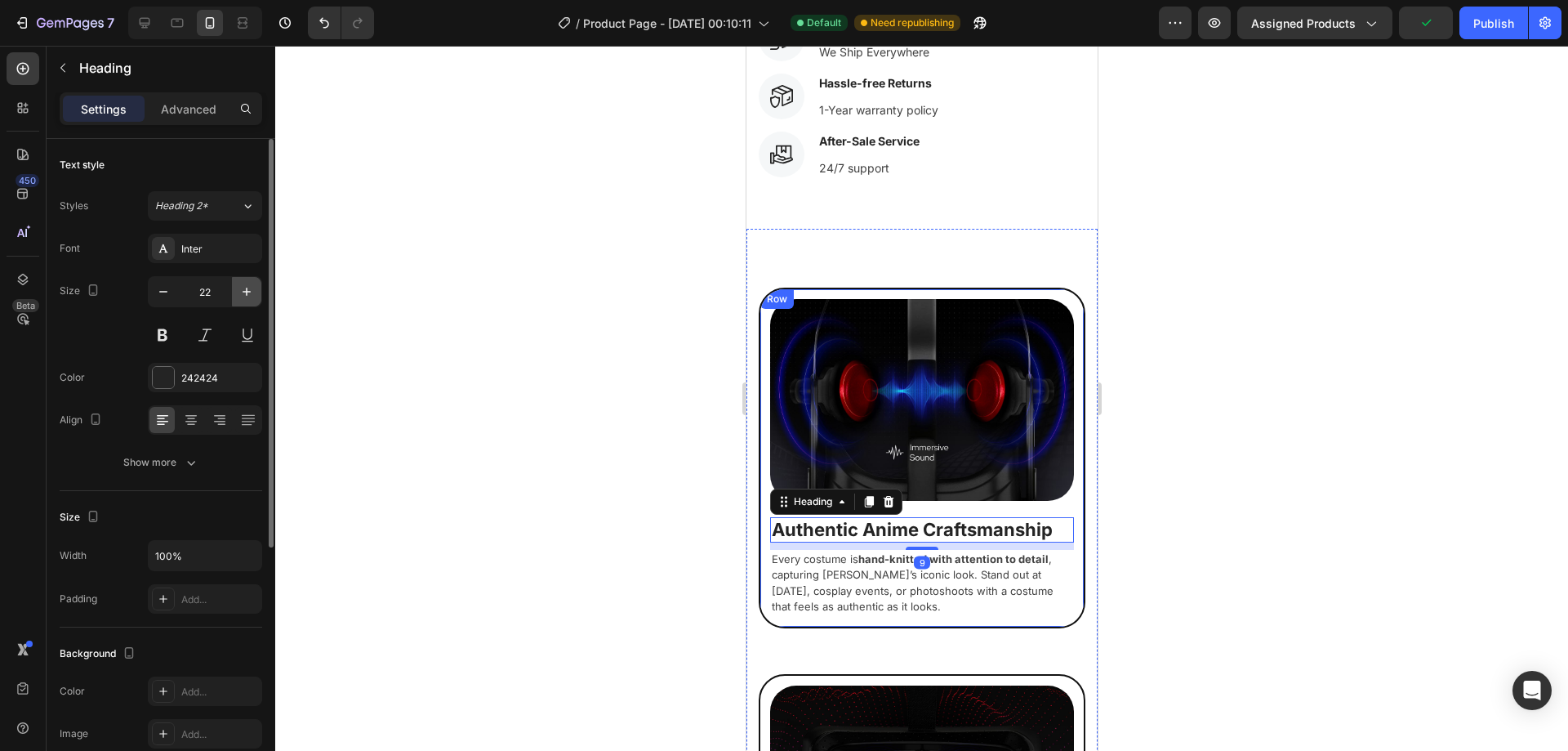
click at [249, 293] on icon "button" at bounding box center [246, 291] width 16 height 16
click at [170, 297] on icon "button" at bounding box center [163, 291] width 16 height 16
type input "22"
click at [650, 348] on div at bounding box center [921, 398] width 1293 height 705
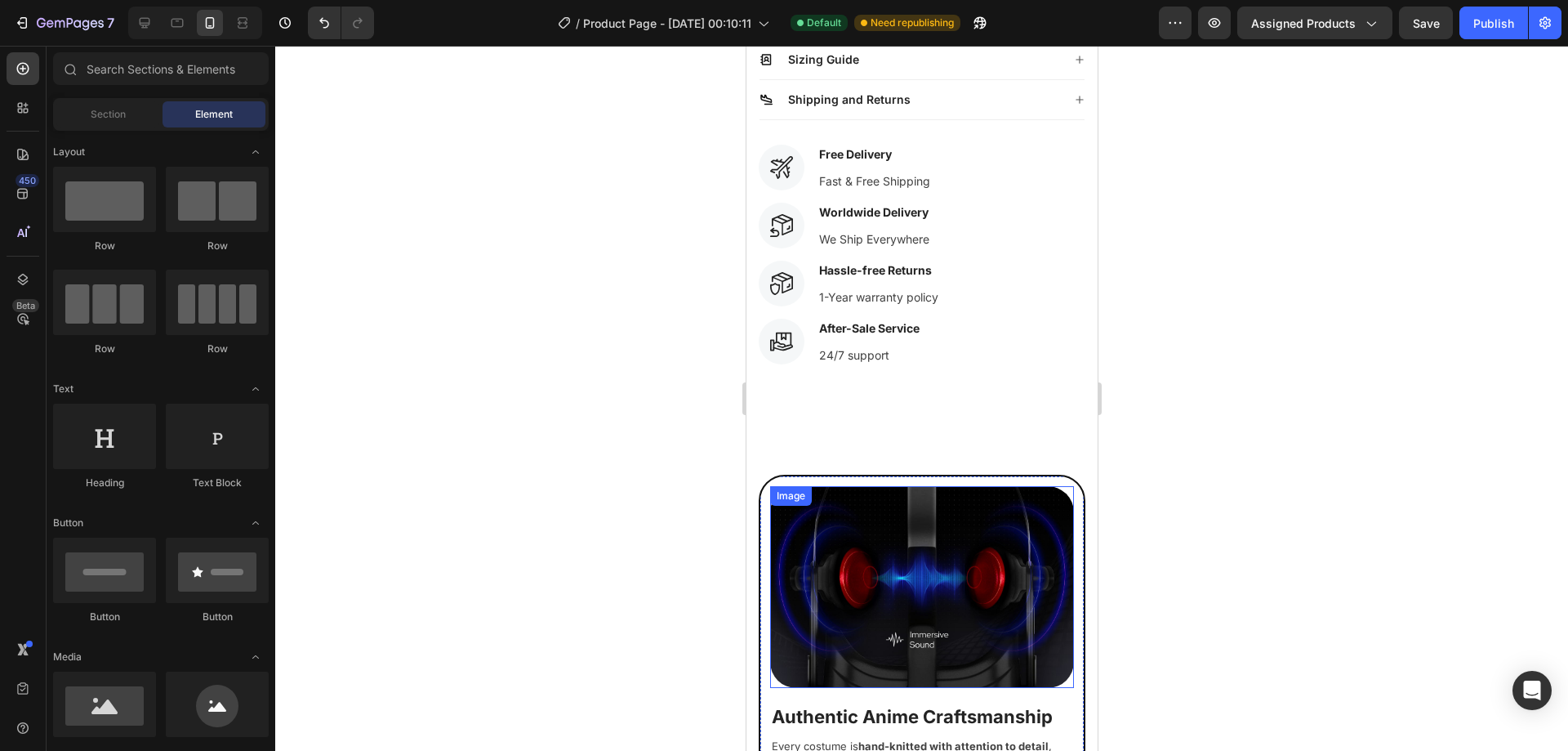
scroll to position [1066, 0]
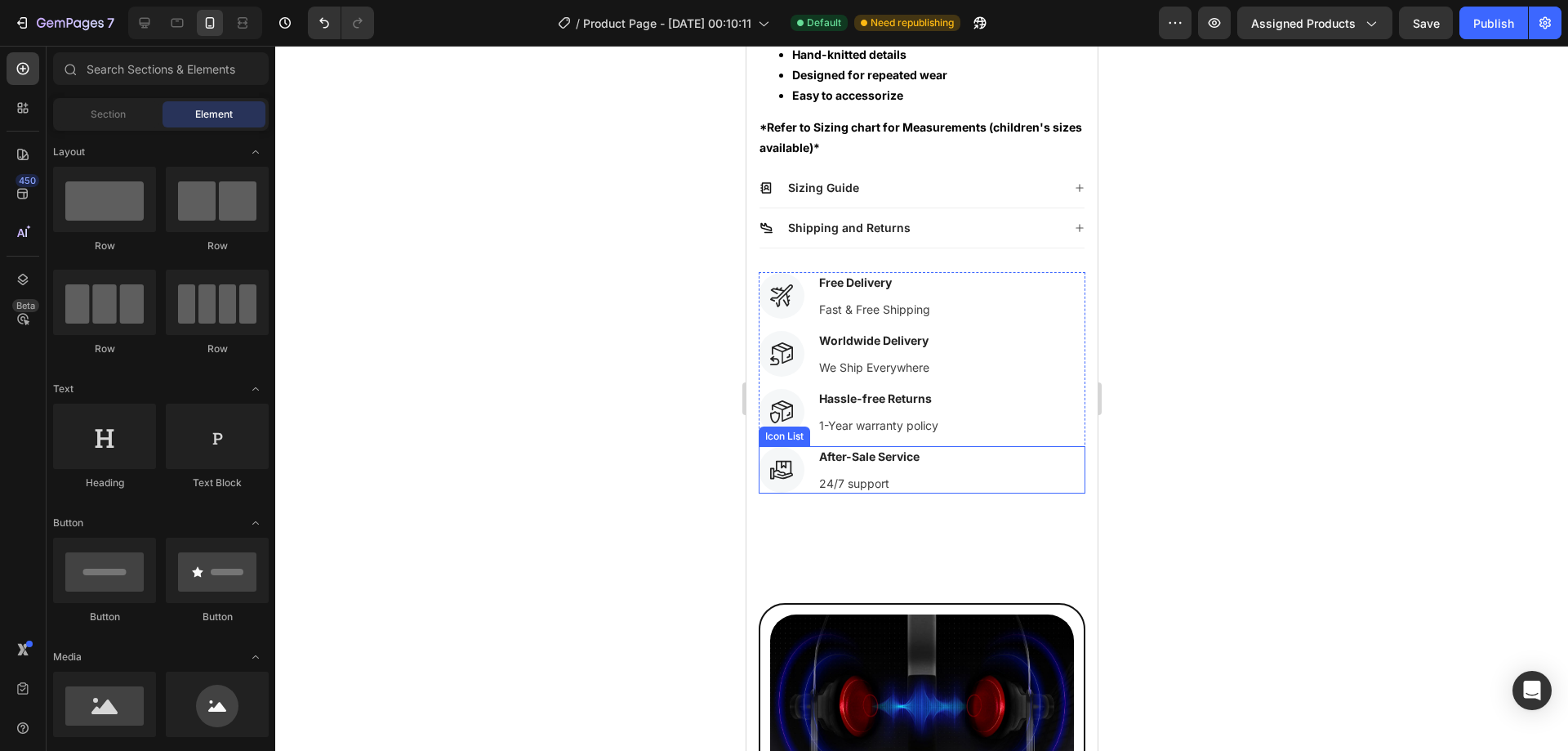
click at [1000, 451] on div "Icon After-Sale Service Text block 24/7 support Text block" at bounding box center [920, 469] width 326 height 48
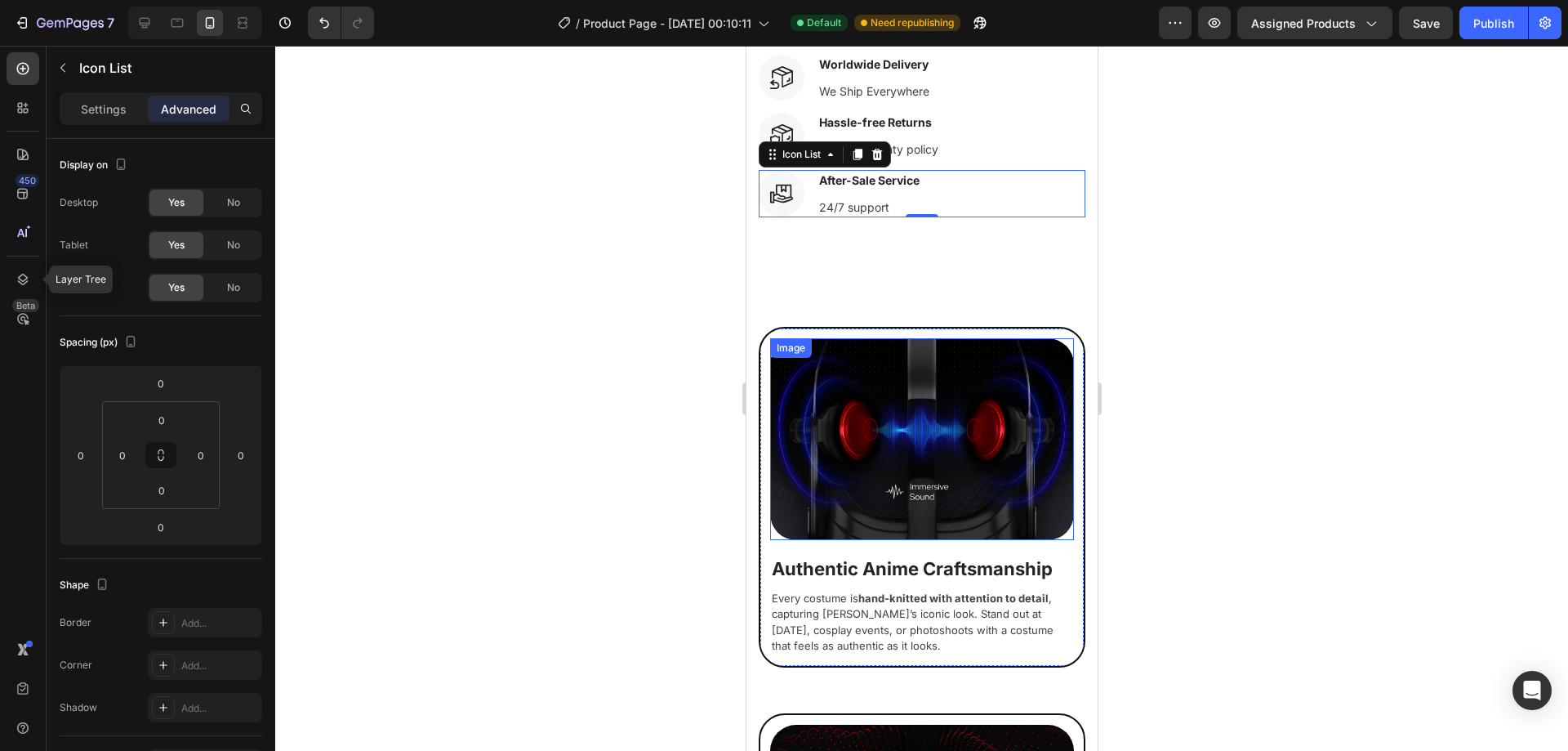
scroll to position [1393, 0]
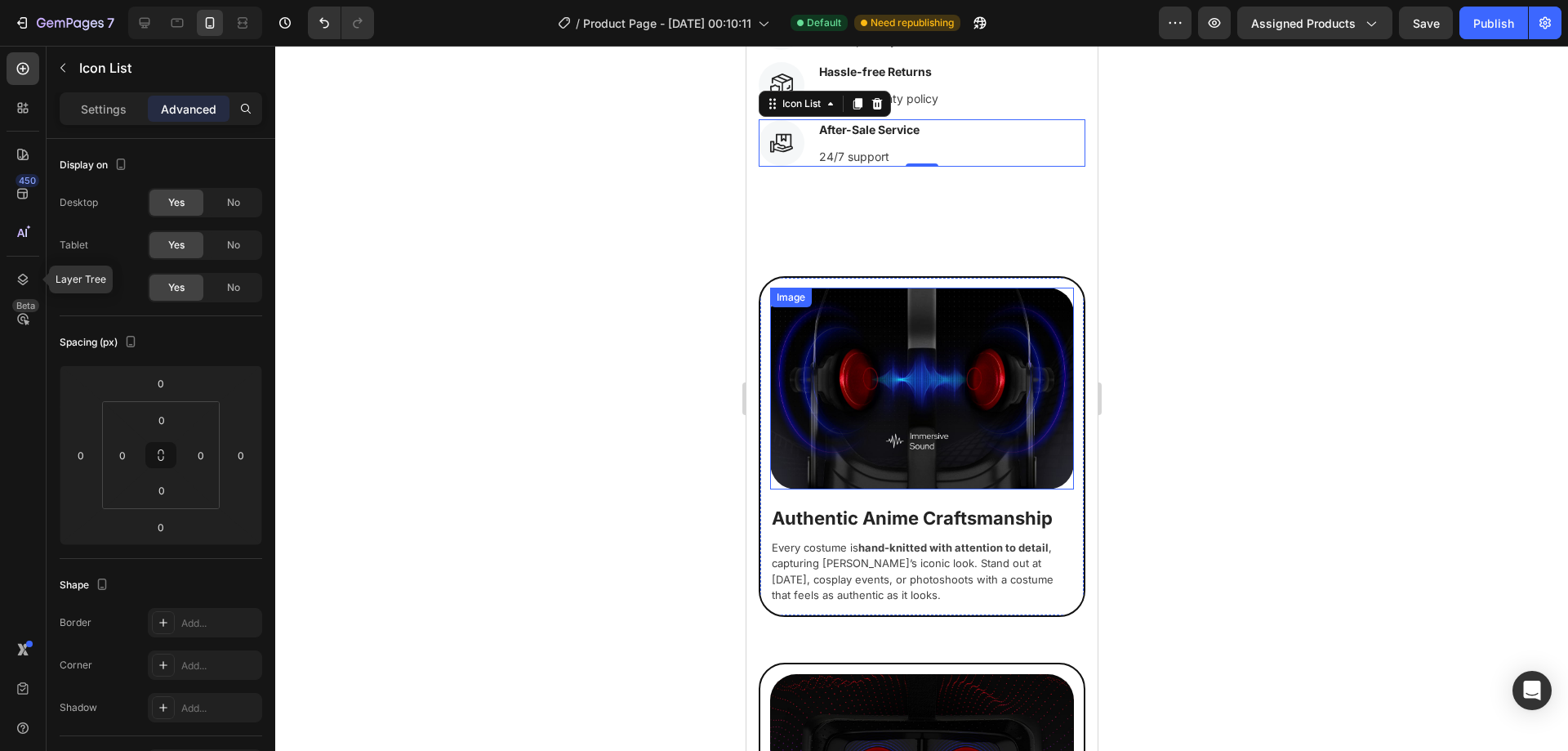
click at [886, 398] on img at bounding box center [921, 388] width 304 height 202
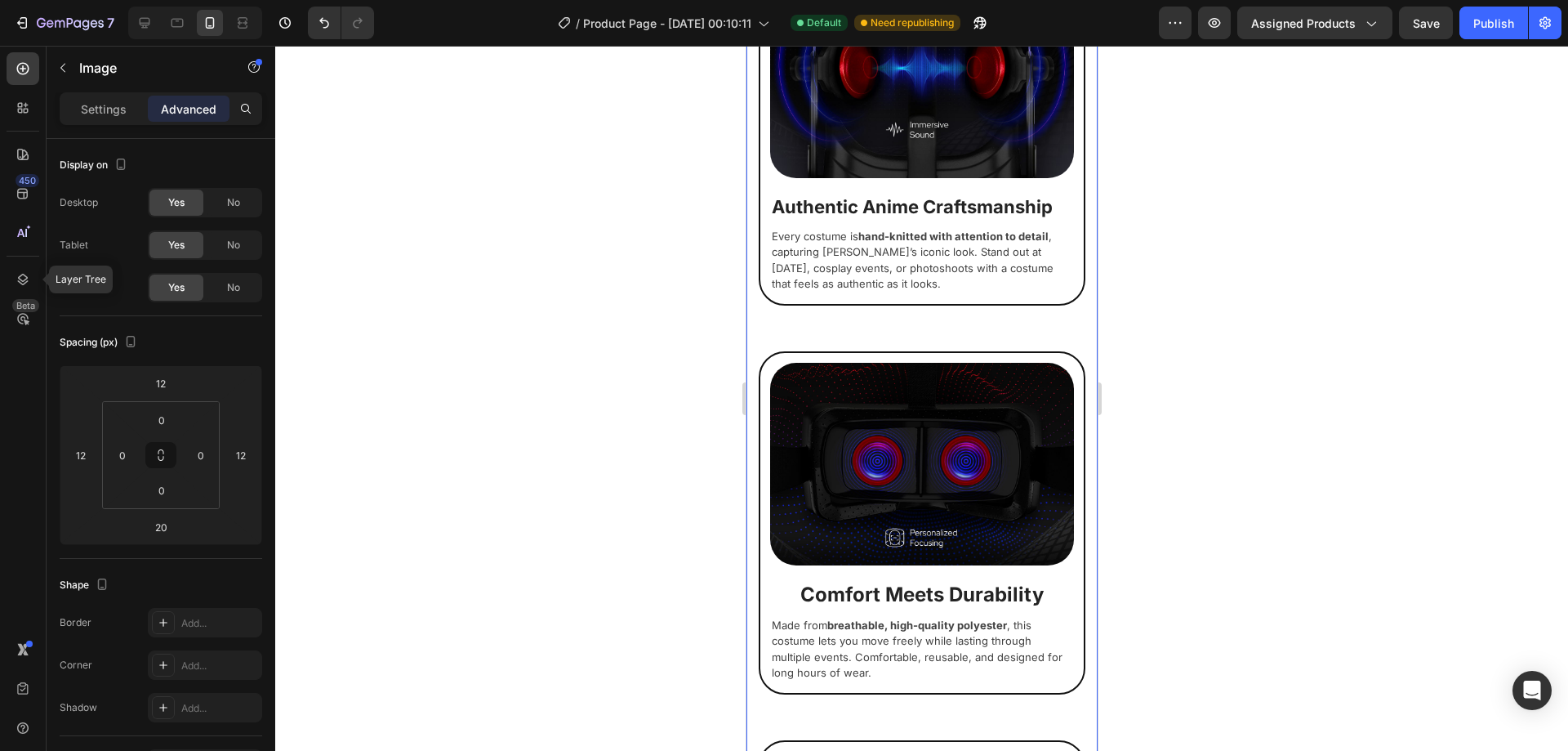
scroll to position [1635, 0]
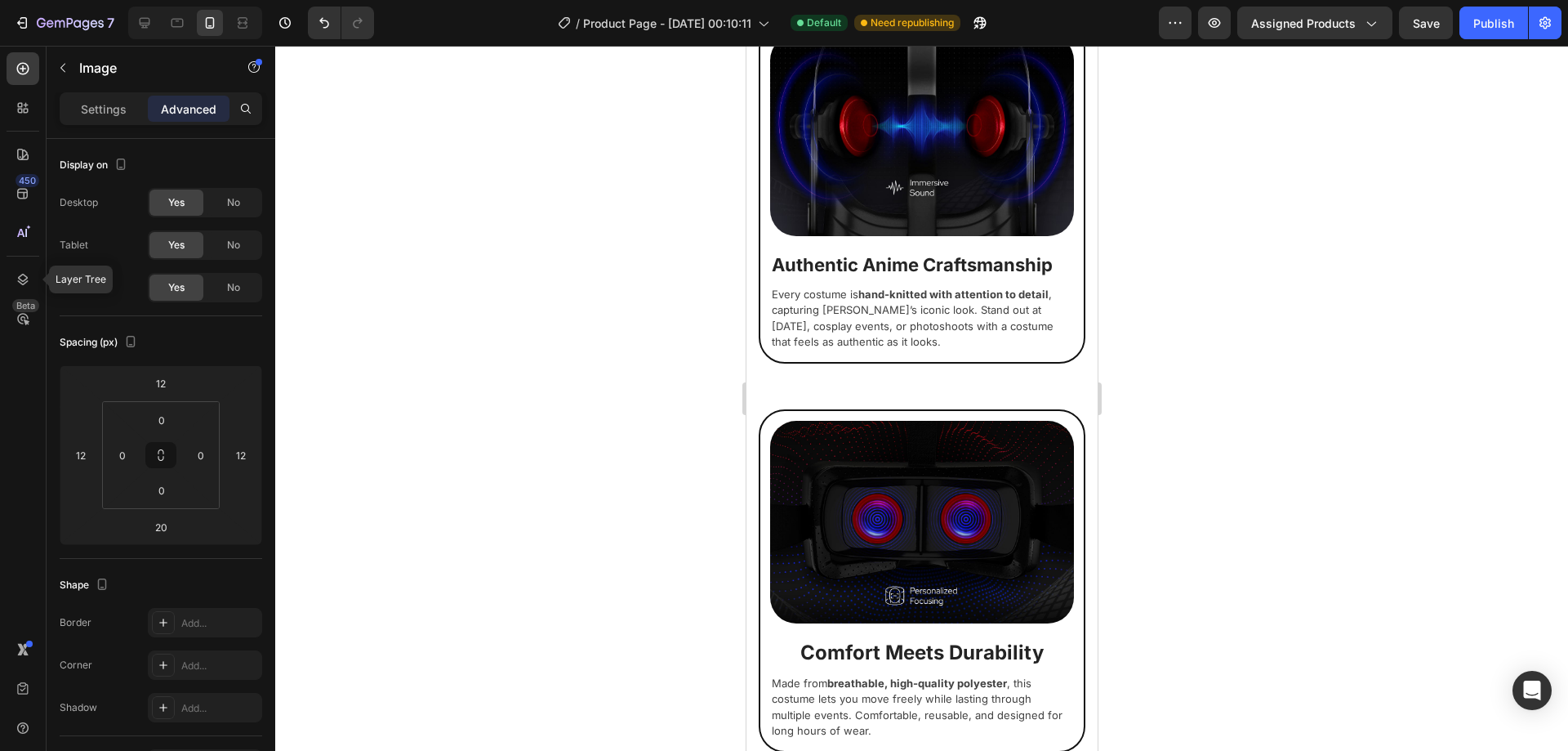
click at [925, 165] on img at bounding box center [921, 135] width 304 height 202
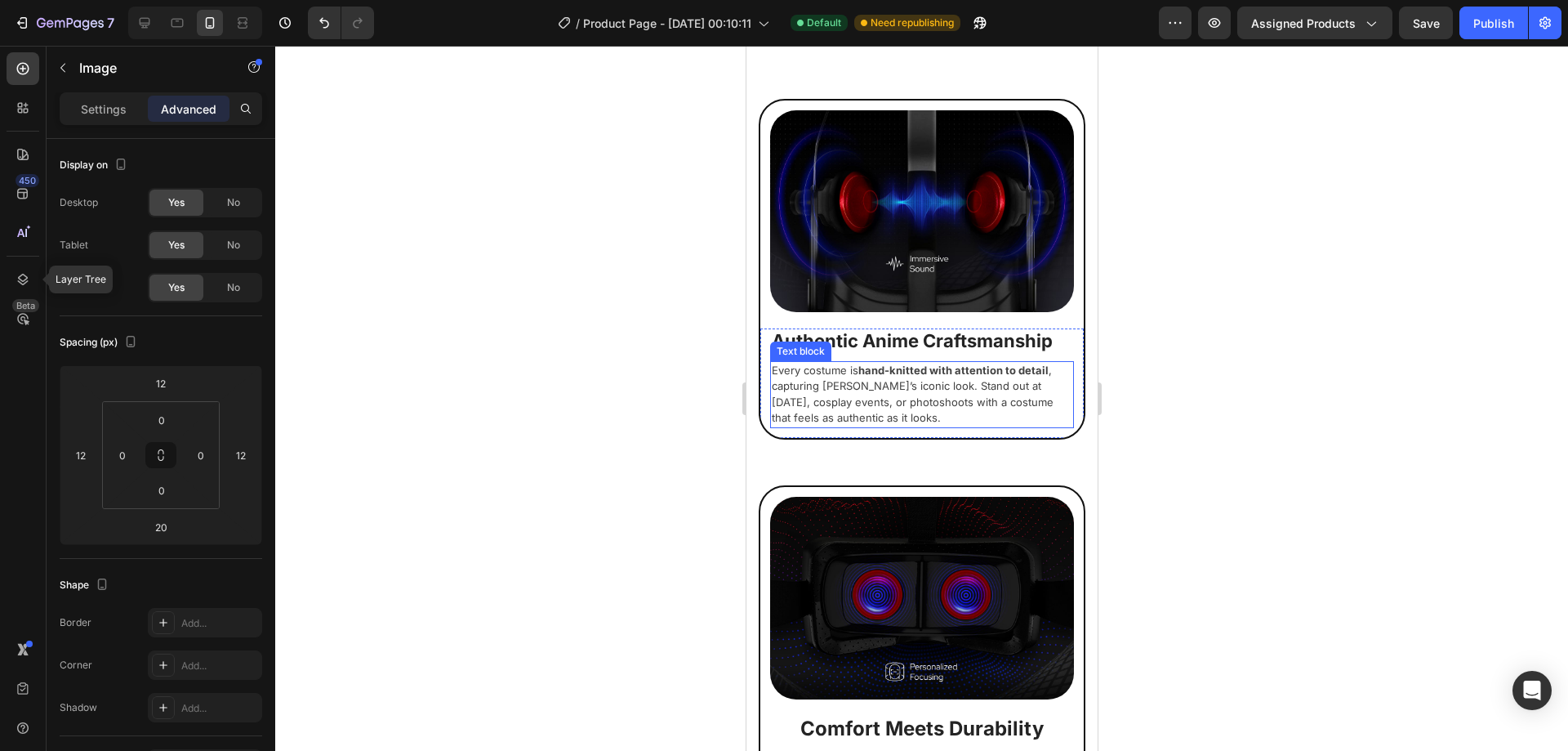
scroll to position [1471, 0]
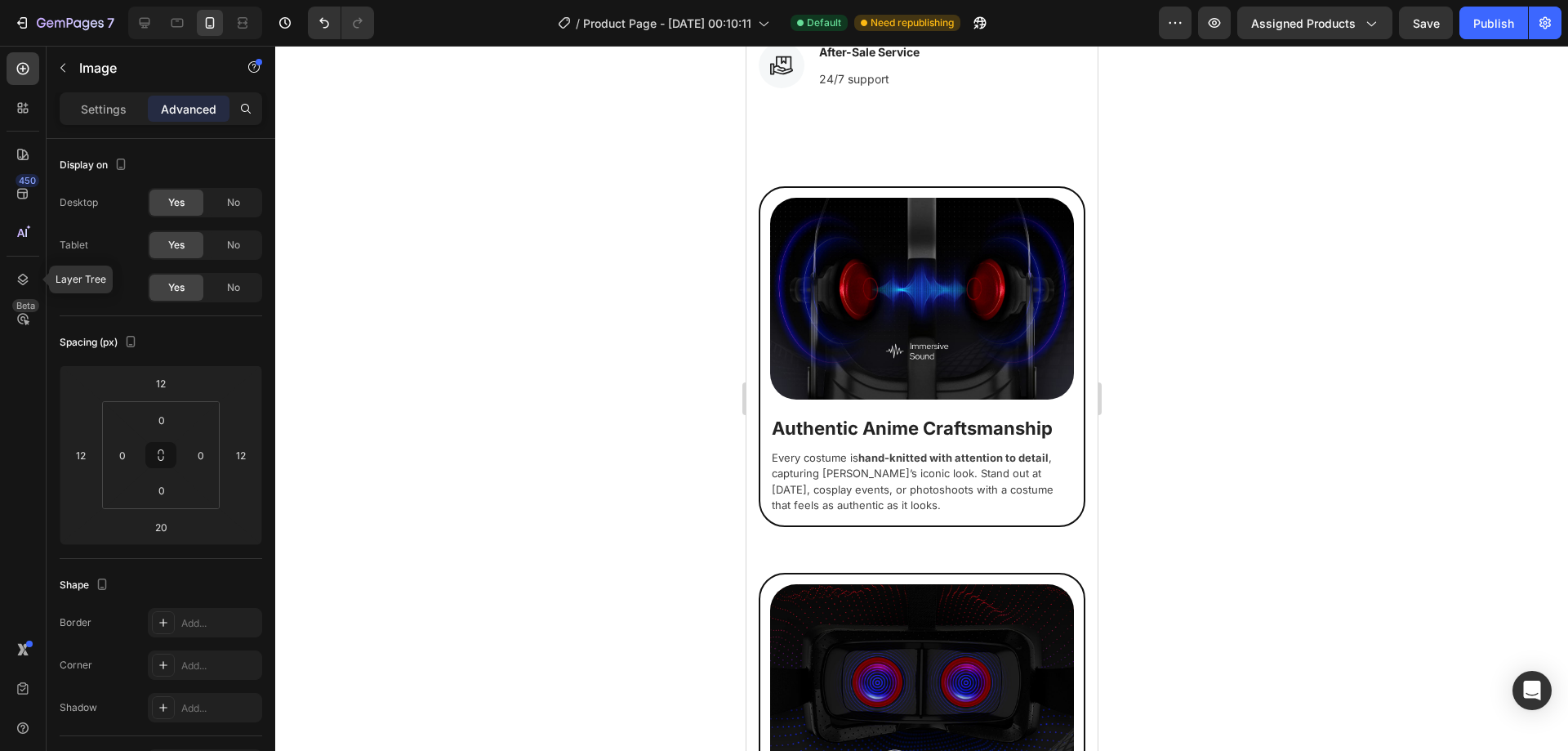
click at [930, 295] on img at bounding box center [921, 298] width 304 height 202
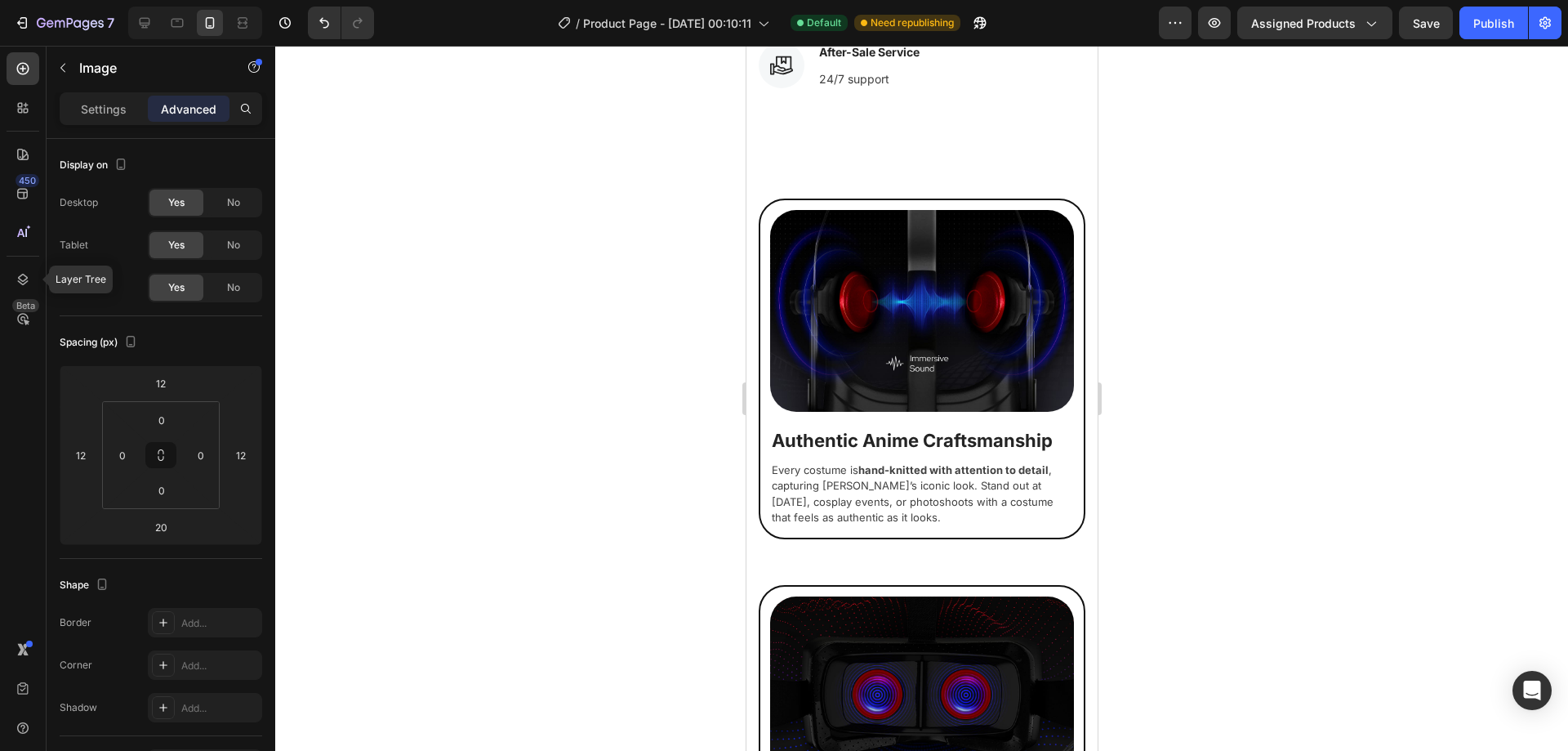
click at [908, 303] on img at bounding box center [921, 310] width 304 height 202
click at [94, 113] on p "Settings" at bounding box center [103, 109] width 46 height 17
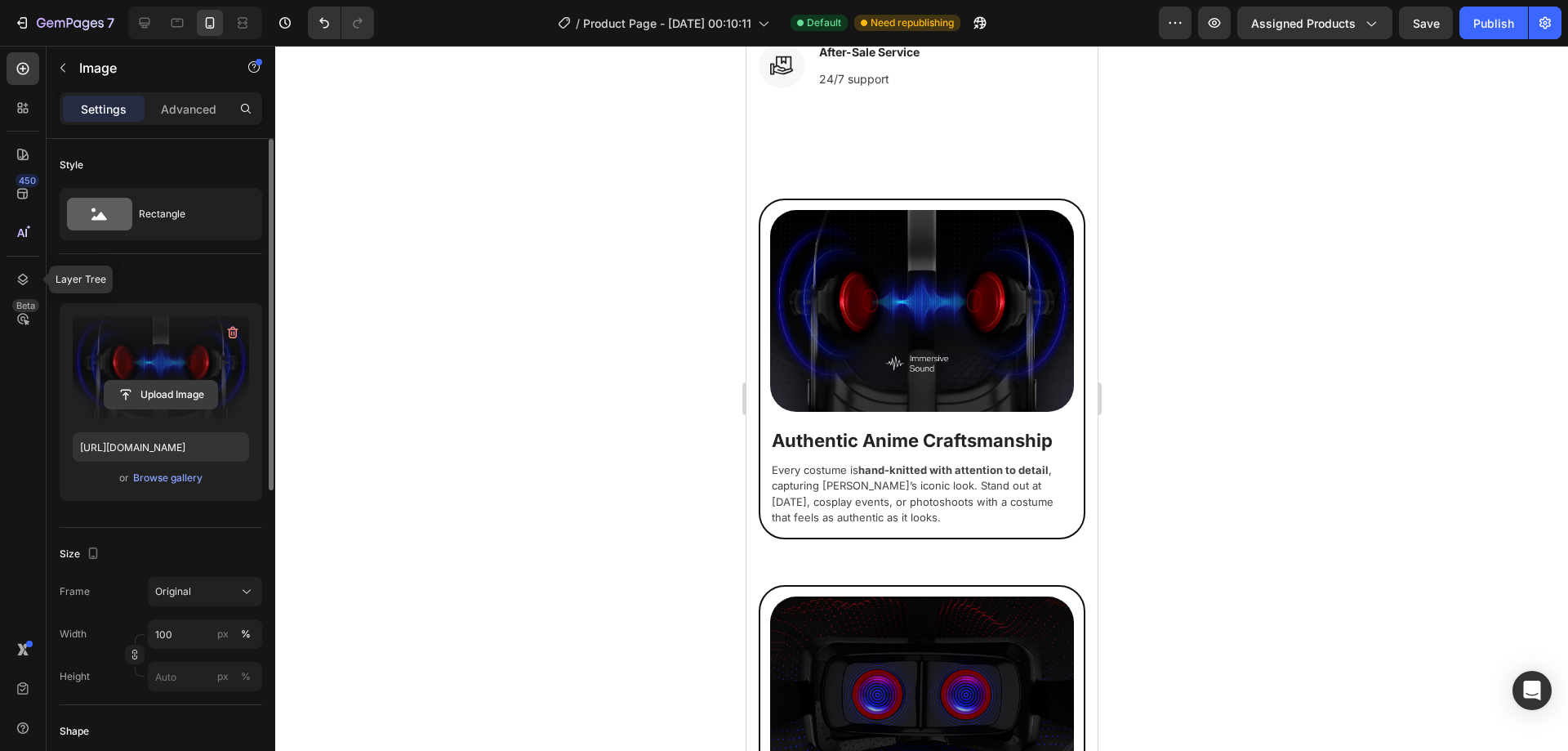
click at [188, 401] on input "file" at bounding box center [161, 395] width 113 height 28
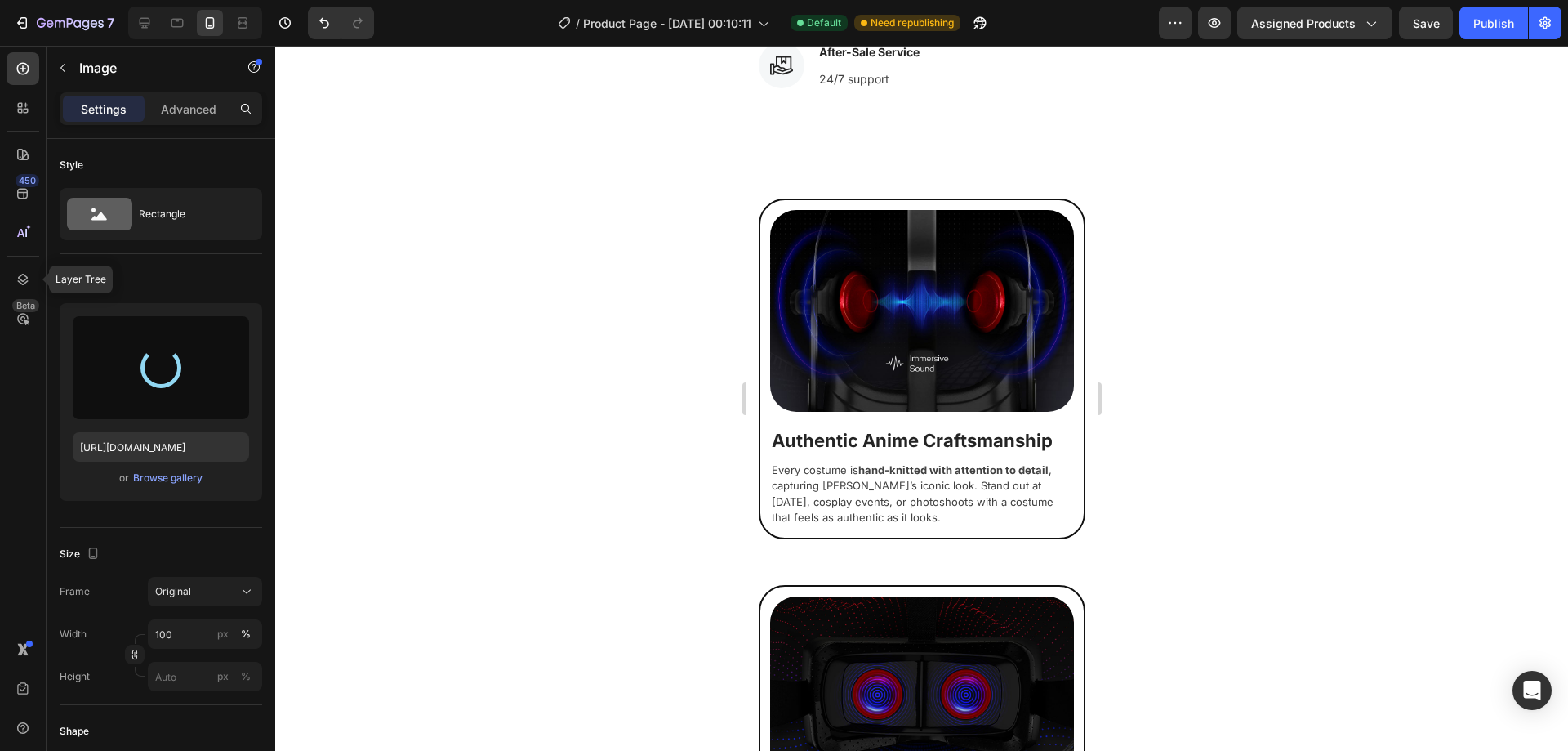
type input "[URL][DOMAIN_NAME]"
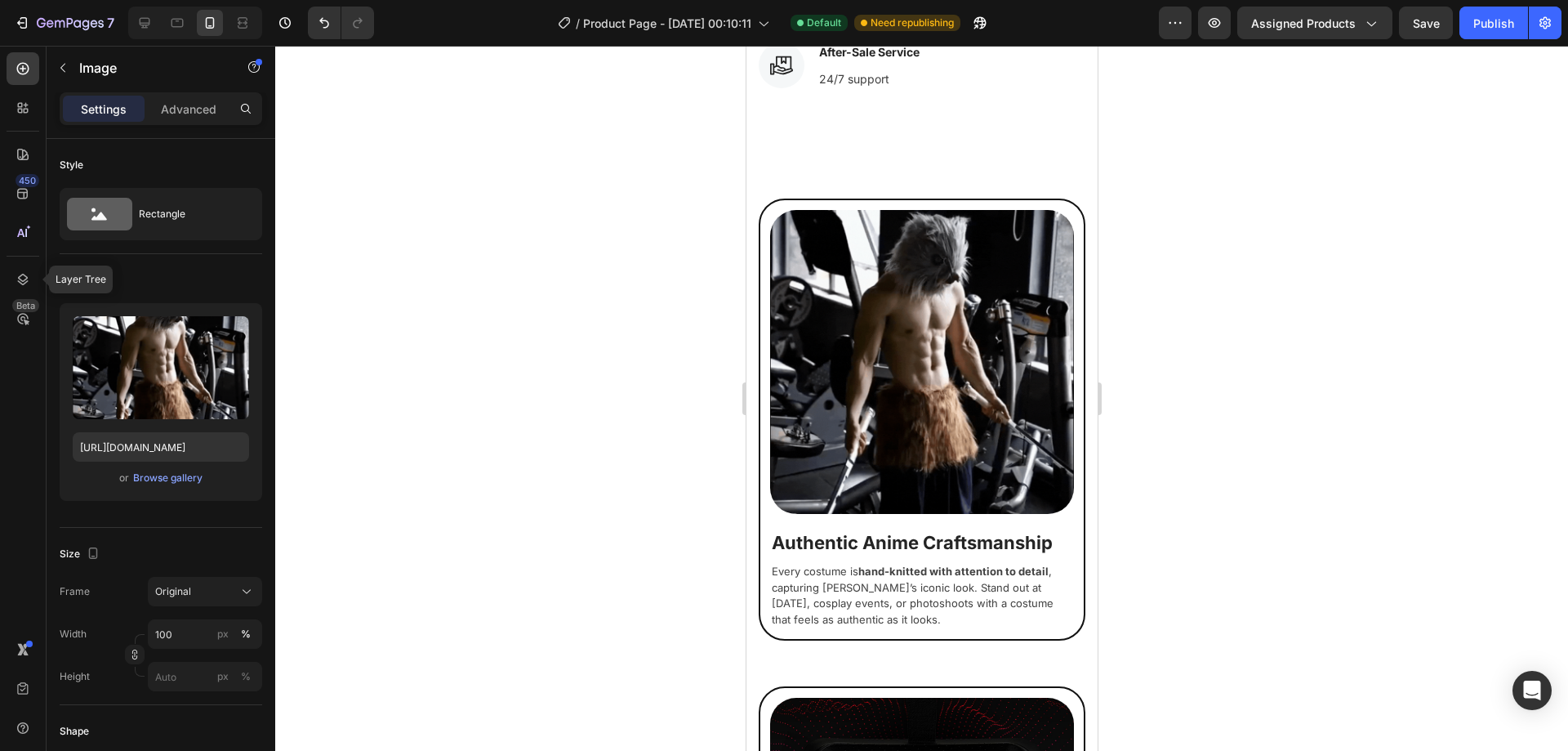
click at [566, 379] on div at bounding box center [921, 398] width 1293 height 705
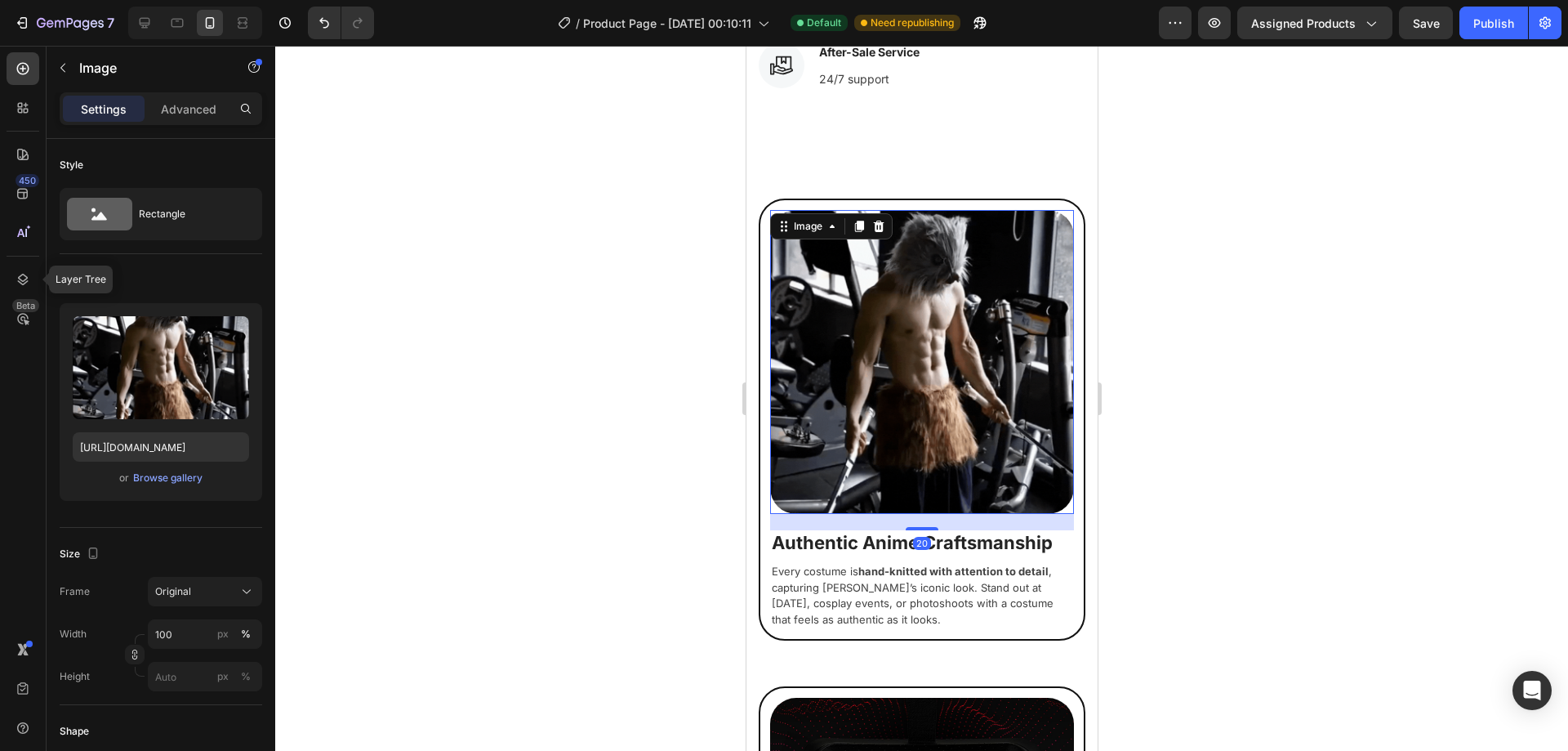
click at [890, 352] on img at bounding box center [921, 361] width 304 height 304
click at [165, 474] on div "Browse gallery" at bounding box center [168, 477] width 69 height 15
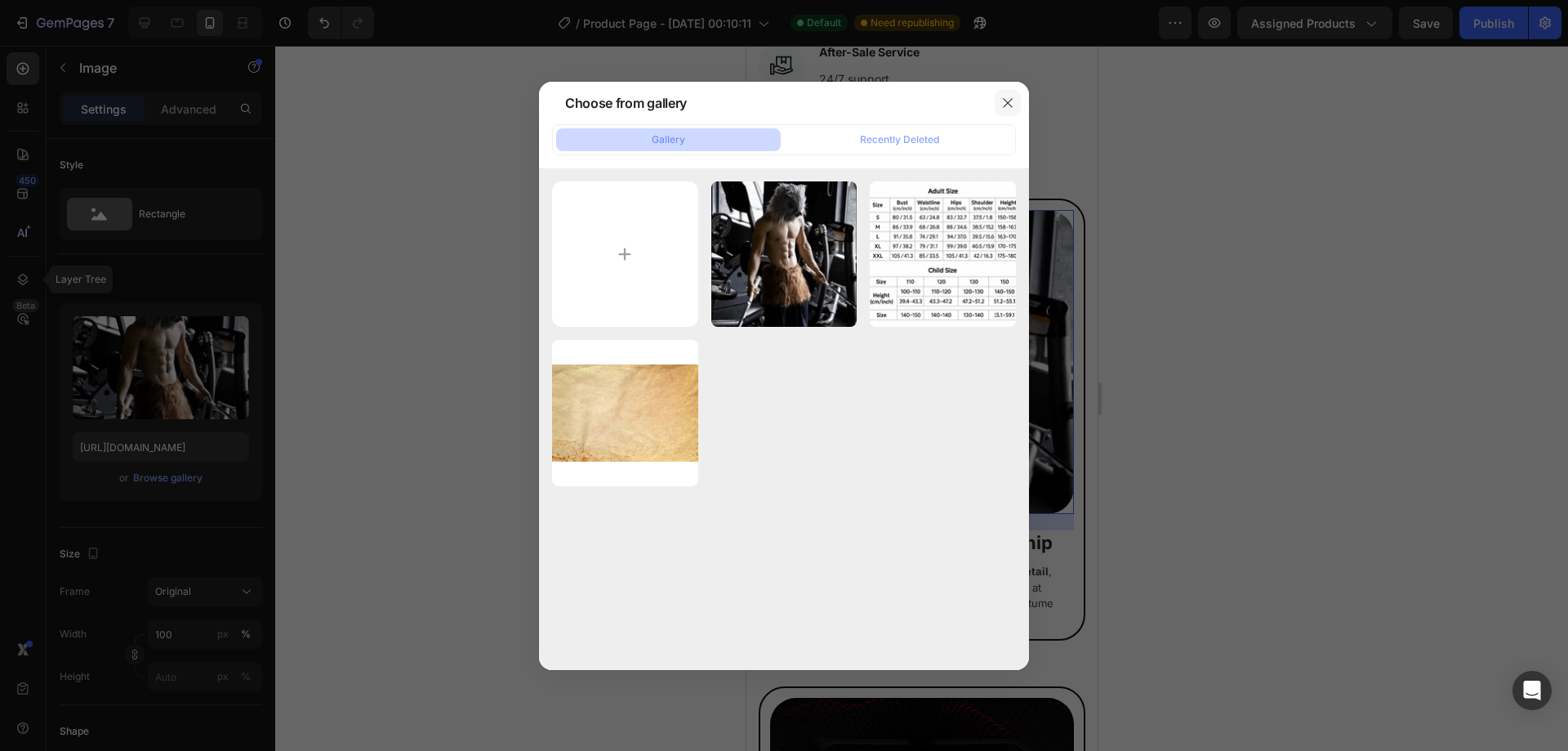
click at [1006, 96] on icon "button" at bounding box center [1007, 102] width 13 height 13
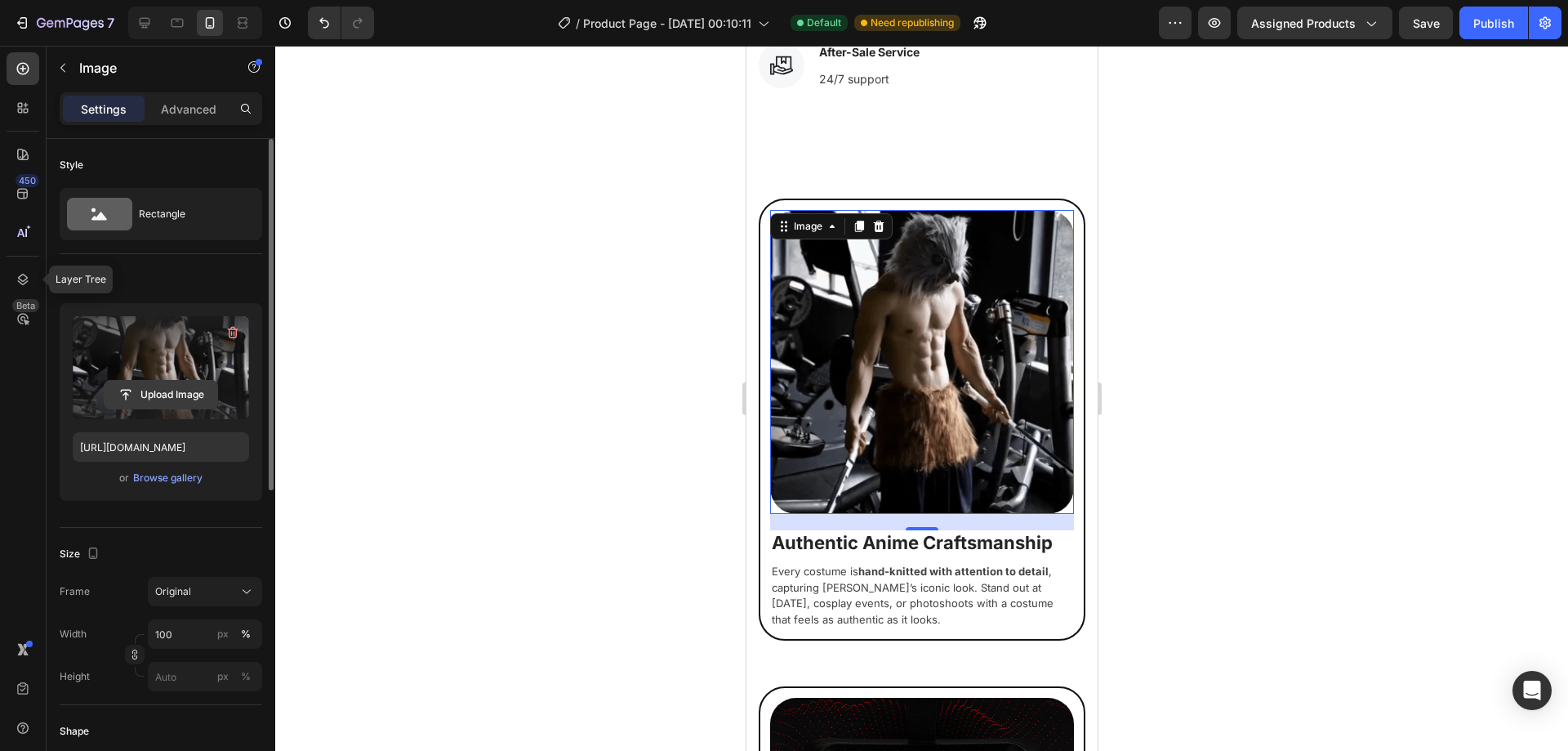
click at [151, 399] on input "file" at bounding box center [161, 395] width 113 height 28
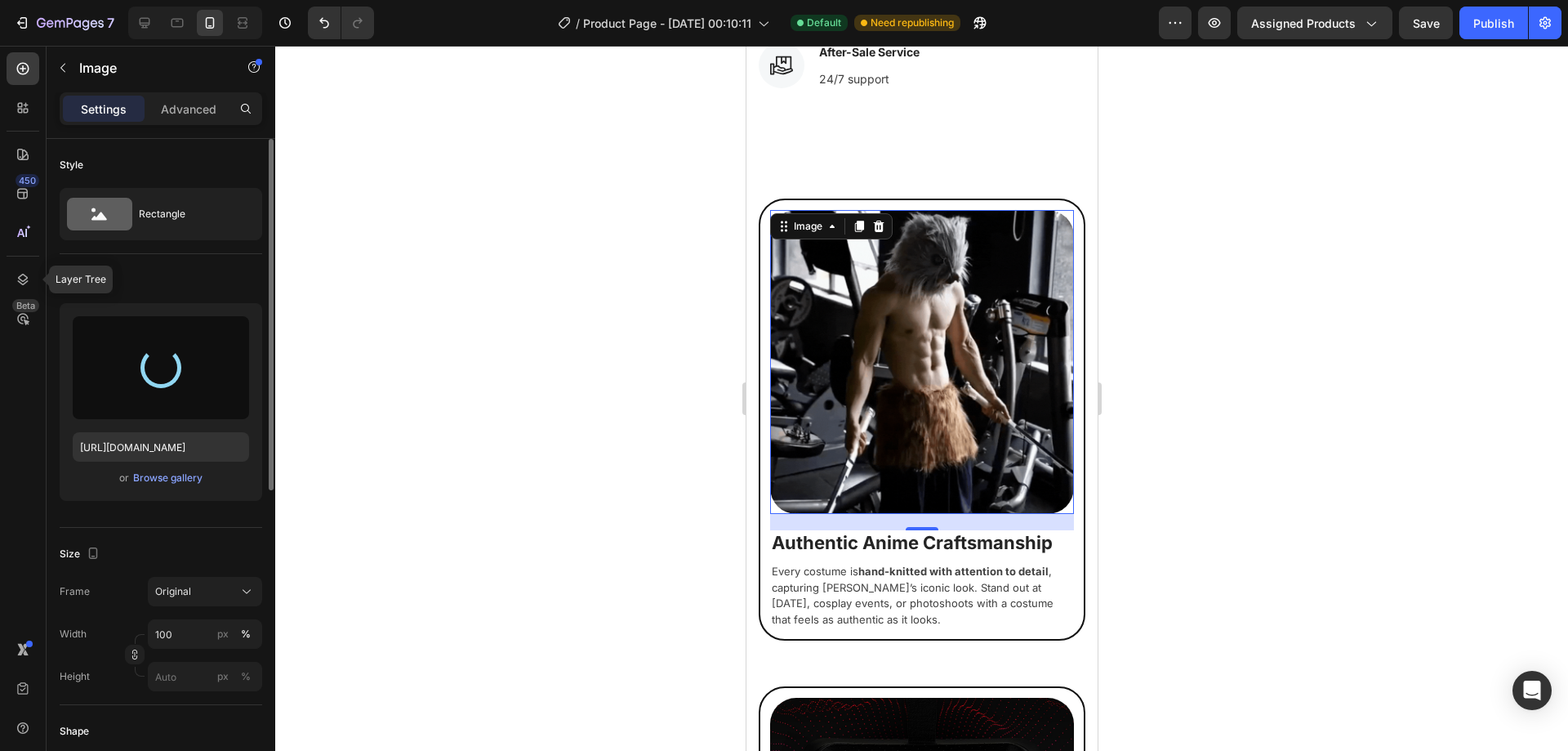
type input "https://cdn.shopify.com/s/files/1/0954/7461/4568/files/gempages_586223082071393…"
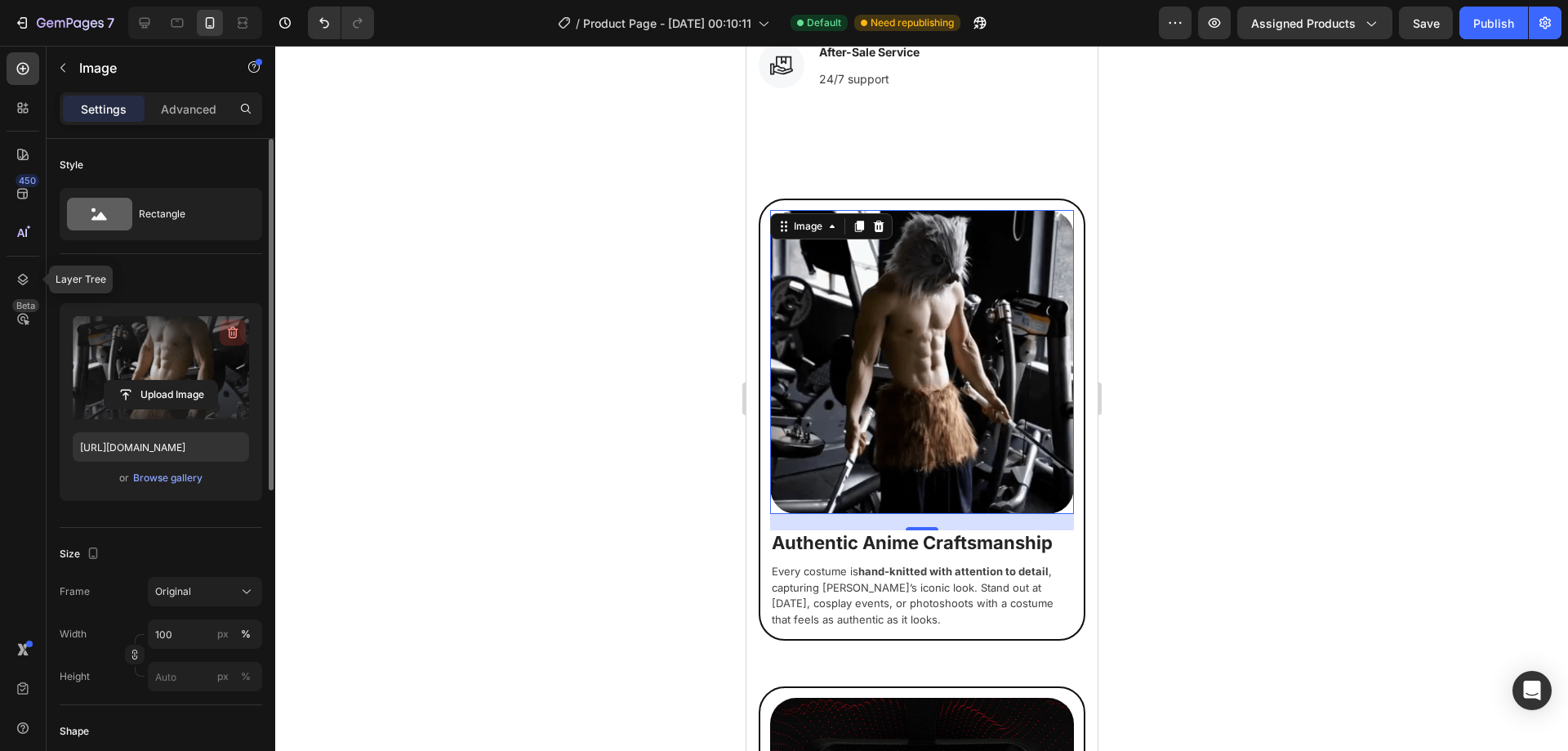
click at [234, 331] on icon "button" at bounding box center [232, 332] width 16 height 16
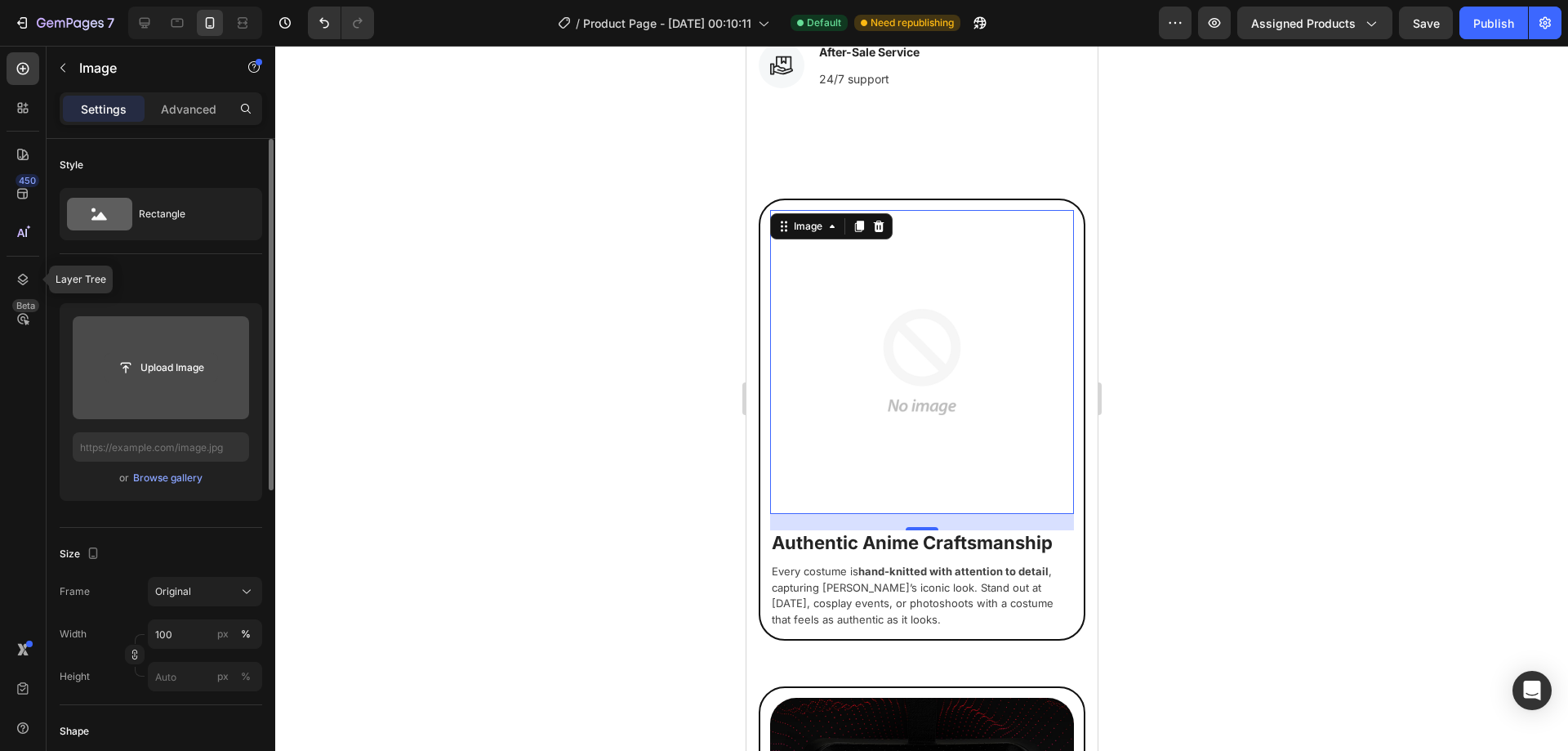
click at [192, 366] on input "file" at bounding box center [161, 367] width 113 height 28
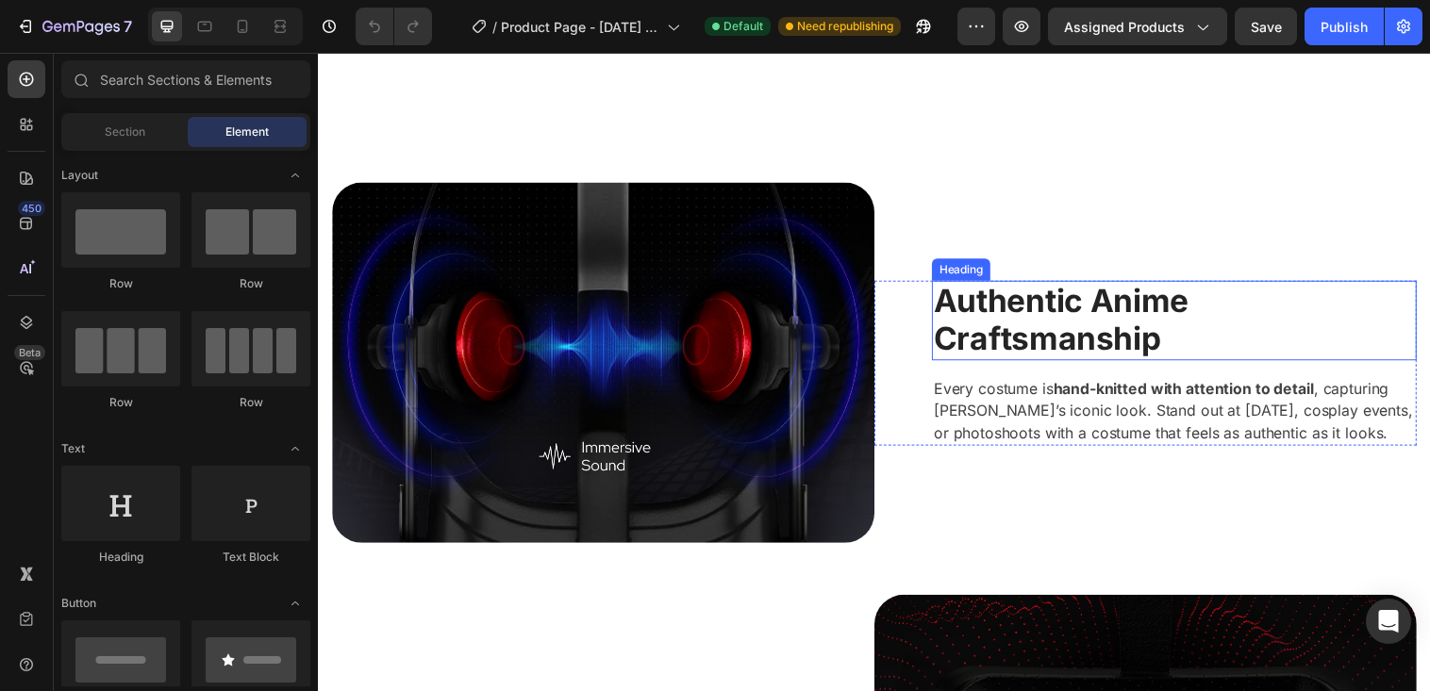
scroll to position [1321, 0]
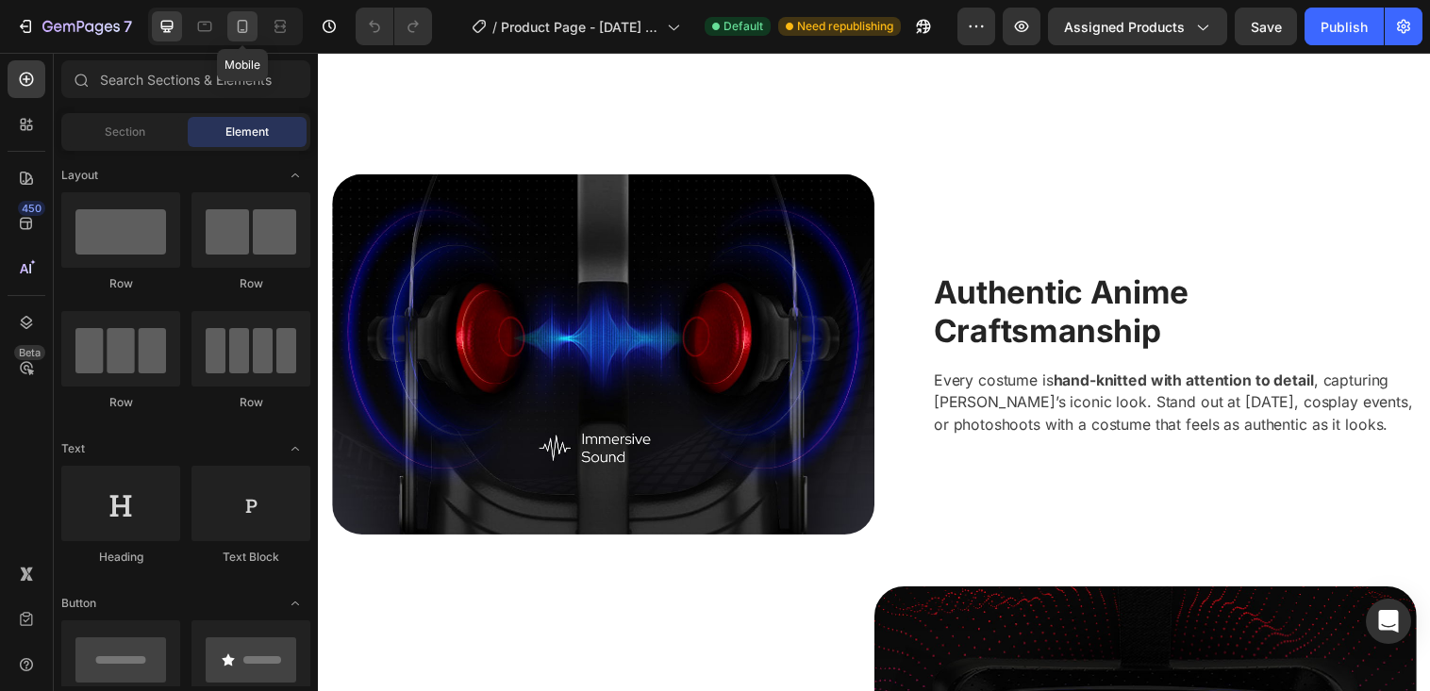
click at [239, 33] on icon at bounding box center [242, 26] width 19 height 19
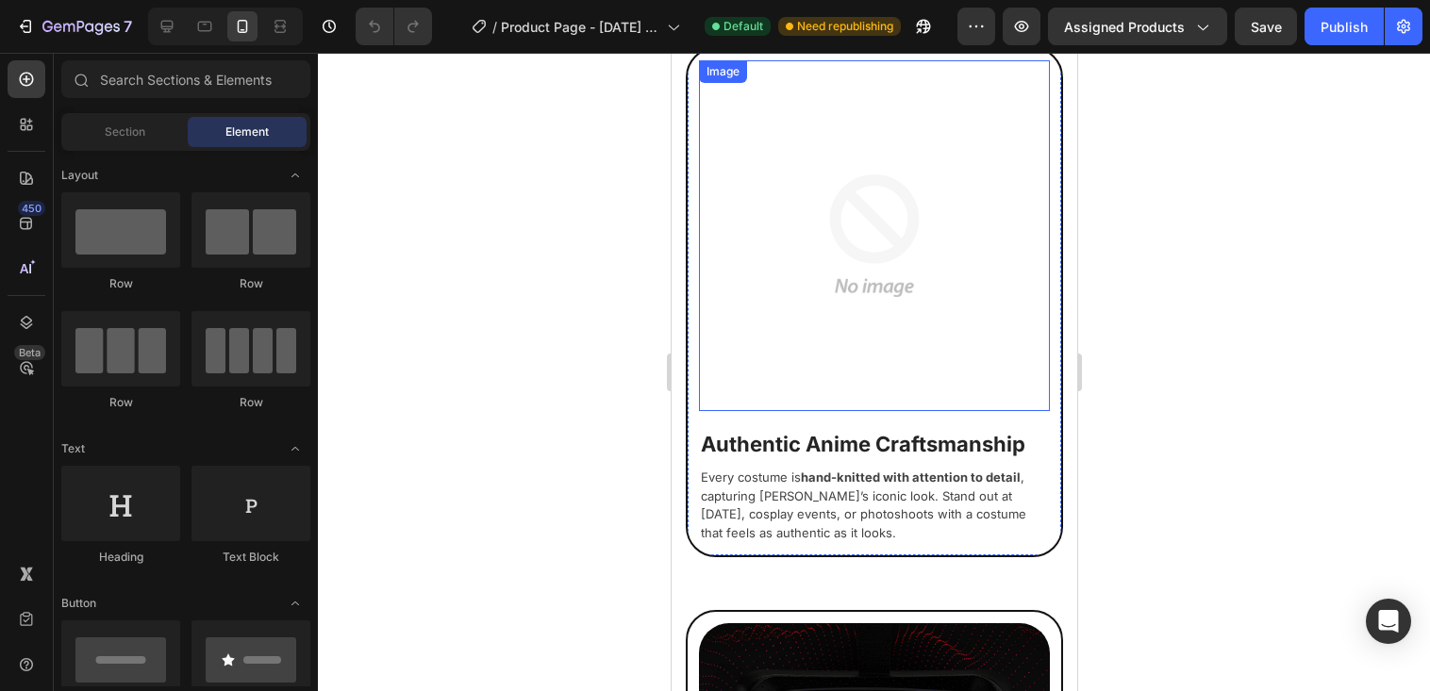
scroll to position [1792, 0]
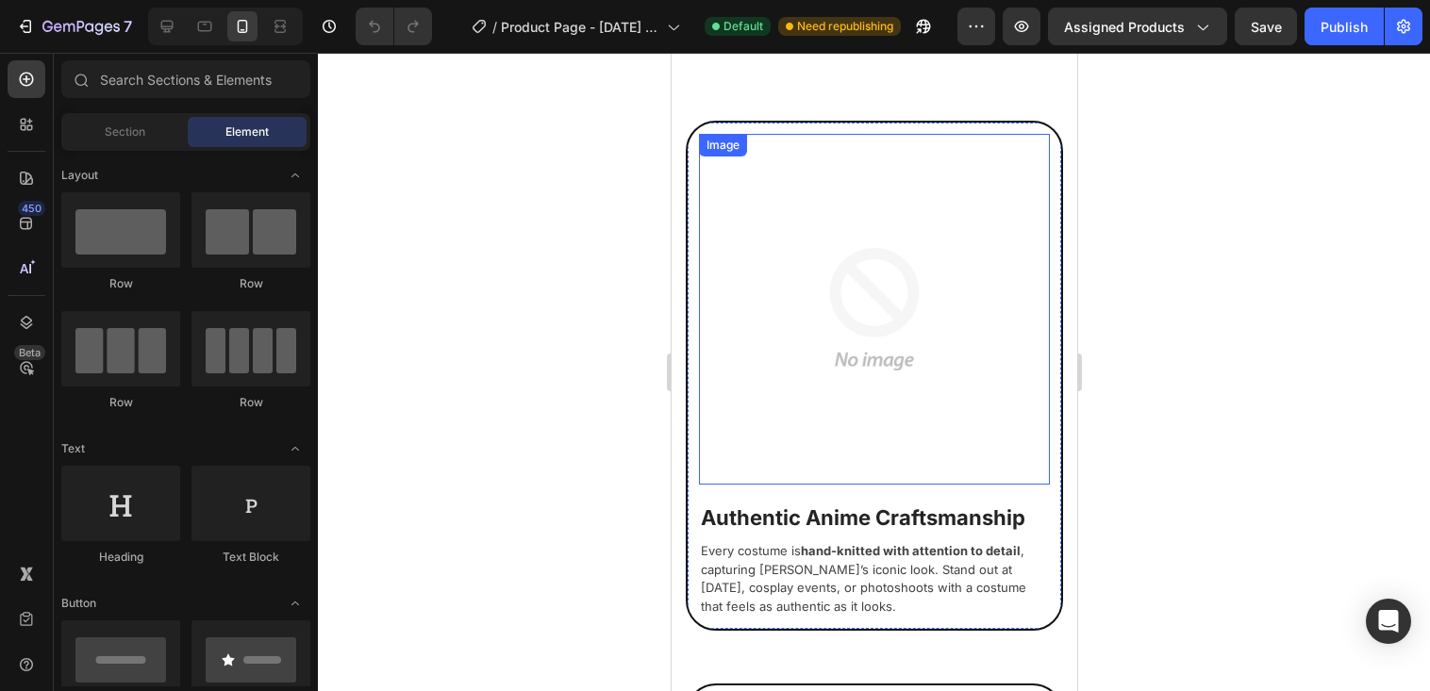
click at [822, 272] on img at bounding box center [873, 309] width 351 height 351
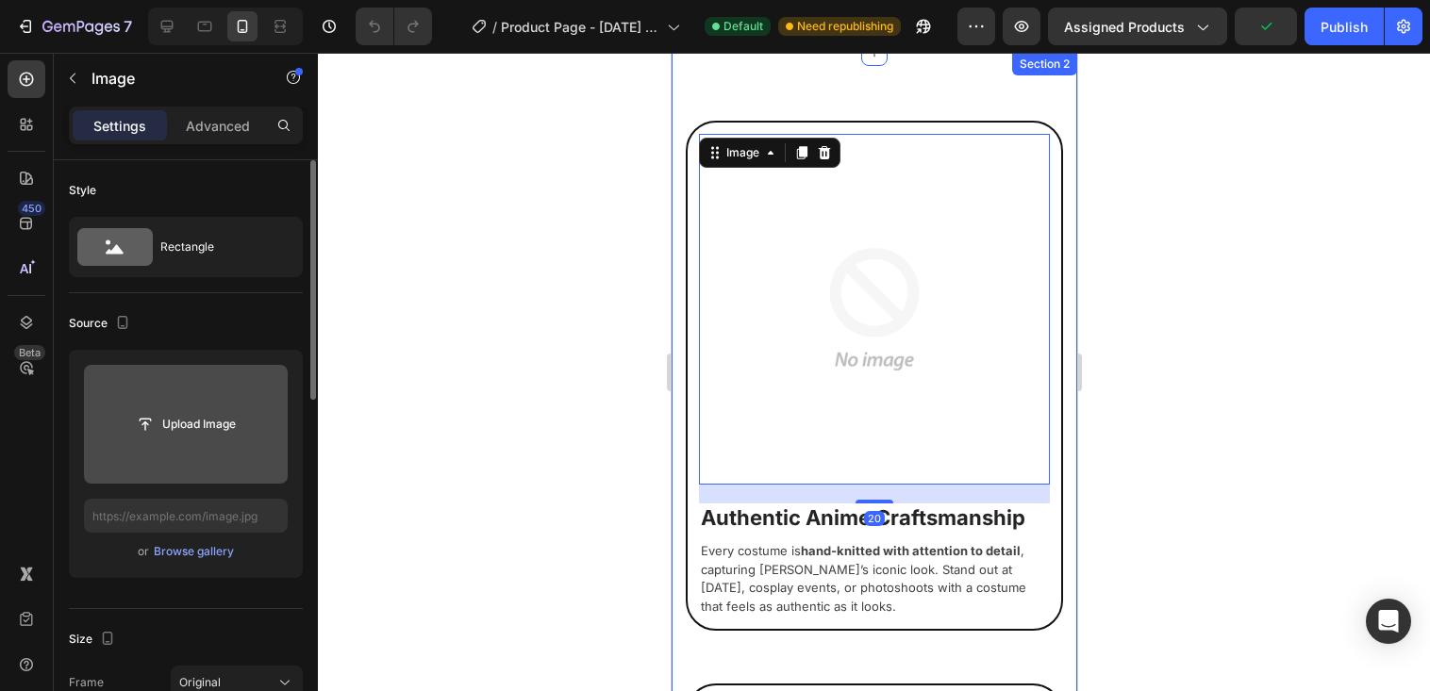
click at [207, 415] on input "file" at bounding box center [186, 424] width 130 height 32
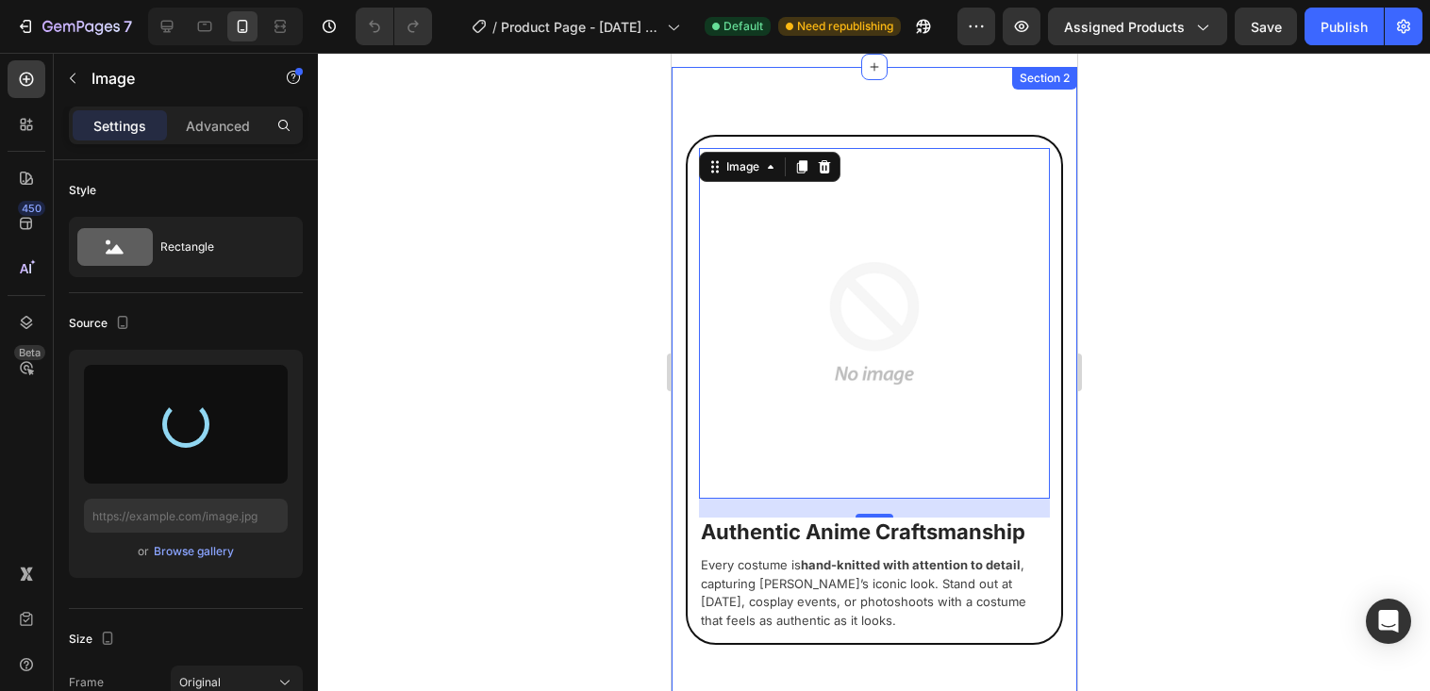
type input "[URL][DOMAIN_NAME]"
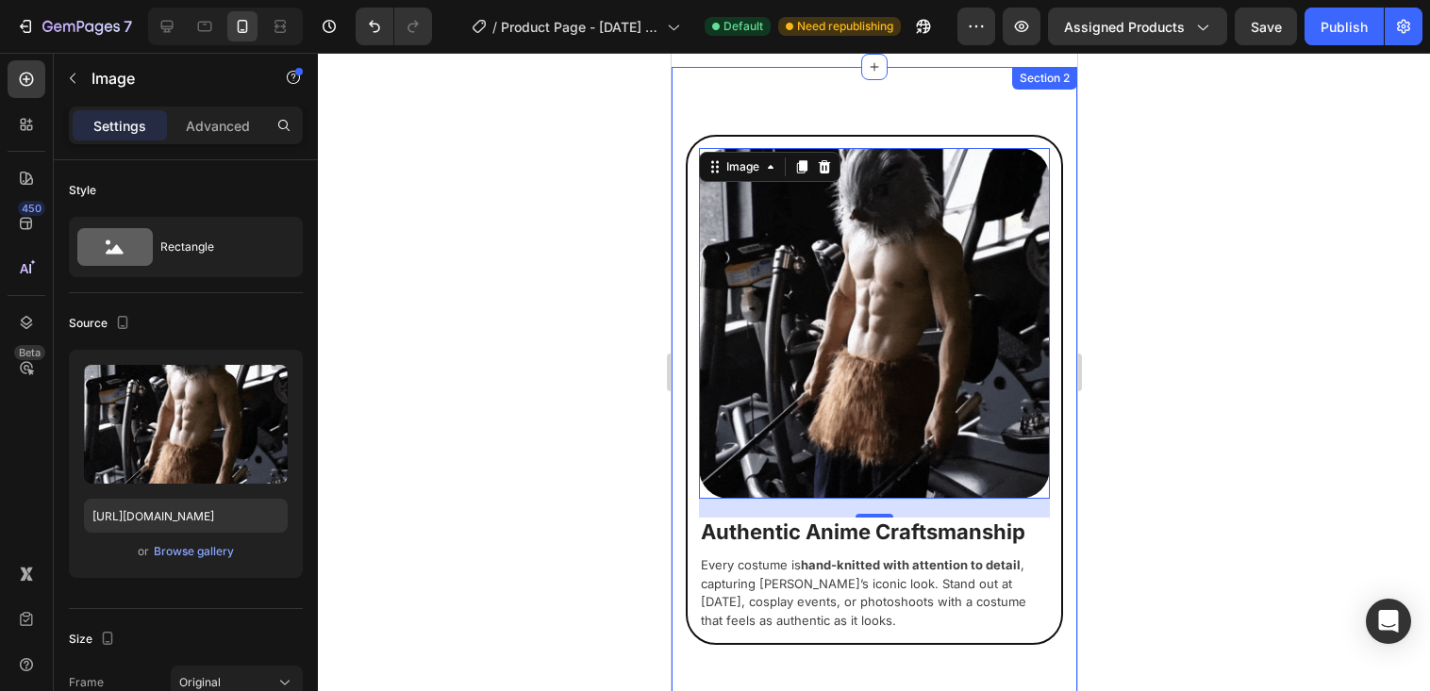
click at [457, 253] on div at bounding box center [874, 372] width 1112 height 639
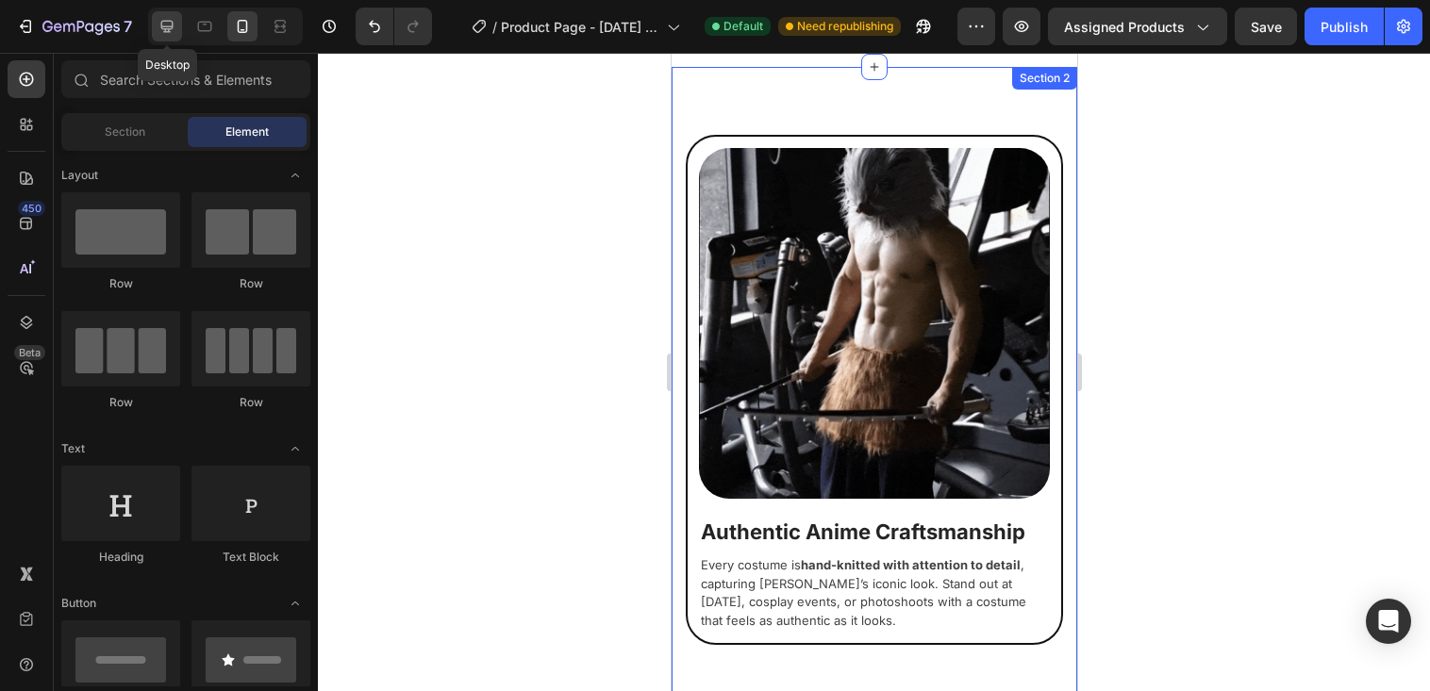
click at [171, 25] on icon at bounding box center [167, 26] width 19 height 19
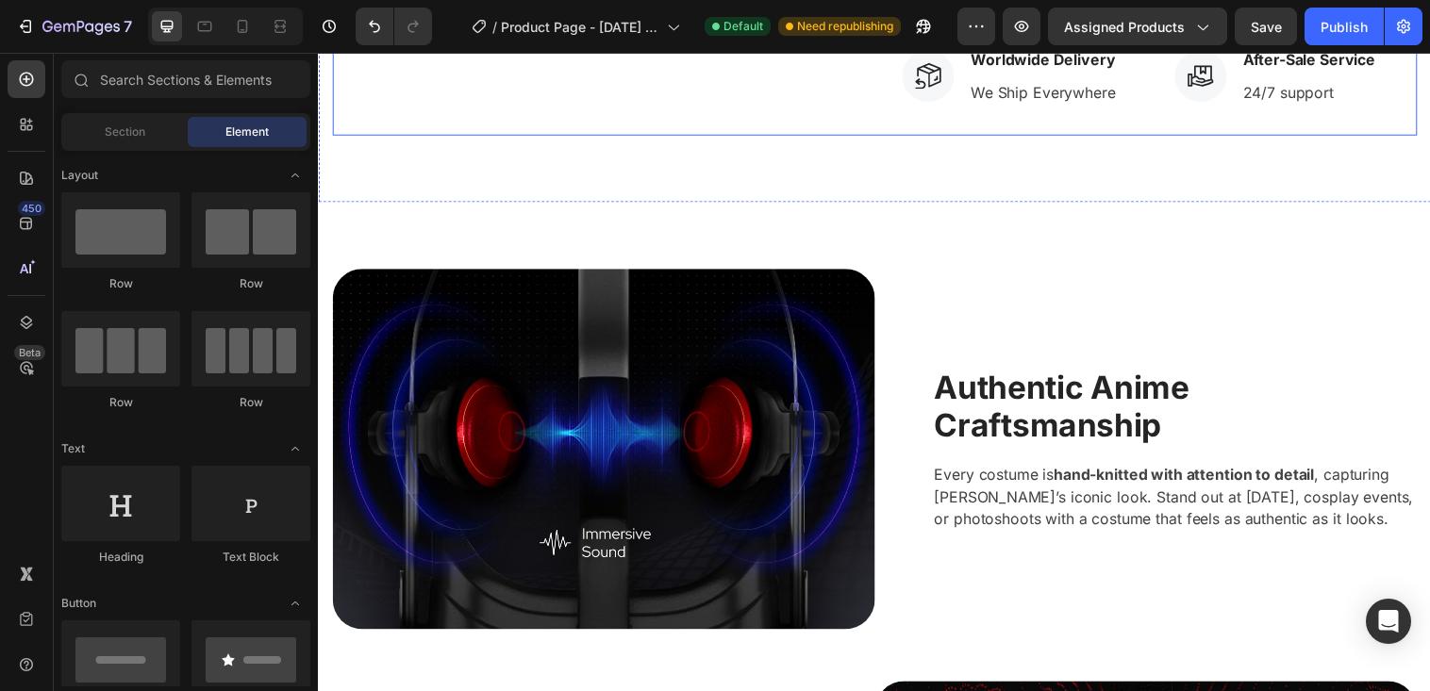
scroll to position [1226, 0]
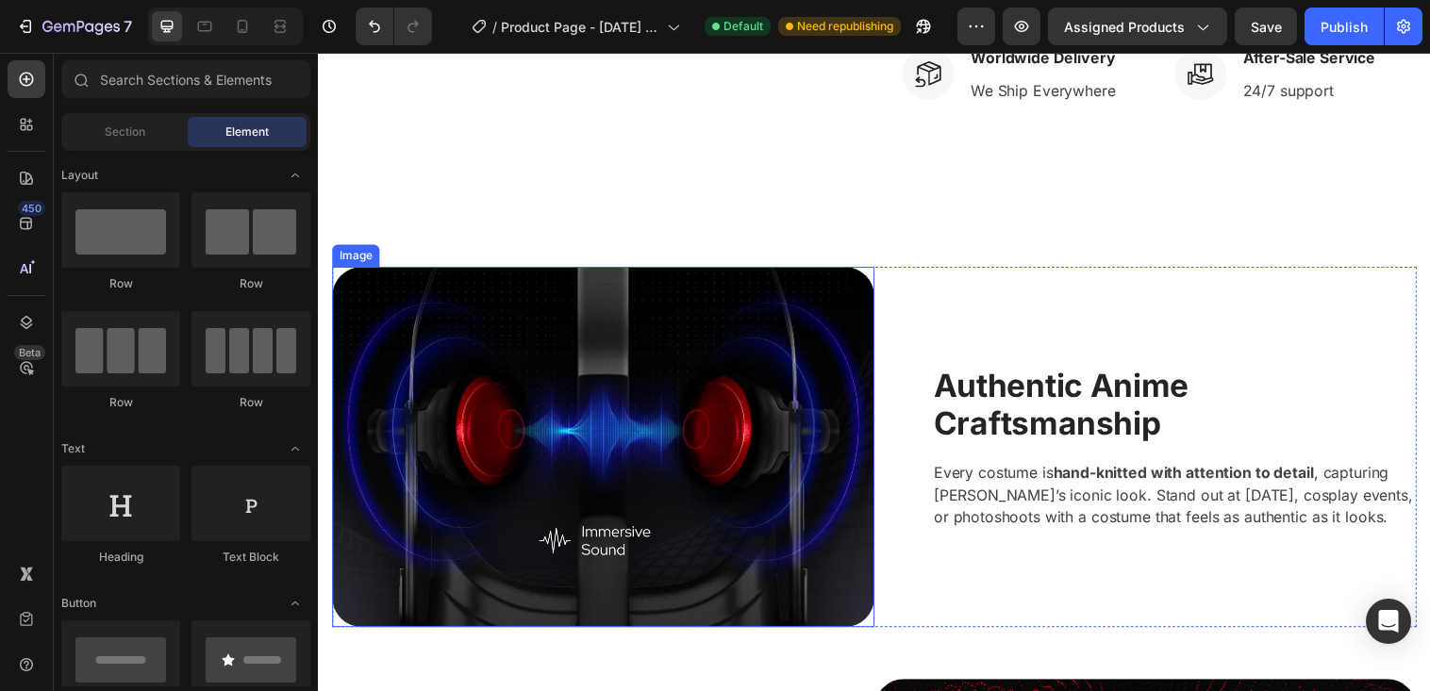
click at [730, 527] on img at bounding box center [608, 454] width 552 height 367
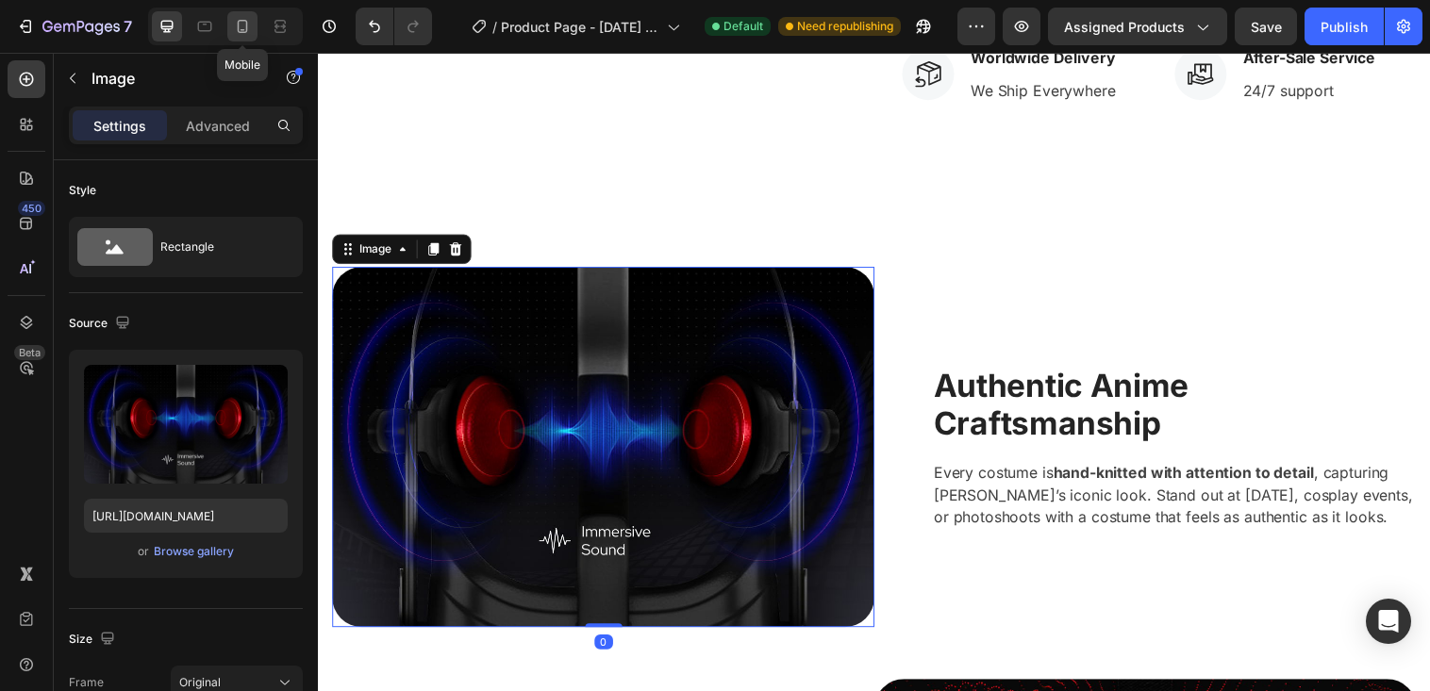
click at [249, 21] on icon at bounding box center [242, 26] width 19 height 19
type input "[URL][DOMAIN_NAME]"
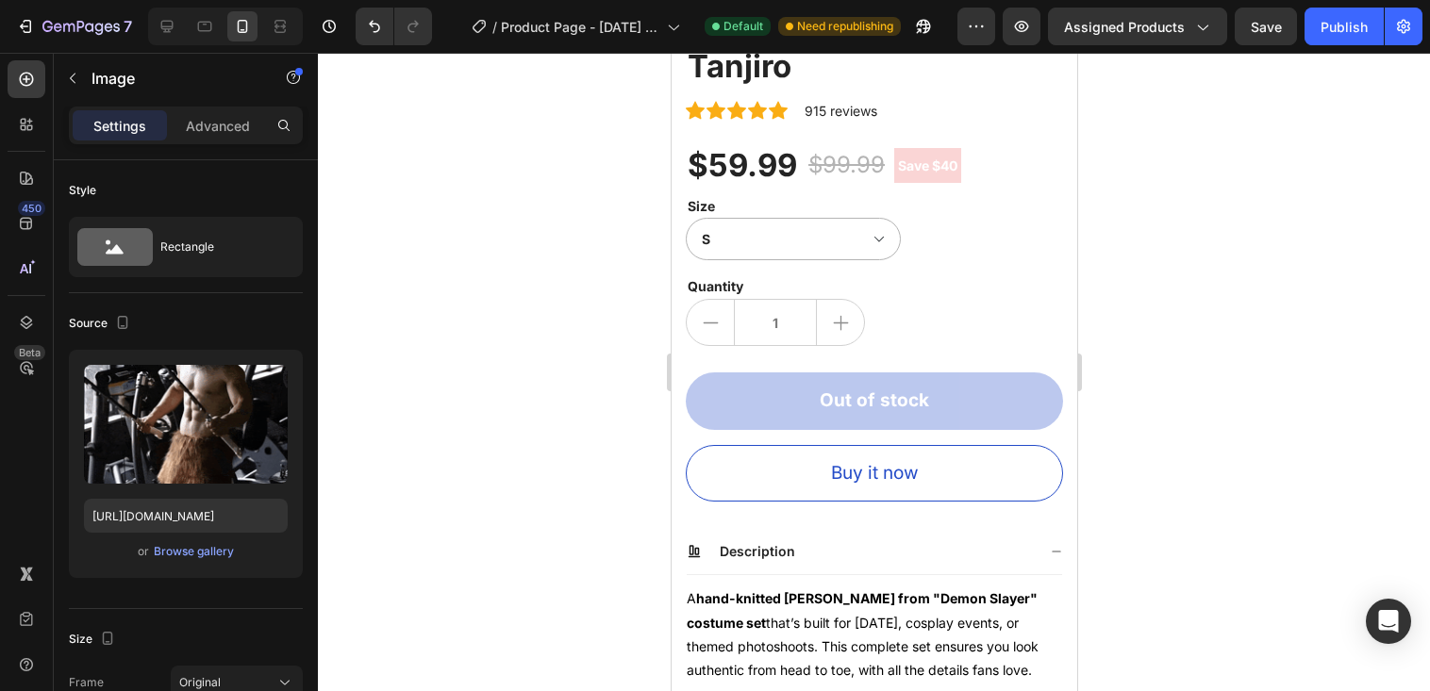
scroll to position [221, 0]
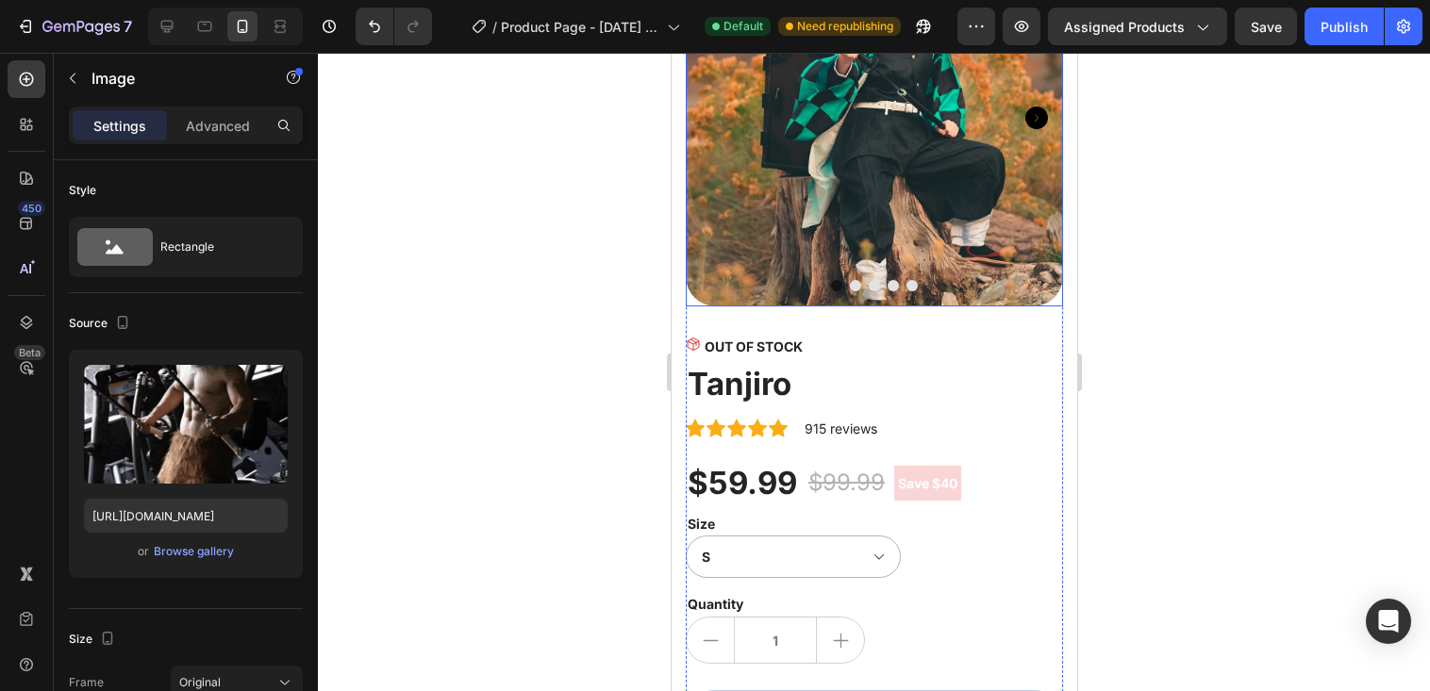
click at [976, 166] on img at bounding box center [873, 117] width 377 height 377
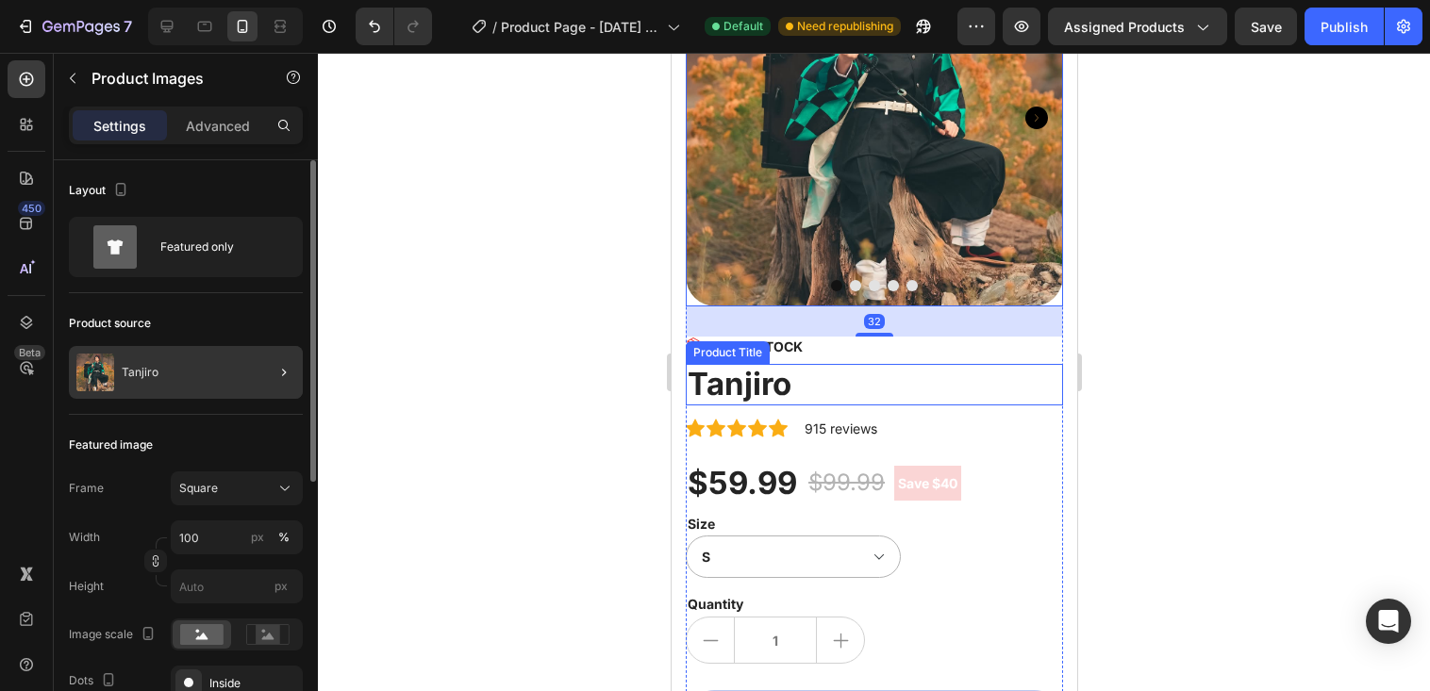
click at [250, 368] on div at bounding box center [276, 372] width 53 height 53
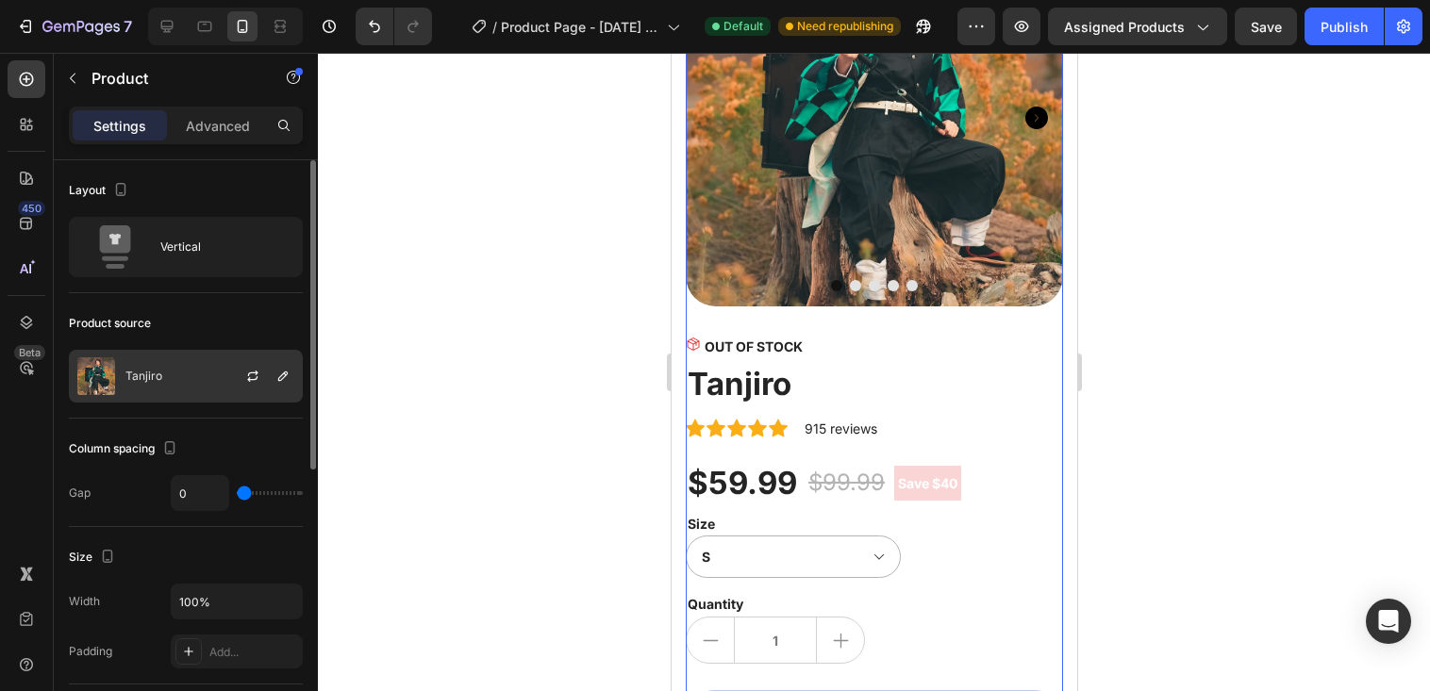
click at [218, 378] on div "Tanjiro" at bounding box center [186, 376] width 234 height 53
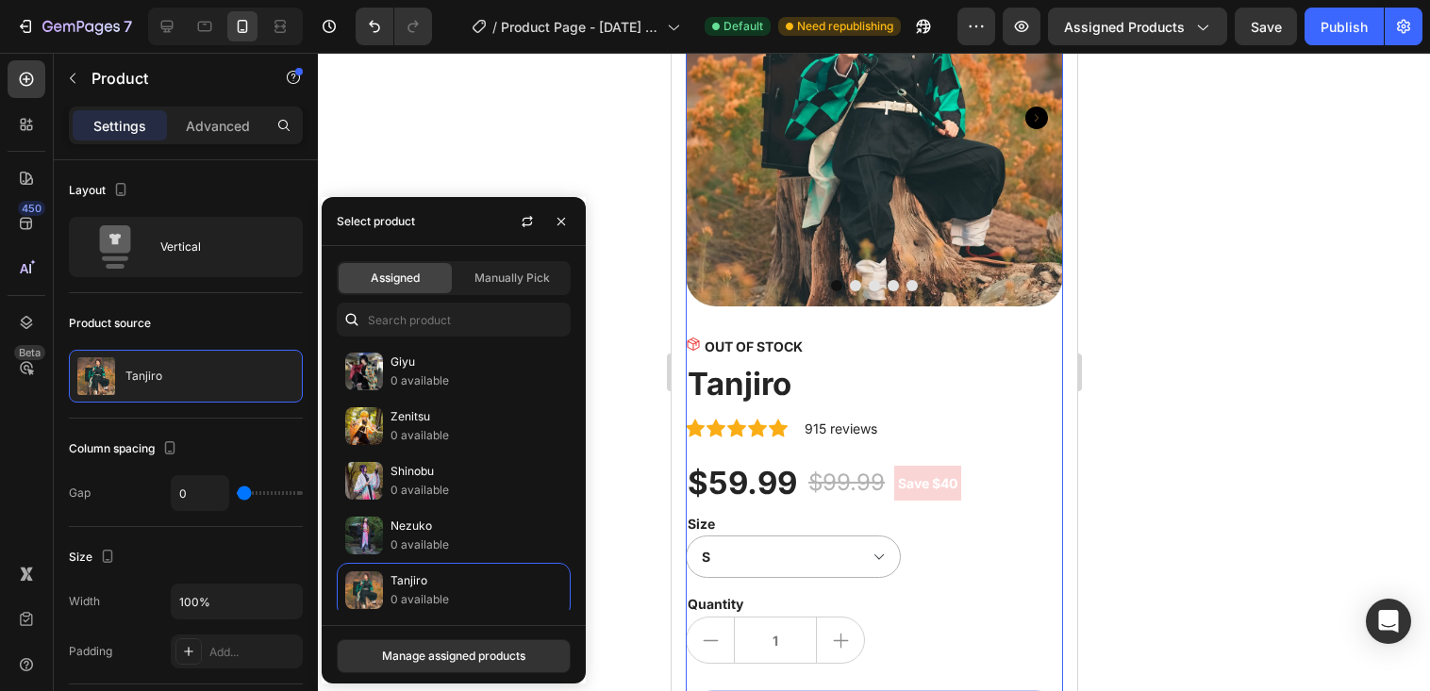
click at [1265, 268] on div at bounding box center [874, 372] width 1112 height 639
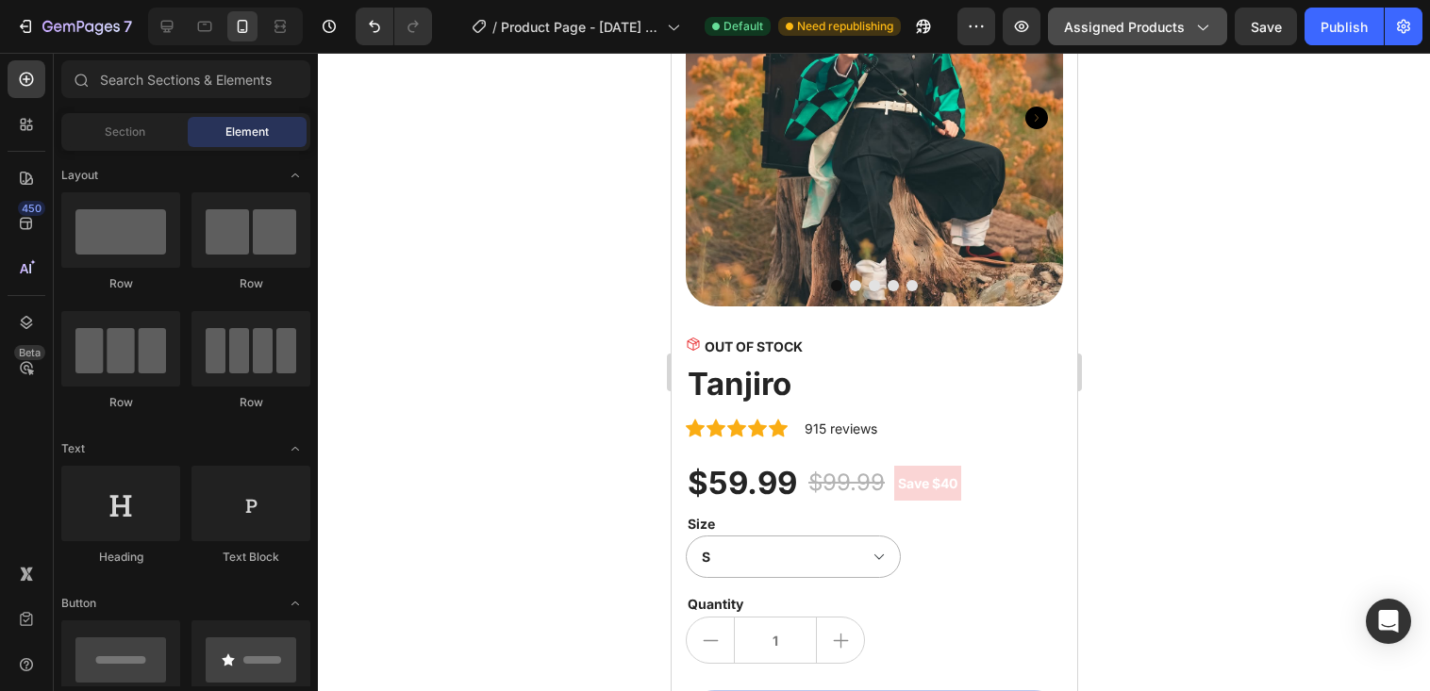
click at [1160, 33] on span "Assigned Products" at bounding box center [1124, 27] width 121 height 20
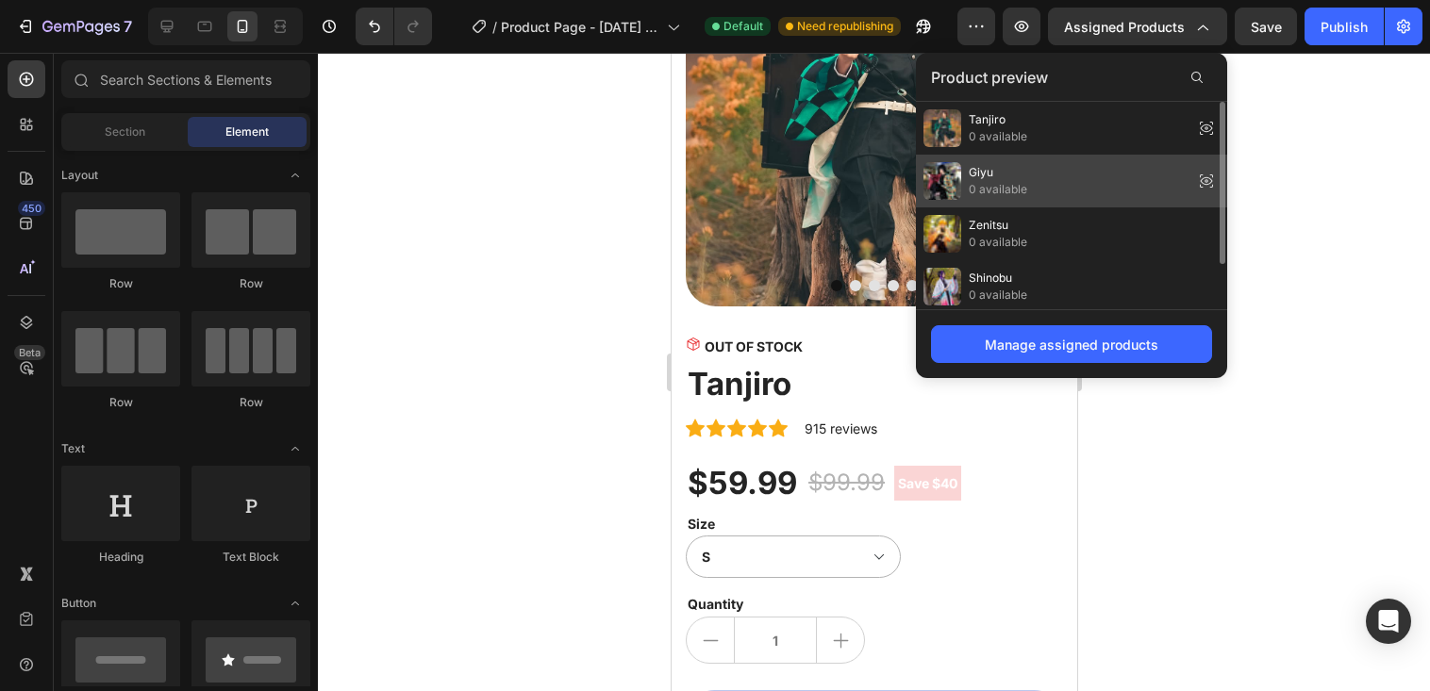
click at [1147, 189] on div "Giyu 0 available" at bounding box center [1071, 181] width 311 height 53
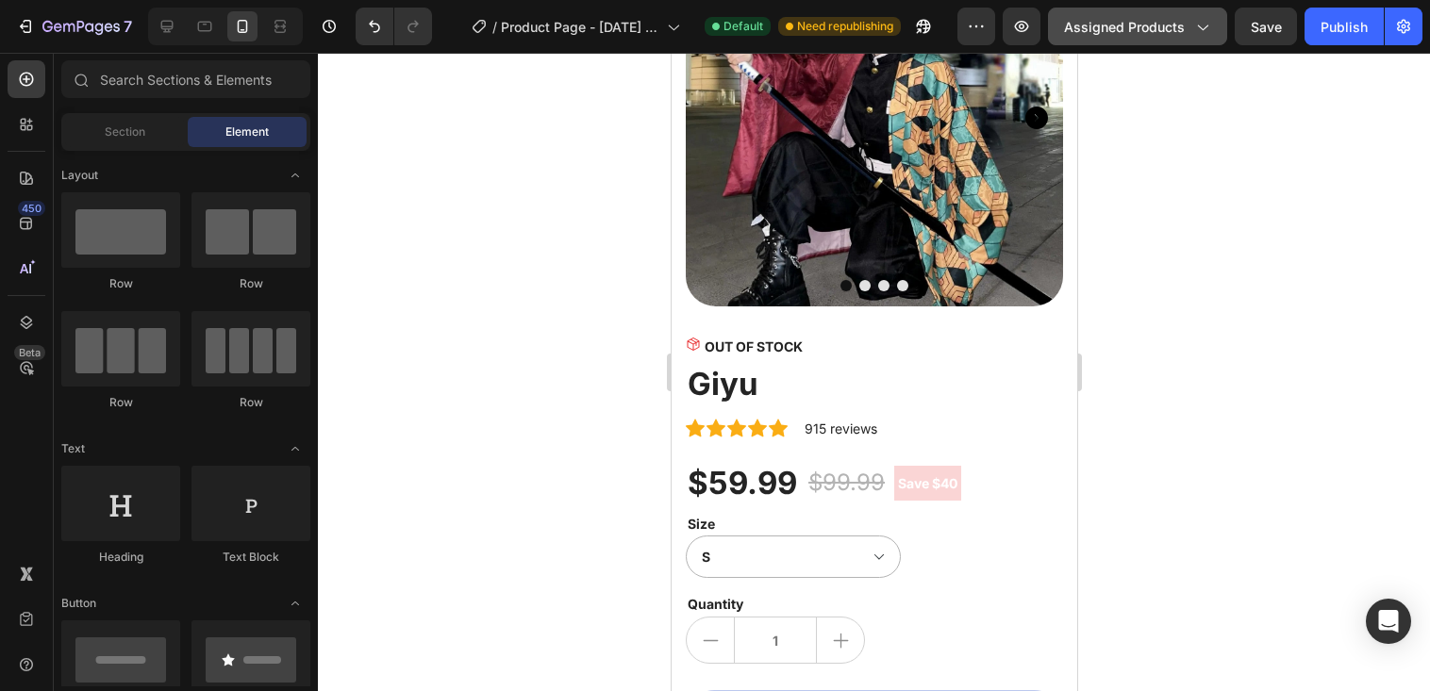
click at [1160, 15] on button "Assigned Products" at bounding box center [1137, 27] width 179 height 38
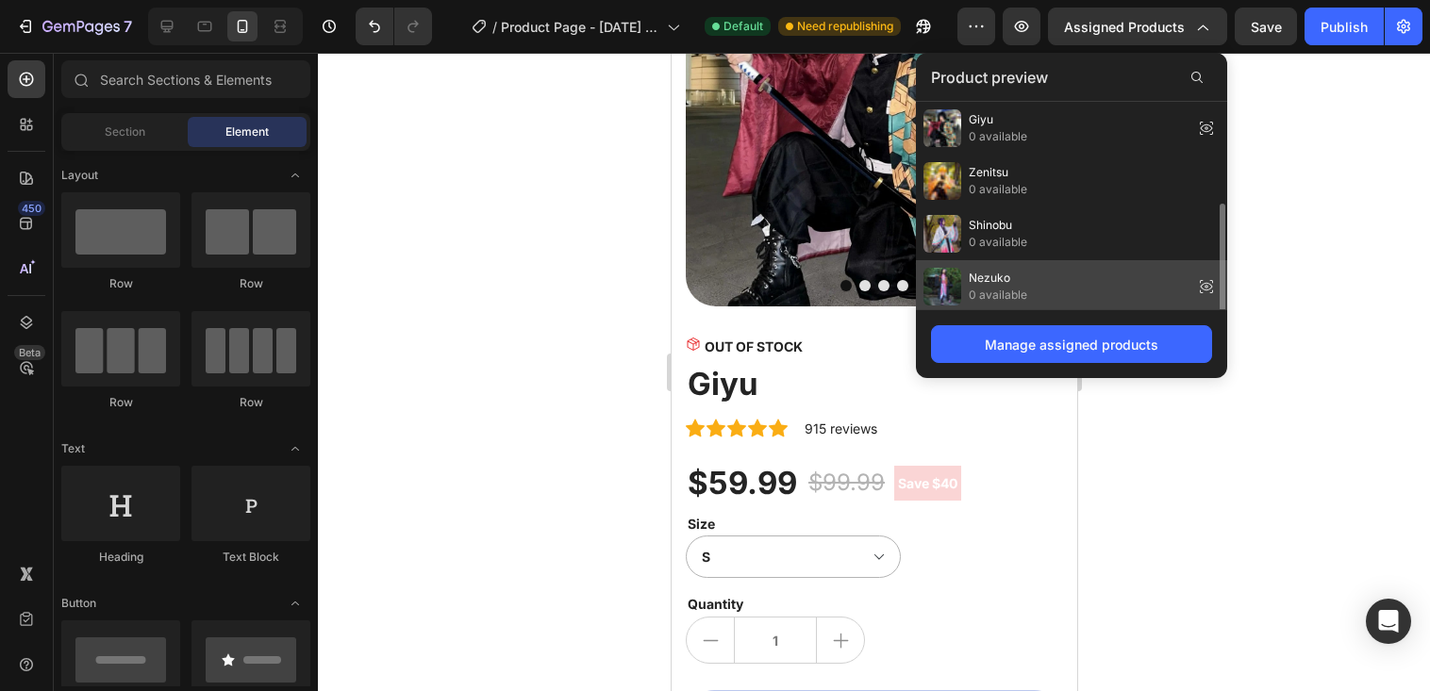
scroll to position [57, 0]
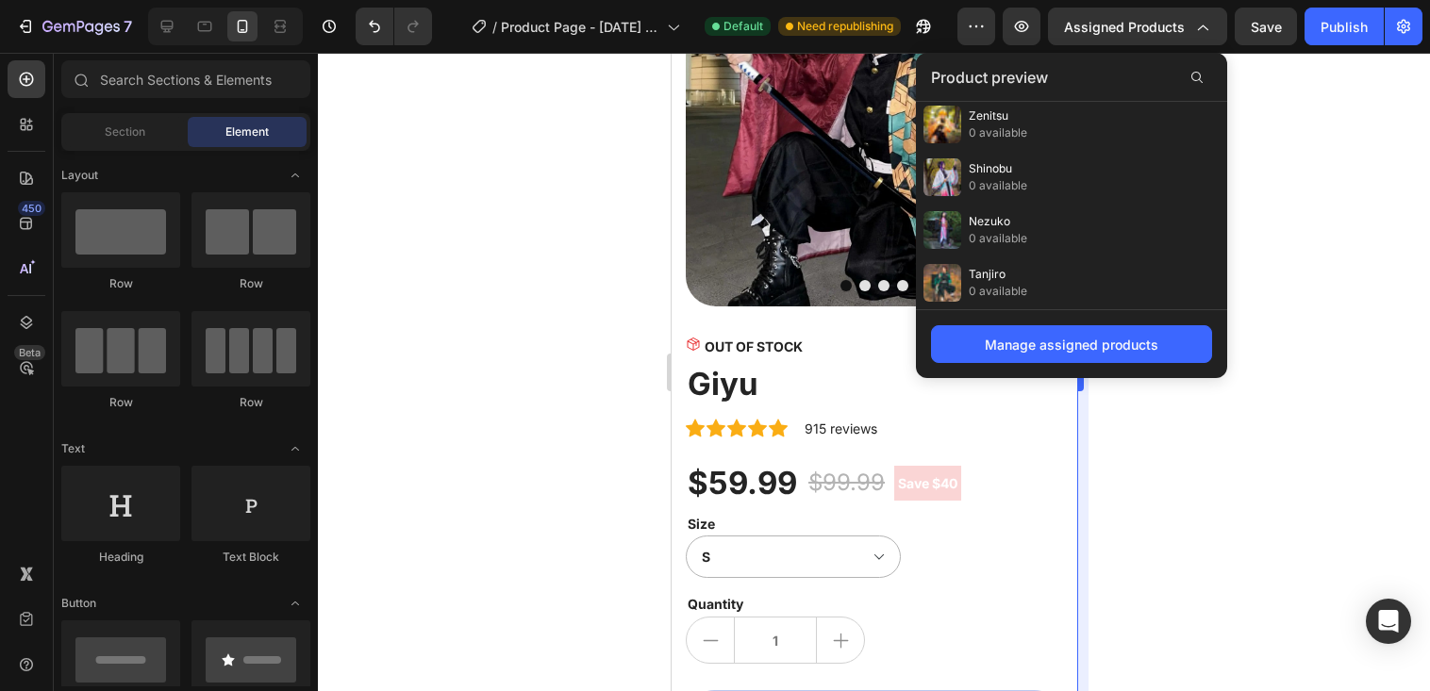
click at [1081, 291] on div "Tanjiro 0 available" at bounding box center [1071, 283] width 311 height 53
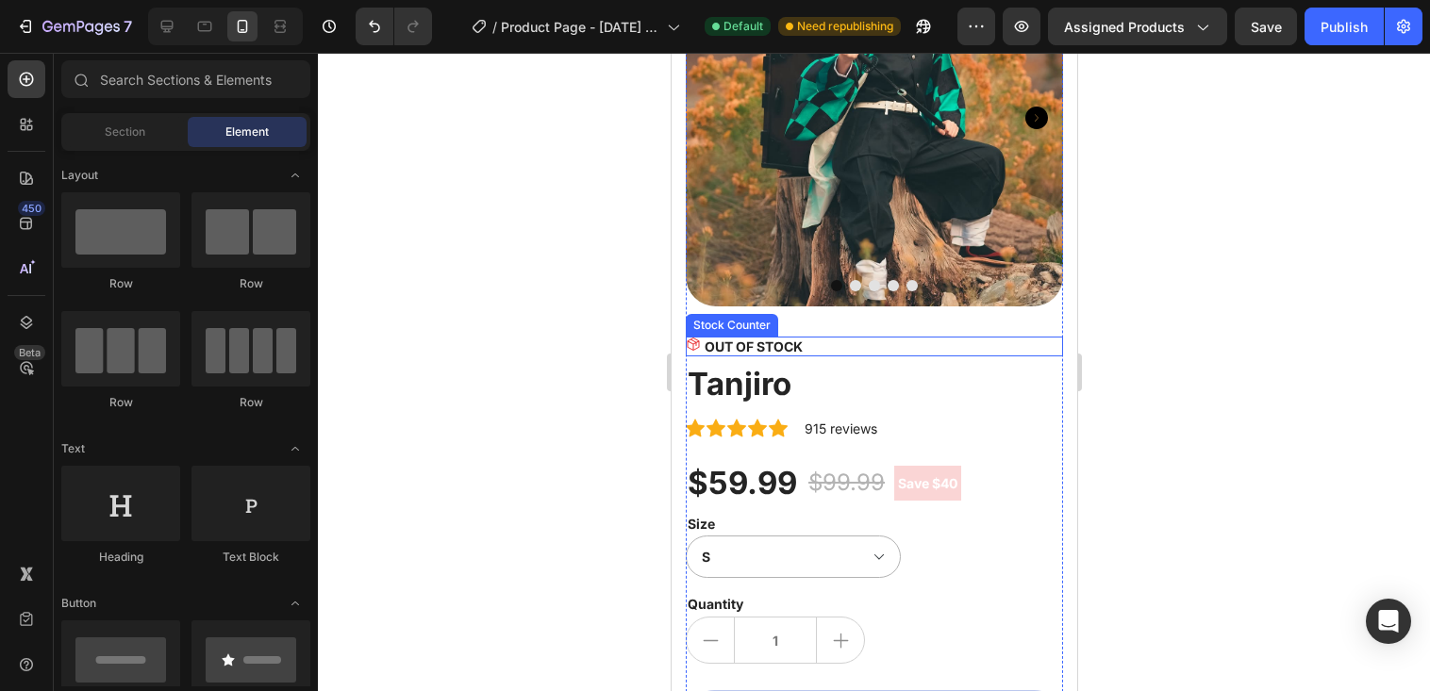
click at [778, 337] on p "OUT OF STOCK" at bounding box center [753, 347] width 98 height 20
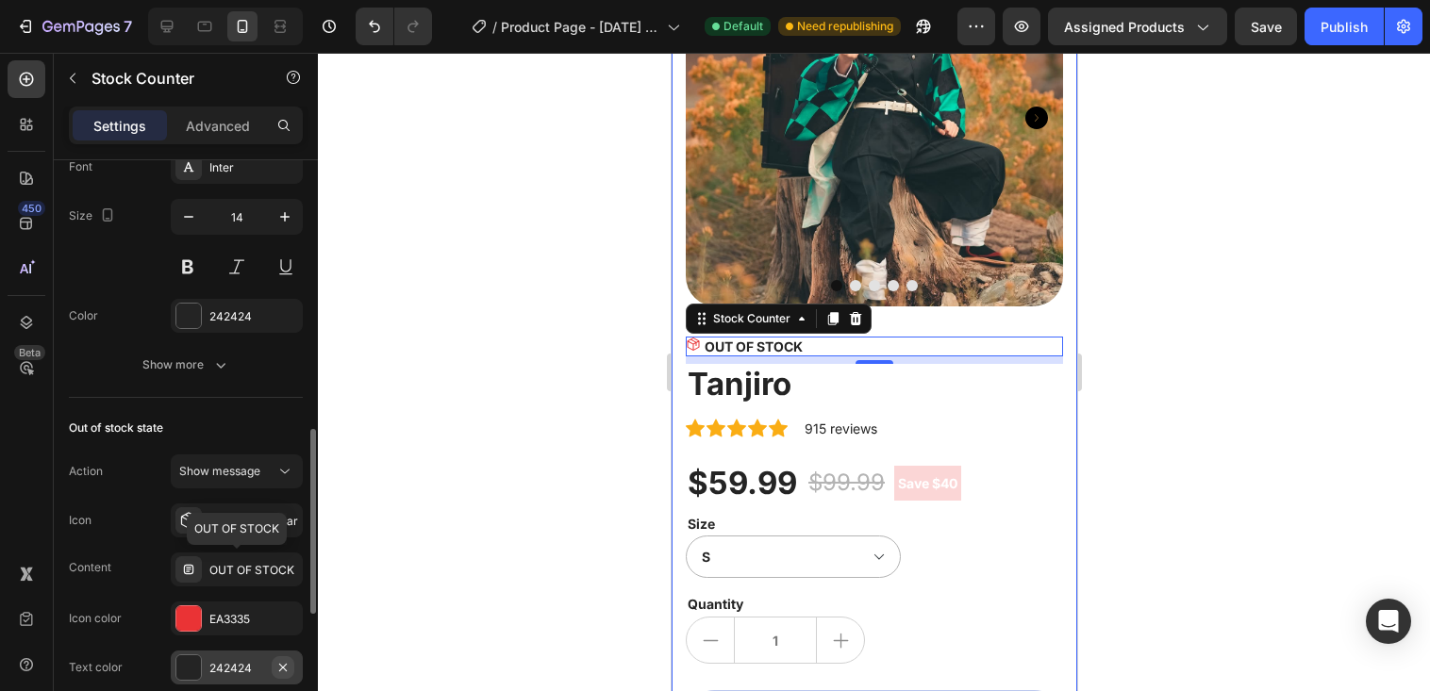
scroll to position [943, 0]
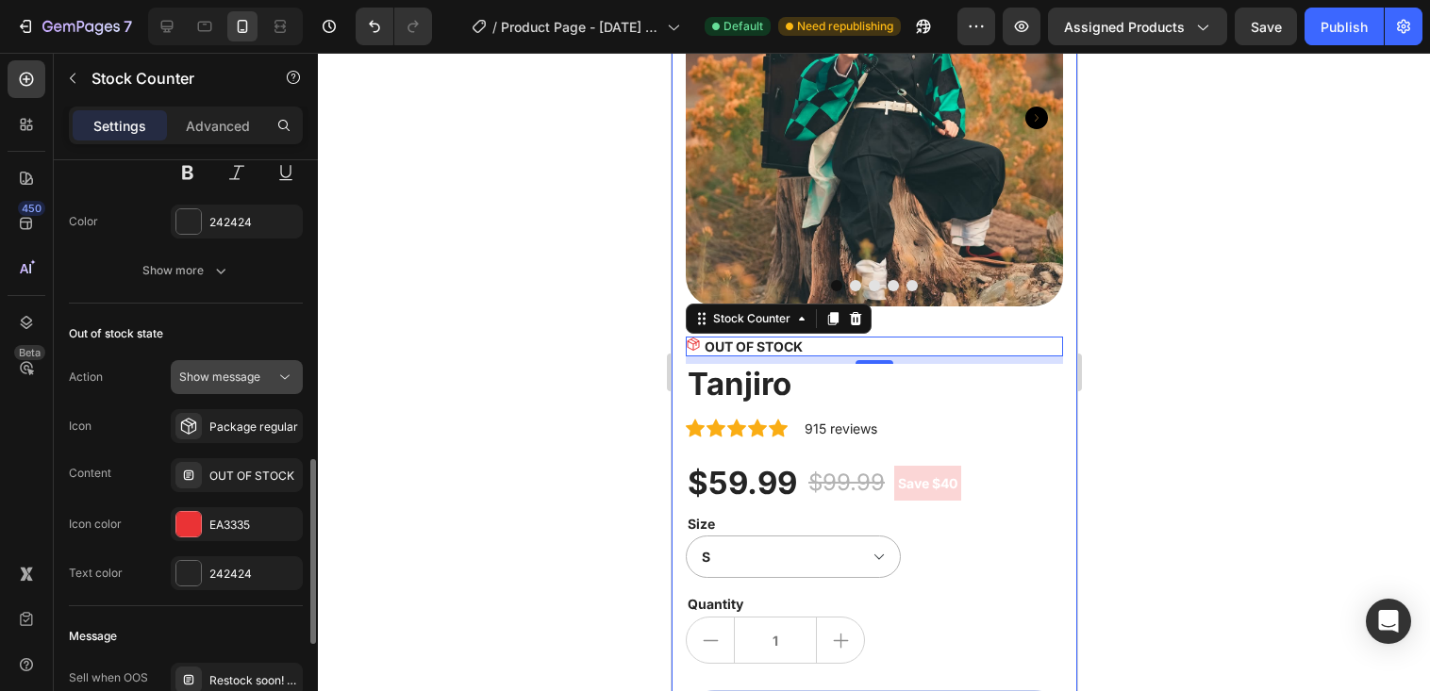
click at [241, 386] on div "Show message" at bounding box center [236, 377] width 115 height 19
click at [255, 338] on div "Out of stock state" at bounding box center [186, 334] width 234 height 30
click at [258, 430] on div "Package regular" at bounding box center [253, 427] width 89 height 17
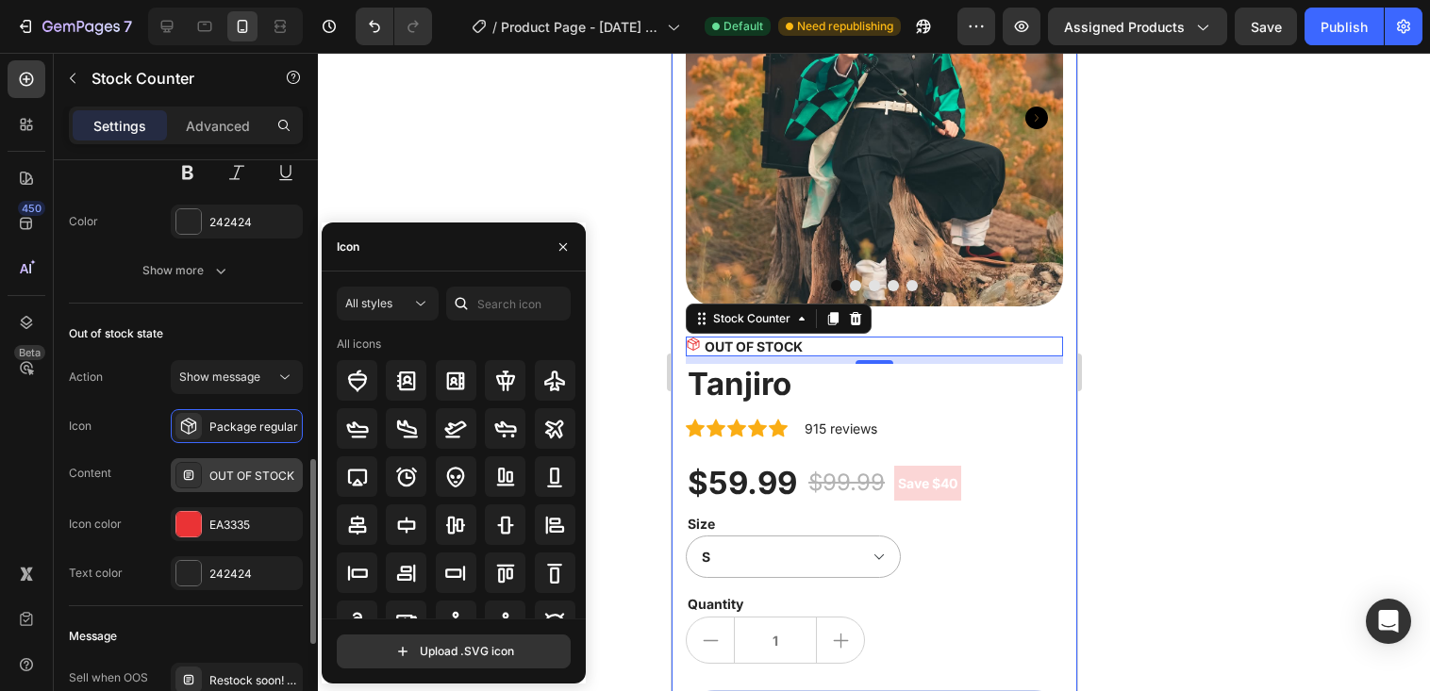
click at [261, 478] on div "OUT OF STOCK" at bounding box center [253, 476] width 89 height 17
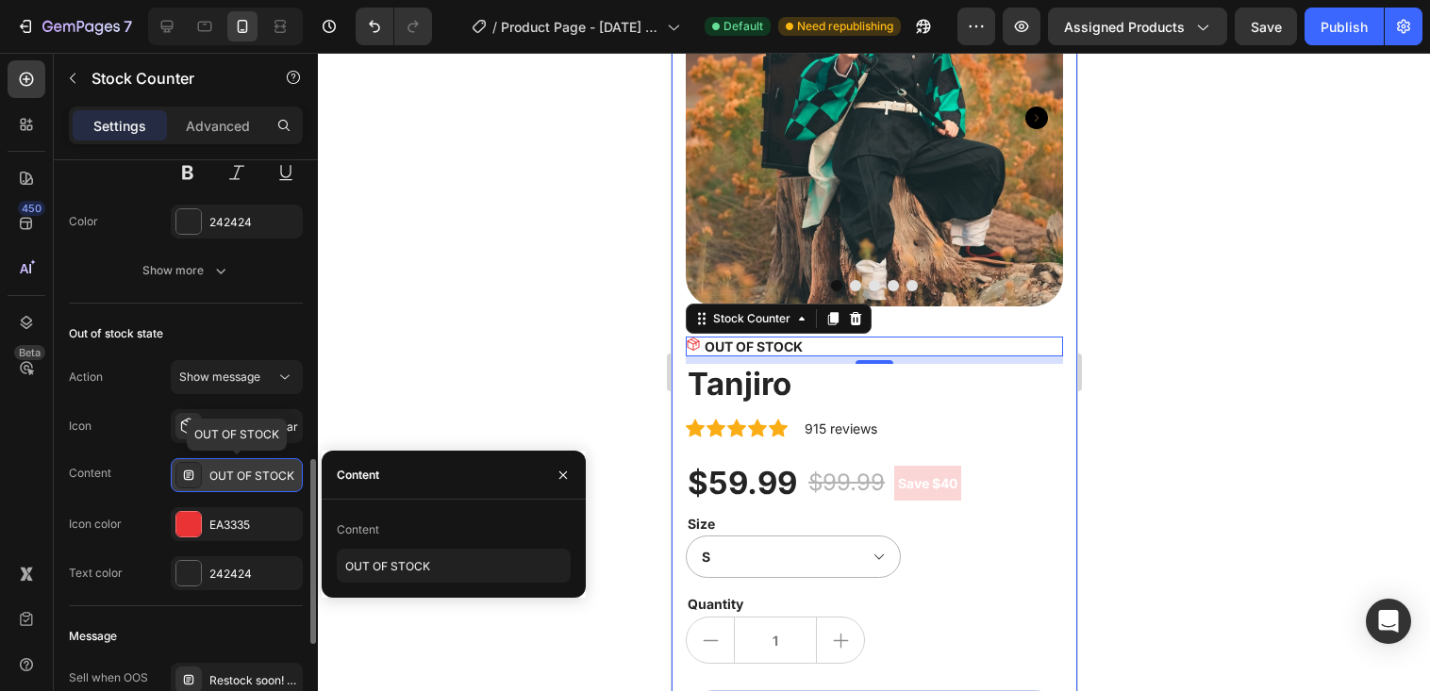
click at [261, 478] on div "OUT OF STOCK" at bounding box center [253, 476] width 89 height 17
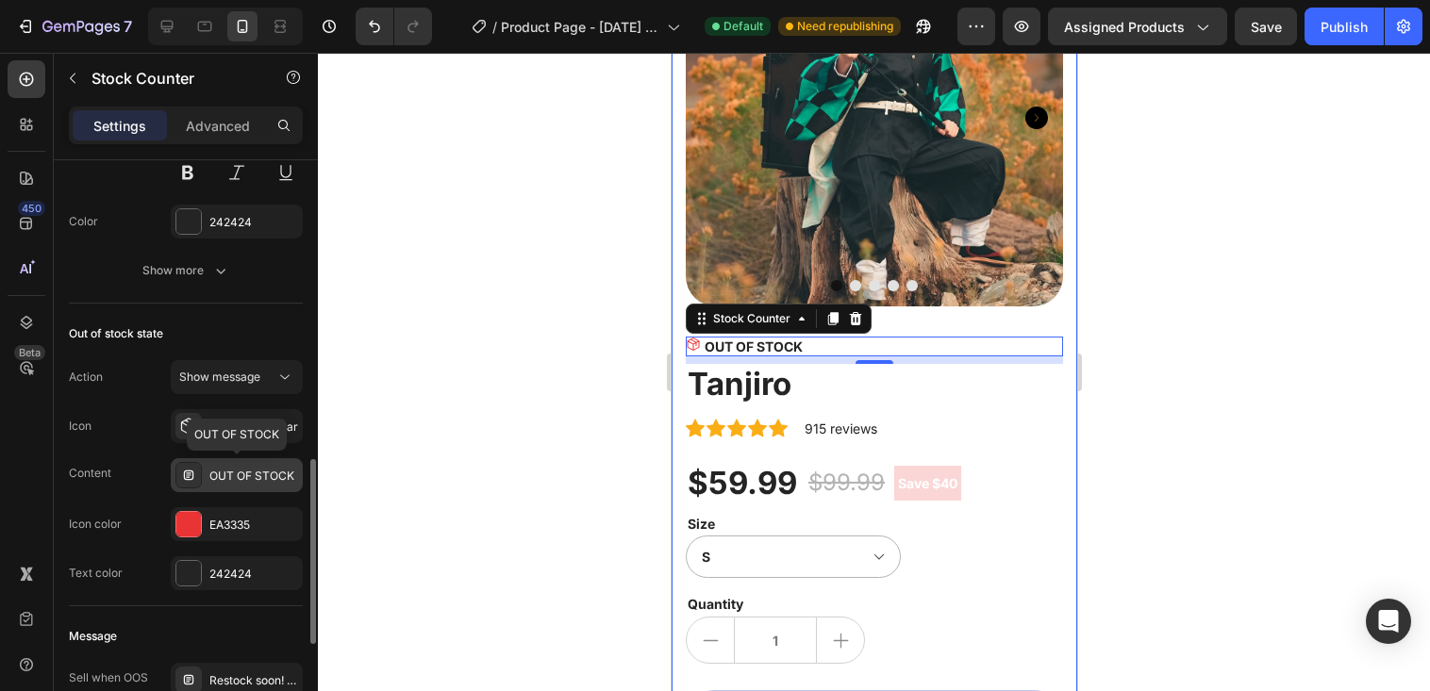
click at [261, 478] on div "OUT OF STOCK" at bounding box center [253, 476] width 89 height 17
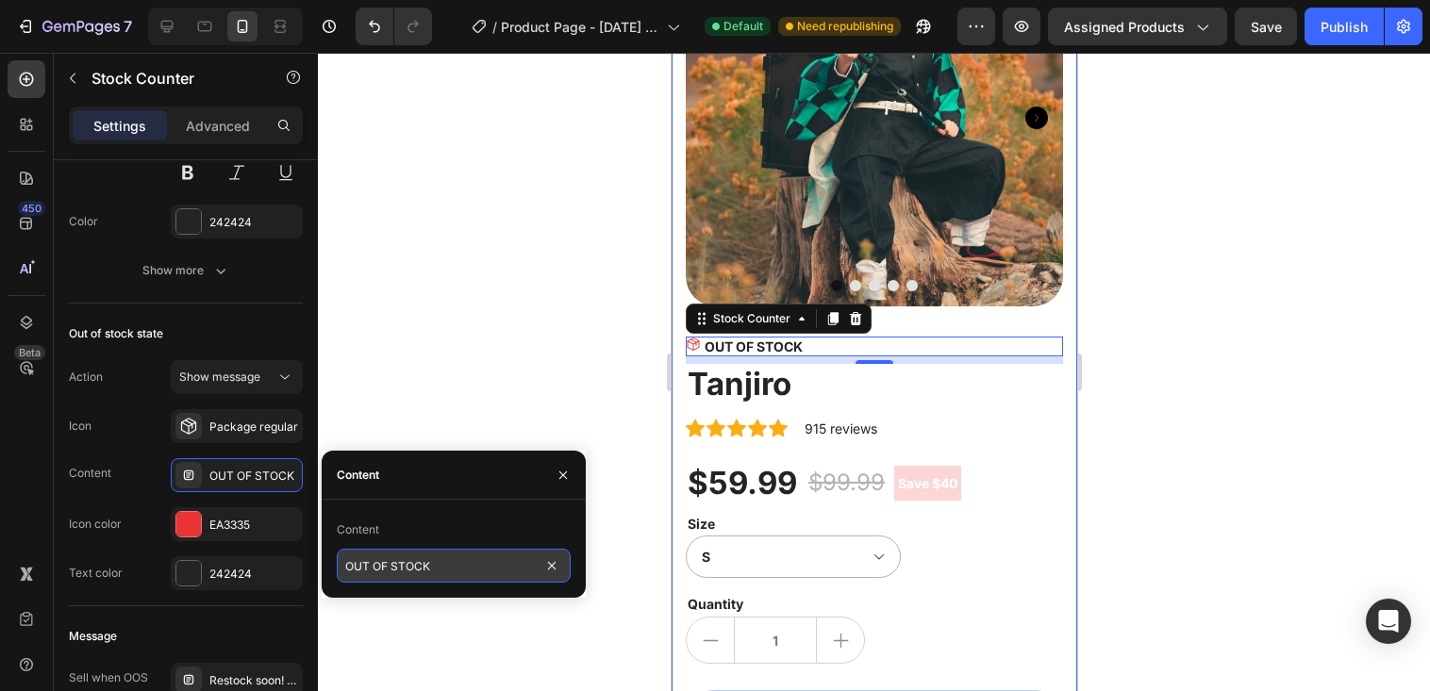
click at [376, 574] on input "OUT OF STOCK" at bounding box center [454, 566] width 234 height 34
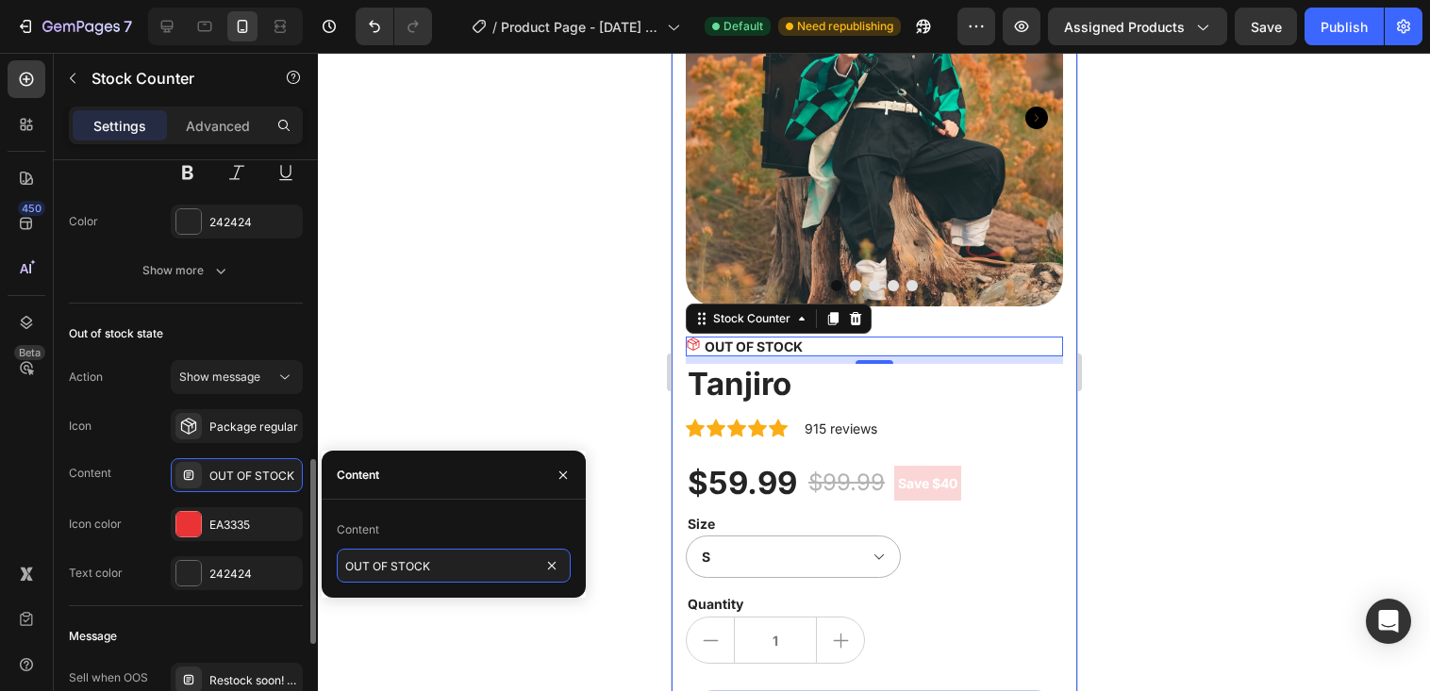
scroll to position [660, 0]
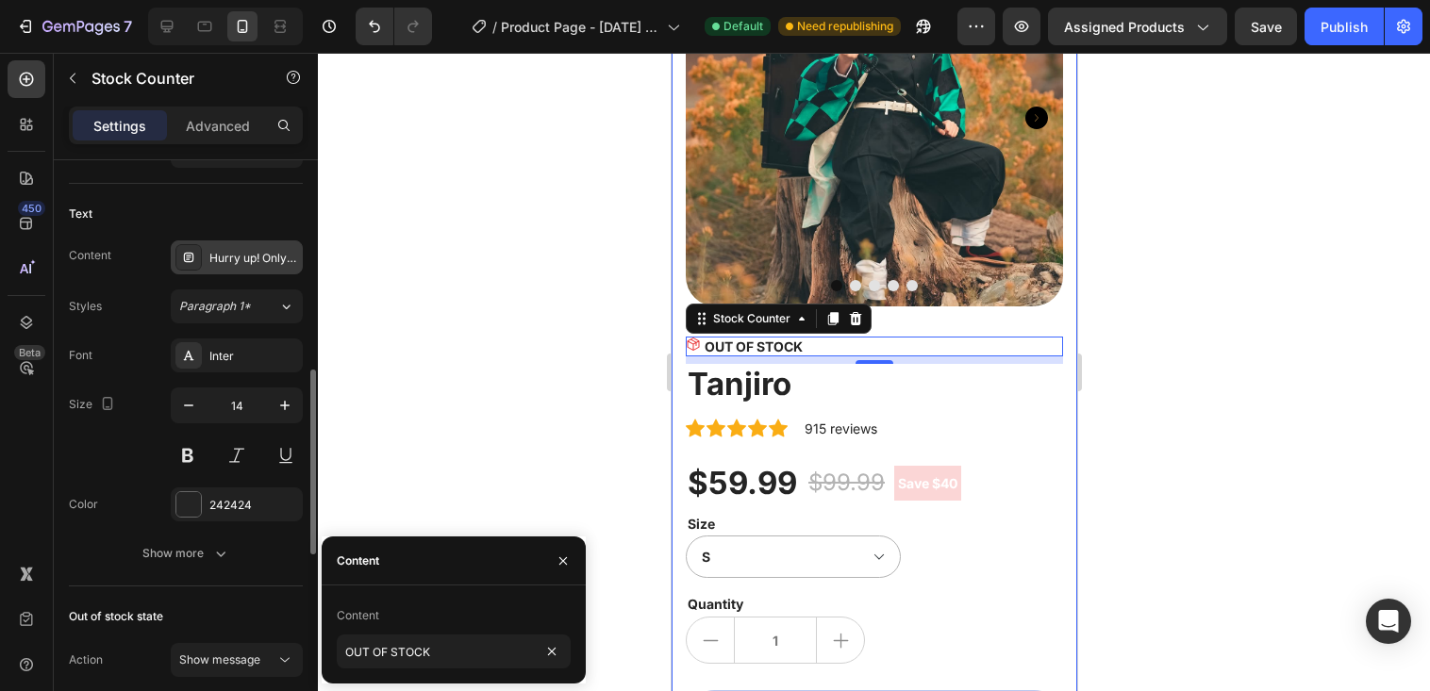
click at [258, 266] on div "Hurry up! Only 7 left in stock" at bounding box center [253, 258] width 89 height 17
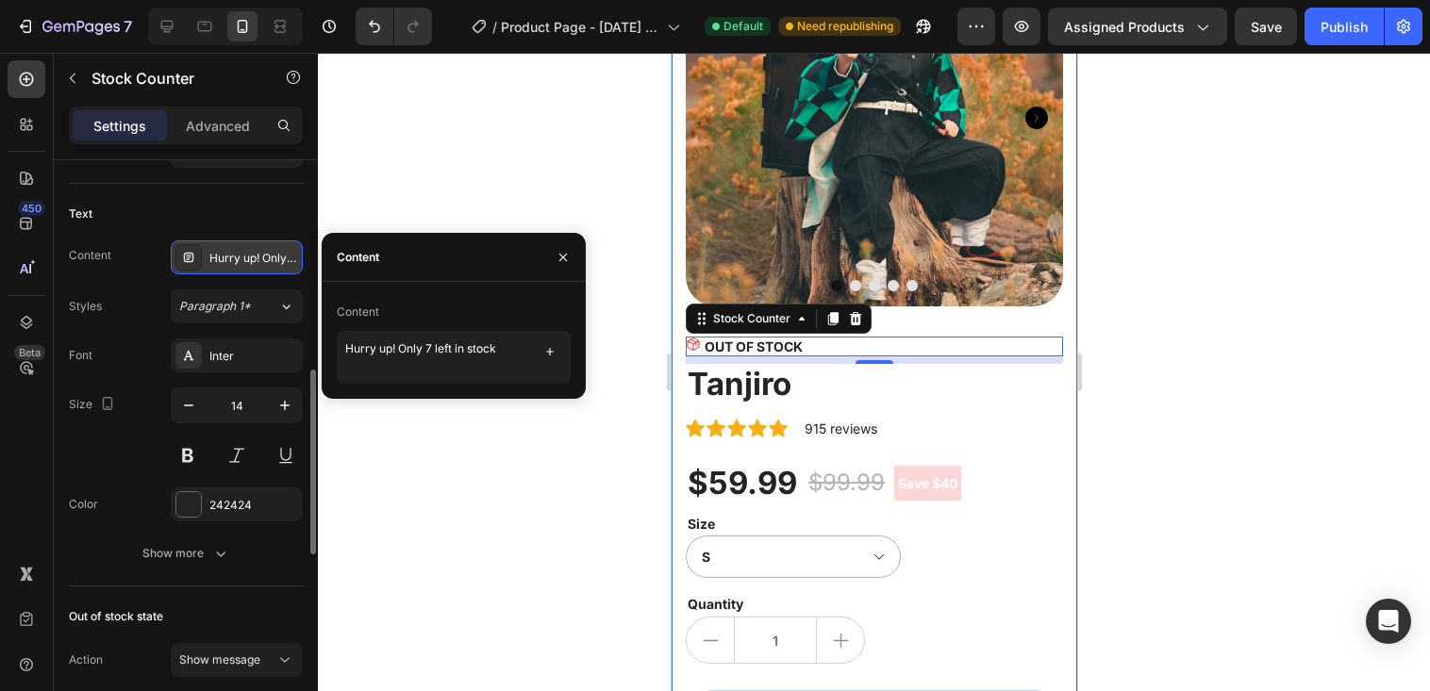
click at [258, 266] on div "Hurry up! Only 7 left in stock" at bounding box center [253, 258] width 89 height 17
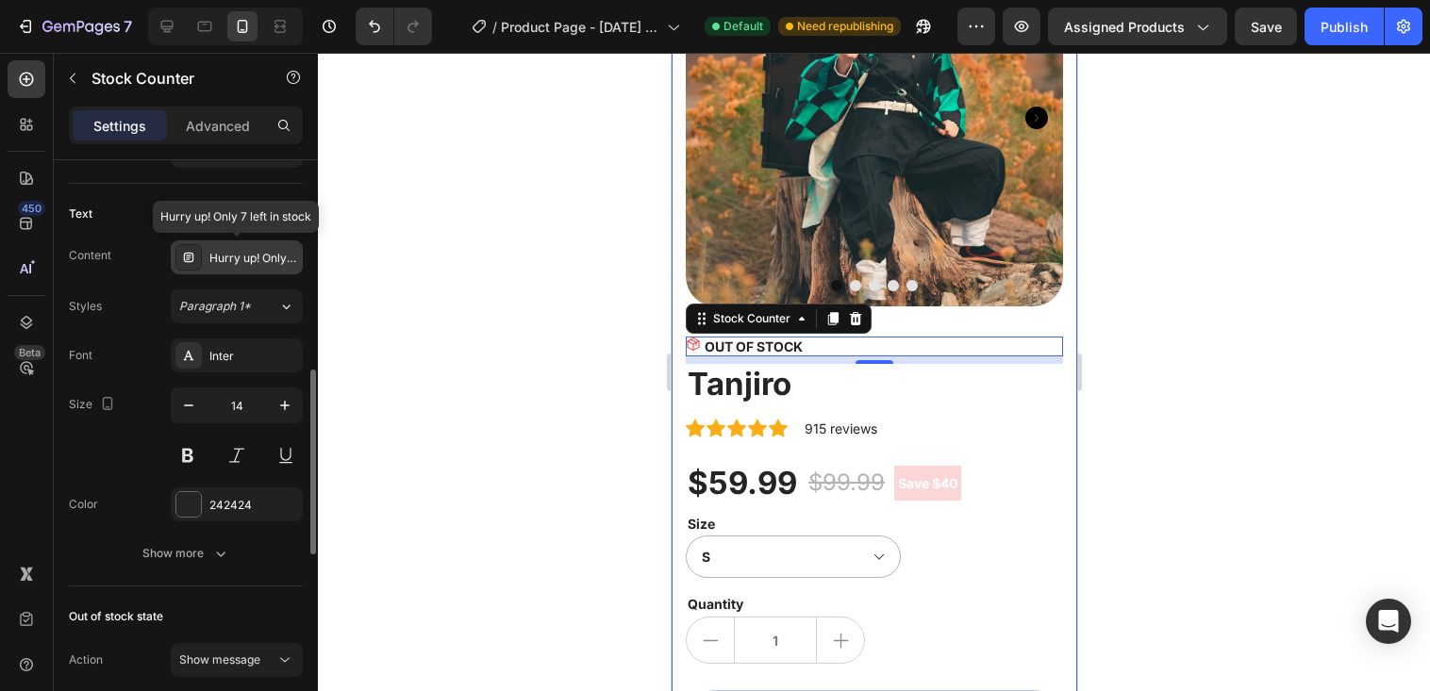
click at [260, 264] on div "Hurry up! Only 7 left in stock" at bounding box center [253, 258] width 89 height 17
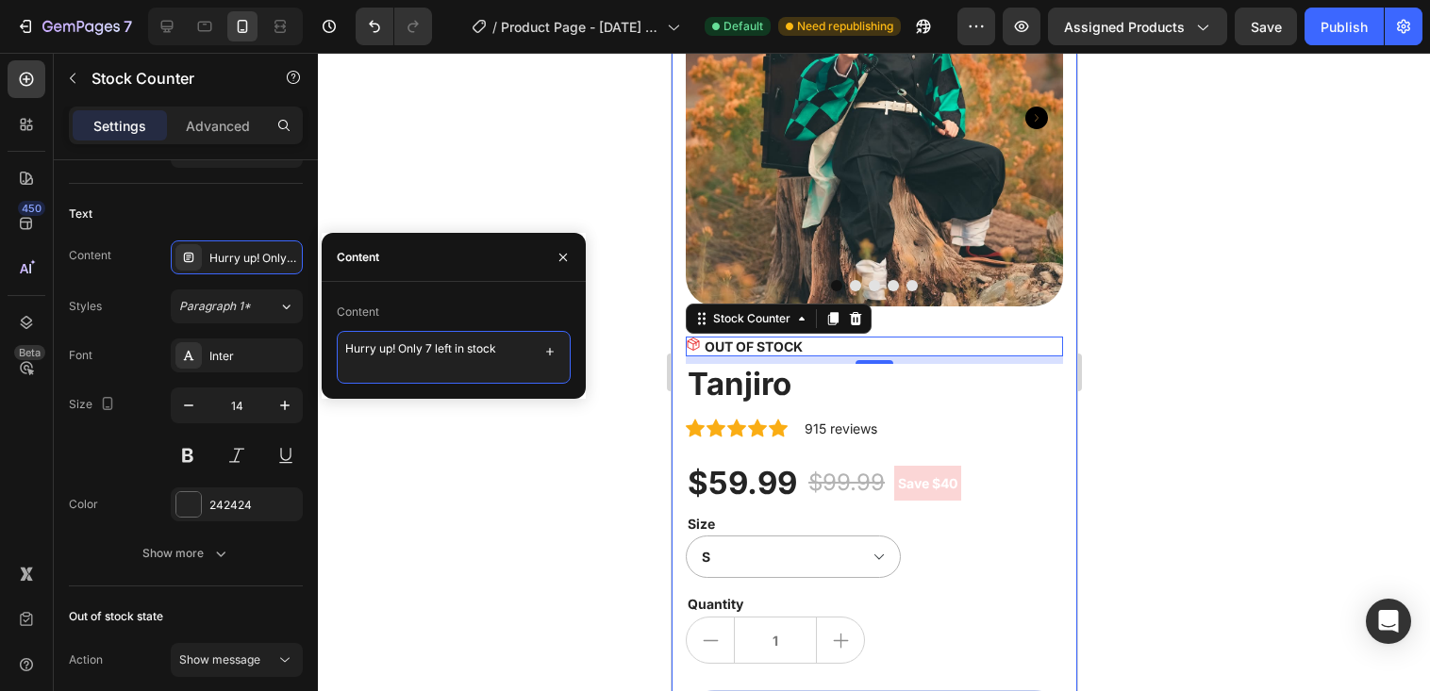
click at [418, 343] on textarea "Hurry up! Only 7 left in stock" at bounding box center [454, 357] width 234 height 53
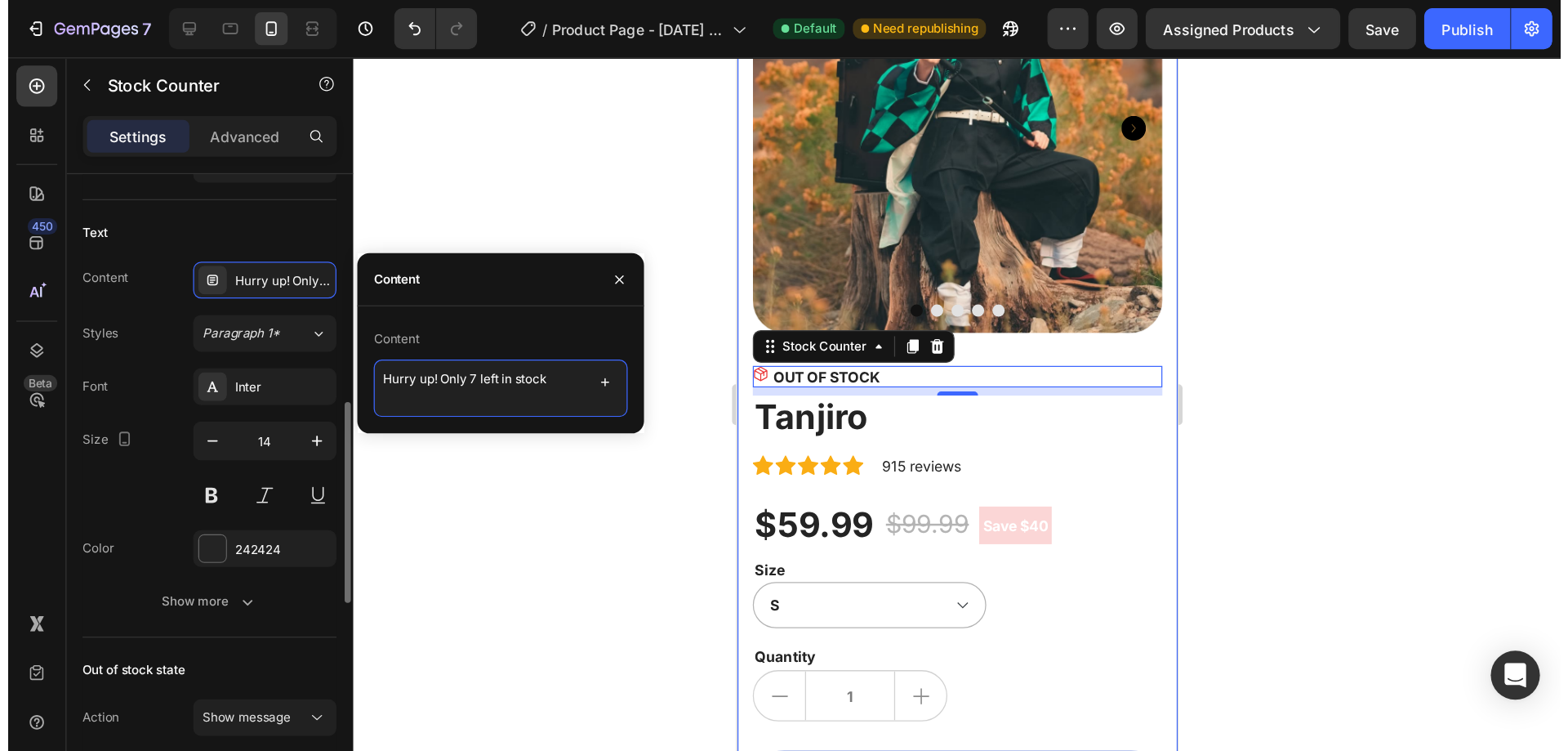
scroll to position [899, 0]
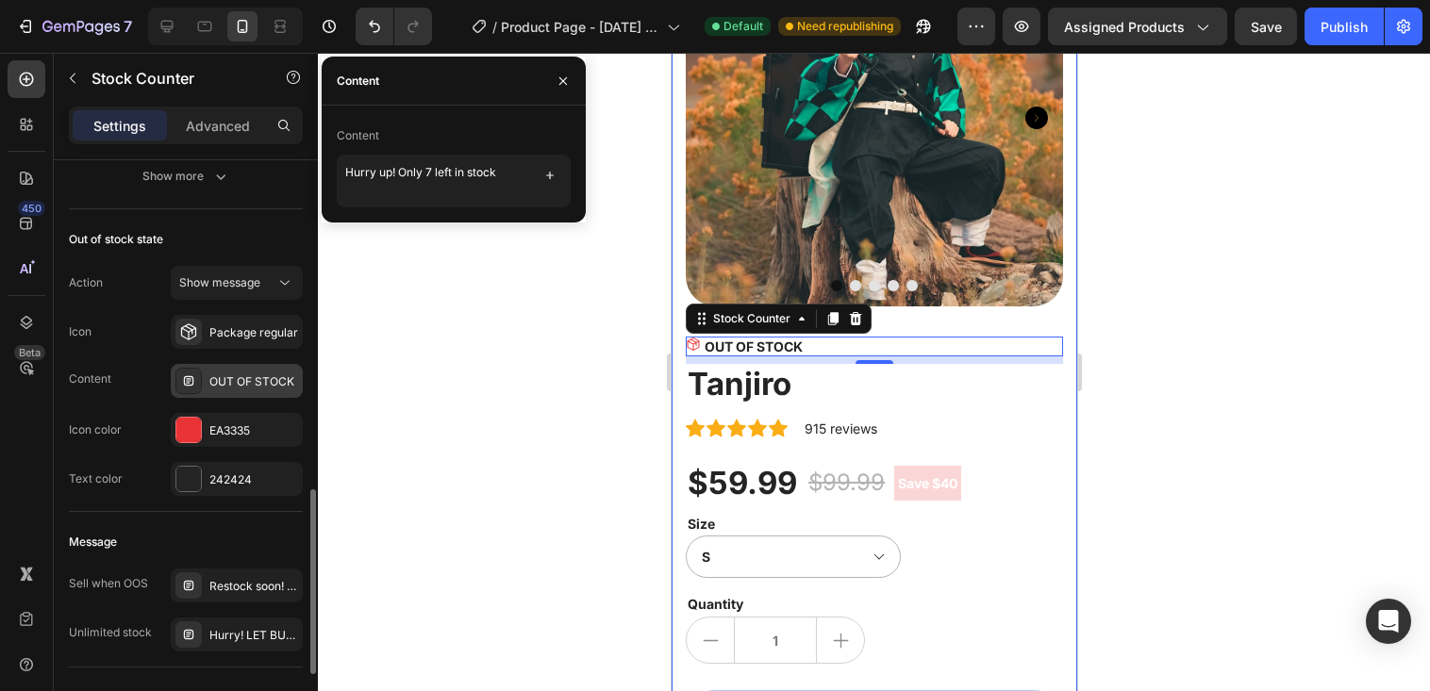
click at [237, 376] on div "OUT OF STOCK" at bounding box center [253, 382] width 89 height 17
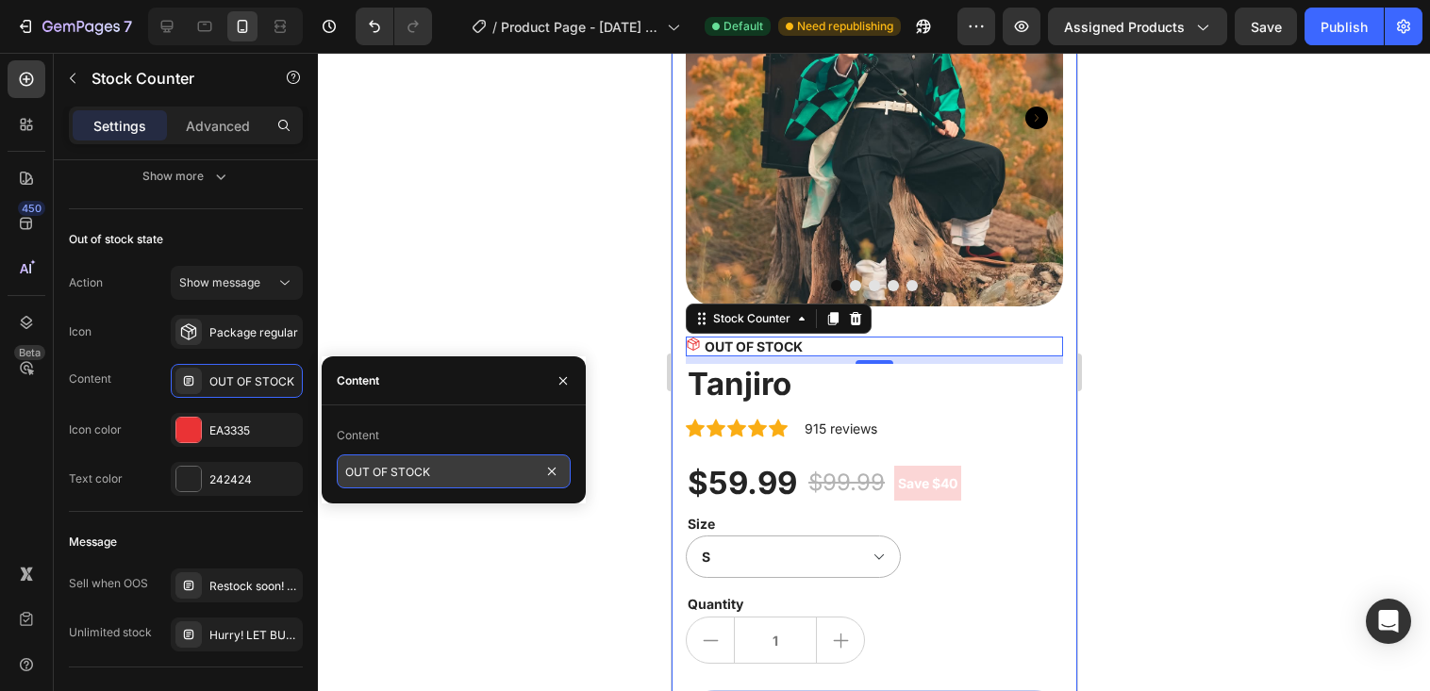
click at [409, 467] on input "OUT OF STOCK" at bounding box center [454, 472] width 234 height 34
paste input "Hurry up! Only 7 left in stock"
type input "Hurry up! Only 7 left in stock"
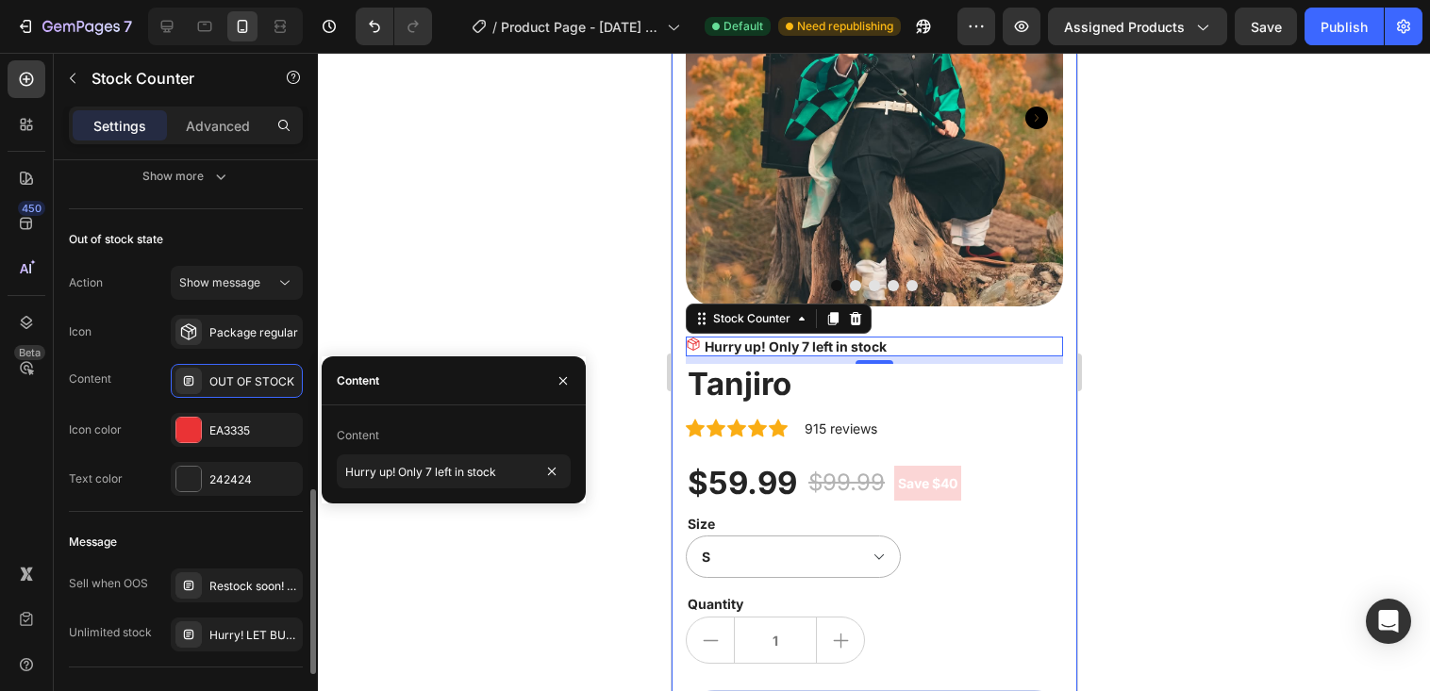
click at [159, 320] on div "Icon Package regular" at bounding box center [186, 332] width 234 height 34
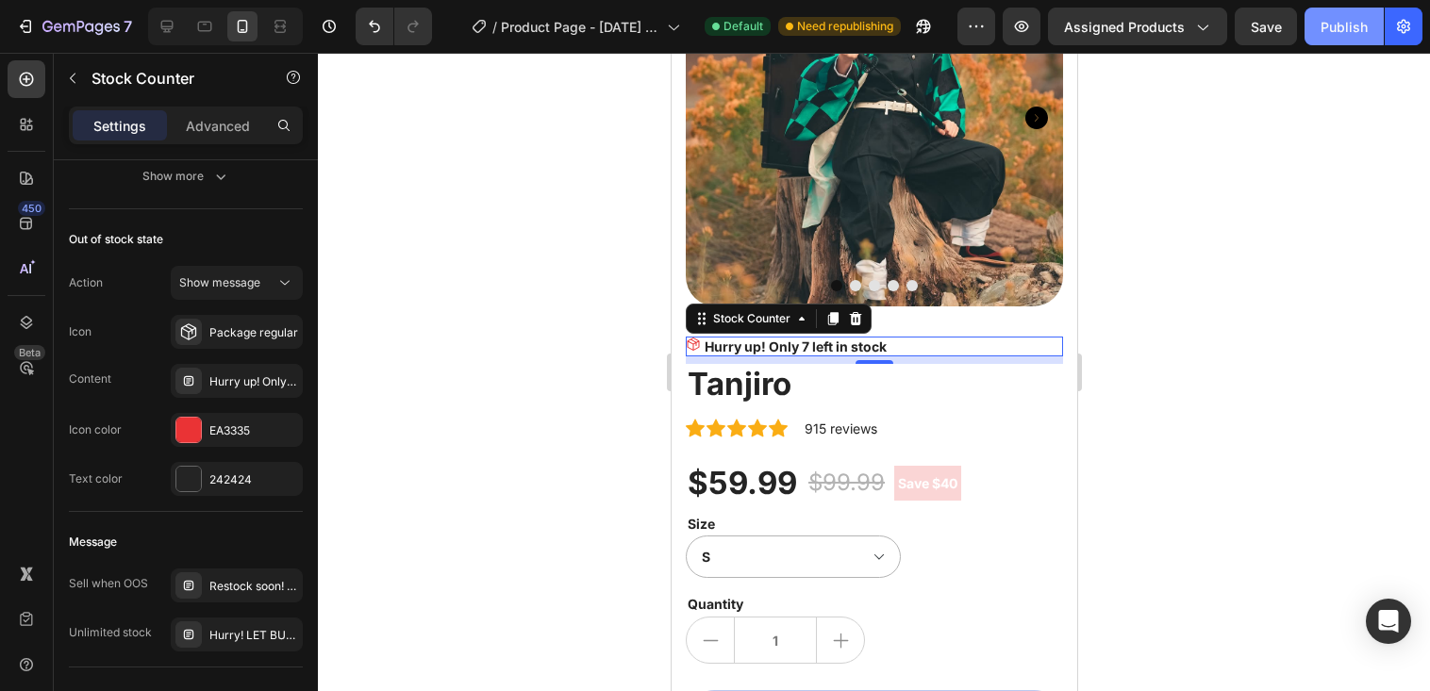
click at [1363, 37] on button "Publish" at bounding box center [1344, 27] width 79 height 38
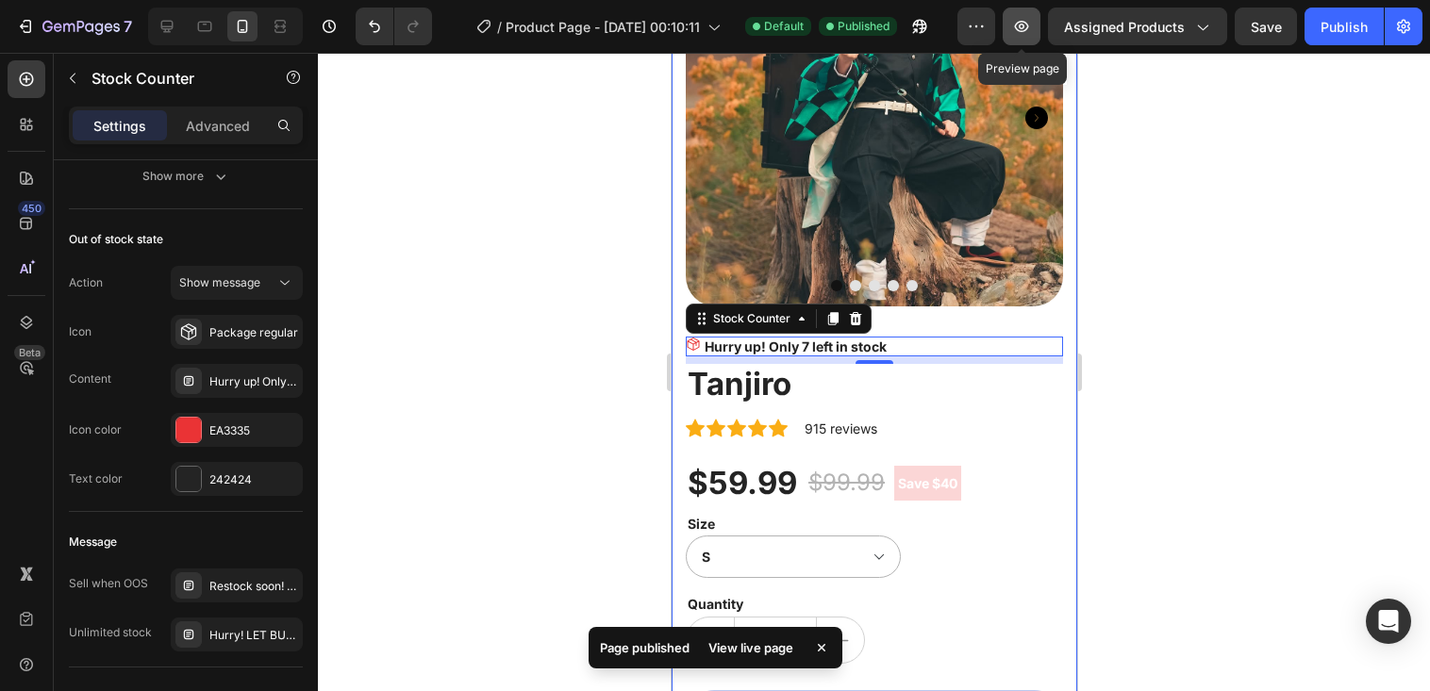
click at [1016, 18] on icon "button" at bounding box center [1021, 26] width 19 height 19
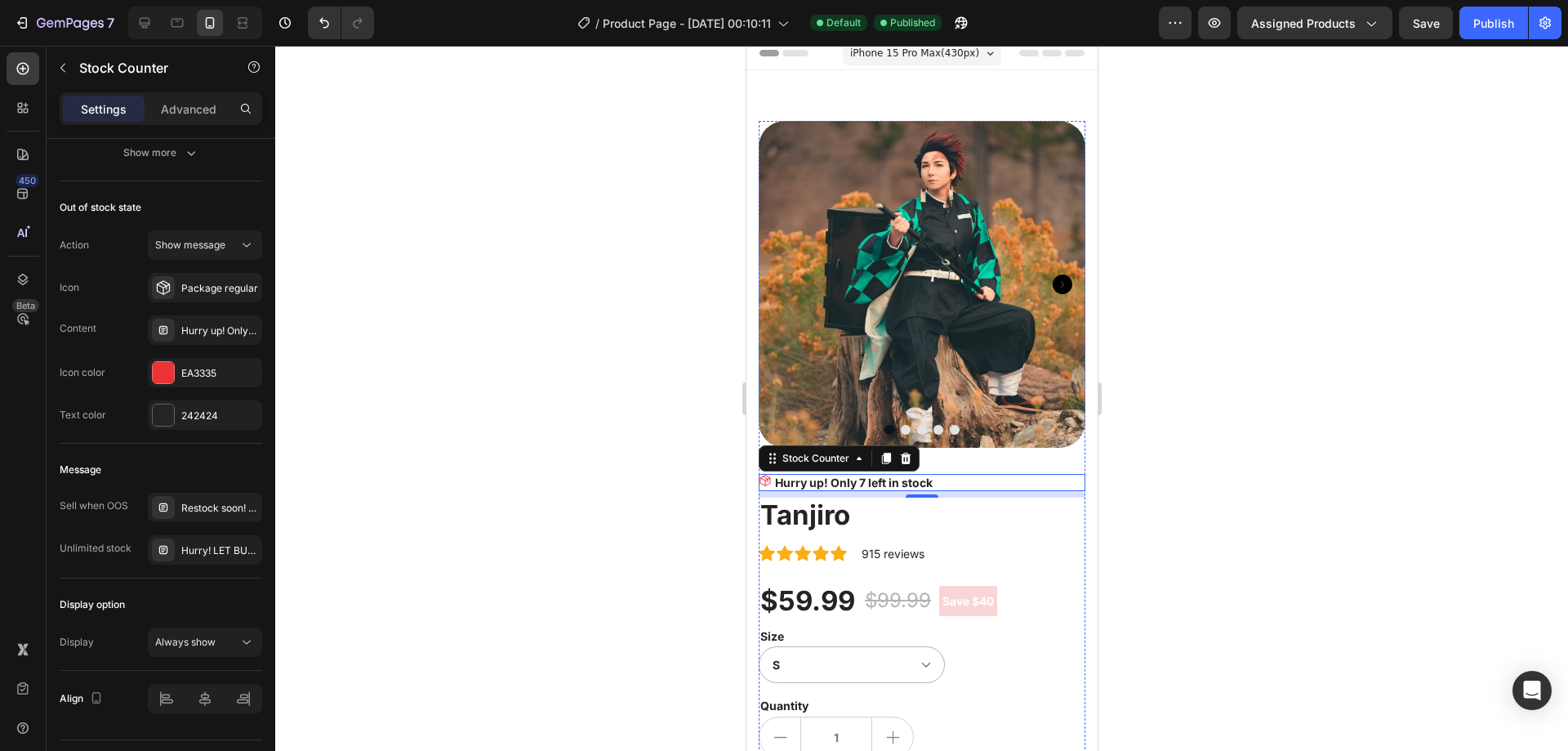
scroll to position [0, 0]
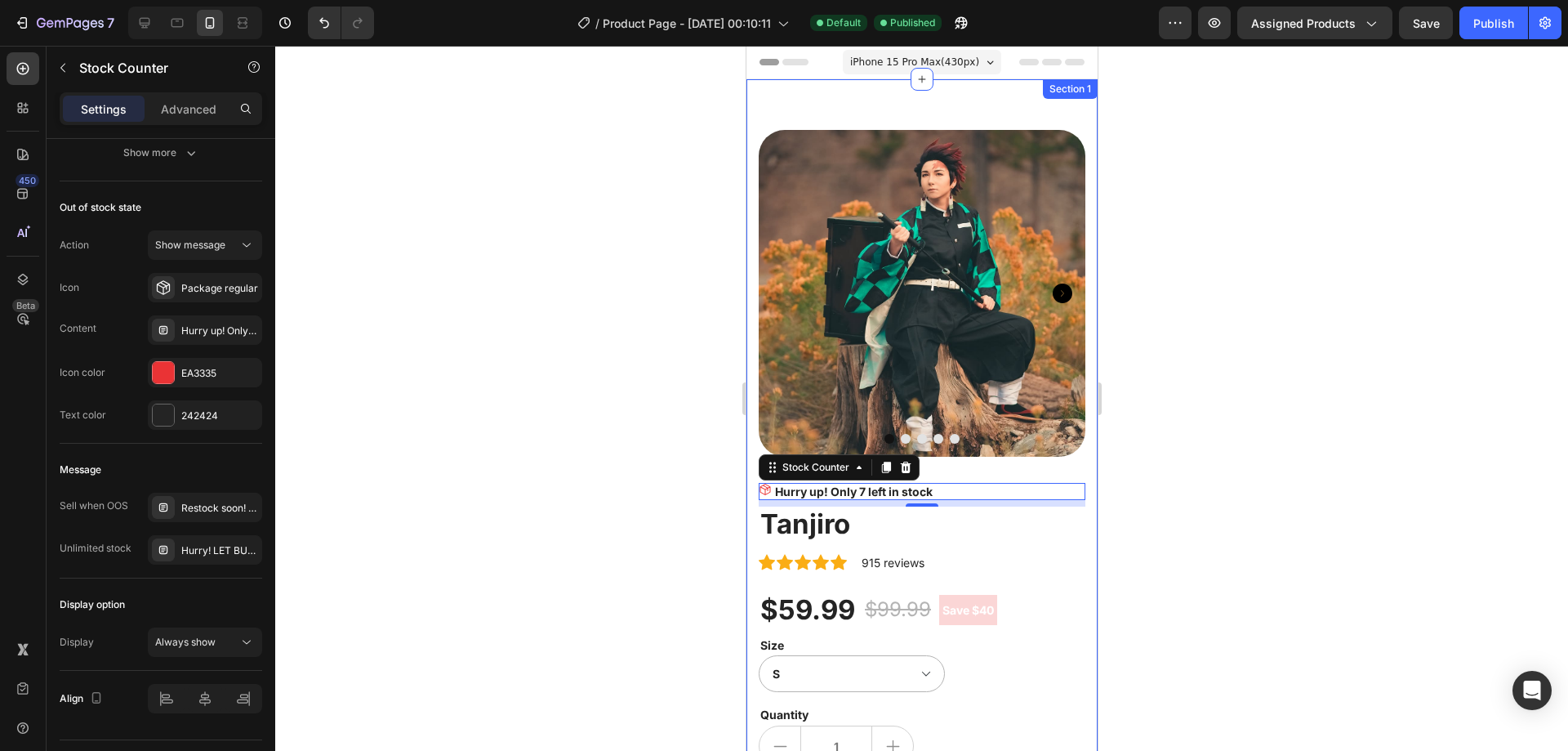
click at [1053, 284] on icon "Carousel Next Arrow" at bounding box center [1061, 293] width 20 height 20
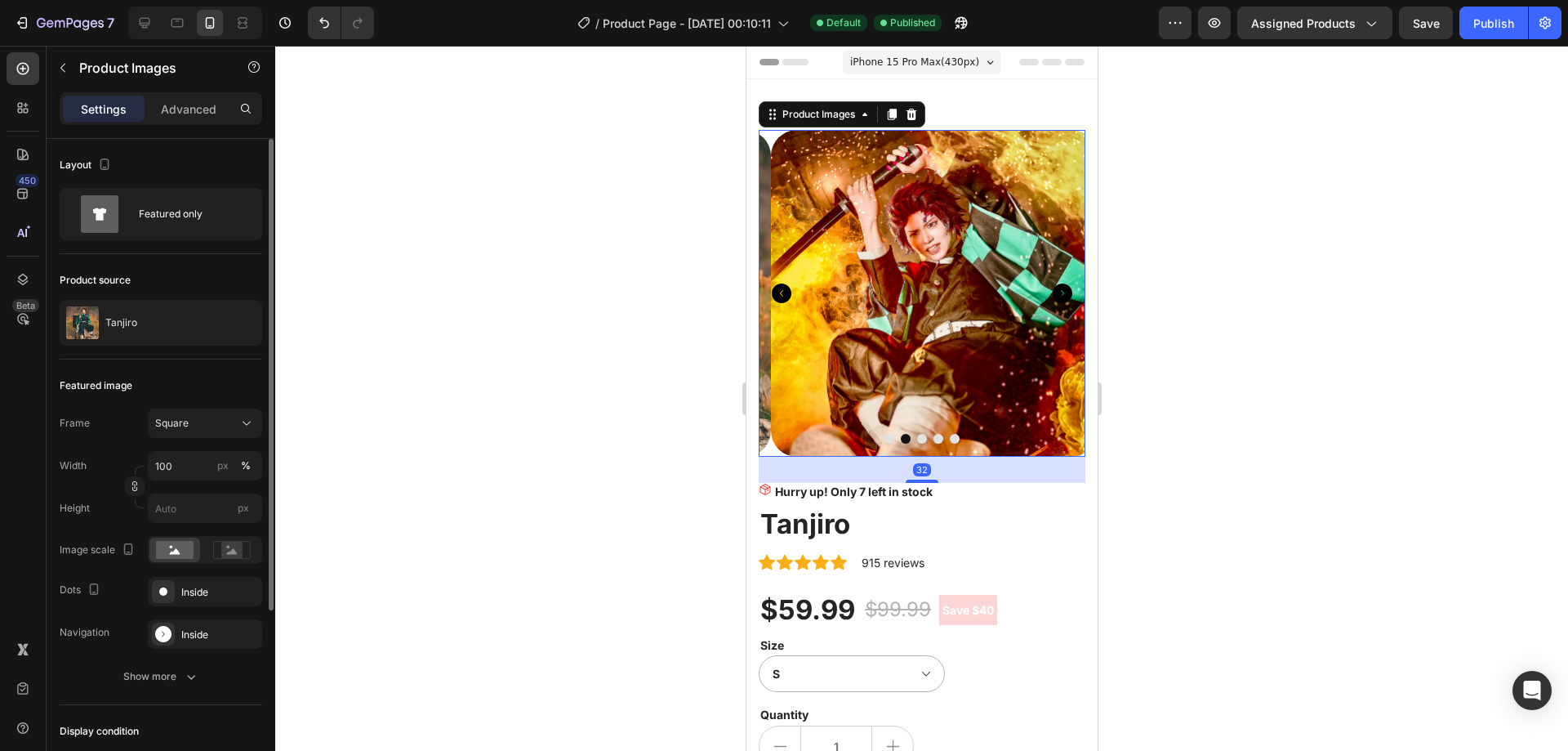
click at [1053, 284] on icon "Carousel Next Arrow" at bounding box center [1061, 293] width 20 height 20
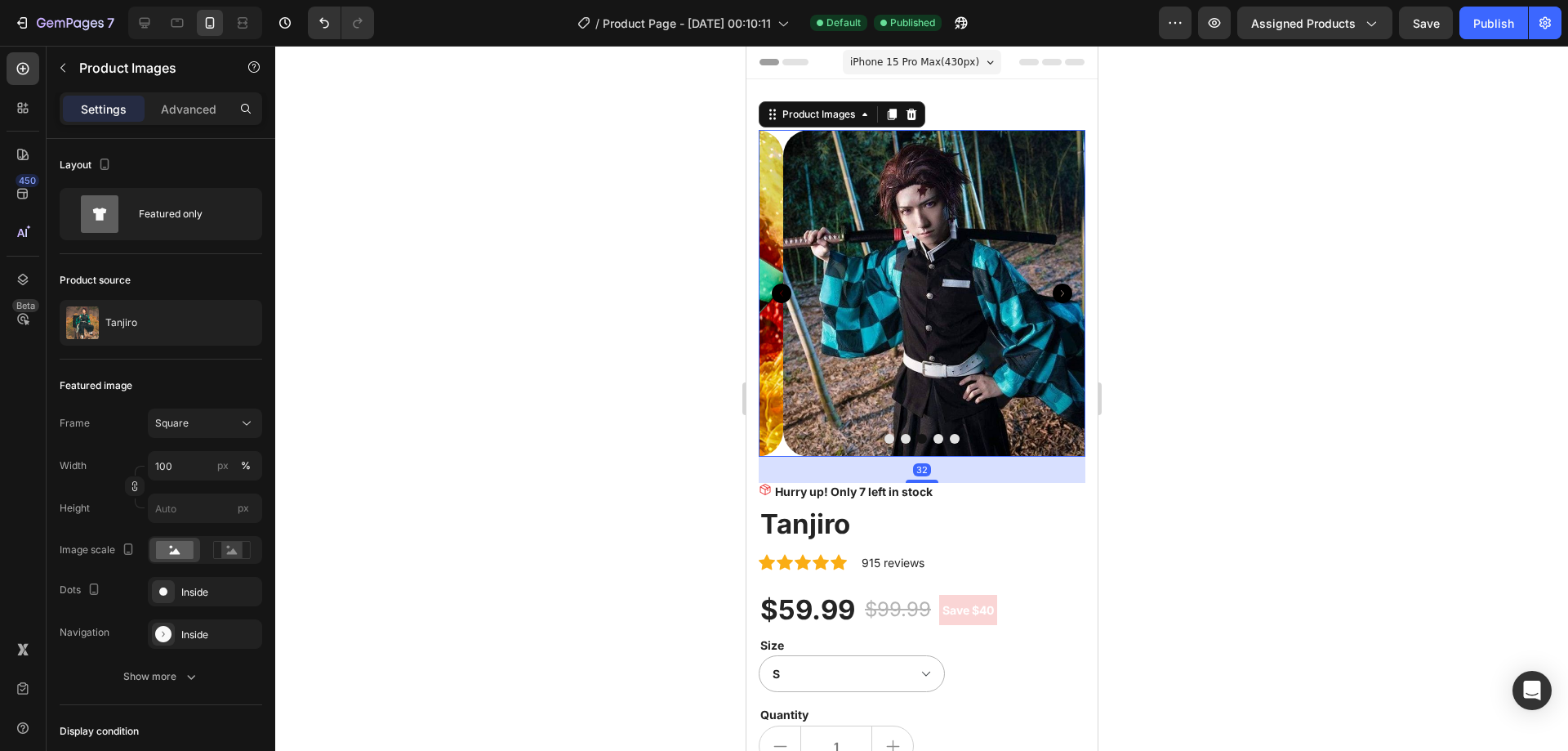
click at [1053, 284] on icon "Carousel Next Arrow" at bounding box center [1061, 293] width 20 height 20
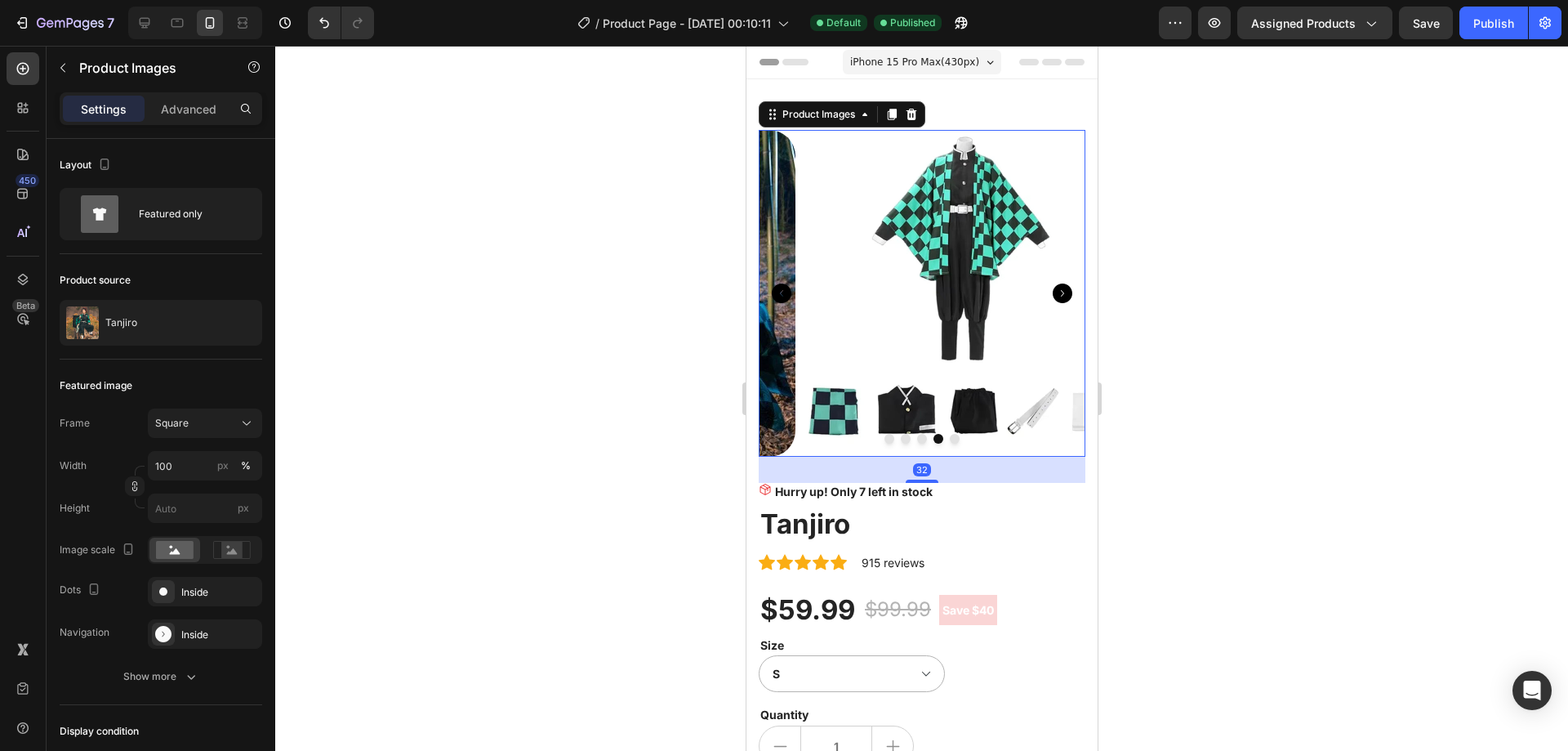
click at [1053, 284] on icon "Carousel Next Arrow" at bounding box center [1061, 293] width 20 height 20
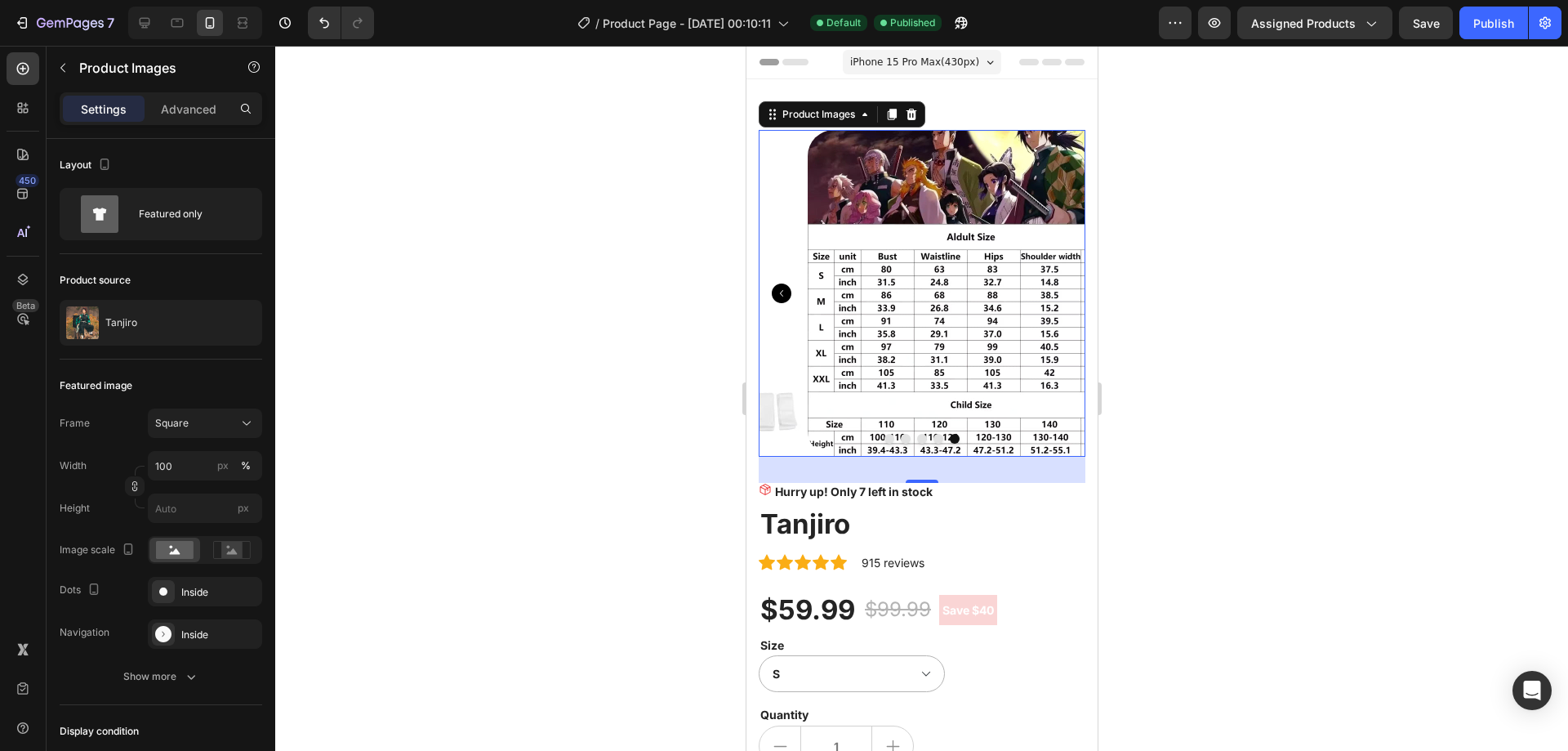
click at [778, 287] on icon "Carousel Back Arrow" at bounding box center [780, 293] width 20 height 20
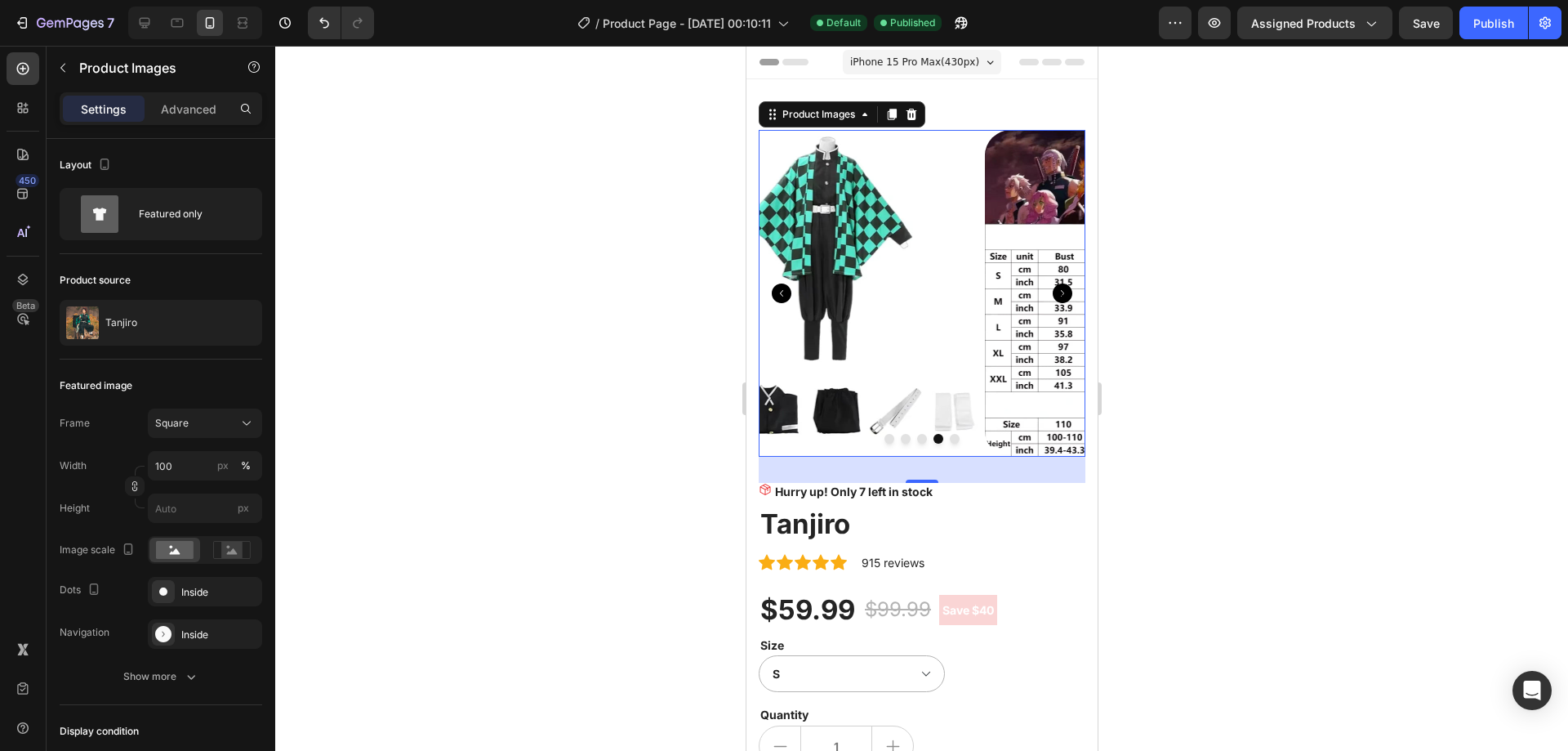
click at [778, 287] on icon "Carousel Back Arrow" at bounding box center [780, 293] width 20 height 20
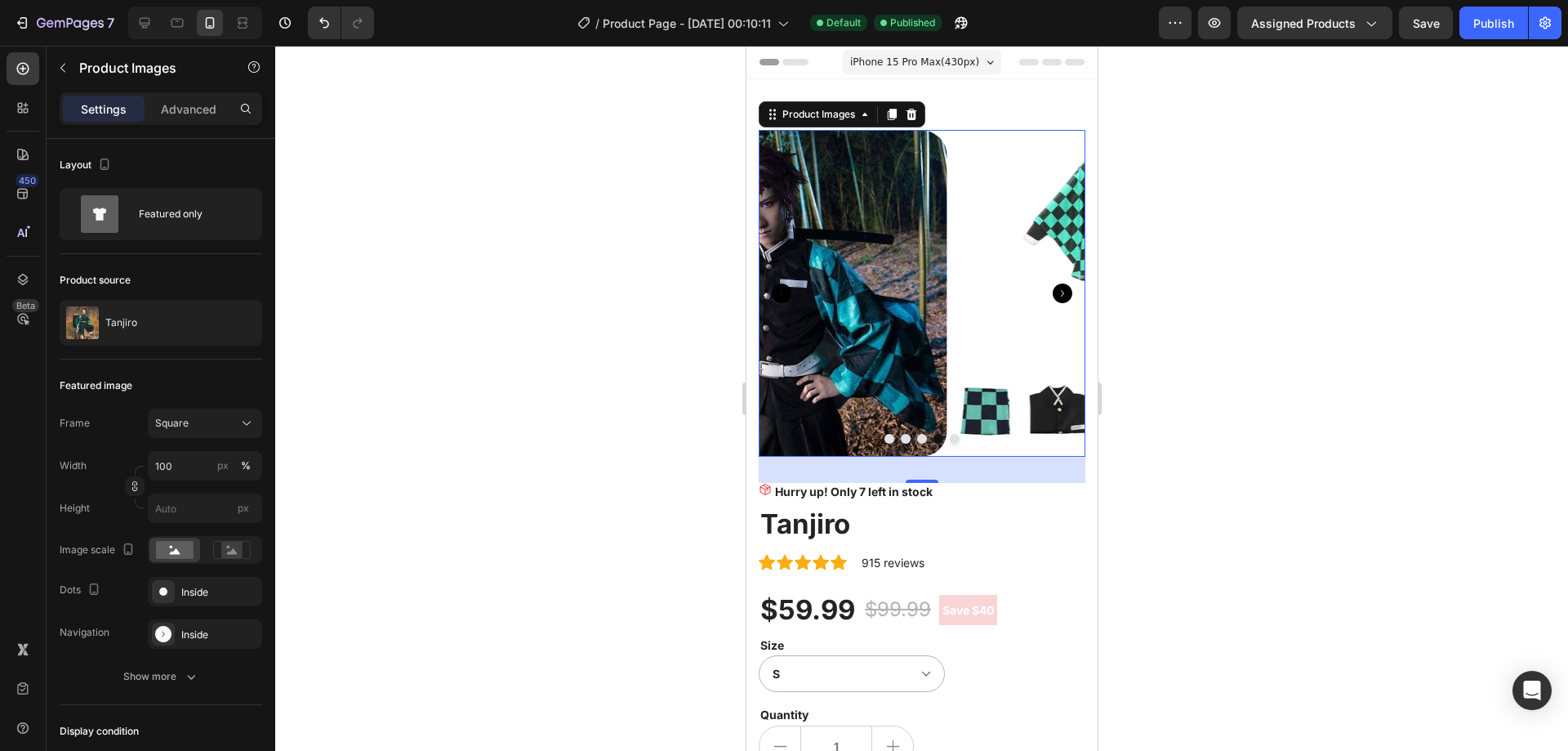
click at [778, 287] on icon "Carousel Back Arrow" at bounding box center [780, 293] width 20 height 20
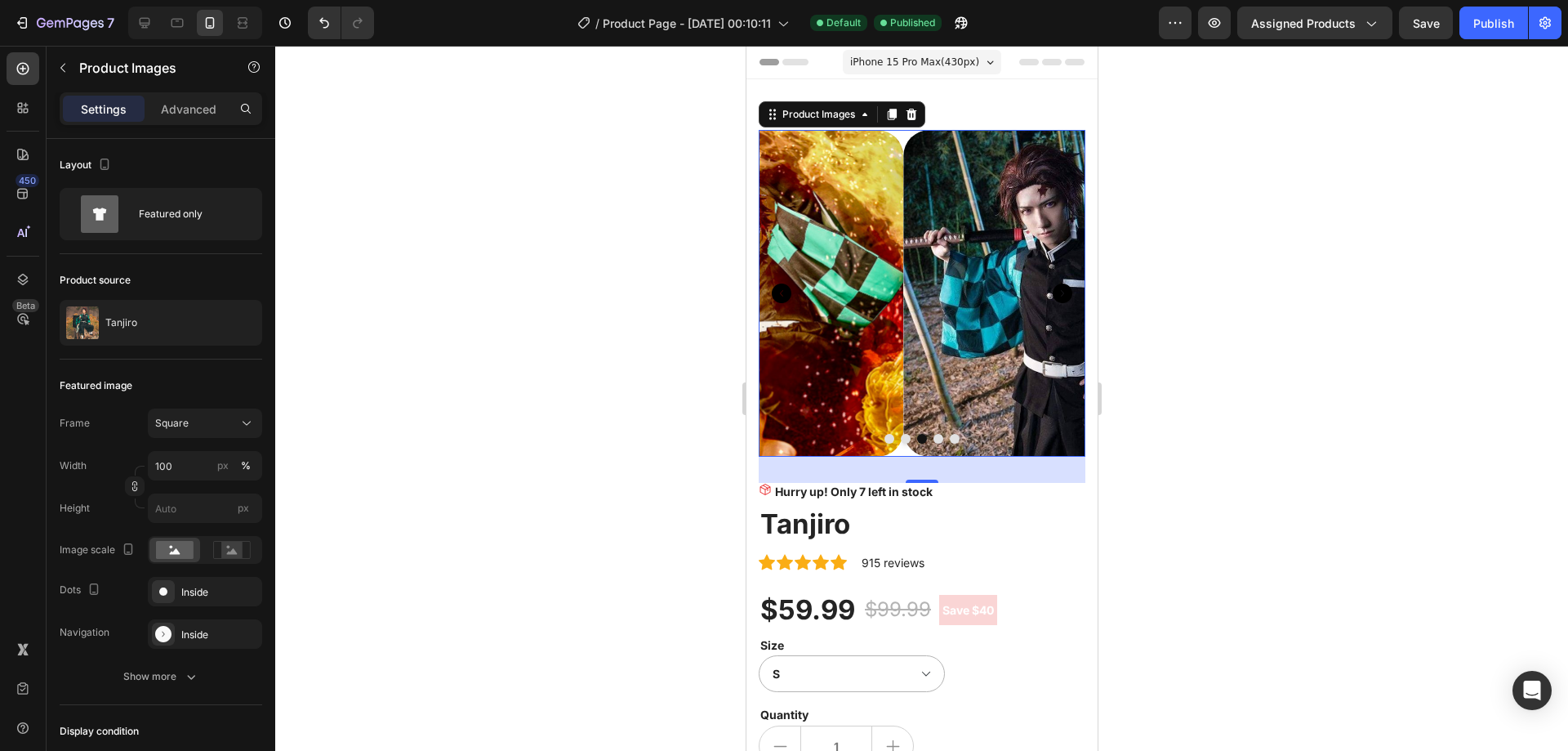
click at [778, 287] on icon "Carousel Back Arrow" at bounding box center [780, 293] width 20 height 20
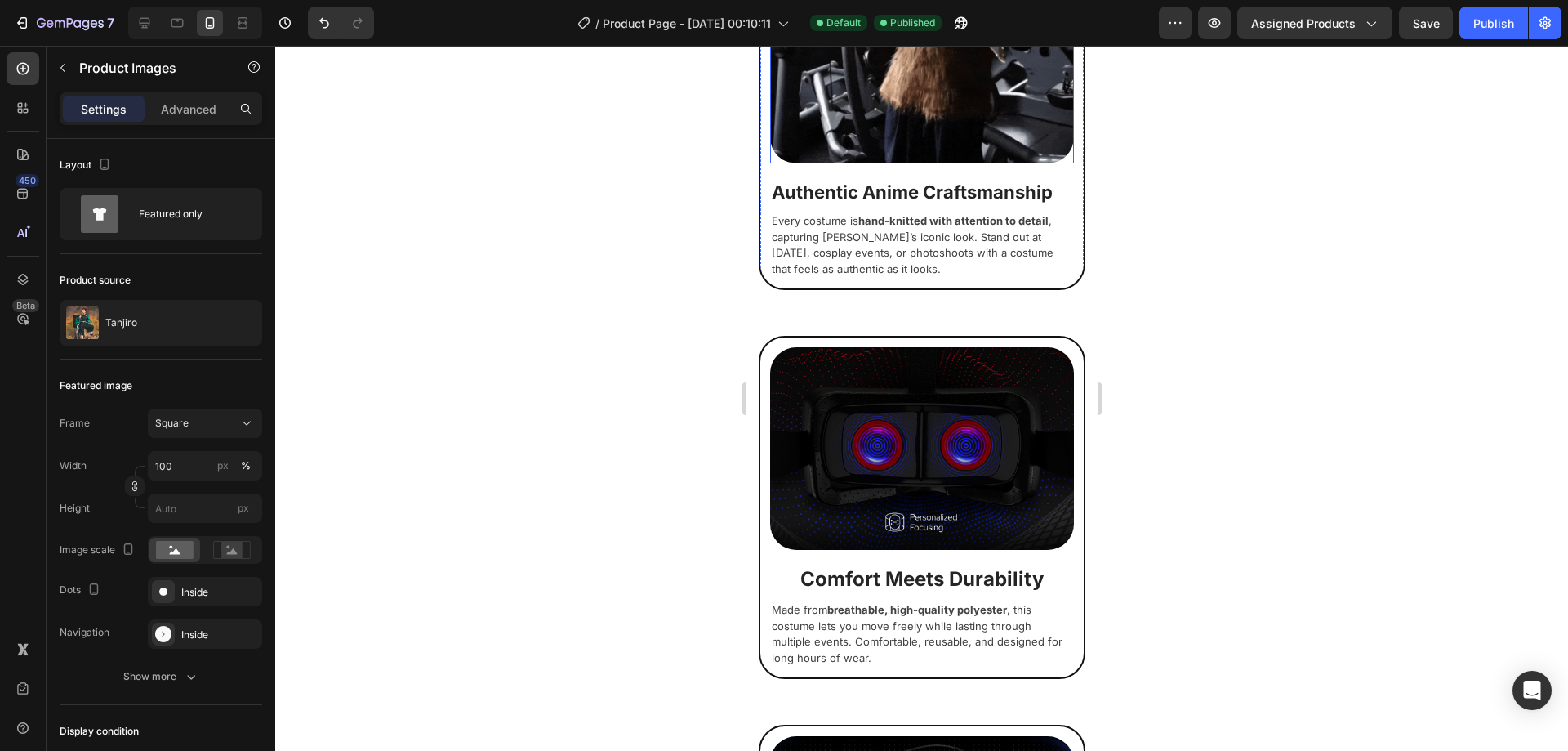
scroll to position [1863, 0]
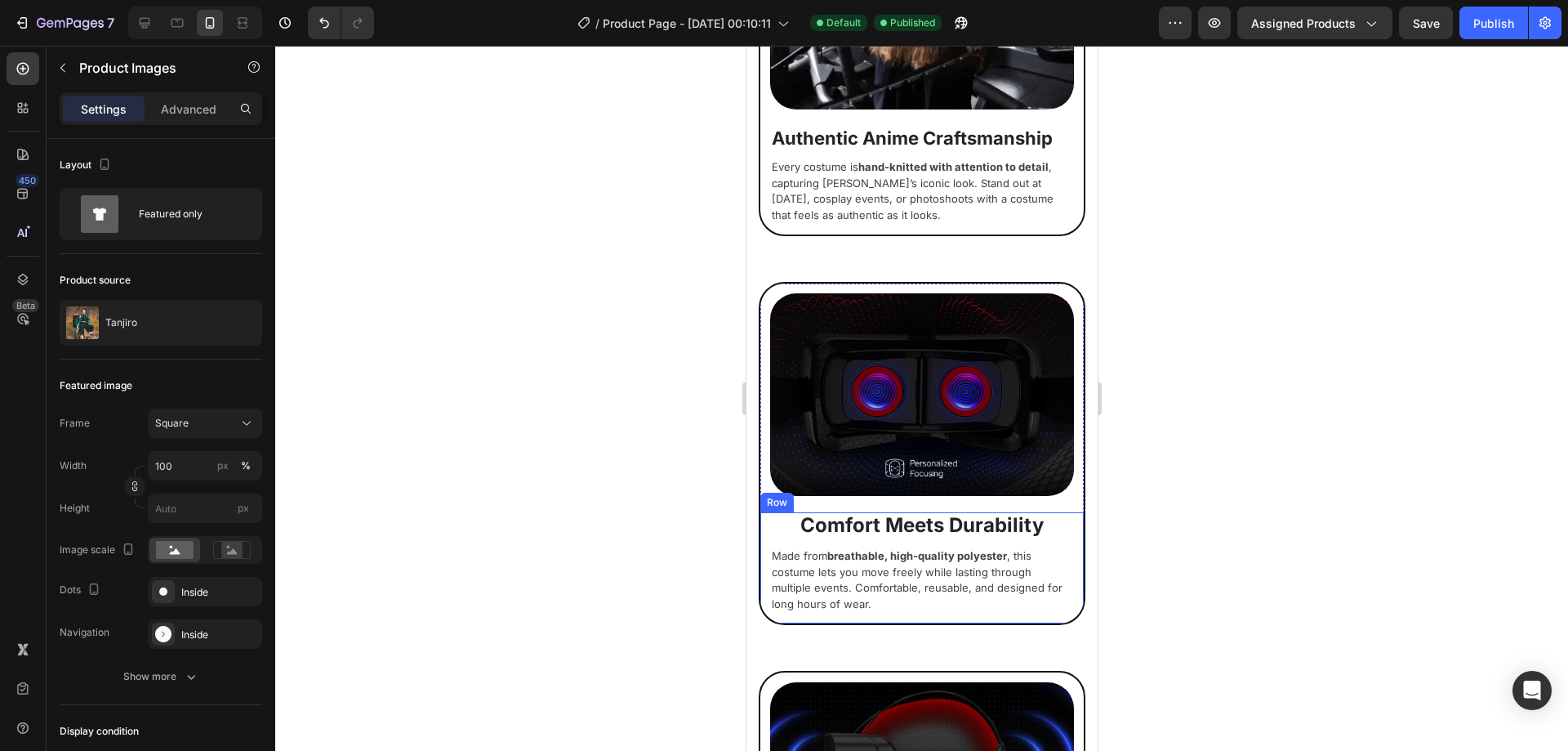
click at [939, 398] on img at bounding box center [921, 395] width 304 height 203
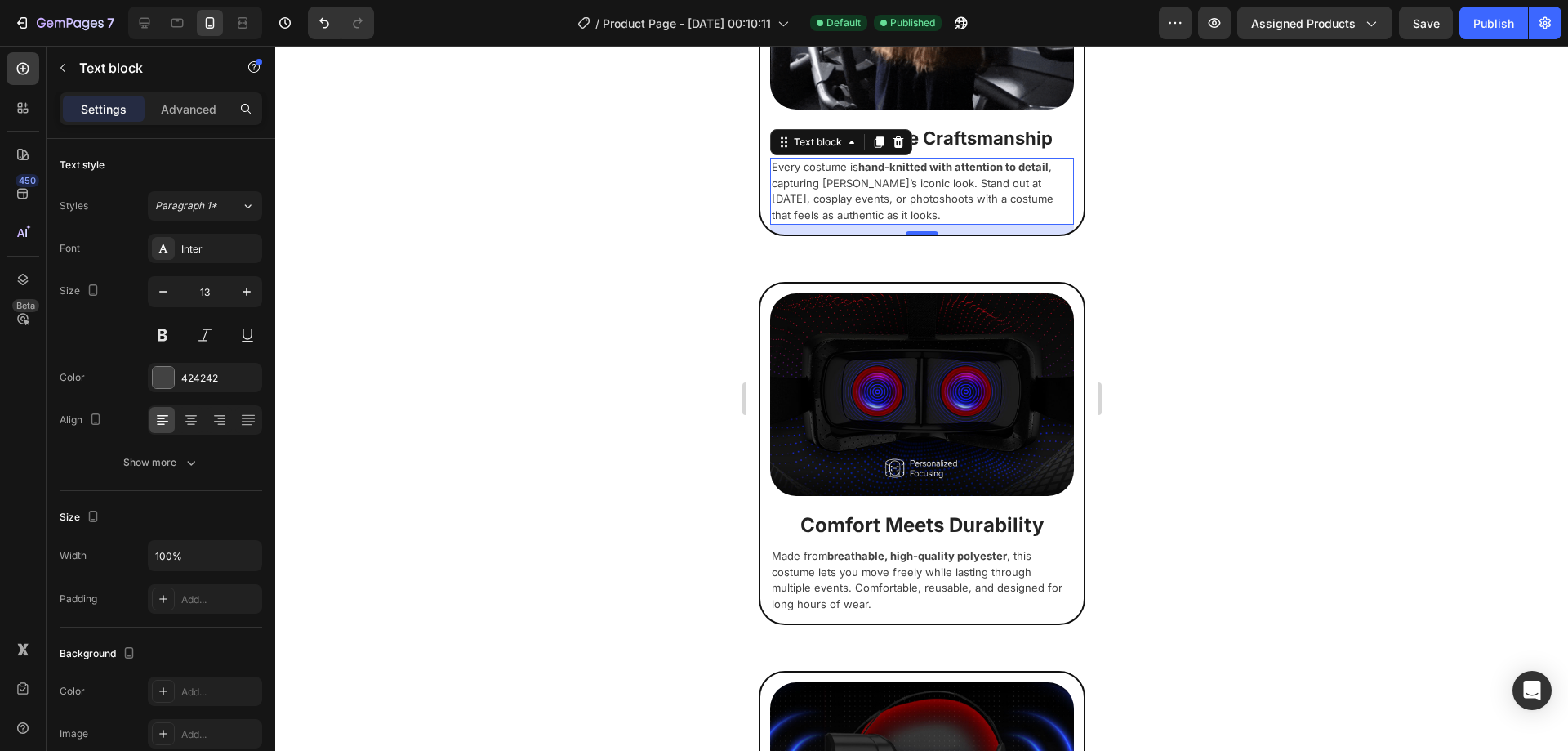
click at [837, 172] on p "Every costume is hand-knitted with attention to detail , capturing [PERSON_NAME…" at bounding box center [920, 191] width 300 height 64
click at [836, 172] on p "Every costume is hand-knitted with attention to detail , capturing [PERSON_NAME…" at bounding box center [920, 191] width 300 height 64
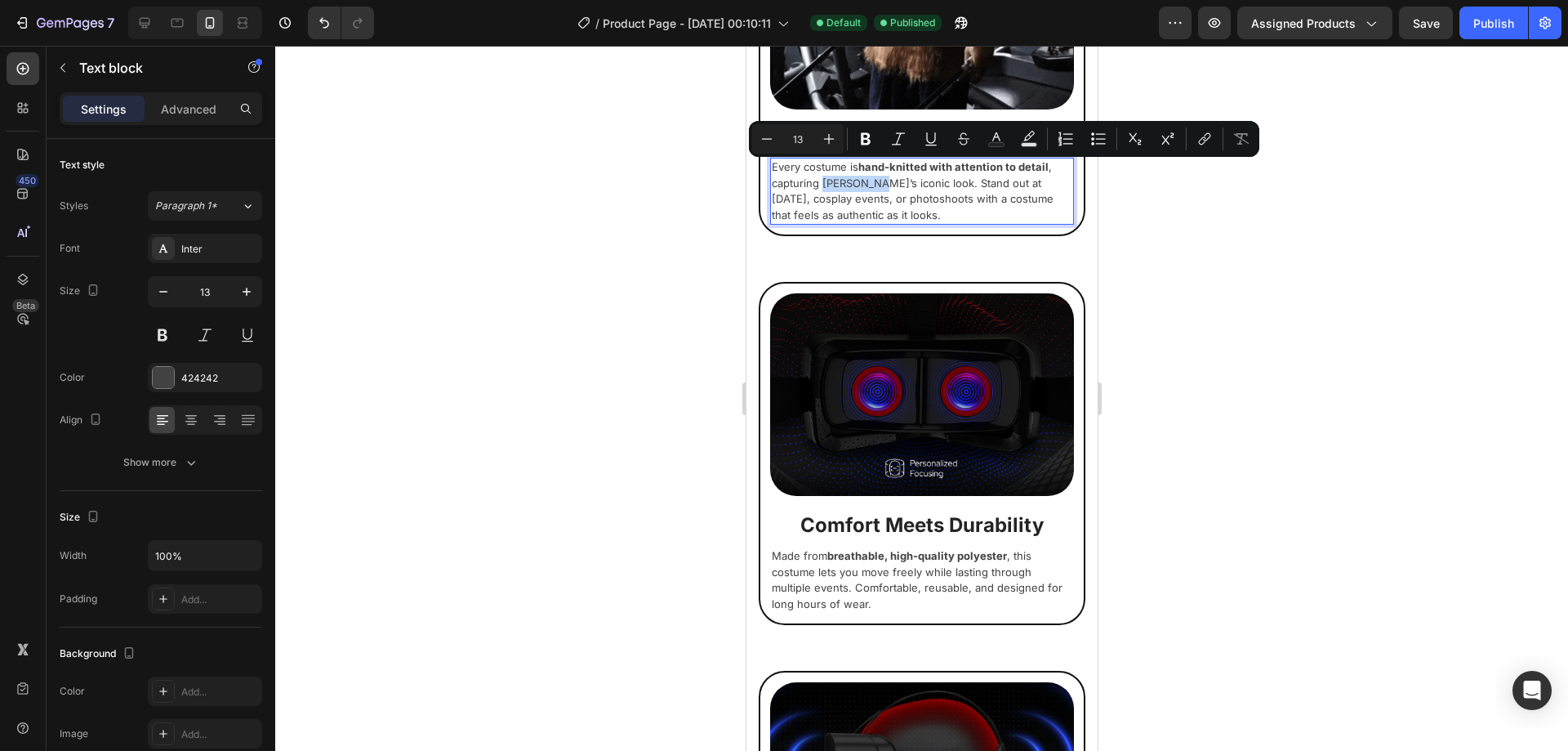
click at [839, 172] on p "Every costume is hand-knitted with attention to detail , capturing [PERSON_NAME…" at bounding box center [920, 191] width 300 height 64
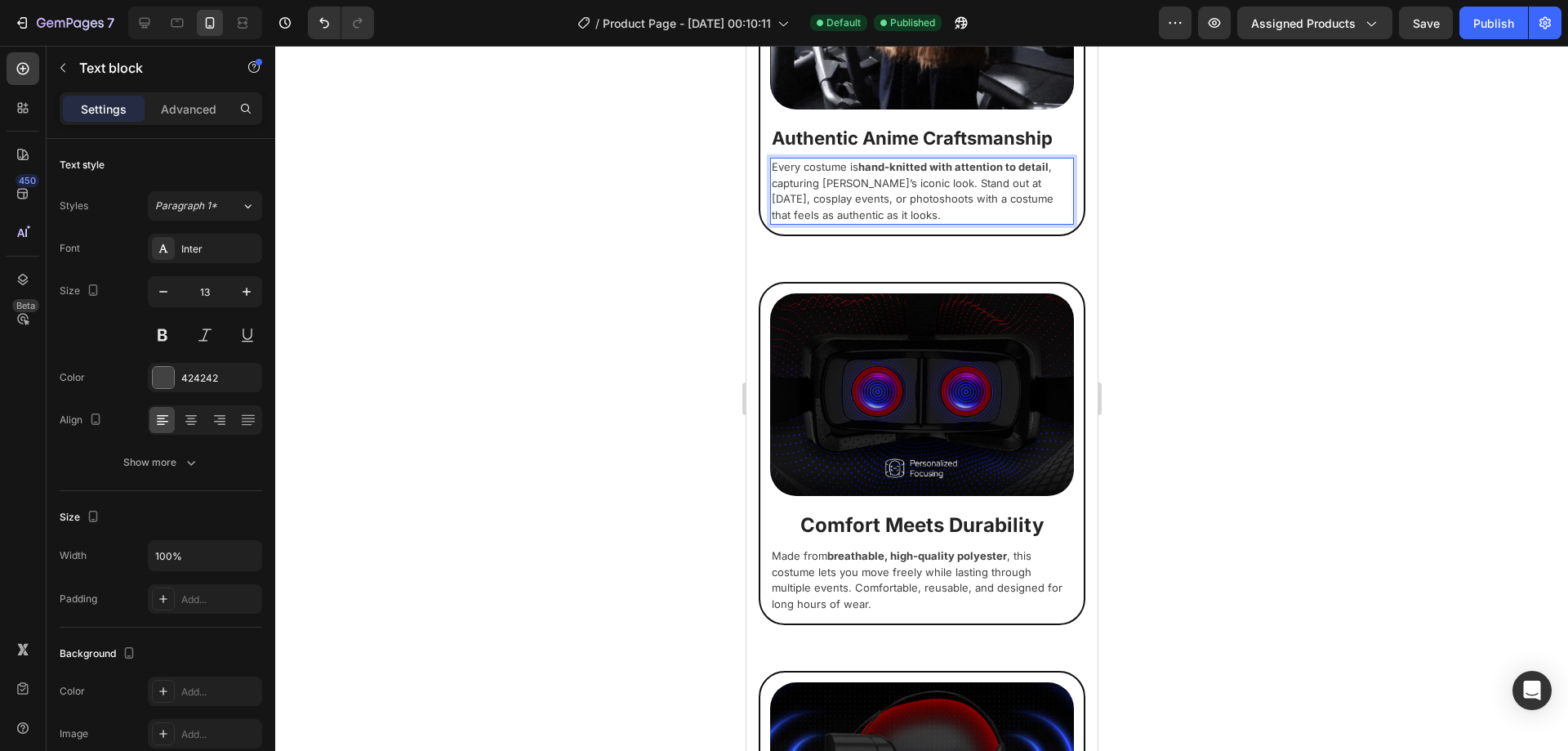
click at [853, 170] on p "Every costume is hand-knitted with attention to detail , capturing [PERSON_NAME…" at bounding box center [920, 191] width 300 height 64
click at [861, 172] on p "Every costume is hand-knitted with attention to detail , capturing [PERSON_NAME…" at bounding box center [920, 191] width 300 height 64
click at [648, 238] on div at bounding box center [921, 398] width 1293 height 705
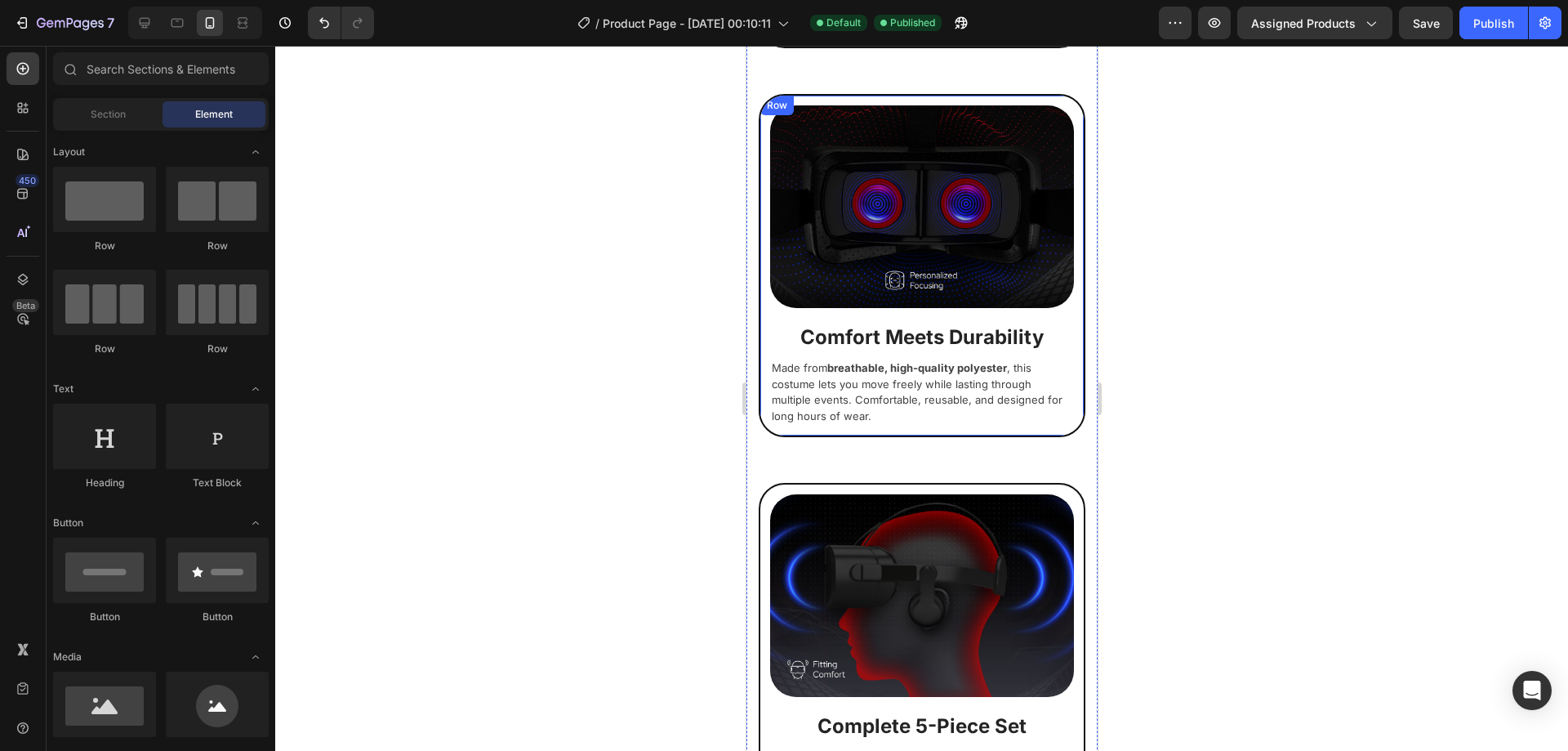
scroll to position [2271, 0]
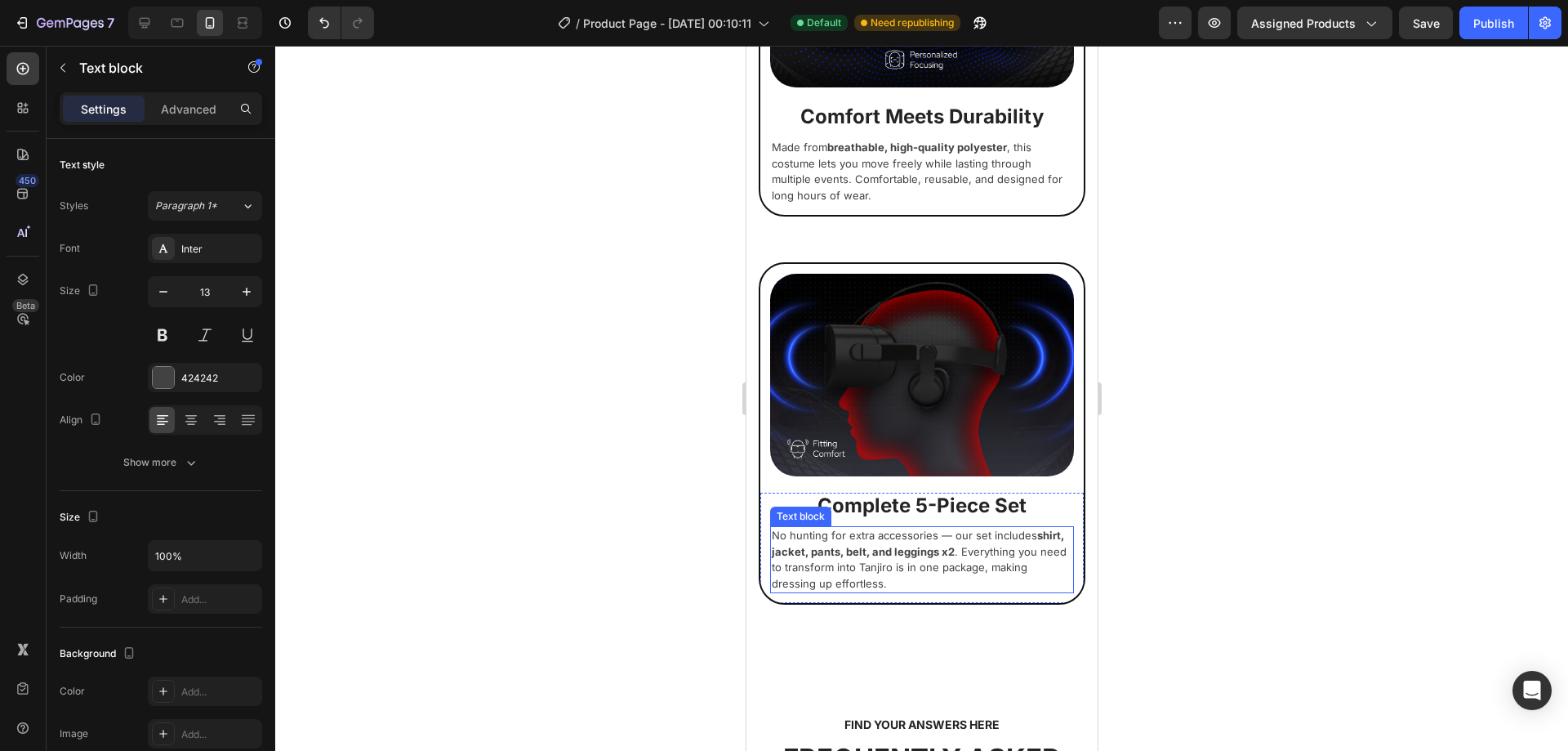
click at [916, 540] on p "No hunting for extra accessories — our set includes shirt, jacket, pants, belt,…" at bounding box center [920, 560] width 300 height 64
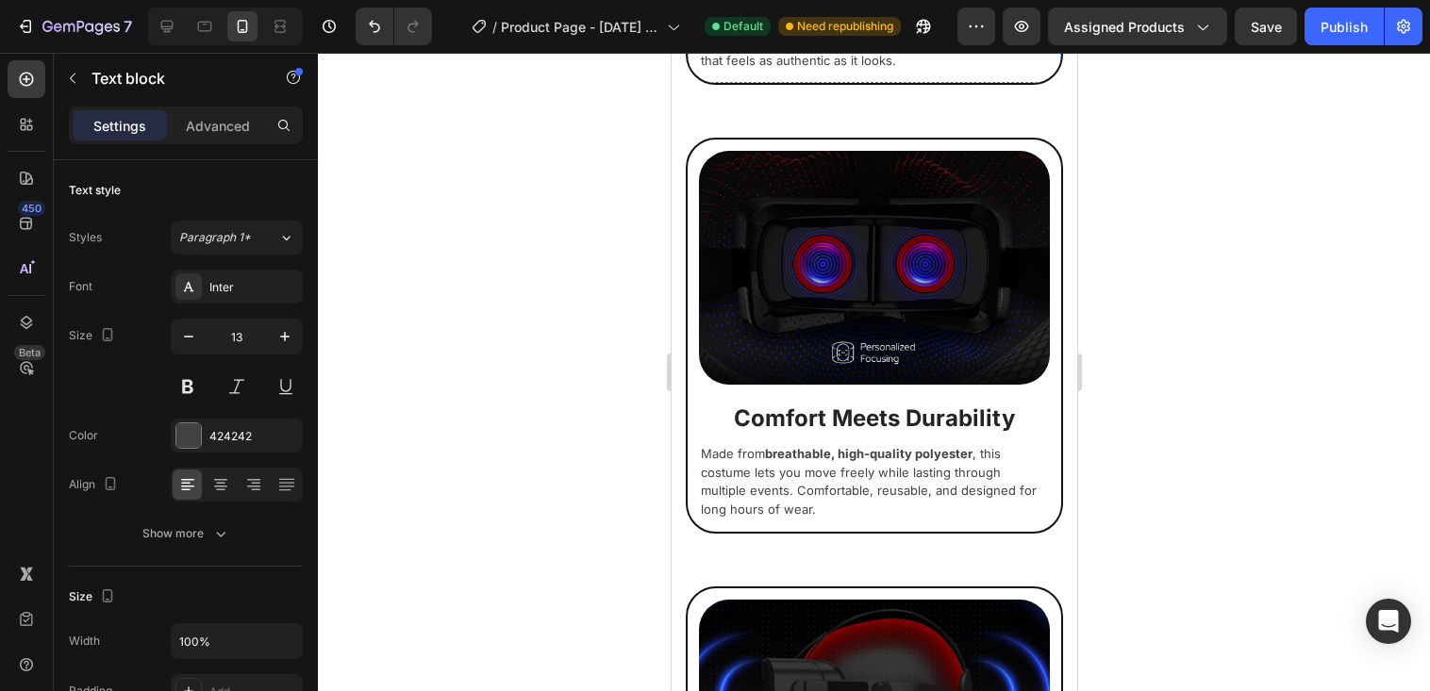
scroll to position [2339, 0]
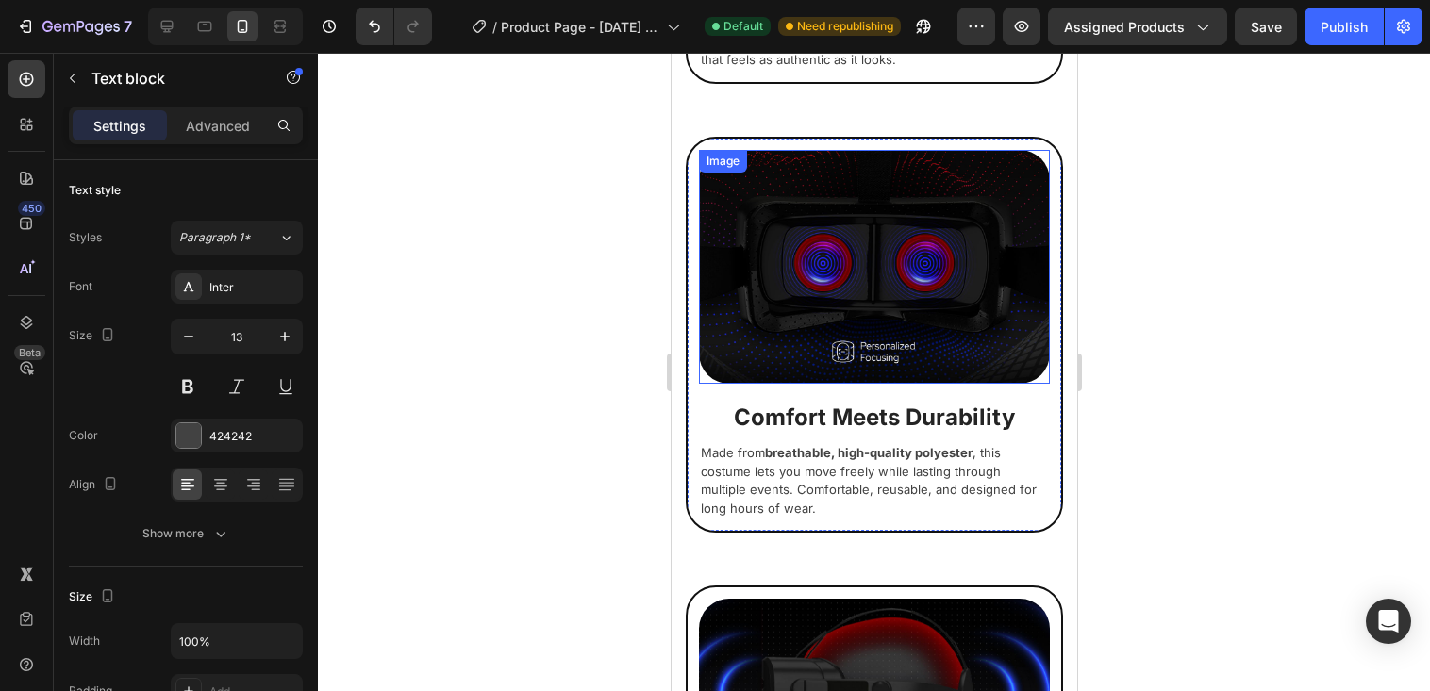
click at [876, 234] on img at bounding box center [873, 267] width 351 height 234
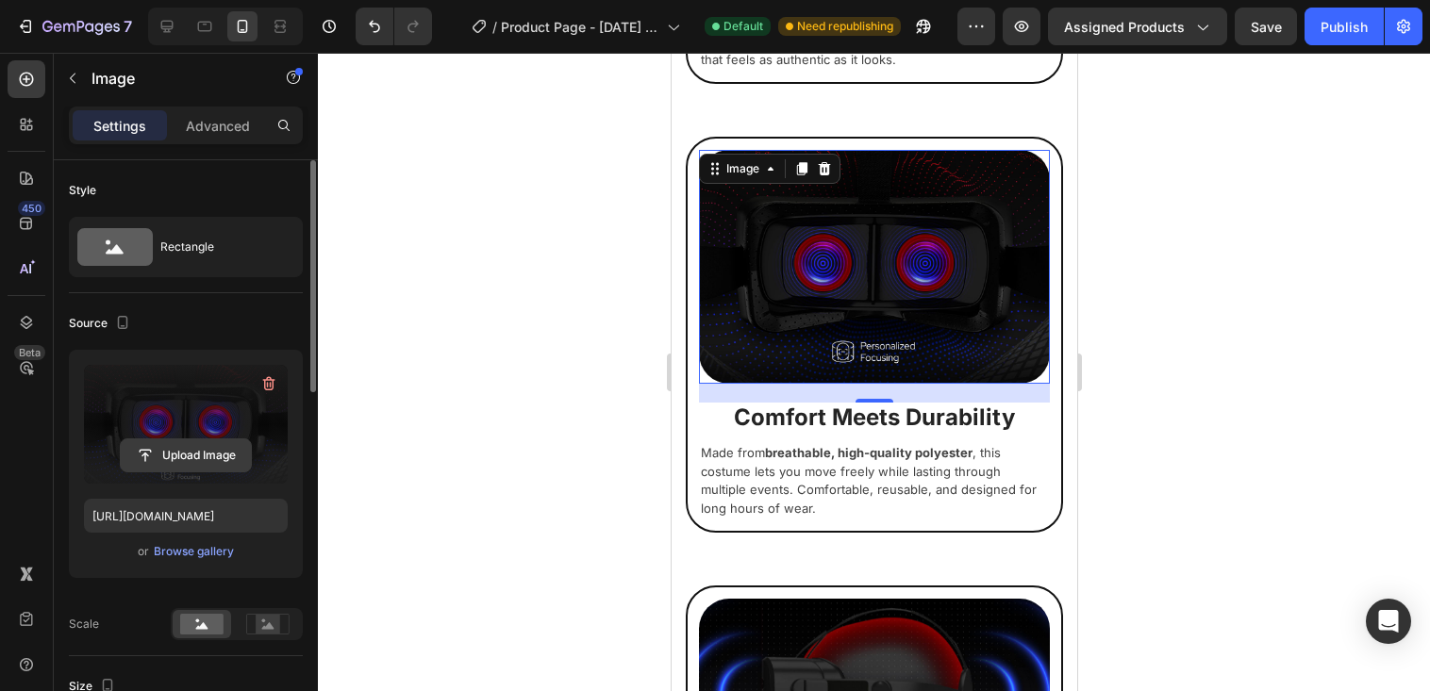
click at [157, 448] on input "file" at bounding box center [186, 456] width 130 height 32
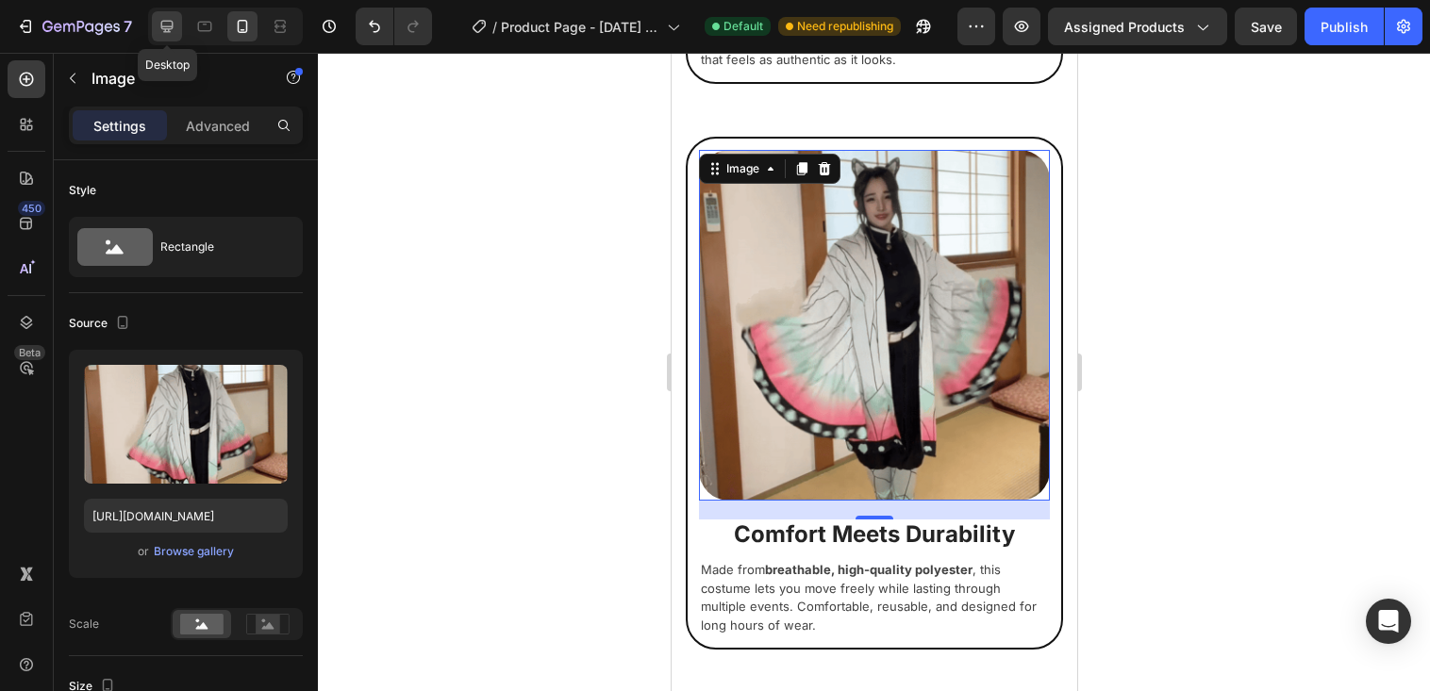
click at [159, 22] on icon at bounding box center [167, 26] width 19 height 19
type input "[URL][DOMAIN_NAME]"
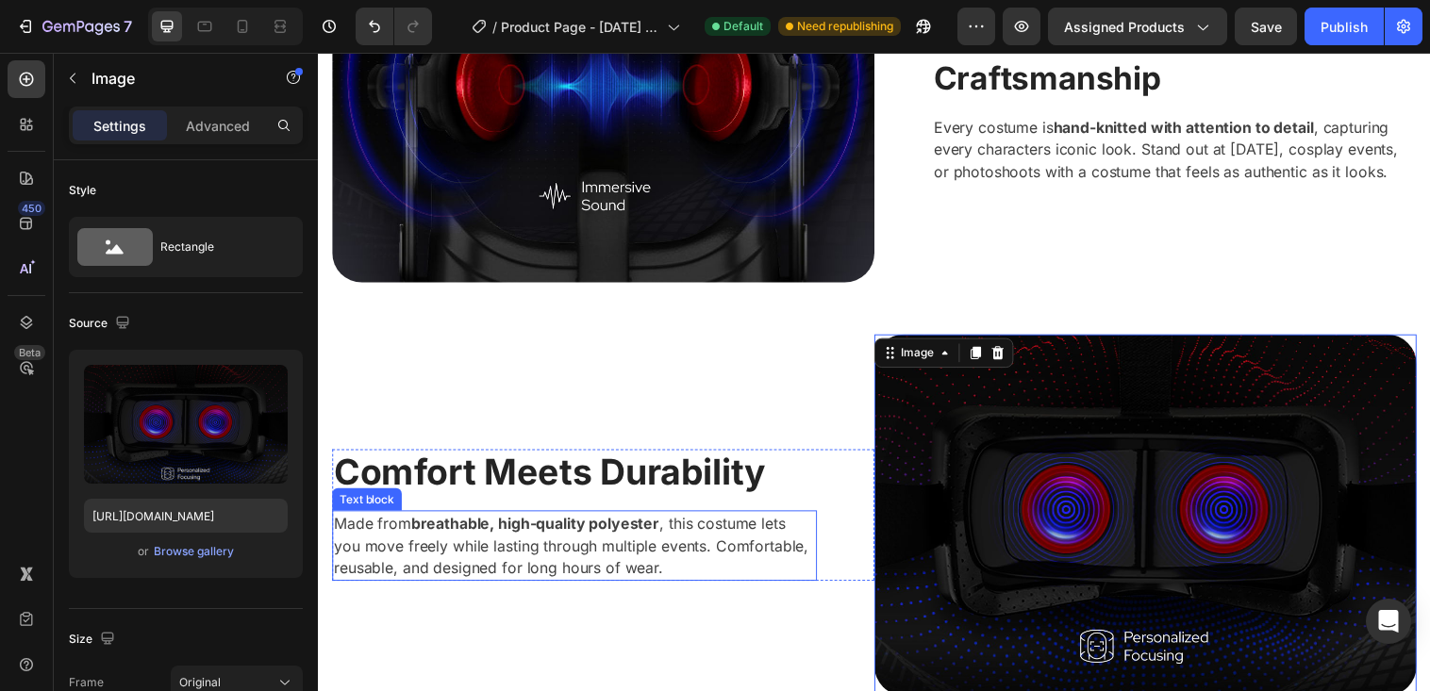
scroll to position [1832, 0]
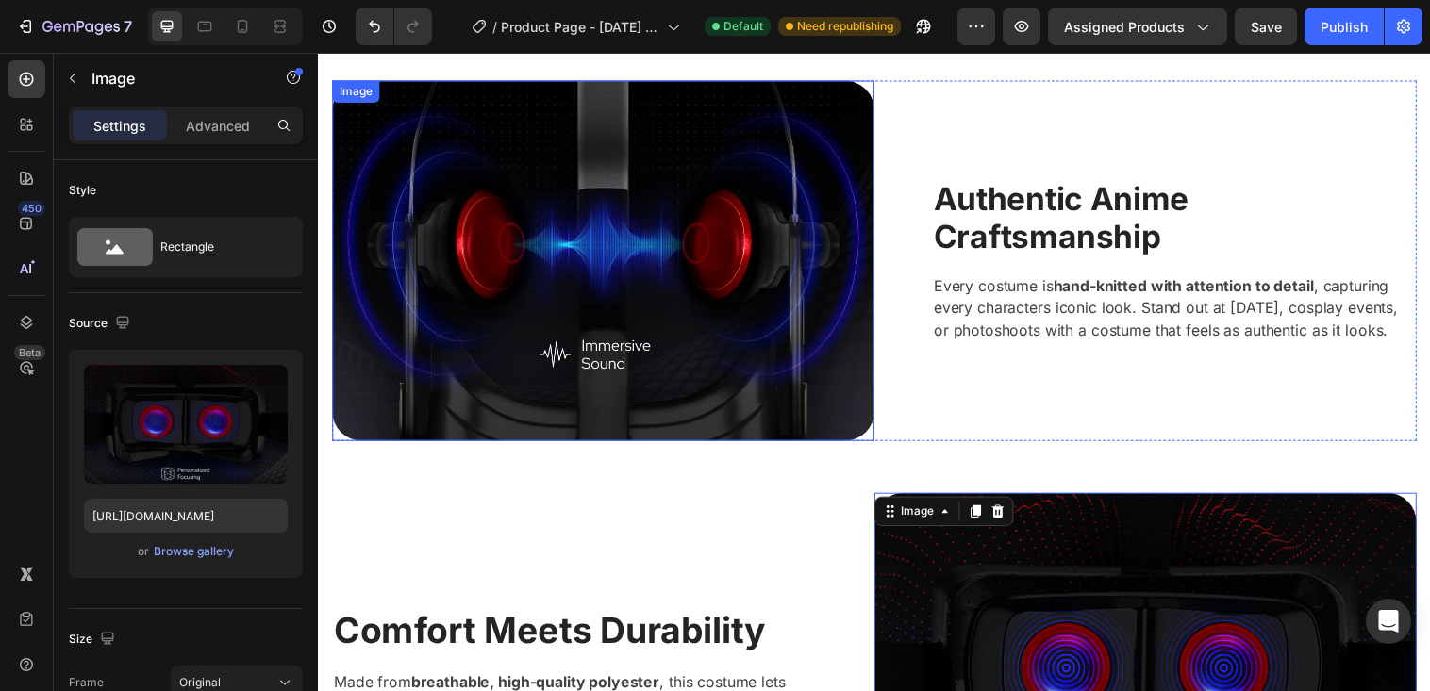
click at [608, 312] on img at bounding box center [608, 264] width 552 height 367
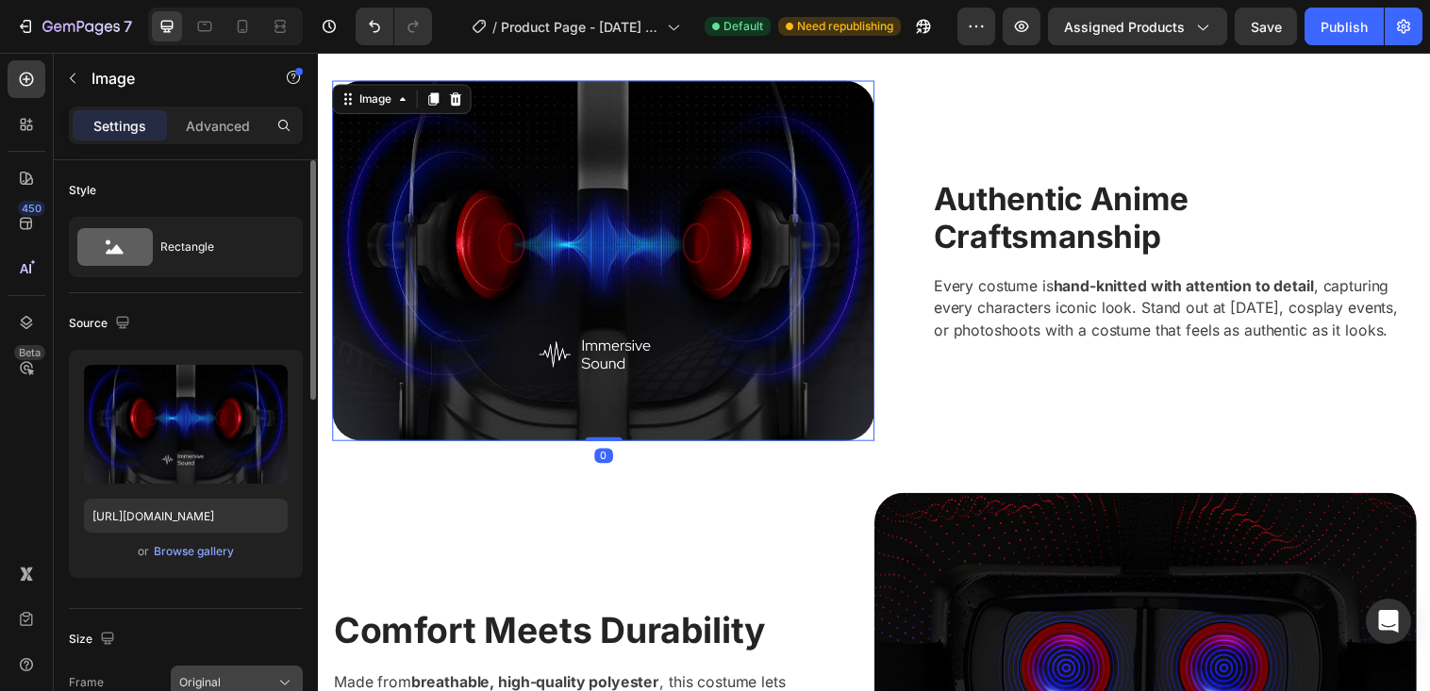
scroll to position [283, 0]
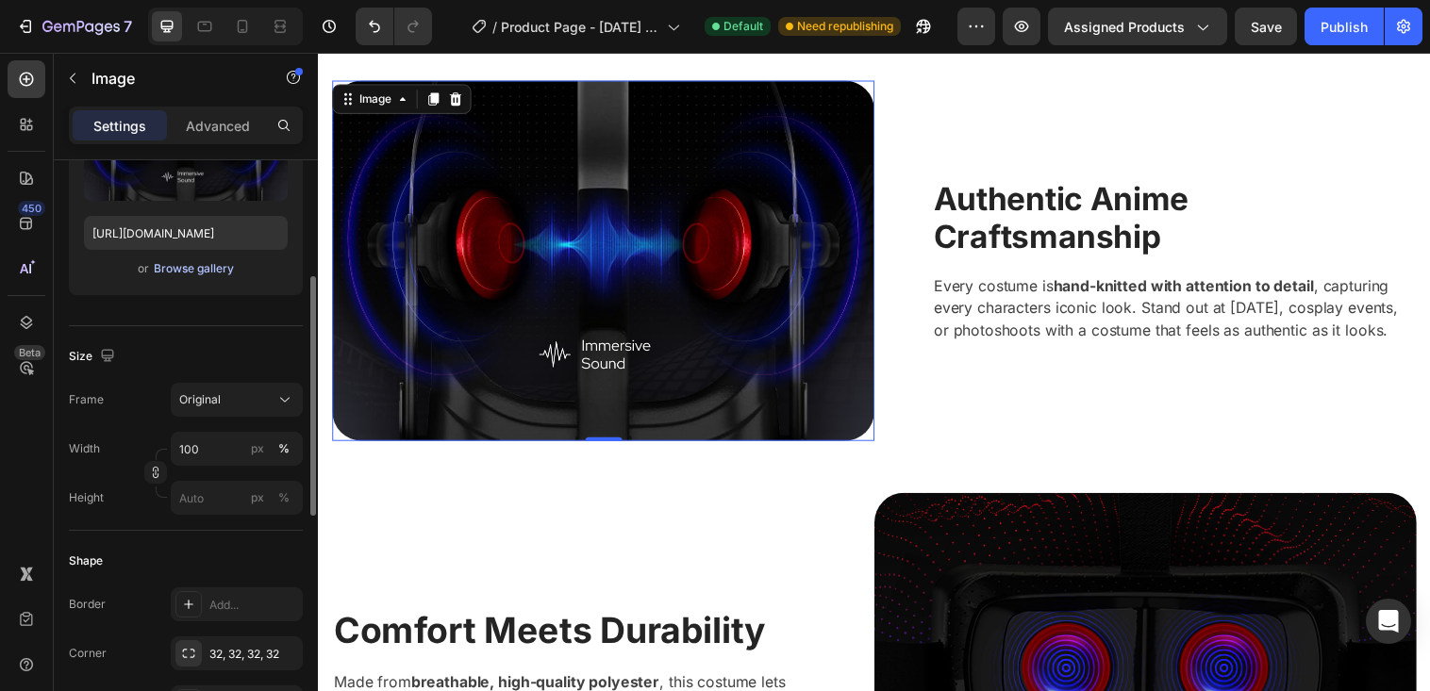
click at [213, 271] on div "Browse gallery" at bounding box center [194, 268] width 80 height 17
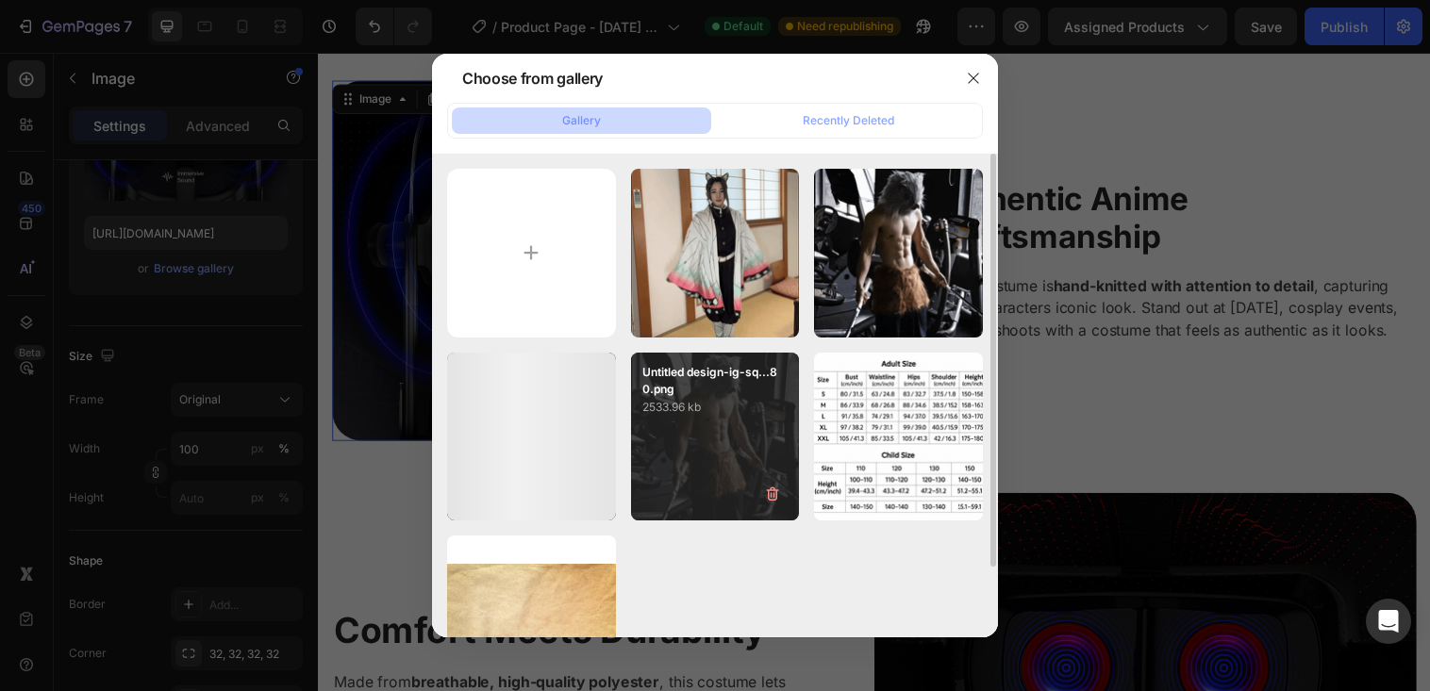
click at [703, 441] on div "Untitled design-ig-sq...80.png 2533.96 kb" at bounding box center [715, 437] width 169 height 169
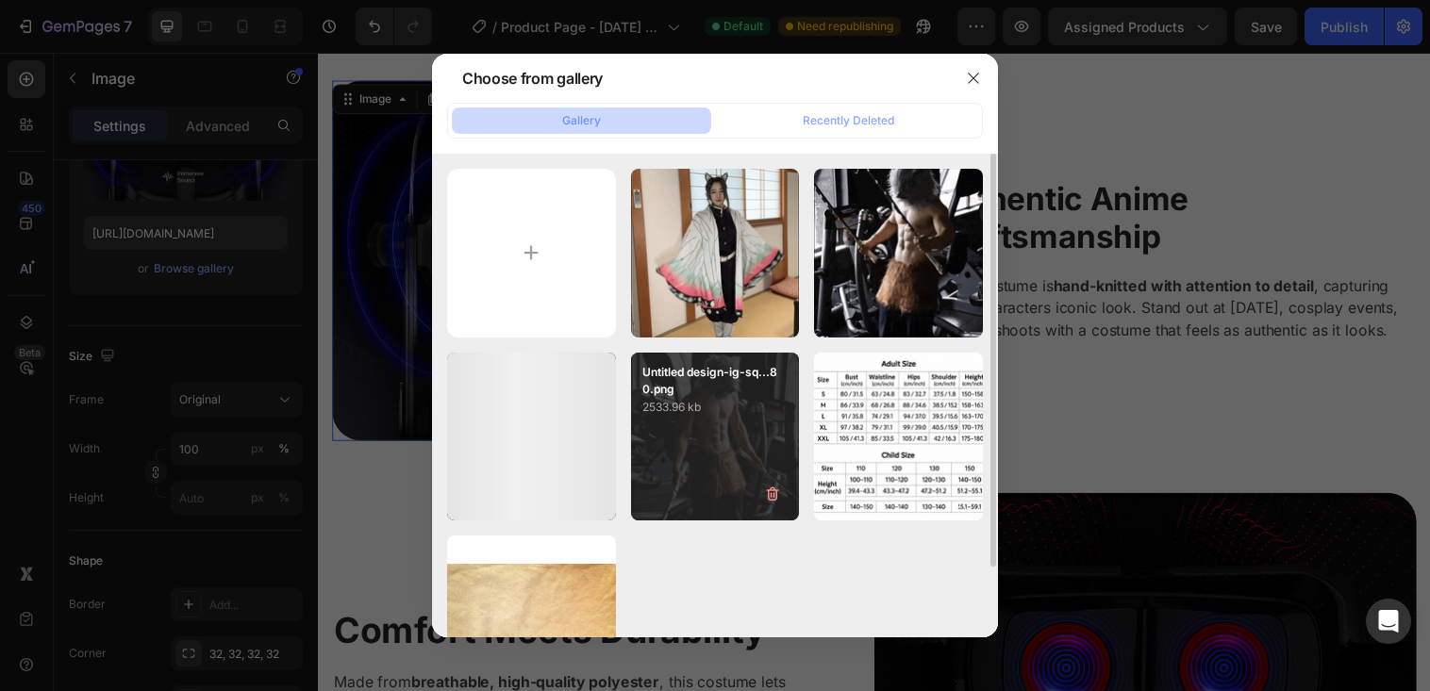
type input "[URL][DOMAIN_NAME]"
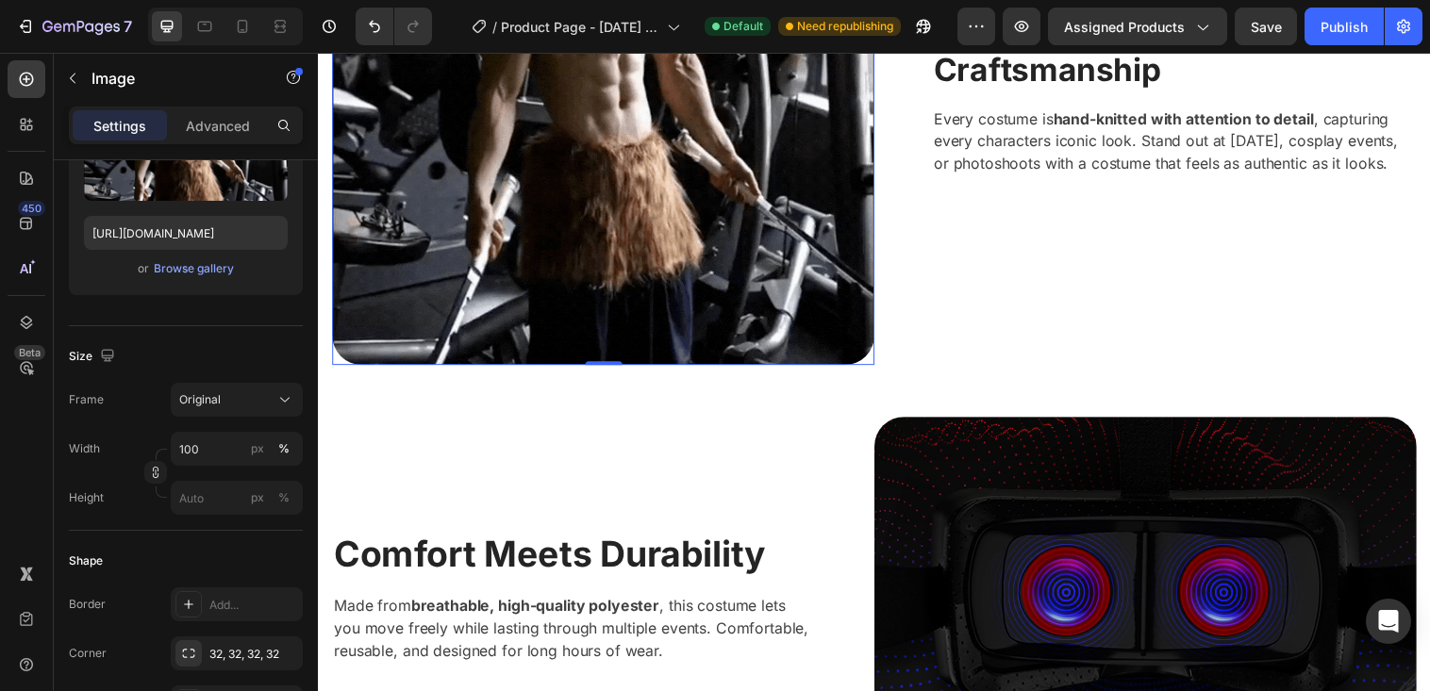
scroll to position [2115, 0]
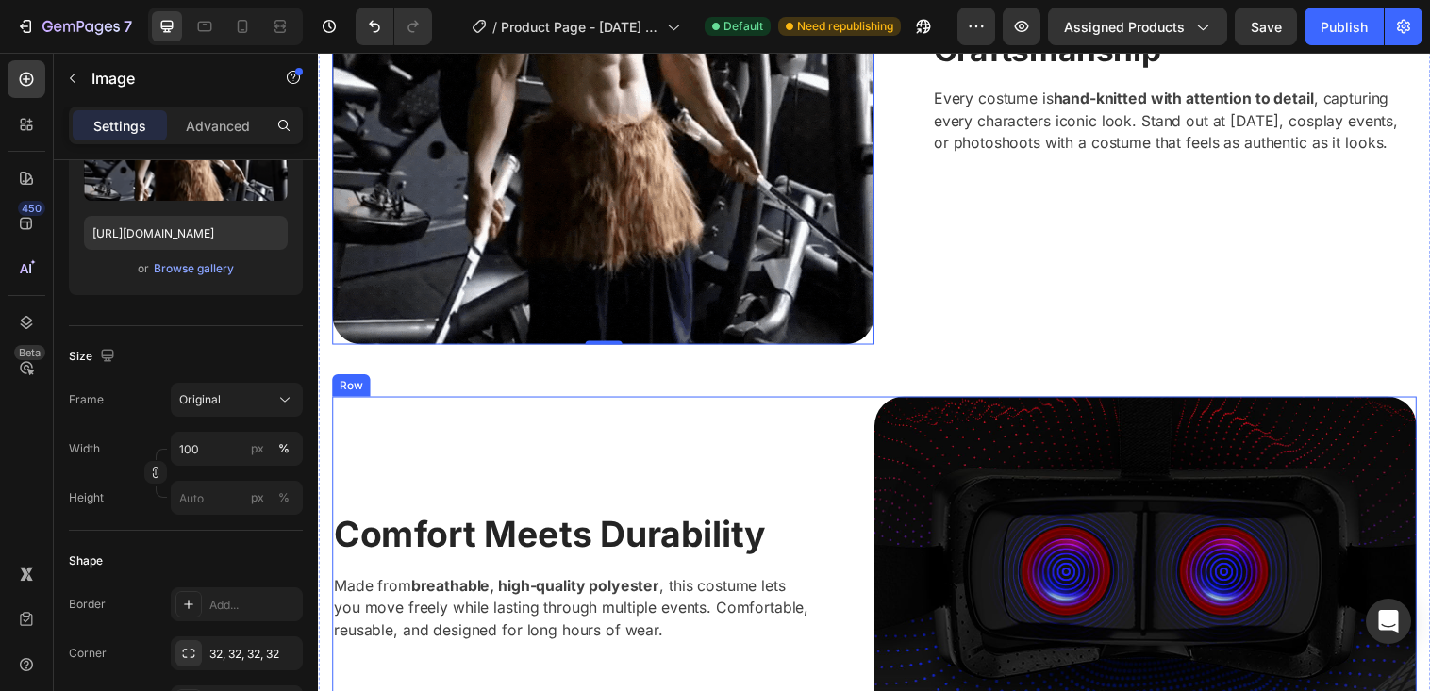
click at [1004, 522] on img at bounding box center [1160, 587] width 552 height 368
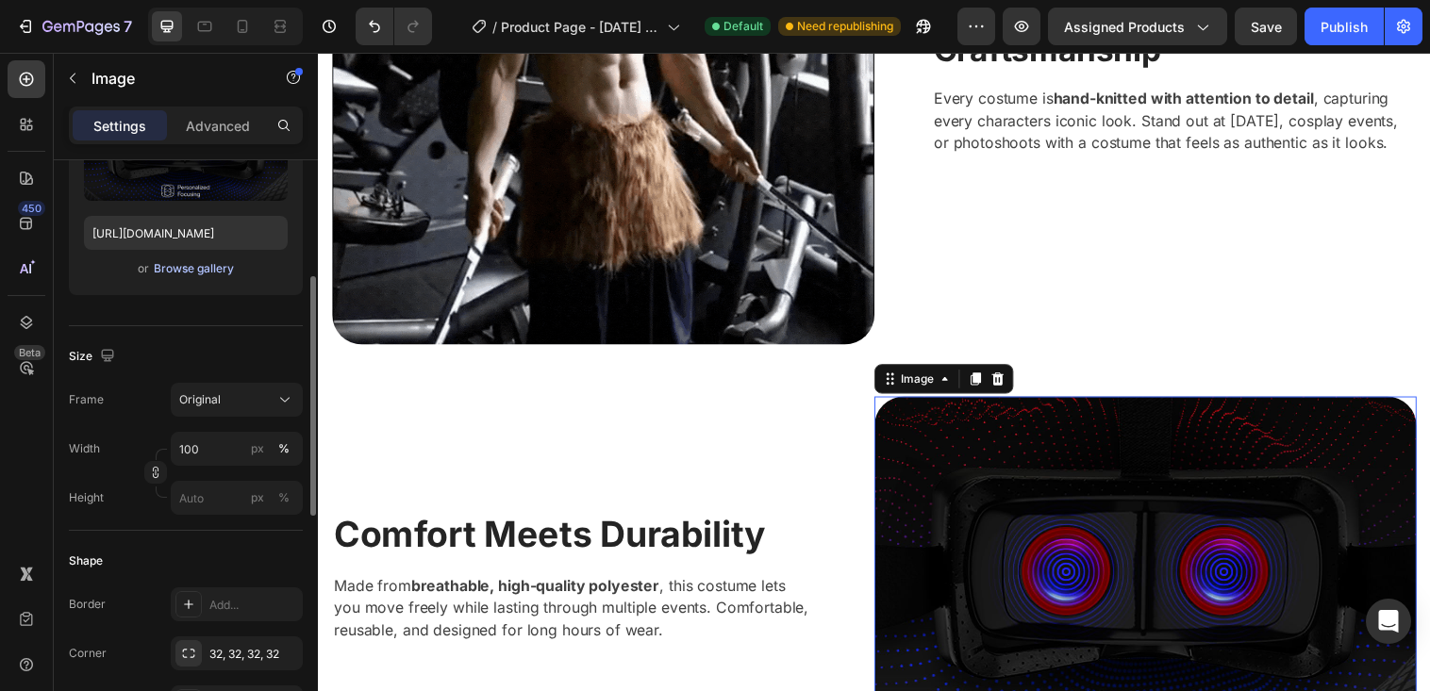
click at [212, 273] on div "Browse gallery" at bounding box center [194, 268] width 80 height 17
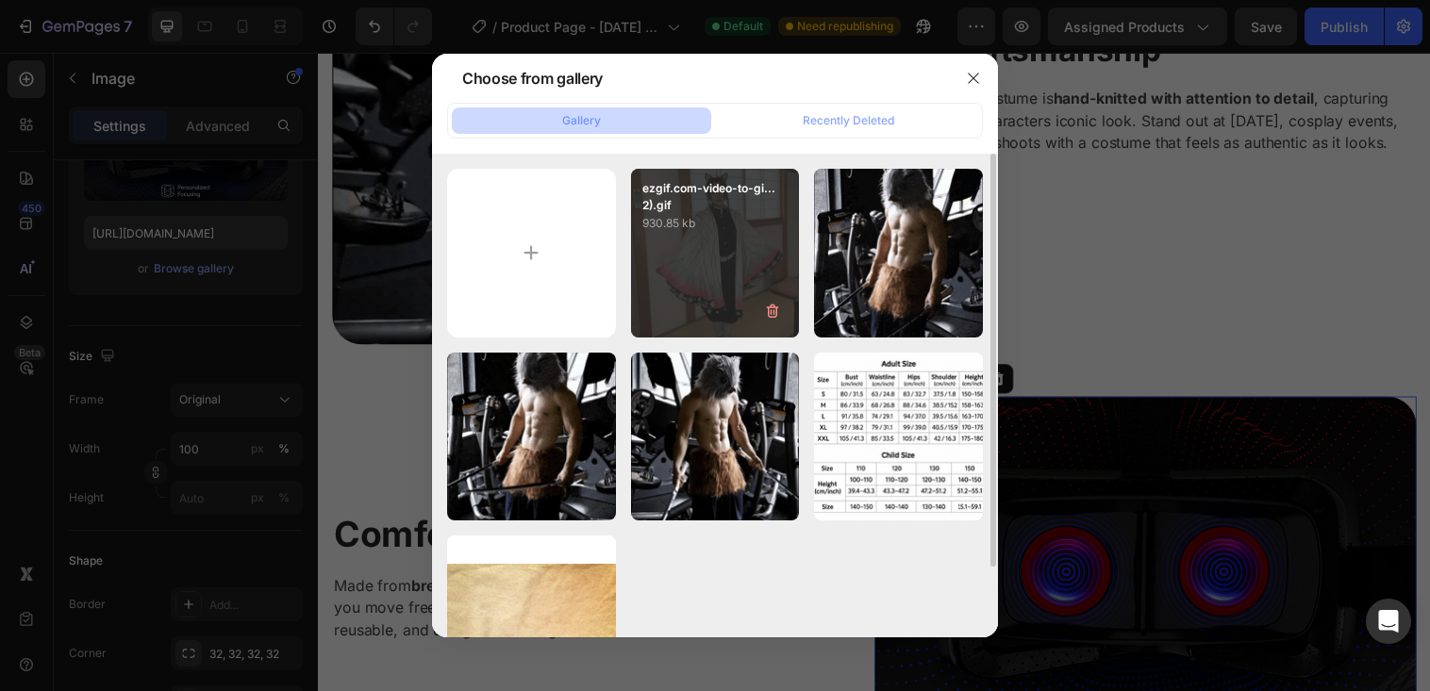
click at [749, 241] on div "ezgif.com-video-to-gi...2).gif 930.85 kb" at bounding box center [715, 253] width 169 height 169
type input "[URL][DOMAIN_NAME]"
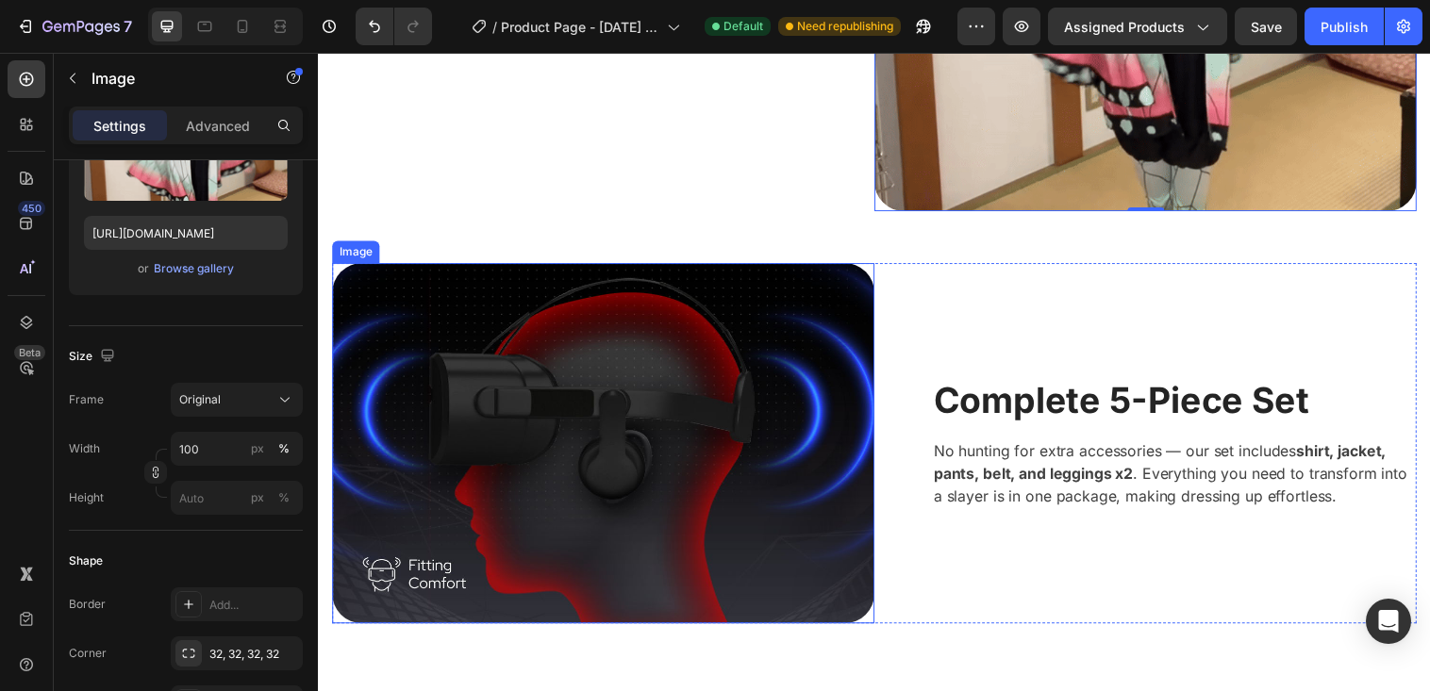
scroll to position [2964, 0]
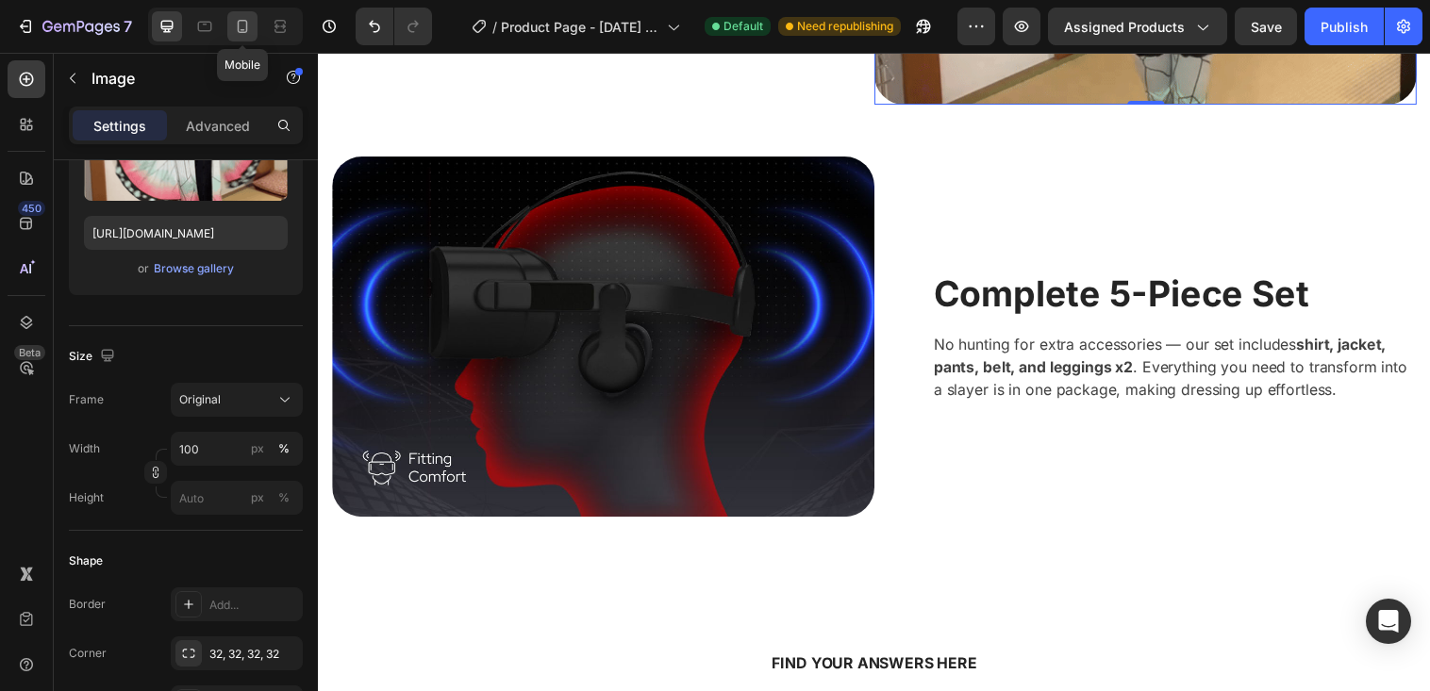
click at [237, 27] on icon at bounding box center [242, 26] width 19 height 19
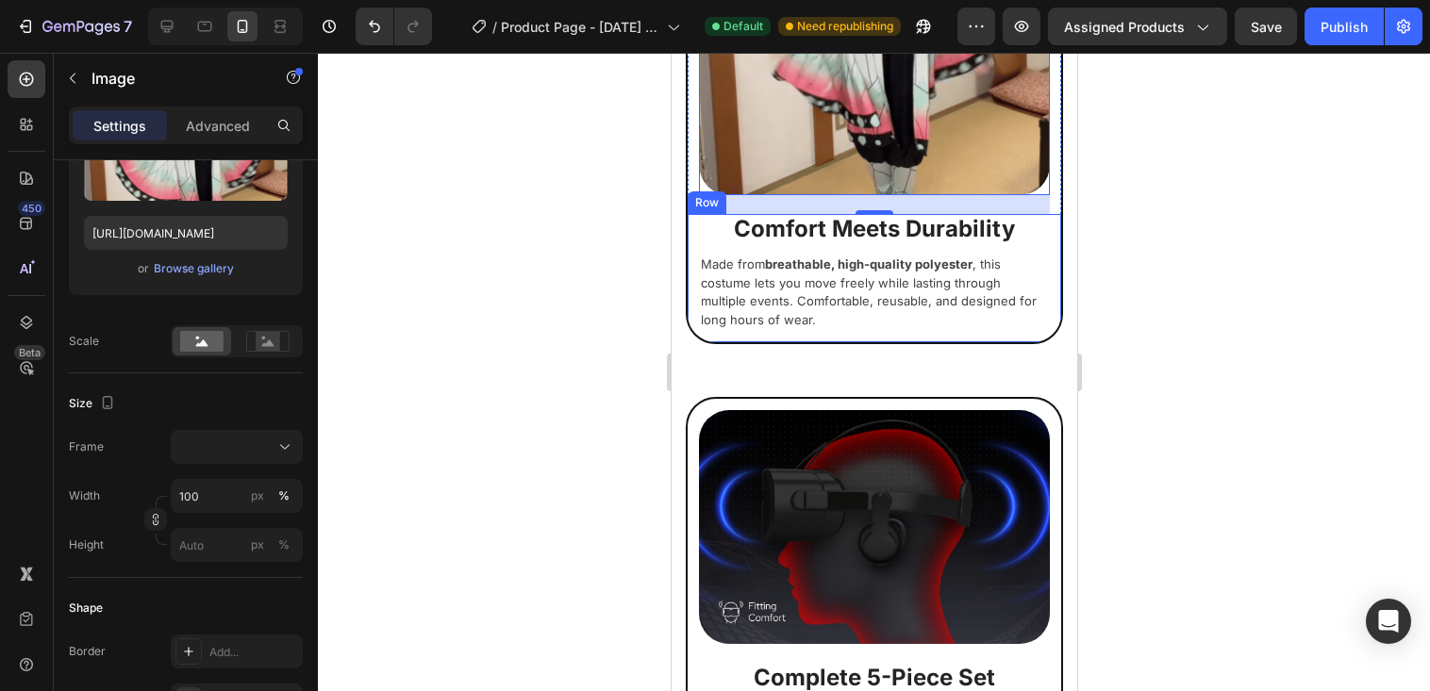
scroll to position [2804, 0]
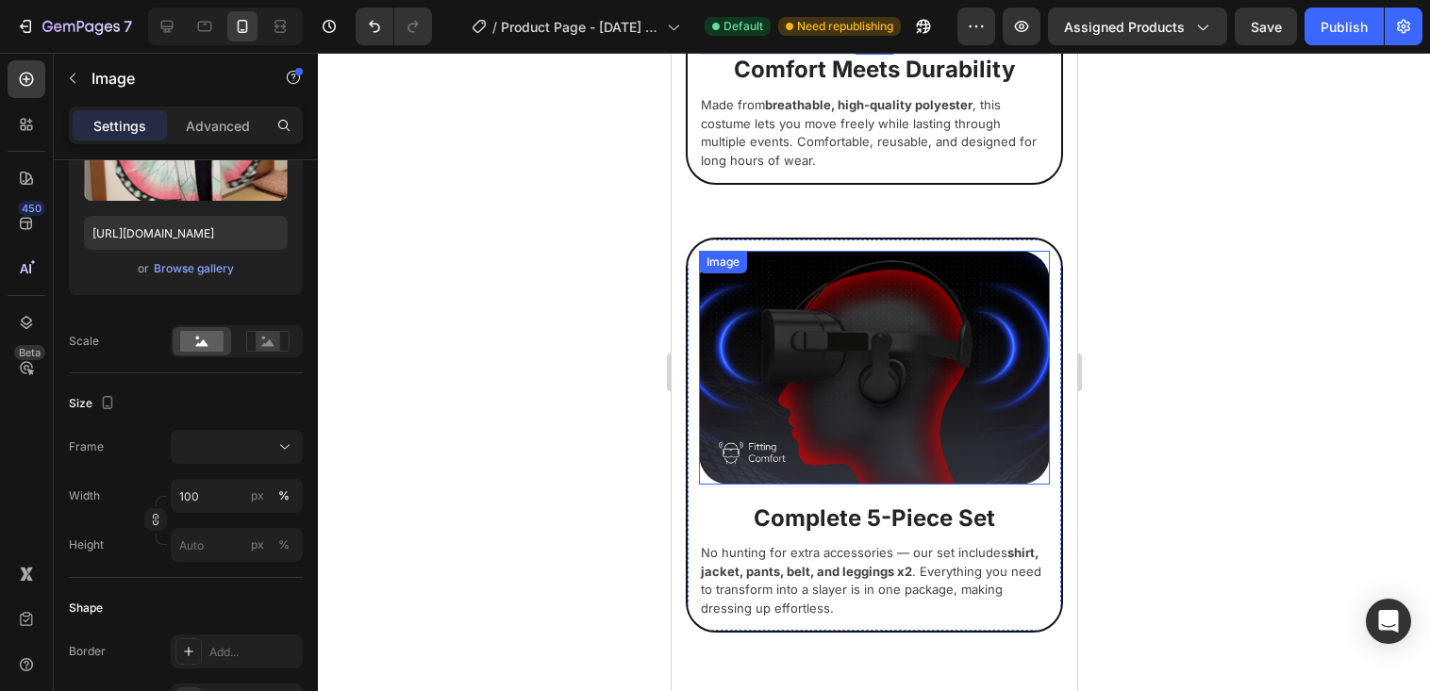
click at [873, 341] on img at bounding box center [873, 367] width 351 height 233
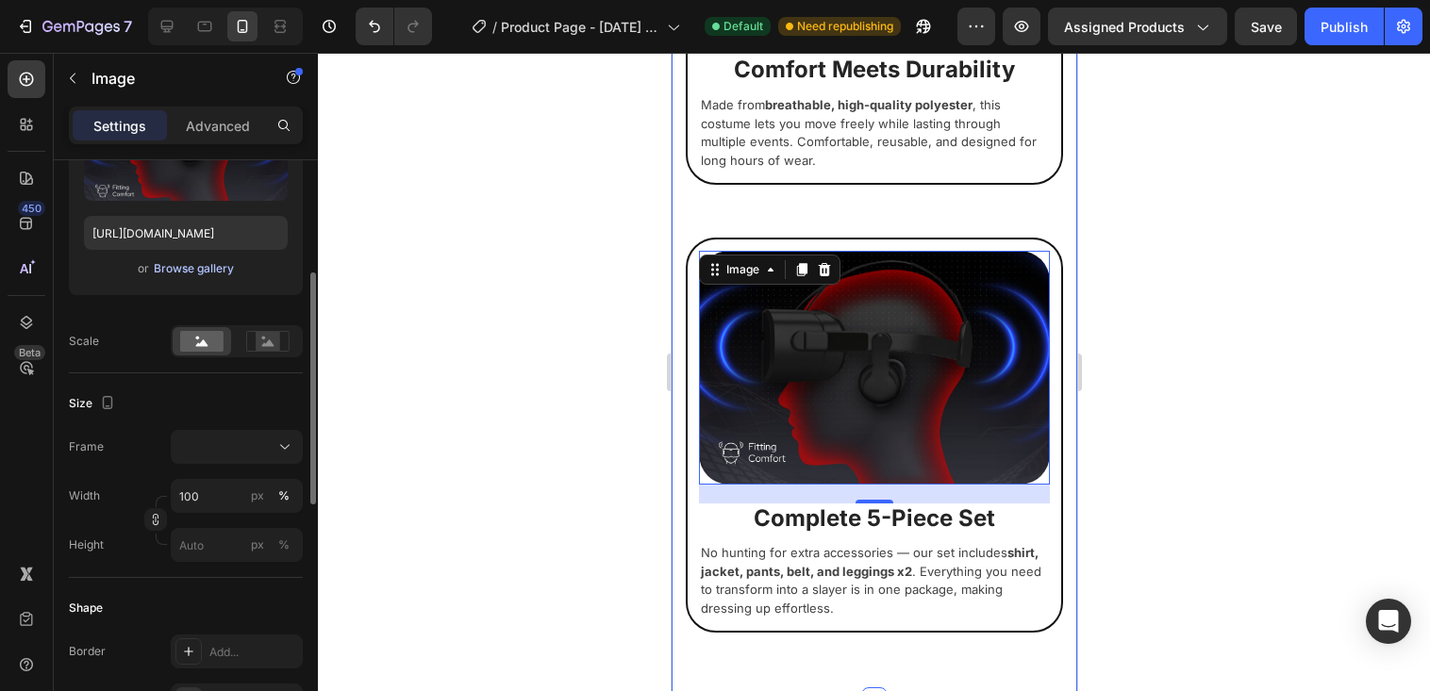
click at [225, 277] on button "Browse gallery" at bounding box center [194, 268] width 82 height 19
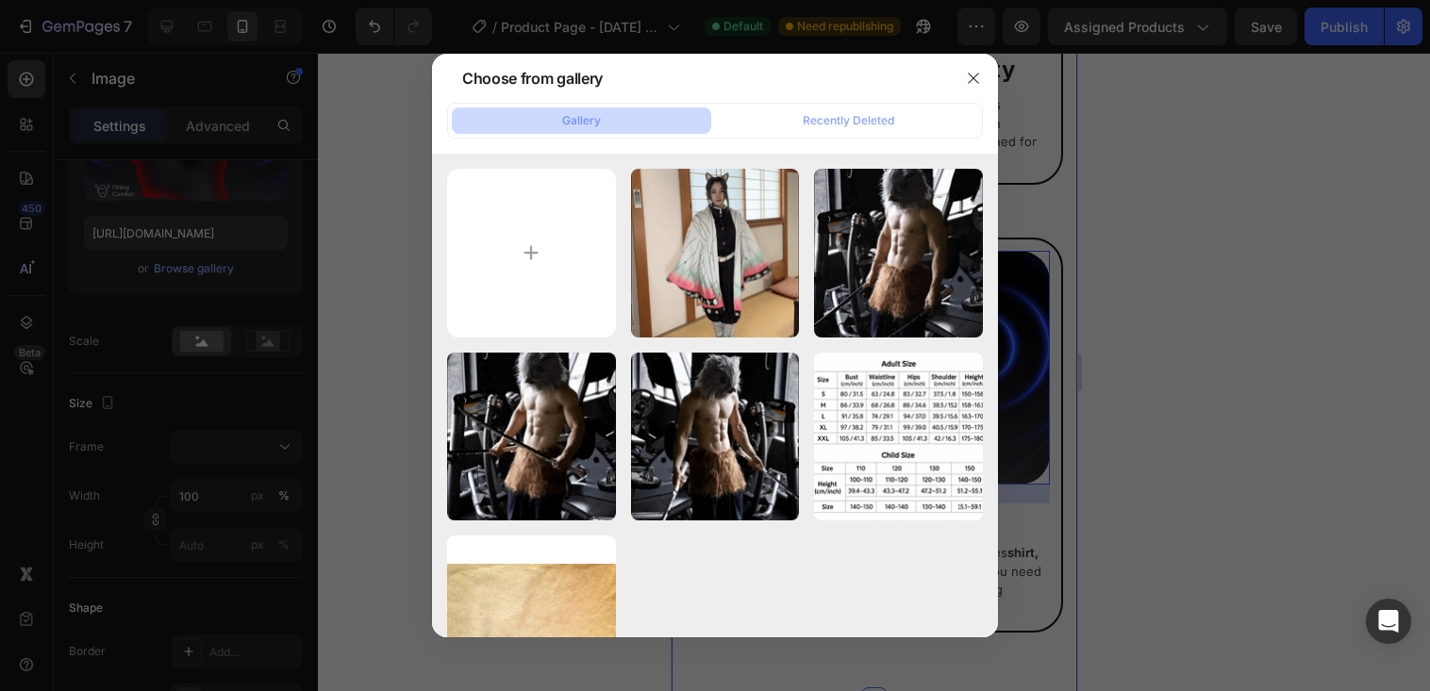
type input "C:\fakepath\ezgif.com-video-to-gif-converter (3).gif"
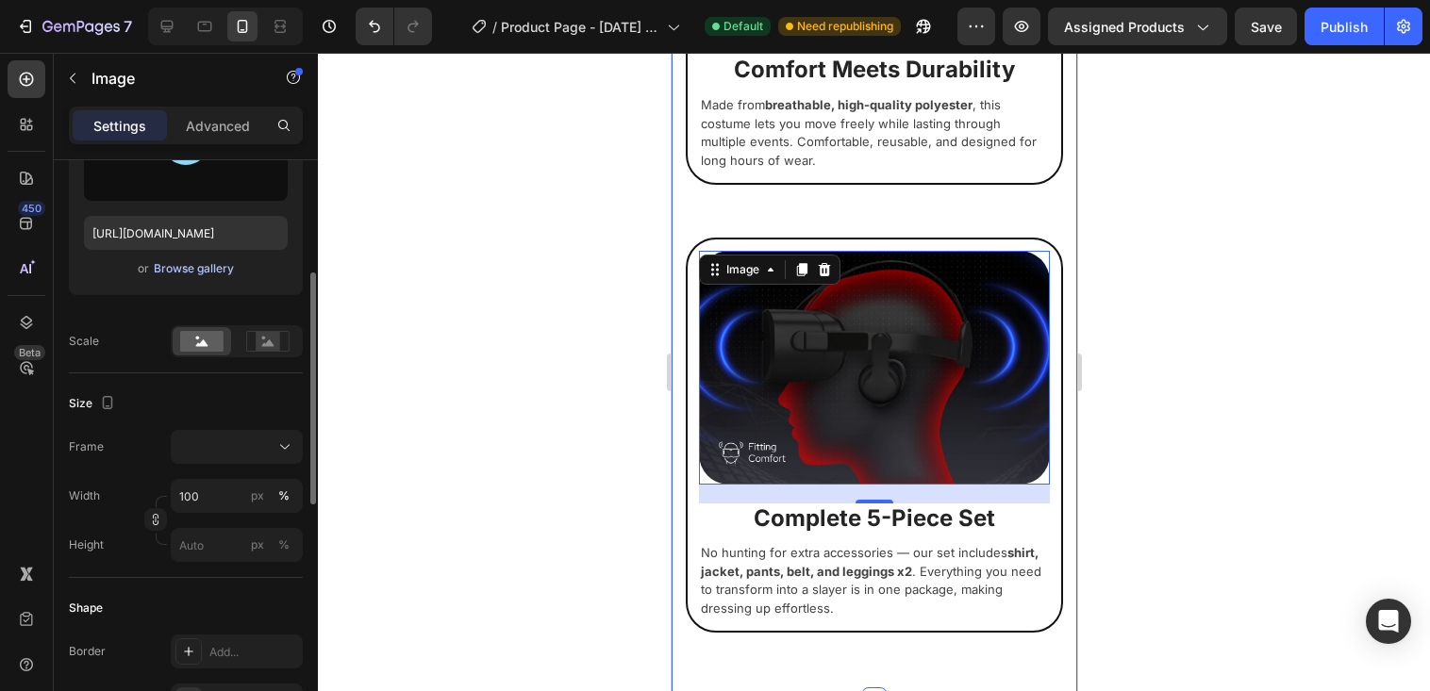
scroll to position [94, 0]
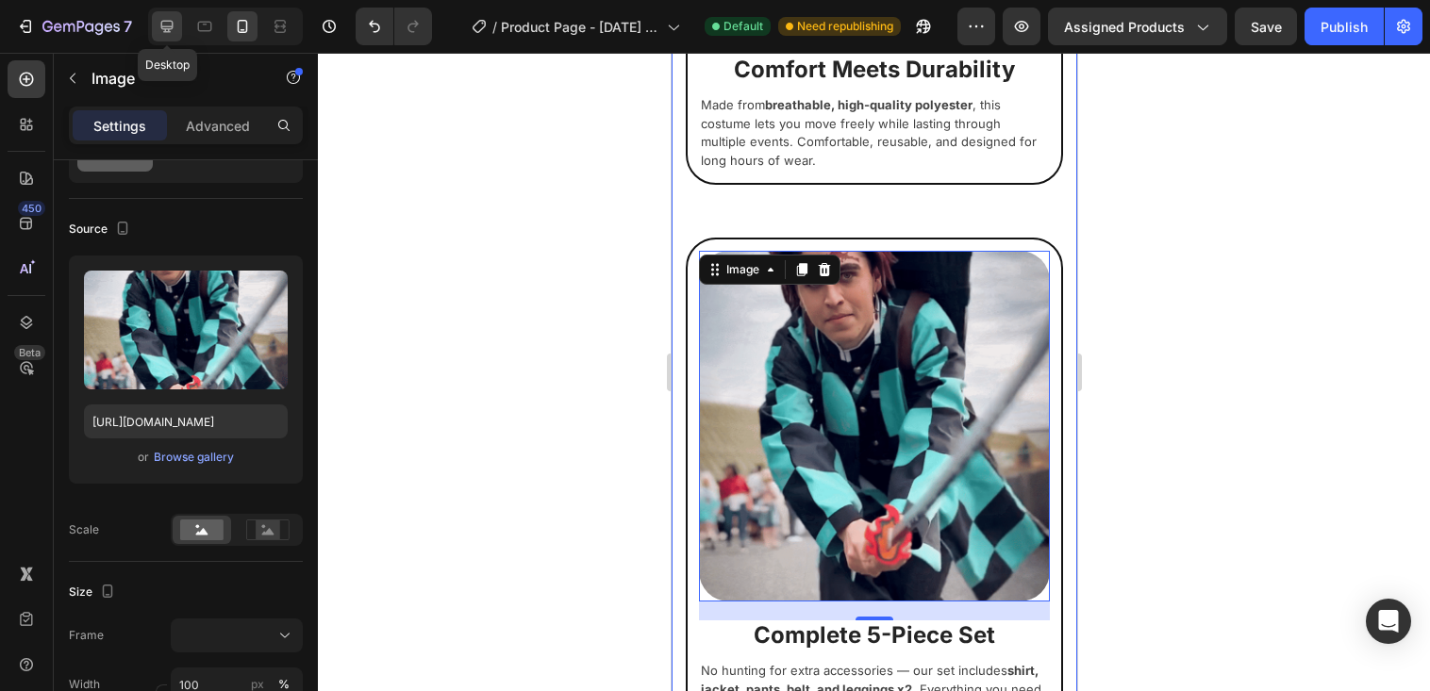
click at [160, 25] on icon at bounding box center [167, 26] width 19 height 19
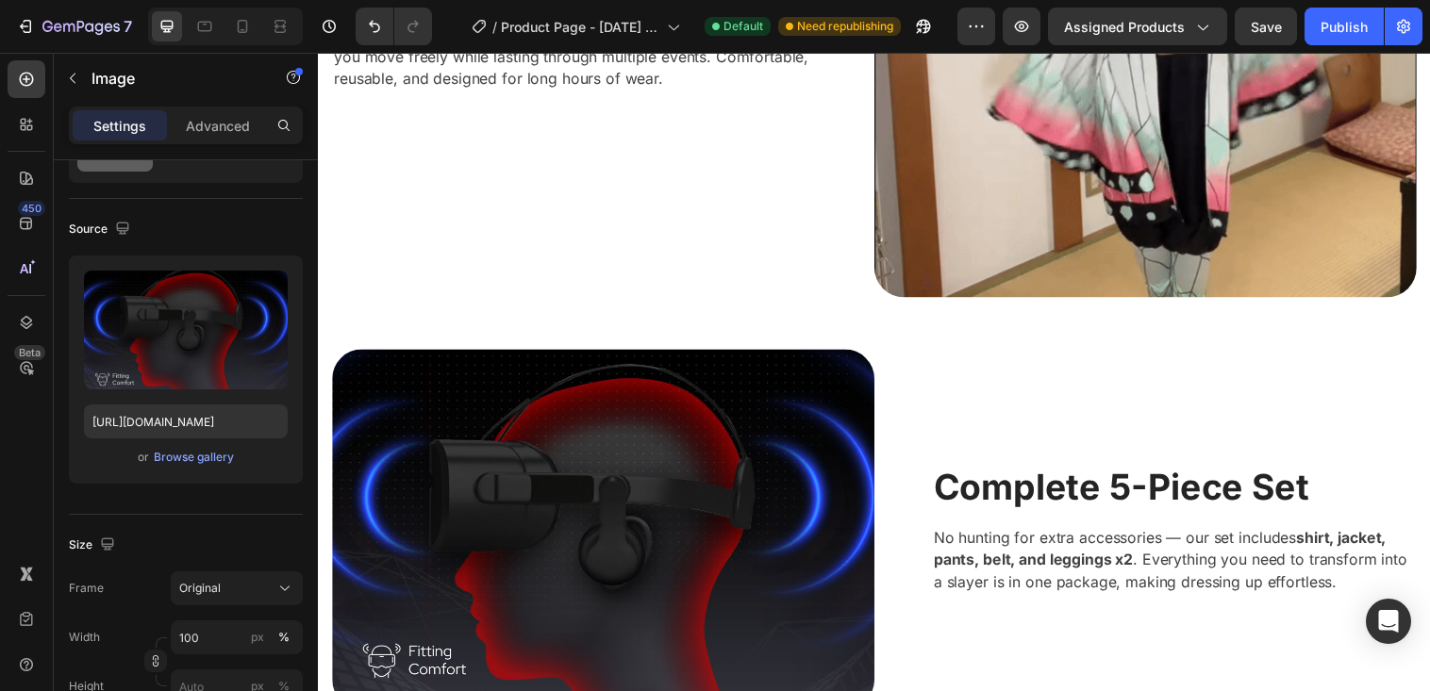
scroll to position [2703, 0]
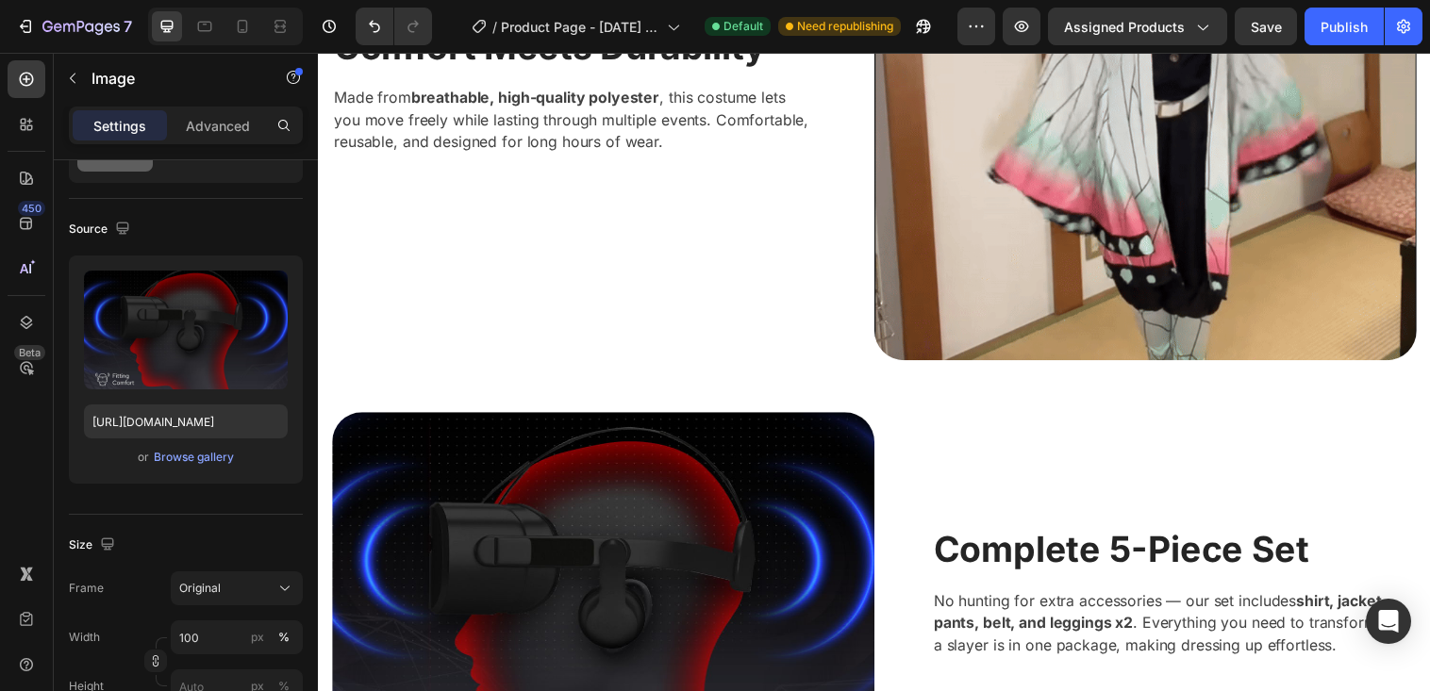
click at [739, 465] on img at bounding box center [608, 602] width 552 height 367
click at [509, 512] on img at bounding box center [608, 602] width 552 height 367
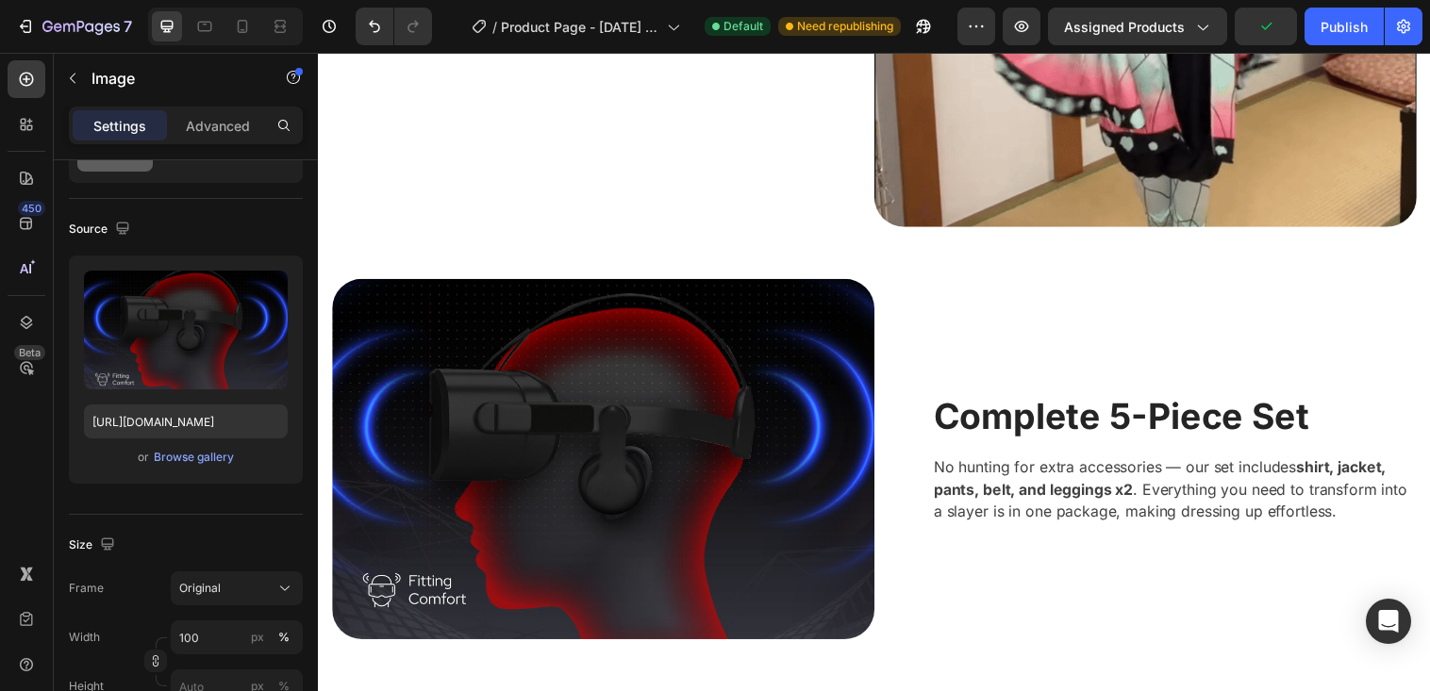
scroll to position [2892, 0]
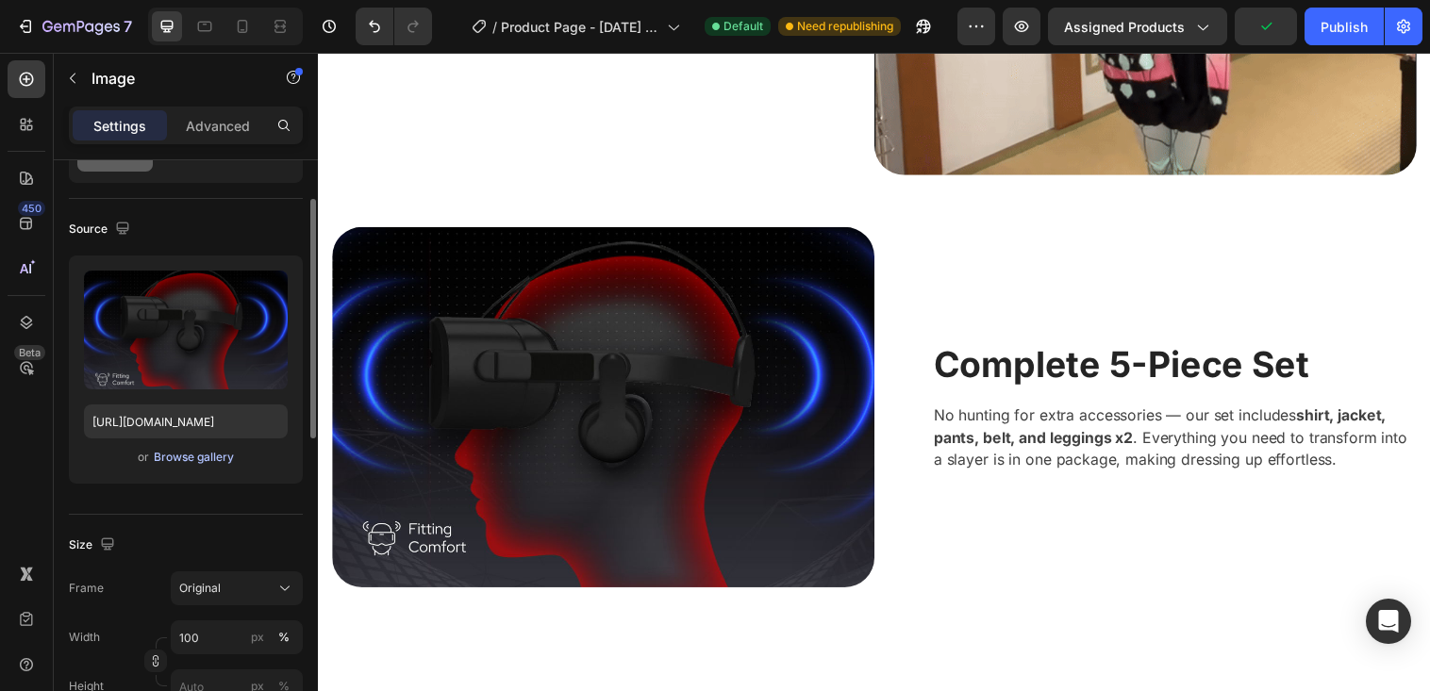
click at [179, 456] on div "Browse gallery" at bounding box center [194, 457] width 80 height 17
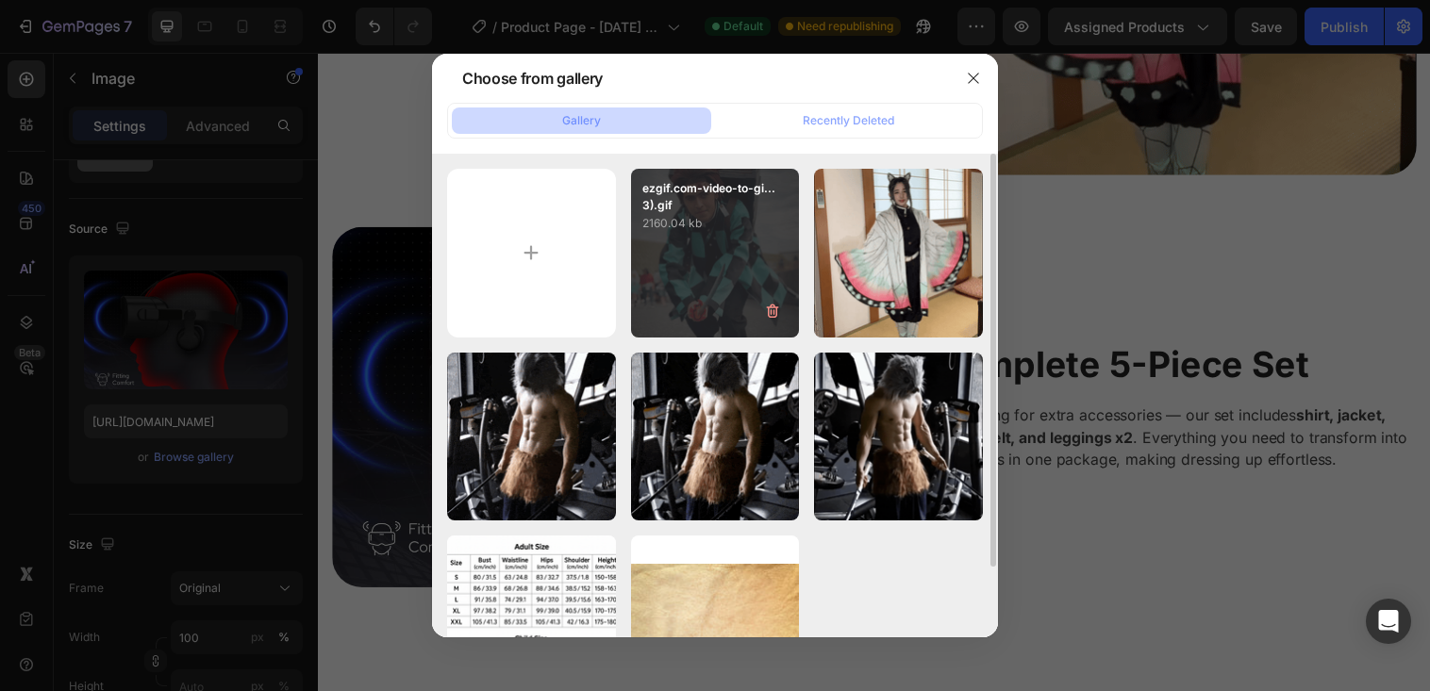
click at [673, 239] on div "ezgif.com-video-to-gi...3).gif 2160.04 kb" at bounding box center [715, 253] width 169 height 169
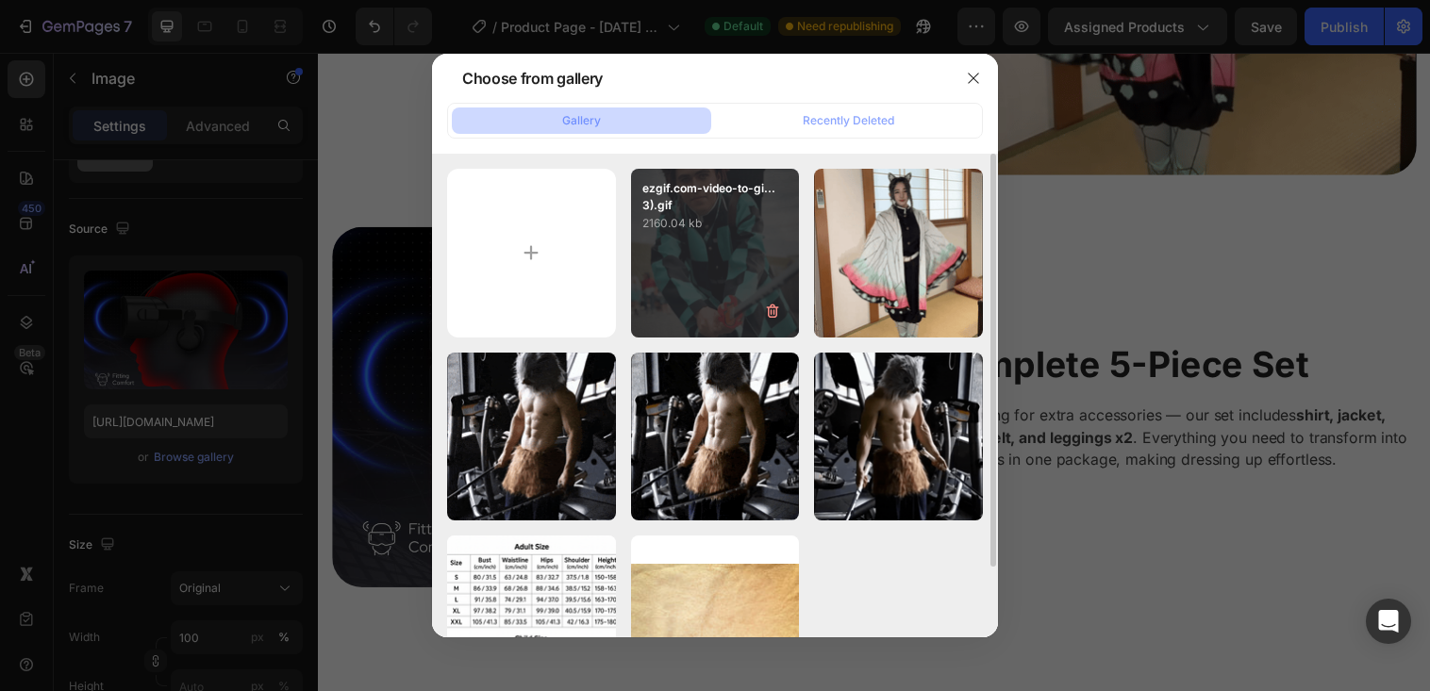
type input "[URL][DOMAIN_NAME]"
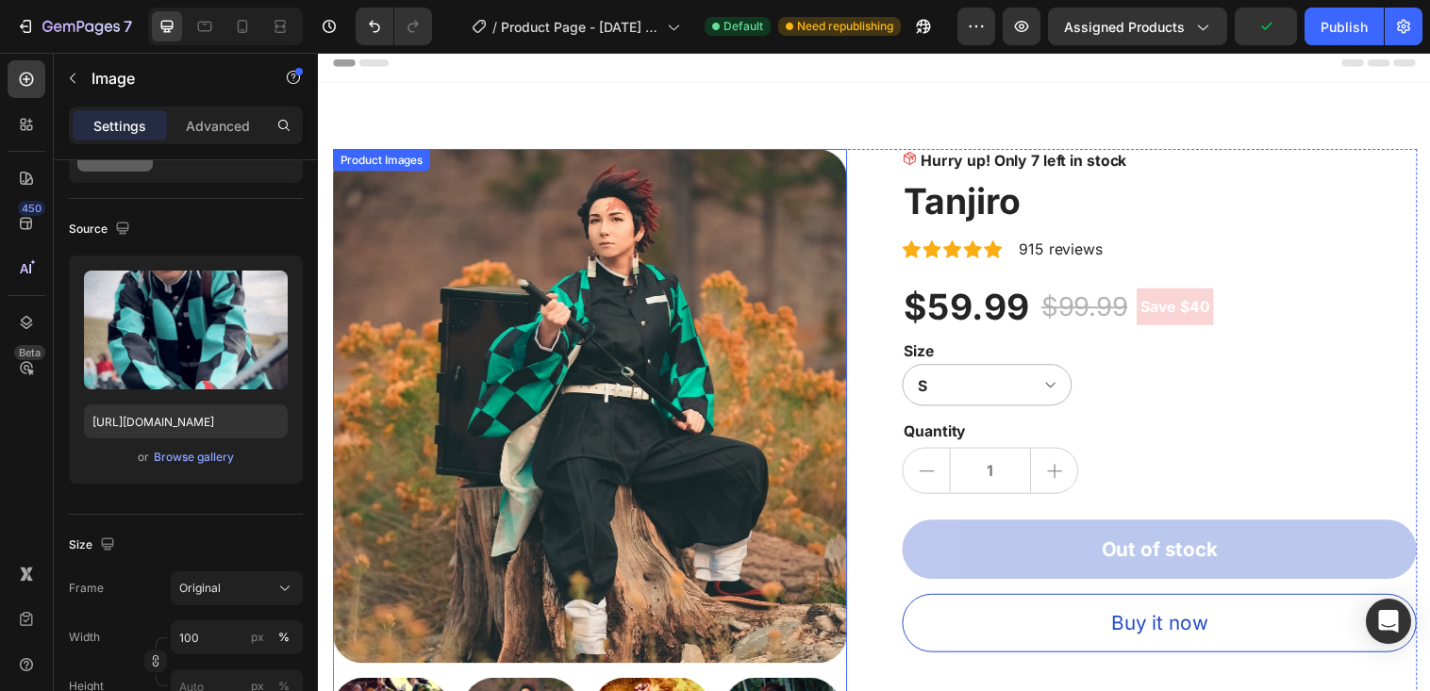
scroll to position [0, 0]
